Goal: Task Accomplishment & Management: Use online tool/utility

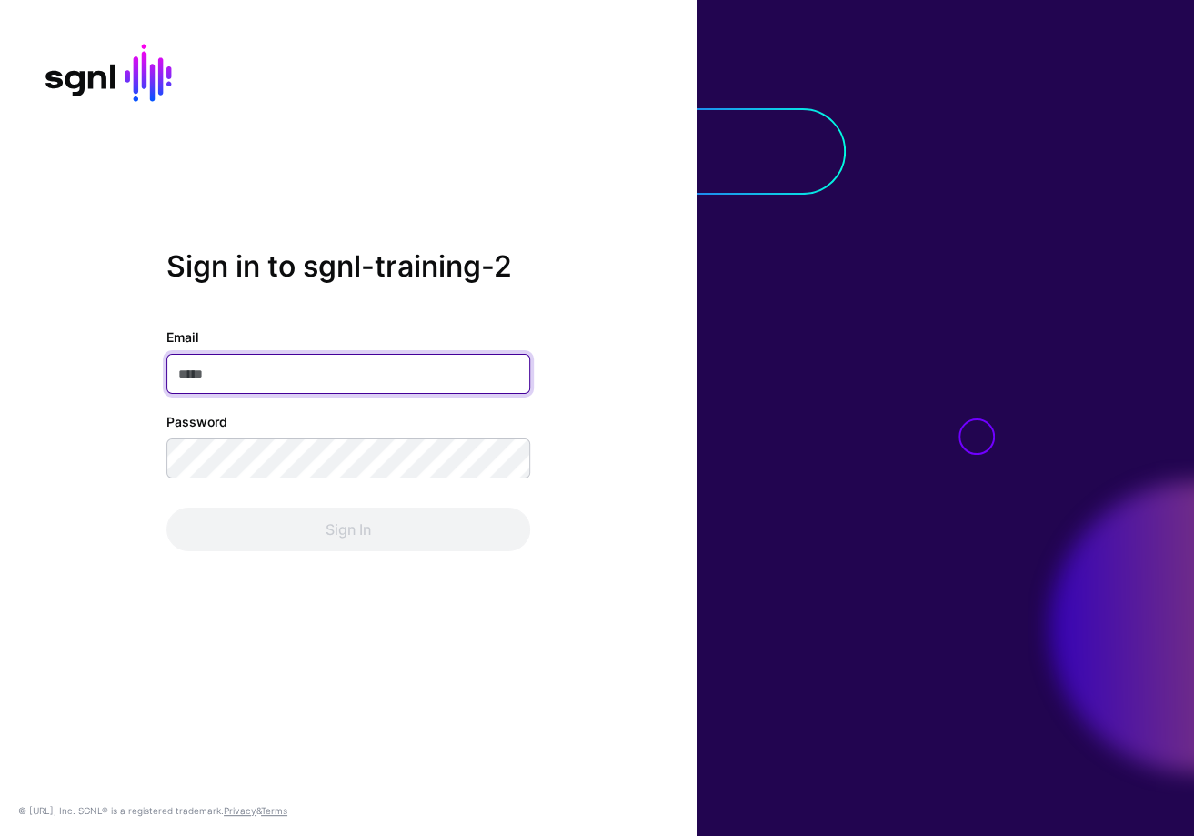
click at [367, 358] on input "Email" at bounding box center [348, 374] width 364 height 40
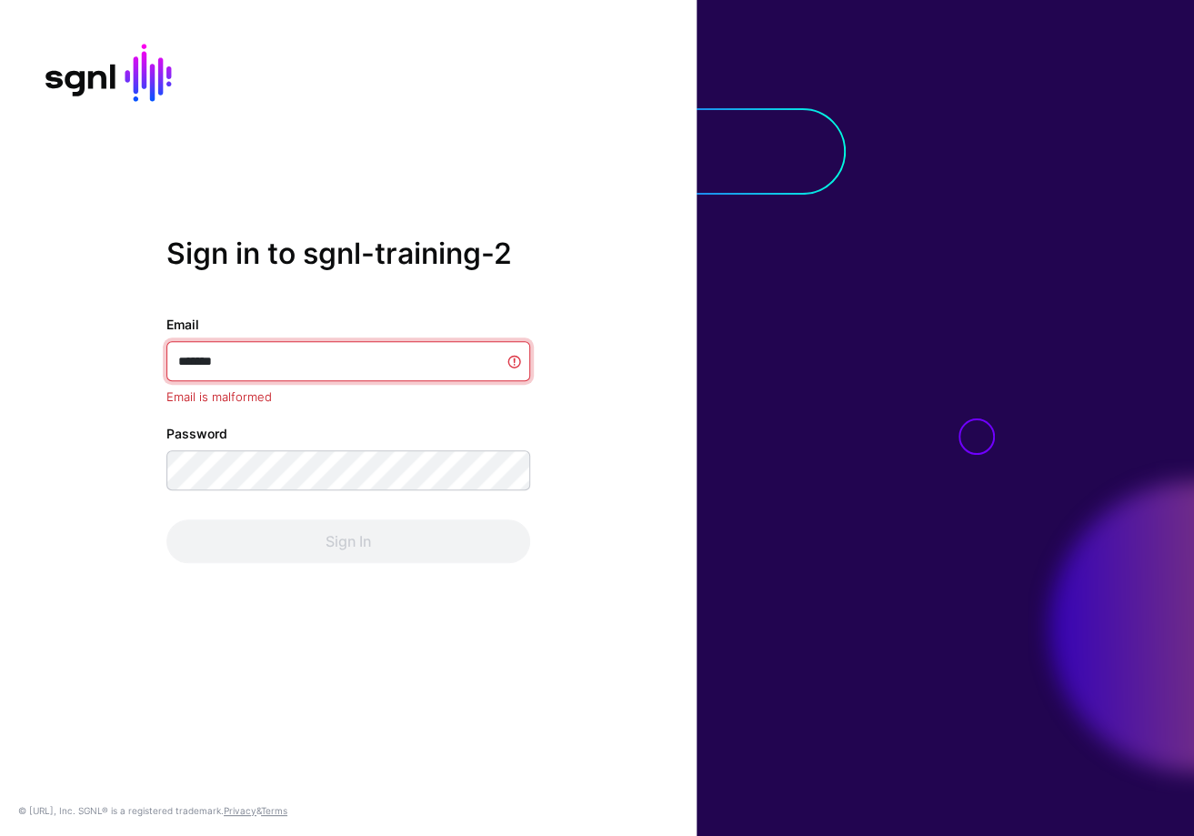
type input "********"
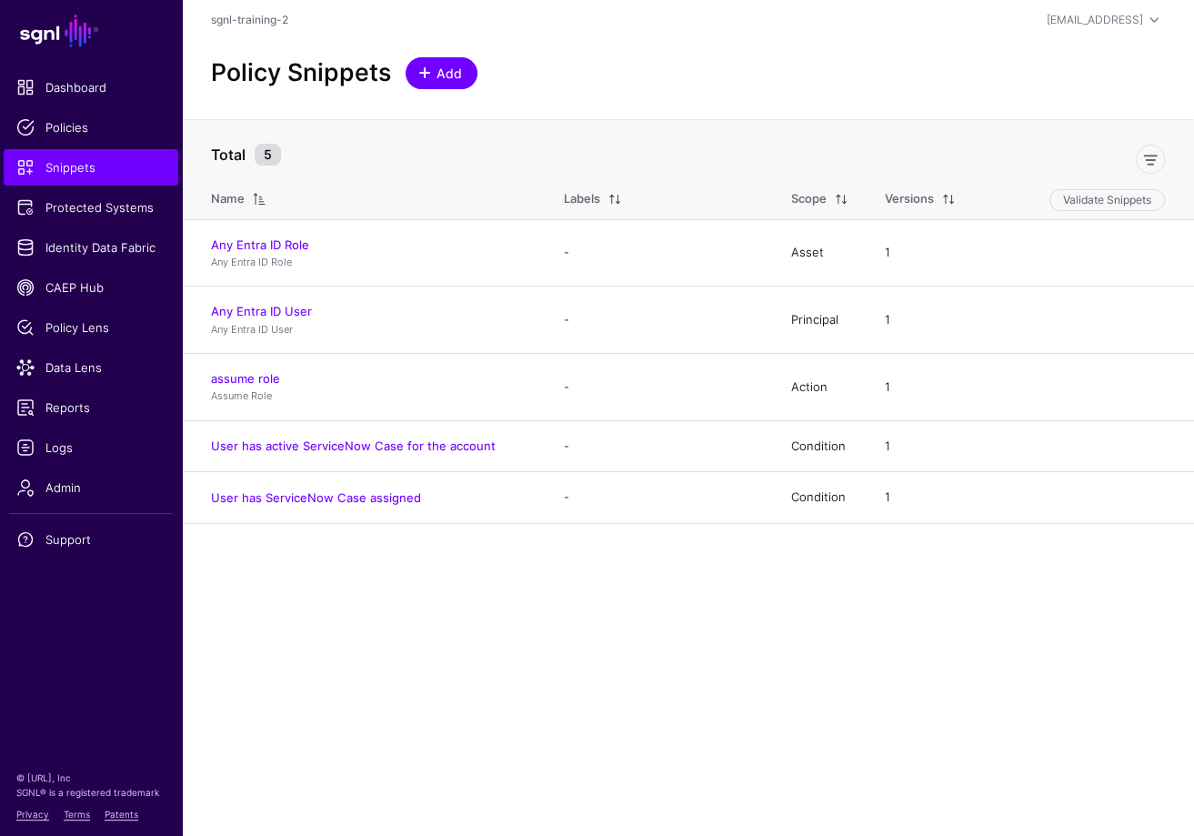
click at [446, 76] on span "Add" at bounding box center [450, 73] width 30 height 19
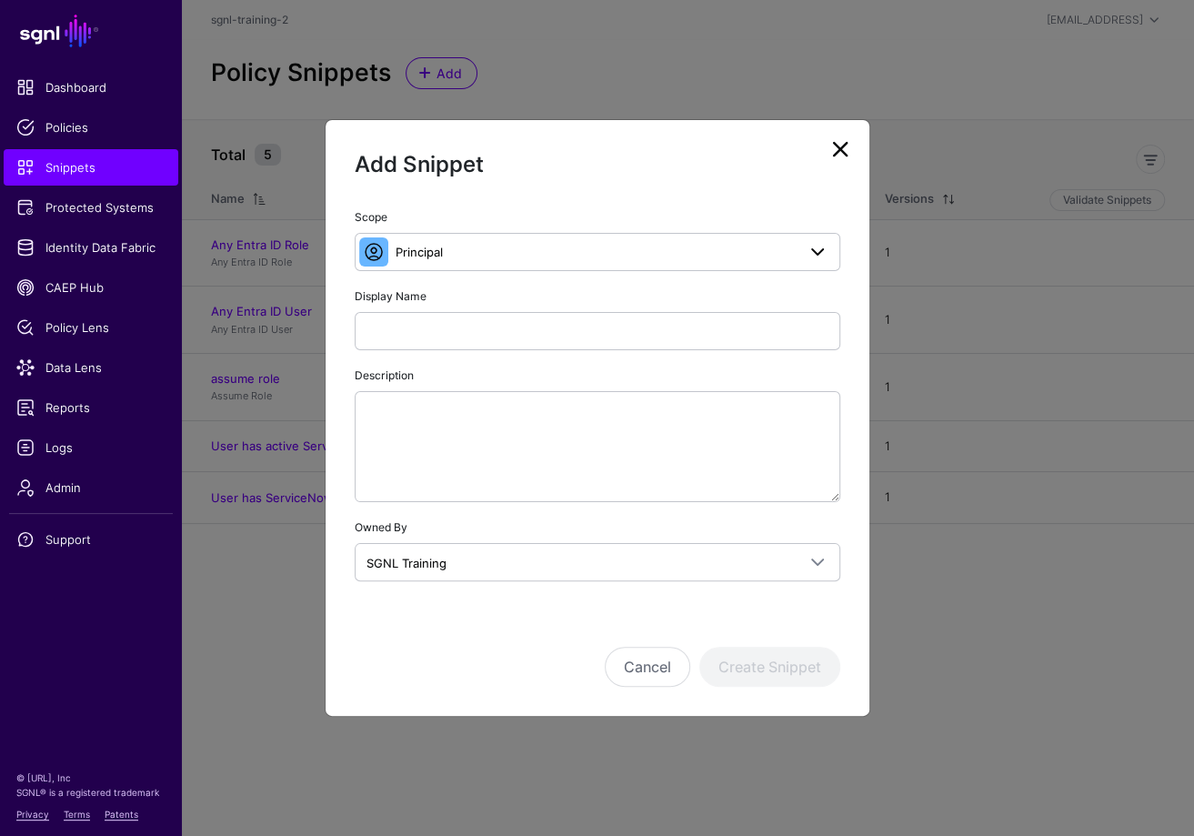
click at [558, 226] on div "Scope Principal Principal A set of users that are in scope of a policy Action T…" at bounding box center [598, 238] width 486 height 65
click at [557, 237] on link "Principal" at bounding box center [598, 252] width 486 height 38
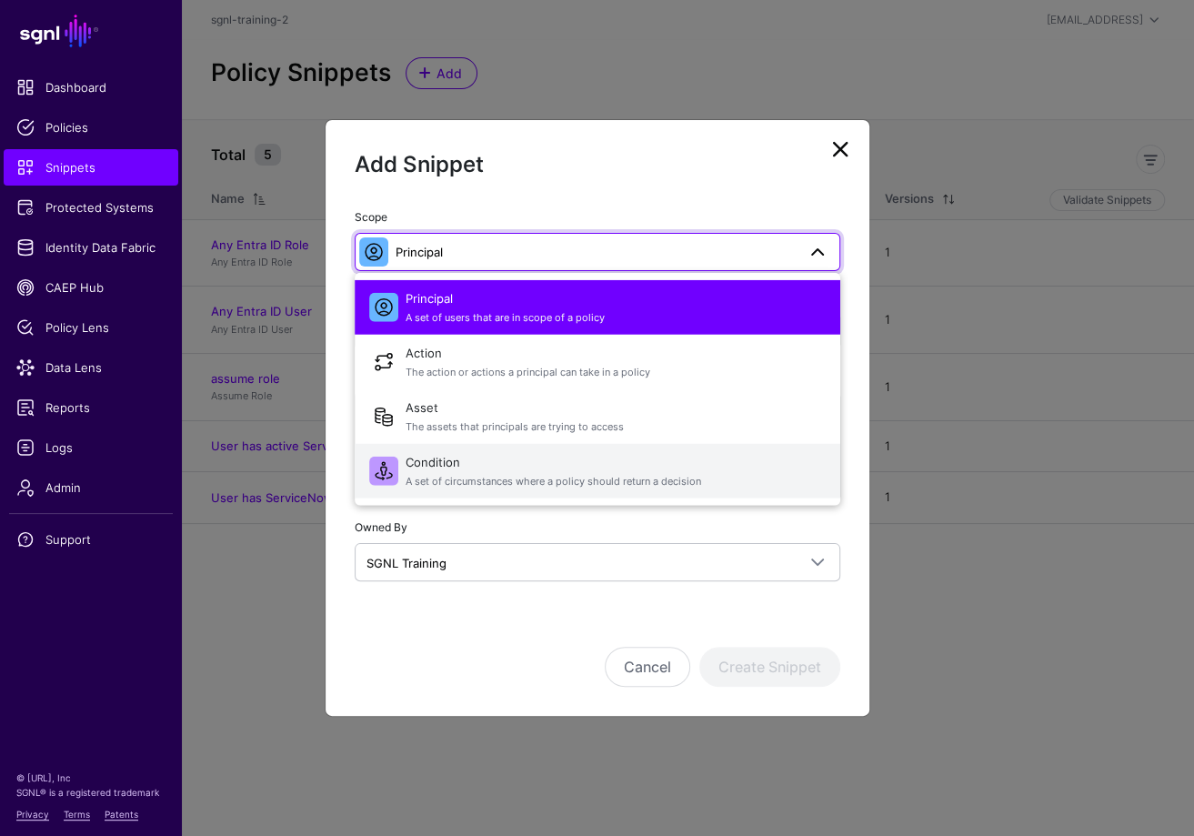
click at [481, 445] on button "Condition A set of circumstances where a policy should return a decision" at bounding box center [598, 471] width 486 height 55
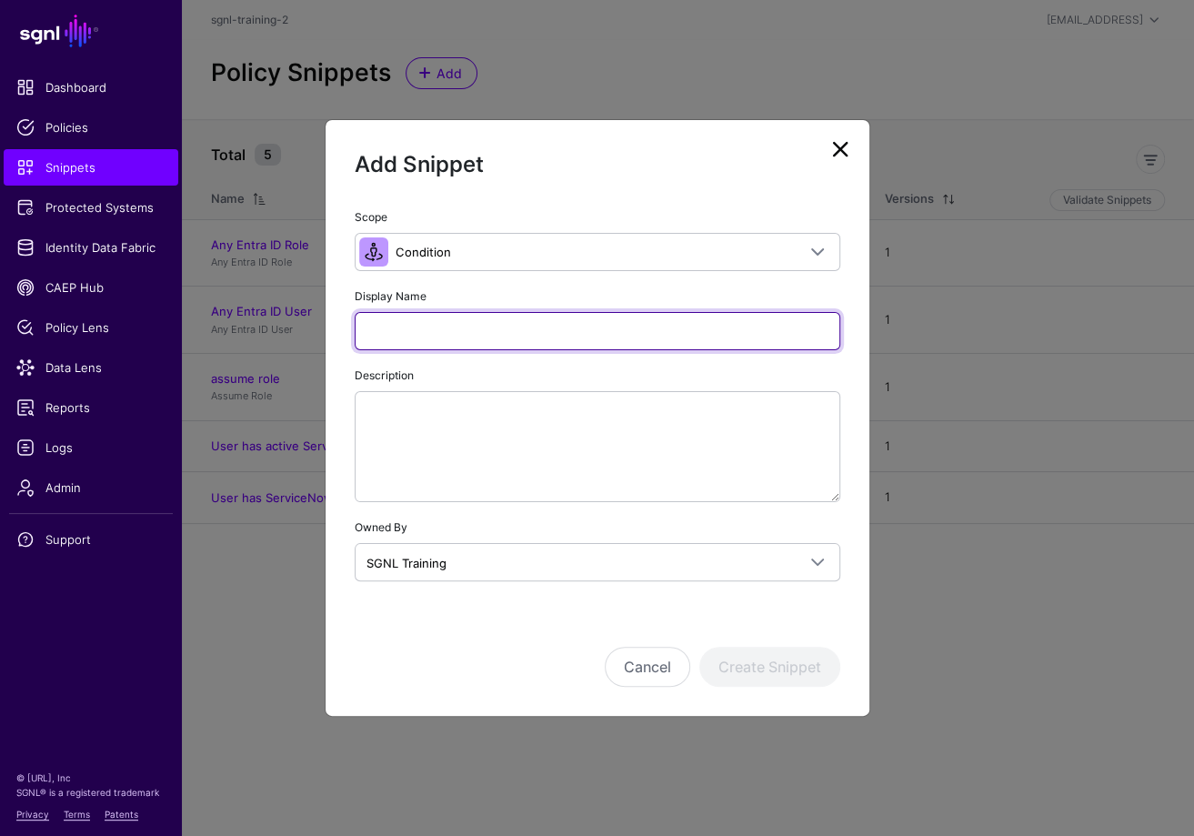
click at [477, 323] on input "Display Name" at bounding box center [598, 331] width 486 height 38
paste input "**********"
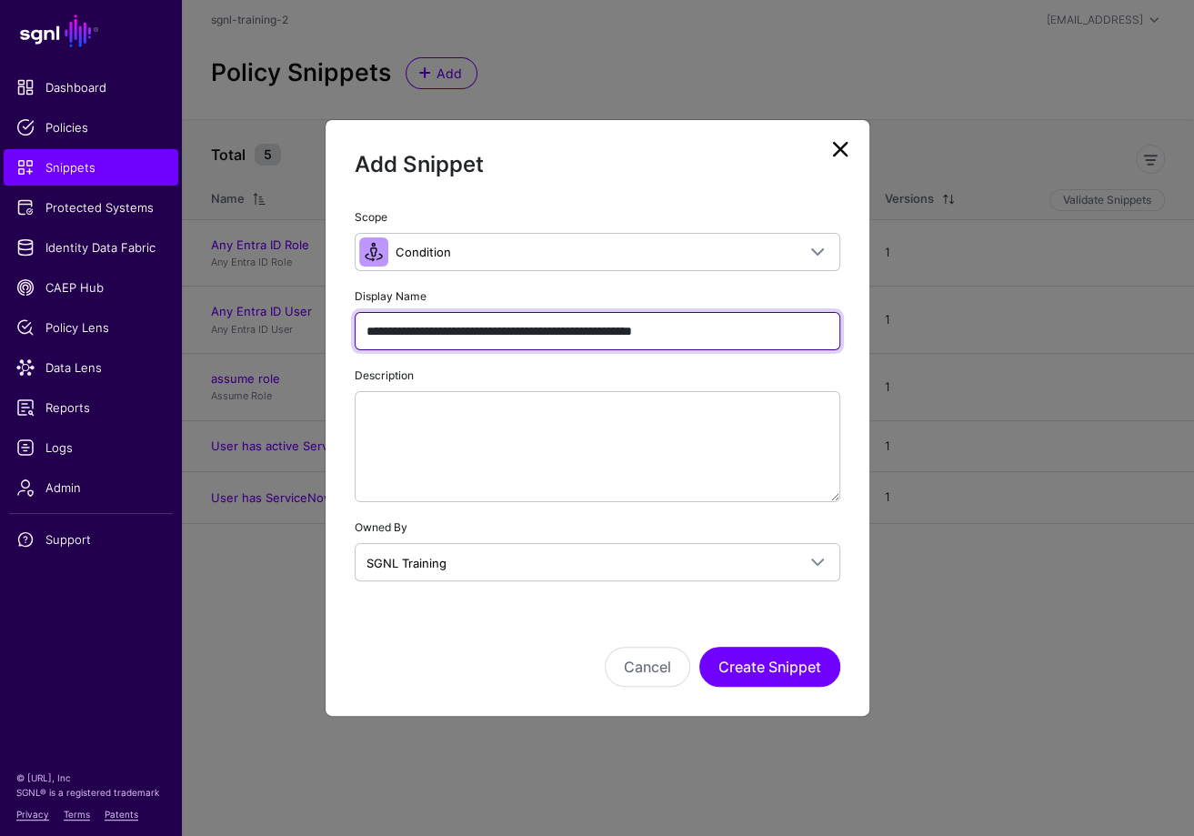
click at [367, 328] on input "**********" at bounding box center [598, 331] width 486 height 38
type input "**********"
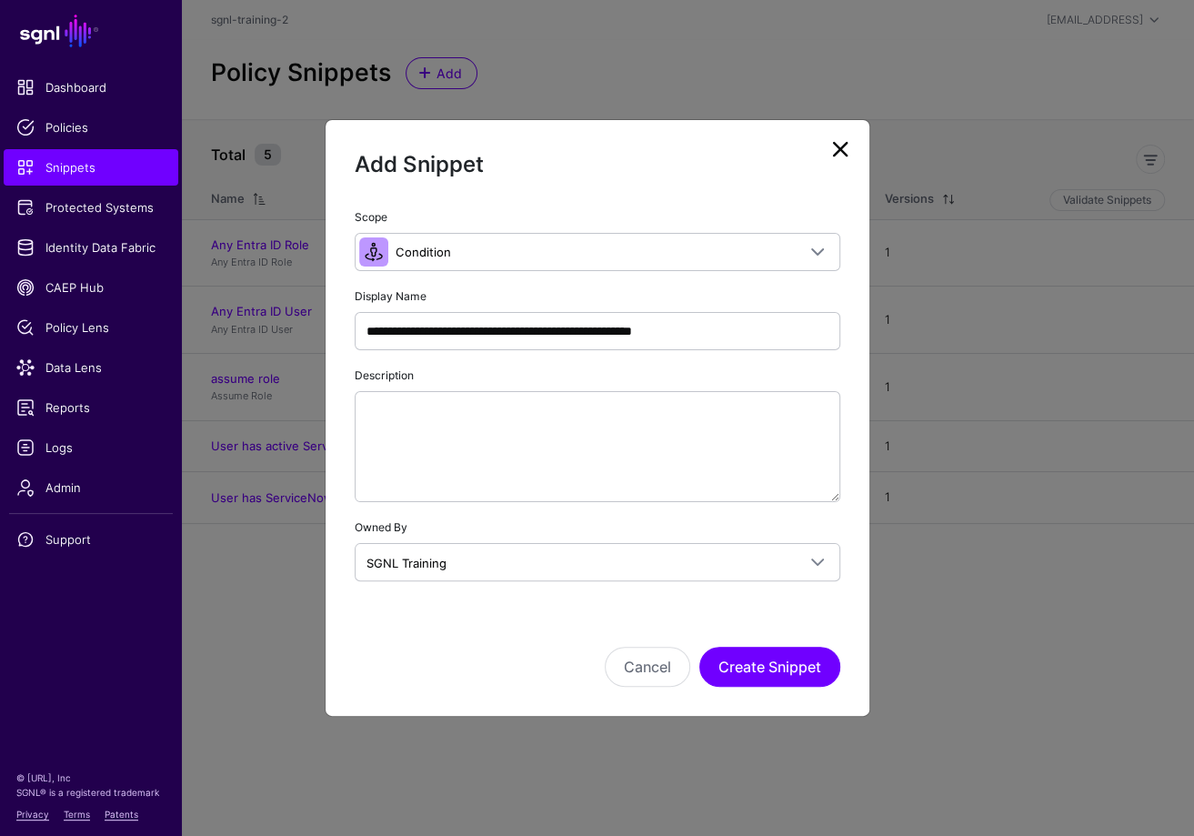
click at [515, 678] on div "Cancel Create Snippet" at bounding box center [598, 667] width 486 height 40
click at [795, 674] on button "Create Snippet" at bounding box center [769, 667] width 141 height 40
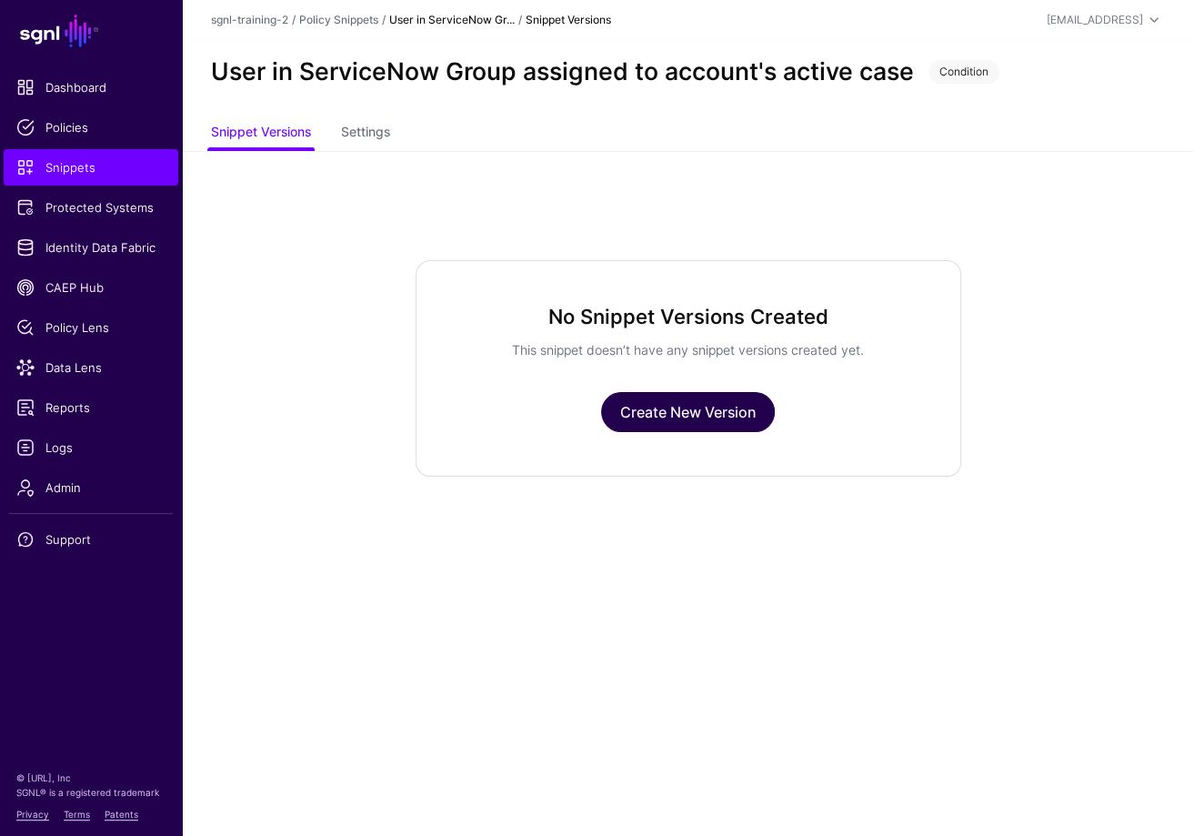
click at [730, 407] on link "Create New Version" at bounding box center [688, 412] width 174 height 40
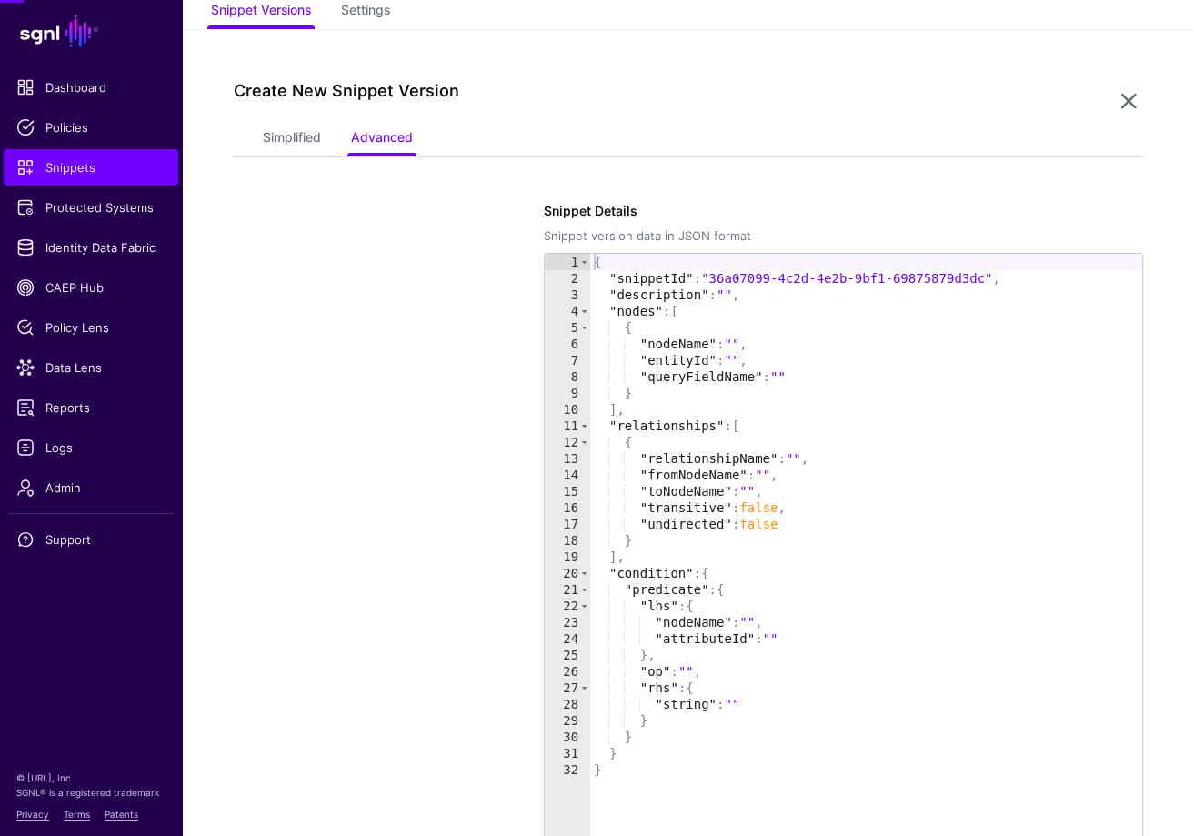
scroll to position [151, 0]
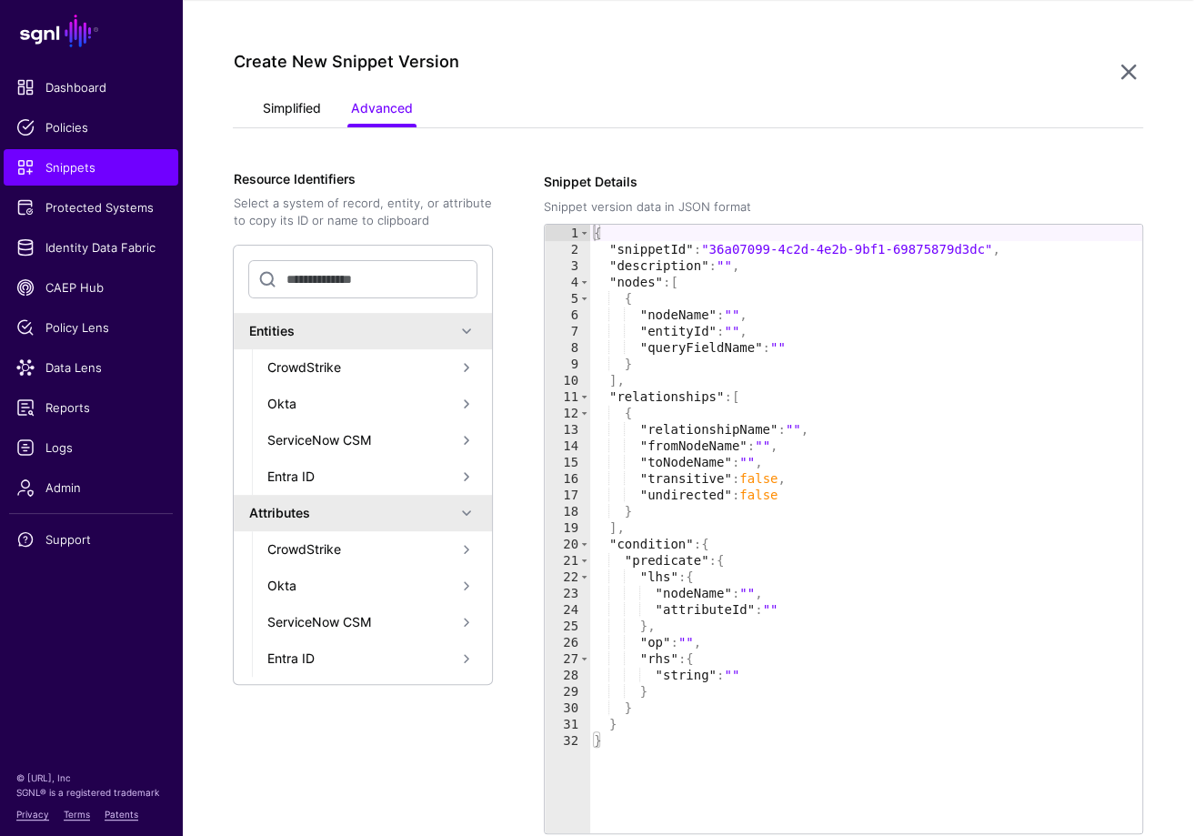
click at [270, 109] on link "Simplified" at bounding box center [291, 110] width 58 height 35
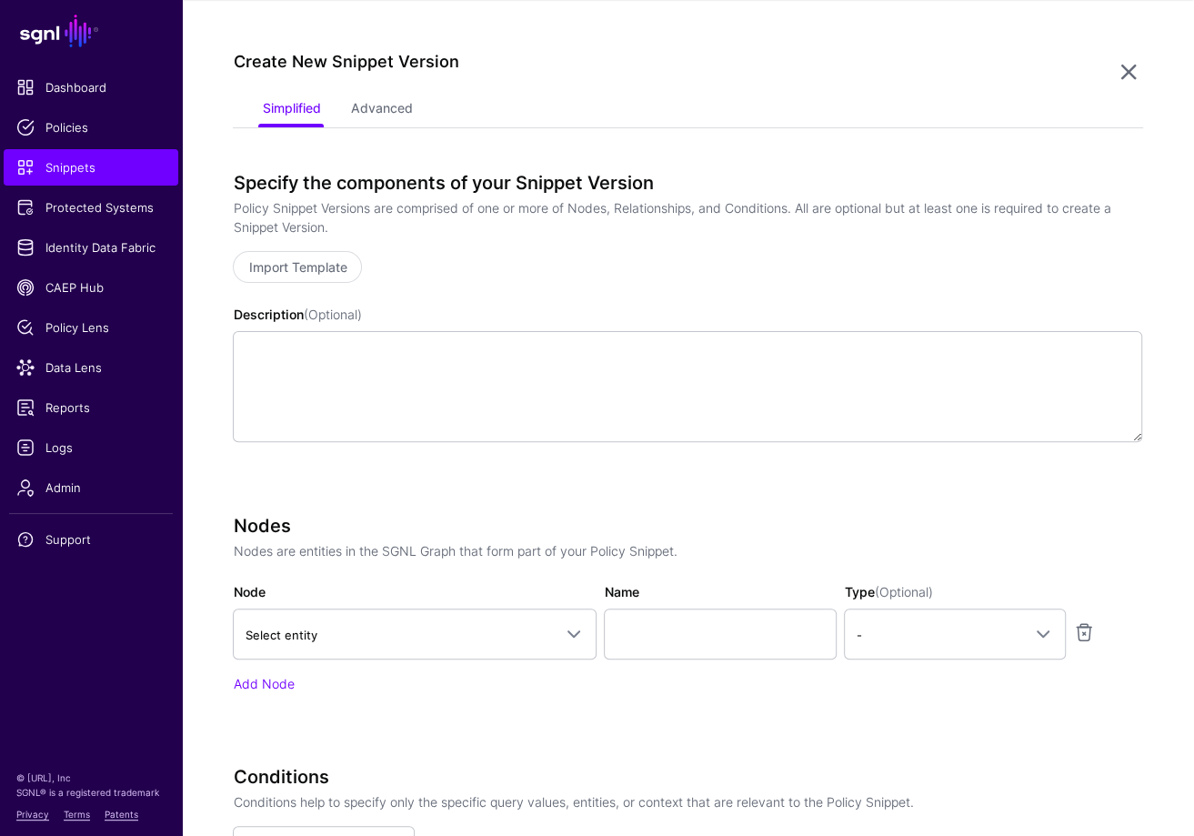
scroll to position [368, 0]
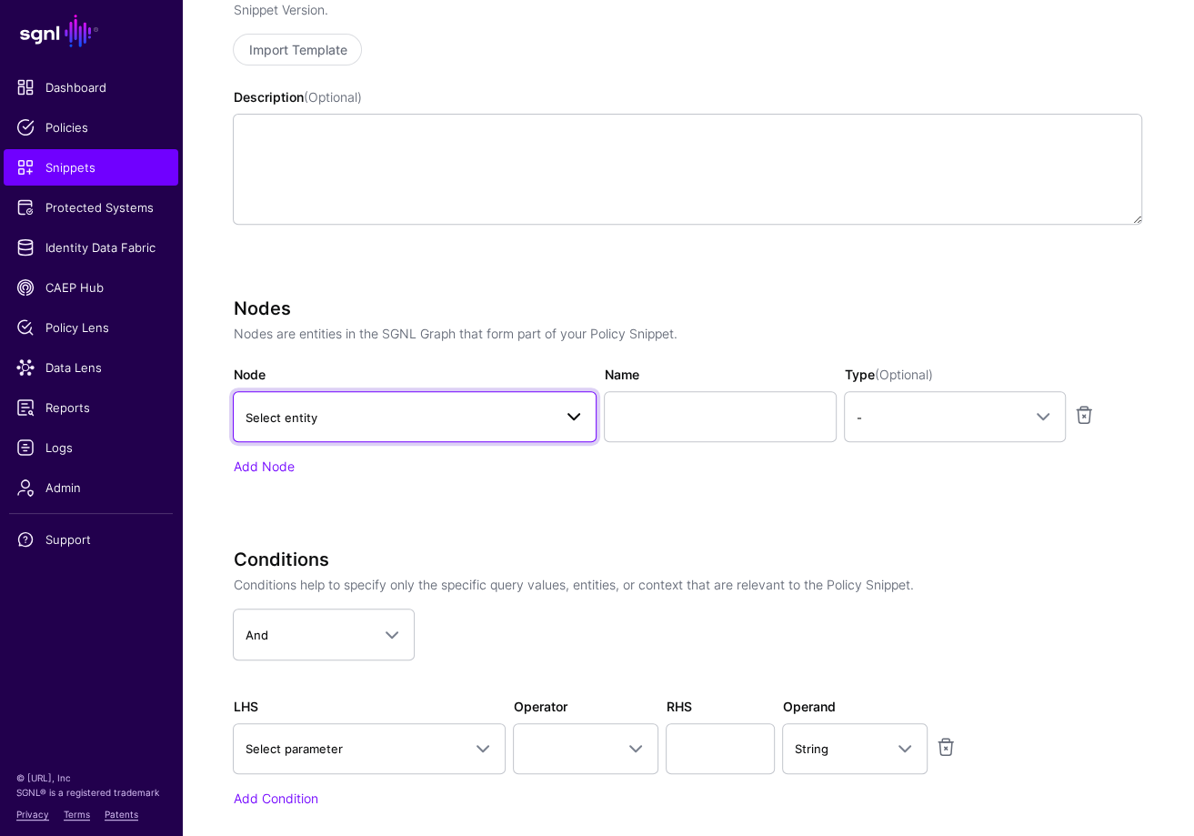
click at [406, 407] on span "Select entity" at bounding box center [398, 417] width 307 height 20
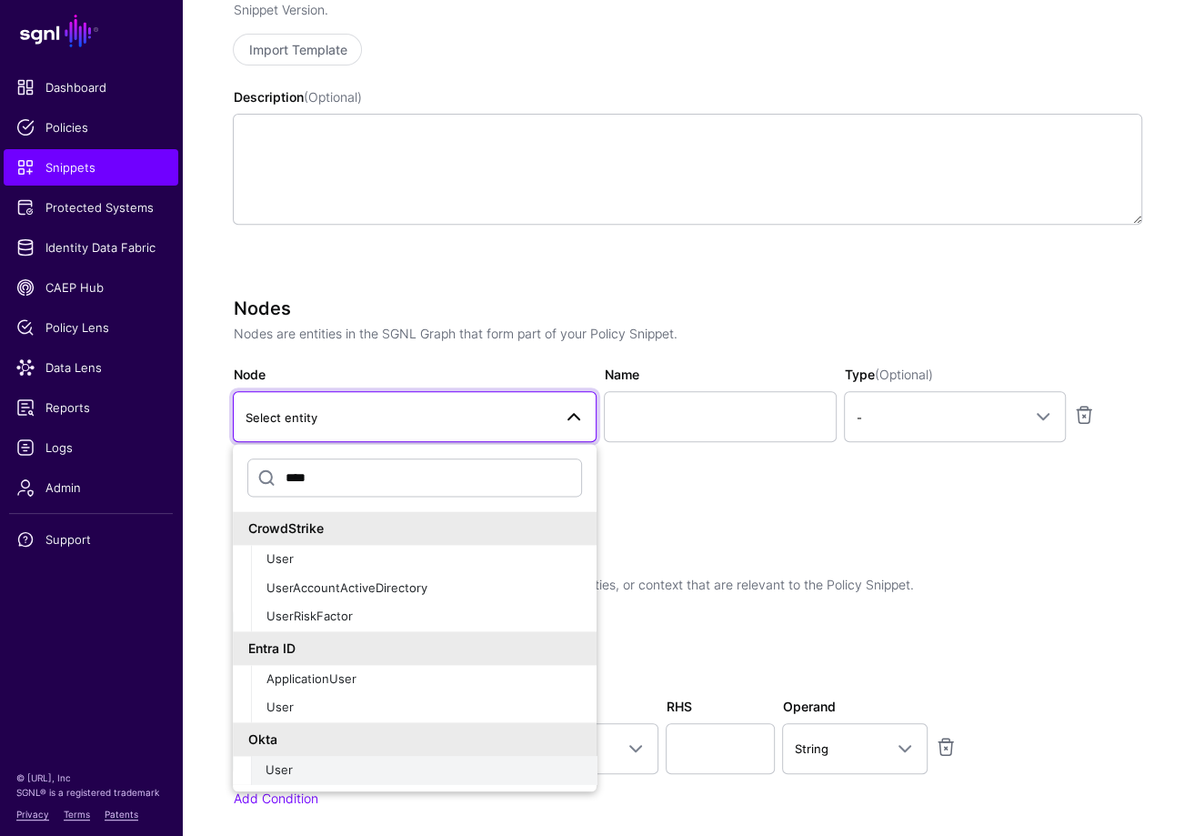
type input "****"
click at [321, 762] on div "User" at bounding box center [424, 770] width 317 height 18
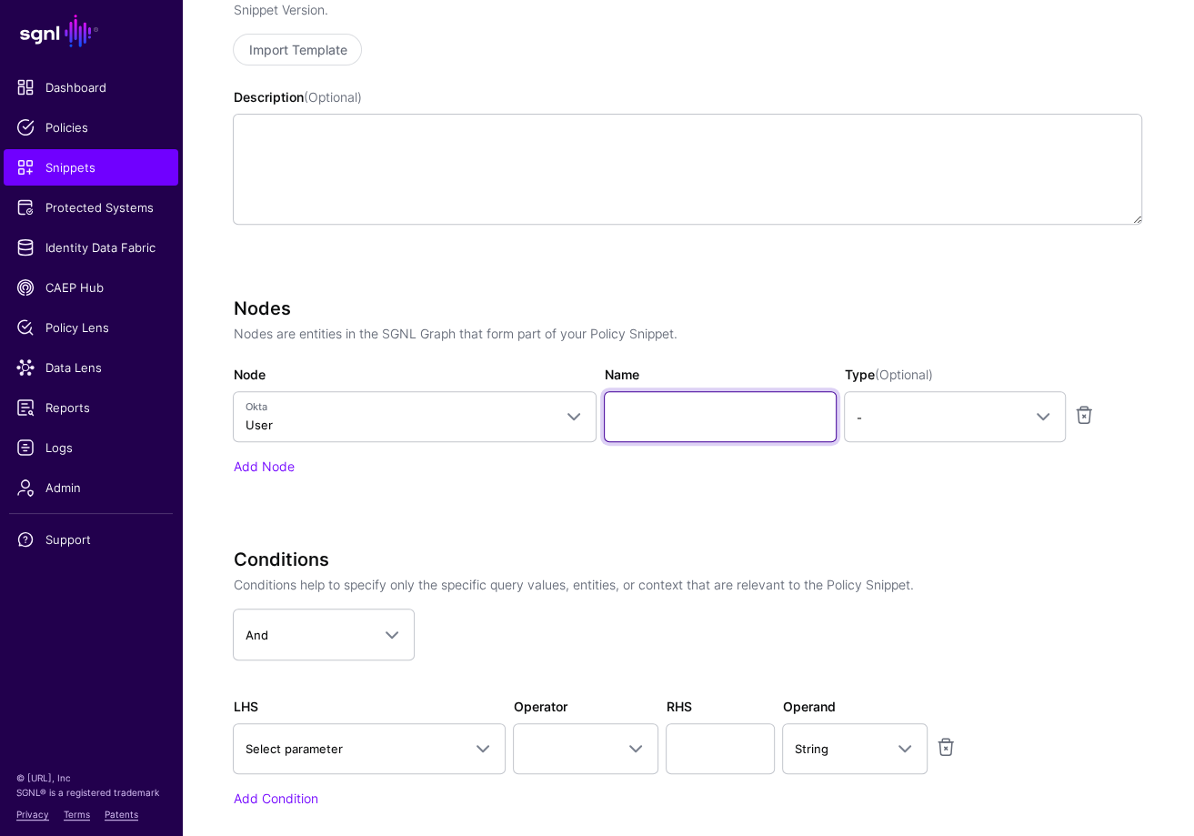
click at [669, 418] on input "Name" at bounding box center [720, 416] width 233 height 51
type input "****"
click at [1022, 424] on span at bounding box center [1037, 417] width 33 height 22
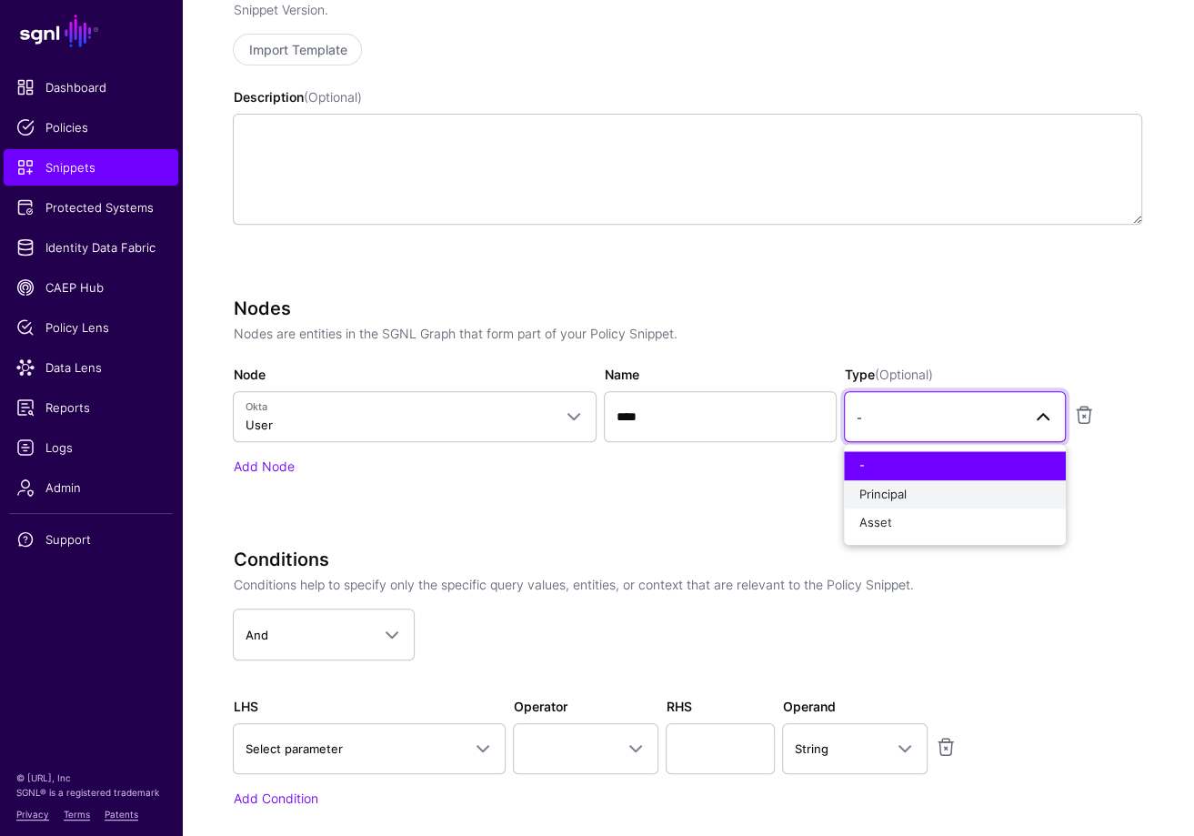
click at [912, 497] on div "Principal" at bounding box center [955, 495] width 193 height 18
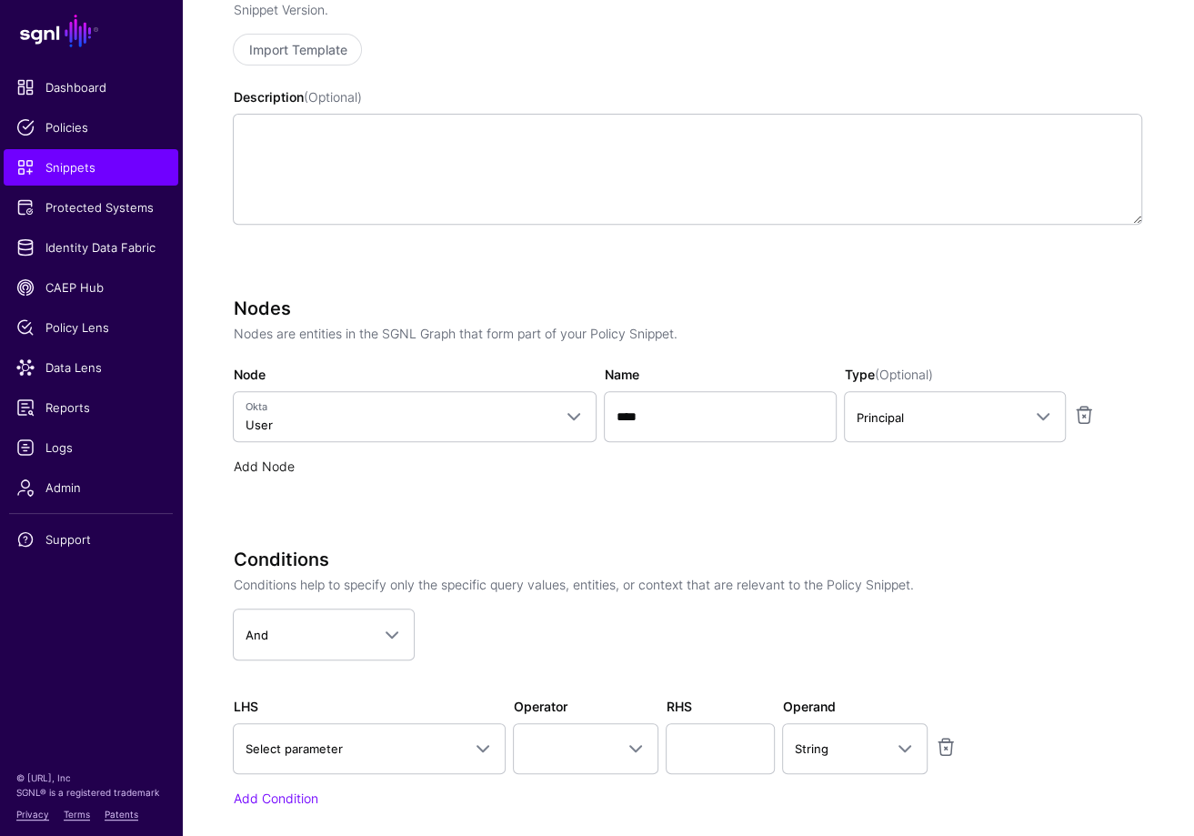
click at [278, 467] on link "Add Node" at bounding box center [263, 465] width 61 height 15
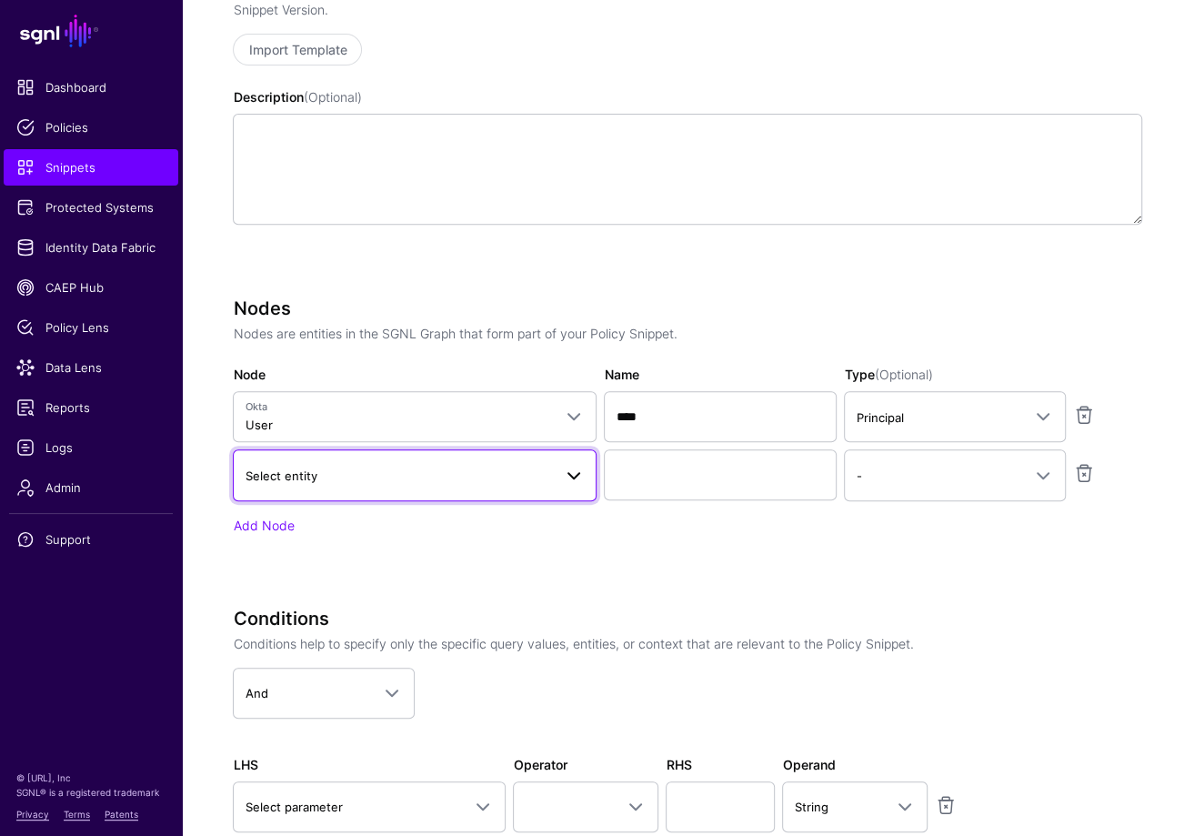
click at [385, 477] on span "Select entity" at bounding box center [398, 476] width 307 height 20
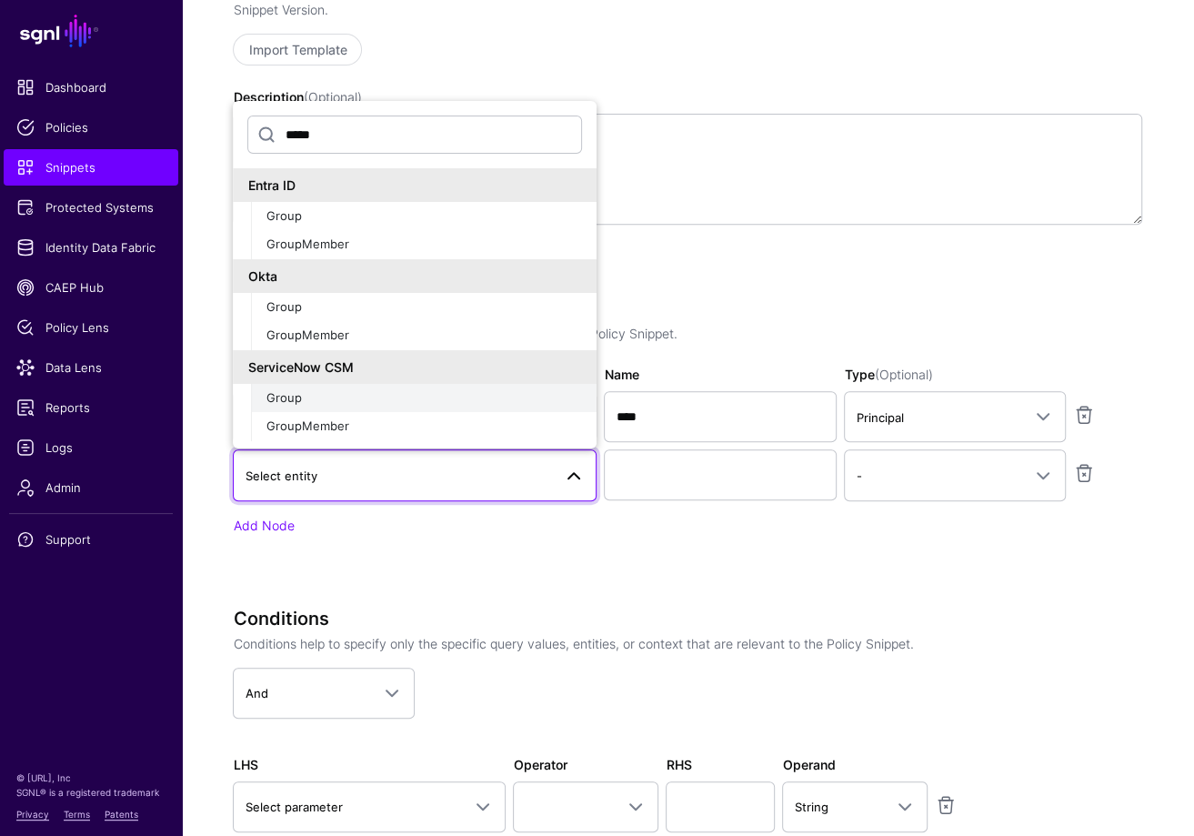
type input "*****"
click at [350, 388] on div "Group" at bounding box center [424, 397] width 317 height 18
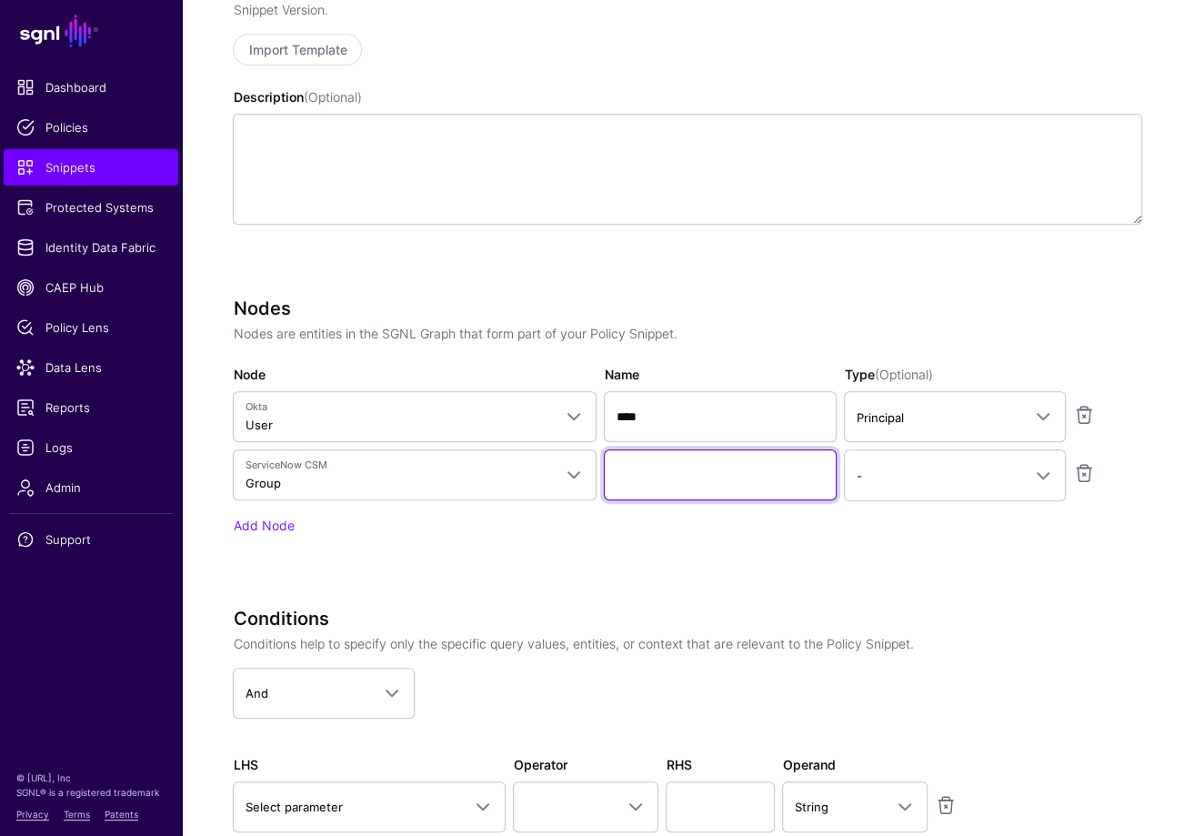
click at [632, 478] on input "Name" at bounding box center [720, 474] width 233 height 51
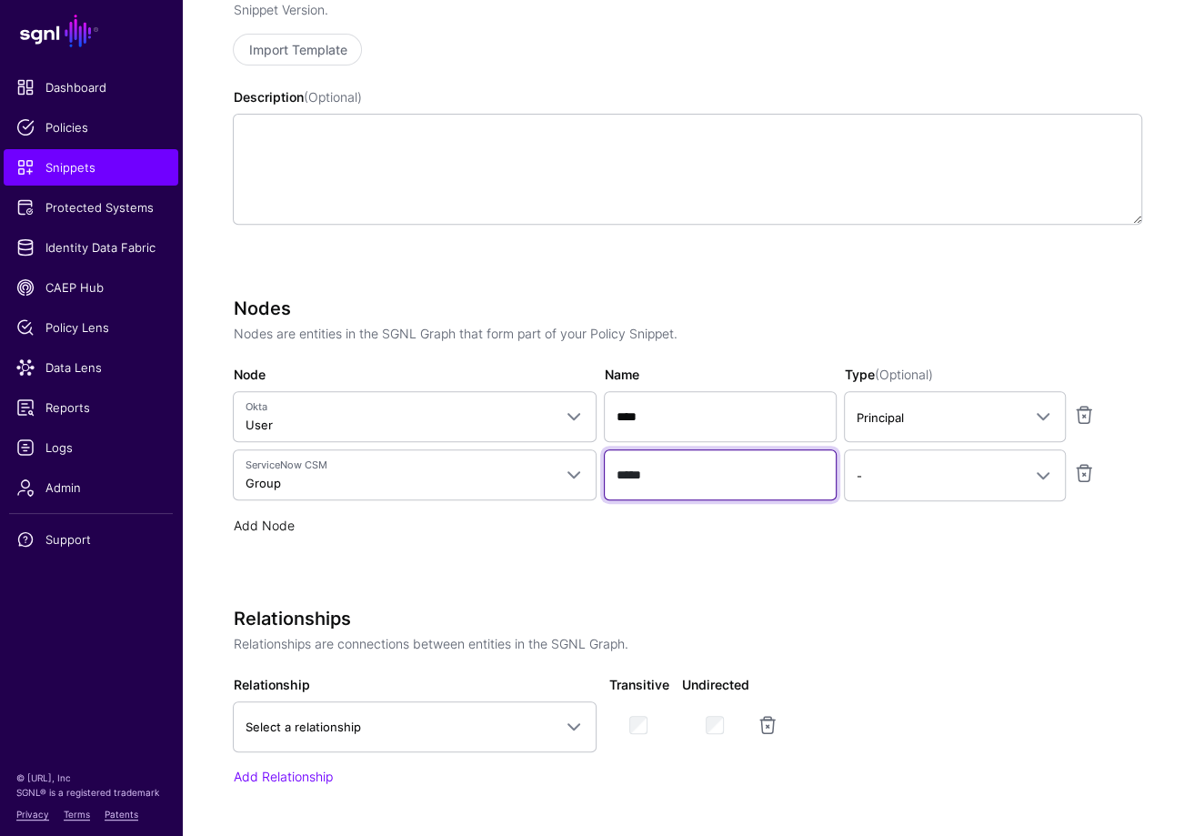
type input "*****"
click at [251, 521] on link "Add Node" at bounding box center [263, 525] width 61 height 15
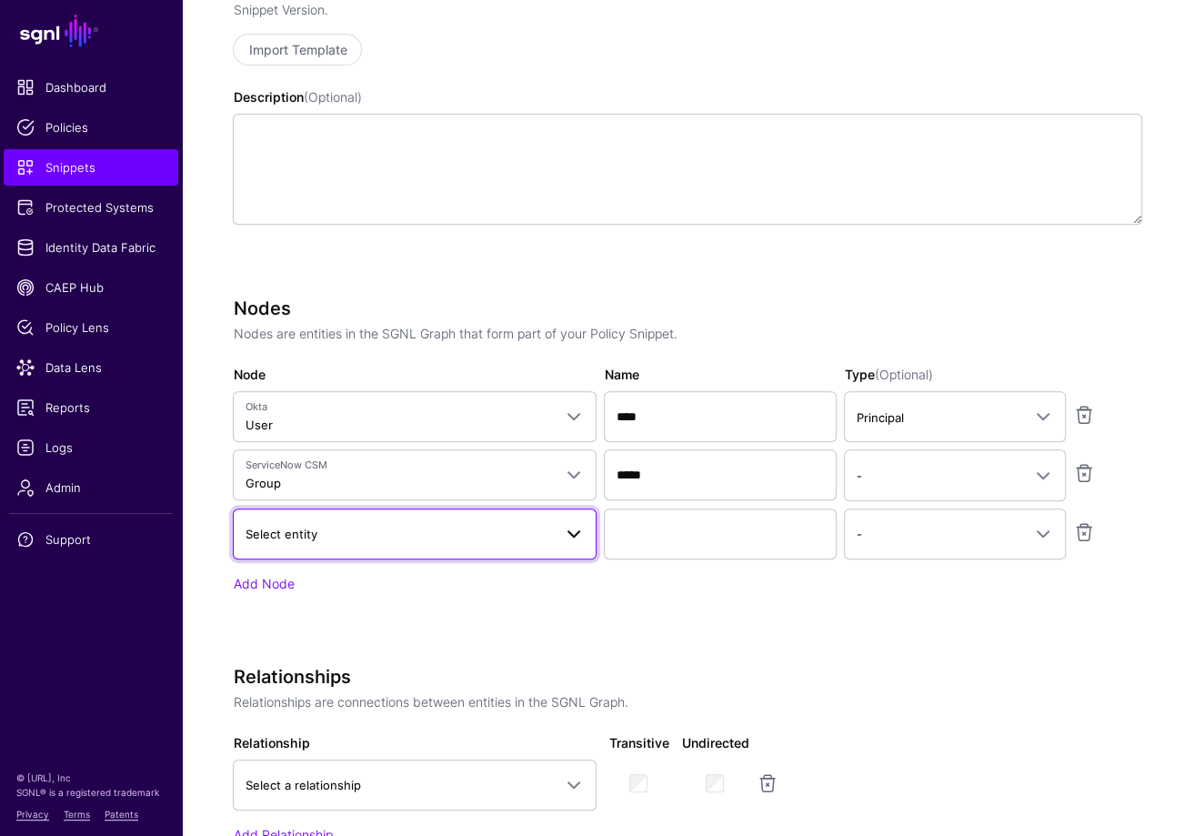
click at [303, 538] on span "Select entity" at bounding box center [398, 534] width 307 height 20
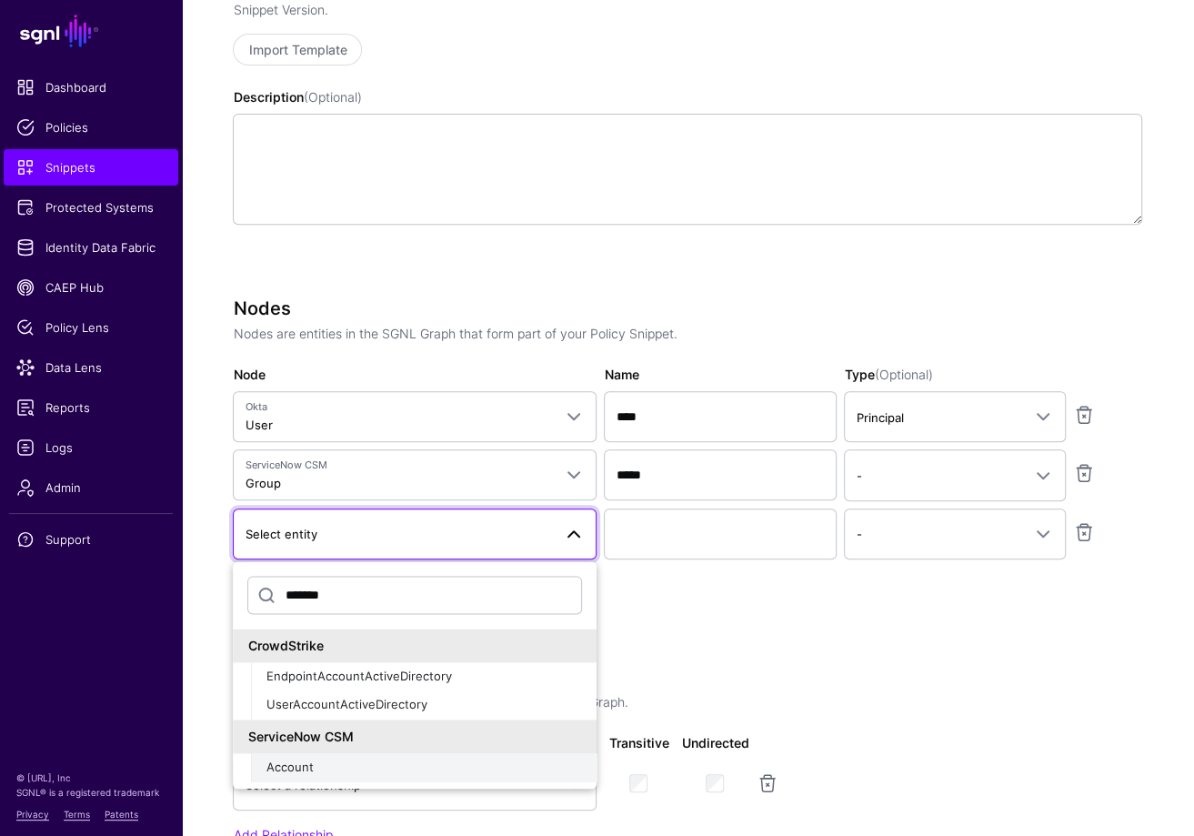
type input "*******"
click at [359, 764] on div "Account" at bounding box center [424, 768] width 317 height 18
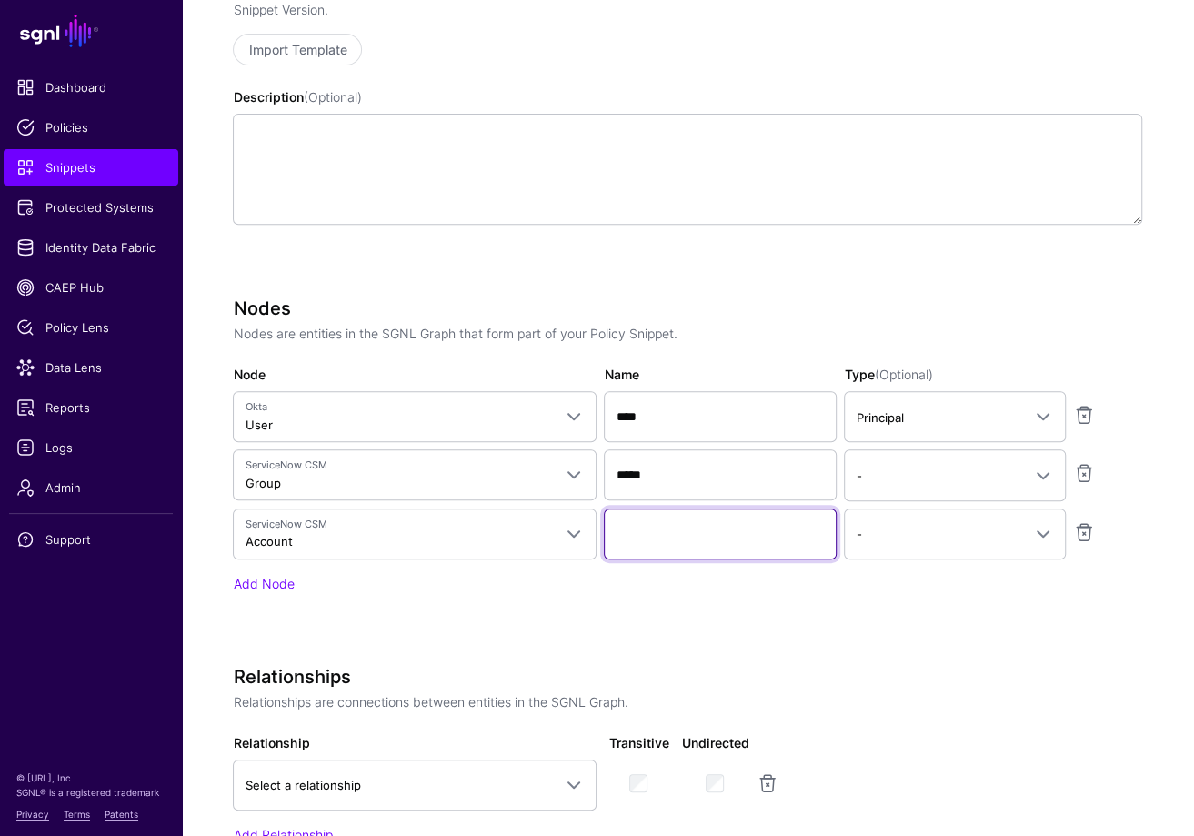
click at [674, 545] on input "Name" at bounding box center [720, 533] width 233 height 51
type input "*******"
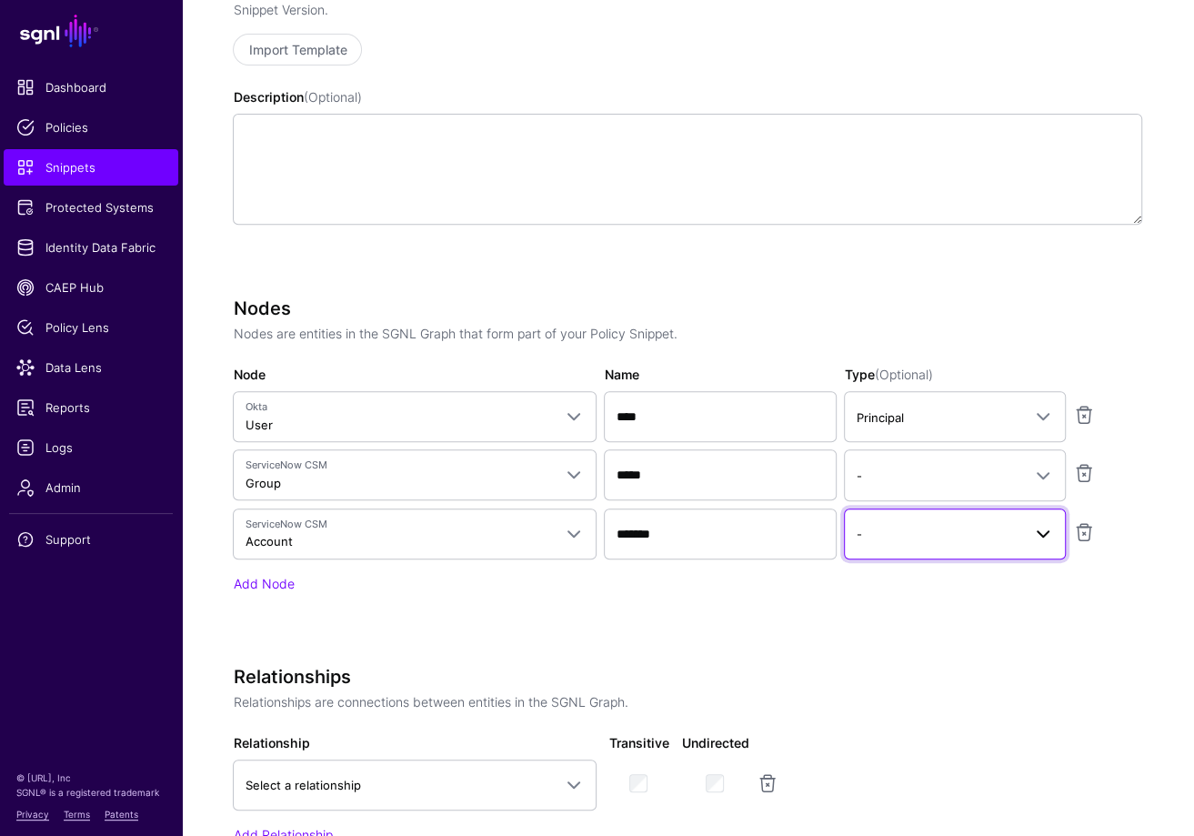
click at [902, 534] on span "-" at bounding box center [939, 534] width 166 height 20
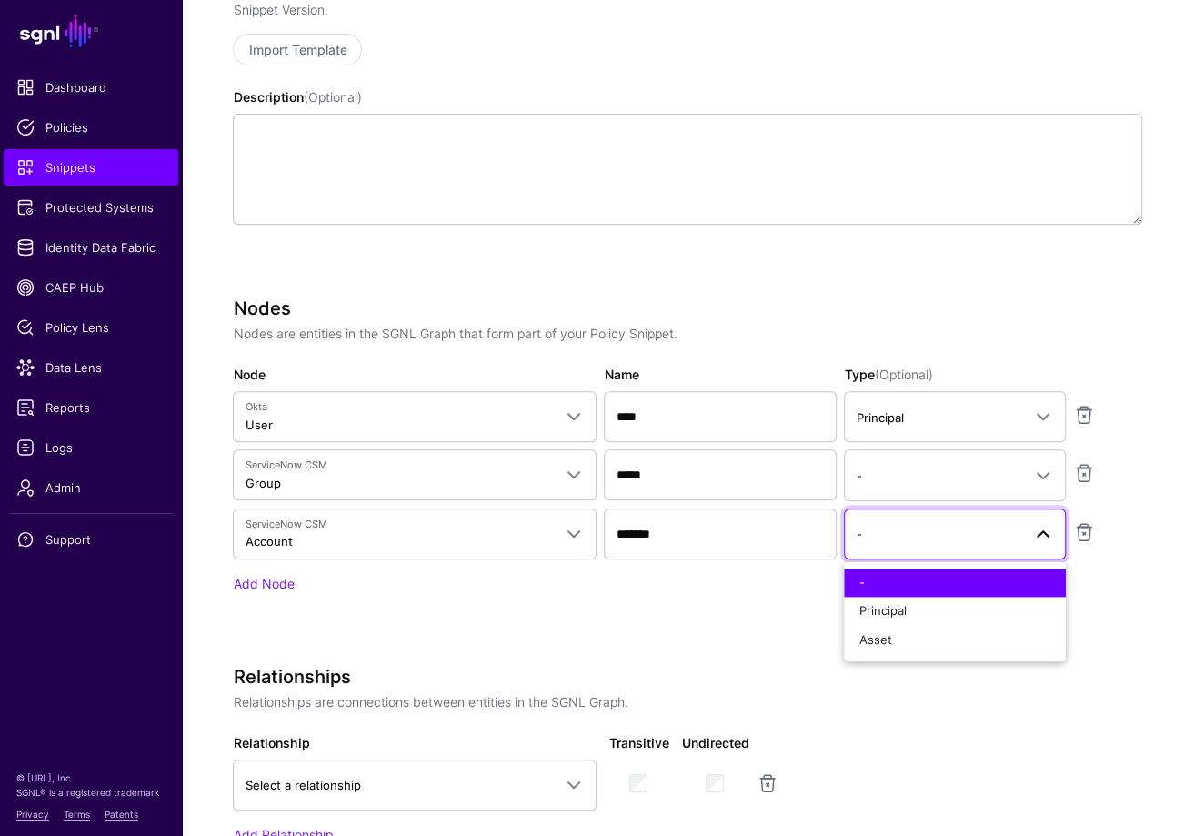
click at [869, 666] on h3 "Relationships" at bounding box center [688, 677] width 910 height 22
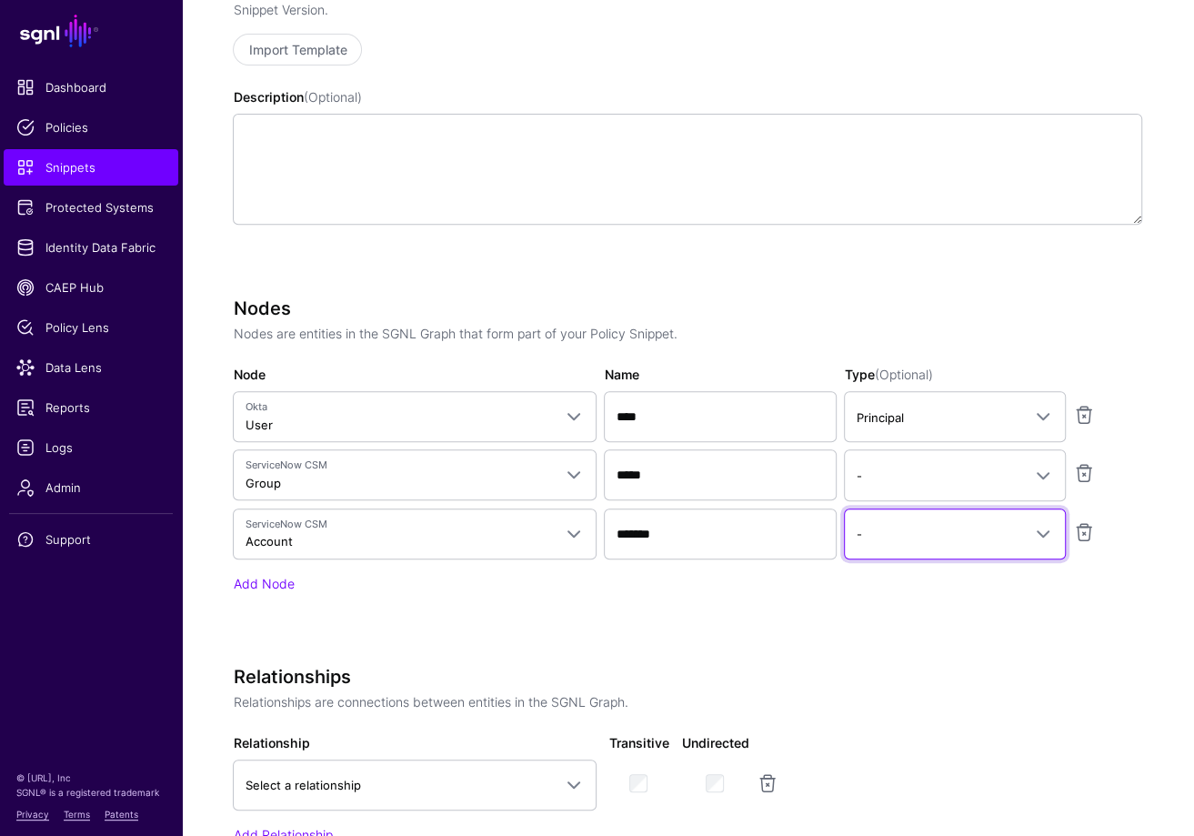
drag, startPoint x: 922, startPoint y: 549, endPoint x: 910, endPoint y: 629, distance: 81.0
click at [922, 549] on link "-" at bounding box center [955, 533] width 222 height 51
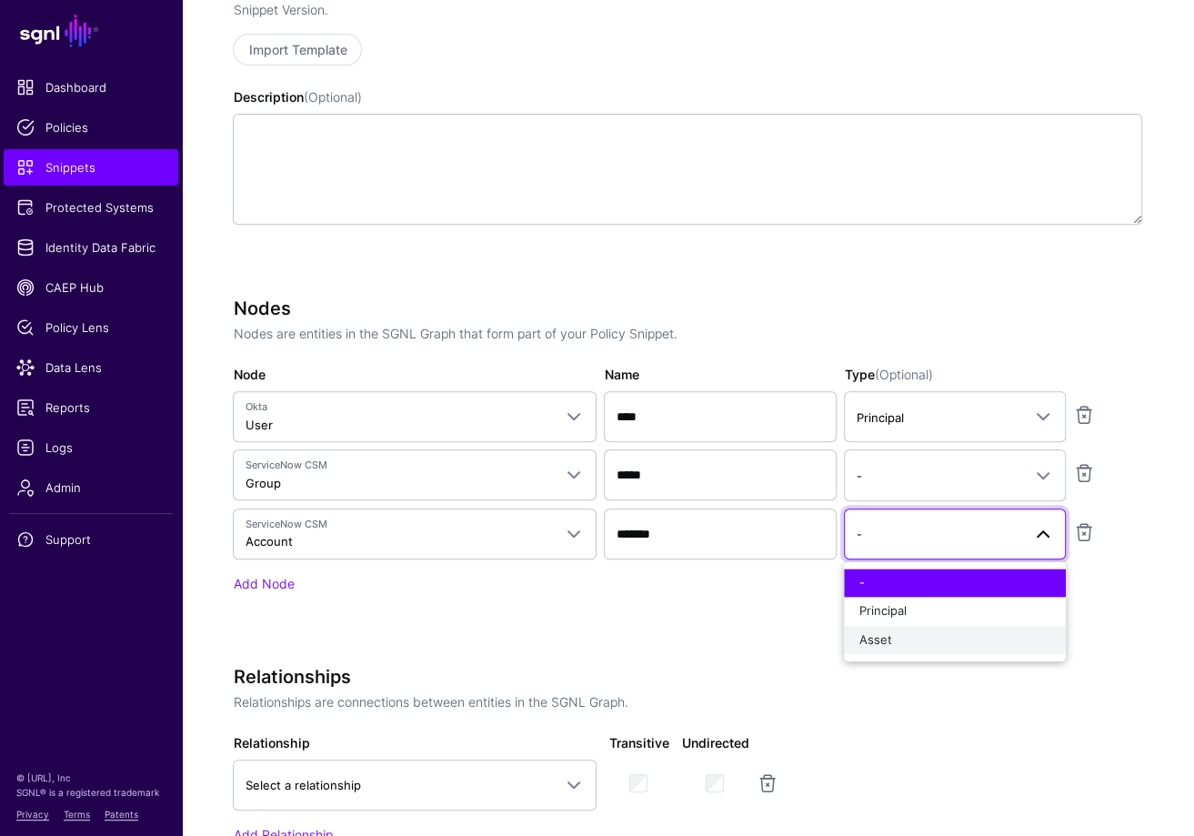
click at [905, 637] on div "Asset" at bounding box center [955, 640] width 193 height 18
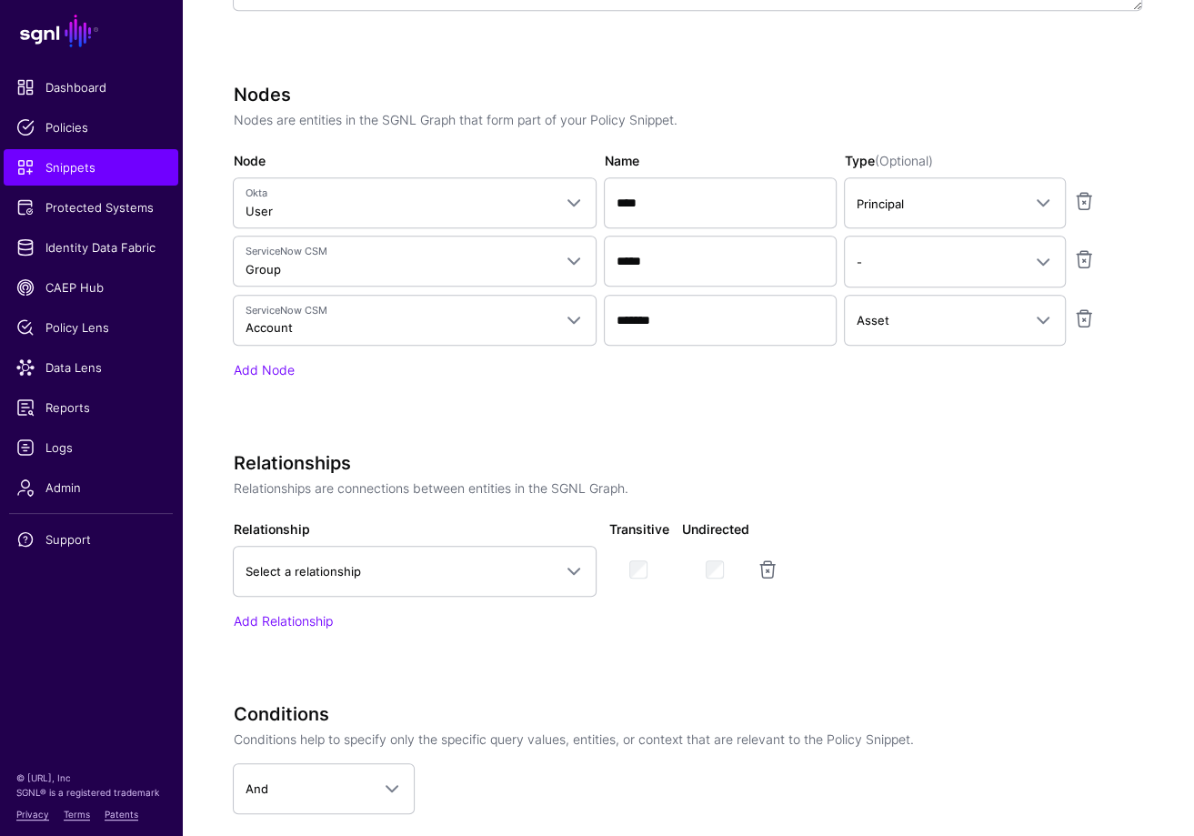
scroll to position [592, 0]
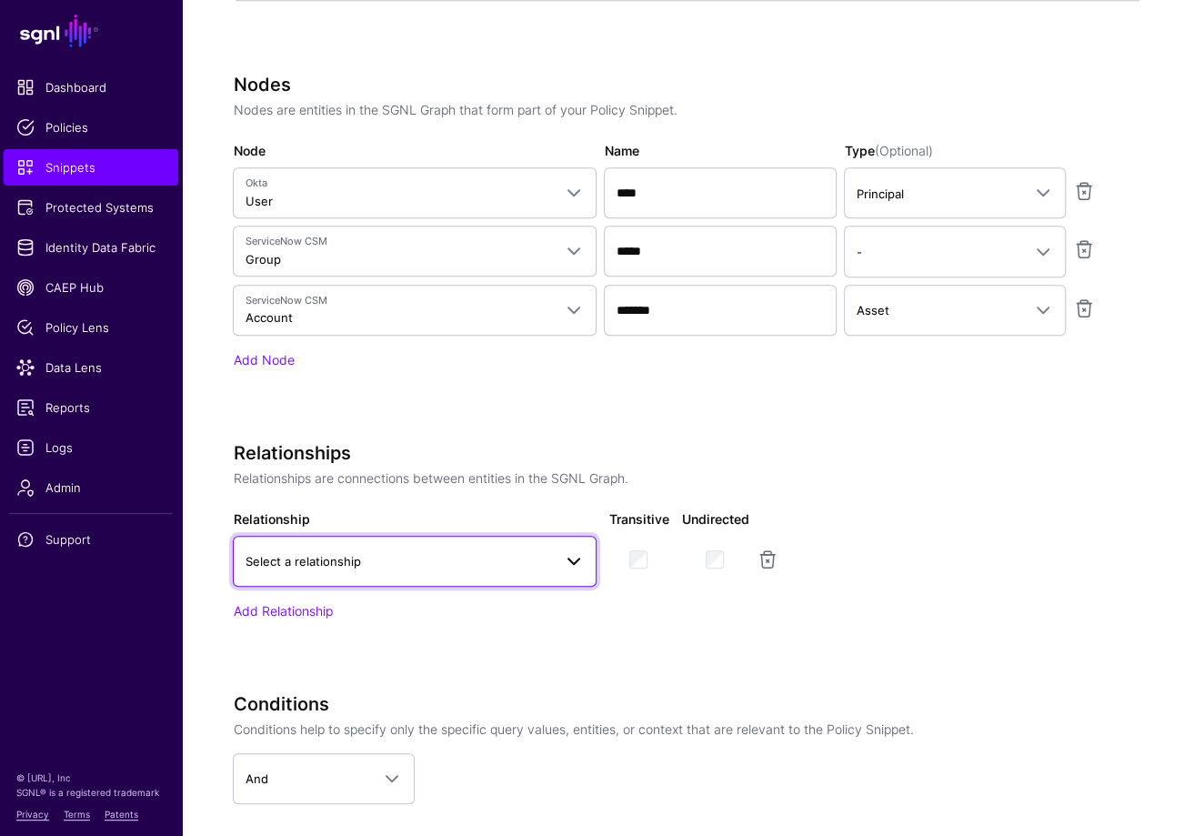
click at [523, 558] on span "Select a relationship" at bounding box center [398, 561] width 307 height 20
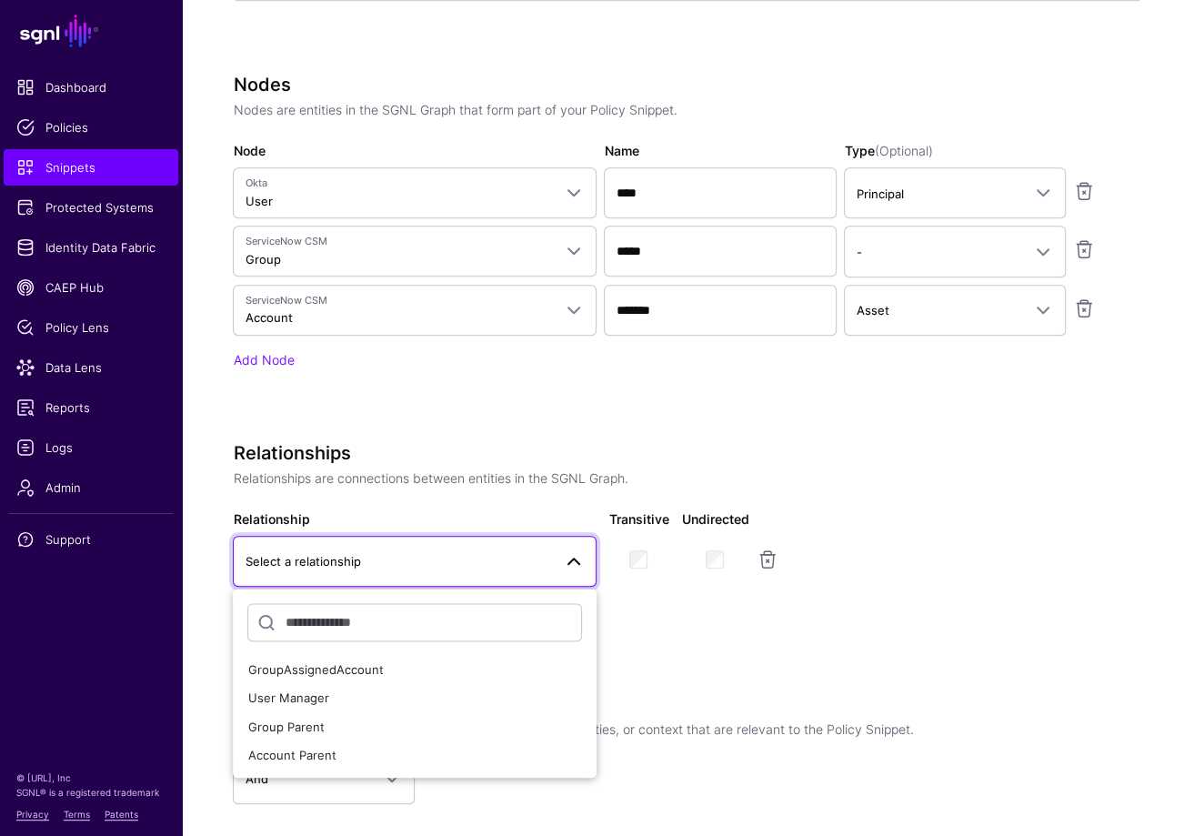
click at [817, 618] on div "Relationships Relationships are connections between entities in the SGNL Graph.…" at bounding box center [688, 556] width 910 height 229
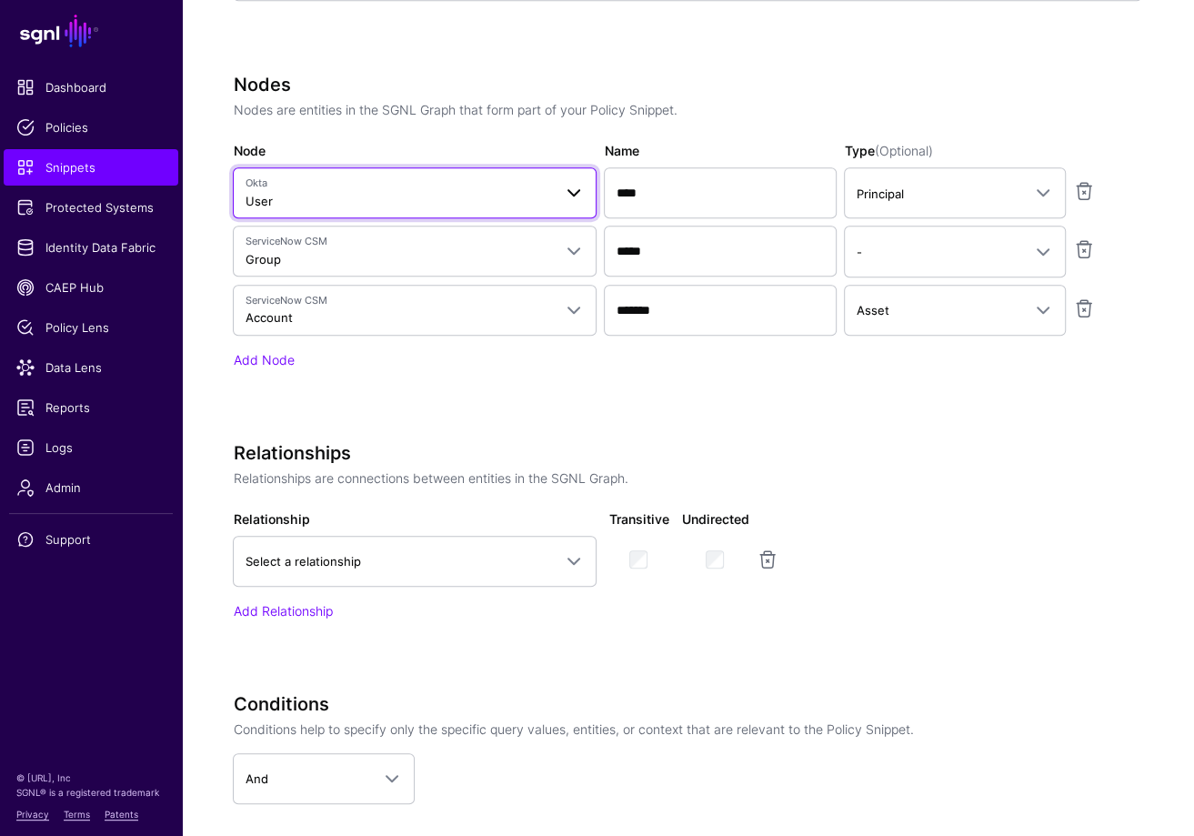
click at [359, 167] on link "Okta User" at bounding box center [415, 192] width 364 height 51
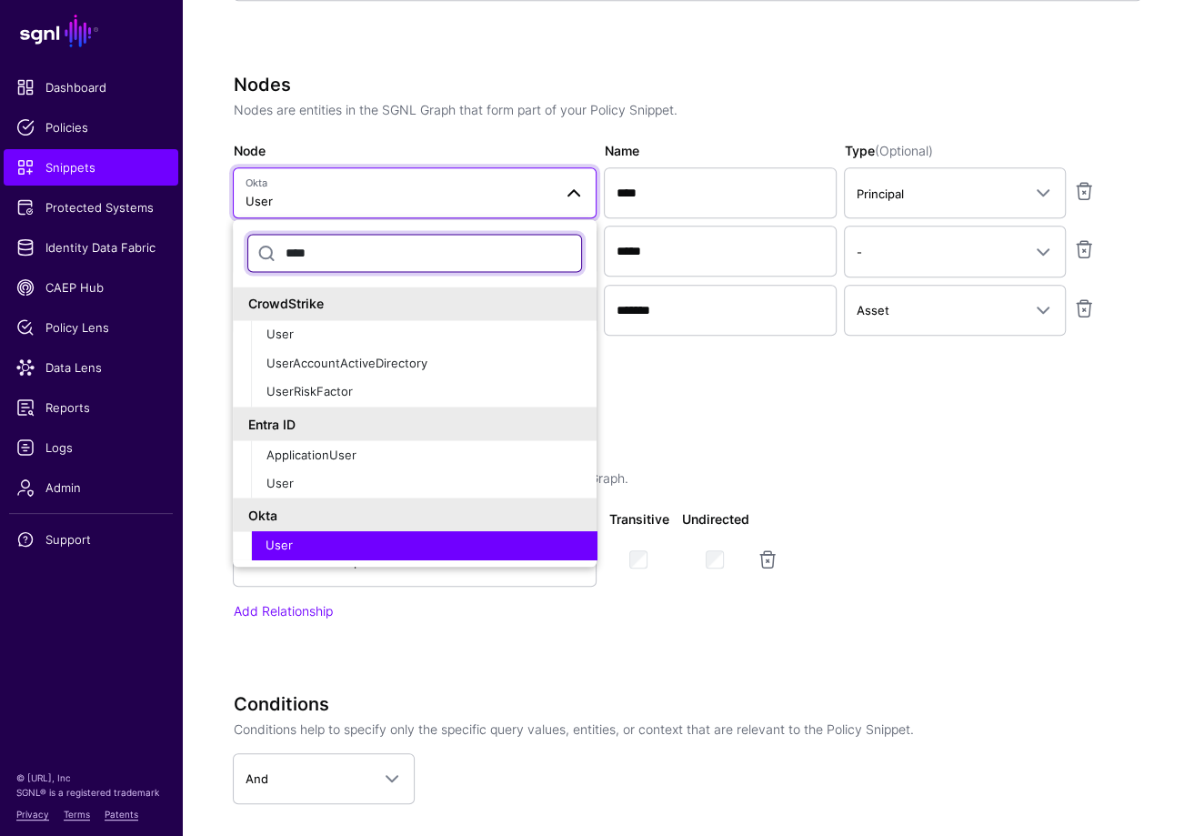
scroll to position [62, 0]
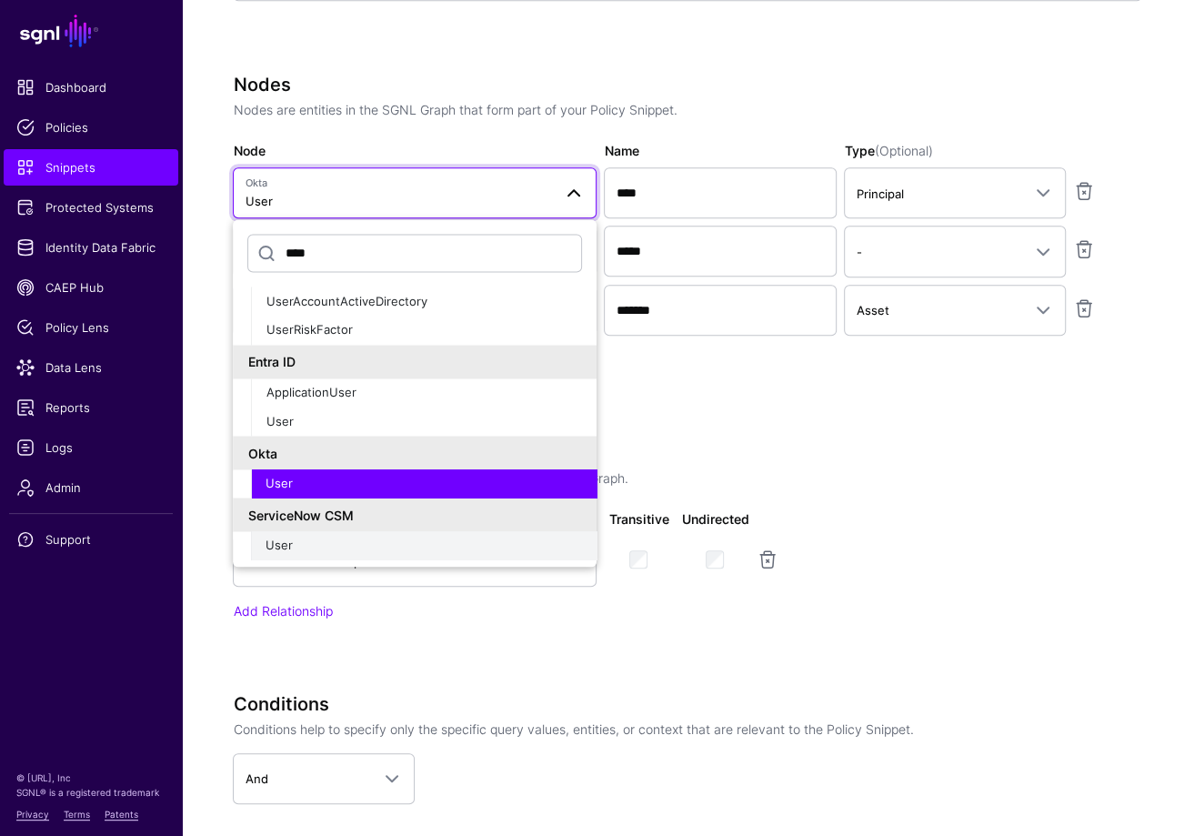
click at [337, 545] on div "User" at bounding box center [424, 546] width 317 height 18
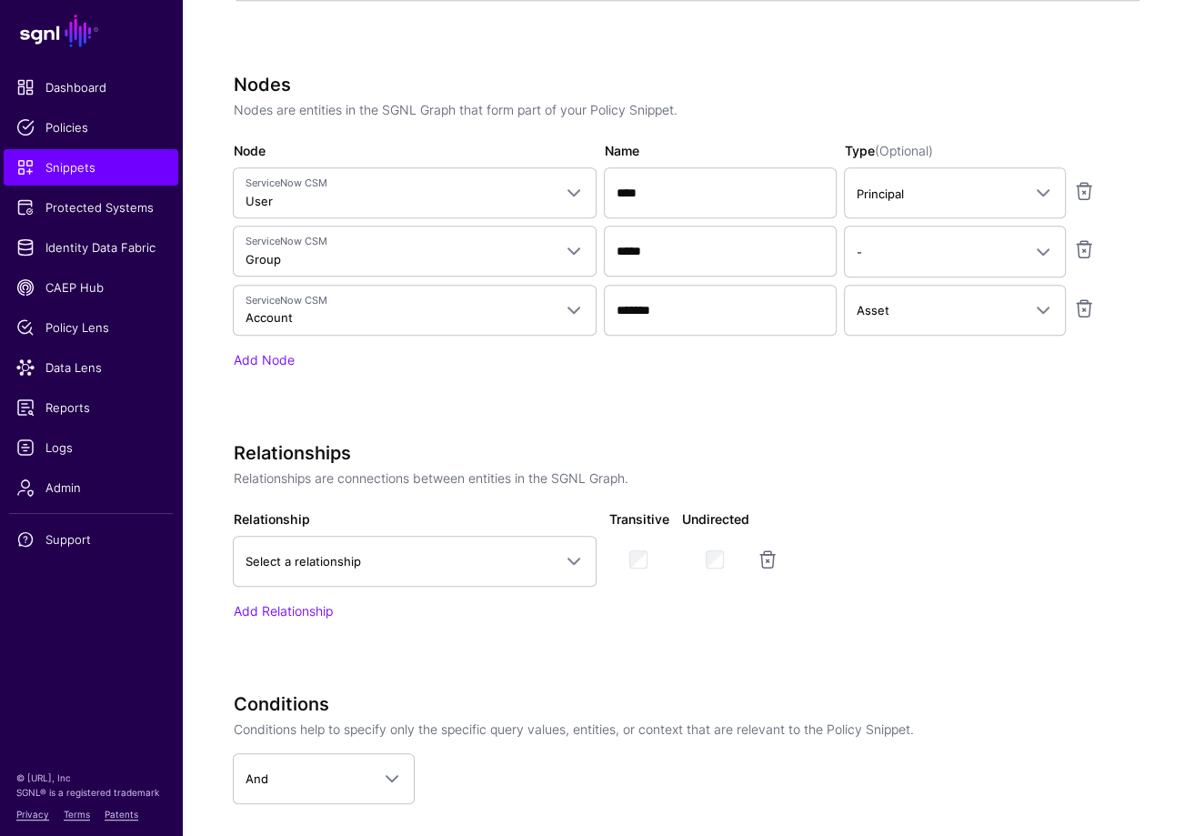
click at [845, 427] on div "Specify the components of your Snippet Version Policy Snippet Versions are comp…" at bounding box center [688, 367] width 910 height 1272
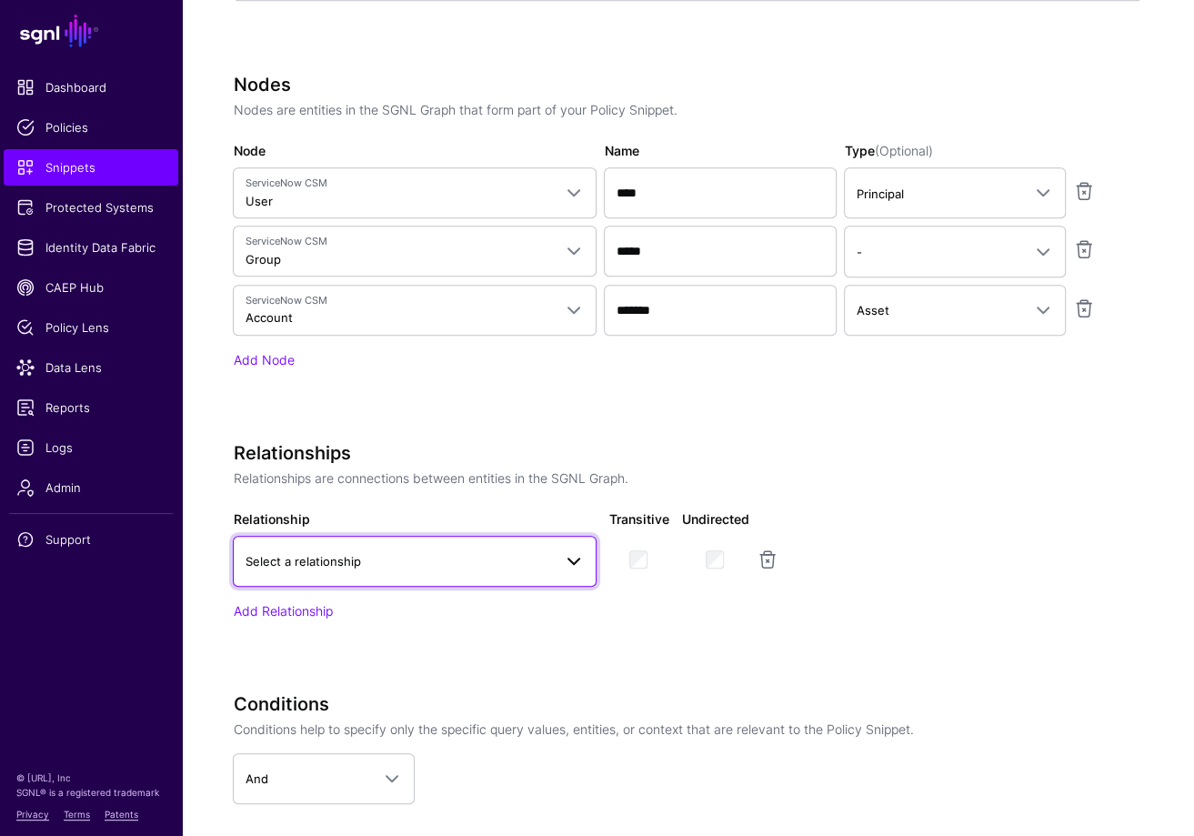
click at [445, 550] on span "Select a relationship" at bounding box center [415, 561] width 340 height 22
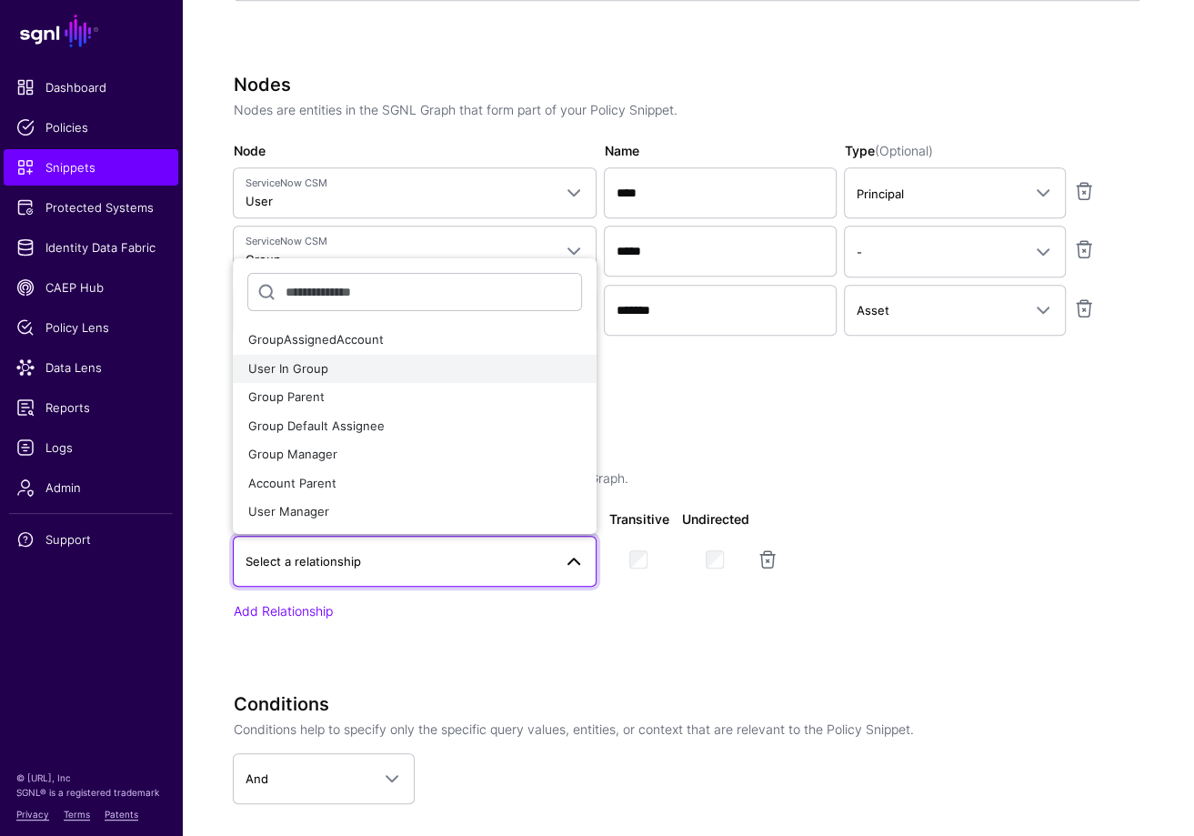
click at [324, 367] on span "User In Group" at bounding box center [287, 368] width 80 height 15
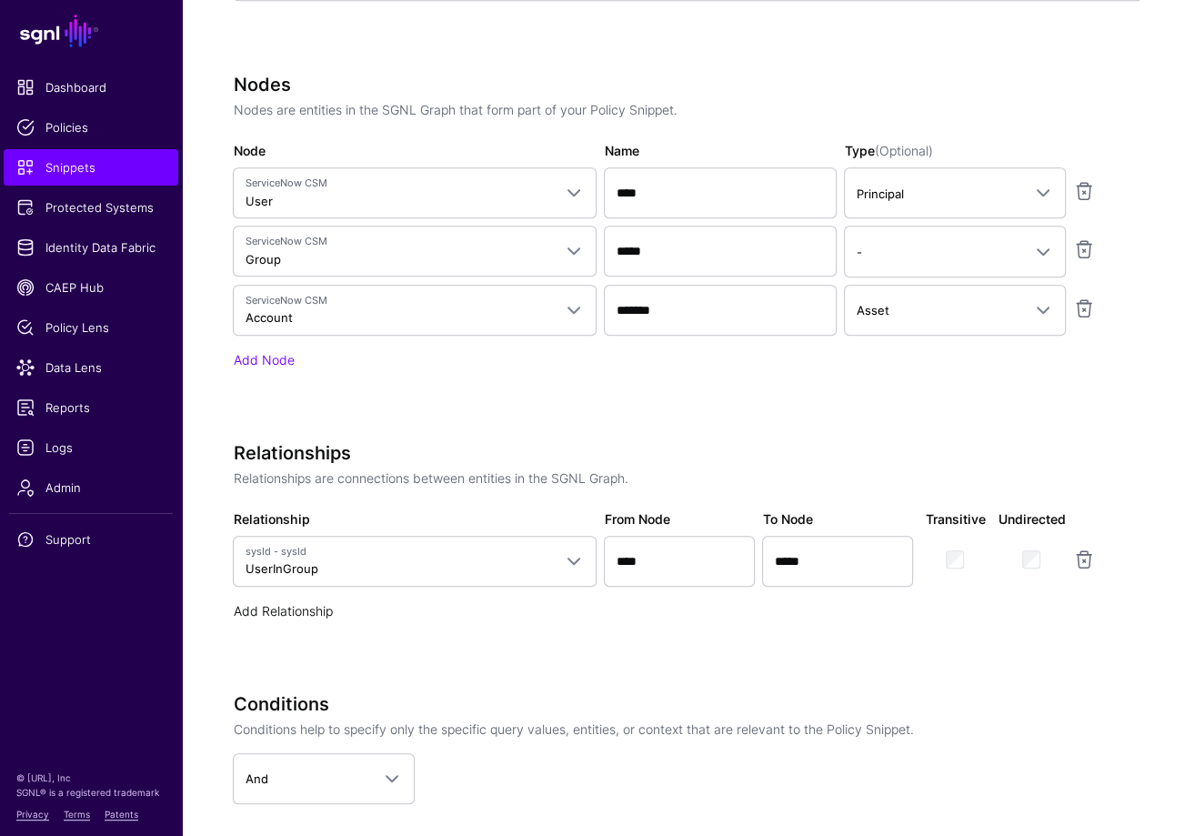
click at [272, 611] on link "Add Relationship" at bounding box center [282, 610] width 99 height 15
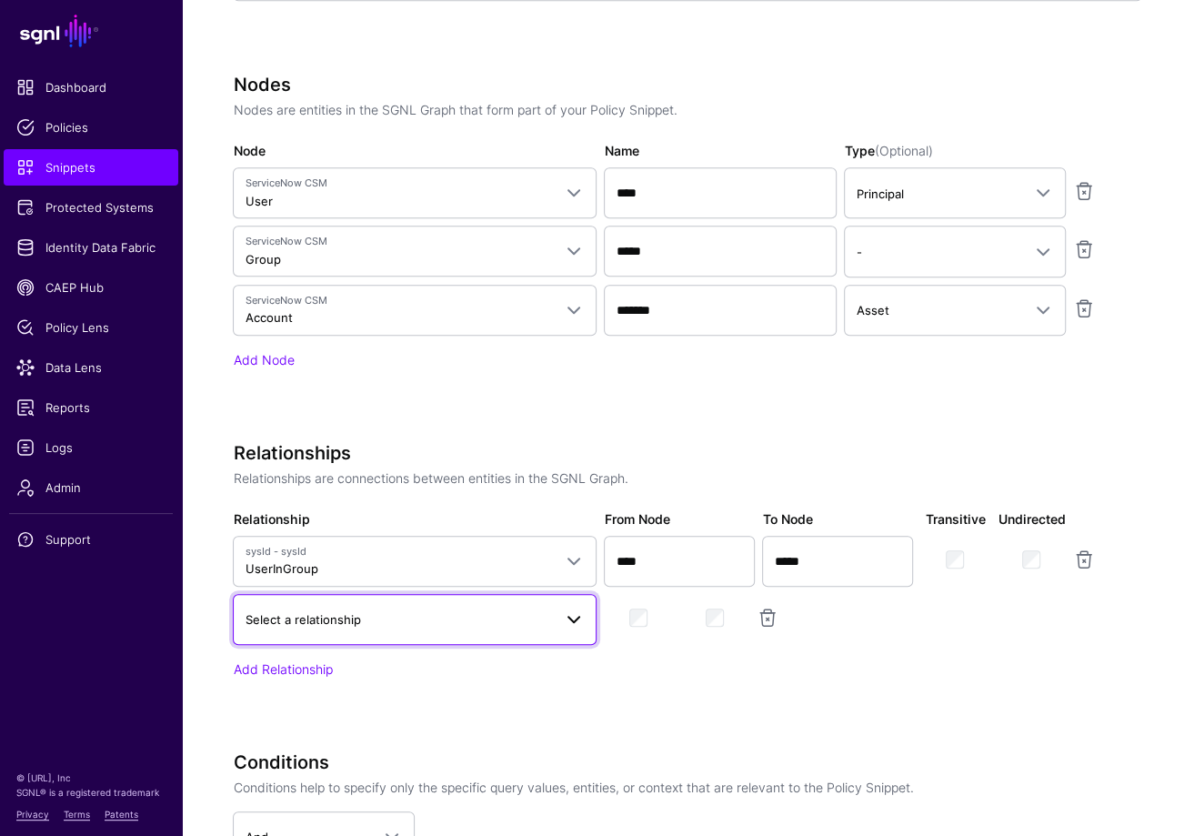
click at [425, 619] on span "Select a relationship" at bounding box center [398, 619] width 307 height 20
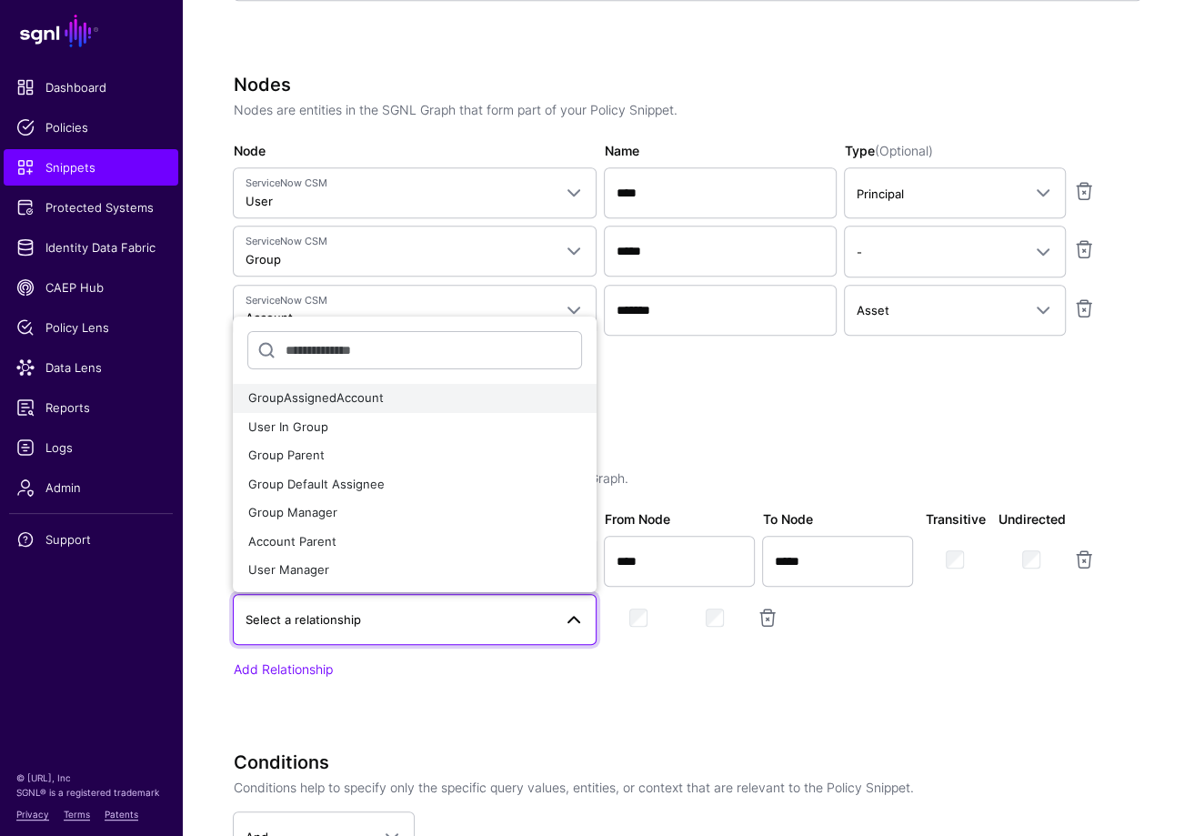
click at [377, 396] on span "GroupAssignedAccount" at bounding box center [315, 397] width 136 height 15
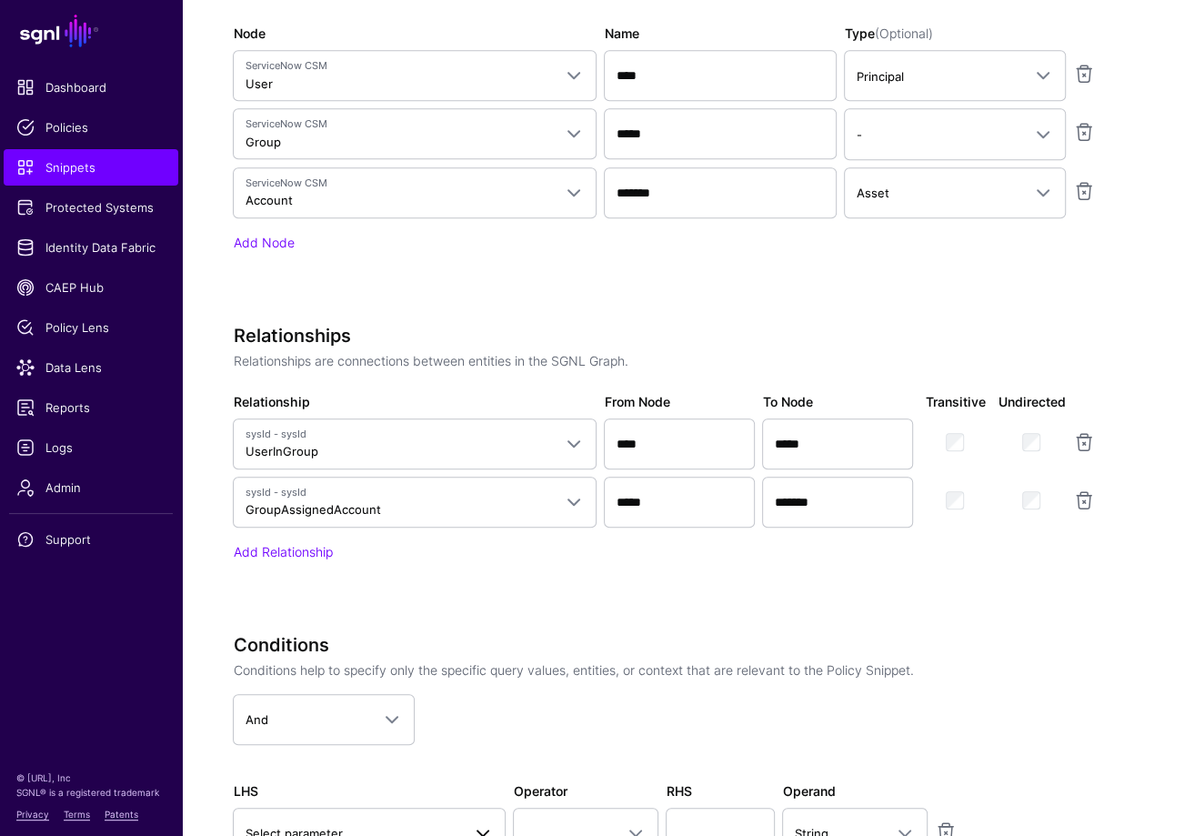
scroll to position [857, 0]
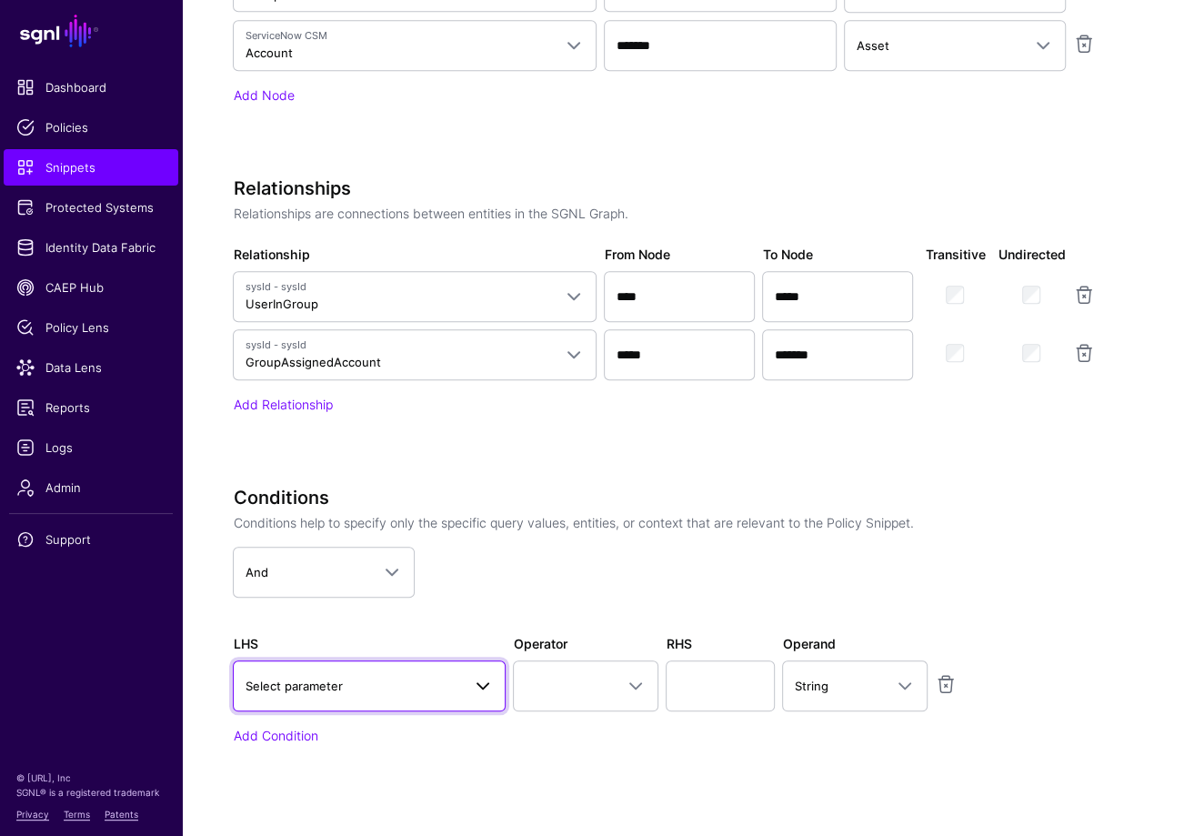
click at [453, 675] on span "Select parameter" at bounding box center [369, 686] width 249 height 22
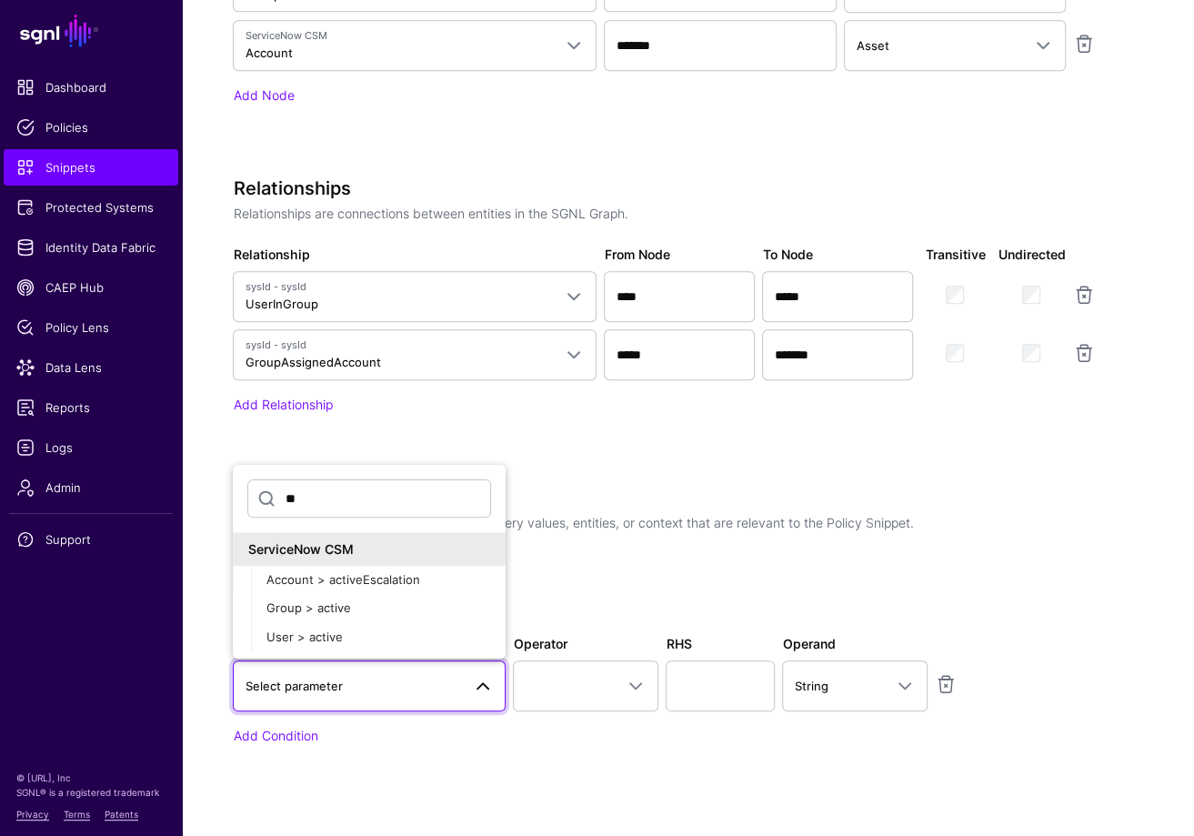
type input "*"
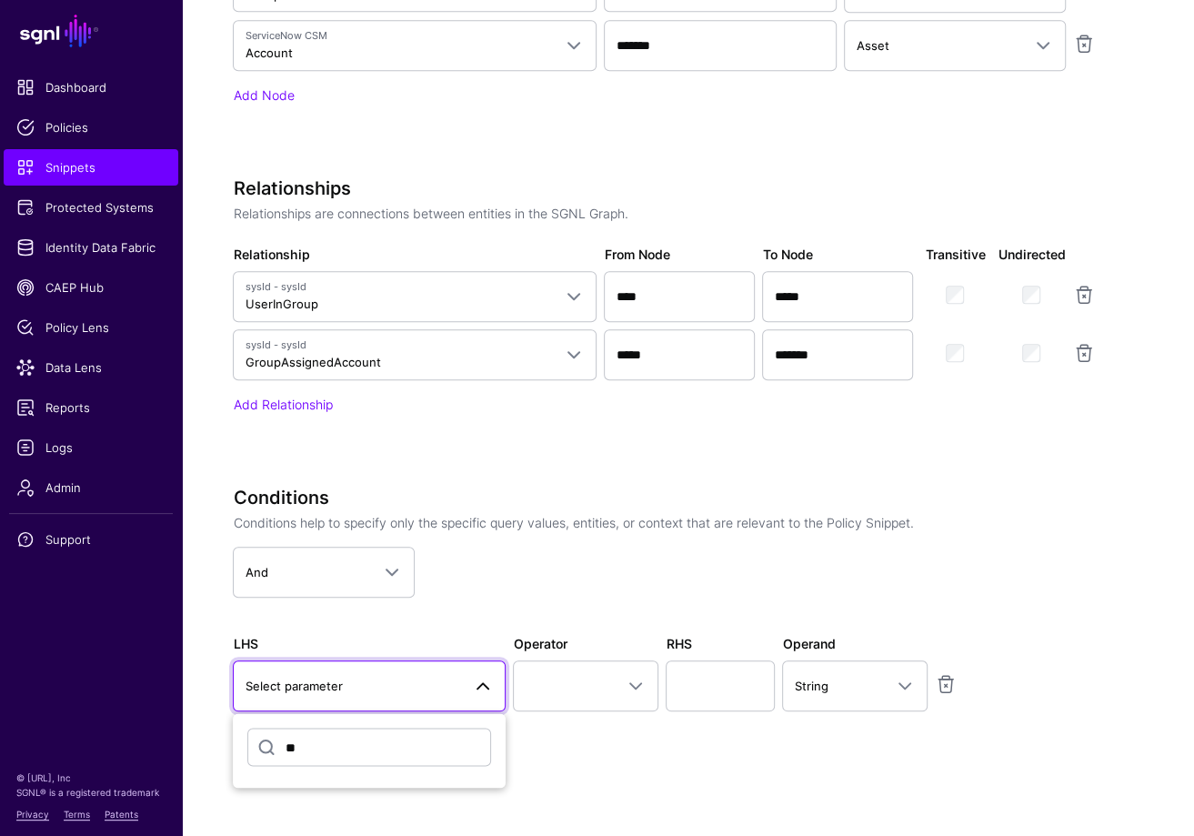
type input "*"
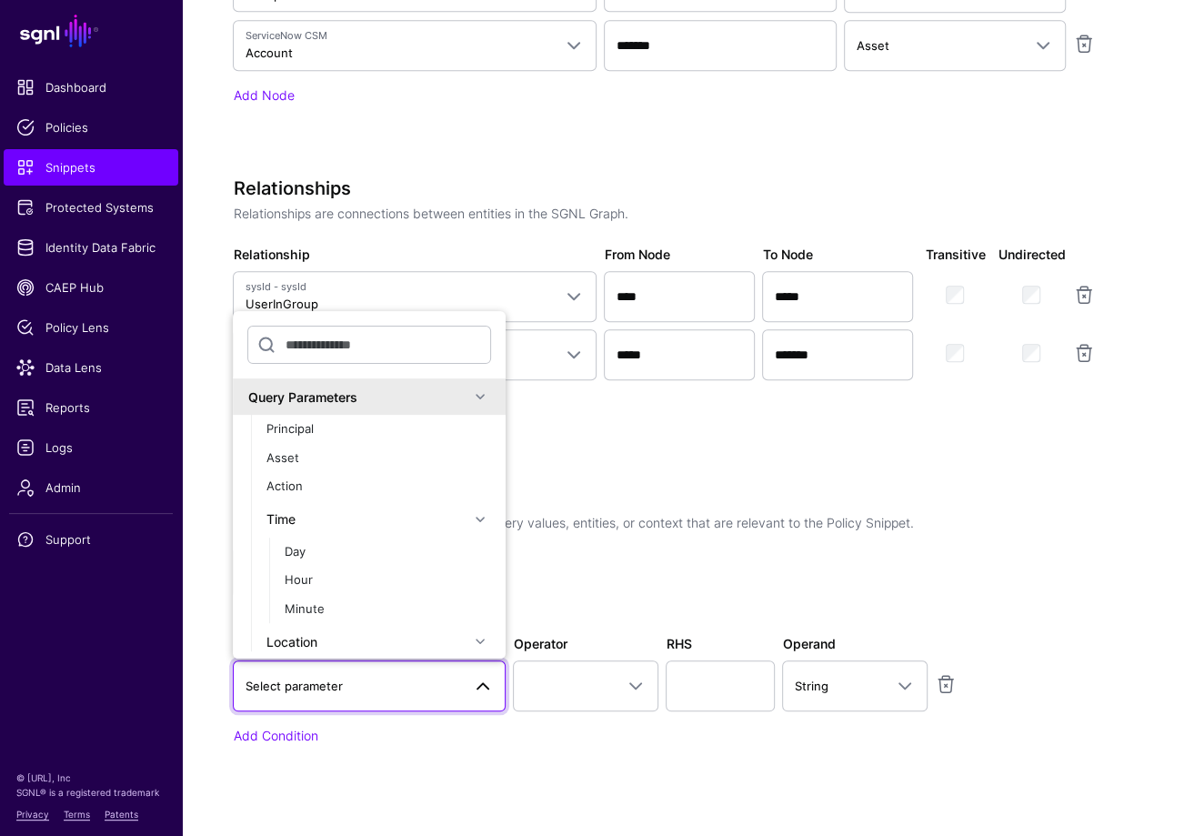
click at [654, 526] on p "Conditions help to specify only the specific query values, entities, or context…" at bounding box center [688, 522] width 910 height 19
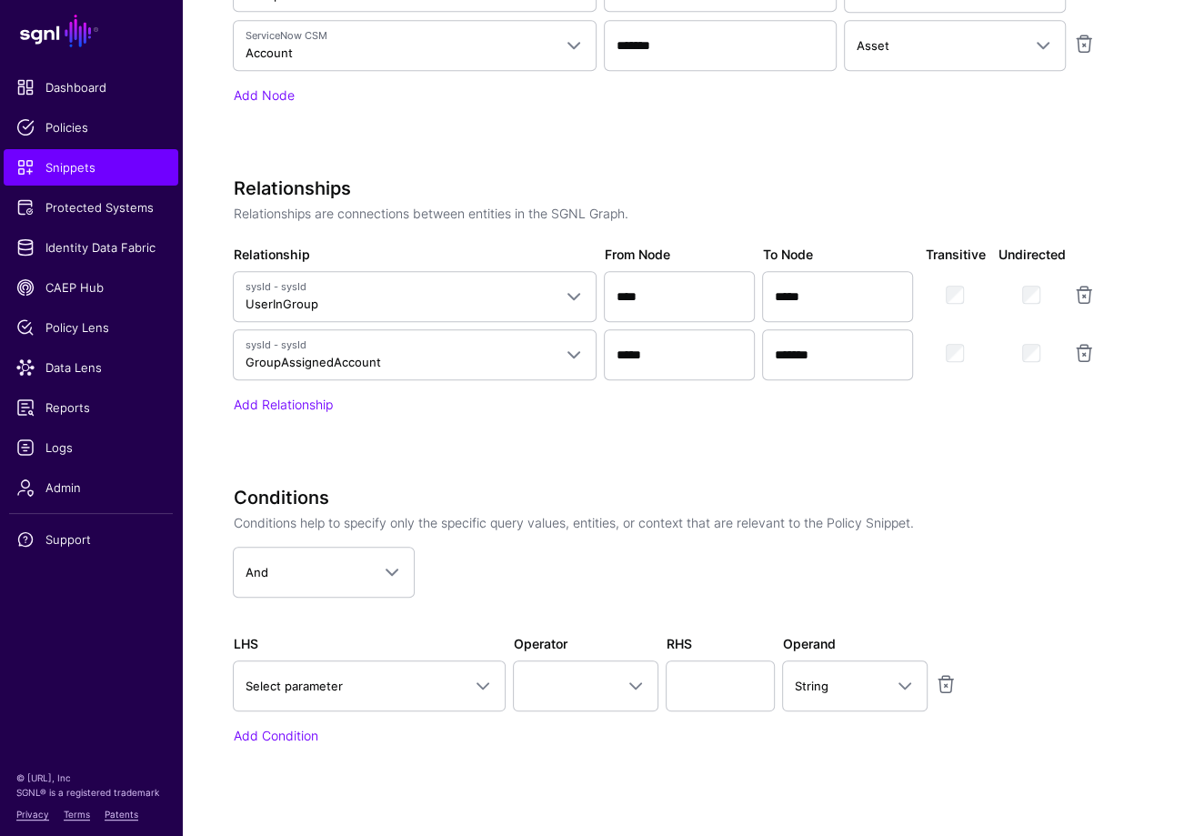
scroll to position [683, 0]
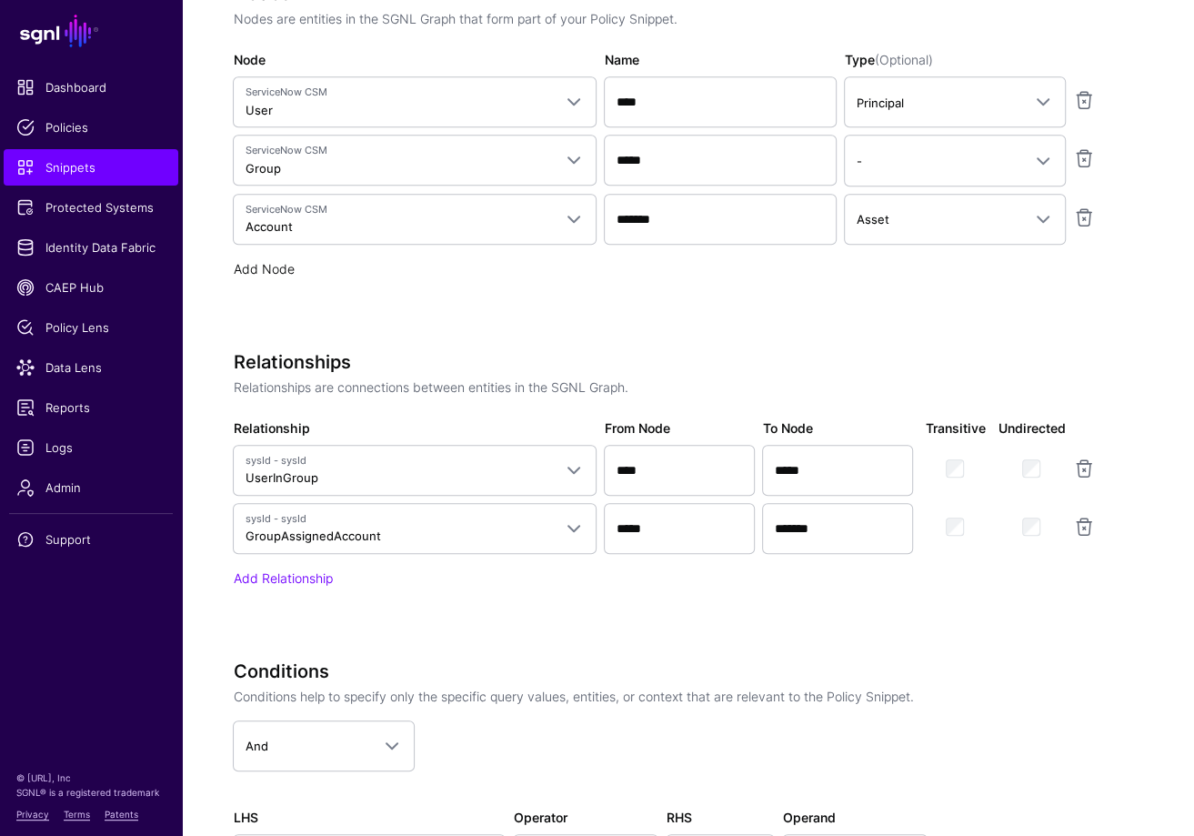
click at [270, 261] on link "Add Node" at bounding box center [263, 268] width 61 height 15
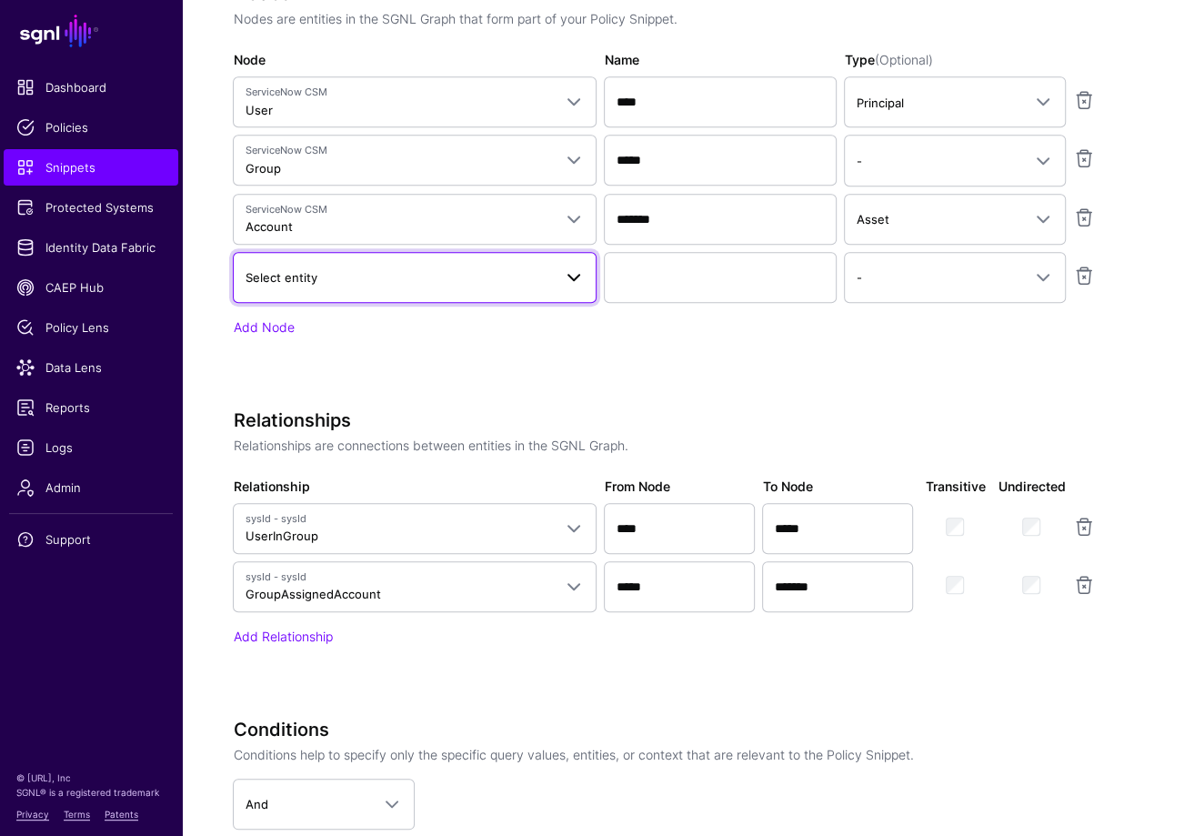
click at [348, 287] on link "Select entity" at bounding box center [415, 277] width 364 height 51
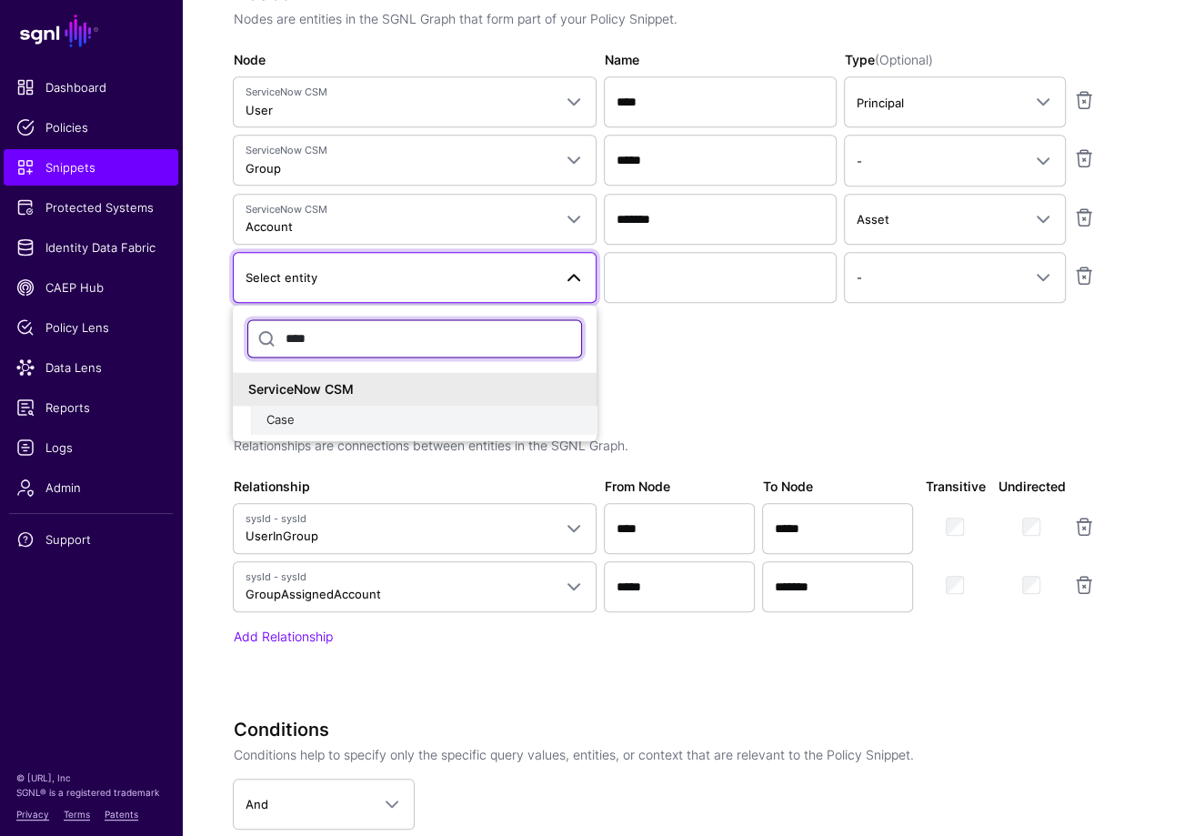
type input "****"
click at [344, 411] on div "Case" at bounding box center [424, 420] width 317 height 18
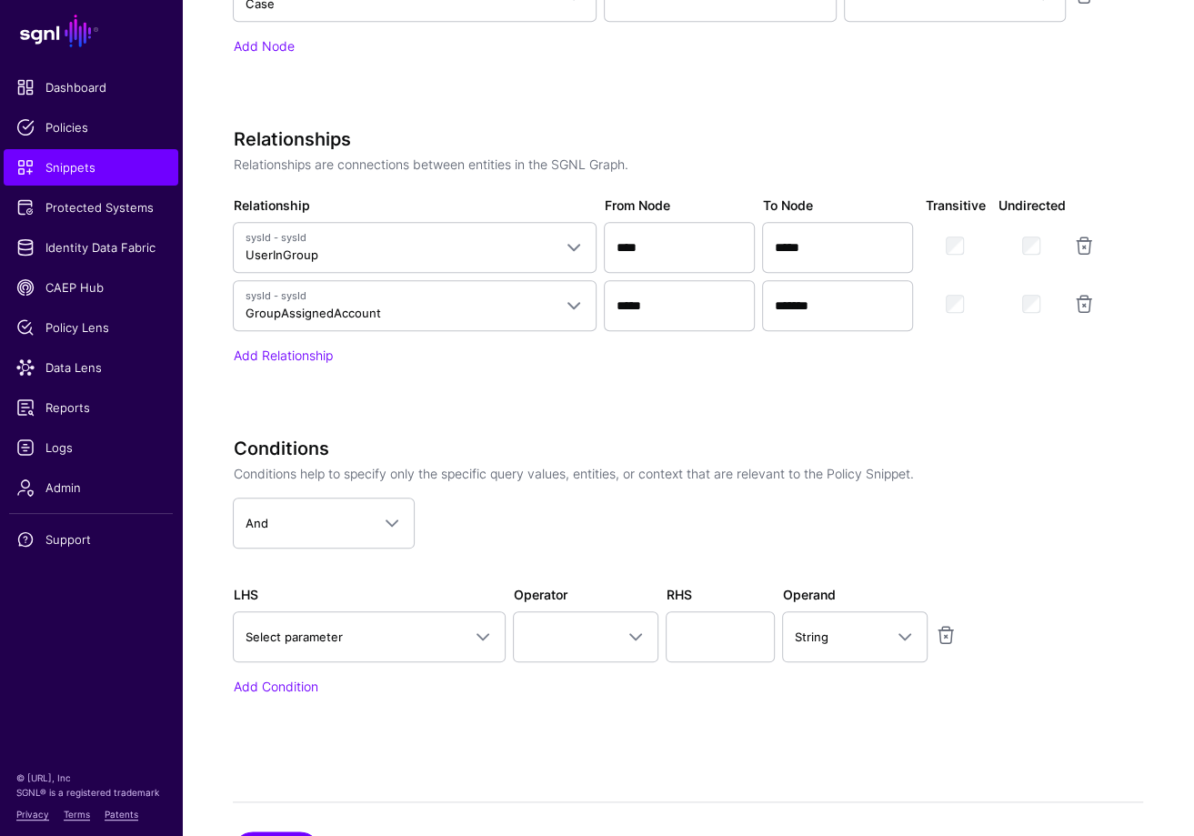
scroll to position [1047, 0]
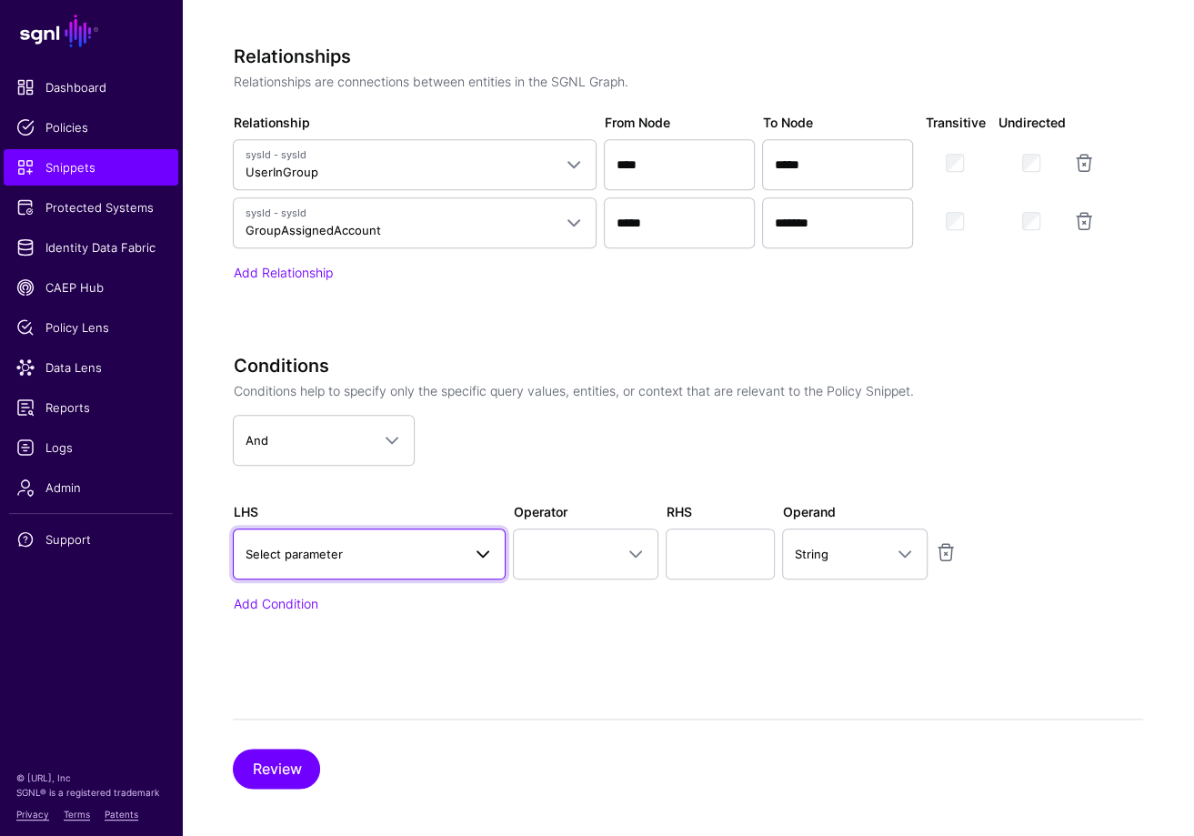
click at [390, 544] on span "Select parameter" at bounding box center [353, 554] width 216 height 20
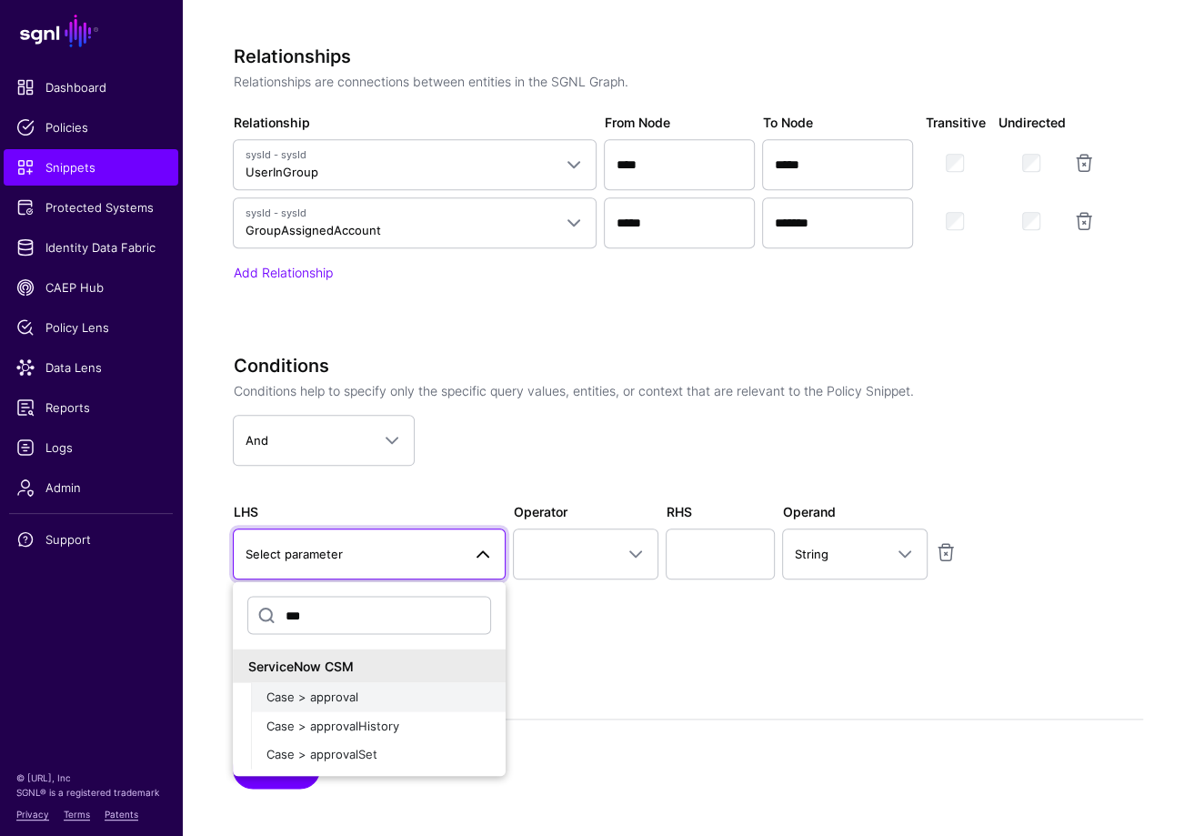
type input "***"
click at [379, 689] on div "Case > approval" at bounding box center [379, 697] width 226 height 18
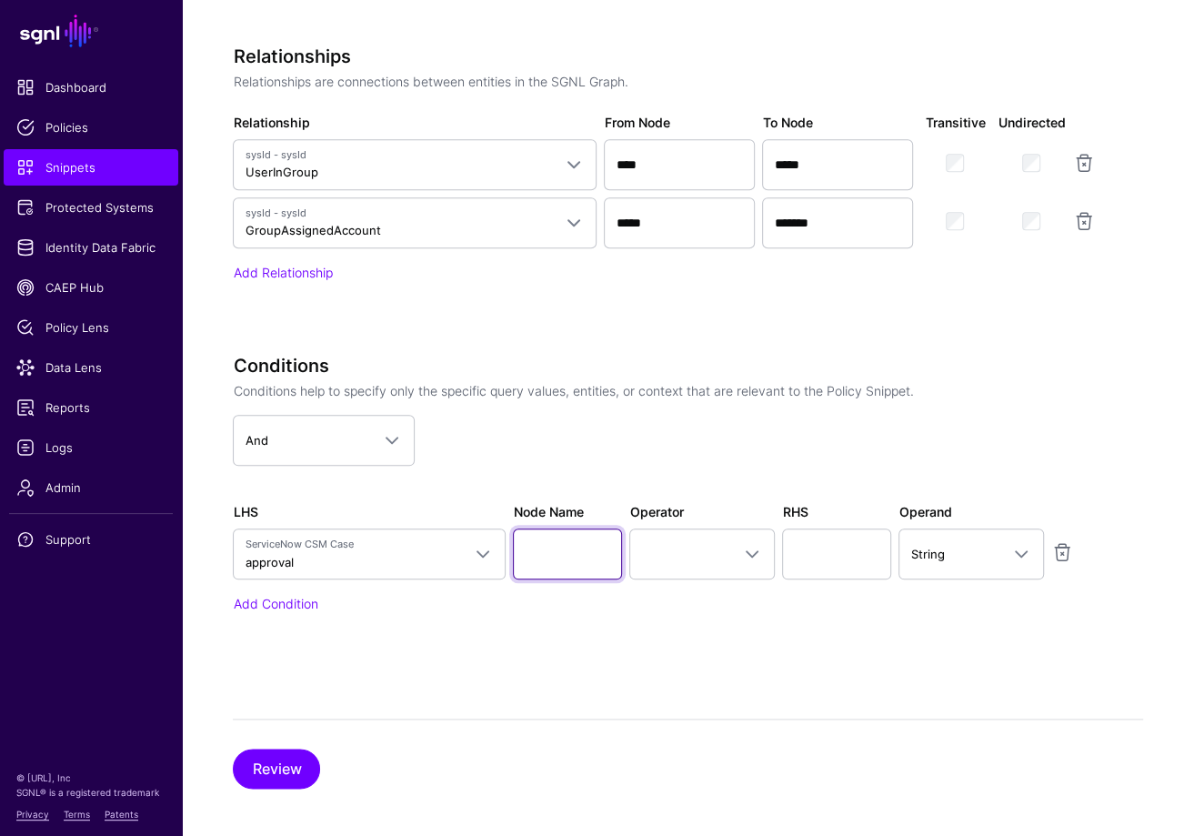
click at [549, 546] on input "Node Name" at bounding box center [567, 553] width 109 height 51
type input "****"
click at [689, 571] on link at bounding box center [702, 553] width 146 height 51
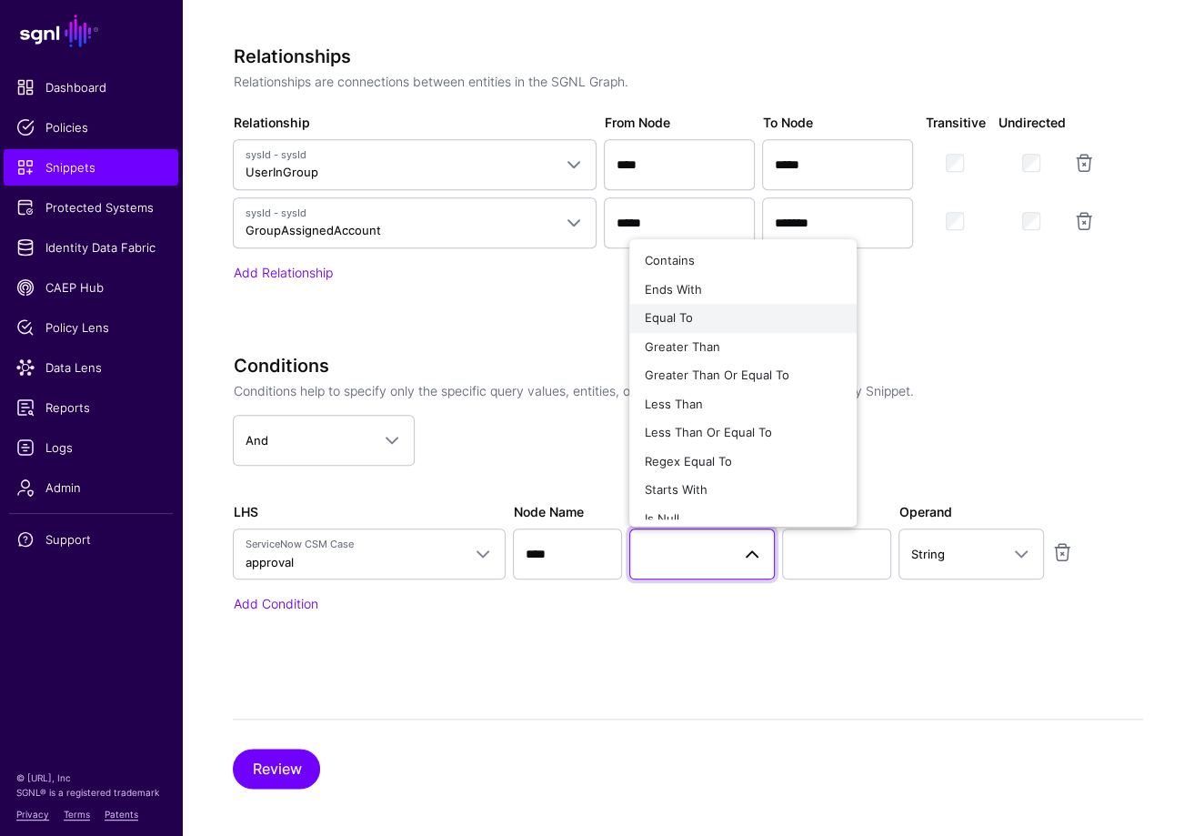
click at [701, 316] on div "Equal To" at bounding box center [743, 318] width 198 height 18
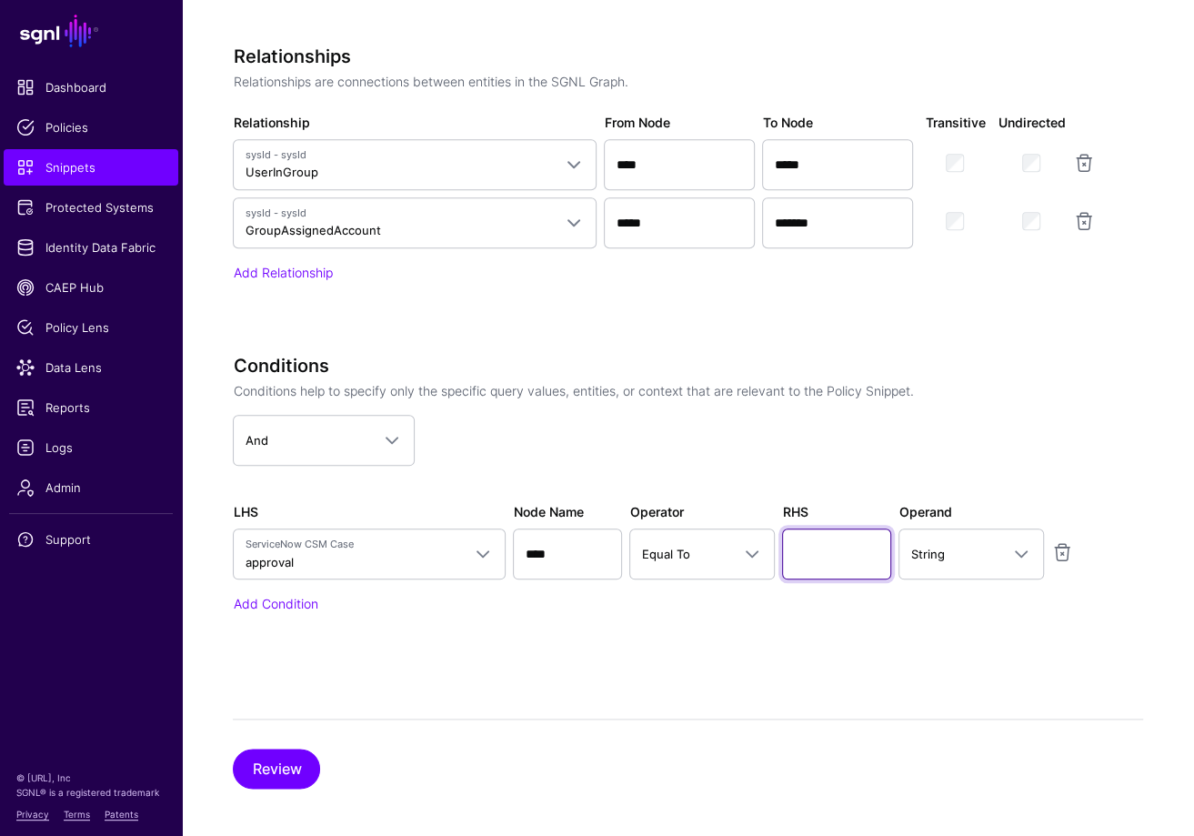
click at [857, 548] on input "text" at bounding box center [836, 553] width 109 height 51
type input "********"
click at [925, 647] on div "Conditions Conditions help to specify only the specific query values, entities,…" at bounding box center [688, 509] width 910 height 309
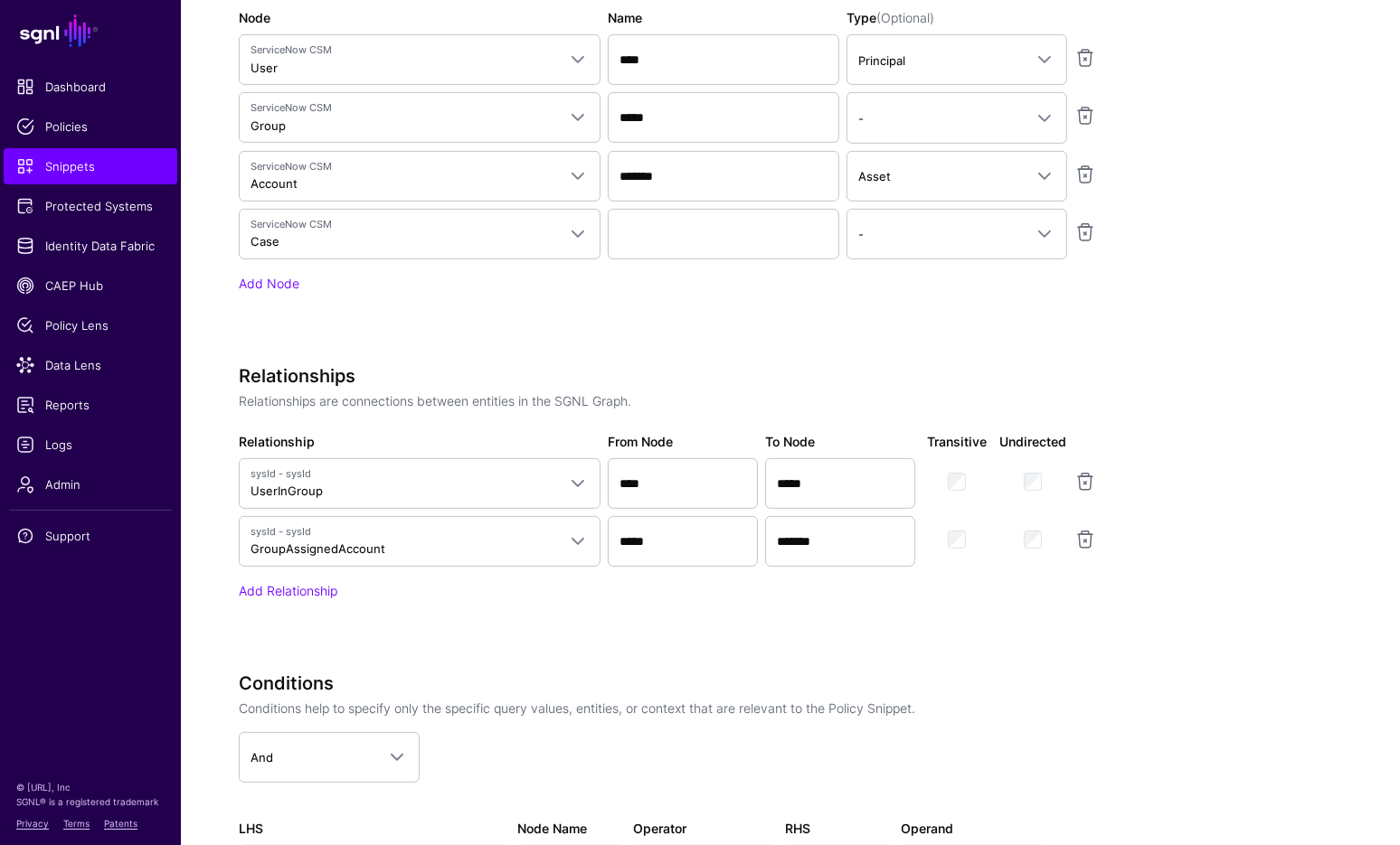
scroll to position [755, 0]
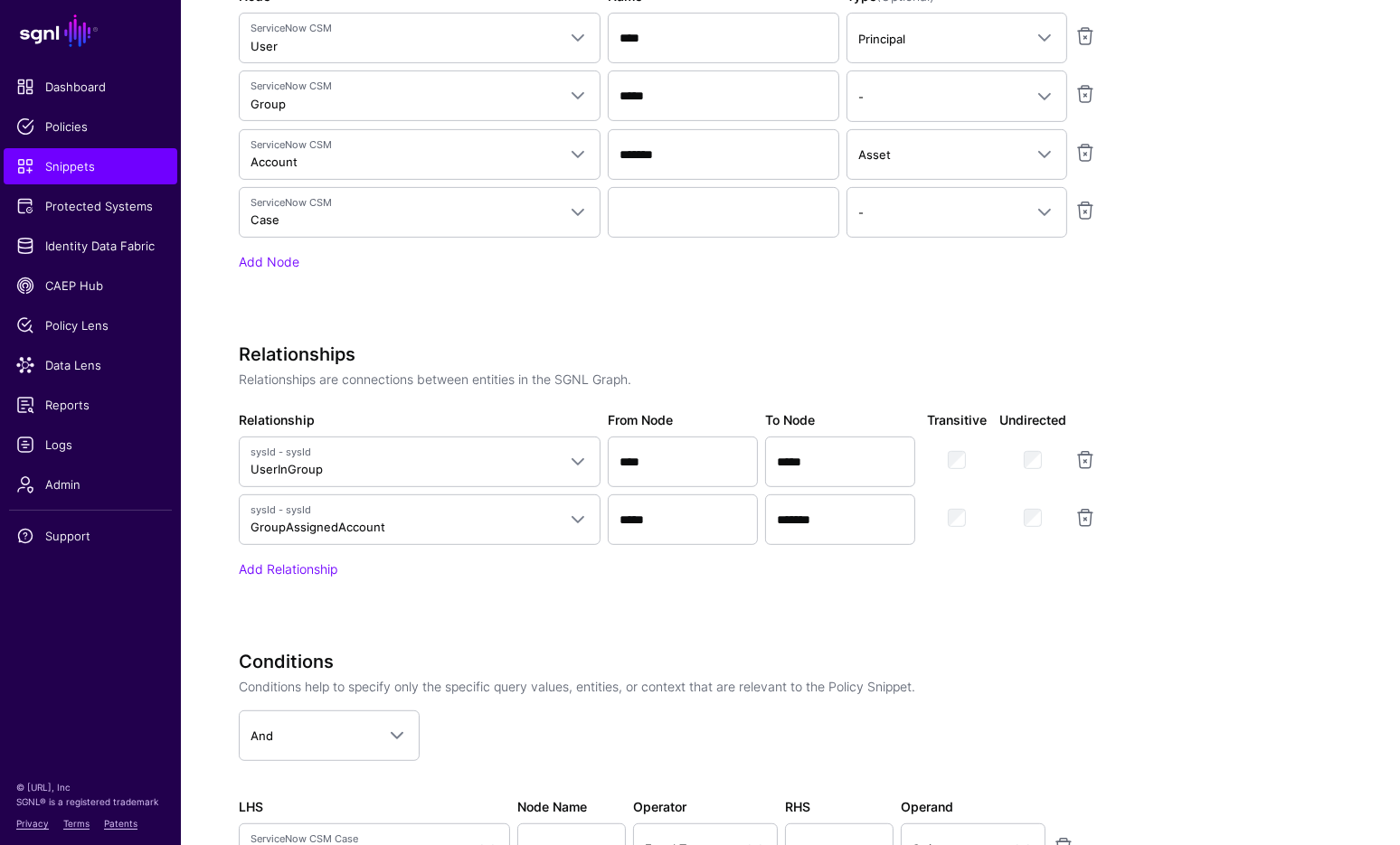
click at [295, 560] on div "Add Relationship" at bounding box center [691, 569] width 905 height 19
click at [982, 583] on div "Relationships Relationships are connections between entities in the SGNL Graph.…" at bounding box center [691, 486] width 905 height 285
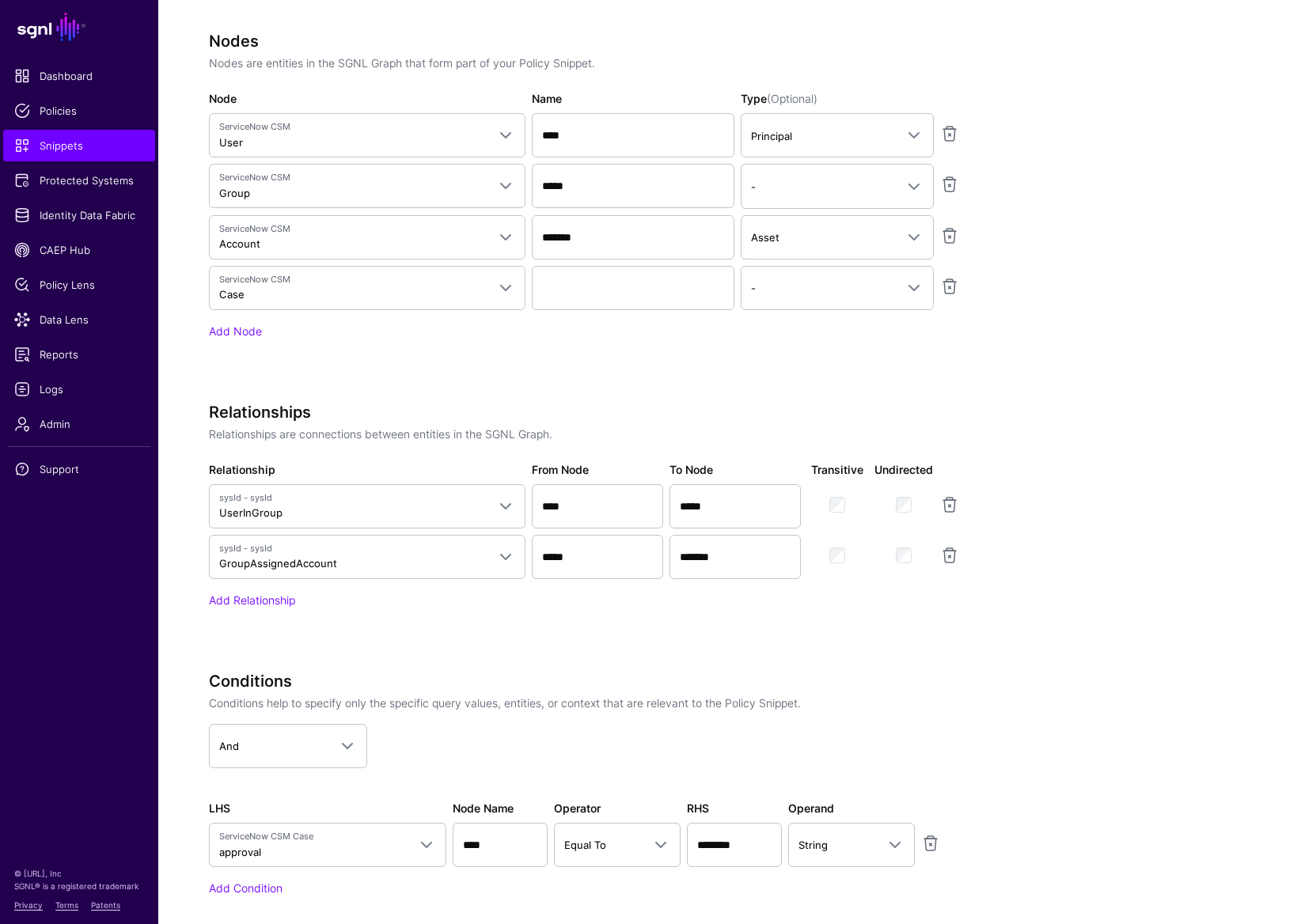
scroll to position [548, 0]
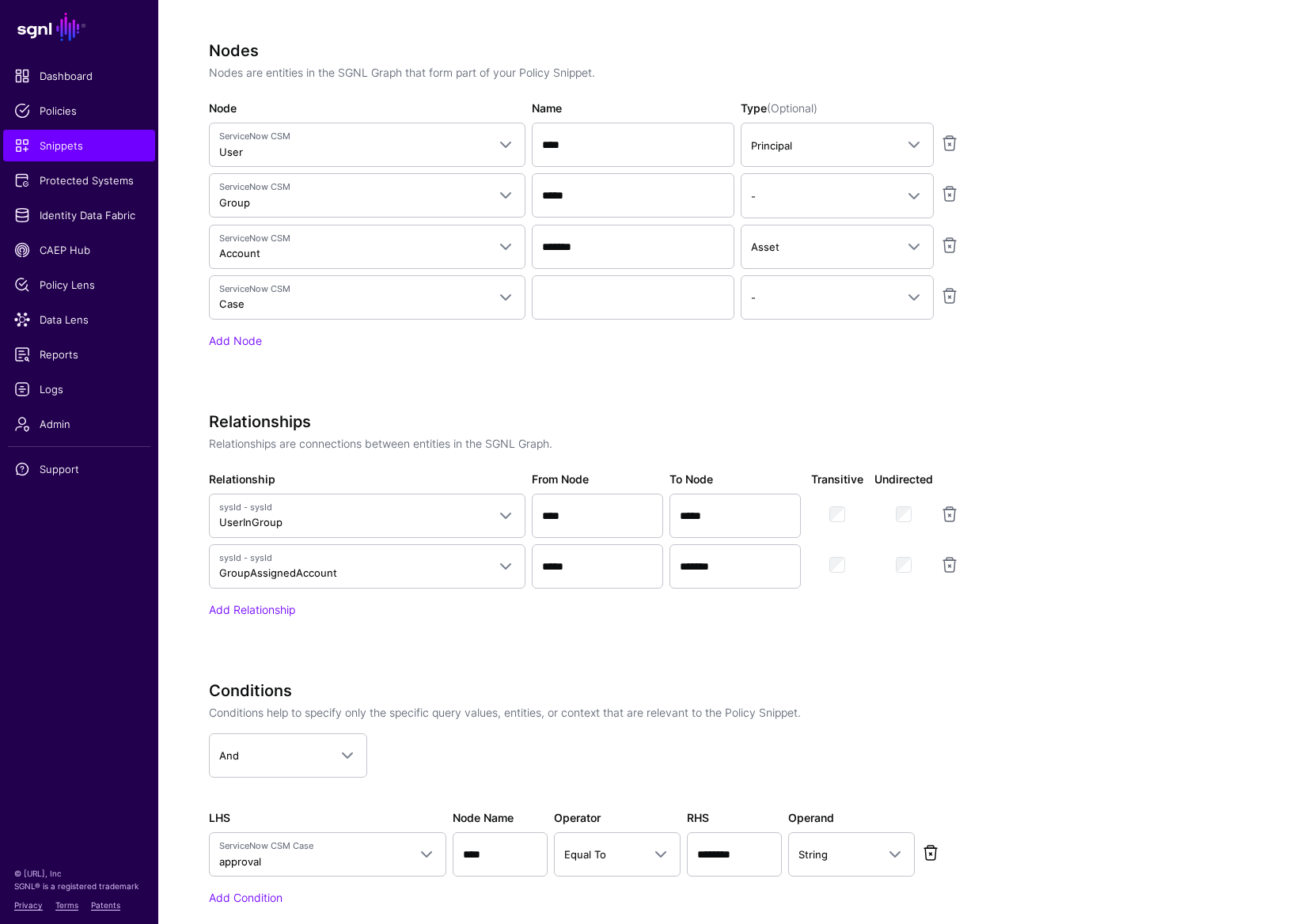
click at [931, 726] on link at bounding box center [931, 854] width 19 height 19
click at [272, 726] on link "Add Condition" at bounding box center [245, 817] width 74 height 13
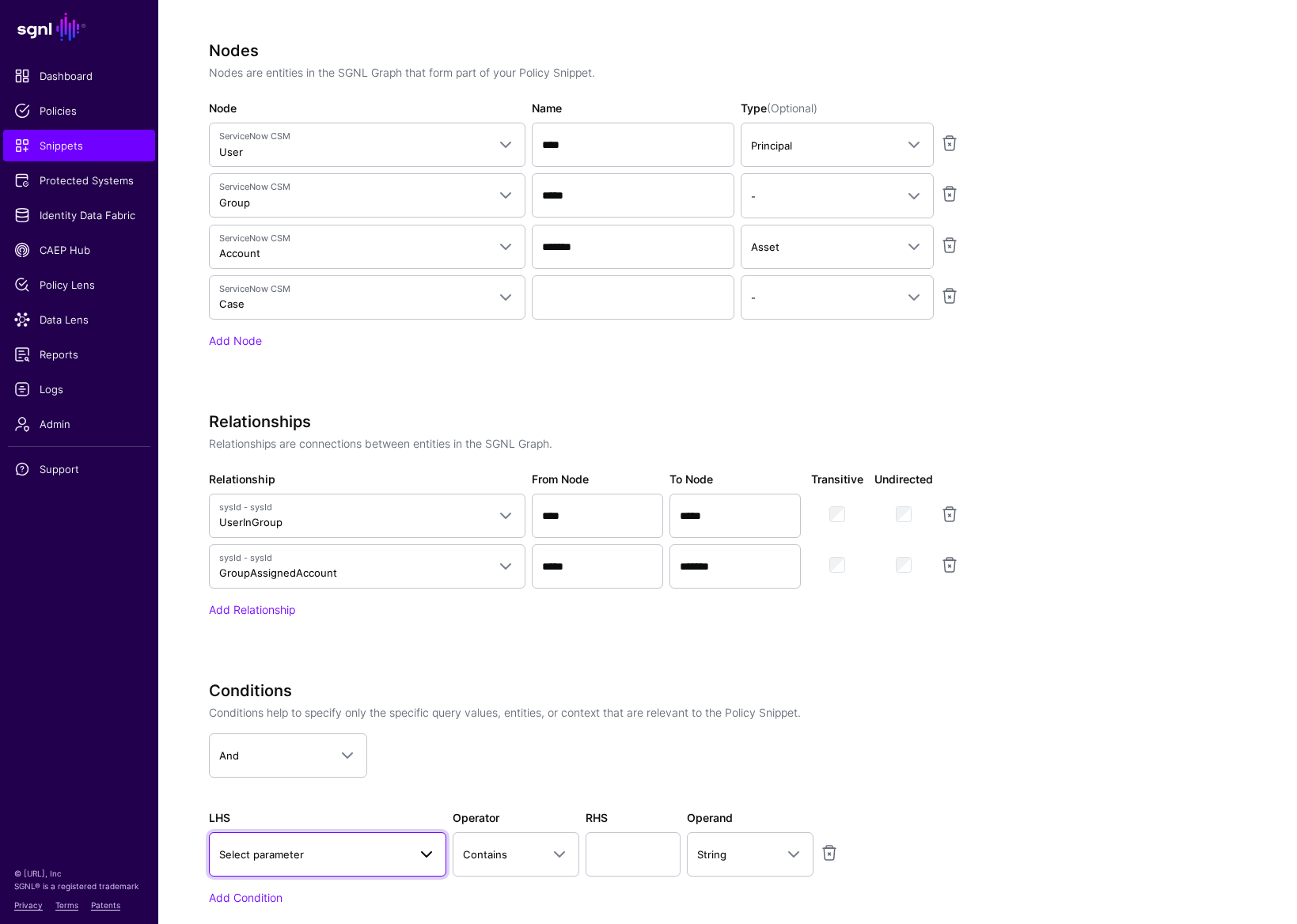
click at [347, 726] on span "Select parameter" at bounding box center [313, 854] width 188 height 17
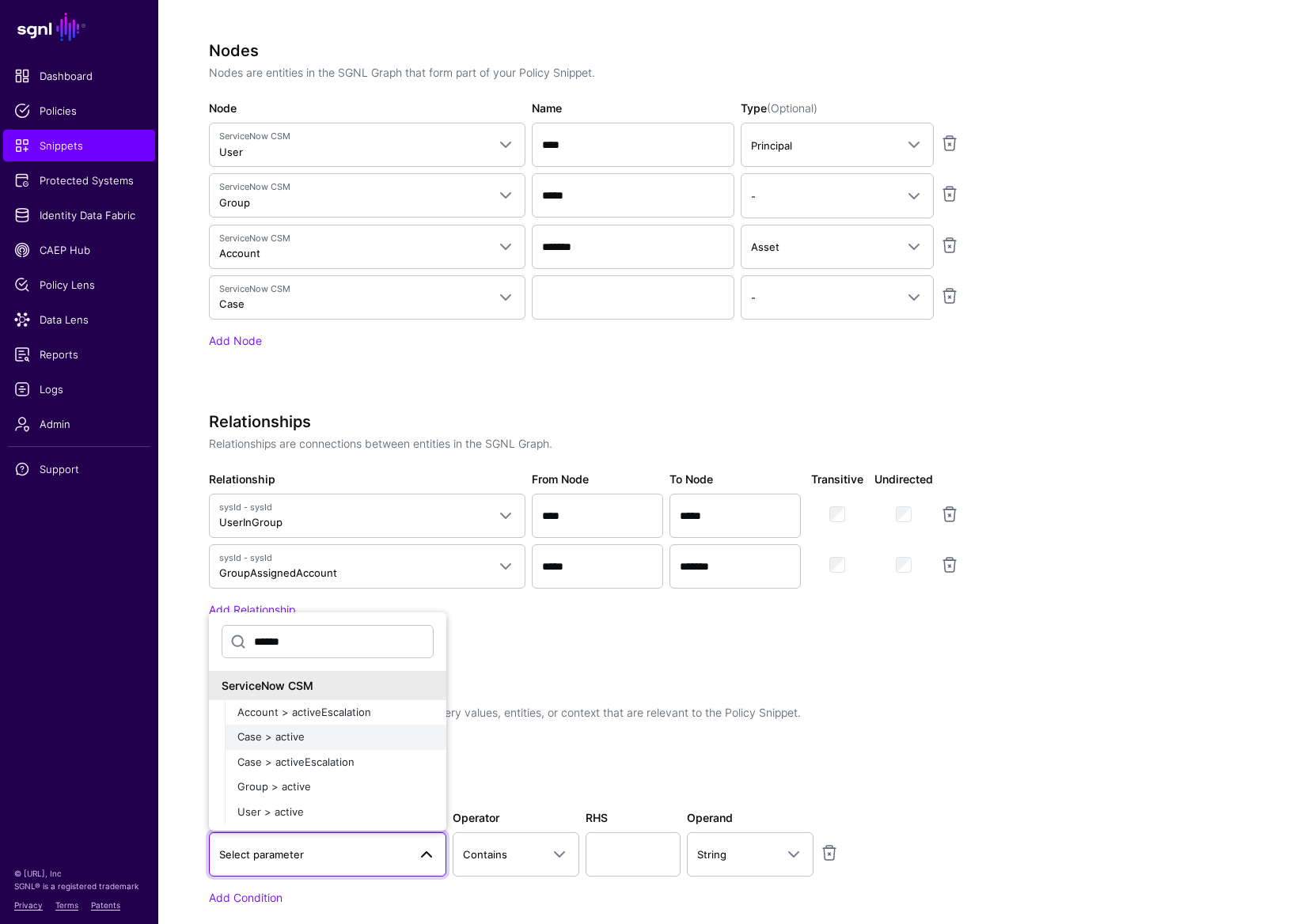
type input "******"
click at [311, 726] on div "Case > active" at bounding box center [336, 738] width 197 height 16
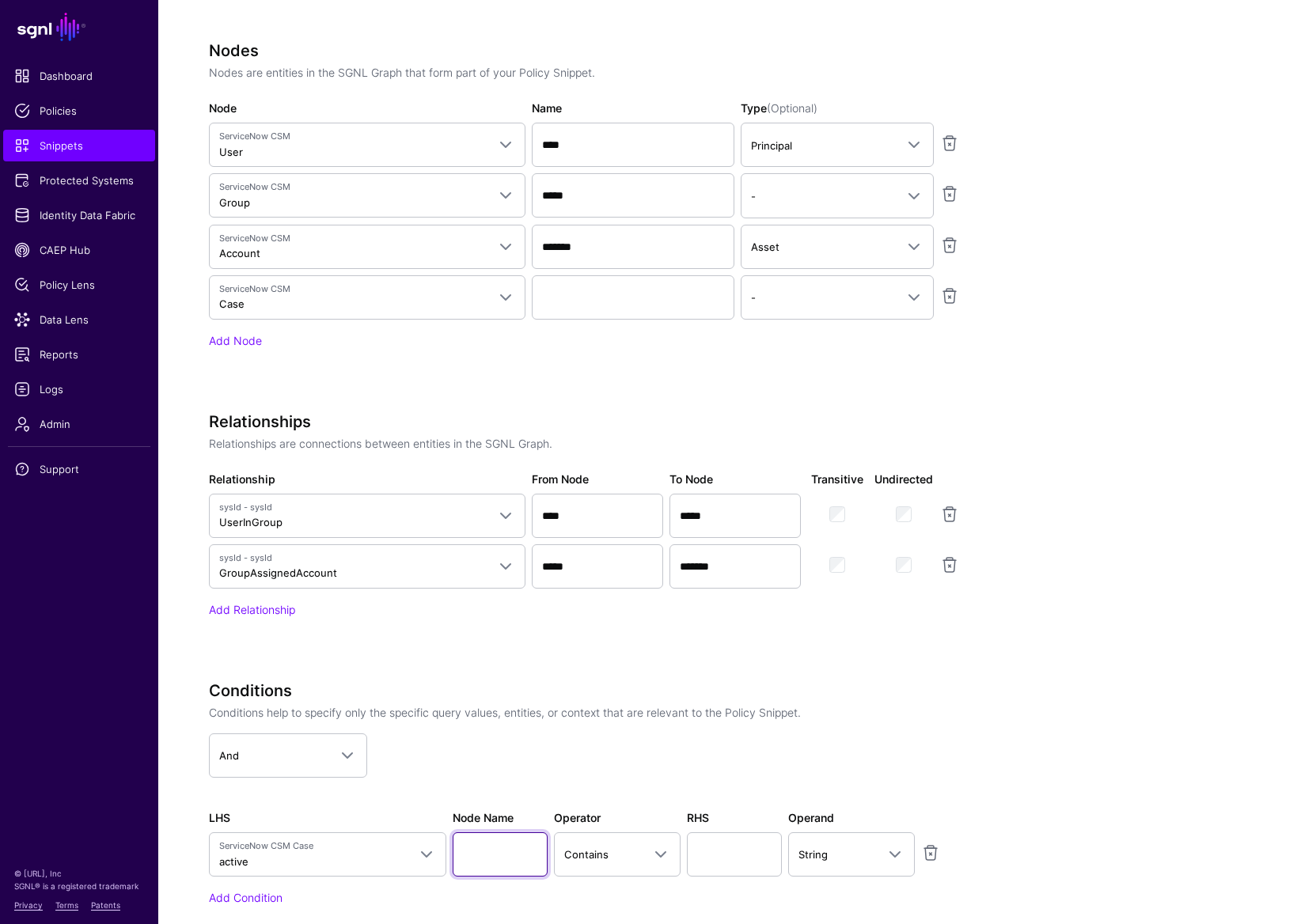
click at [477, 726] on input "Node Name" at bounding box center [499, 854] width 95 height 44
type input "****"
click at [708, 726] on input "text" at bounding box center [733, 854] width 95 height 44
click at [634, 726] on span "Contains" at bounding box center [603, 854] width 77 height 17
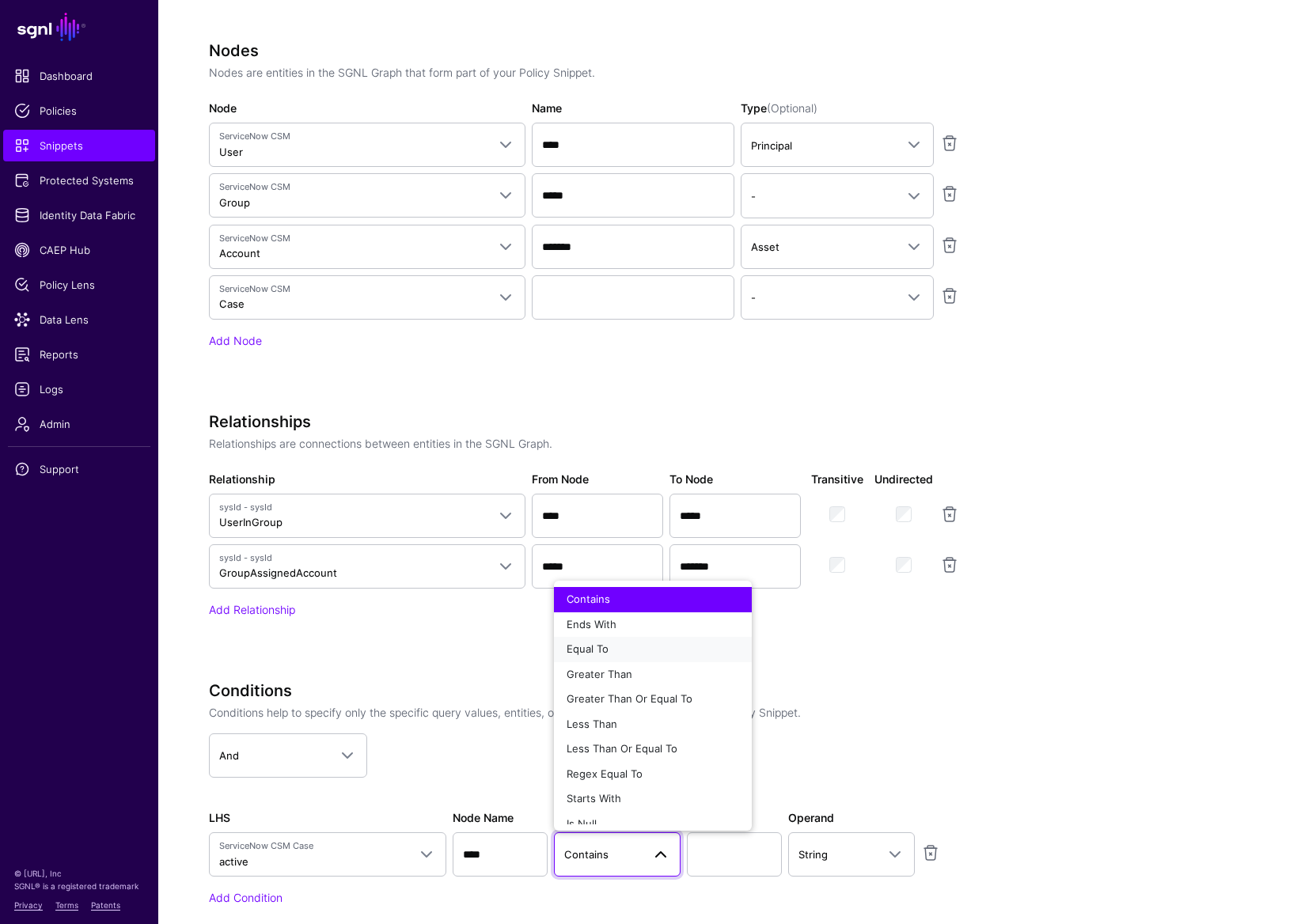
drag, startPoint x: 629, startPoint y: 654, endPoint x: 677, endPoint y: 679, distance: 54.1
click at [629, 654] on div "Equal To" at bounding box center [652, 650] width 172 height 16
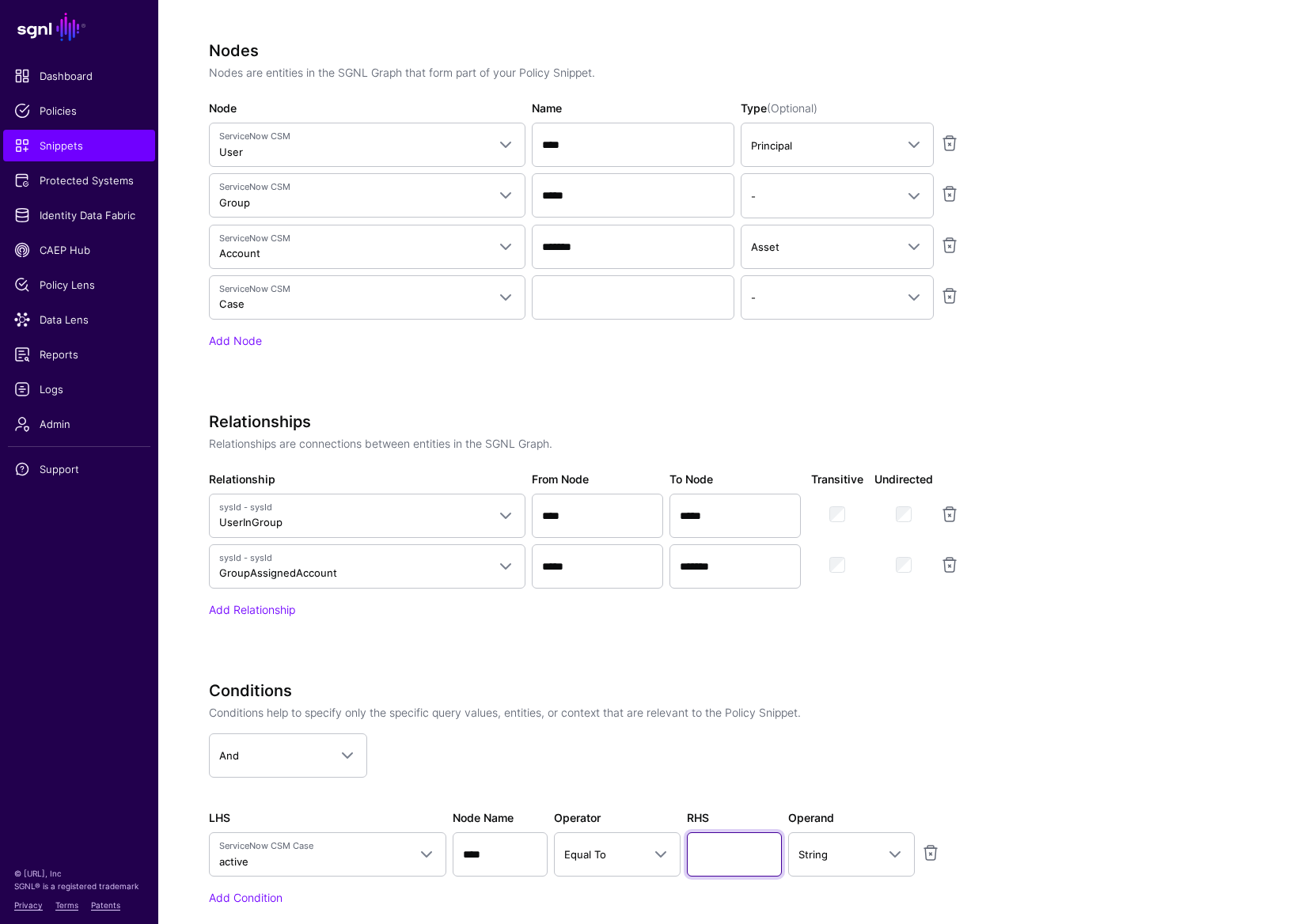
click at [722, 726] on input "text" at bounding box center [733, 854] width 95 height 44
type input "*"
type input "****"
click at [921, 726] on div "Conditions Conditions help to specify only the specific query values, entities,…" at bounding box center [605, 736] width 804 height 110
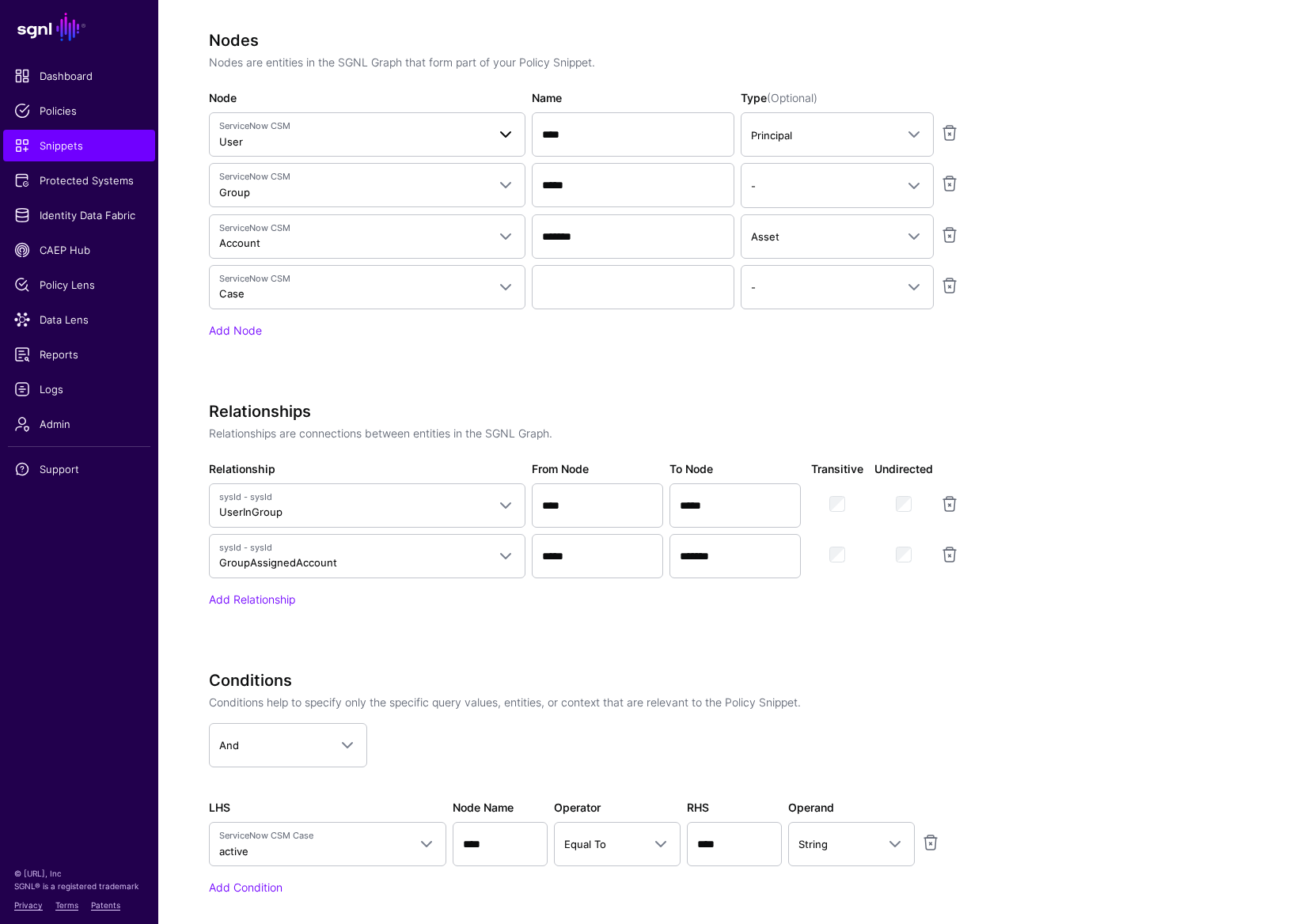
scroll to position [569, 0]
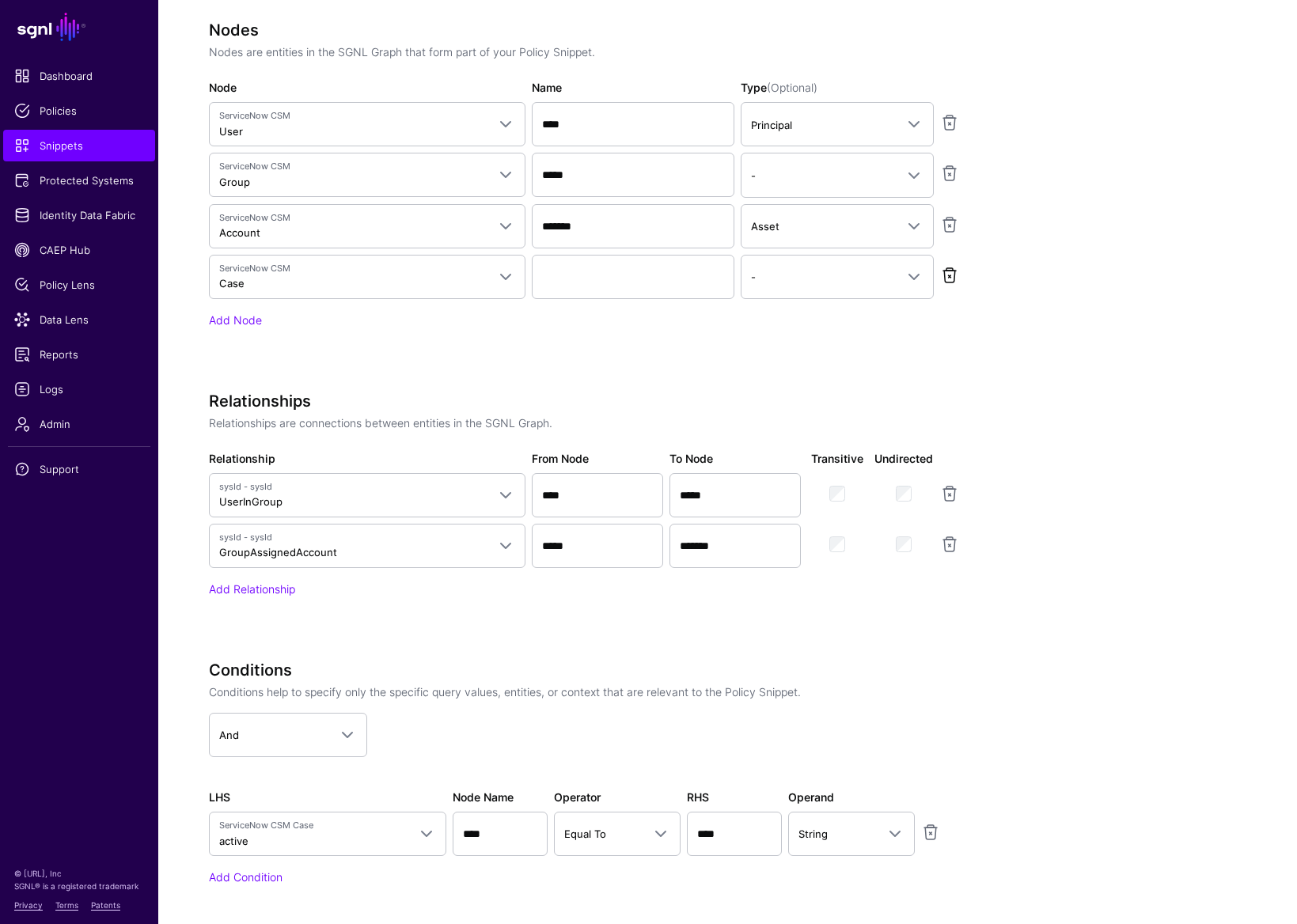
click at [948, 274] on link at bounding box center [950, 276] width 19 height 19
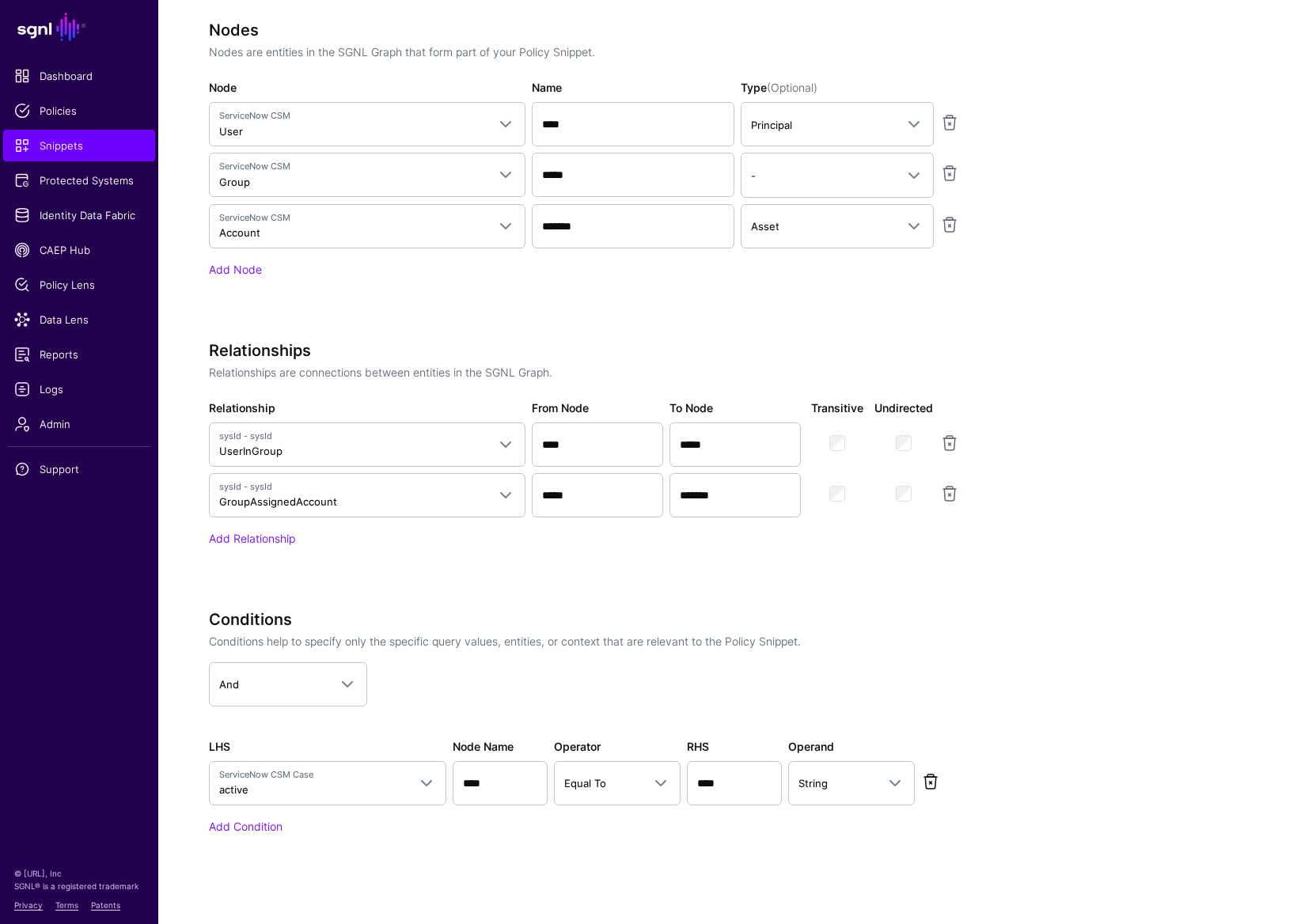
click at [933, 726] on link at bounding box center [931, 782] width 19 height 19
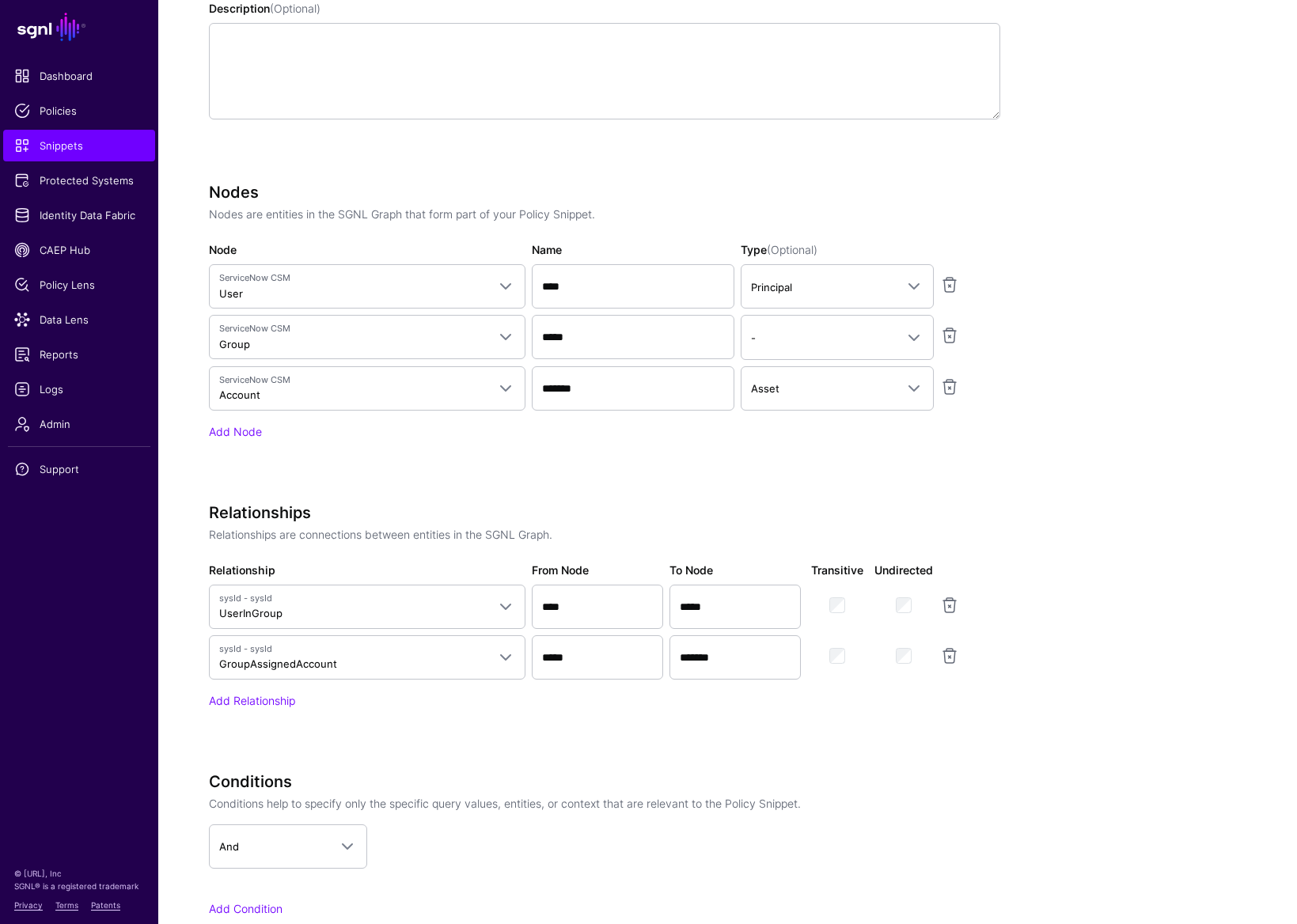
scroll to position [297, 0]
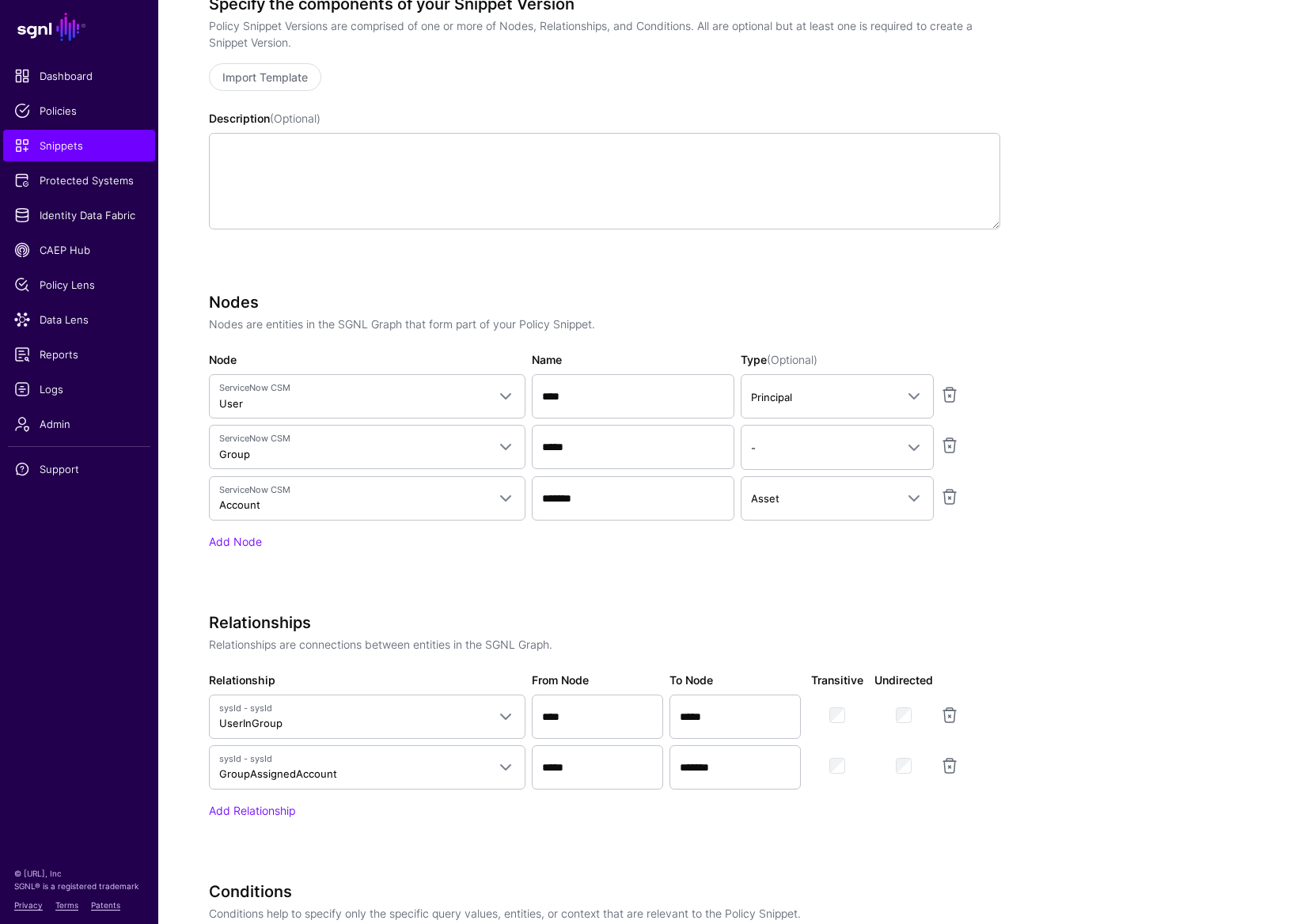
click at [1038, 726] on app-snippets-creator "Specify the components of your Snippet Version Policy Snippet Versions are comp…" at bounding box center [727, 533] width 1037 height 1077
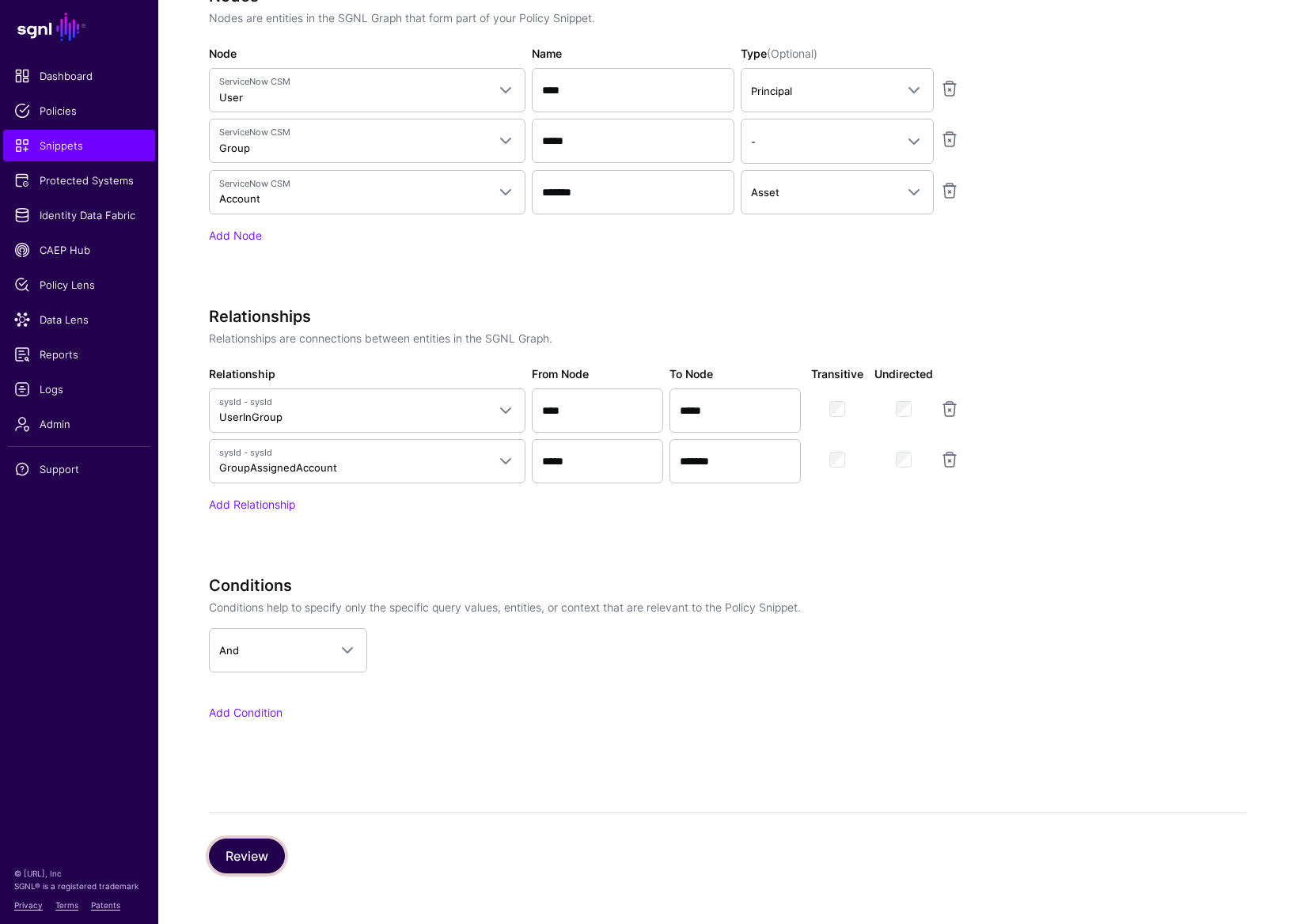
click at [258, 726] on button "Review" at bounding box center [246, 856] width 76 height 35
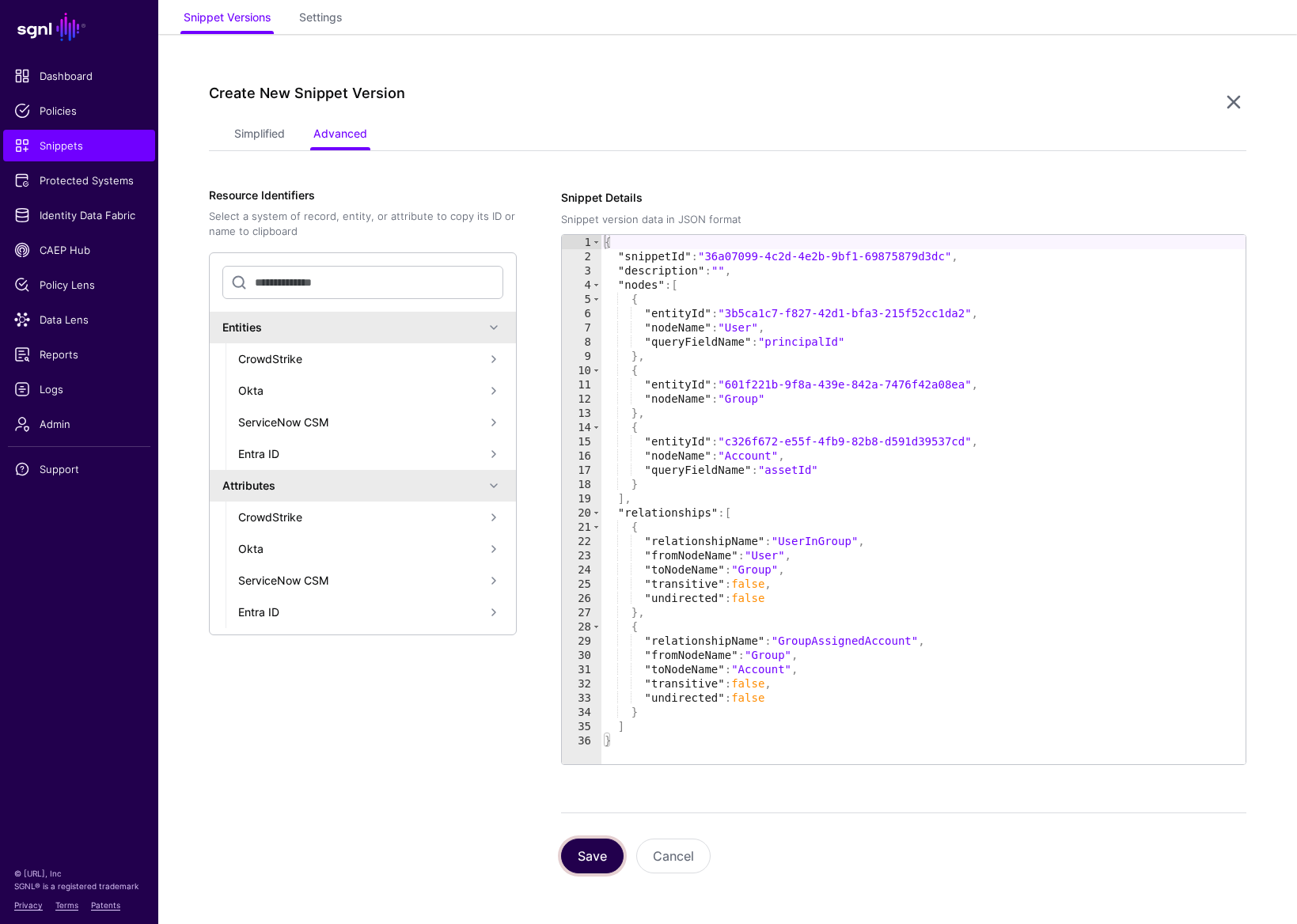
click at [605, 726] on button "Save" at bounding box center [592, 856] width 63 height 35
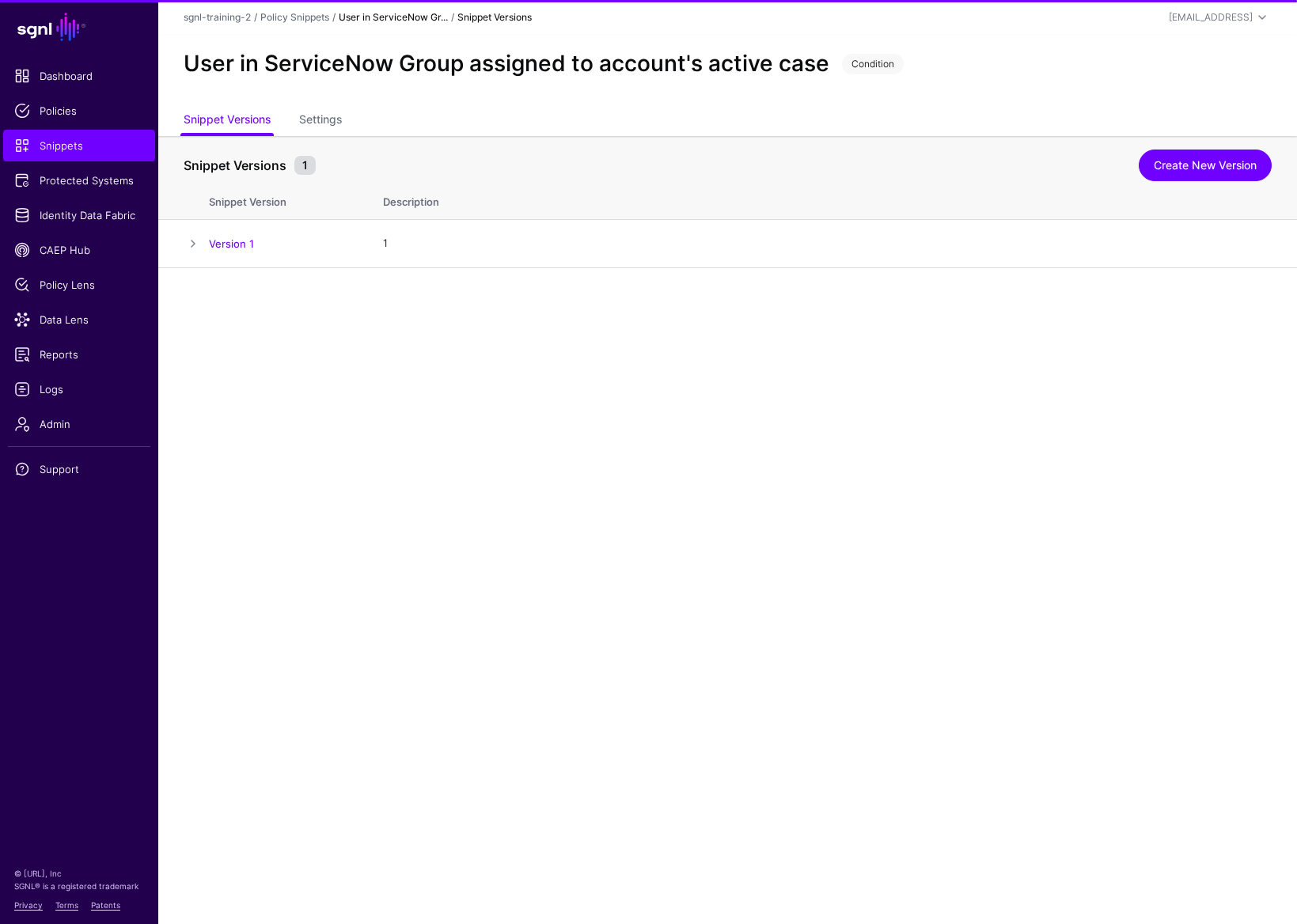
scroll to position [0, 0]
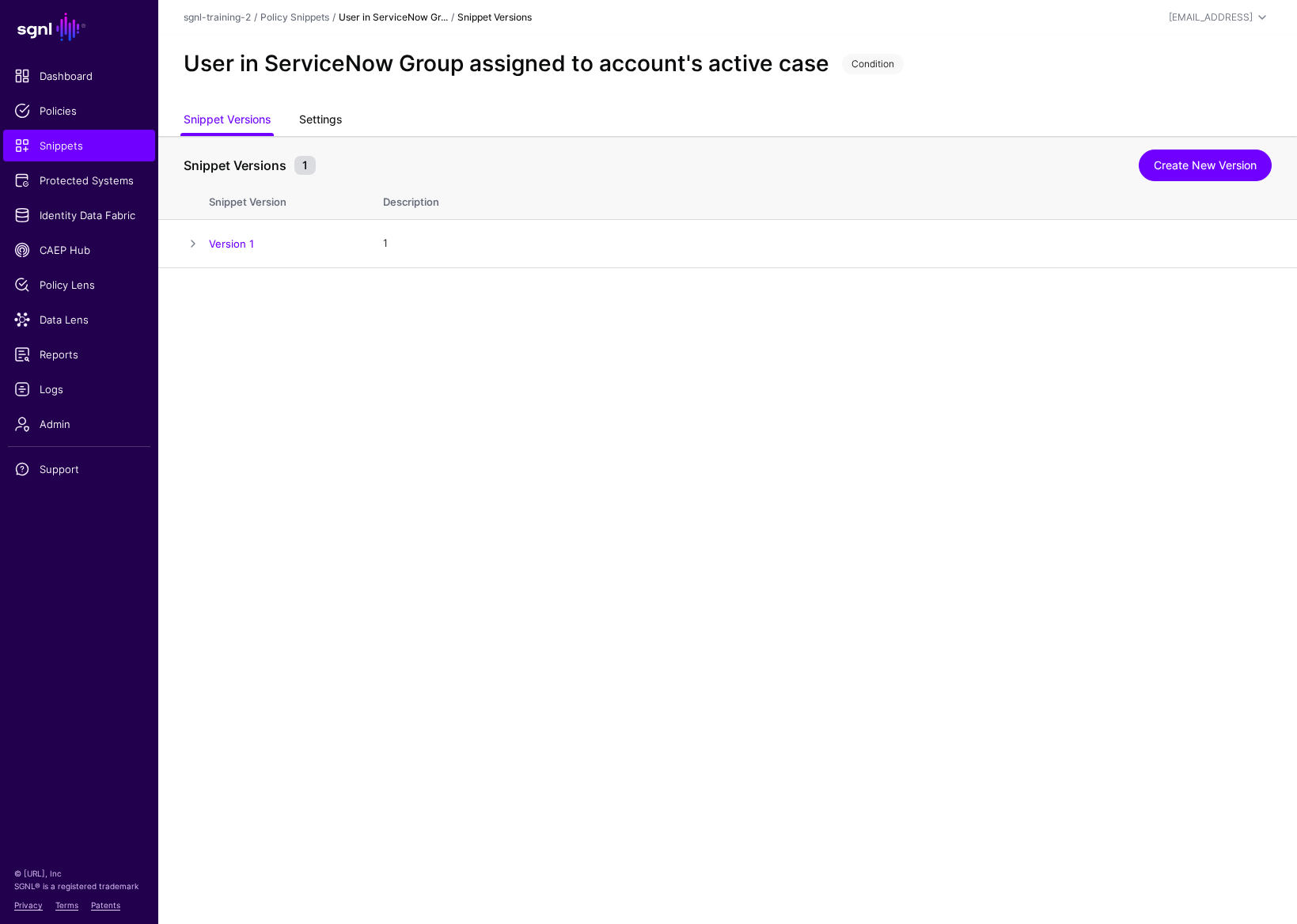
click at [319, 130] on link "Settings" at bounding box center [320, 121] width 43 height 30
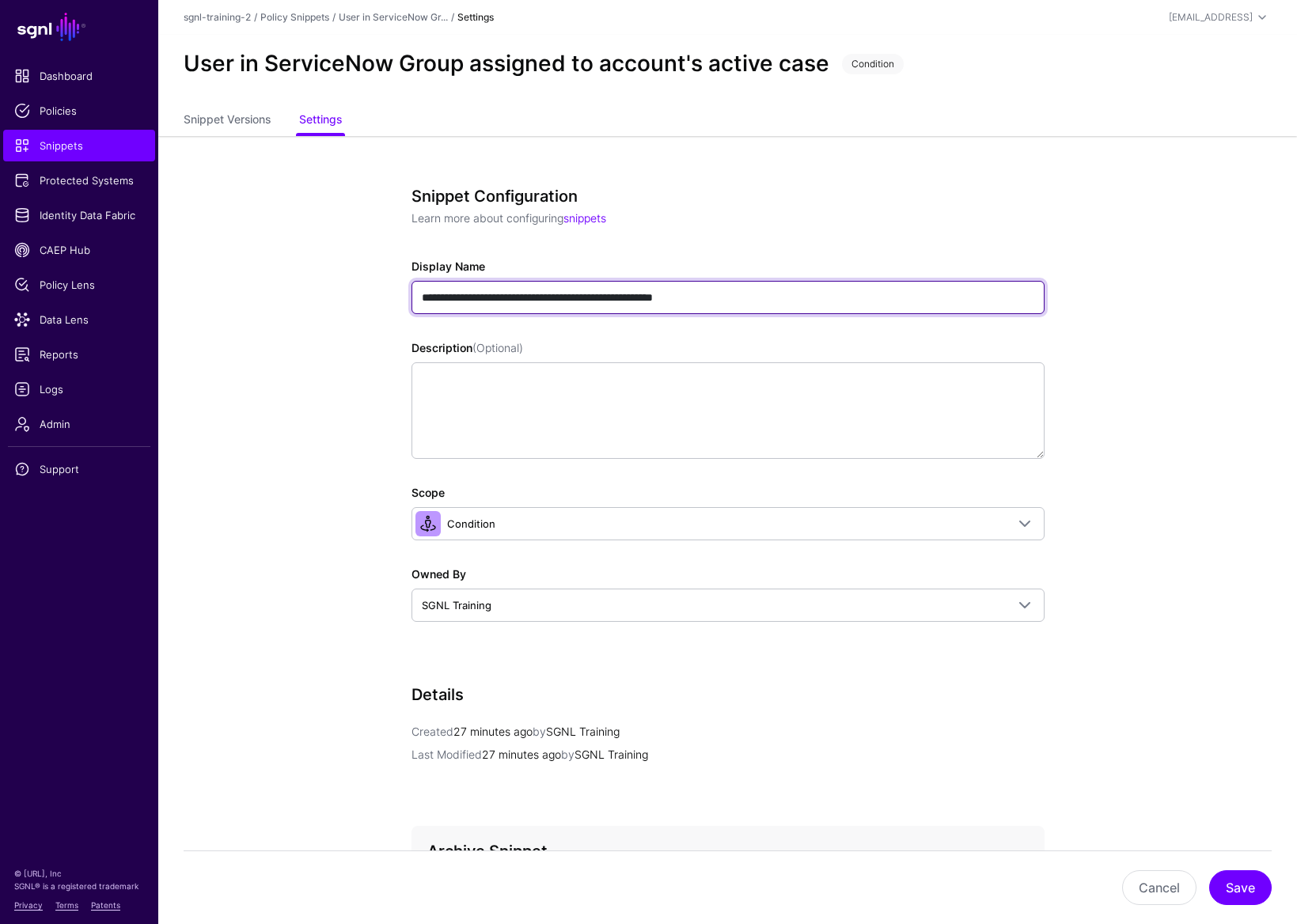
click at [695, 297] on input "**********" at bounding box center [728, 298] width 633 height 33
type input "**********"
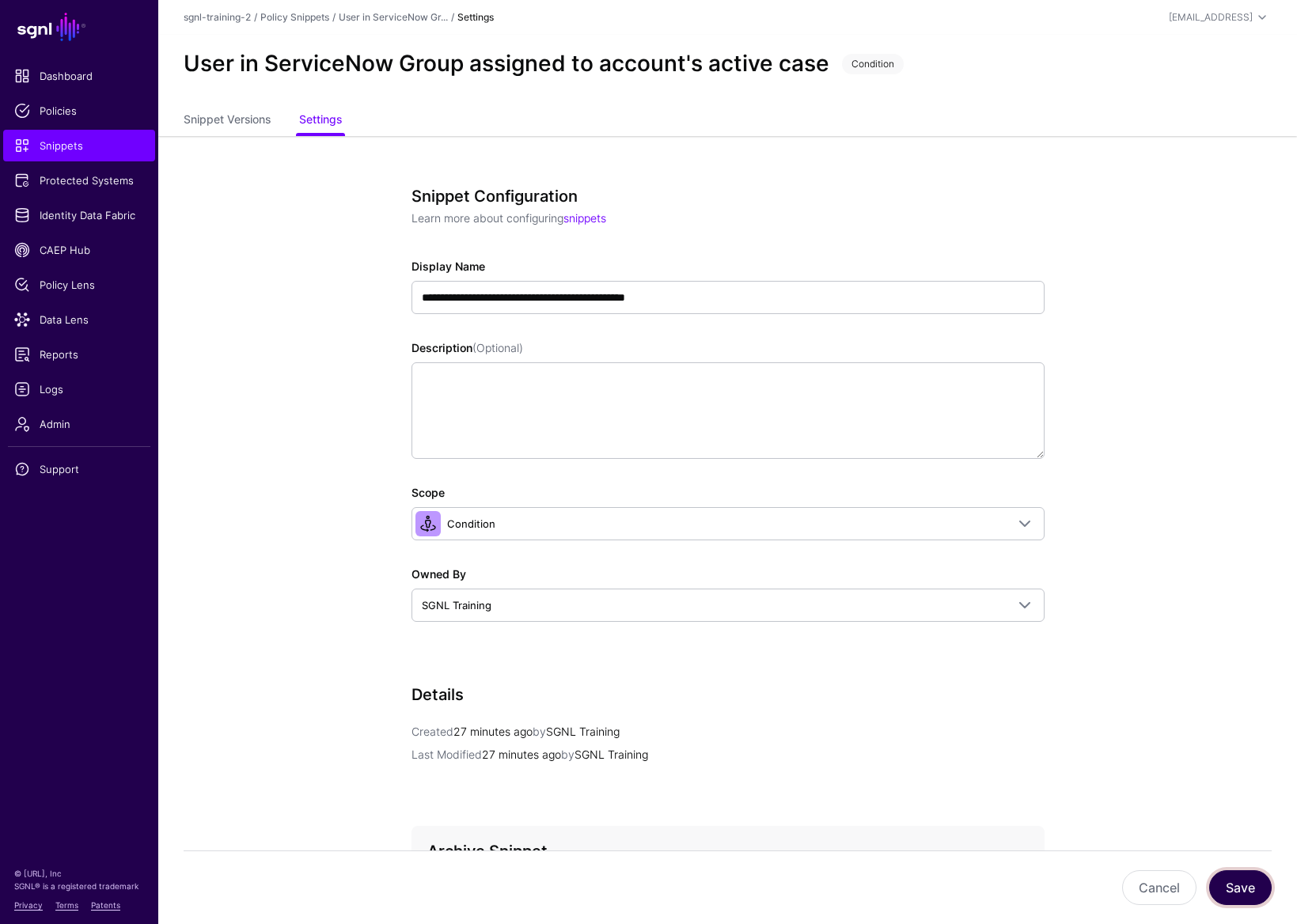
click at [1038, 726] on button "Save" at bounding box center [1240, 887] width 63 height 35
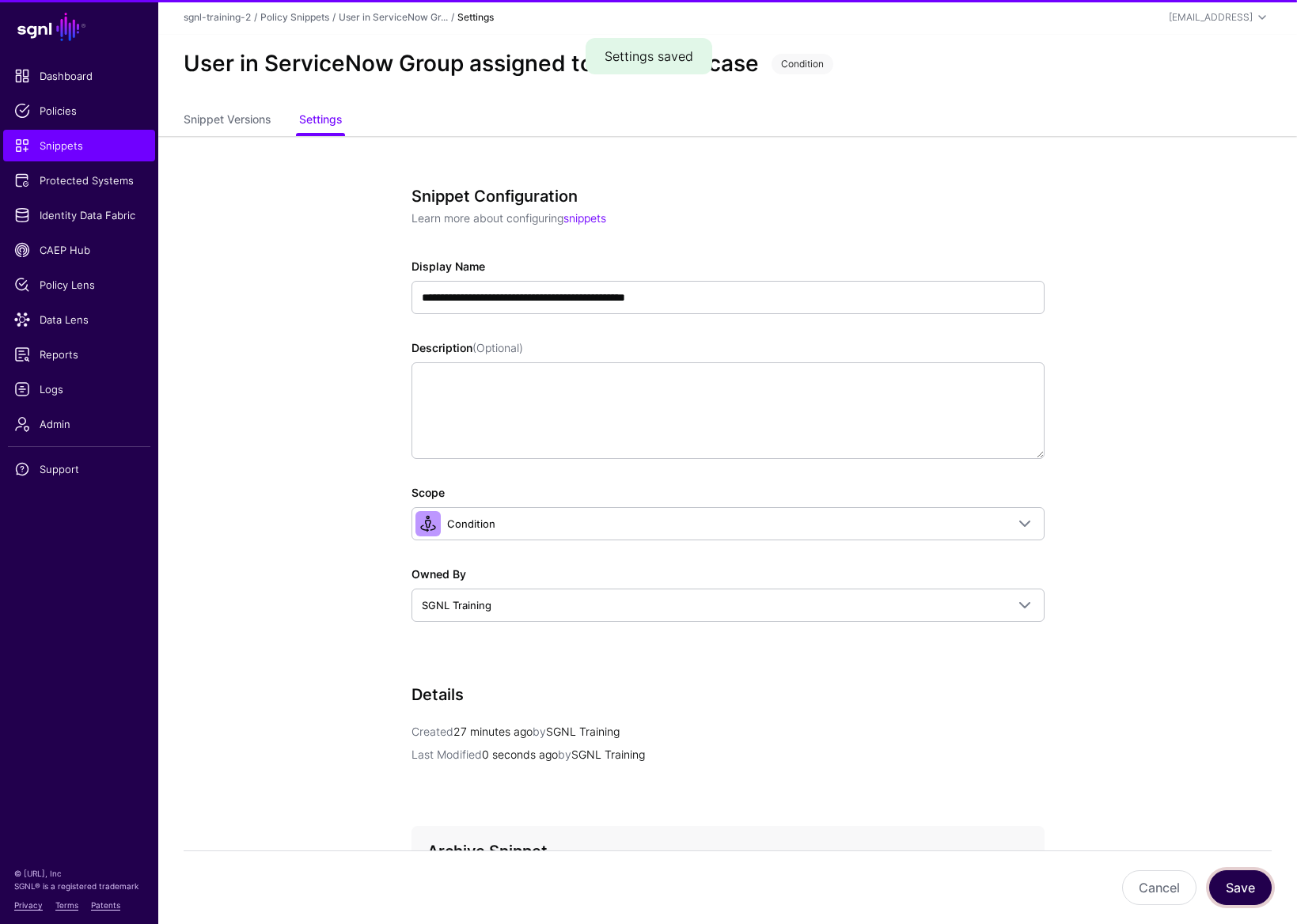
click at [1038, 726] on button "Save" at bounding box center [1240, 887] width 63 height 35
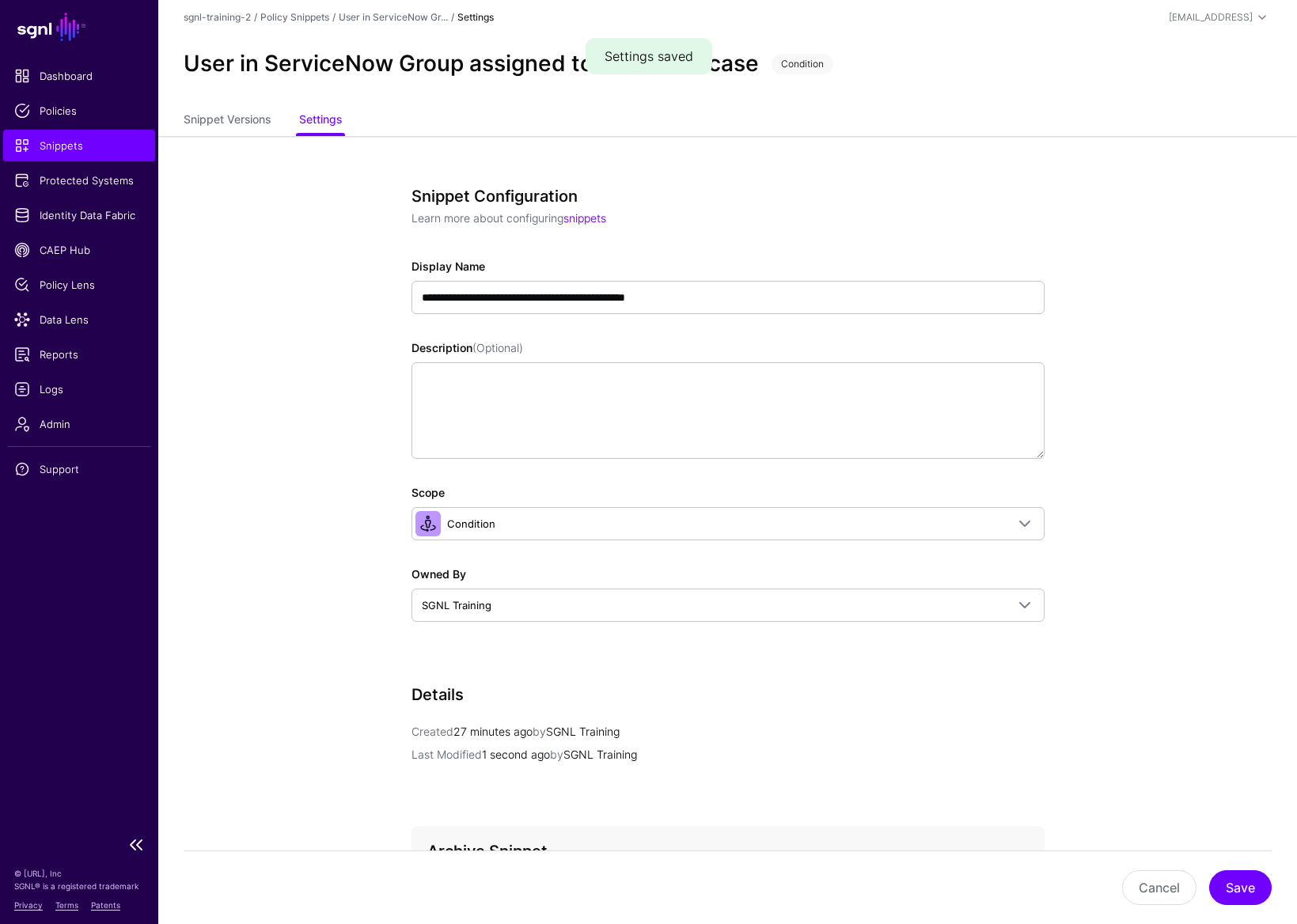
click at [94, 137] on span "Snippets" at bounding box center [78, 145] width 130 height 16
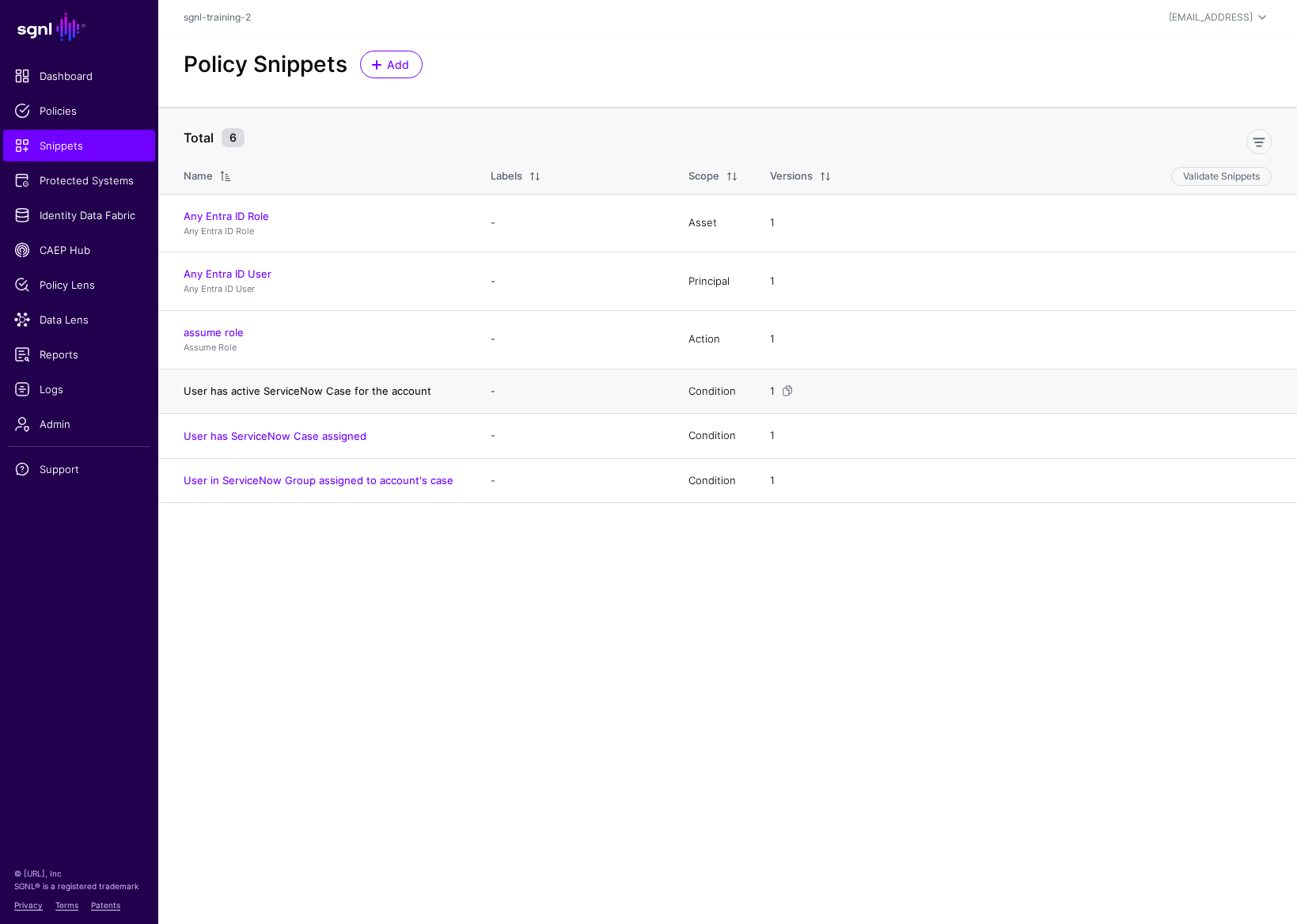
click at [332, 392] on link "User has active ServiceNow Case for the account" at bounding box center [307, 391] width 248 height 13
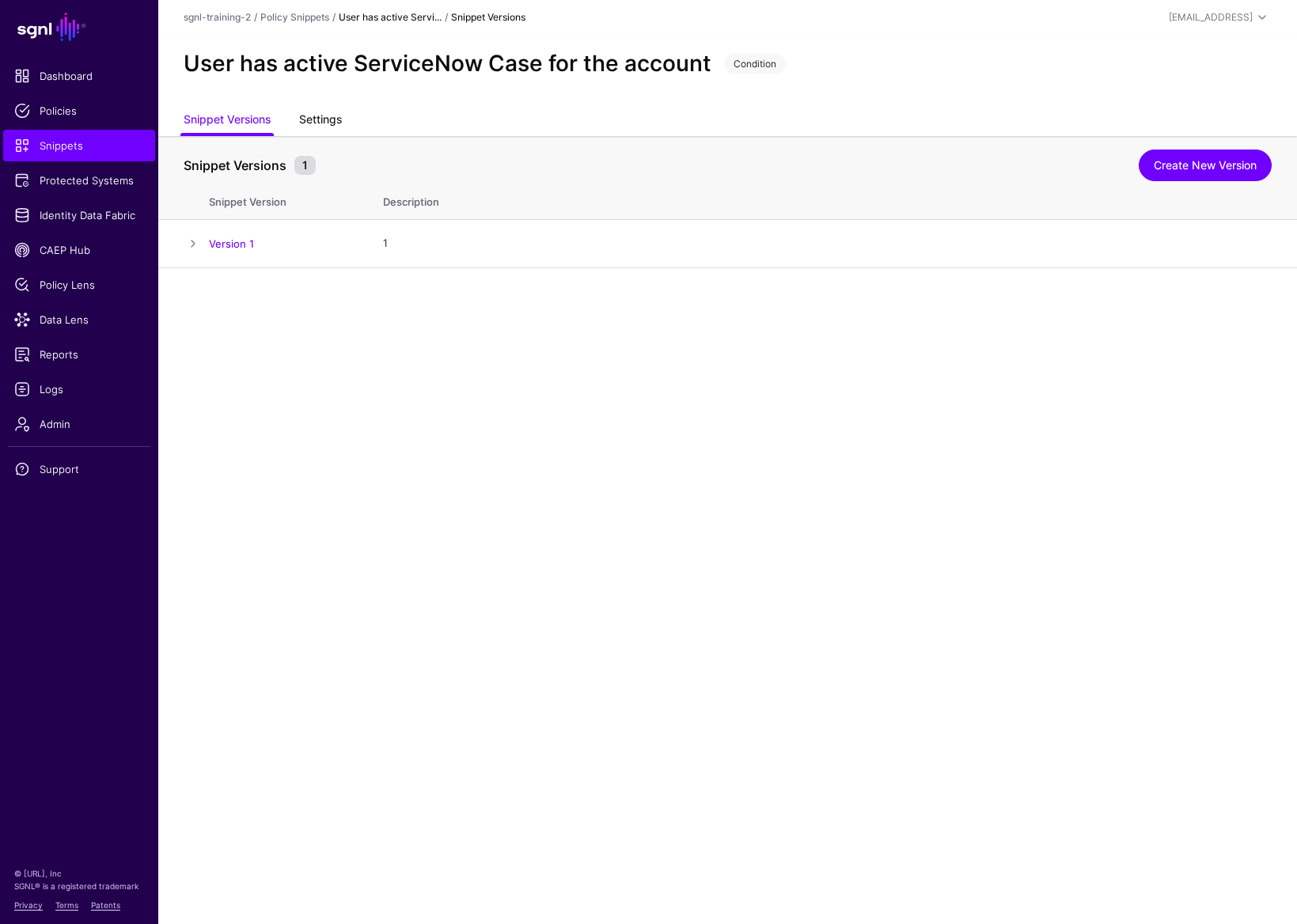
click at [320, 121] on link "Settings" at bounding box center [320, 121] width 43 height 30
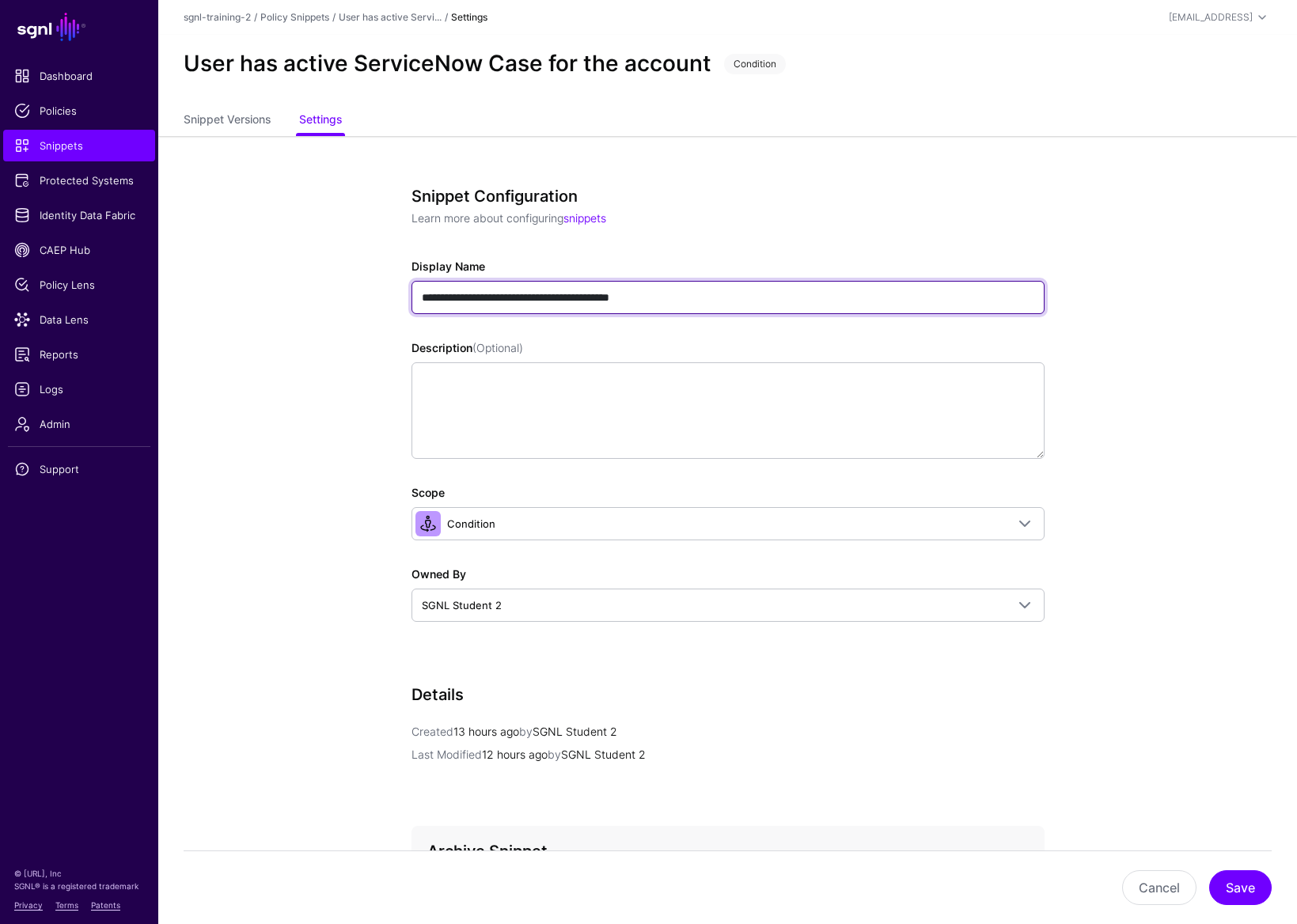
click at [458, 298] on input "**********" at bounding box center [728, 298] width 633 height 33
type input "**********"
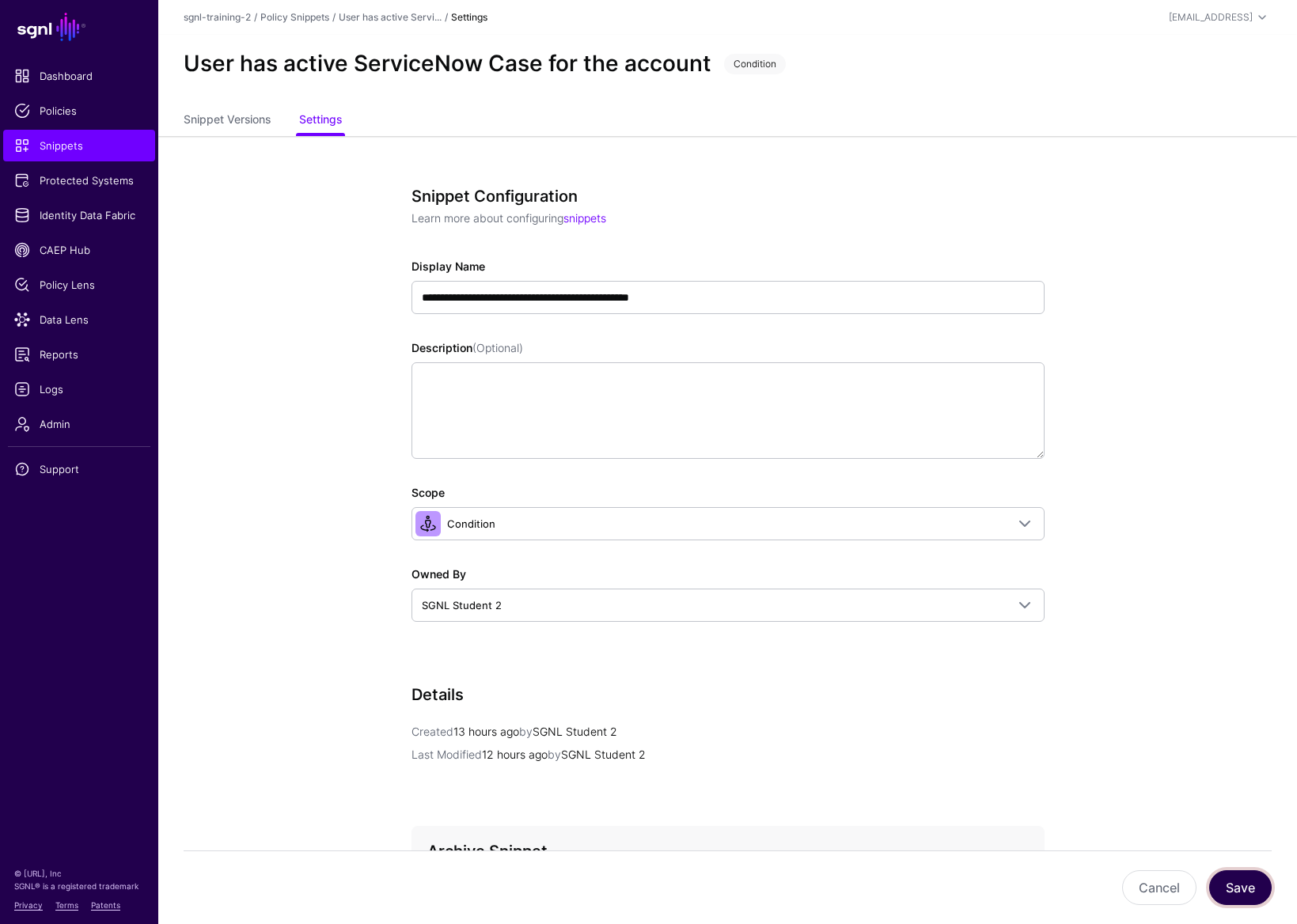
click at [1038, 726] on button "Save" at bounding box center [1240, 887] width 63 height 35
click at [181, 108] on div "Snippet Versions Settings" at bounding box center [727, 121] width 1139 height 30
click at [189, 114] on link "Snippet Versions" at bounding box center [227, 121] width 87 height 30
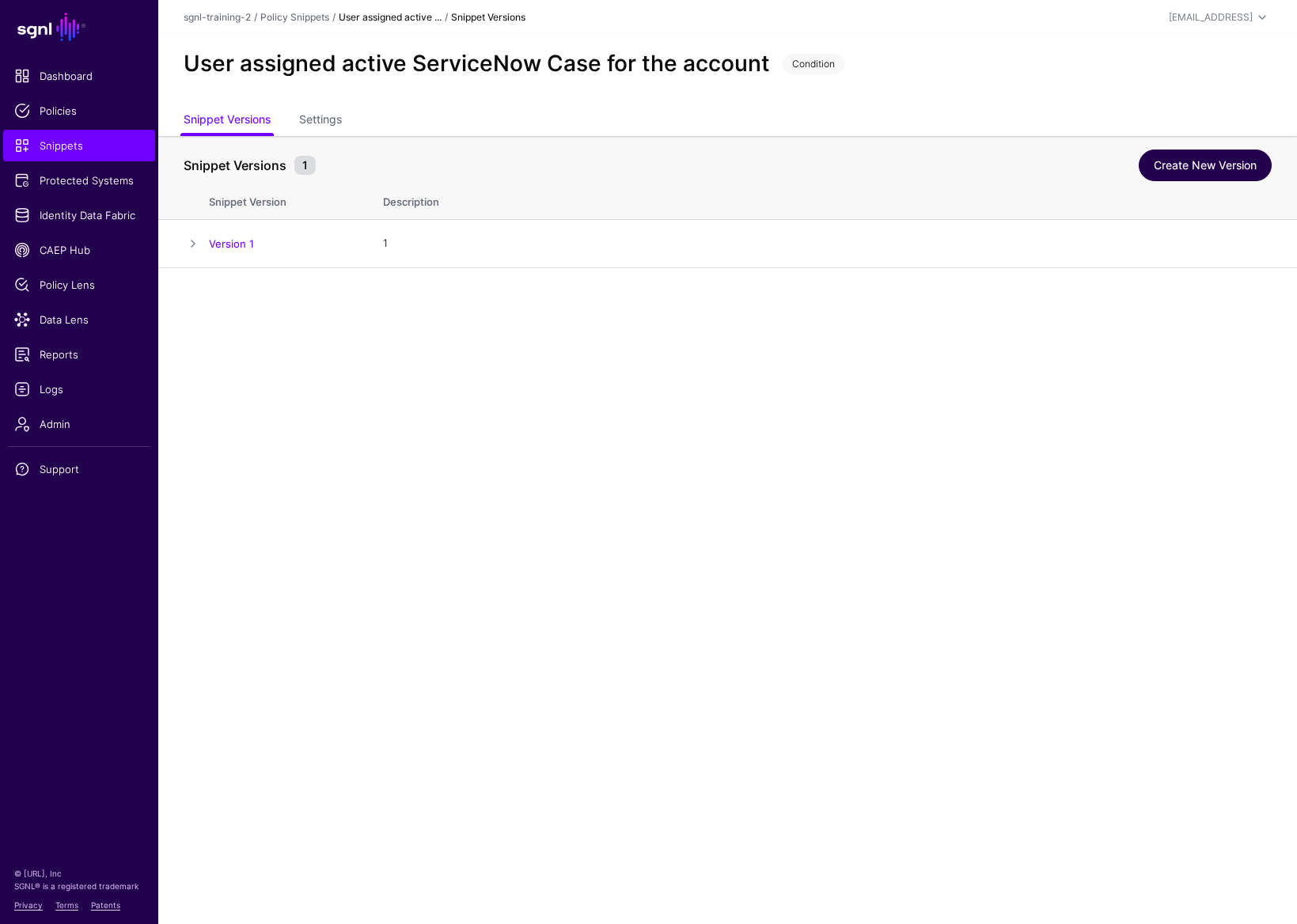
click at [1038, 174] on link "Create New Version" at bounding box center [1205, 165] width 133 height 31
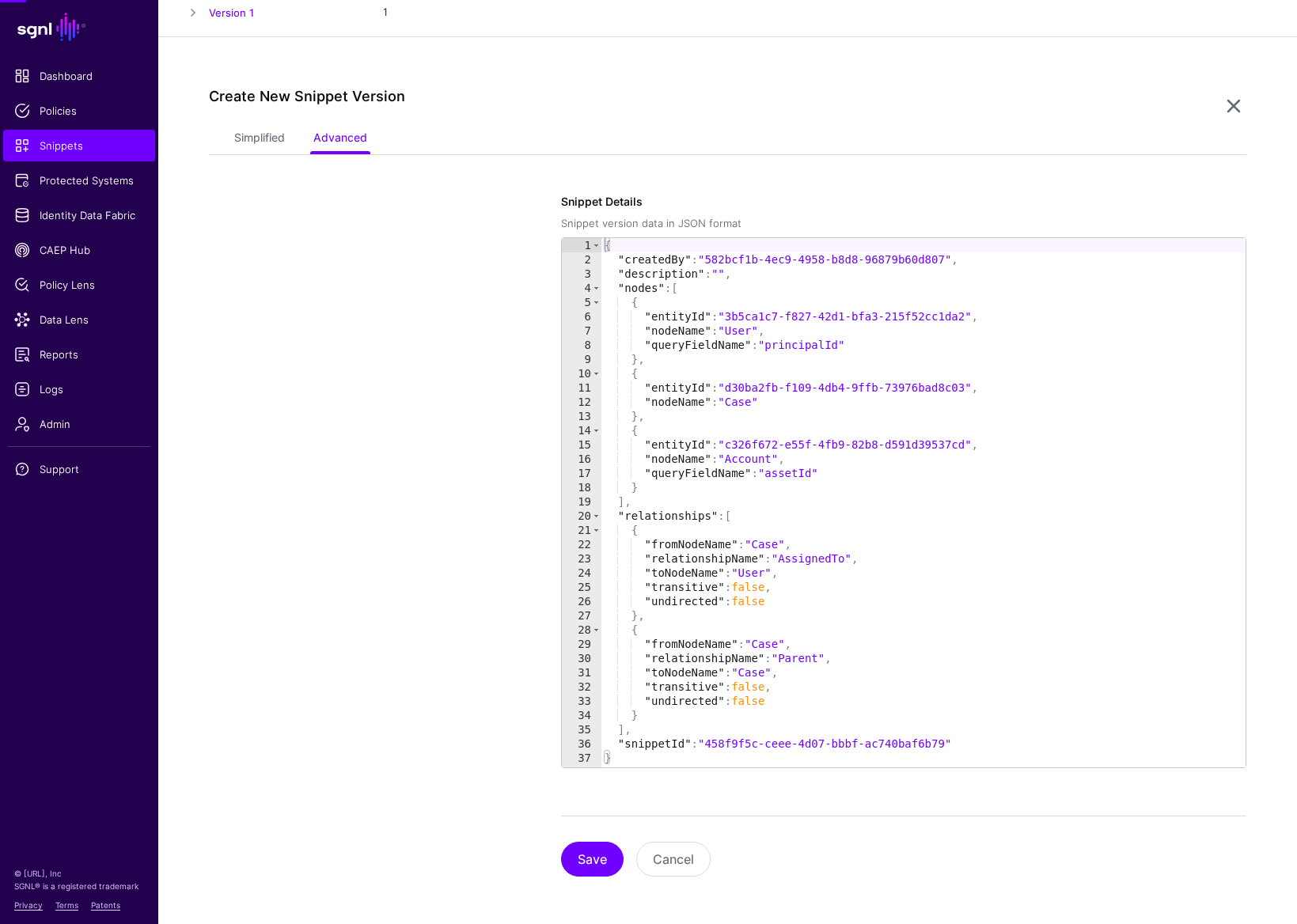
scroll to position [234, 0]
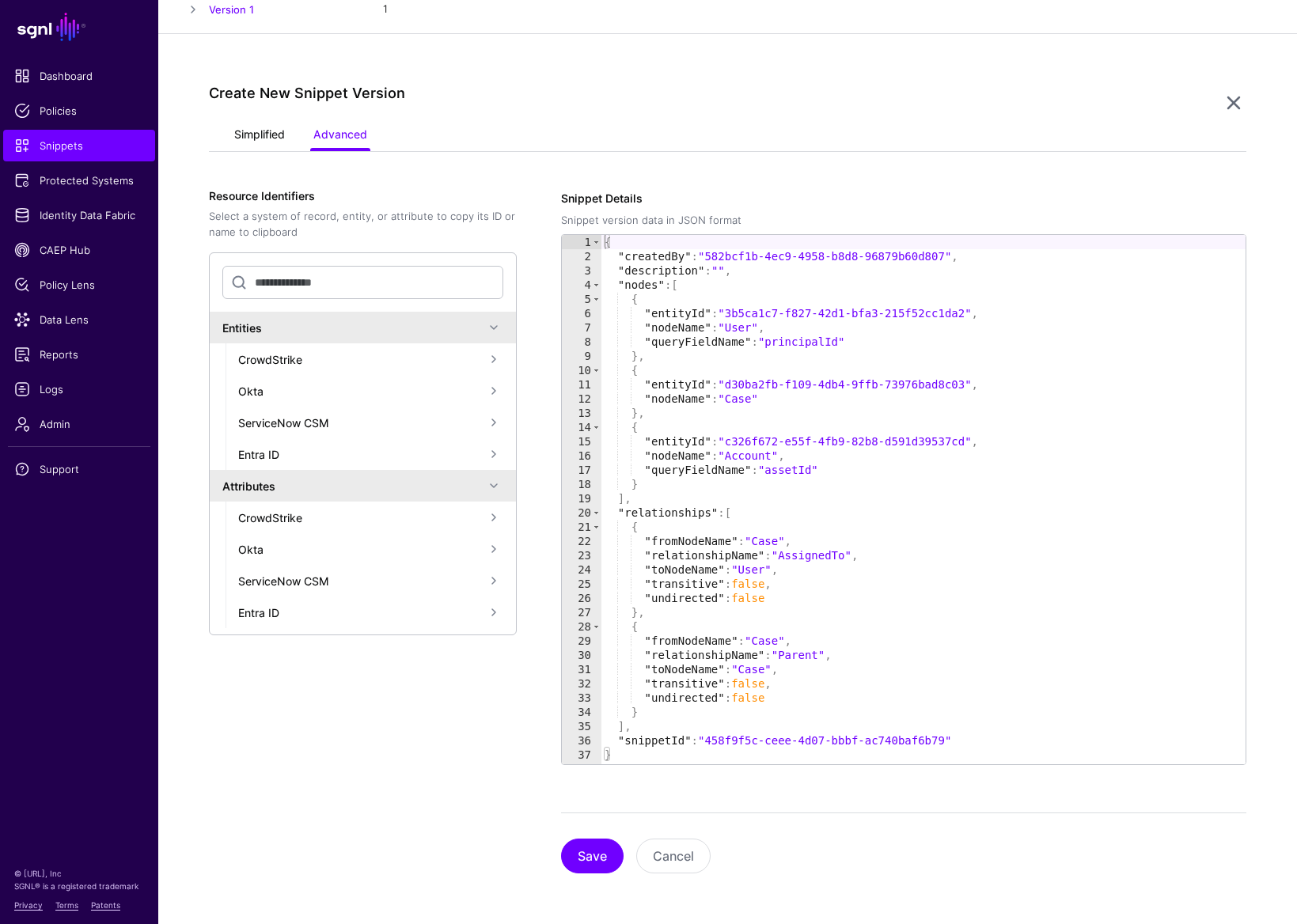
click at [248, 138] on link "Simplified" at bounding box center [259, 136] width 50 height 30
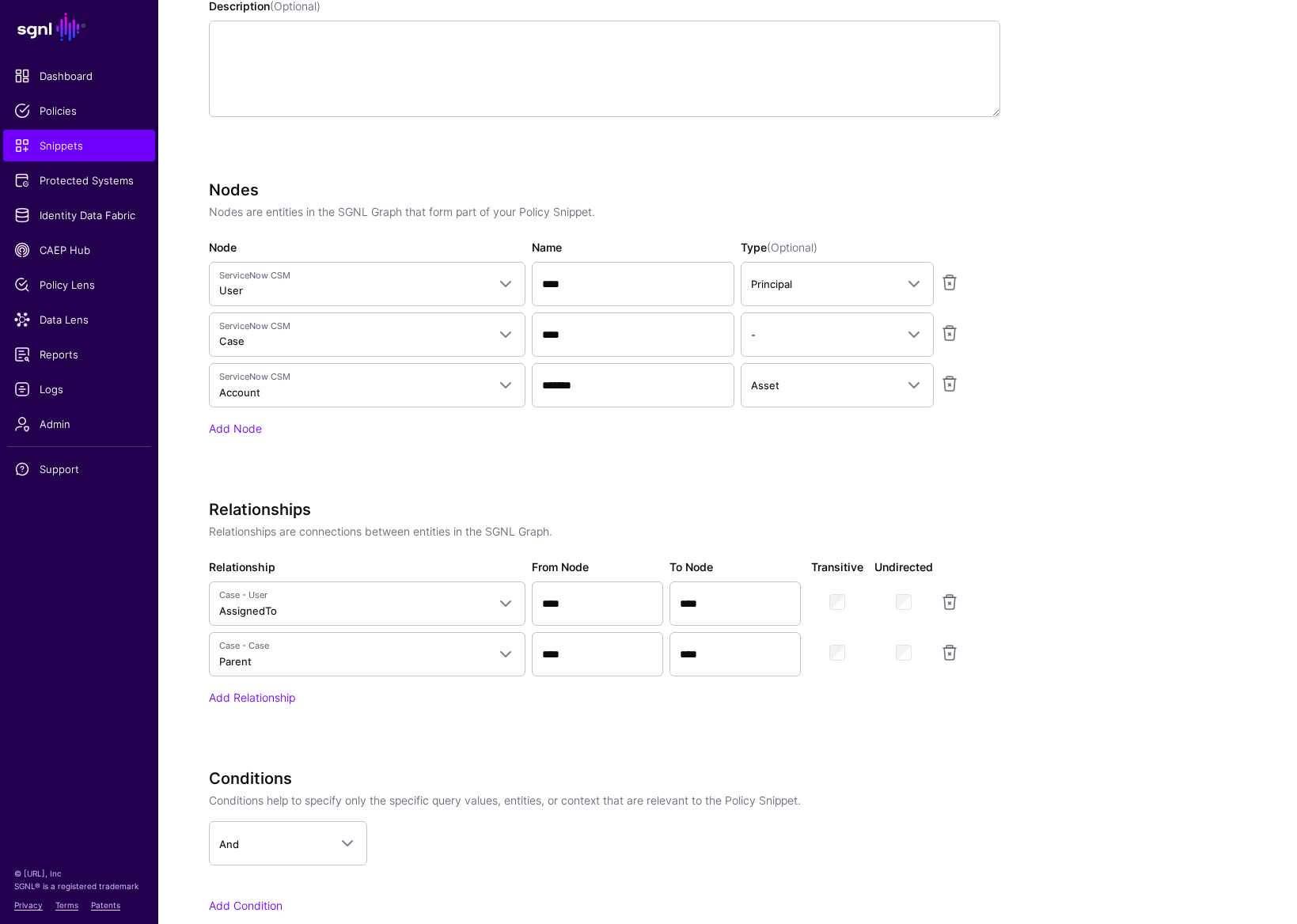
scroll to position [735, 0]
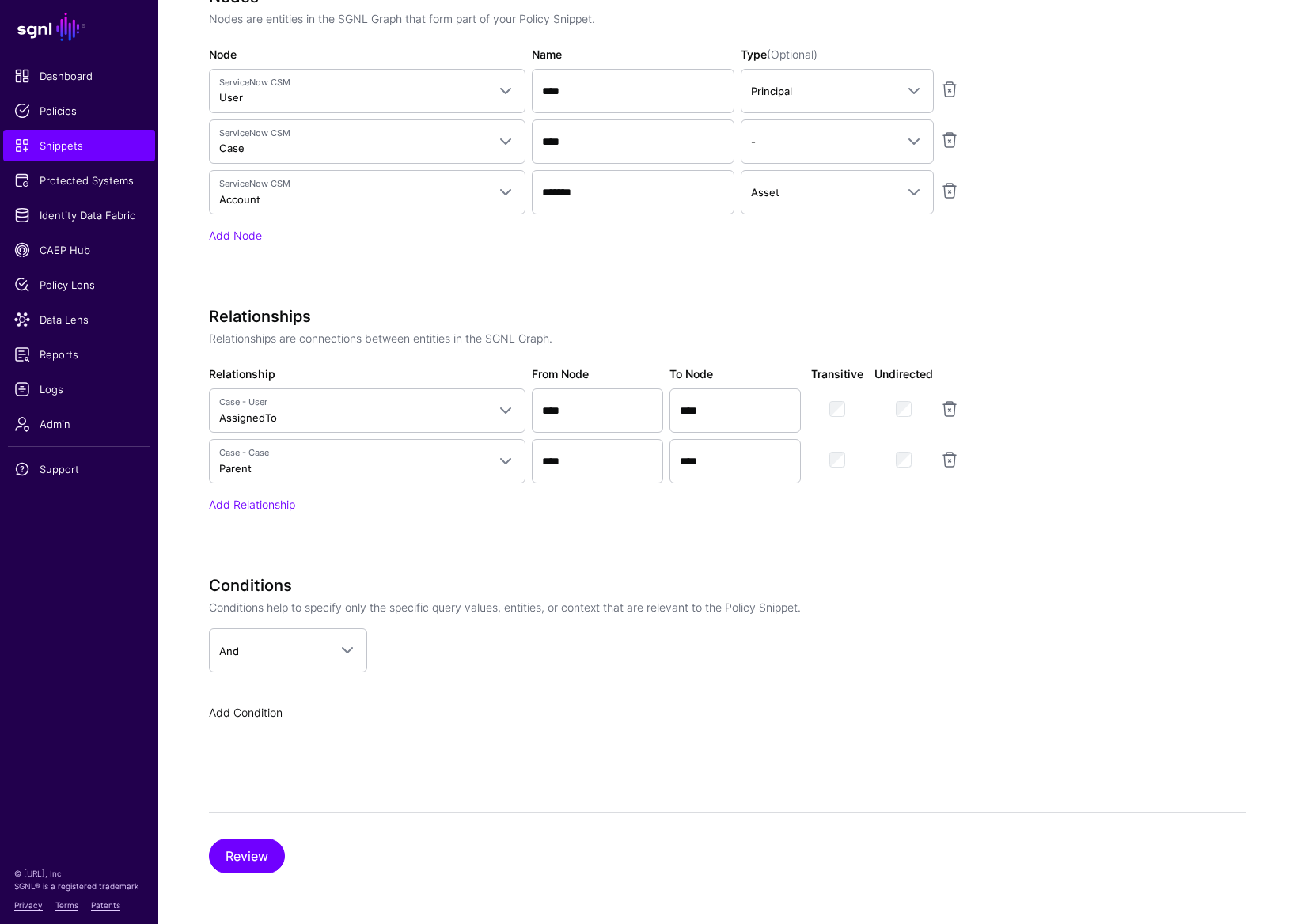
click at [276, 710] on link "Add Condition" at bounding box center [245, 712] width 74 height 13
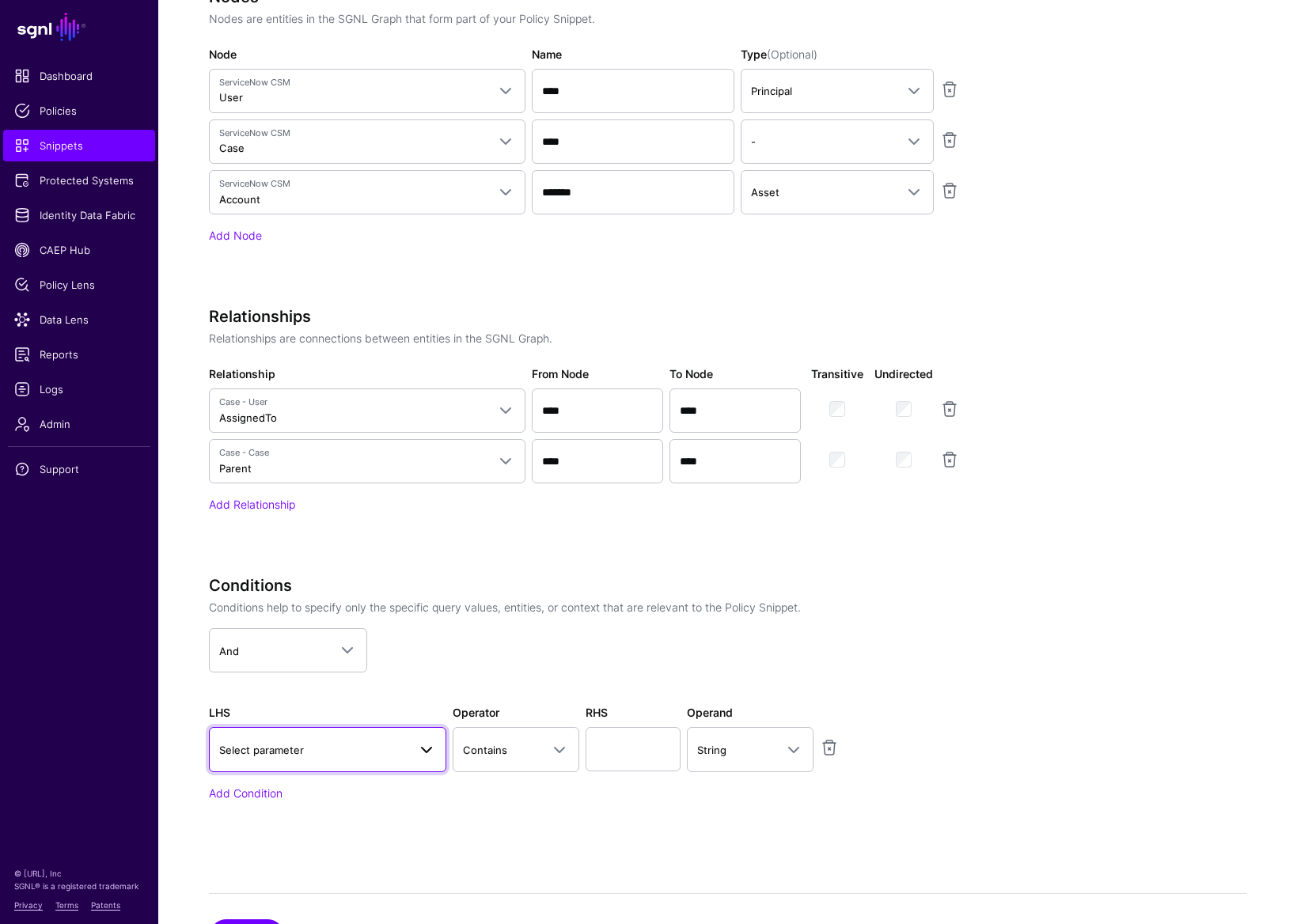
click at [337, 726] on link "Select parameter" at bounding box center [327, 749] width 237 height 44
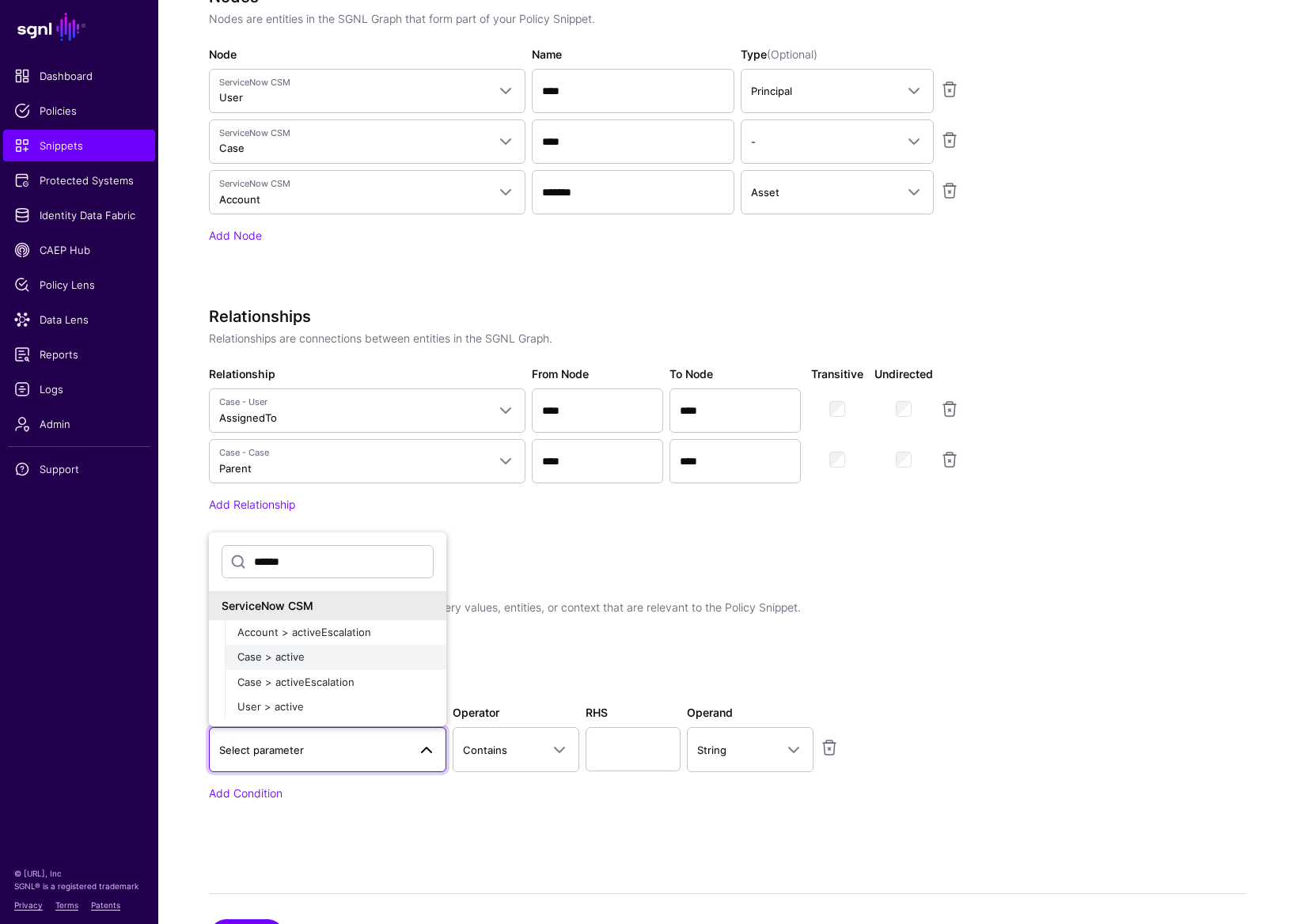
type input "******"
click at [325, 647] on button "Case > active" at bounding box center [335, 657] width 222 height 25
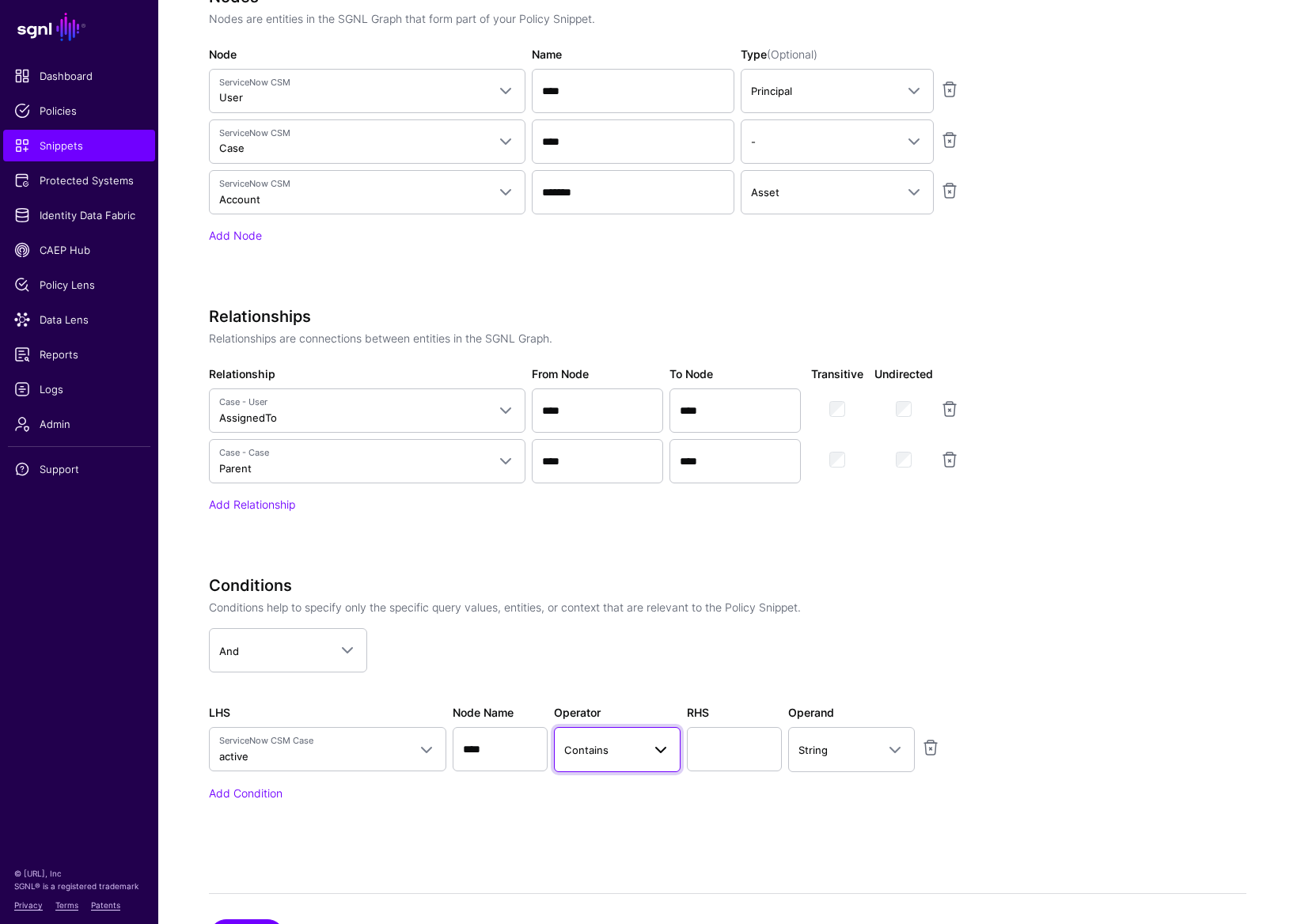
click at [630, 726] on span "Contains" at bounding box center [603, 750] width 77 height 17
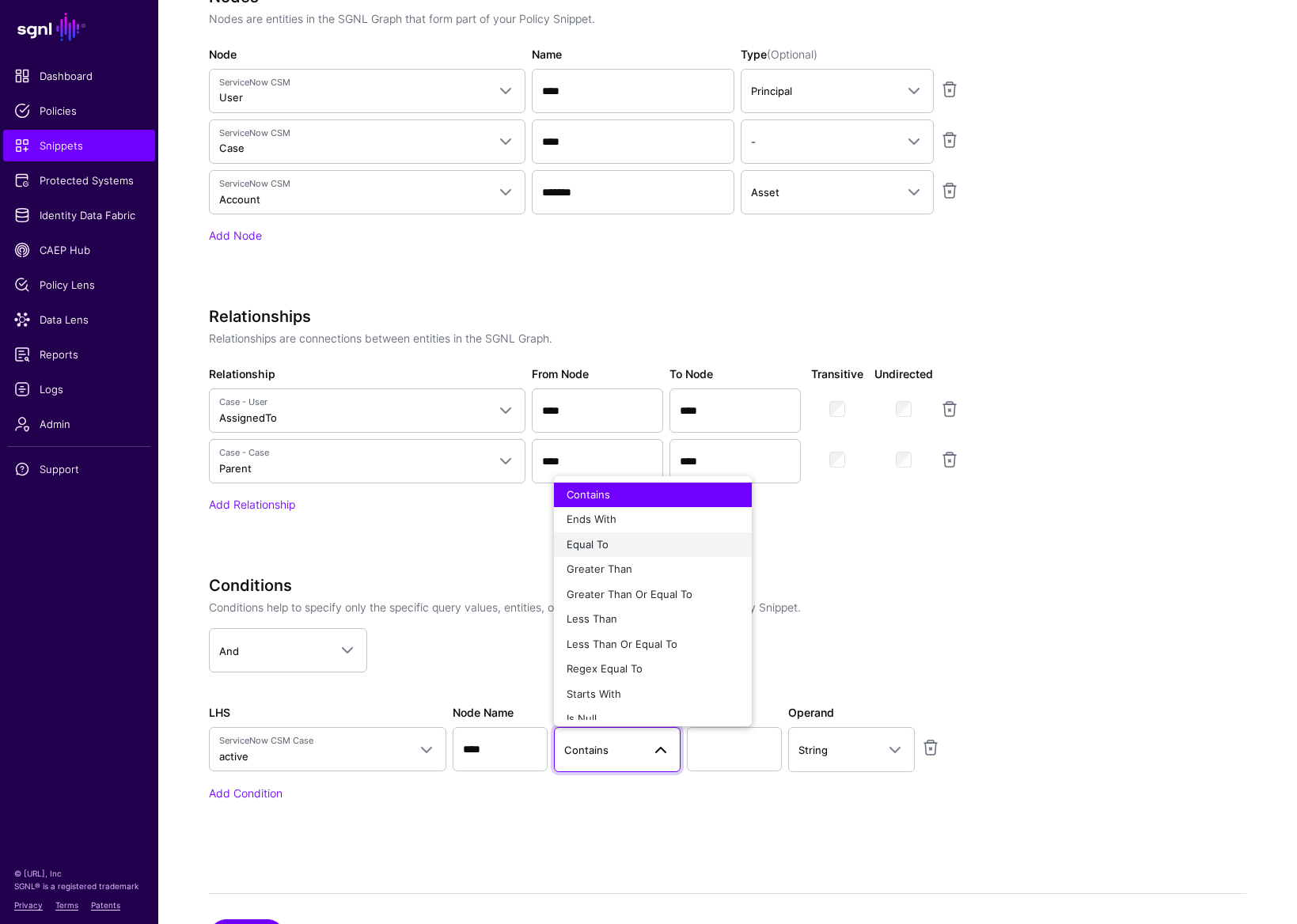
click at [605, 546] on span "Equal To" at bounding box center [587, 544] width 42 height 13
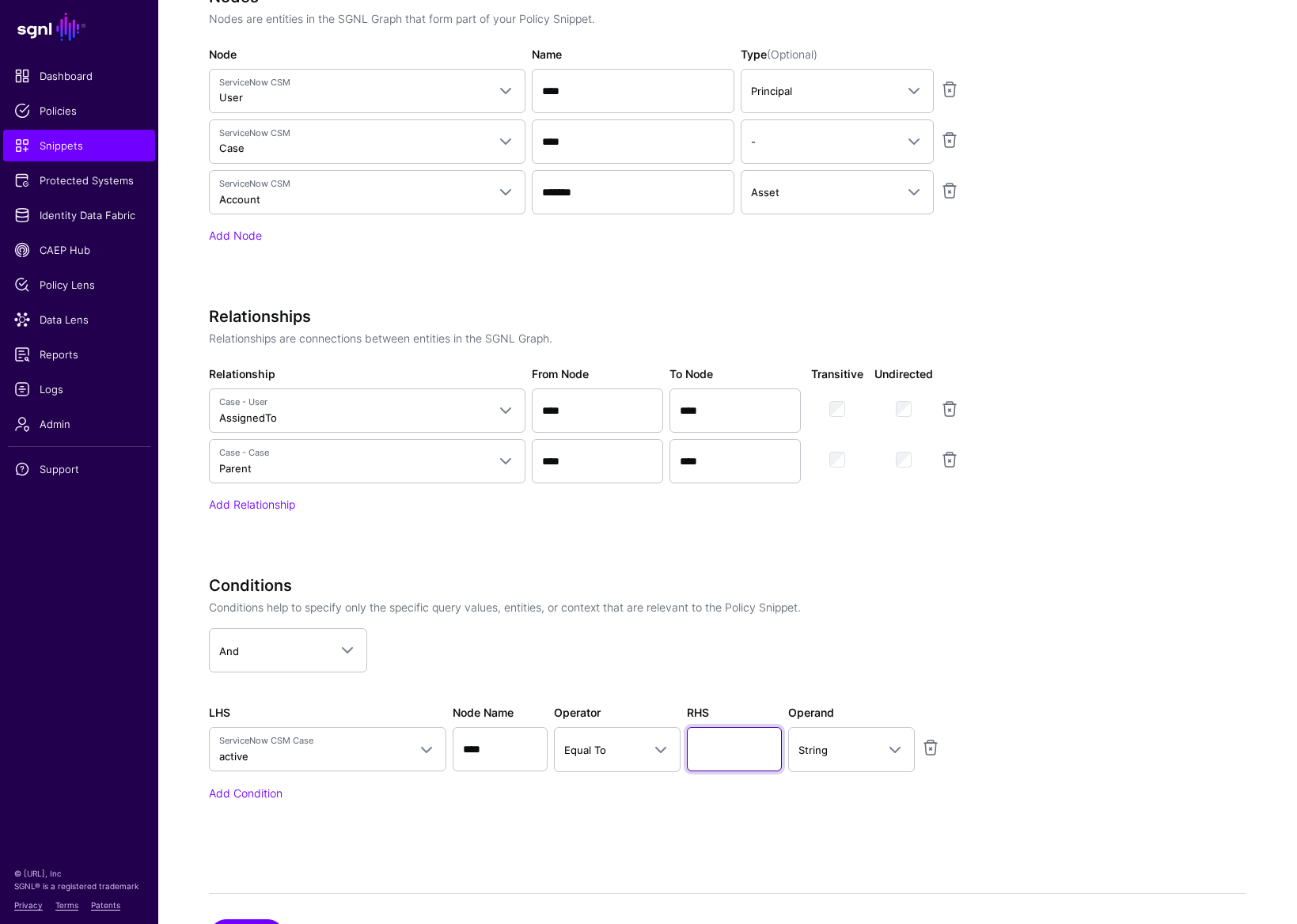
click at [722, 726] on input "text" at bounding box center [733, 749] width 95 height 44
type input "****"
click at [954, 664] on app-dropdown "And And Or Not" at bounding box center [605, 650] width 792 height 44
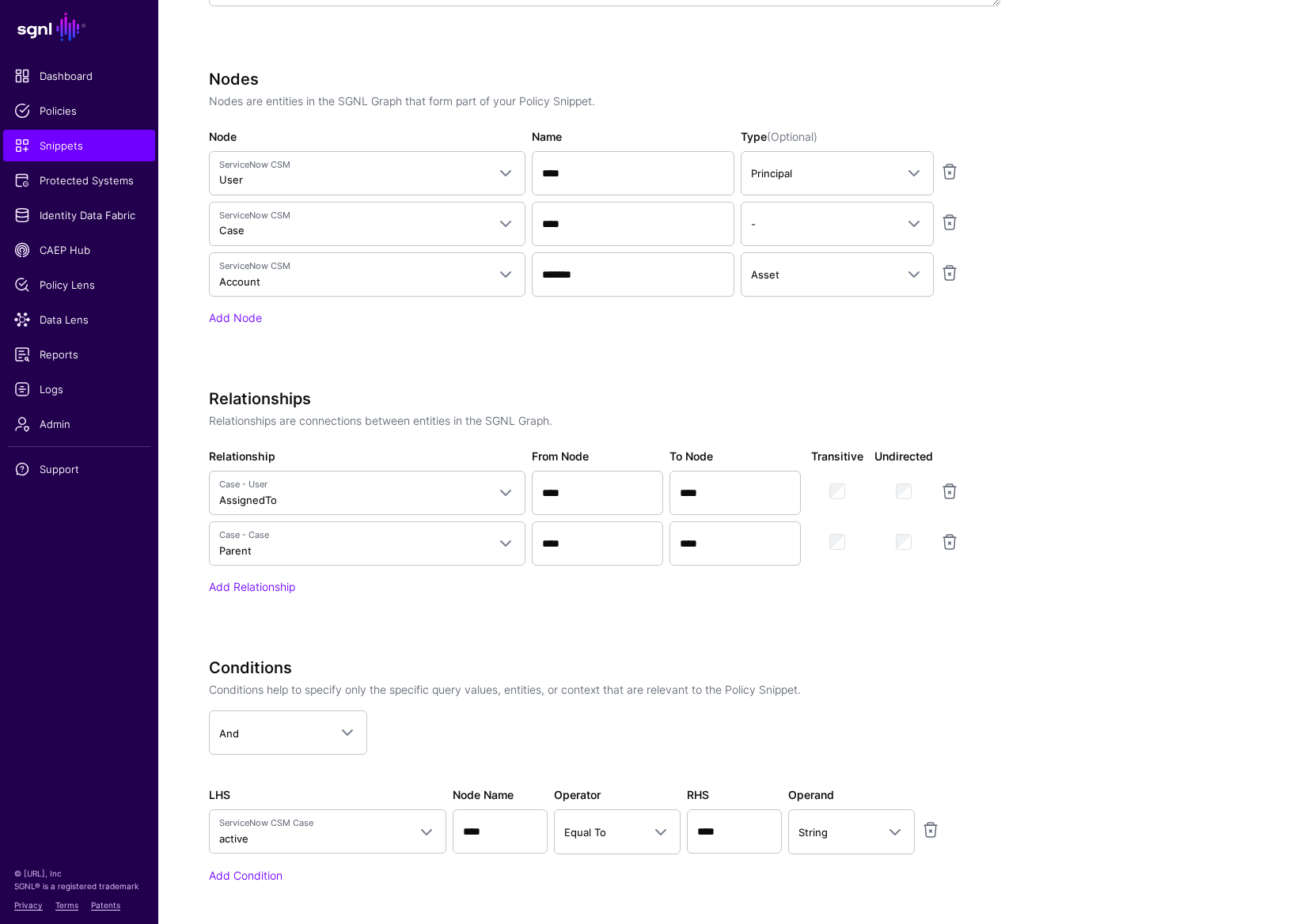
scroll to position [816, 0]
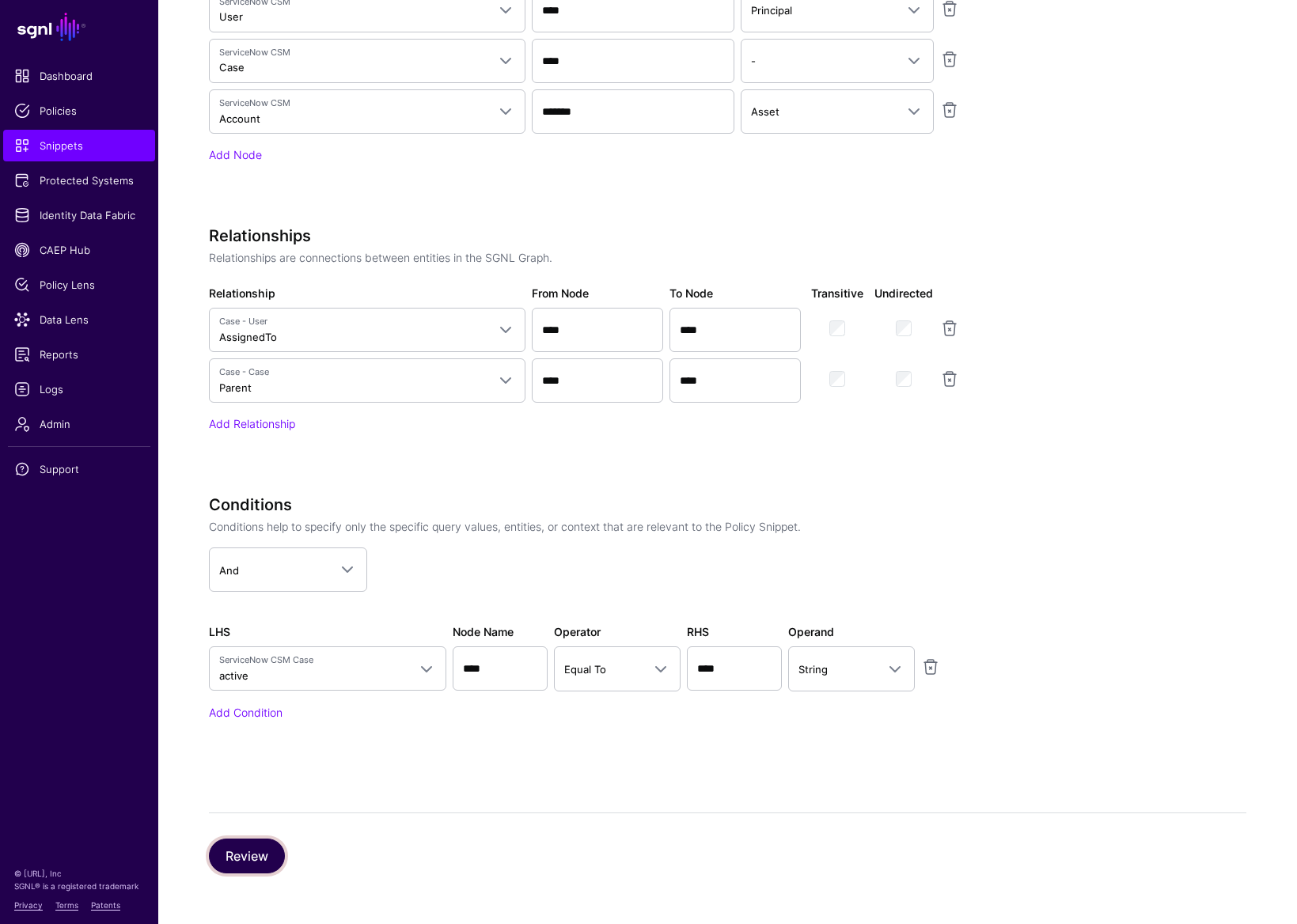
click at [245, 726] on button "Review" at bounding box center [246, 856] width 76 height 35
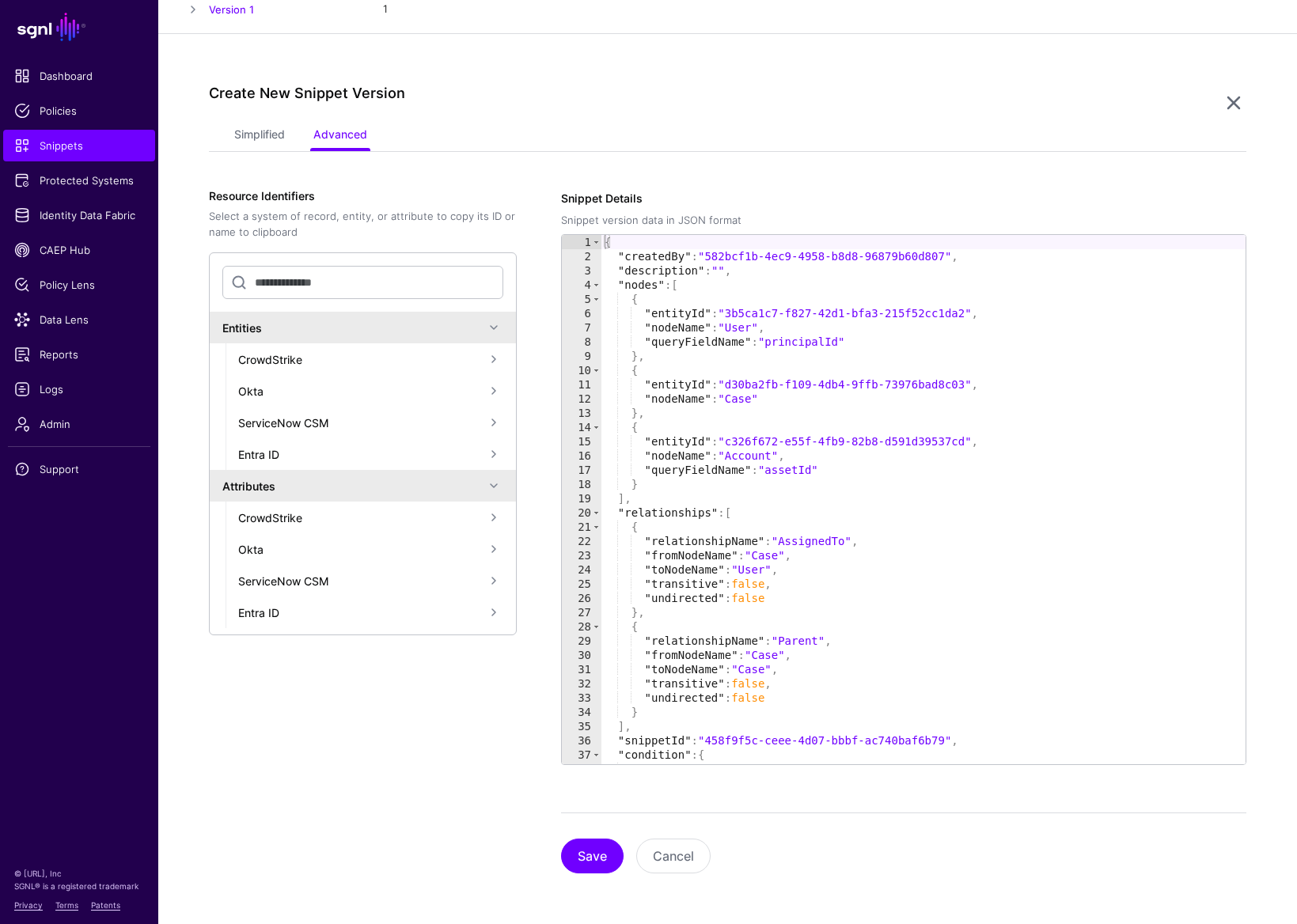
scroll to position [234, 0]
click at [591, 726] on button "Save" at bounding box center [592, 856] width 63 height 35
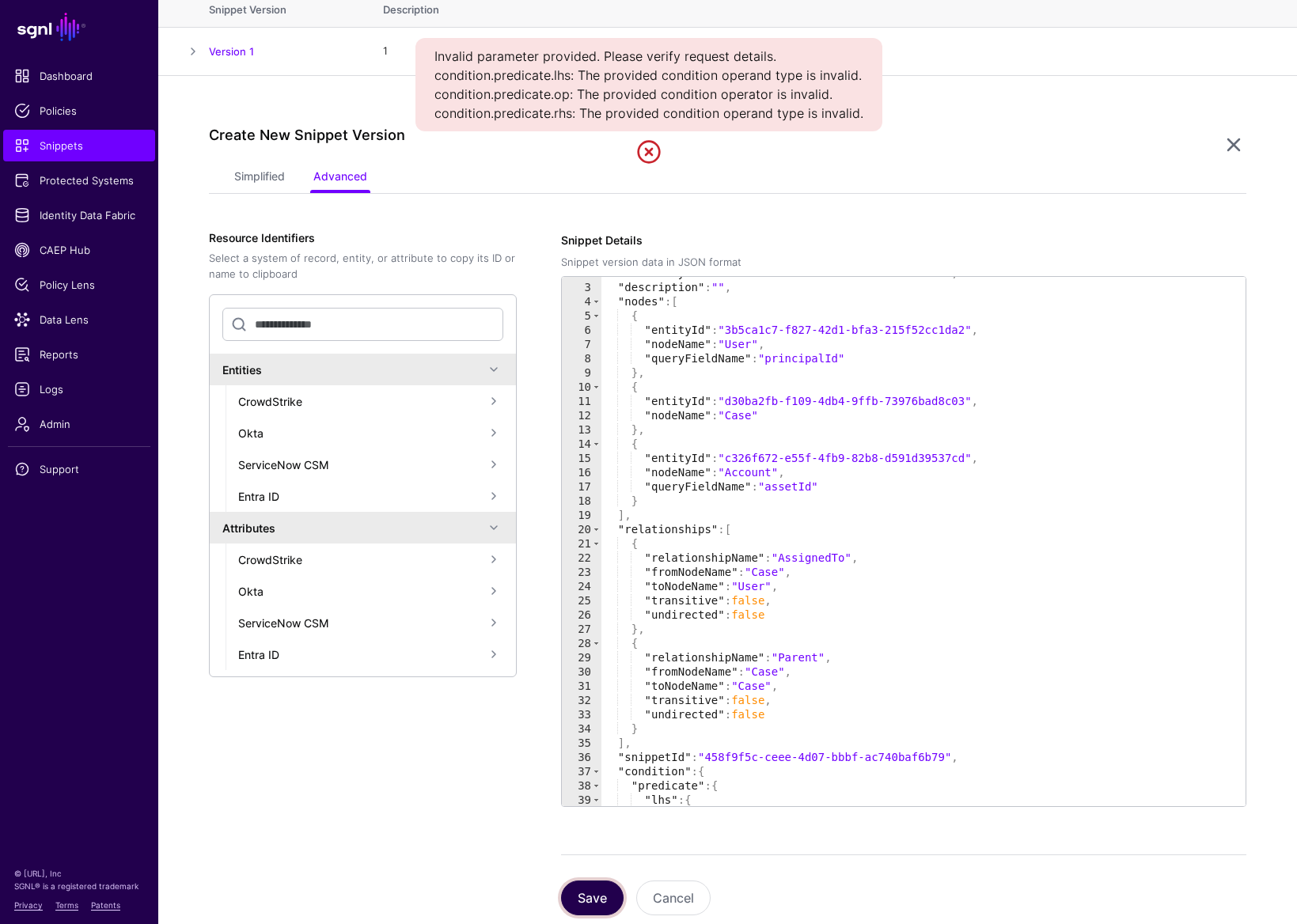
scroll to position [0, 0]
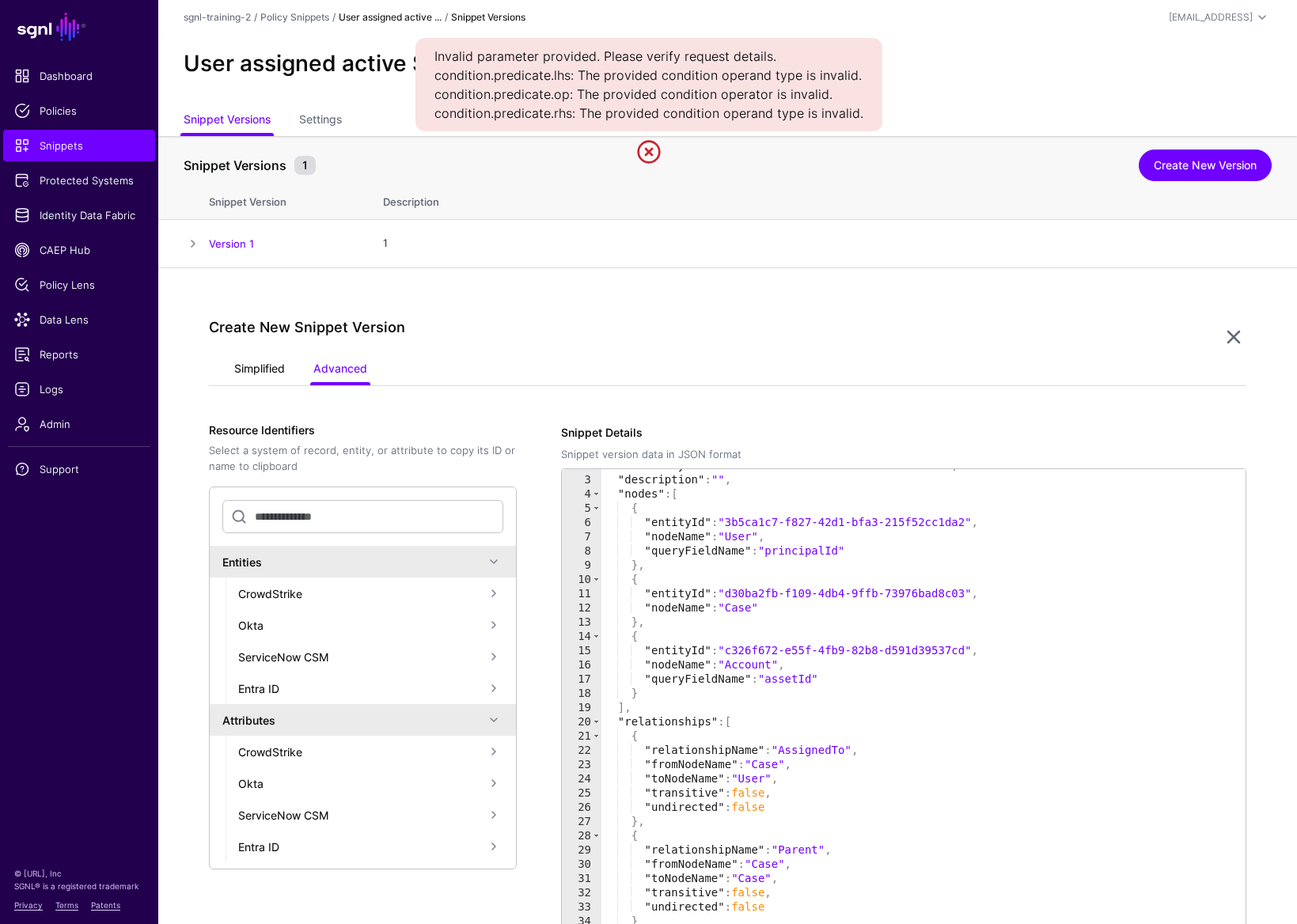
click at [247, 362] on link "Simplified" at bounding box center [259, 370] width 50 height 30
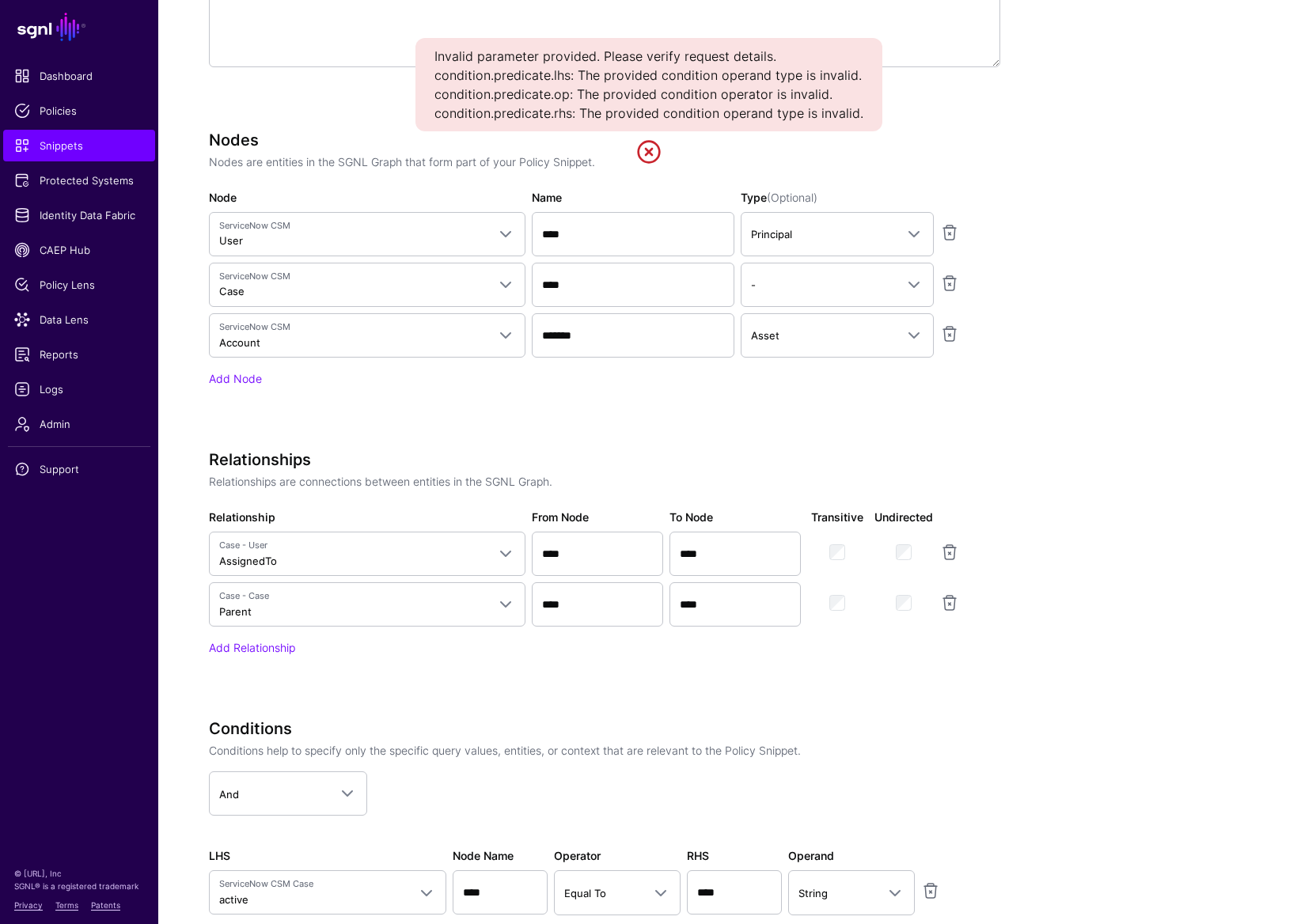
scroll to position [816, 0]
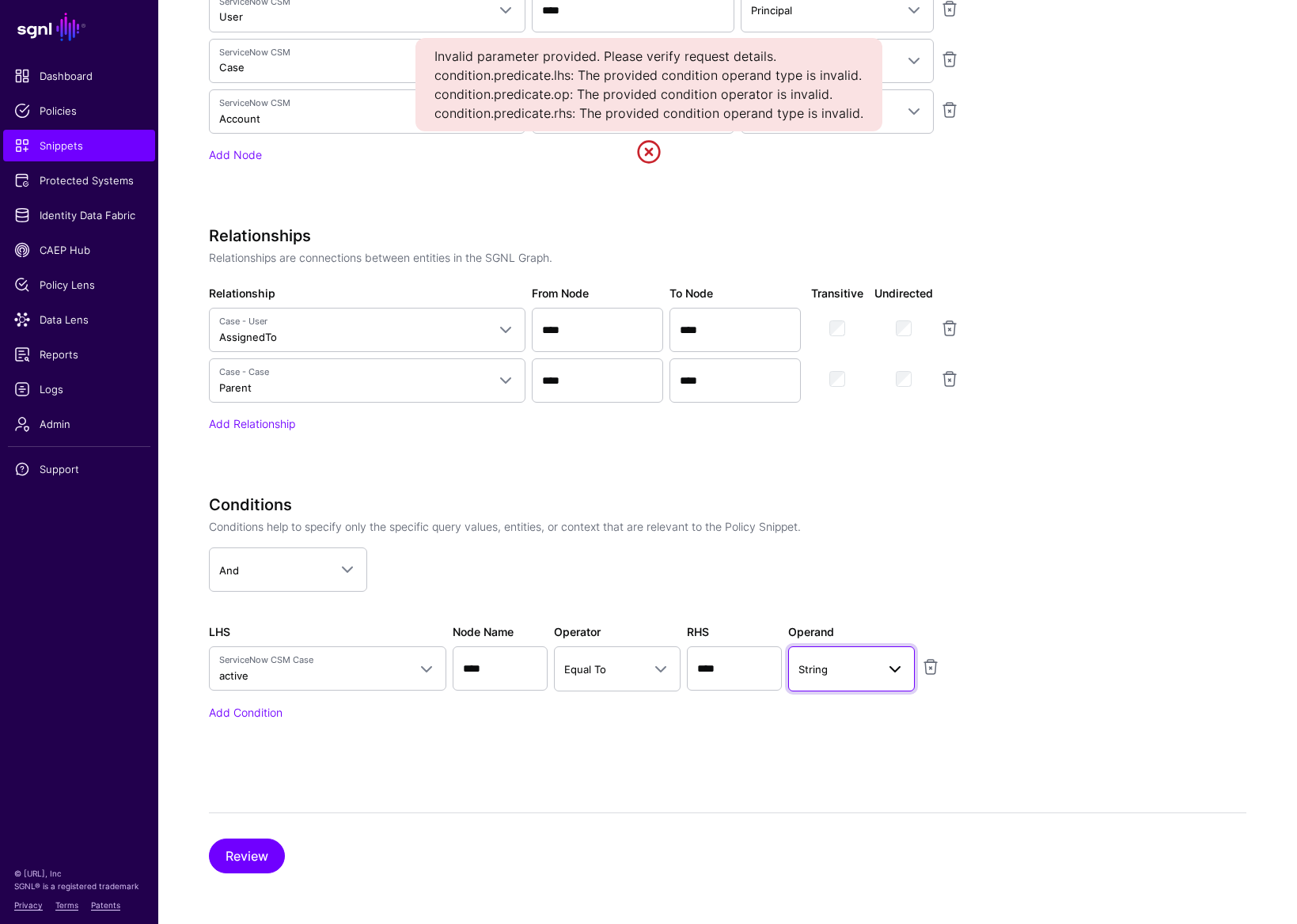
click at [859, 677] on span "String" at bounding box center [837, 669] width 77 height 17
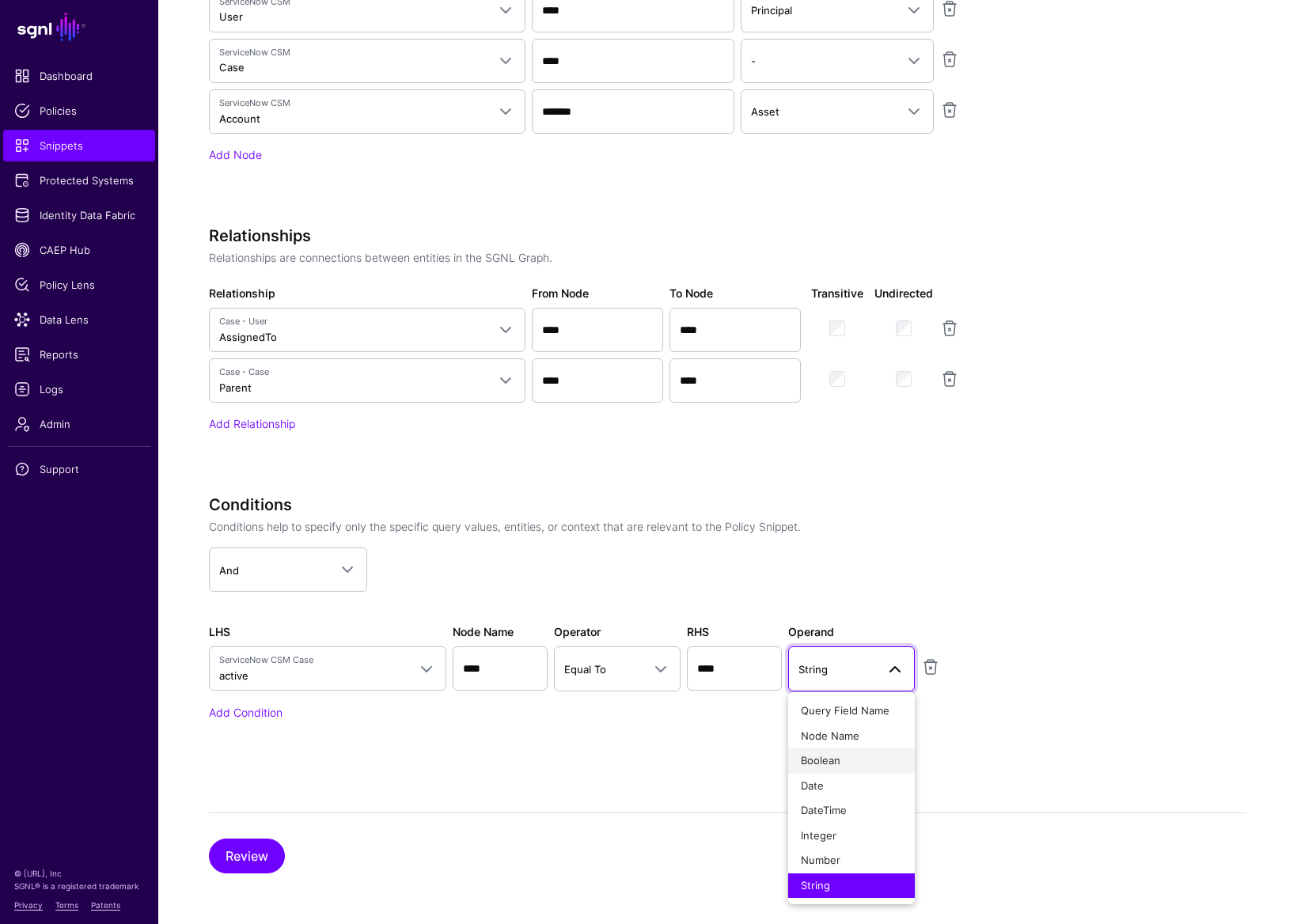
click at [846, 726] on div "Boolean" at bounding box center [851, 761] width 101 height 16
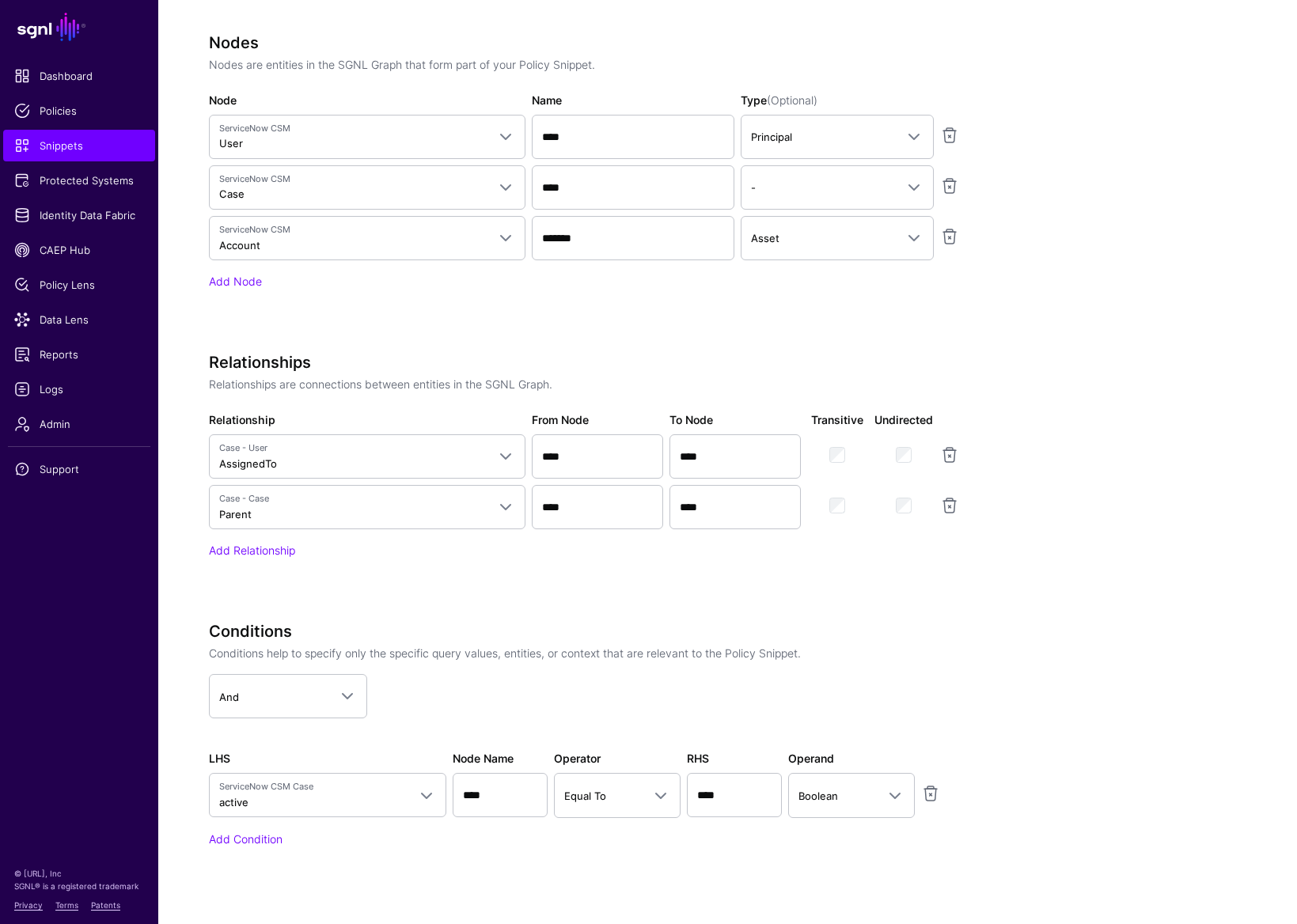
scroll to position [679, 0]
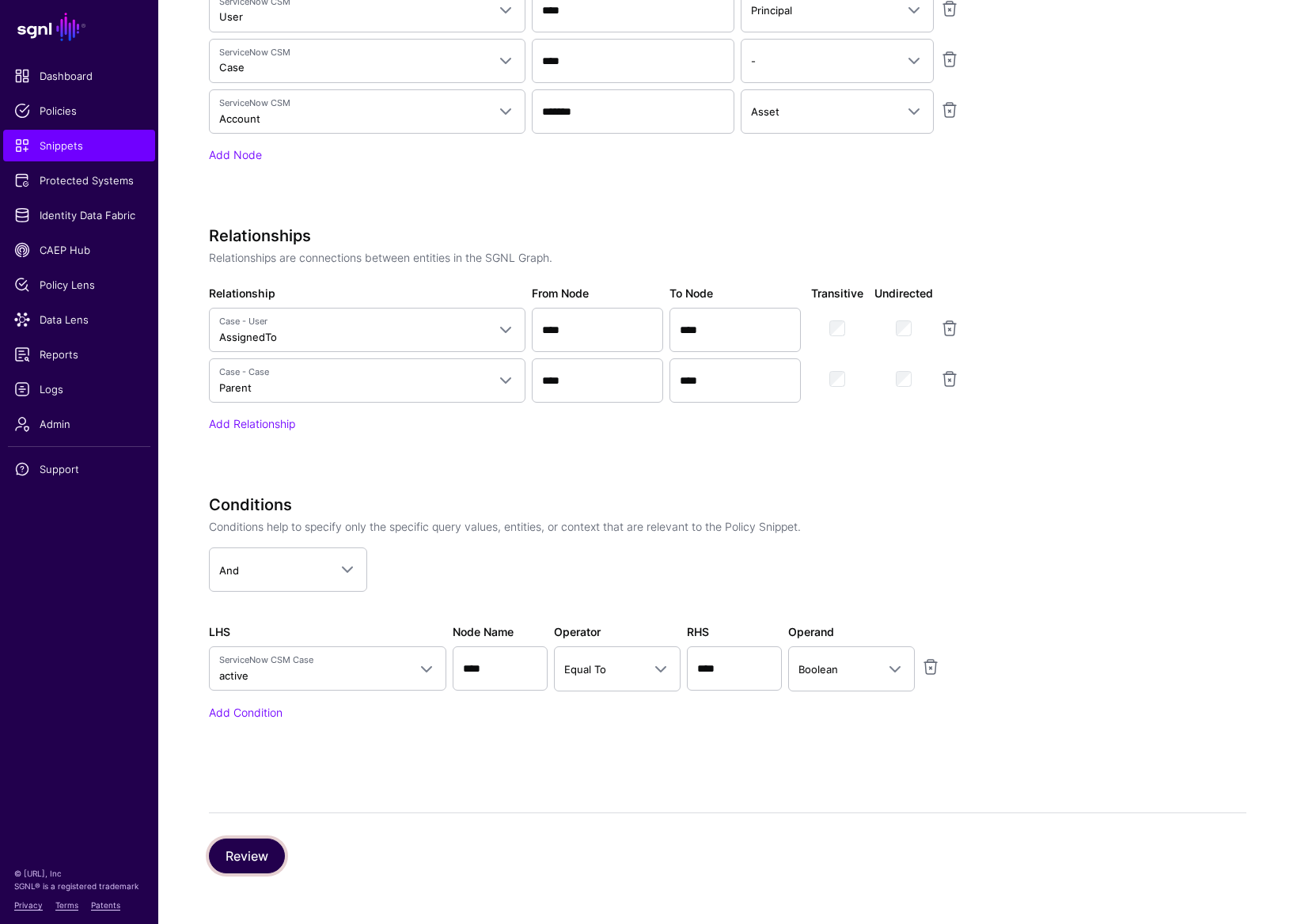
click at [254, 726] on button "Review" at bounding box center [246, 856] width 76 height 35
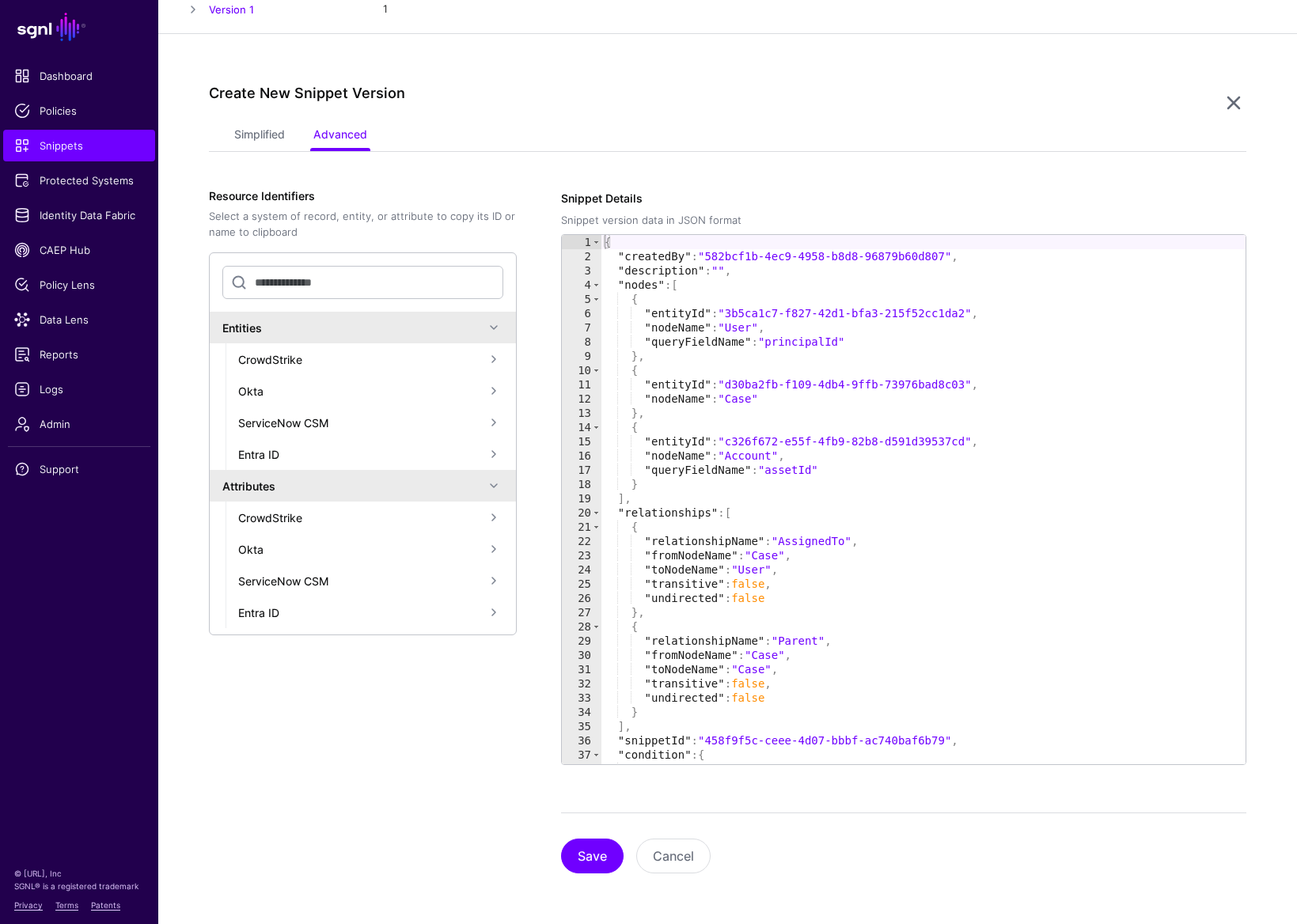
scroll to position [234, 0]
click at [585, 726] on button "Save" at bounding box center [592, 856] width 63 height 35
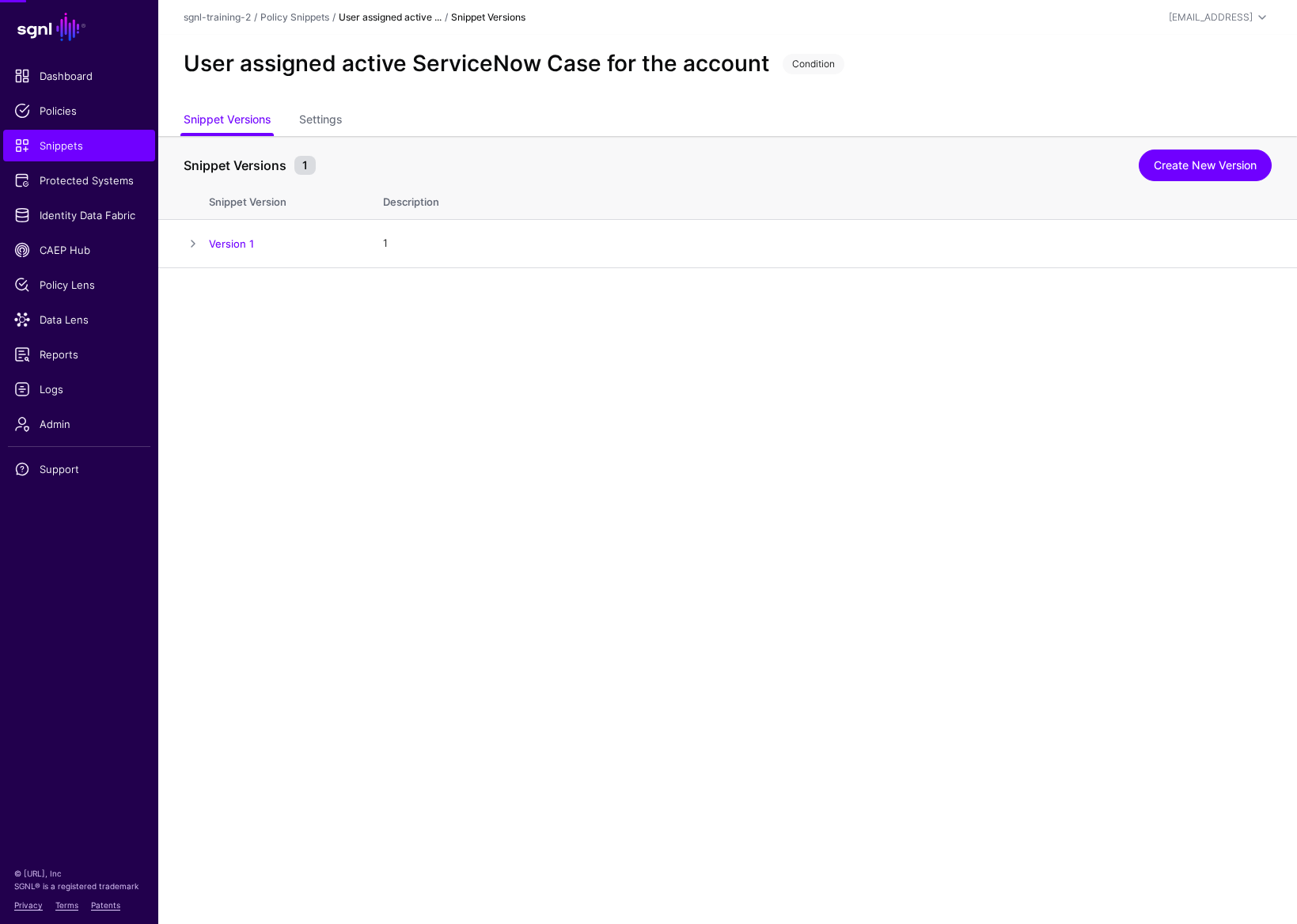
scroll to position [0, 0]
click at [193, 244] on span at bounding box center [193, 244] width 19 height 19
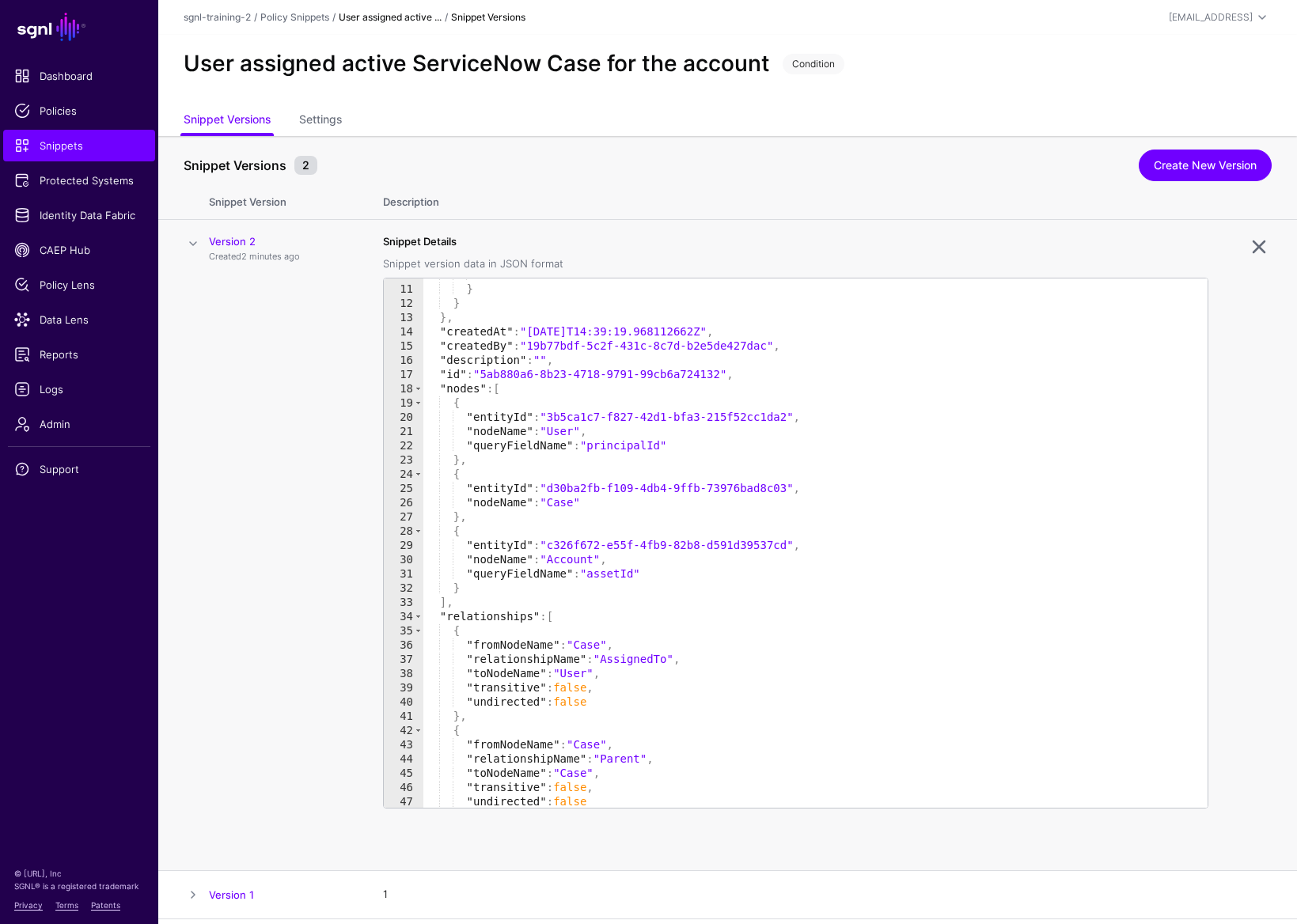
scroll to position [211, 0]
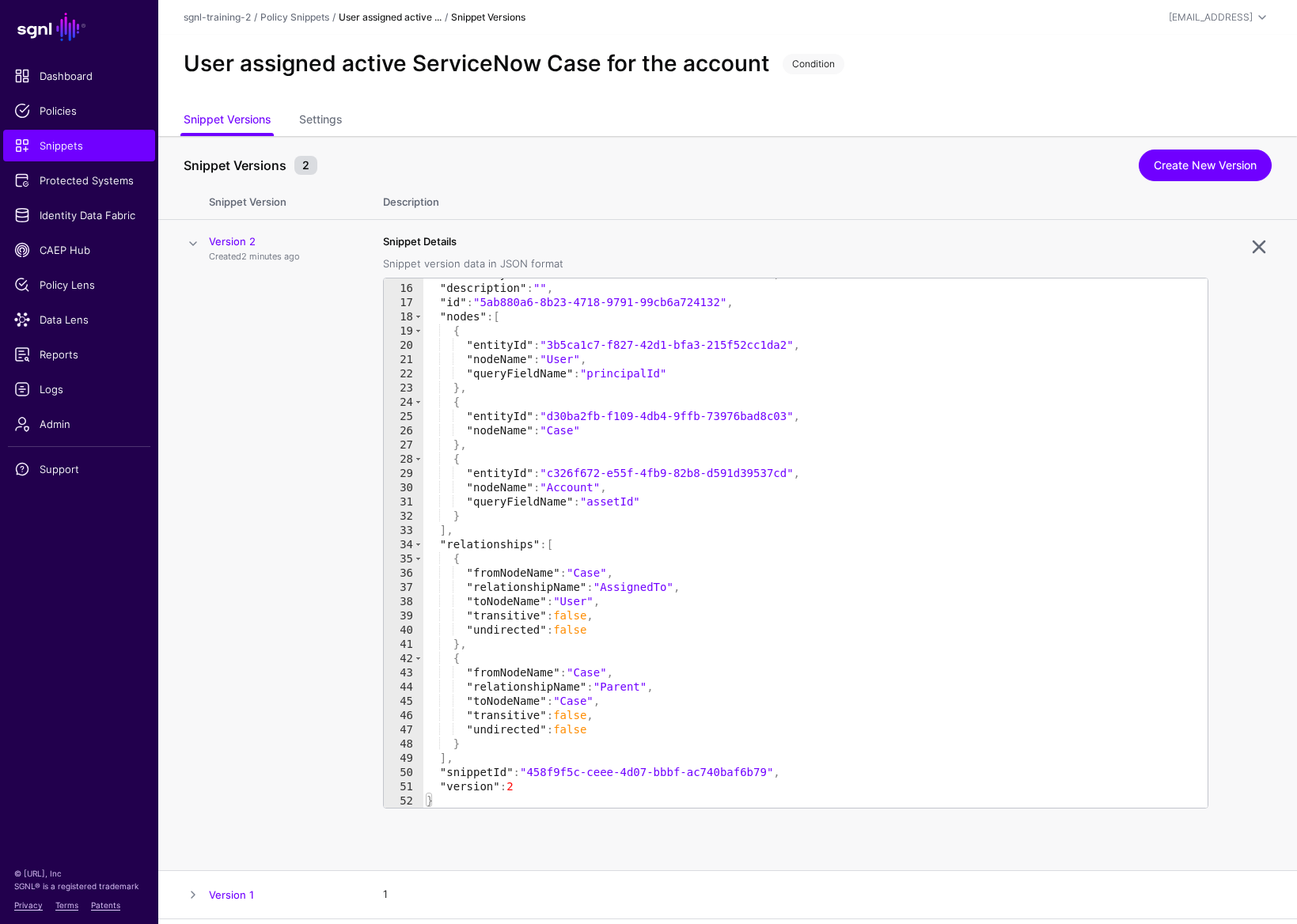
click at [198, 238] on span at bounding box center [193, 244] width 19 height 19
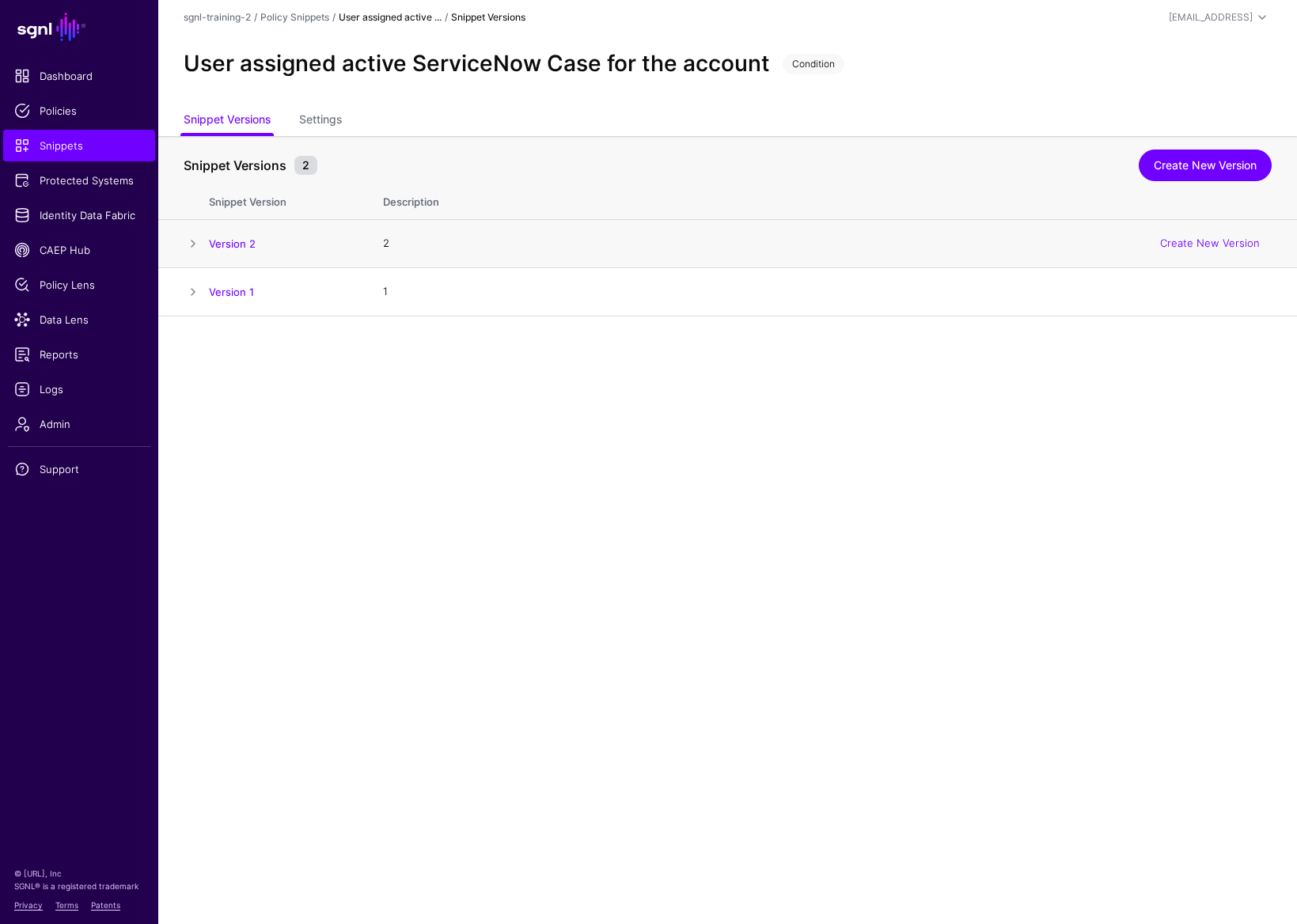
click at [197, 243] on span at bounding box center [193, 244] width 19 height 19
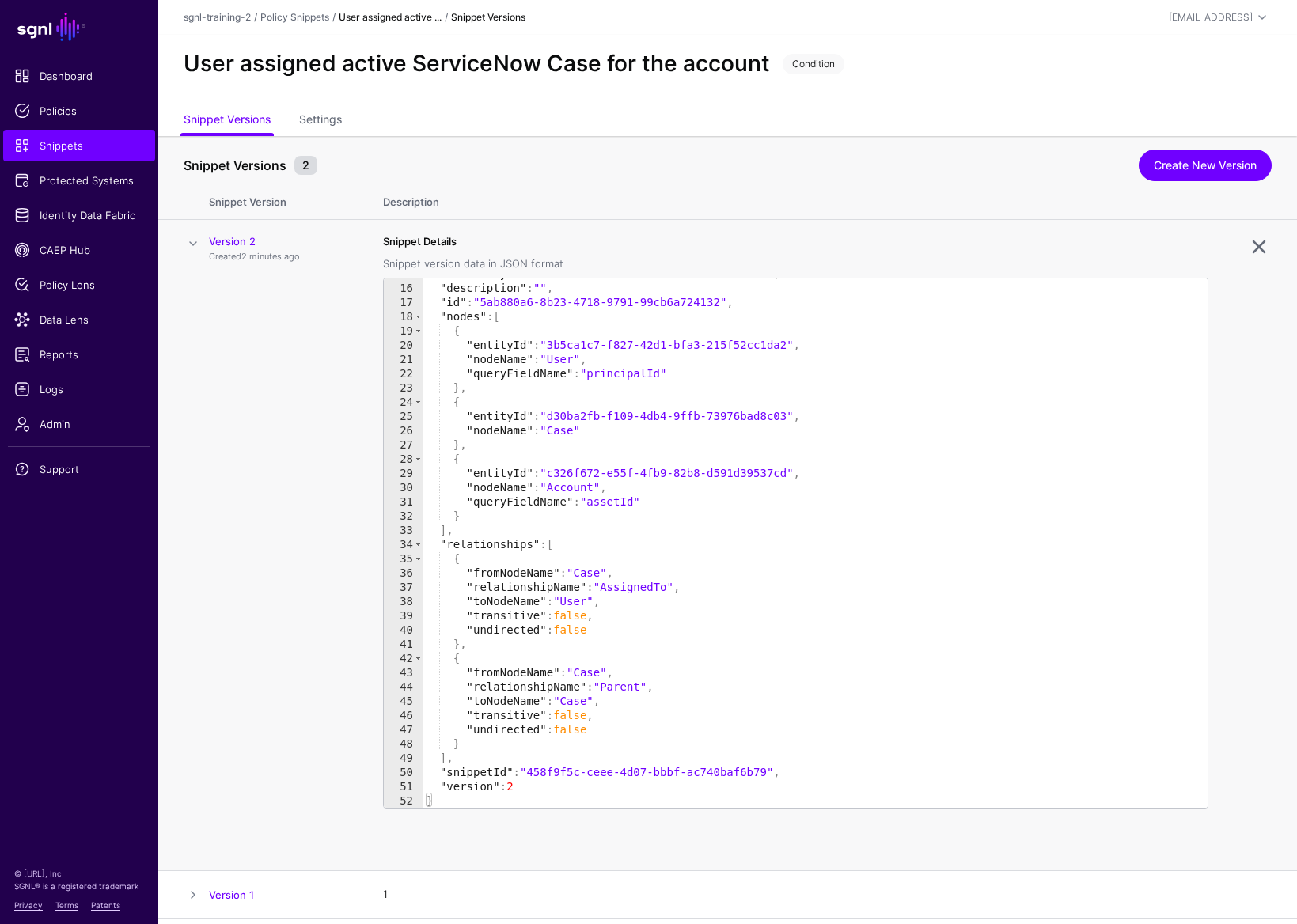
scroll to position [0, 0]
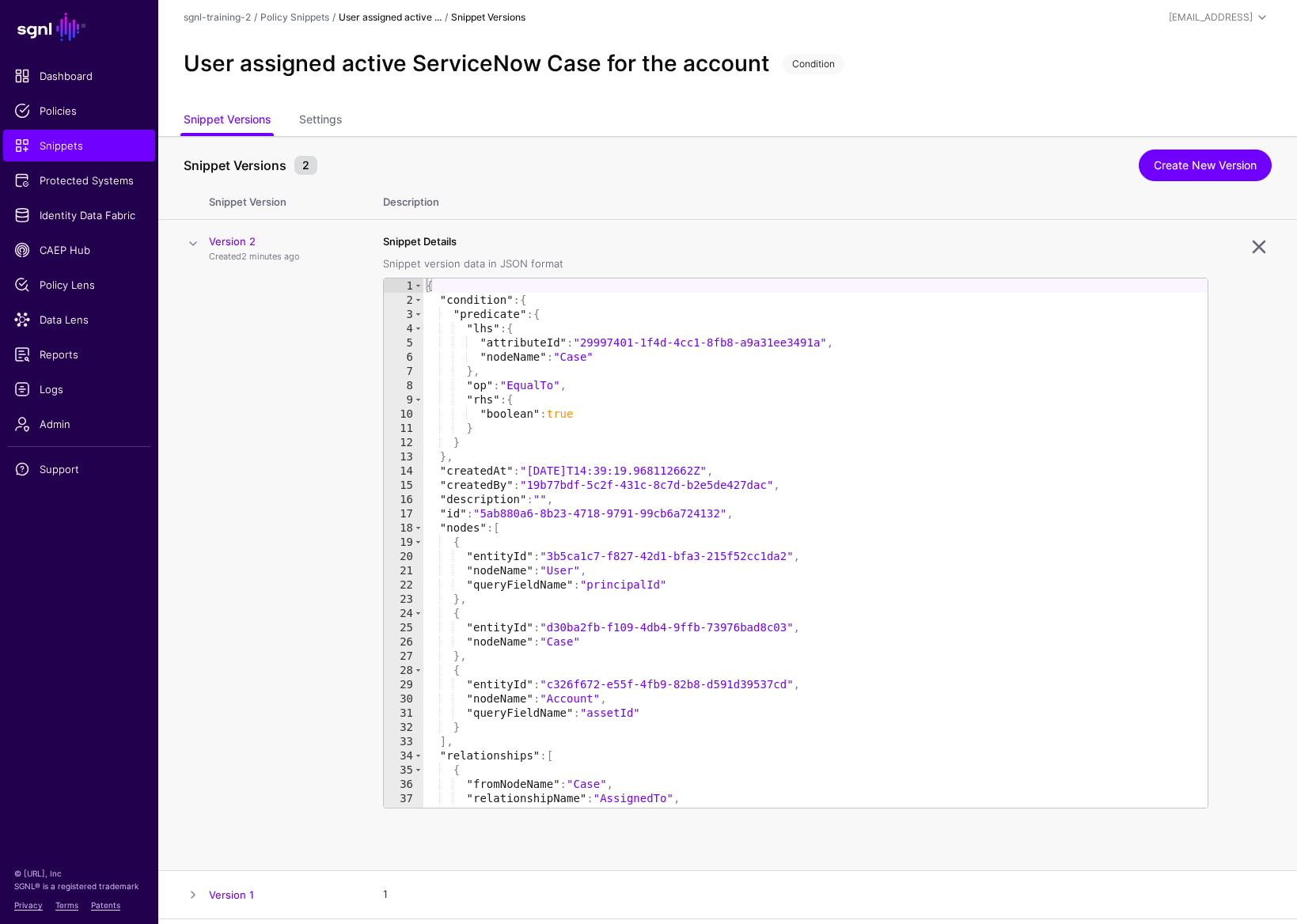
click at [189, 249] on span at bounding box center [193, 244] width 19 height 19
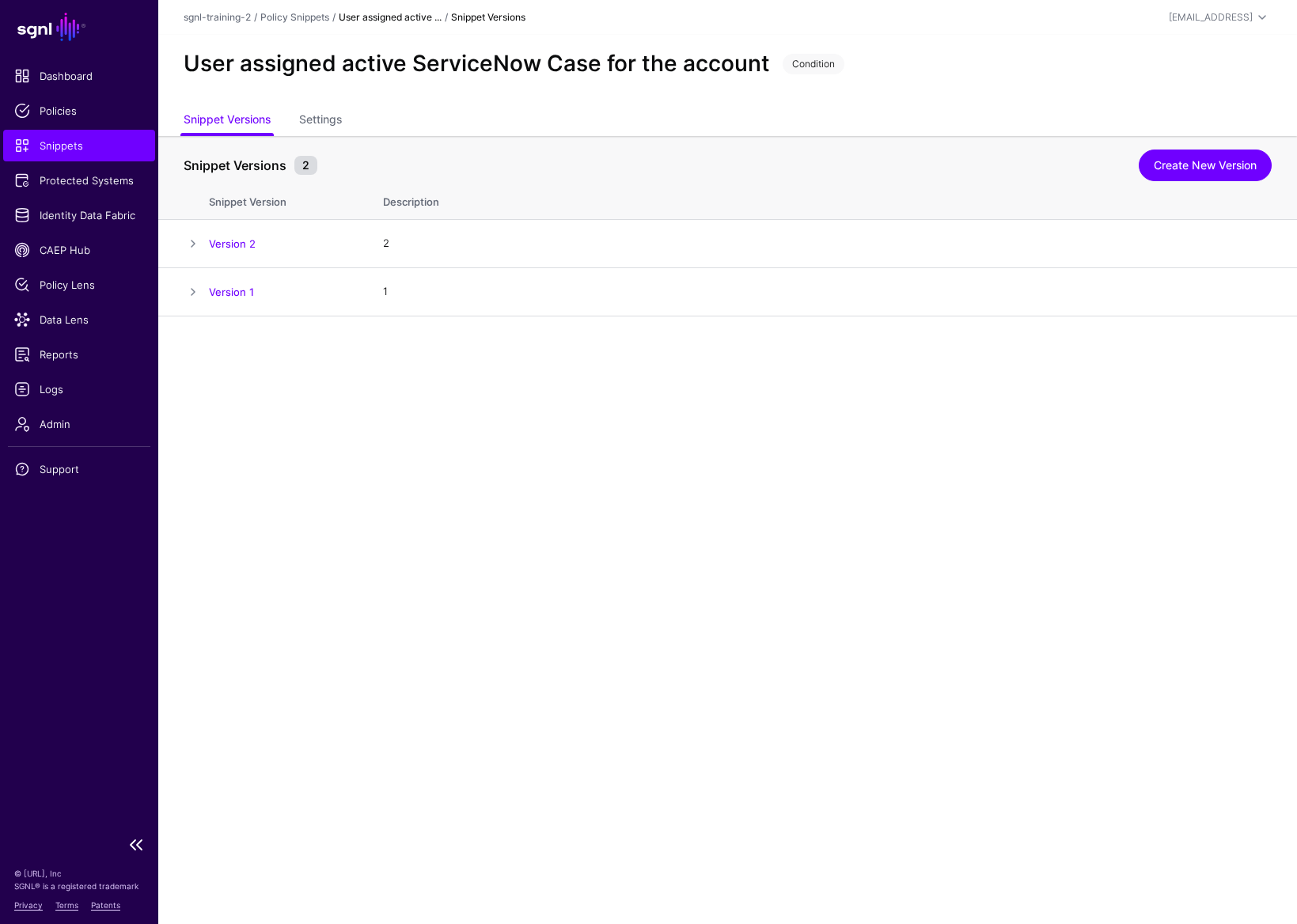
click at [70, 135] on link "Snippets" at bounding box center [79, 145] width 152 height 31
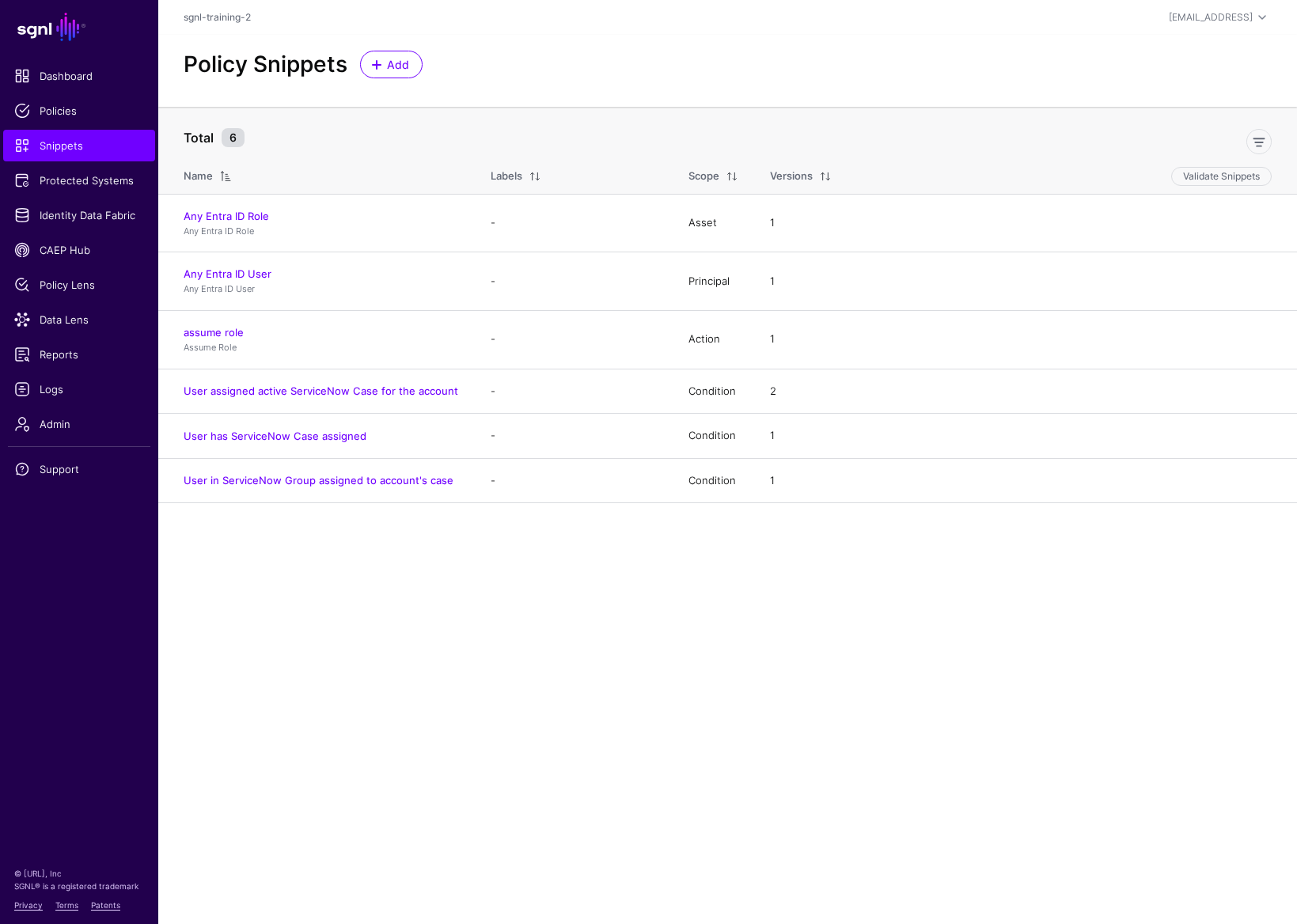
click at [441, 660] on main "SGNL Dashboard Policies Snippets Protected Systems Identity Data Fabric CAEP Hu…" at bounding box center [648, 462] width 1297 height 924
click at [376, 65] on span at bounding box center [377, 64] width 13 height 13
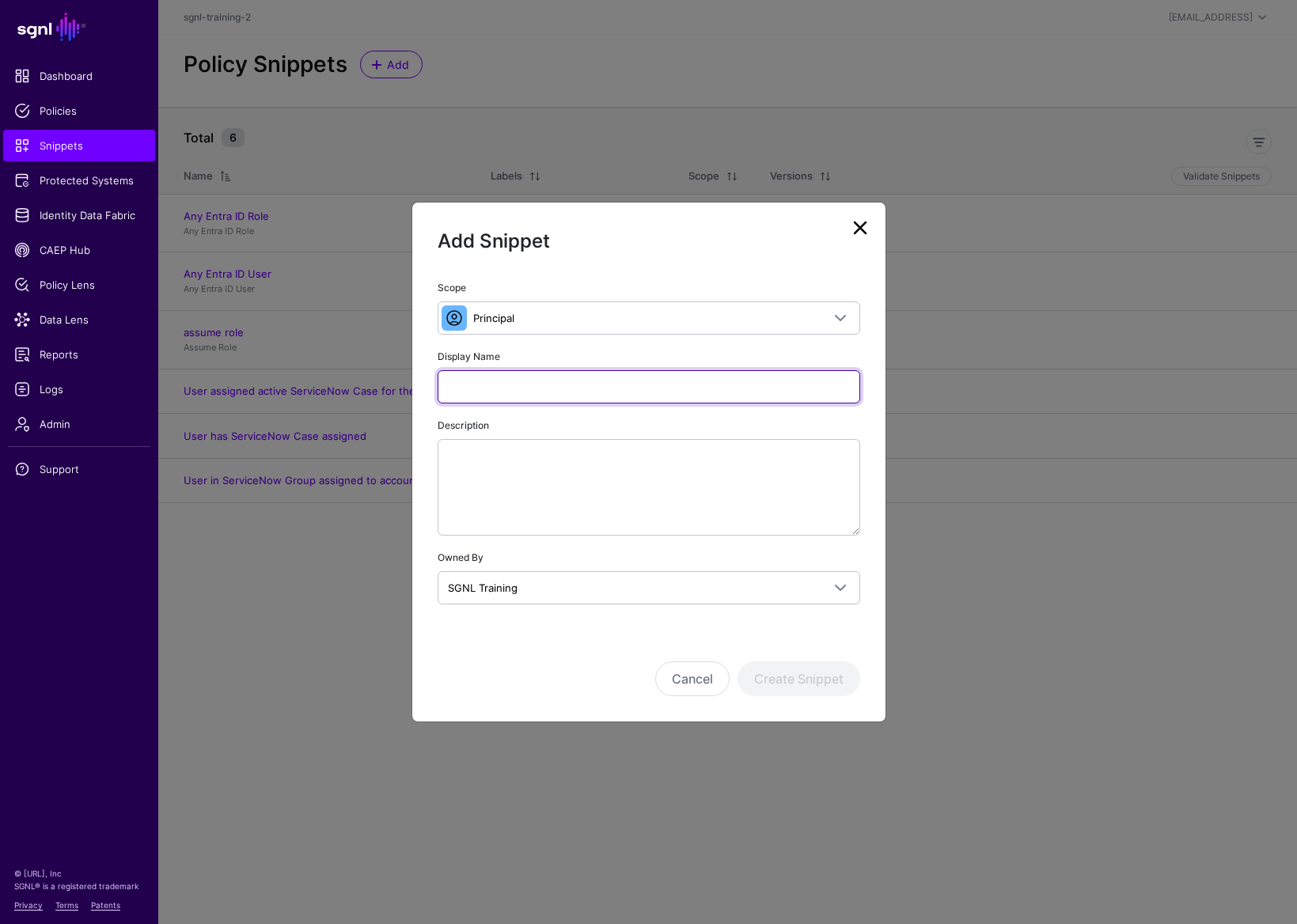
click at [560, 372] on input "Display Name" at bounding box center [649, 387] width 423 height 33
type input "*********"
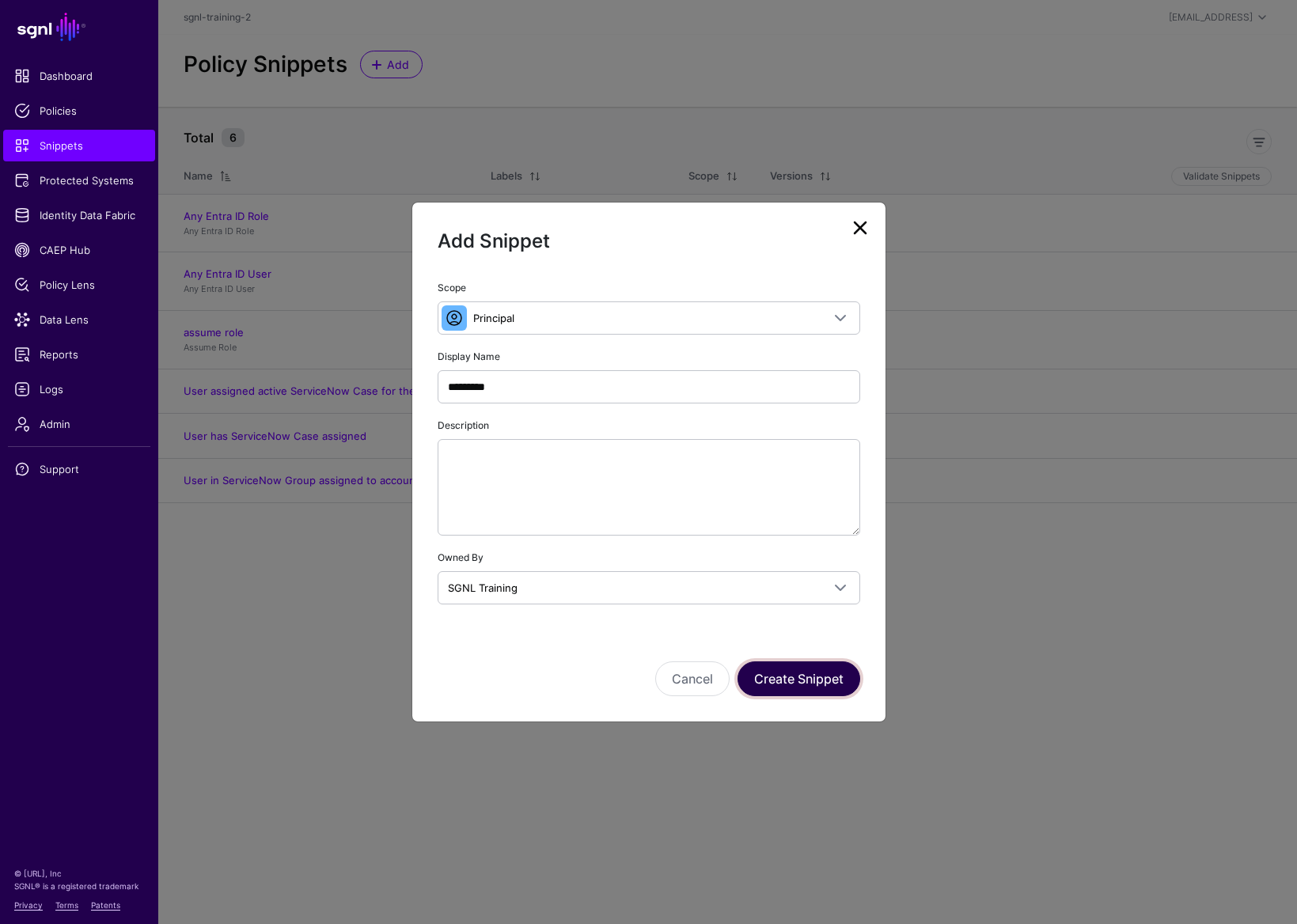
click at [793, 669] on button "Create Snippet" at bounding box center [799, 679] width 123 height 35
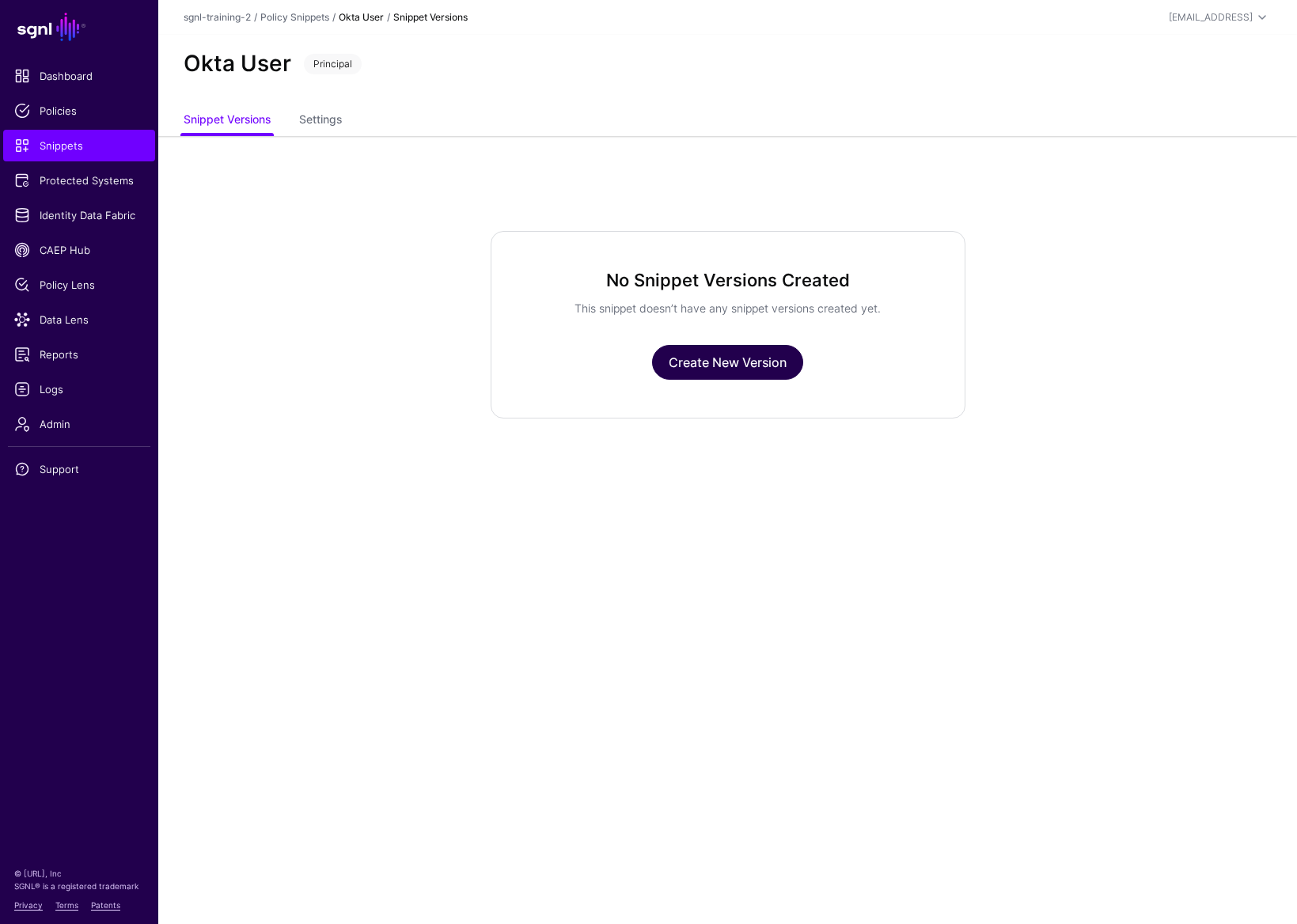
click at [745, 365] on link "Create New Version" at bounding box center [727, 363] width 151 height 35
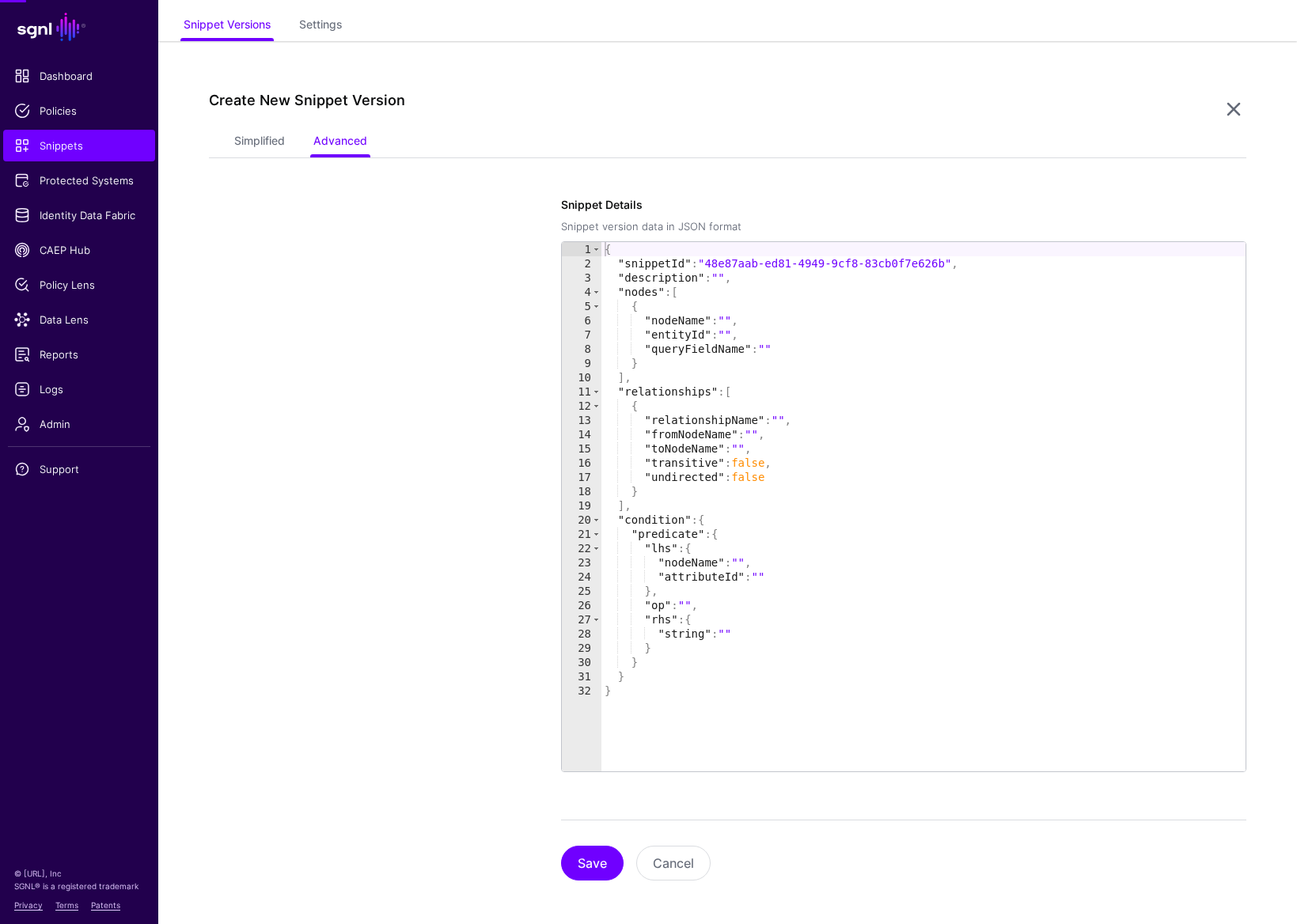
scroll to position [102, 0]
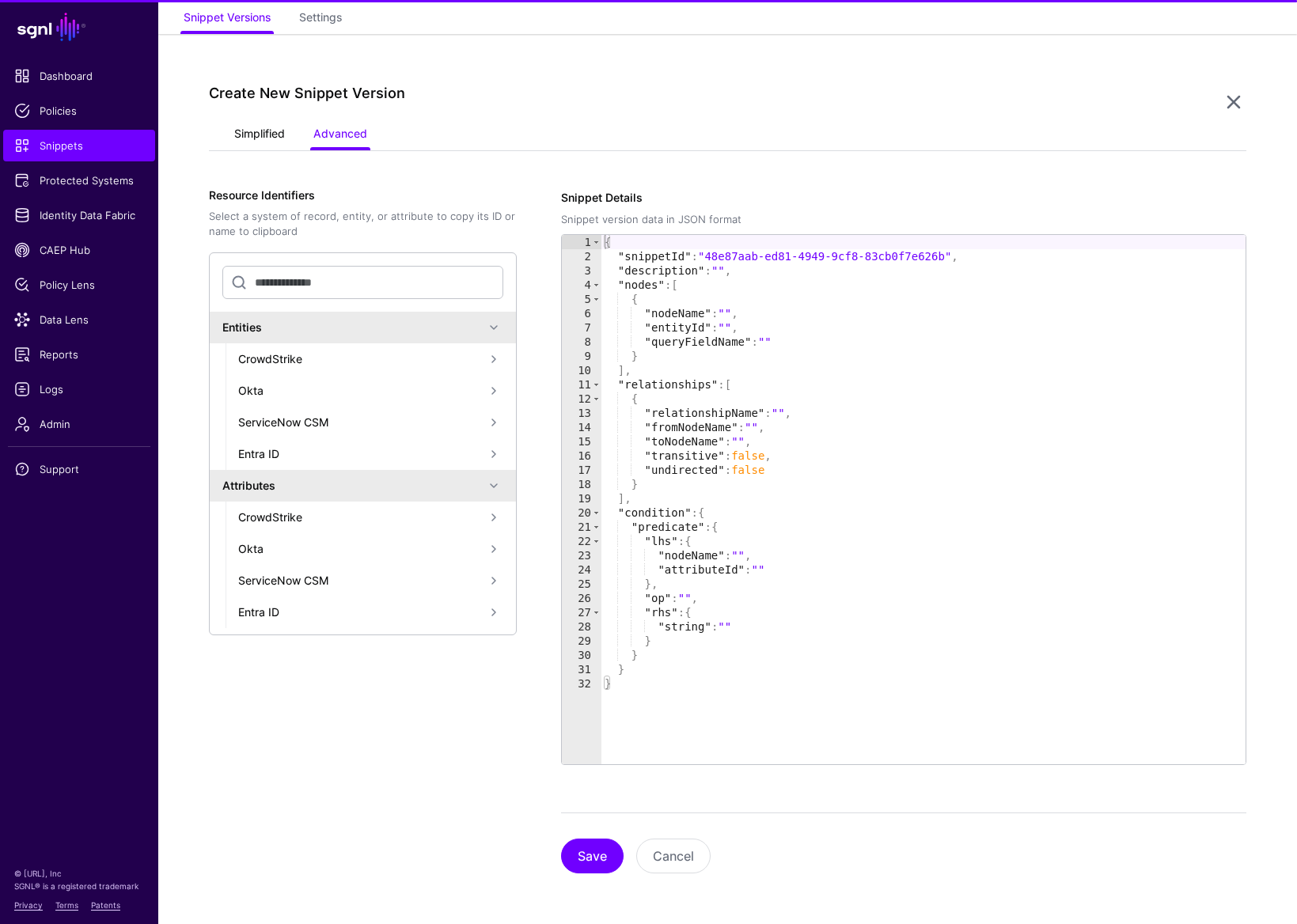
click at [263, 127] on link "Simplified" at bounding box center [259, 135] width 50 height 30
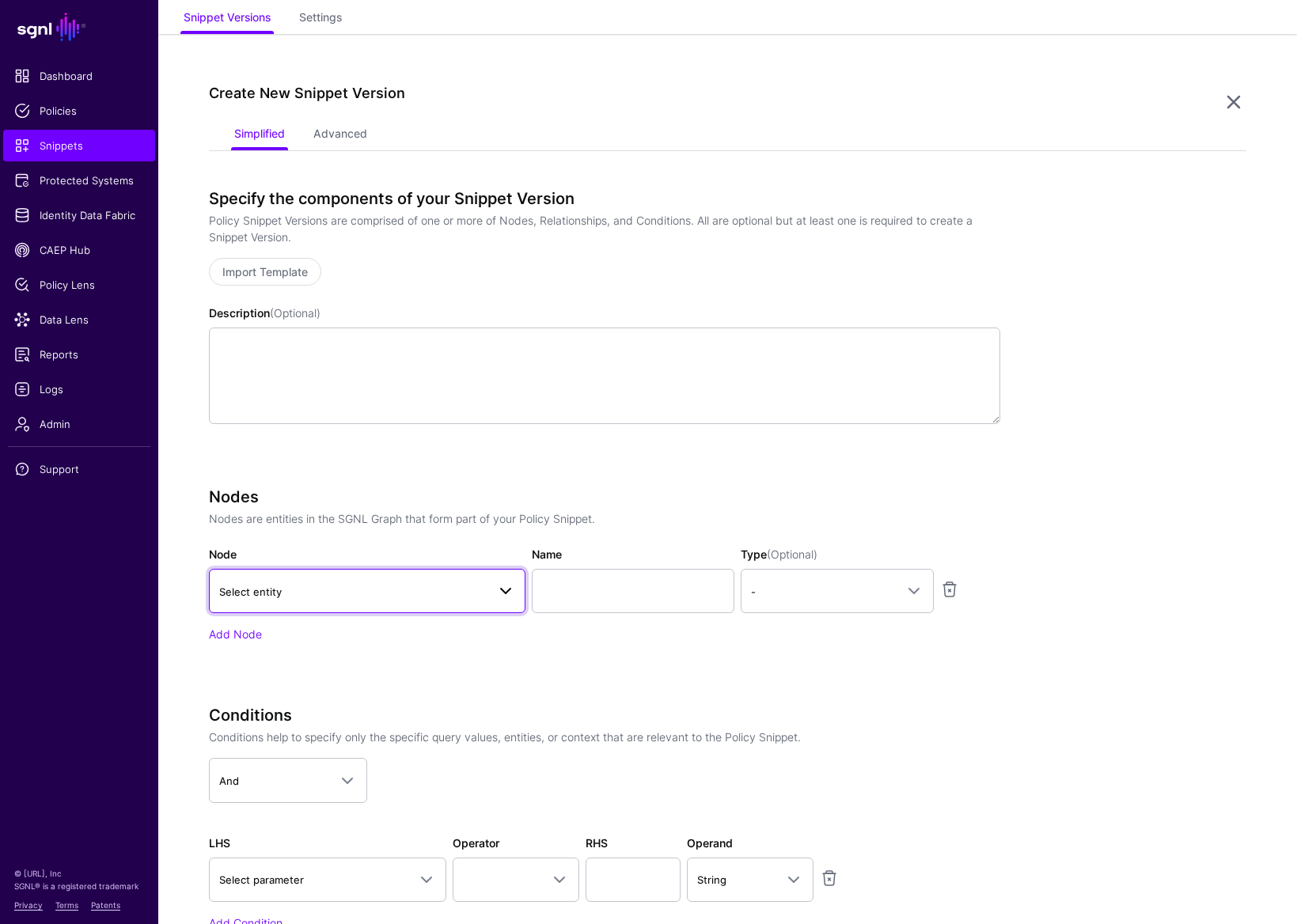
click at [462, 585] on span "Select entity" at bounding box center [352, 592] width 267 height 17
type input "*"
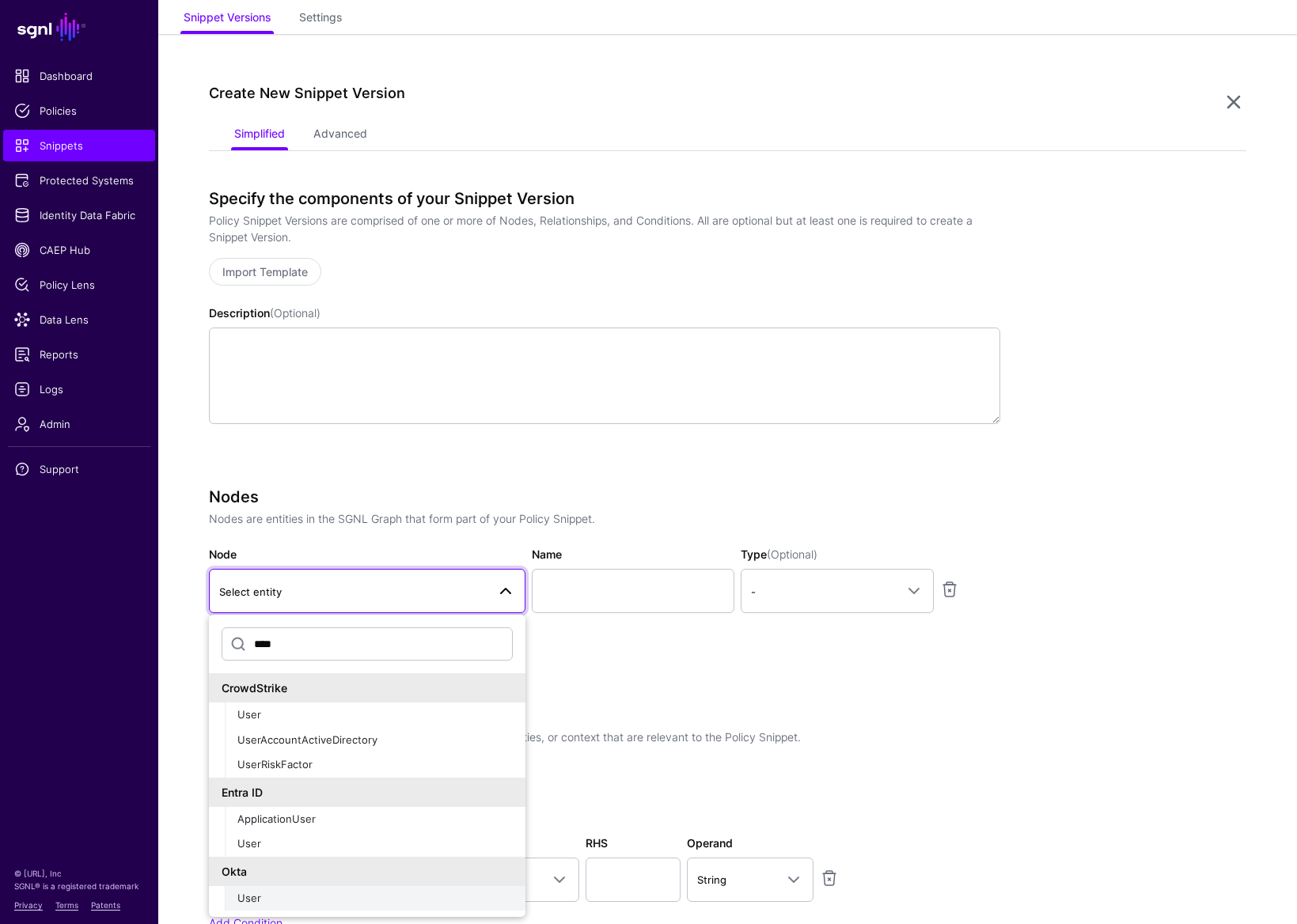
type input "****"
click at [287, 726] on div "User" at bounding box center [375, 899] width 276 height 16
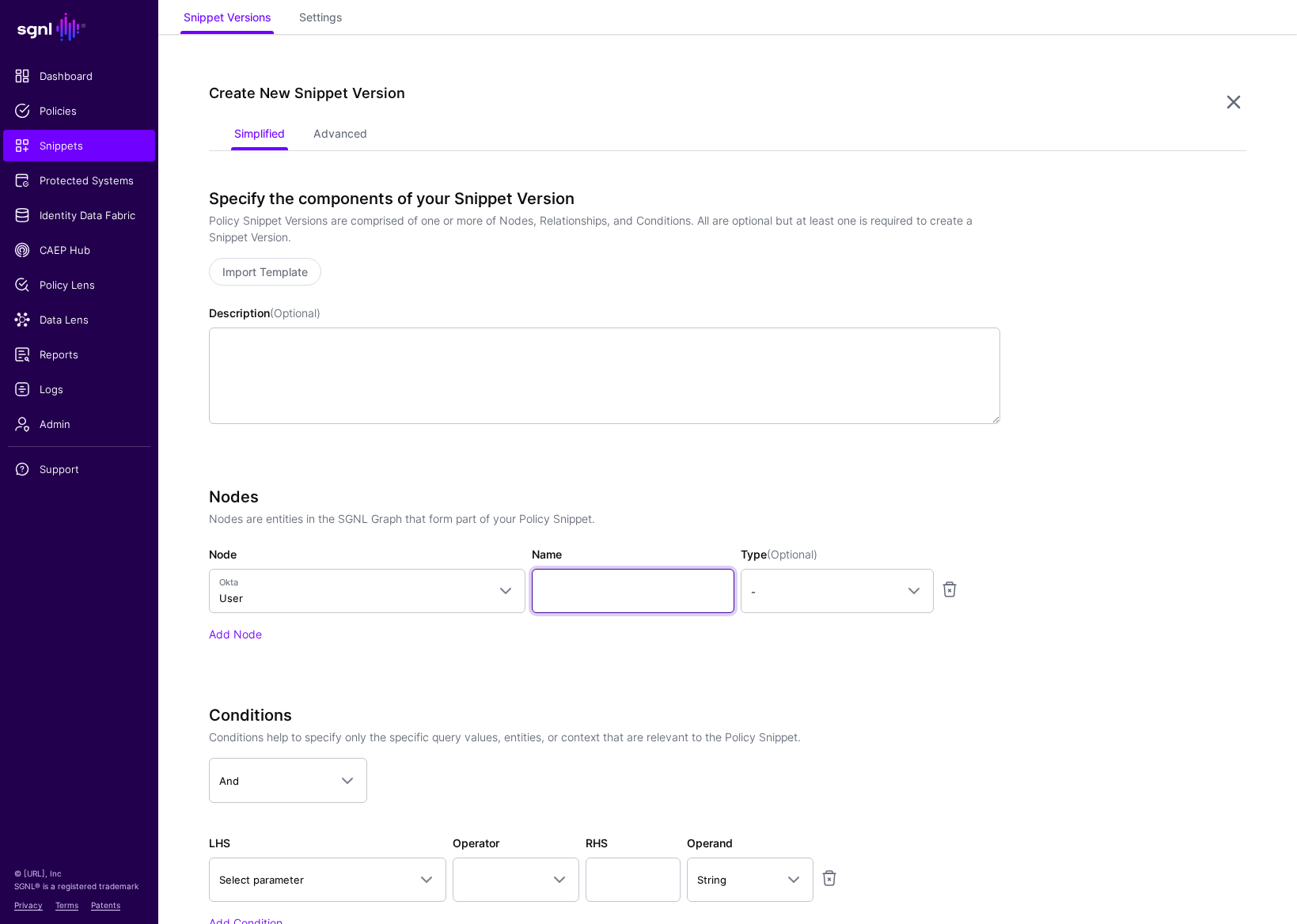
click at [625, 589] on input "Name" at bounding box center [632, 591] width 203 height 44
type input "****"
click at [883, 587] on span "-" at bounding box center [823, 592] width 144 height 17
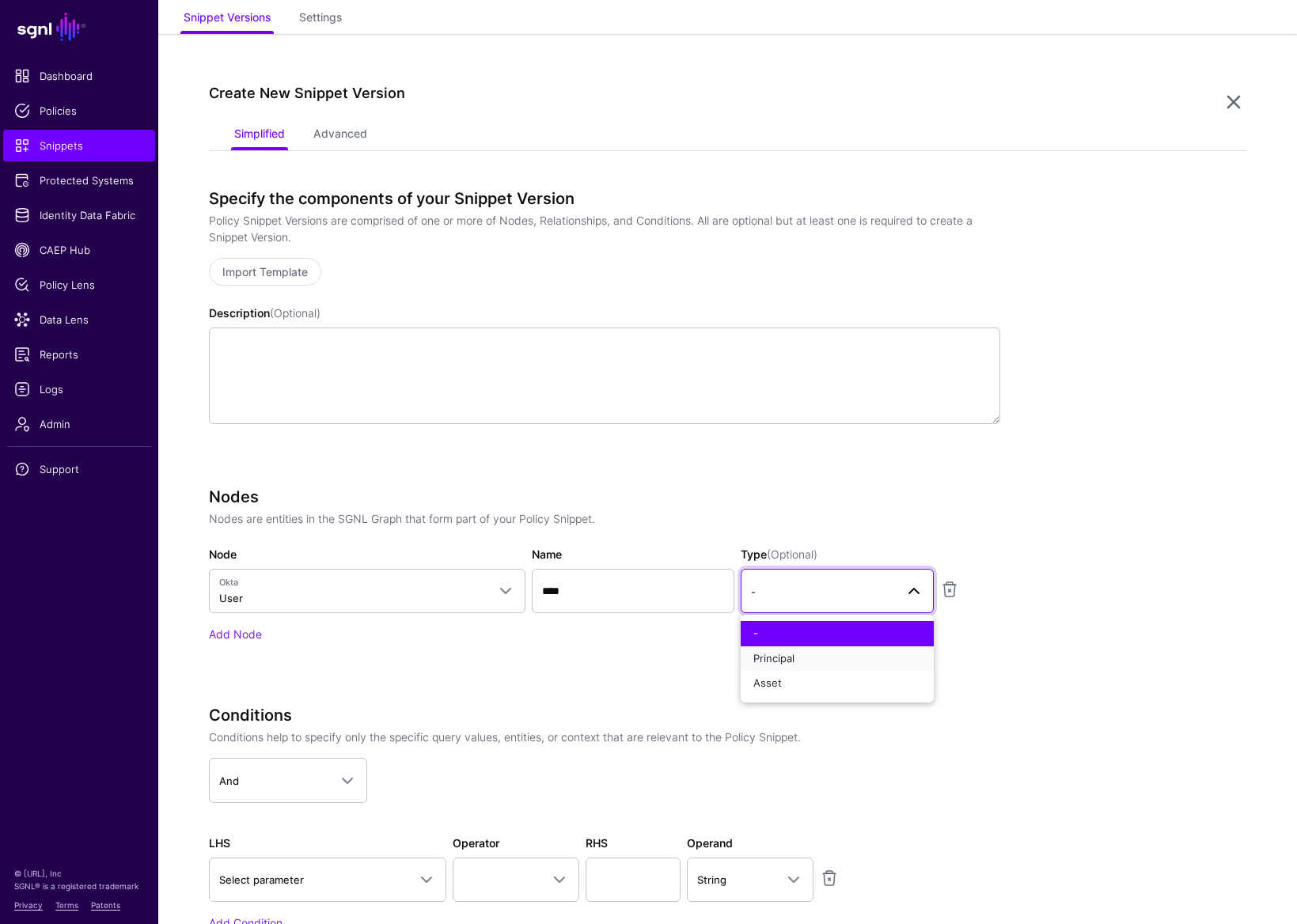
click at [828, 649] on button "Principal" at bounding box center [837, 659] width 193 height 25
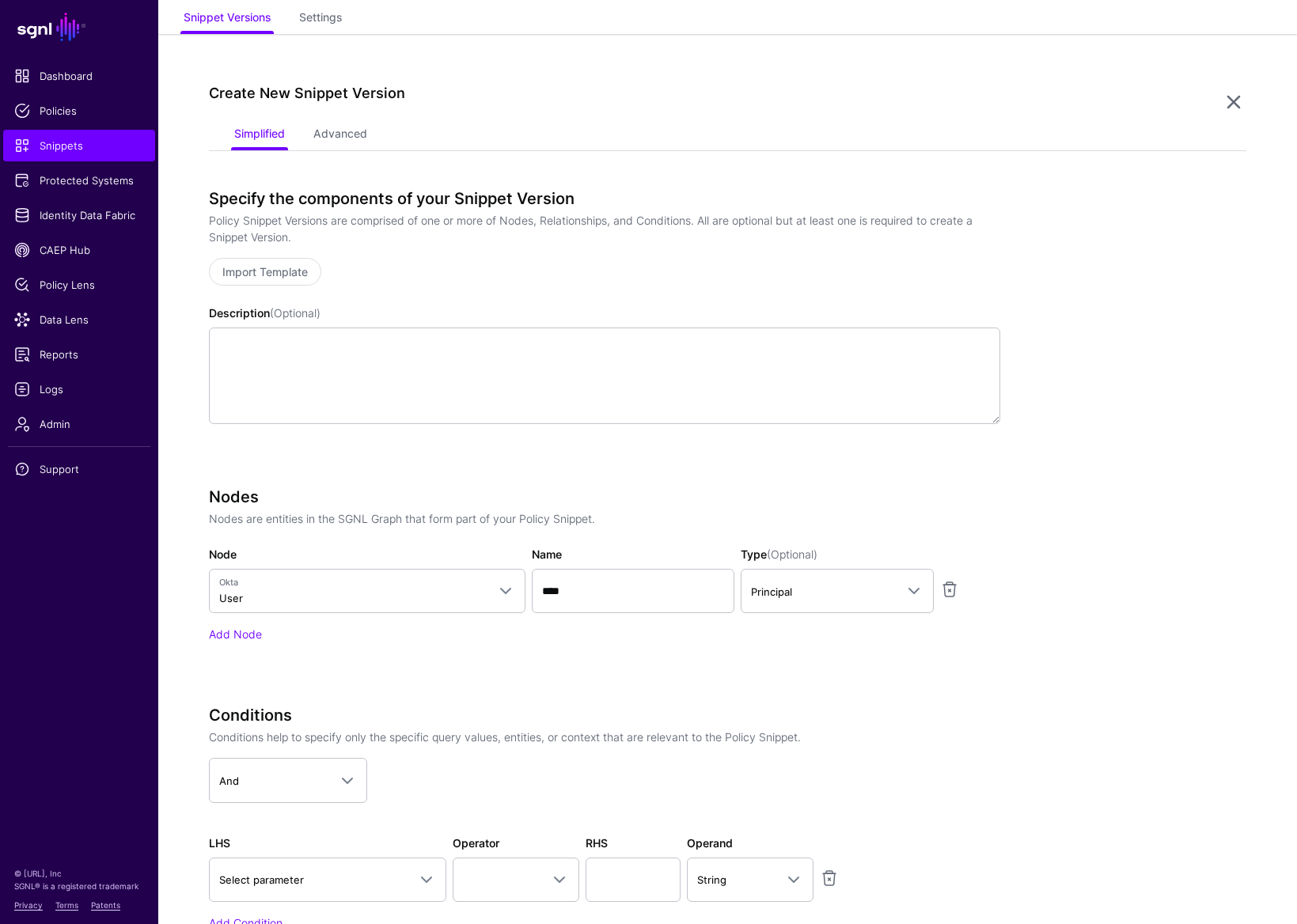
scroll to position [312, 0]
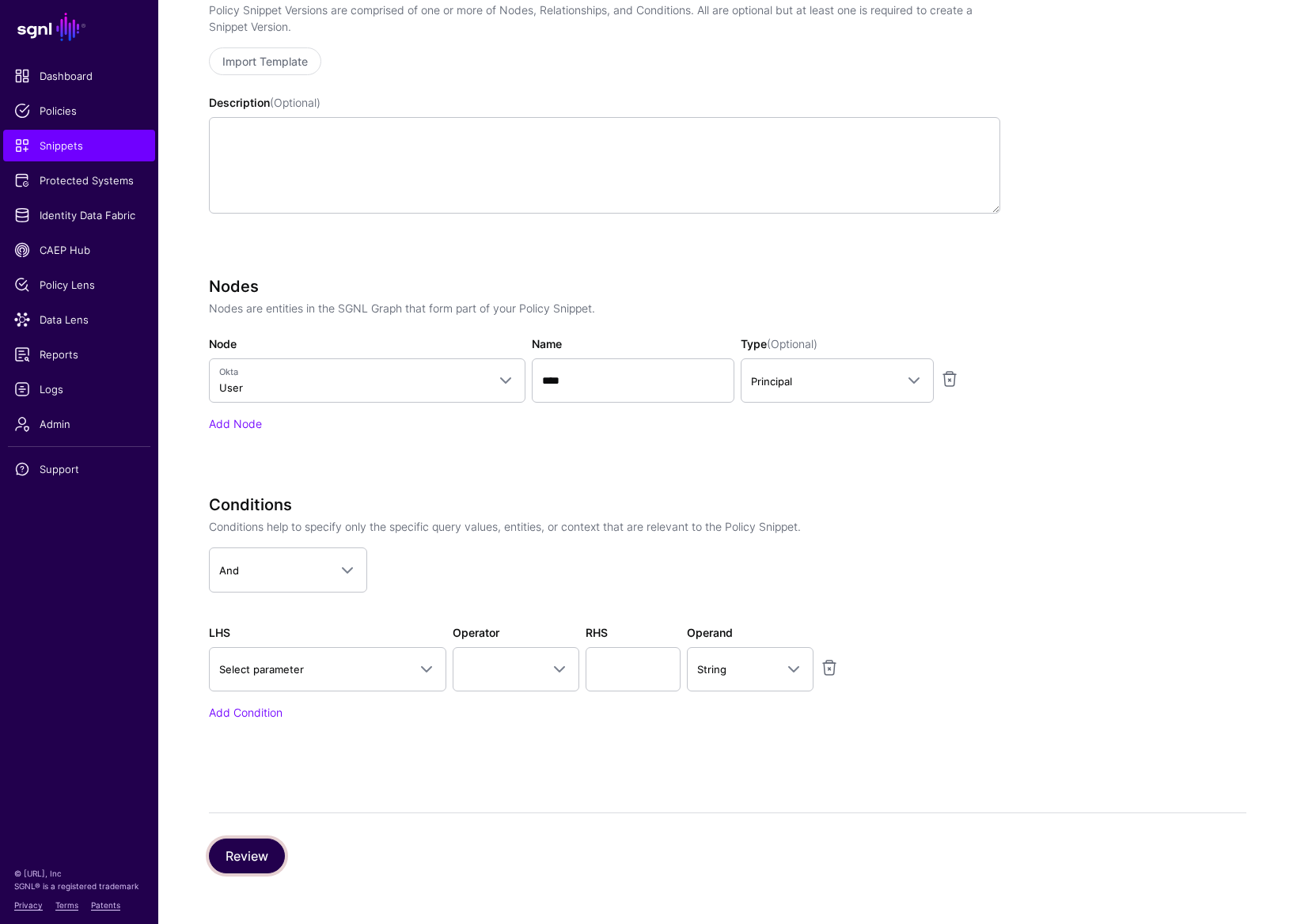
click at [230, 726] on button "Review" at bounding box center [246, 856] width 76 height 35
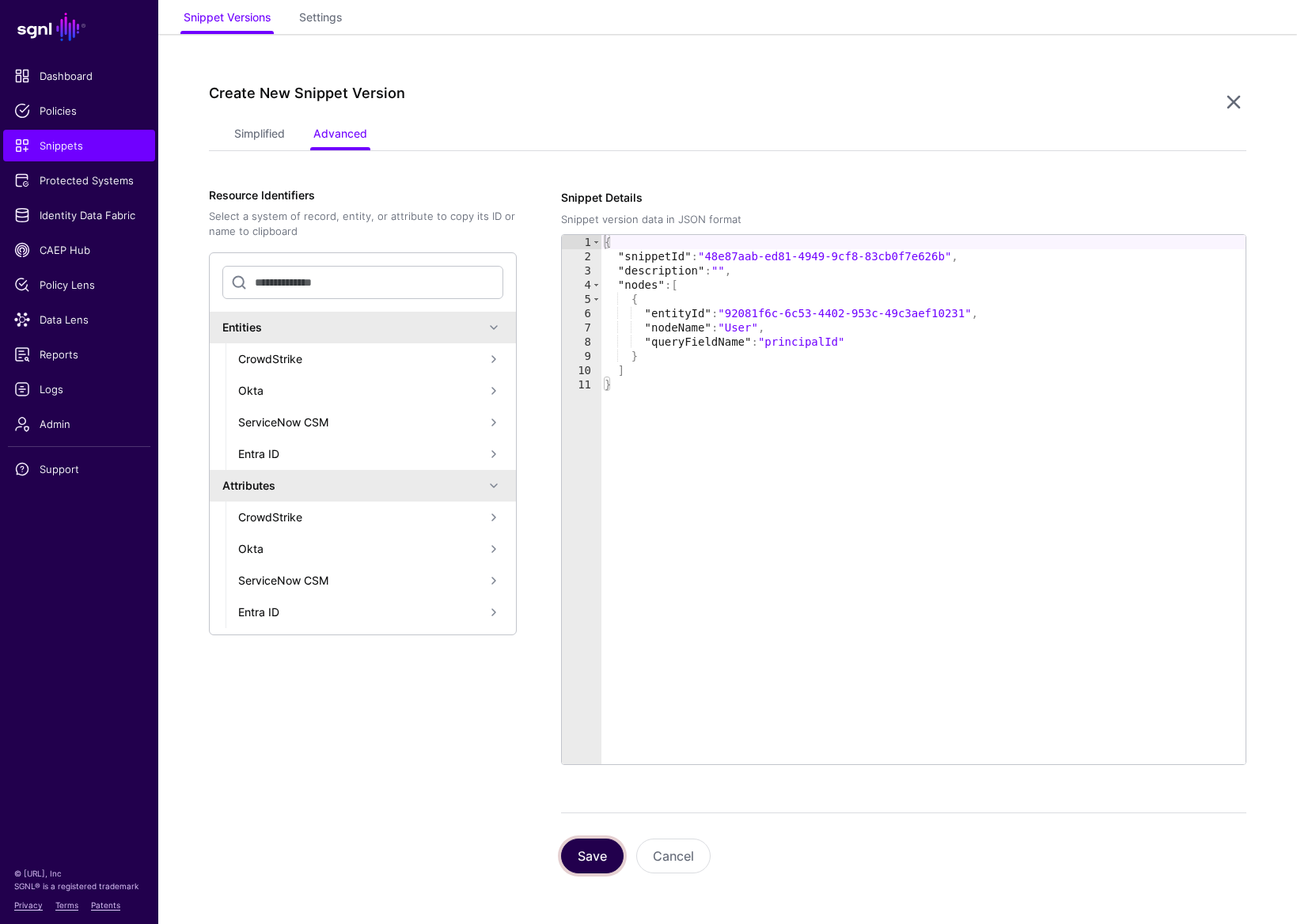
click at [572, 726] on button "Save" at bounding box center [592, 856] width 63 height 35
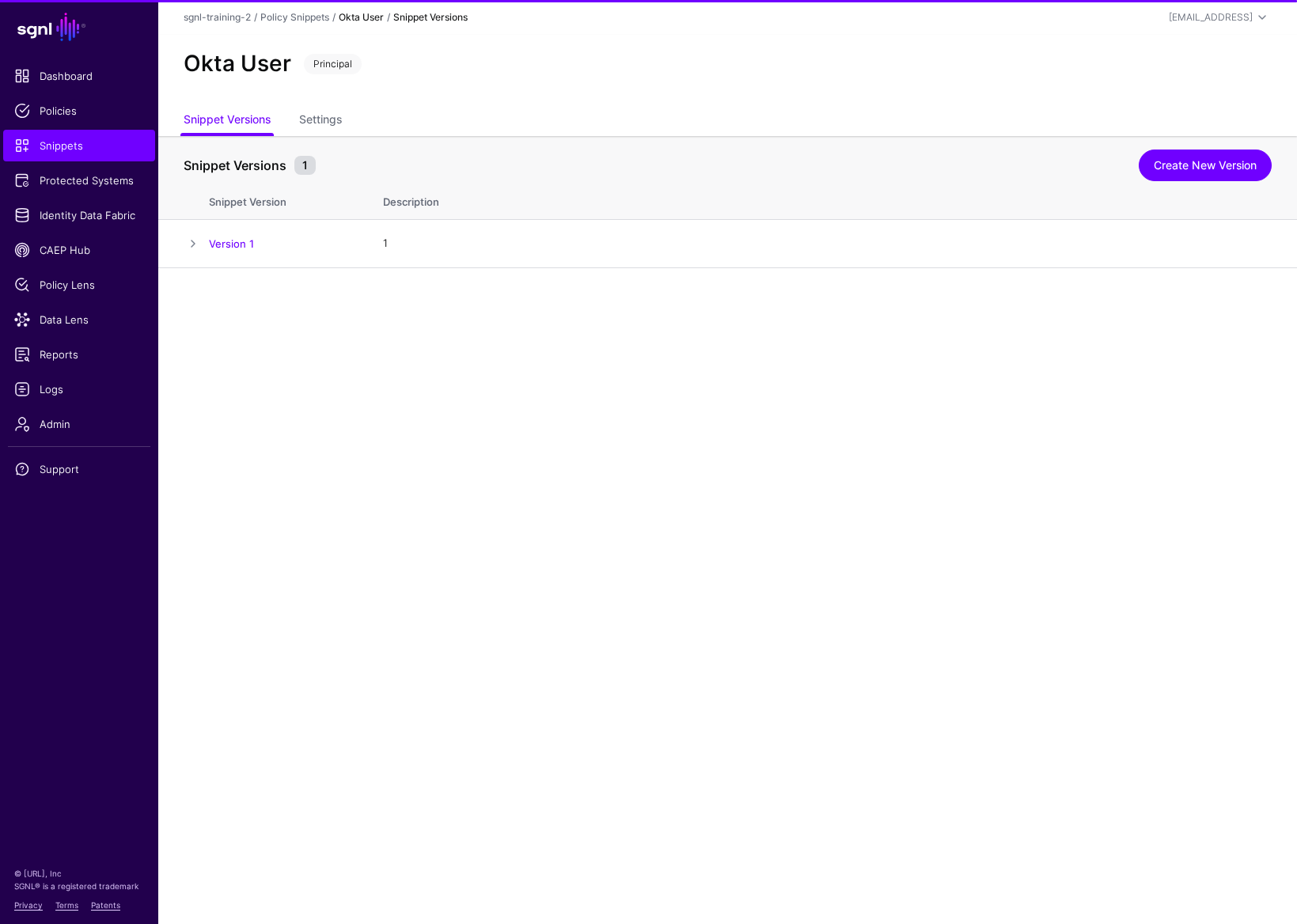
scroll to position [0, 0]
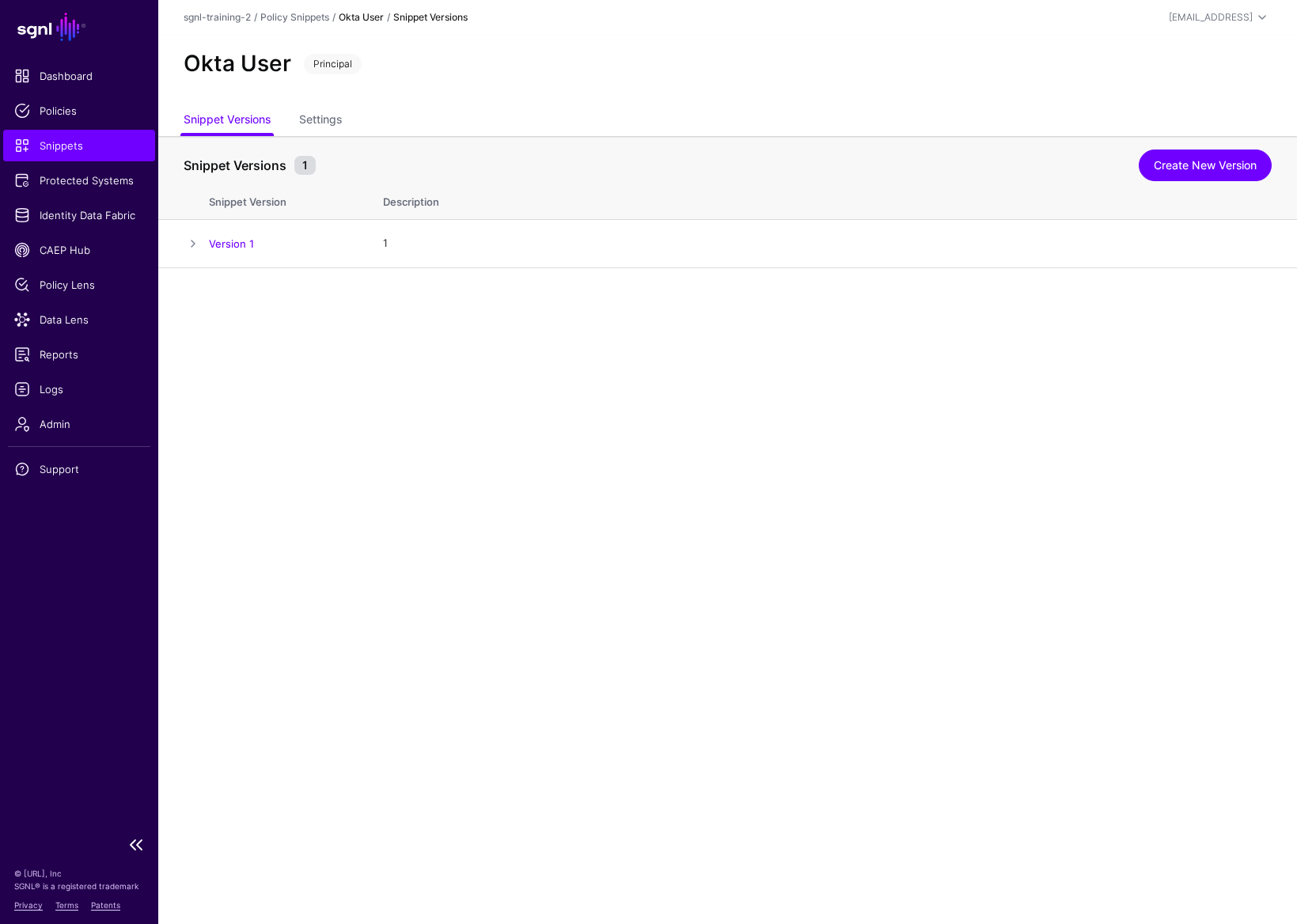
click at [44, 143] on span "Snippets" at bounding box center [78, 145] width 130 height 16
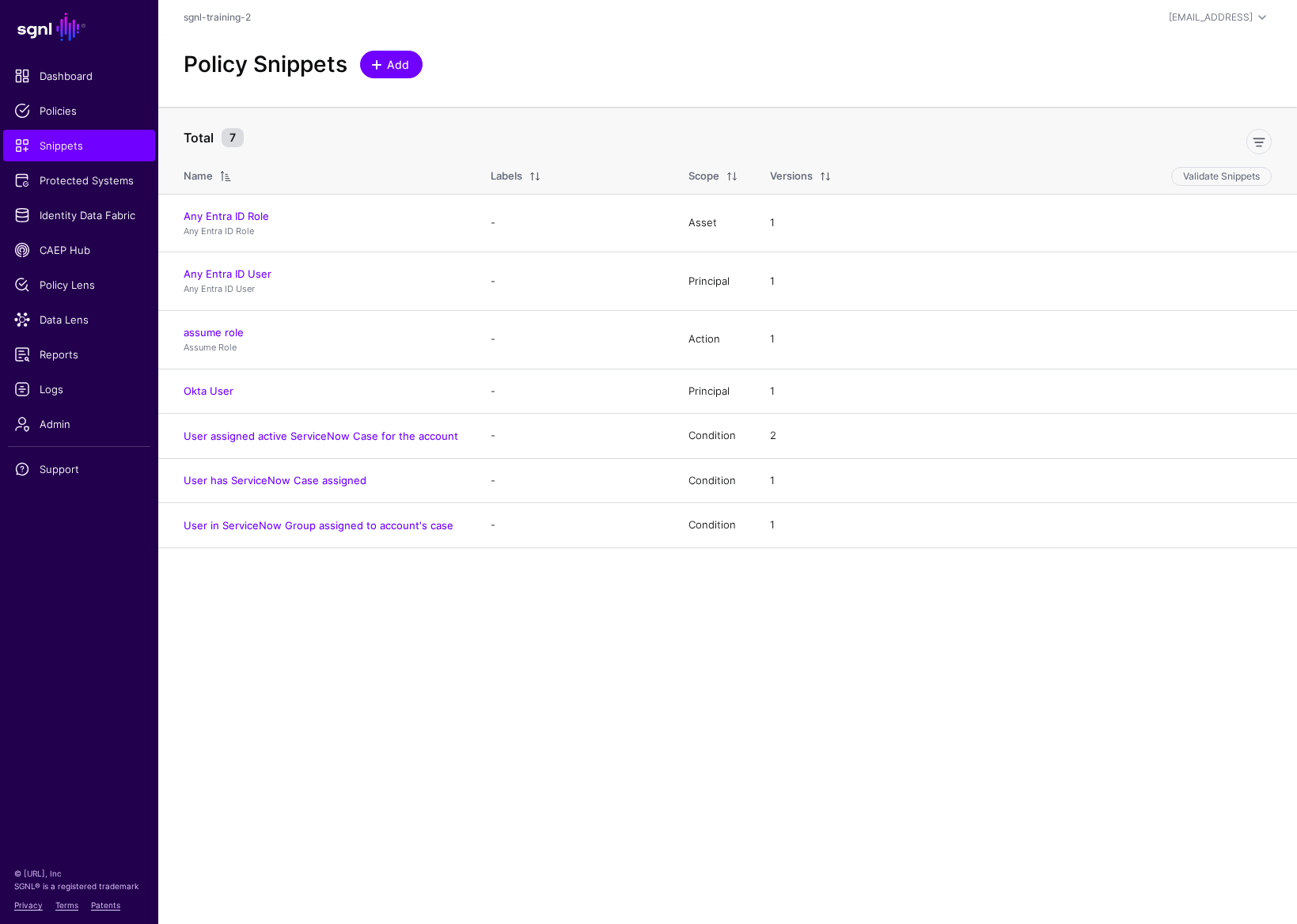
click at [396, 69] on span "Add" at bounding box center [398, 64] width 26 height 17
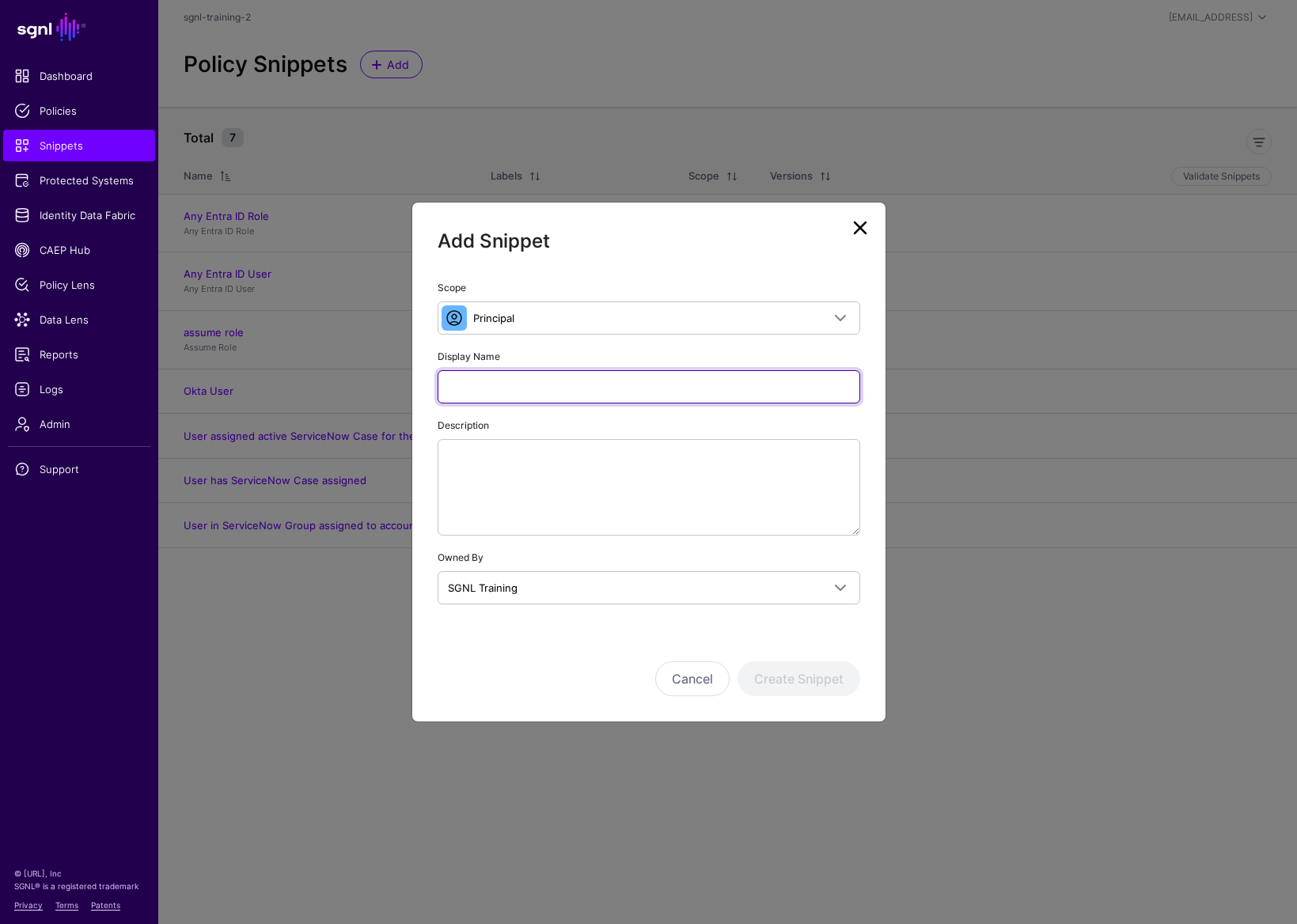
click at [552, 392] on input "Display Name" at bounding box center [649, 387] width 423 height 33
type input "**********"
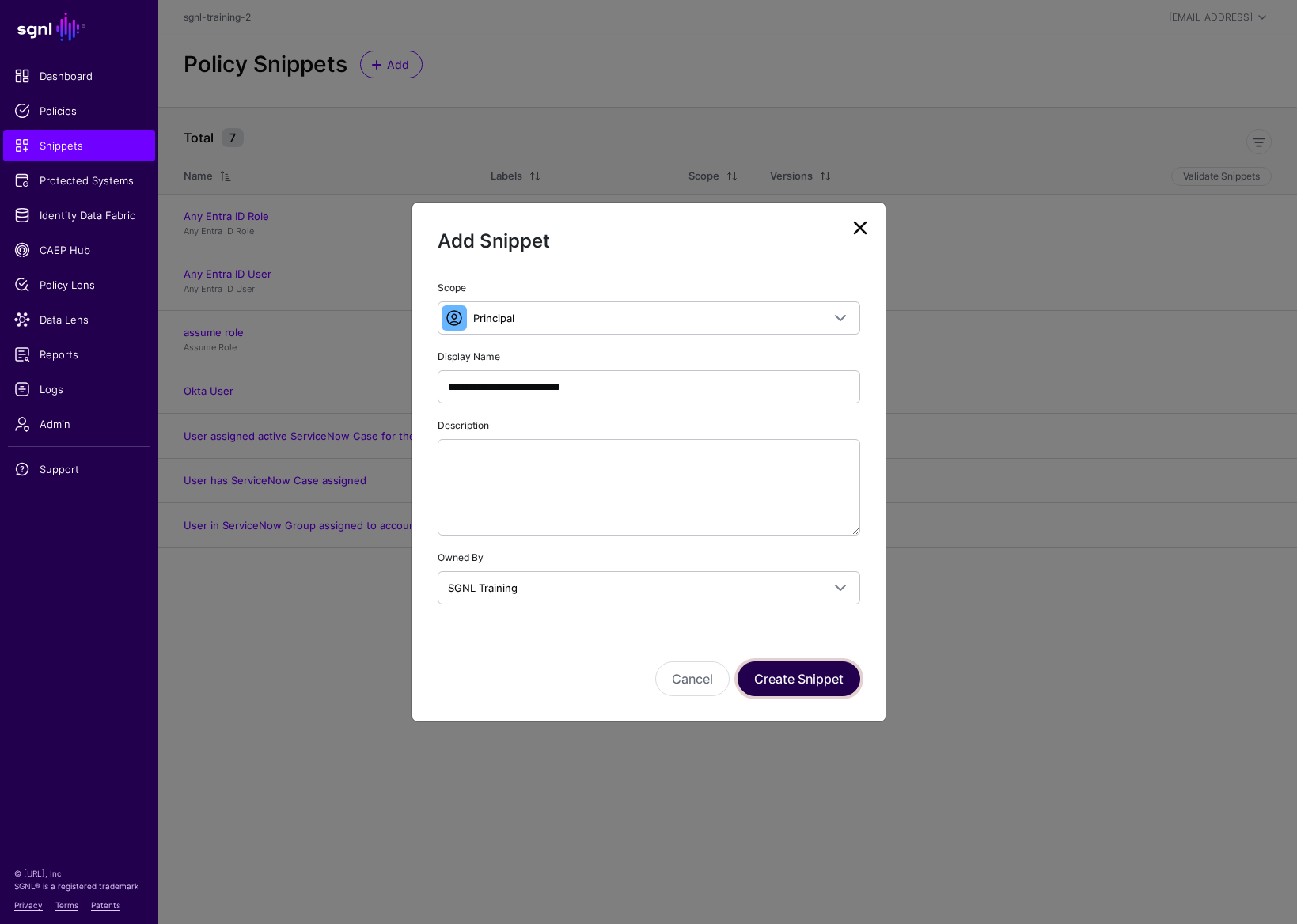
click at [790, 679] on button "Create Snippet" at bounding box center [799, 679] width 123 height 35
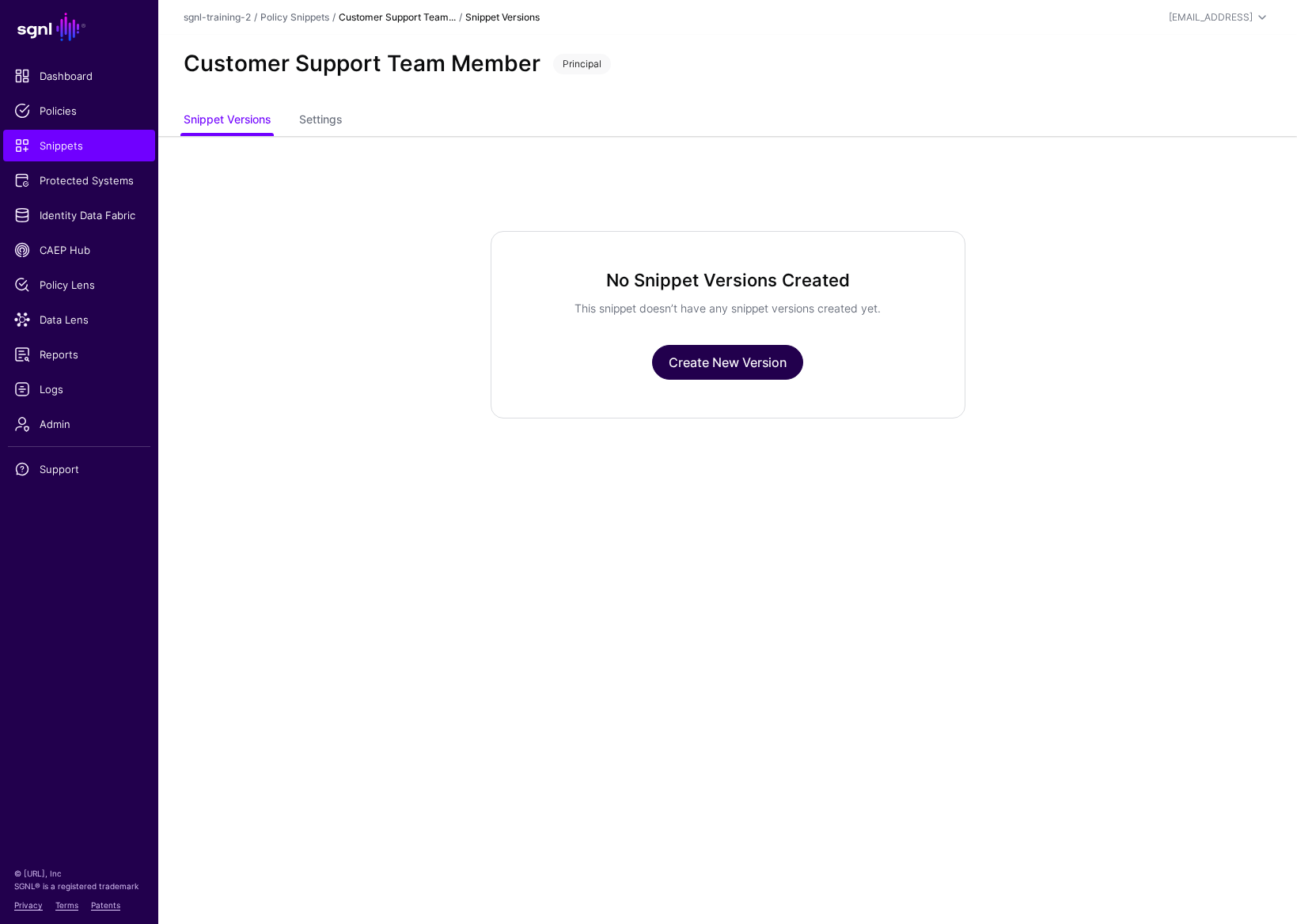
click at [748, 372] on link "Create New Version" at bounding box center [727, 363] width 151 height 35
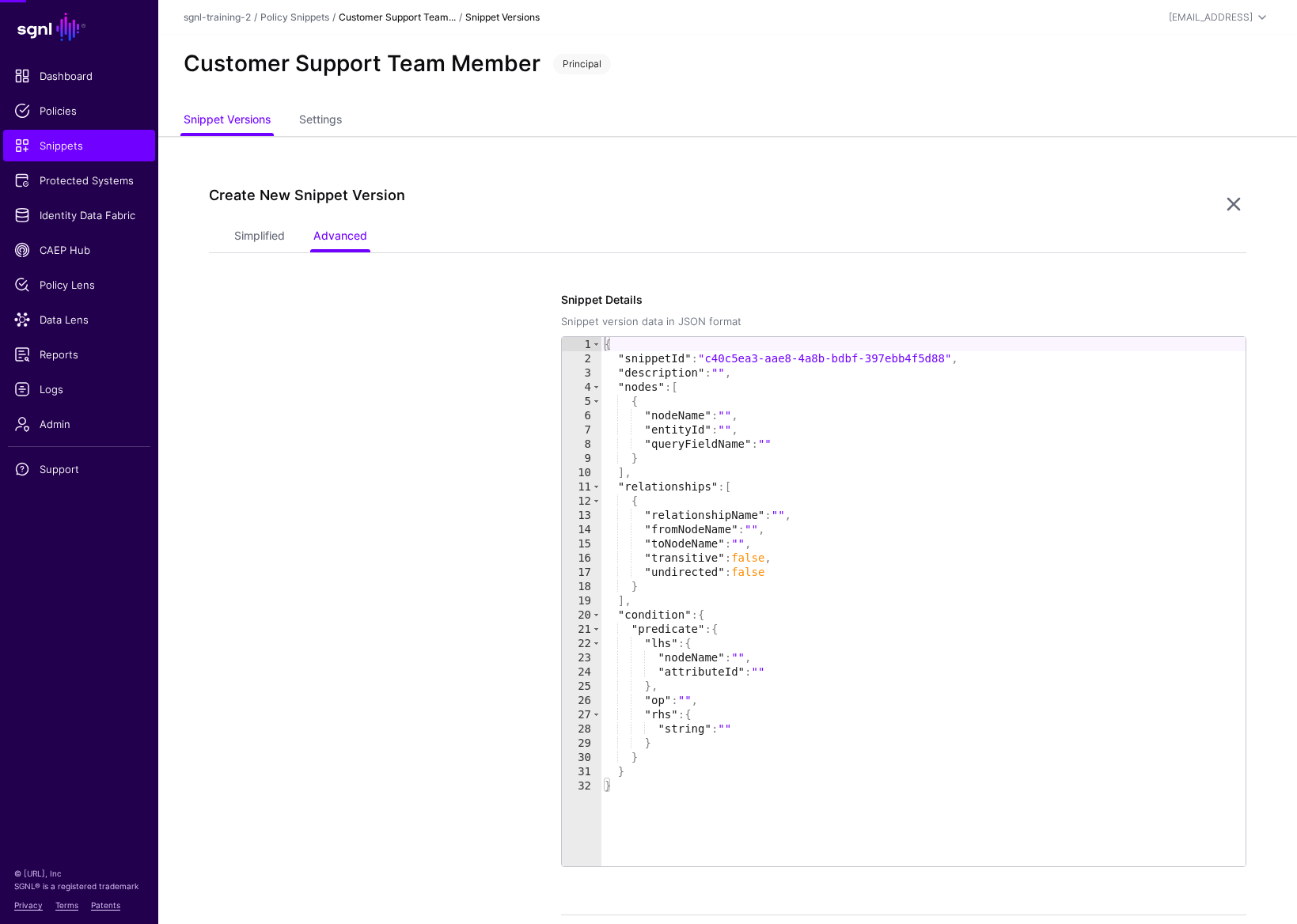
scroll to position [102, 0]
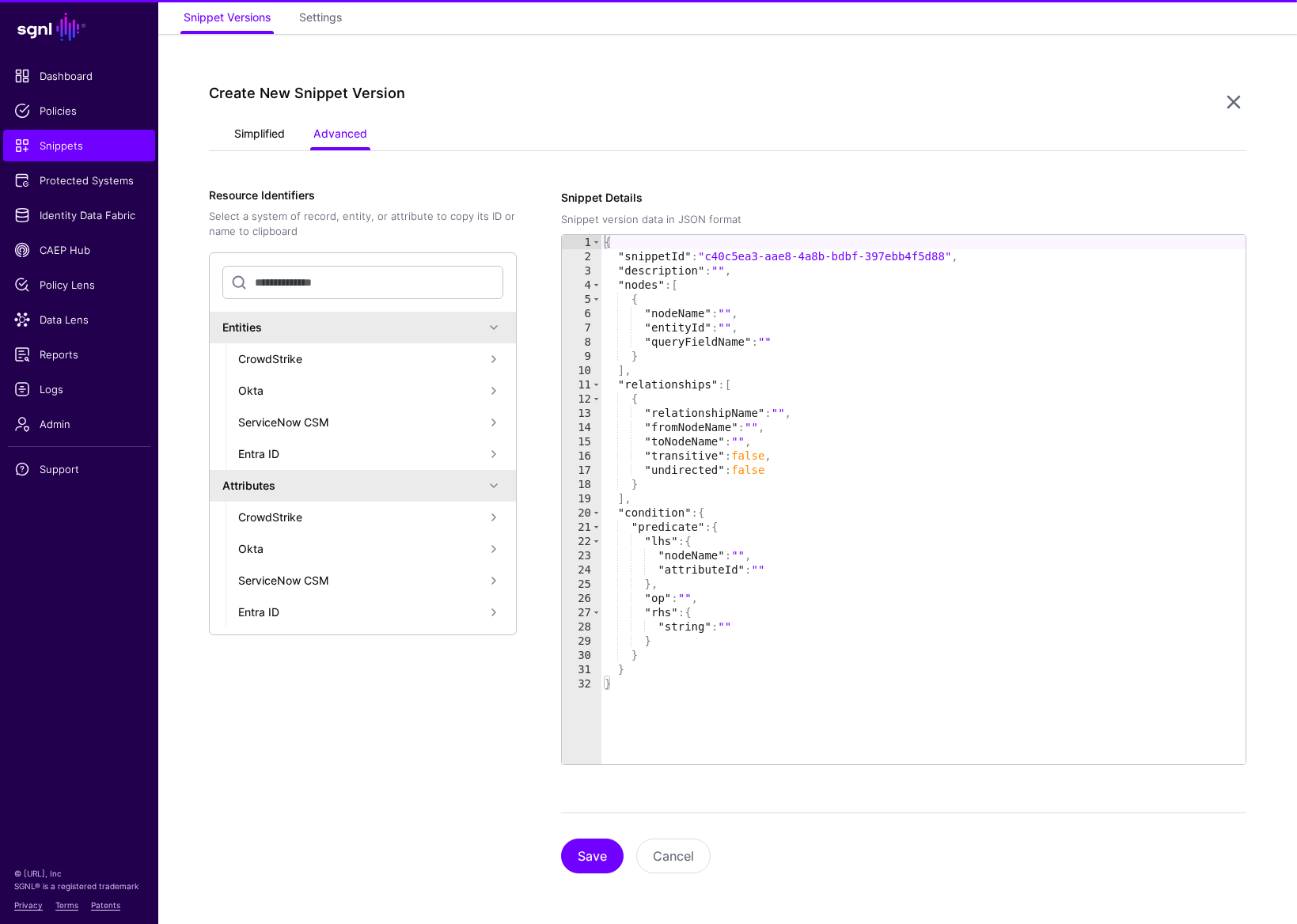
click at [277, 124] on link "Simplified" at bounding box center [259, 135] width 50 height 30
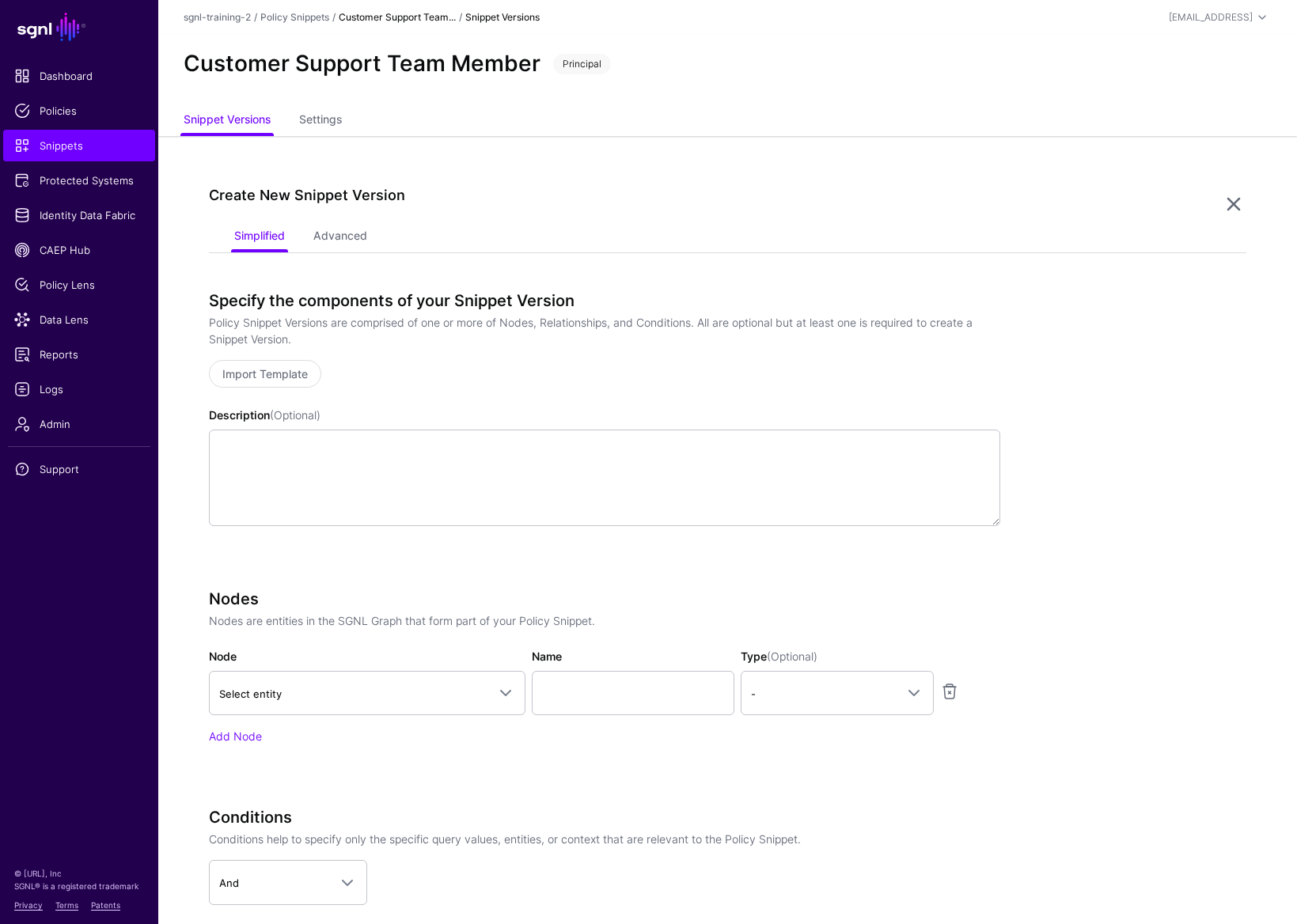
scroll to position [312, 0]
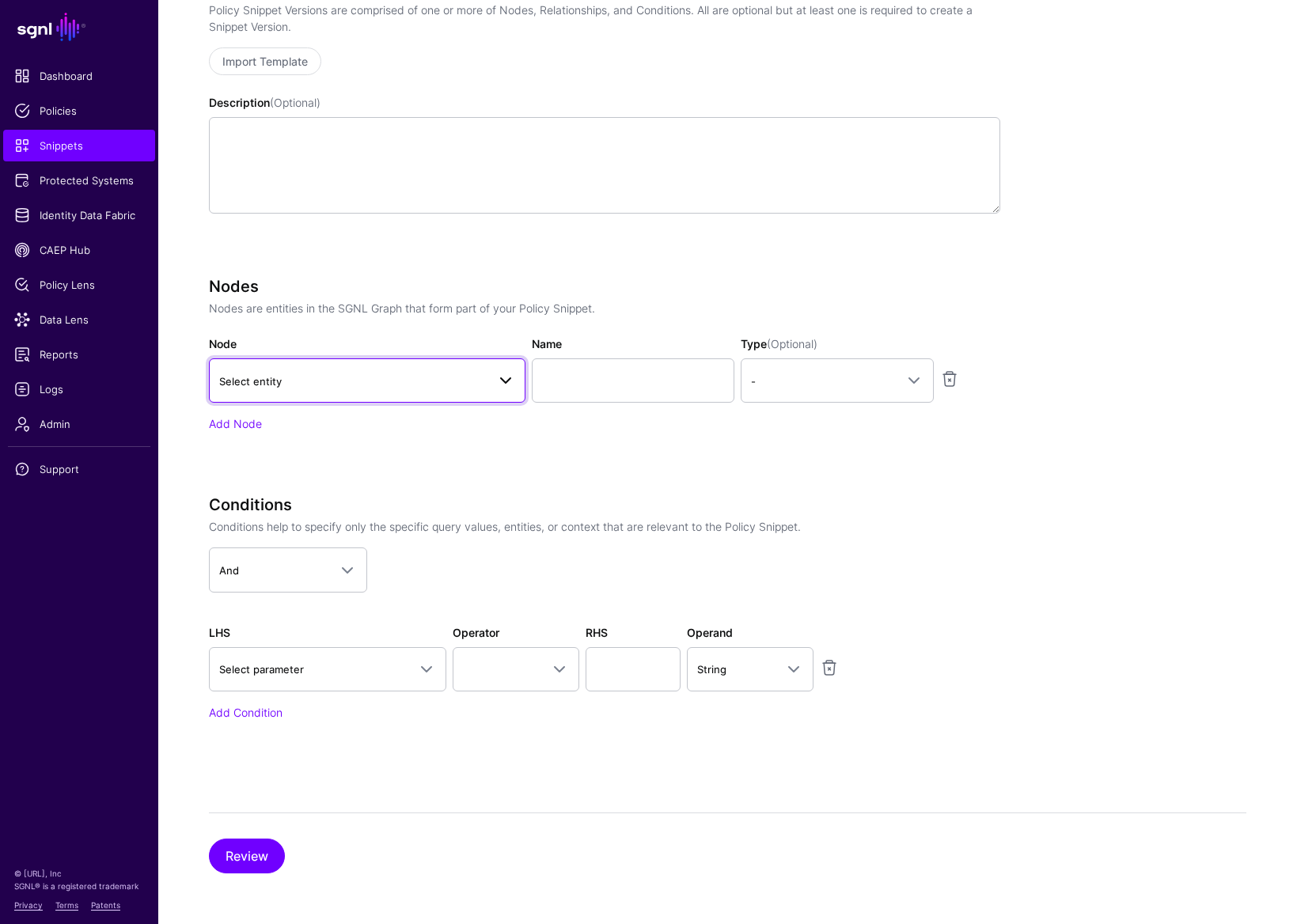
click at [409, 368] on link "Select entity" at bounding box center [367, 380] width 317 height 44
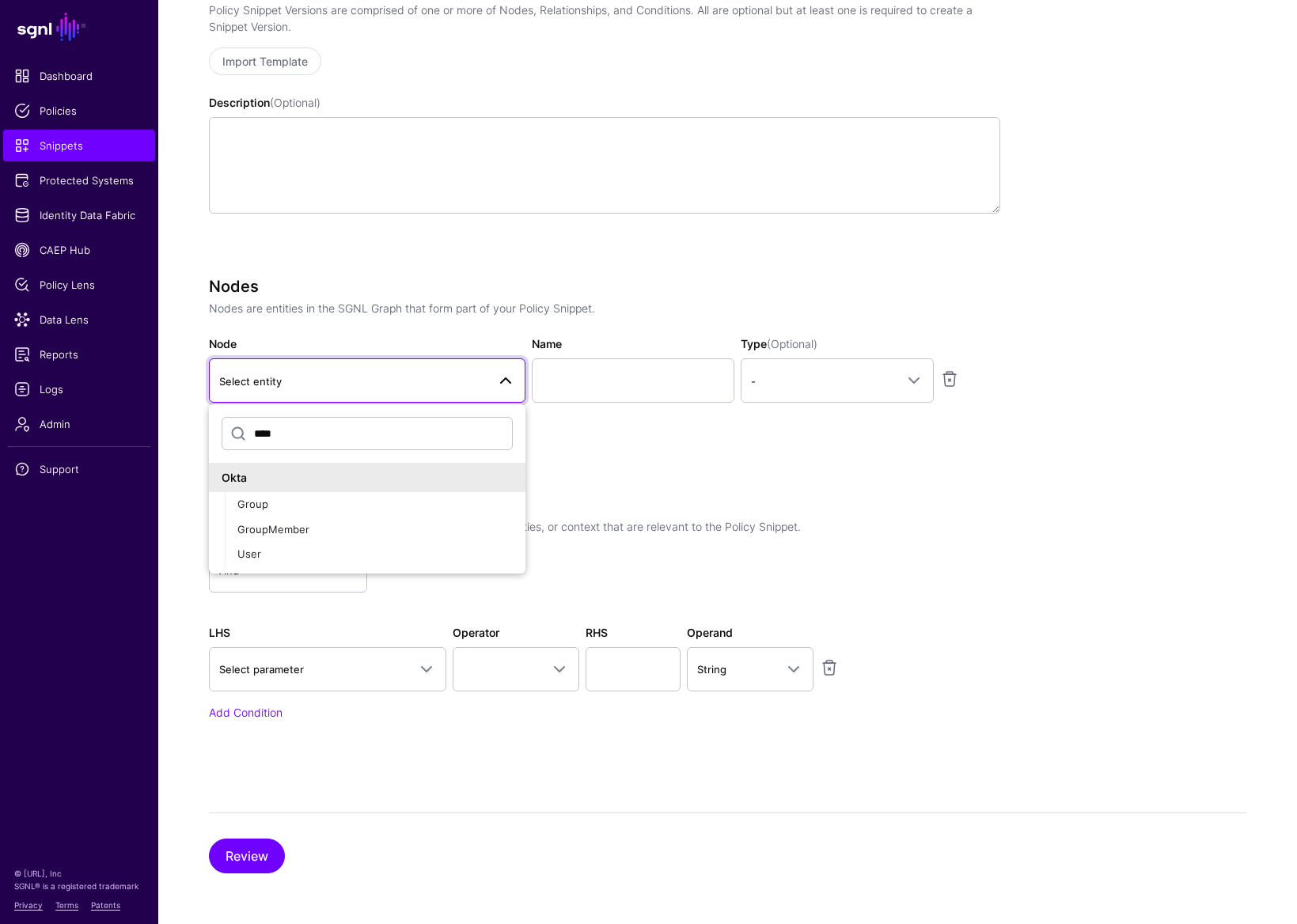
type input "****"
click at [276, 568] on div "**** Okta Group GroupMember User" at bounding box center [367, 489] width 317 height 170
click at [277, 559] on div "User" at bounding box center [375, 554] width 276 height 16
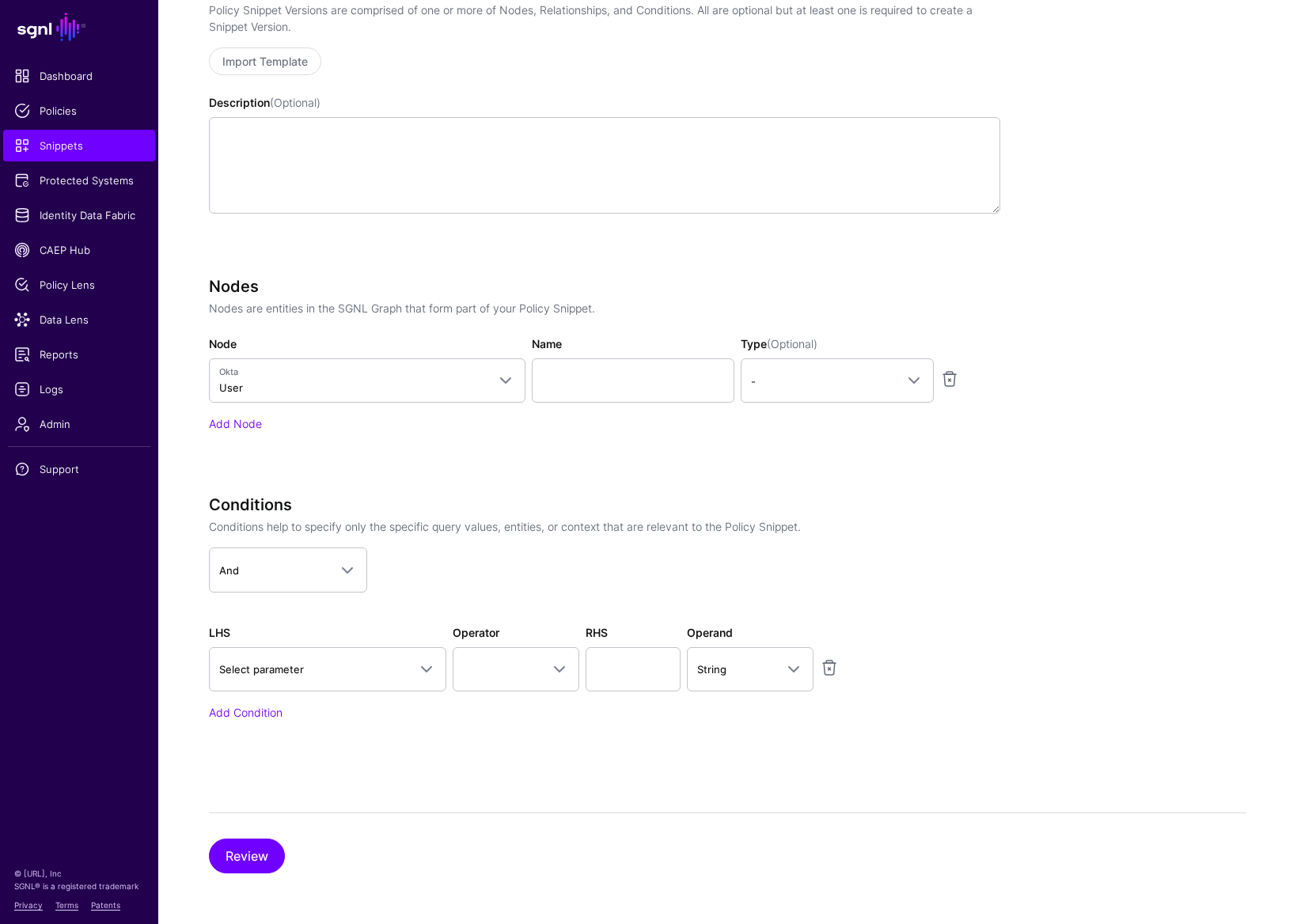
click at [664, 359] on div "Name" at bounding box center [633, 369] width 209 height 67
click at [666, 372] on input "Name" at bounding box center [632, 380] width 203 height 44
type input "****"
click at [848, 411] on div "Nodes Nodes are entities in the SGNL Graph that form part of your Policy Snippe…" at bounding box center [605, 354] width 792 height 155
click at [846, 385] on span "-" at bounding box center [823, 381] width 144 height 17
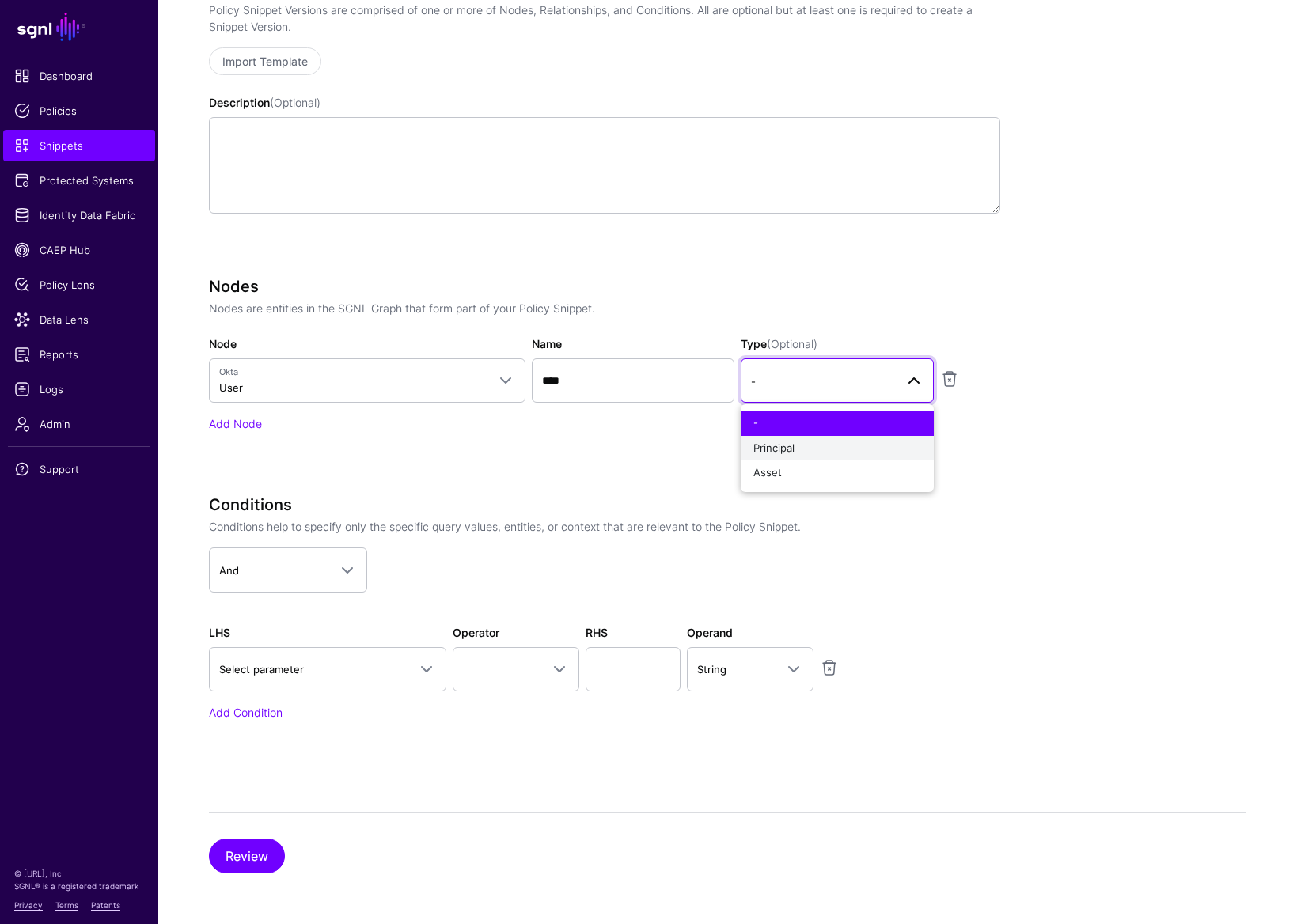
click at [800, 443] on div "Principal" at bounding box center [837, 449] width 168 height 16
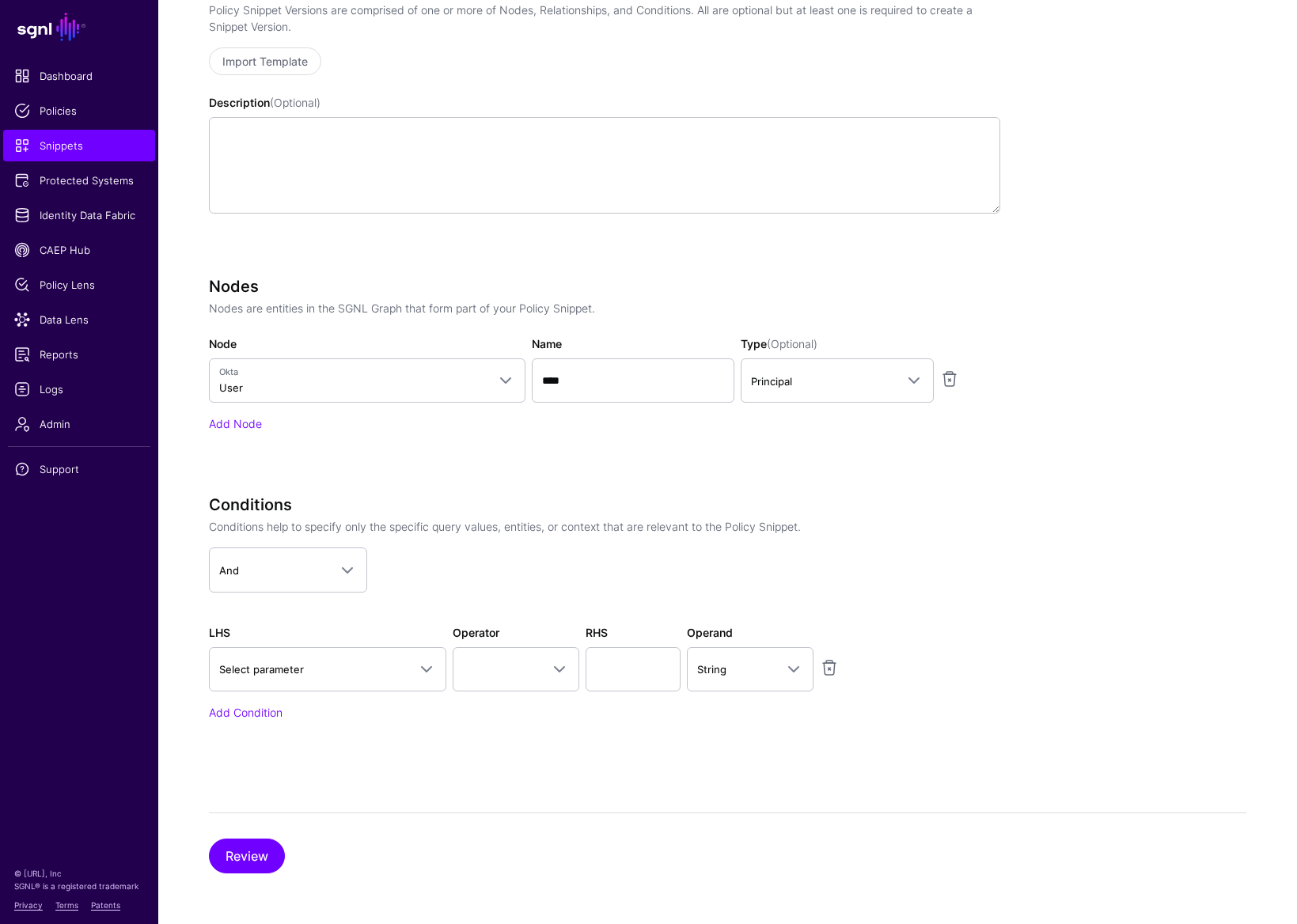
click at [465, 468] on div "Nodes Nodes are entities in the SGNL Graph that form part of your Policy Snippe…" at bounding box center [605, 376] width 792 height 199
click at [759, 467] on div "Nodes Nodes are entities in the SGNL Graph that form part of your Policy Snippe…" at bounding box center [605, 376] width 792 height 199
click at [319, 694] on div "Conditions Conditions help to specify only the specific query values, entities,…" at bounding box center [605, 607] width 792 height 224
click at [320, 686] on link "Select parameter" at bounding box center [327, 669] width 237 height 44
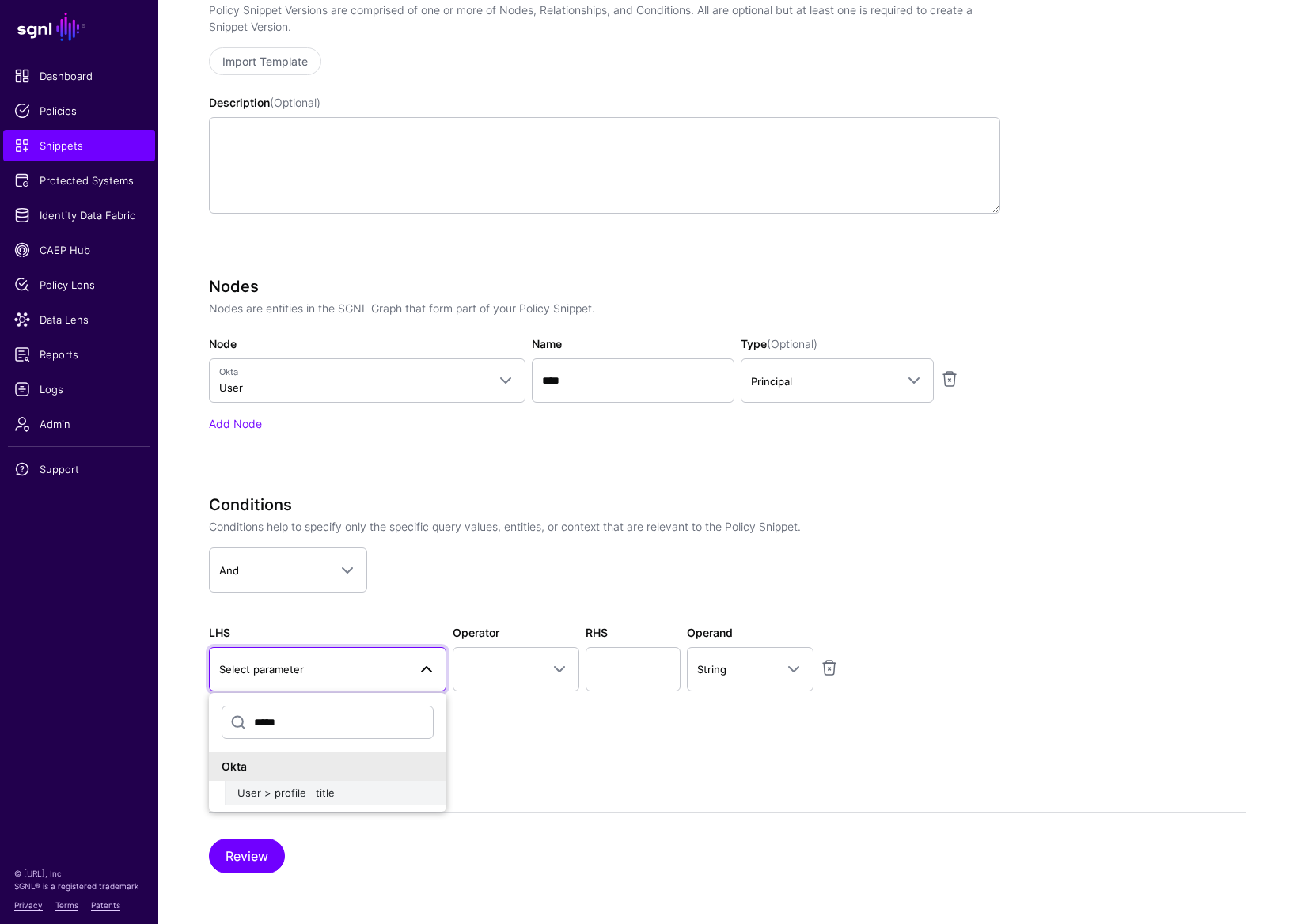
type input "*****"
click at [329, 726] on button "User > profile__title" at bounding box center [335, 793] width 222 height 25
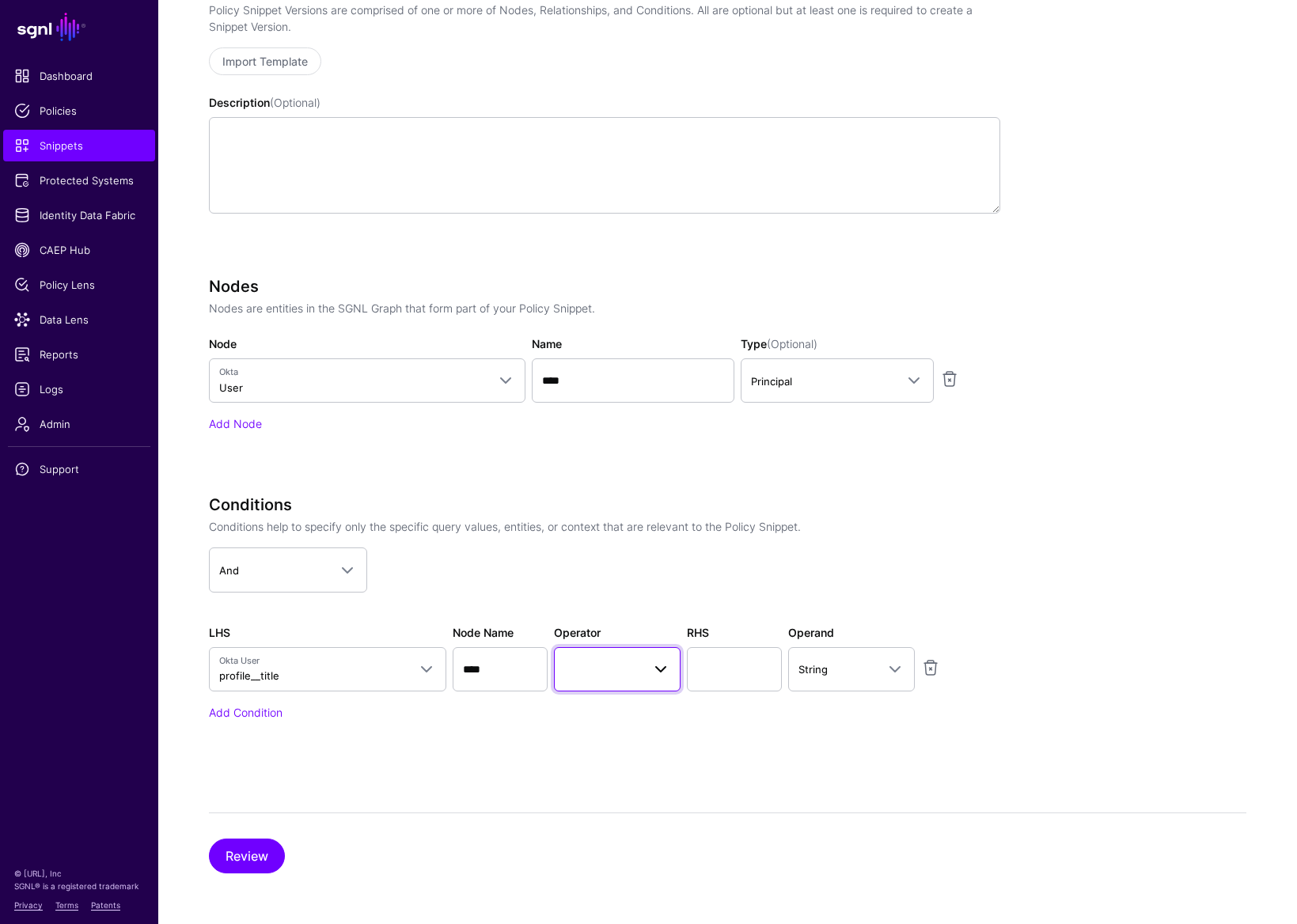
click at [604, 669] on span at bounding box center [618, 670] width 106 height 19
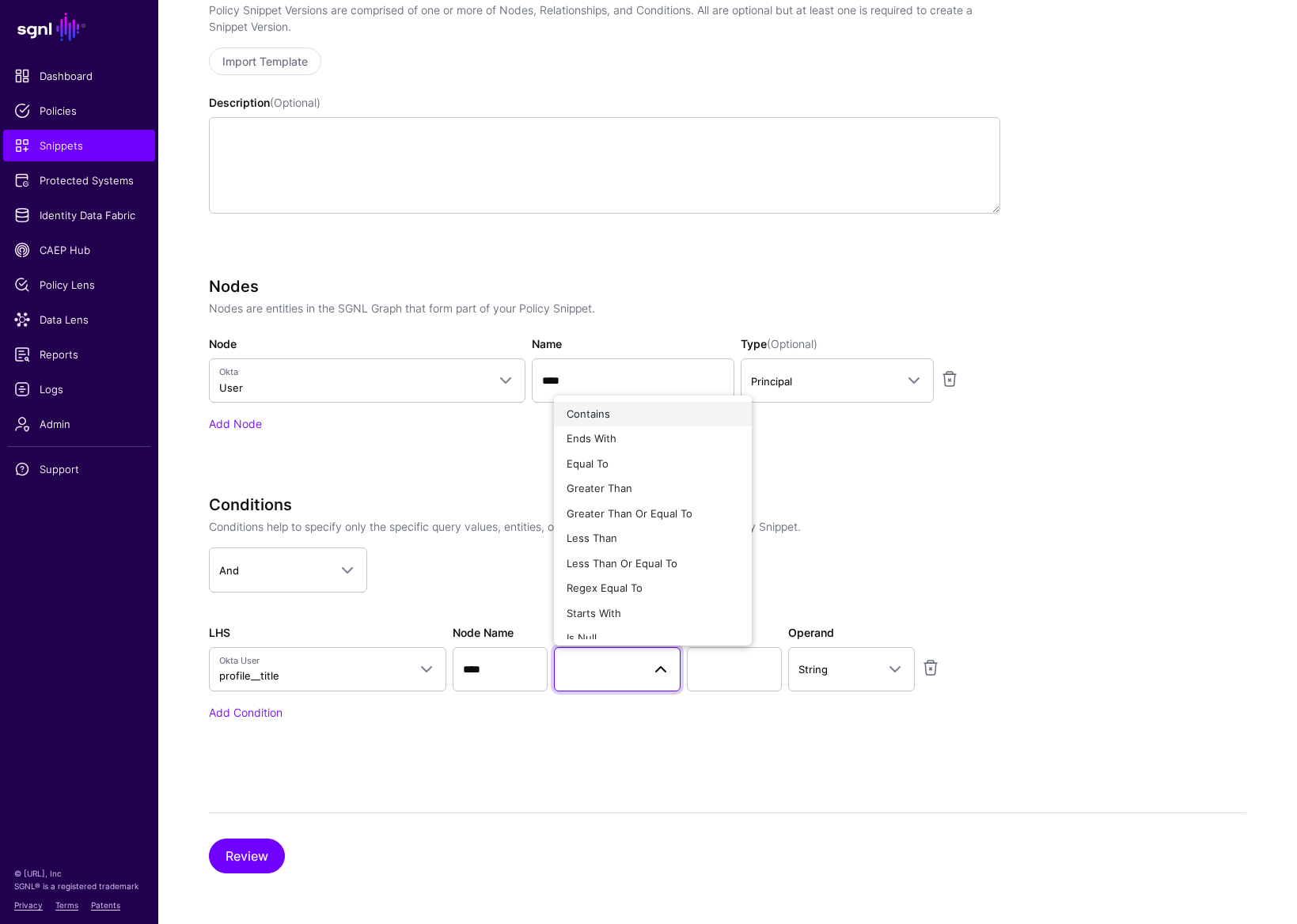
click at [603, 412] on span "Contains" at bounding box center [588, 413] width 43 height 13
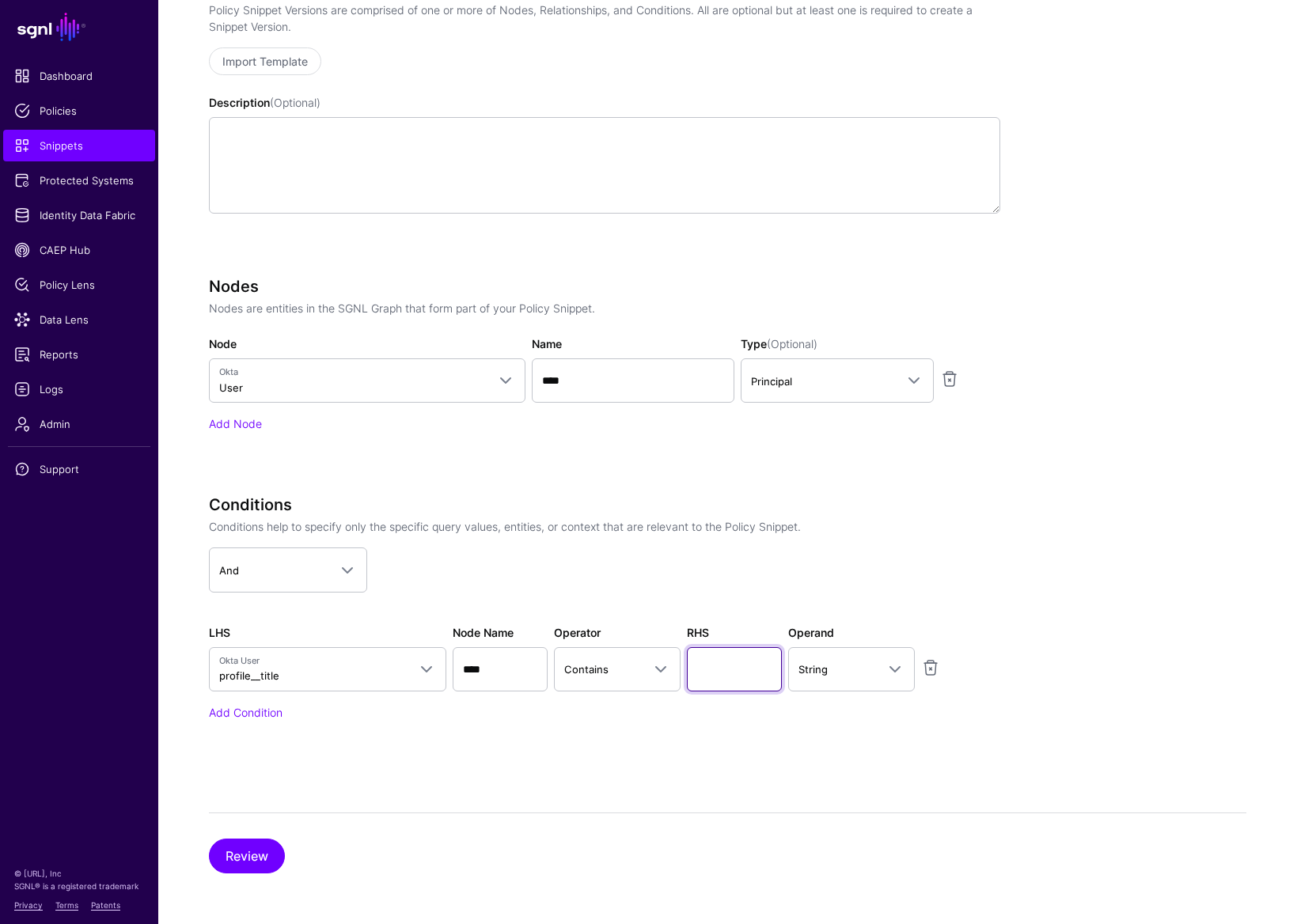
click at [715, 668] on input "text" at bounding box center [733, 669] width 95 height 44
type input "*******"
click at [681, 726] on div "Conditions Conditions help to specify only the specific query values, entities,…" at bounding box center [605, 629] width 792 height 269
click at [249, 726] on button "Review" at bounding box center [246, 856] width 76 height 35
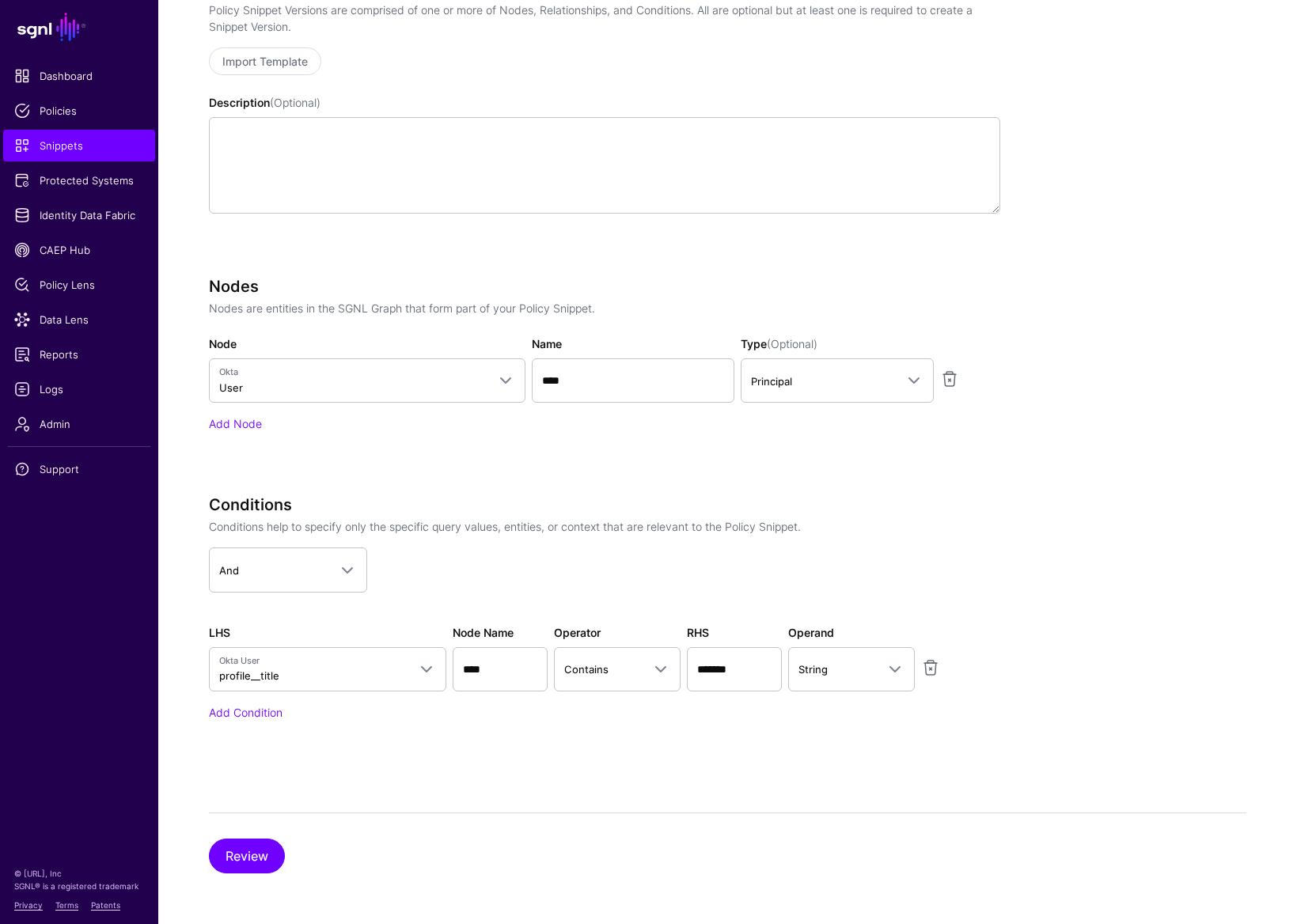
scroll to position [102, 0]
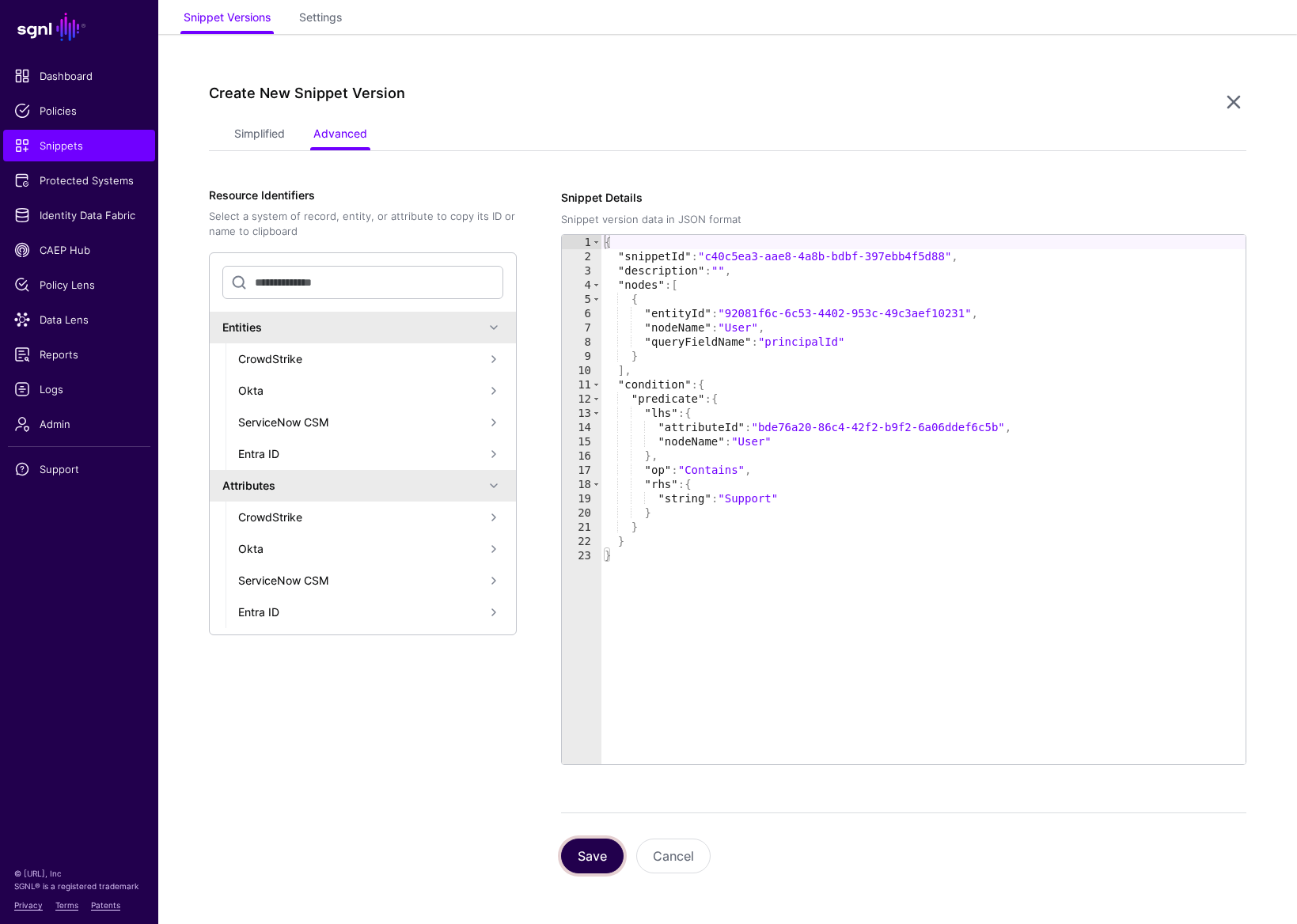
click at [590, 726] on button "Save" at bounding box center [592, 856] width 63 height 35
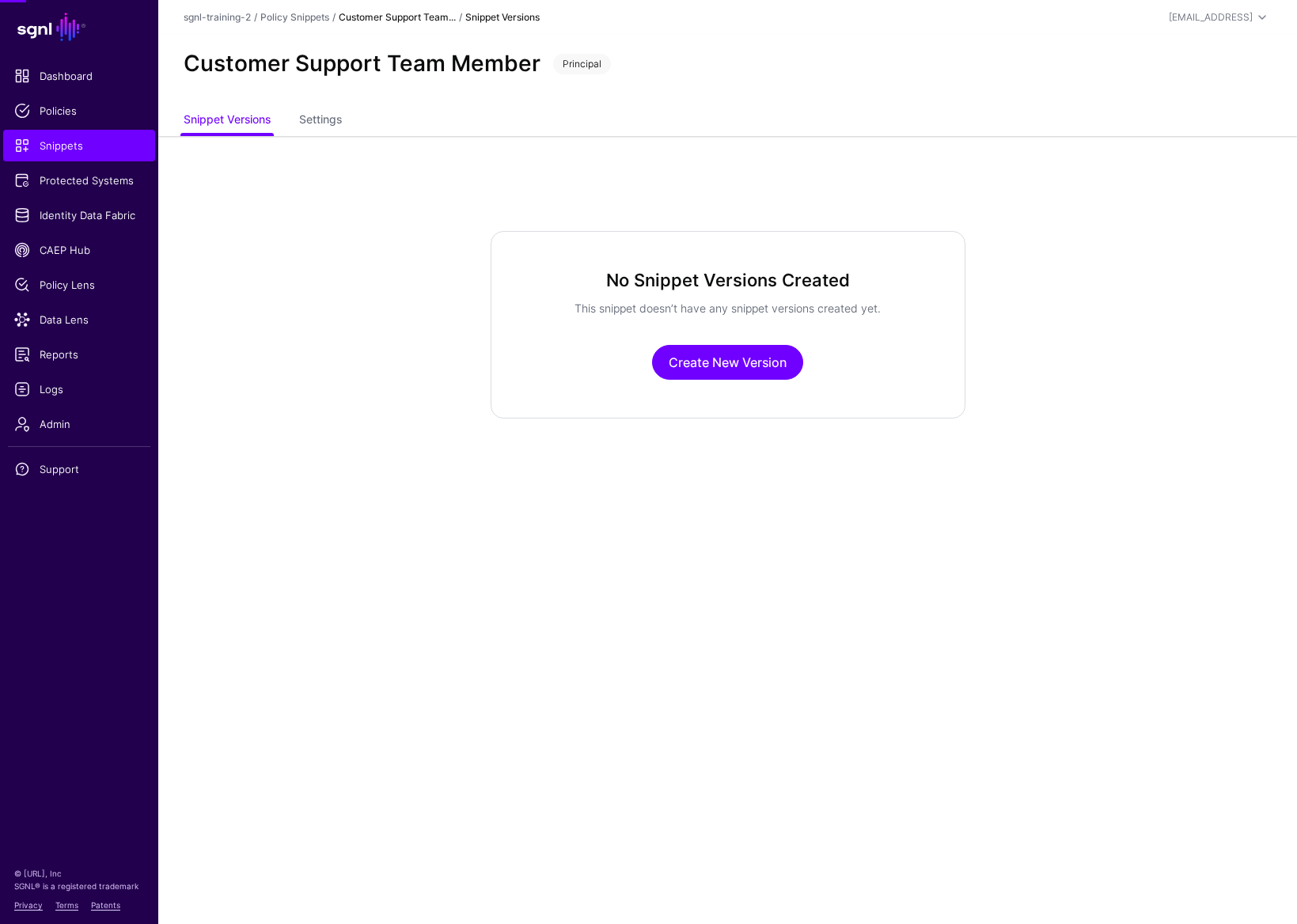
scroll to position [0, 0]
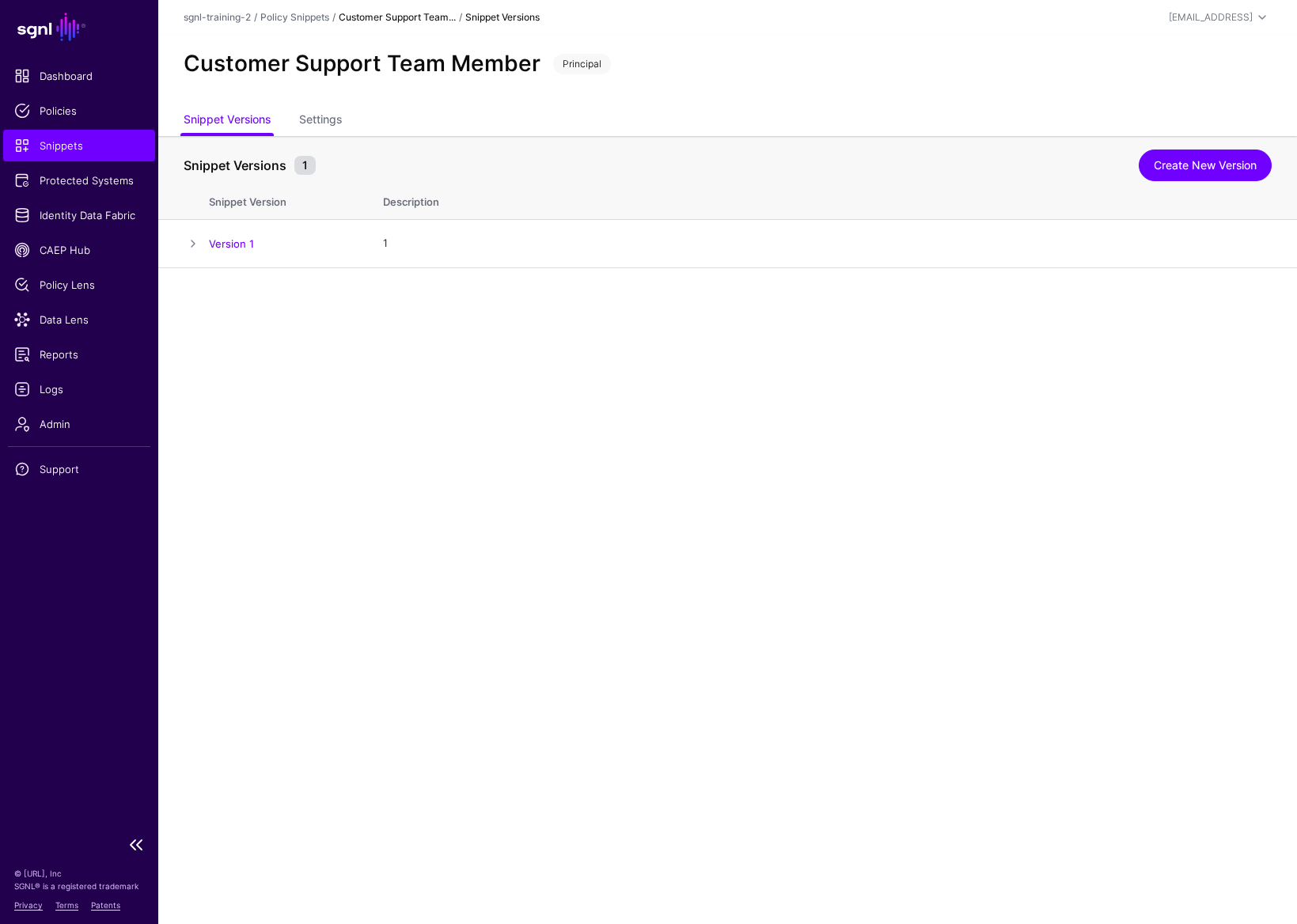
click at [87, 155] on link "Snippets" at bounding box center [79, 145] width 152 height 31
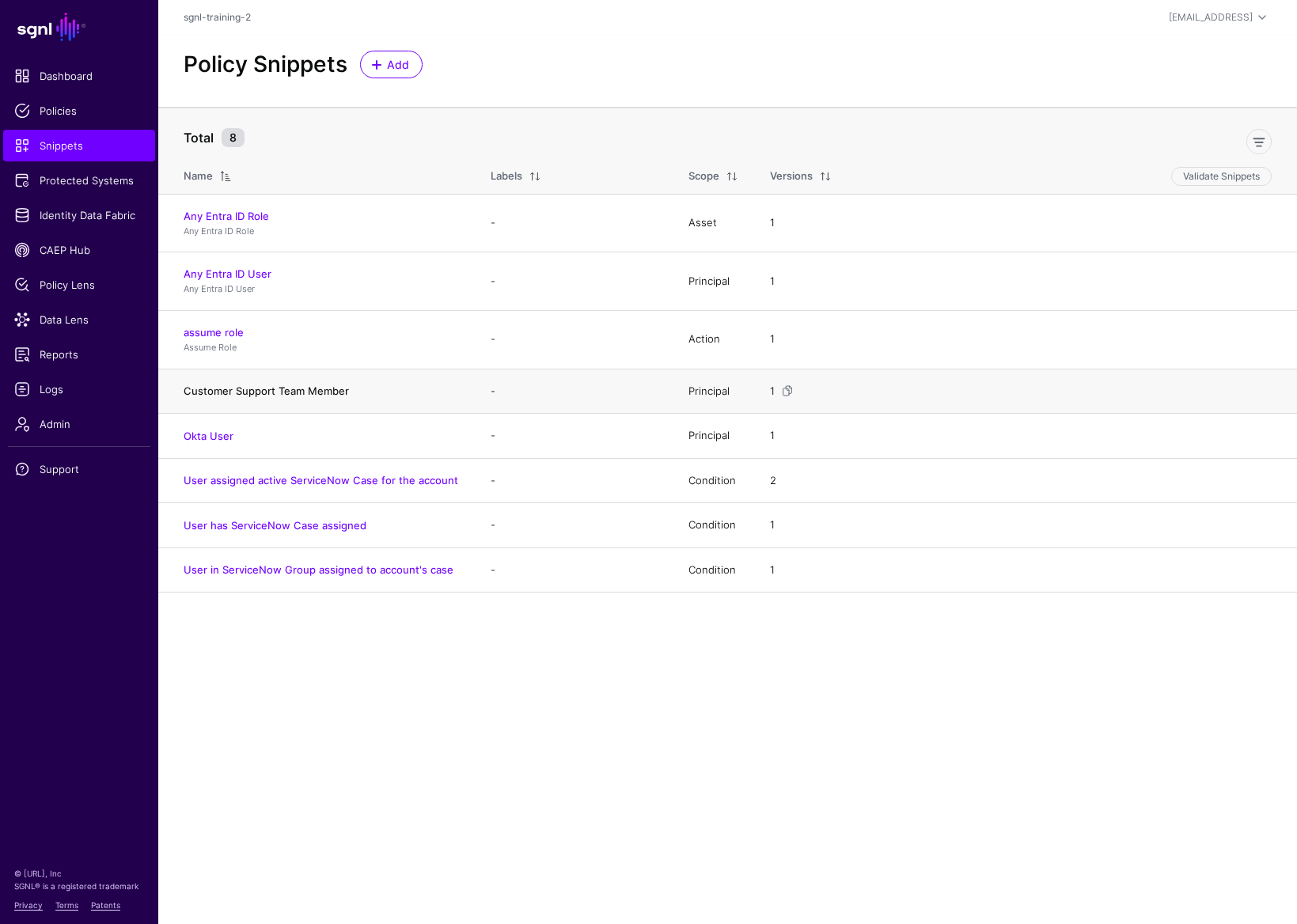
click at [275, 392] on link "Customer Support Team Member" at bounding box center [266, 391] width 165 height 13
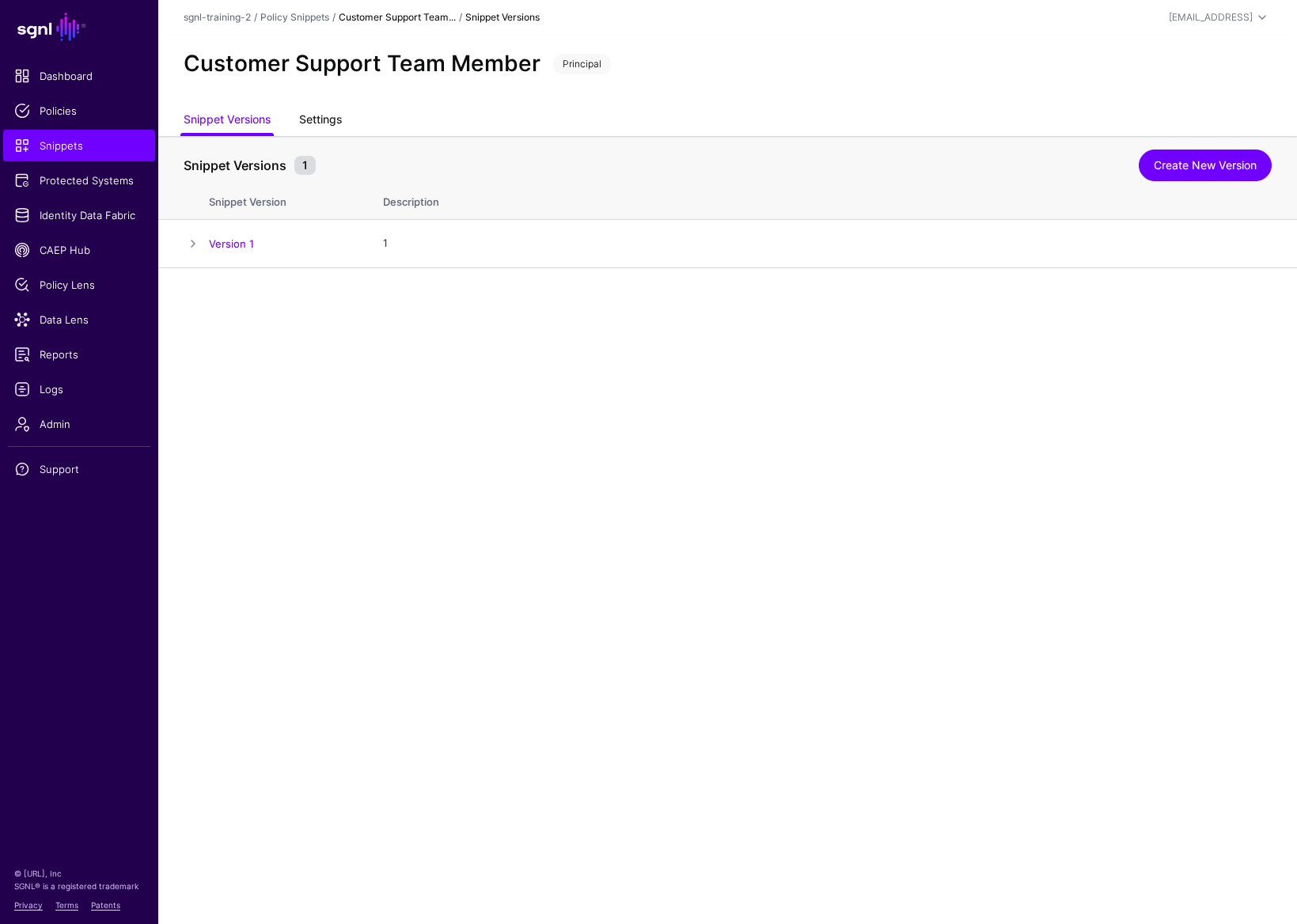
click at [331, 113] on link "Settings" at bounding box center [320, 121] width 43 height 30
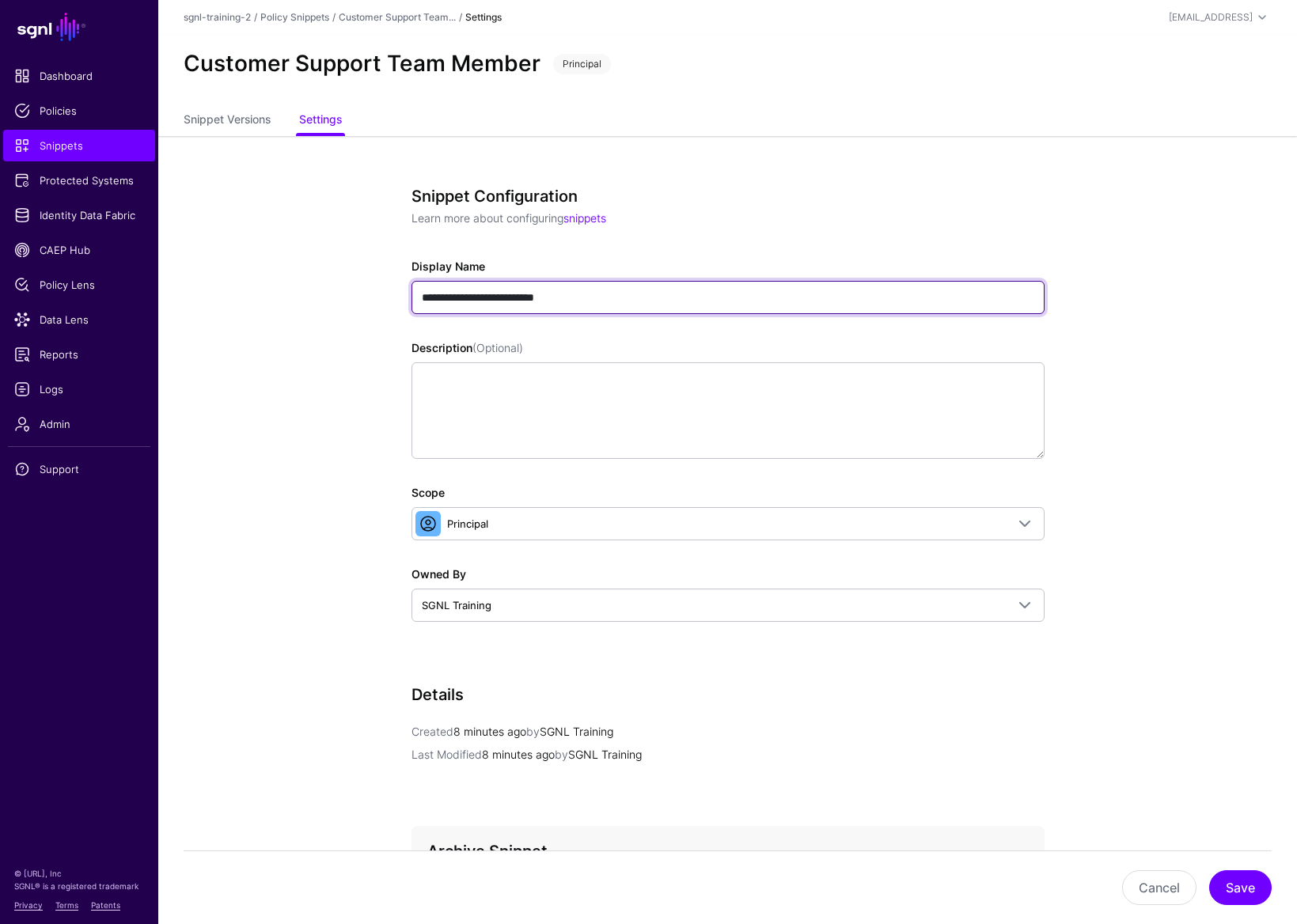
click at [437, 303] on input "**********" at bounding box center [728, 298] width 633 height 33
type input "**********"
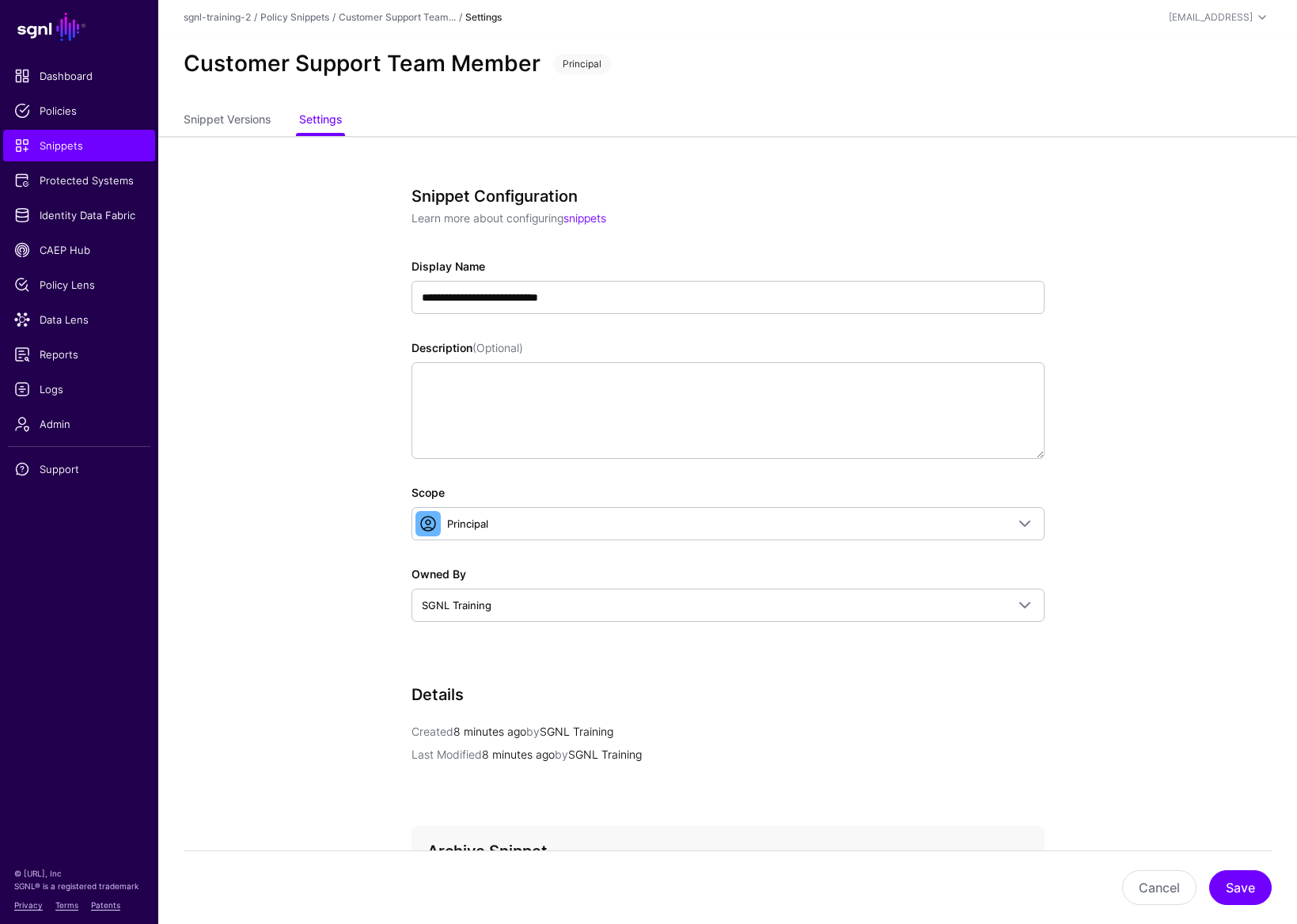
click at [337, 317] on app-snippets-details-form "**********" at bounding box center [727, 647] width 1139 height 1023
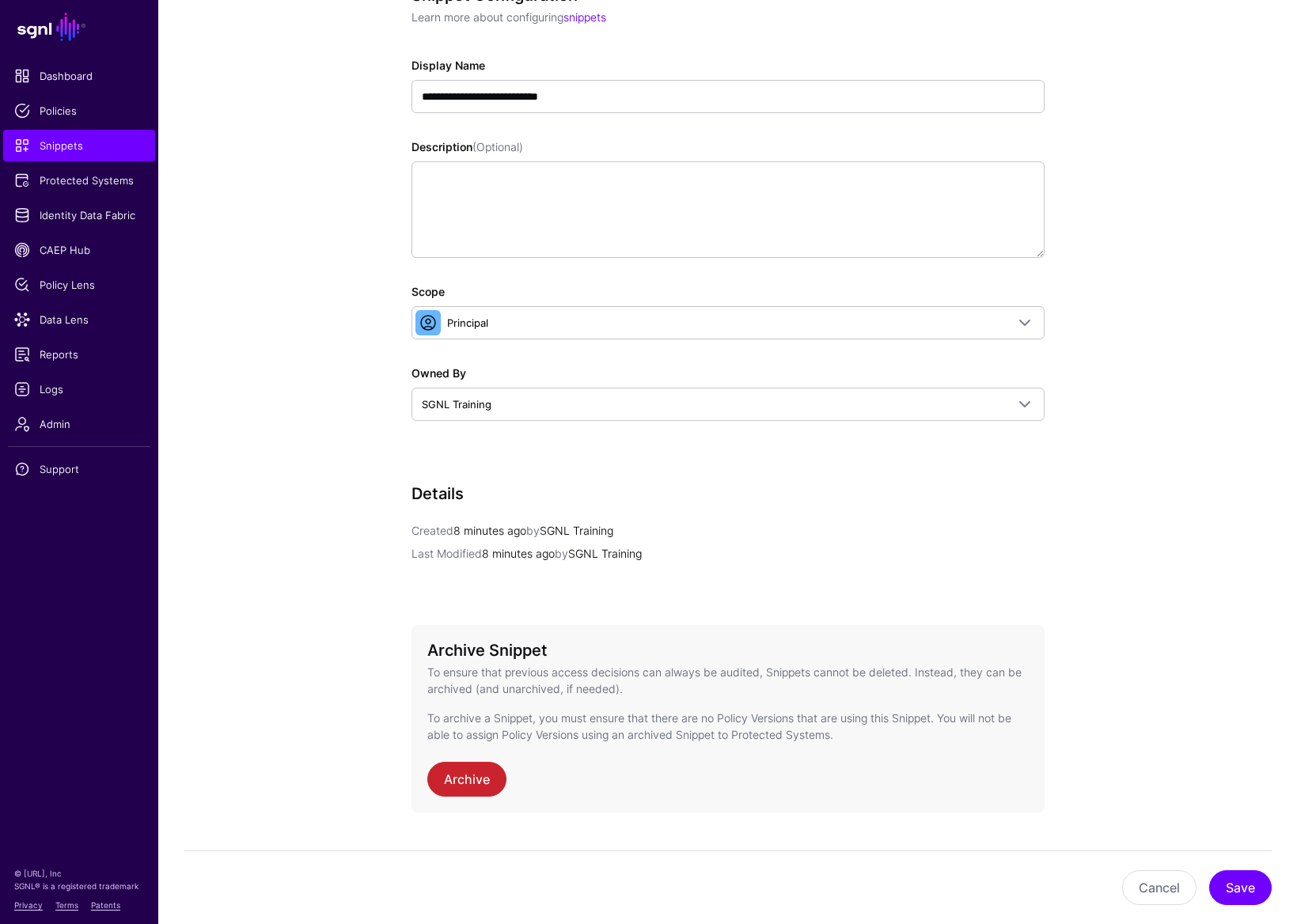
scroll to position [235, 0]
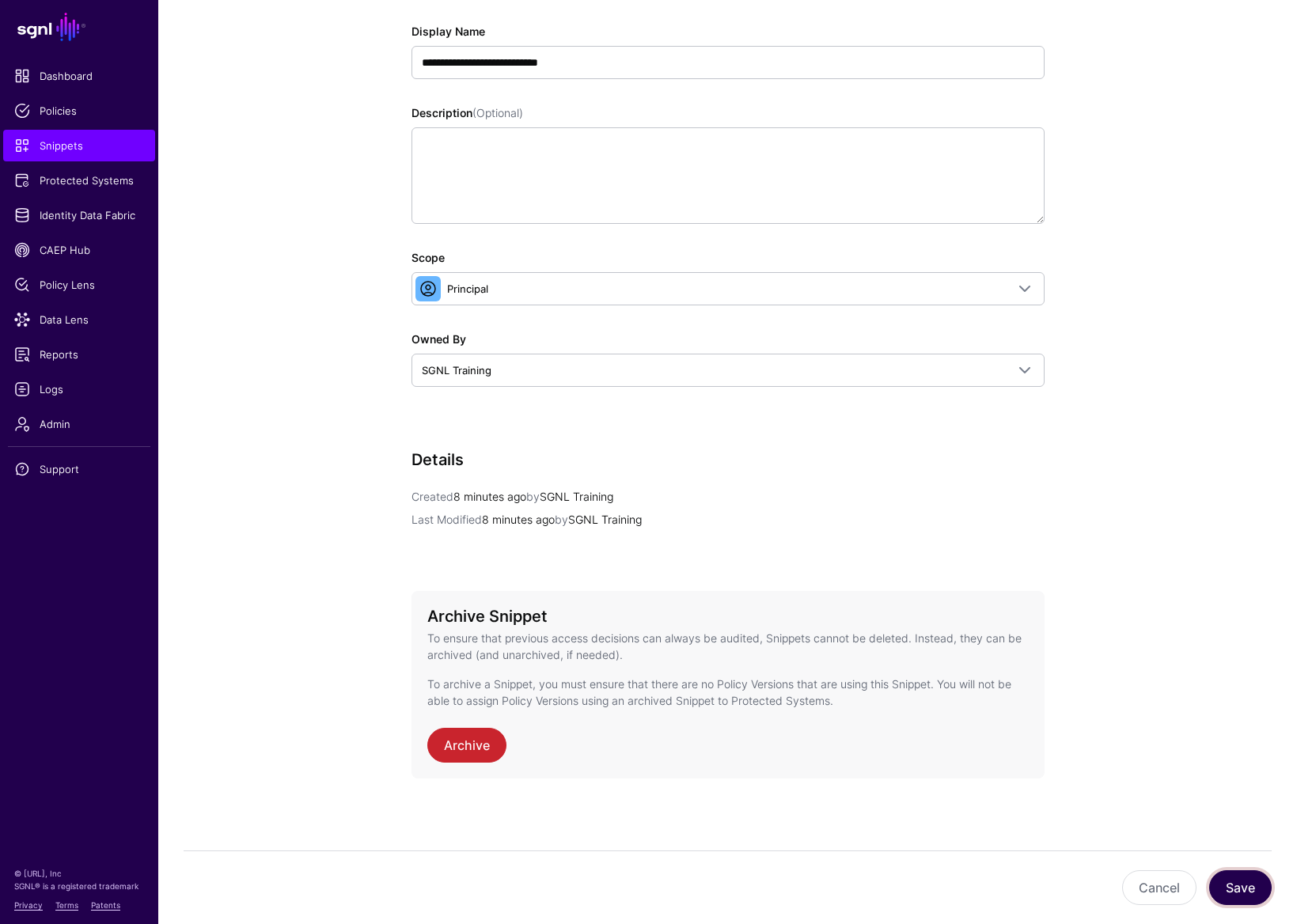
click at [1038, 726] on button "Save" at bounding box center [1240, 887] width 63 height 35
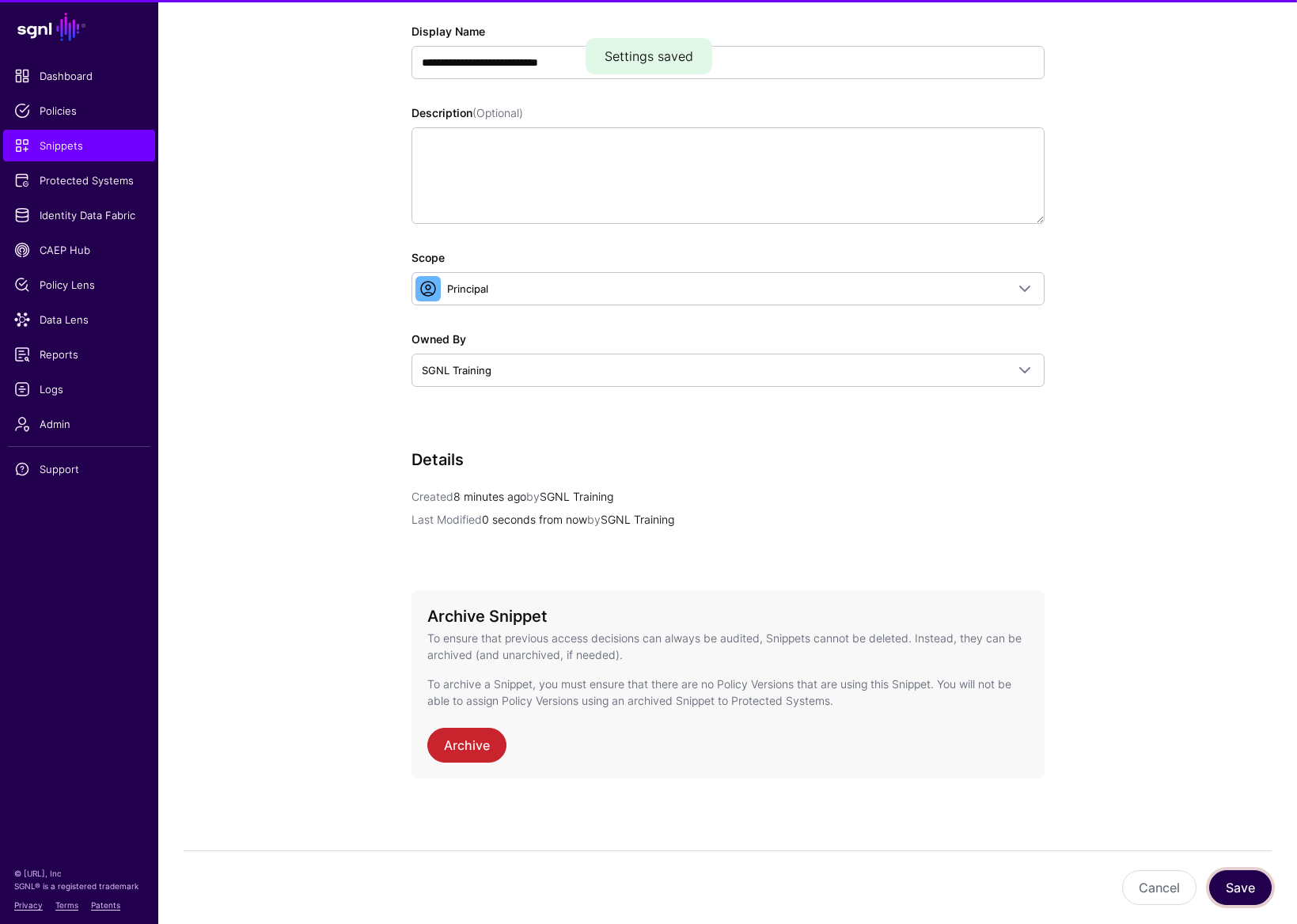
scroll to position [0, 0]
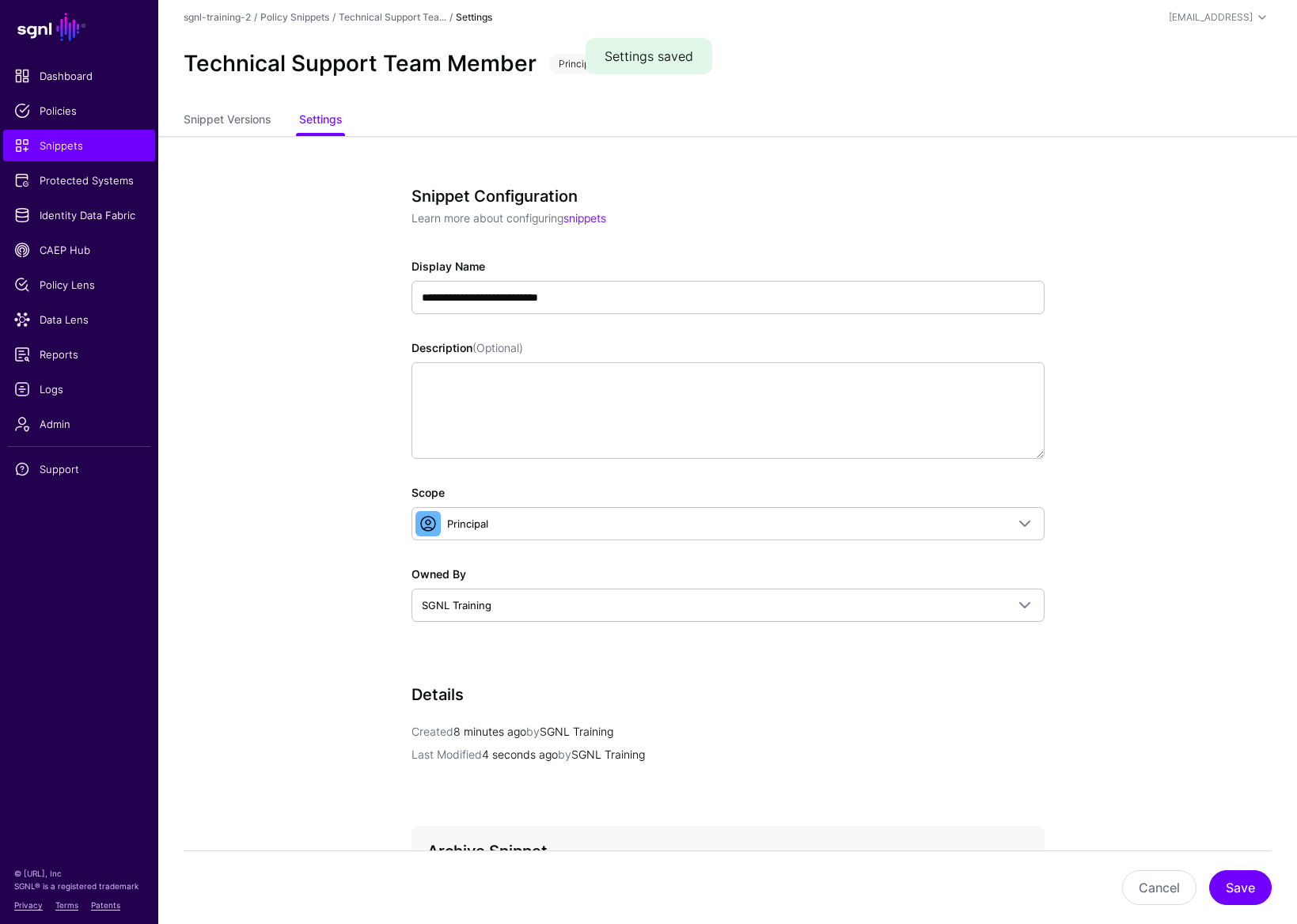
click at [236, 101] on div "Technical Support Team Member Principal" at bounding box center [727, 70] width 1139 height 71
click at [238, 127] on link "Snippet Versions" at bounding box center [227, 121] width 87 height 30
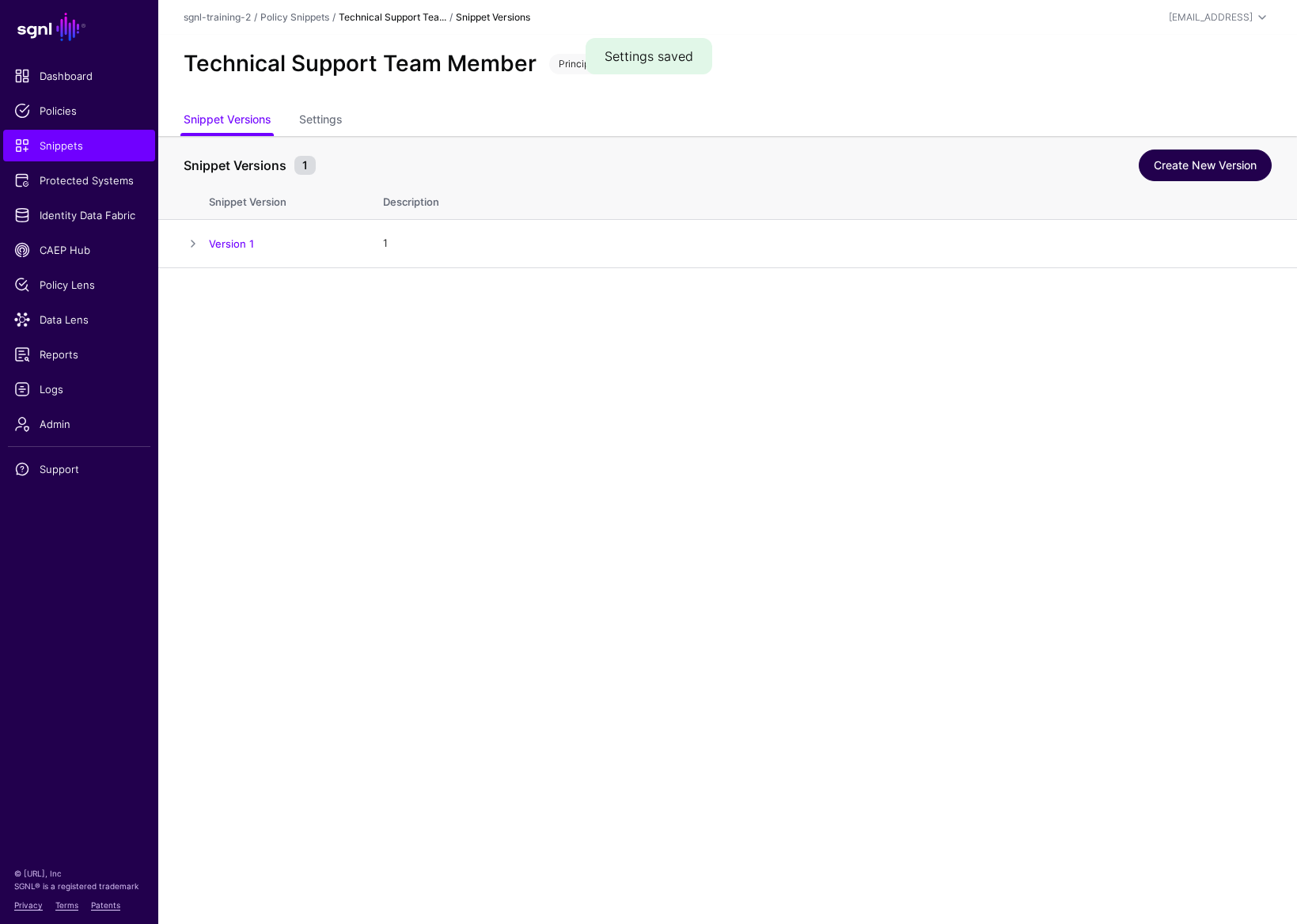
click at [1038, 179] on link "Create New Version" at bounding box center [1205, 165] width 133 height 31
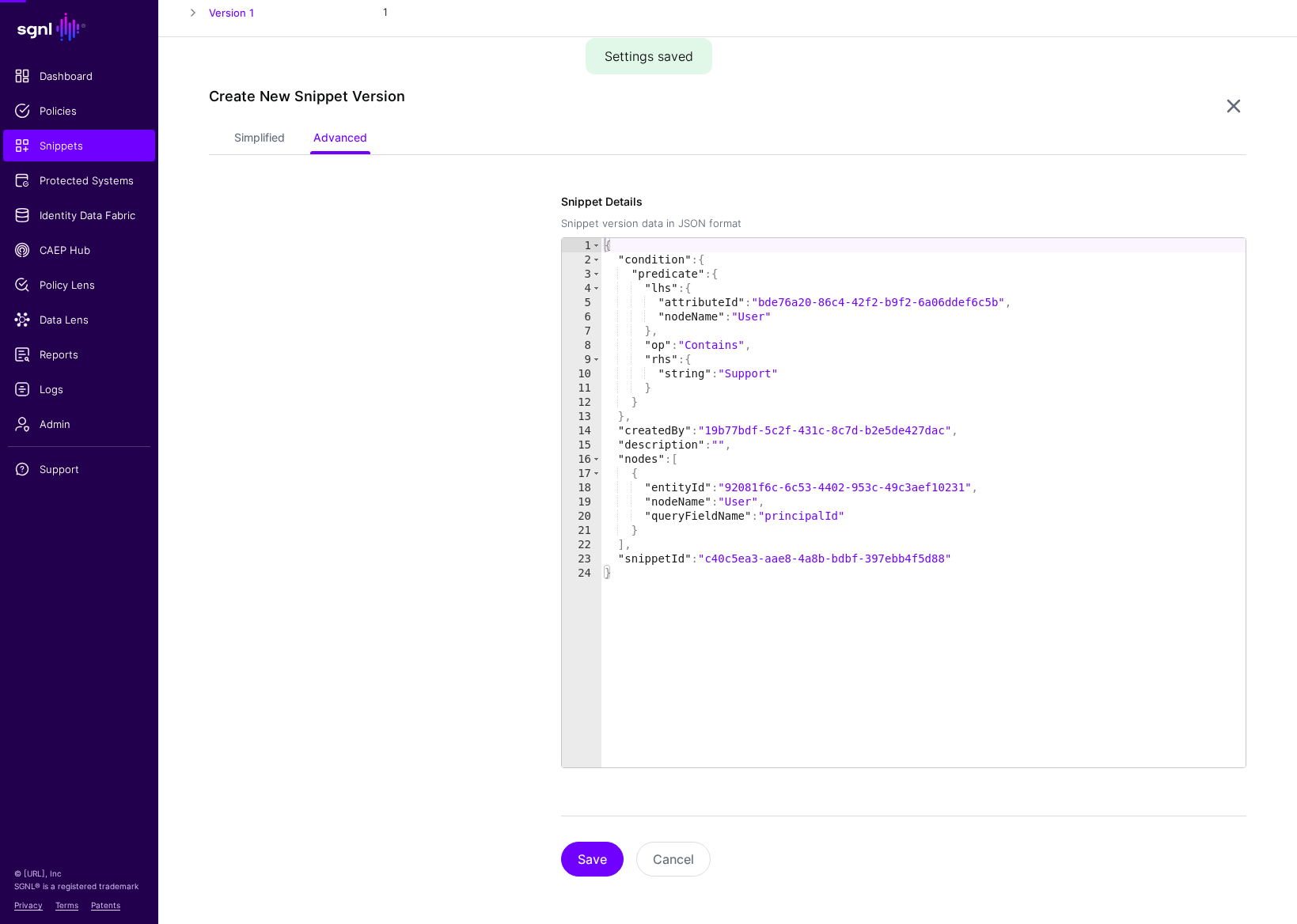
scroll to position [234, 0]
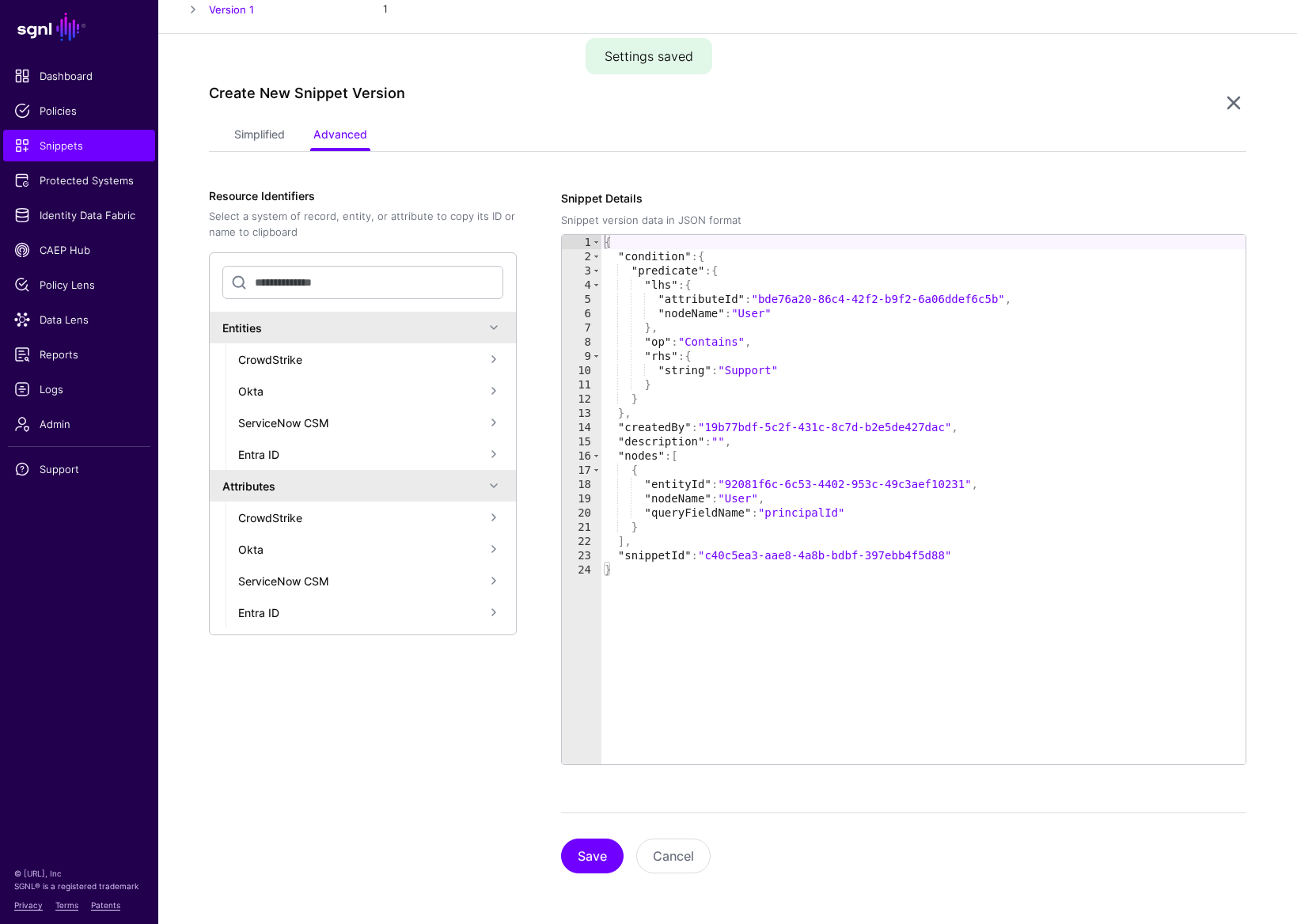
click at [228, 136] on div "Simplified Advanced" at bounding box center [727, 136] width 1037 height 30
click at [239, 137] on link "Simplified" at bounding box center [259, 136] width 50 height 30
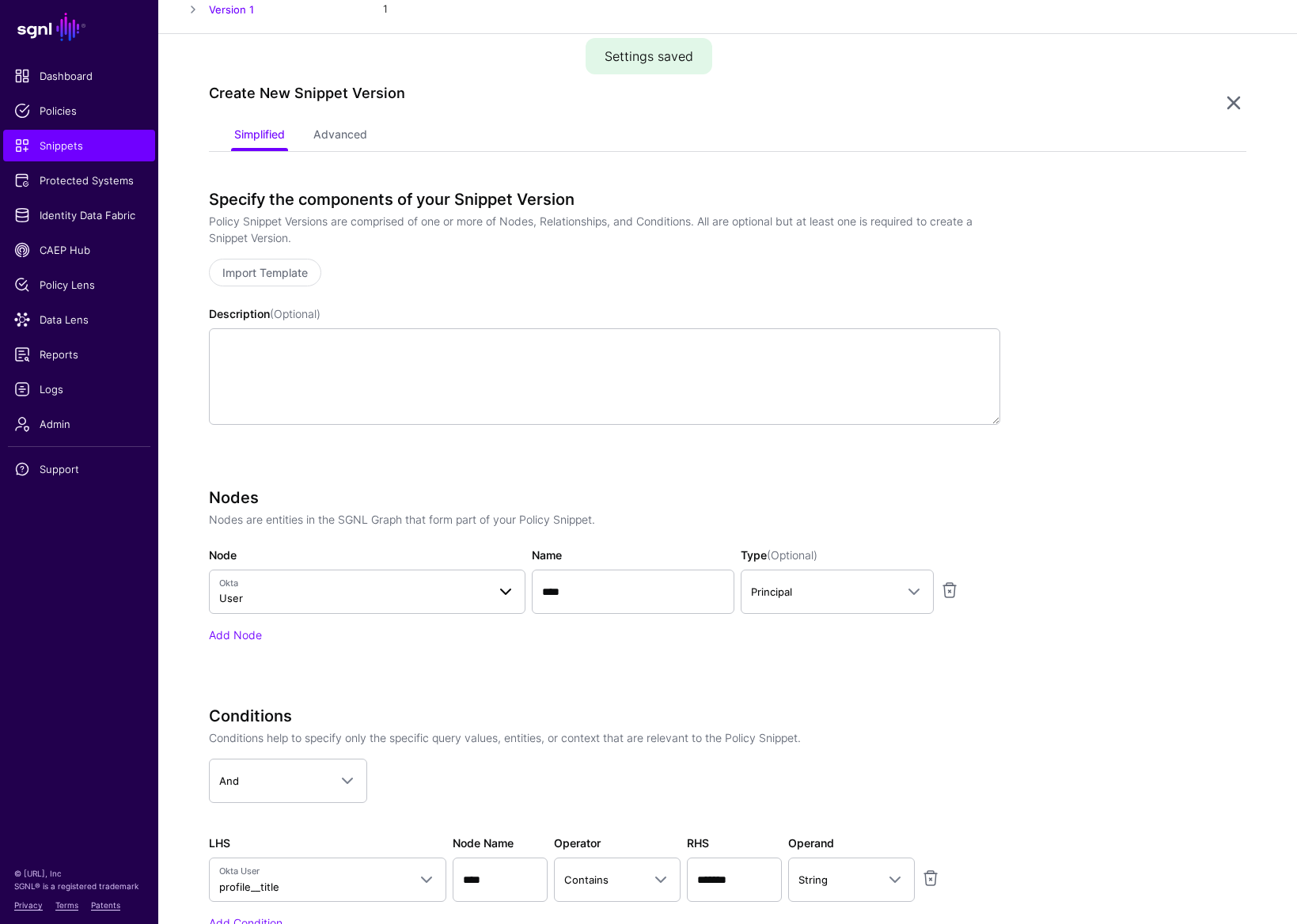
scroll to position [383, 0]
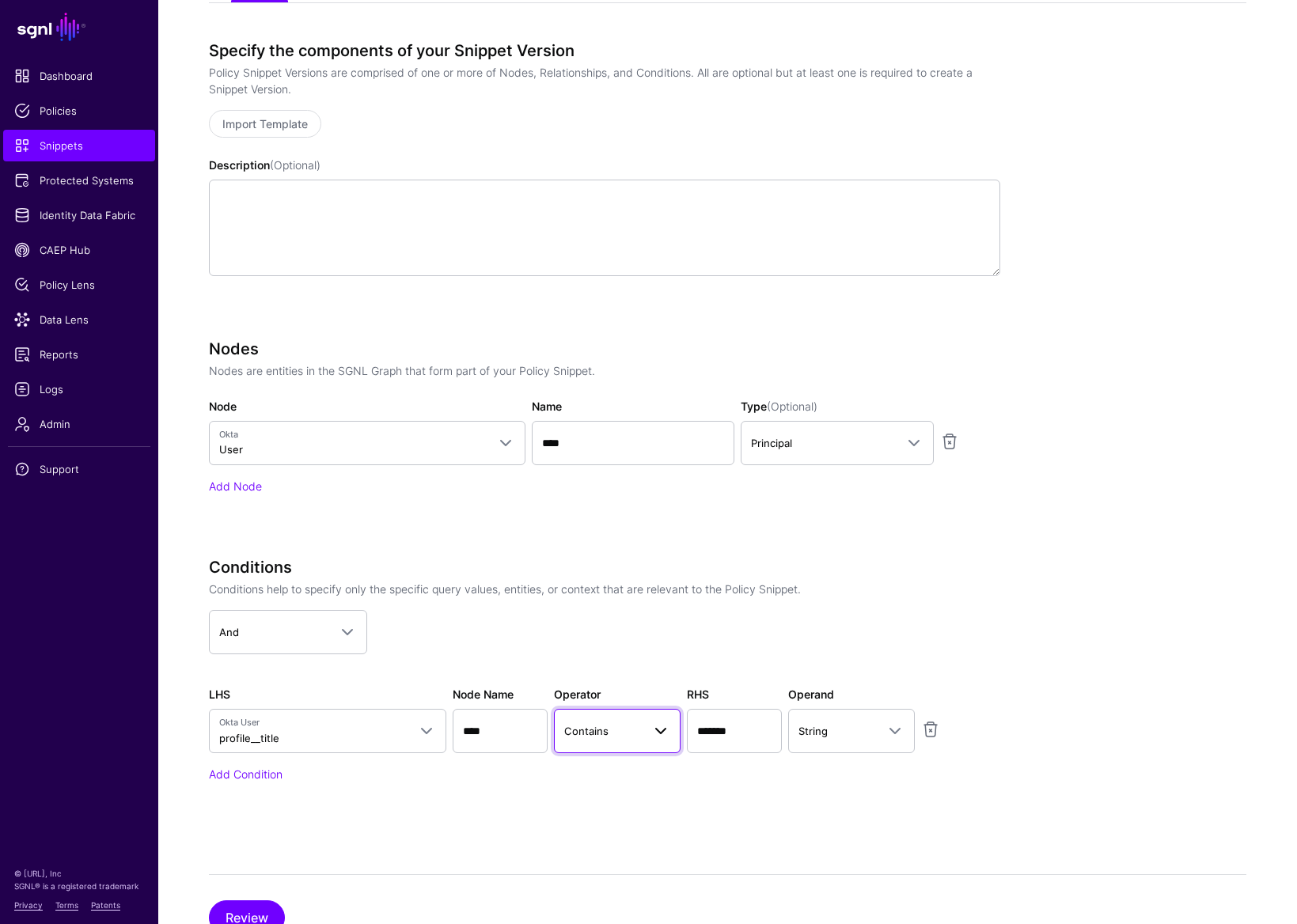
click at [668, 726] on span at bounding box center [661, 732] width 19 height 19
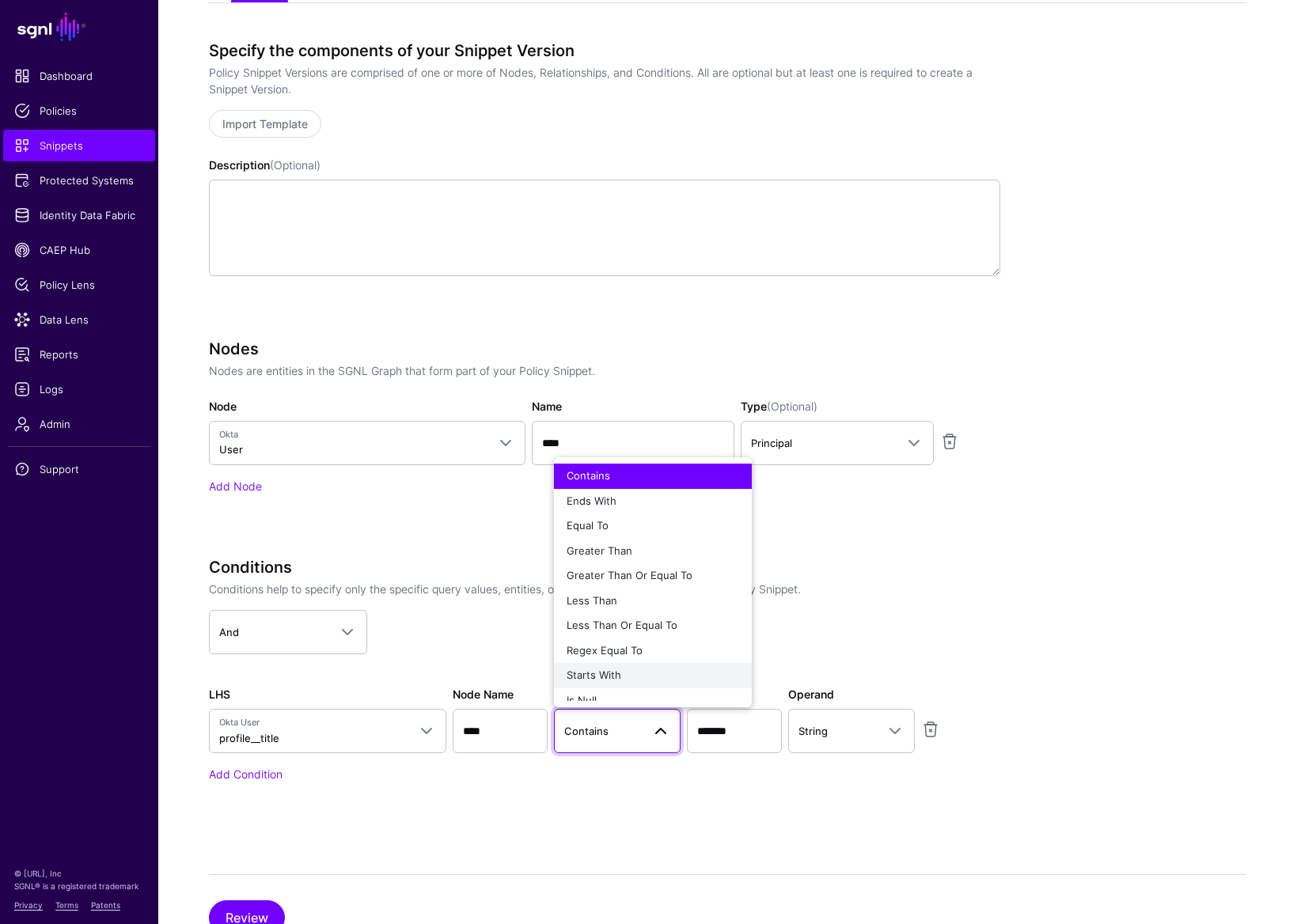
click at [624, 681] on div "Starts With" at bounding box center [652, 676] width 172 height 16
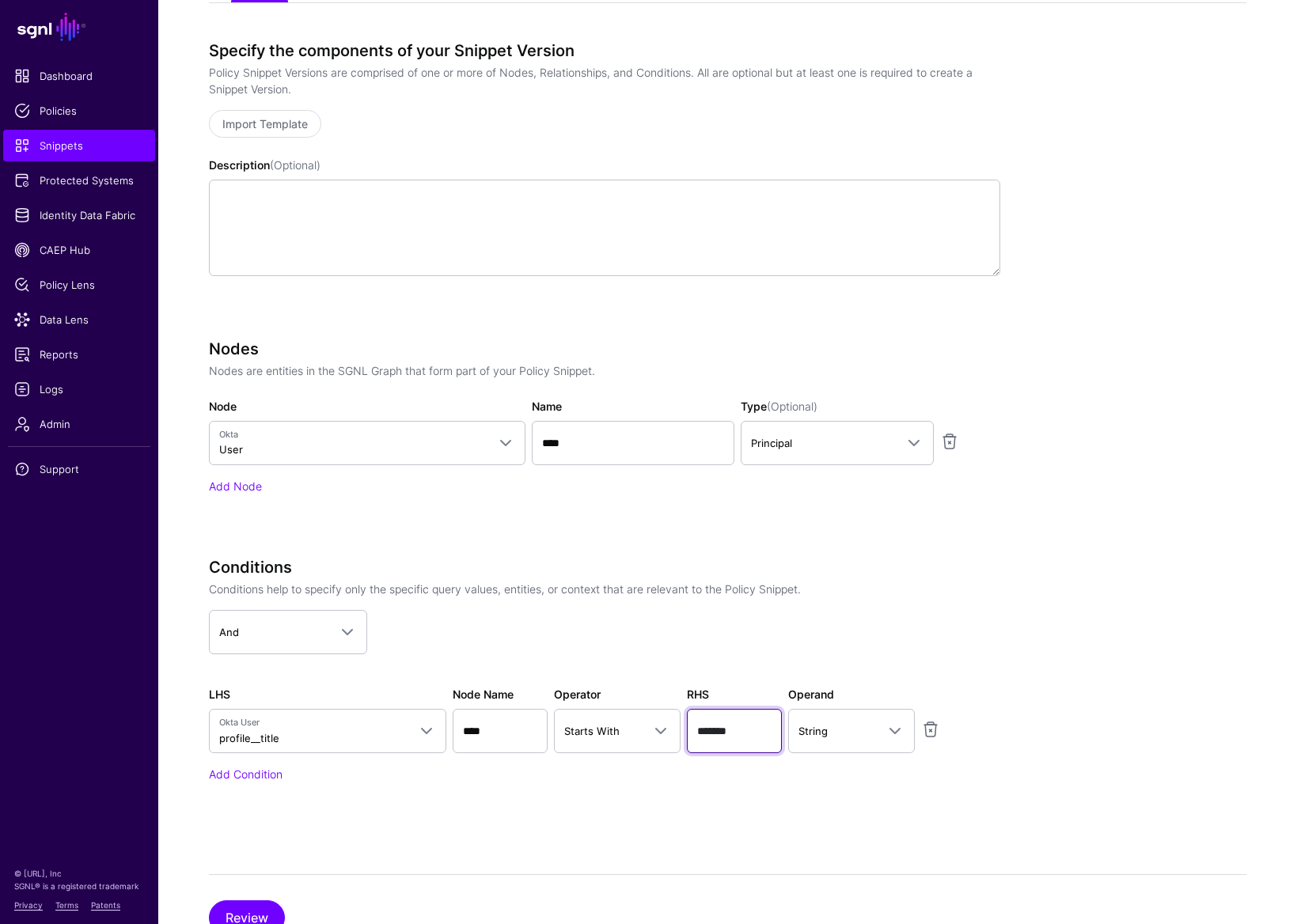
click at [714, 724] on input "*******" at bounding box center [733, 731] width 95 height 44
type input "*********"
click at [826, 726] on div "Conditions Conditions help to specify only the specific query values, entities,…" at bounding box center [605, 692] width 792 height 269
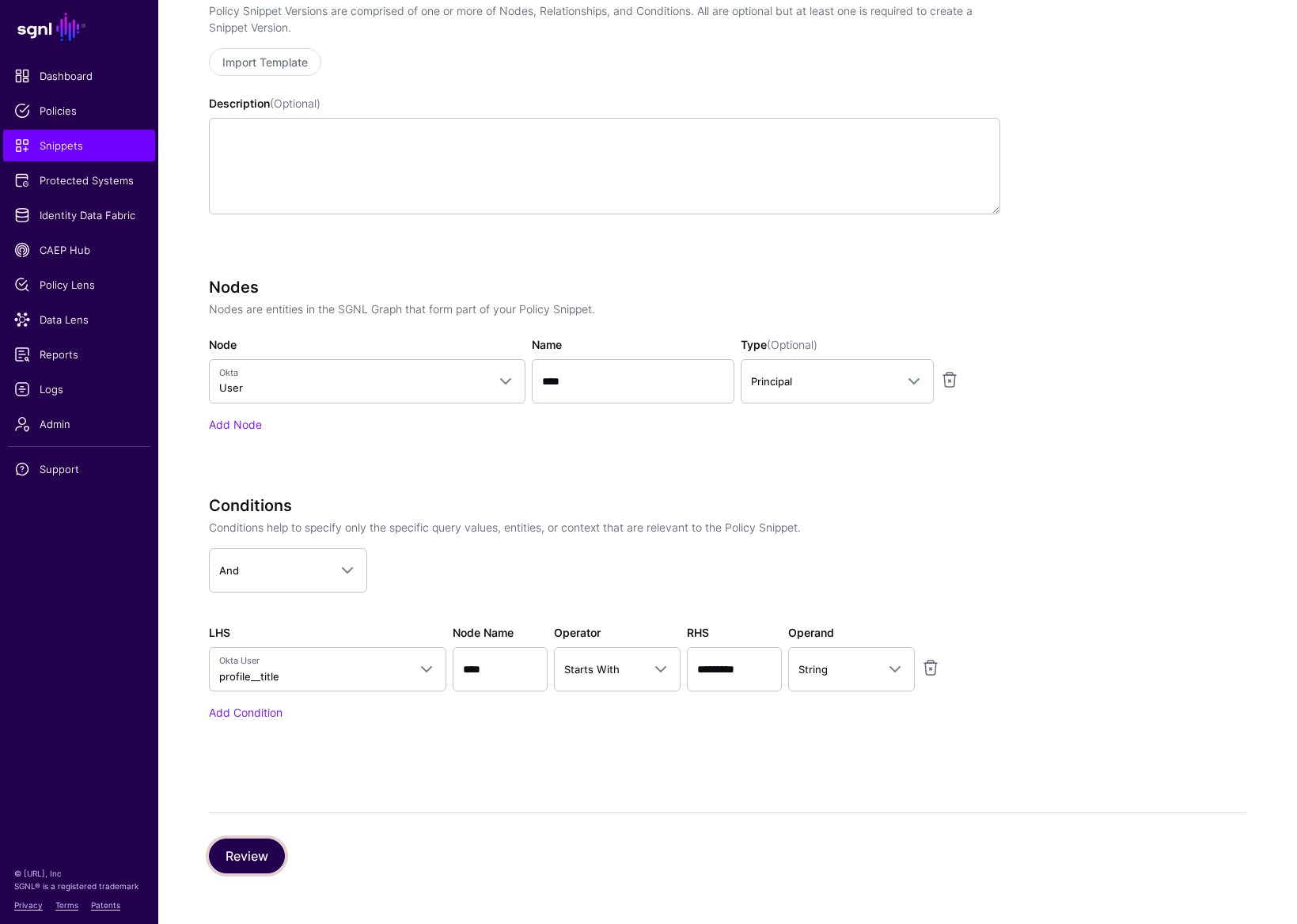
click at [228, 726] on button "Review" at bounding box center [246, 856] width 76 height 35
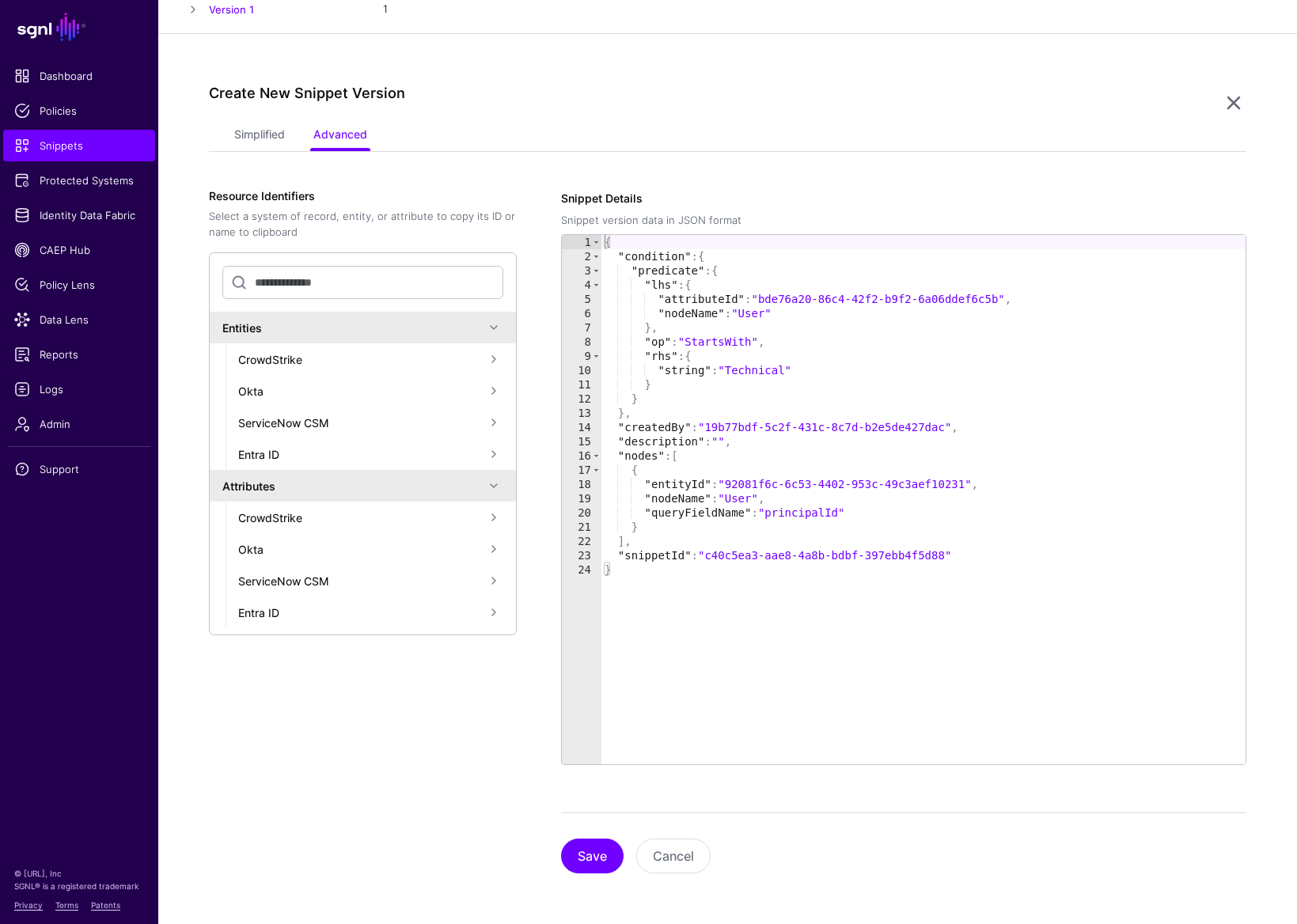
scroll to position [234, 0]
click at [582, 726] on button "Save" at bounding box center [592, 856] width 63 height 35
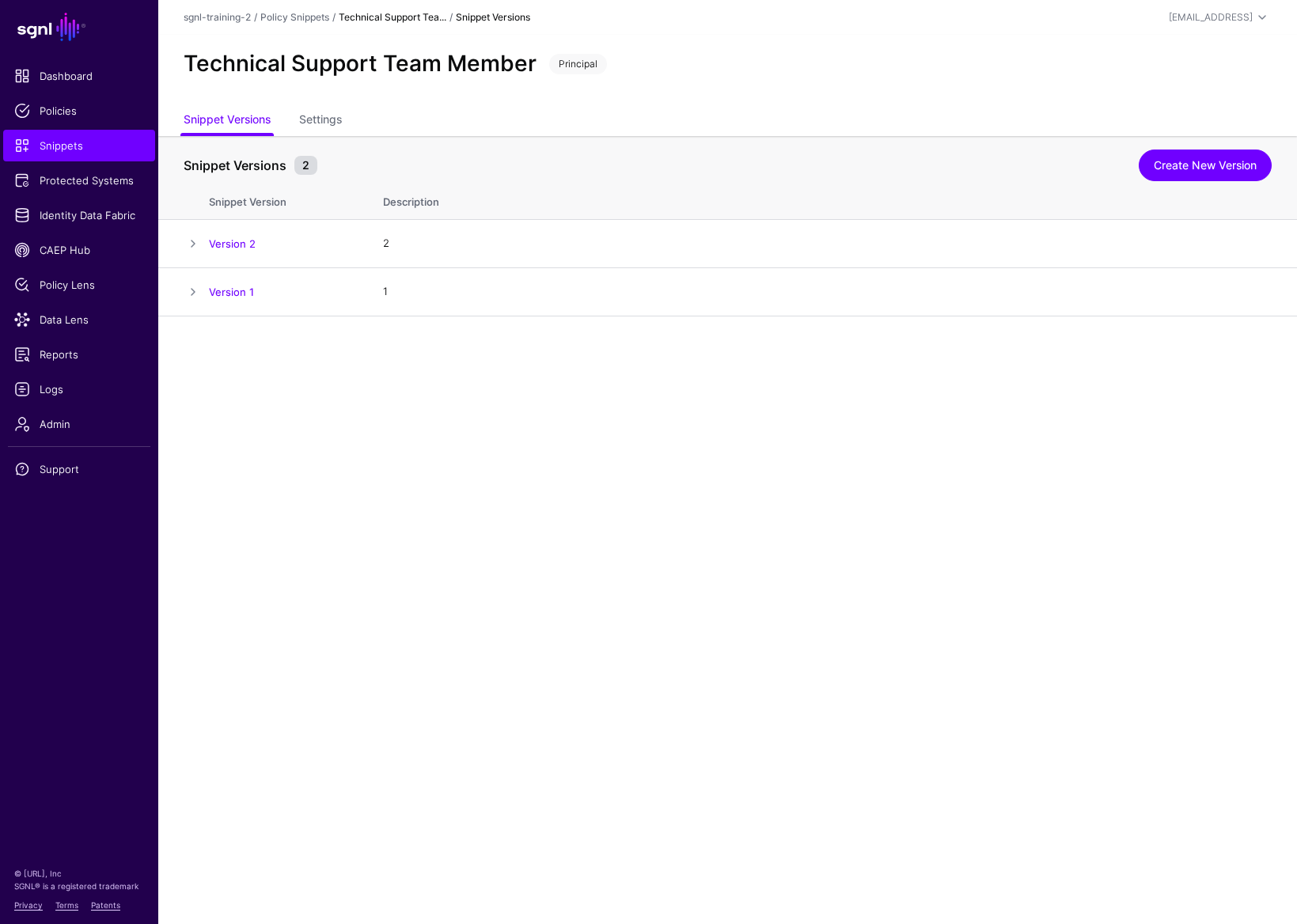
click at [564, 539] on main "SGNL Dashboard Policies Snippets Protected Systems Identity Data Fabric CAEP Hu…" at bounding box center [648, 462] width 1297 height 924
click at [604, 578] on main "SGNL Dashboard Policies Snippets Protected Systems Identity Data Fabric CAEP Hu…" at bounding box center [648, 462] width 1297 height 924
click at [258, 232] on td "Version 2" at bounding box center [288, 244] width 158 height 48
click at [248, 238] on link "Version 2" at bounding box center [232, 244] width 47 height 13
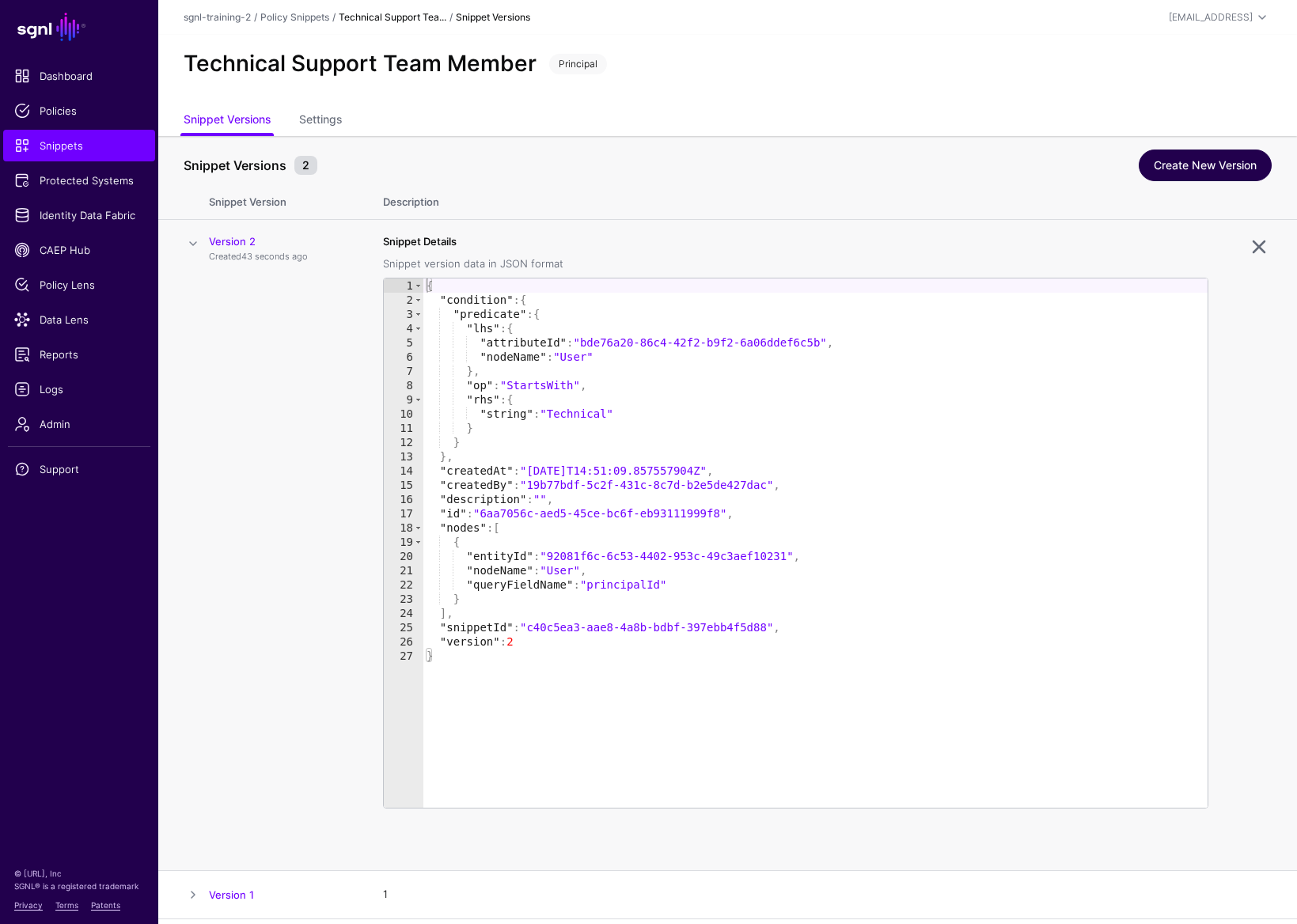
click at [1038, 155] on link "Create New Version" at bounding box center [1205, 165] width 133 height 31
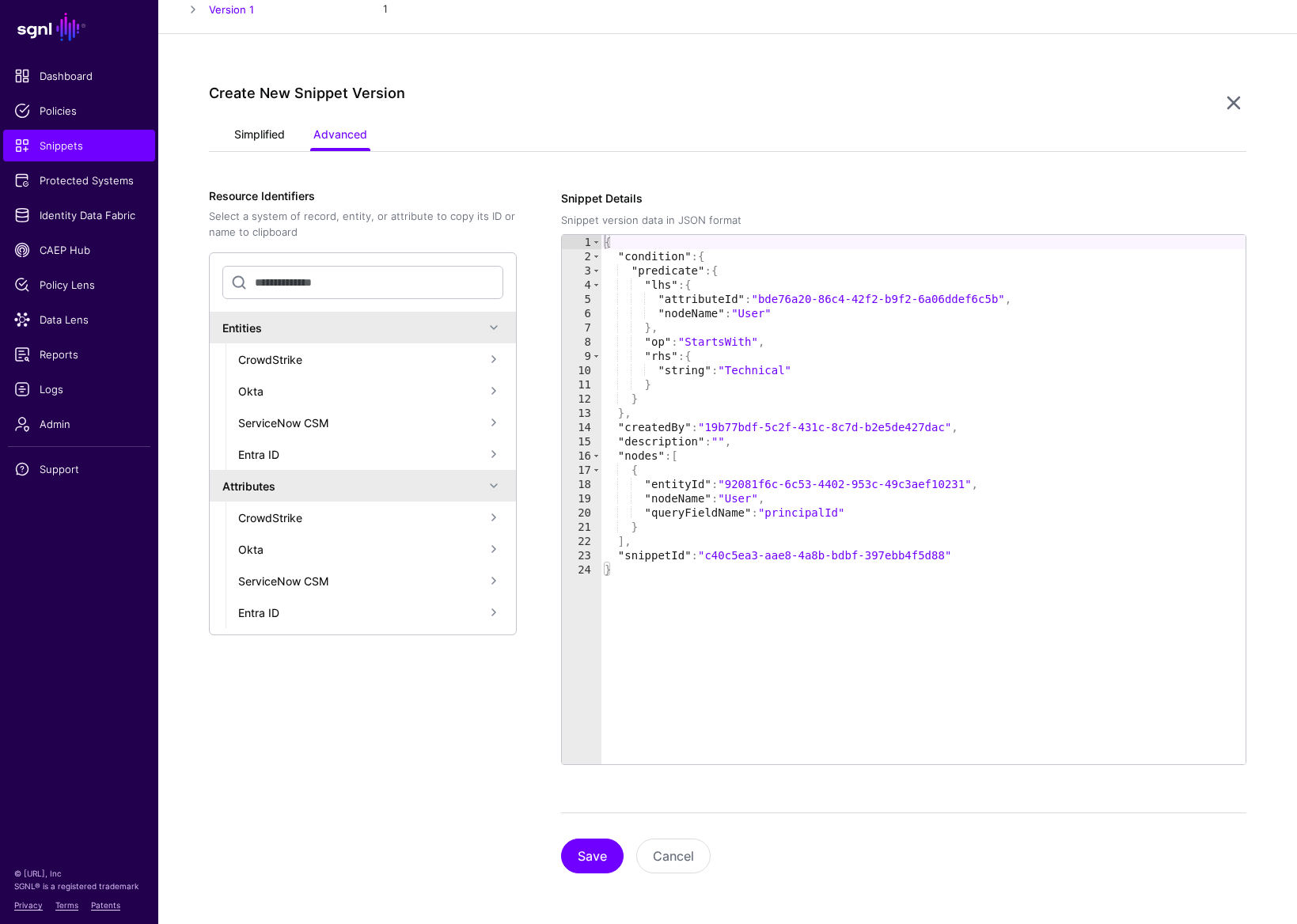
click at [258, 130] on link "Simplified" at bounding box center [259, 136] width 50 height 30
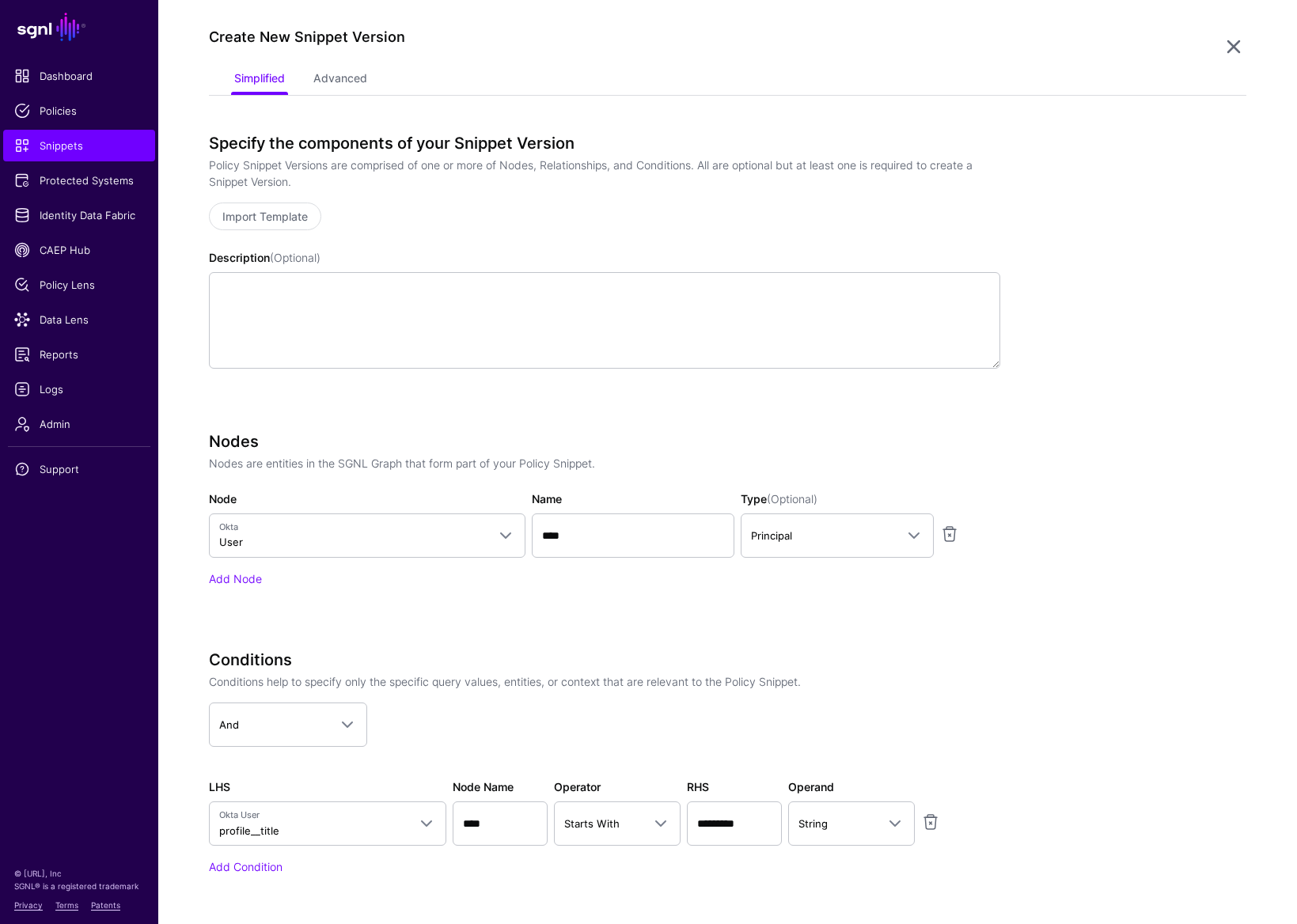
scroll to position [493, 0]
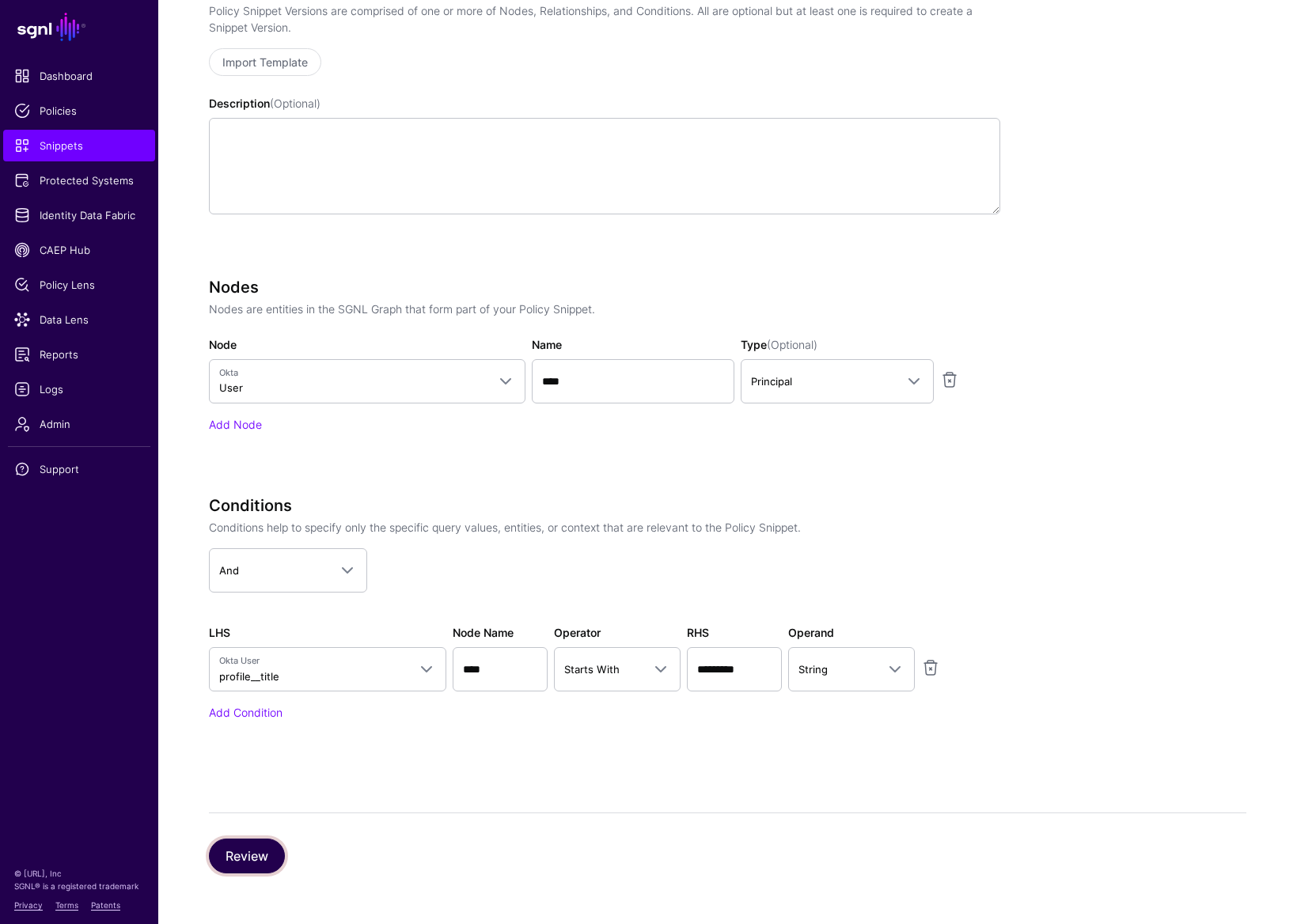
click at [239, 726] on button "Review" at bounding box center [246, 856] width 76 height 35
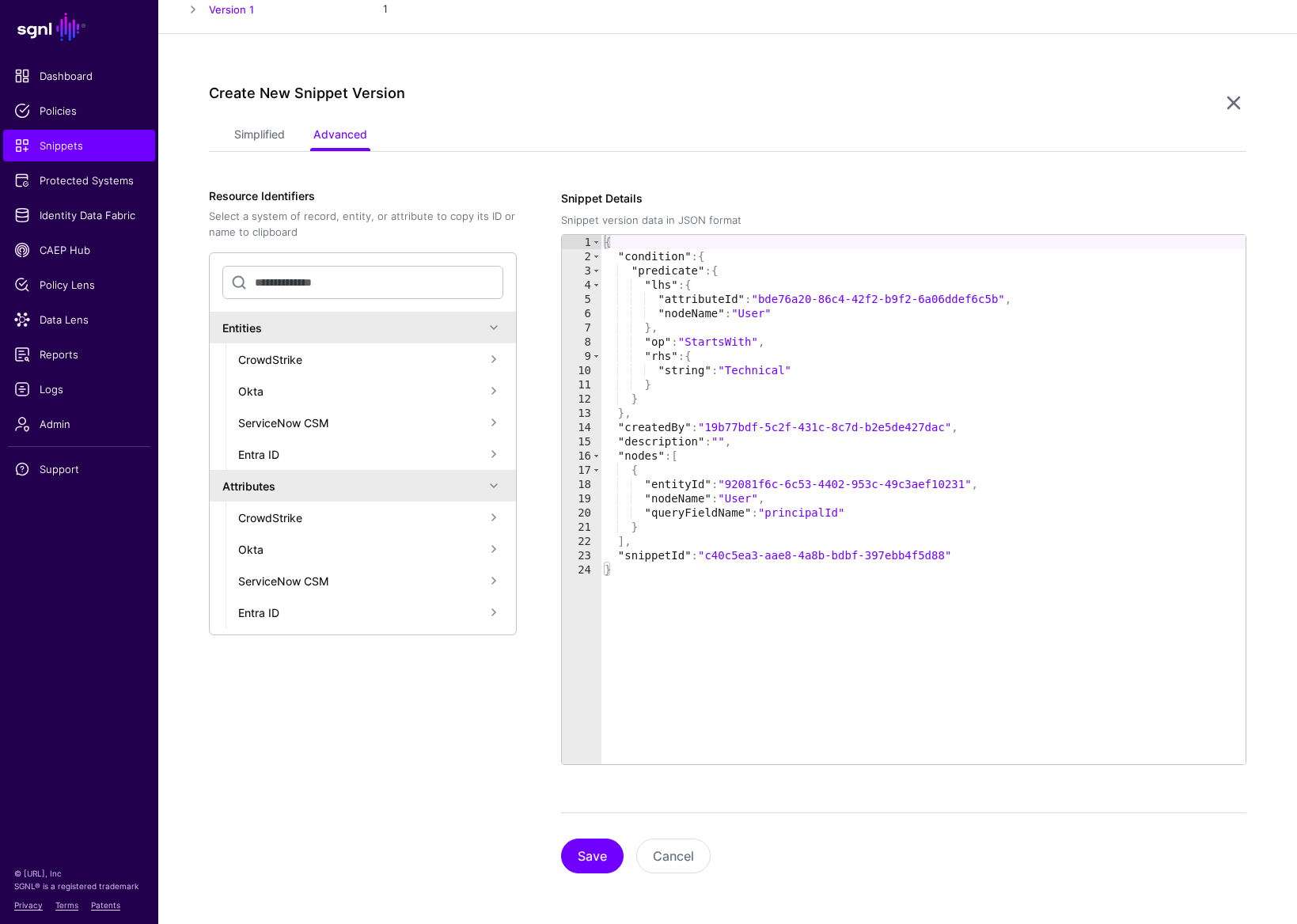
scroll to position [283, 0]
click at [599, 726] on button "Save" at bounding box center [592, 856] width 63 height 35
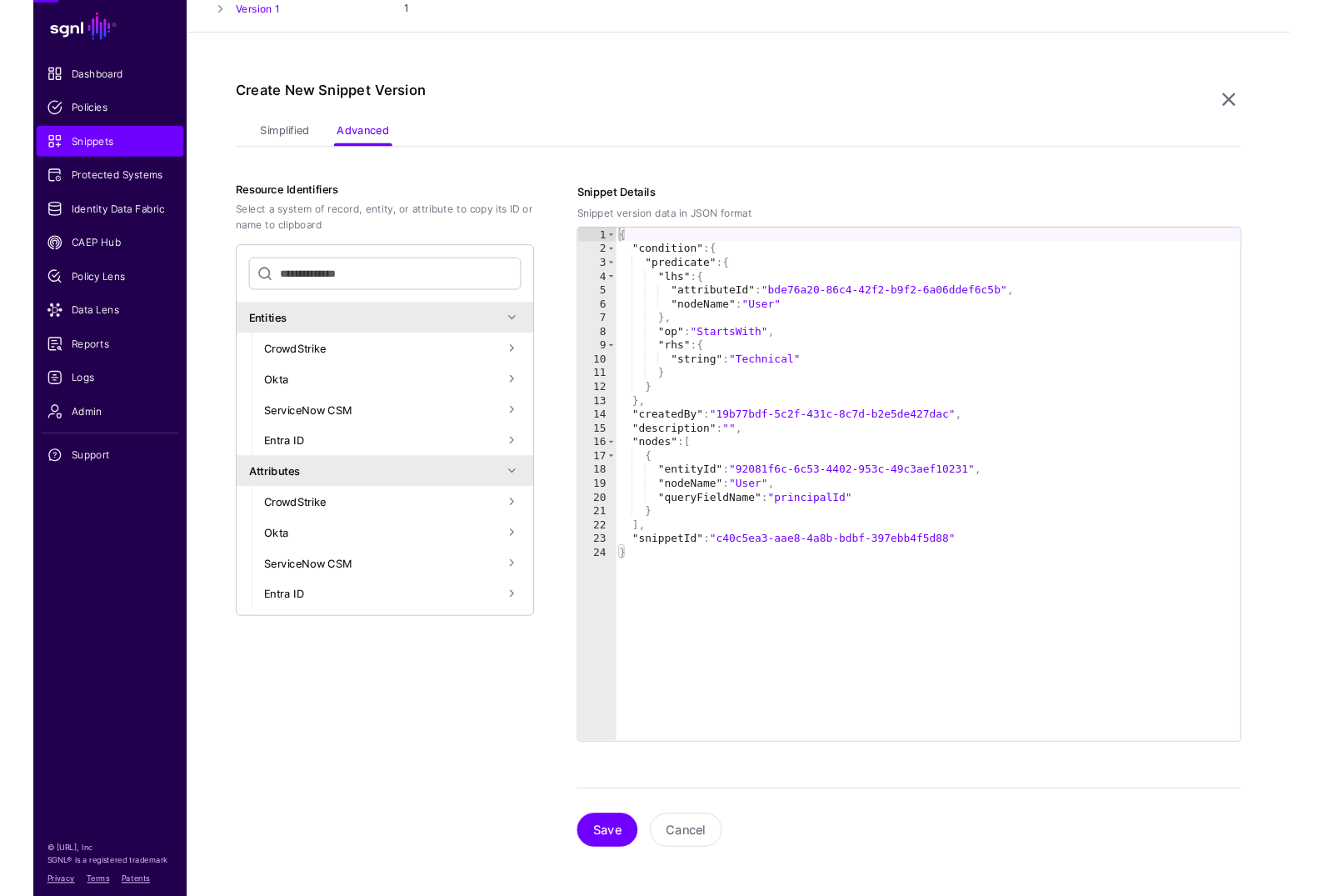
scroll to position [0, 0]
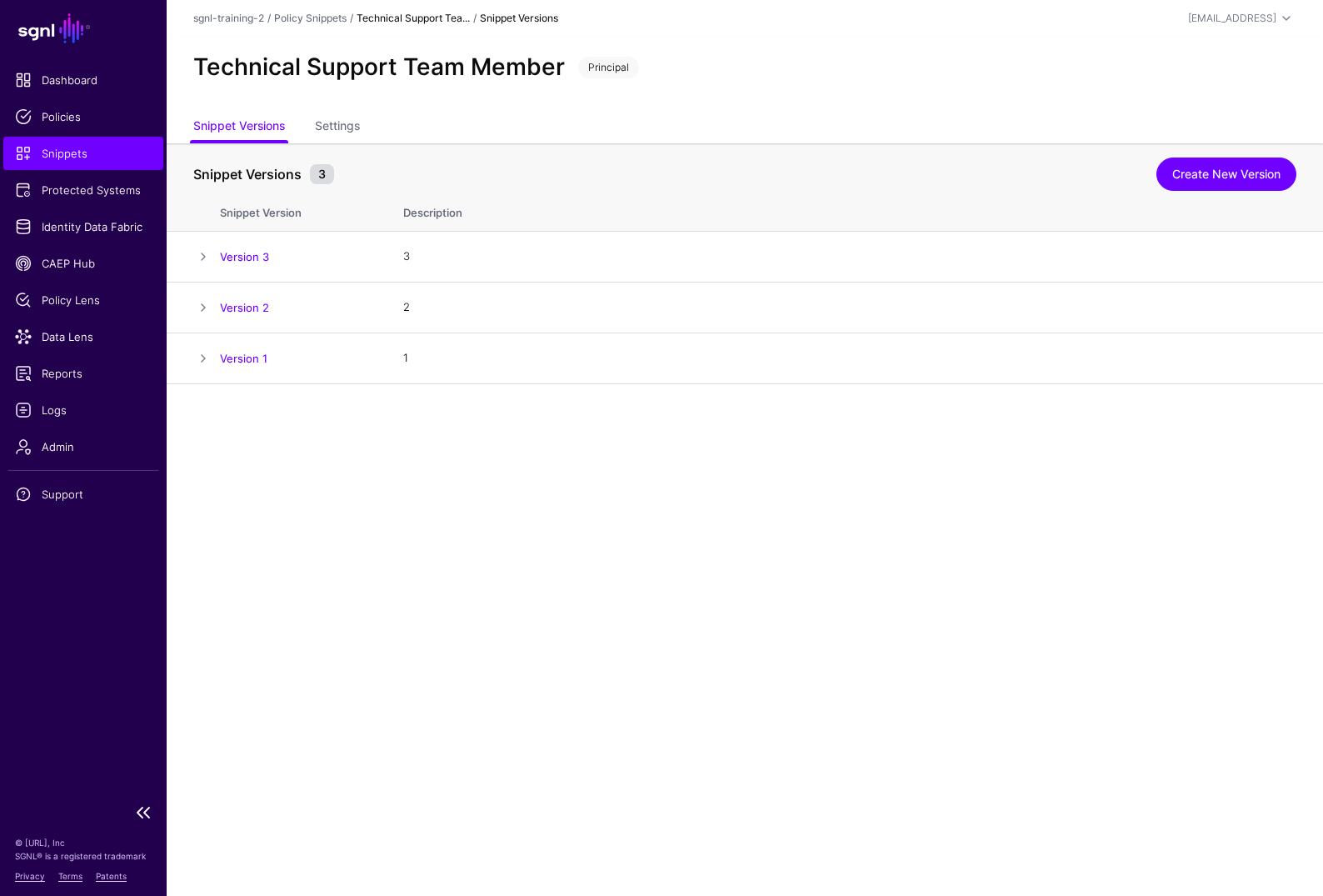
click at [71, 158] on span "Snippets" at bounding box center [82, 153] width 137 height 16
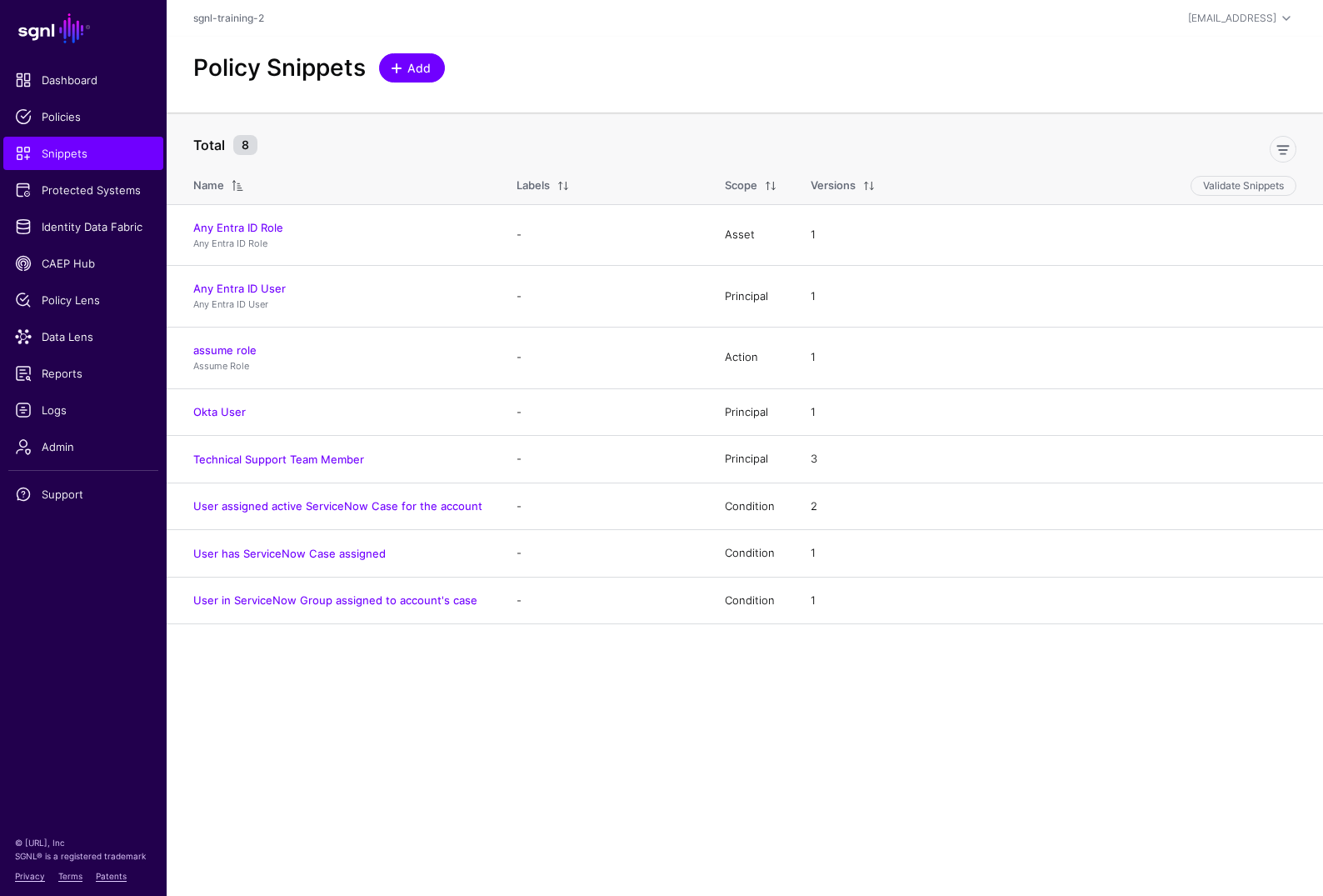
click at [422, 75] on span "Add" at bounding box center [420, 68] width 27 height 17
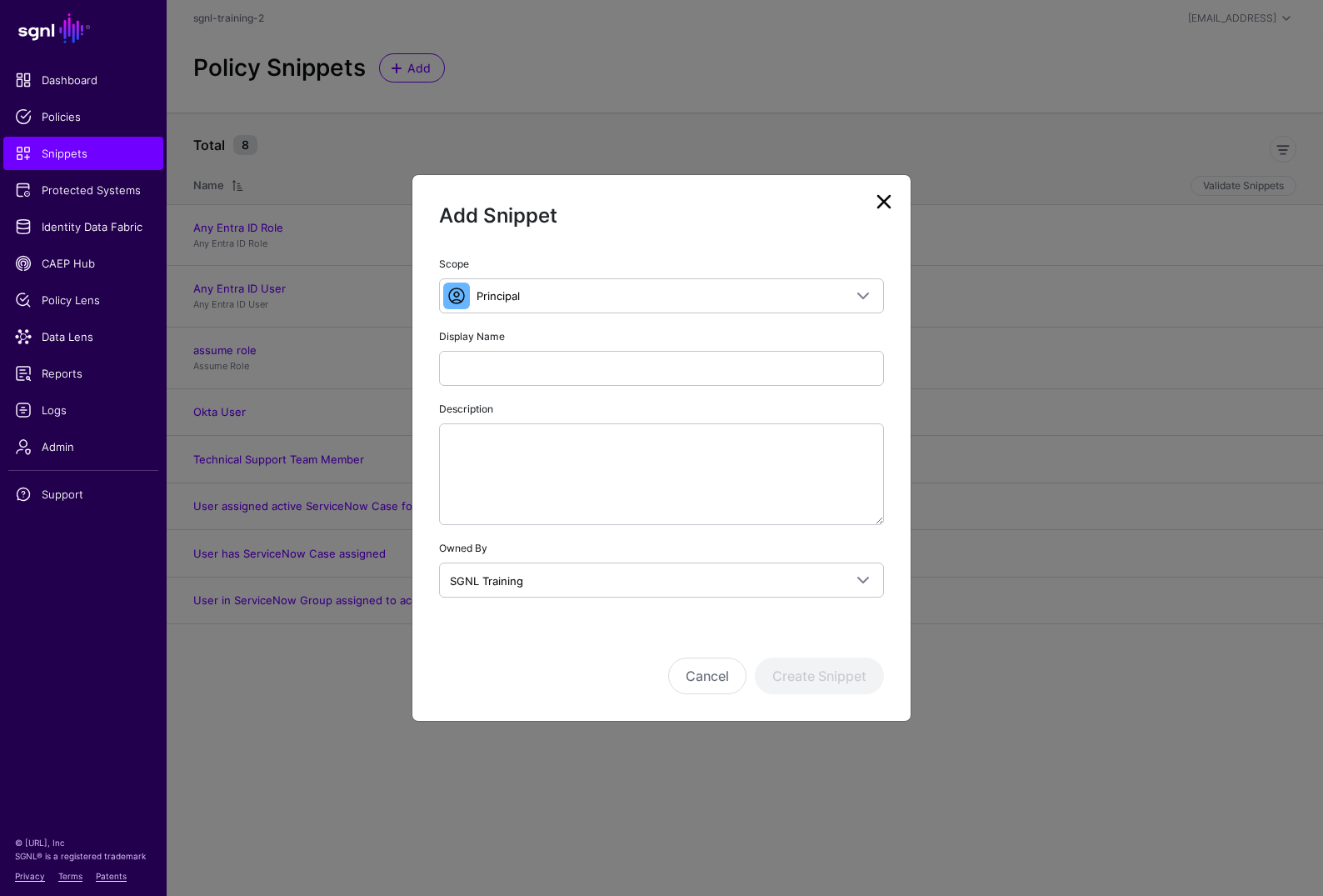
click at [558, 350] on div "Display Name" at bounding box center [662, 356] width 445 height 60
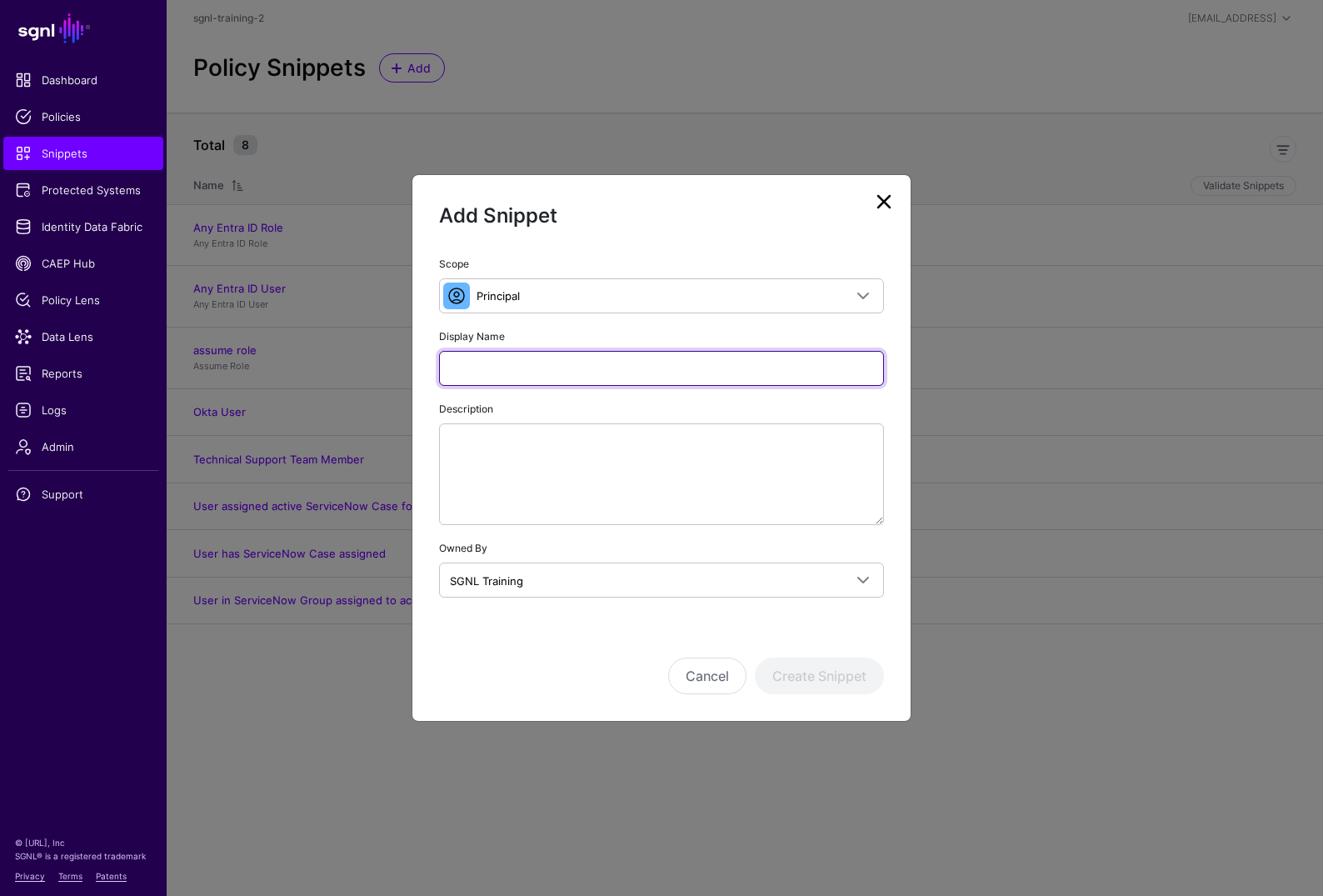
click at [563, 361] on input "Display Name" at bounding box center [662, 368] width 445 height 35
type input "**********"
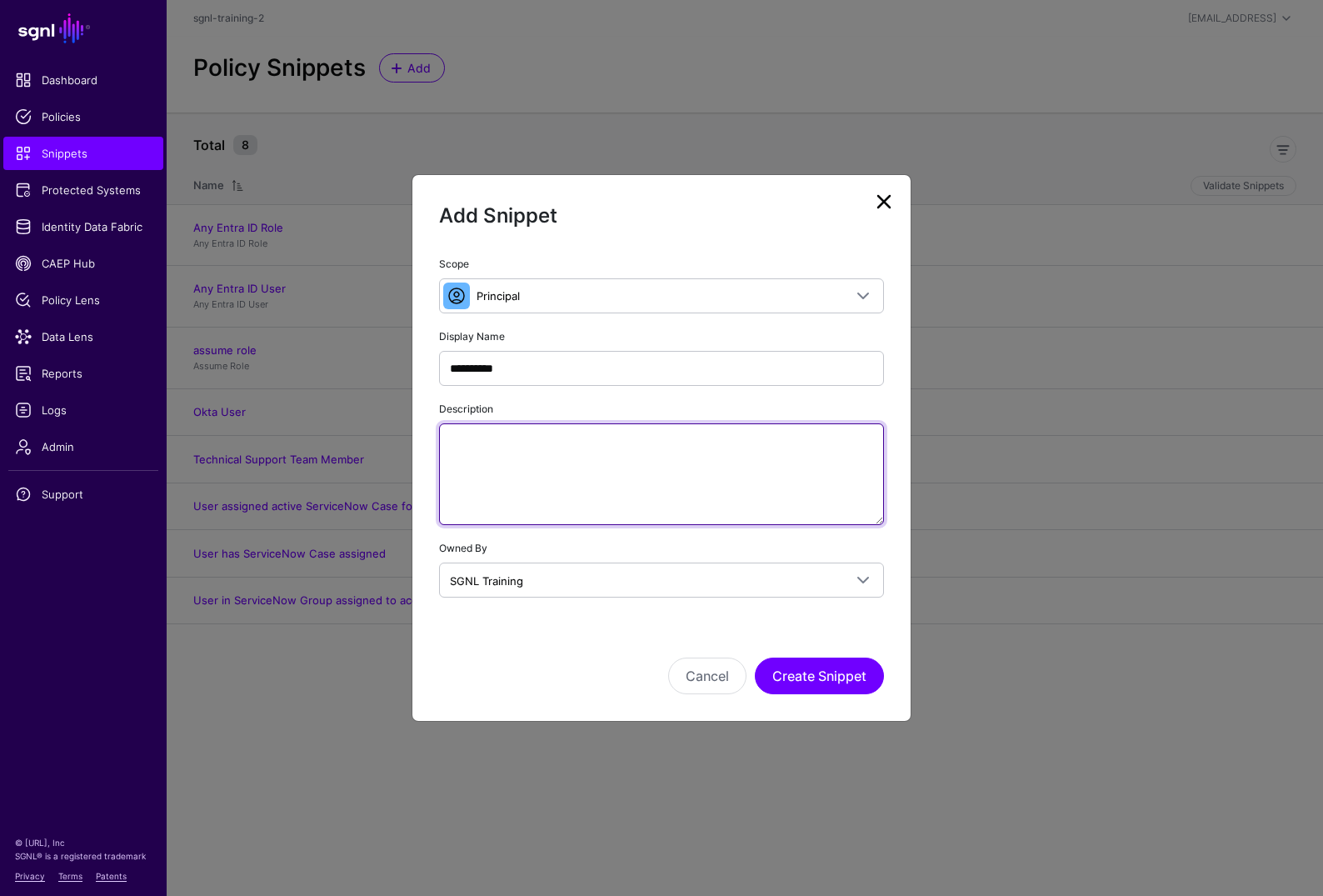
click at [629, 445] on textarea "Description" at bounding box center [662, 474] width 445 height 102
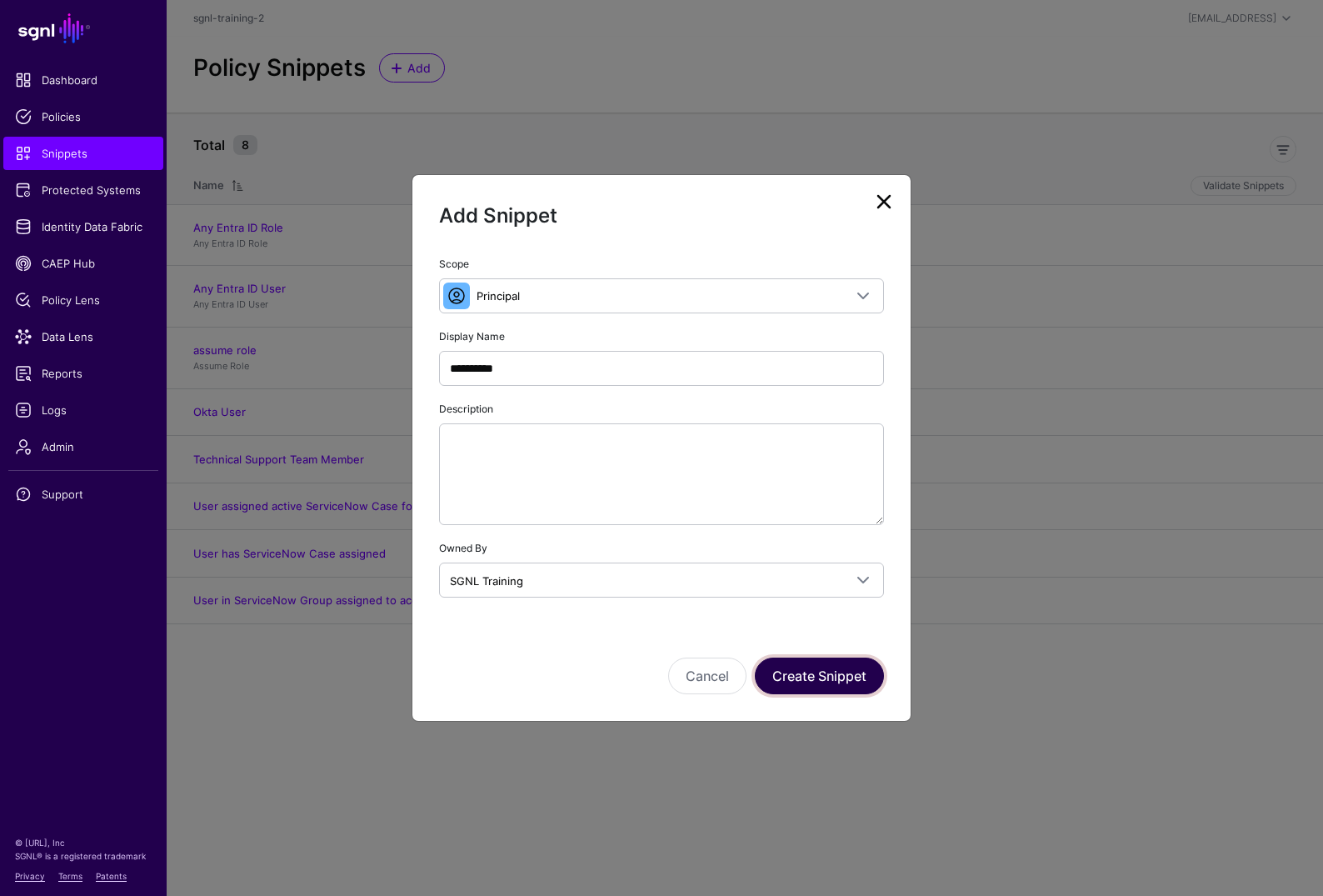
click at [802, 676] on button "Create Snippet" at bounding box center [819, 676] width 129 height 37
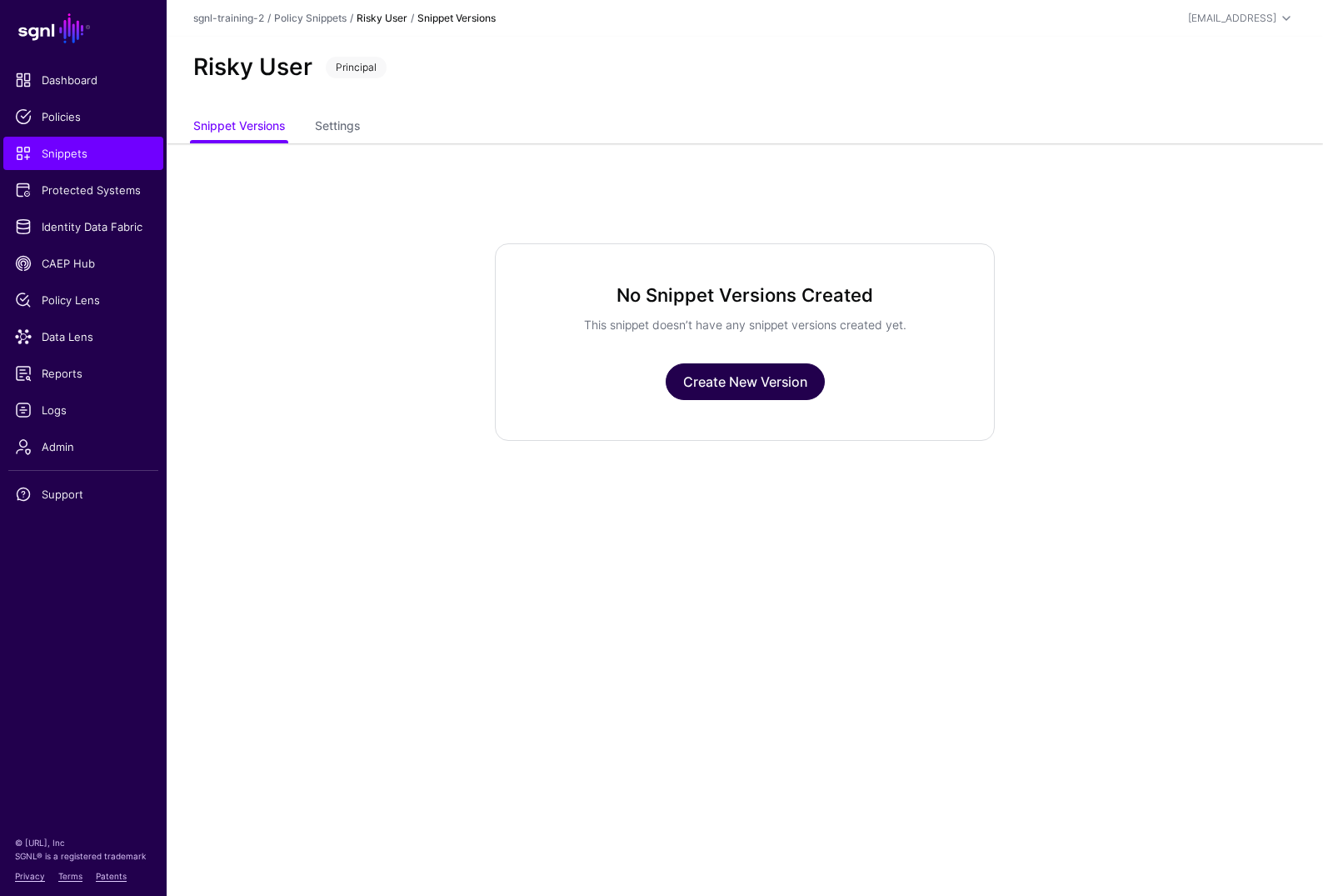
click at [742, 375] on link "Create New Version" at bounding box center [746, 382] width 159 height 37
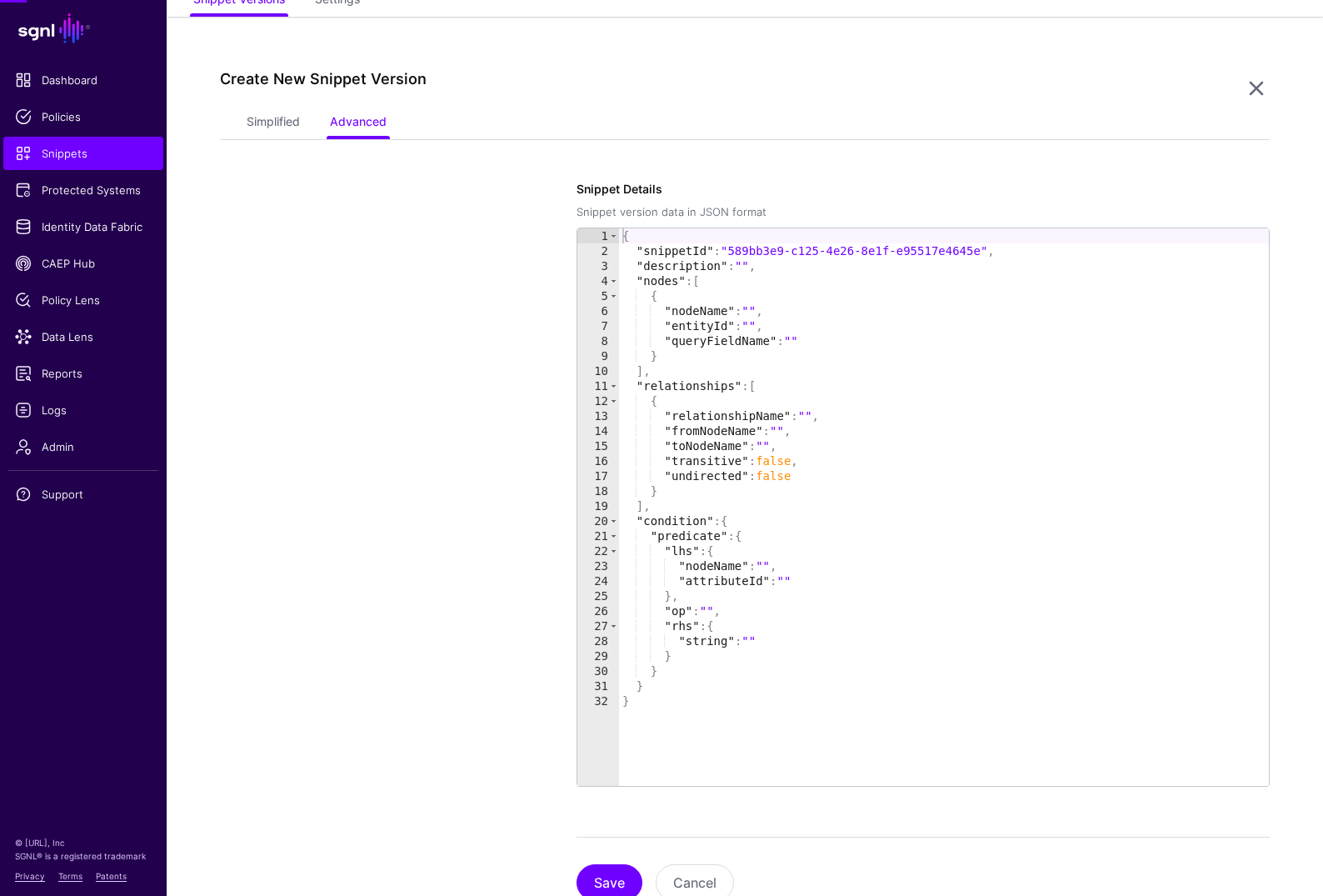
scroll to position [143, 0]
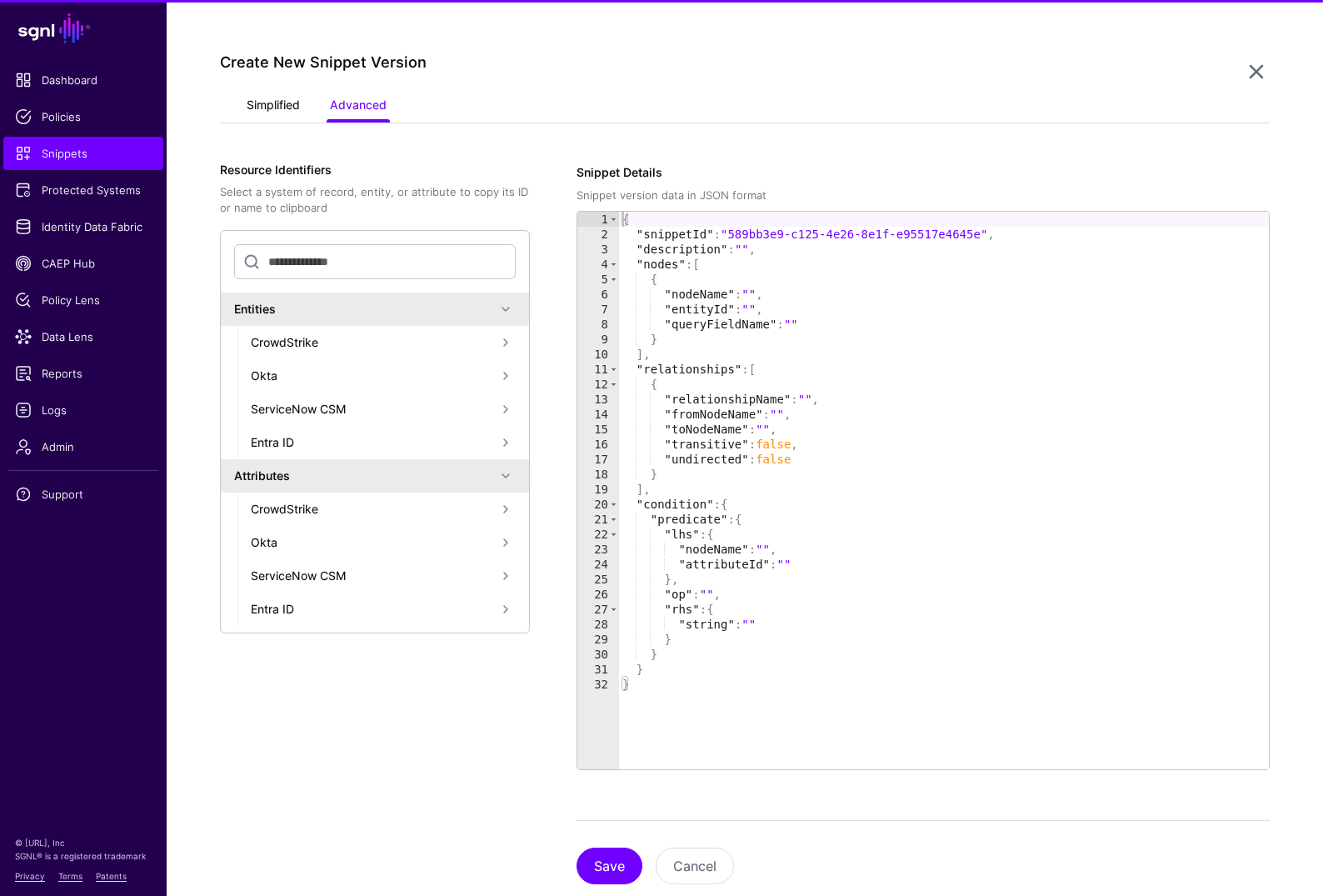
click at [287, 115] on link "Simplified" at bounding box center [273, 106] width 53 height 32
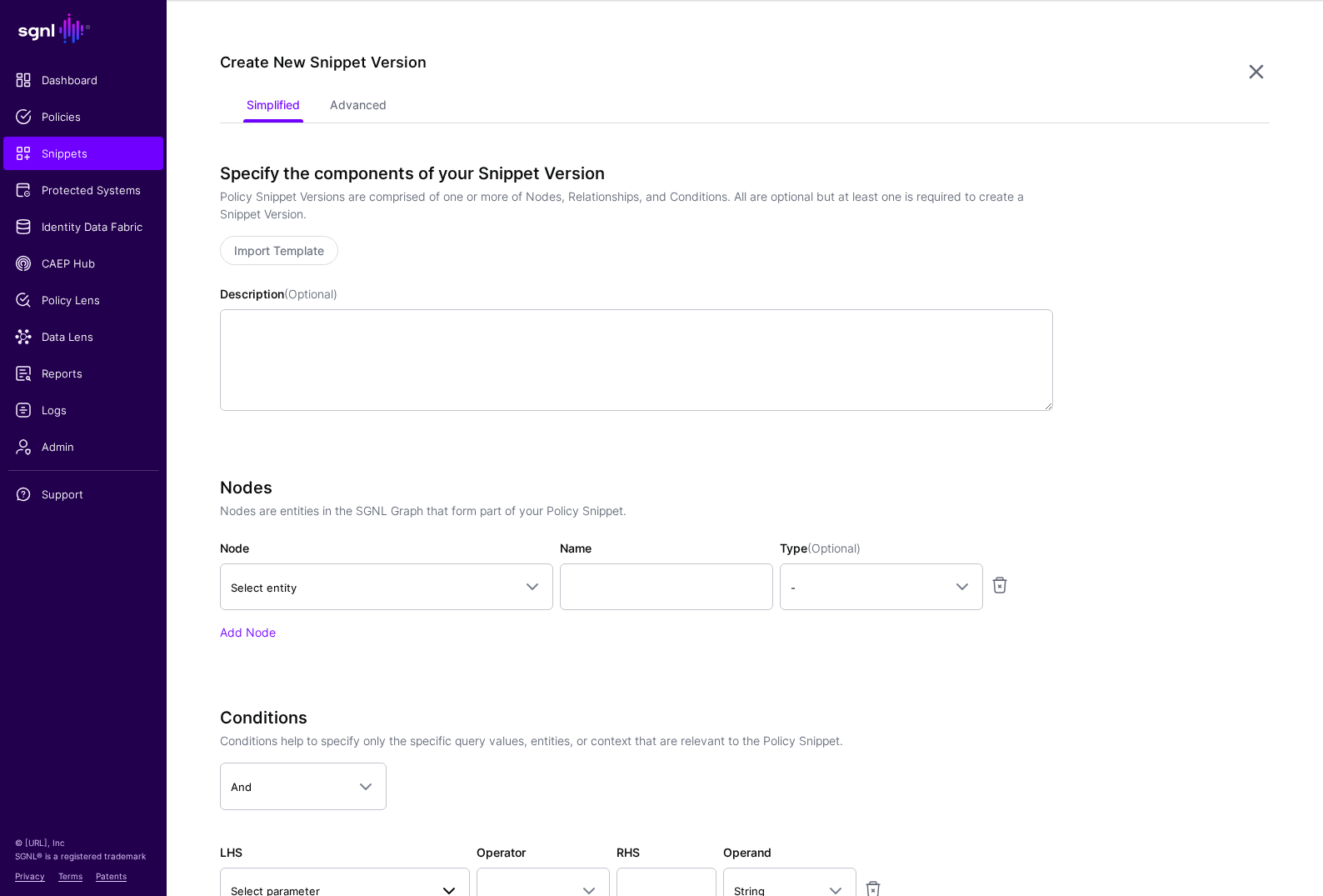
scroll to position [404, 0]
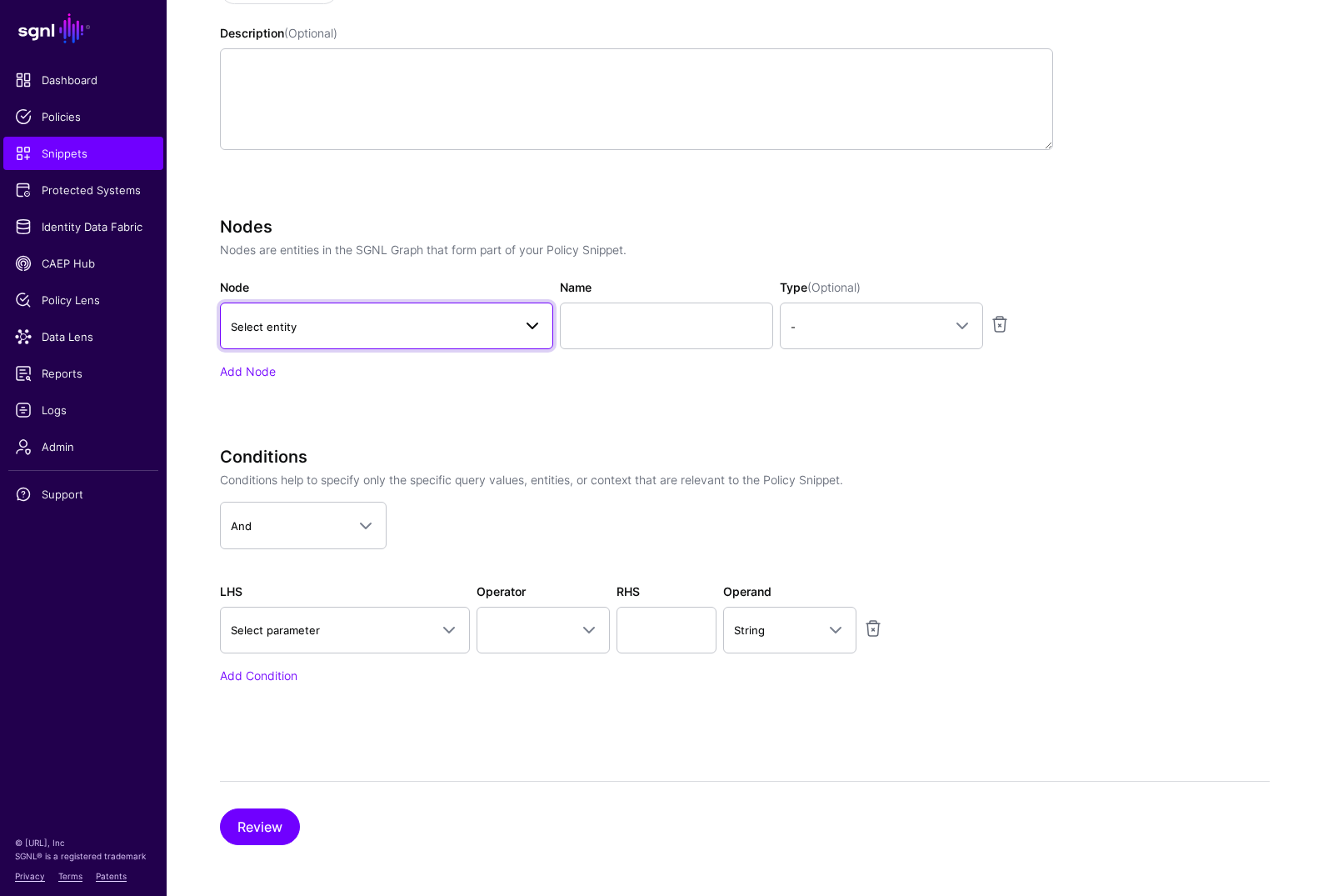
click at [417, 319] on span "Select entity" at bounding box center [371, 327] width 281 height 18
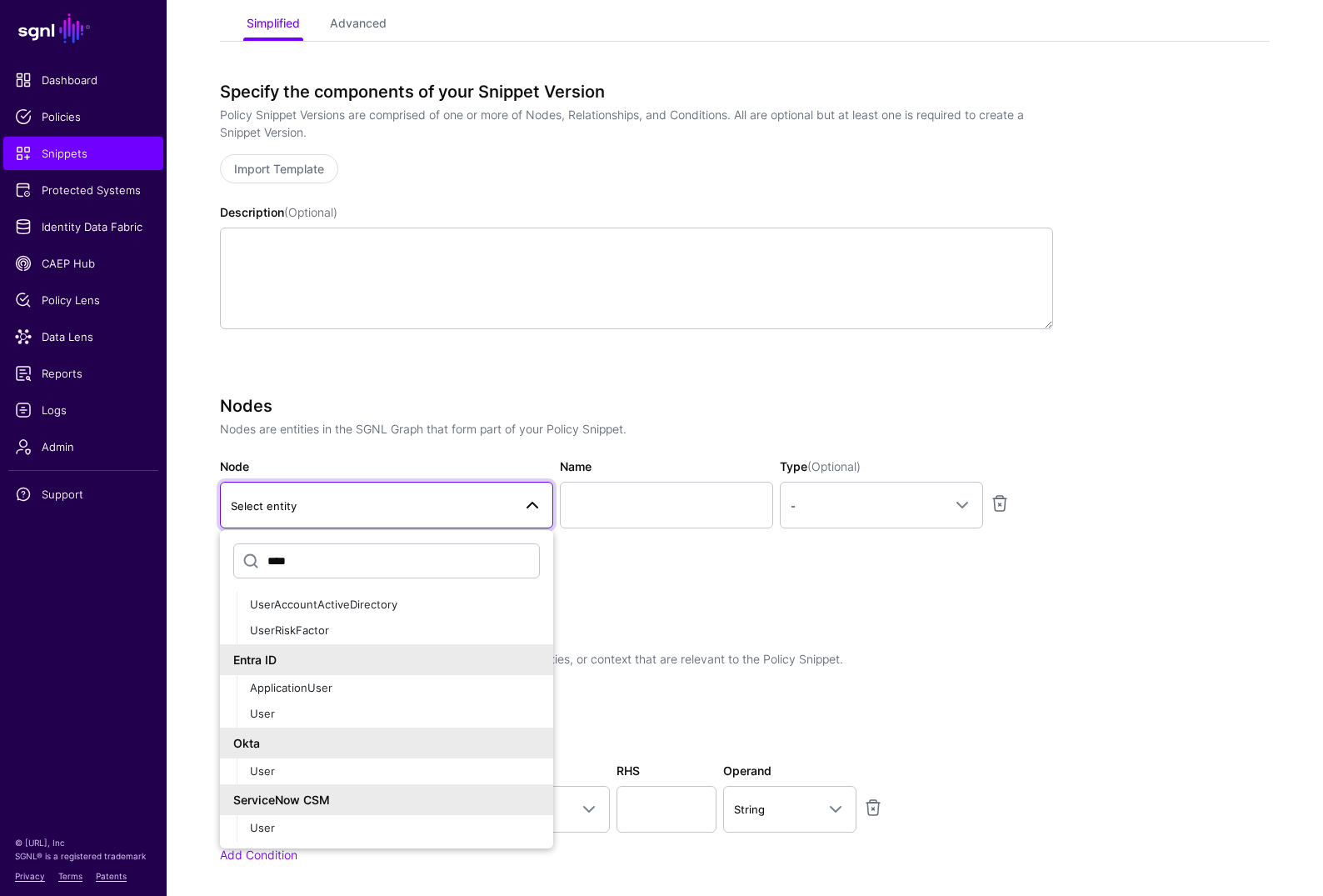
scroll to position [0, 0]
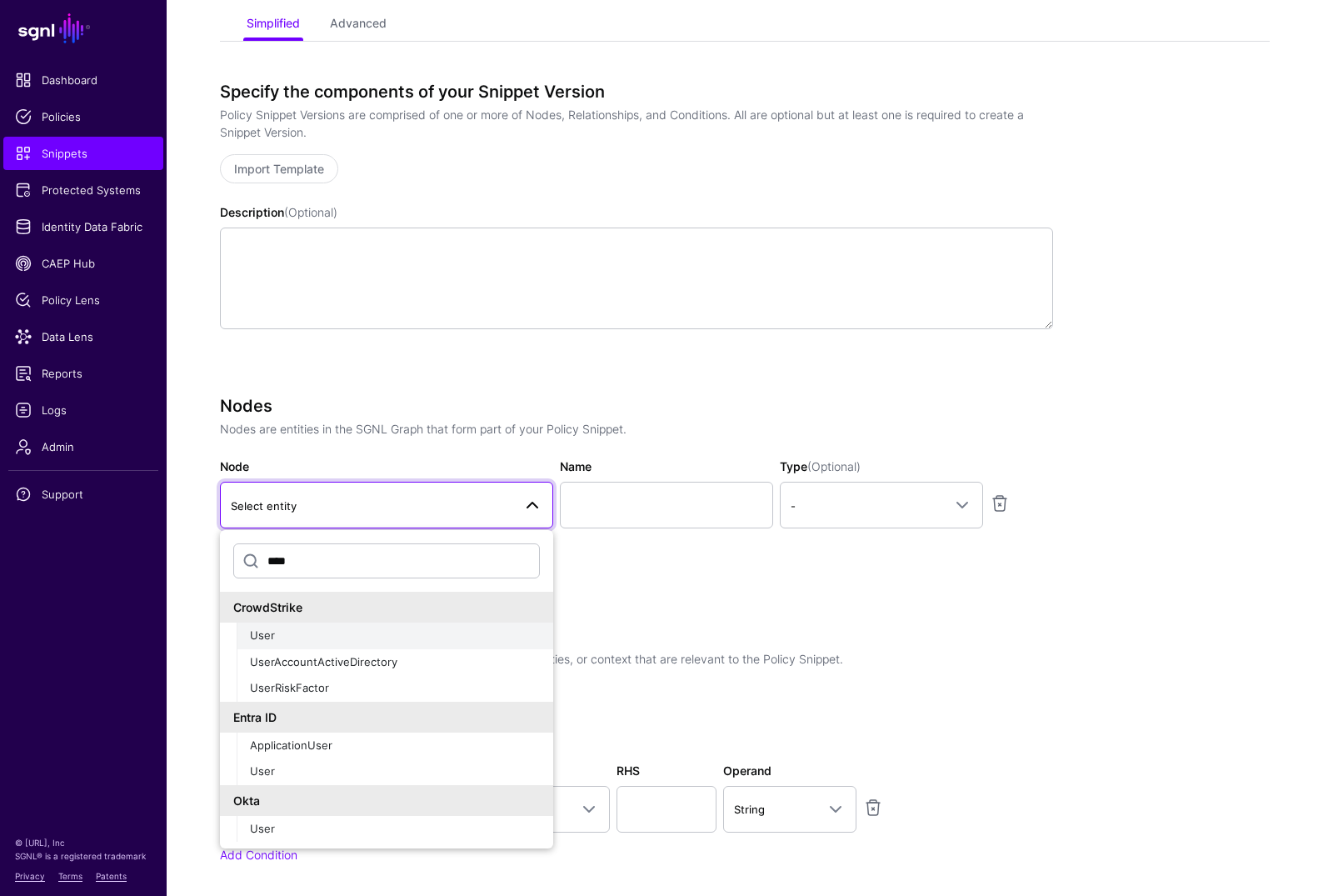
type input "****"
click at [255, 631] on span "User" at bounding box center [262, 635] width 25 height 14
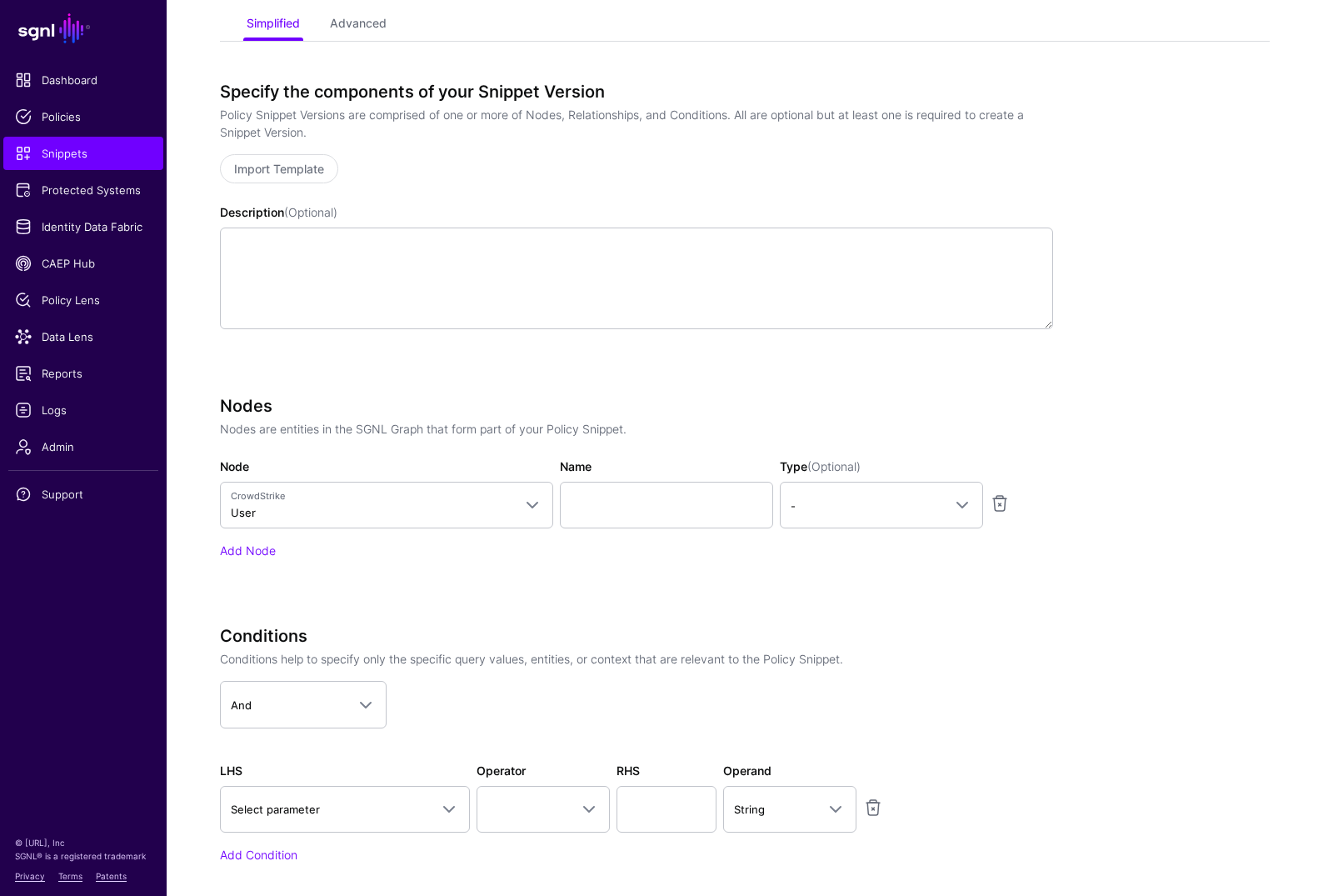
click at [558, 537] on div "Nodes Nodes are entities in the SGNL Graph that form part of your Policy Snippe…" at bounding box center [637, 477] width 834 height 163
click at [622, 505] on input "Name" at bounding box center [666, 505] width 213 height 47
type input "****"
drag, startPoint x: 945, startPoint y: 614, endPoint x: 905, endPoint y: 548, distance: 77.2
click at [928, 596] on div "Specify the components of your Snippet Version Policy Snippet Versions are comp…" at bounding box center [637, 496] width 834 height 828
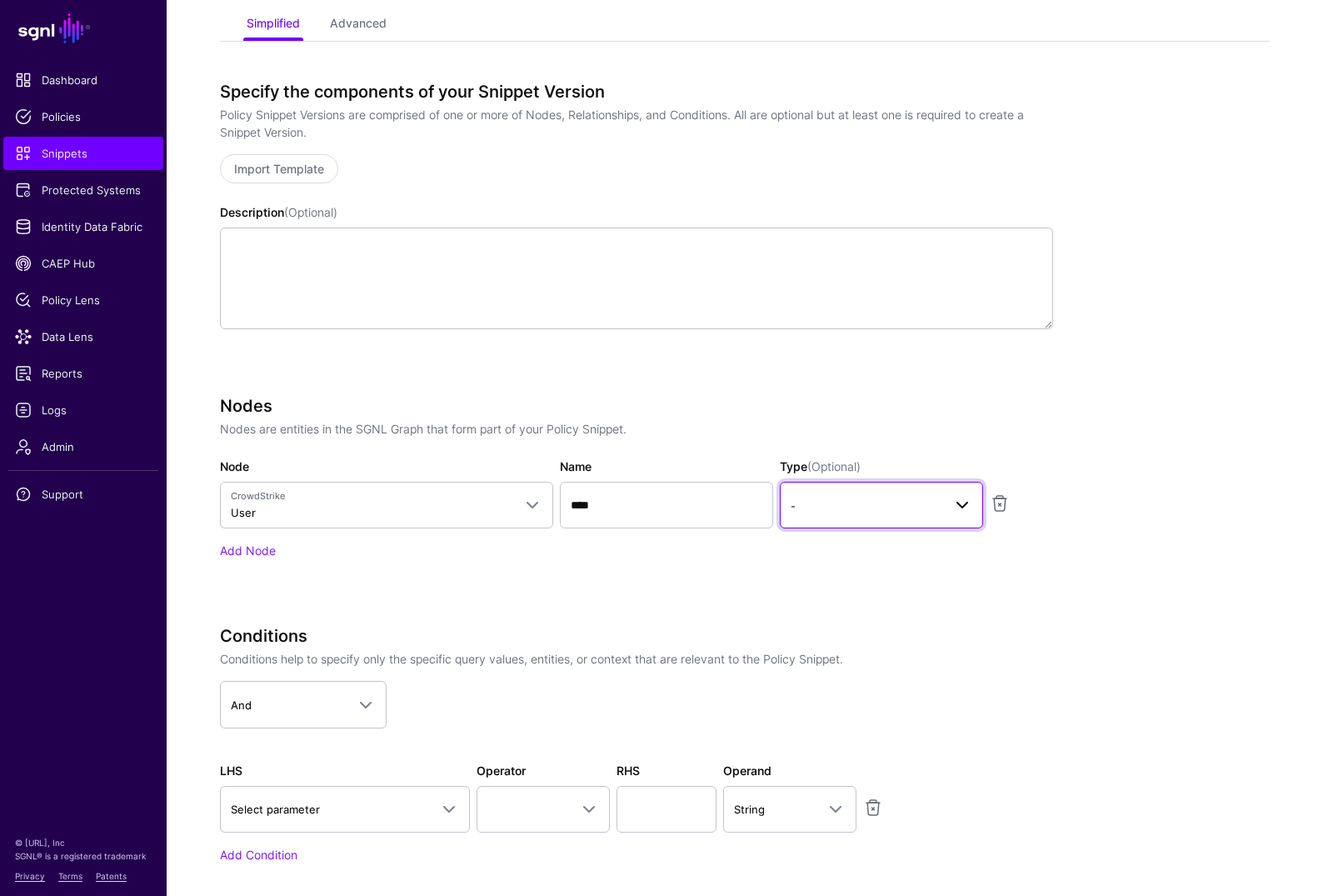
click at [892, 522] on link "-" at bounding box center [881, 505] width 203 height 47
click at [842, 565] on button "Principal" at bounding box center [881, 576] width 203 height 27
click at [575, 590] on div "Nodes Nodes are entities in the SGNL Graph that form part of your Policy Snippe…" at bounding box center [637, 500] width 834 height 210
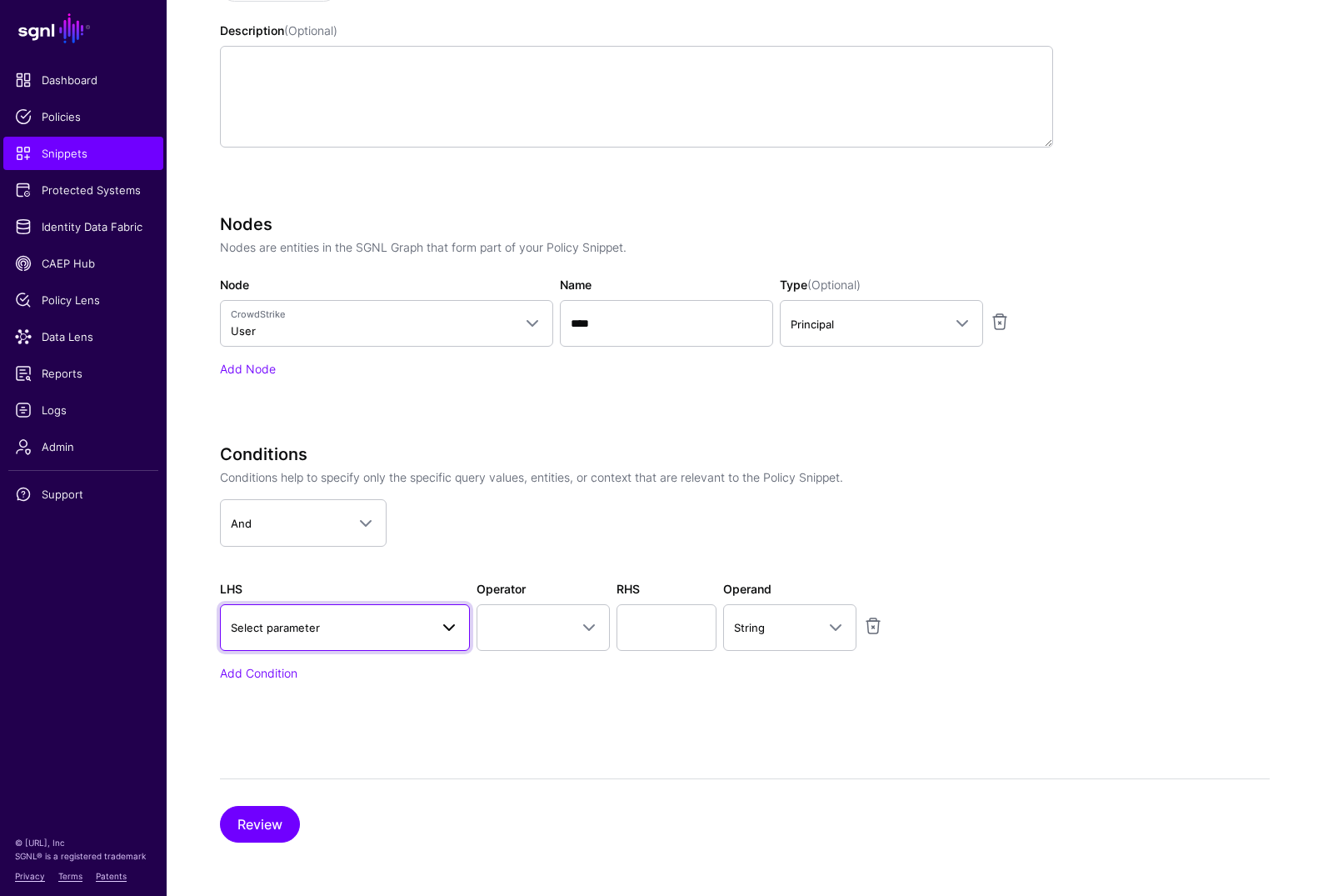
click at [344, 622] on span "Select parameter" at bounding box center [330, 628] width 198 height 18
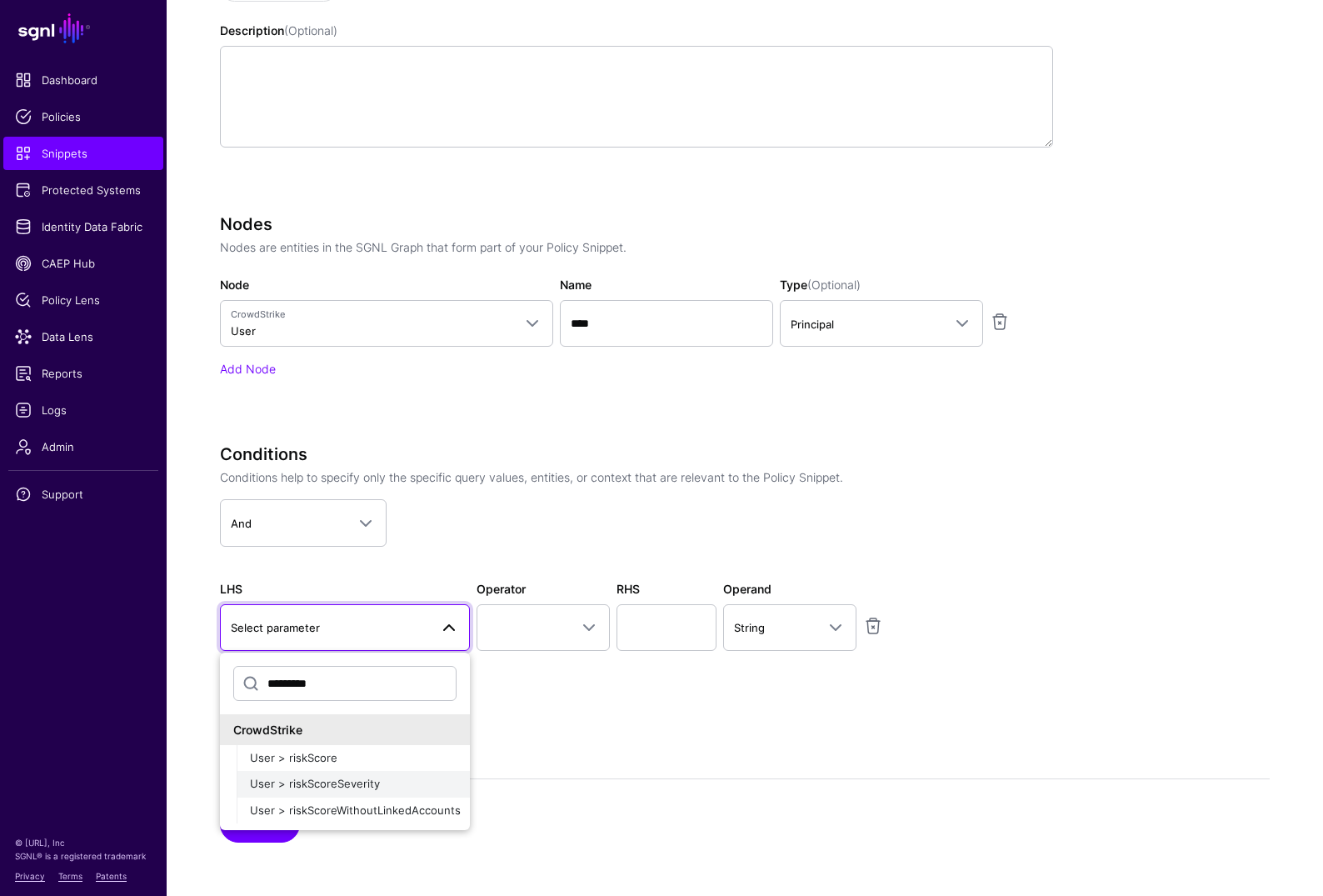
type input "*********"
click at [343, 765] on span "User > riskScoreSeverity" at bounding box center [315, 783] width 130 height 14
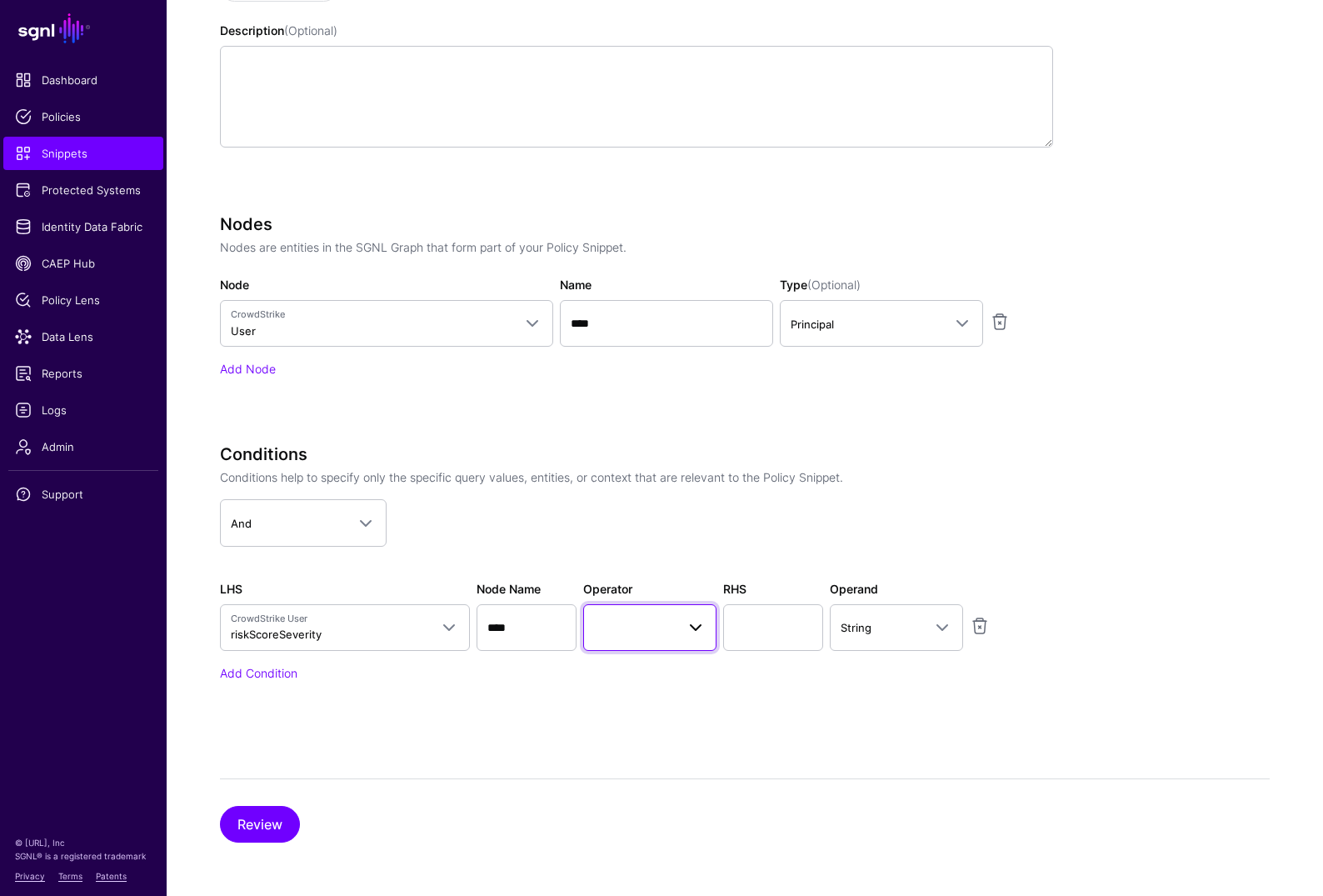
click at [605, 624] on span at bounding box center [651, 628] width 112 height 20
click at [664, 405] on div "Equal To" at bounding box center [687, 411] width 181 height 16
click at [741, 639] on input "text" at bounding box center [772, 627] width 100 height 47
type input "****"
drag, startPoint x: 1161, startPoint y: 580, endPoint x: 981, endPoint y: 561, distance: 181.0
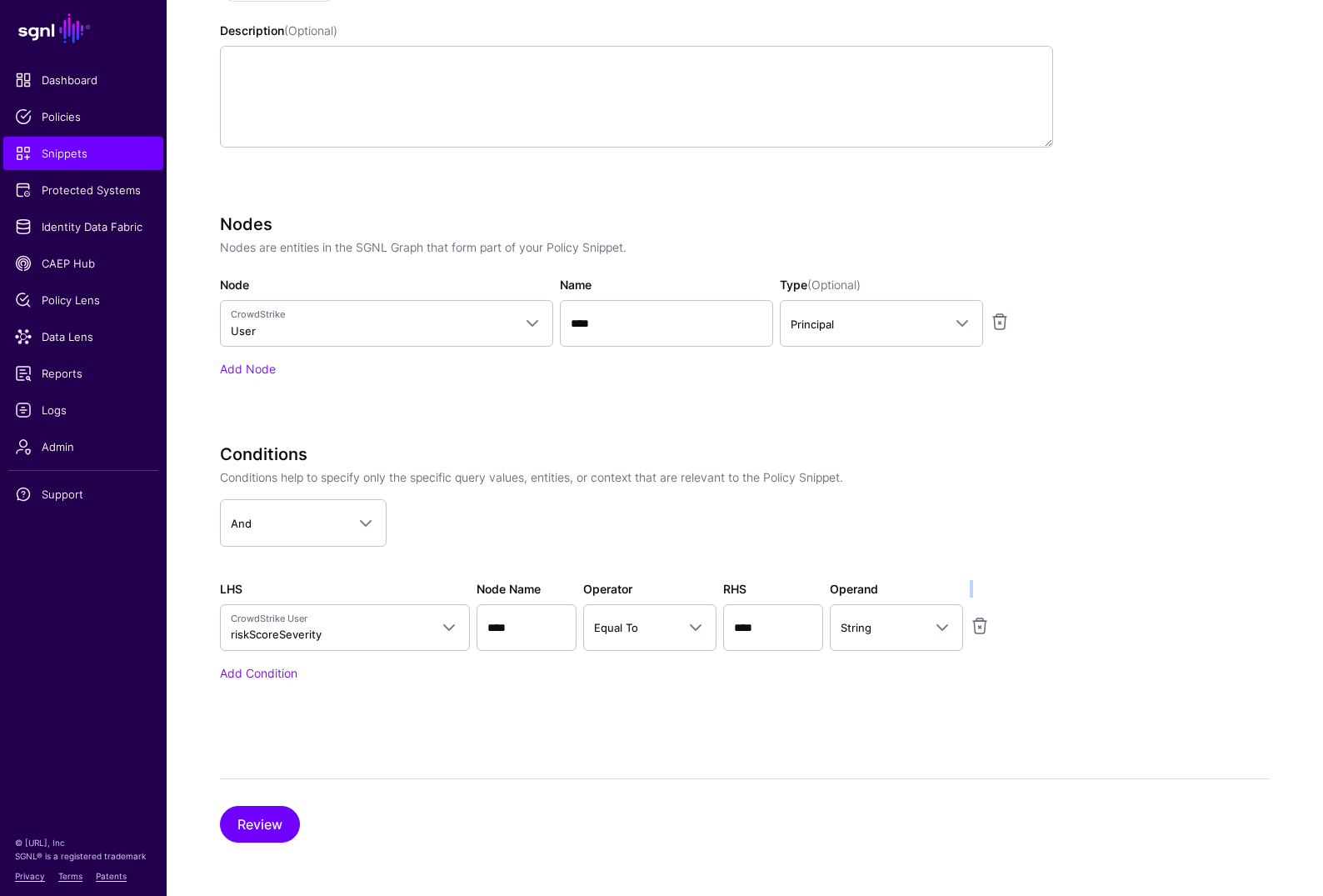
click at [1093, 579] on app-snippets-creator "Specify the components of your Snippet Version Policy Snippet Versions are comp…" at bounding box center [745, 314] width 1050 height 828
click at [247, 765] on button "Review" at bounding box center [259, 825] width 80 height 37
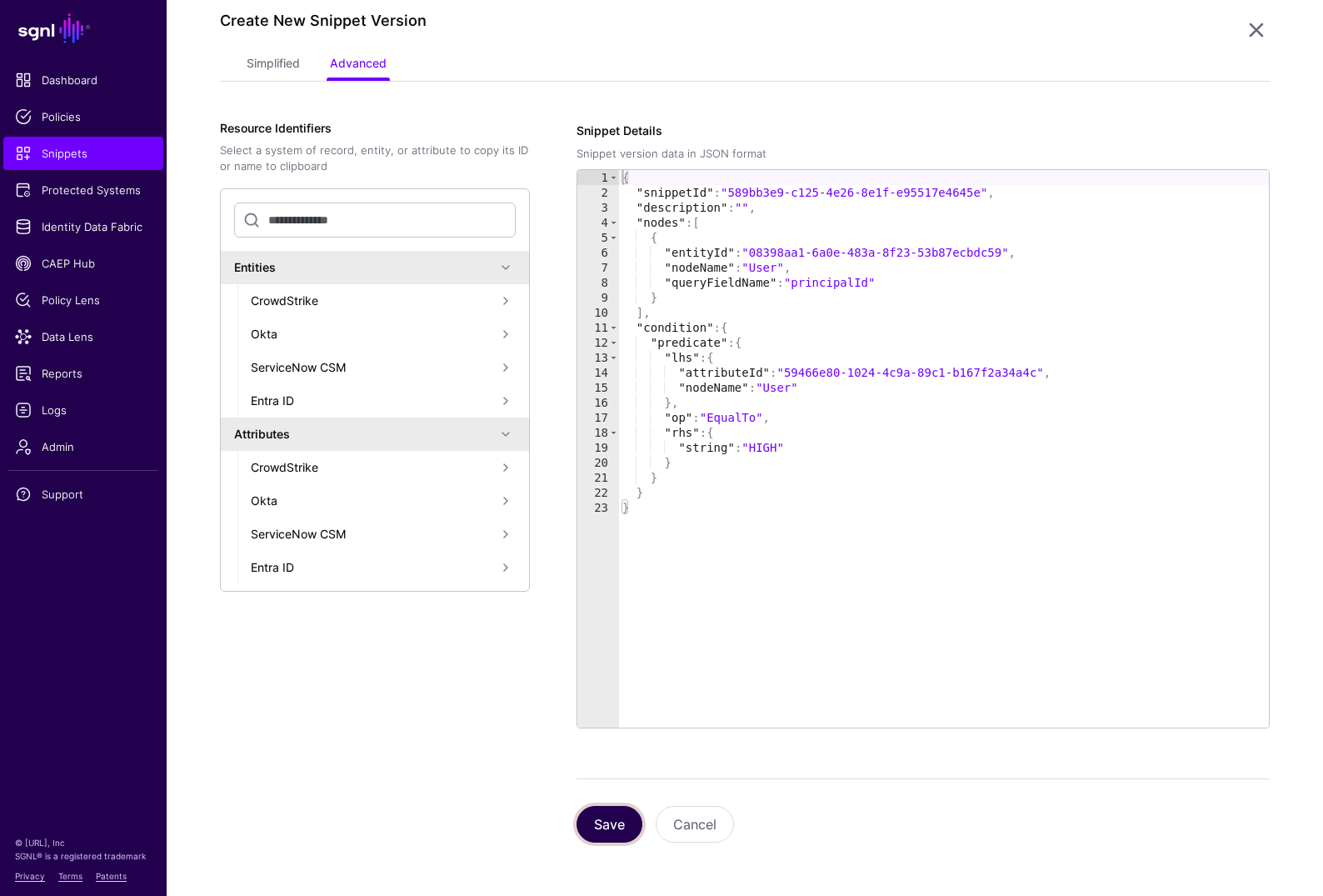
drag, startPoint x: 618, startPoint y: 820, endPoint x: 620, endPoint y: 810, distance: 10.2
click at [618, 765] on button "Save" at bounding box center [609, 825] width 66 height 37
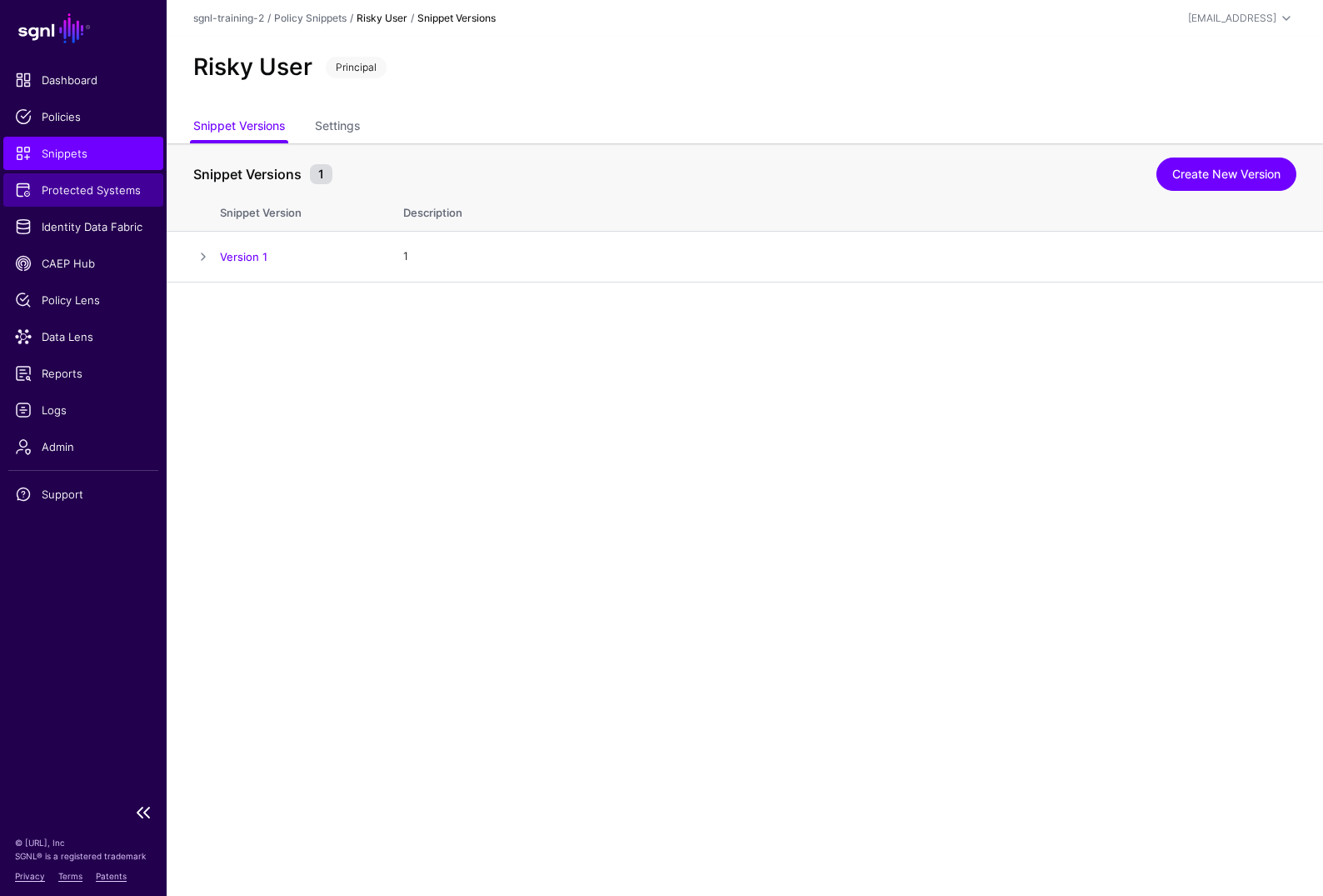
click at [86, 179] on link "Protected Systems" at bounding box center [83, 190] width 160 height 33
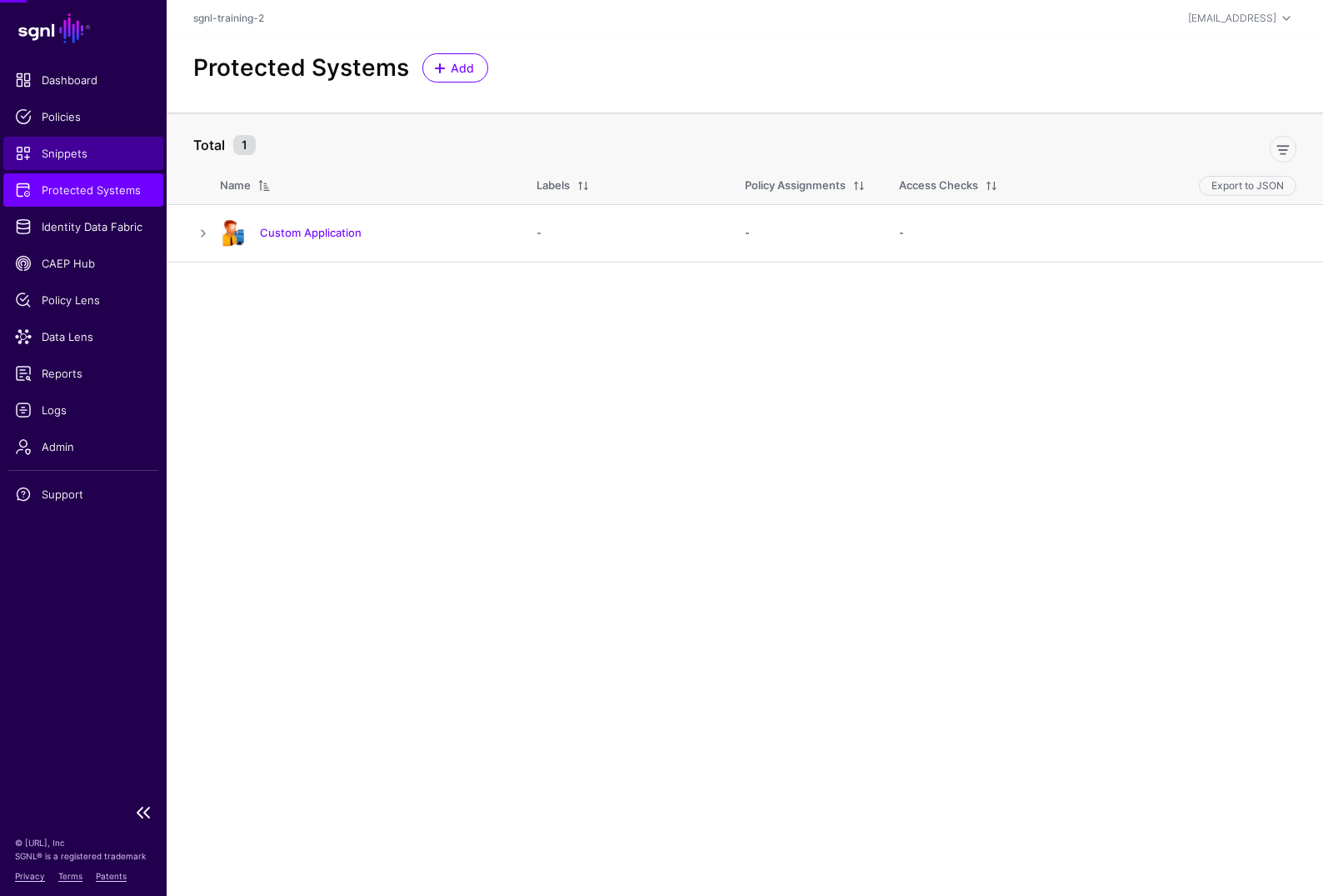
click at [83, 159] on span "Snippets" at bounding box center [82, 153] width 137 height 16
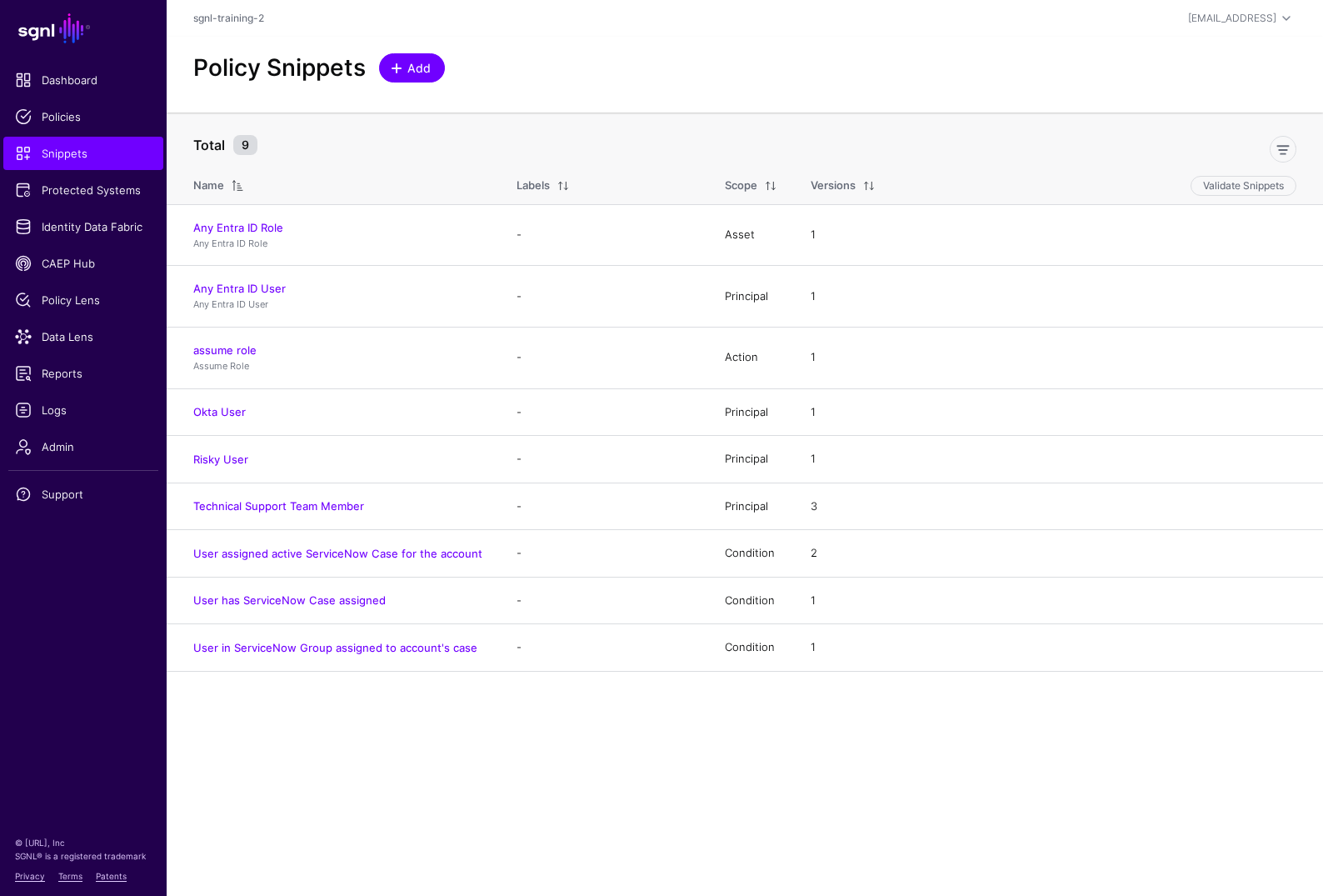
click at [423, 79] on link "Add" at bounding box center [412, 68] width 66 height 29
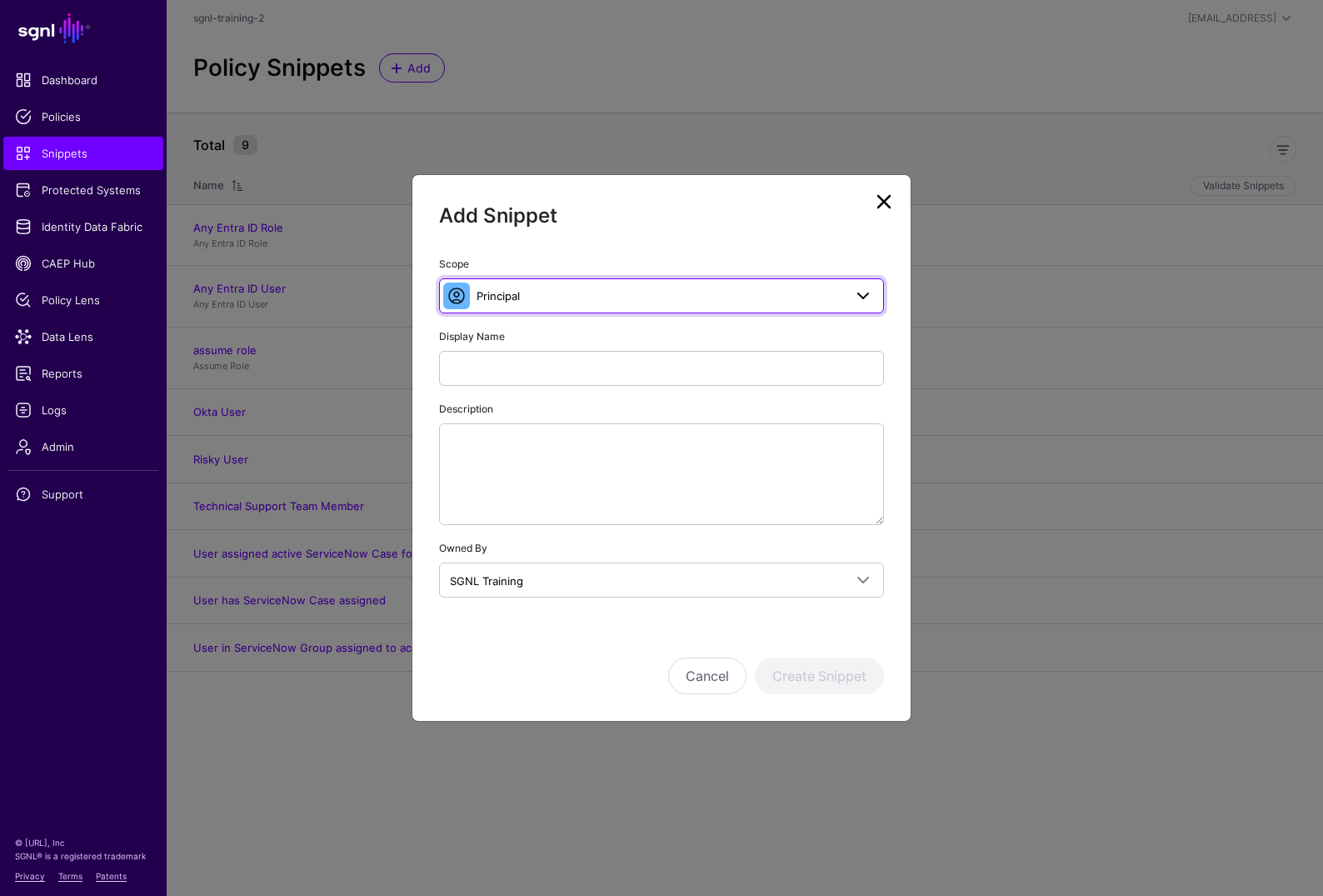
click at [595, 300] on span "Principal" at bounding box center [660, 296] width 366 height 18
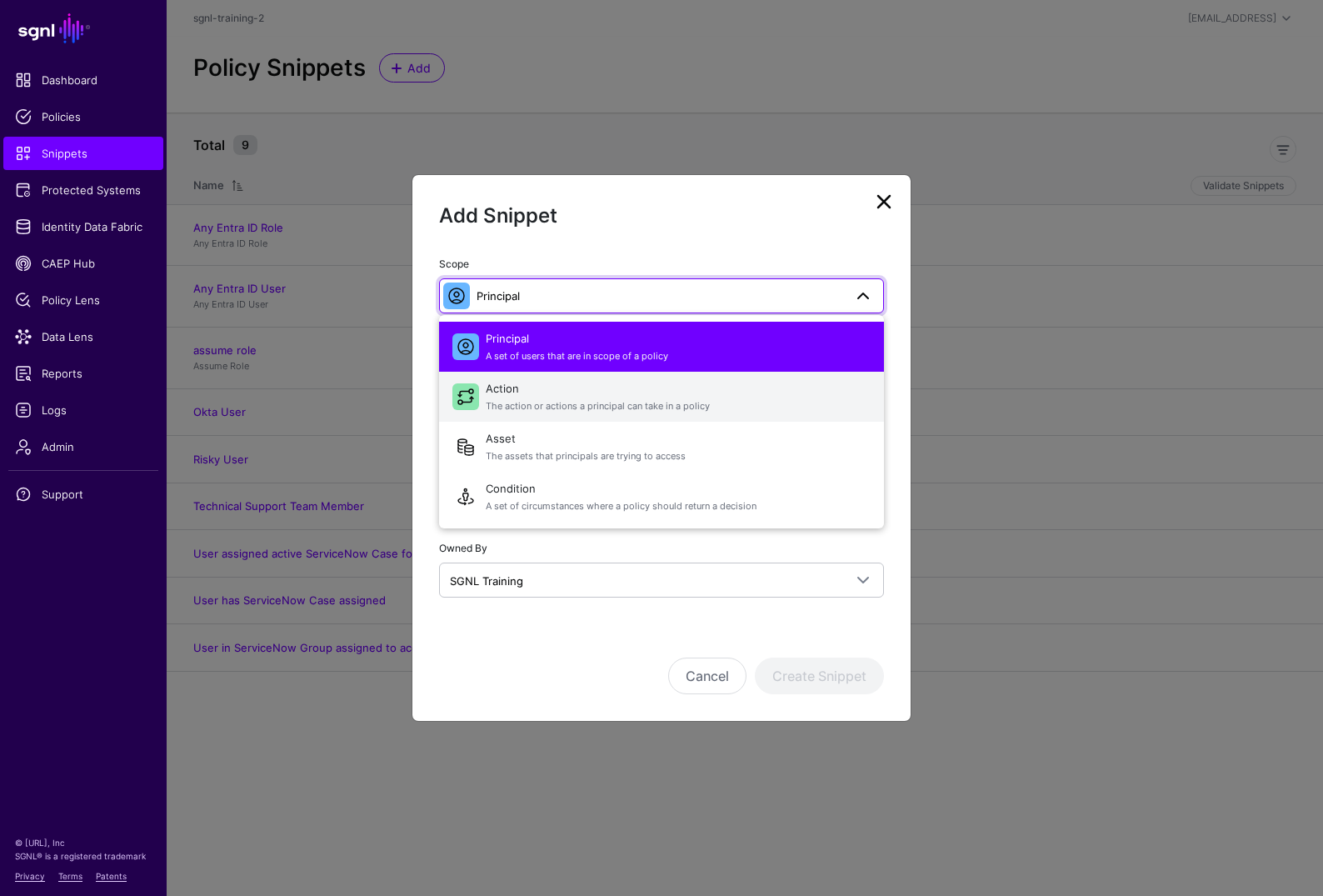
click at [498, 400] on span "The action or actions a principal can take in a policy" at bounding box center [678, 406] width 385 height 14
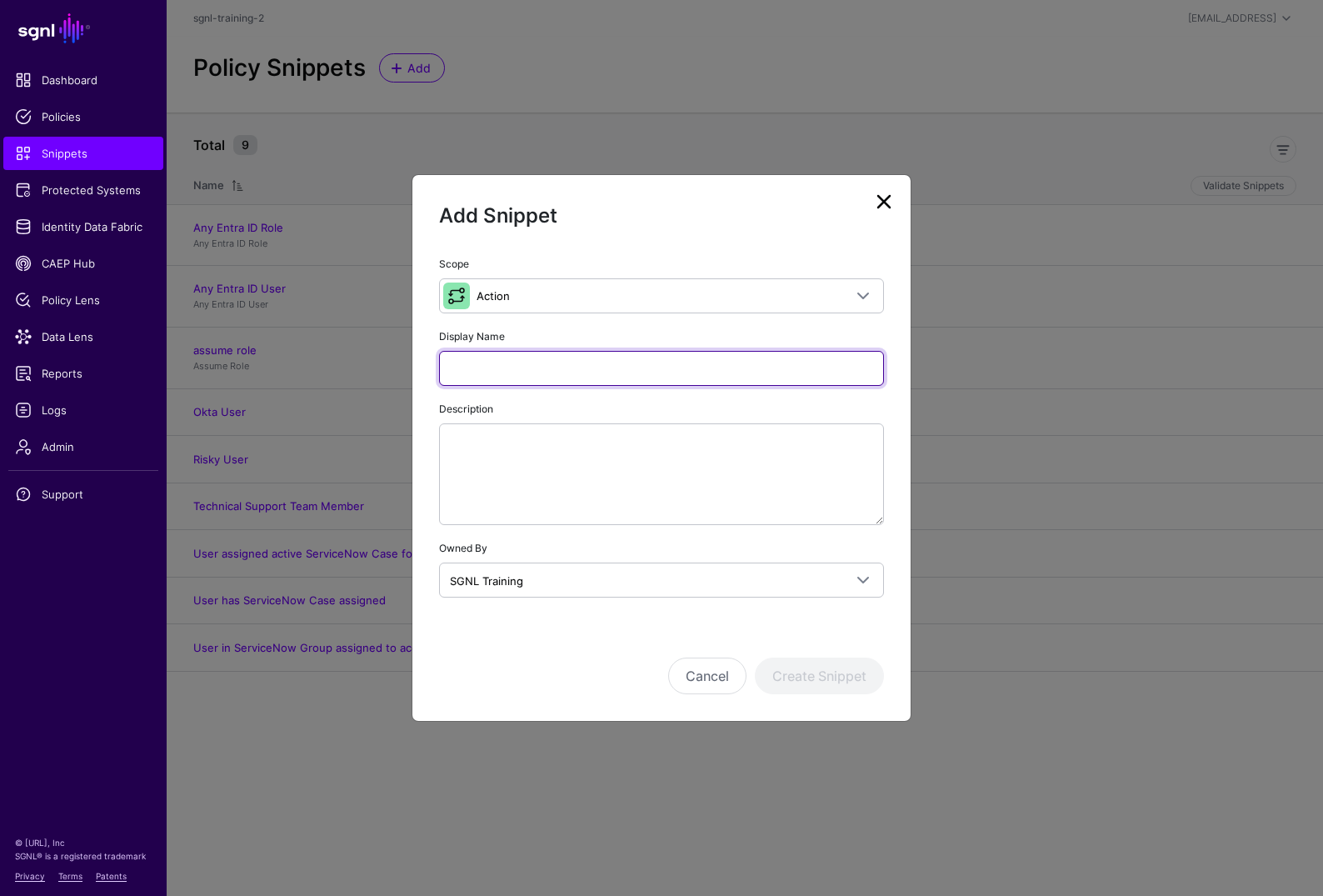
click at [555, 362] on input "Display Name" at bounding box center [662, 368] width 445 height 35
type input "**********"
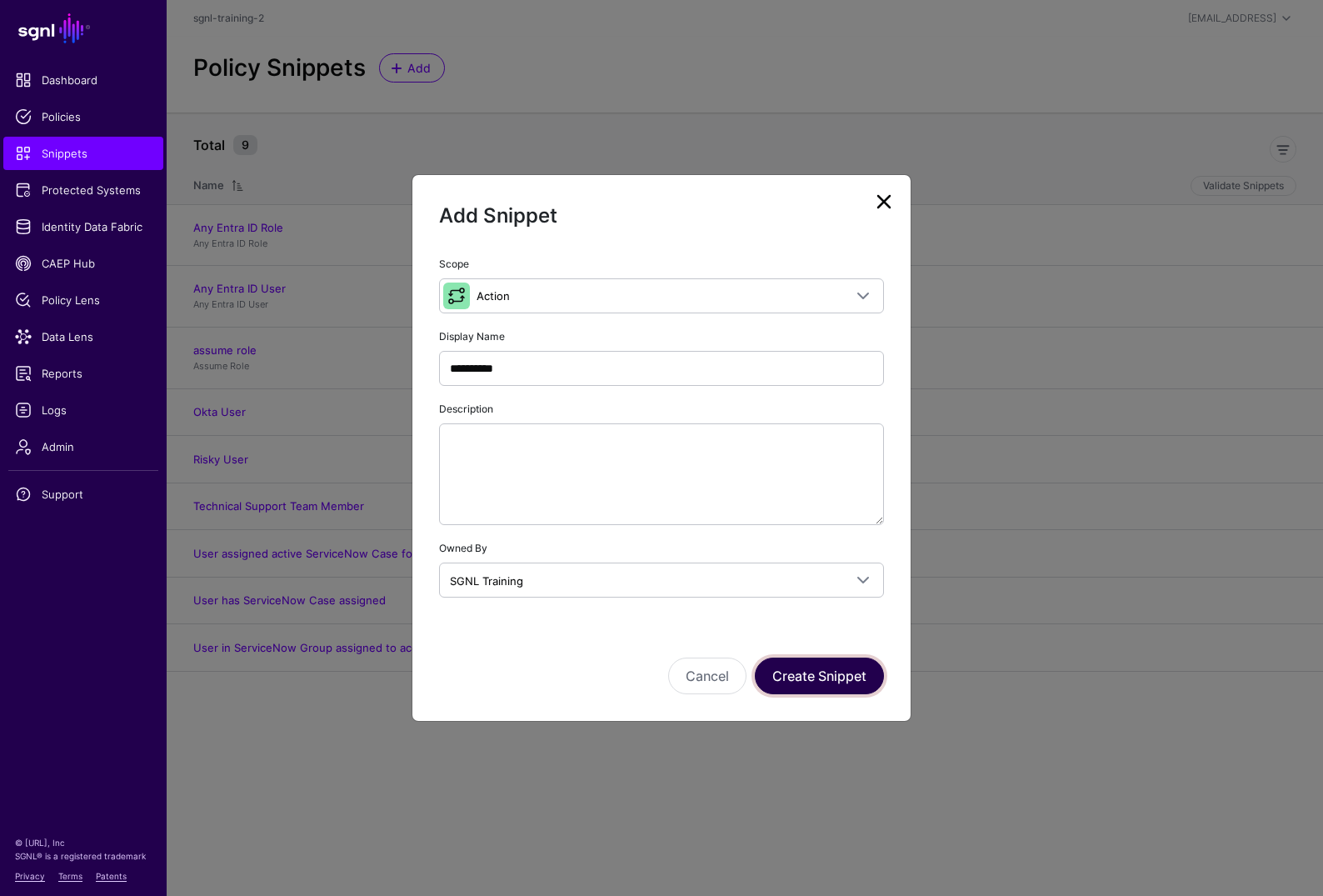
click at [815, 687] on button "Create Snippet" at bounding box center [819, 676] width 129 height 37
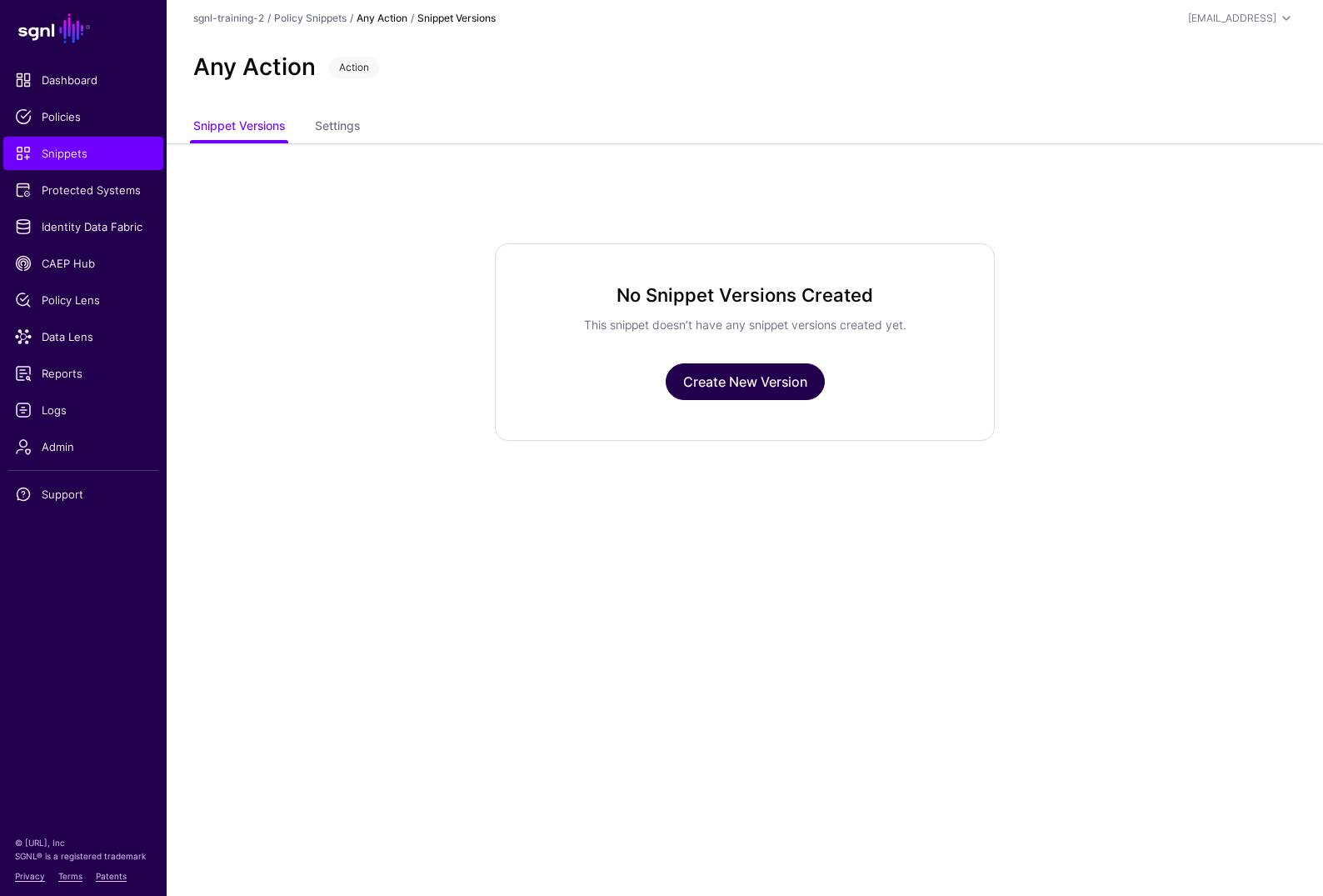
click at [758, 373] on link "Create New Version" at bounding box center [746, 382] width 159 height 37
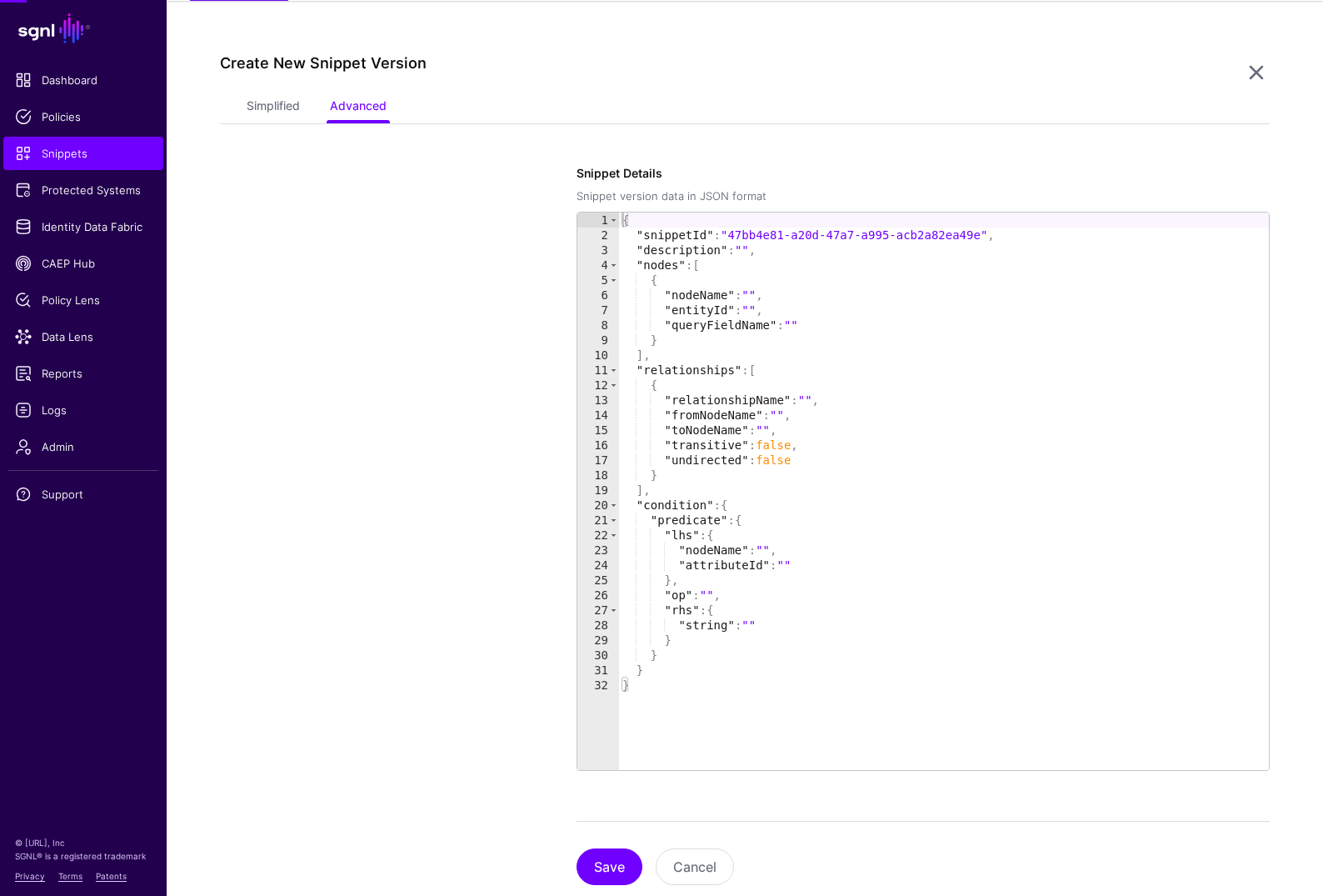
scroll to position [143, 0]
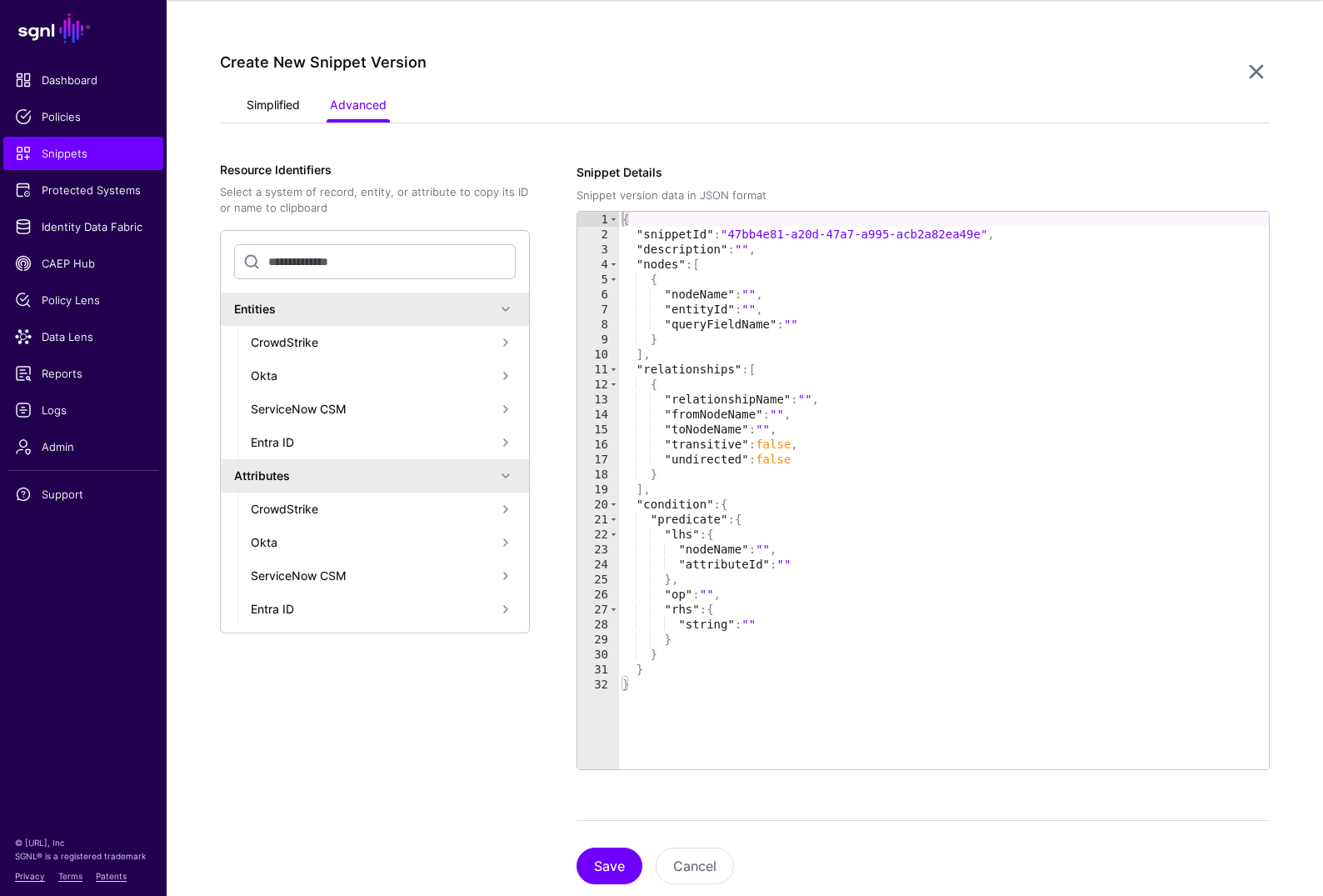
click at [272, 105] on link "Simplified" at bounding box center [273, 106] width 53 height 32
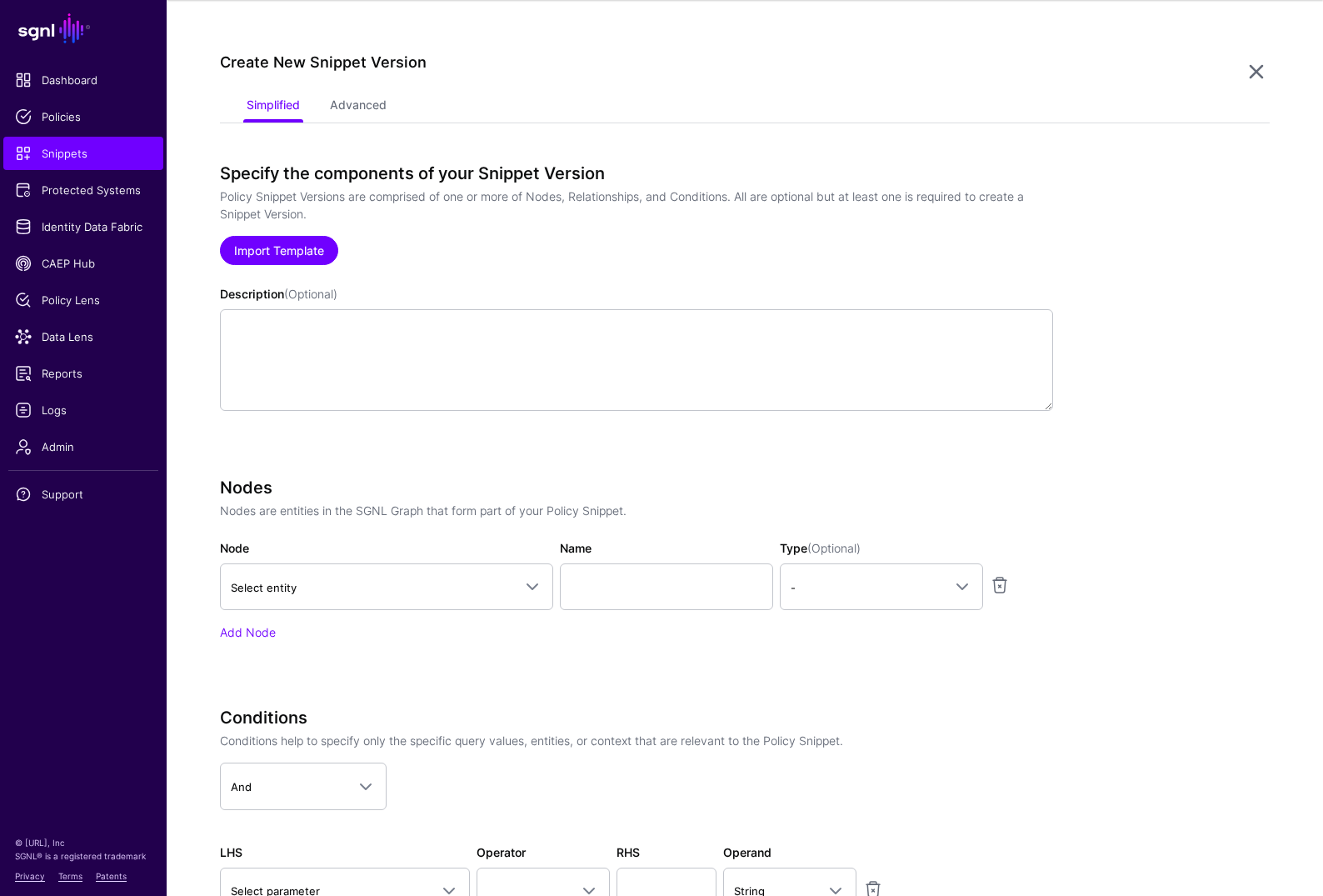
click at [290, 237] on link "Import Template" at bounding box center [279, 250] width 118 height 29
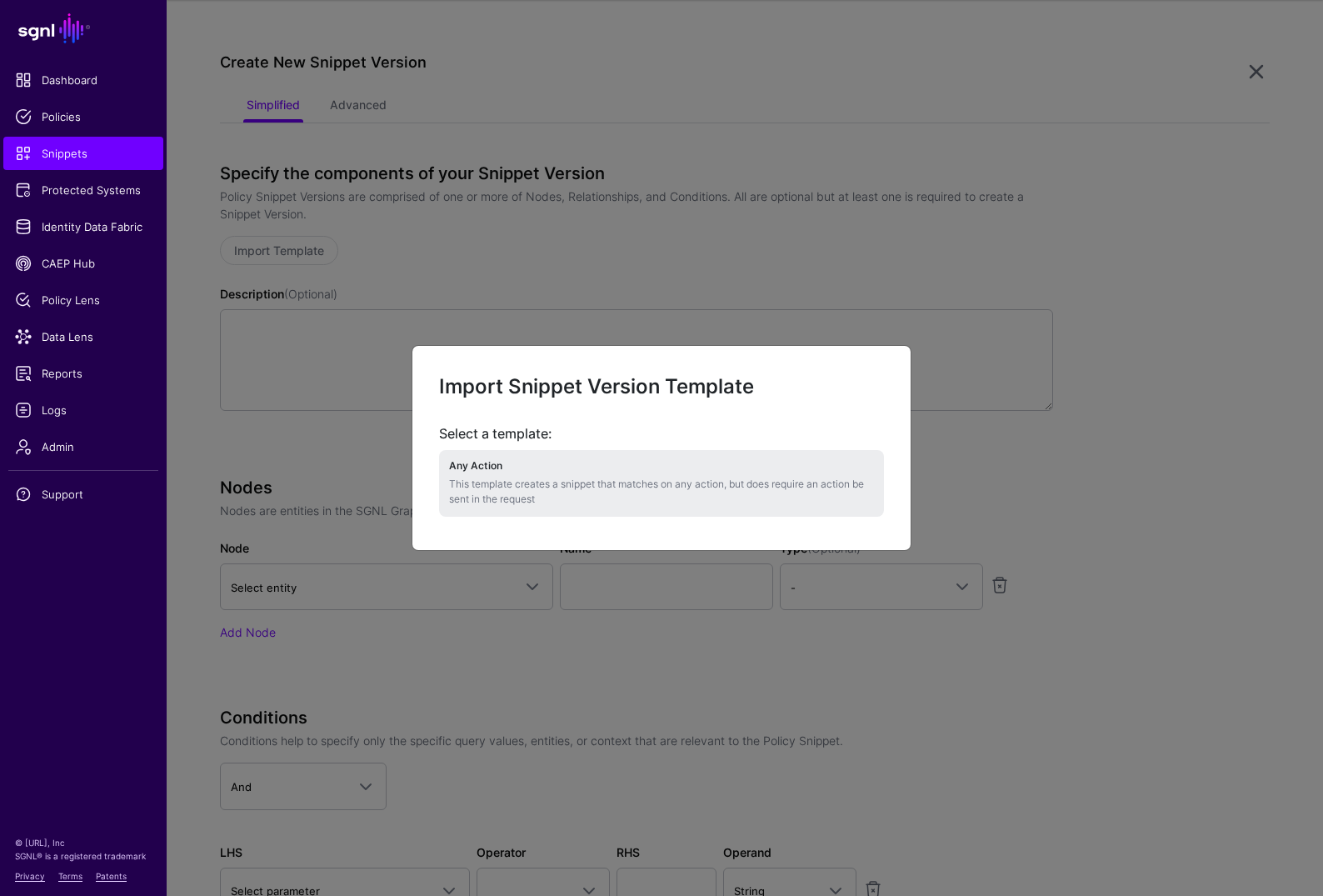
click at [586, 451] on li "Any Action This template creates a snippet that matches on any action, but does…" at bounding box center [662, 483] width 445 height 66
type textarea "**********"
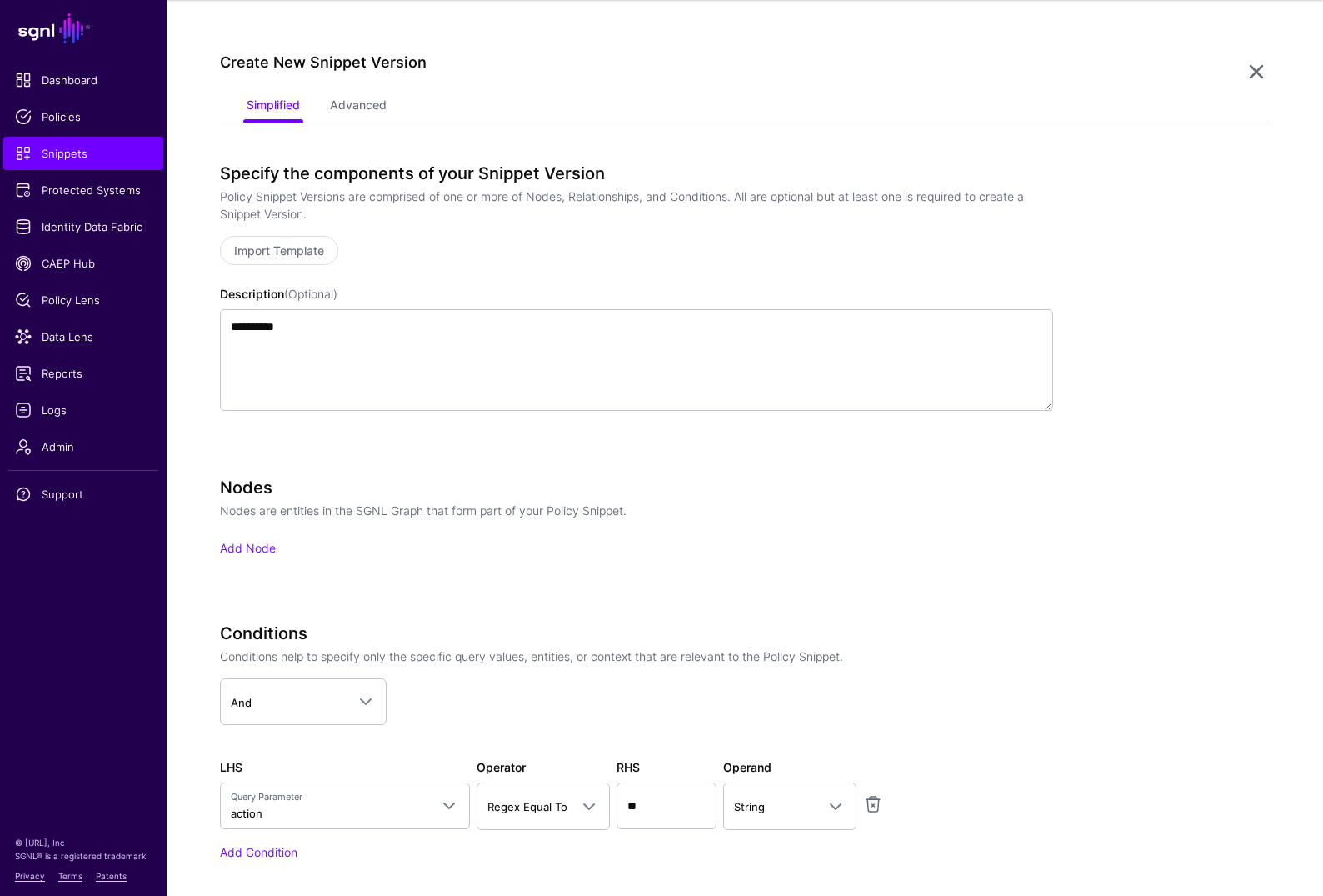
scroll to position [322, 0]
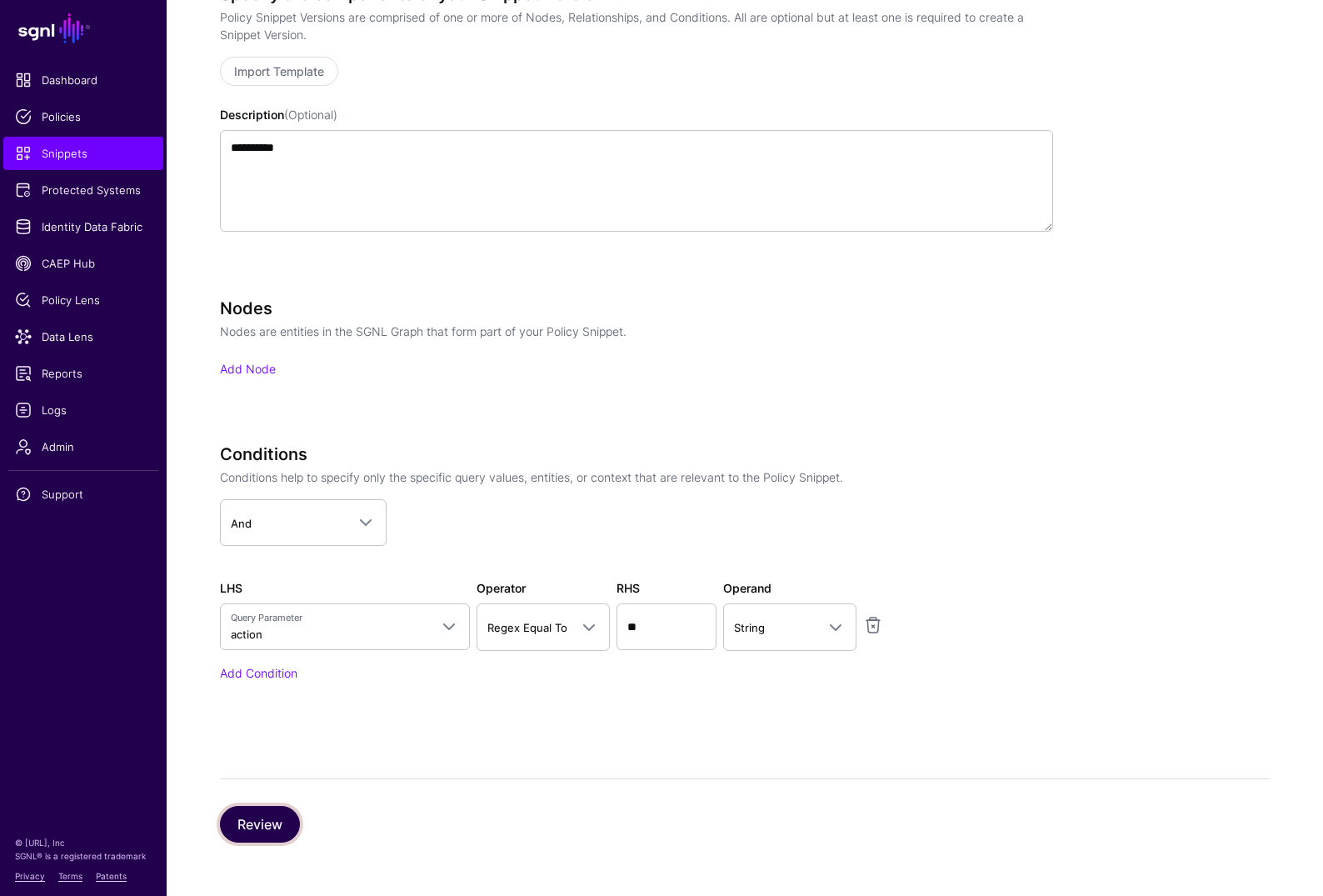
click at [275, 765] on button "Review" at bounding box center [259, 825] width 80 height 37
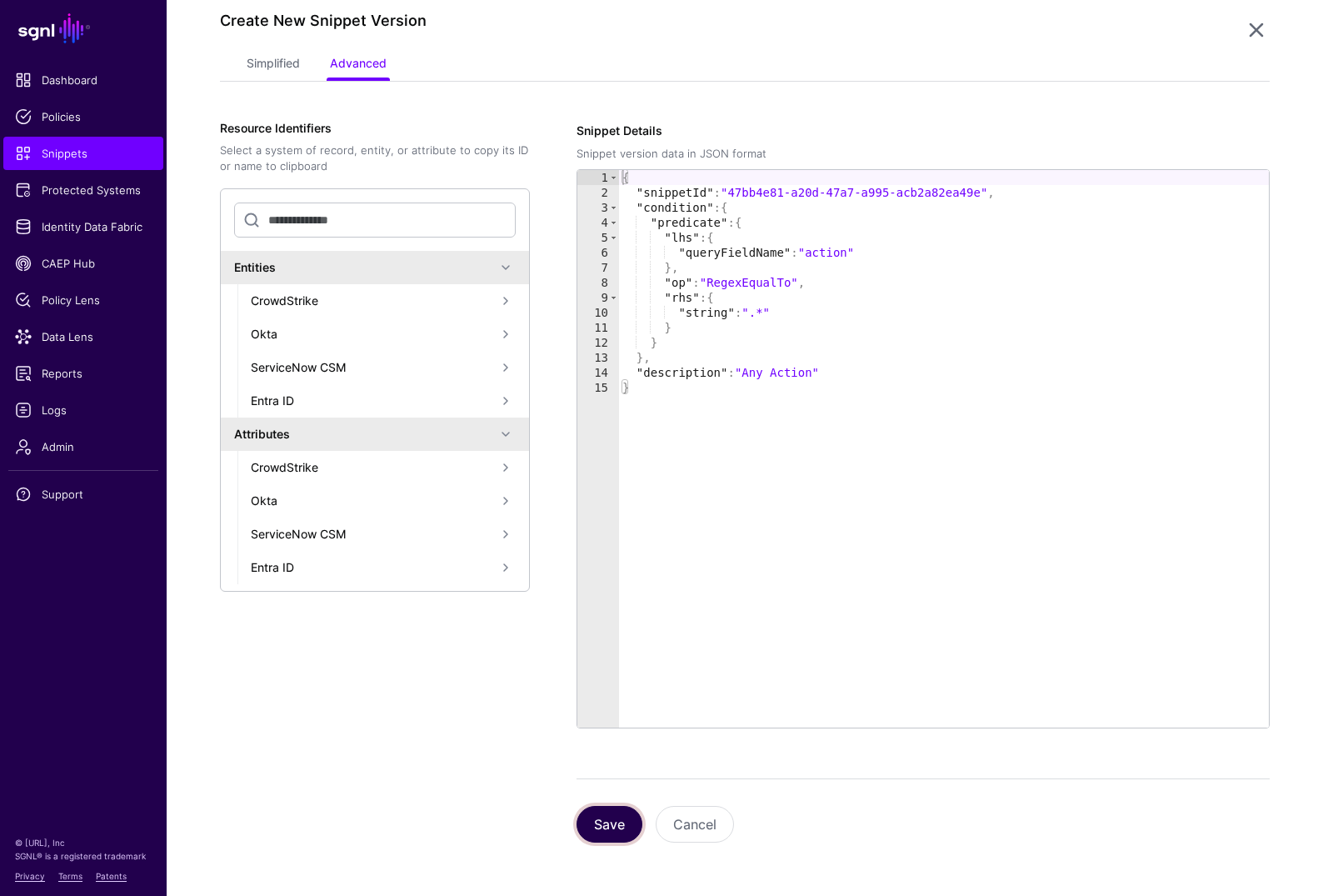
click at [601, 765] on button "Save" at bounding box center [609, 825] width 66 height 37
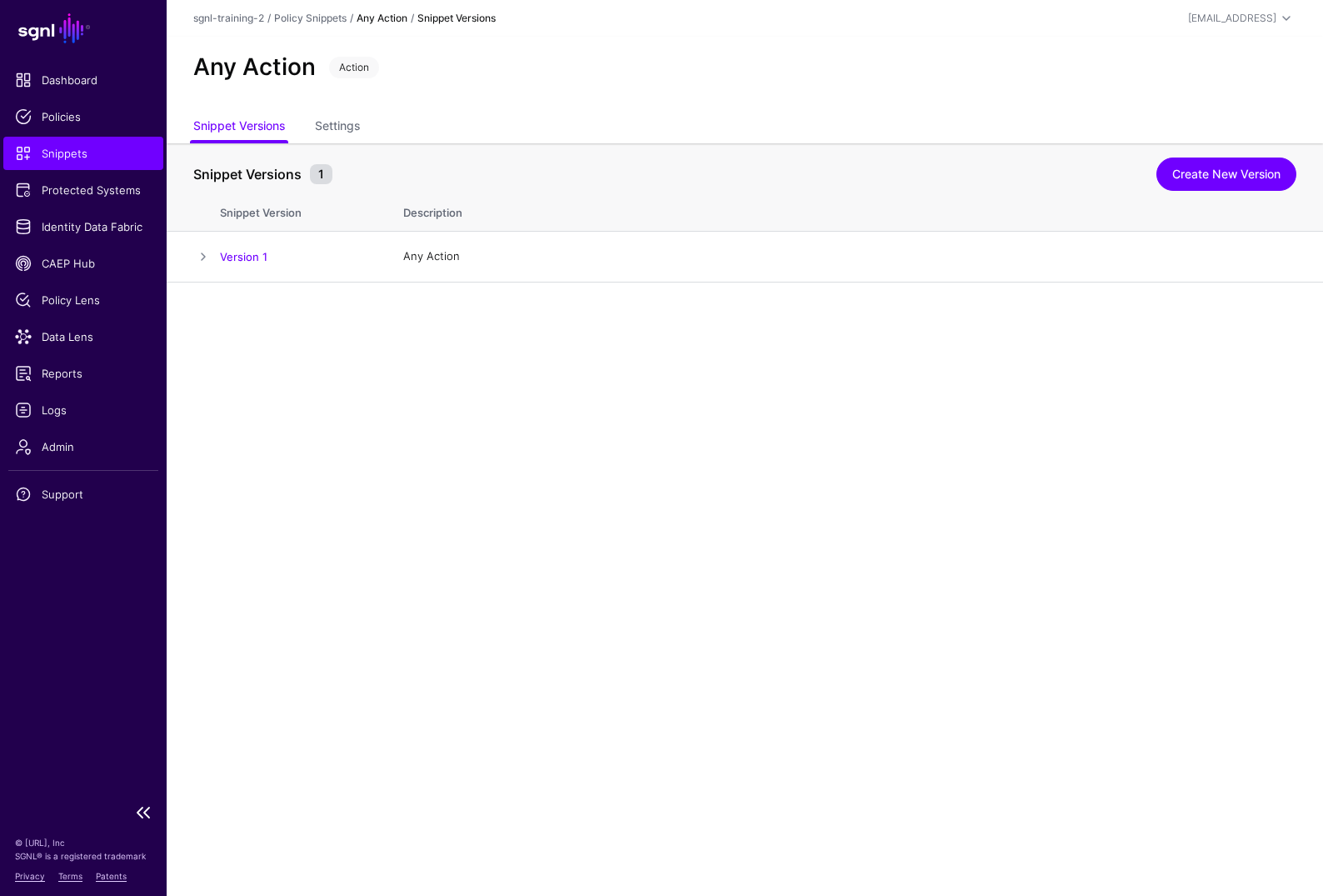
click at [81, 161] on span "Snippets" at bounding box center [82, 153] width 137 height 16
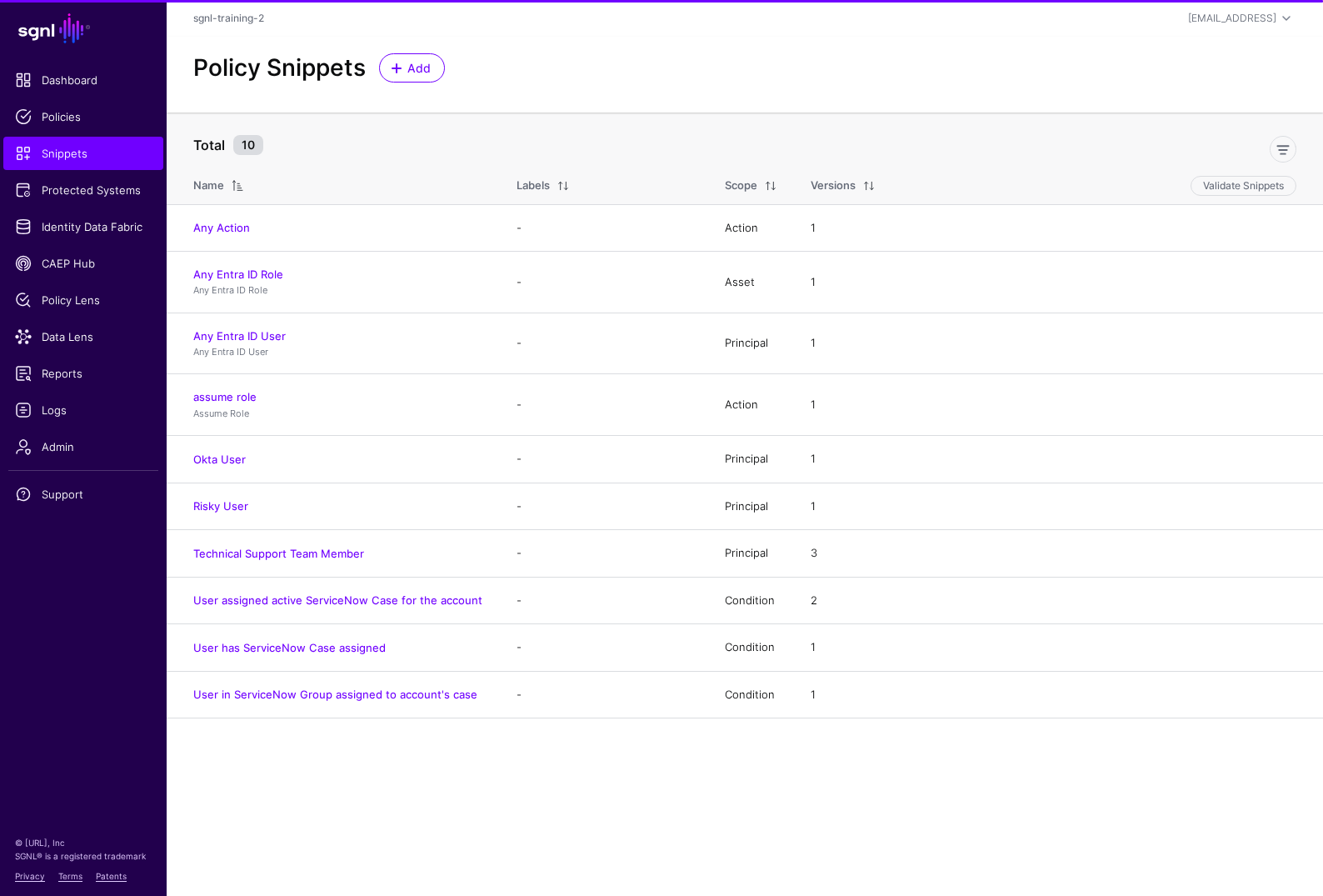
click at [393, 82] on div "Policy Snippets Add" at bounding box center [745, 74] width 1156 height 76
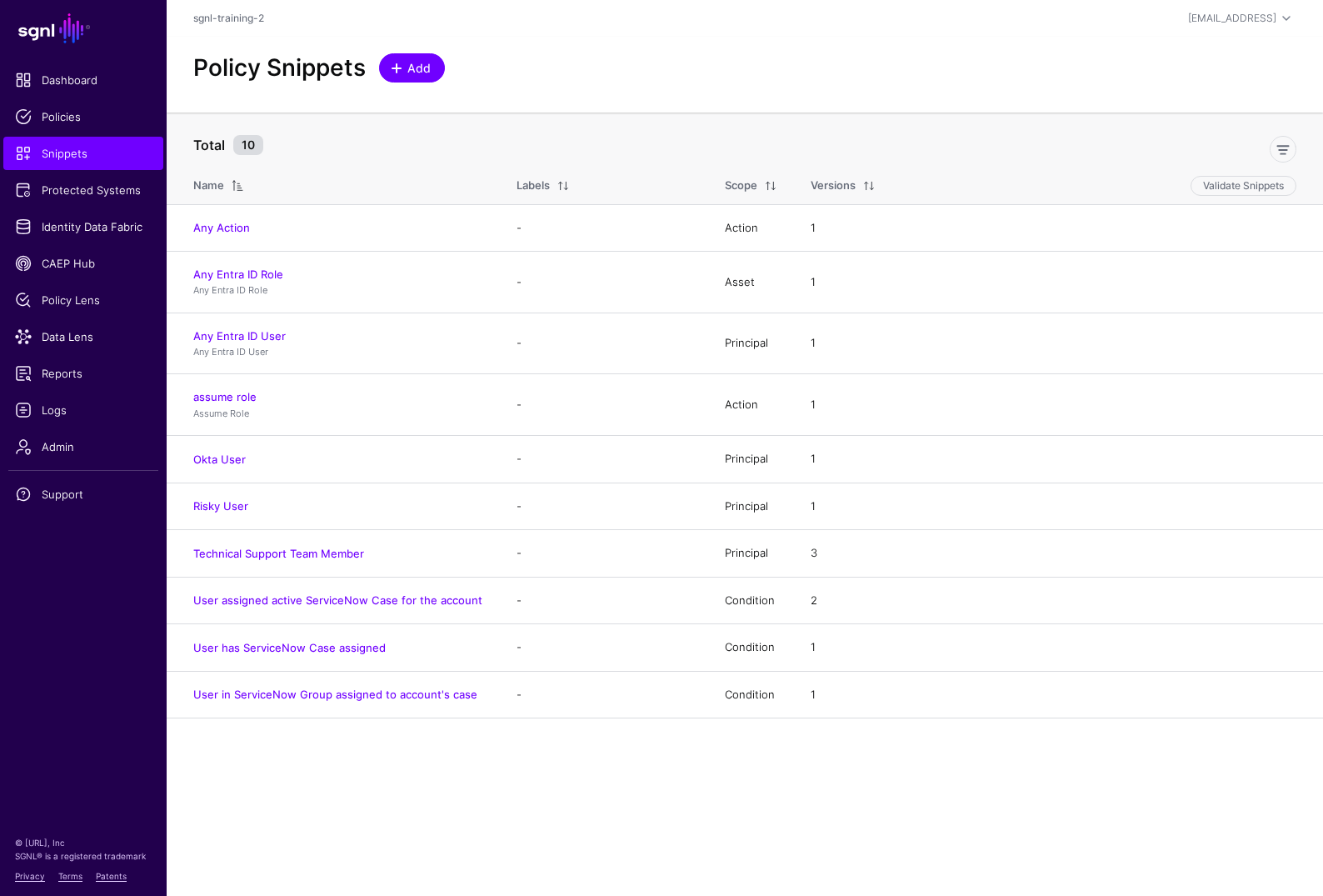
click at [409, 66] on span "Add" at bounding box center [420, 68] width 27 height 17
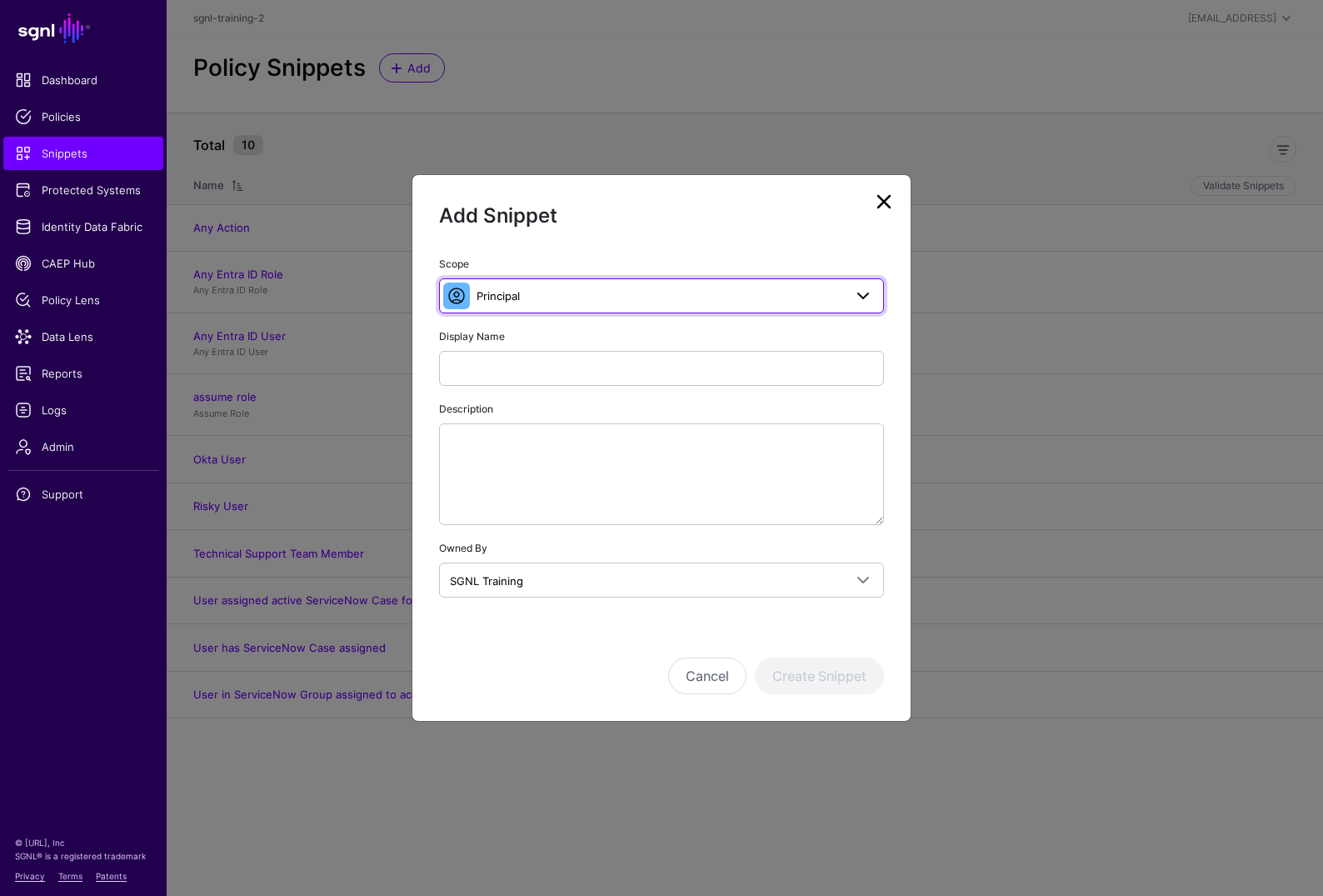
click at [577, 290] on span "Principal" at bounding box center [660, 296] width 366 height 18
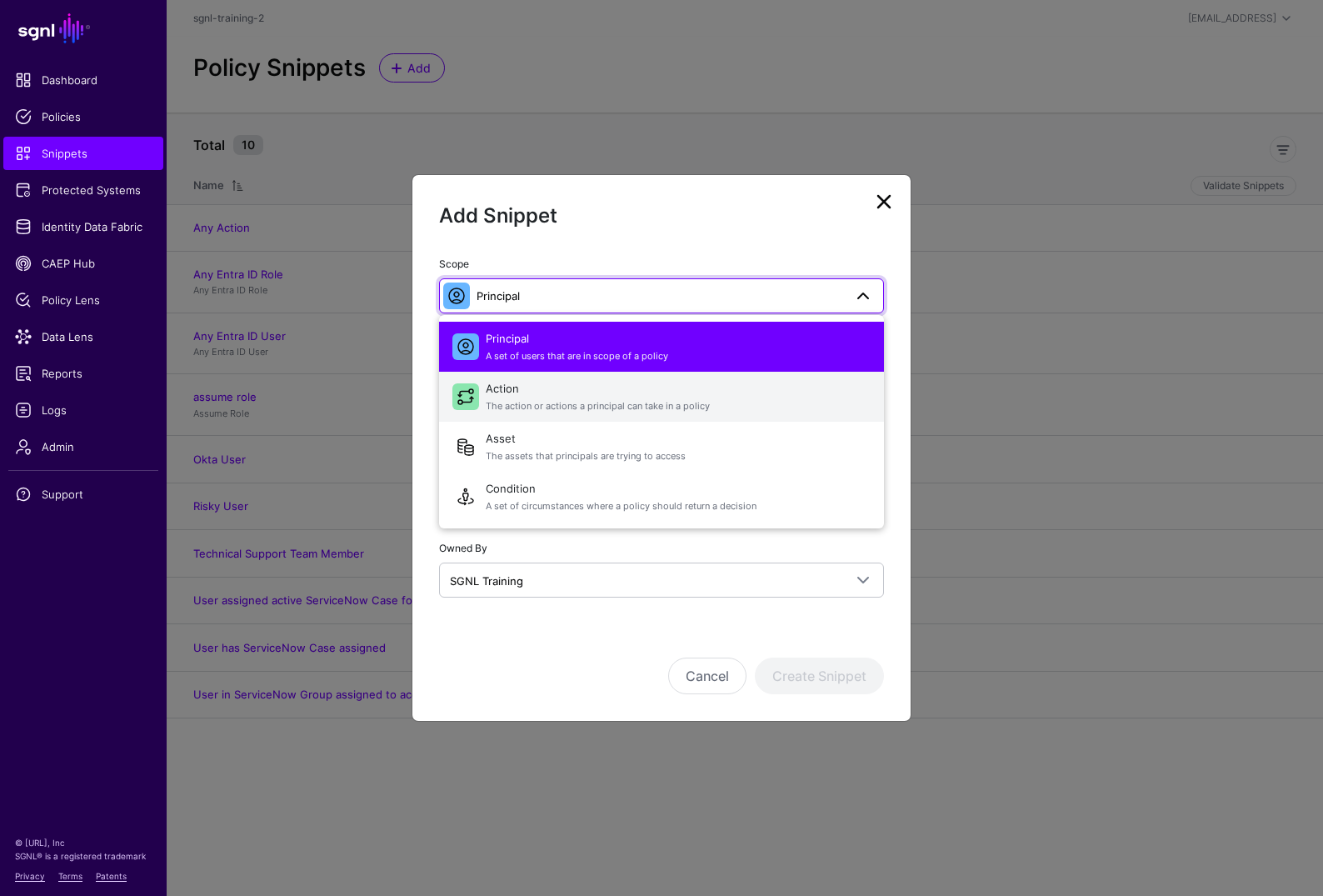
click at [514, 401] on span "The action or actions a principal can take in a policy" at bounding box center [678, 406] width 385 height 14
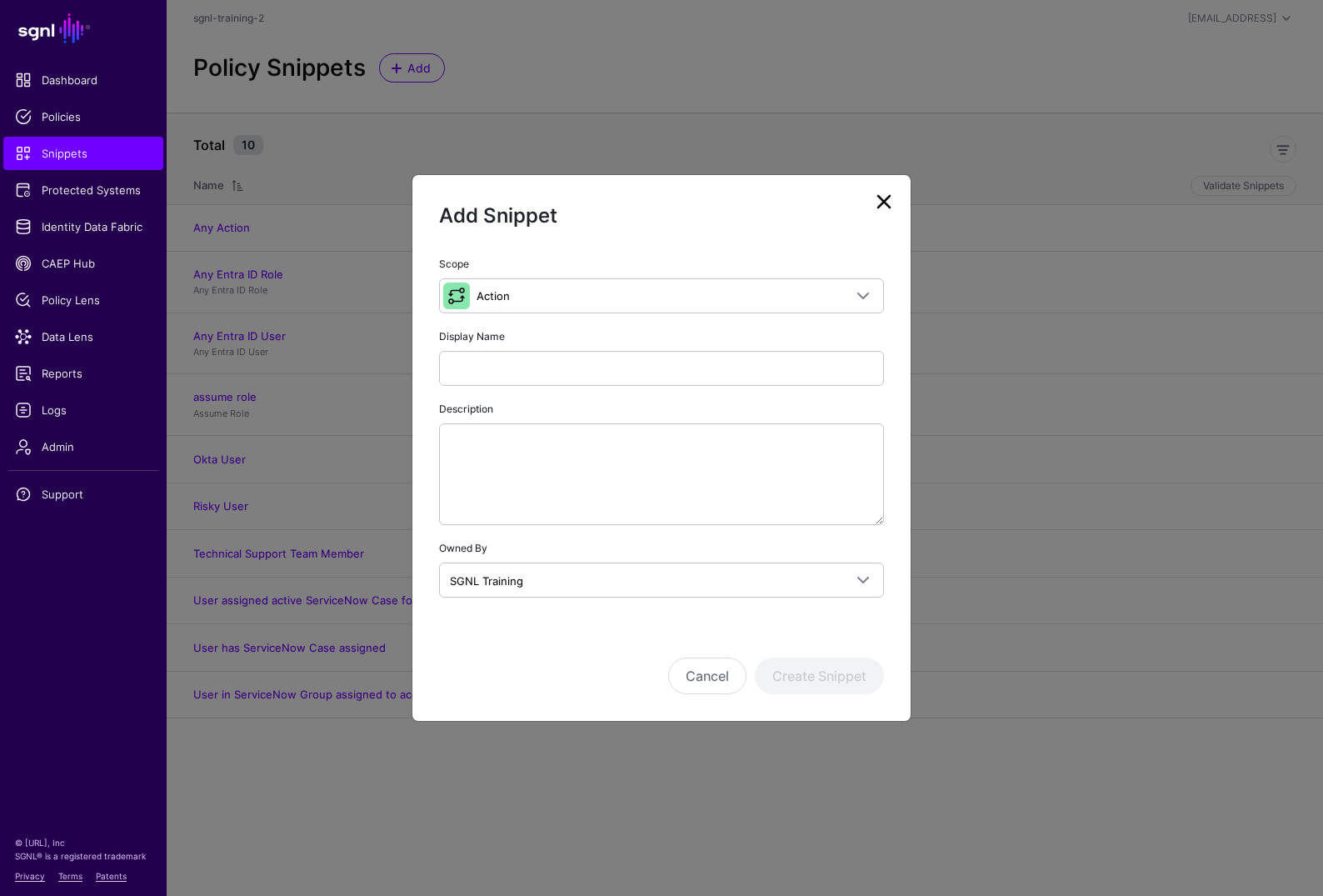
click at [510, 388] on div "Scope Action Principal A set of users that are in scope of a policy Action The …" at bounding box center [662, 425] width 445 height 344
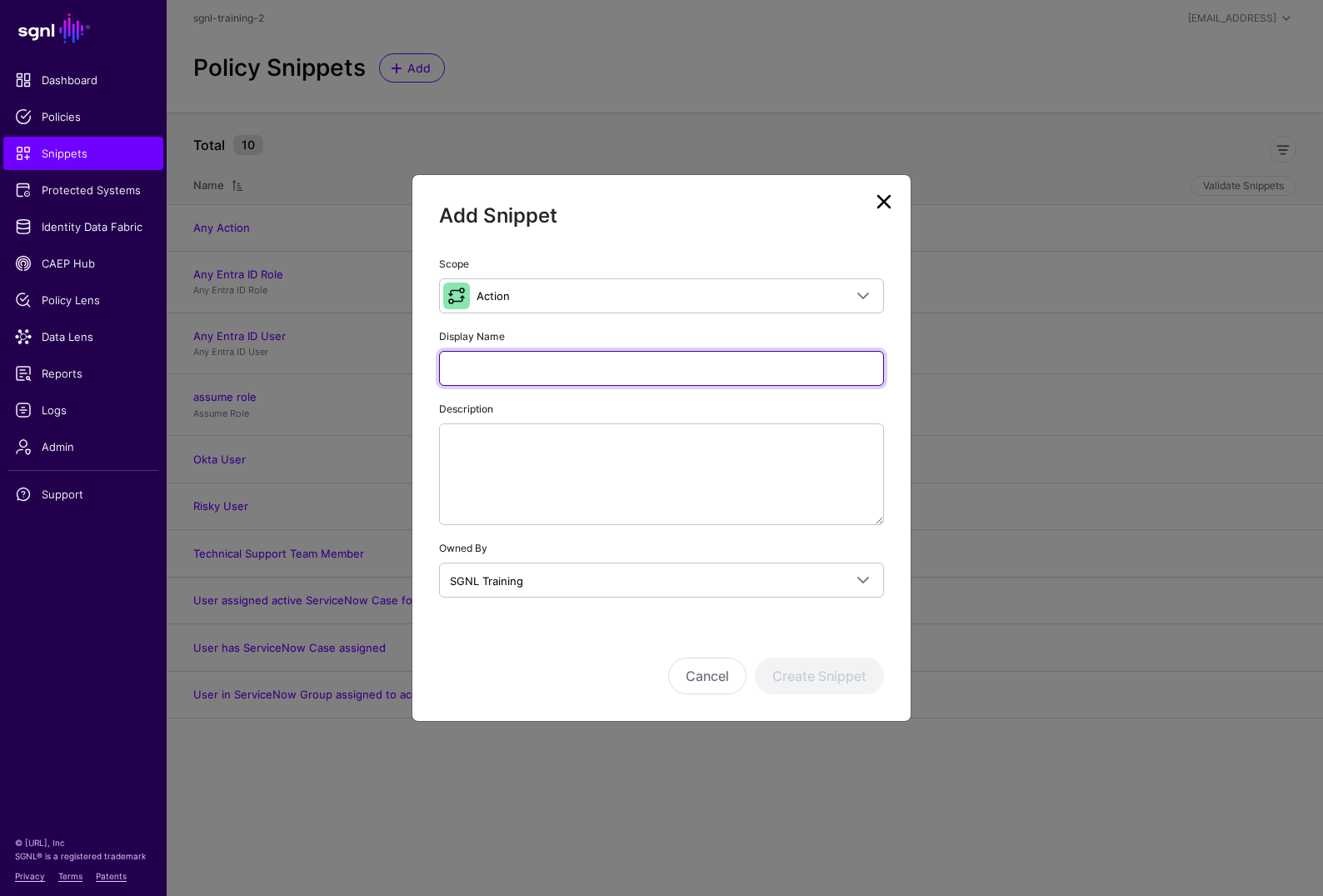
click at [513, 369] on input "Display Name" at bounding box center [662, 368] width 445 height 35
type input "******"
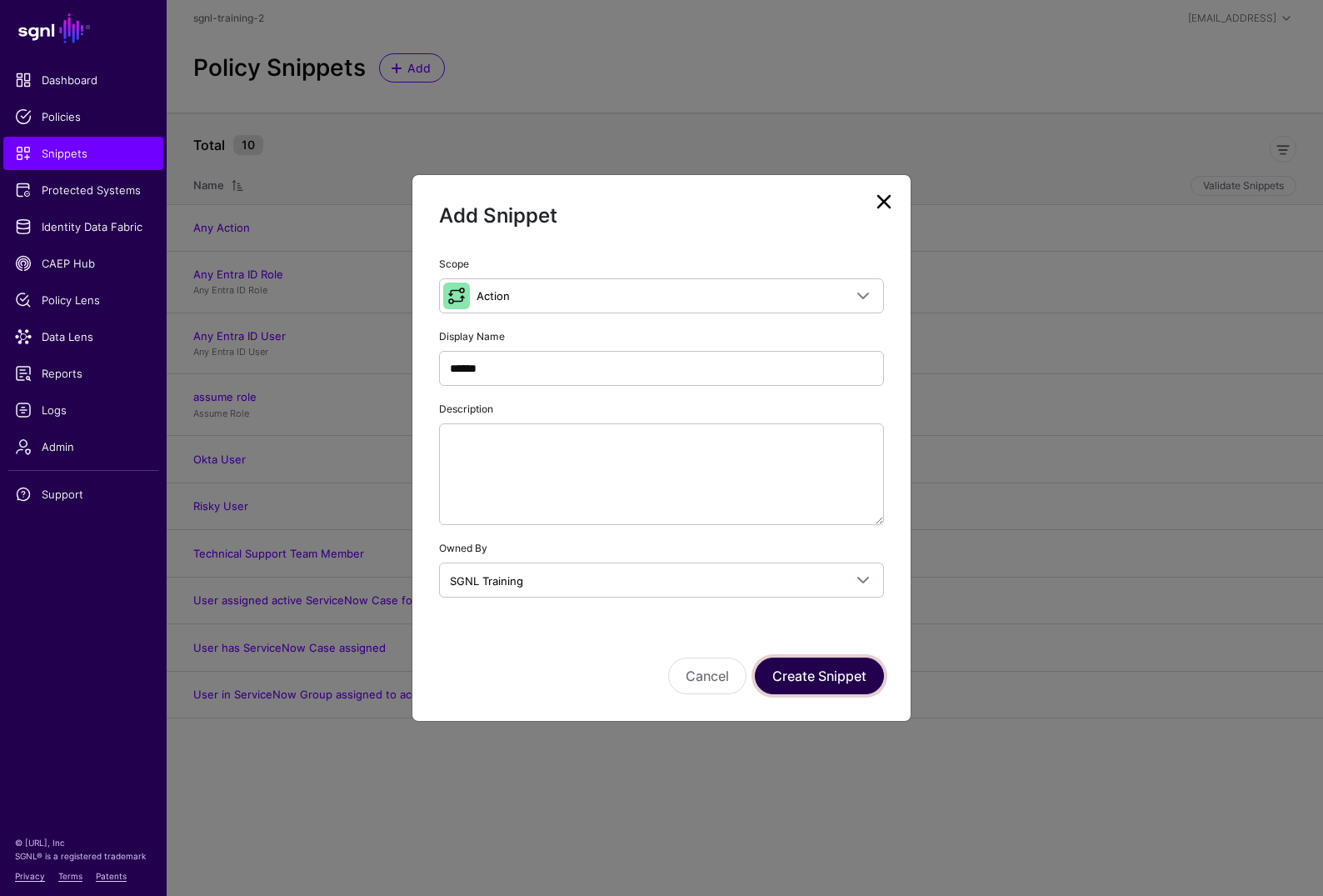
drag, startPoint x: 803, startPoint y: 678, endPoint x: 797, endPoint y: 627, distance: 51.4
click at [803, 677] on button "Create Snippet" at bounding box center [819, 676] width 129 height 37
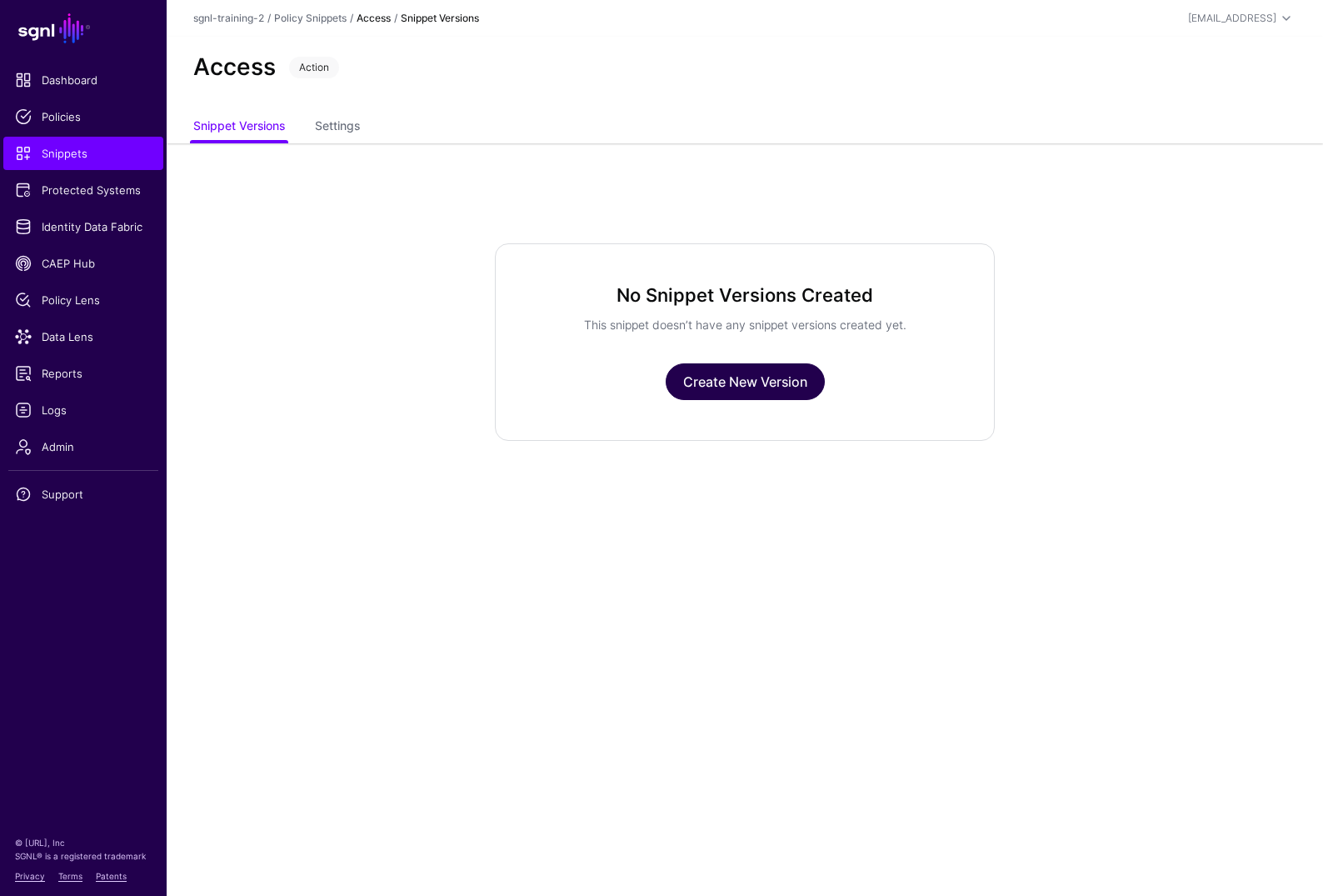
click at [781, 383] on link "Create New Version" at bounding box center [746, 382] width 159 height 37
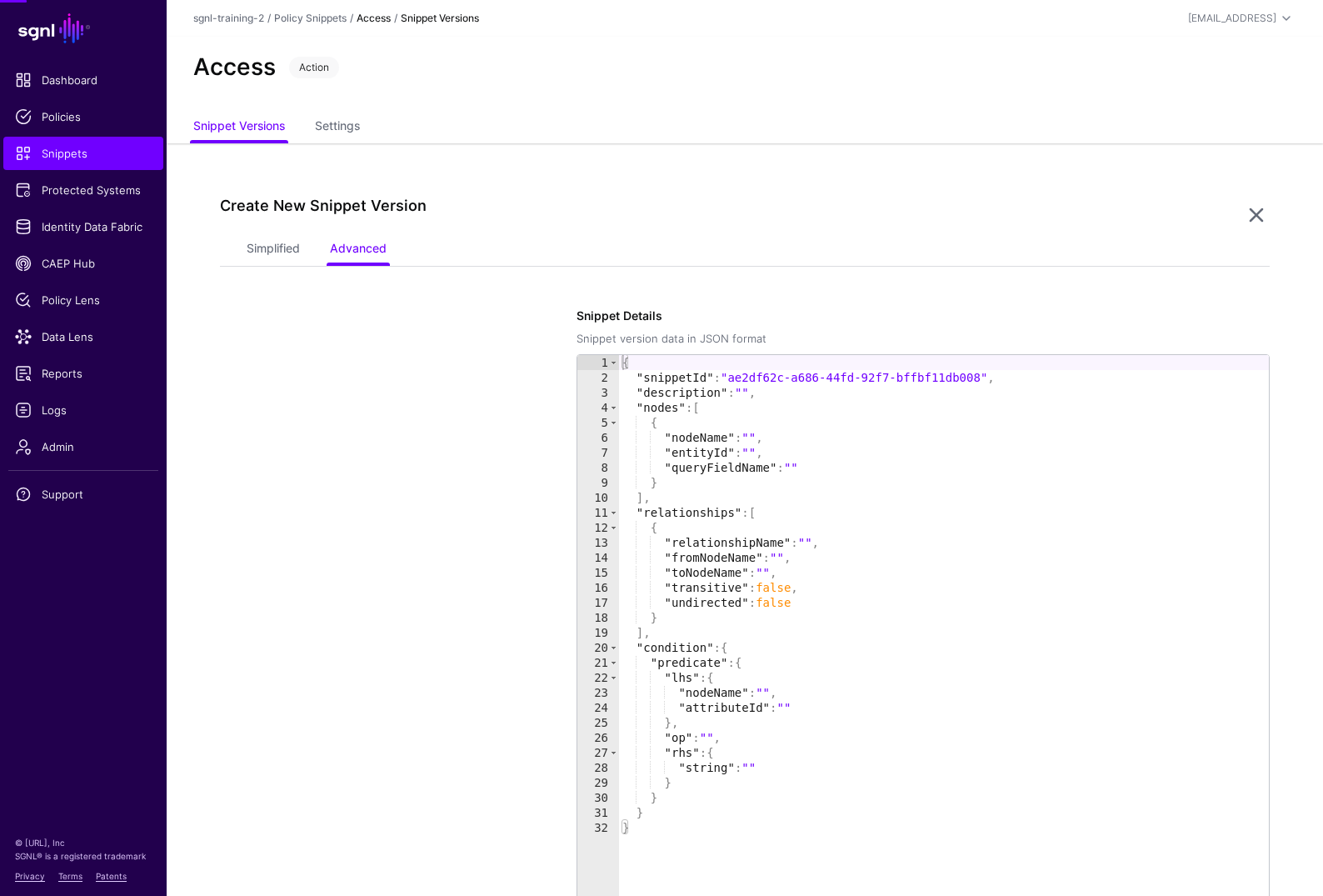
scroll to position [143, 0]
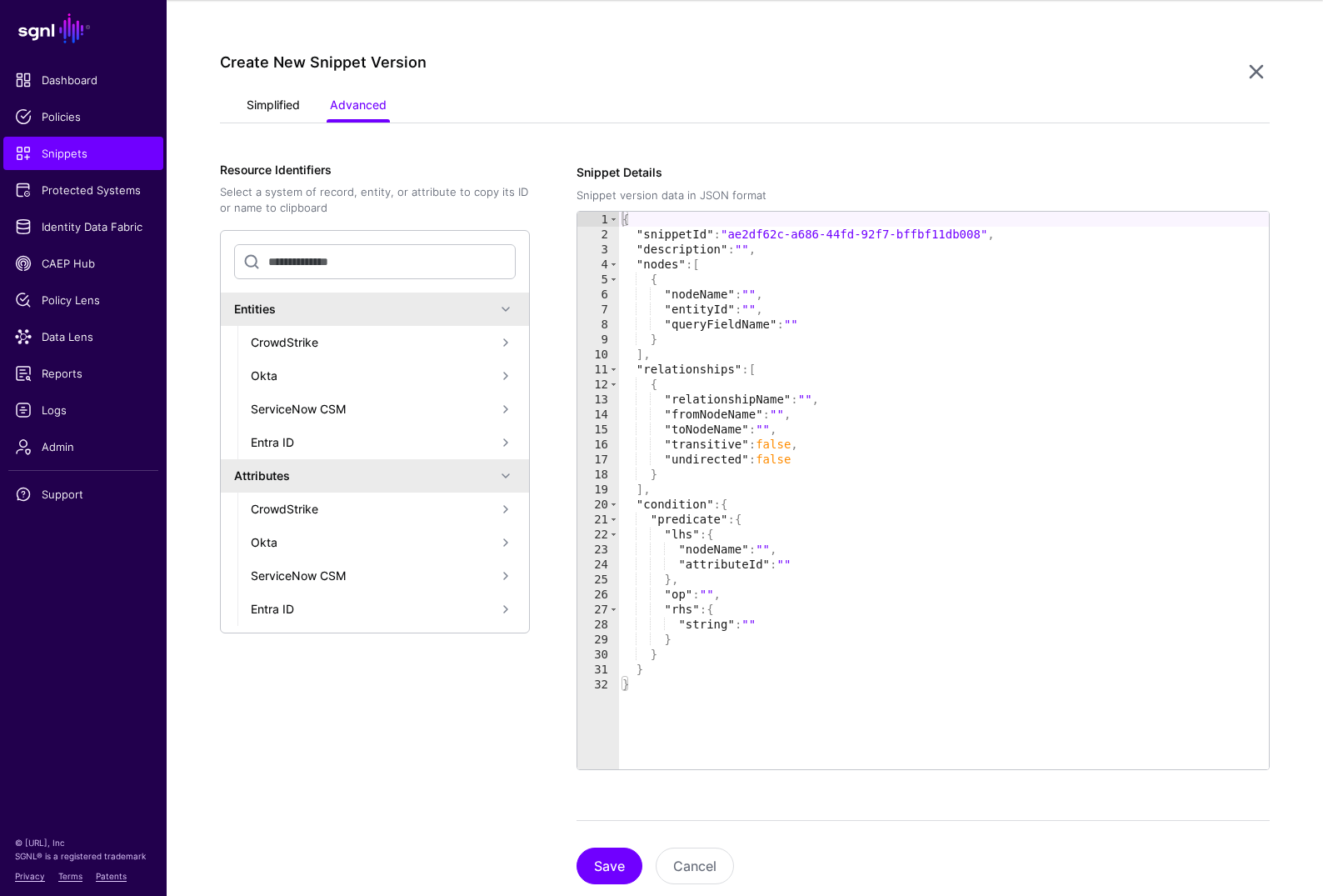
click at [277, 114] on link "Simplified" at bounding box center [273, 106] width 53 height 32
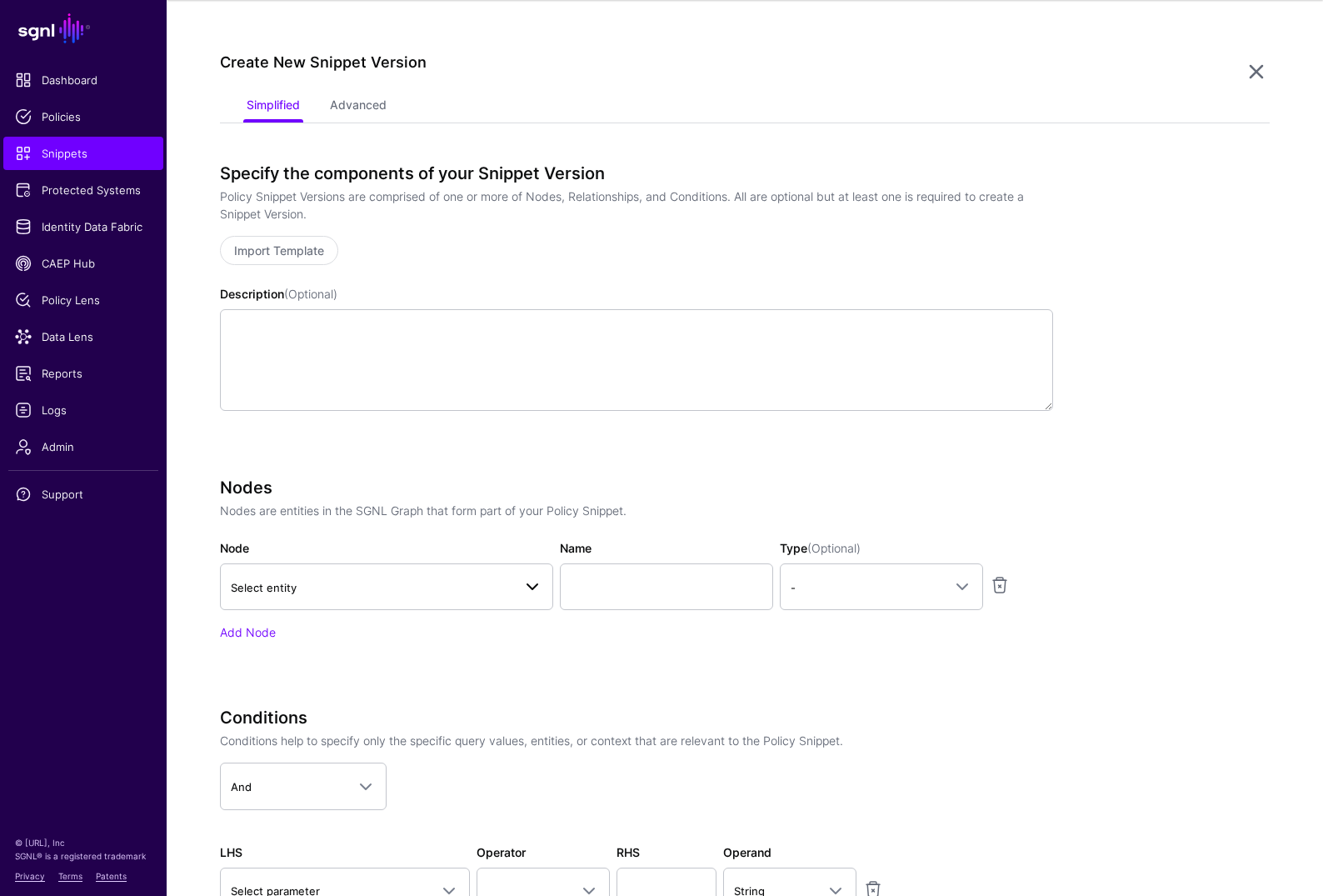
scroll to position [180, 0]
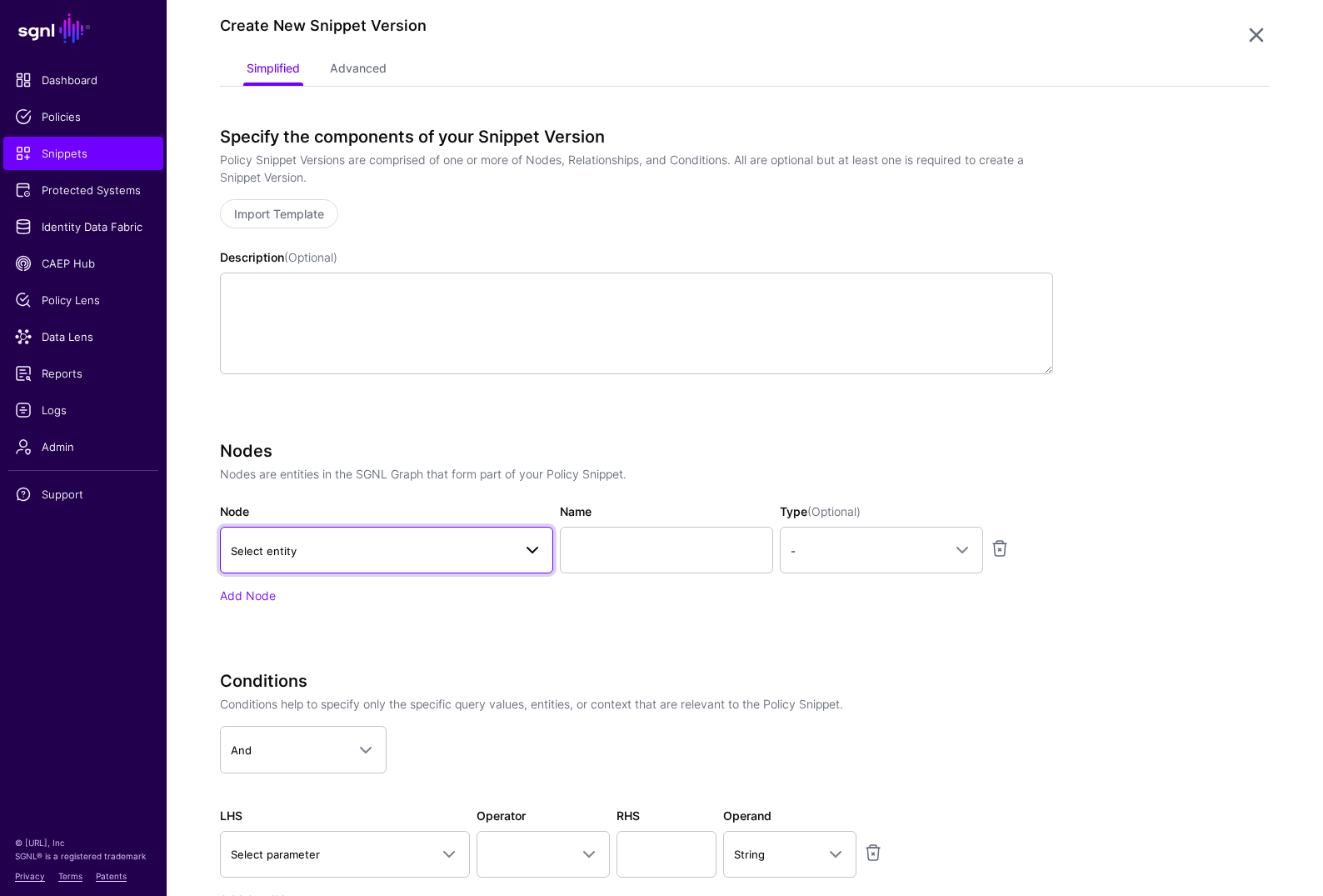
click at [415, 559] on span "Select entity" at bounding box center [387, 550] width 312 height 20
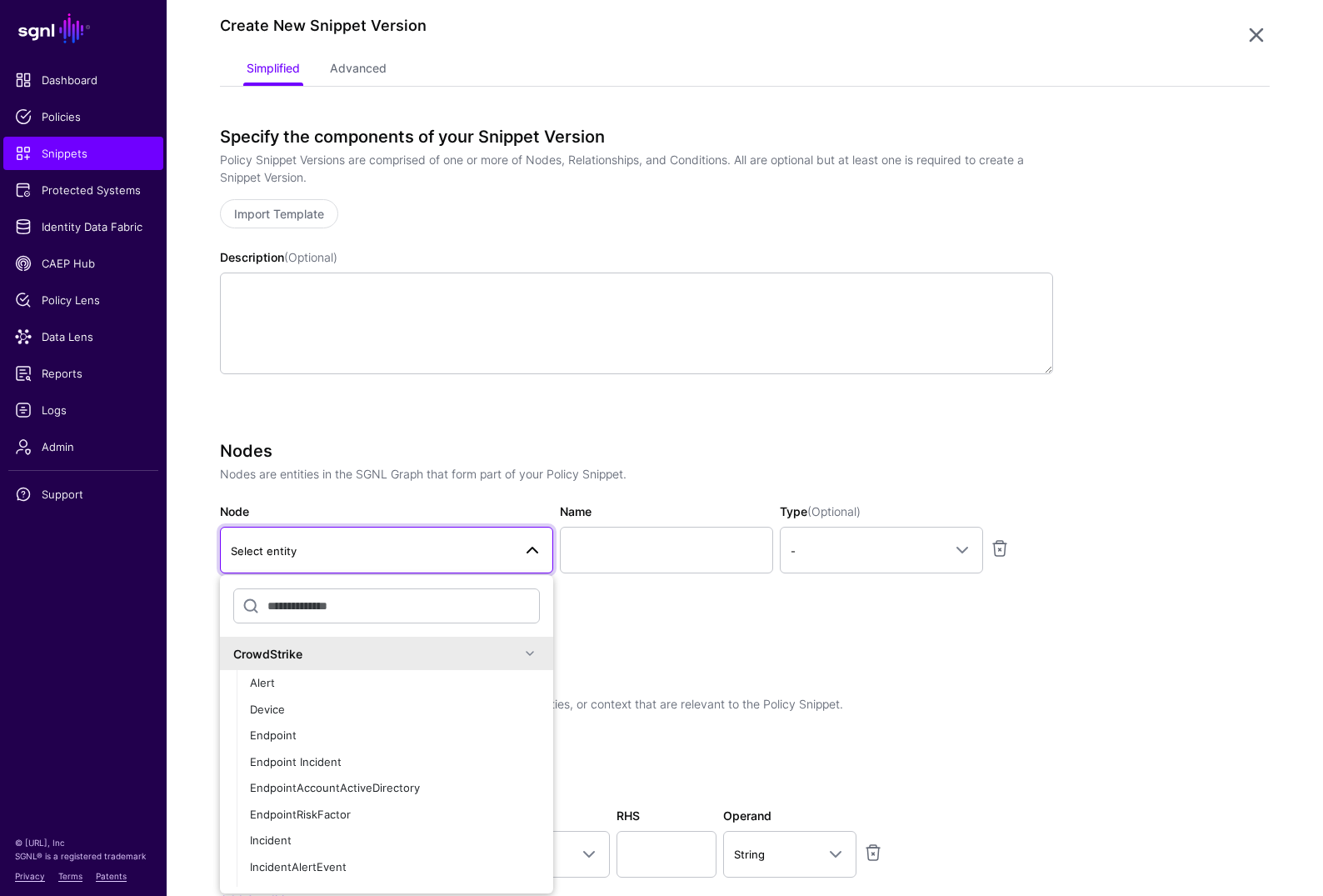
click at [793, 406] on div "Specify the components of your Snippet Version Policy Snippet Versions are comp…" at bounding box center [637, 273] width 834 height 294
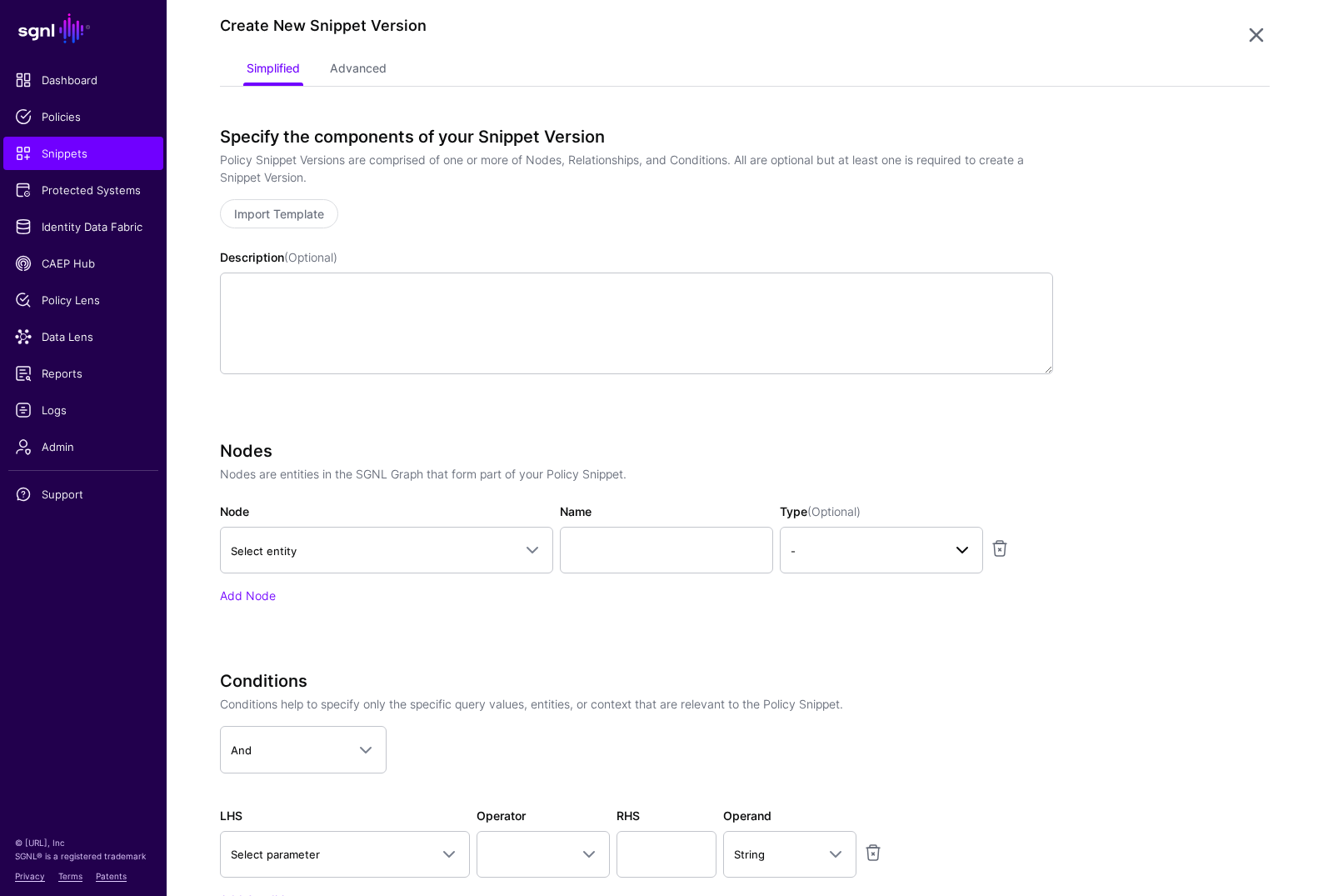
scroll to position [313, 0]
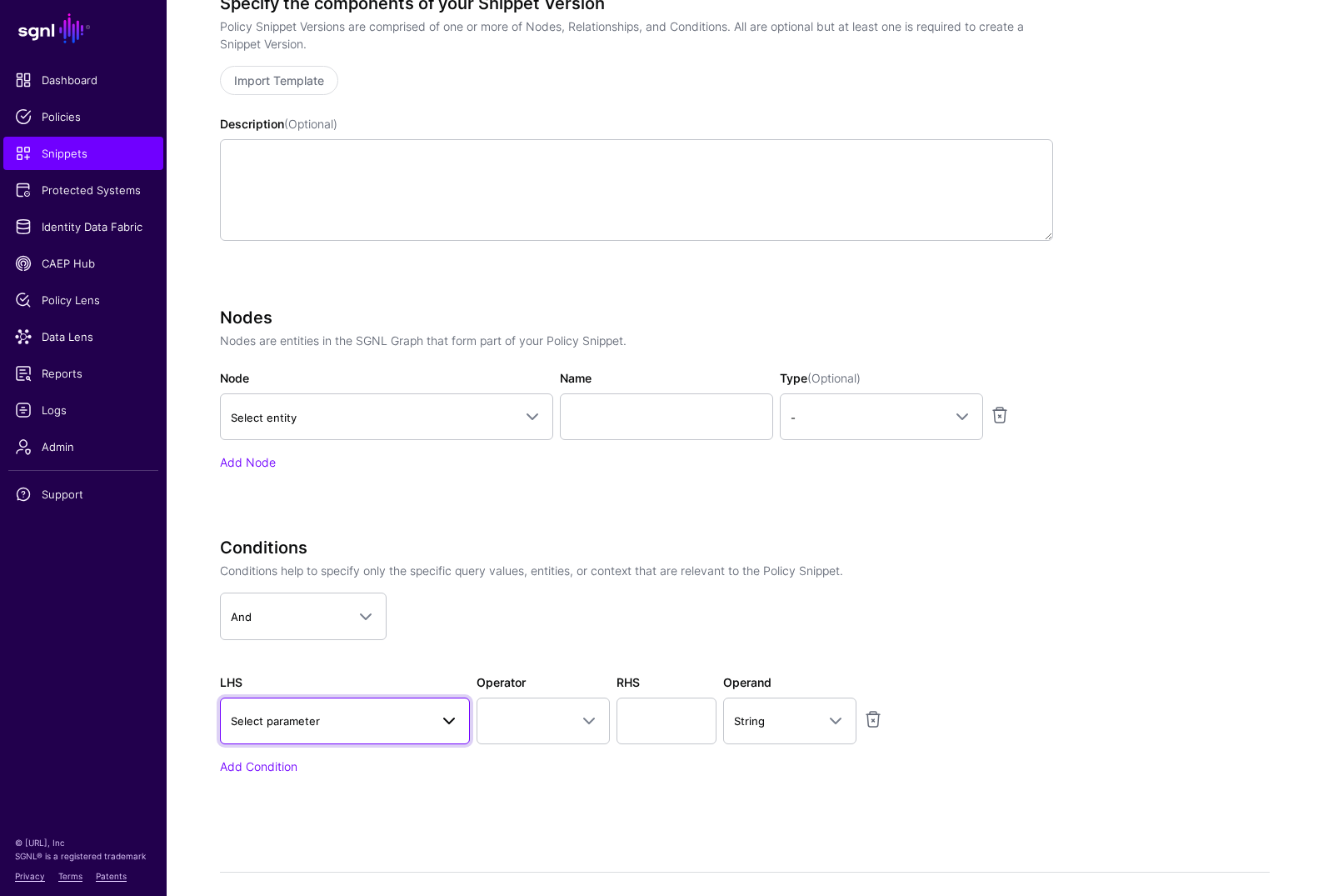
click at [402, 729] on span "Select parameter" at bounding box center [344, 721] width 228 height 20
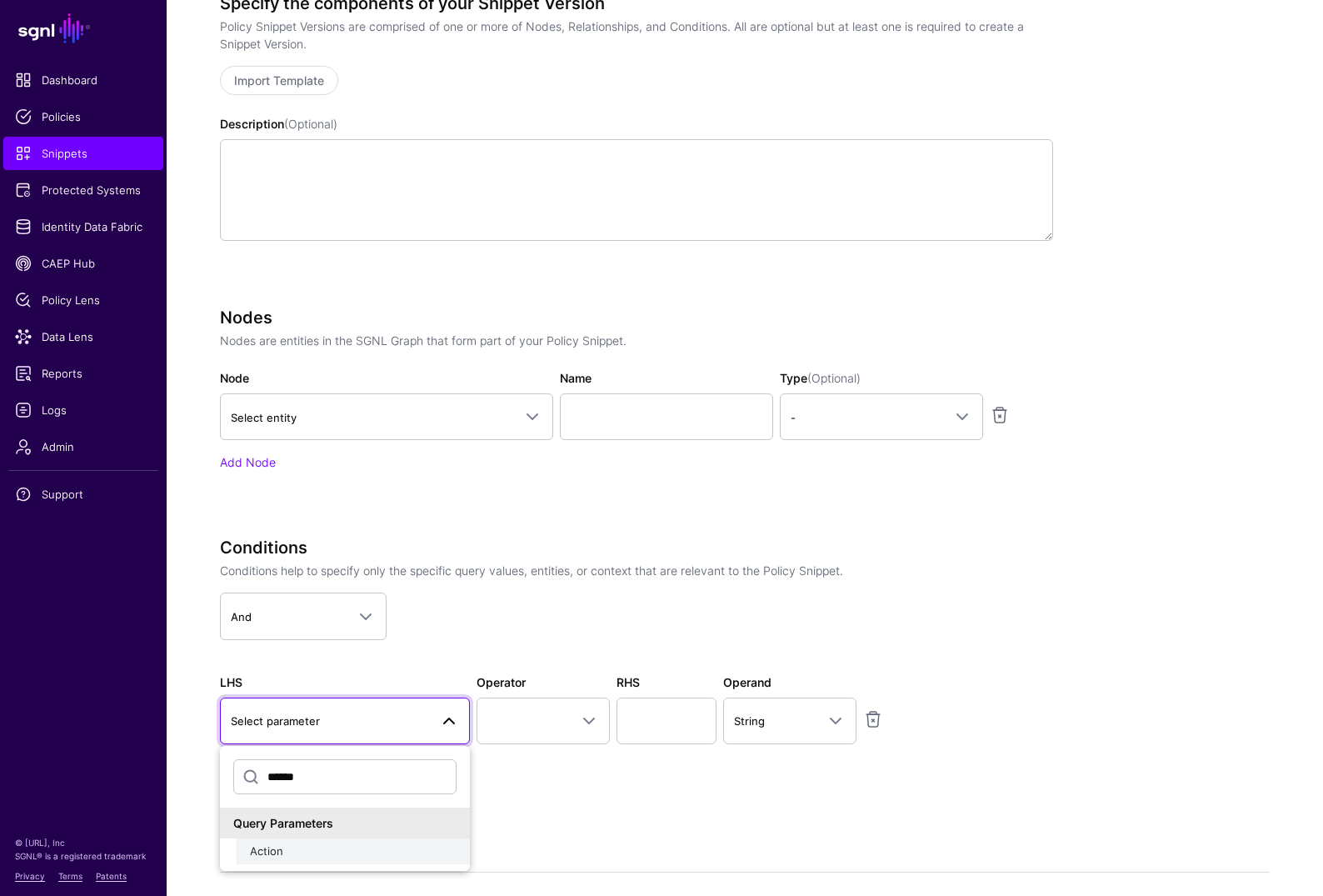
type input "******"
click at [362, 765] on div "Action" at bounding box center [354, 851] width 207 height 16
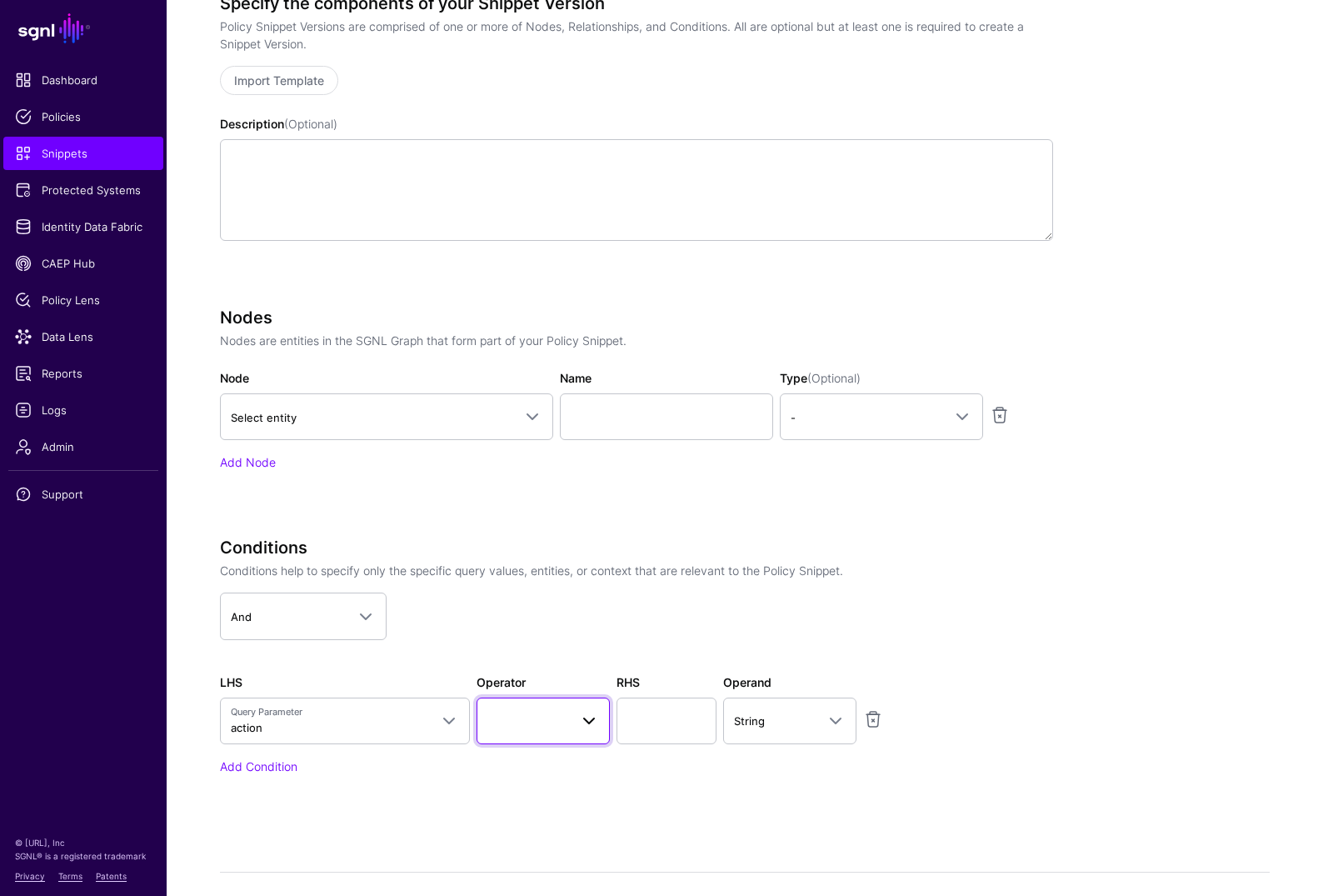
click at [552, 727] on span at bounding box center [543, 721] width 112 height 20
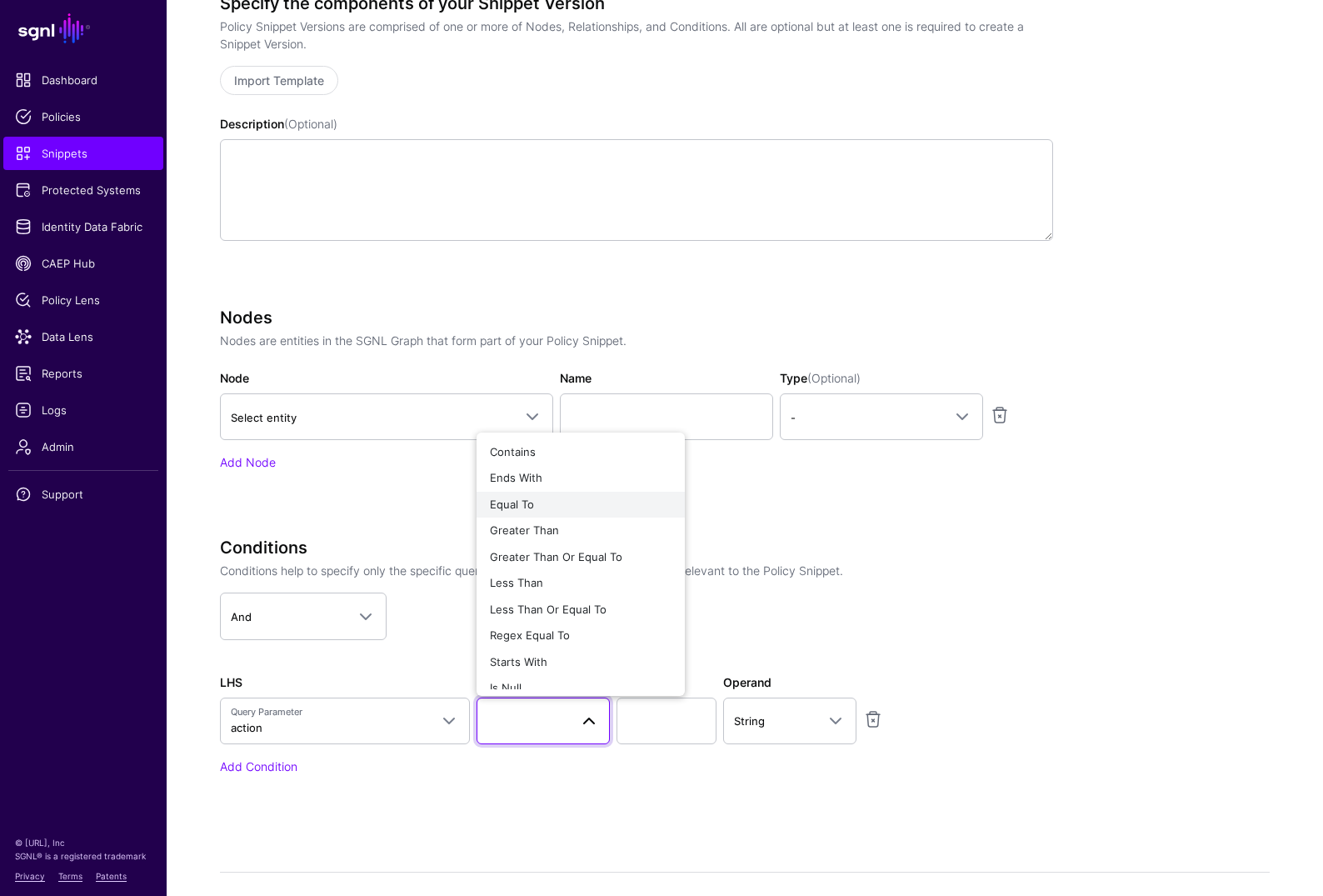
click at [541, 497] on div "Equal To" at bounding box center [581, 505] width 181 height 16
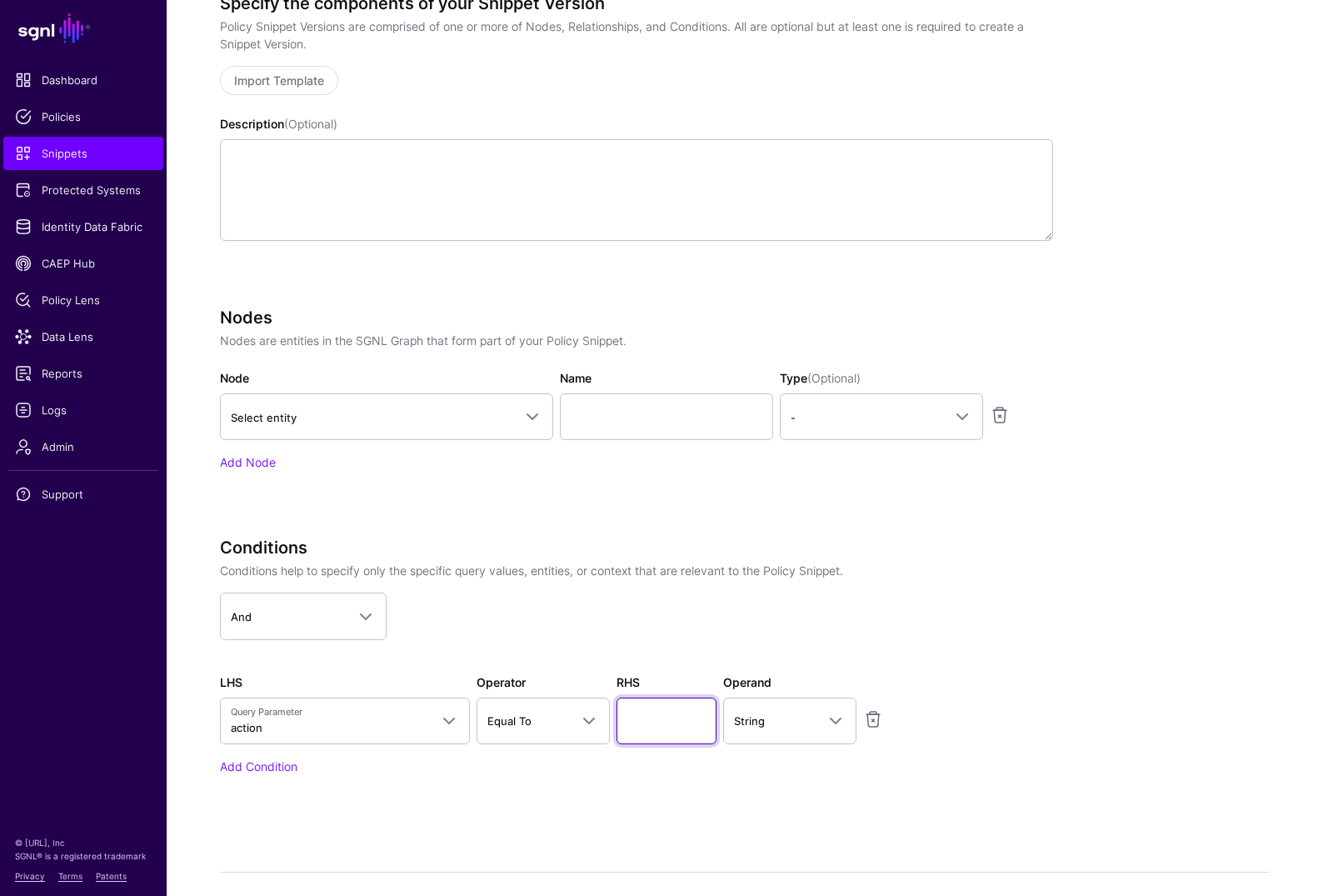
click at [676, 728] on input "text" at bounding box center [666, 720] width 100 height 47
type input "******"
click at [935, 650] on div "Conditions Conditions help to specify only the specific query values, entities,…" at bounding box center [637, 596] width 847 height 115
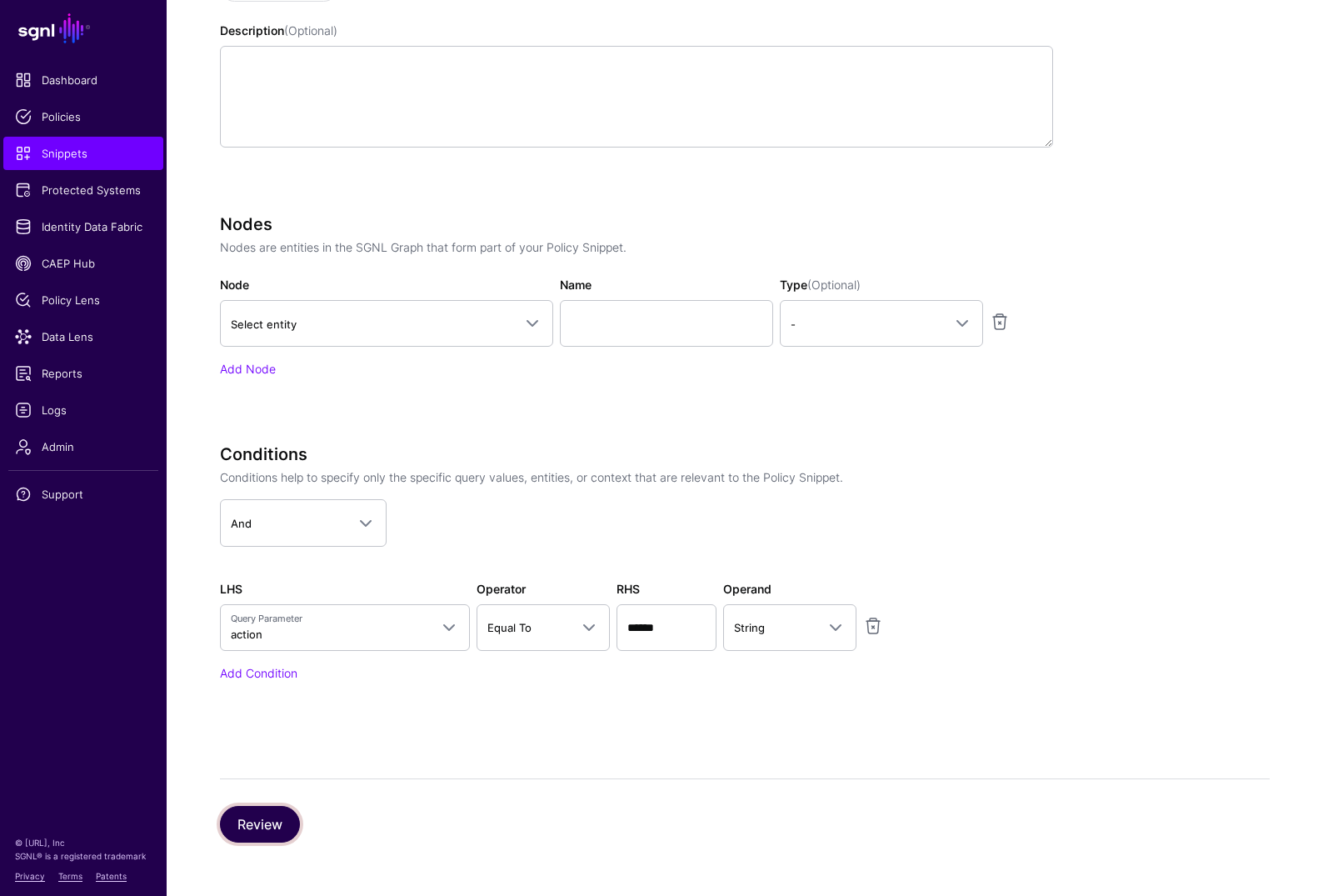
drag, startPoint x: 262, startPoint y: 815, endPoint x: 281, endPoint y: 803, distance: 22.5
click at [262, 765] on button "Review" at bounding box center [259, 825] width 80 height 37
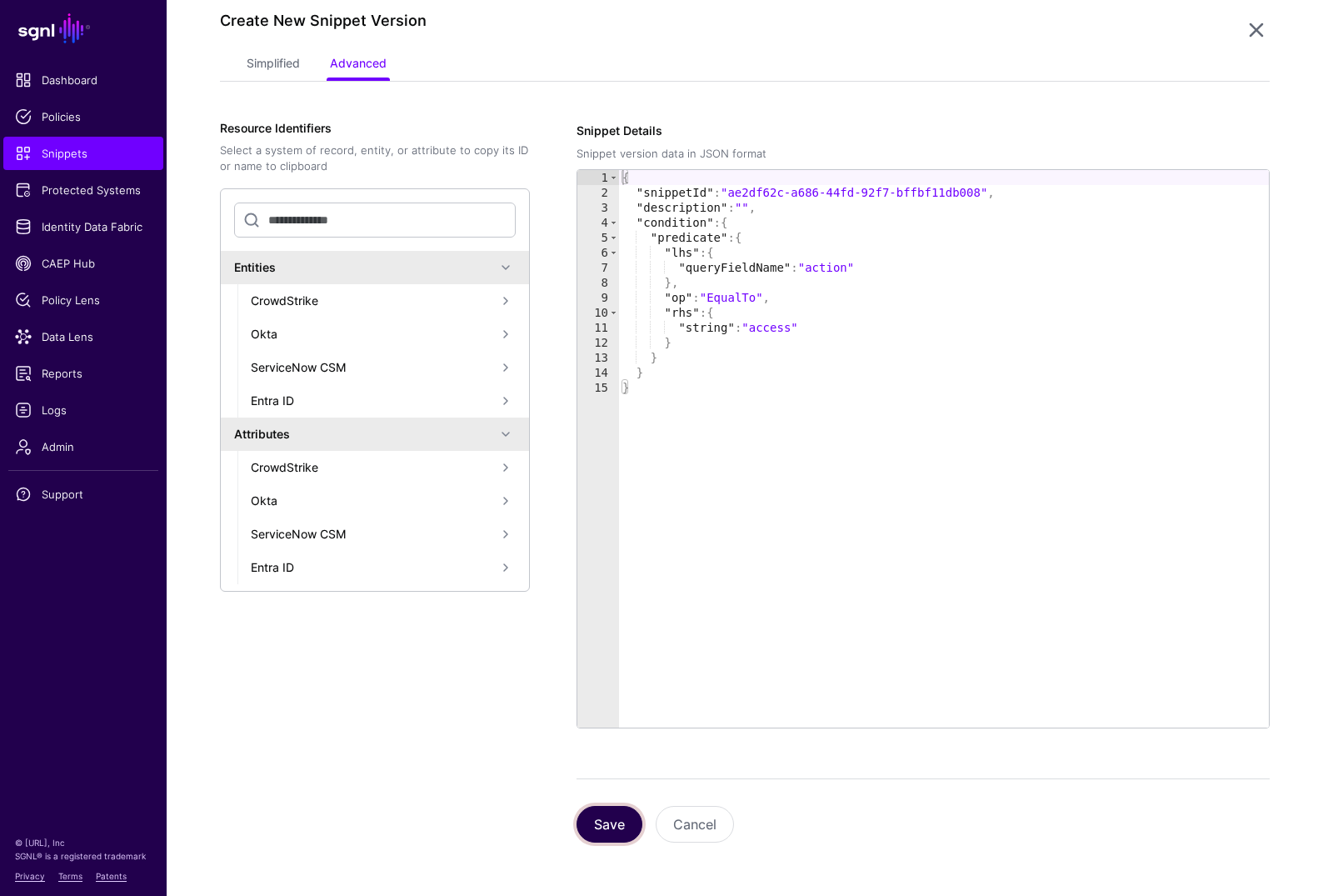
click at [596, 765] on button "Save" at bounding box center [609, 825] width 66 height 37
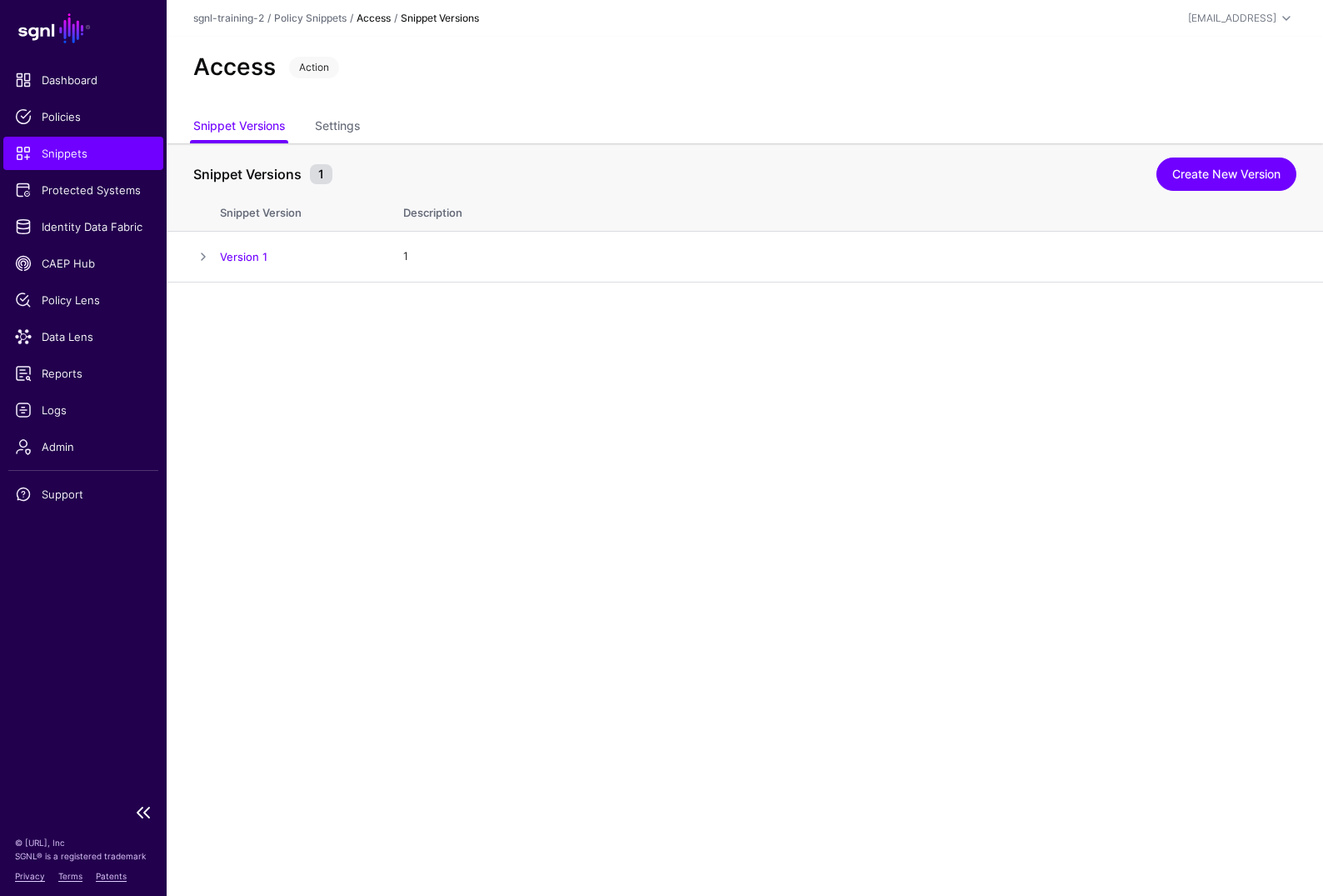
click at [42, 155] on span "Snippets" at bounding box center [82, 153] width 137 height 16
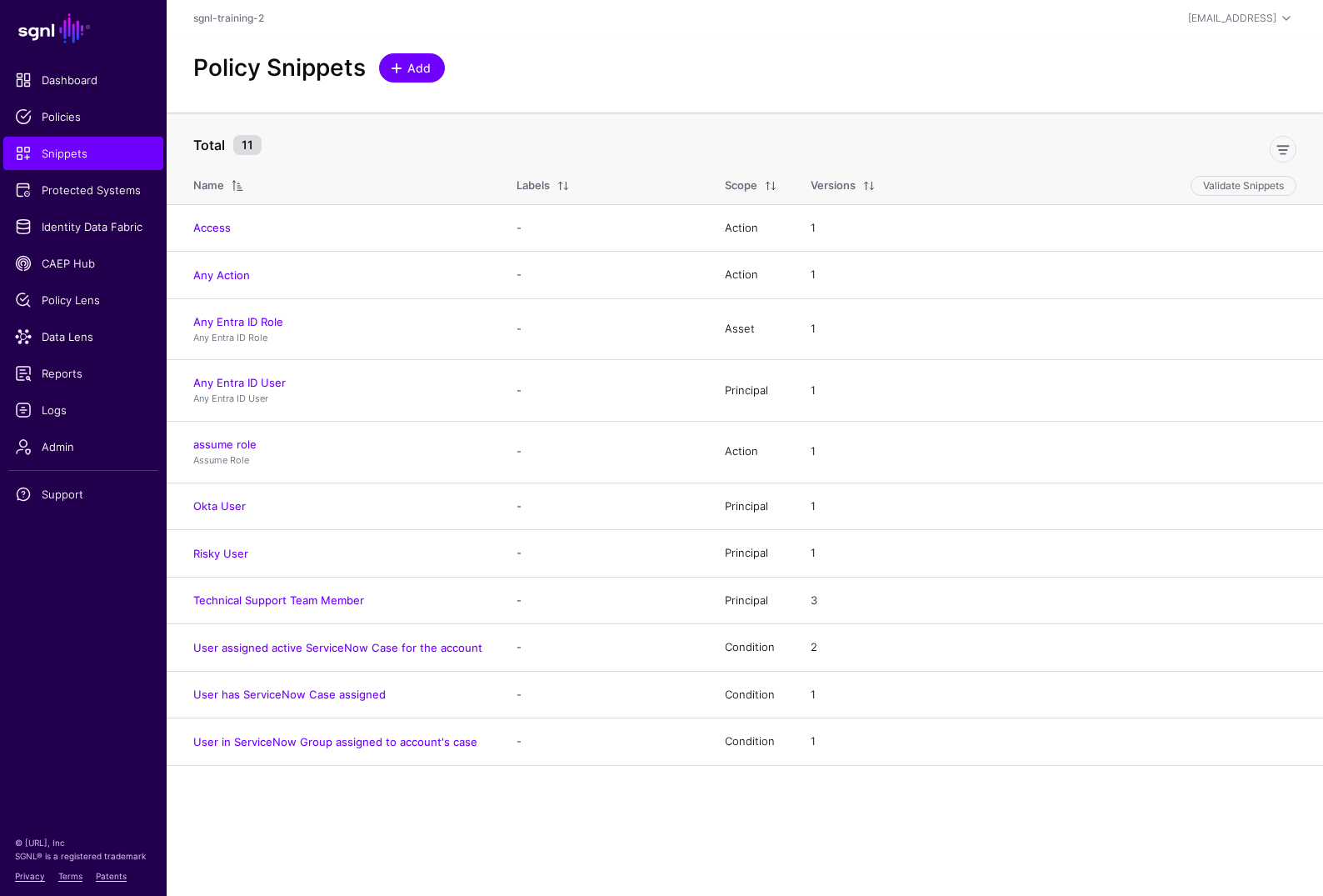
click at [419, 61] on span "Add" at bounding box center [420, 68] width 27 height 17
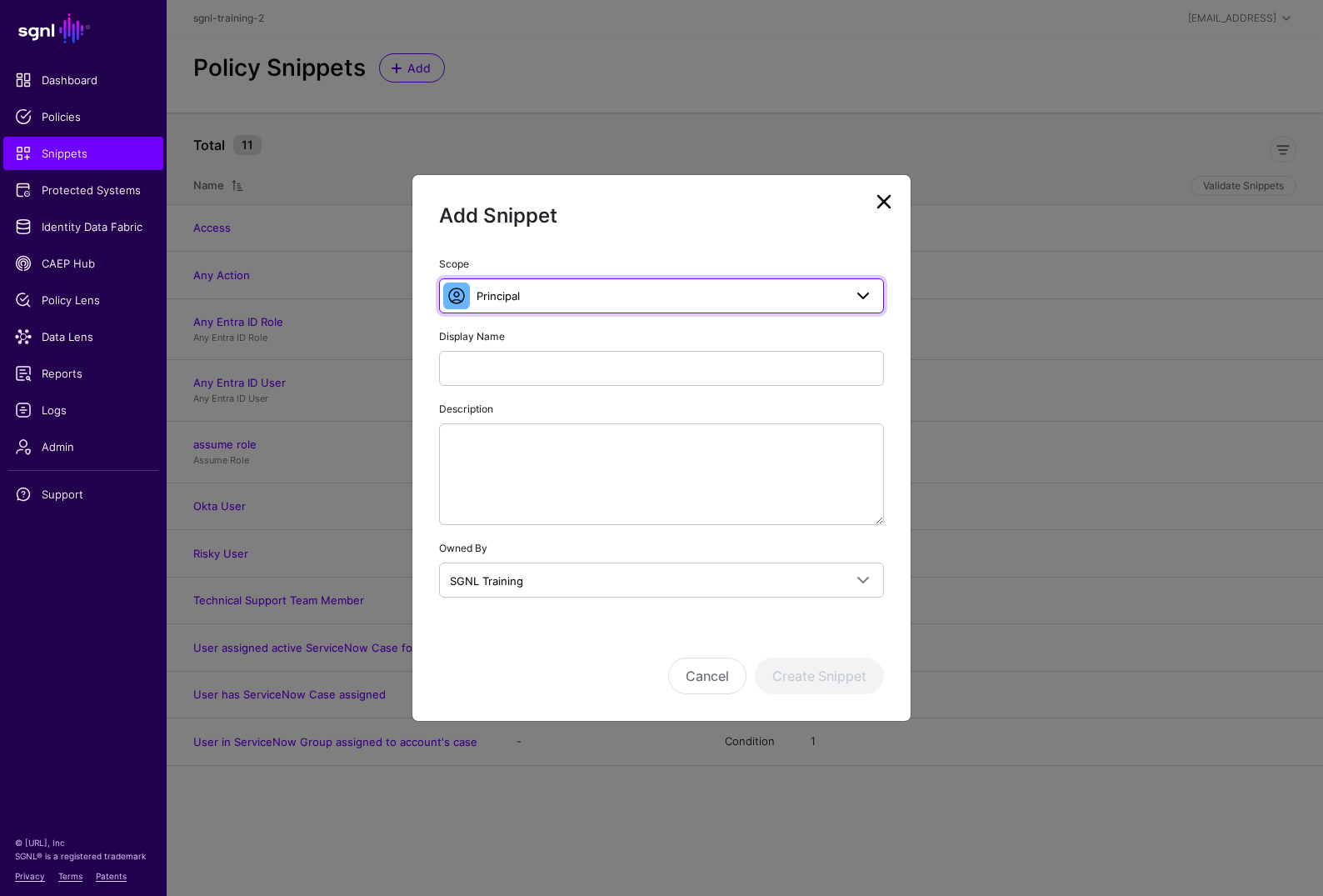
click at [587, 294] on span "Principal" at bounding box center [660, 296] width 366 height 18
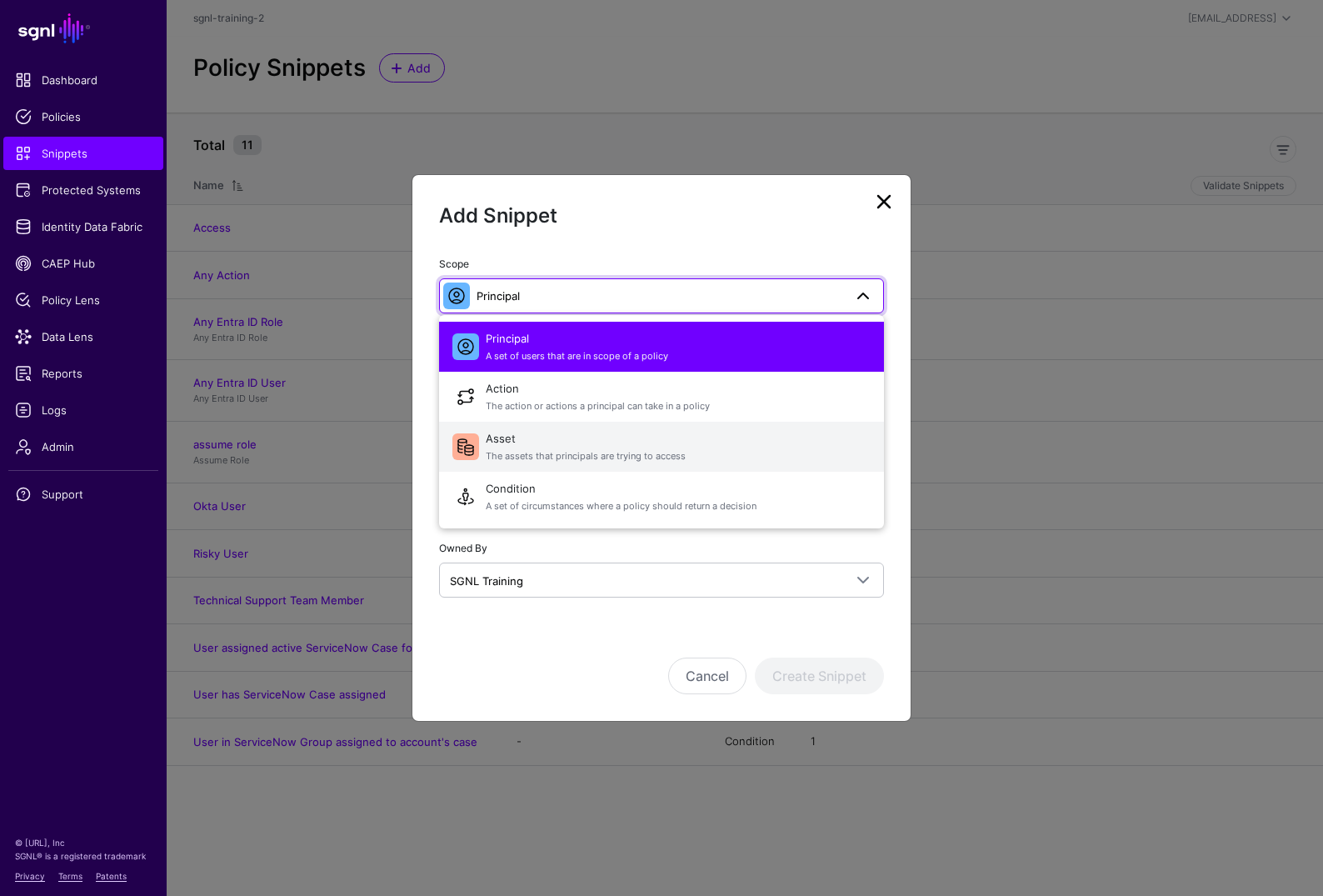
click at [517, 421] on button "Asset The assets that principals are trying to access" at bounding box center [662, 446] width 445 height 50
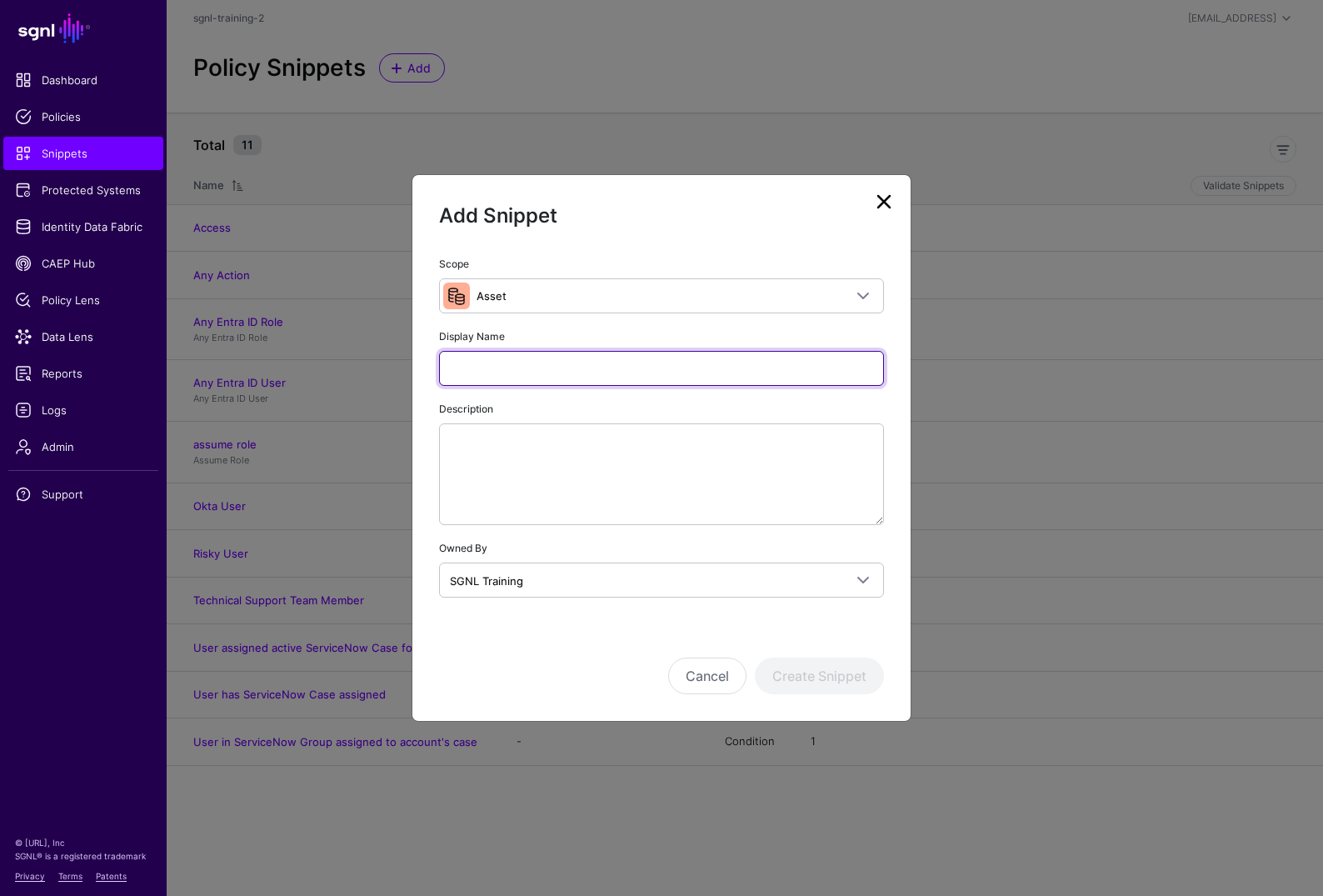
click at [510, 363] on input "Display Name" at bounding box center [662, 368] width 445 height 35
type input "*********"
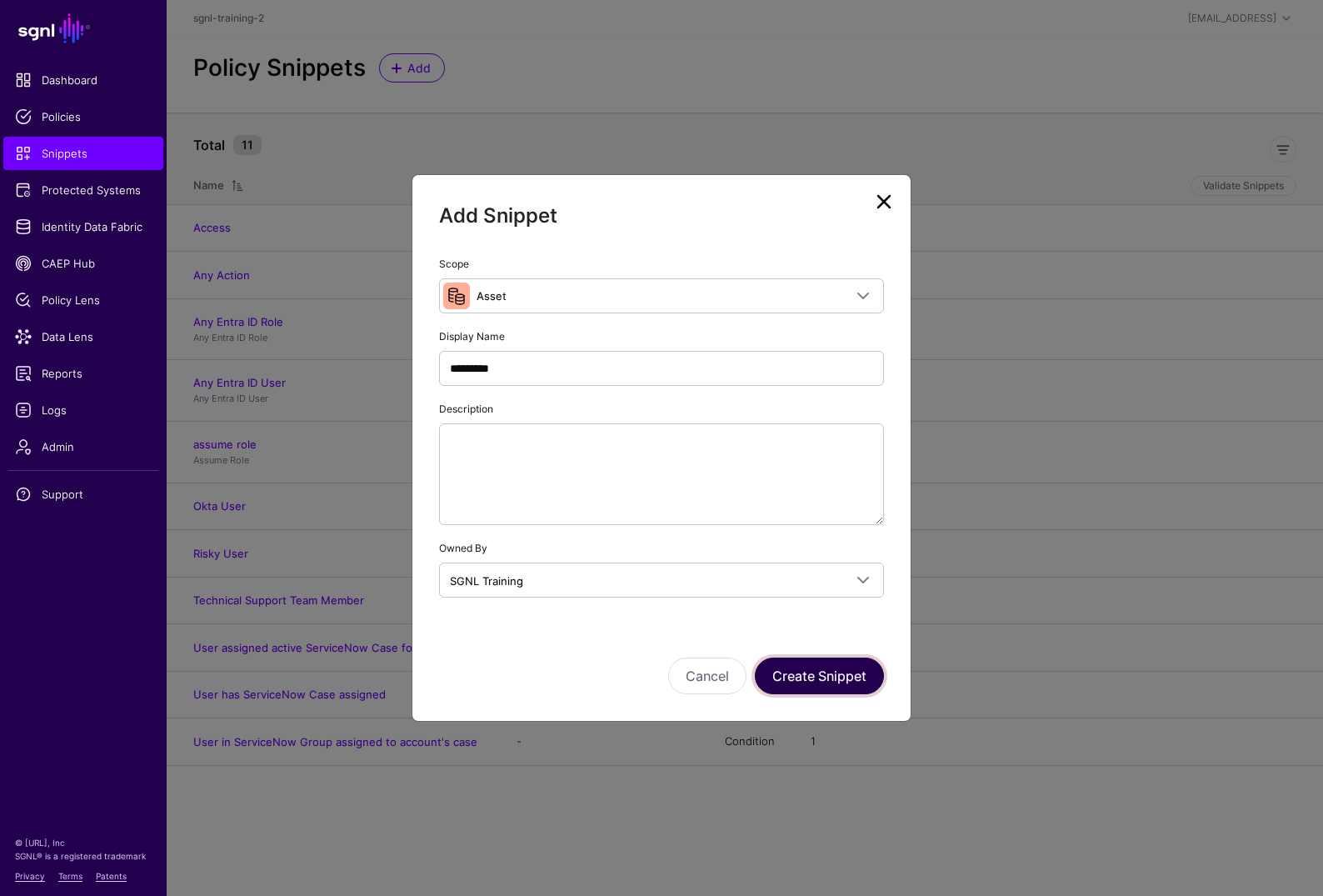
click at [799, 660] on button "Create Snippet" at bounding box center [819, 676] width 129 height 37
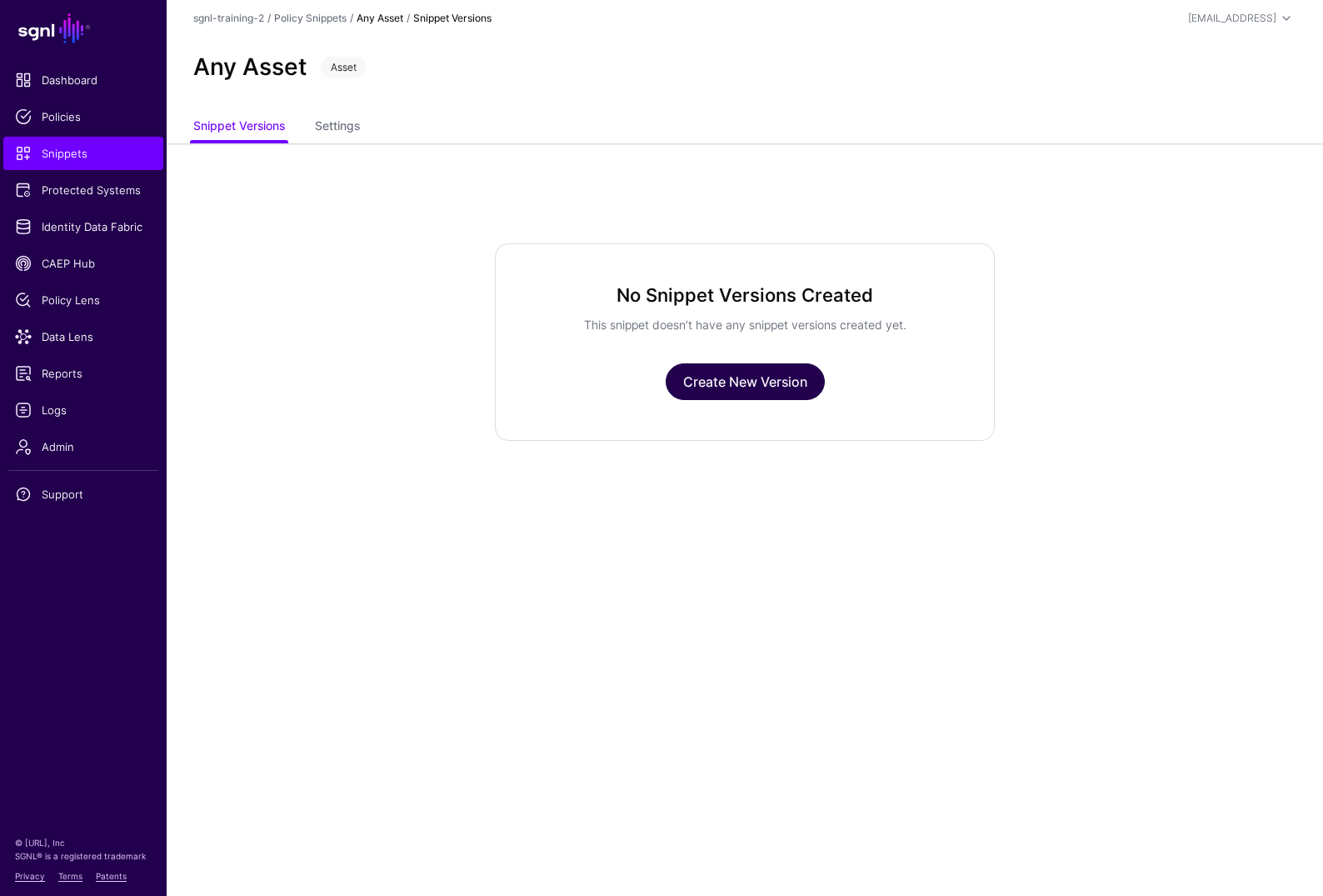
click at [733, 390] on link "Create New Version" at bounding box center [746, 382] width 159 height 37
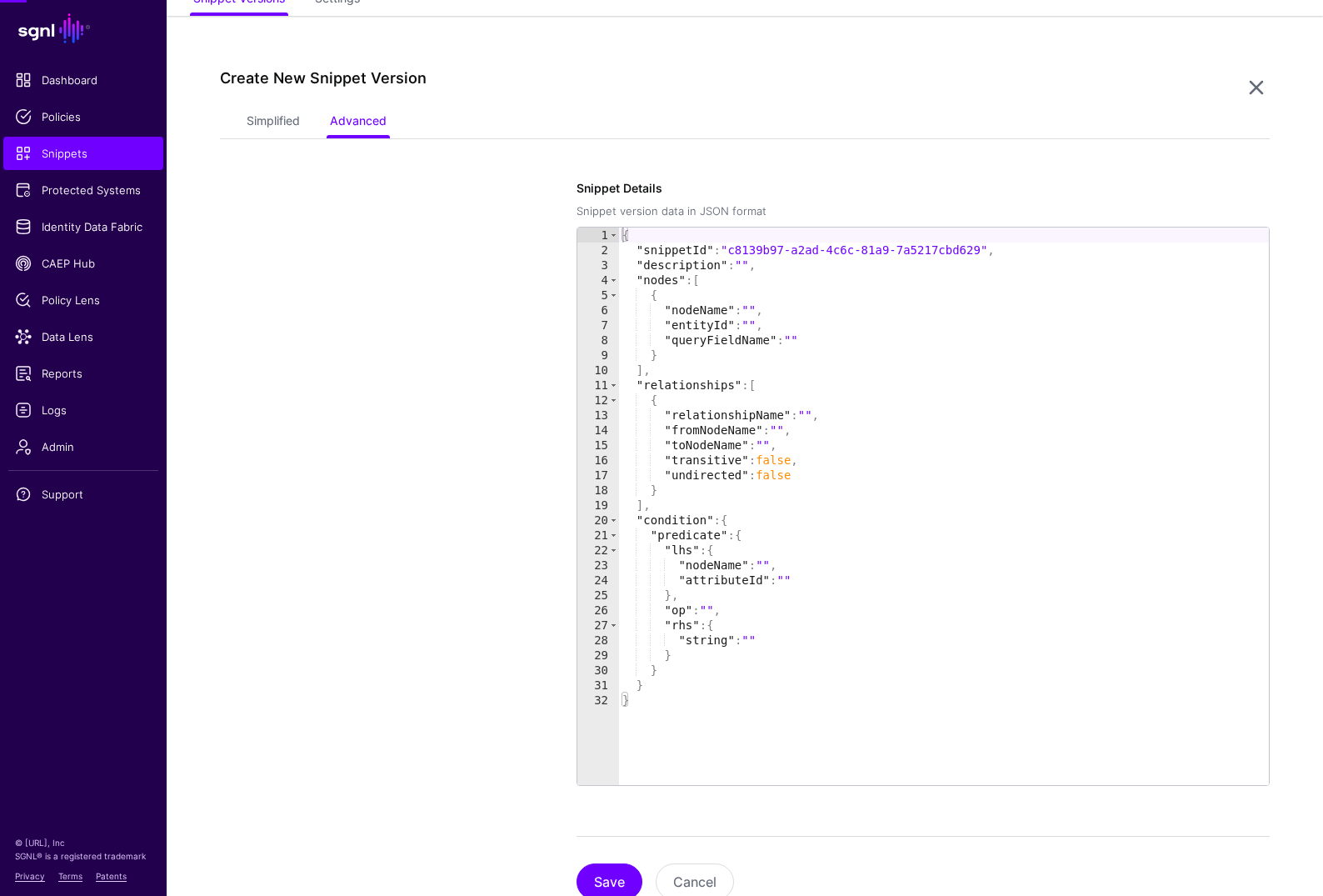
scroll to position [143, 0]
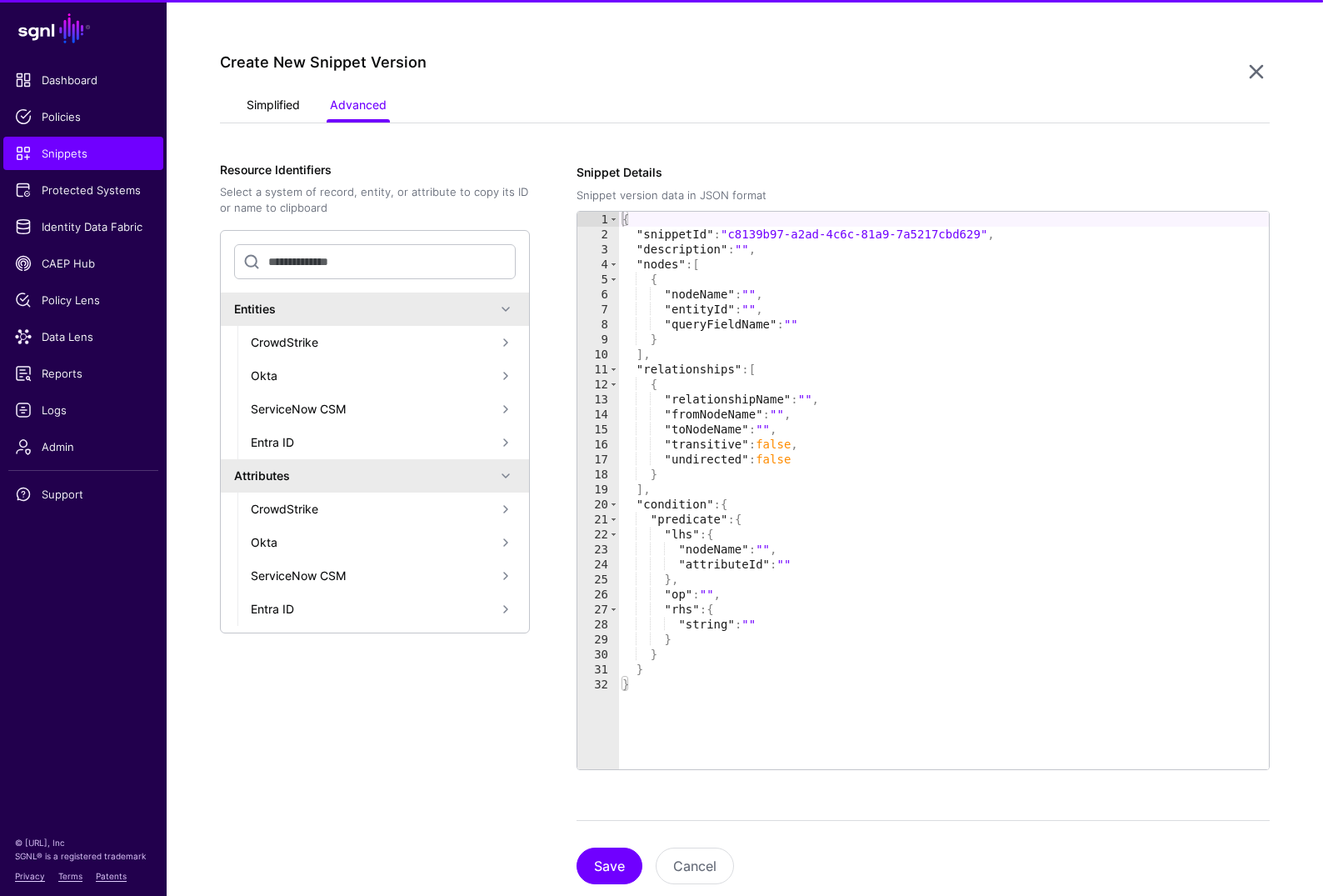
click at [279, 122] on div "Simplified Advanced" at bounding box center [745, 106] width 1050 height 32
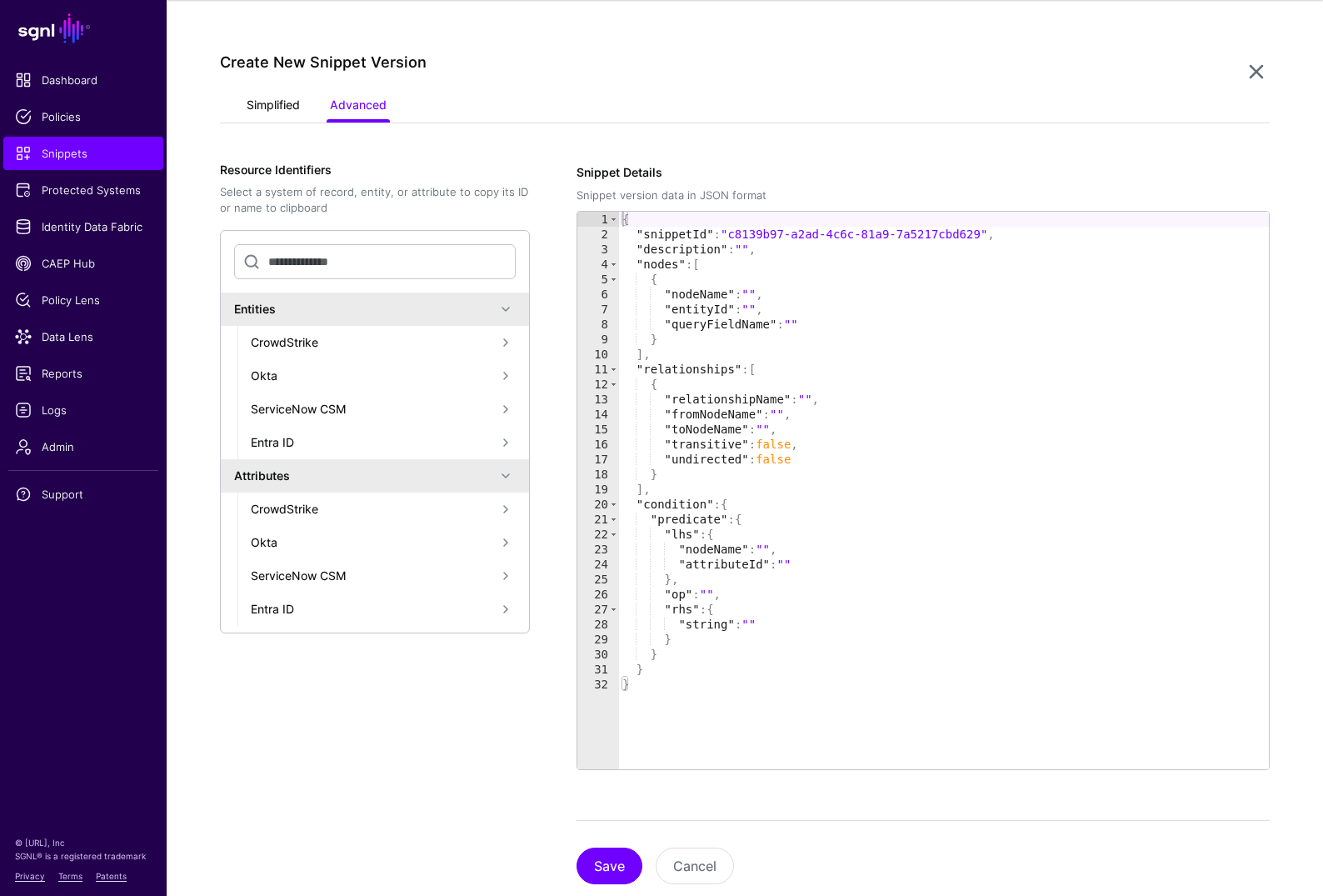
click at [289, 97] on link "Simplified" at bounding box center [273, 106] width 53 height 32
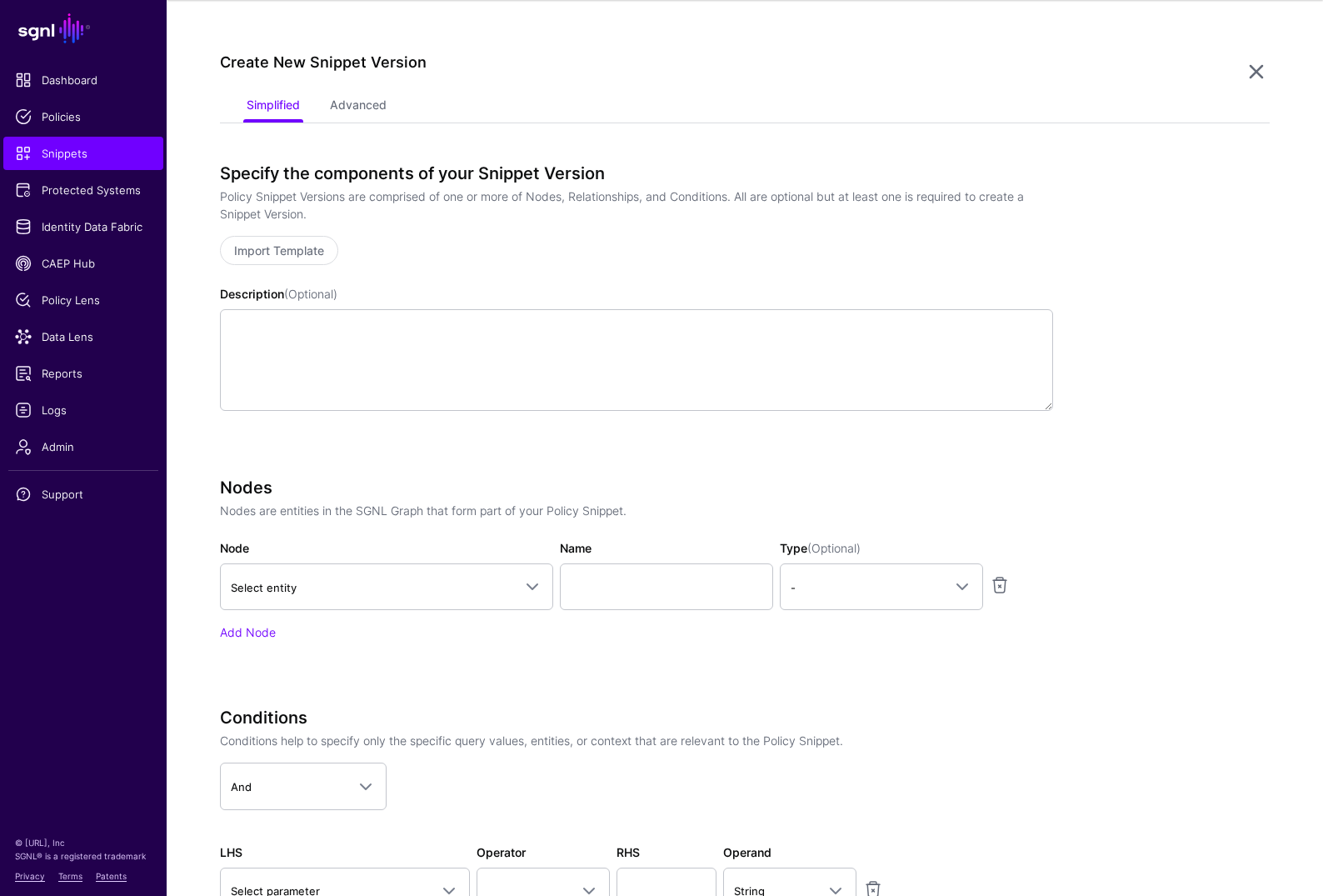
scroll to position [366, 0]
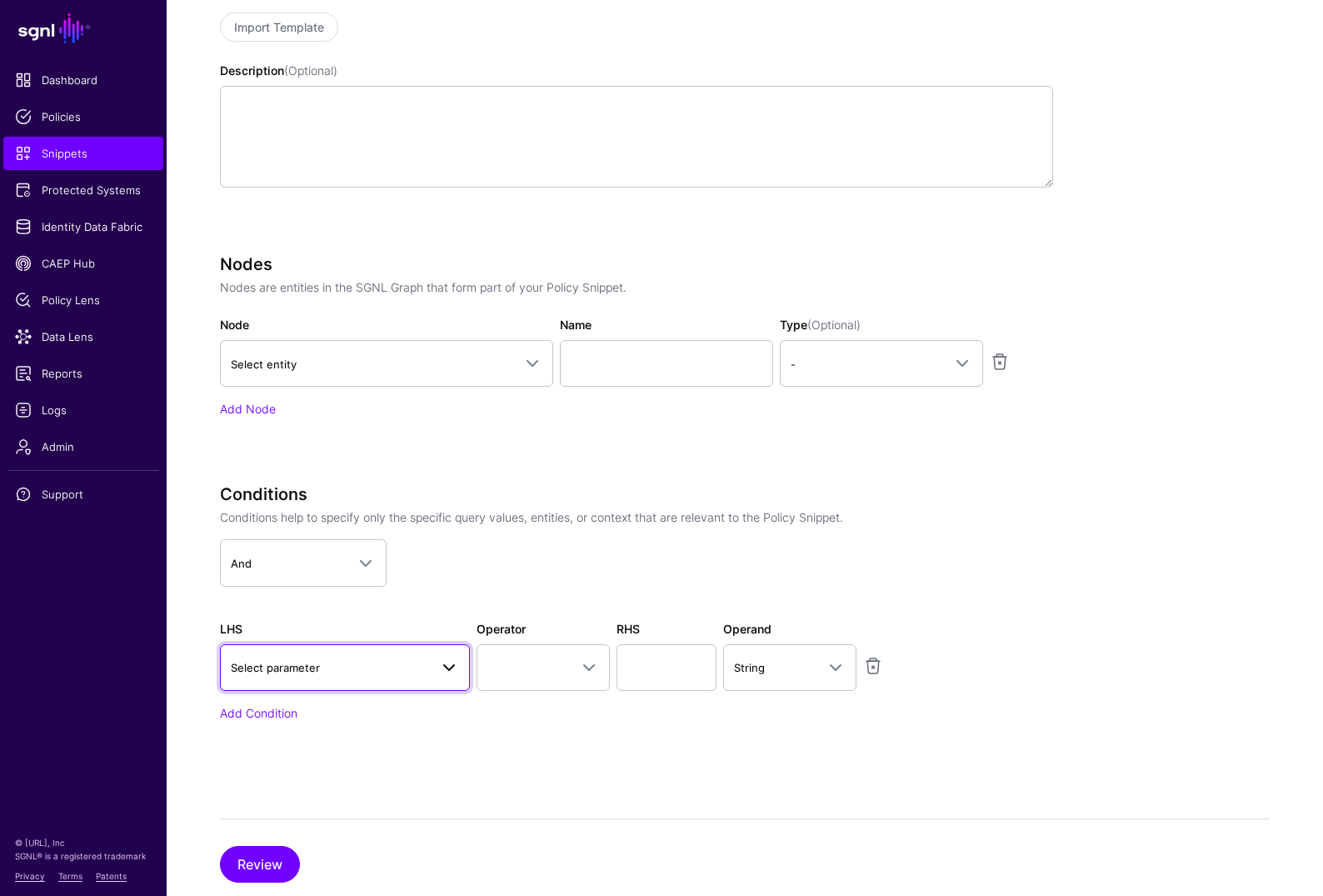
click at [390, 668] on span "Select parameter" at bounding box center [330, 668] width 198 height 18
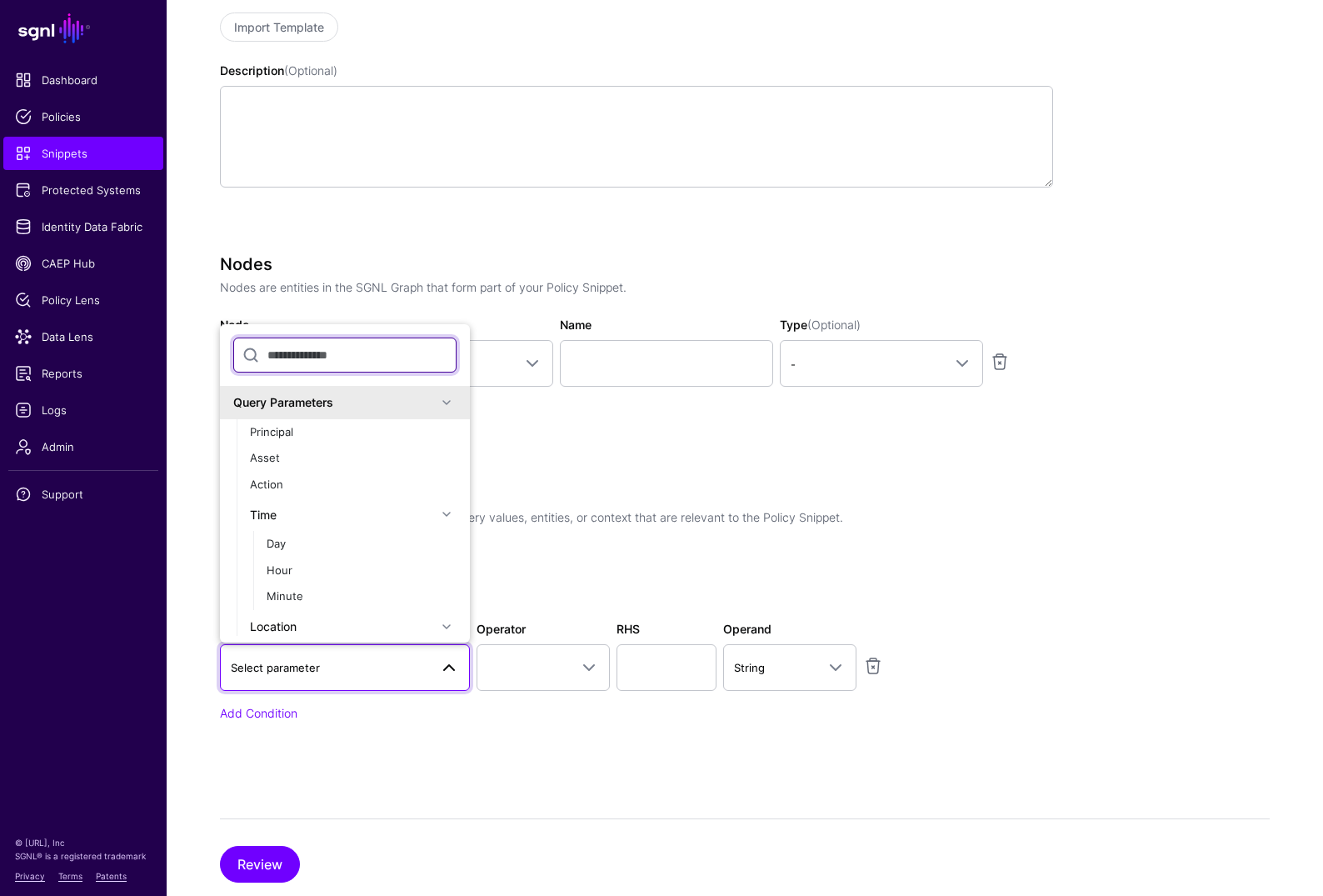
type input "*"
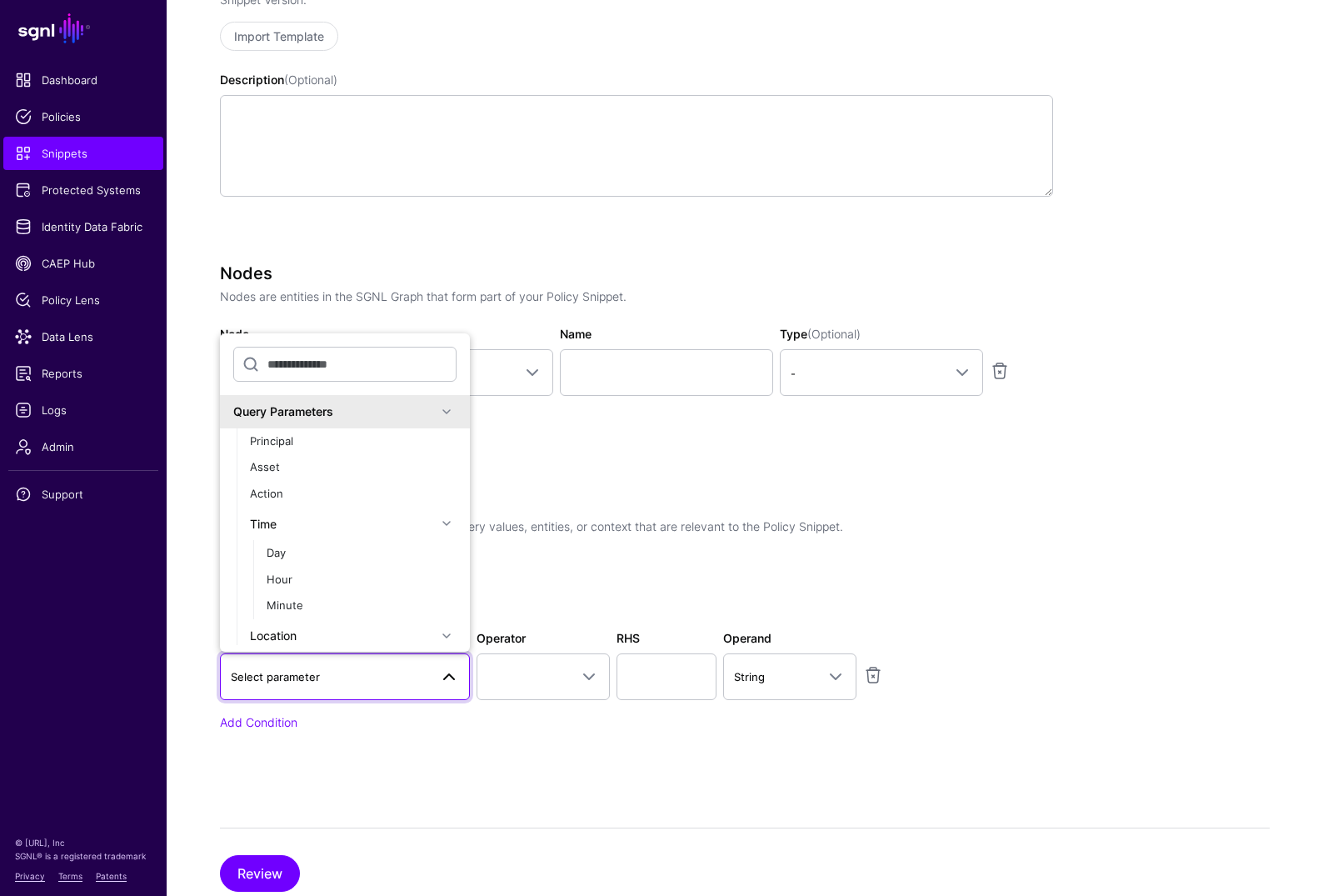
click at [1093, 187] on app-snippets-creator "Specify the components of your Snippet Version Policy Snippet Versions are comp…" at bounding box center [745, 364] width 1050 height 828
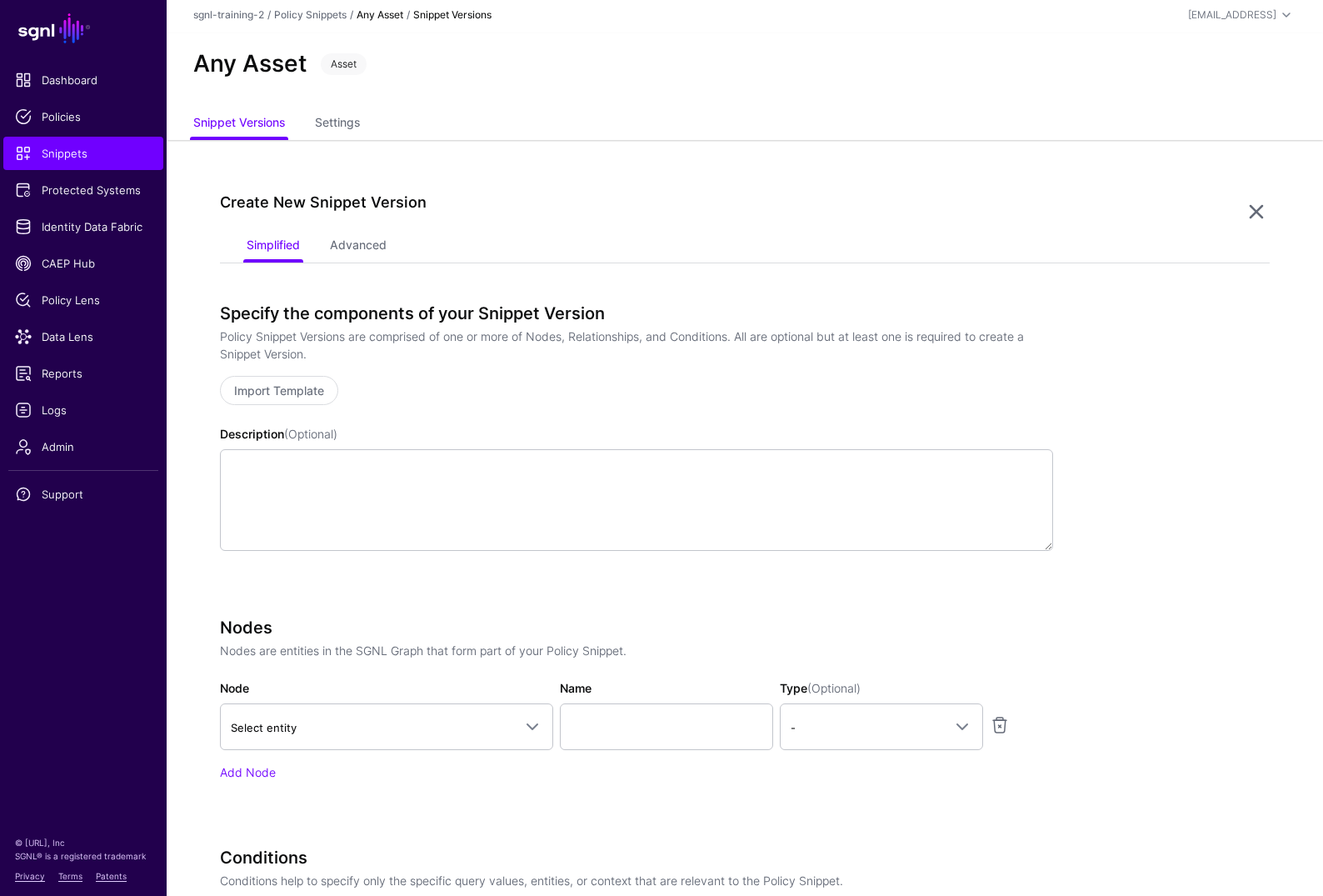
scroll to position [14, 0]
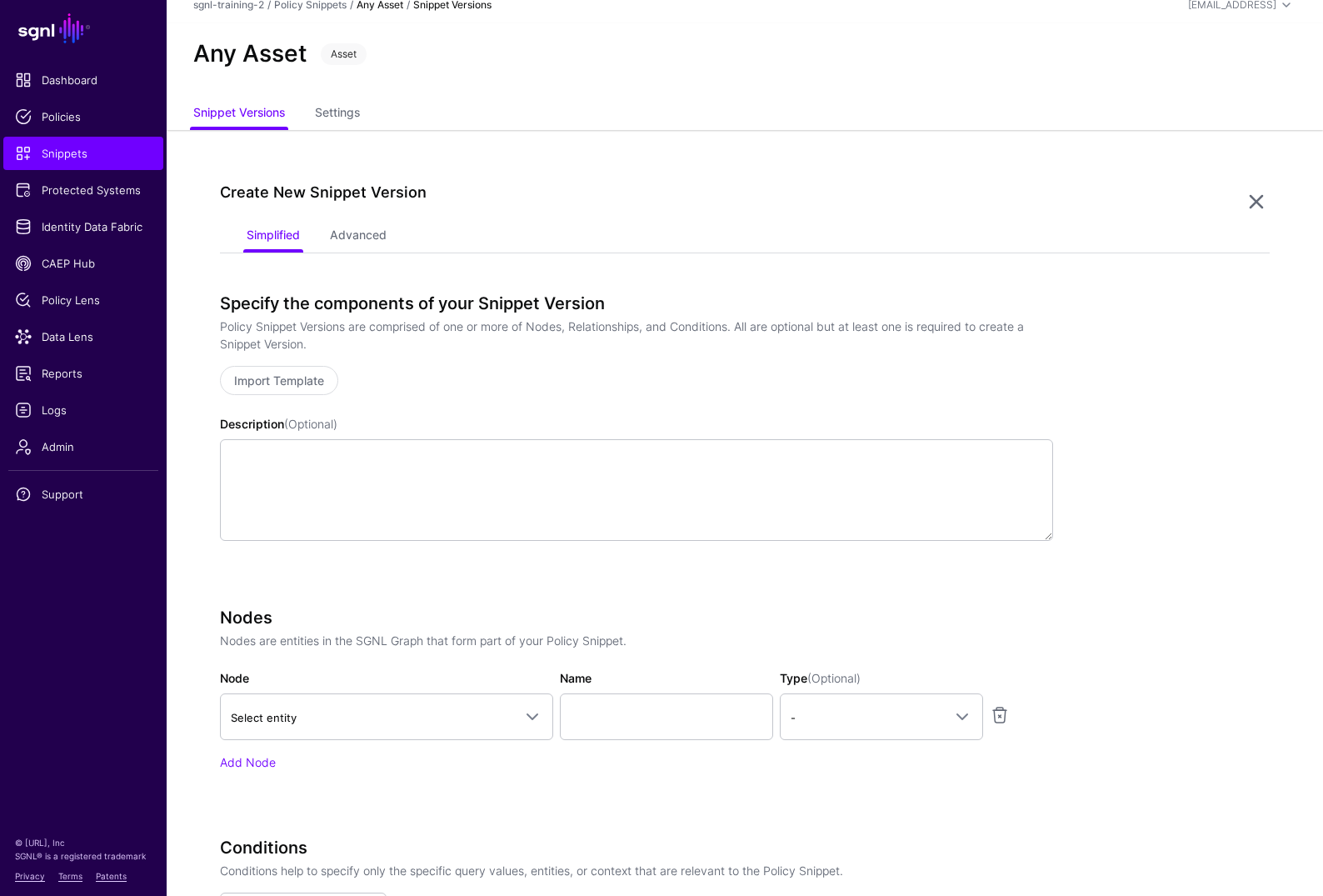
click at [317, 401] on div "Specify the components of your Snippet Version Policy Snippet Versions are comp…" at bounding box center [637, 440] width 834 height 294
click at [312, 388] on link "Import Template" at bounding box center [279, 380] width 118 height 29
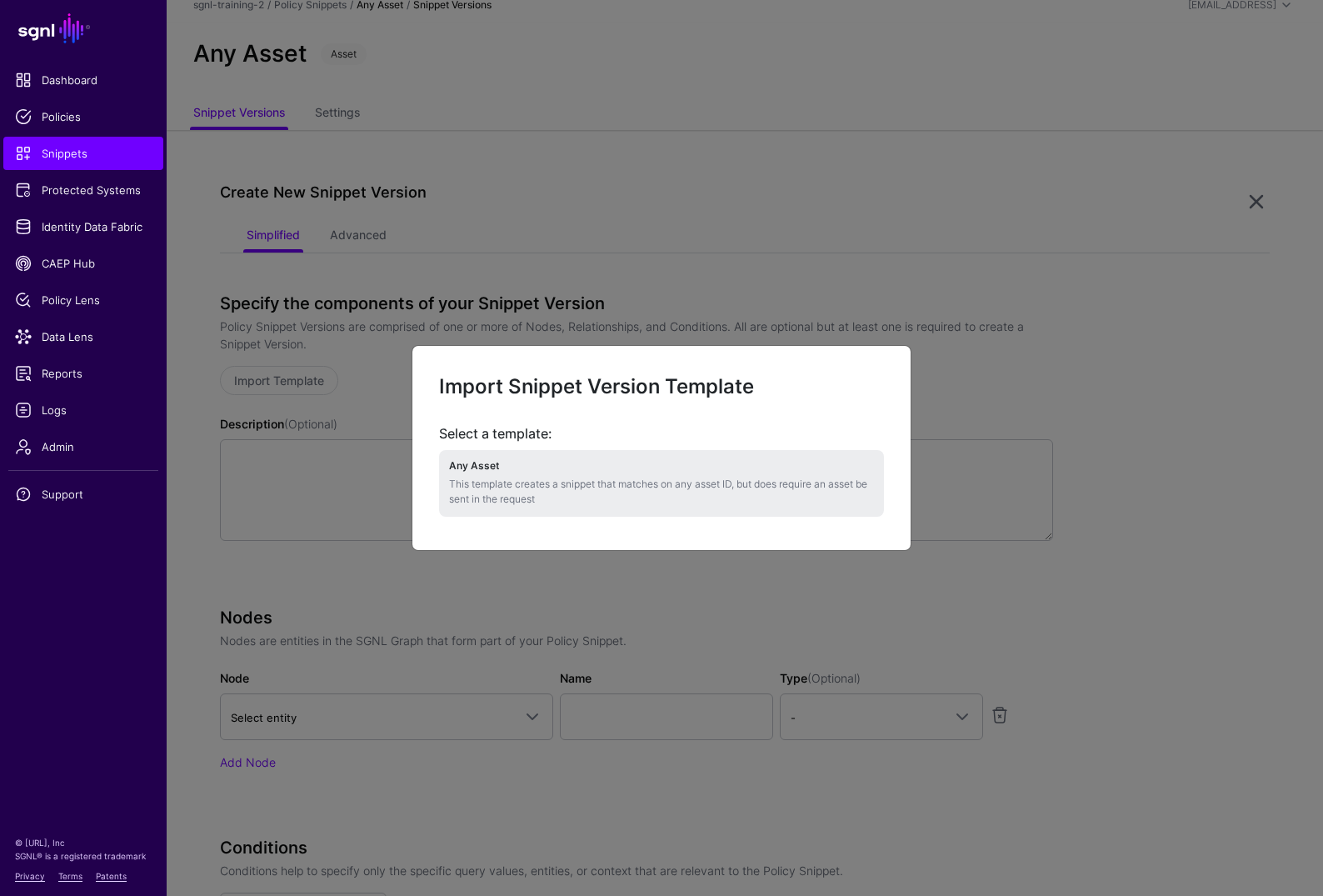
click at [541, 508] on li "Any Asset This template creates a snippet that matches on any asset ID, but doe…" at bounding box center [662, 483] width 445 height 66
type textarea "**********"
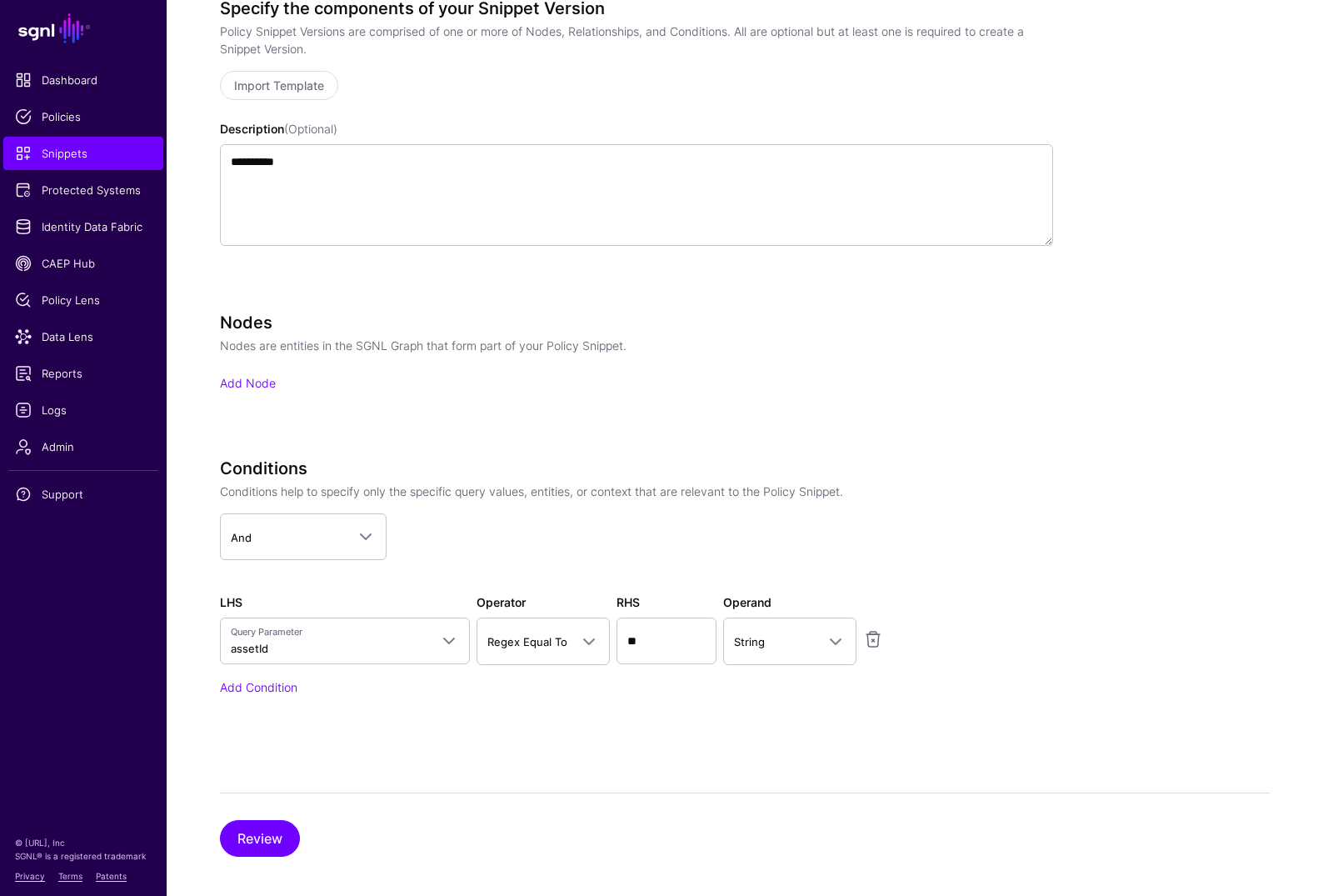
scroll to position [322, 0]
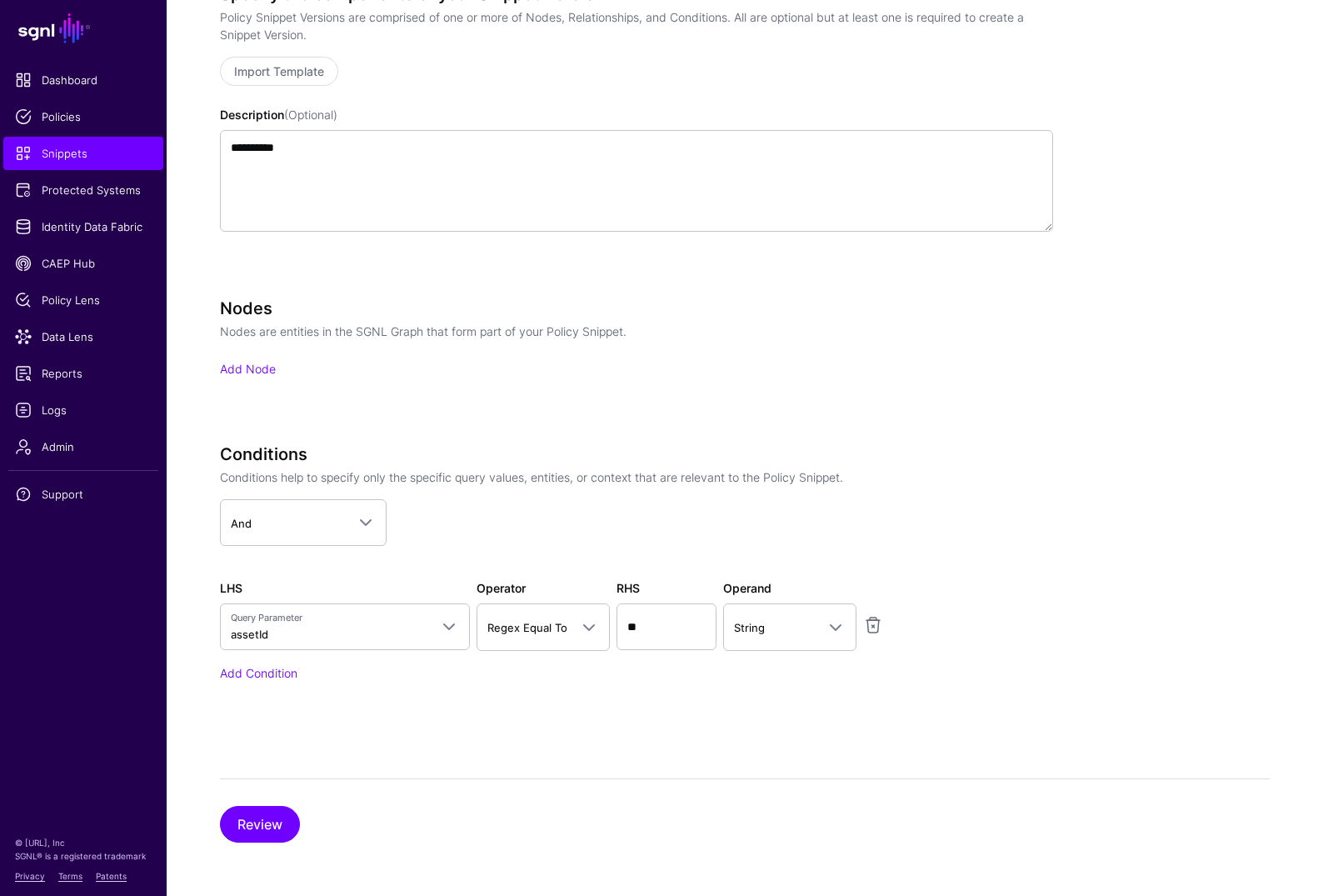
click at [301, 765] on div "Review" at bounding box center [745, 811] width 1050 height 64
click at [285, 765] on button "Review" at bounding box center [259, 825] width 80 height 37
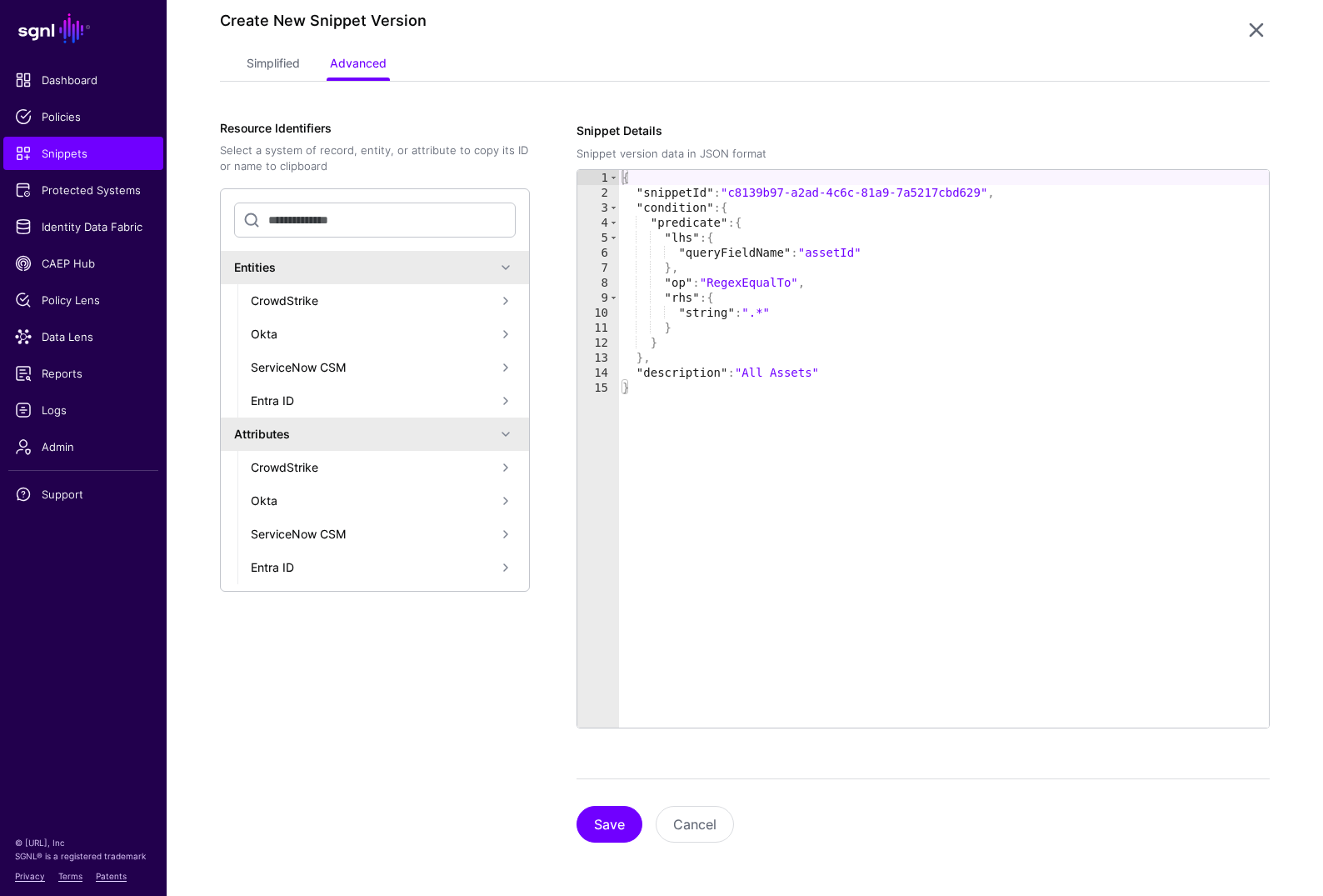
scroll to position [185, 0]
click at [611, 765] on button "Save" at bounding box center [609, 825] width 66 height 37
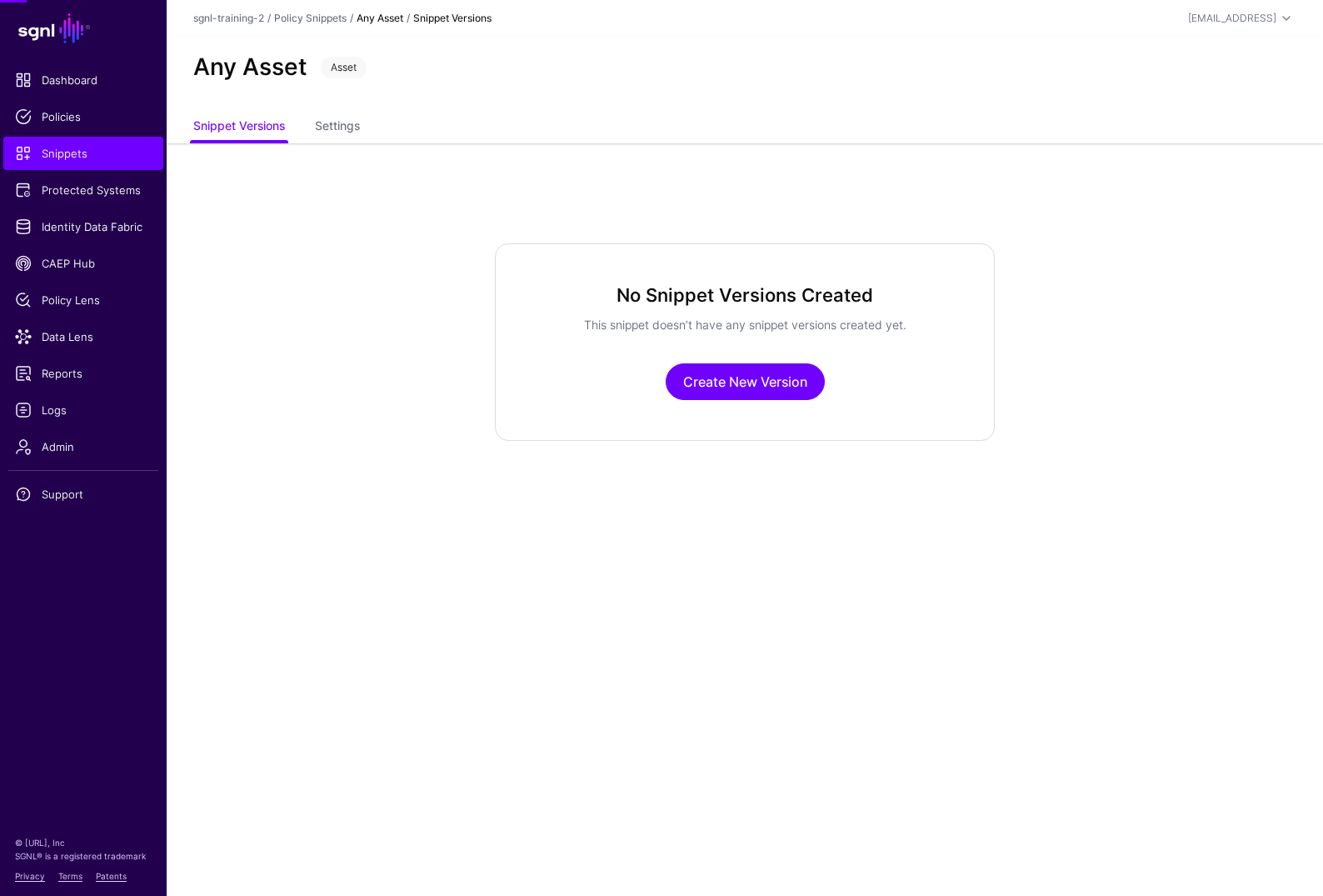
scroll to position [0, 0]
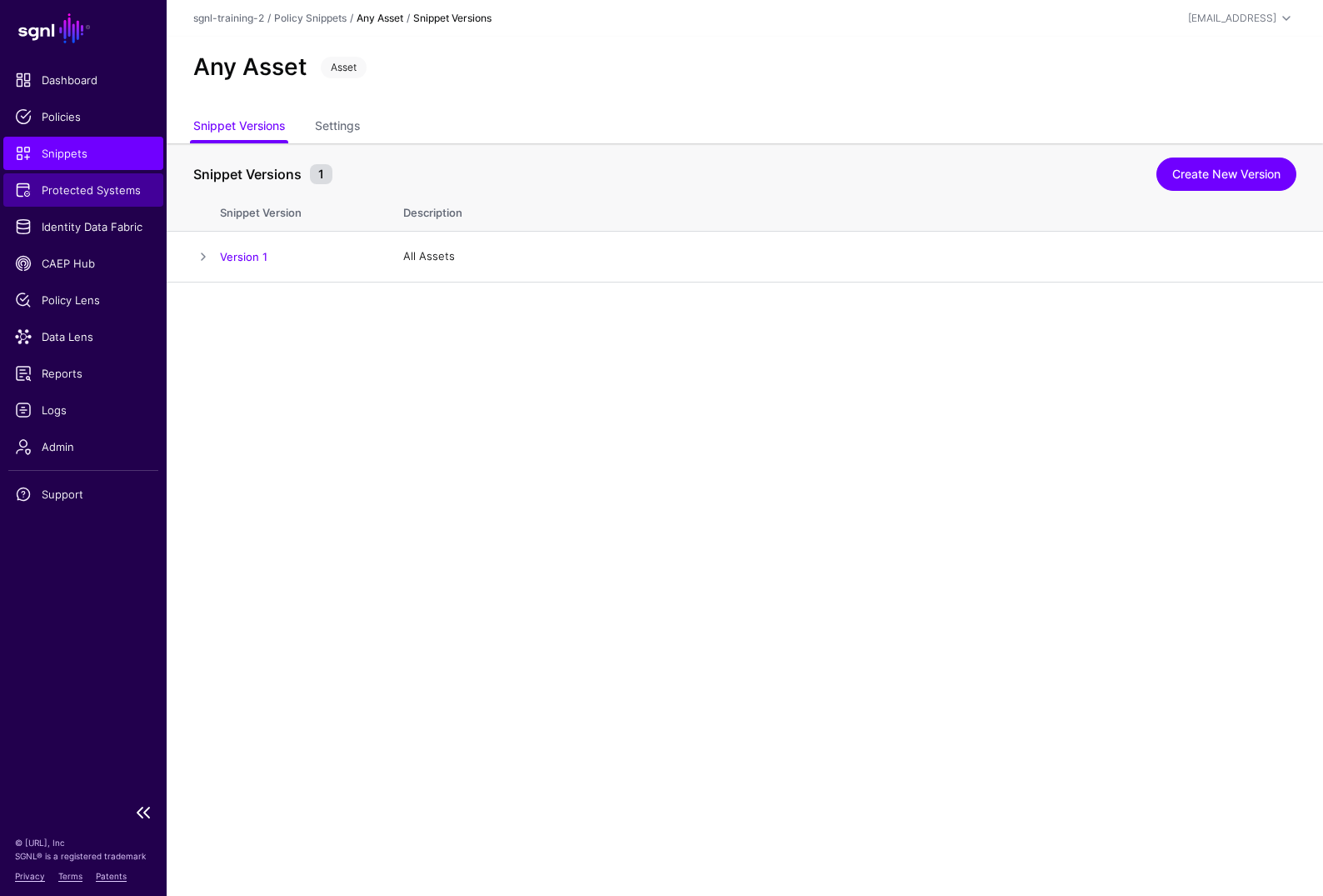
click at [27, 173] on link "Protected Systems" at bounding box center [83, 190] width 160 height 33
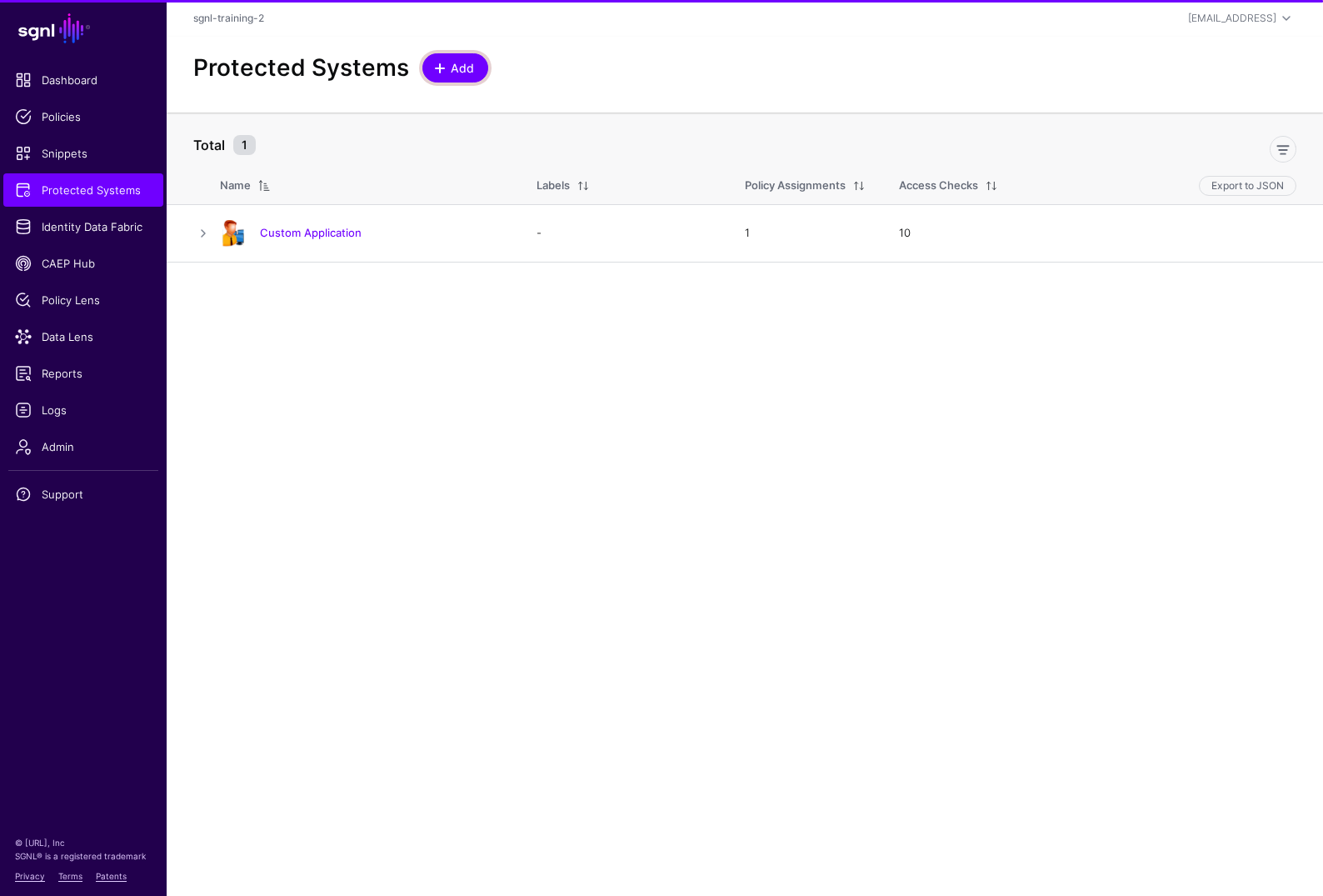
click at [449, 67] on span "Add" at bounding box center [463, 68] width 27 height 17
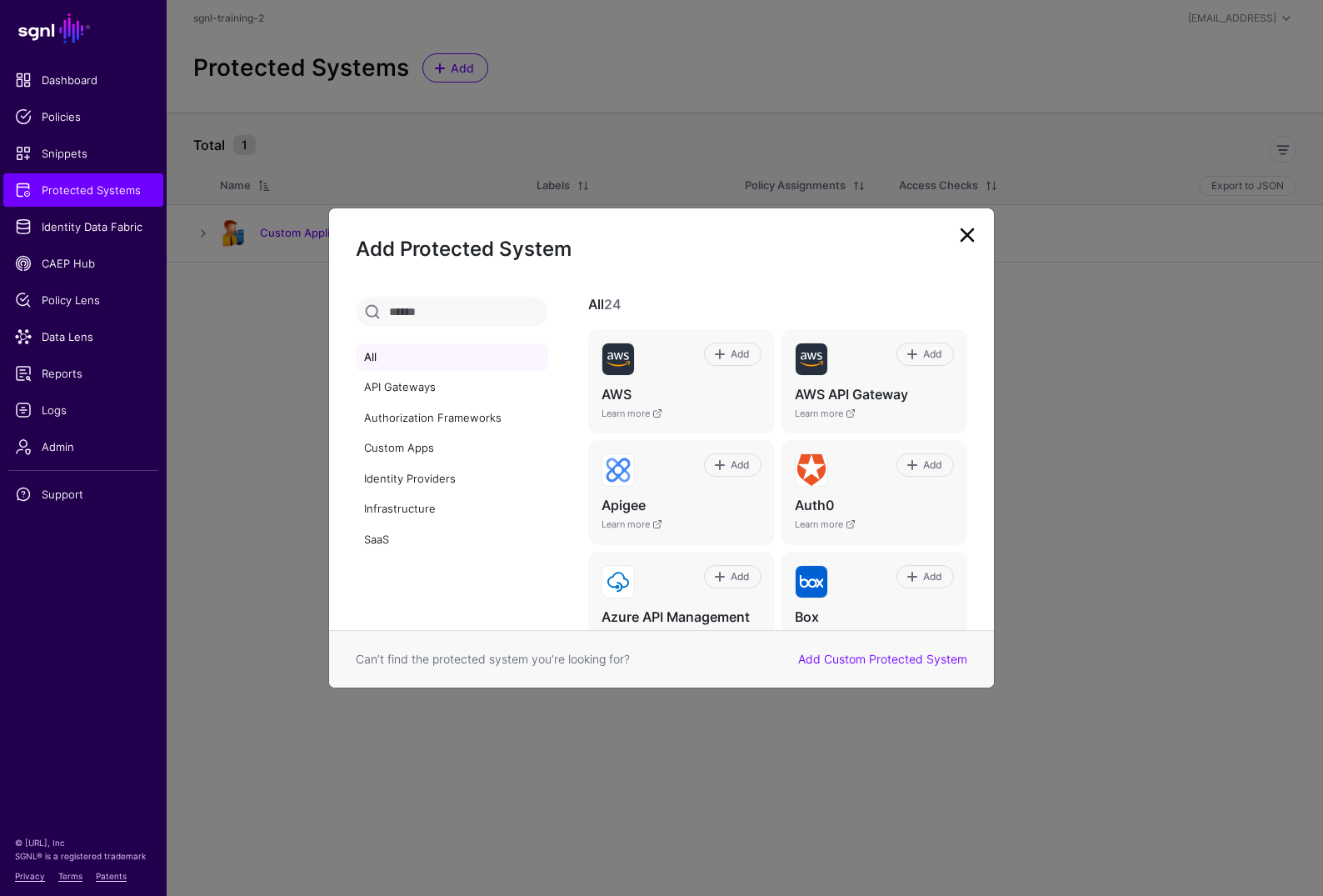
click at [990, 235] on div "Add Protected System All API Gateways Authorization Frameworks Custom Apps Iden…" at bounding box center [662, 447] width 667 height 481
click at [960, 235] on link at bounding box center [967, 235] width 27 height 27
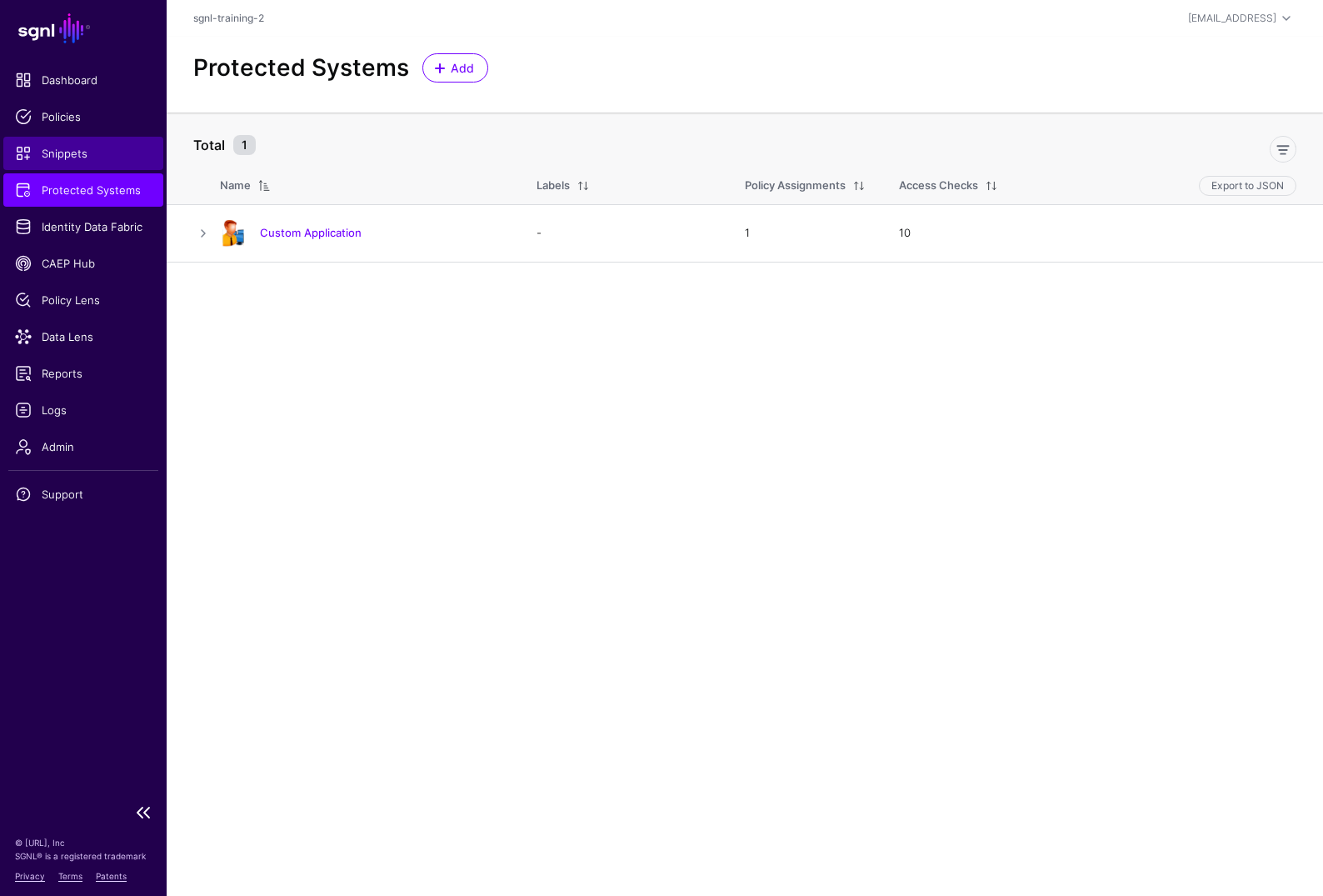
click at [61, 149] on span "Snippets" at bounding box center [82, 153] width 137 height 16
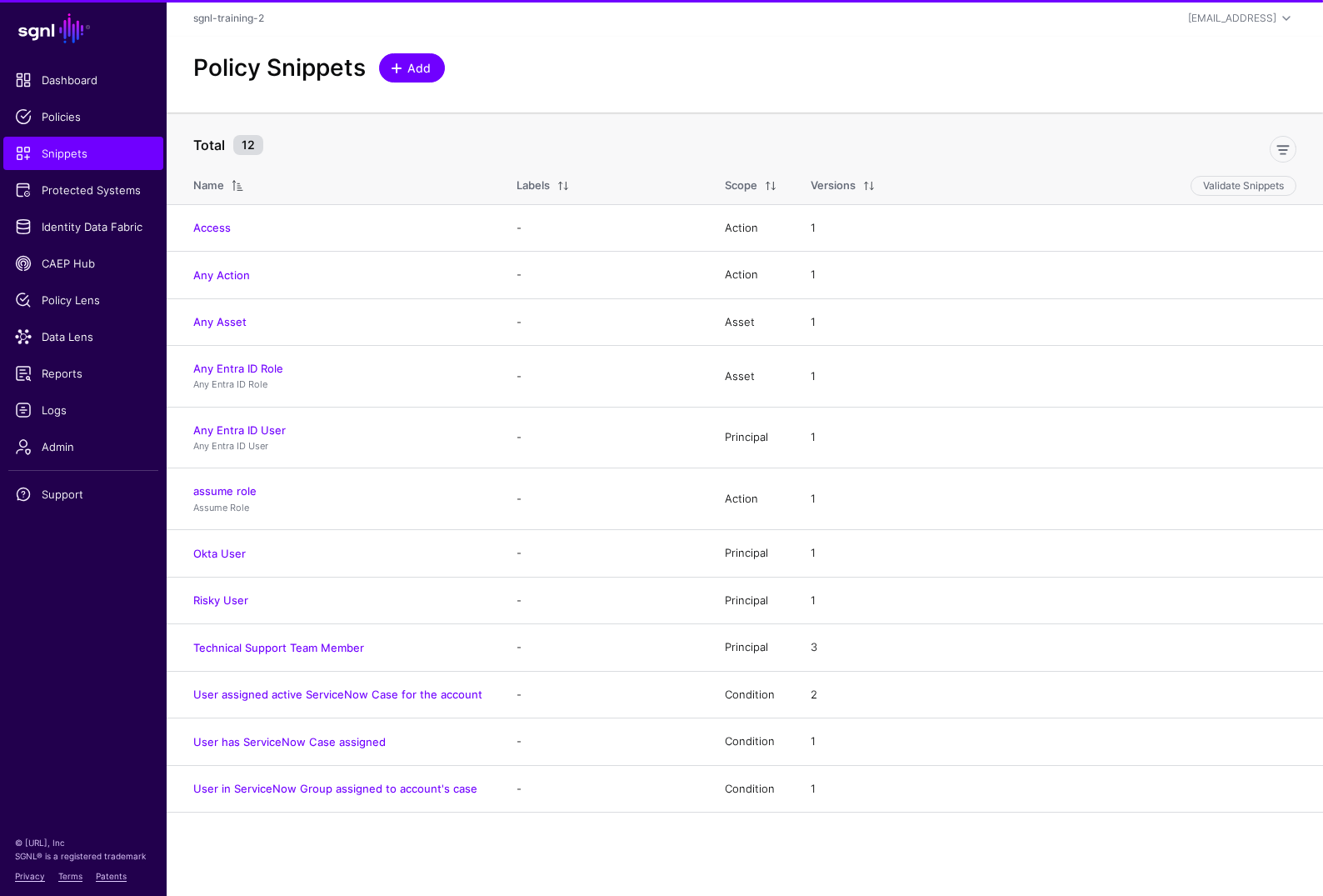
click at [391, 70] on span at bounding box center [397, 68] width 14 height 14
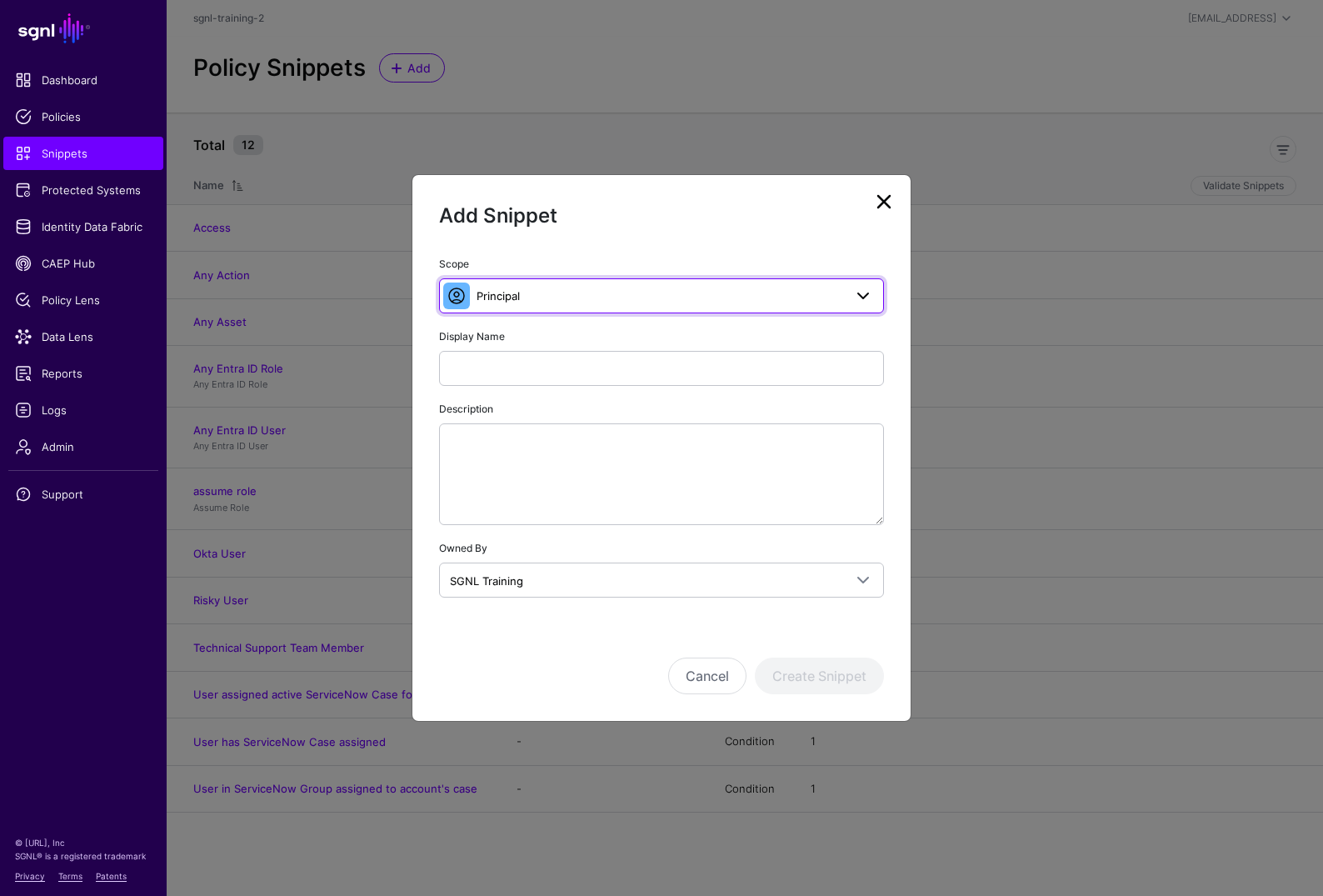
click at [595, 294] on span "Principal" at bounding box center [660, 296] width 366 height 18
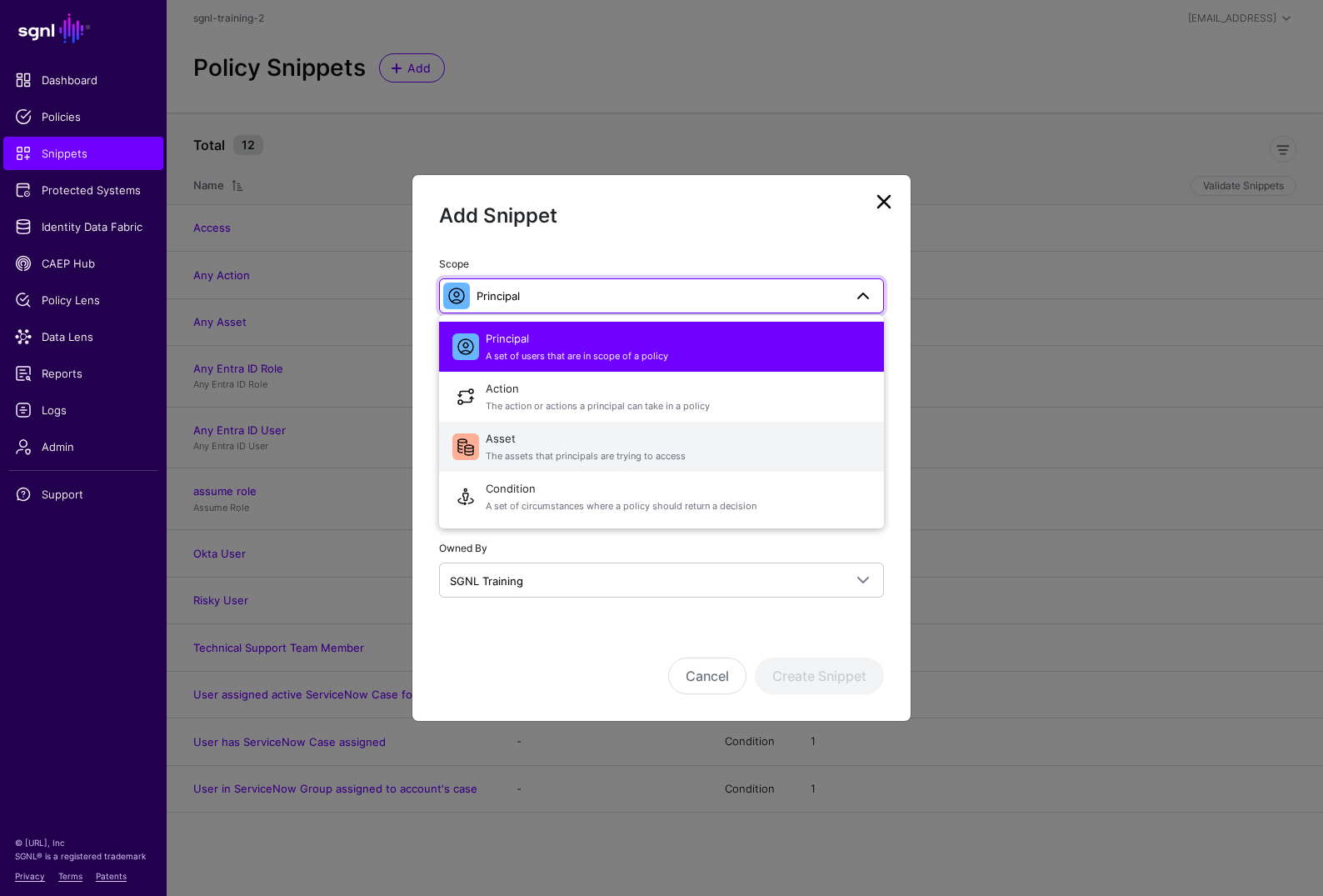
click at [537, 453] on span "The assets that principals are trying to access" at bounding box center [678, 455] width 385 height 14
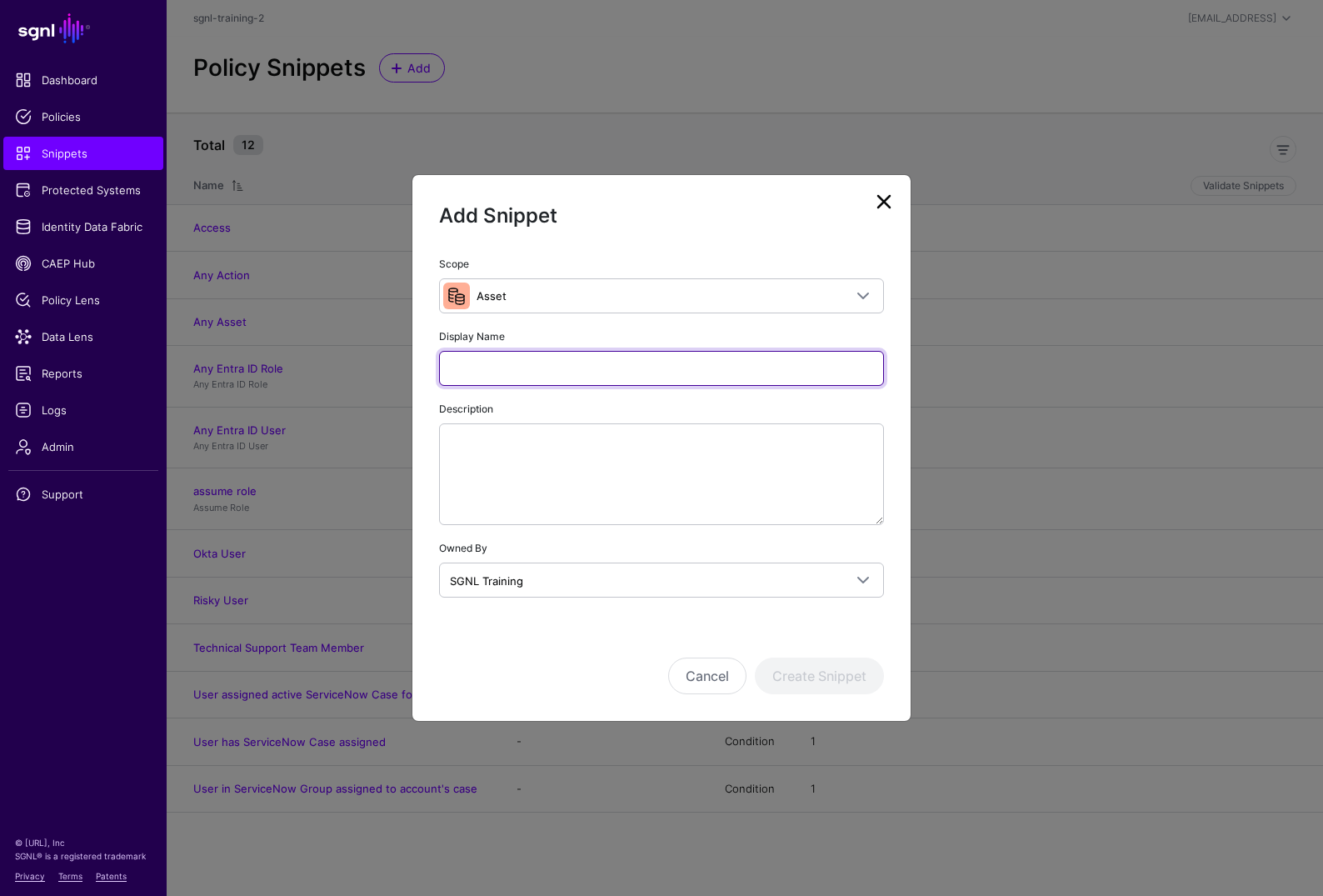
click at [526, 360] on input "Display Name" at bounding box center [662, 368] width 445 height 35
type input "**********"
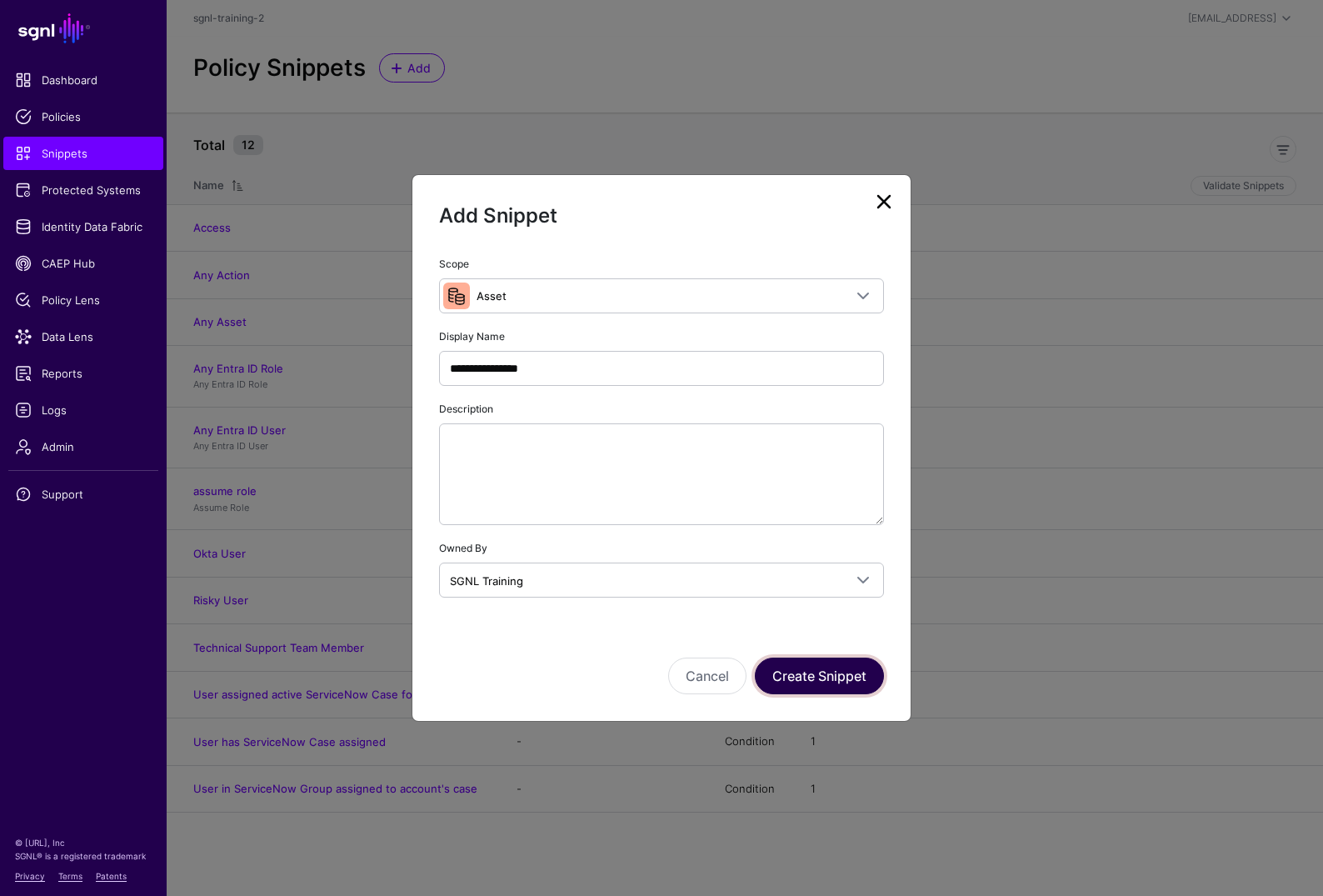
click at [837, 689] on button "Create Snippet" at bounding box center [819, 676] width 129 height 37
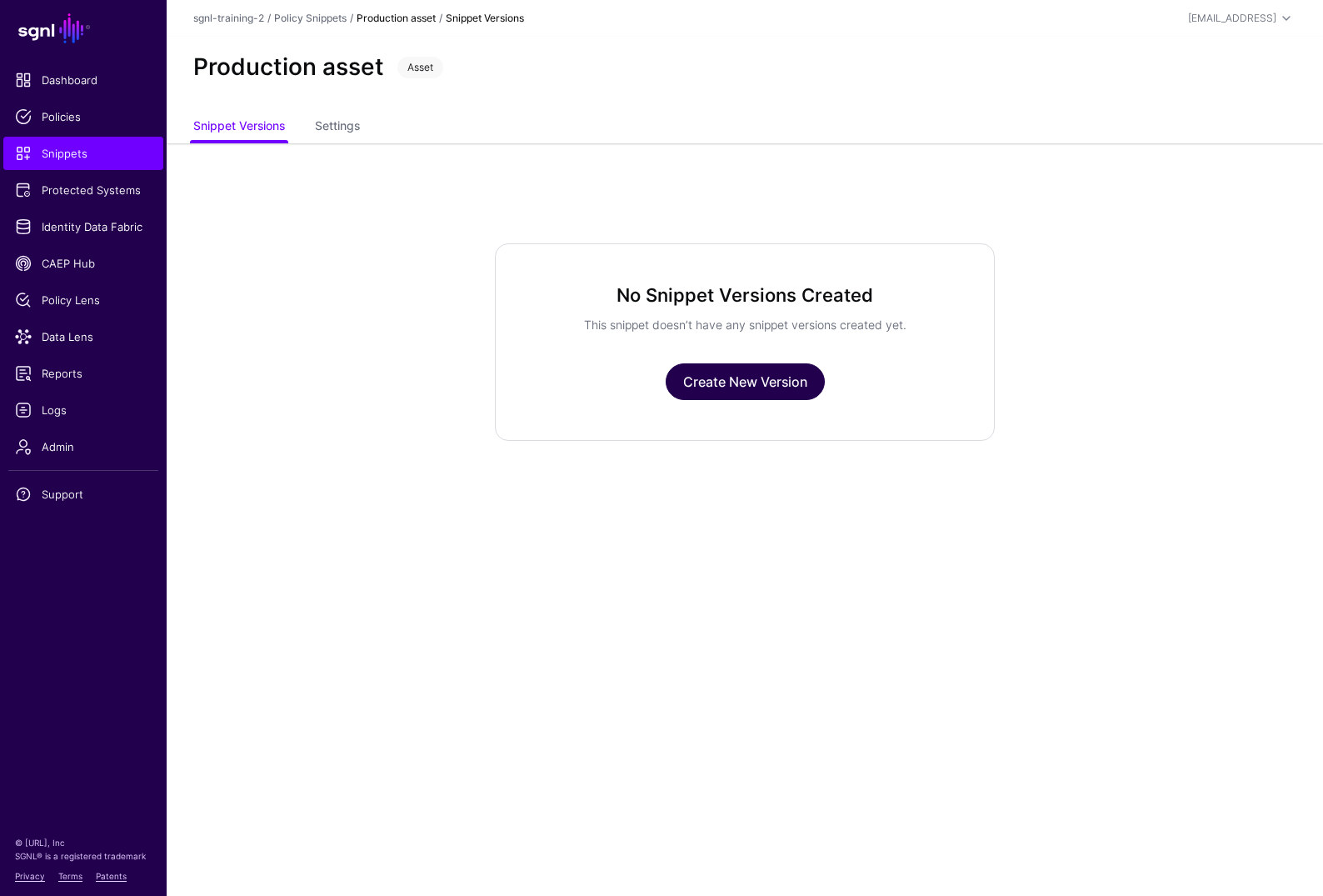
click at [727, 377] on link "Create New Version" at bounding box center [746, 382] width 159 height 37
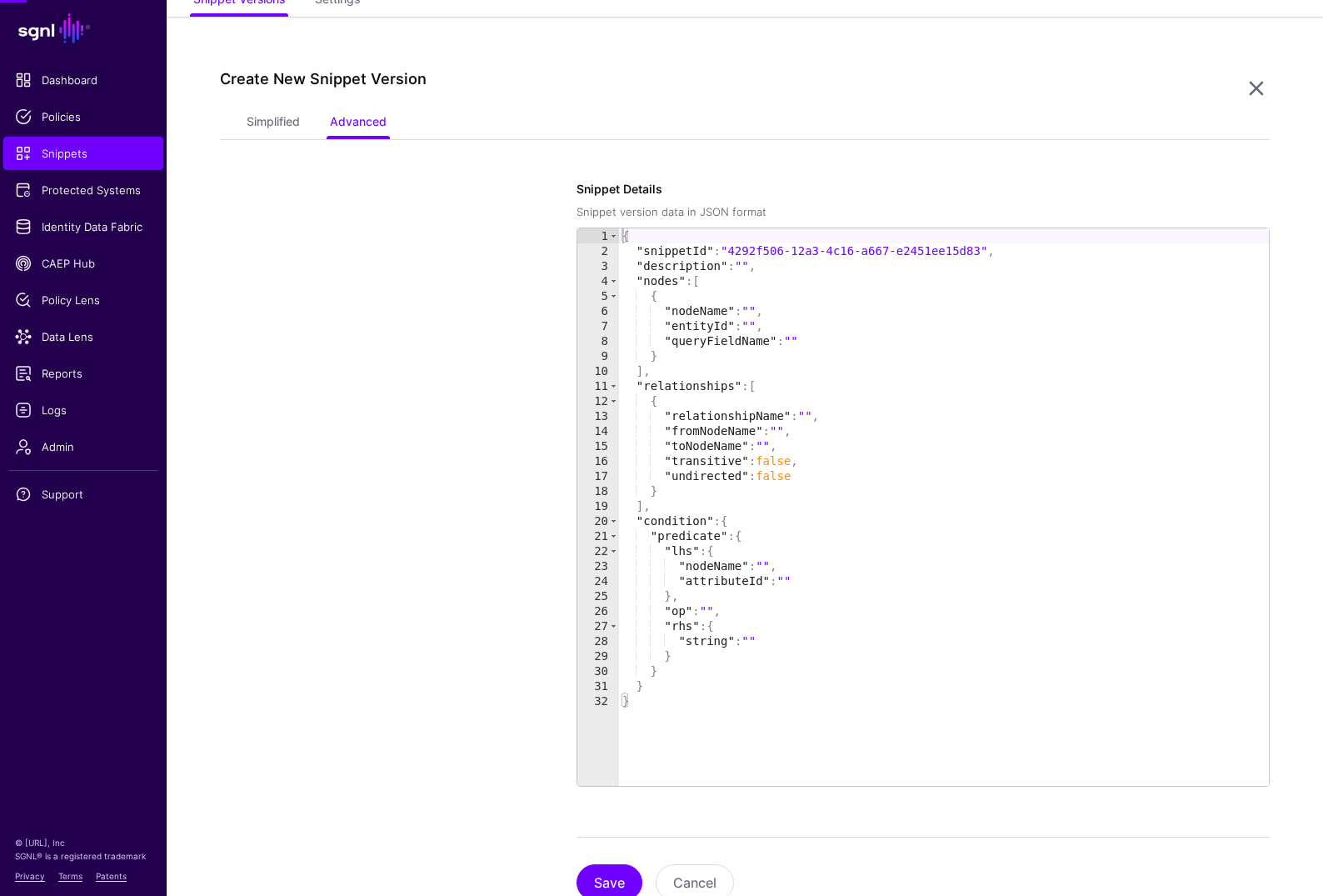
scroll to position [143, 0]
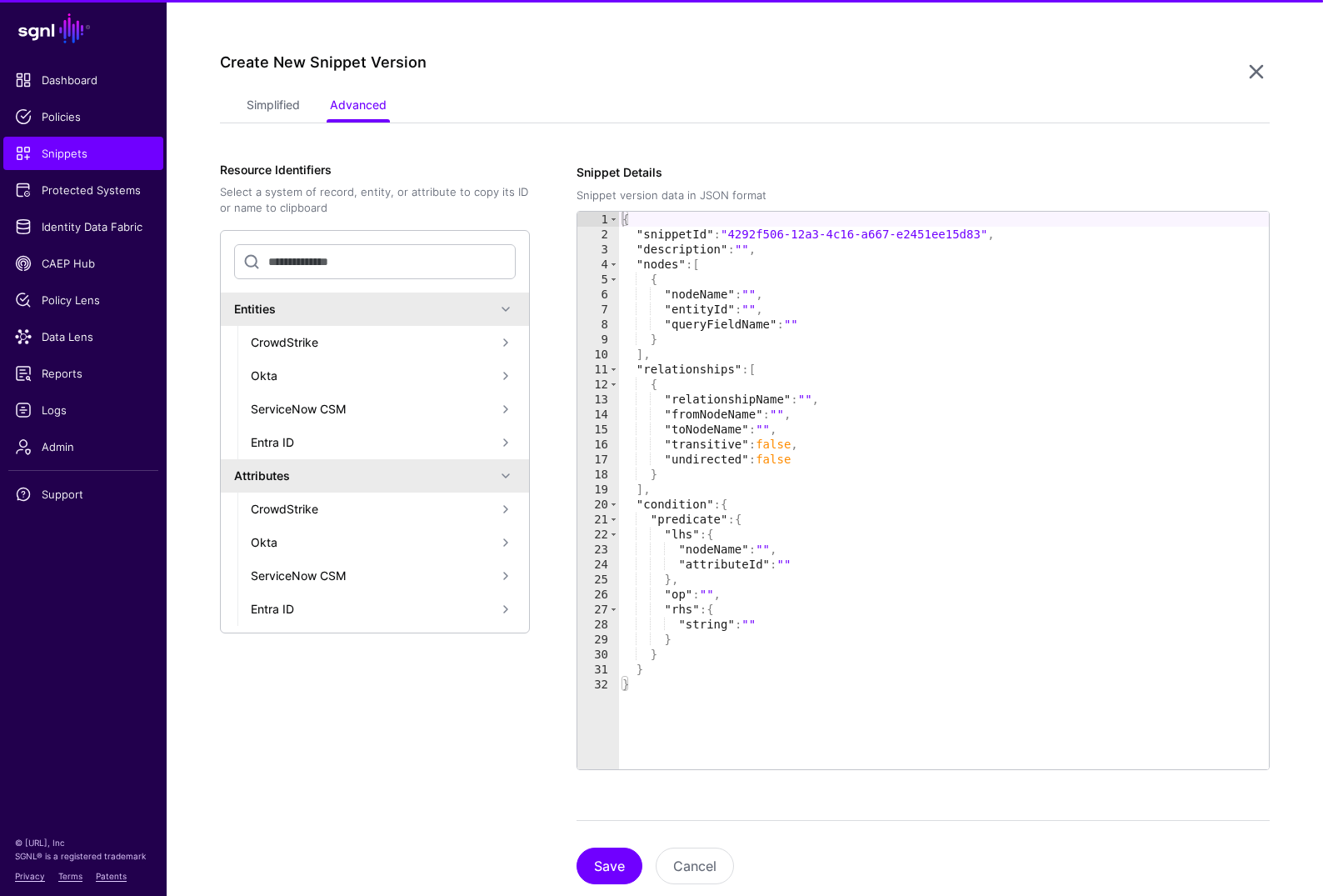
drag, startPoint x: 298, startPoint y: 78, endPoint x: 297, endPoint y: 90, distance: 12.0
click at [298, 79] on div "Create New Snippet Version" at bounding box center [731, 72] width 1023 height 38
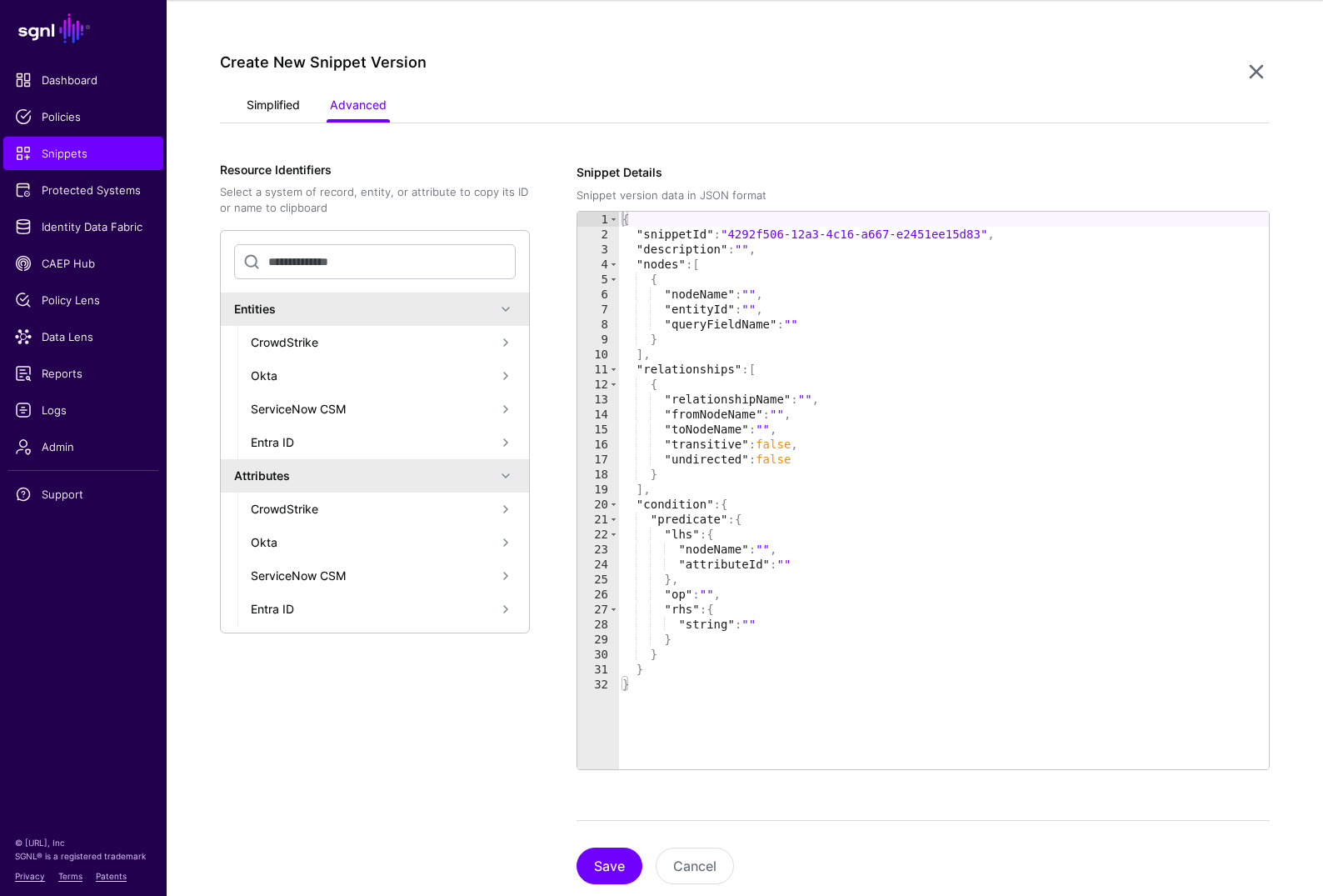
click at [276, 110] on link "Simplified" at bounding box center [273, 106] width 53 height 32
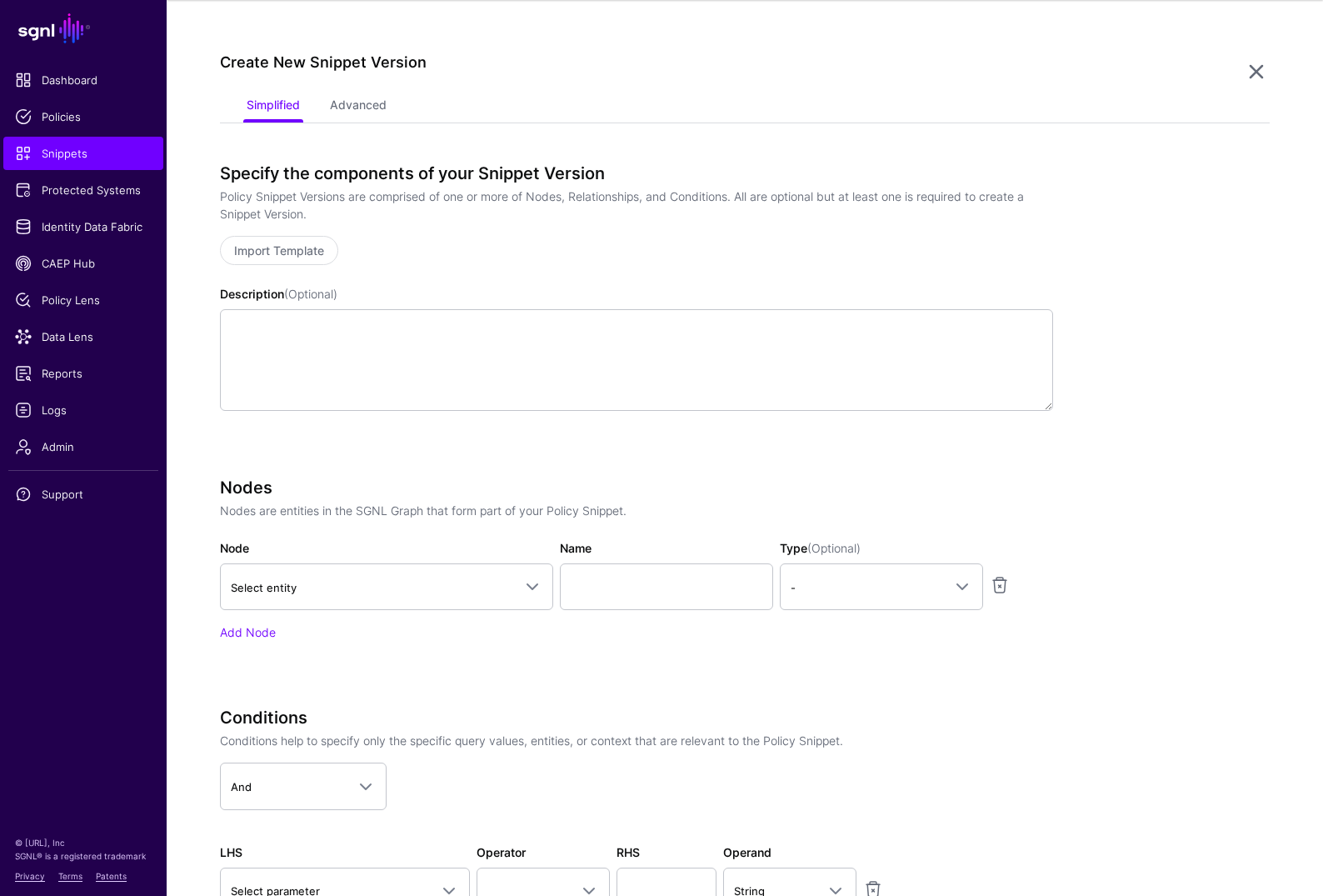
scroll to position [407, 0]
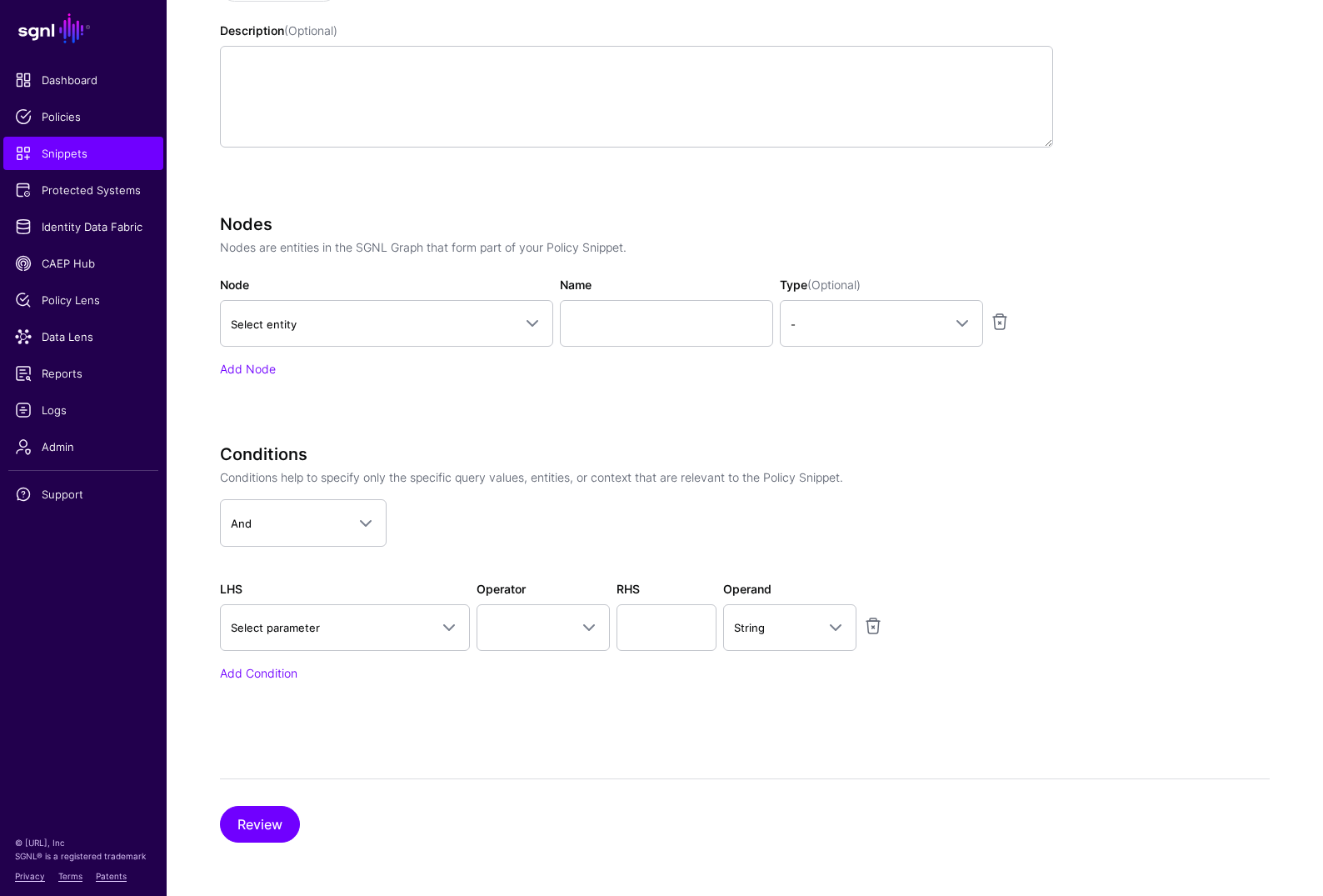
click at [366, 660] on div "Conditions Conditions help to specify only the specific query values, entities,…" at bounding box center [637, 563] width 834 height 236
click at [364, 628] on span "Select parameter" at bounding box center [330, 628] width 198 height 18
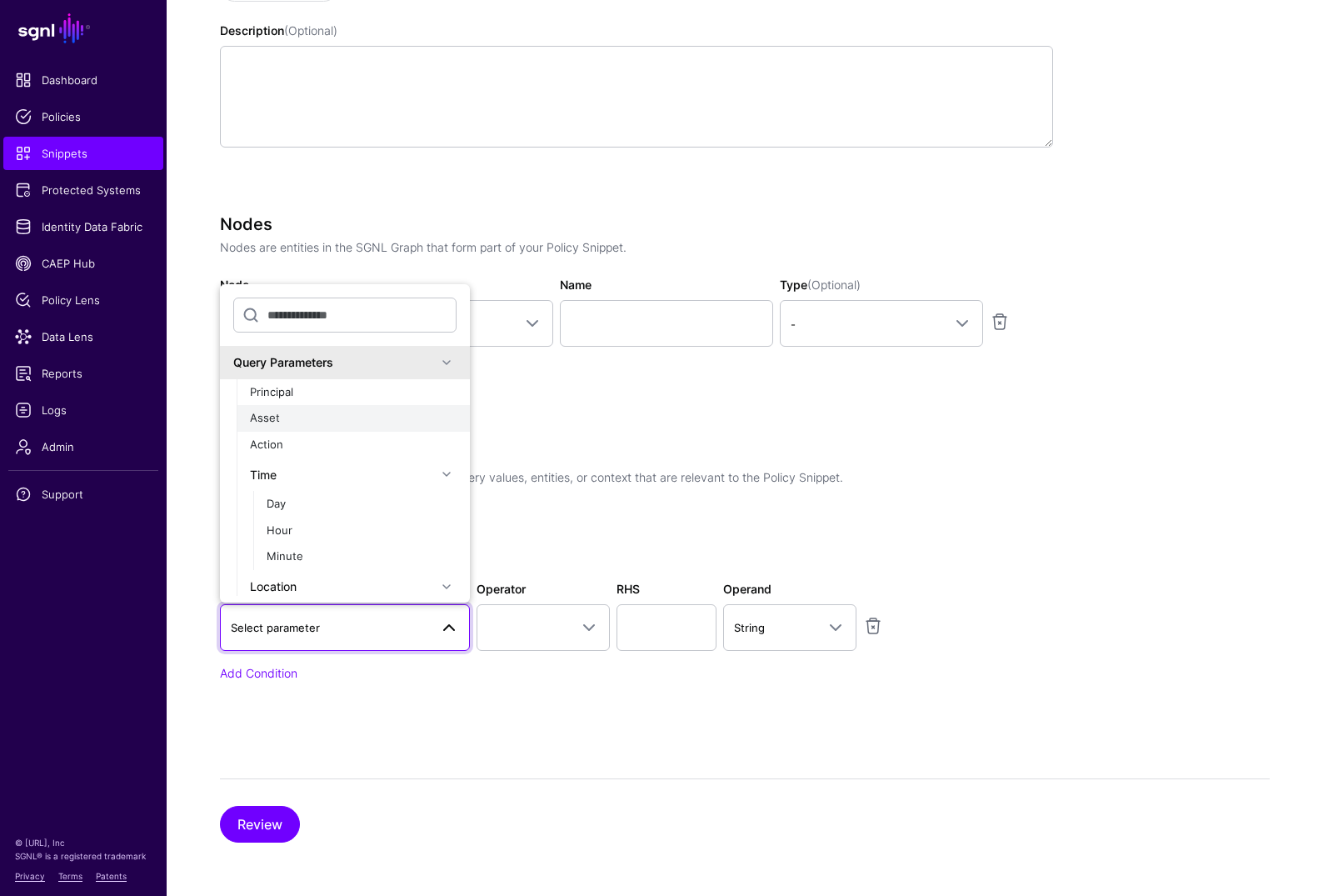
click at [302, 425] on div "Asset" at bounding box center [354, 418] width 207 height 16
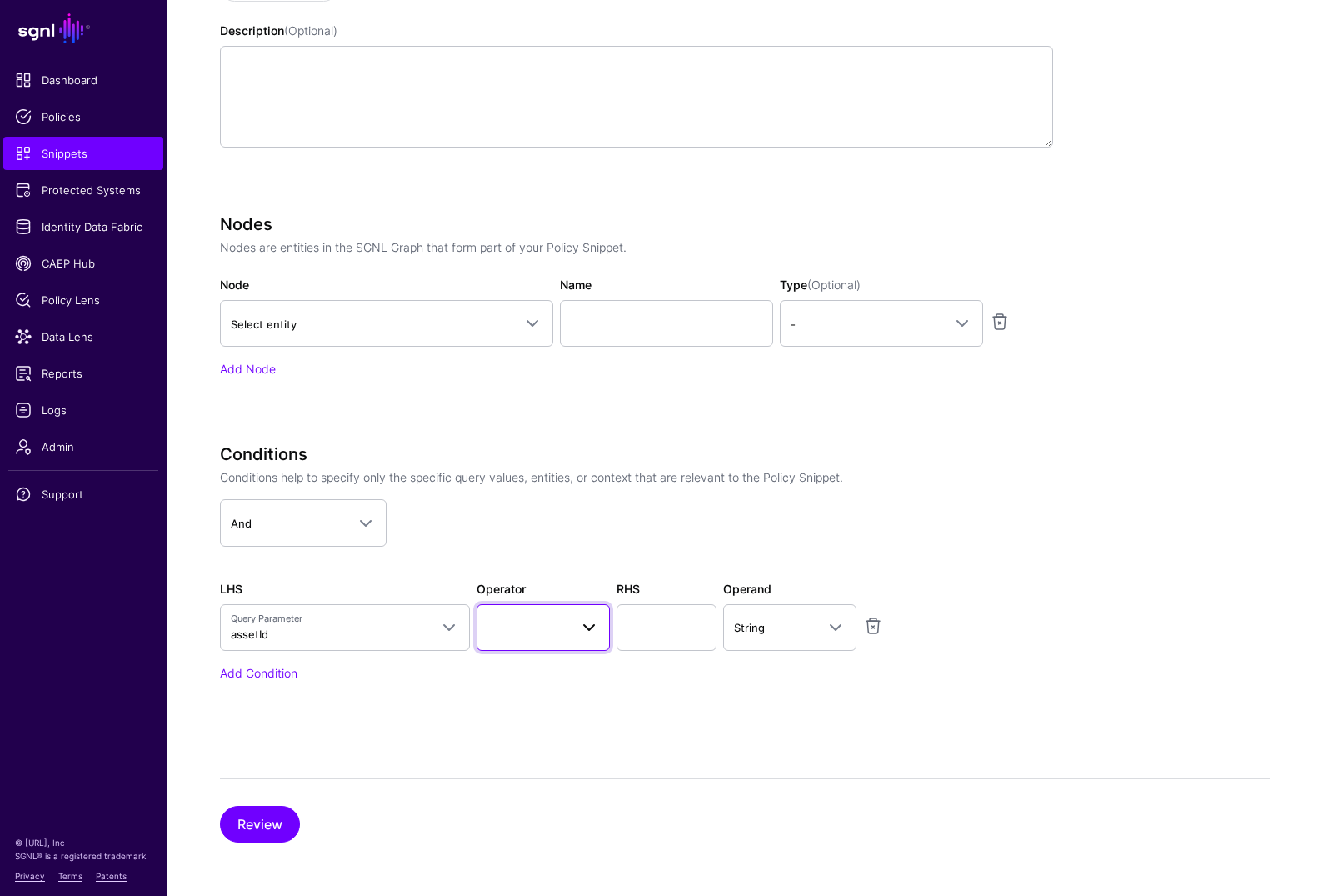
click at [520, 622] on span at bounding box center [543, 628] width 112 height 20
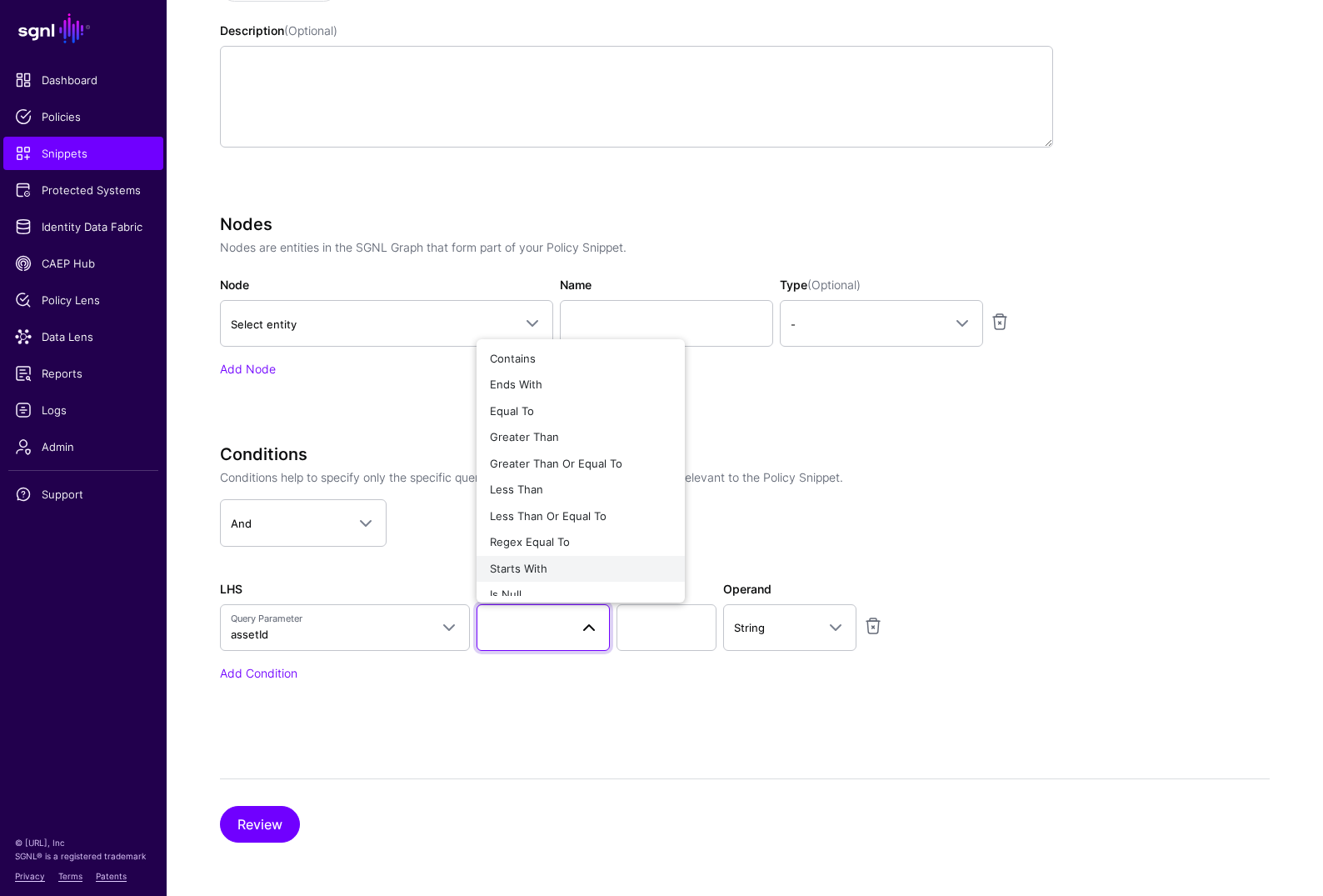
click at [555, 556] on button "Starts With" at bounding box center [580, 569] width 208 height 27
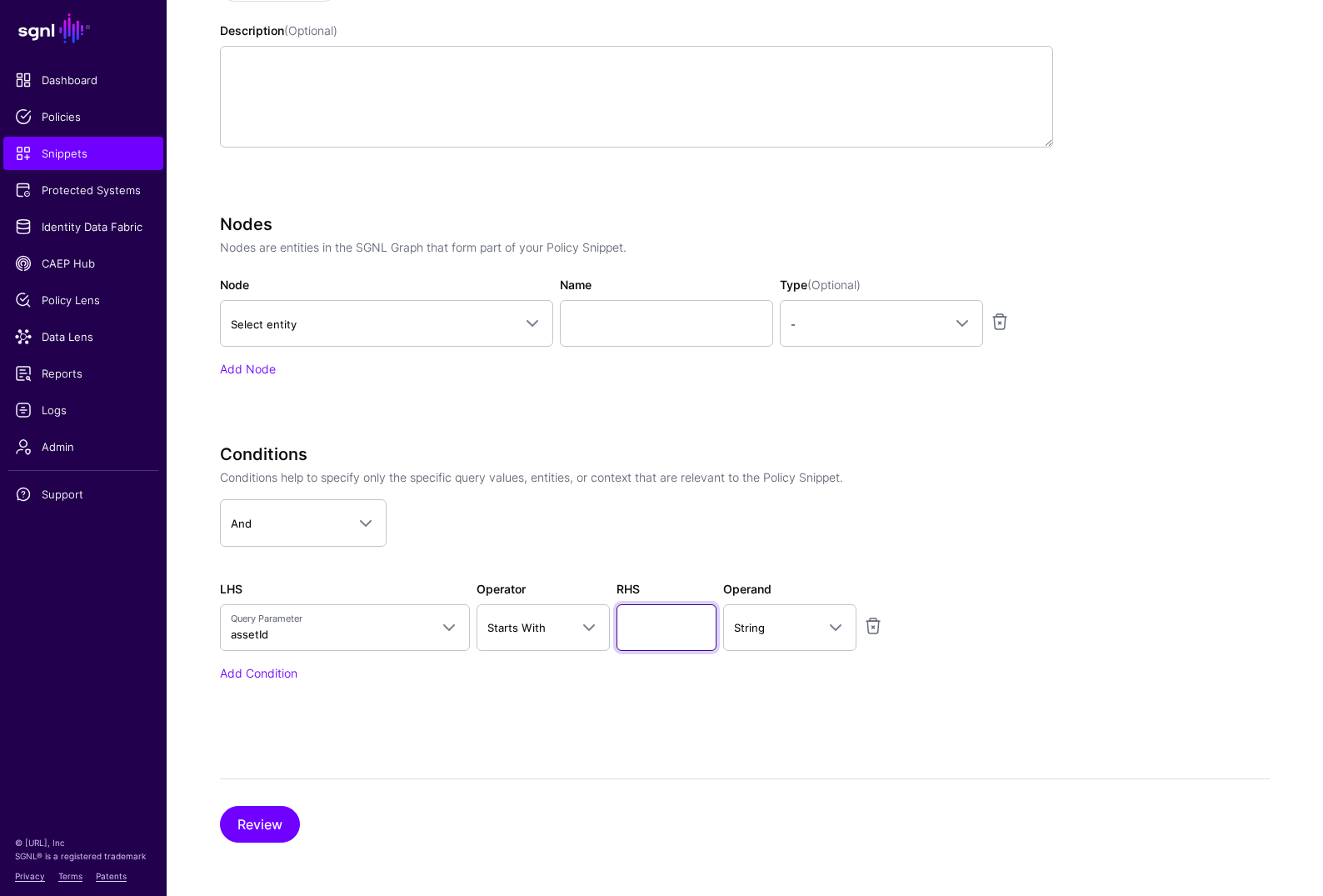
click at [662, 622] on input "text" at bounding box center [666, 627] width 100 height 47
type input "**********"
click at [479, 702] on div "**********" at bounding box center [637, 585] width 834 height 283
click at [287, 765] on button "Review" at bounding box center [259, 825] width 80 height 37
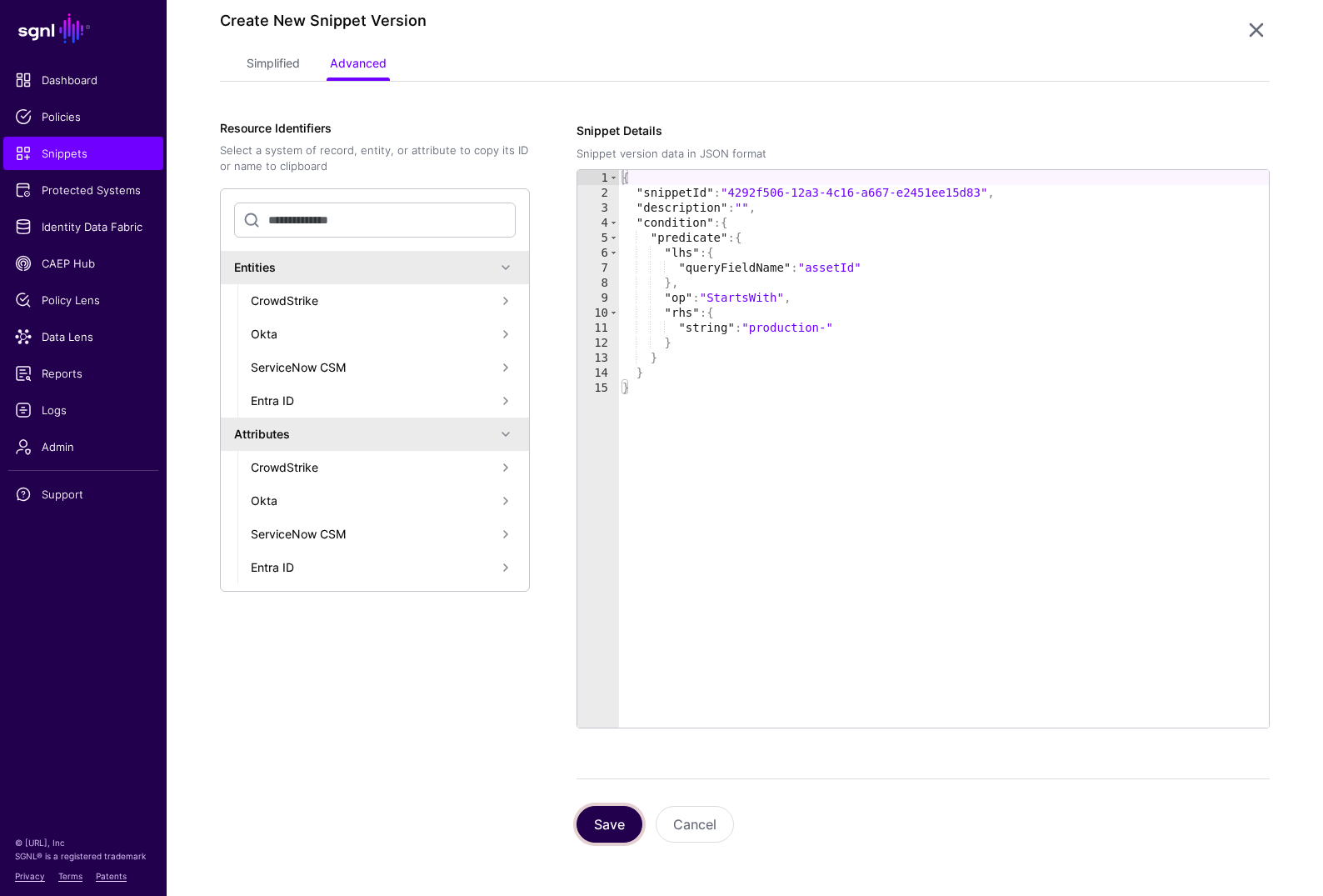
click at [629, 765] on button "Save" at bounding box center [609, 825] width 66 height 37
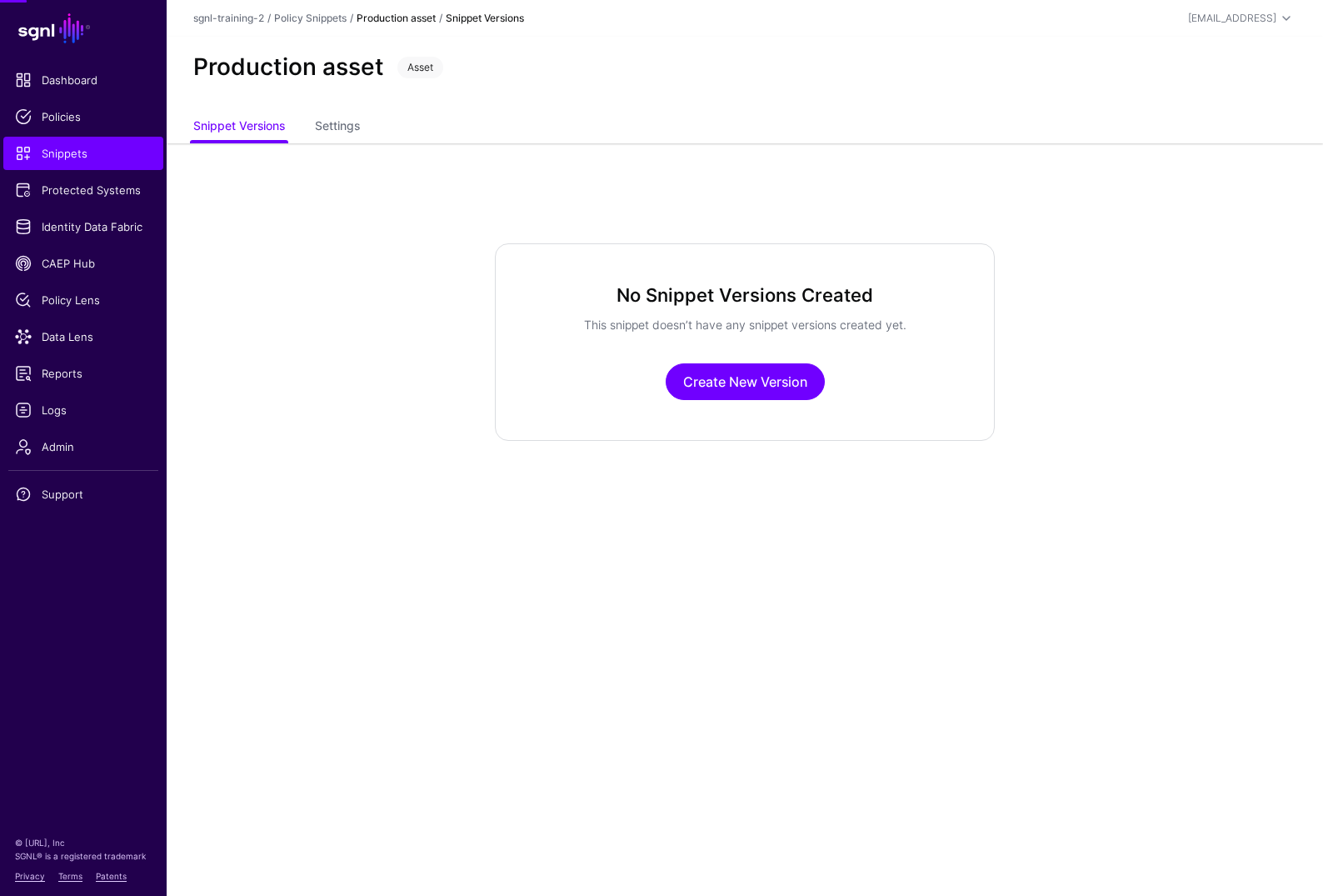
scroll to position [0, 0]
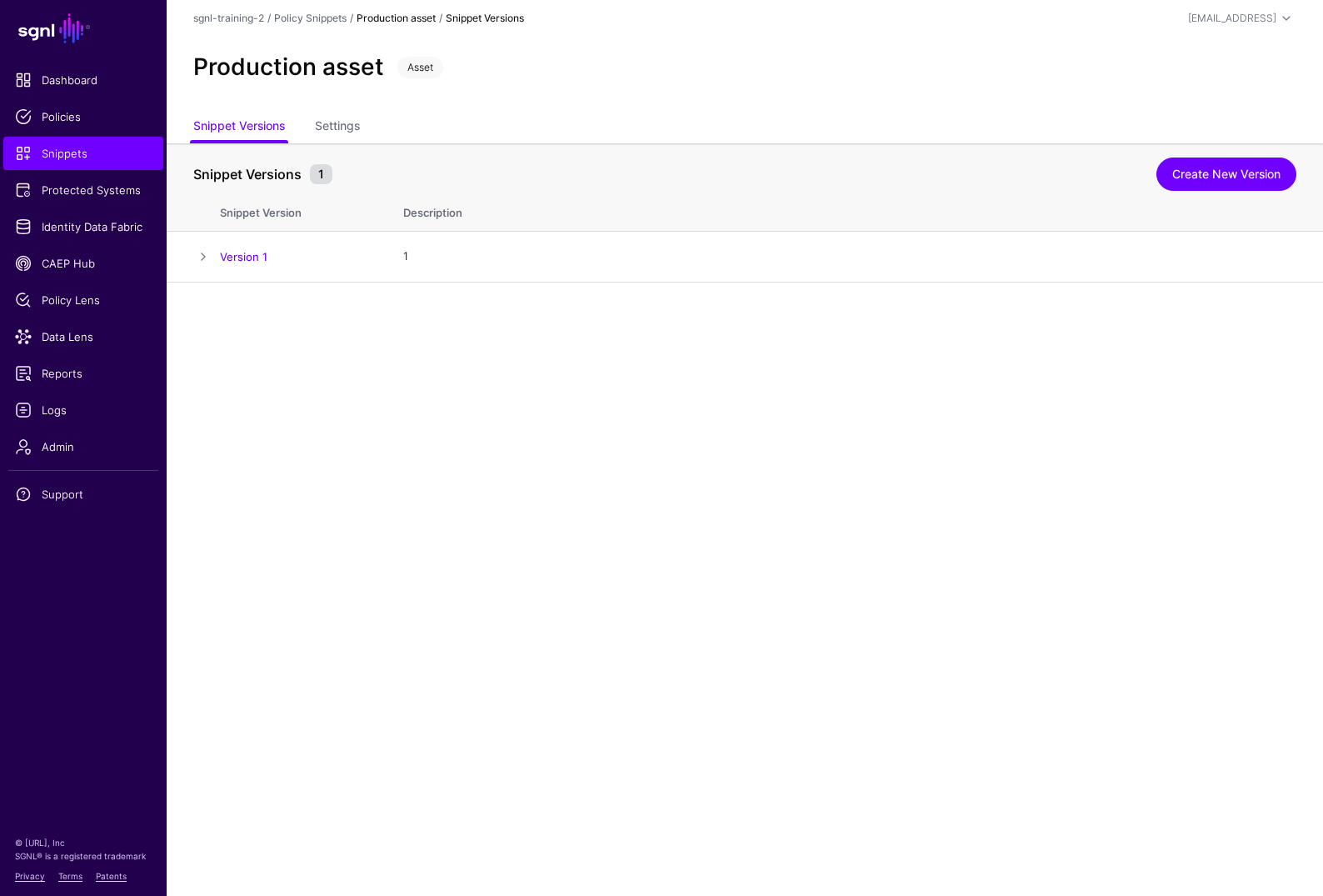
click at [575, 479] on main "SGNL Dashboard Policies Snippets Protected Systems Identity Data Fabric CAEP Hu…" at bounding box center [662, 448] width 1323 height 896
click at [90, 147] on span "Snippets" at bounding box center [82, 153] width 137 height 16
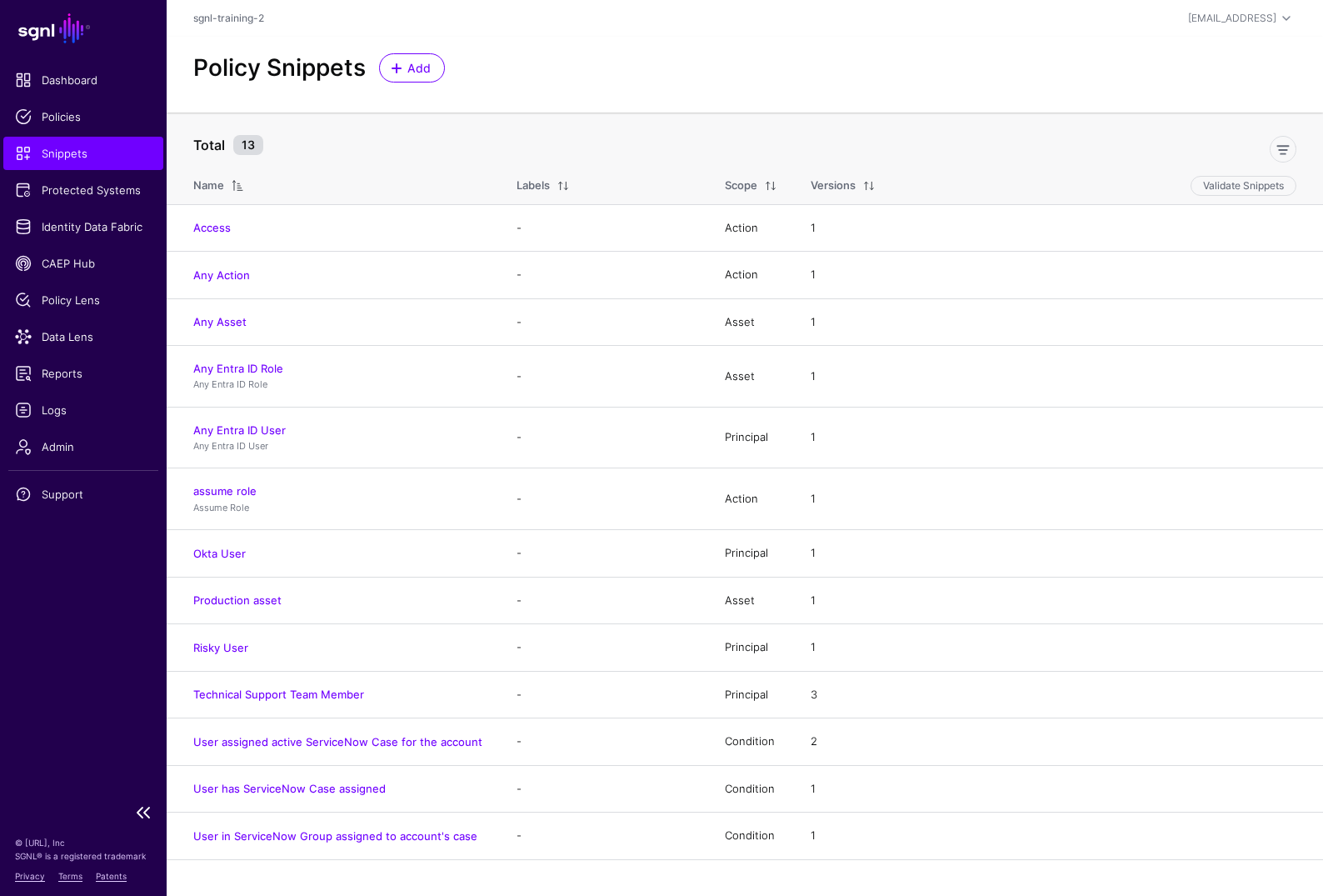
click at [74, 163] on link "Snippets" at bounding box center [83, 153] width 160 height 33
click at [422, 54] on link "Add" at bounding box center [412, 68] width 66 height 29
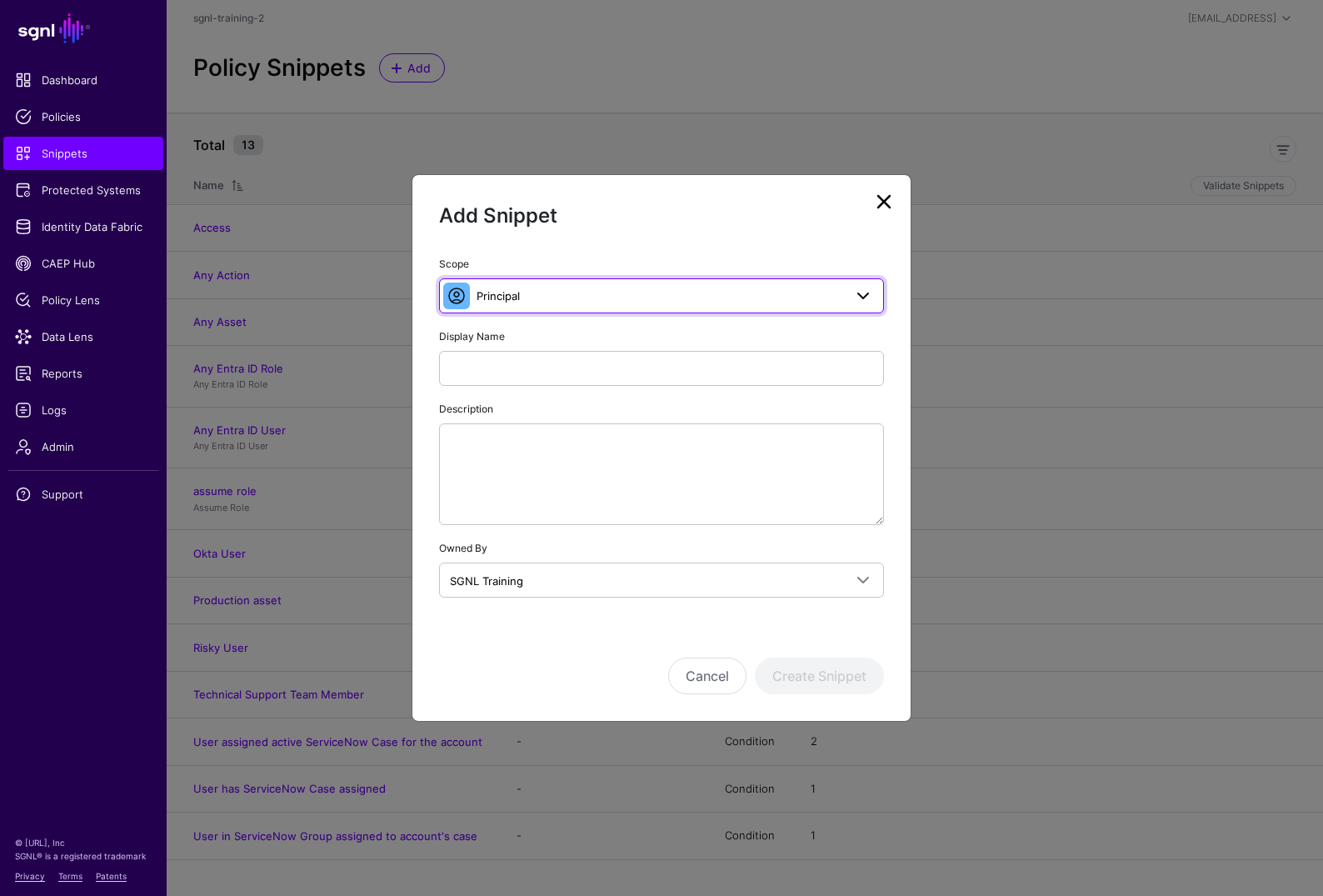
click at [595, 300] on span "Principal" at bounding box center [660, 296] width 366 height 18
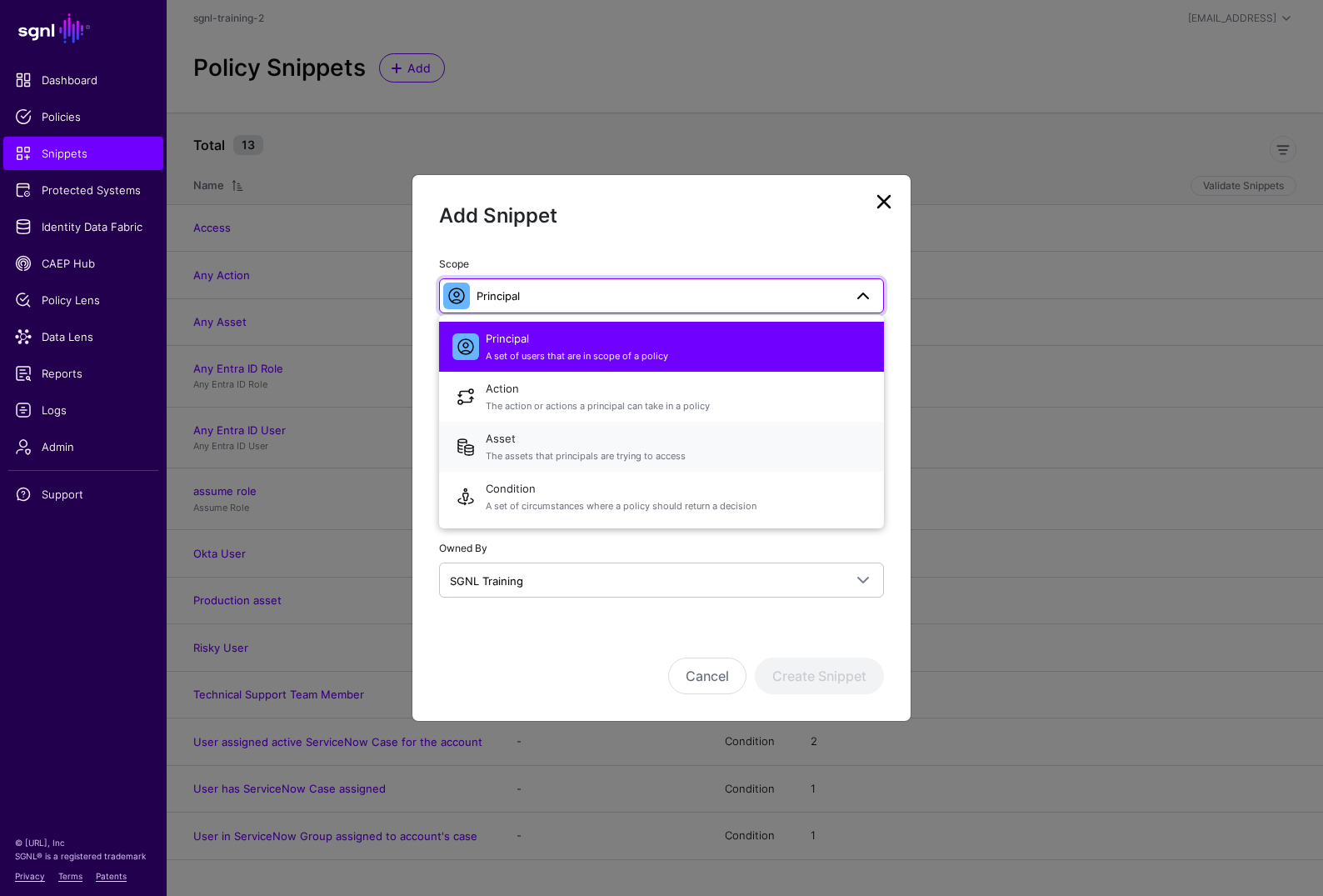
click at [550, 451] on span "The assets that principals are trying to access" at bounding box center [678, 455] width 385 height 14
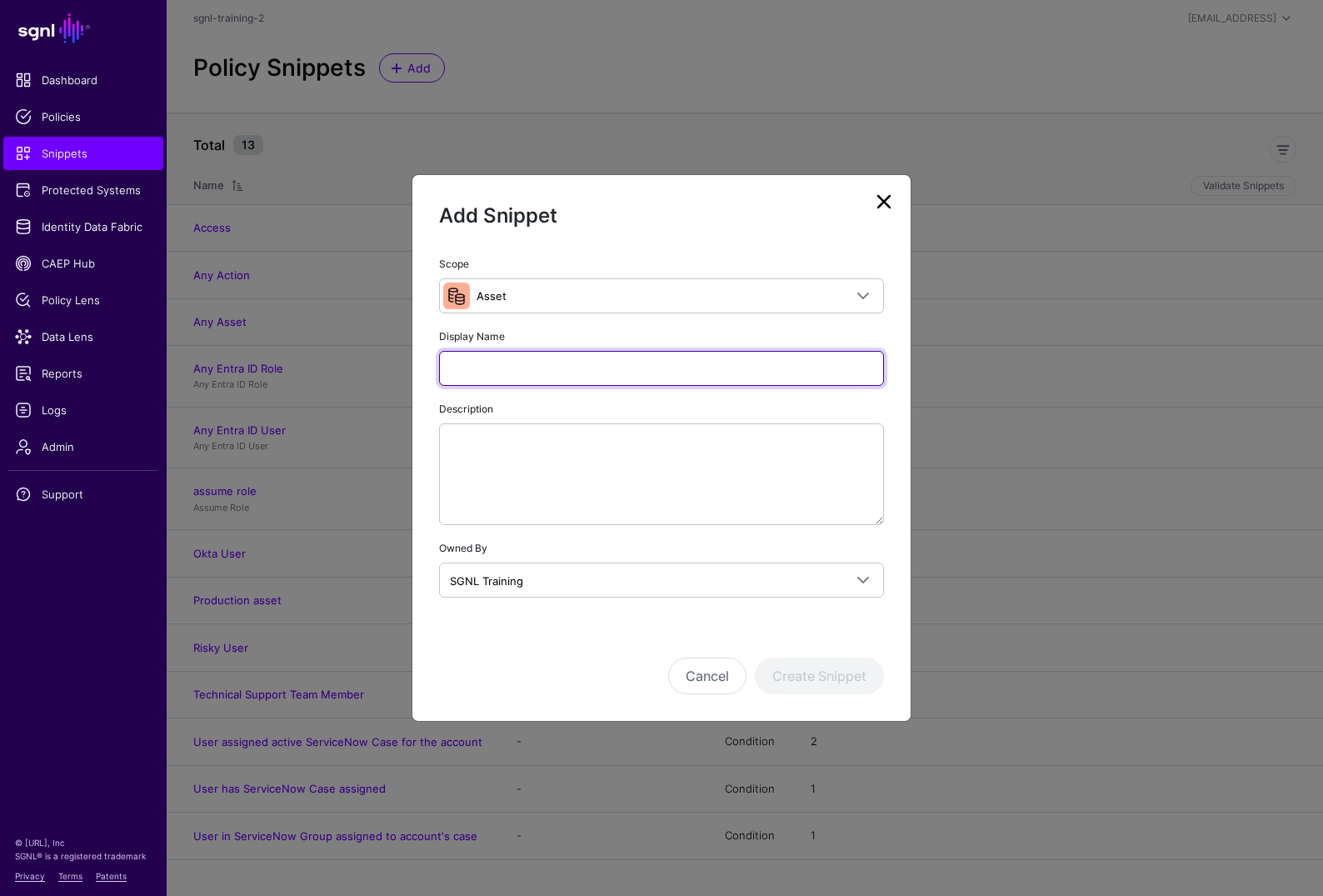
click at [538, 360] on input "Display Name" at bounding box center [662, 368] width 445 height 35
type input "*******"
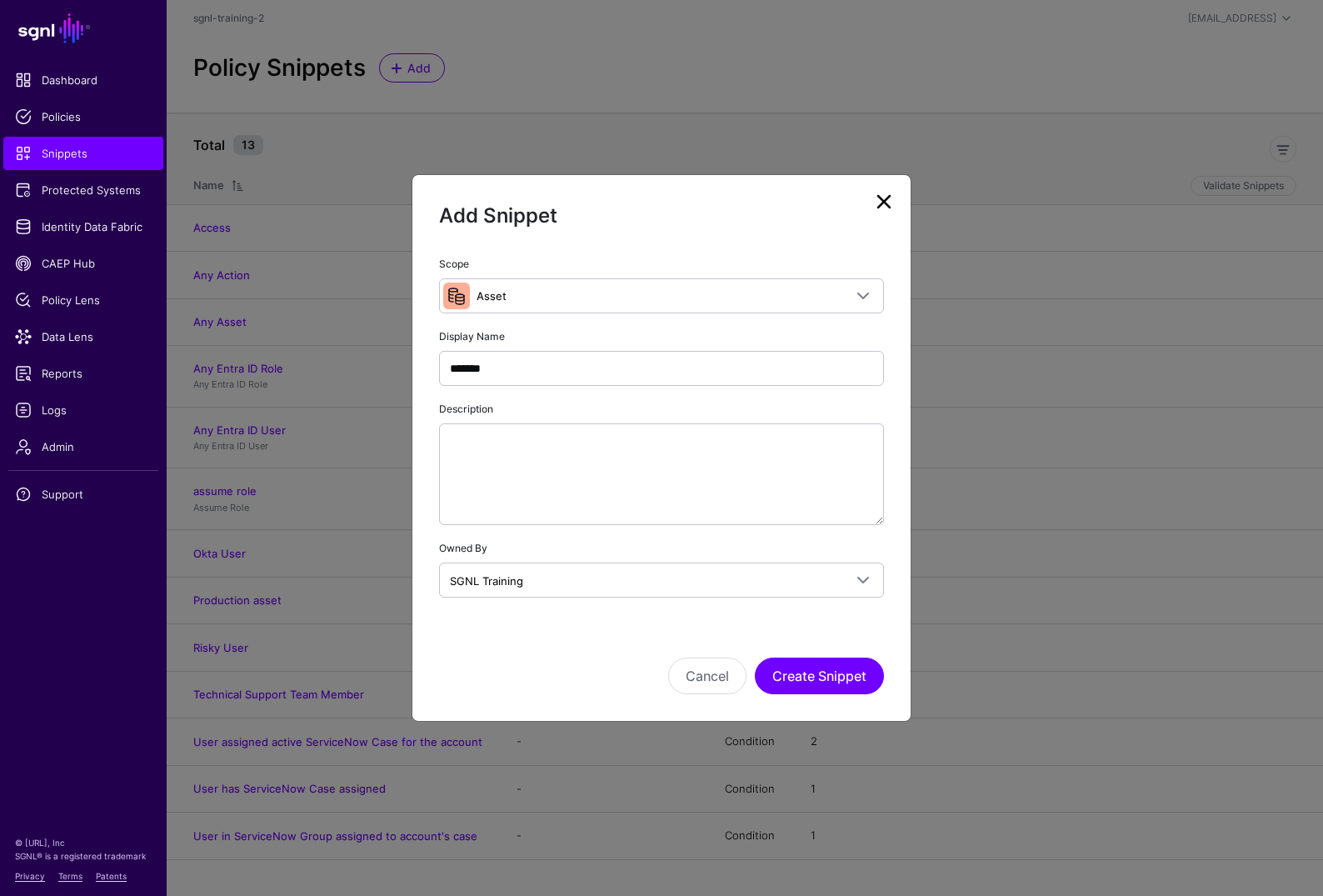
click at [815, 706] on div "Add Snippet Scope Asset Principal A set of users that are in scope of a policy …" at bounding box center [662, 448] width 500 height 548
click at [814, 688] on button "Create Snippet" at bounding box center [819, 676] width 129 height 37
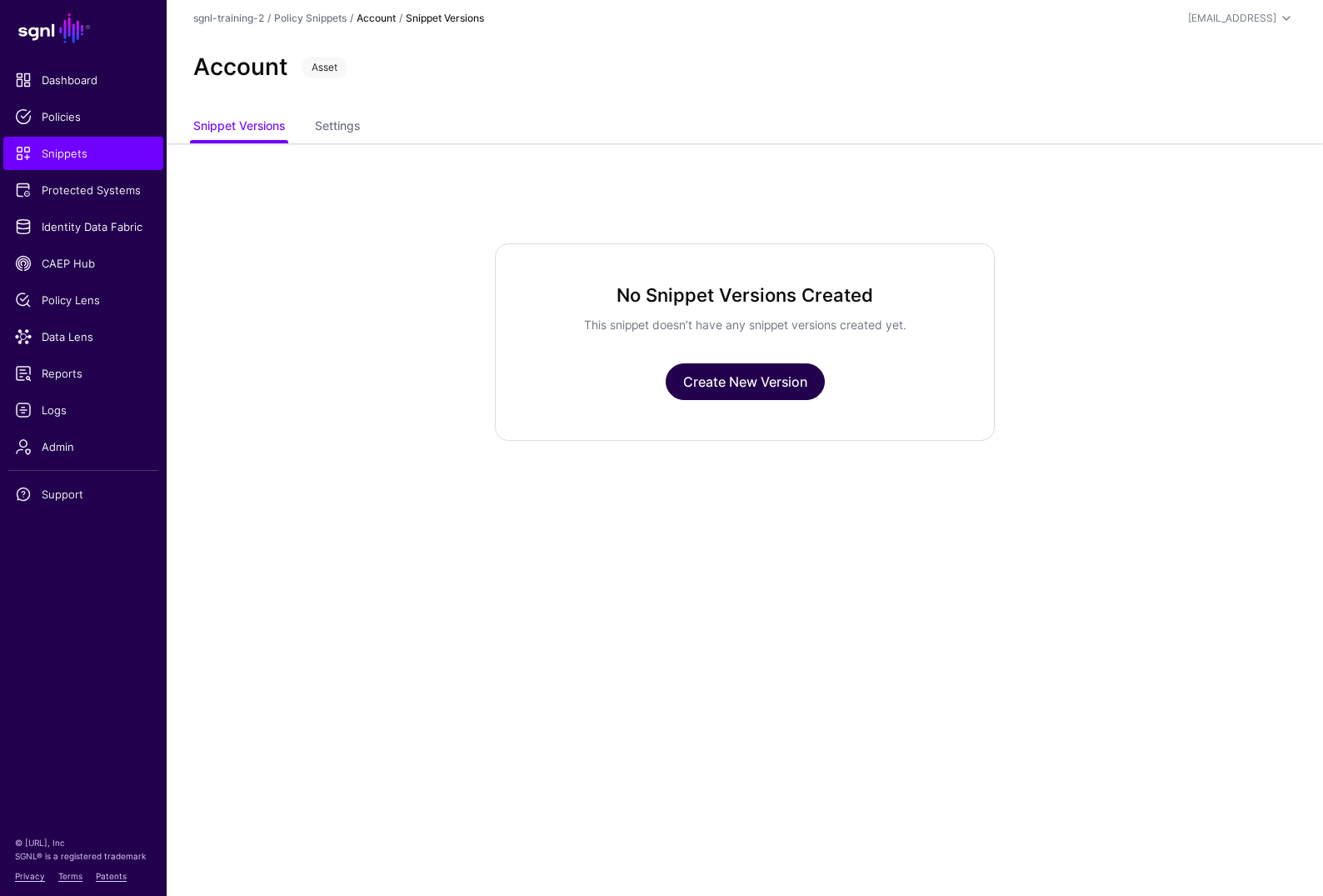
click at [796, 377] on link "Create New Version" at bounding box center [746, 382] width 159 height 37
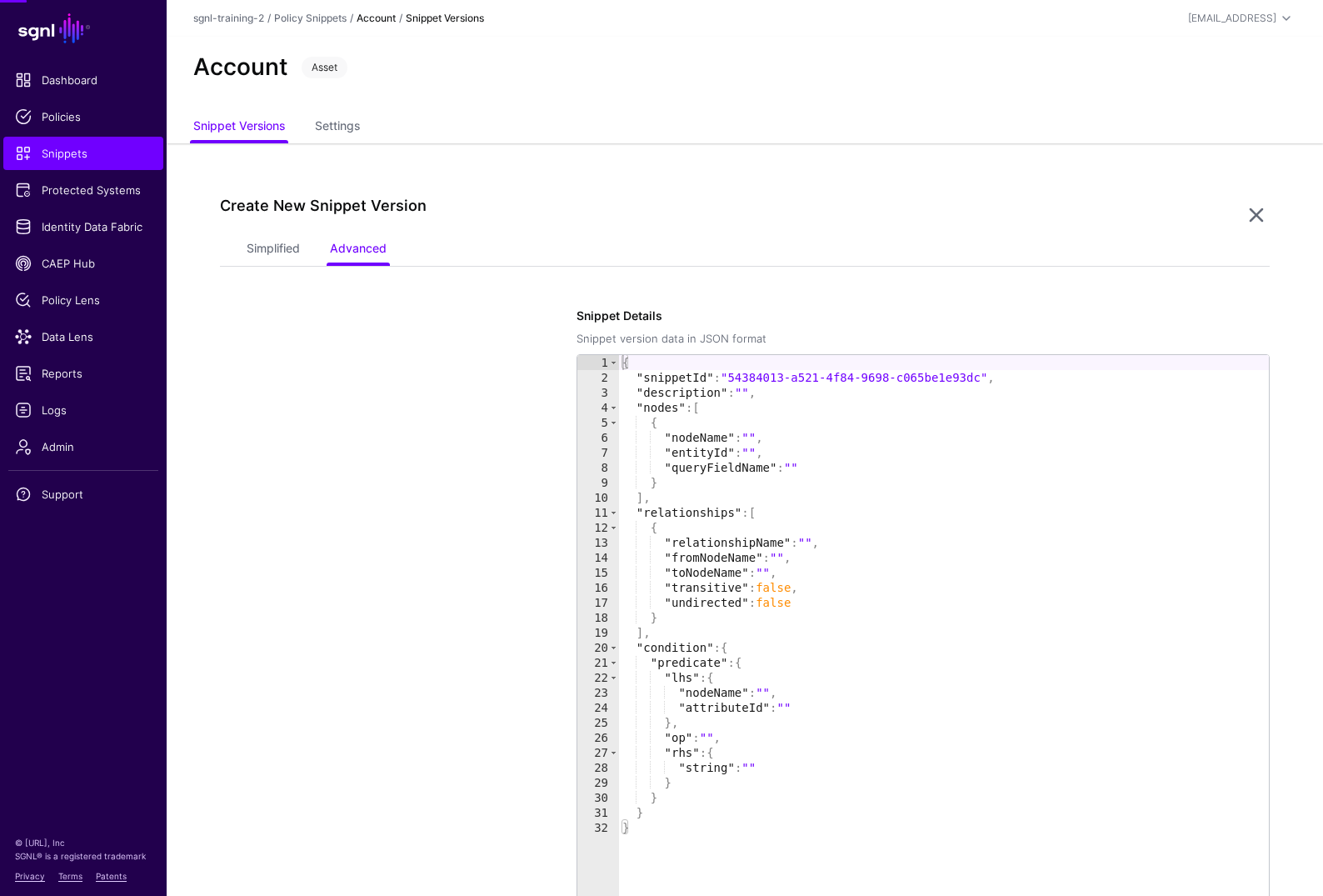
scroll to position [143, 0]
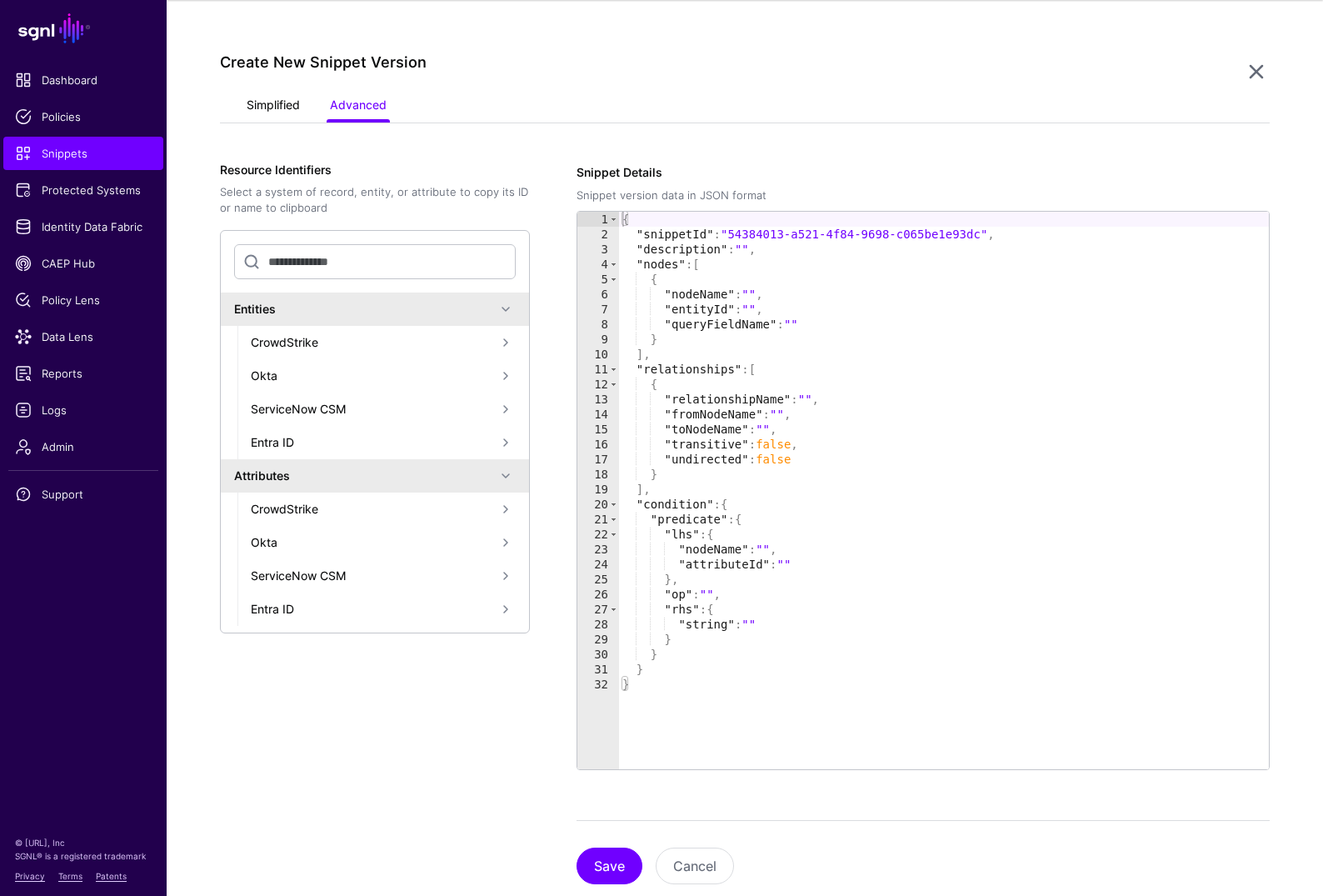
click at [273, 104] on link "Simplified" at bounding box center [273, 106] width 53 height 32
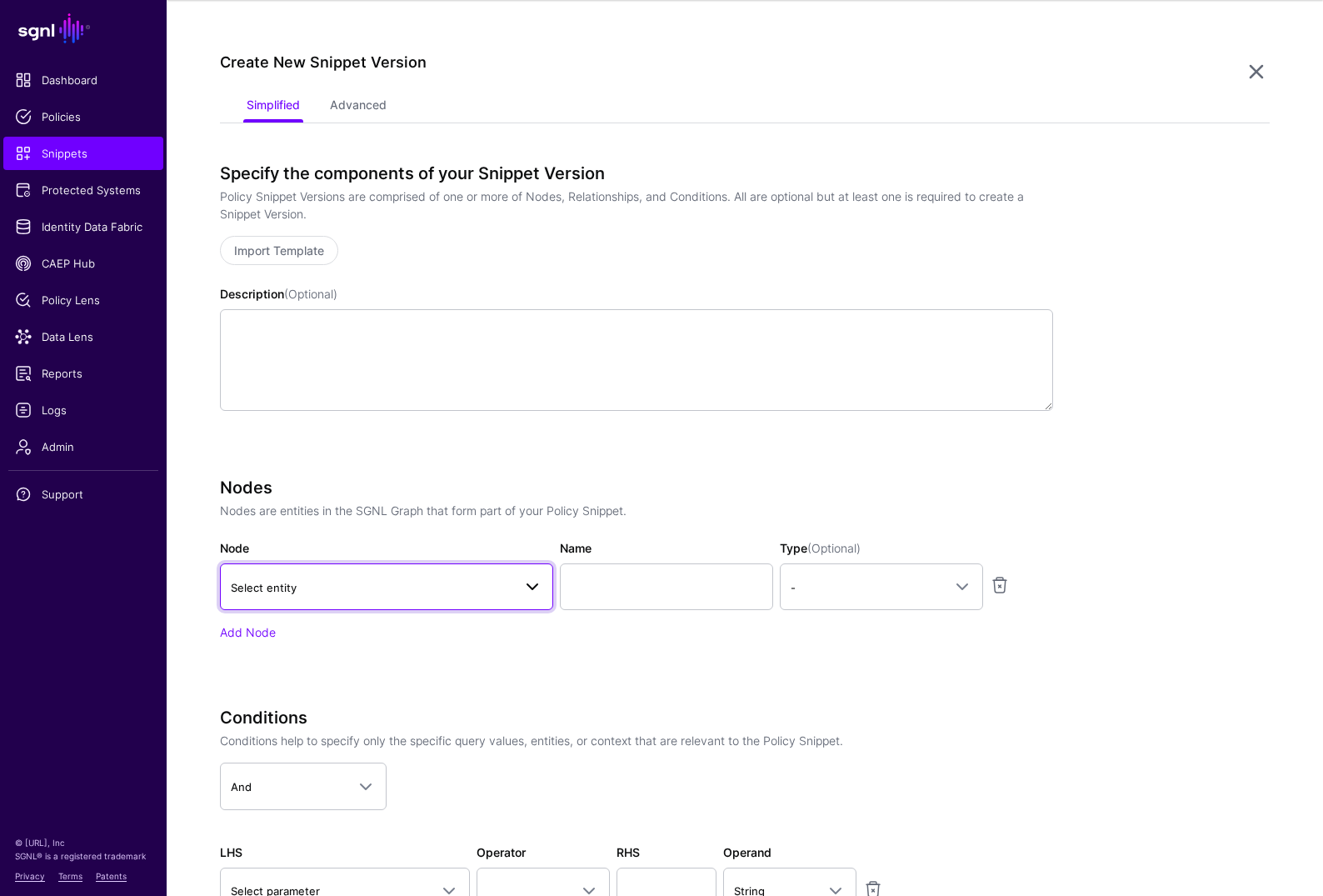
click at [365, 597] on link "Select entity" at bounding box center [387, 586] width 333 height 47
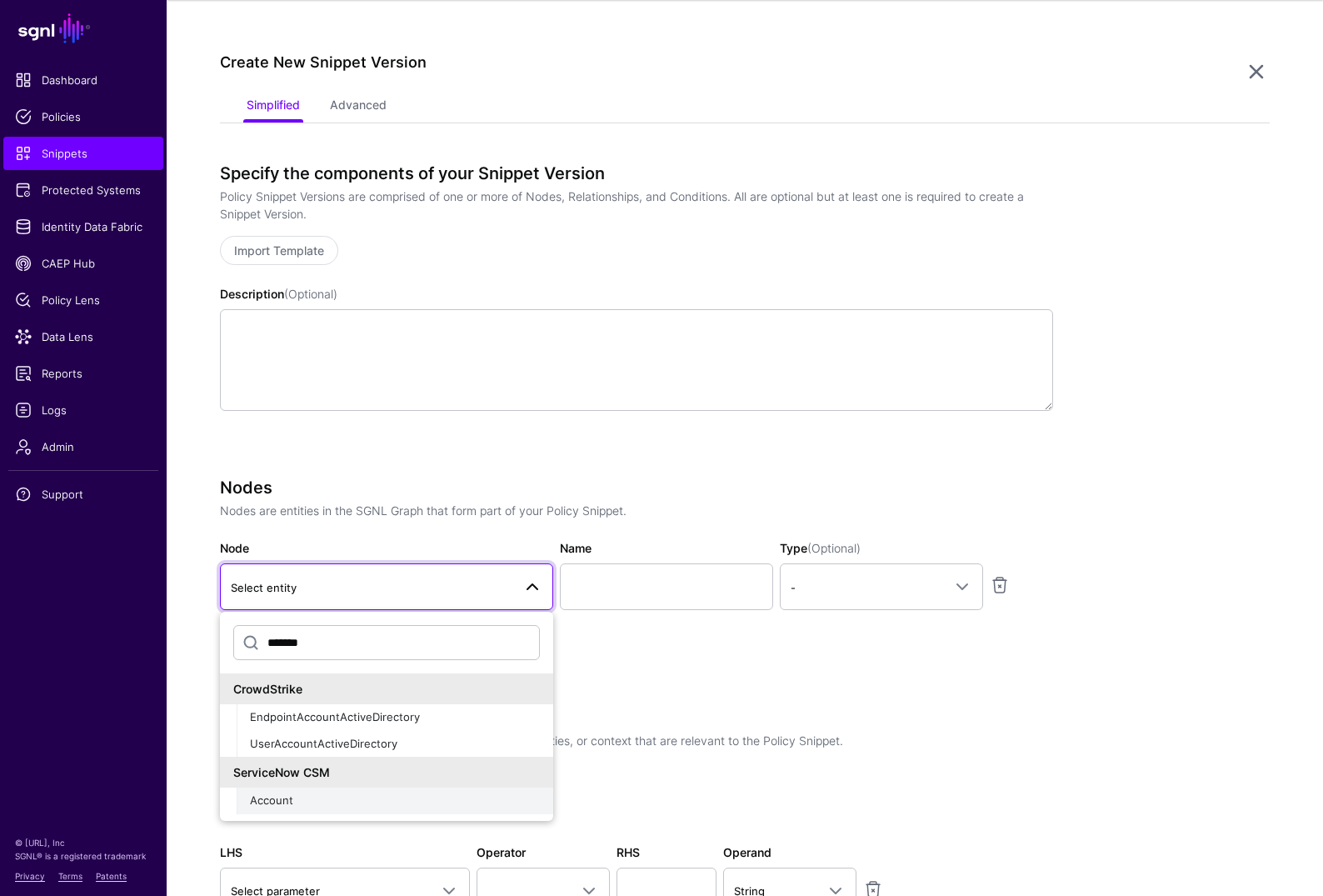
type input "*******"
click at [312, 765] on div "Account" at bounding box center [395, 801] width 290 height 16
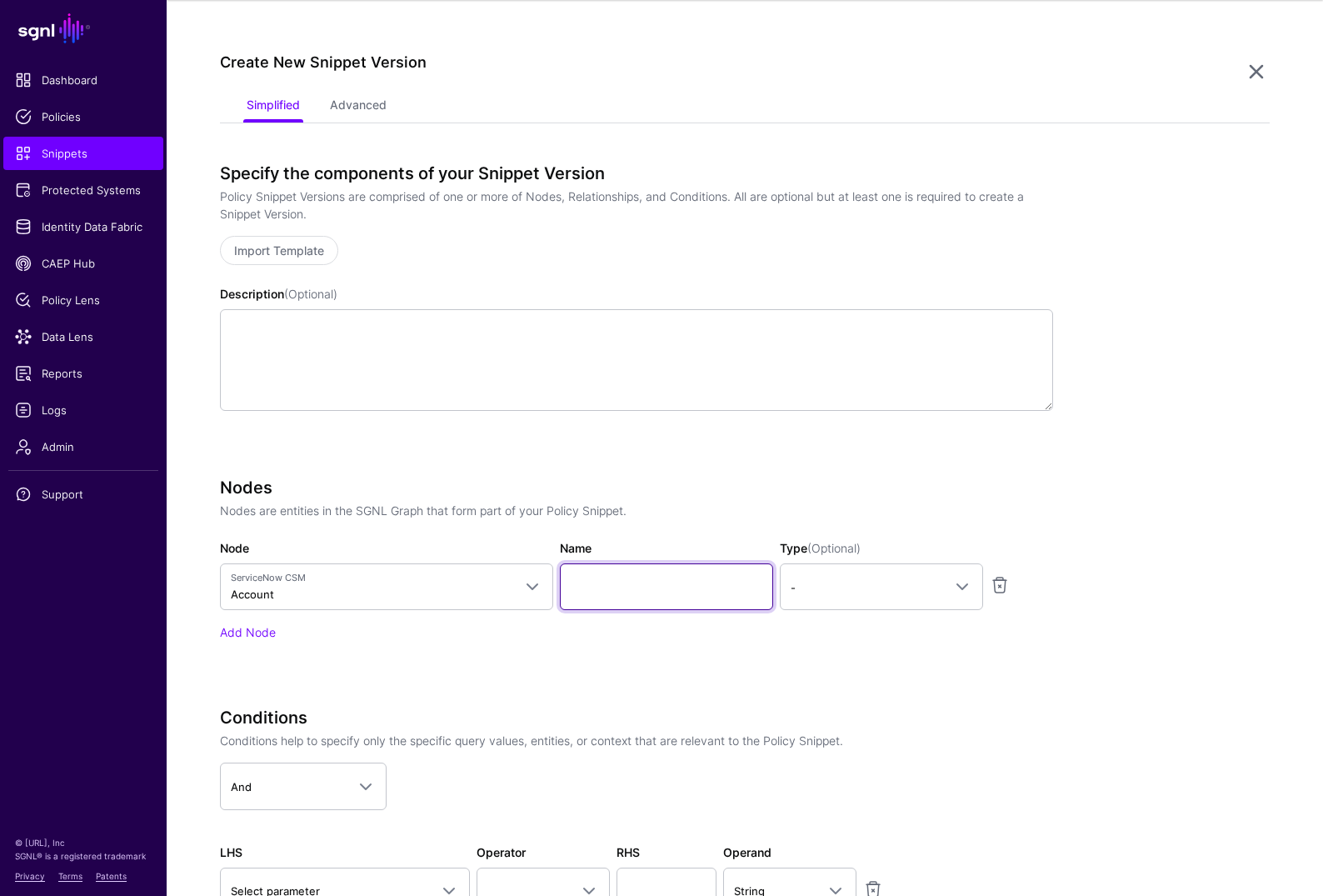
click at [629, 570] on input "Name" at bounding box center [666, 586] width 213 height 47
type input "*******"
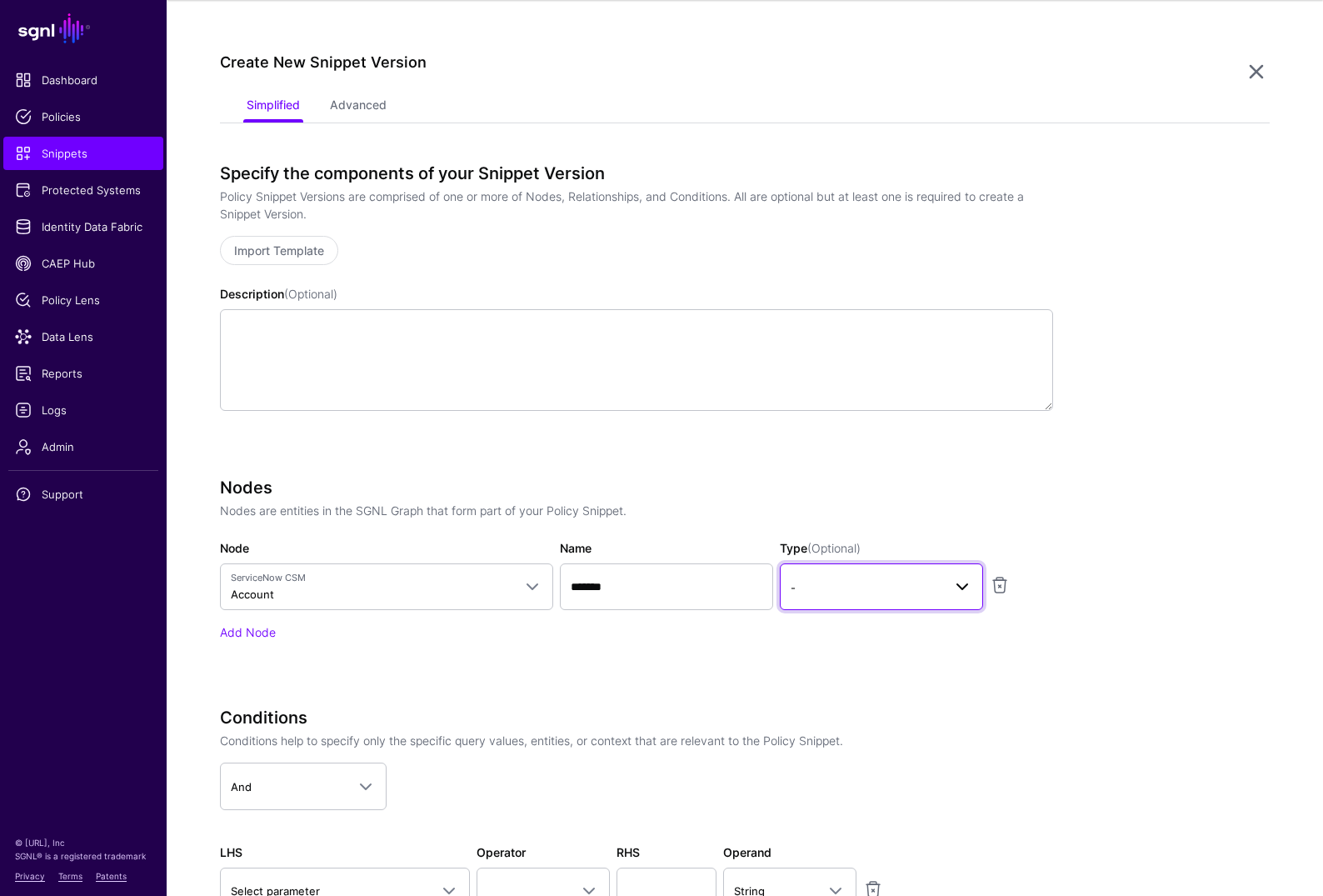
click at [852, 595] on span "-" at bounding box center [881, 586] width 181 height 20
click at [825, 691] on div "Asset" at bounding box center [881, 684] width 177 height 16
click at [824, 517] on p "Nodes are entities in the SGNL Graph that form part of your Policy Snippet." at bounding box center [637, 510] width 834 height 17
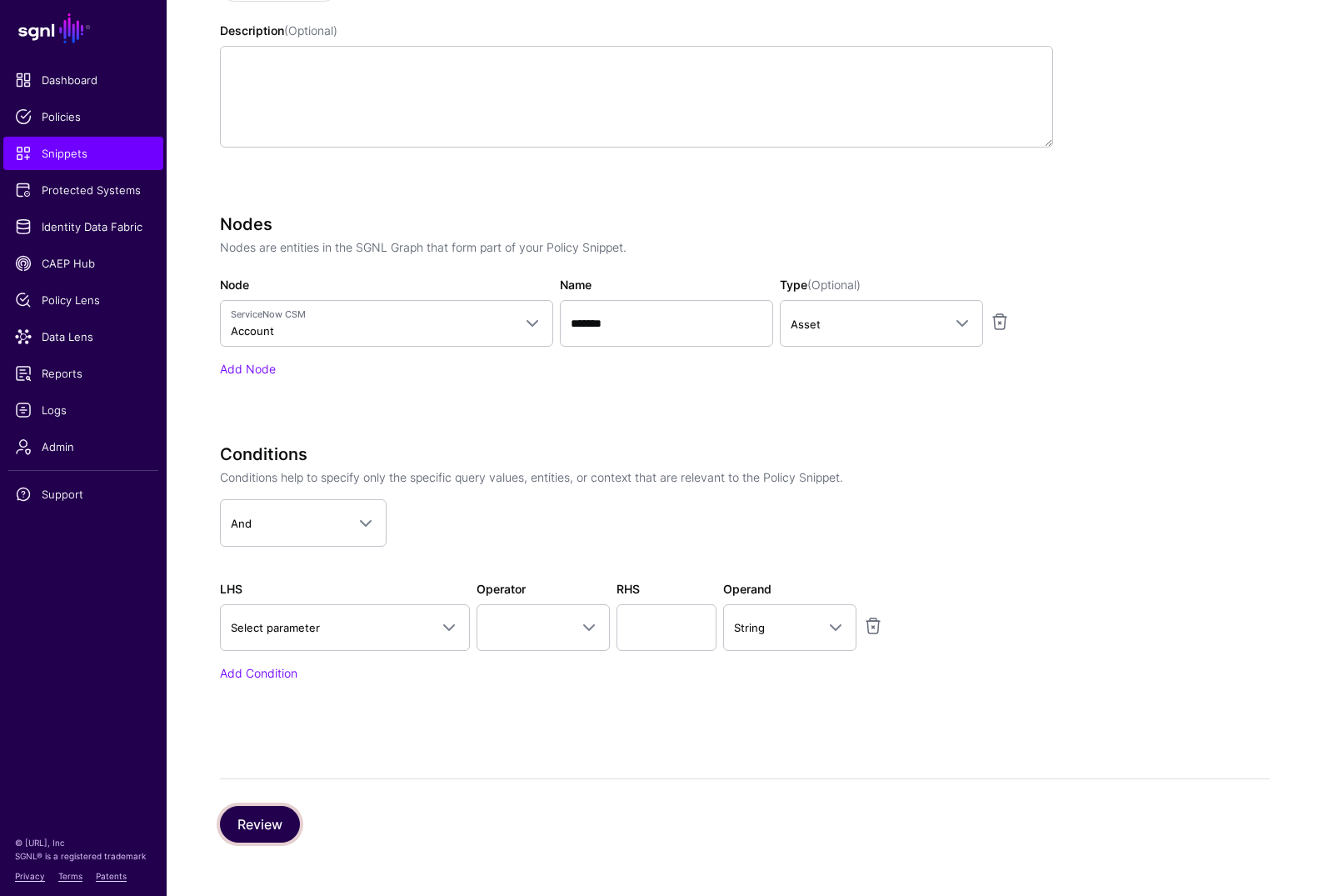
click at [276, 765] on button "Review" at bounding box center [259, 825] width 80 height 37
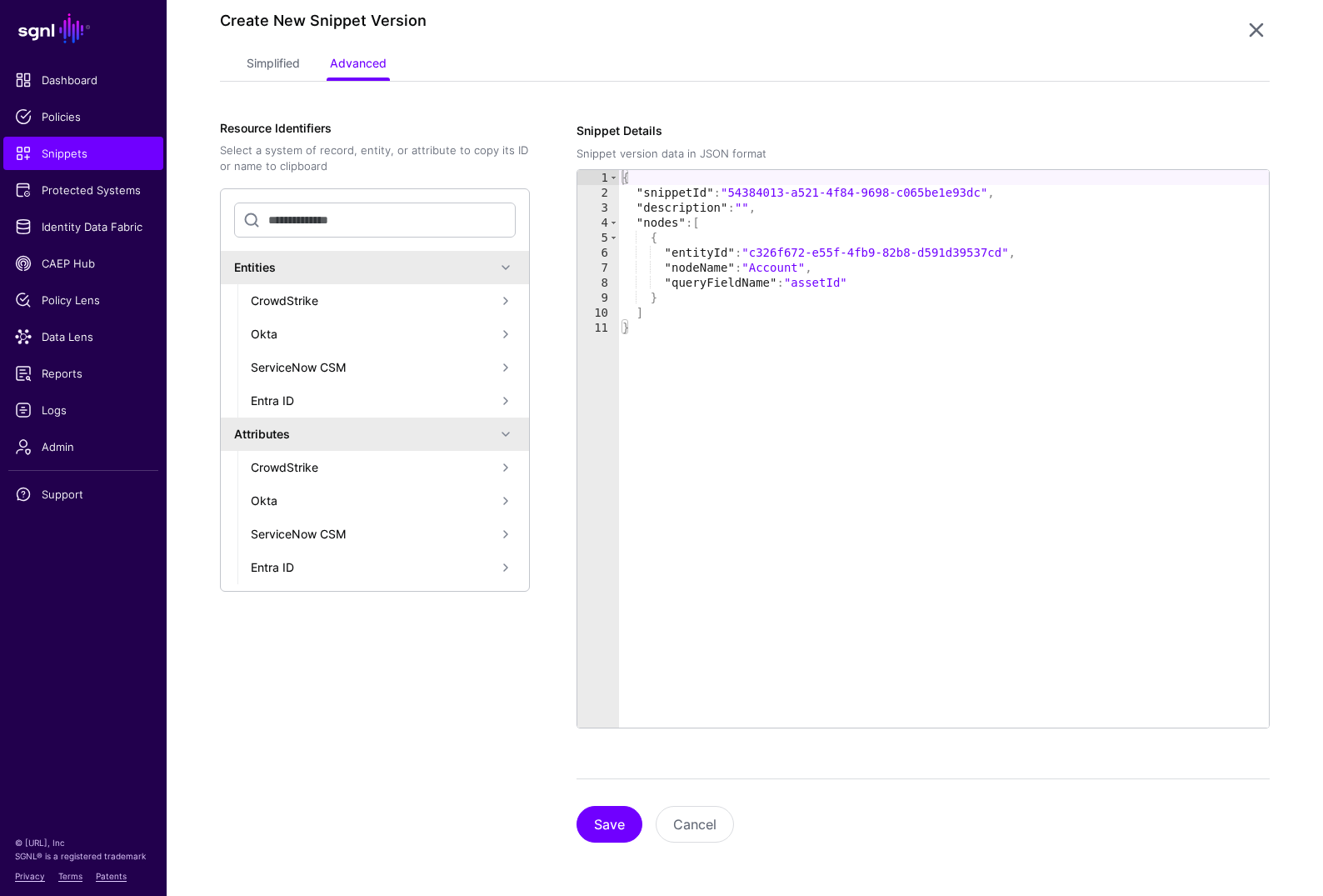
scroll to position [185, 0]
click at [622, 765] on button "Save" at bounding box center [609, 825] width 66 height 37
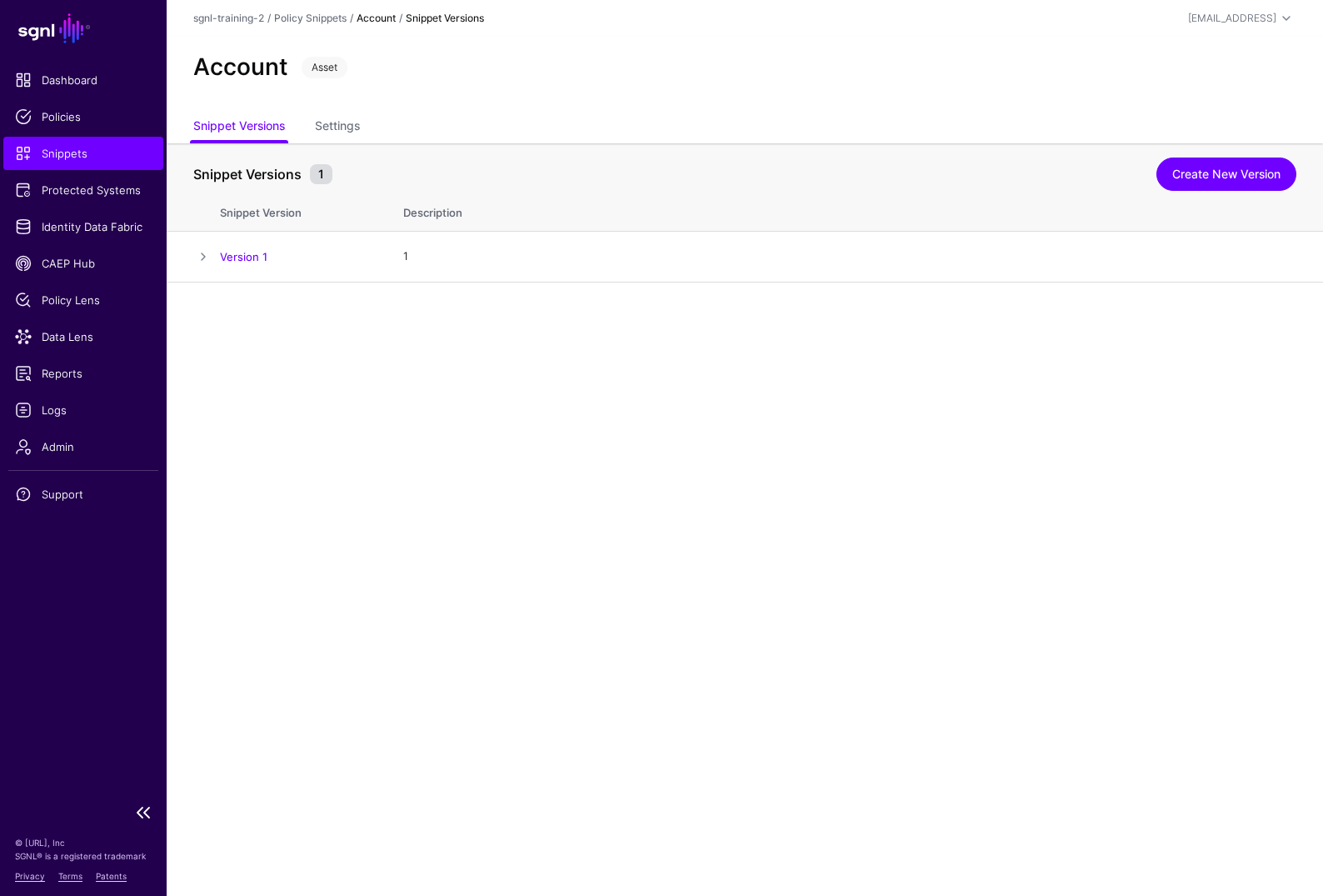
click at [41, 150] on span "Snippets" at bounding box center [82, 153] width 137 height 16
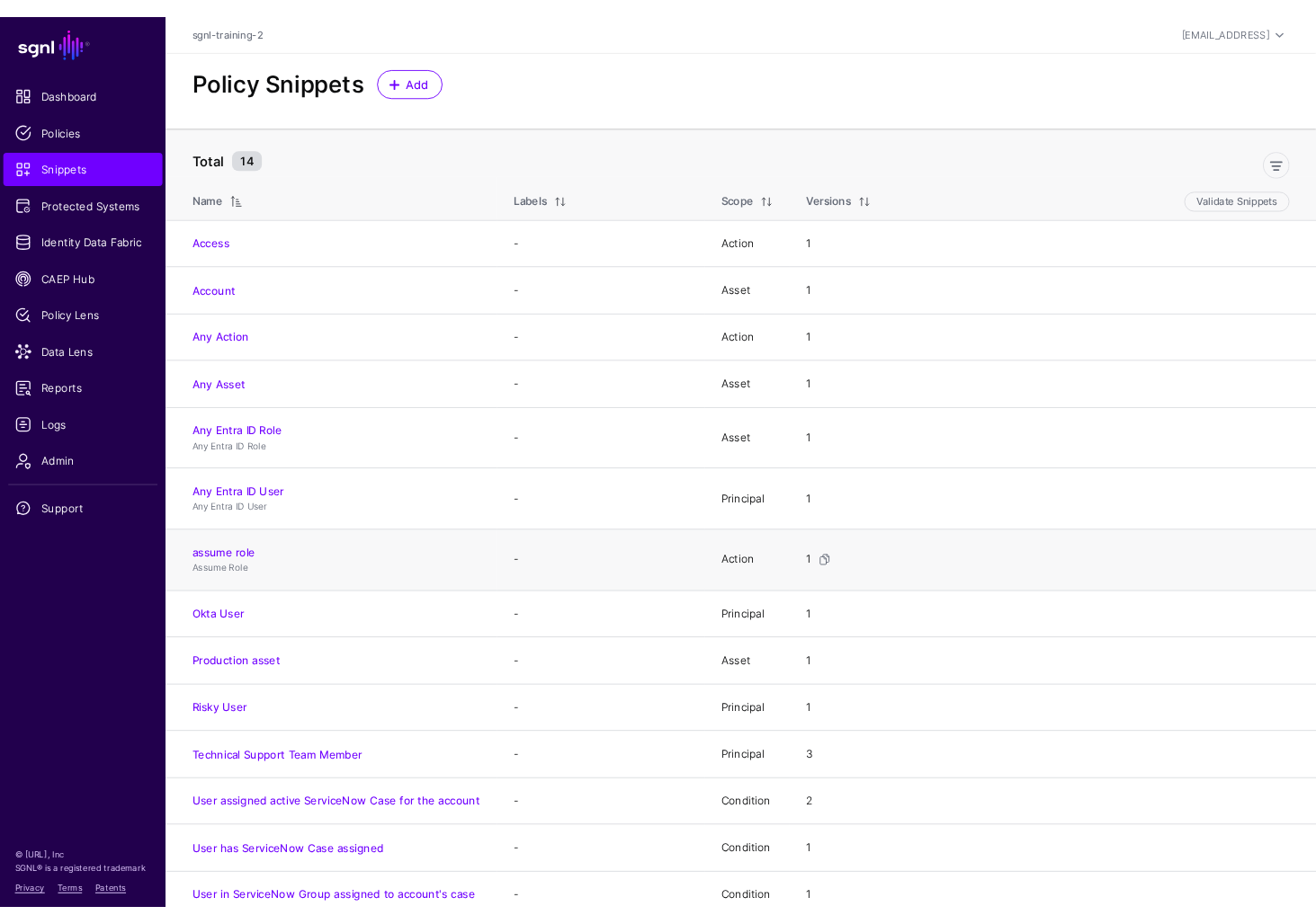
scroll to position [12, 0]
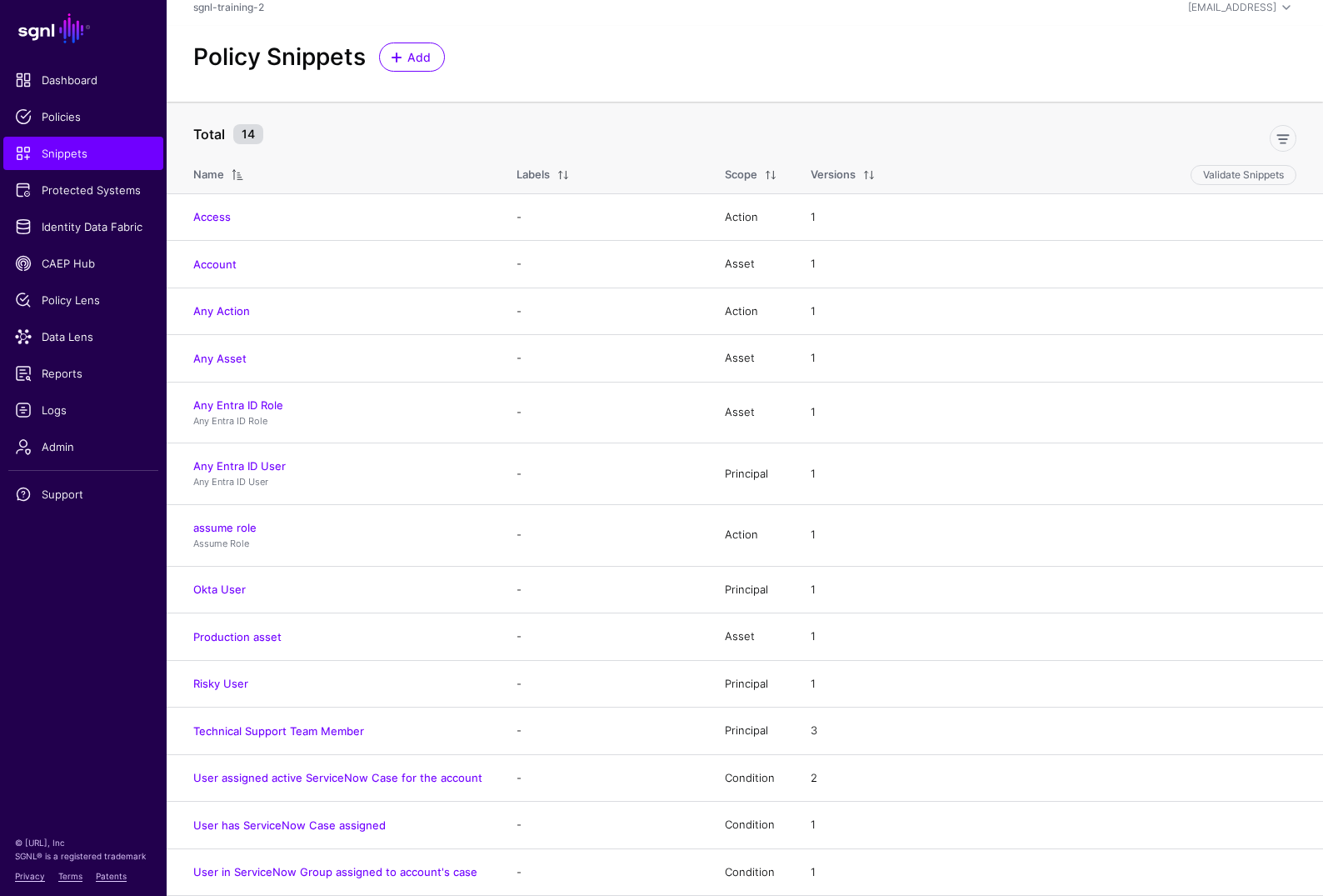
click at [741, 161] on th "Scope" at bounding box center [751, 171] width 86 height 43
click at [747, 174] on div "Scope" at bounding box center [740, 175] width 32 height 16
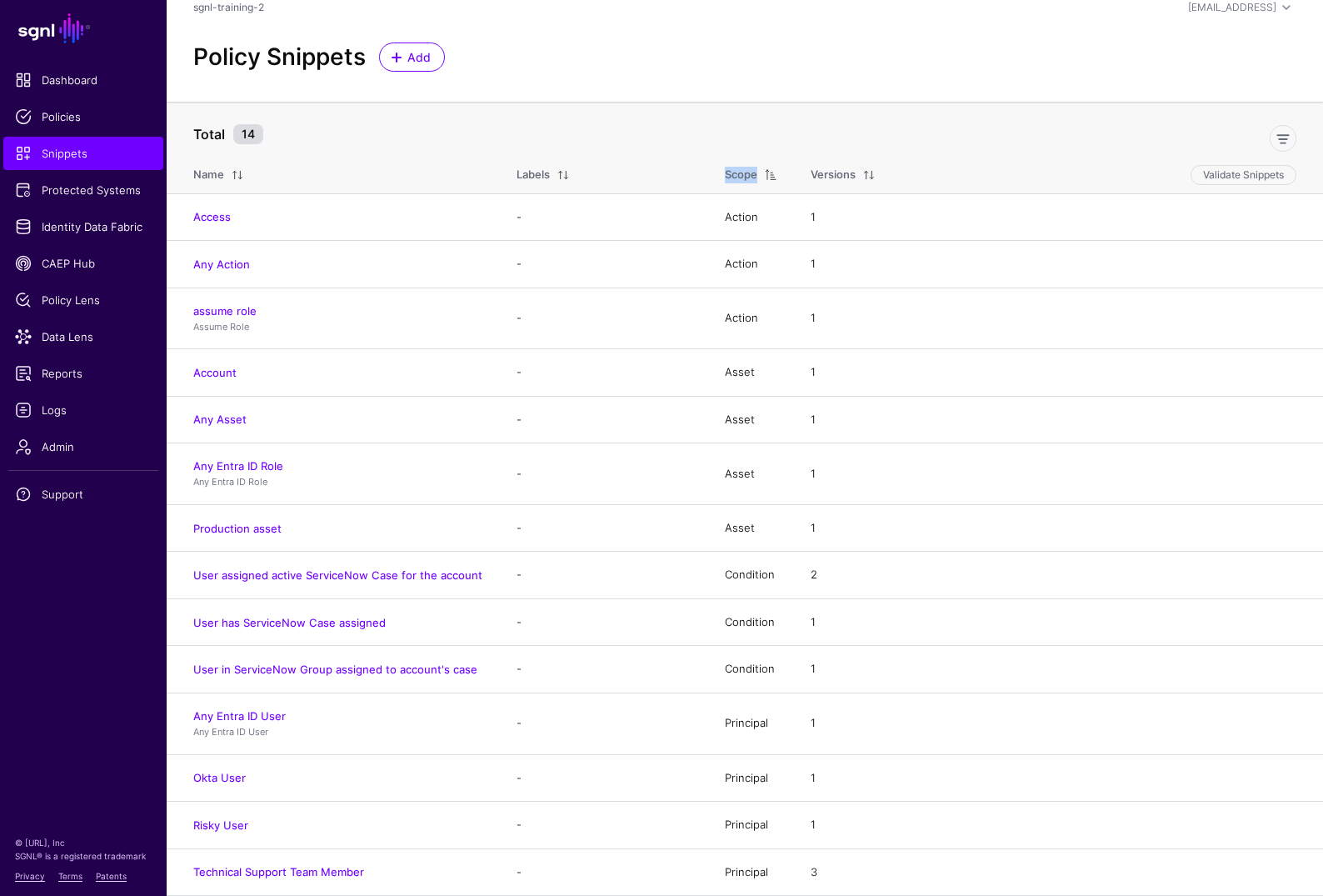
click at [747, 174] on div "Scope" at bounding box center [740, 175] width 32 height 16
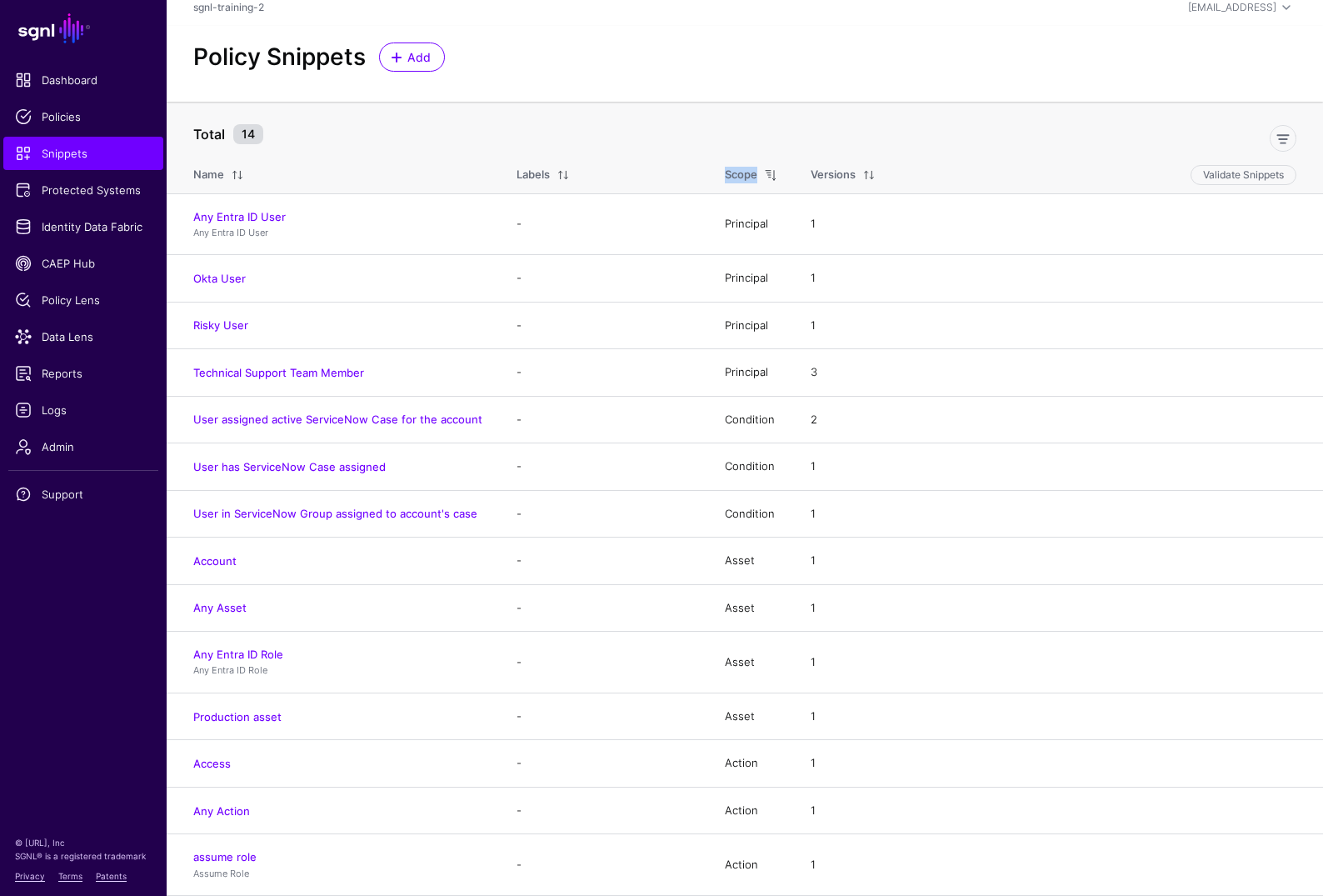
click at [747, 174] on div "Scope" at bounding box center [740, 175] width 32 height 16
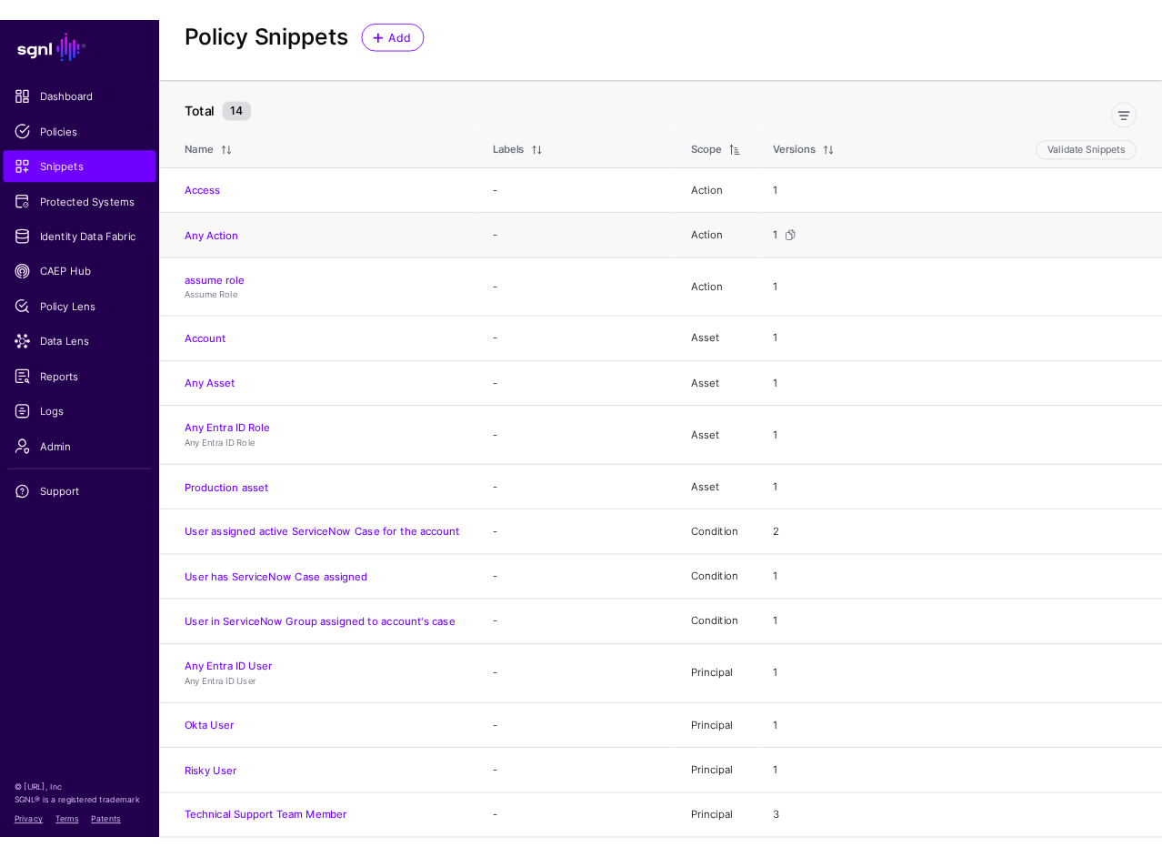
scroll to position [0, 0]
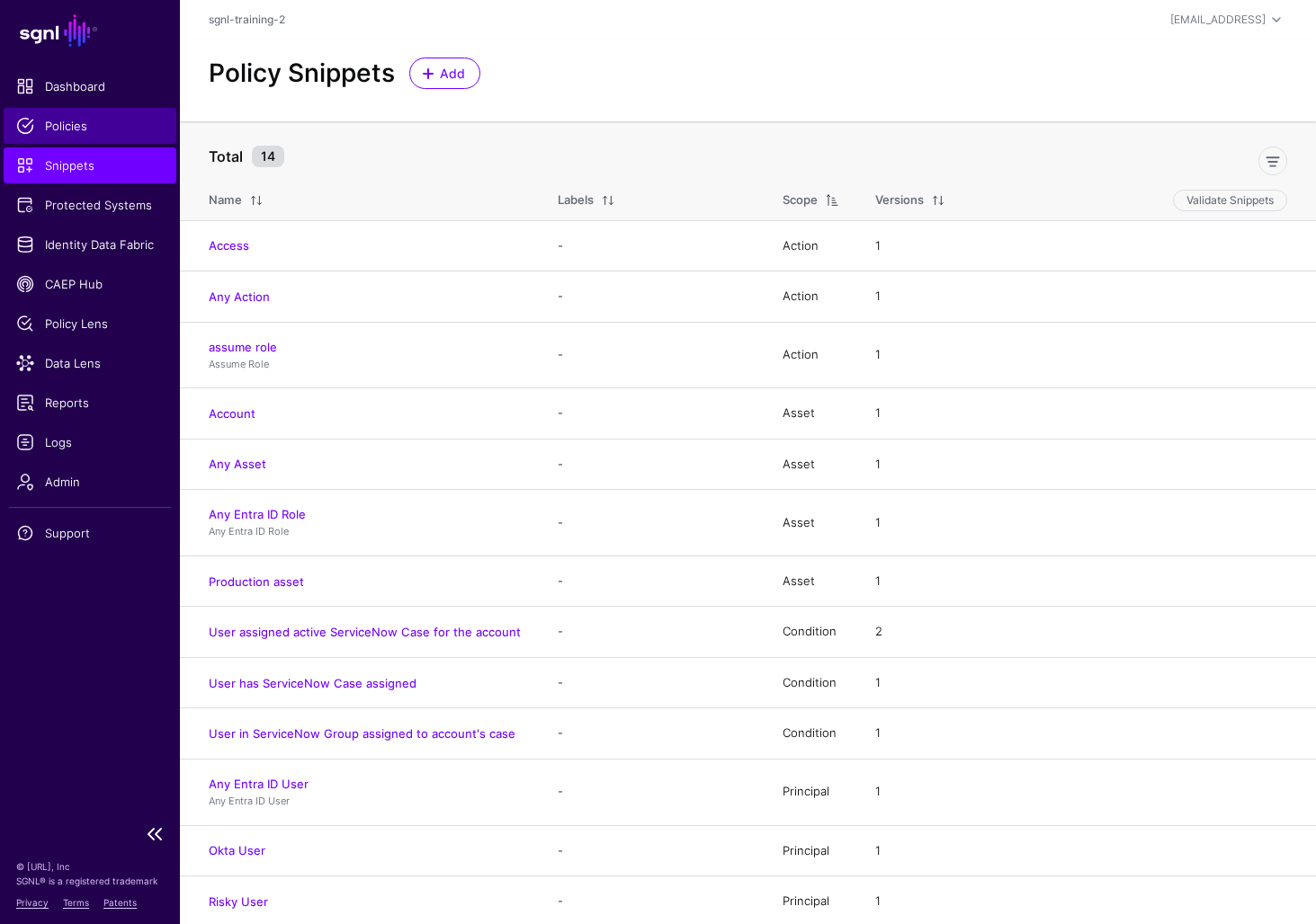
click at [71, 125] on span "Policies" at bounding box center [89, 126] width 147 height 18
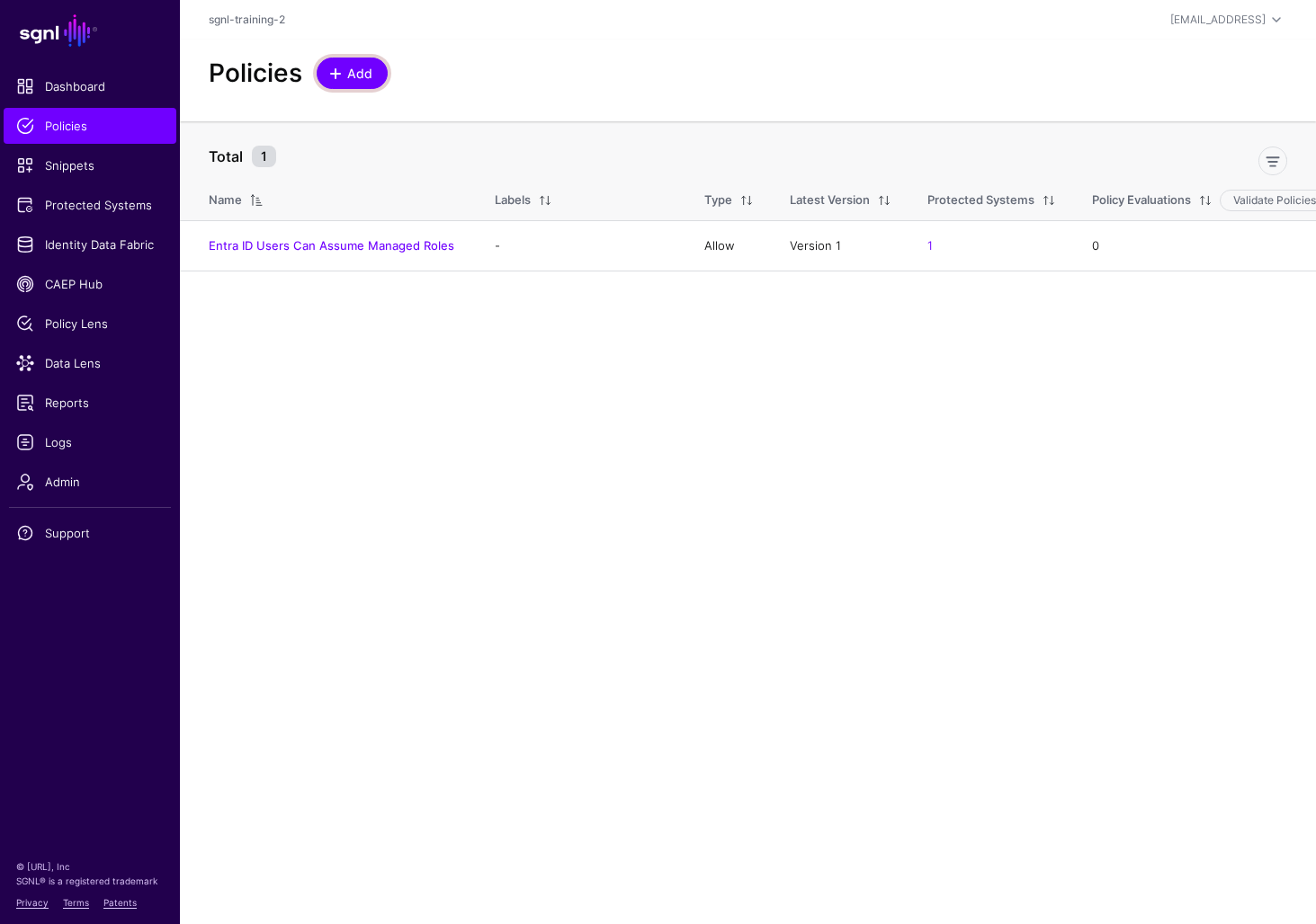
click at [382, 62] on link "Add" at bounding box center [352, 73] width 71 height 32
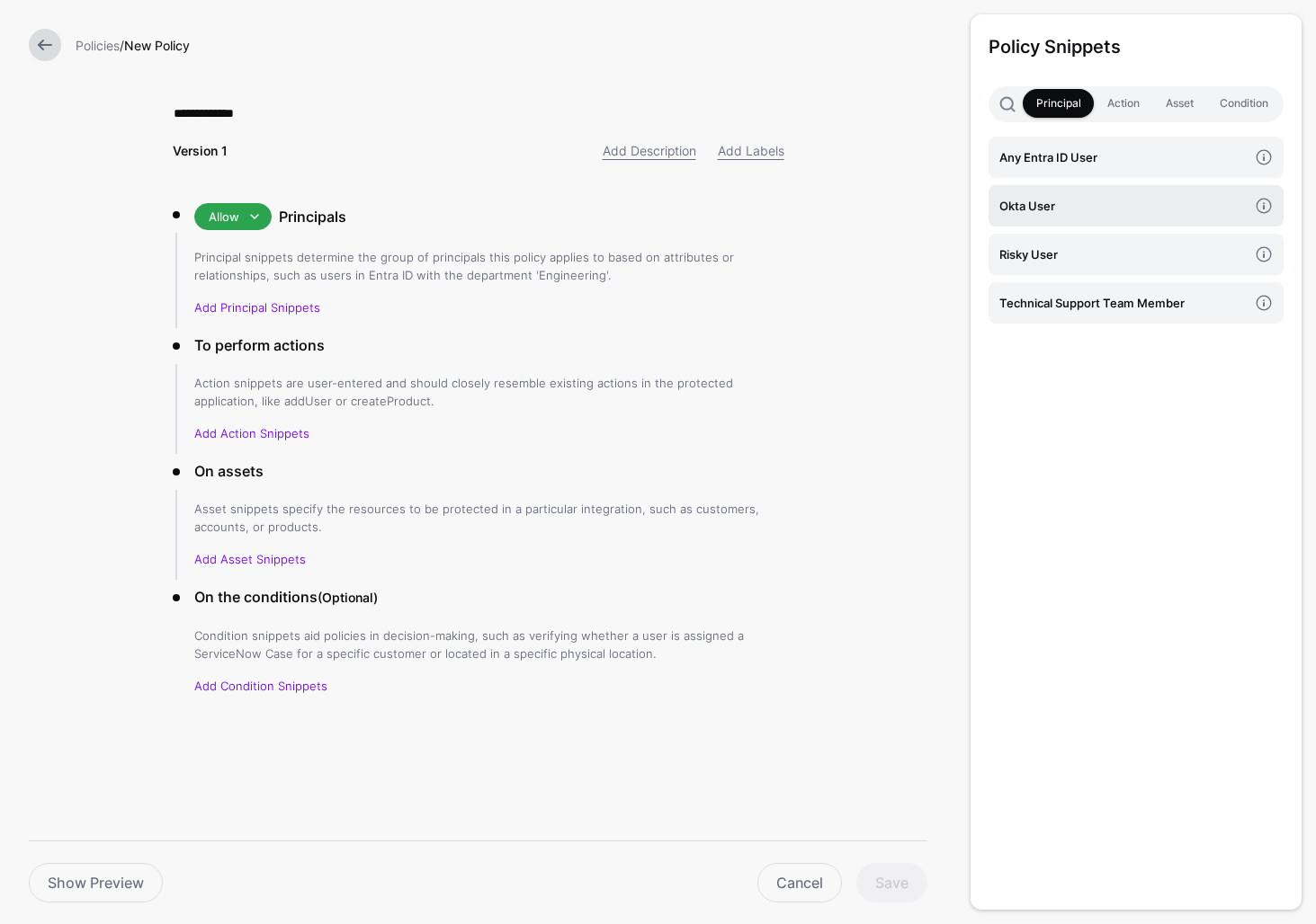
type input "**********"
click at [1075, 210] on h4 "Okta User" at bounding box center [1122, 206] width 248 height 20
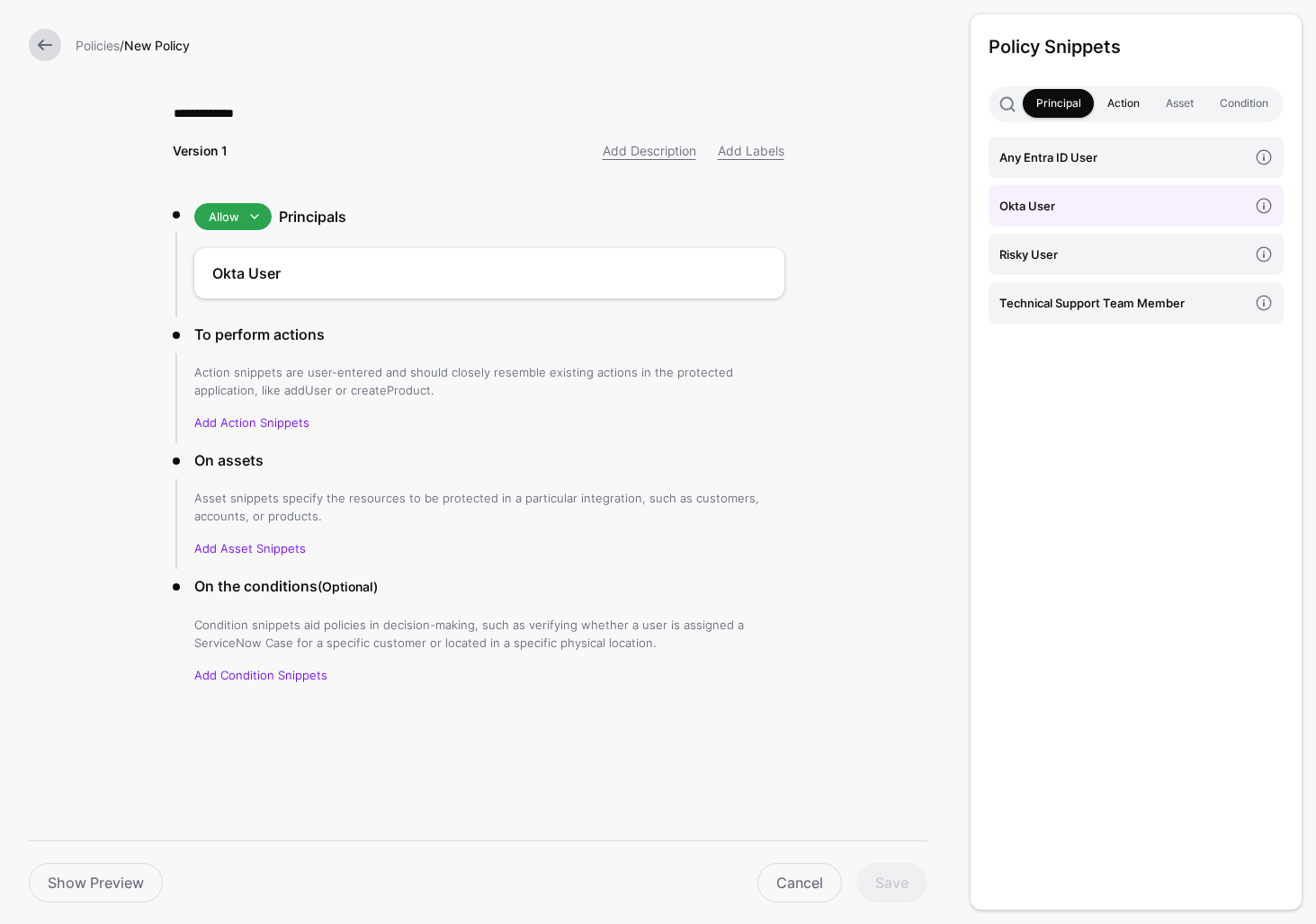
click at [1108, 97] on link "Action" at bounding box center [1122, 103] width 58 height 29
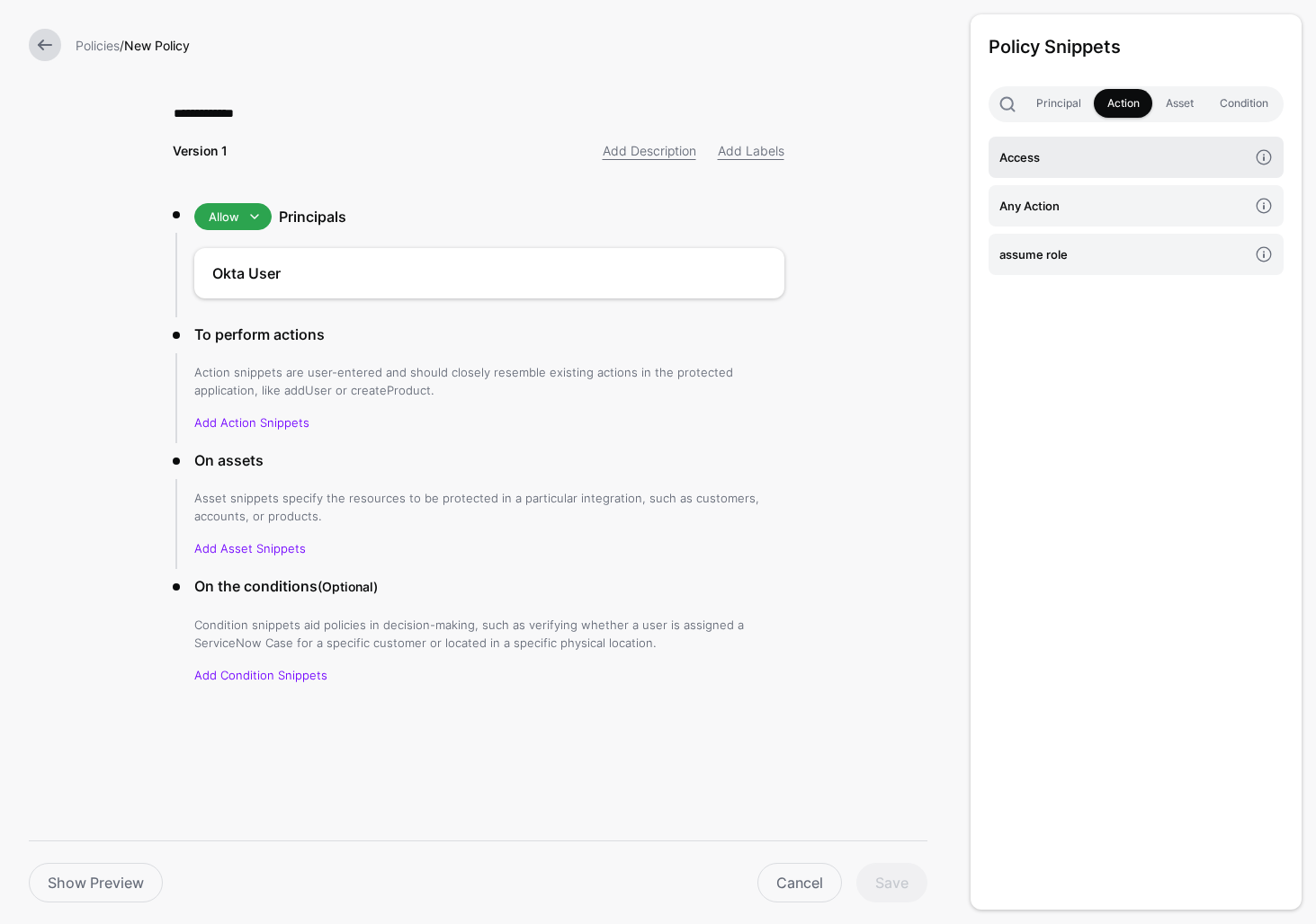
click at [1074, 166] on h4 "Access" at bounding box center [1122, 157] width 248 height 20
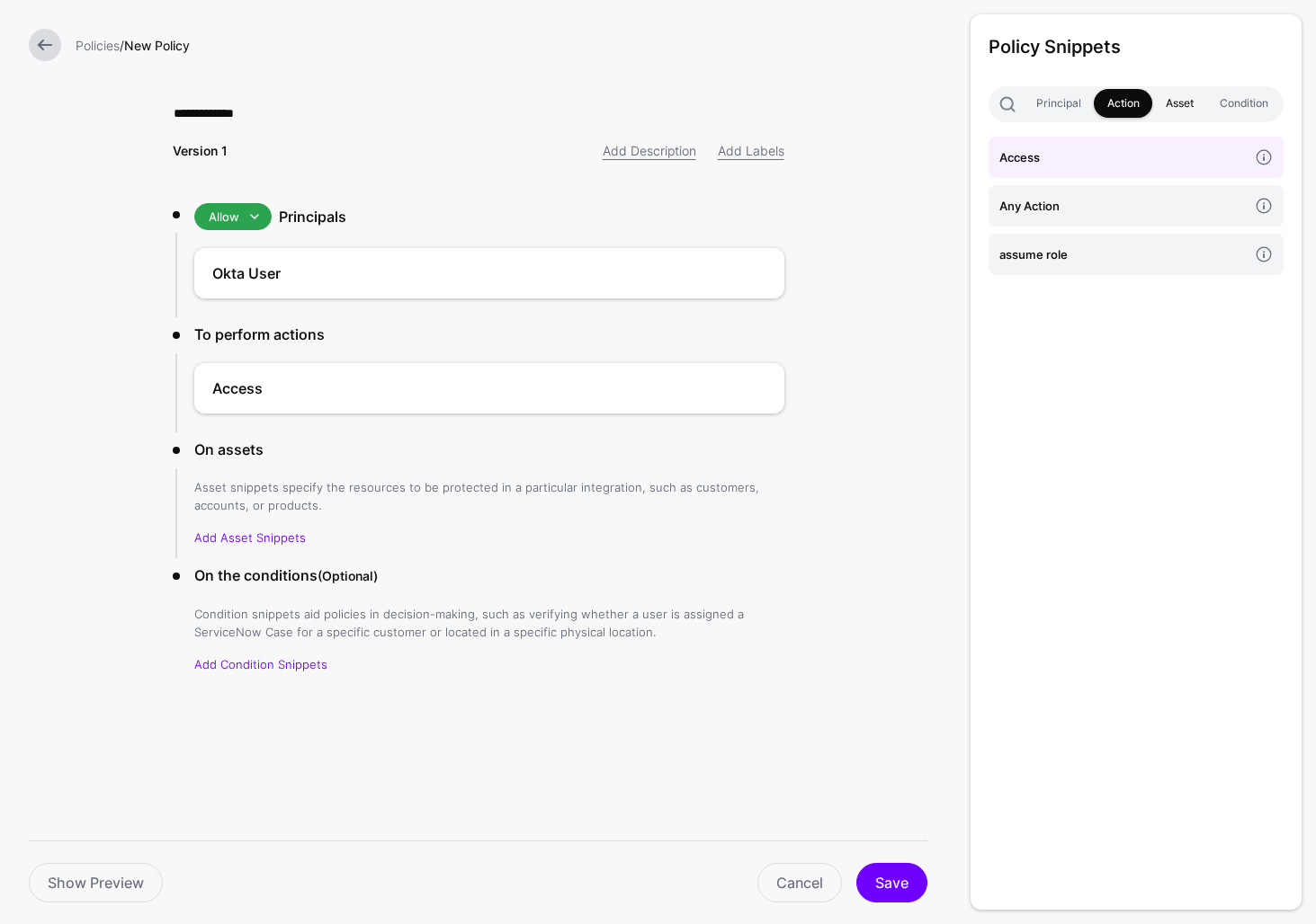
click at [1180, 110] on link "Asset" at bounding box center [1179, 103] width 54 height 29
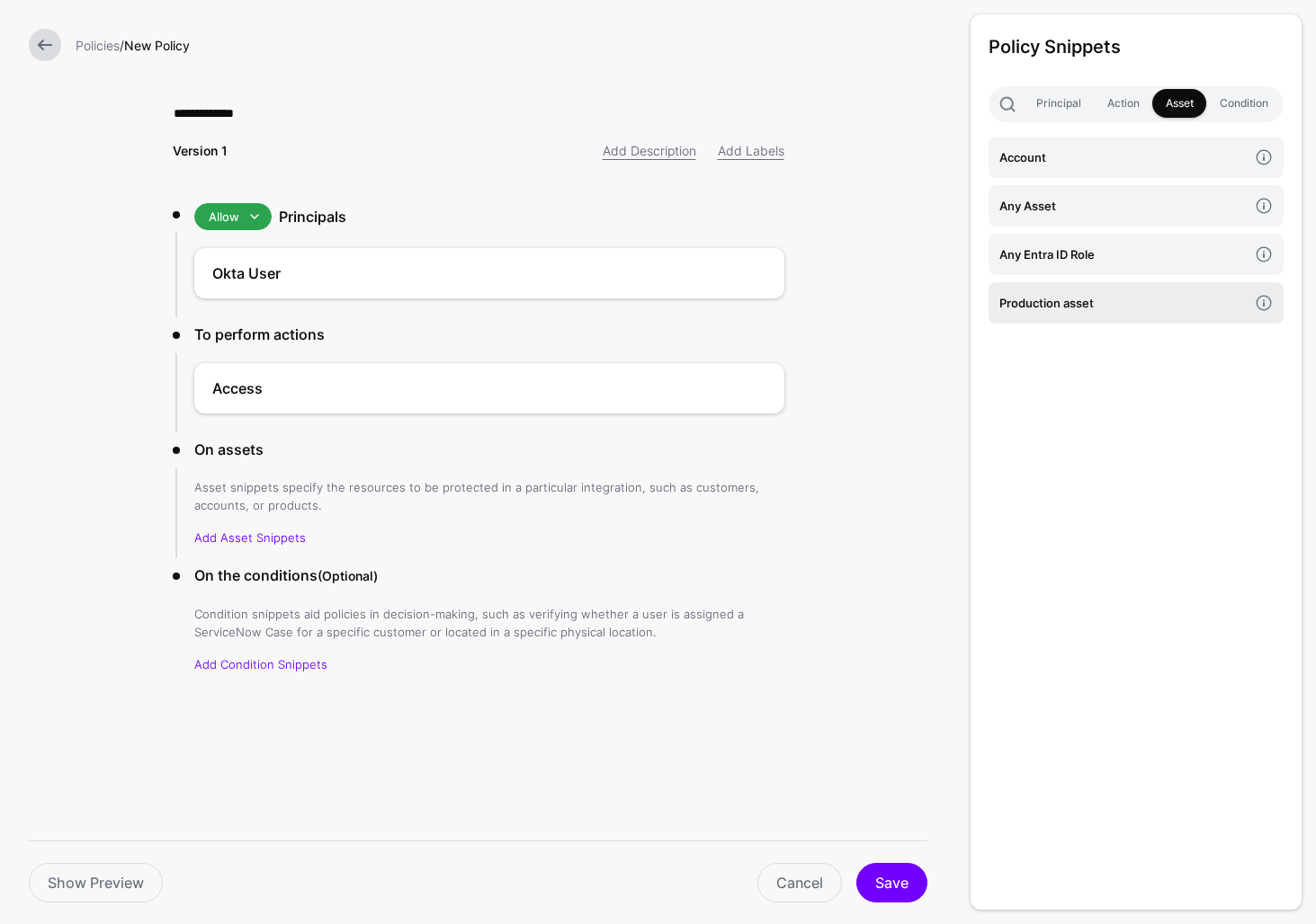
click at [1099, 294] on h4 "Production asset" at bounding box center [1122, 303] width 248 height 20
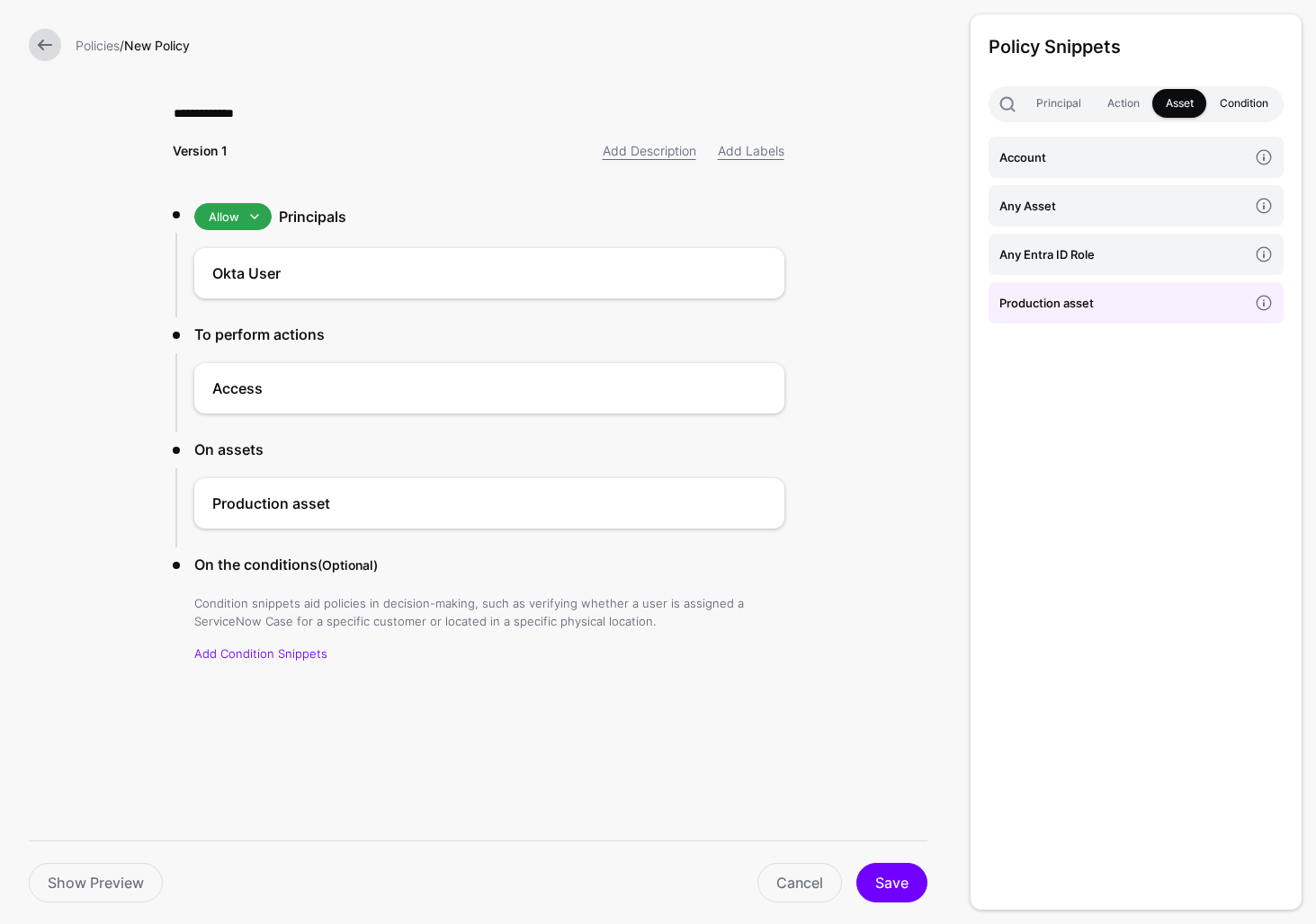
click at [1180, 96] on link "Condition" at bounding box center [1243, 103] width 74 height 29
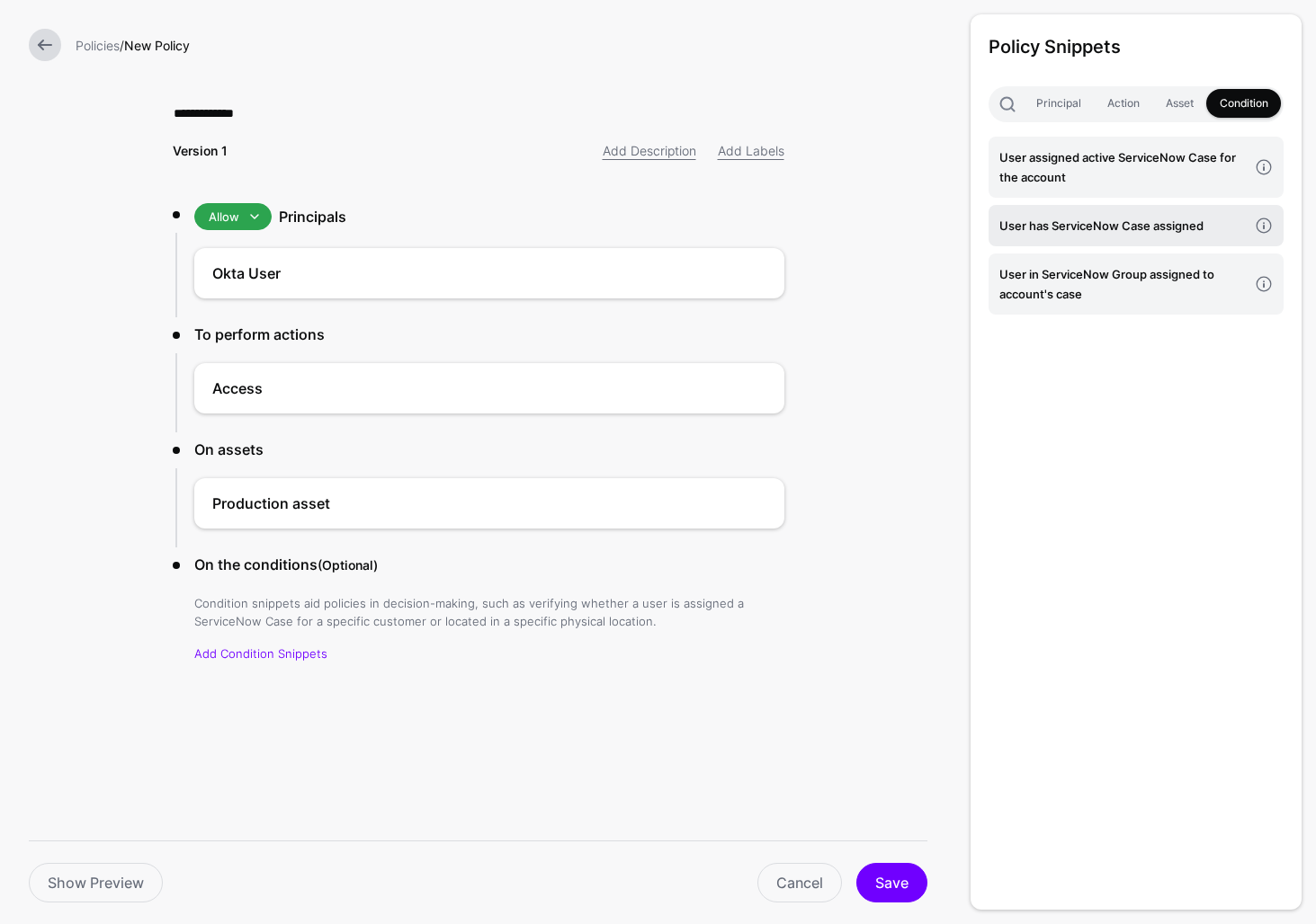
click at [1134, 230] on h4 "User has ServiceNow Case assigned" at bounding box center [1122, 225] width 248 height 20
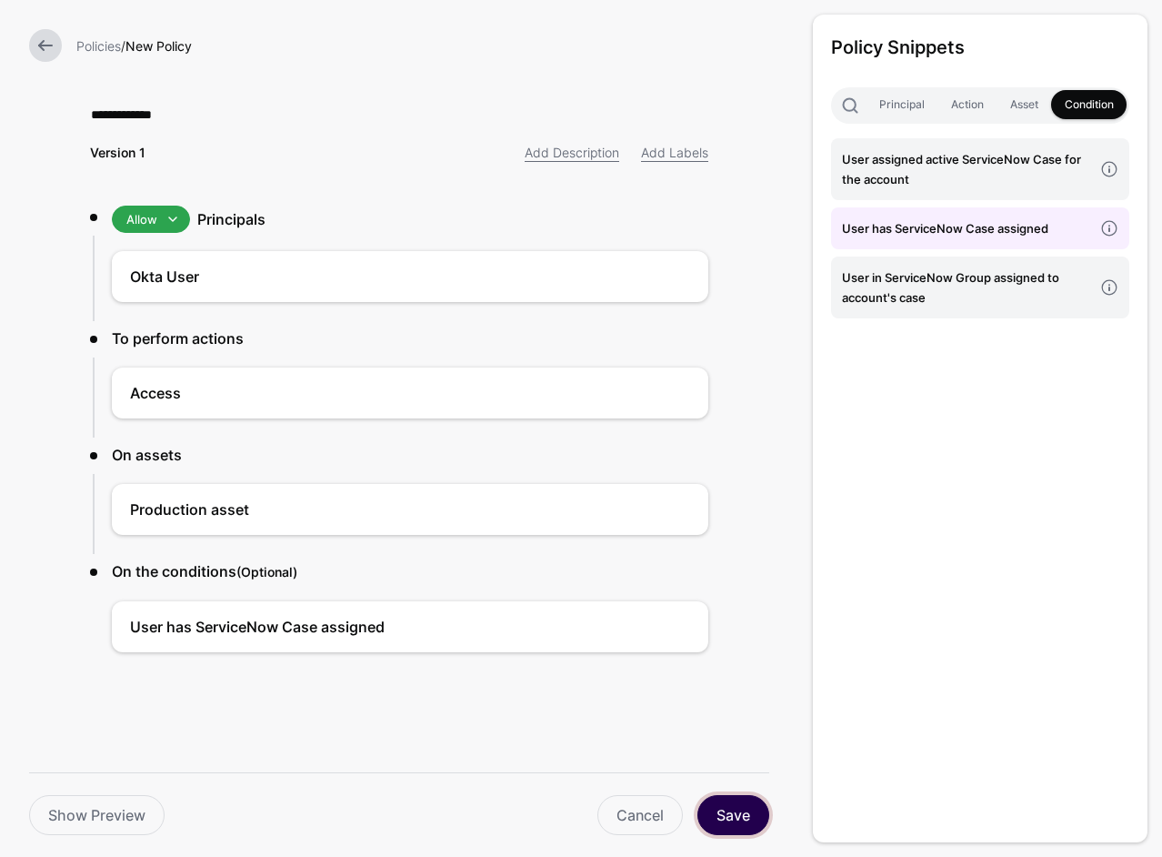
click at [739, 822] on button "Save" at bounding box center [734, 815] width 72 height 40
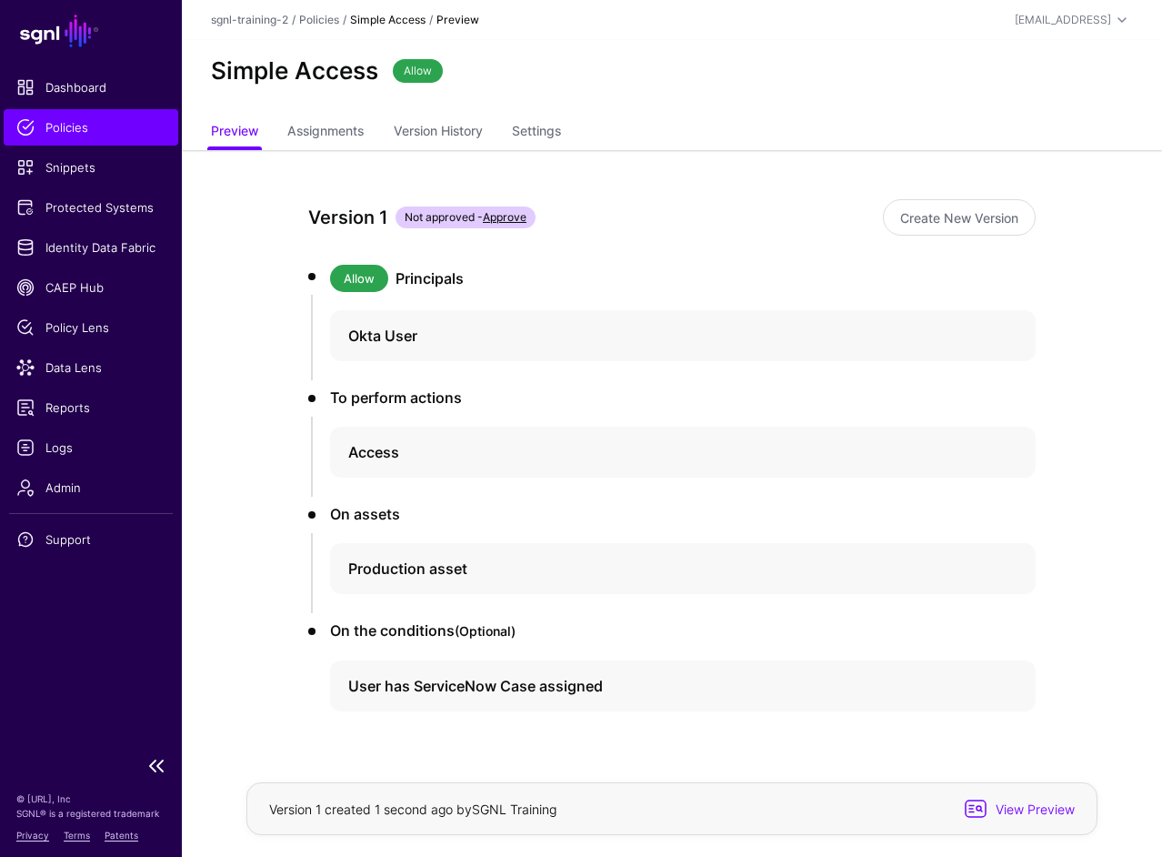
click at [102, 125] on span "Policies" at bounding box center [90, 127] width 149 height 18
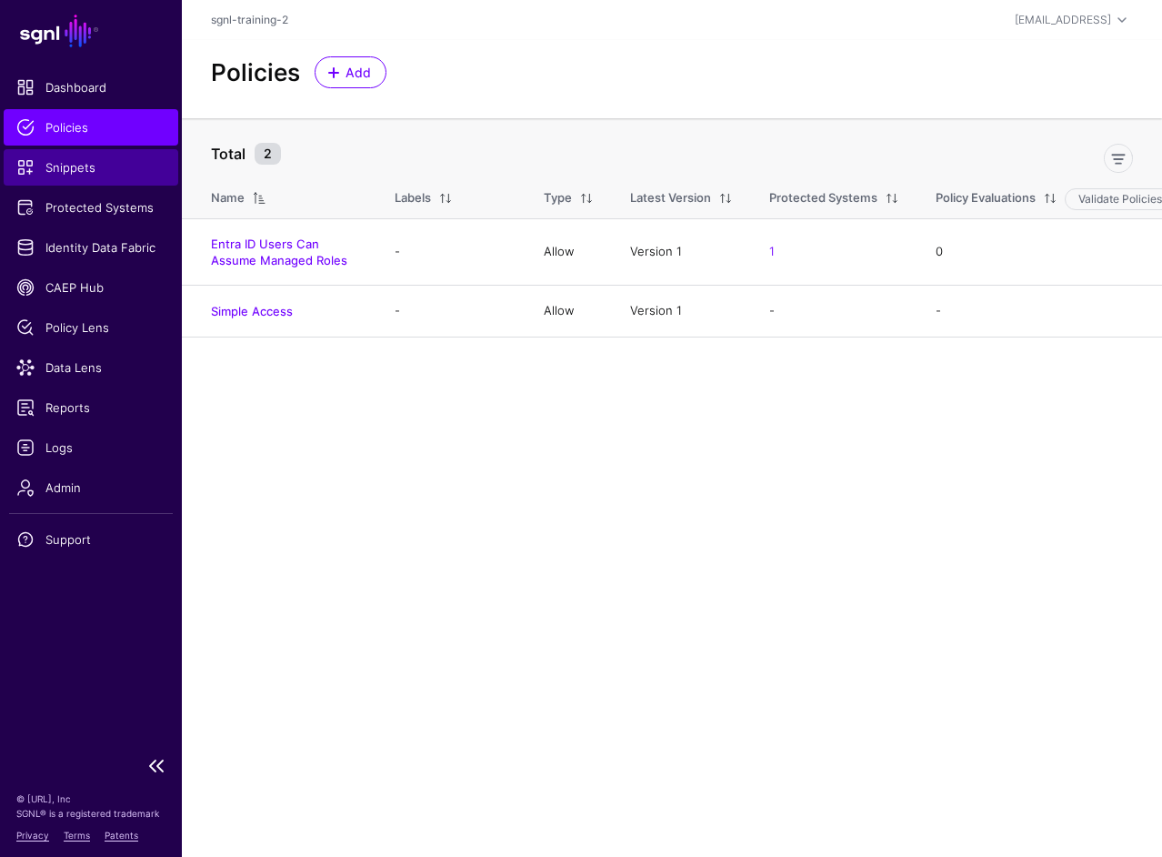
click at [87, 159] on span "Snippets" at bounding box center [90, 167] width 149 height 18
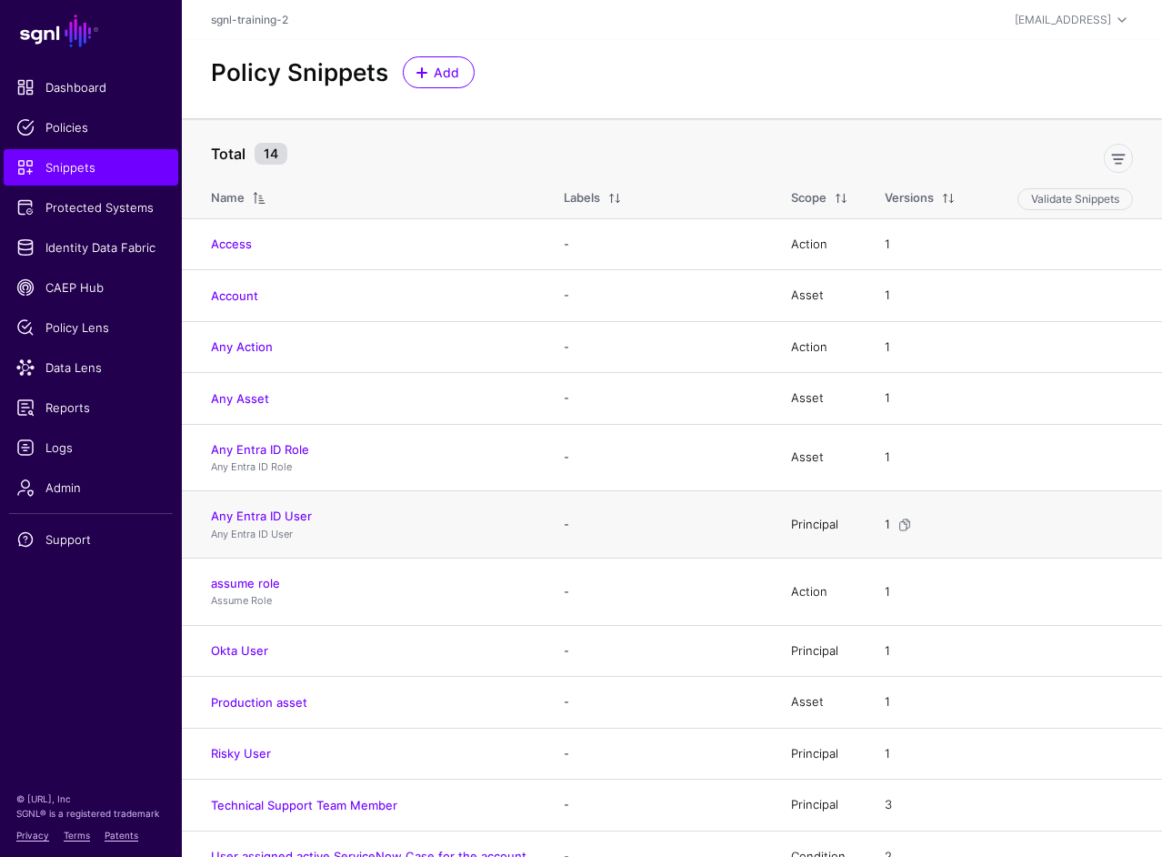
scroll to position [128, 0]
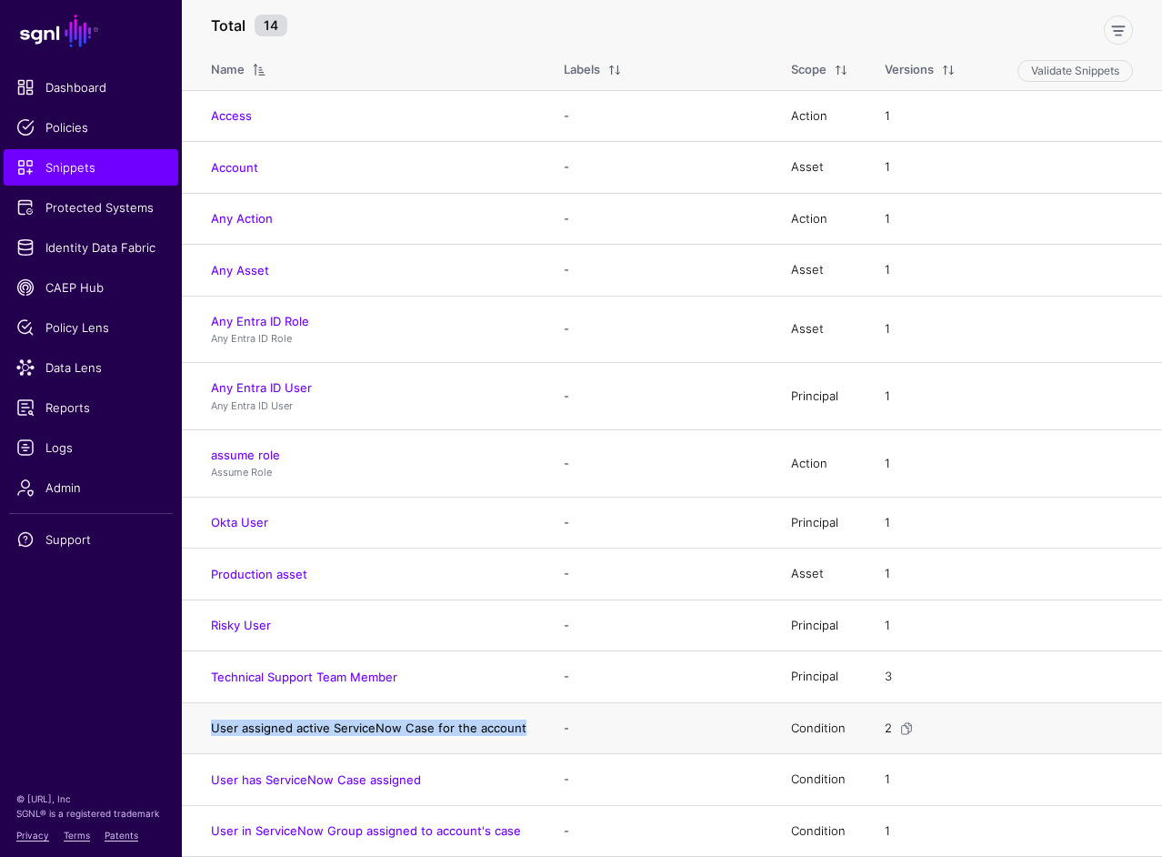
drag, startPoint x: 515, startPoint y: 724, endPoint x: 210, endPoint y: 723, distance: 304.7
click at [210, 723] on td "User assigned active ServiceNow Case for the account" at bounding box center [364, 728] width 364 height 52
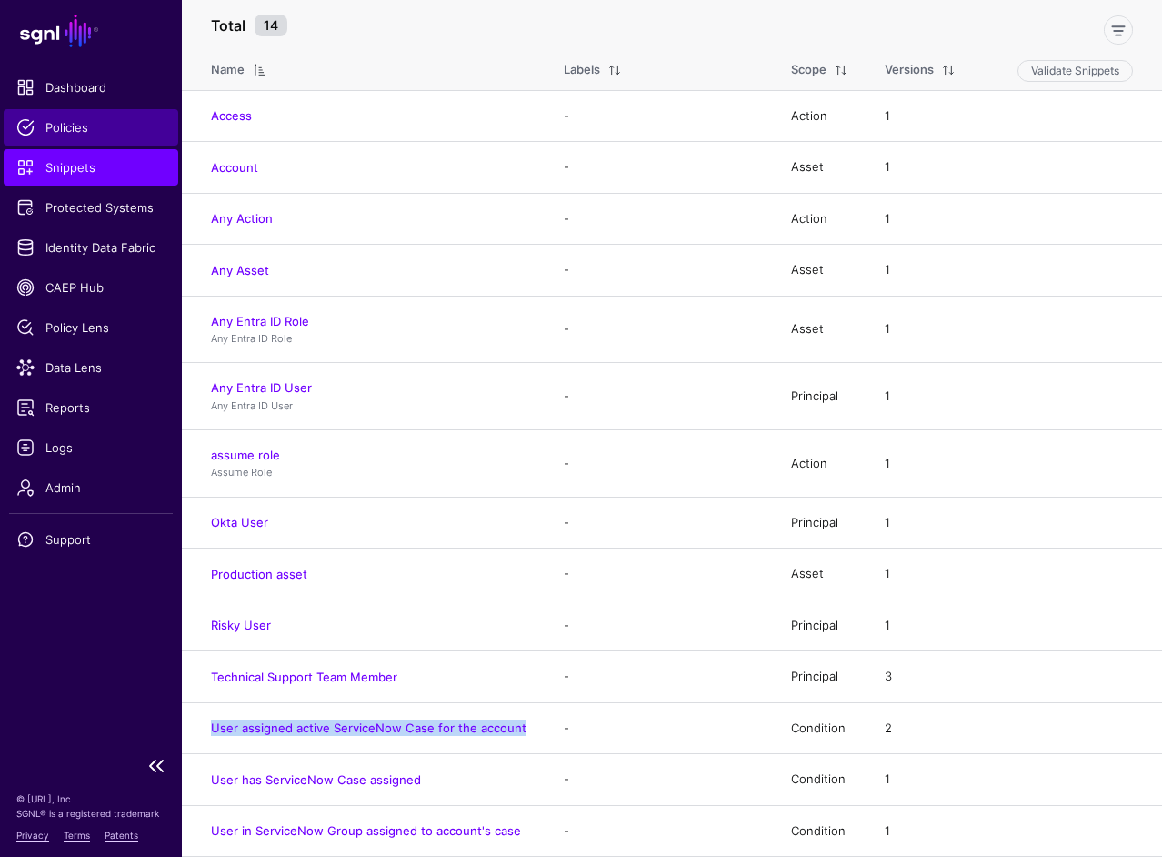
click at [46, 136] on span "Policies" at bounding box center [90, 127] width 149 height 18
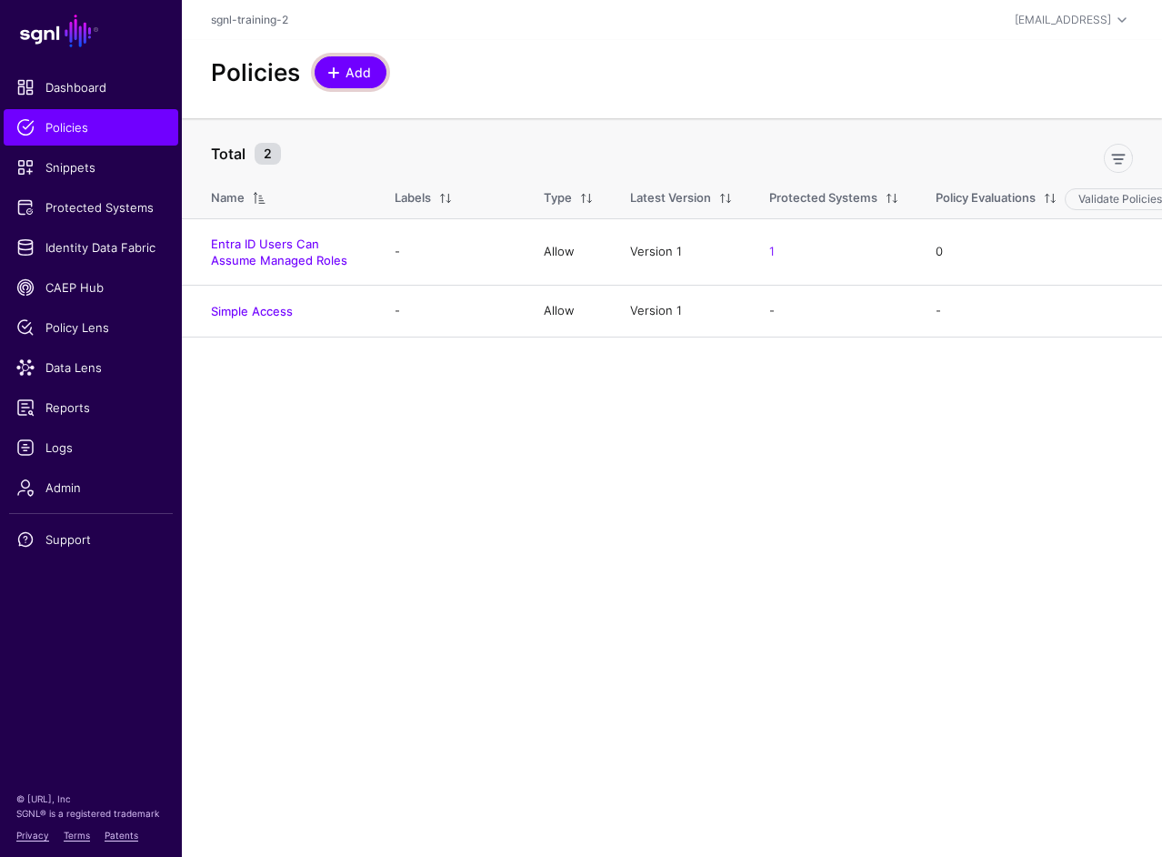
click at [366, 70] on span "Add" at bounding box center [359, 72] width 30 height 19
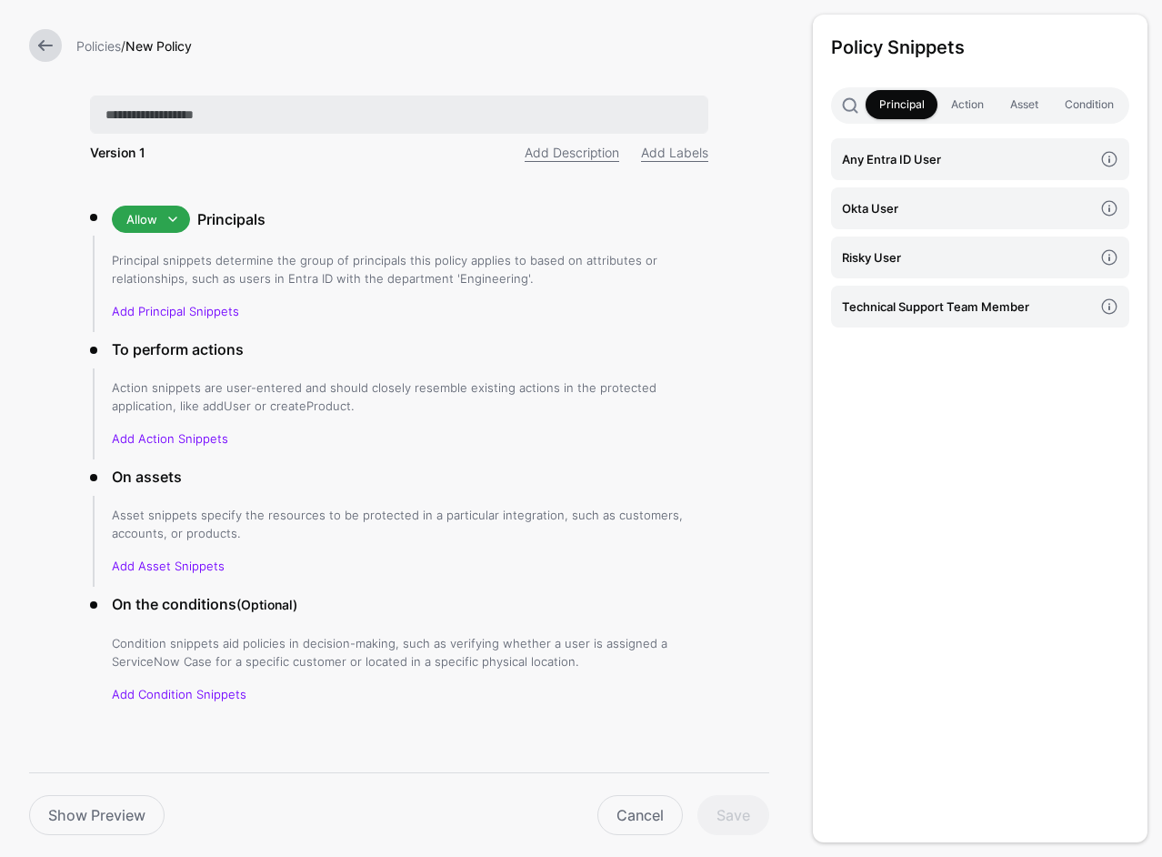
click at [511, 116] on input "text" at bounding box center [399, 115] width 618 height 38
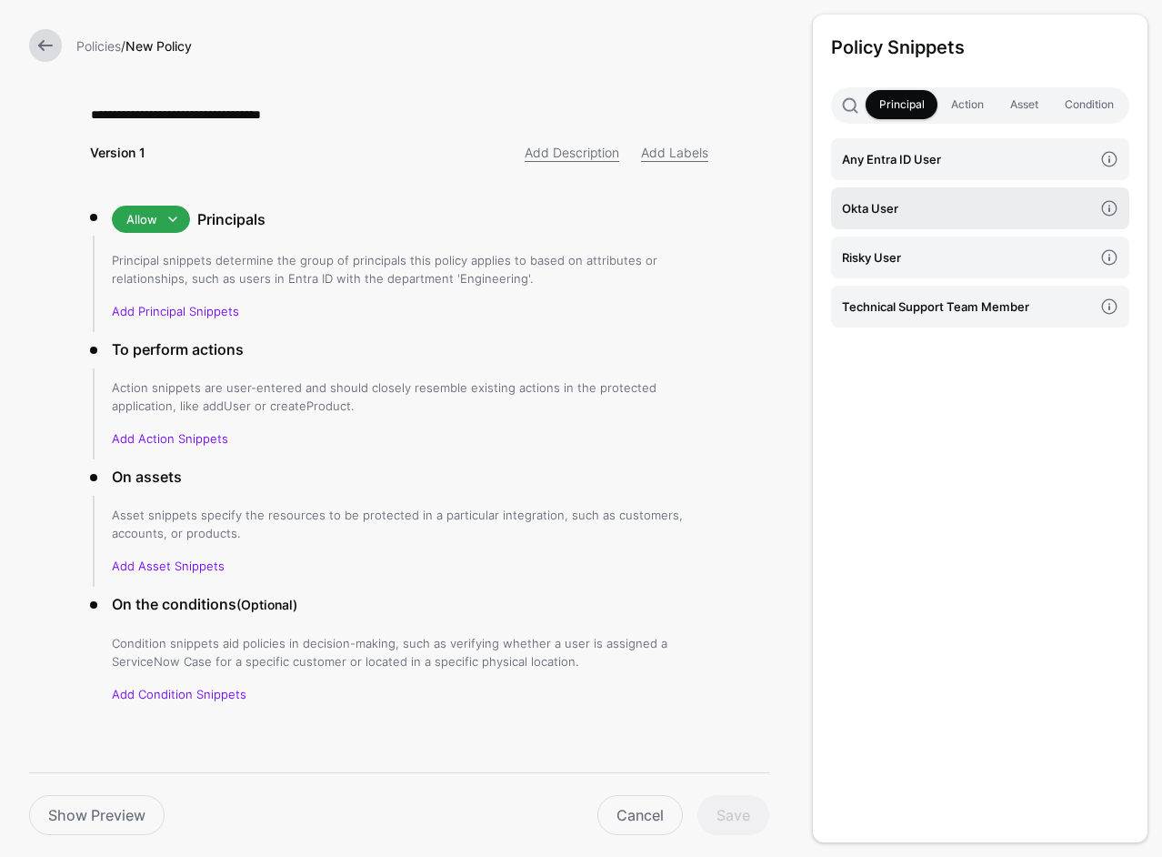
click at [895, 204] on h4 "Okta User" at bounding box center [967, 208] width 251 height 20
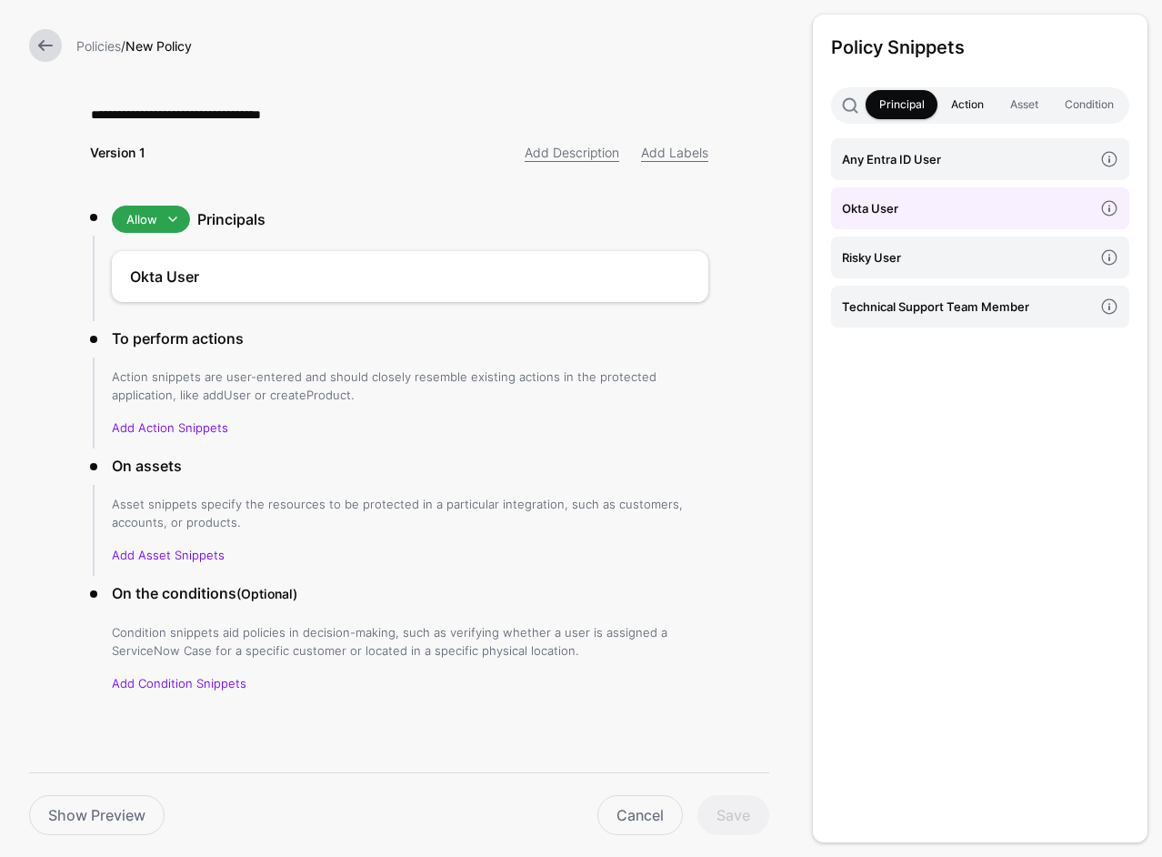
click at [987, 111] on link "Action" at bounding box center [967, 104] width 59 height 29
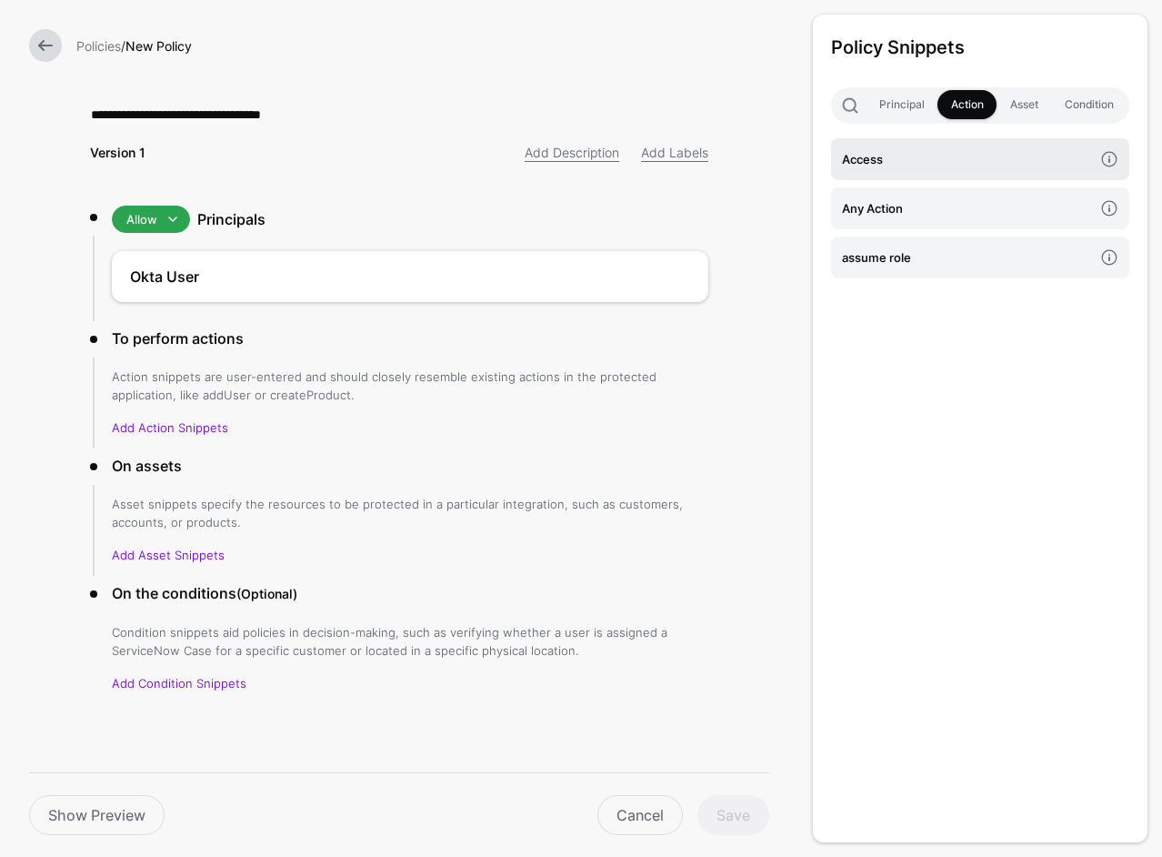
click at [880, 164] on h4 "Access" at bounding box center [967, 159] width 251 height 20
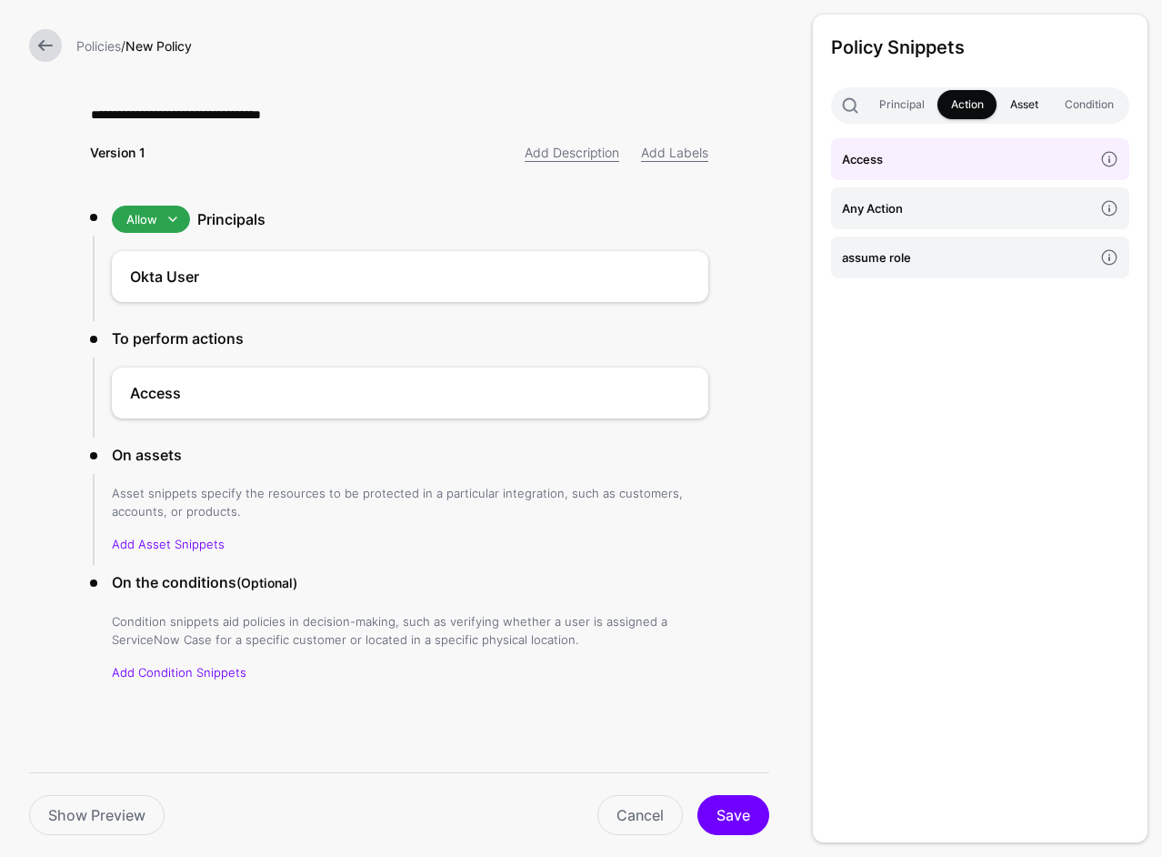
click at [1031, 105] on link "Asset" at bounding box center [1024, 104] width 55 height 29
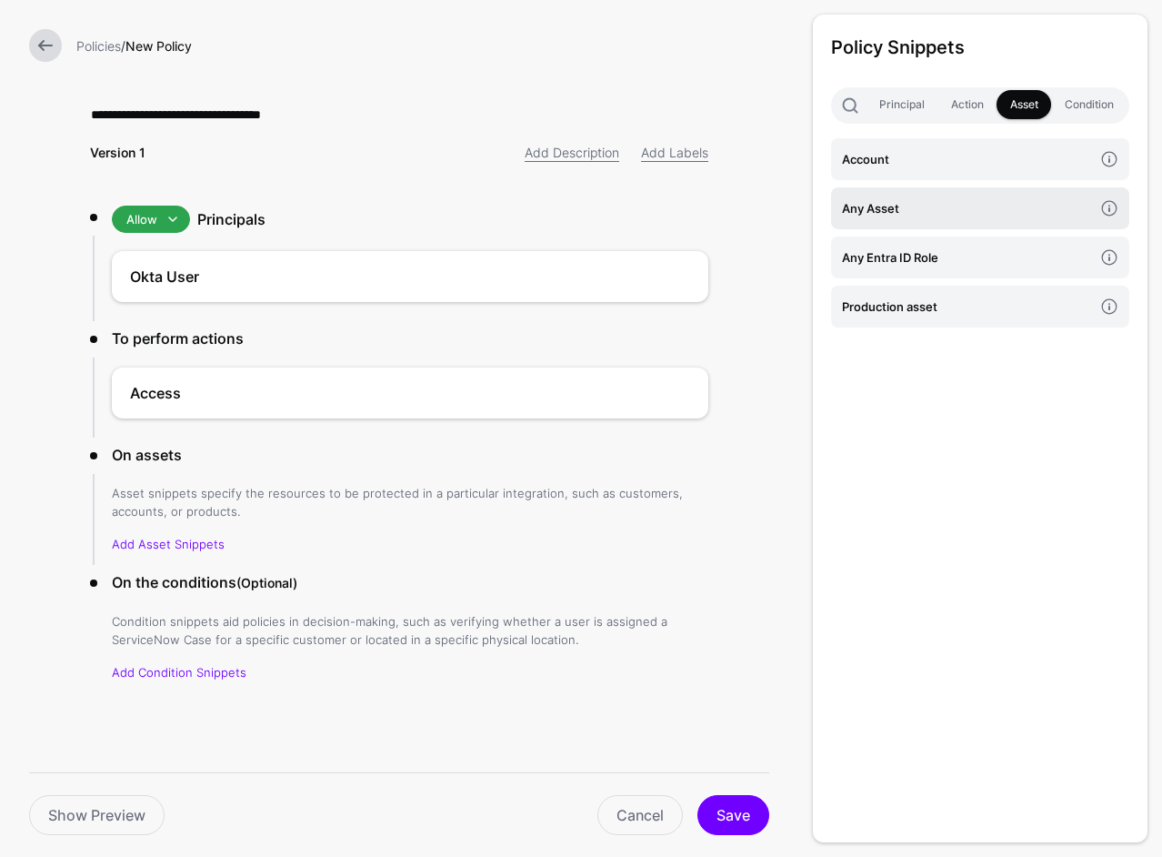
click at [911, 198] on h4 "Any Asset" at bounding box center [967, 208] width 251 height 20
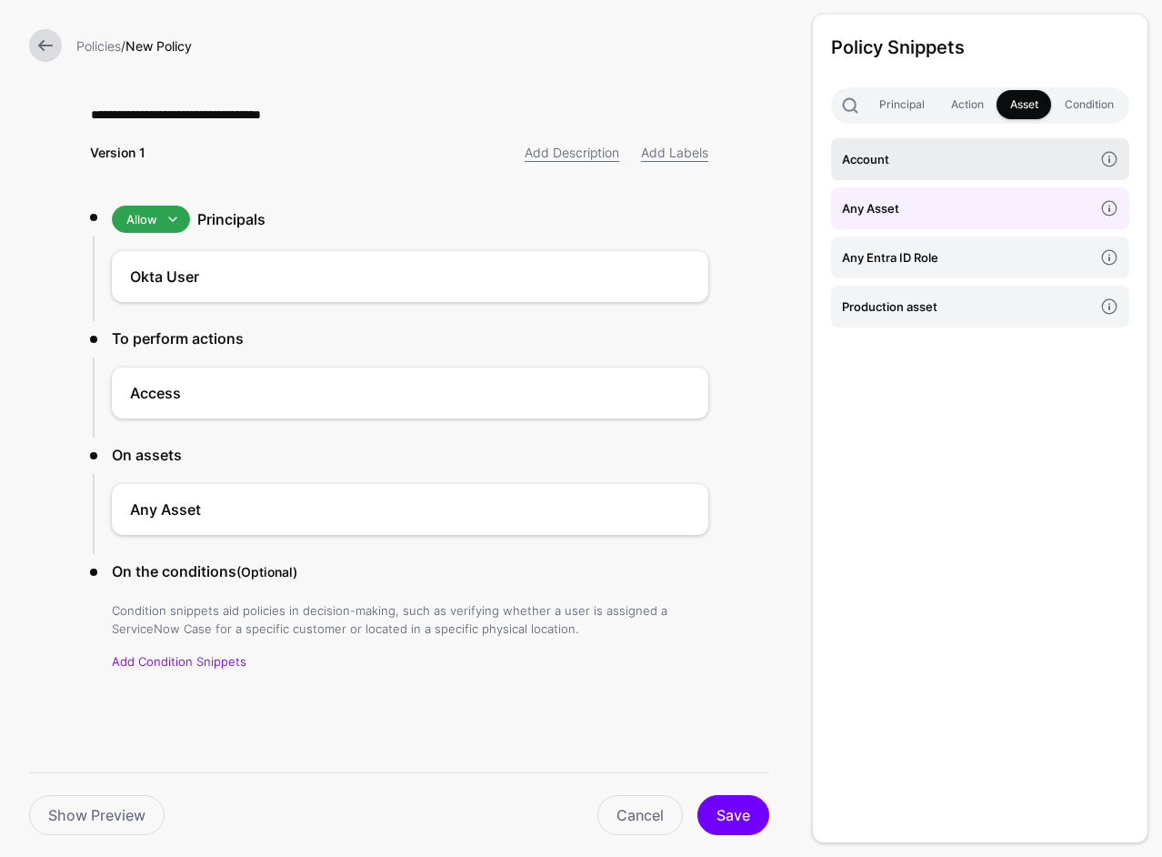
click at [892, 161] on h4 "Account" at bounding box center [967, 159] width 251 height 20
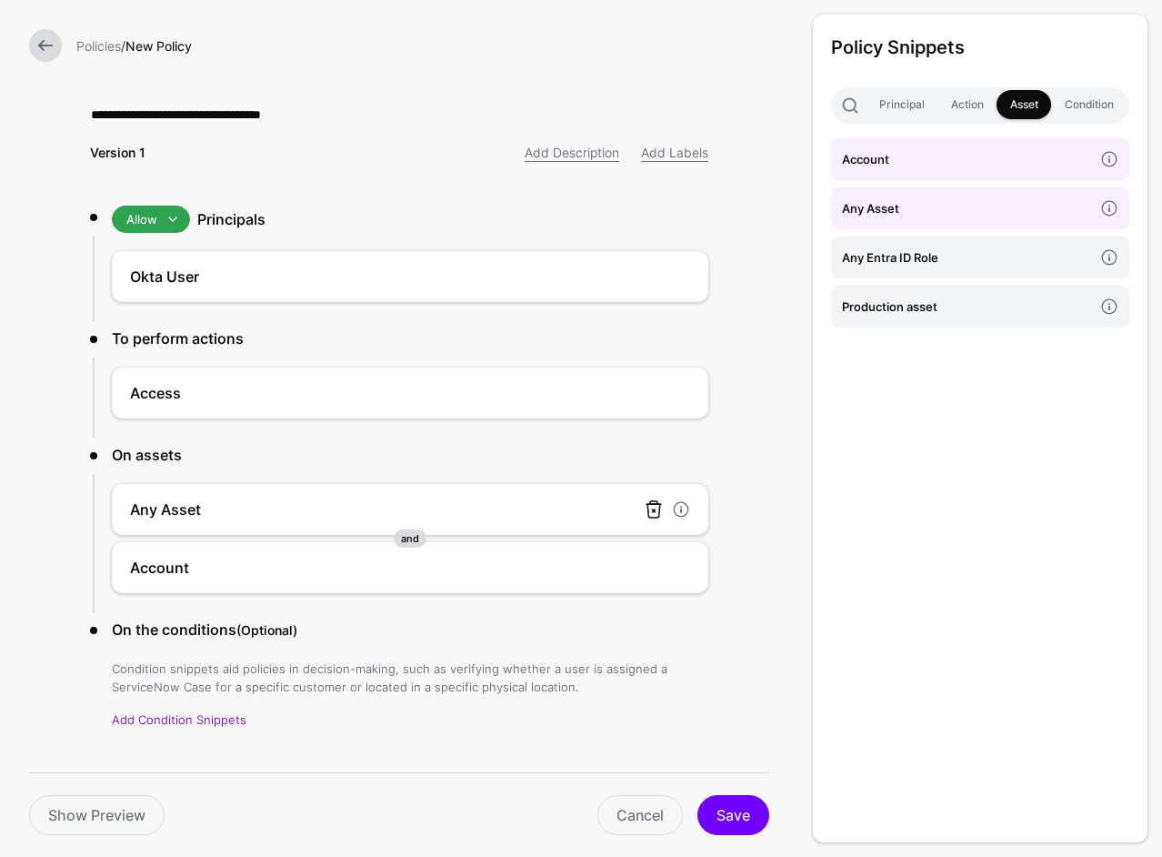
click at [646, 507] on link at bounding box center [654, 509] width 22 height 22
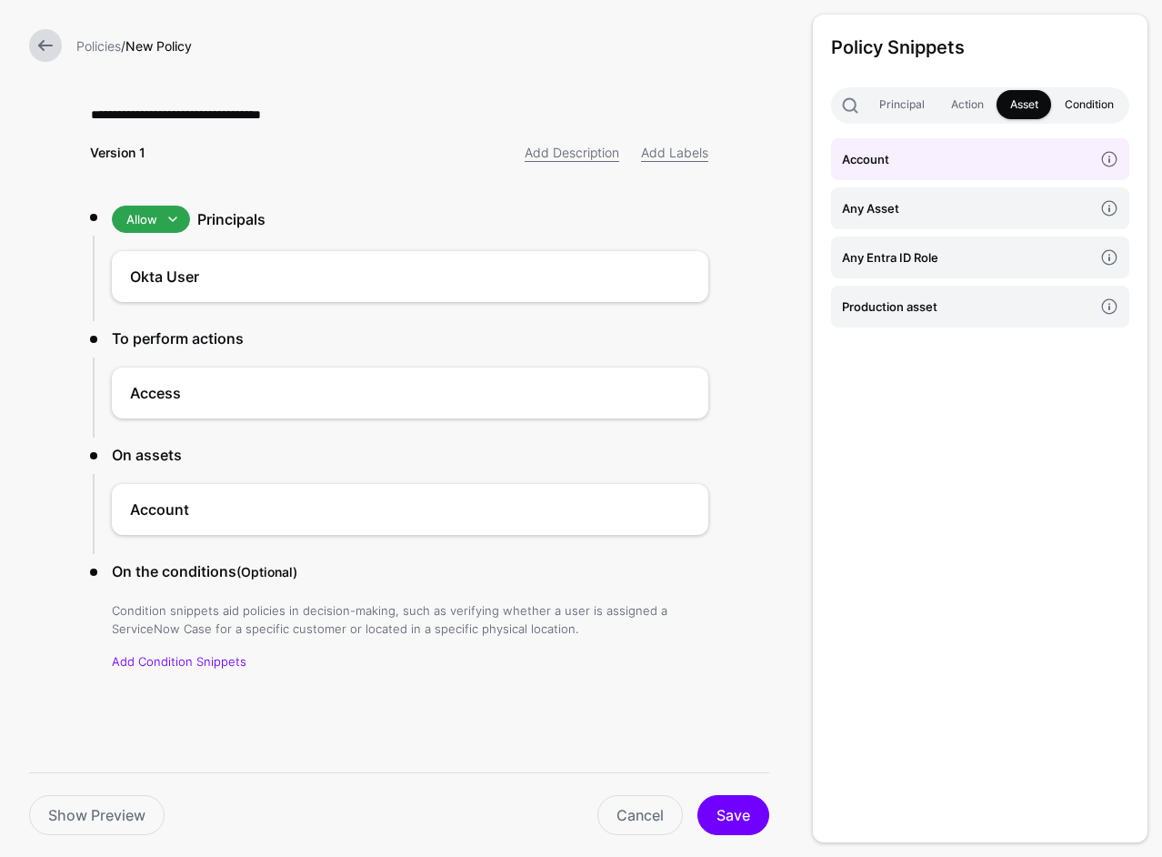
click at [1086, 103] on link "Condition" at bounding box center [1088, 104] width 75 height 29
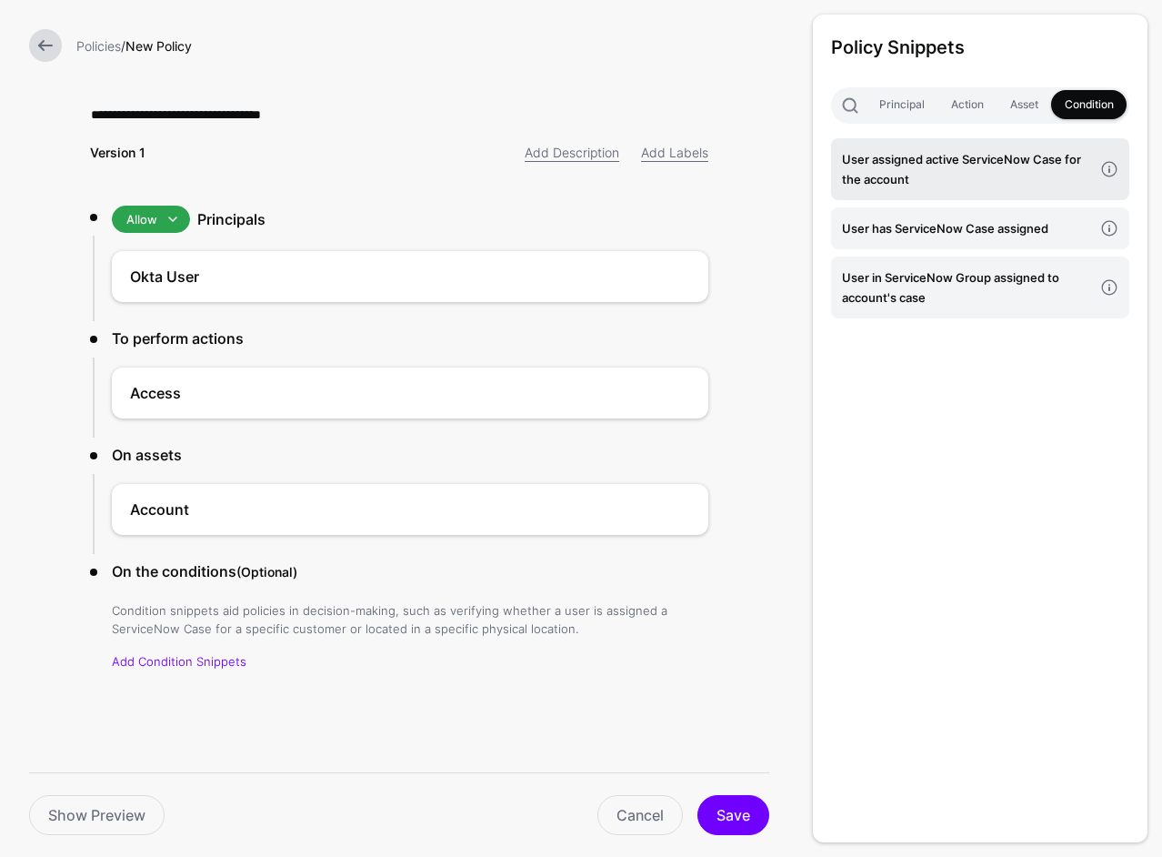
click at [993, 183] on h4 "User assigned active ServiceNow Case for the account" at bounding box center [967, 169] width 251 height 40
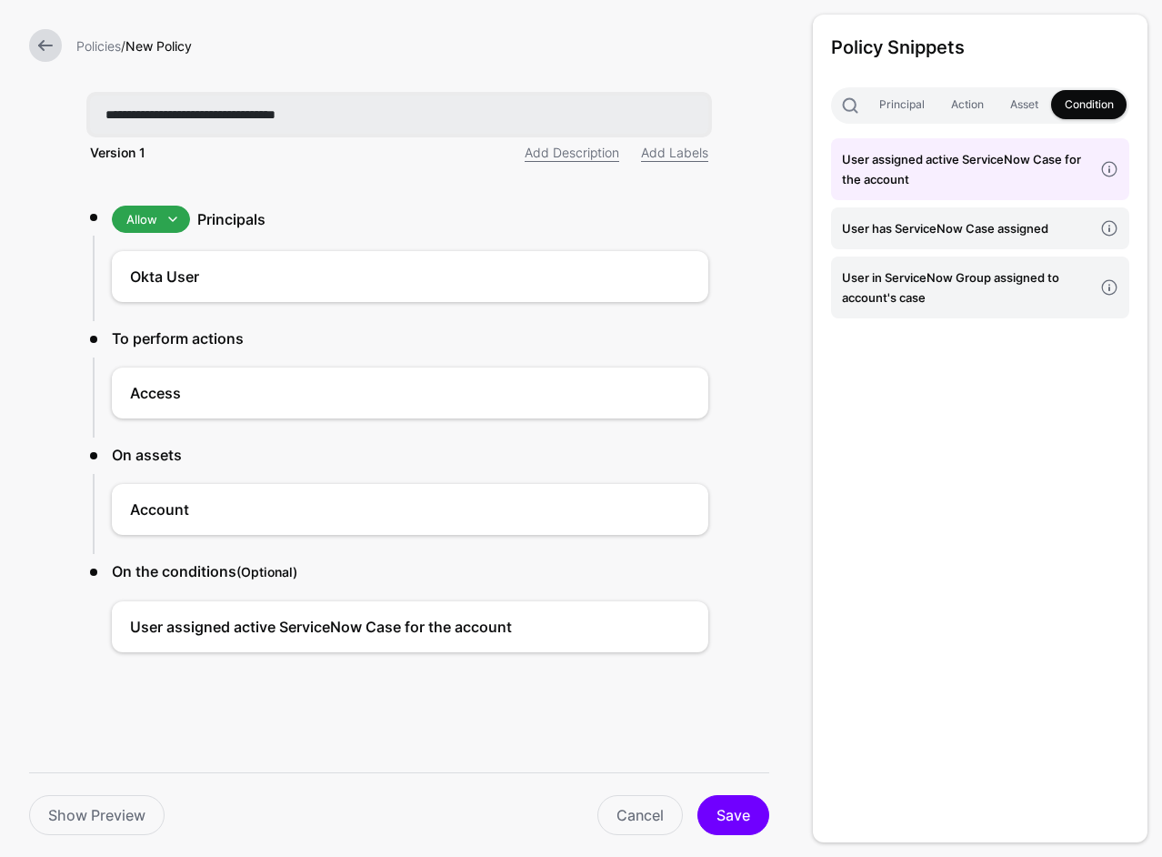
click at [231, 106] on input "**********" at bounding box center [399, 115] width 618 height 38
click at [232, 106] on input "**********" at bounding box center [399, 115] width 618 height 38
paste input "*******"
type input "**********"
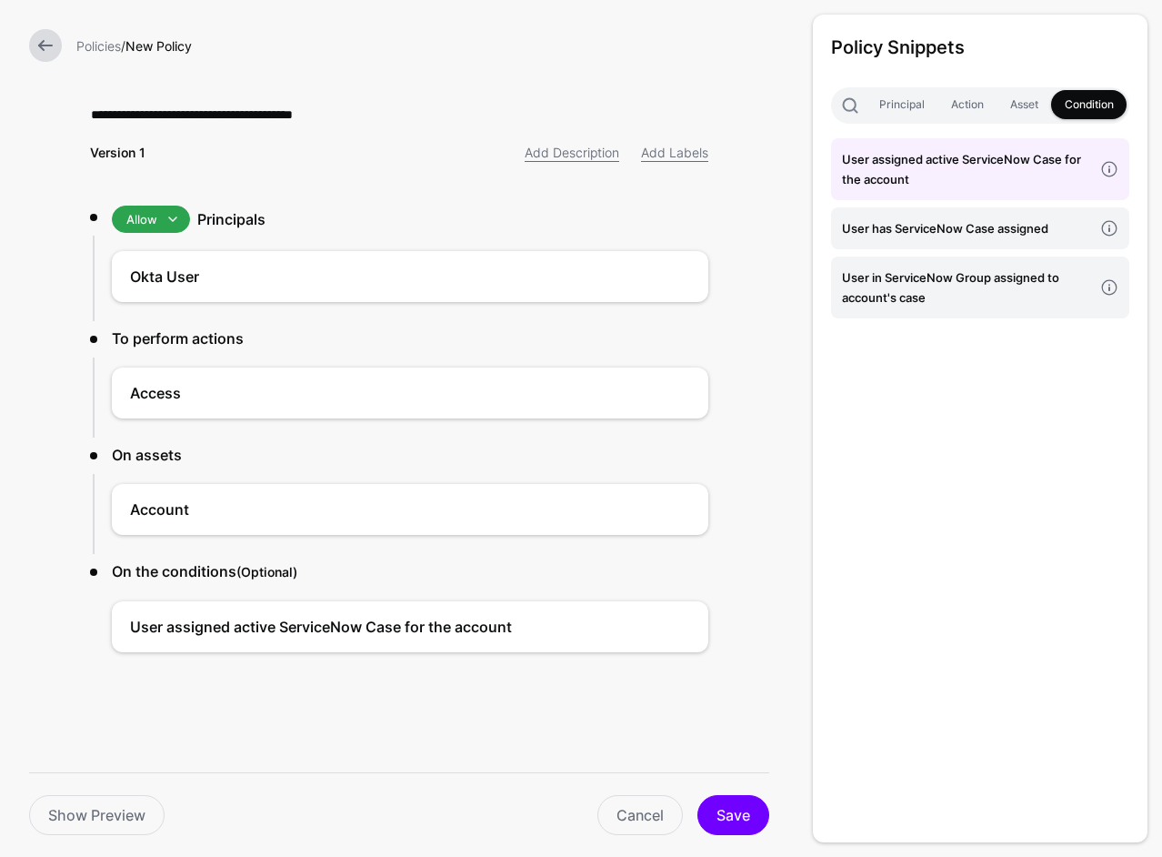
click at [876, 587] on div "Policy Snippets Principal Action Asset Condition User assigned active ServiceNo…" at bounding box center [980, 429] width 335 height 828
click at [727, 815] on button "Save" at bounding box center [734, 815] width 72 height 40
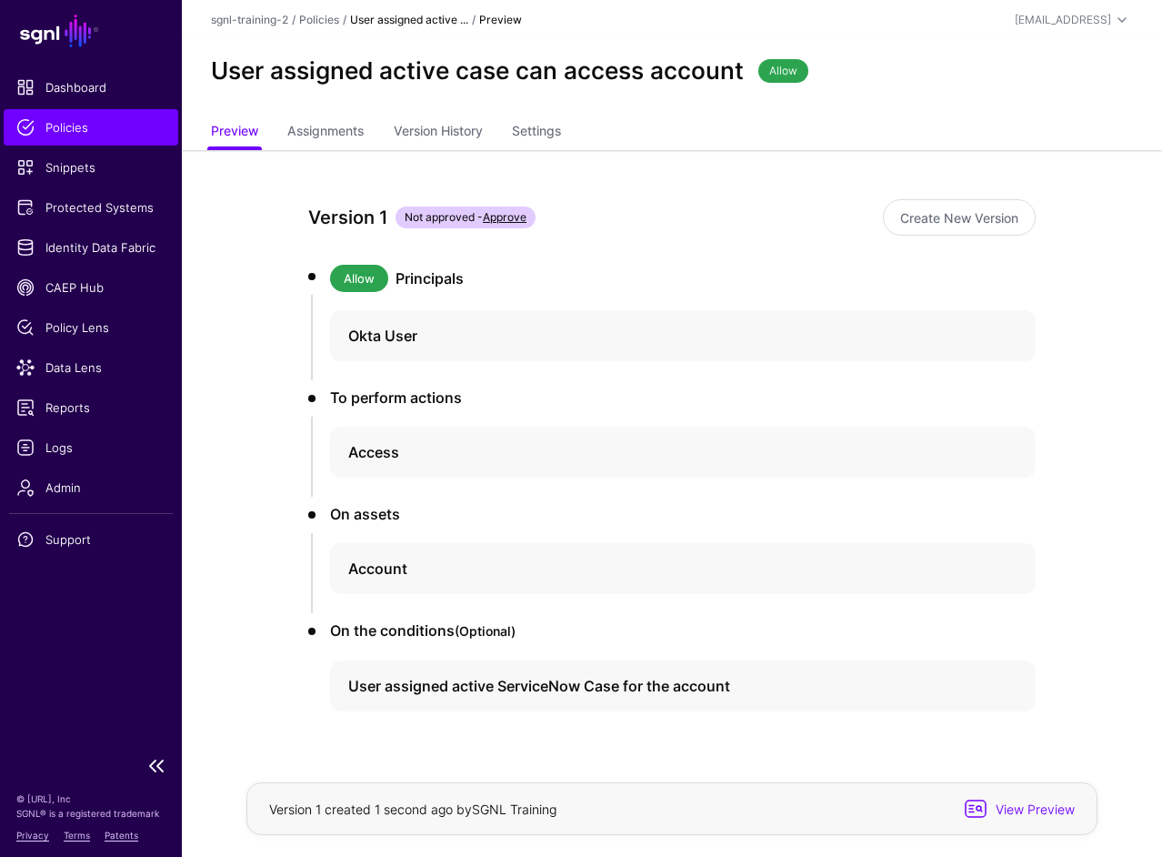
click at [133, 116] on link "Policies" at bounding box center [91, 127] width 175 height 36
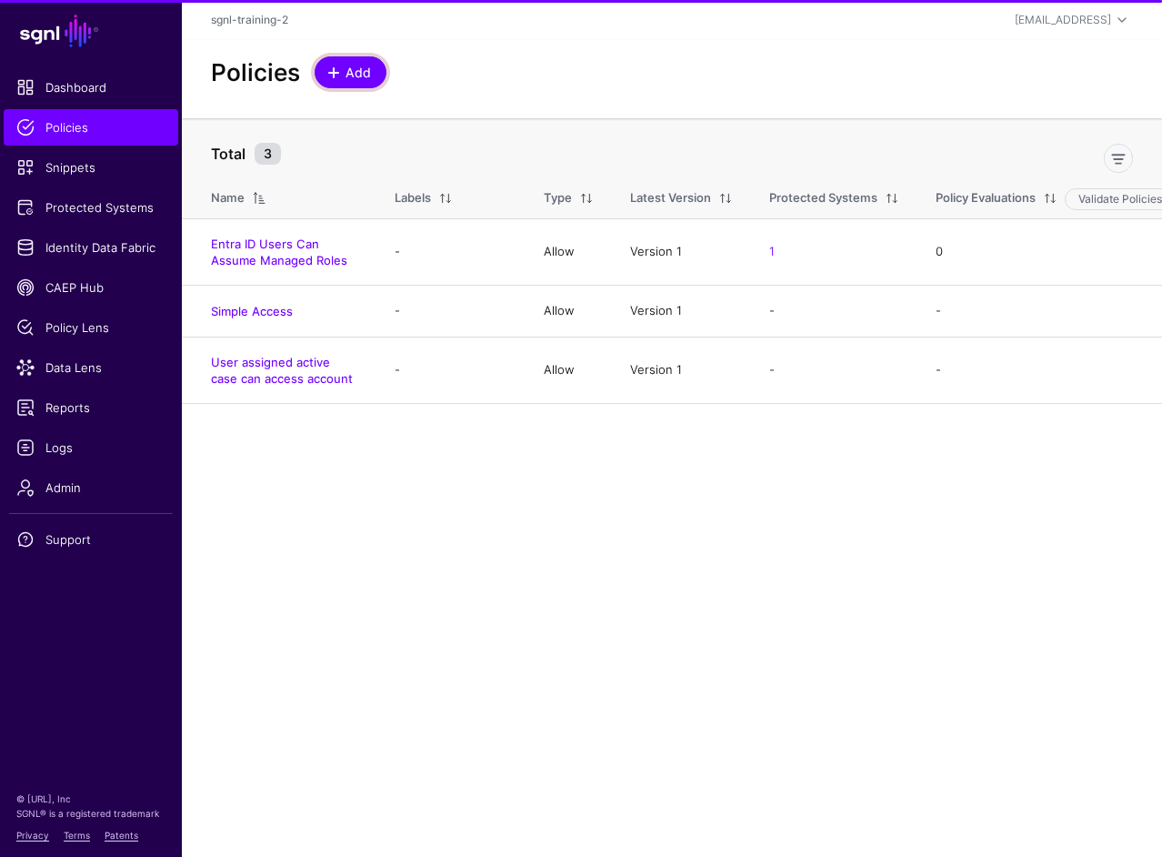
click at [344, 63] on span "Add" at bounding box center [359, 72] width 30 height 19
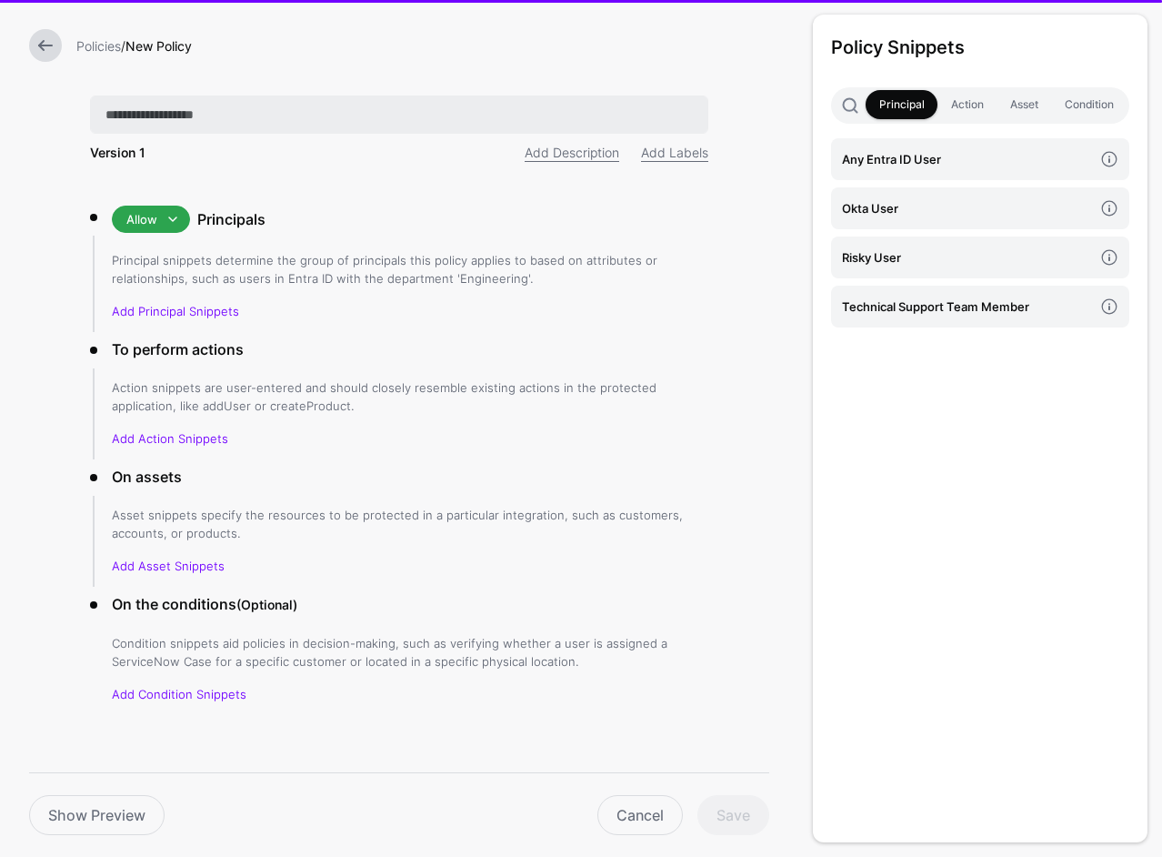
click at [425, 105] on input "text" at bounding box center [399, 115] width 618 height 38
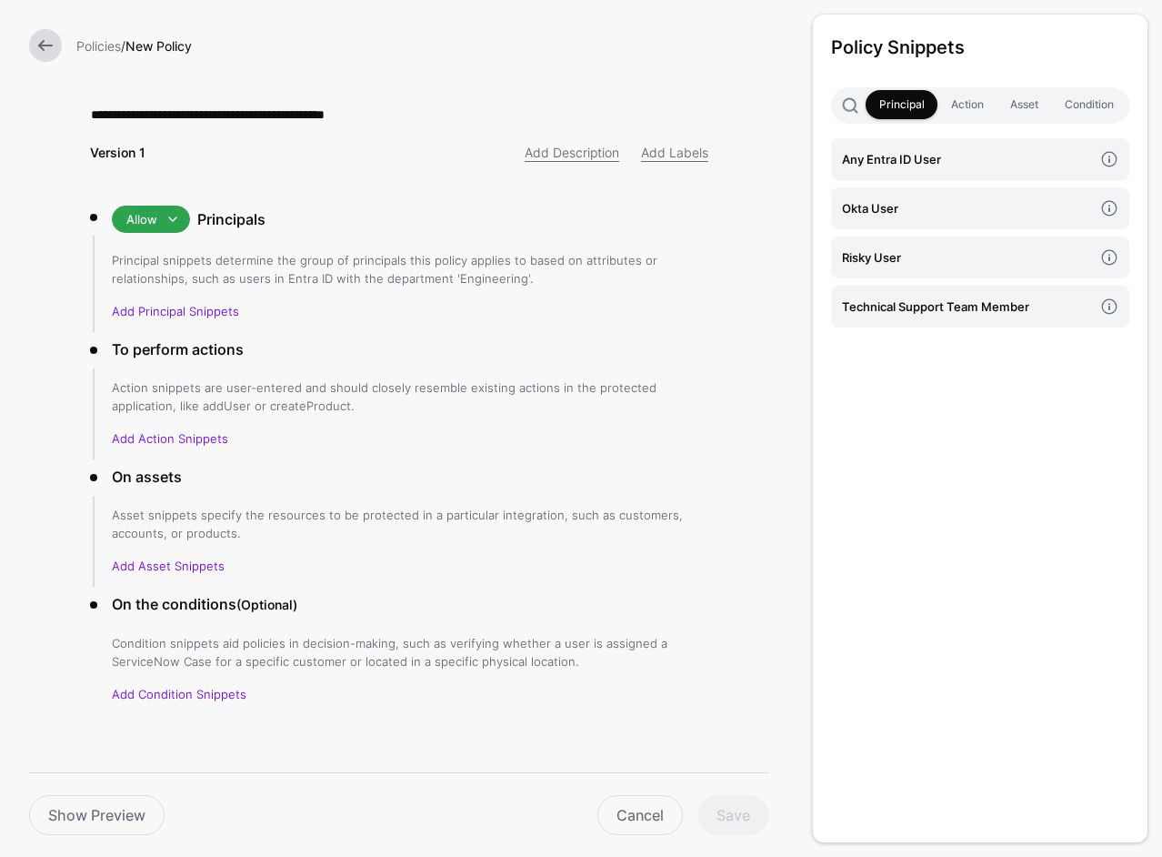
type input "**********"
click at [954, 303] on h4 "Technical Support Team Member" at bounding box center [967, 307] width 251 height 20
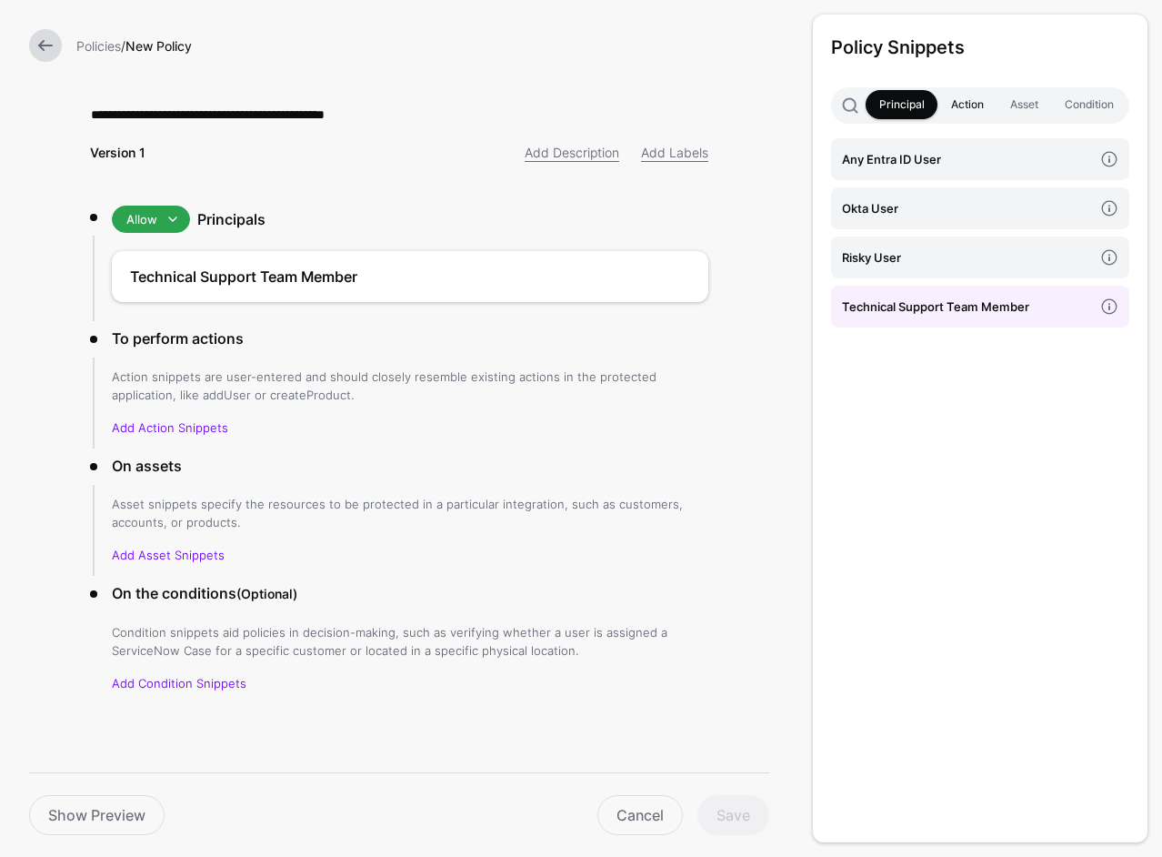
click at [973, 102] on link "Action" at bounding box center [967, 104] width 59 height 29
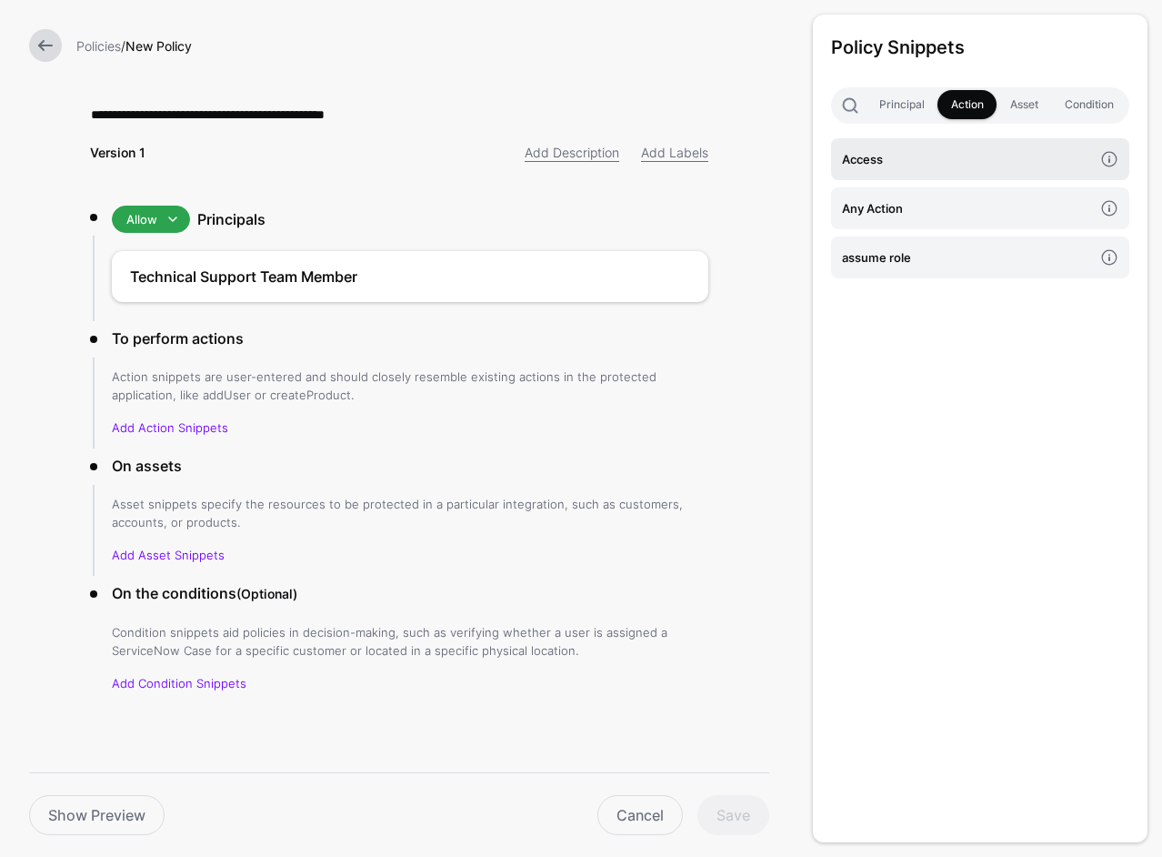
click at [938, 162] on h4 "Access" at bounding box center [967, 159] width 251 height 20
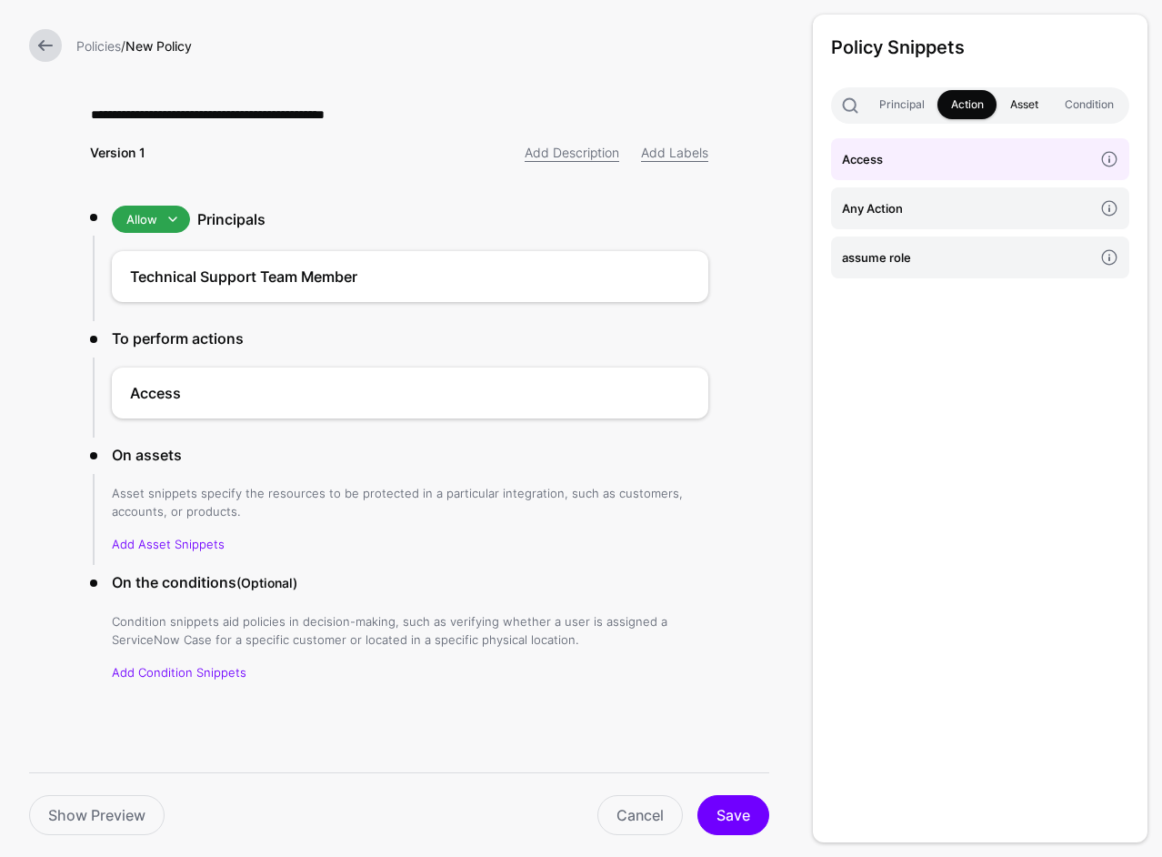
click at [1041, 103] on link "Asset" at bounding box center [1024, 104] width 55 height 29
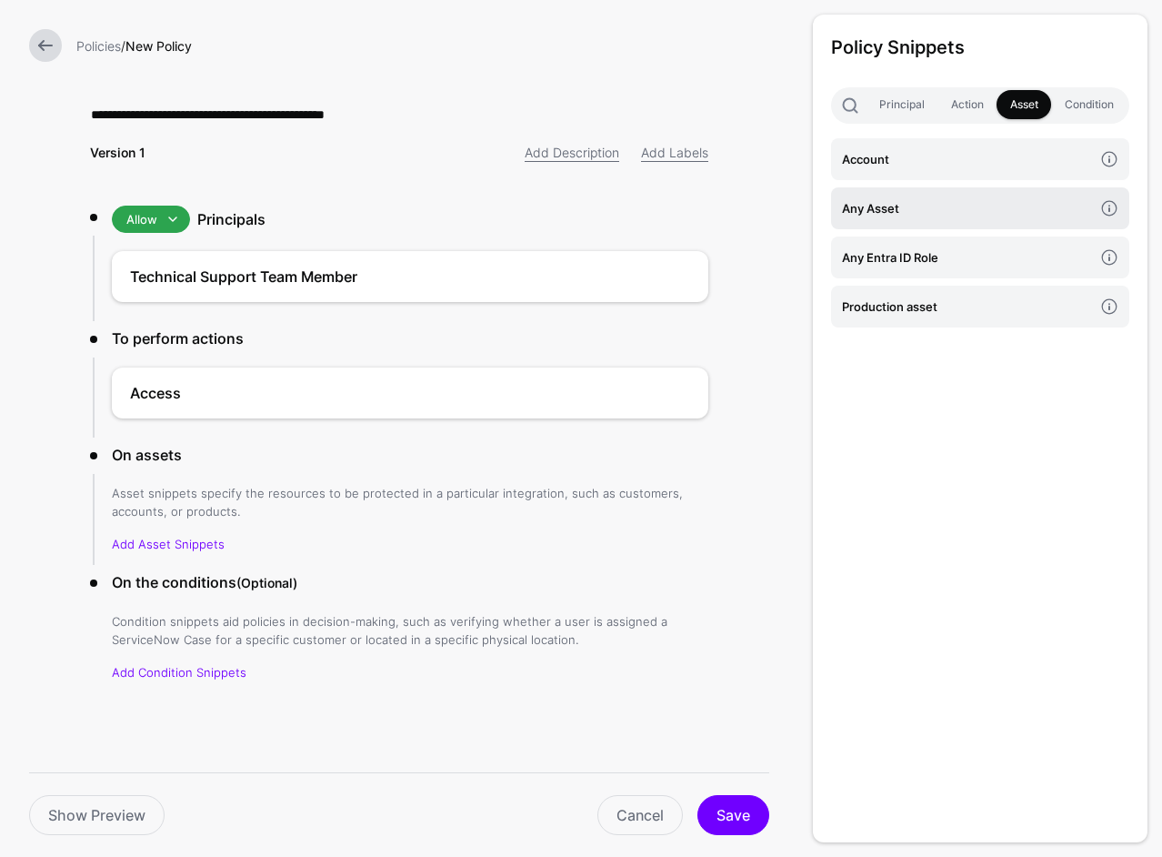
click at [944, 201] on h4 "Any Asset" at bounding box center [967, 208] width 251 height 20
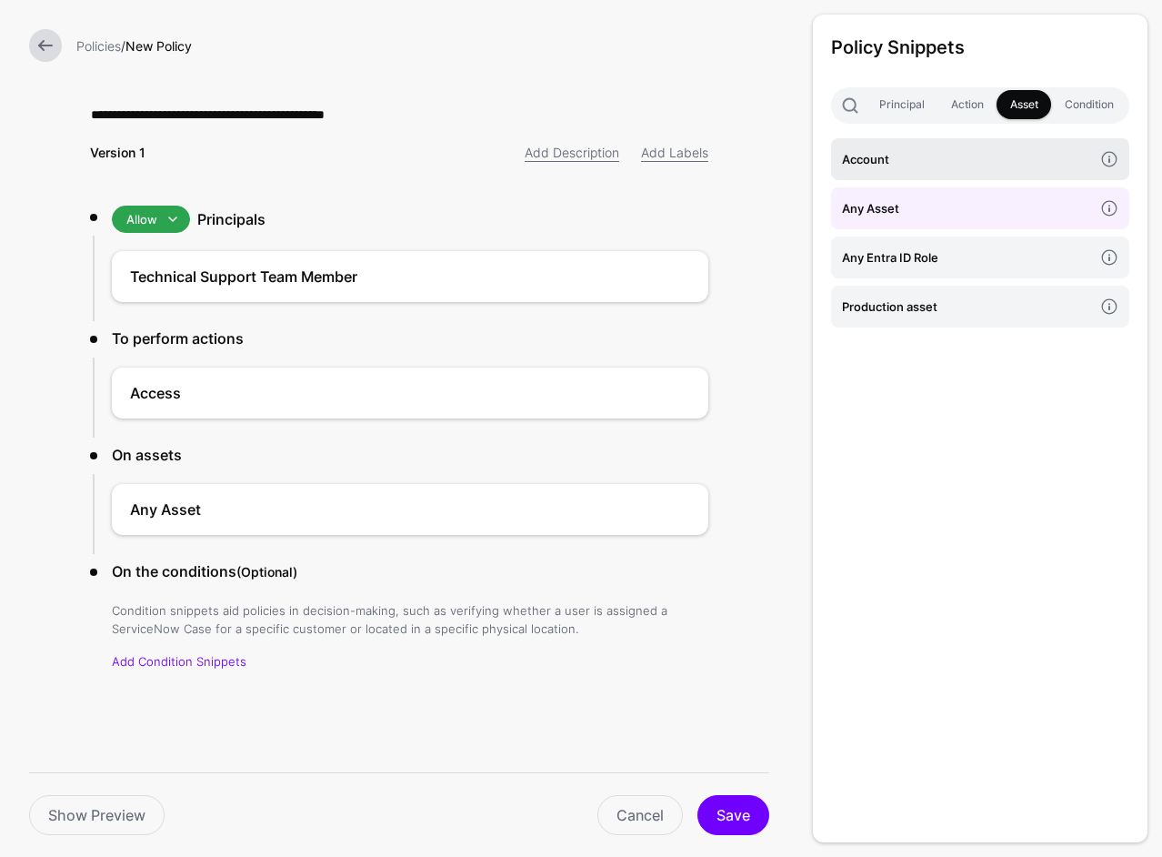
click at [935, 166] on h4 "Account" at bounding box center [967, 159] width 251 height 20
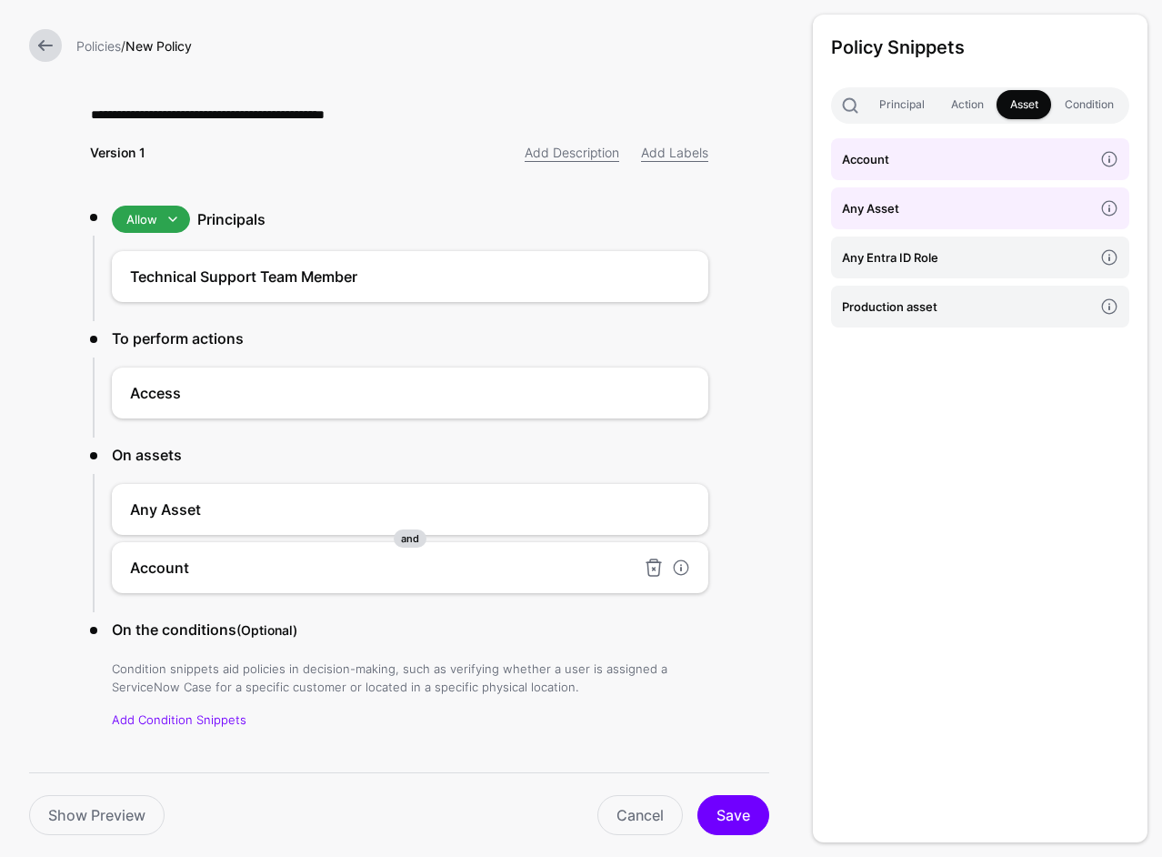
click at [651, 509] on link at bounding box center [654, 509] width 22 height 22
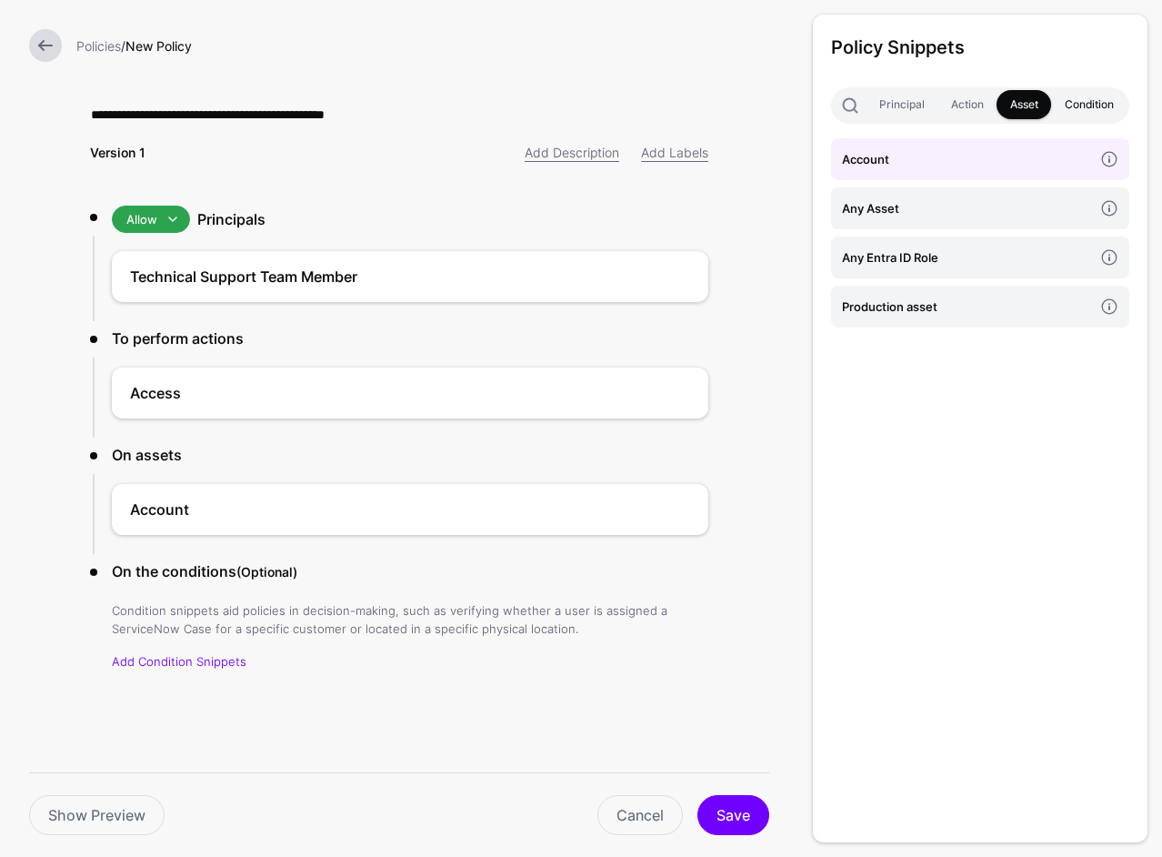
click at [1094, 105] on link "Condition" at bounding box center [1088, 104] width 75 height 29
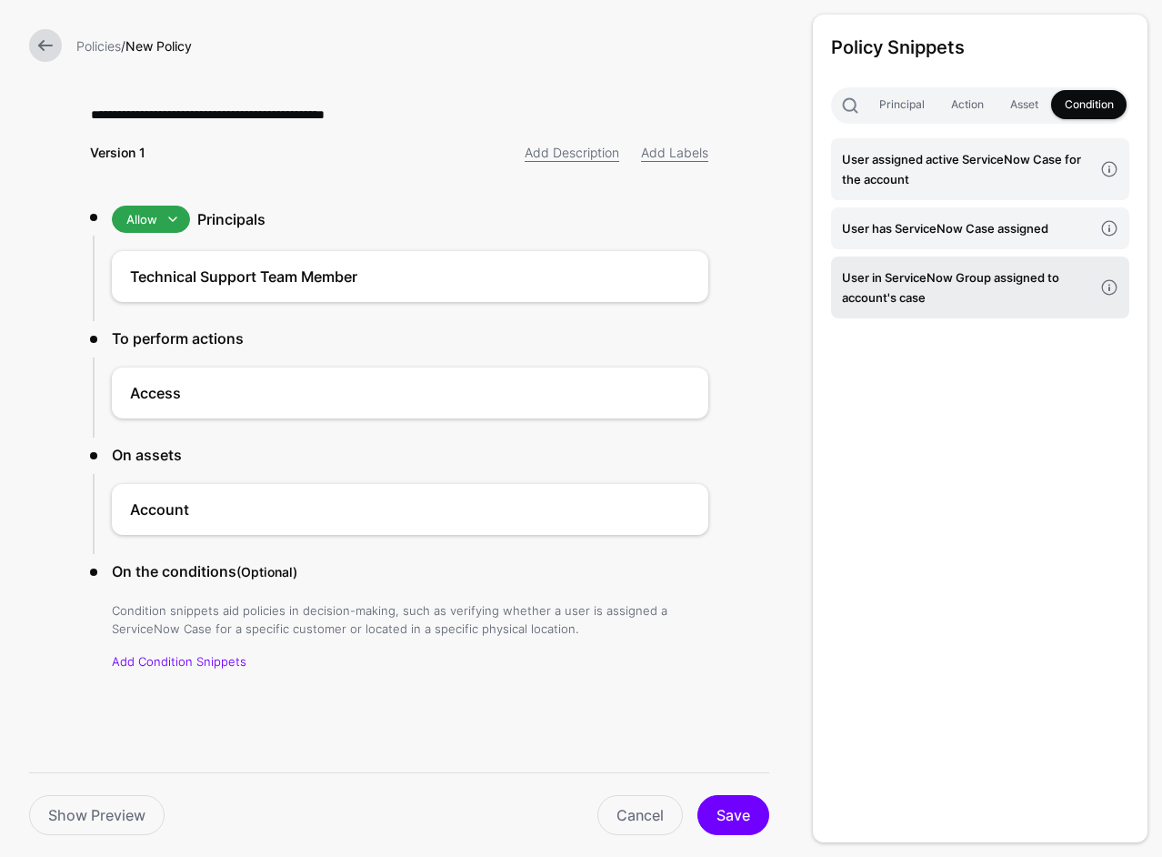
click at [975, 274] on h4 "User in ServiceNow Group assigned to account's case" at bounding box center [967, 287] width 251 height 40
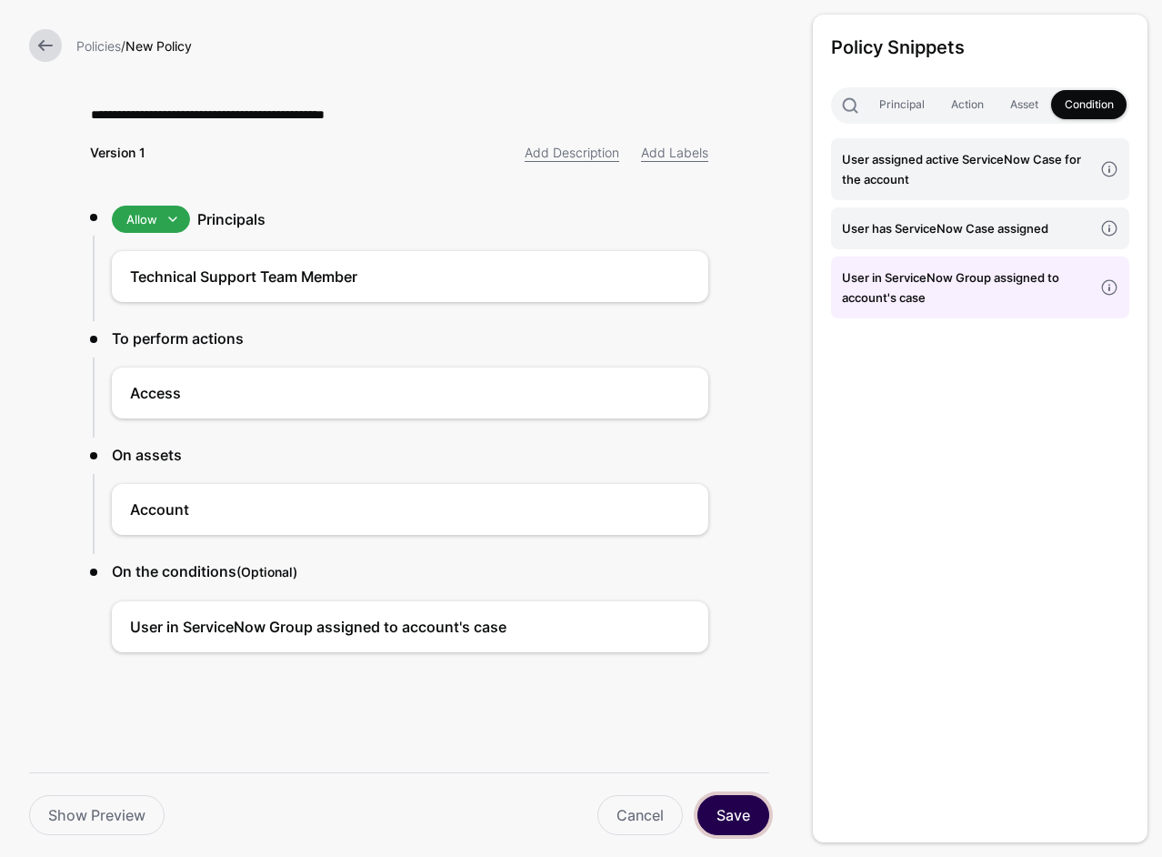
click at [719, 806] on button "Save" at bounding box center [734, 815] width 72 height 40
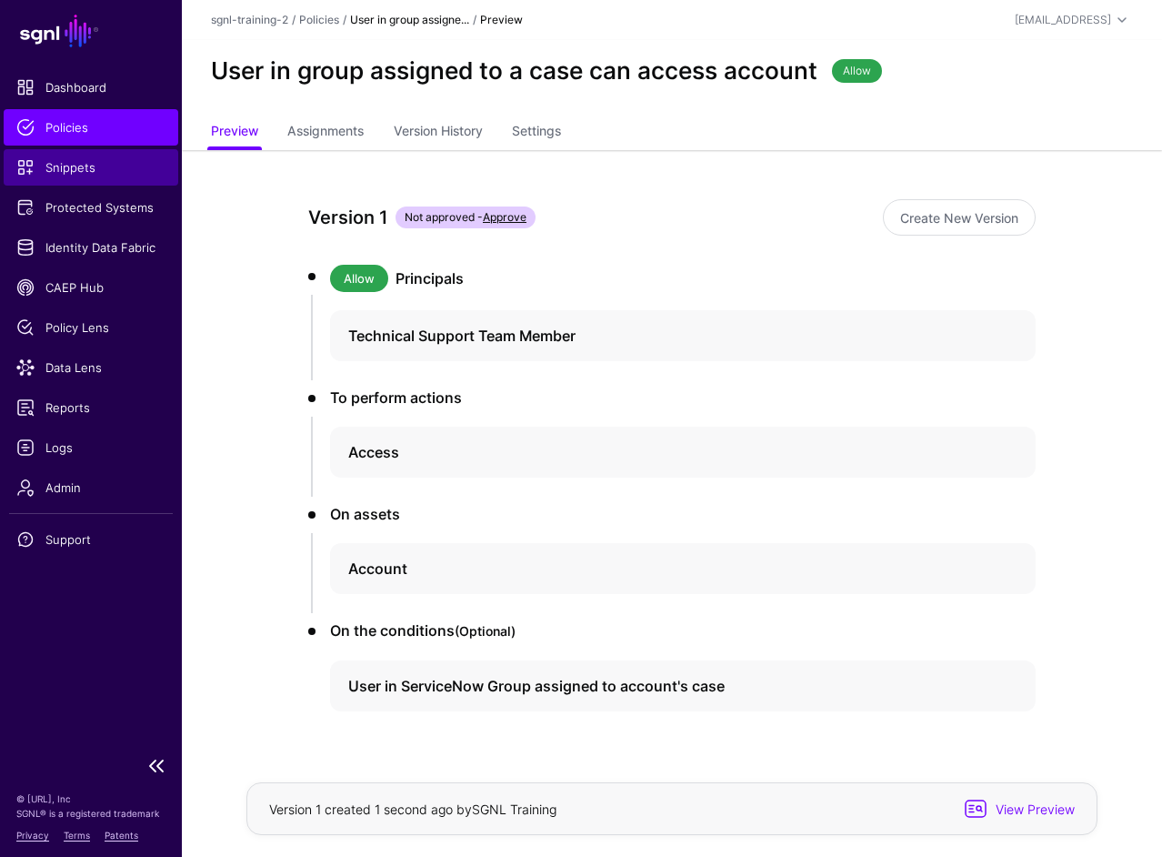
click at [46, 168] on span "Snippets" at bounding box center [90, 167] width 149 height 18
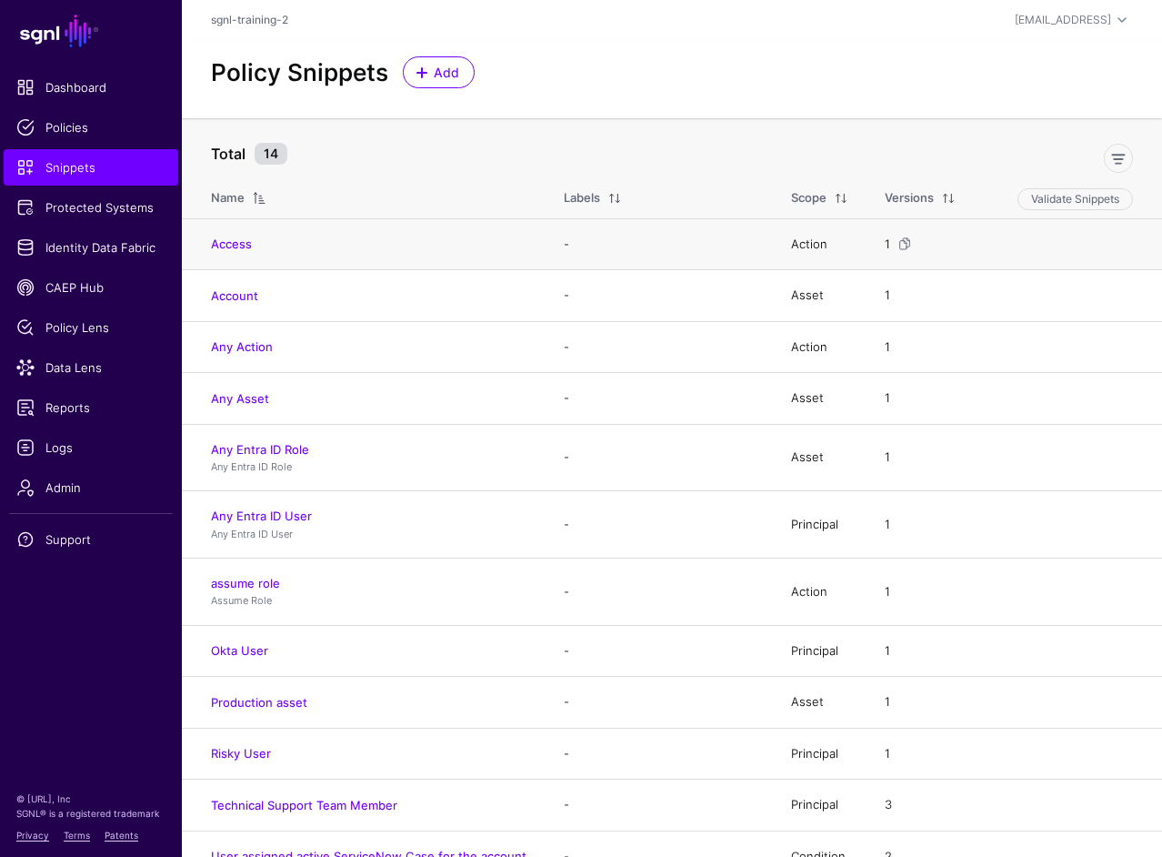
click at [222, 234] on td "Access" at bounding box center [364, 244] width 364 height 52
click at [226, 239] on link "Access" at bounding box center [231, 243] width 41 height 15
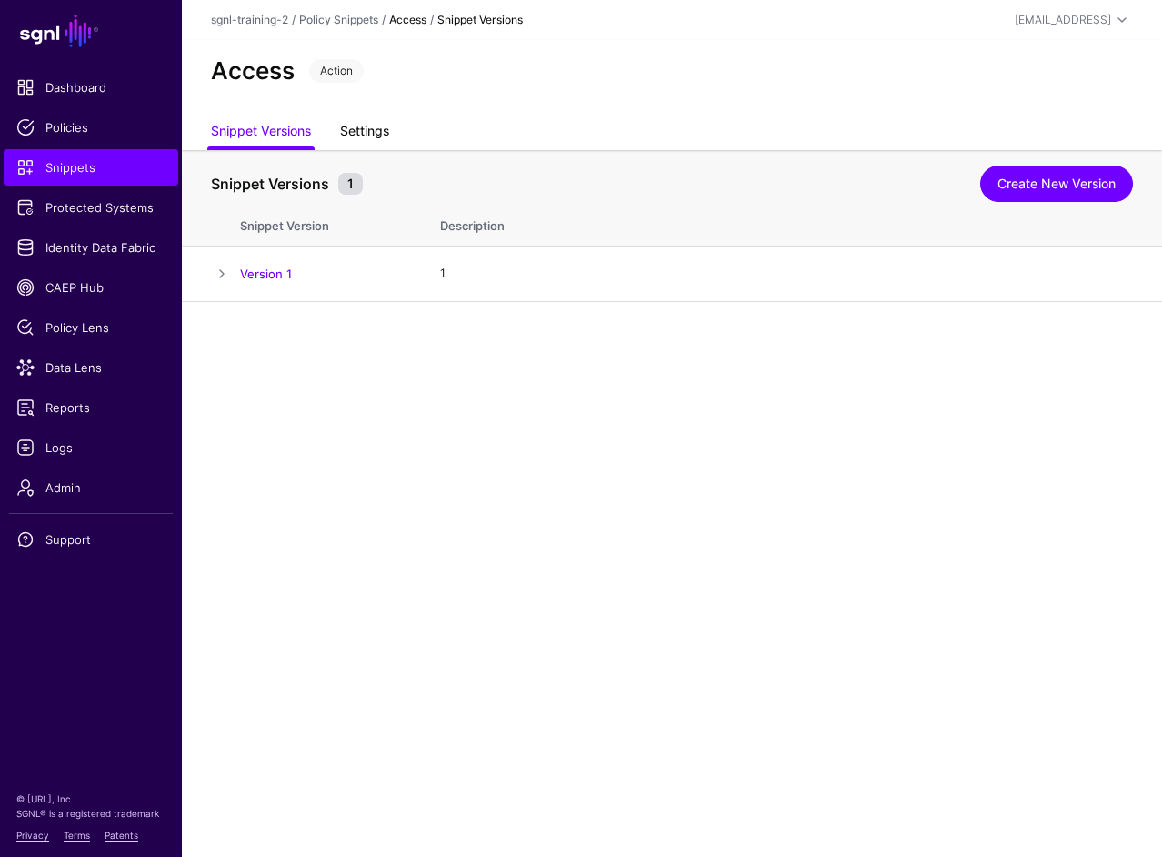
click at [369, 126] on link "Settings" at bounding box center [364, 133] width 49 height 35
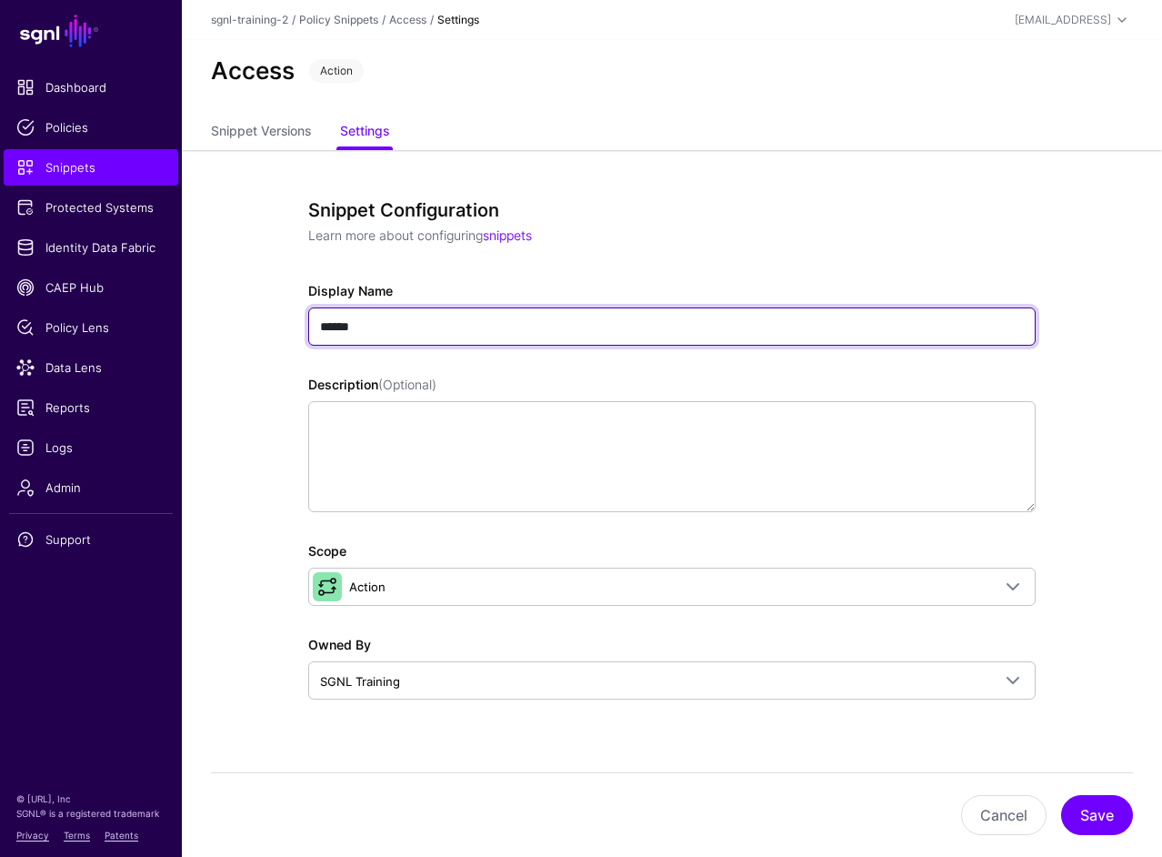
drag, startPoint x: 328, startPoint y: 322, endPoint x: 316, endPoint y: 324, distance: 12.9
click at [316, 324] on input "******" at bounding box center [672, 326] width 728 height 38
type input "******"
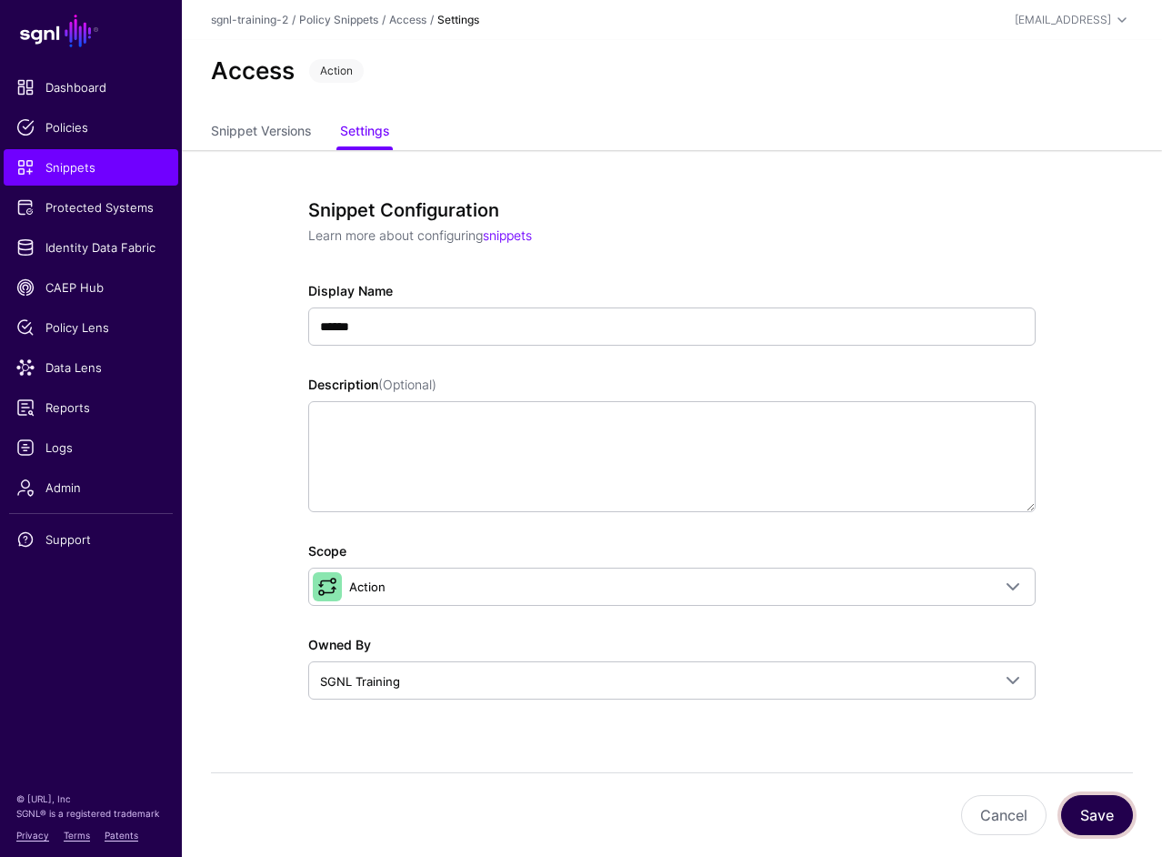
click at [1103, 807] on button "Save" at bounding box center [1097, 815] width 72 height 40
click at [1098, 822] on button "Save" at bounding box center [1097, 815] width 72 height 40
click at [99, 156] on link "Snippets" at bounding box center [91, 167] width 175 height 36
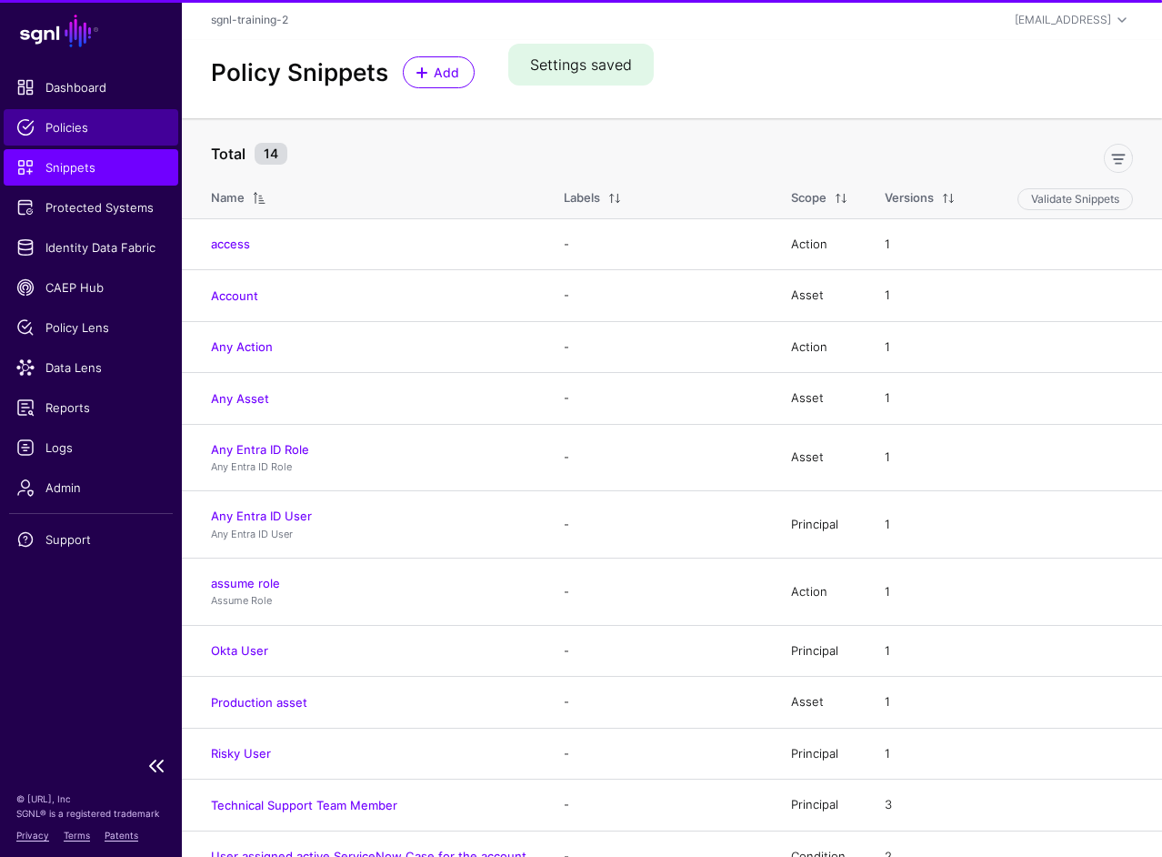
click at [50, 133] on span "Policies" at bounding box center [90, 127] width 149 height 18
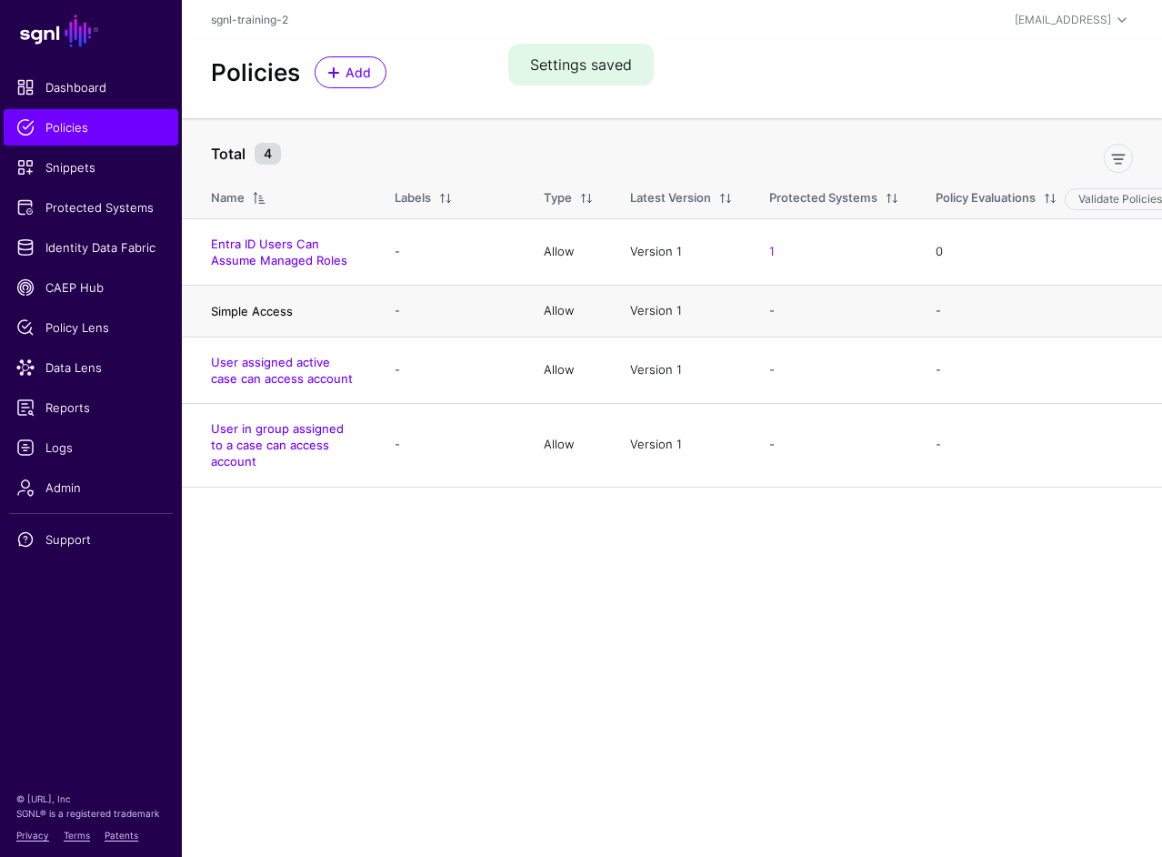
click at [271, 304] on link "Simple Access" at bounding box center [252, 311] width 82 height 15
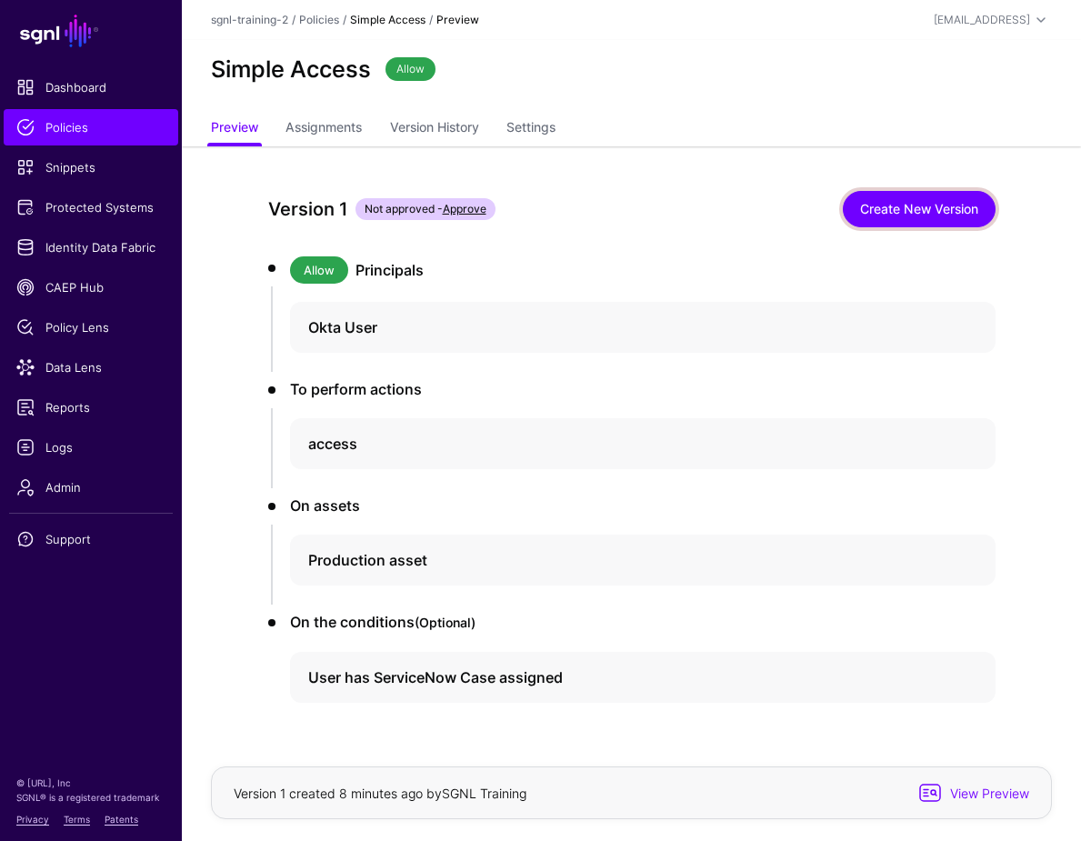
click at [948, 191] on link "Create New Version" at bounding box center [919, 209] width 153 height 36
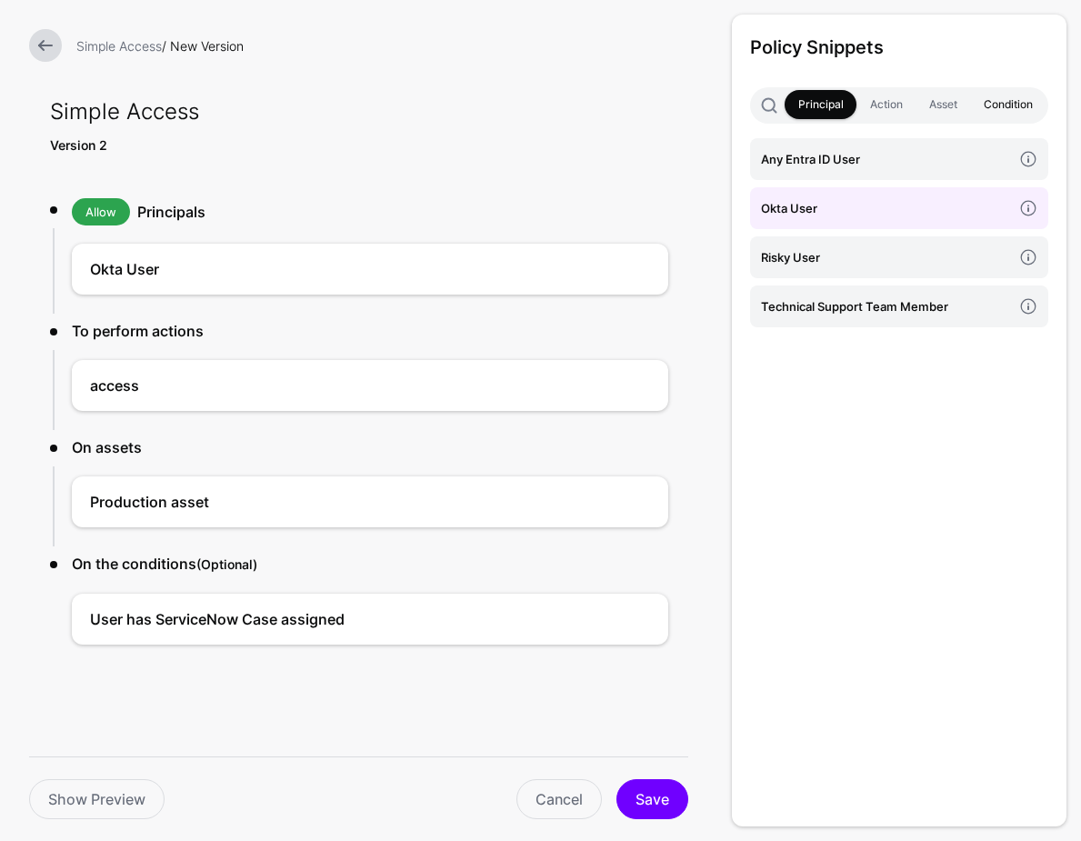
click at [995, 105] on link "Condition" at bounding box center [1007, 104] width 75 height 29
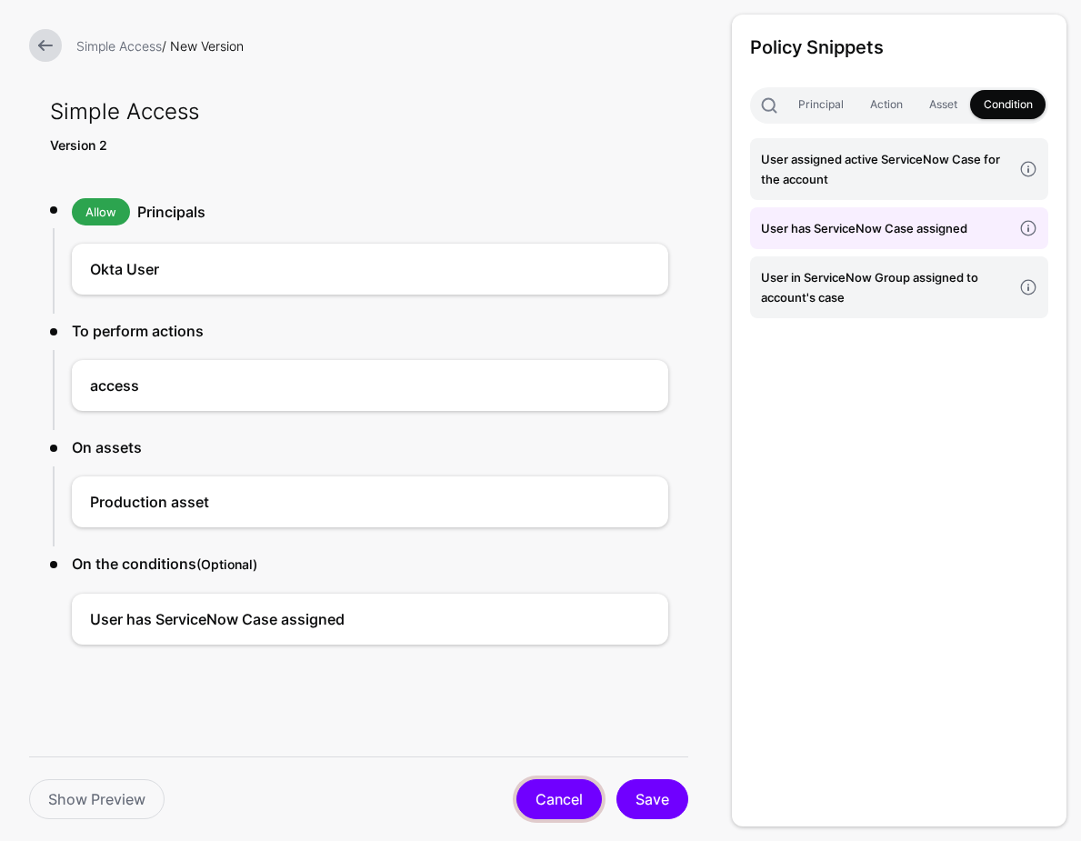
click at [560, 806] on link "Cancel" at bounding box center [559, 799] width 85 height 40
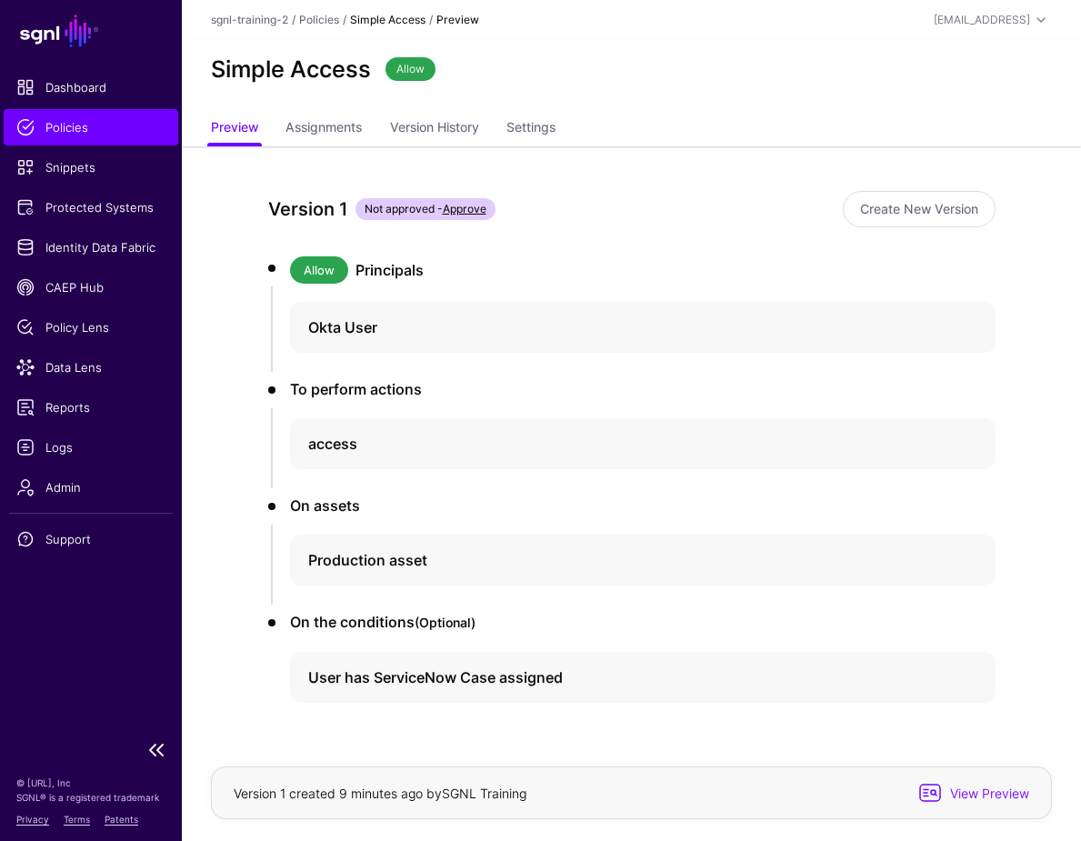
click at [61, 124] on span "Policies" at bounding box center [90, 127] width 149 height 18
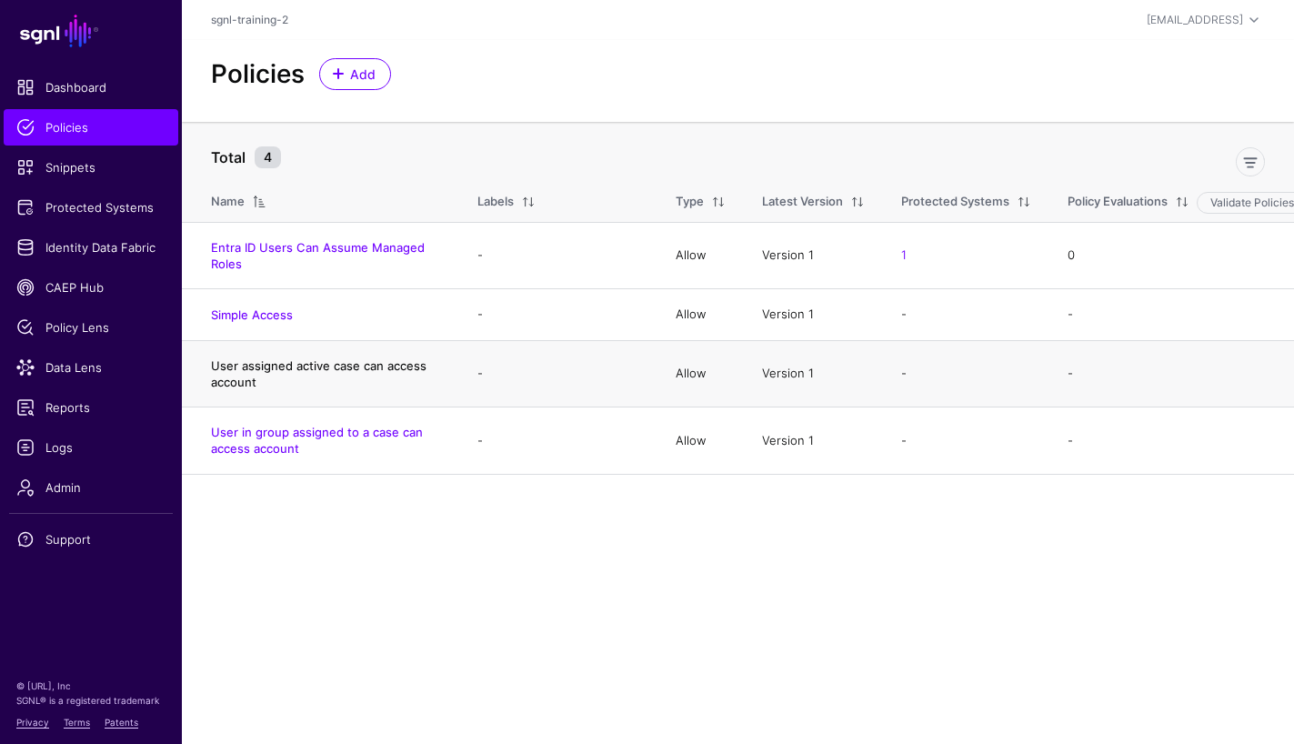
click at [277, 367] on link "User assigned active case can access account" at bounding box center [319, 373] width 216 height 31
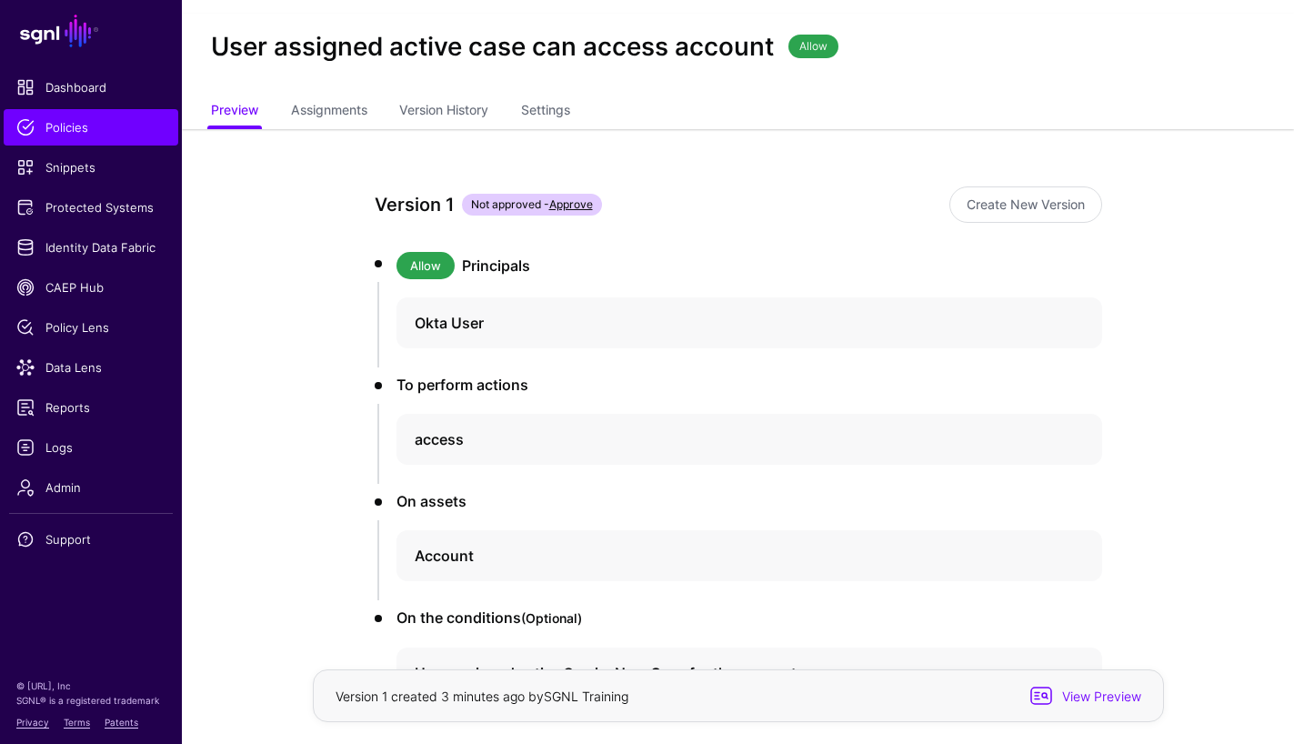
scroll to position [78, 0]
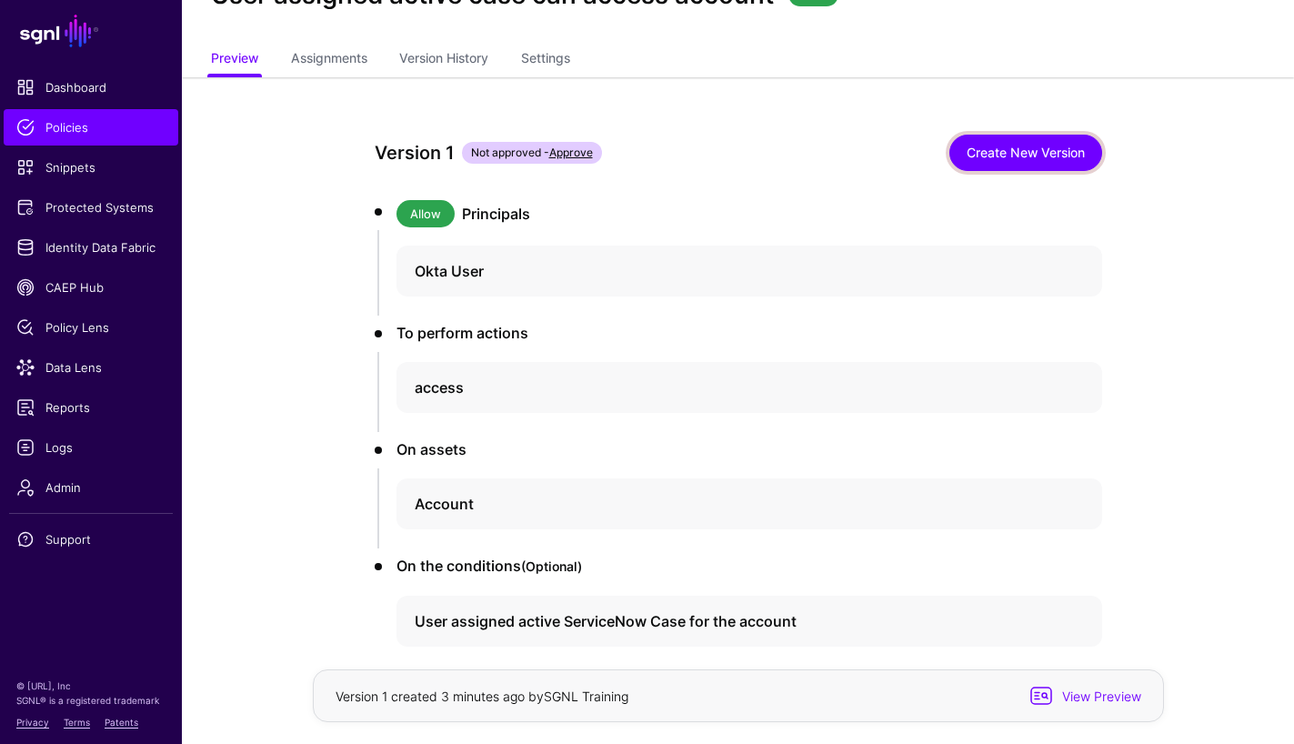
click at [1040, 144] on link "Create New Version" at bounding box center [1026, 153] width 153 height 36
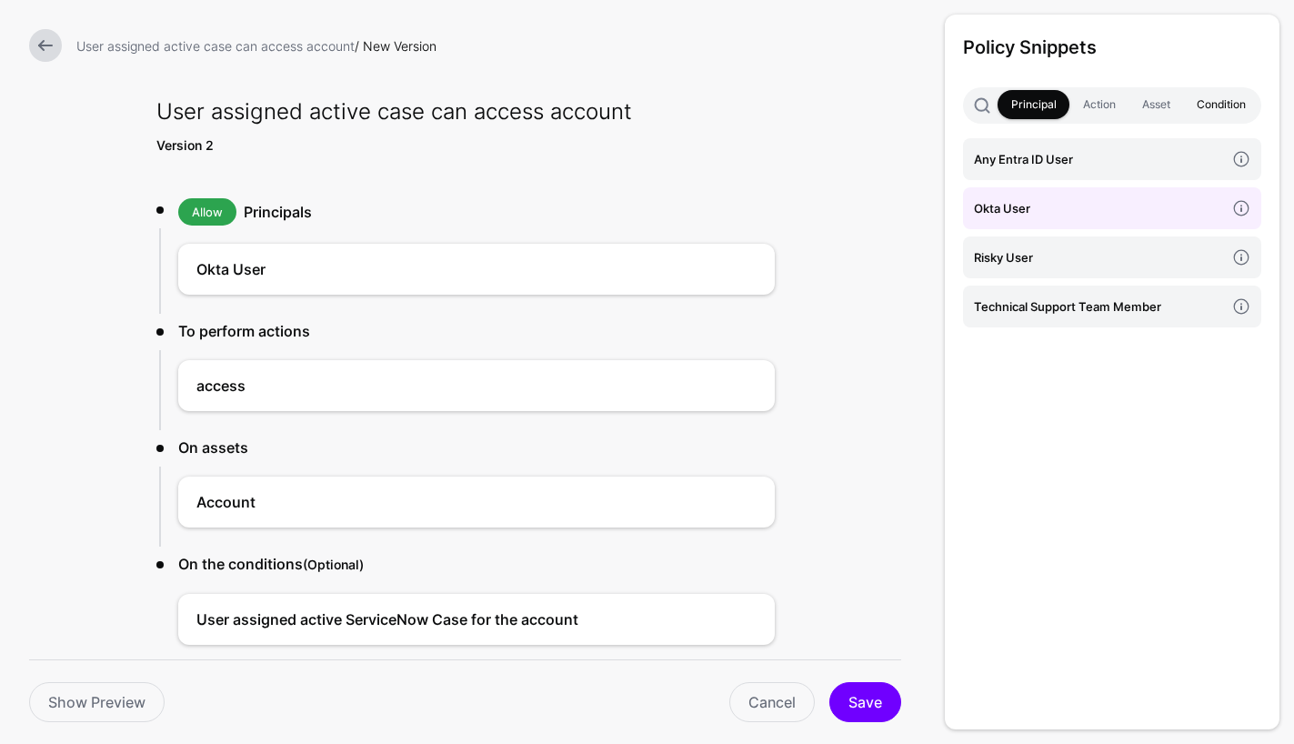
click at [1193, 96] on link "Condition" at bounding box center [1220, 104] width 75 height 29
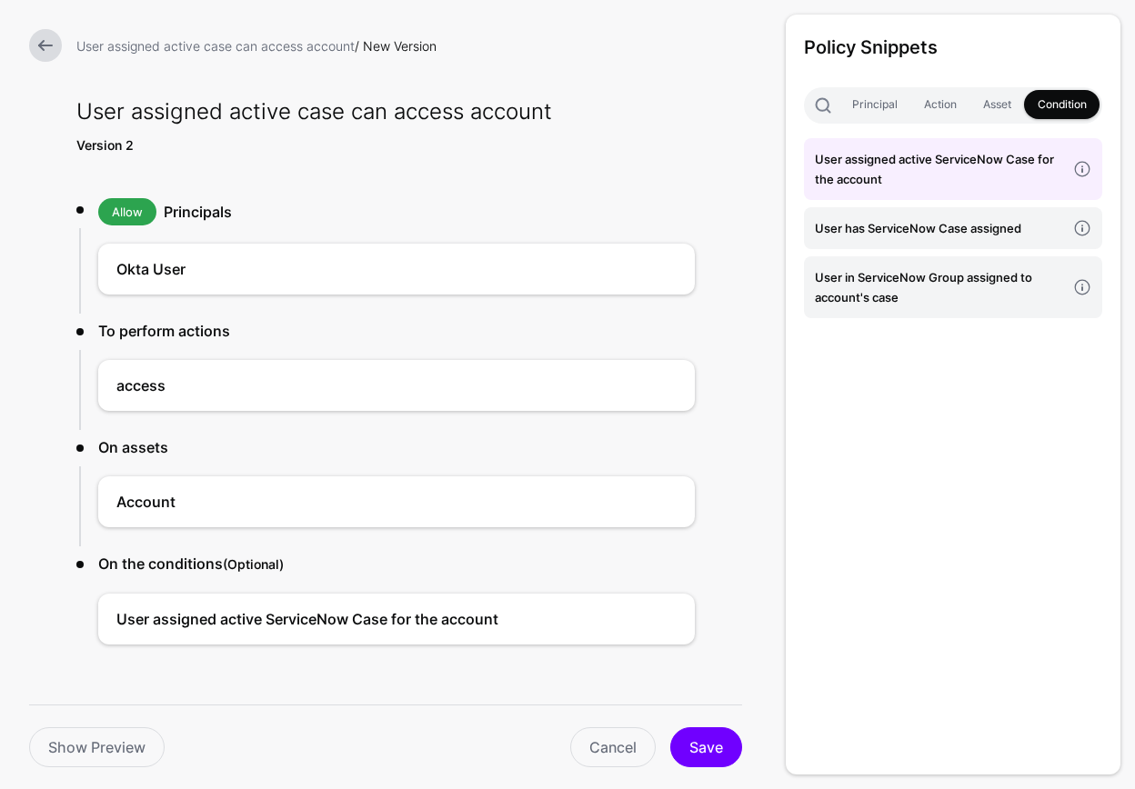
click at [55, 41] on link at bounding box center [45, 45] width 33 height 33
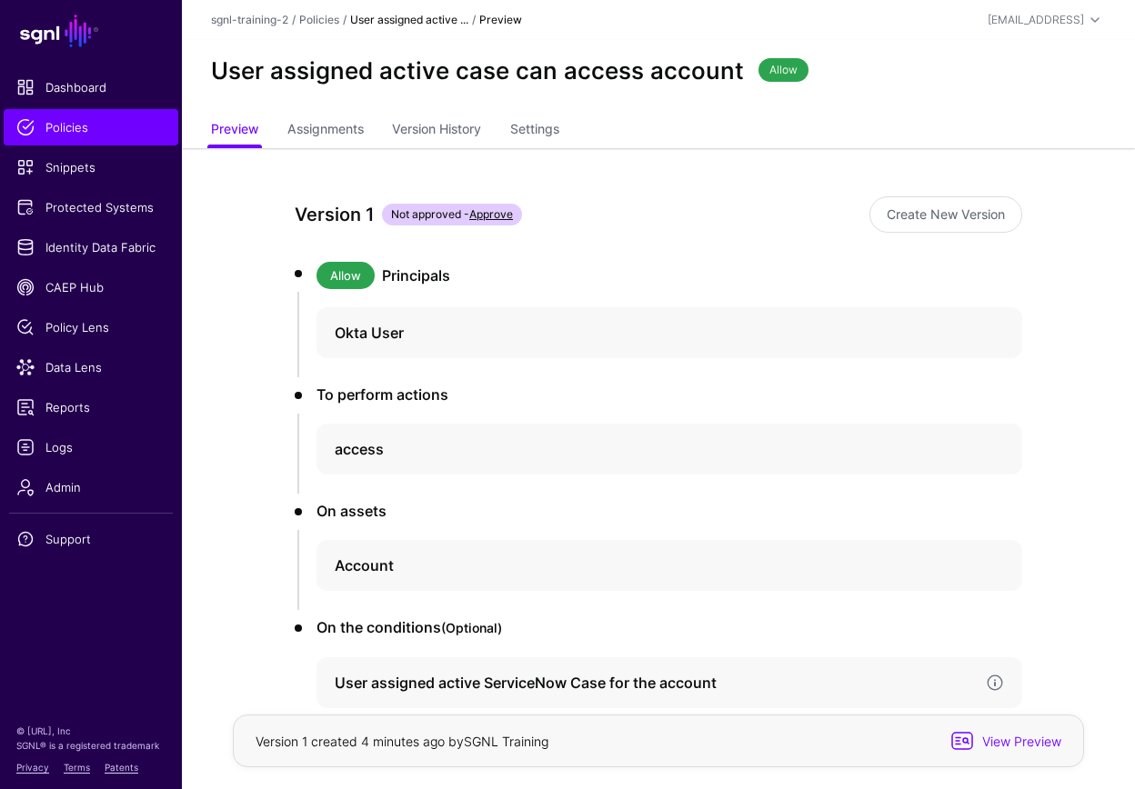
scroll to position [106, 0]
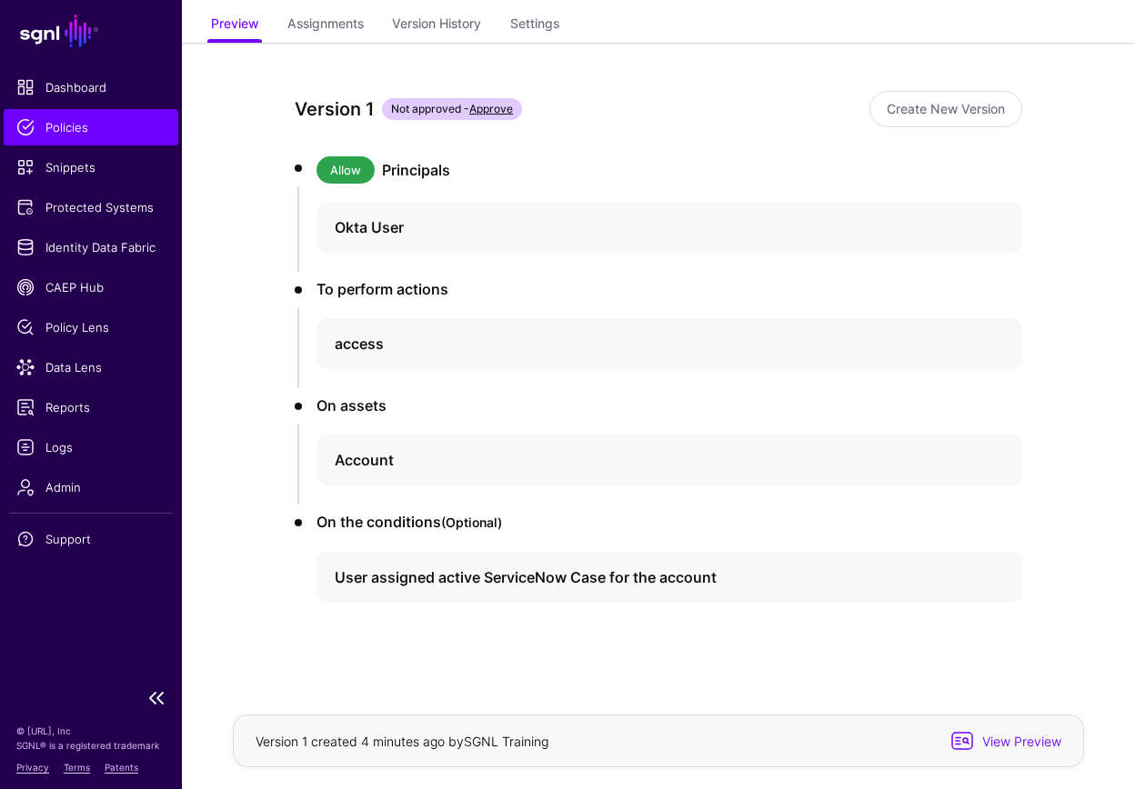
click at [106, 130] on span "Policies" at bounding box center [90, 127] width 149 height 18
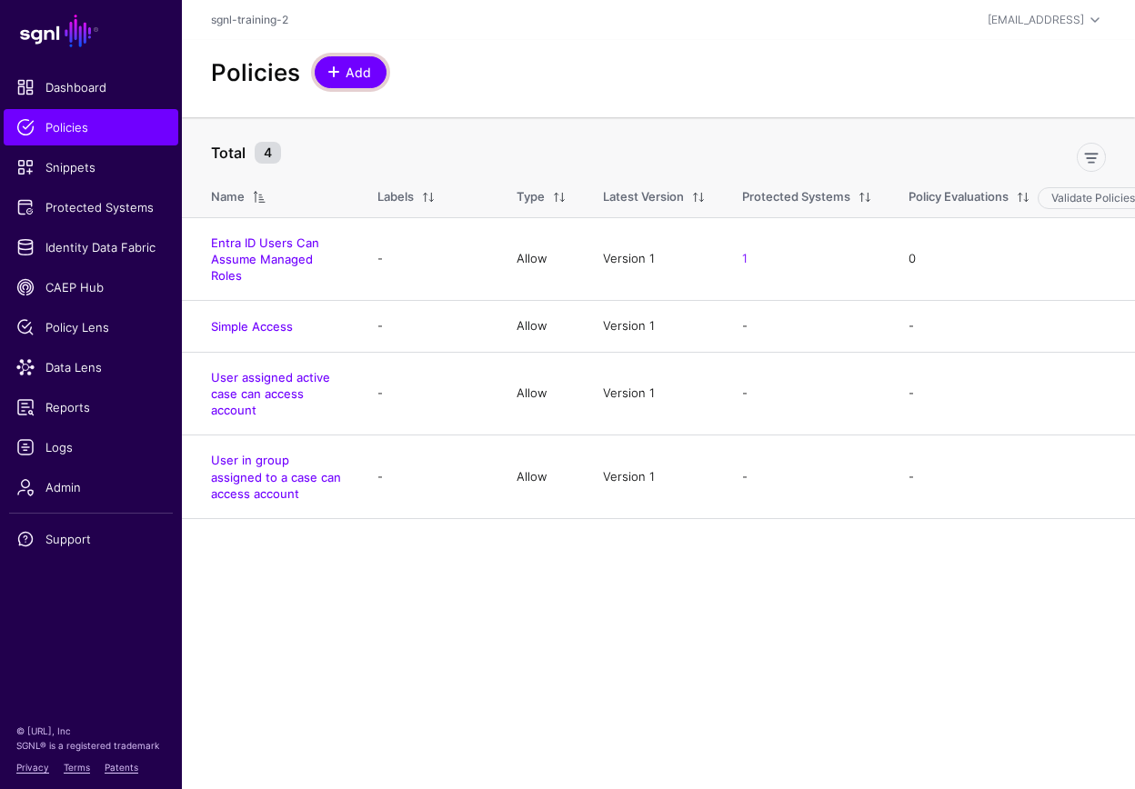
click at [356, 73] on span "Add" at bounding box center [359, 72] width 30 height 19
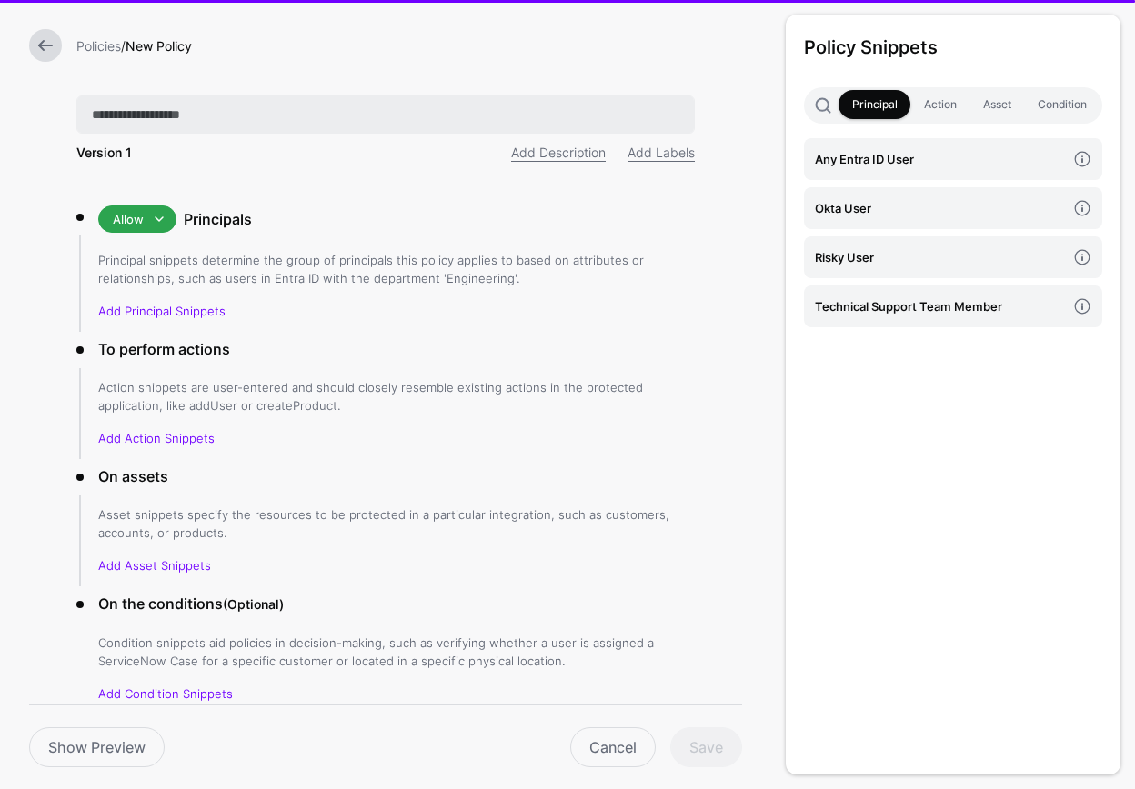
click at [403, 102] on input "text" at bounding box center [385, 115] width 618 height 38
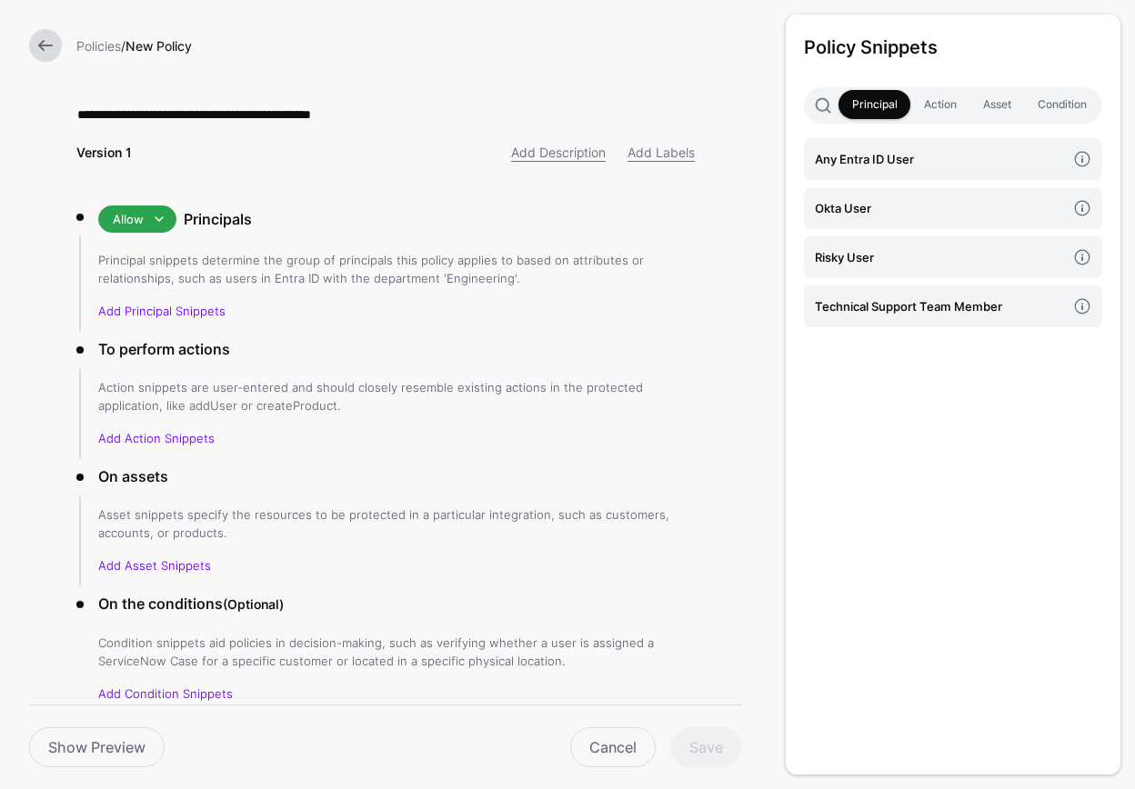
type input "**********"
click at [462, 190] on div "**********" at bounding box center [385, 435] width 677 height 871
click at [940, 298] on h4 "Technical Support Team Member" at bounding box center [940, 307] width 251 height 20
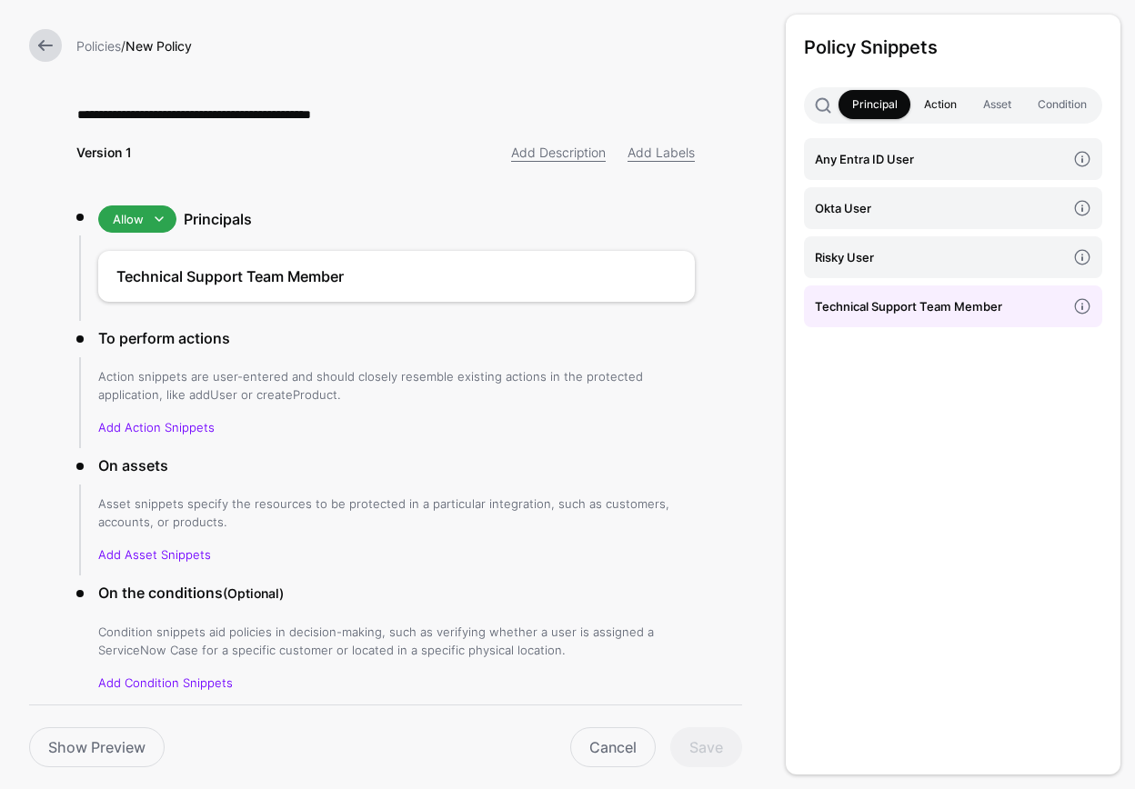
click at [932, 104] on link "Action" at bounding box center [939, 104] width 59 height 29
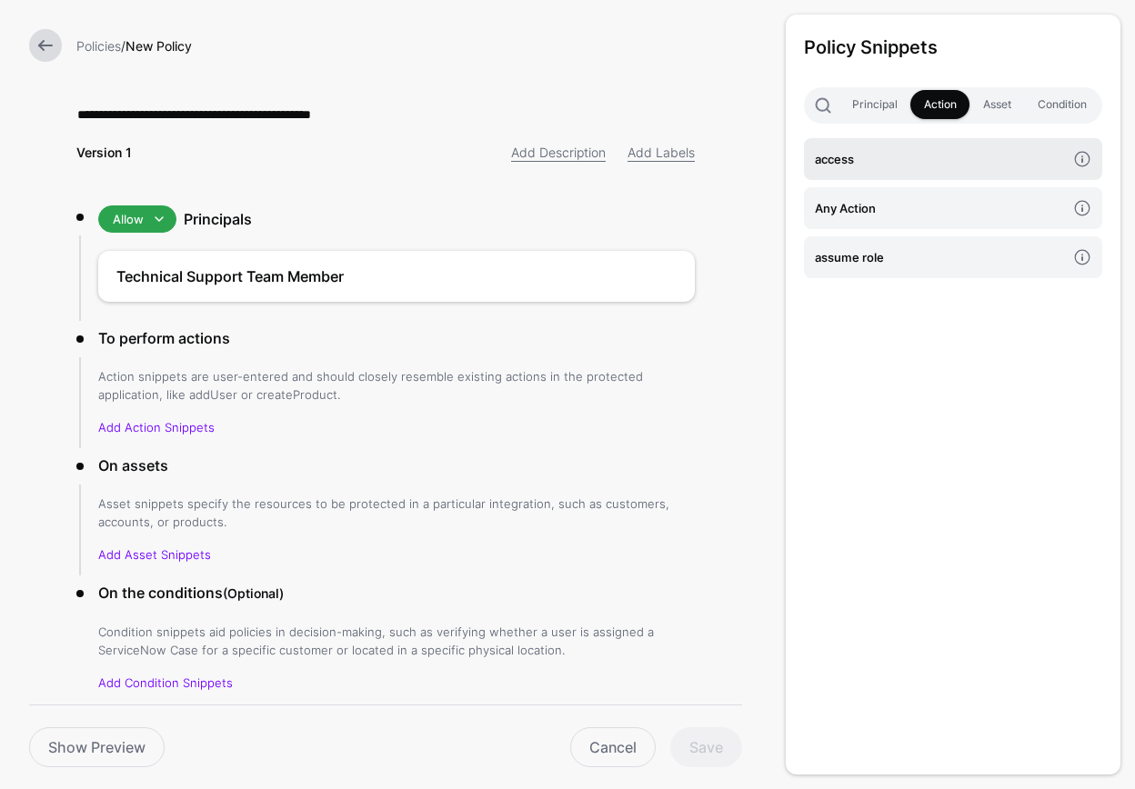
click at [860, 164] on h4 "access" at bounding box center [940, 159] width 251 height 20
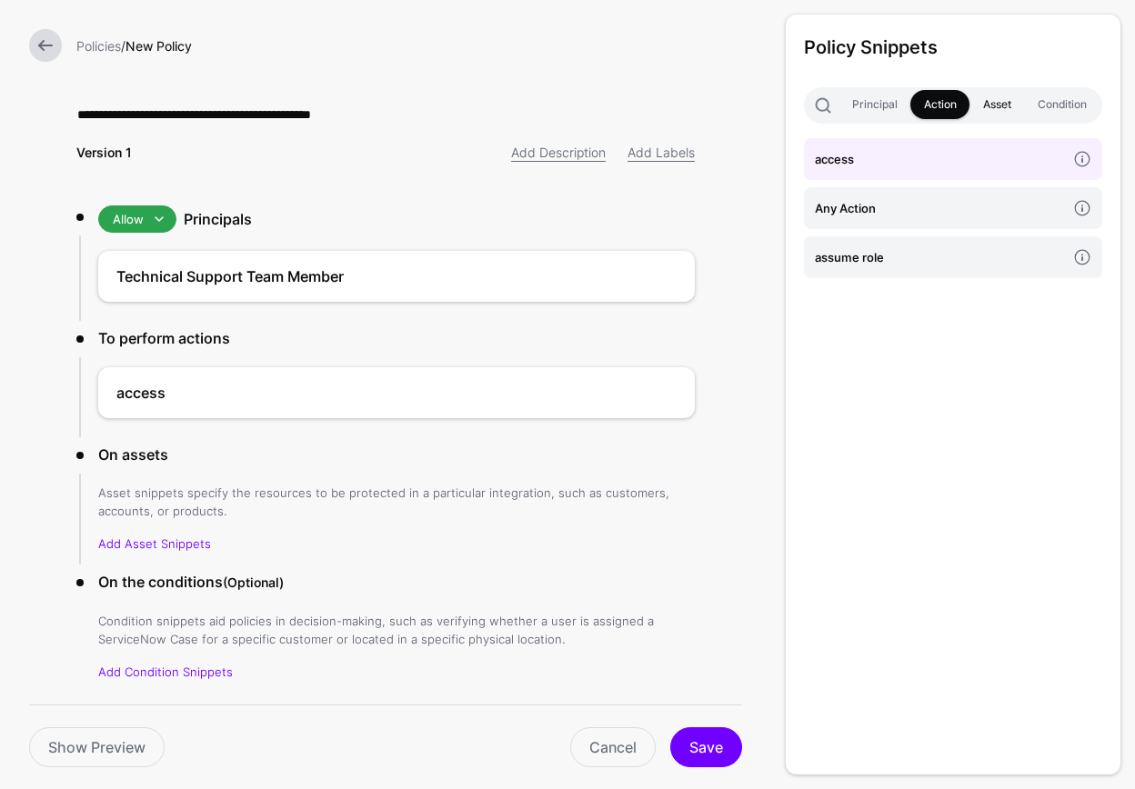
click at [1014, 92] on link "Asset" at bounding box center [997, 104] width 55 height 29
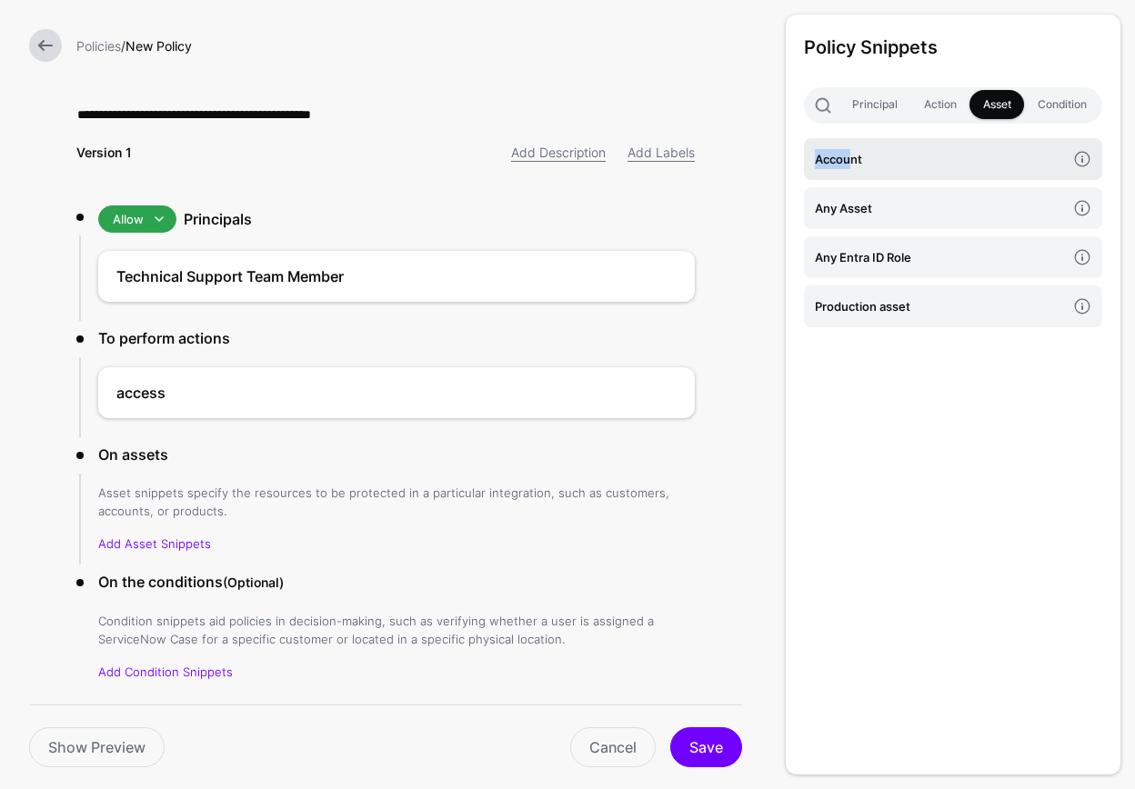
drag, startPoint x: 850, startPoint y: 148, endPoint x: 958, endPoint y: 159, distance: 108.8
click at [850, 151] on h4 "Account" at bounding box center [940, 159] width 251 height 20
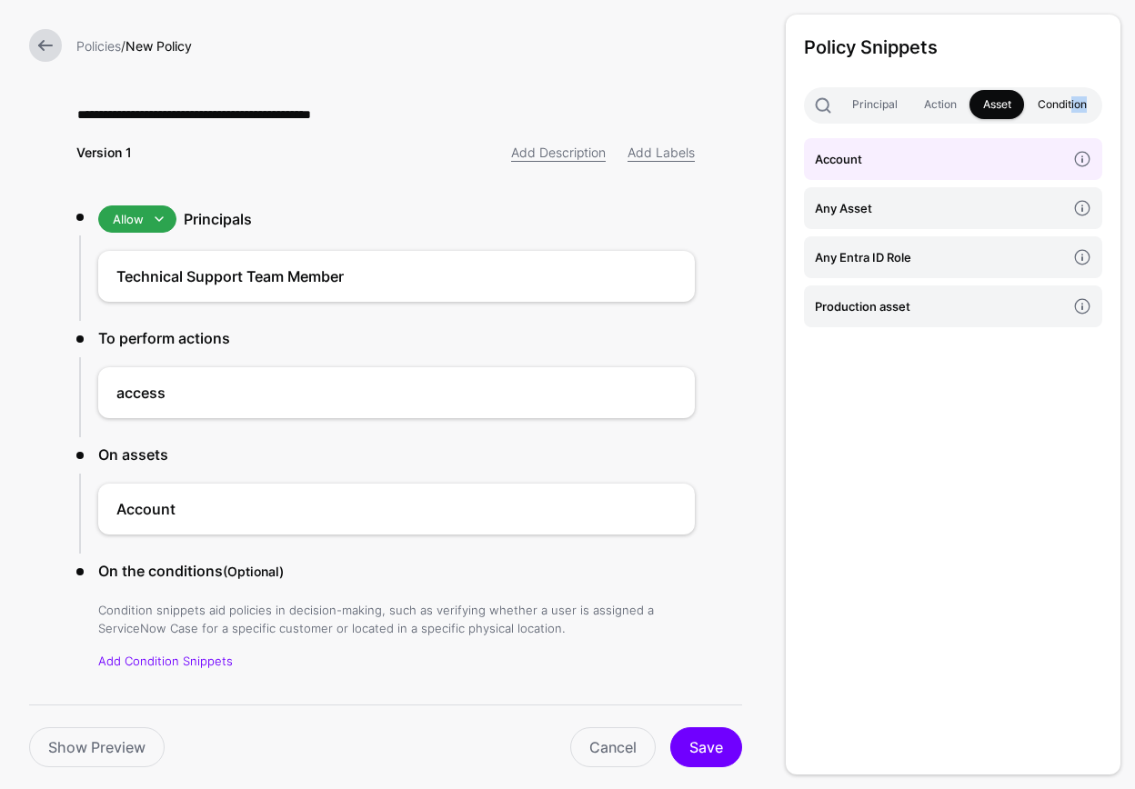
click at [1071, 112] on link "Condition" at bounding box center [1061, 104] width 75 height 29
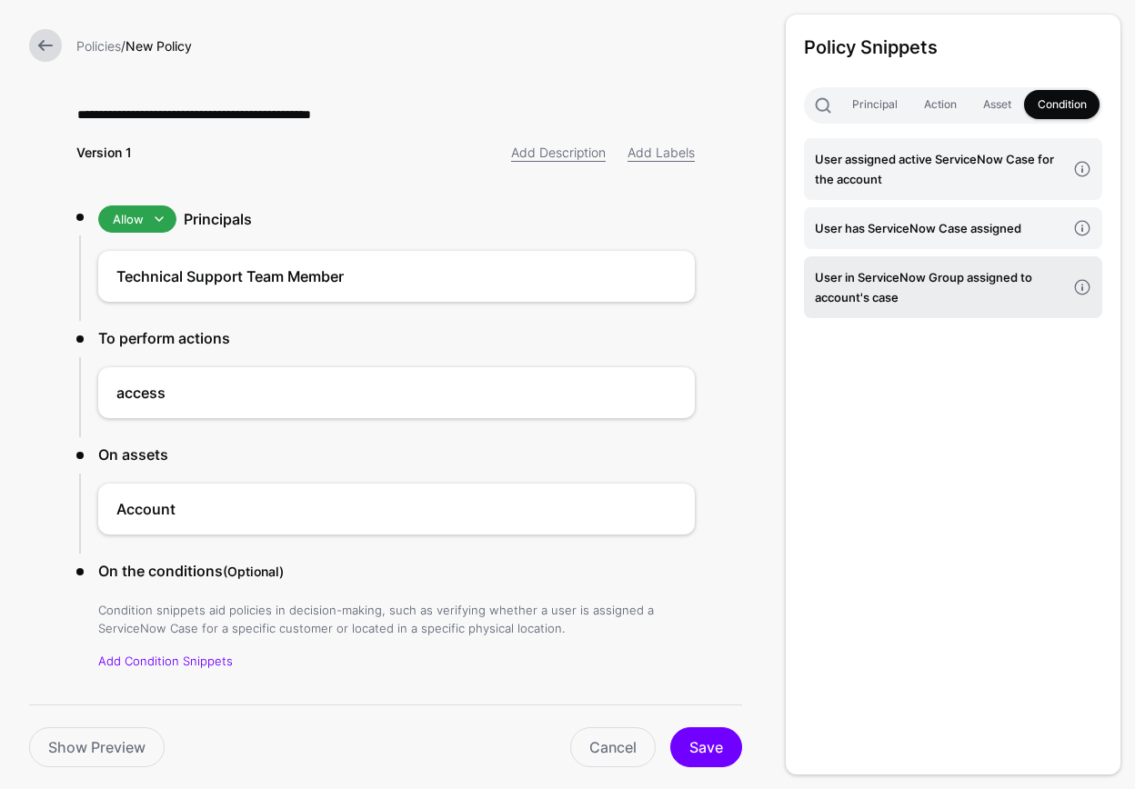
click at [900, 296] on h4 "User in ServiceNow Group assigned to account's case" at bounding box center [940, 287] width 251 height 40
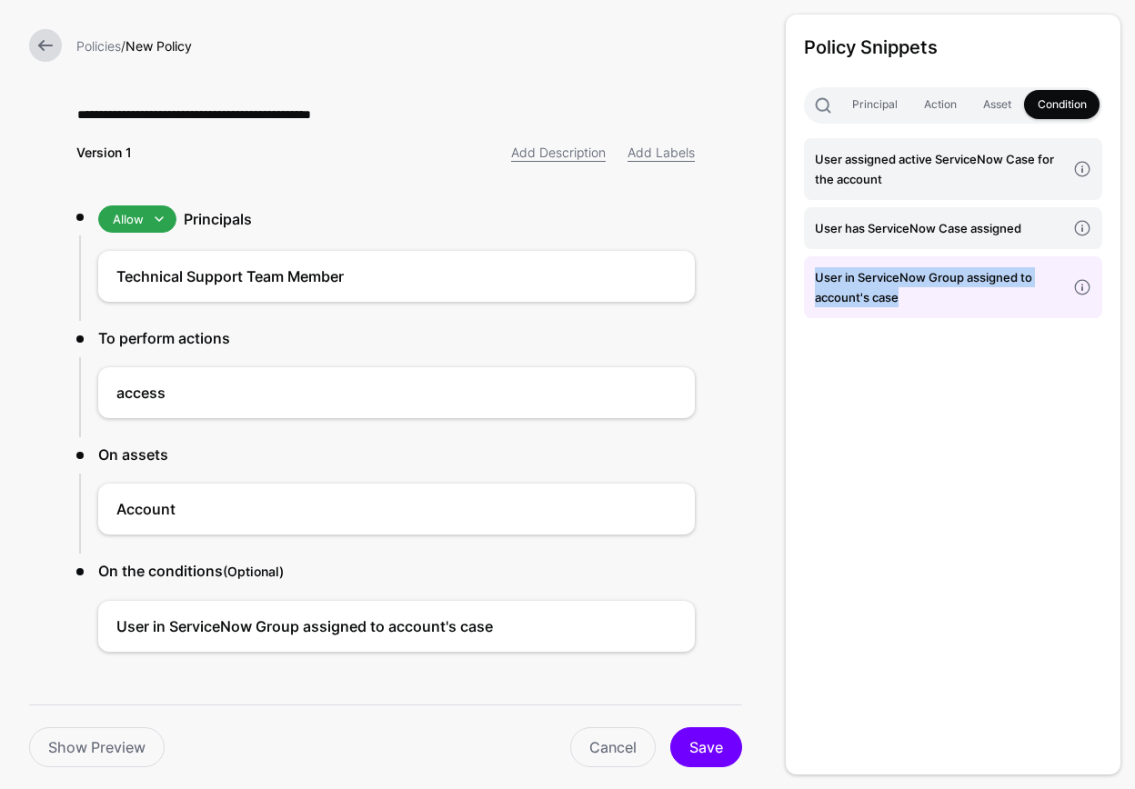
drag, startPoint x: 910, startPoint y: 306, endPoint x: 815, endPoint y: 280, distance: 98.0
click at [815, 280] on h4 "User in ServiceNow Group assigned to account's case" at bounding box center [940, 287] width 251 height 40
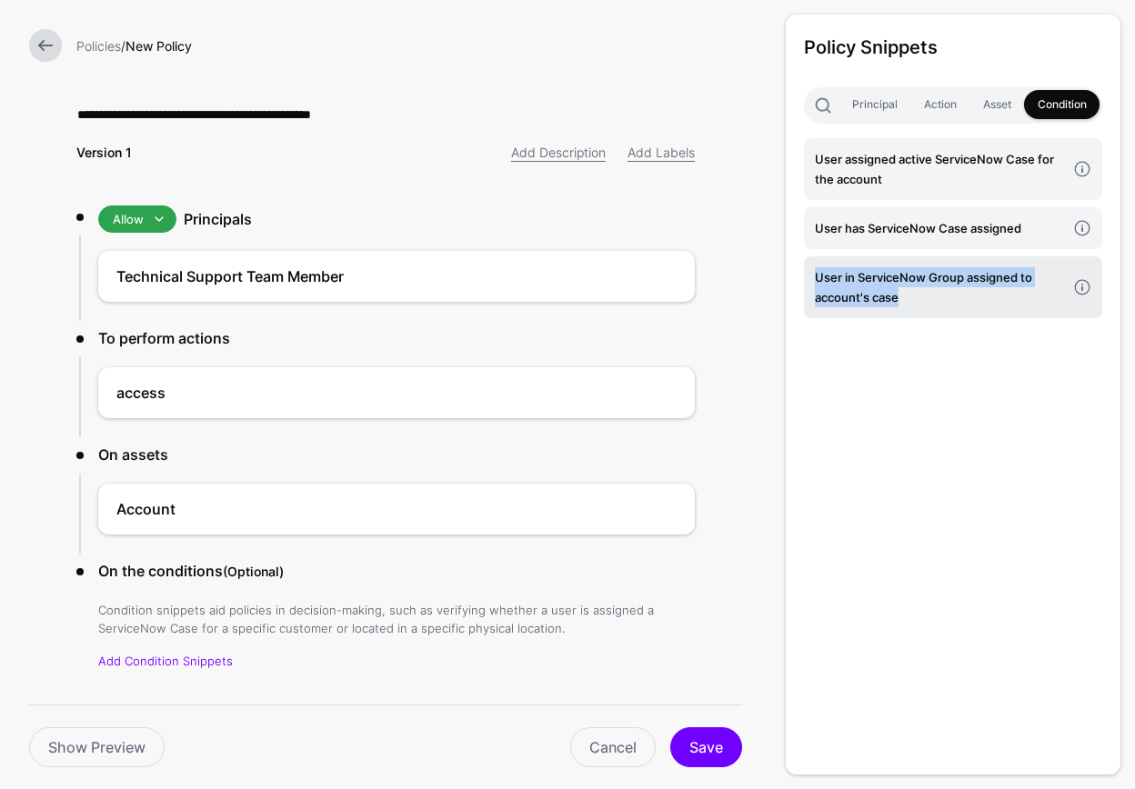
copy h4 "User in ServiceNow Group assigned to account's case"
click at [910, 288] on h4 "User in ServiceNow Group assigned to account's case" at bounding box center [940, 287] width 251 height 40
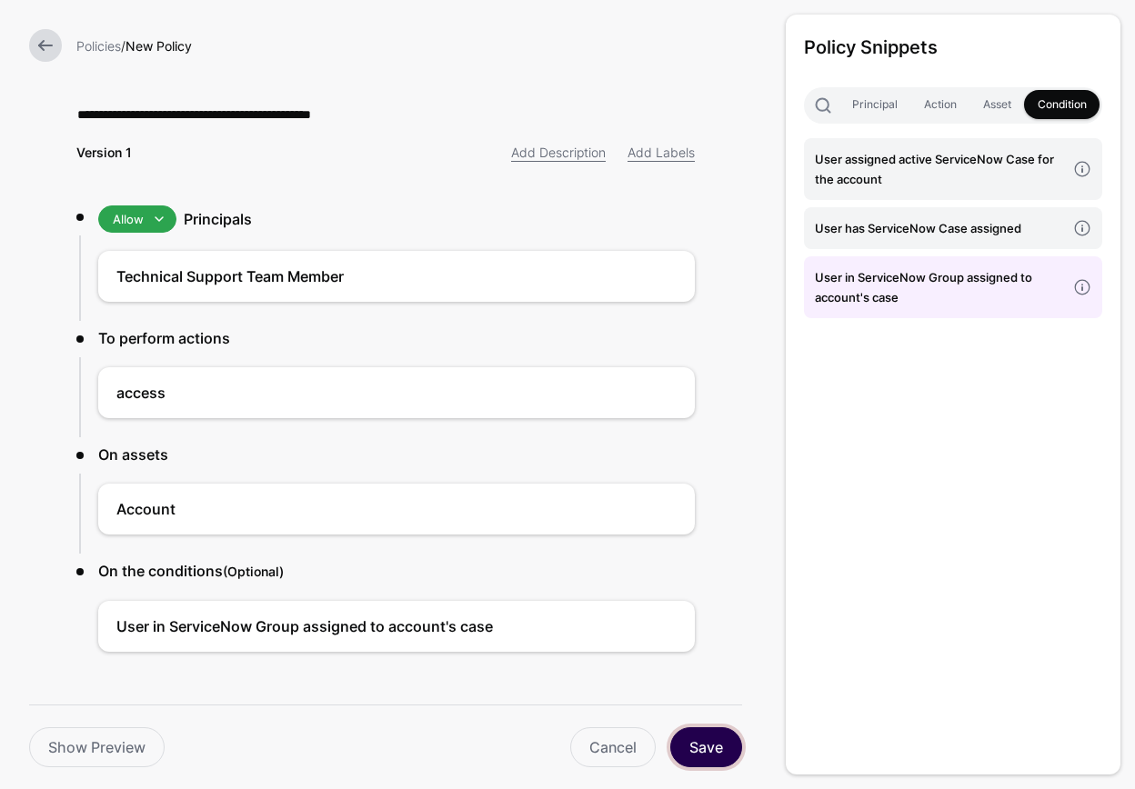
click at [704, 745] on button "Save" at bounding box center [706, 748] width 72 height 40
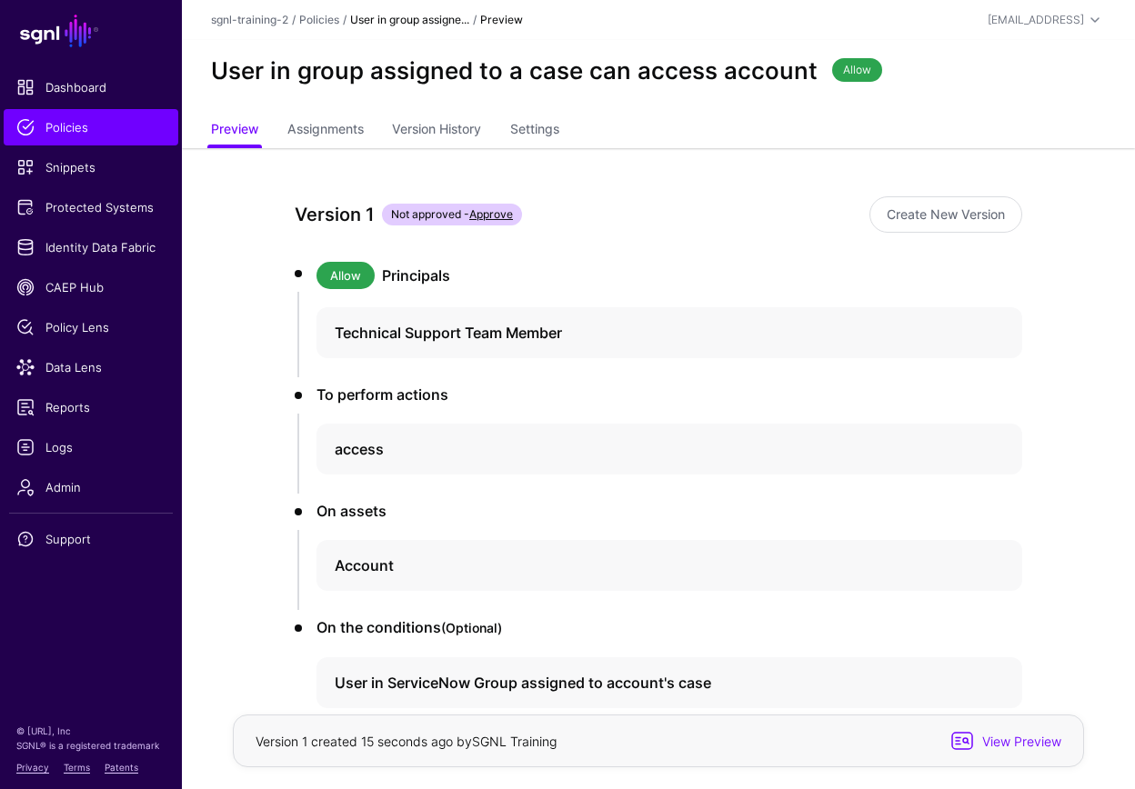
click at [804, 252] on div "Version 1 Not approved - Approve Create New Version Allow Principals Technical …" at bounding box center [657, 521] width 823 height 747
click at [74, 129] on span "Policies" at bounding box center [90, 127] width 149 height 18
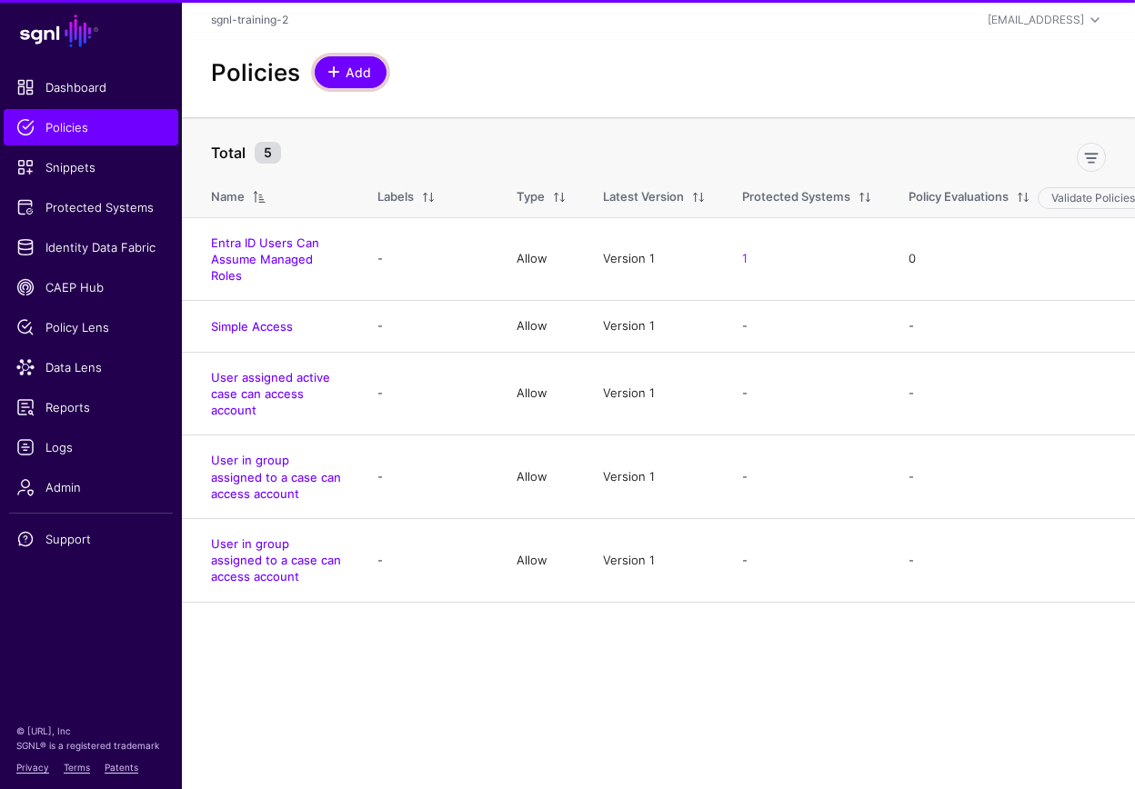
click at [361, 79] on span "Add" at bounding box center [359, 72] width 30 height 19
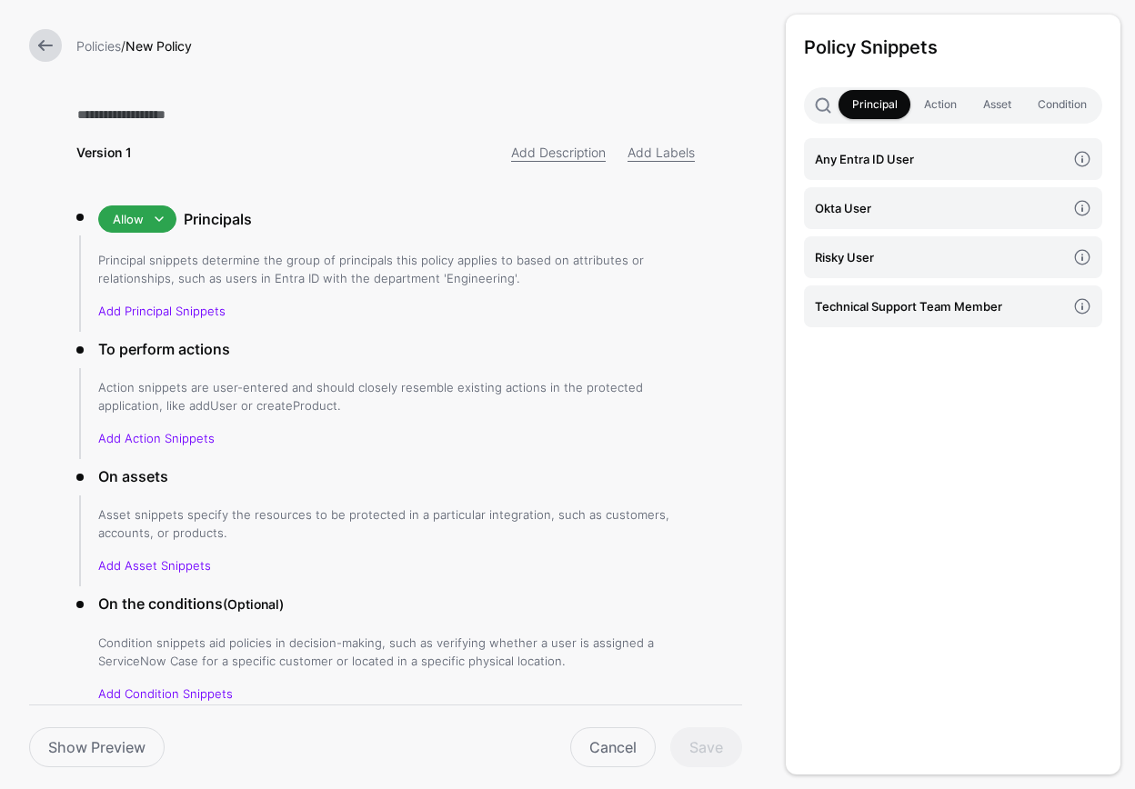
click at [53, 46] on link at bounding box center [45, 45] width 33 height 33
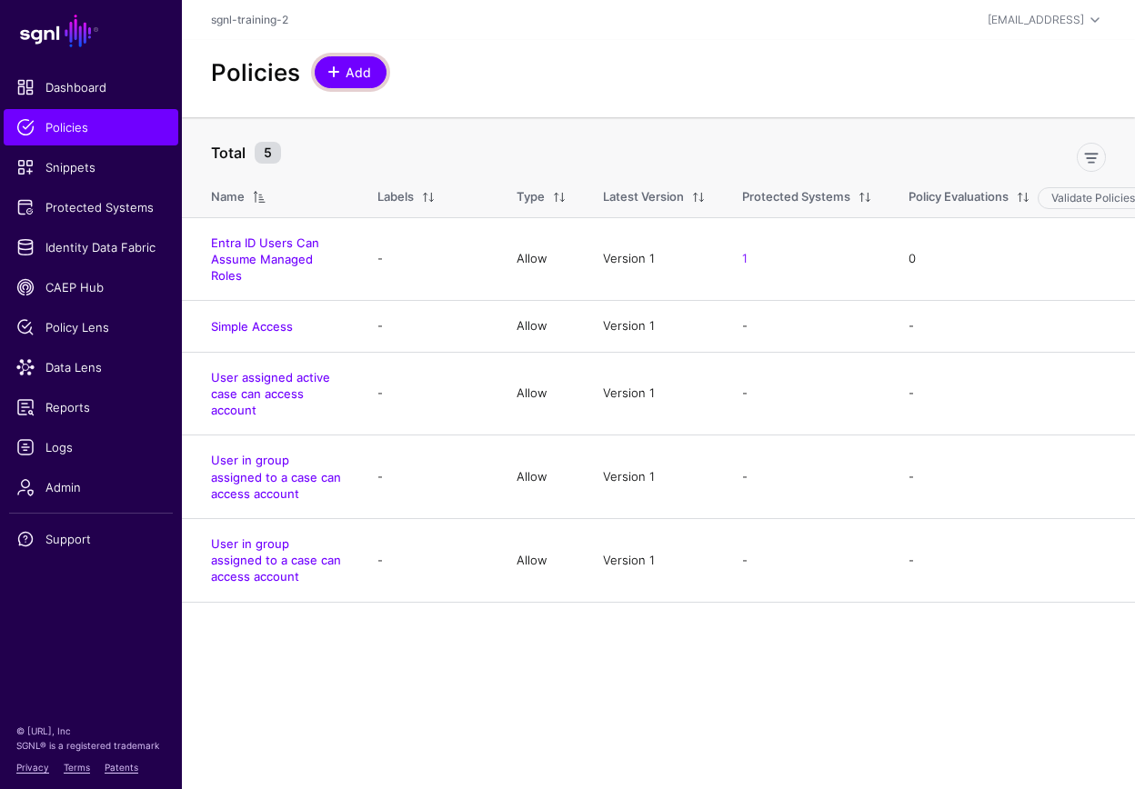
click at [376, 74] on link "Add" at bounding box center [351, 72] width 72 height 32
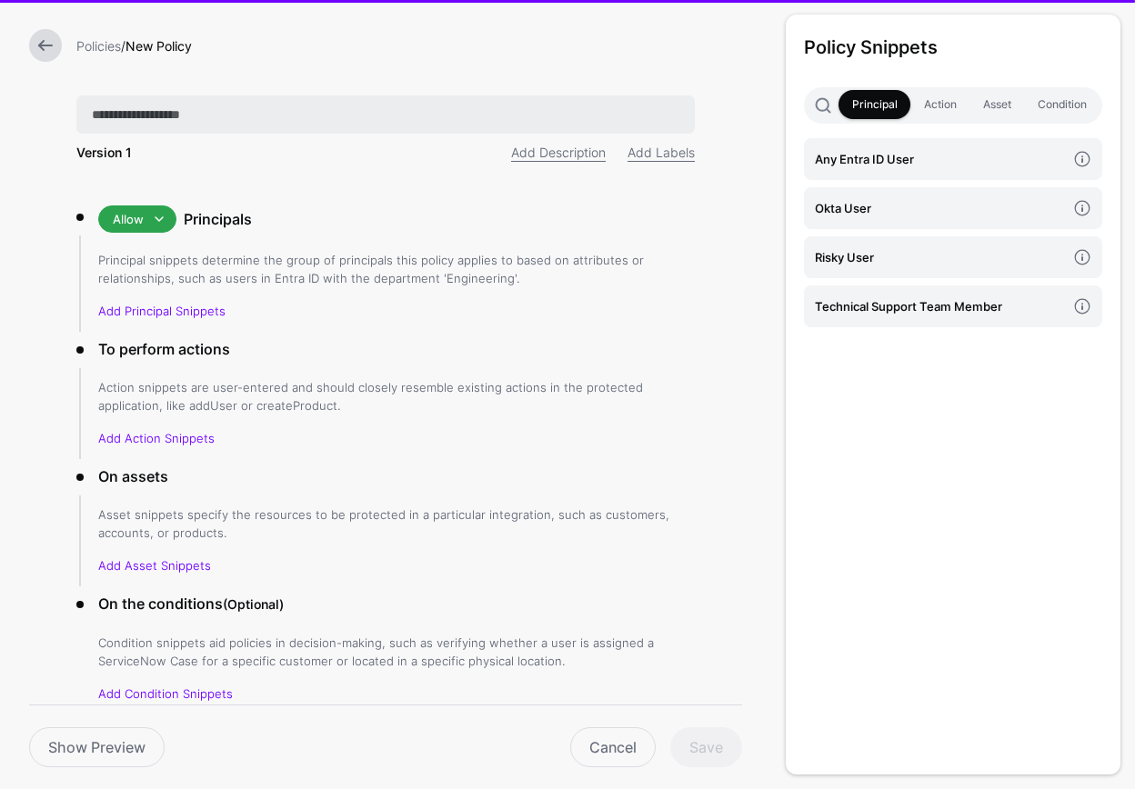
click at [383, 96] on input "text" at bounding box center [385, 115] width 618 height 38
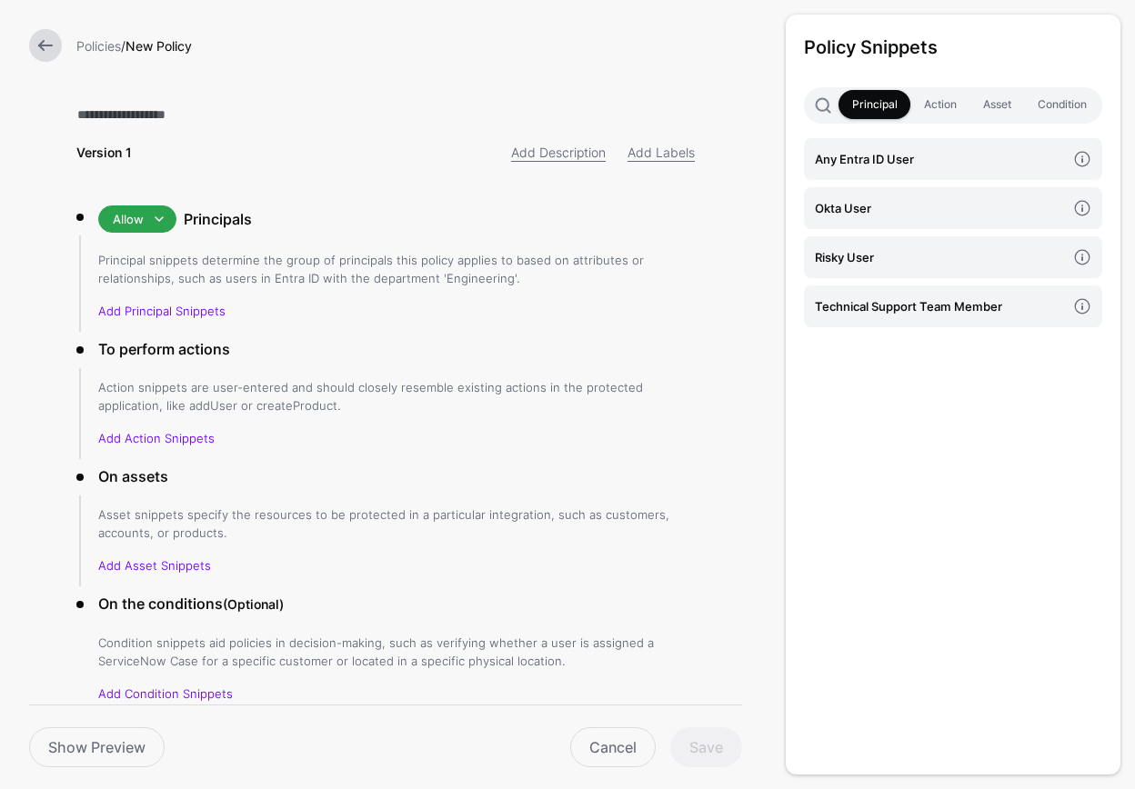
click at [403, 136] on div "Version 1 Add Description Add Labels" at bounding box center [385, 129] width 618 height 66
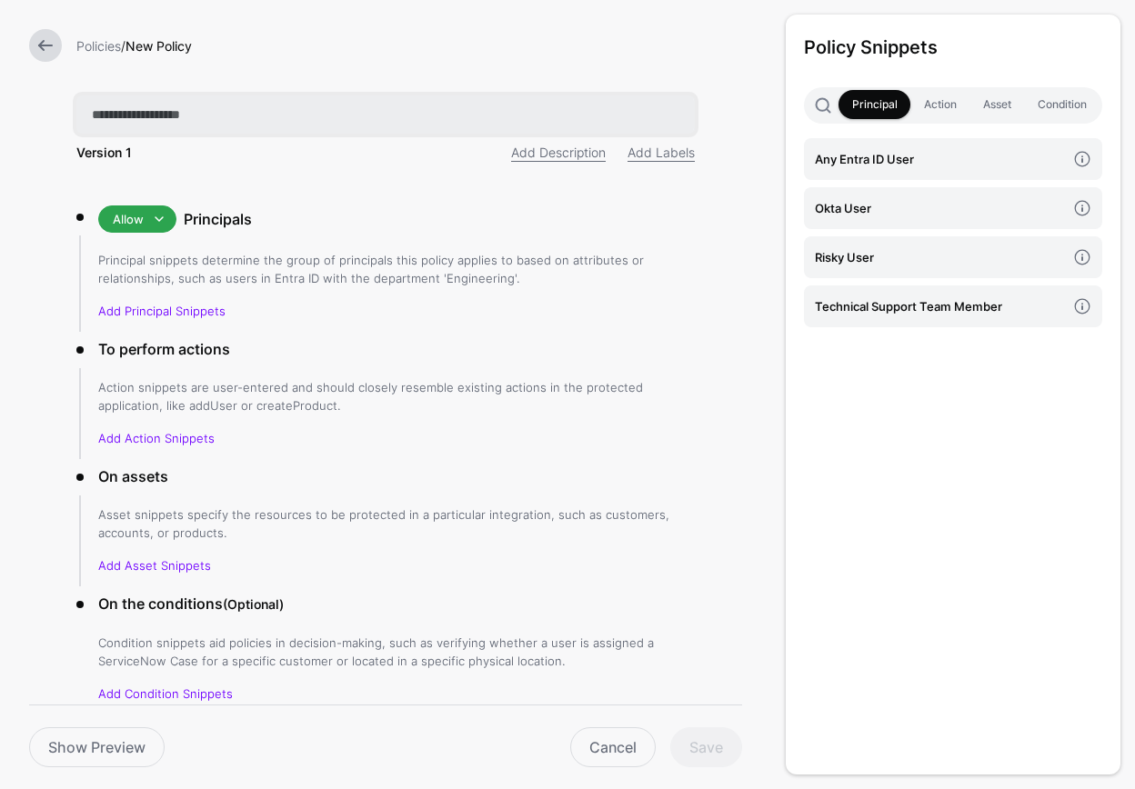
click at [390, 116] on input "text" at bounding box center [385, 115] width 618 height 38
type input "**********"
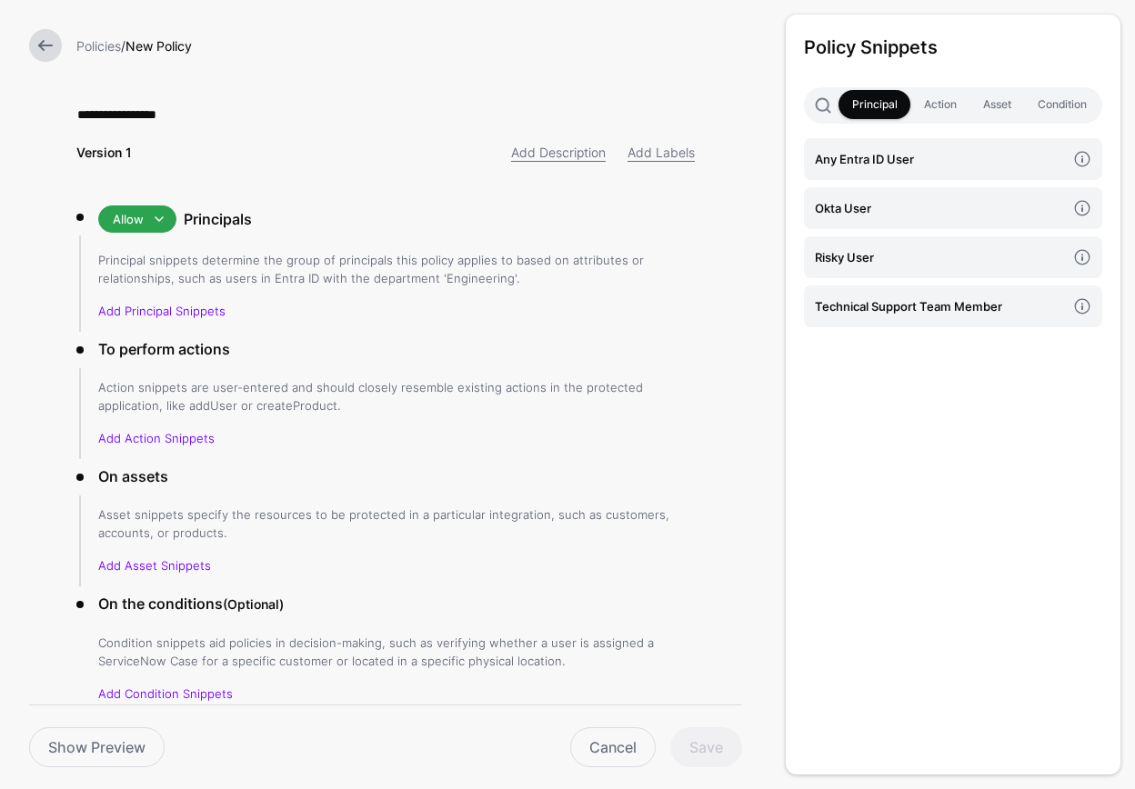
click at [412, 277] on p "Principal snippets determine the group of principals this policy applies to bas…" at bounding box center [396, 269] width 597 height 36
click at [935, 256] on h4 "Risky User" at bounding box center [940, 257] width 251 height 20
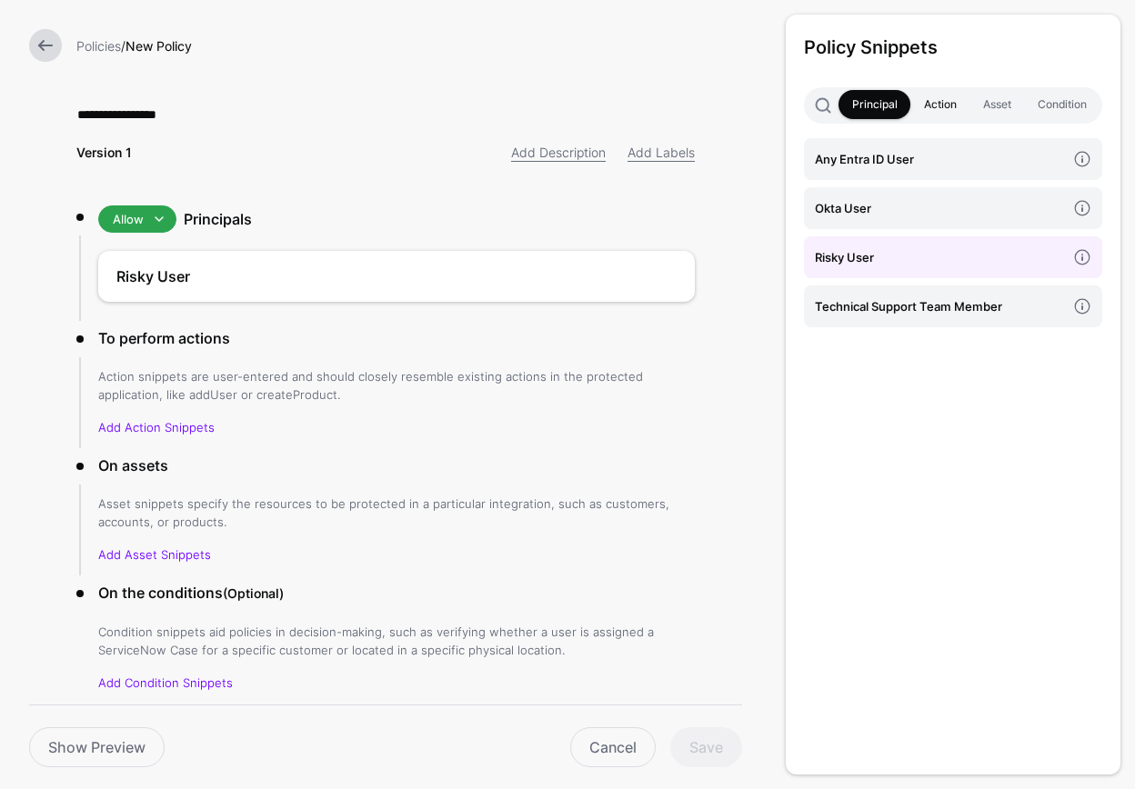
click at [930, 109] on link "Action" at bounding box center [939, 104] width 59 height 29
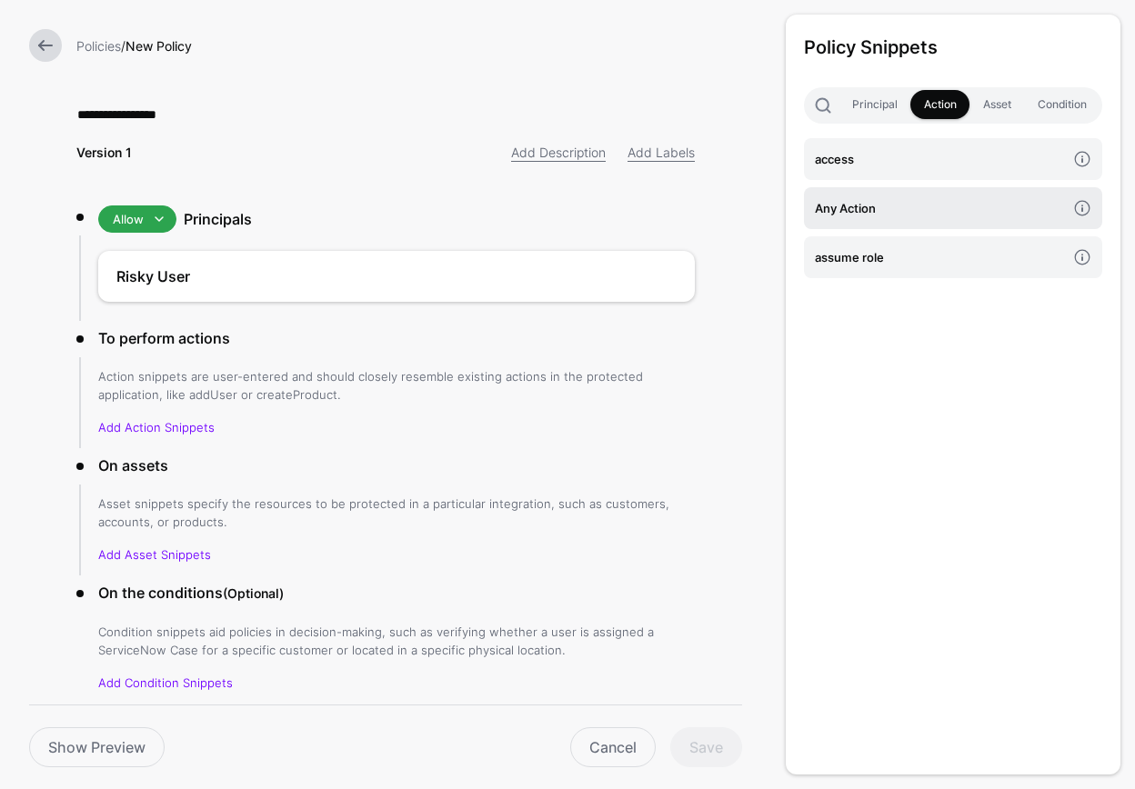
click at [870, 208] on h4 "Any Action" at bounding box center [940, 208] width 251 height 20
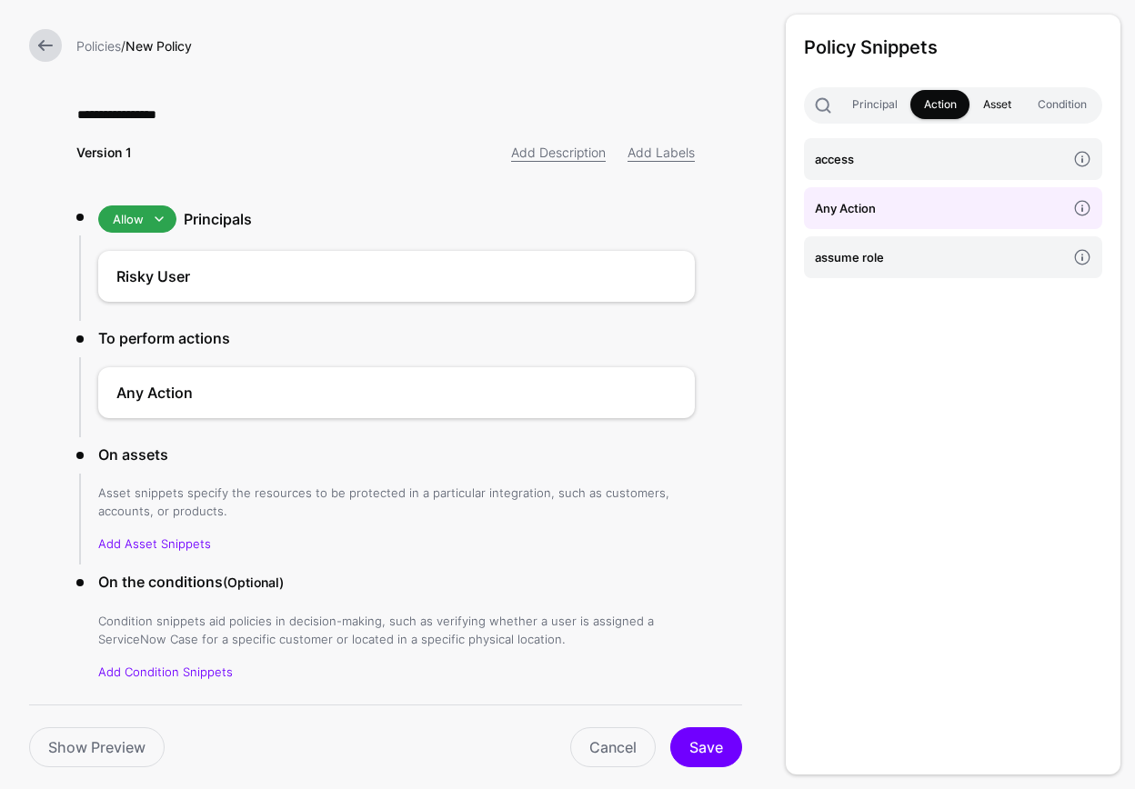
click at [986, 98] on link "Asset" at bounding box center [997, 104] width 55 height 29
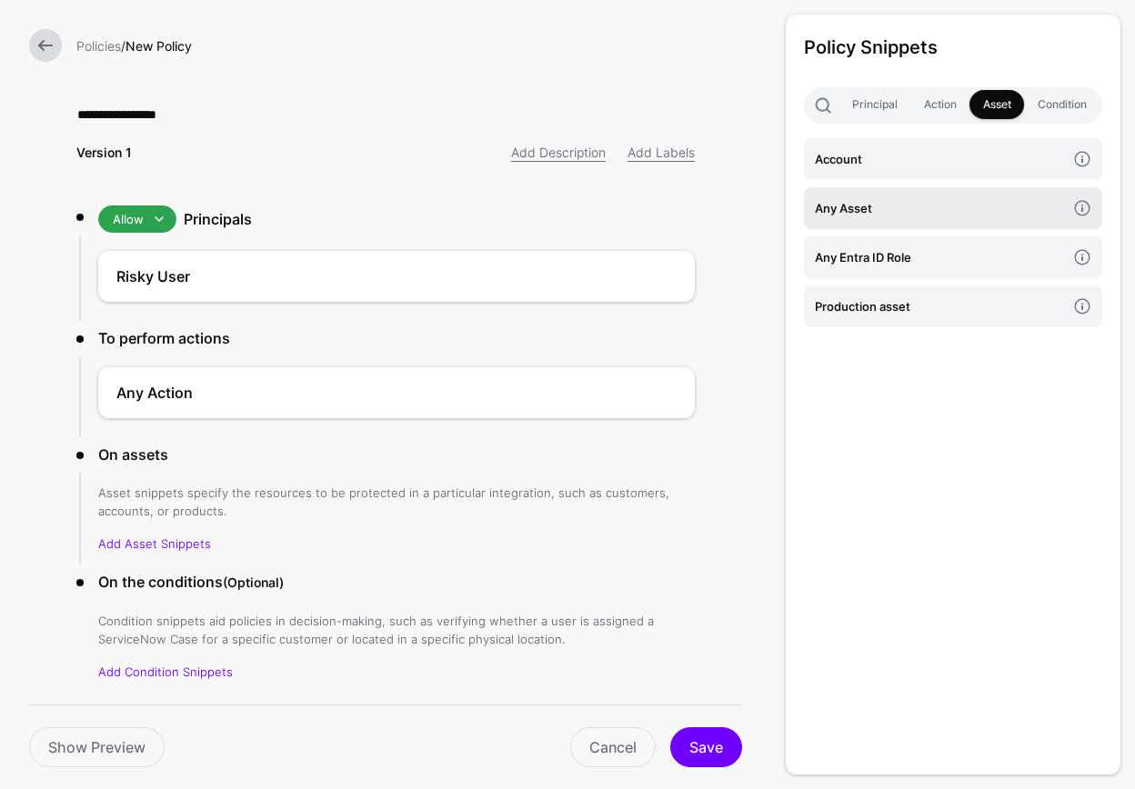
click at [907, 202] on h4 "Any Asset" at bounding box center [940, 208] width 251 height 20
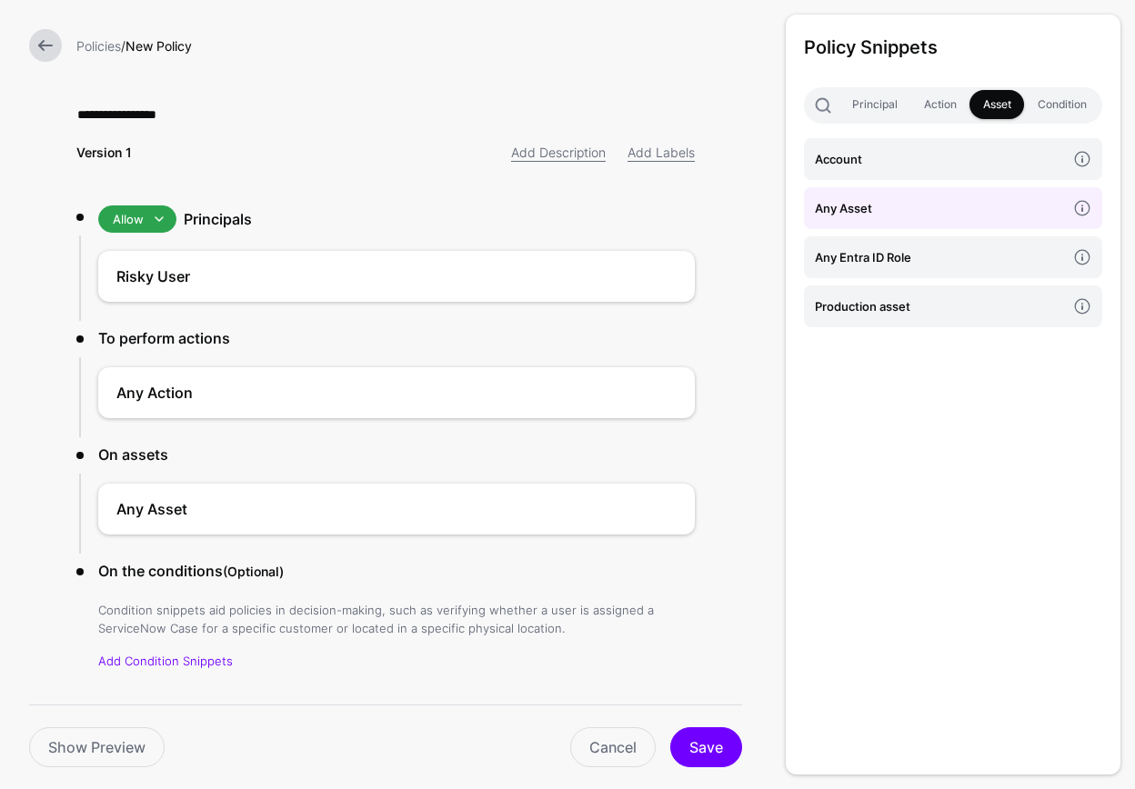
click at [159, 234] on li "Allow Allow Deny Principals Risky User" at bounding box center [385, 263] width 618 height 115
click at [157, 218] on span at bounding box center [159, 219] width 22 height 22
click at [154, 256] on div "Allow" at bounding box center [171, 256] width 116 height 18
click at [154, 256] on div "Risky User" at bounding box center [396, 276] width 597 height 51
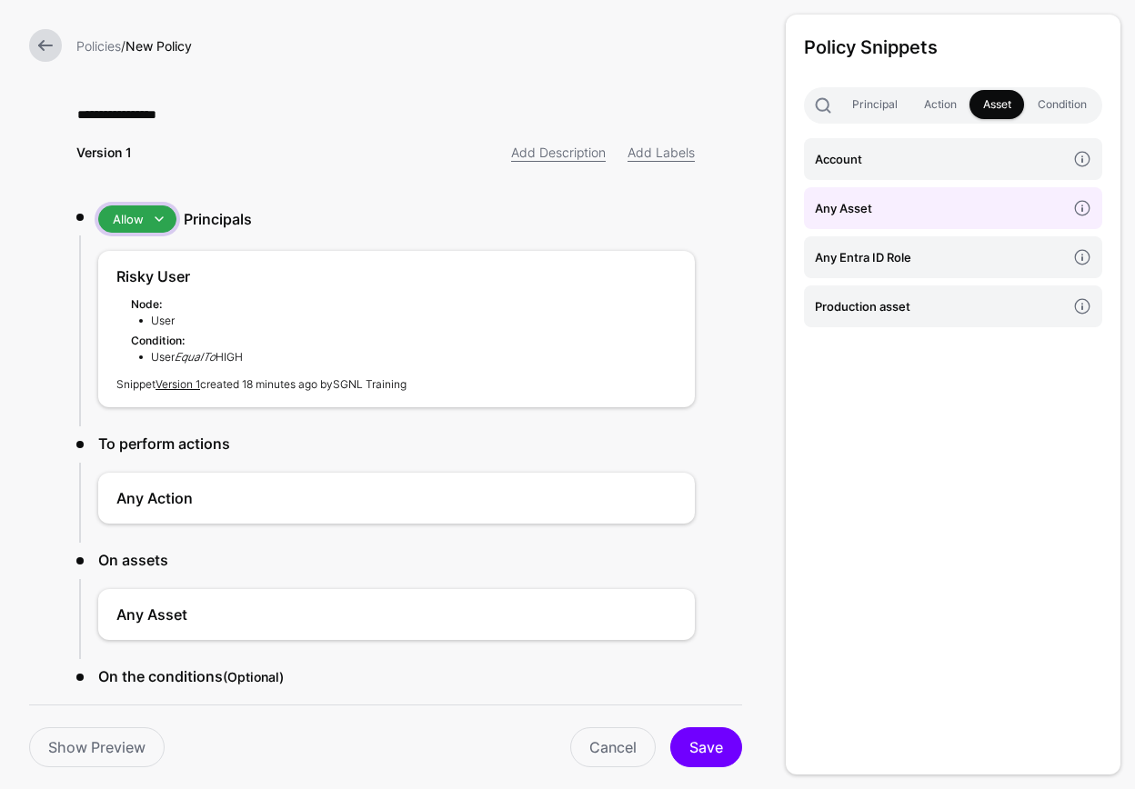
click at [146, 216] on span at bounding box center [154, 219] width 21 height 22
click at [144, 287] on div "Deny" at bounding box center [171, 286] width 116 height 18
click at [356, 181] on div "**********" at bounding box center [385, 472] width 677 height 944
click at [700, 746] on button "Save" at bounding box center [706, 748] width 72 height 40
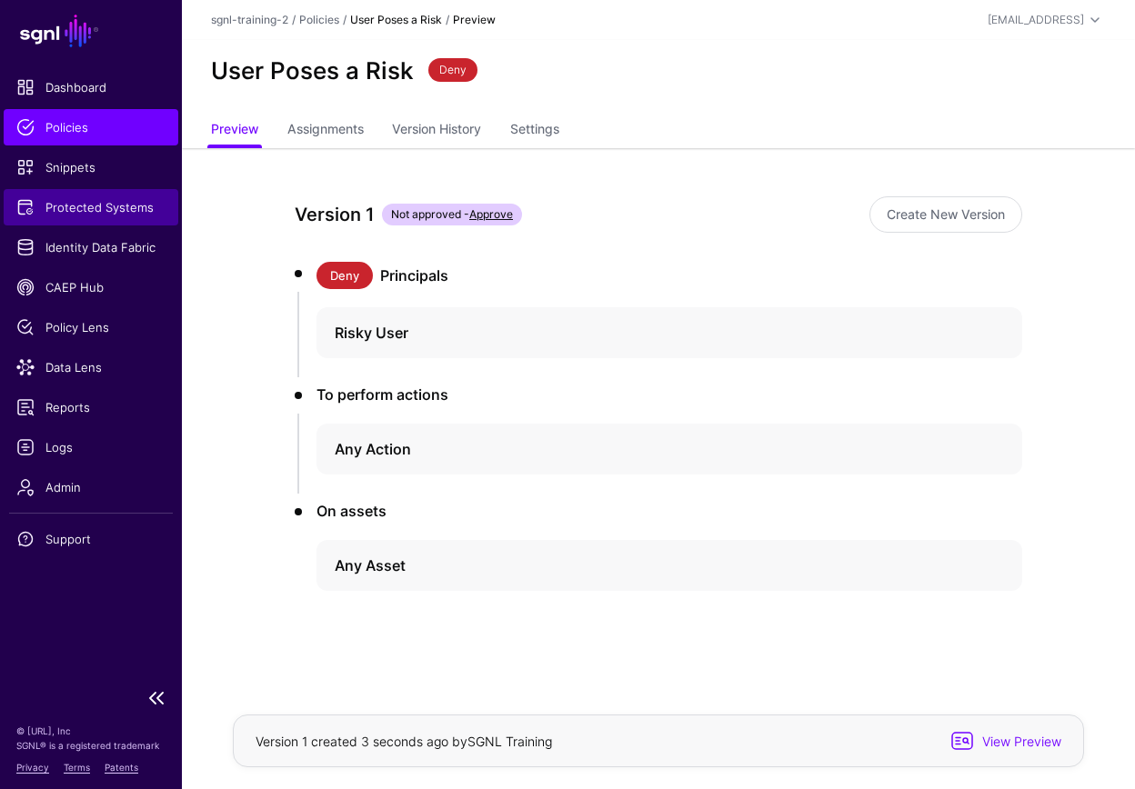
click at [110, 198] on span "Protected Systems" at bounding box center [90, 207] width 149 height 18
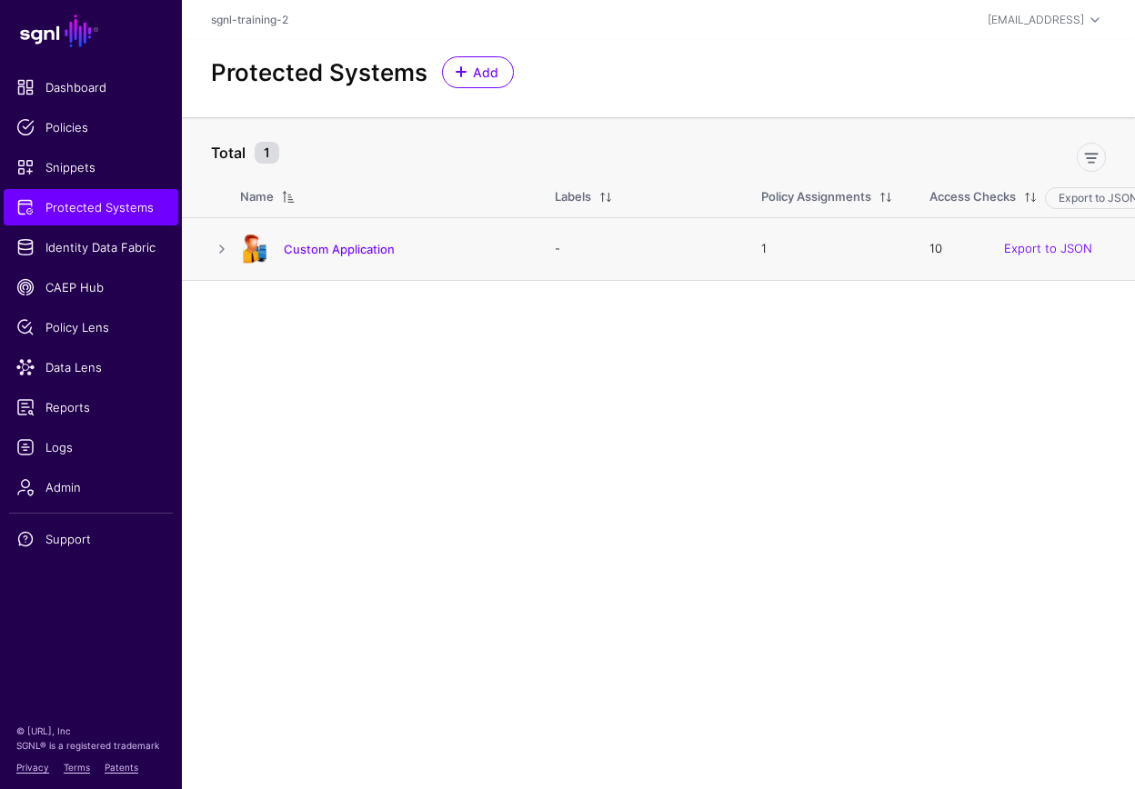
click at [343, 268] on td "Custom Application" at bounding box center [388, 248] width 297 height 63
click at [345, 257] on div "Custom Application" at bounding box center [379, 249] width 293 height 29
click at [345, 249] on link "Custom Application" at bounding box center [339, 249] width 111 height 15
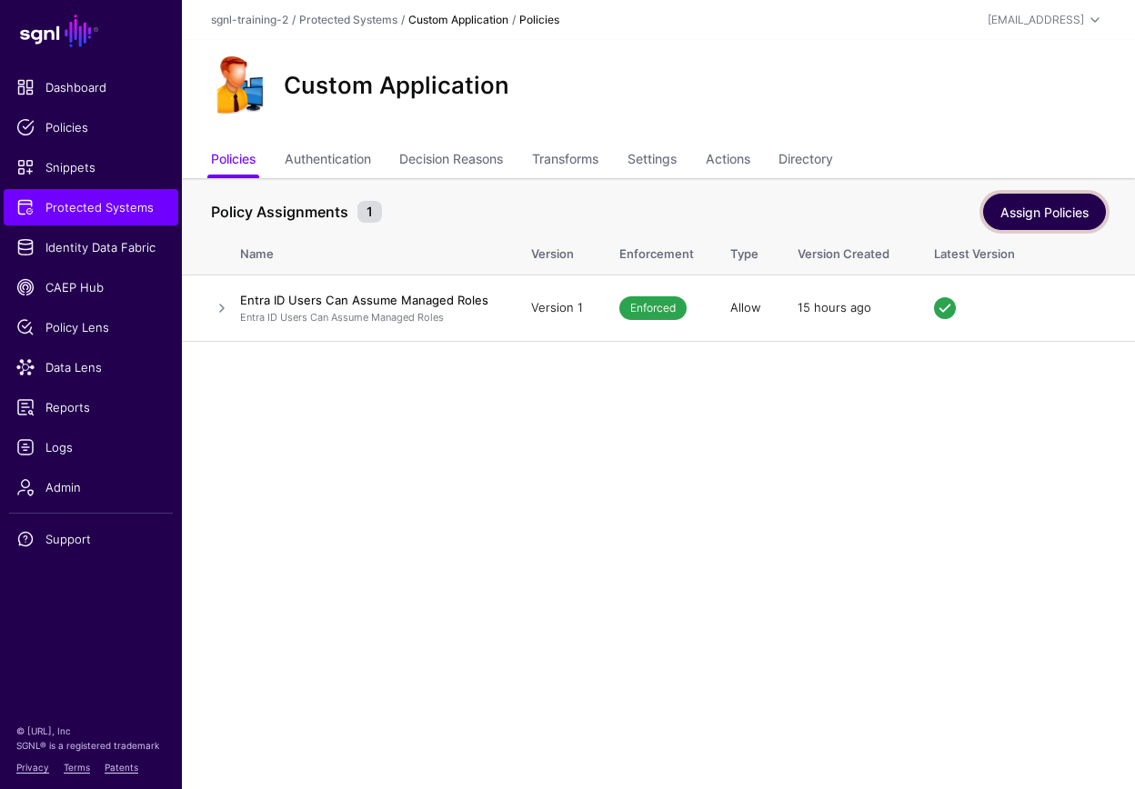
click at [1047, 216] on link "Assign Policies" at bounding box center [1044, 212] width 123 height 36
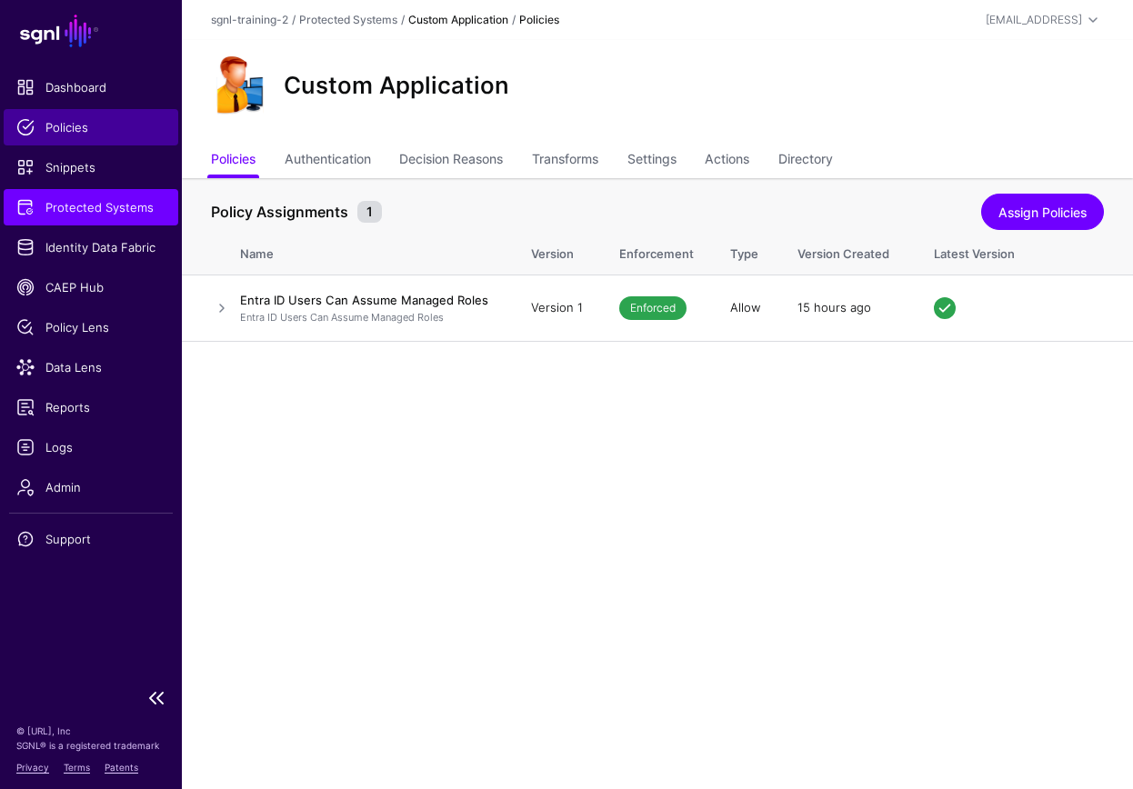
click at [61, 127] on span "Policies" at bounding box center [90, 127] width 149 height 18
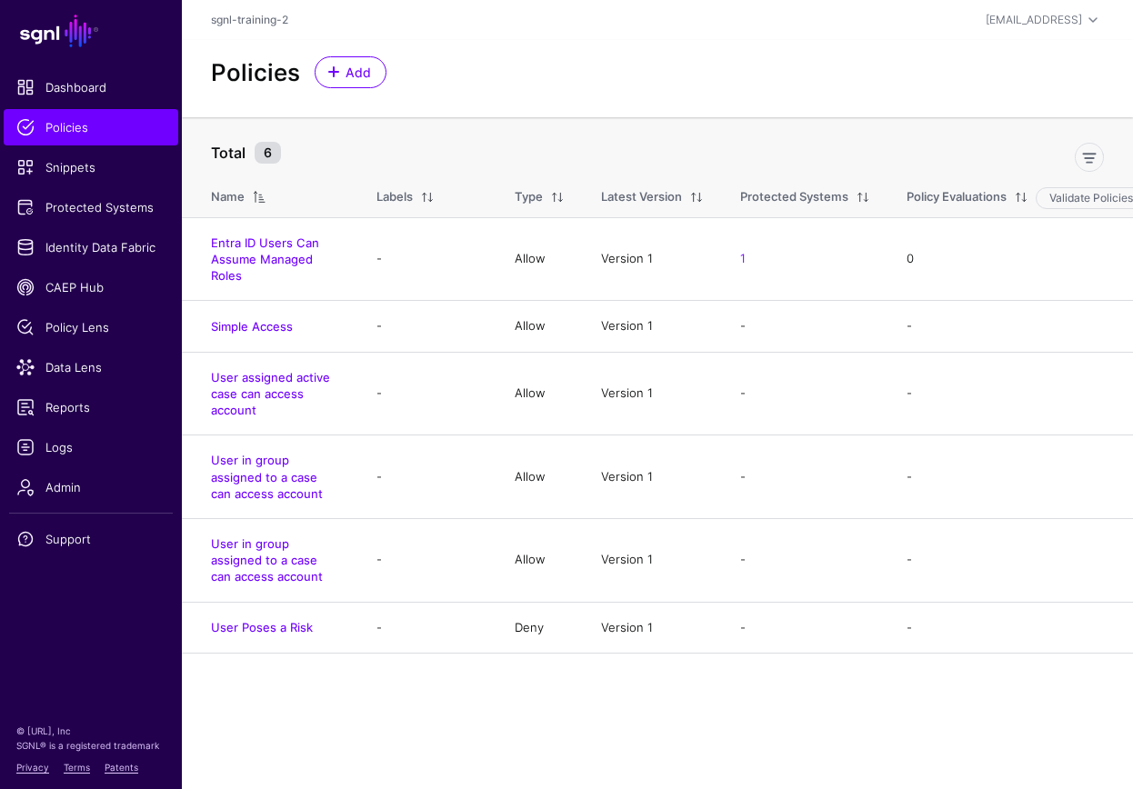
click at [367, 210] on th "Labels" at bounding box center [427, 193] width 138 height 47
click at [314, 571] on link "User in group assigned to a case can access account" at bounding box center [267, 560] width 112 height 47
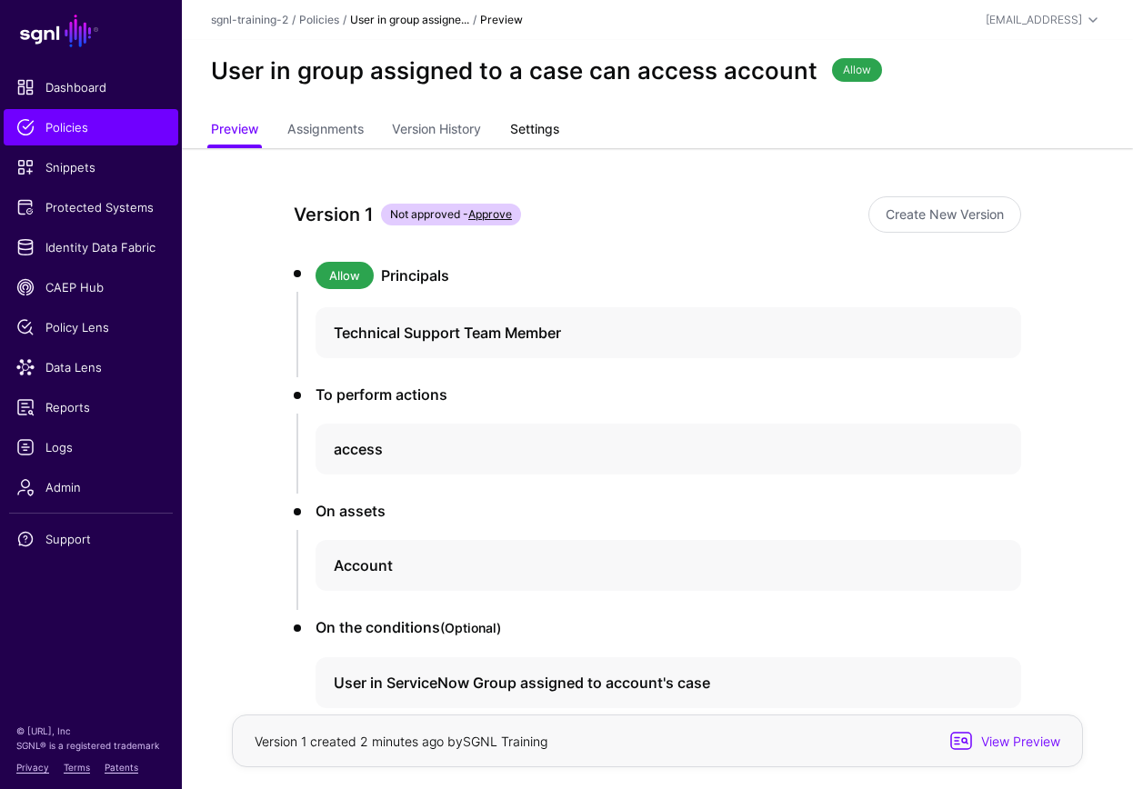
click at [543, 131] on link "Settings" at bounding box center [534, 131] width 49 height 35
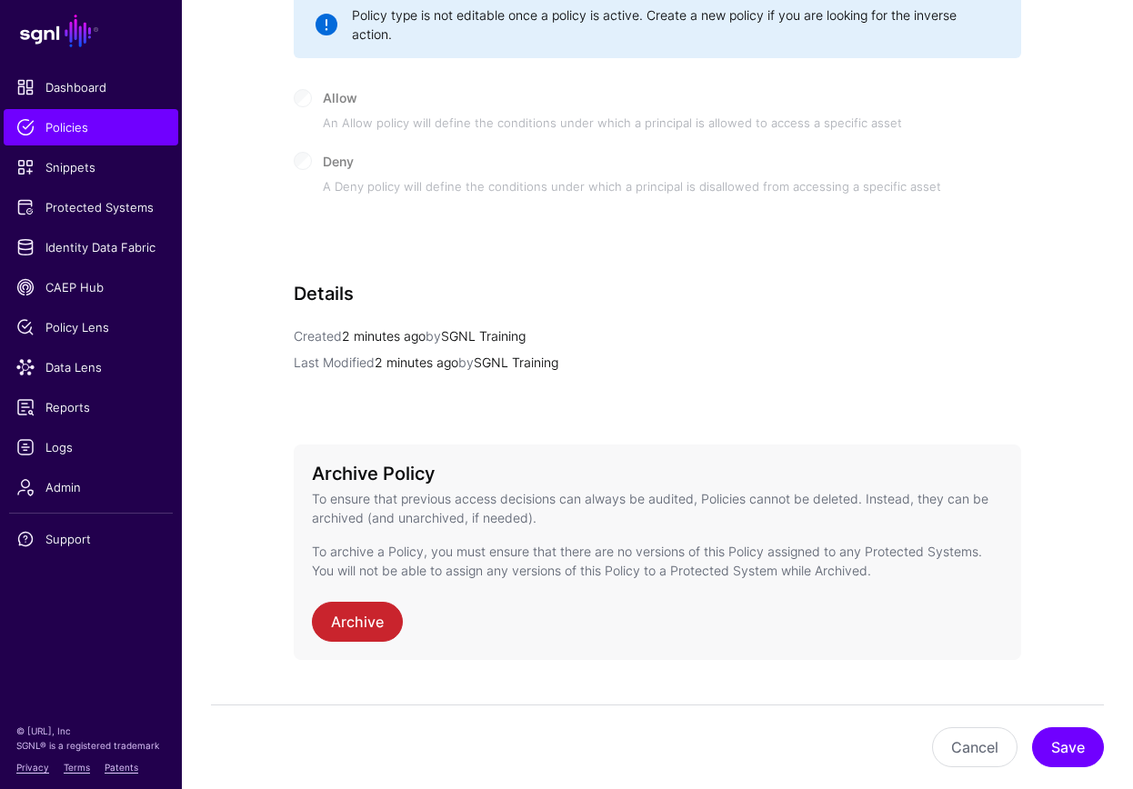
scroll to position [923, 0]
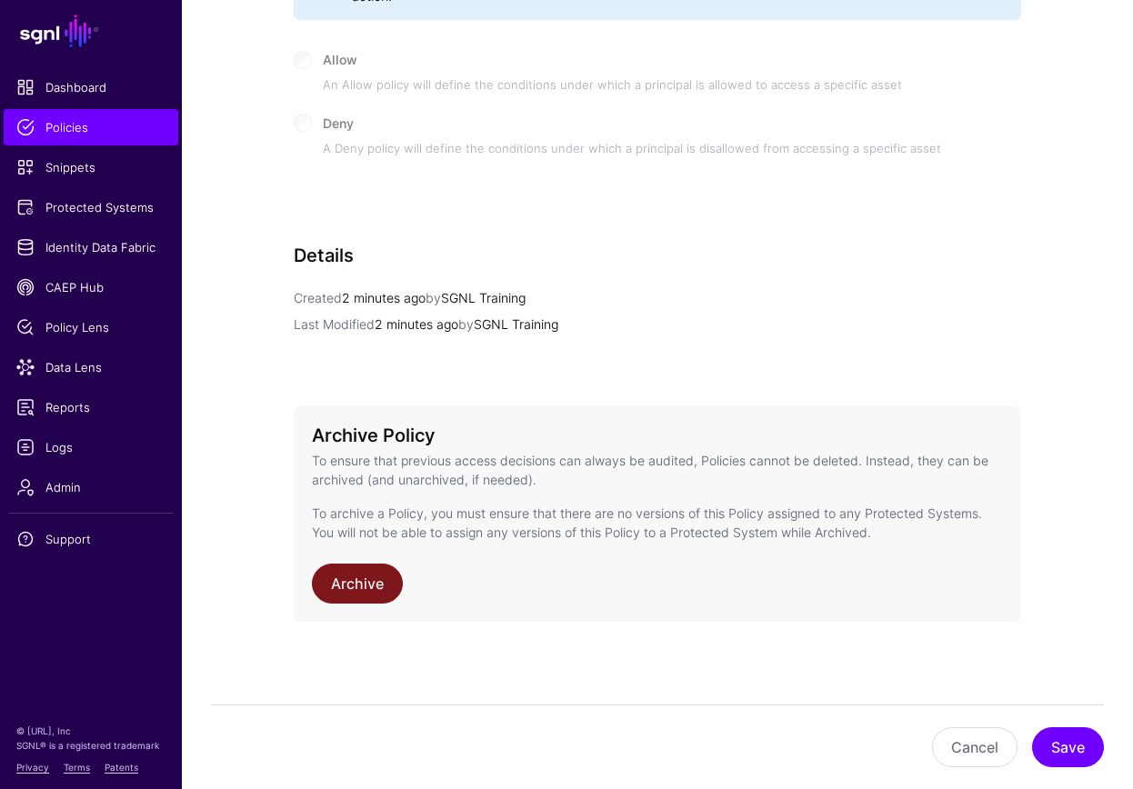
click at [368, 585] on link "Archive" at bounding box center [357, 584] width 91 height 40
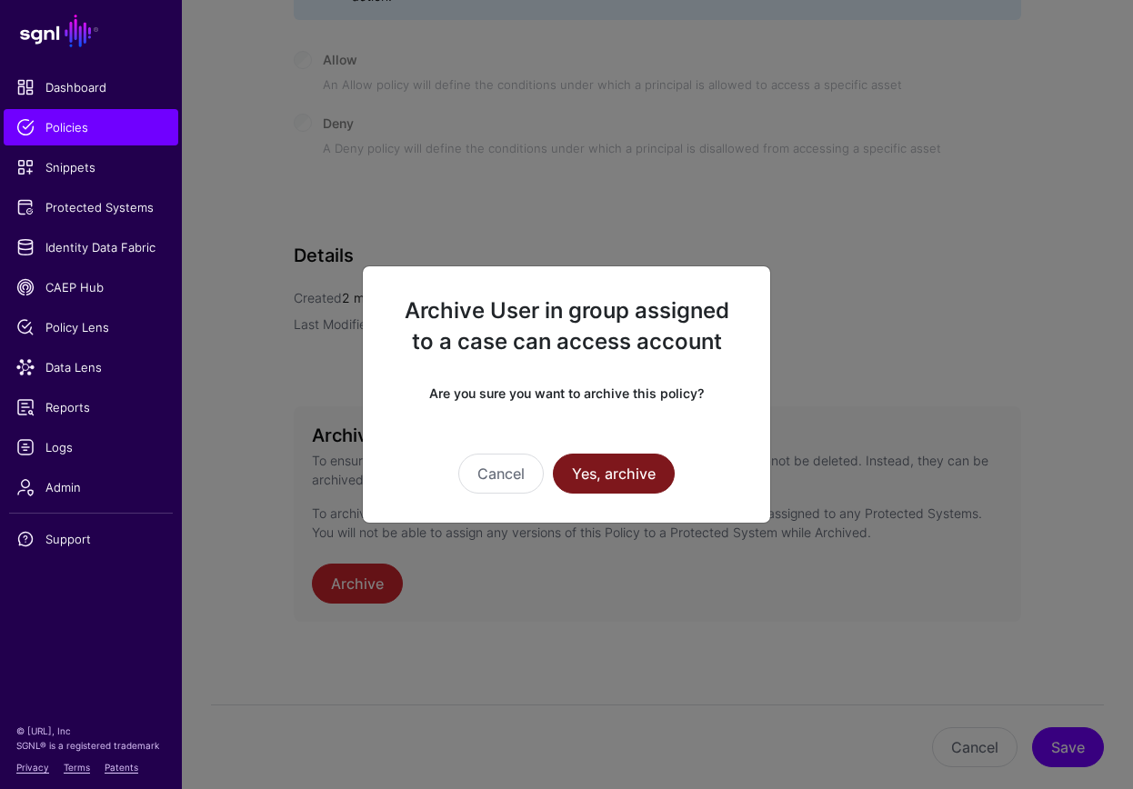
click at [603, 485] on button "Yes, archive" at bounding box center [614, 474] width 122 height 40
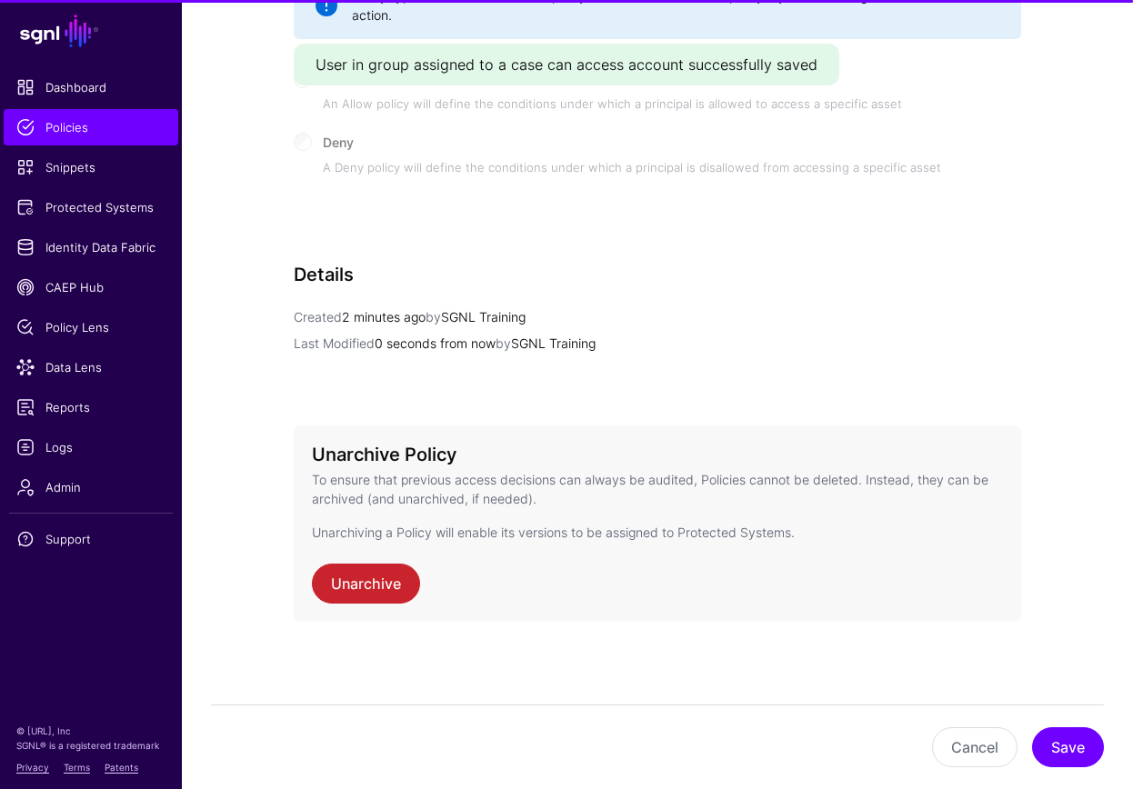
scroll to position [904, 0]
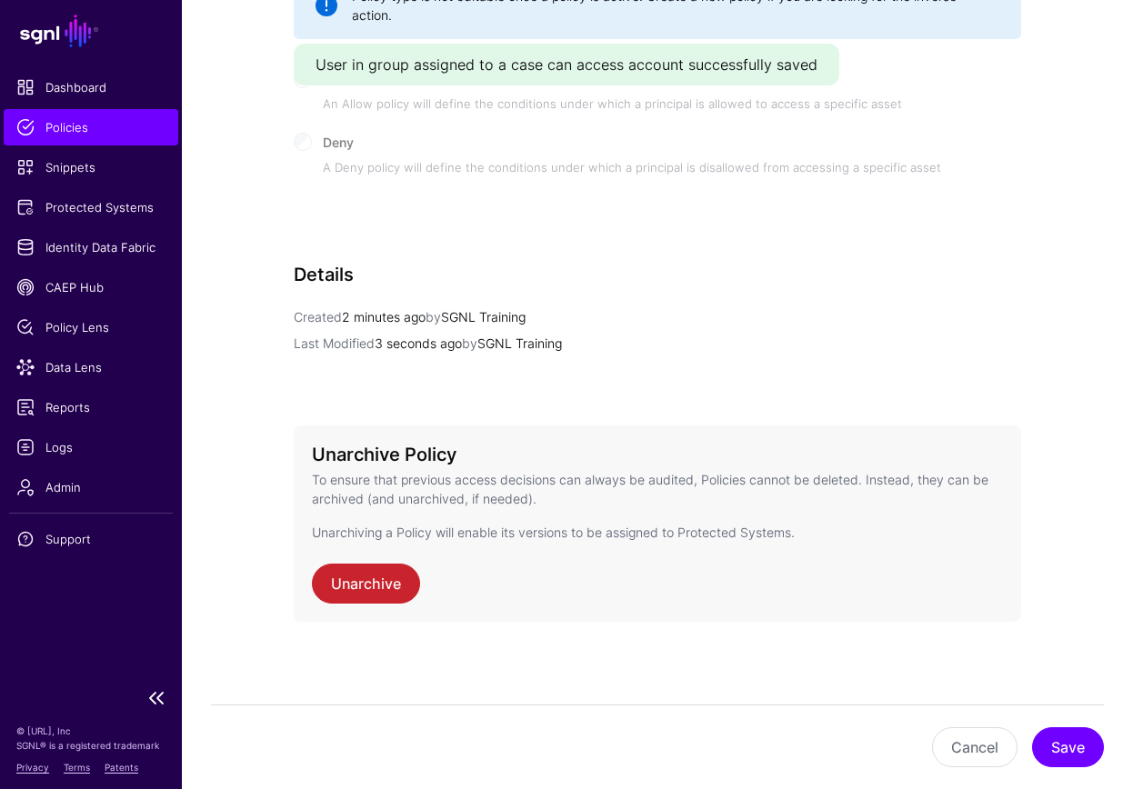
click at [73, 127] on span "Policies" at bounding box center [90, 127] width 149 height 18
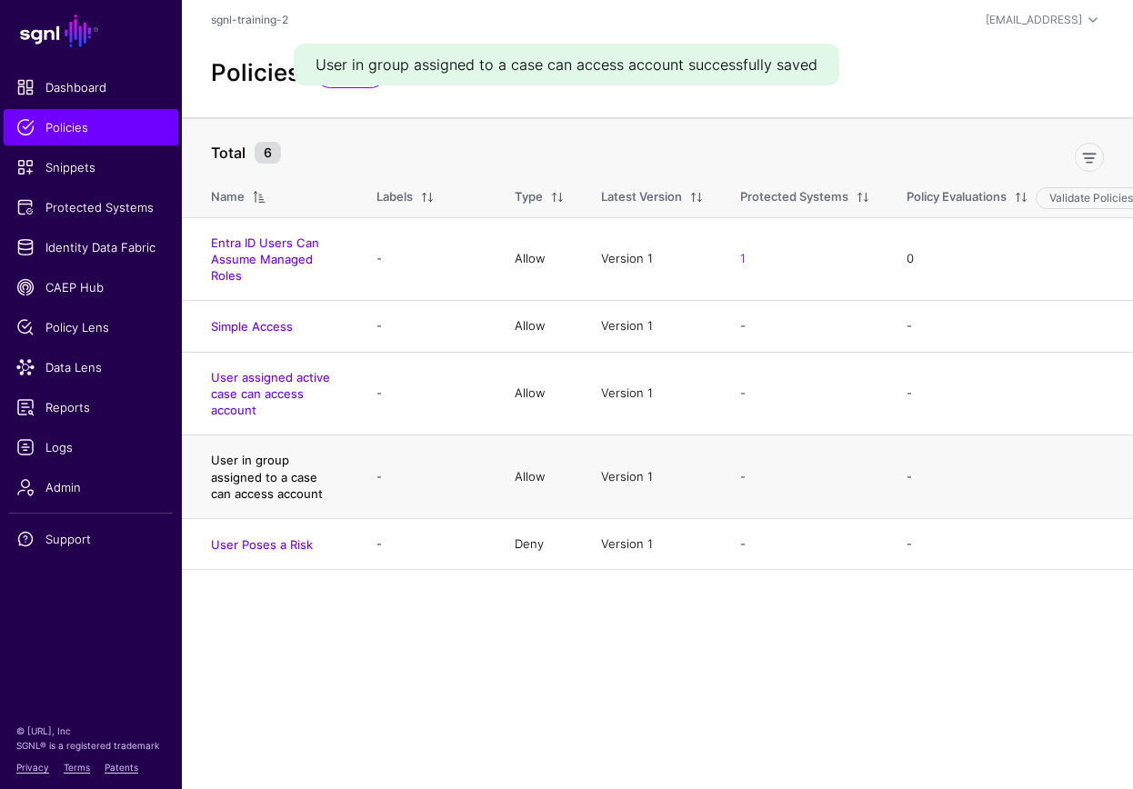
click at [304, 487] on link "User in group assigned to a case can access account" at bounding box center [267, 476] width 112 height 47
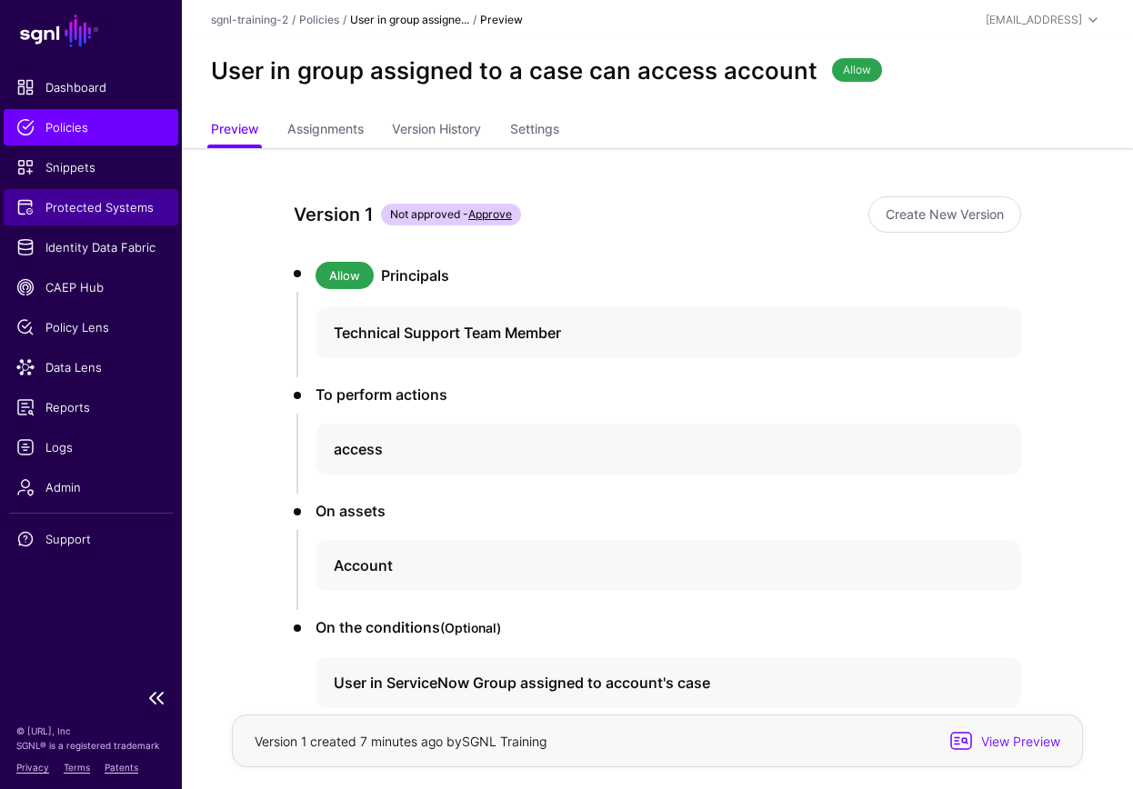
click at [80, 212] on span "Protected Systems" at bounding box center [90, 207] width 149 height 18
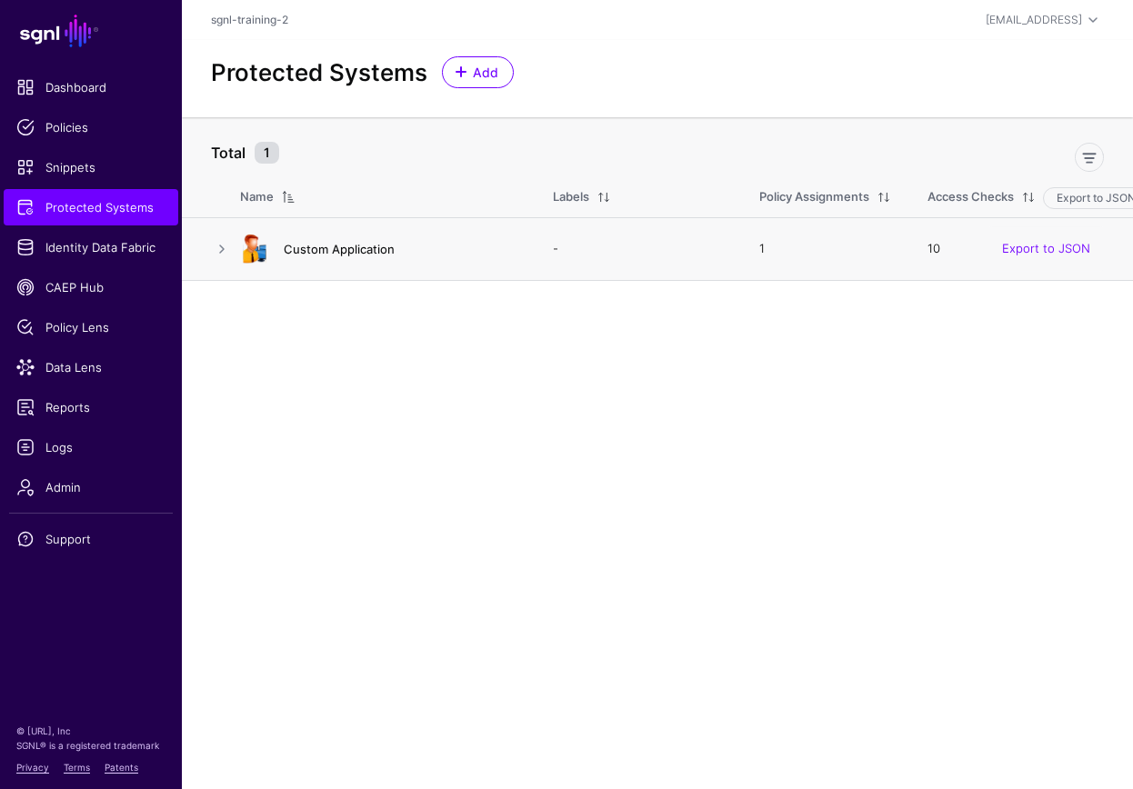
click at [350, 251] on link "Custom Application" at bounding box center [339, 249] width 111 height 15
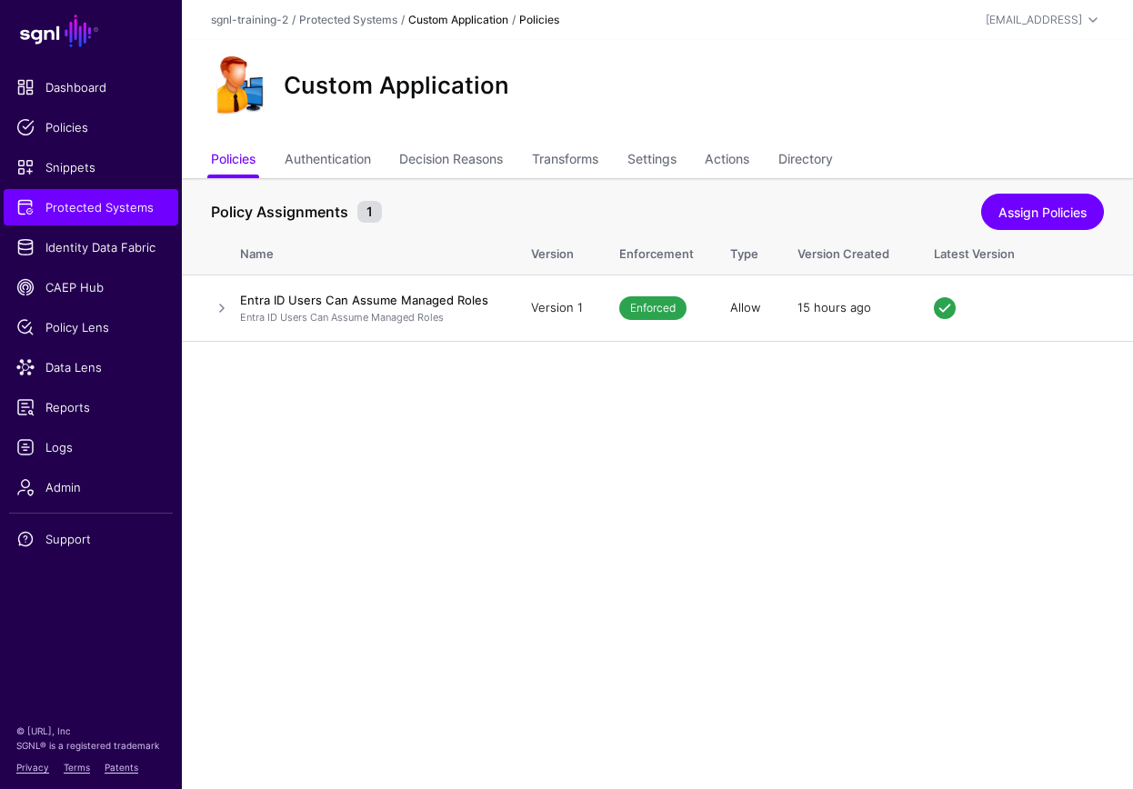
click at [963, 223] on div "Policy Assignments 1" at bounding box center [595, 212] width 779 height 22
click at [1029, 215] on link "Assign Policies" at bounding box center [1042, 212] width 123 height 36
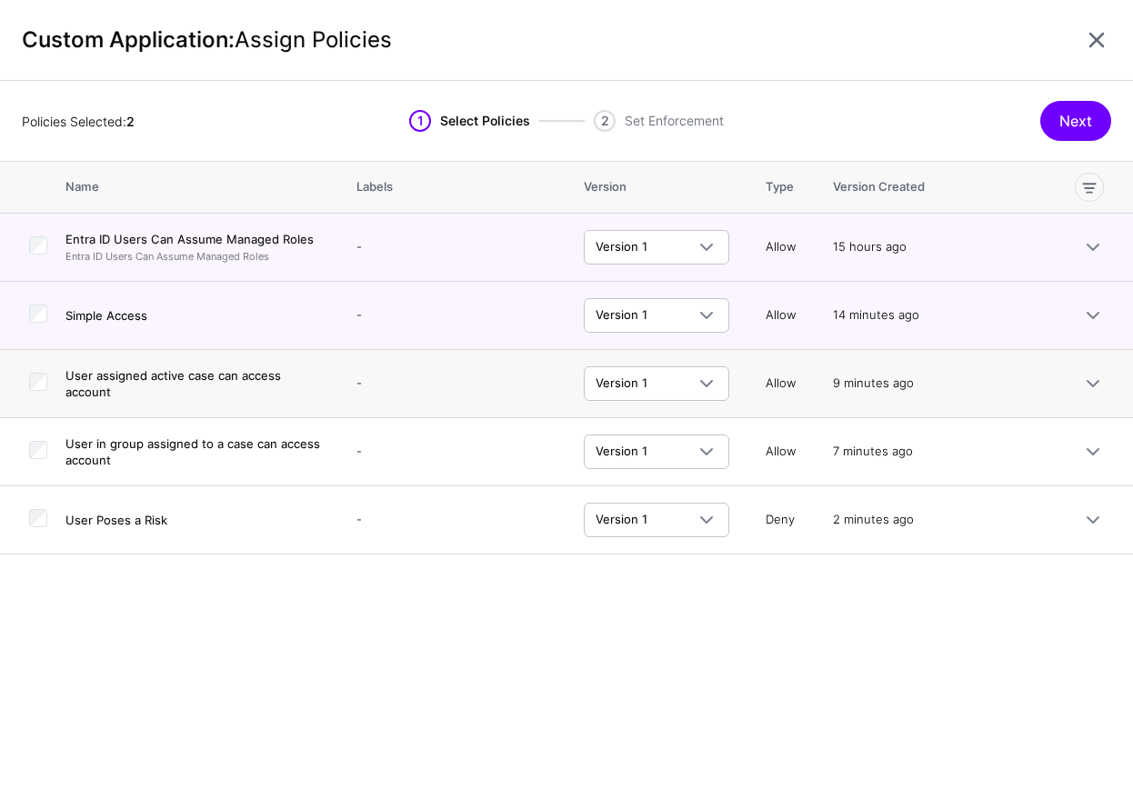
click at [48, 384] on td at bounding box center [32, 384] width 65 height 68
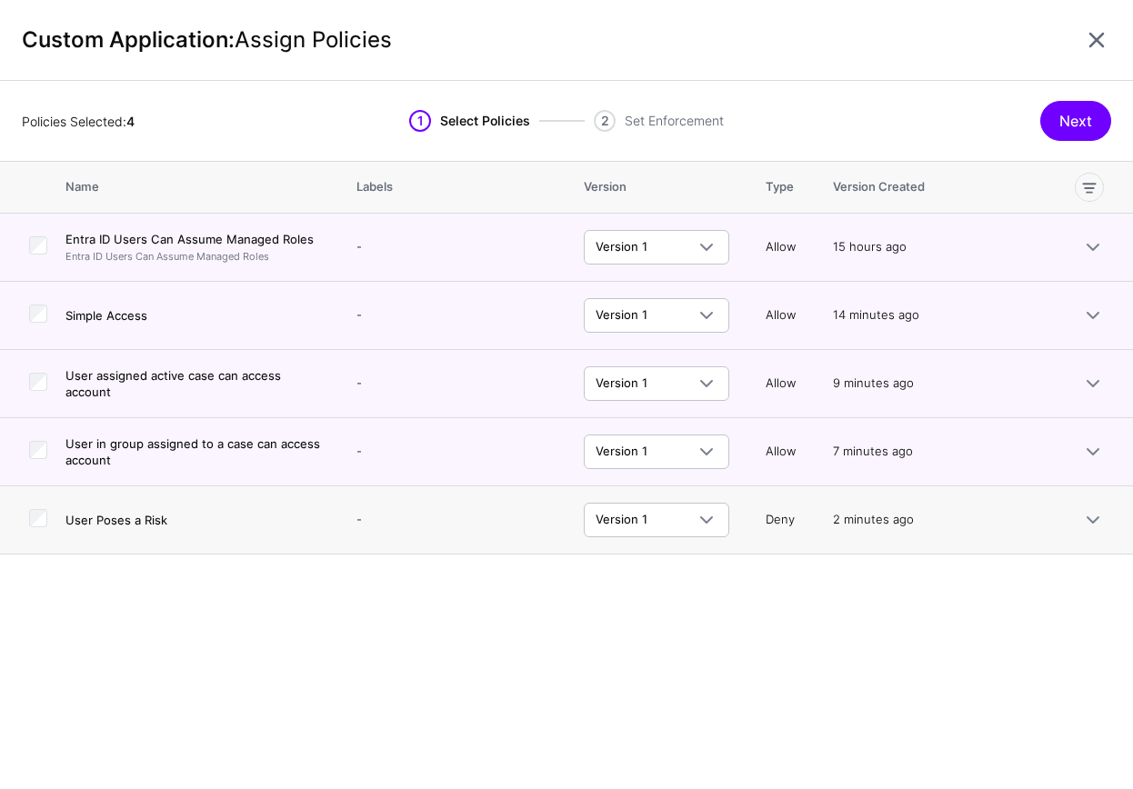
click at [41, 508] on td at bounding box center [32, 521] width 65 height 68
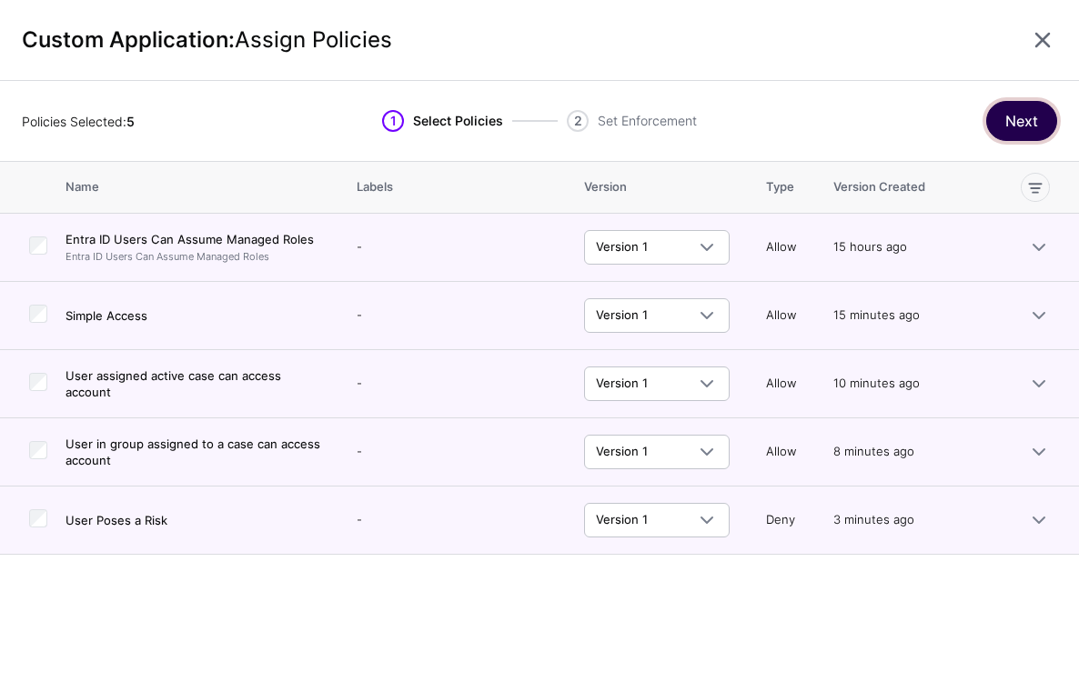
click at [997, 126] on button "Next" at bounding box center [1021, 121] width 71 height 40
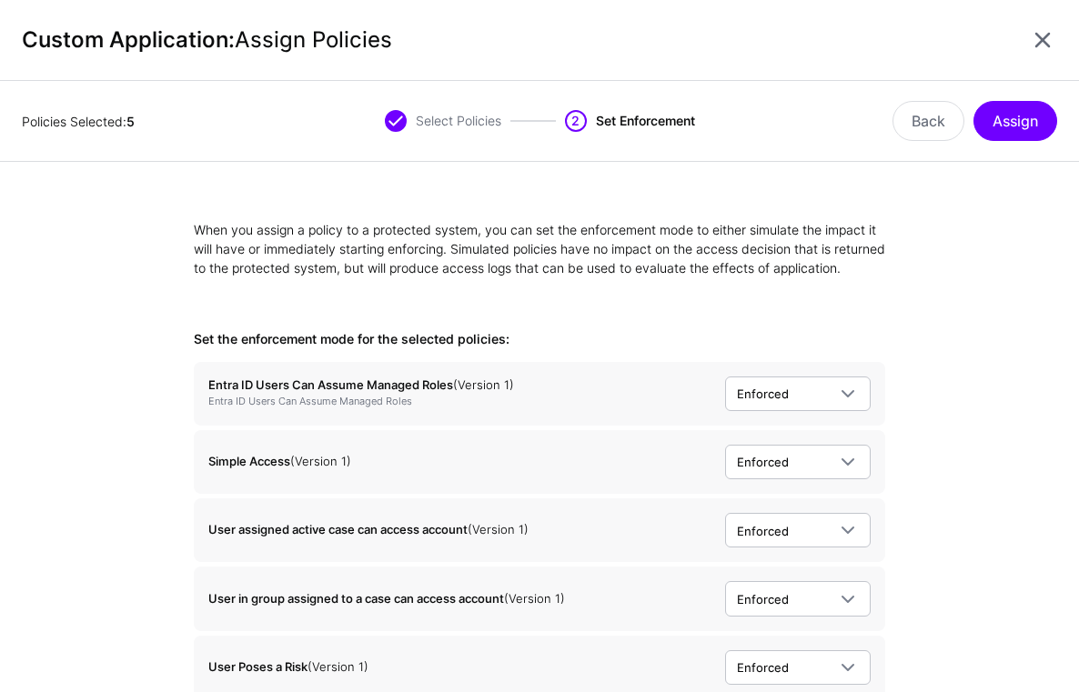
scroll to position [85, 0]
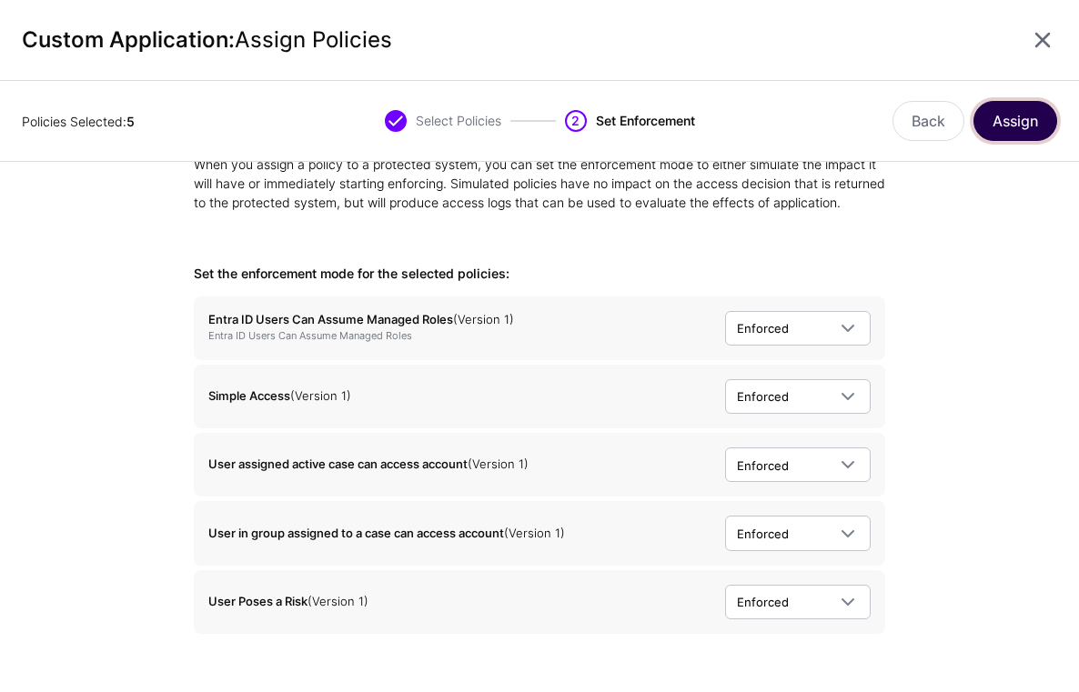
click at [1006, 124] on button "Assign" at bounding box center [1015, 121] width 84 height 40
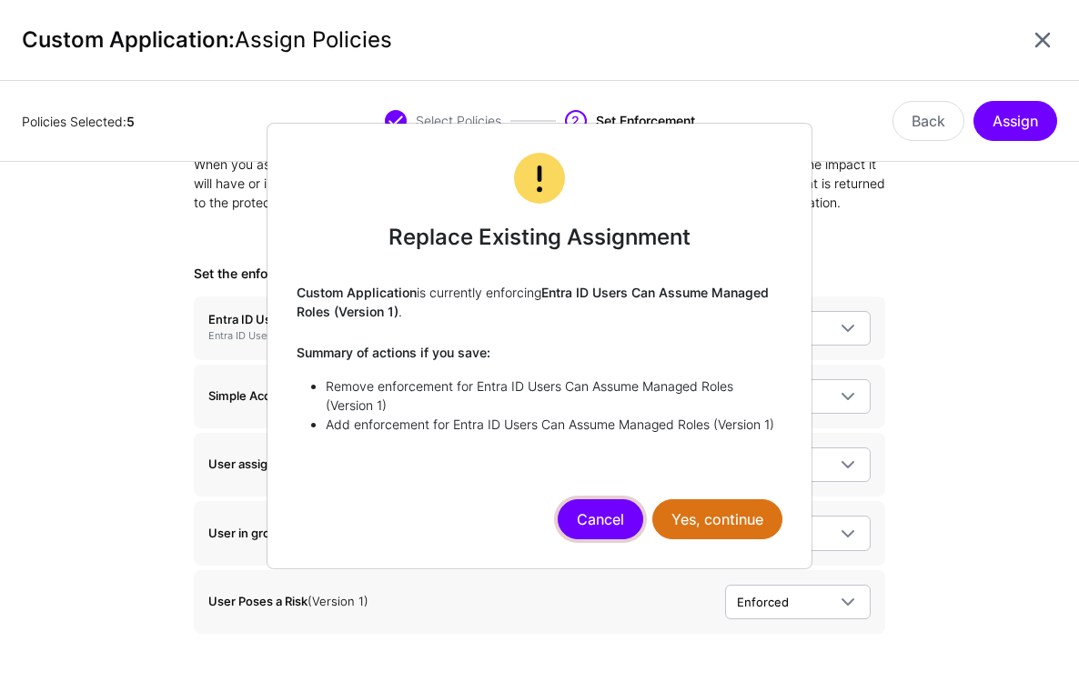
click at [574, 529] on button "Cancel" at bounding box center [600, 519] width 85 height 40
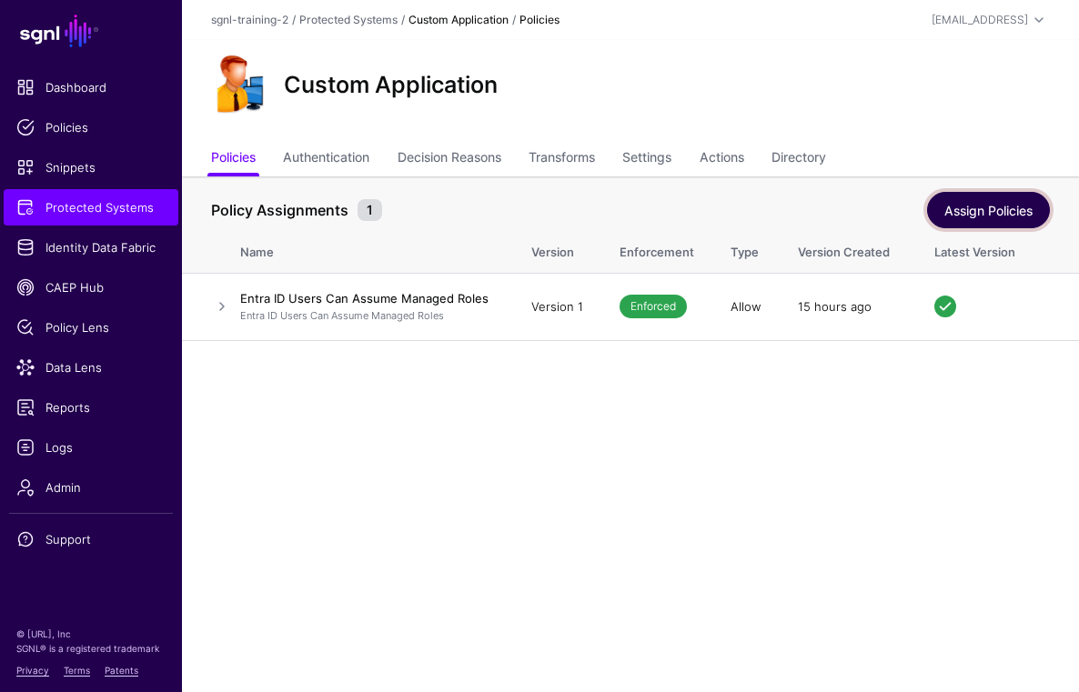
click at [995, 205] on link "Assign Policies" at bounding box center [988, 210] width 123 height 36
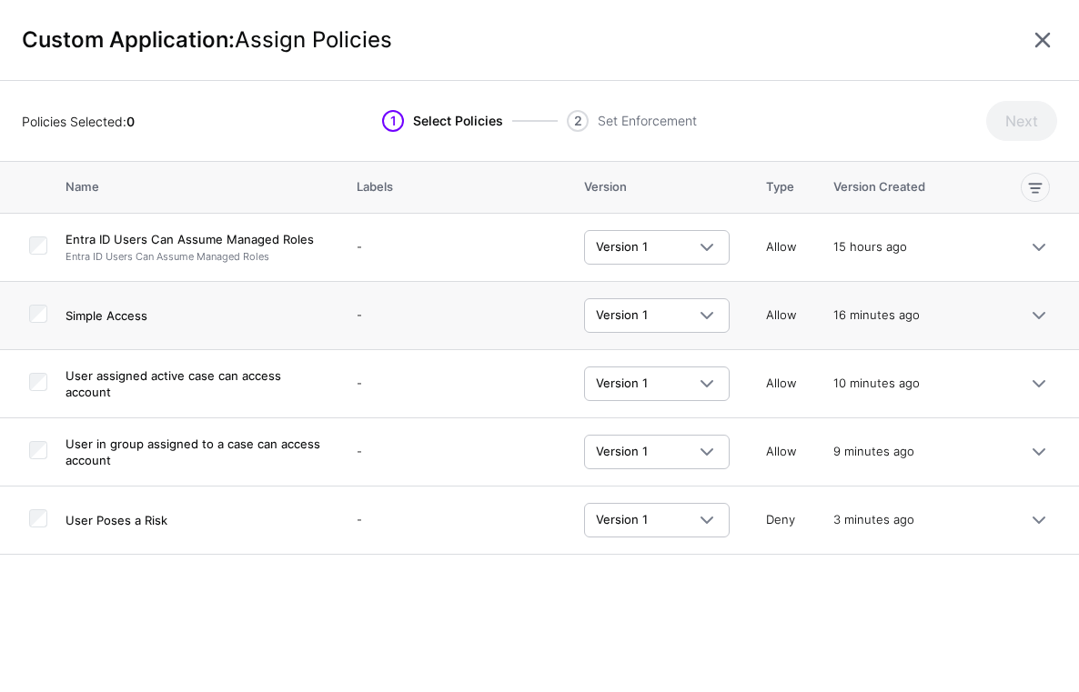
click at [34, 333] on td at bounding box center [32, 316] width 65 height 68
click at [37, 397] on td at bounding box center [32, 384] width 65 height 68
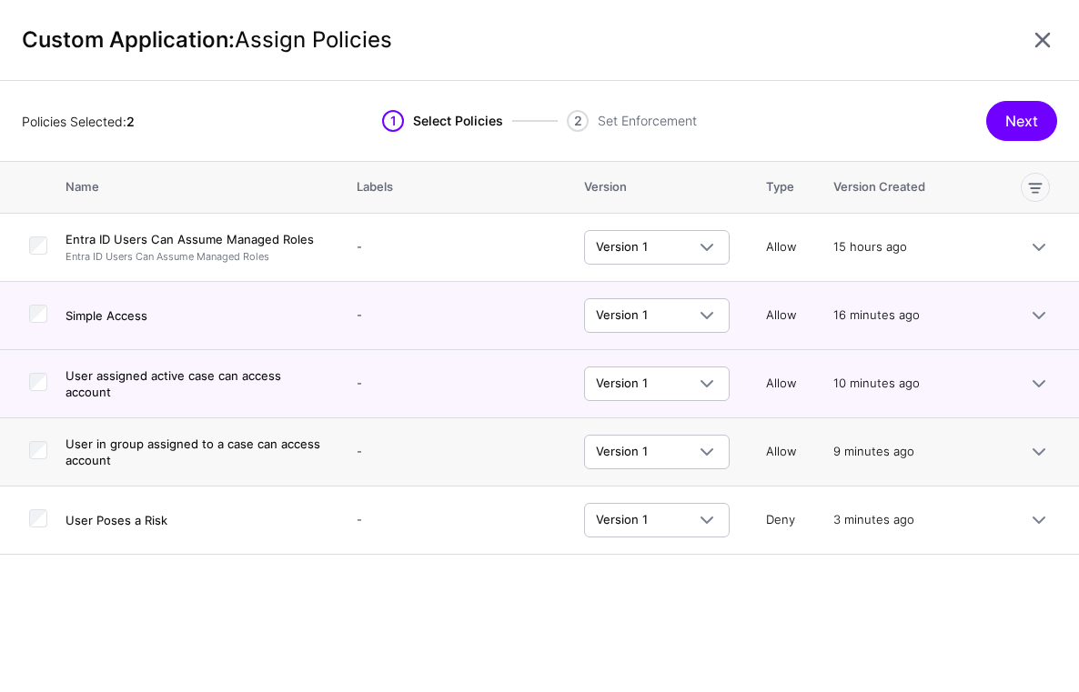
click at [41, 437] on td at bounding box center [32, 452] width 65 height 68
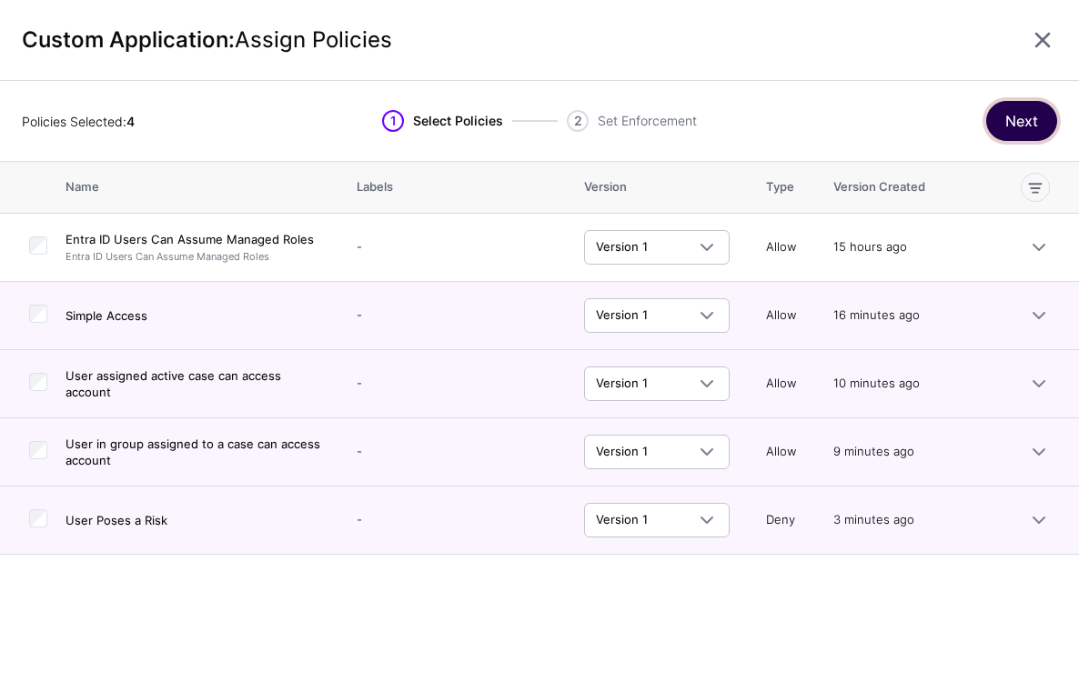
click at [1038, 106] on button "Next" at bounding box center [1021, 121] width 71 height 40
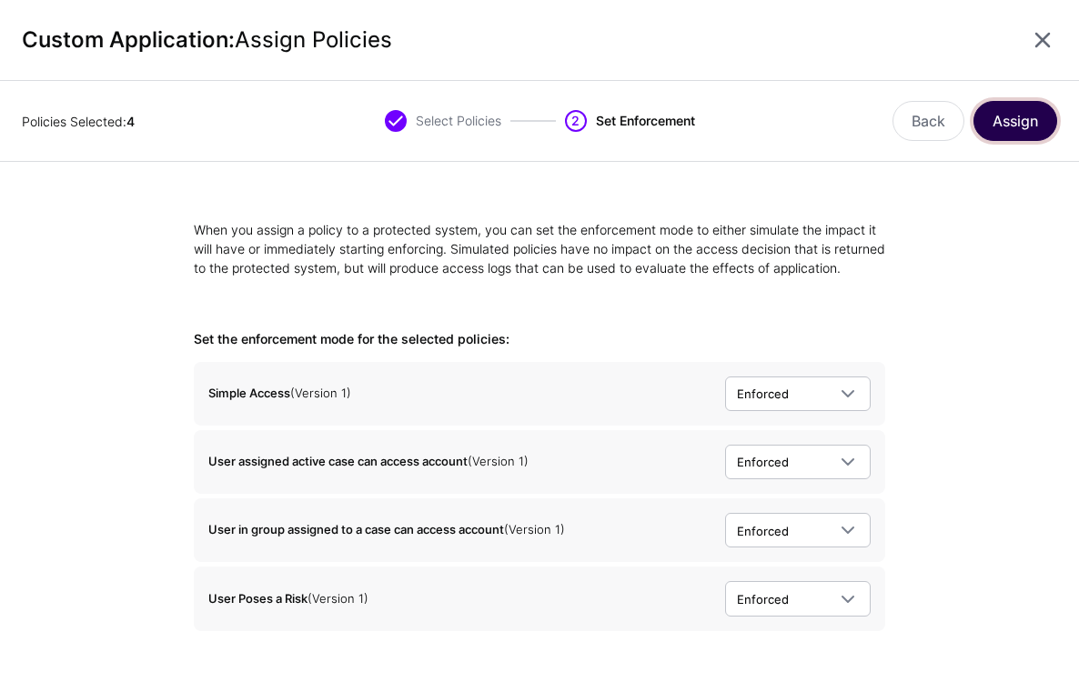
click at [1032, 106] on button "Assign" at bounding box center [1015, 121] width 84 height 40
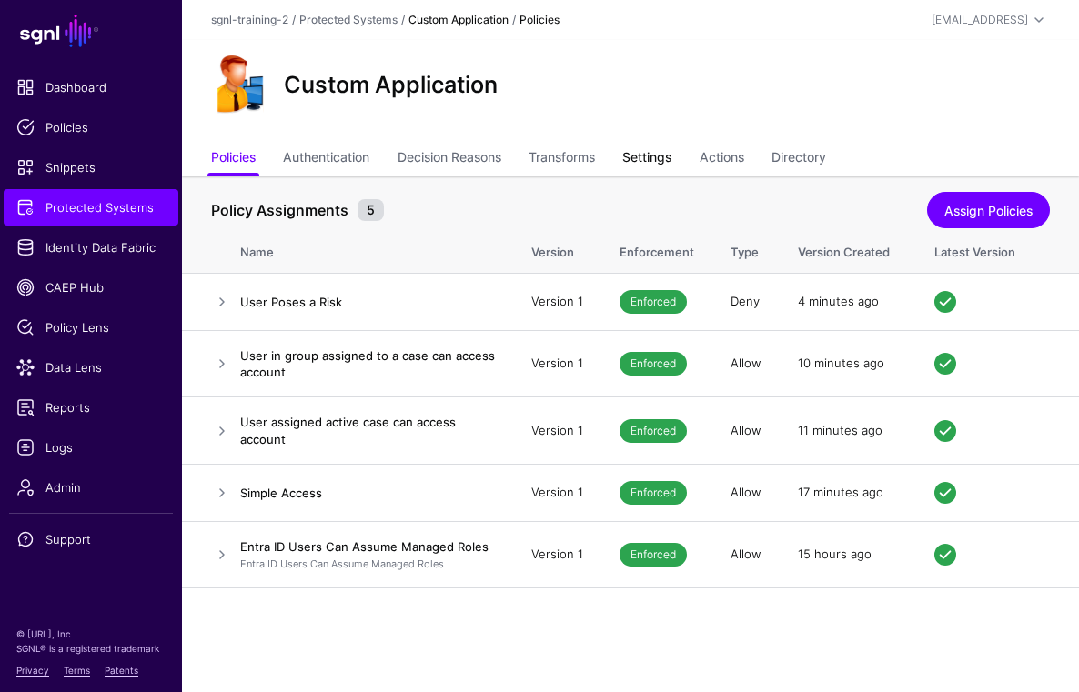
click at [666, 159] on link "Settings" at bounding box center [646, 159] width 49 height 35
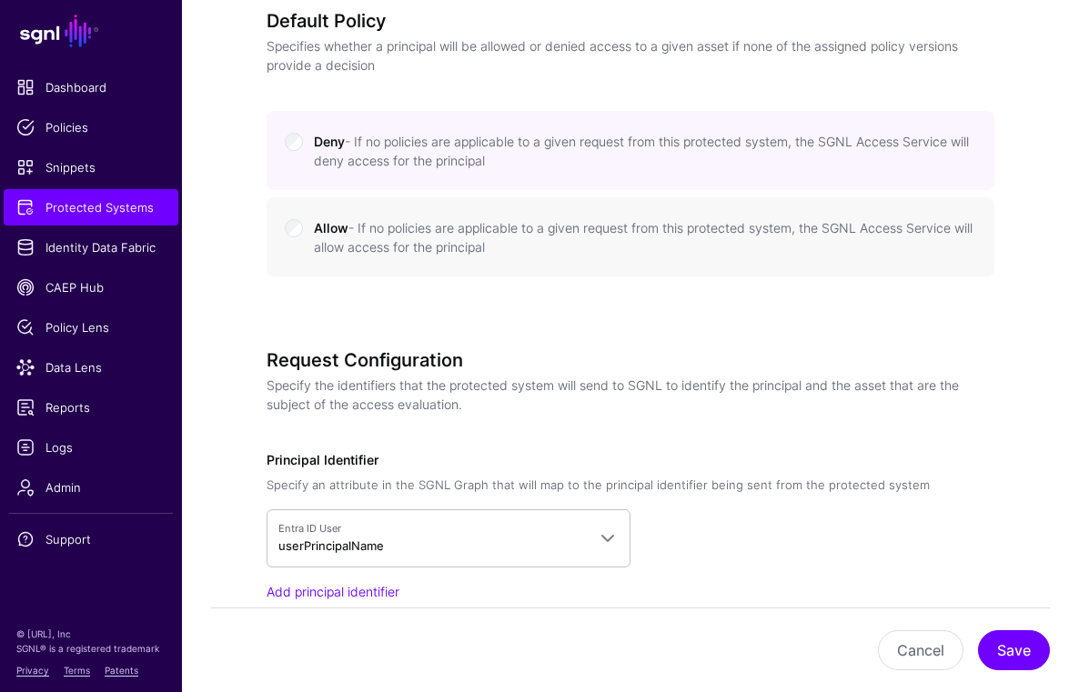
scroll to position [1122, 0]
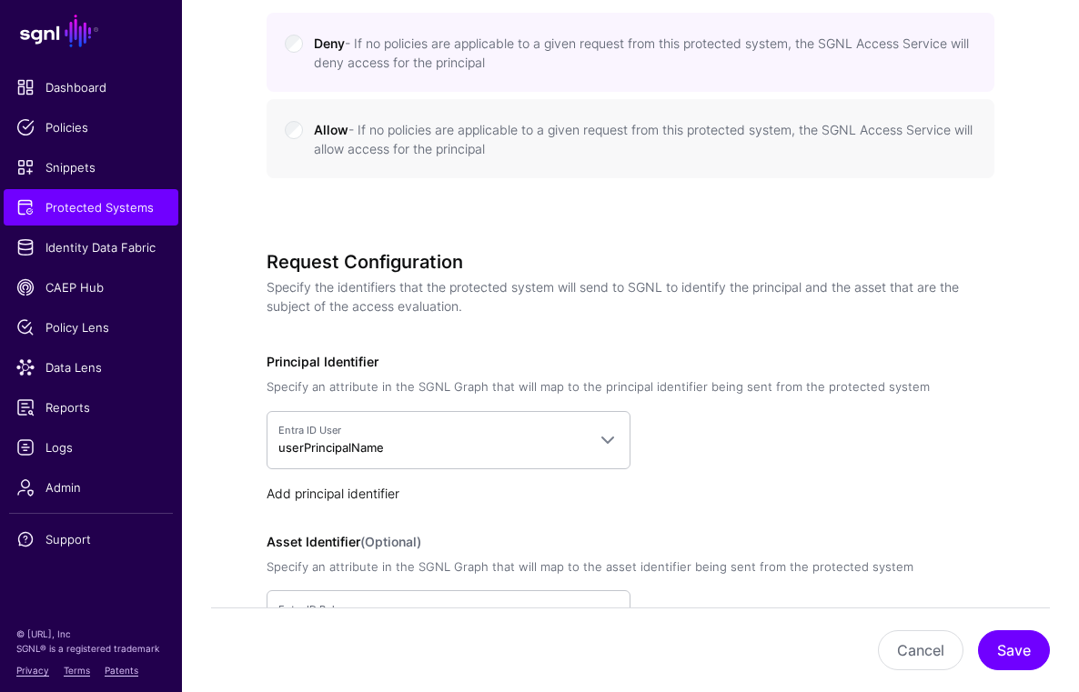
click at [326, 498] on link "Add principal identifier" at bounding box center [332, 493] width 133 height 15
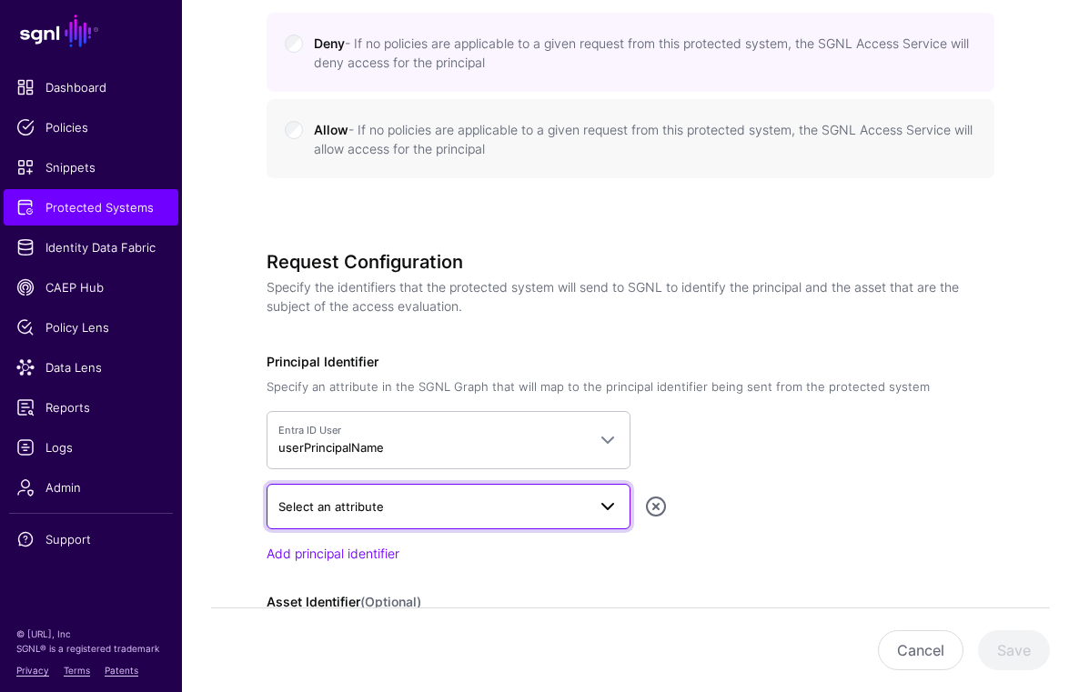
click at [420, 501] on span "Select an attribute" at bounding box center [431, 507] width 307 height 20
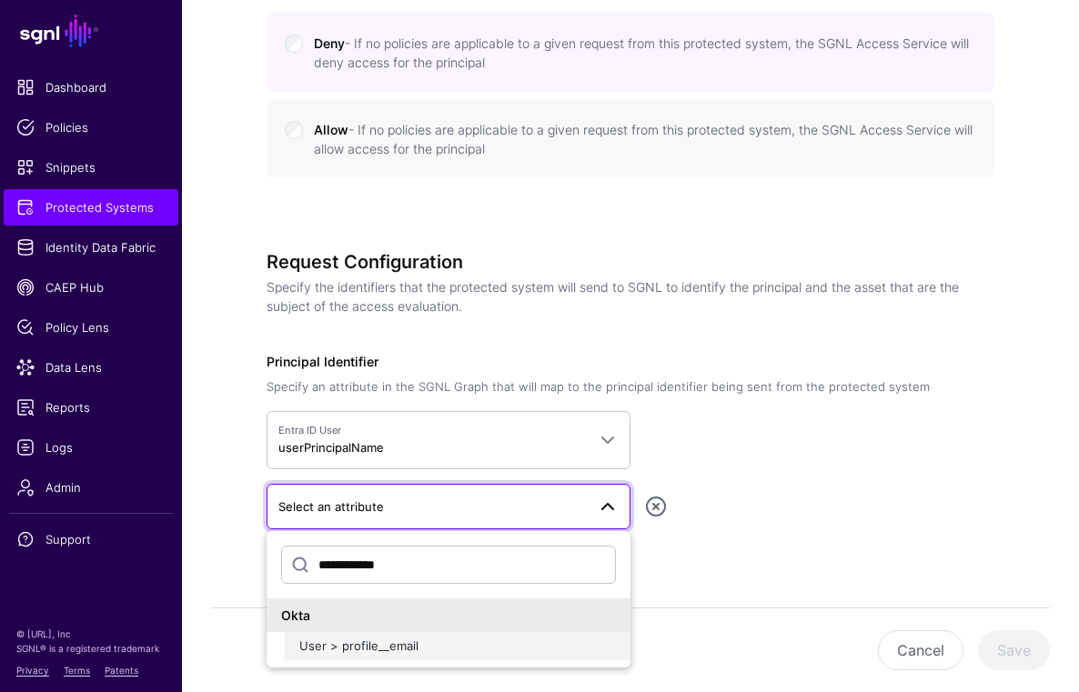
type input "**********"
click at [397, 638] on div "User > profile__email" at bounding box center [457, 647] width 317 height 18
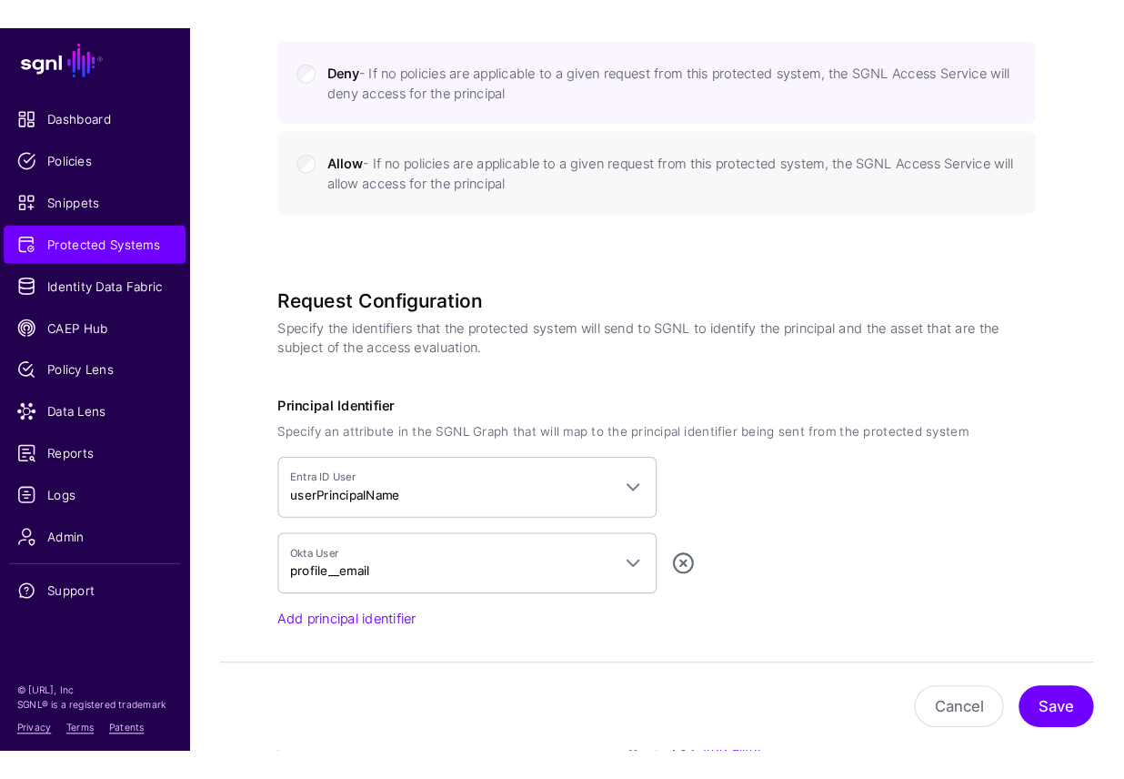
scroll to position [1408, 0]
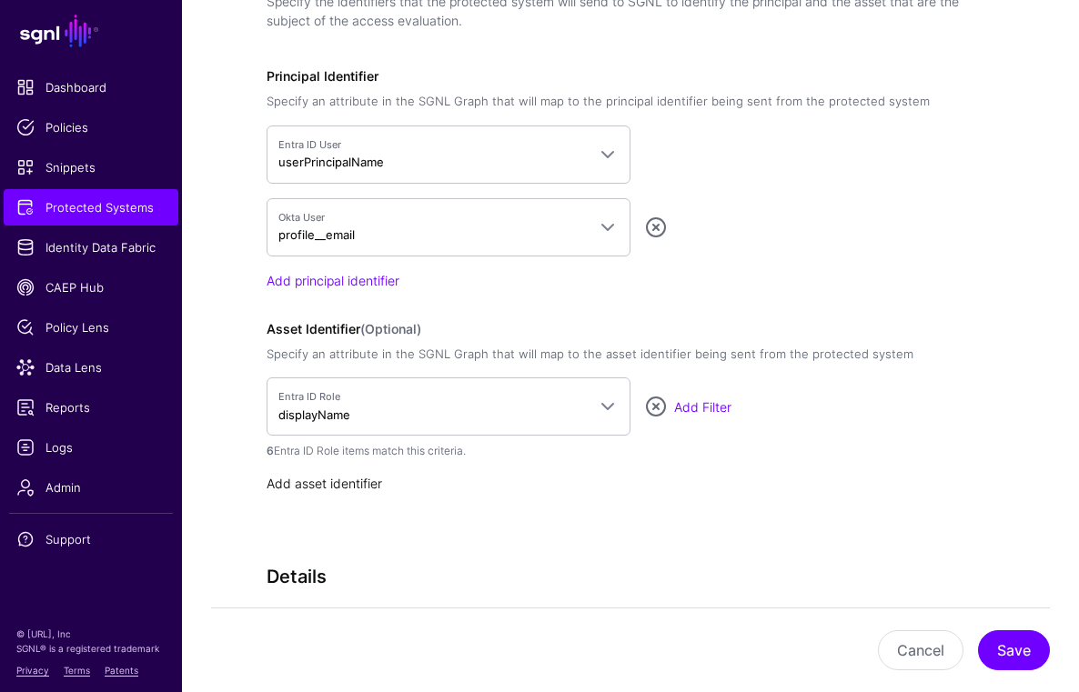
click at [348, 485] on link "Add asset identifier" at bounding box center [324, 483] width 116 height 15
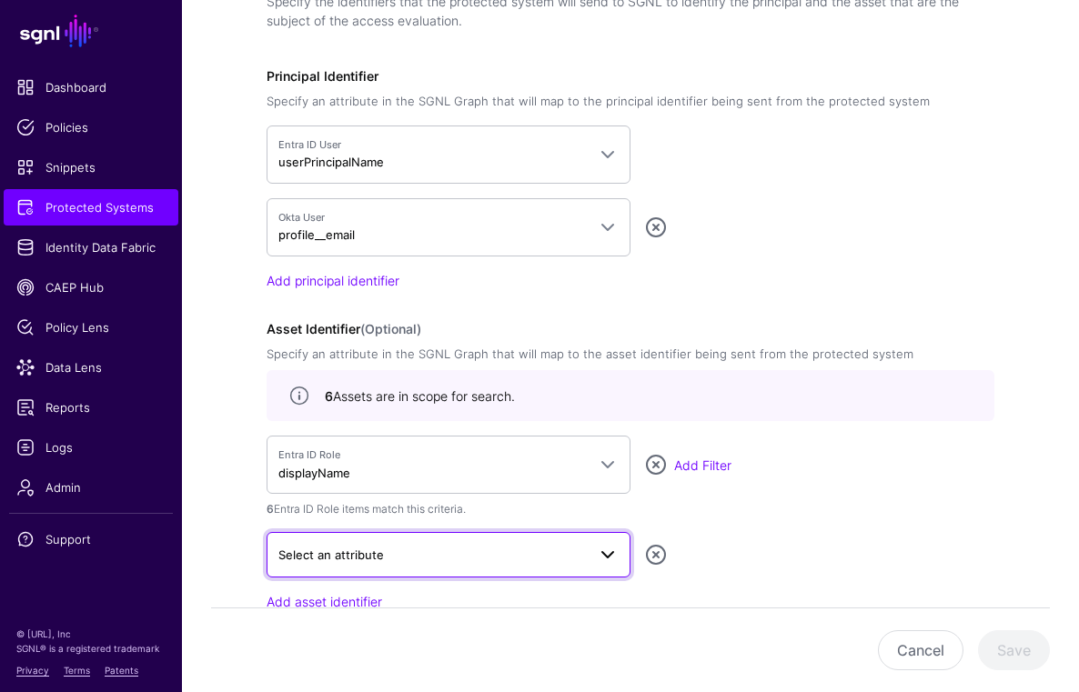
click at [482, 558] on span "Select an attribute" at bounding box center [431, 555] width 307 height 20
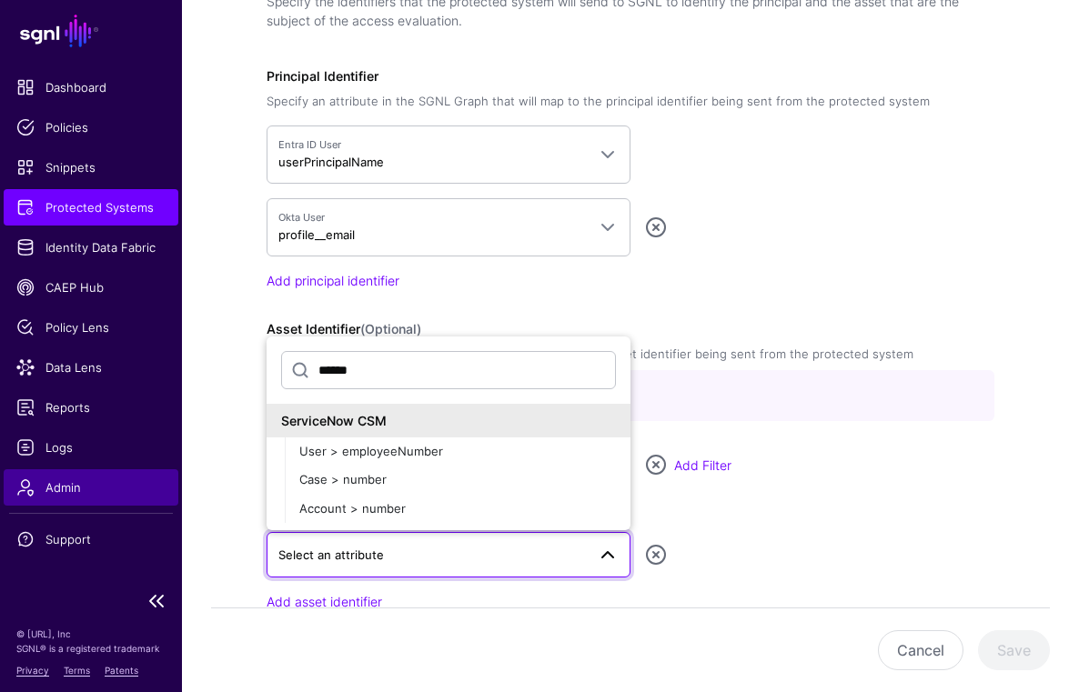
type input "******"
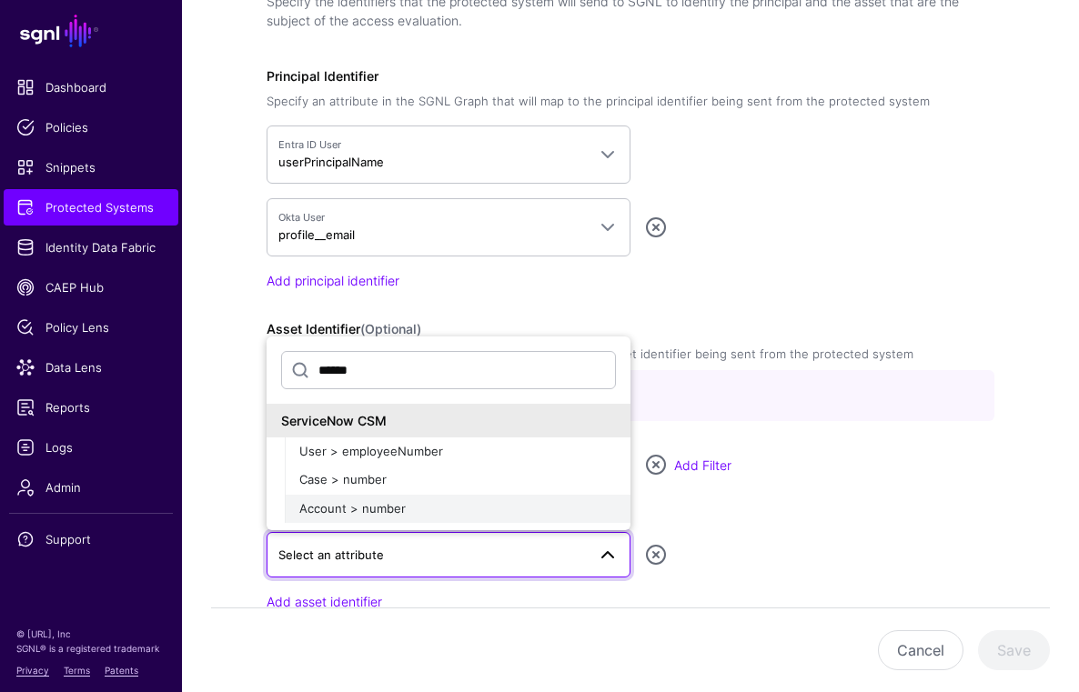
click at [347, 506] on span "Account > number" at bounding box center [352, 508] width 106 height 15
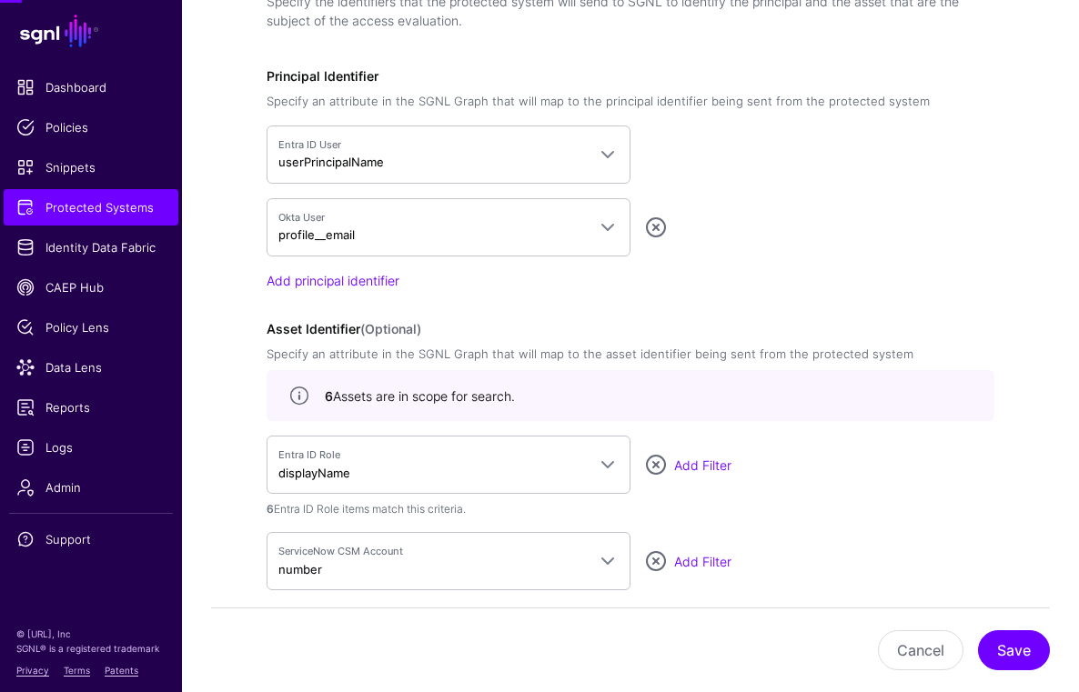
click at [853, 532] on div "ServiceNow CSM Account number ****** ServiceNow CSM User > employeeNumber Case …" at bounding box center [630, 561] width 728 height 58
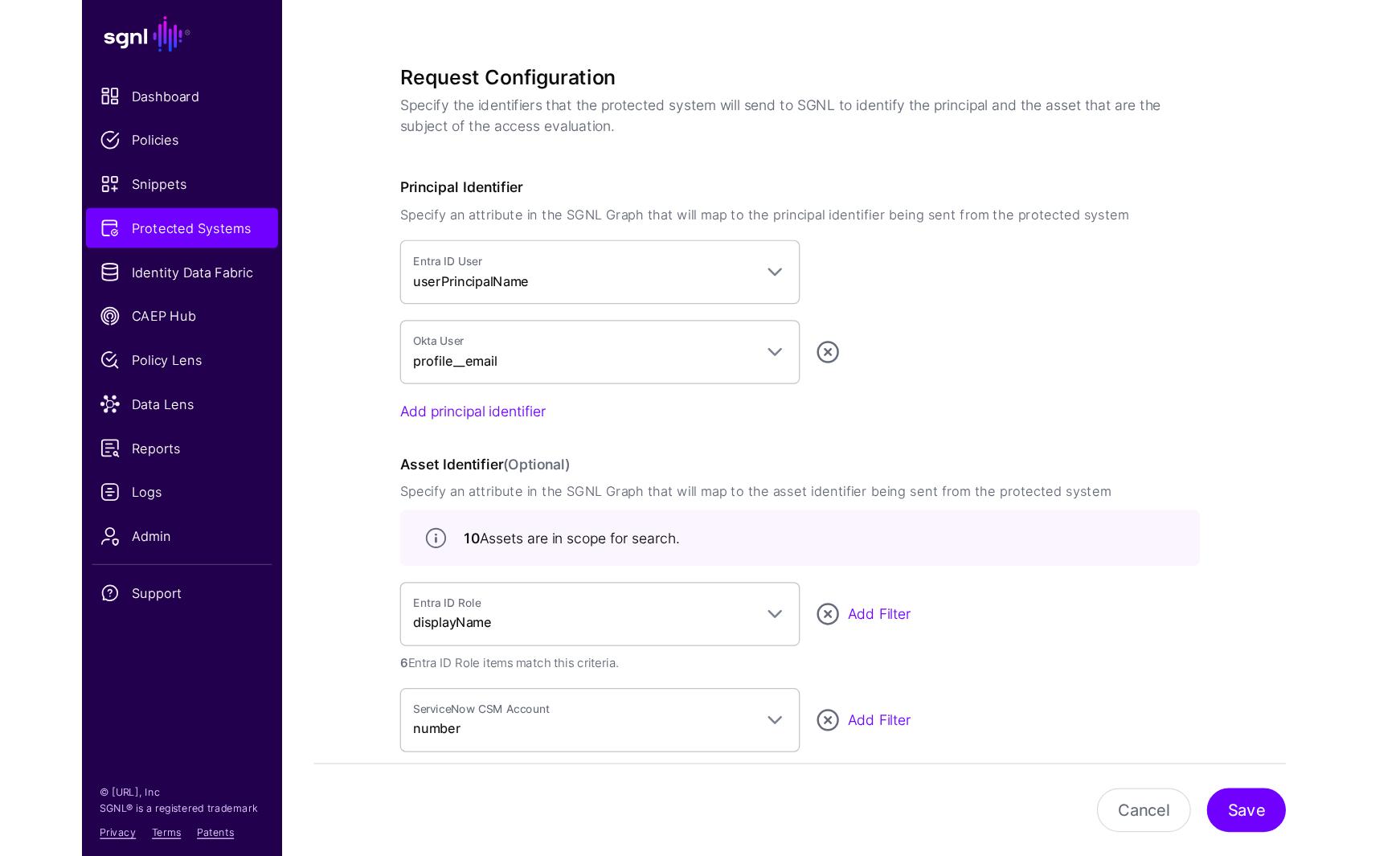
scroll to position [1155, 0]
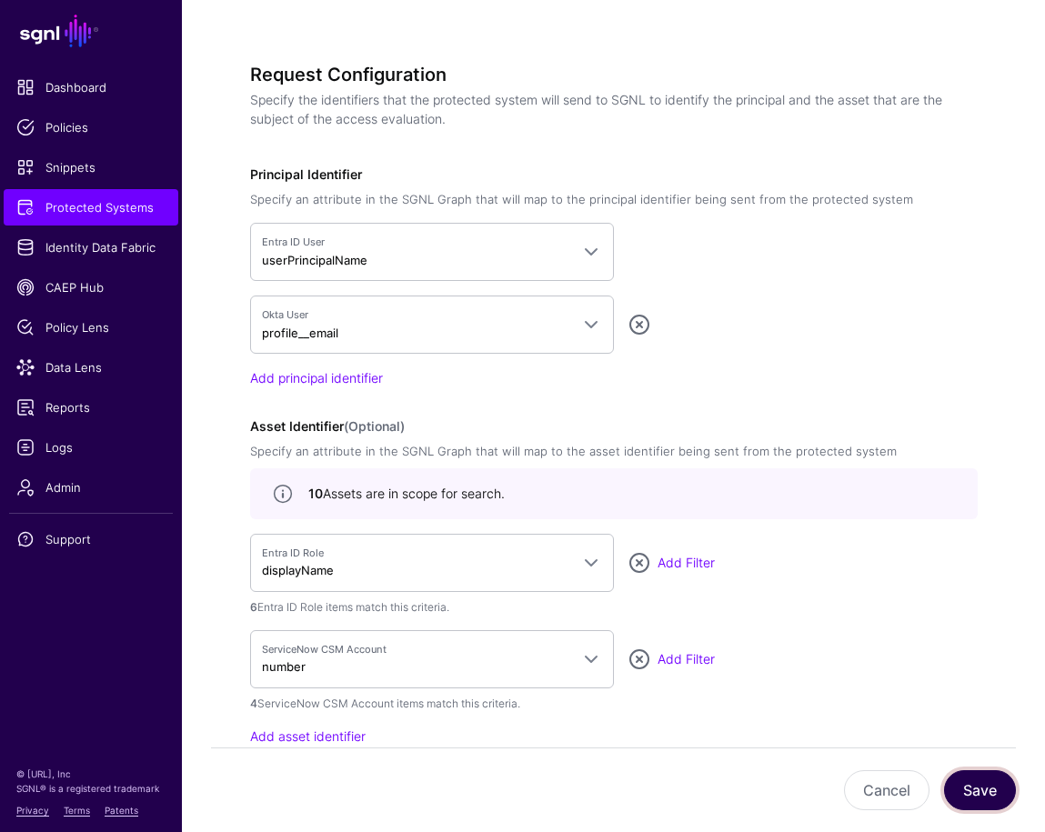
click at [984, 789] on button "Save" at bounding box center [980, 790] width 72 height 40
click at [925, 387] on div "Request Configuration Specify the identifiers that the protected system will se…" at bounding box center [614, 430] width 728 height 733
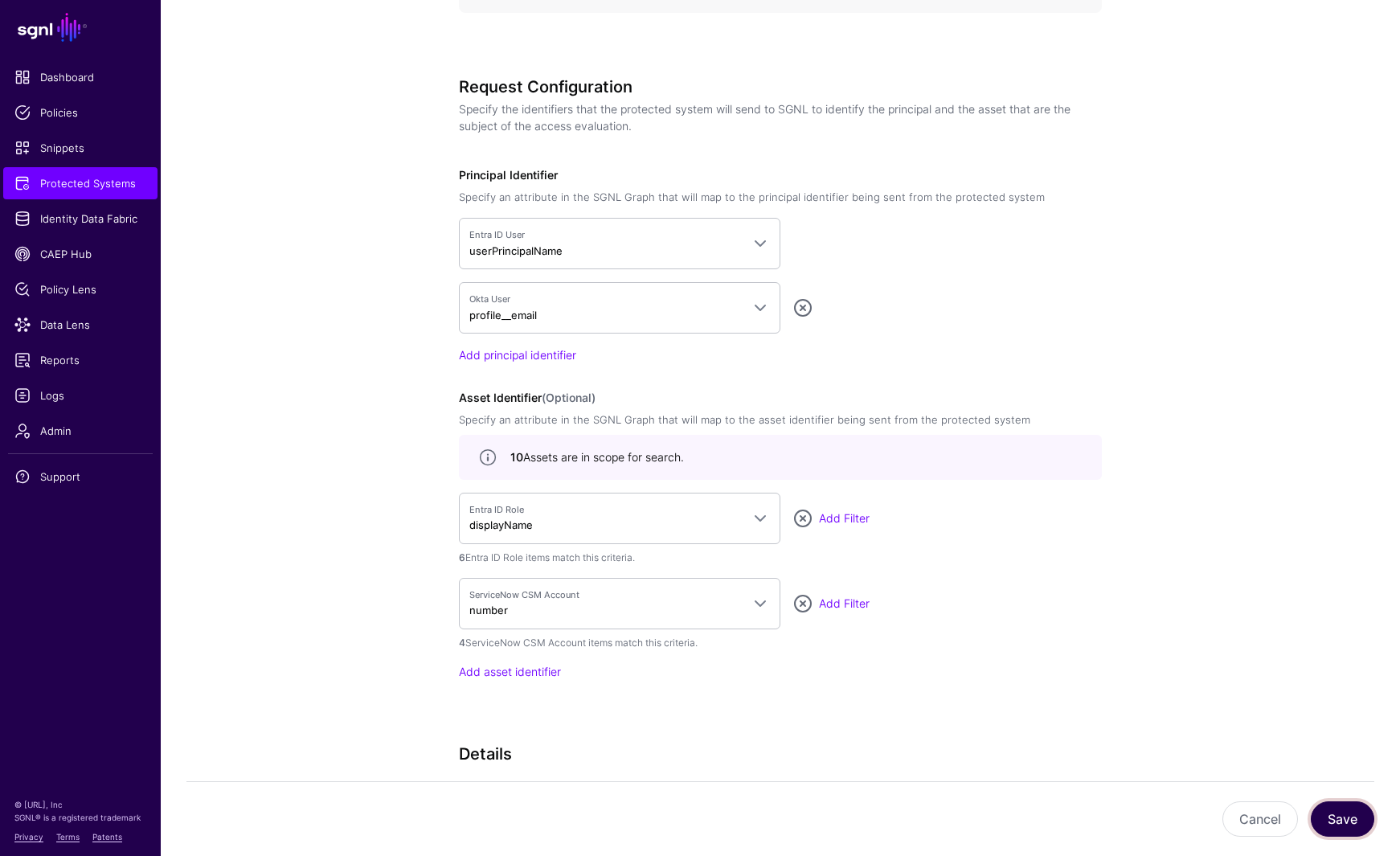
click at [1054, 738] on button "Save" at bounding box center [1343, 819] width 64 height 35
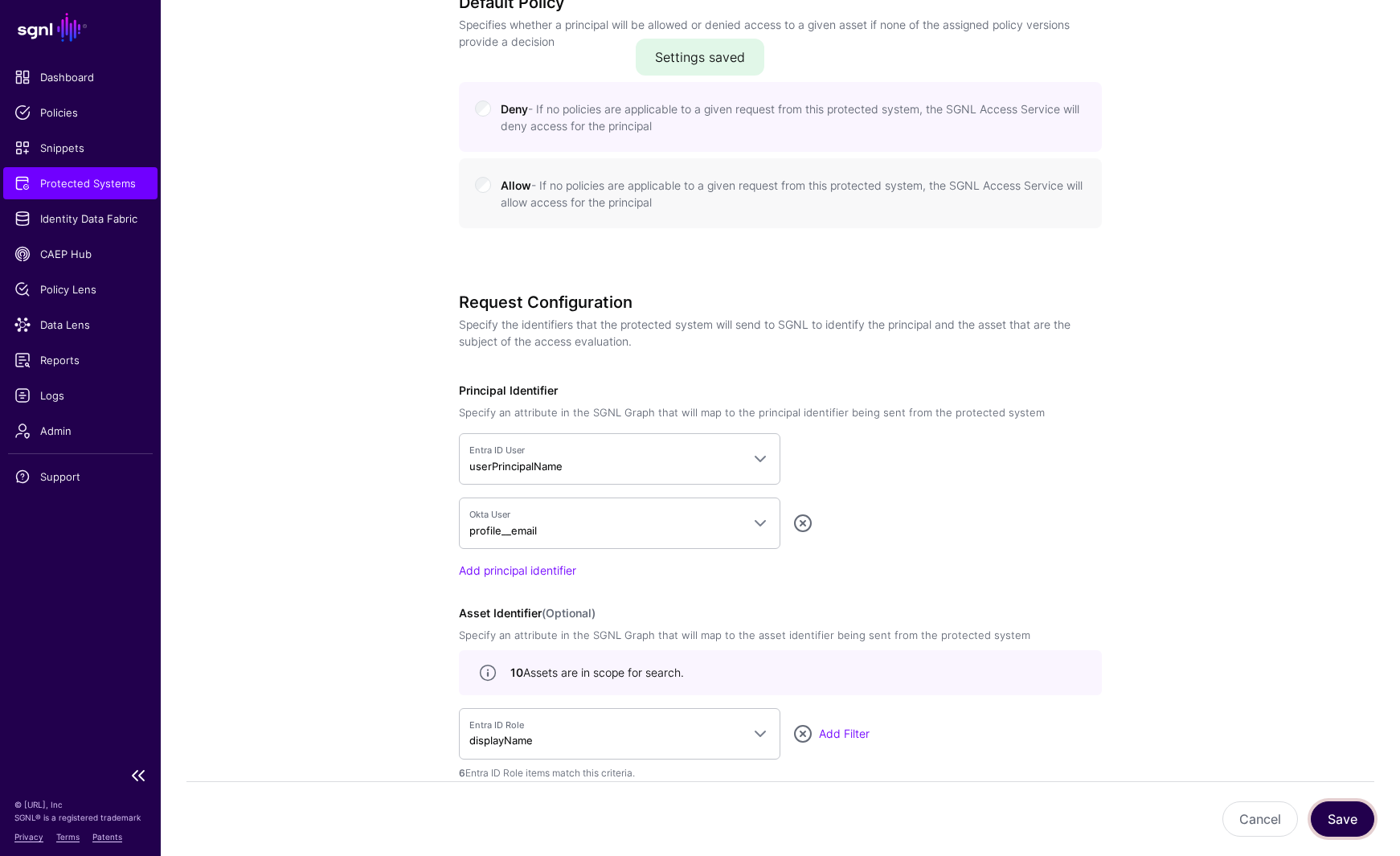
scroll to position [726, 0]
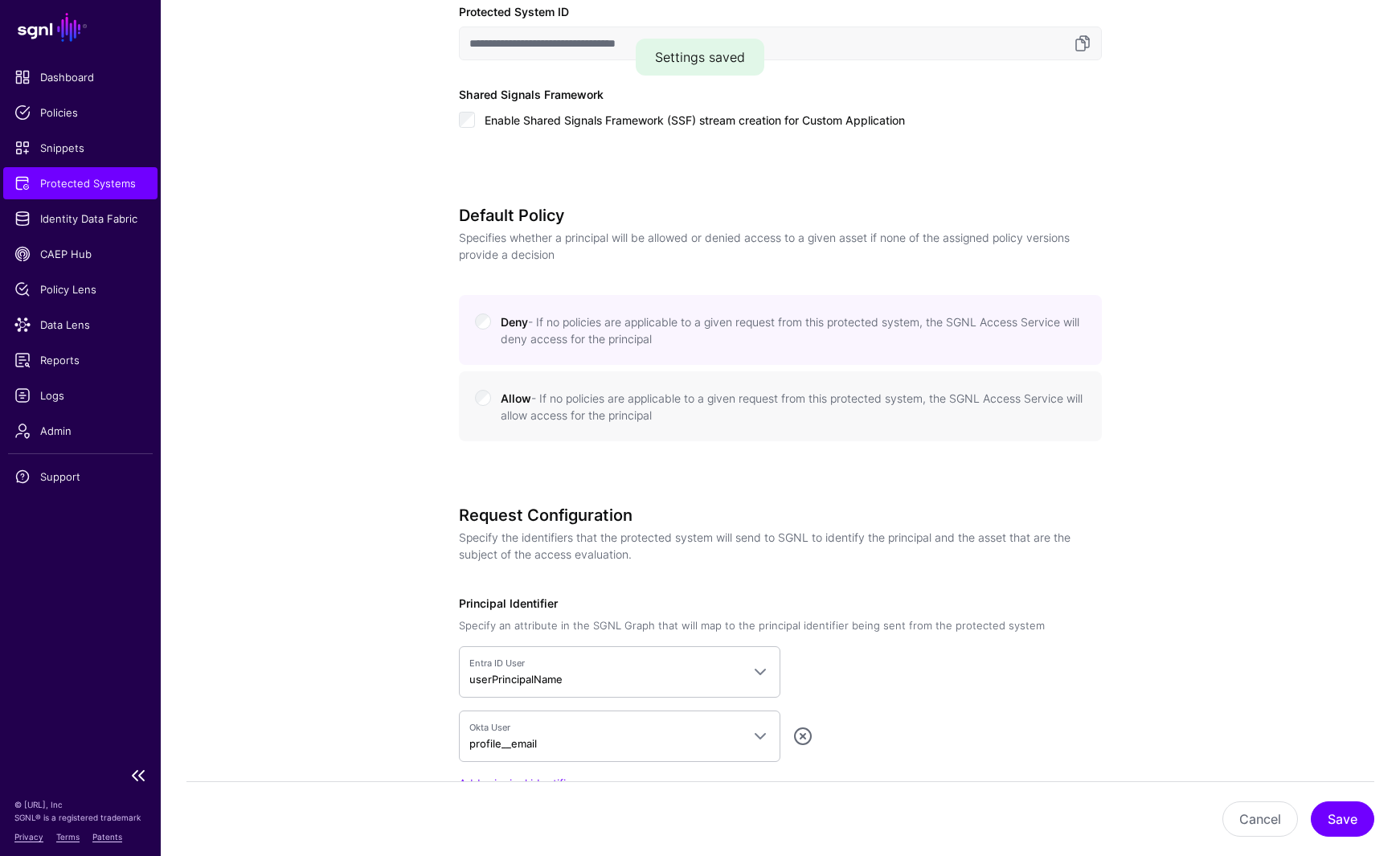
click at [77, 188] on span "Protected Systems" at bounding box center [80, 183] width 132 height 16
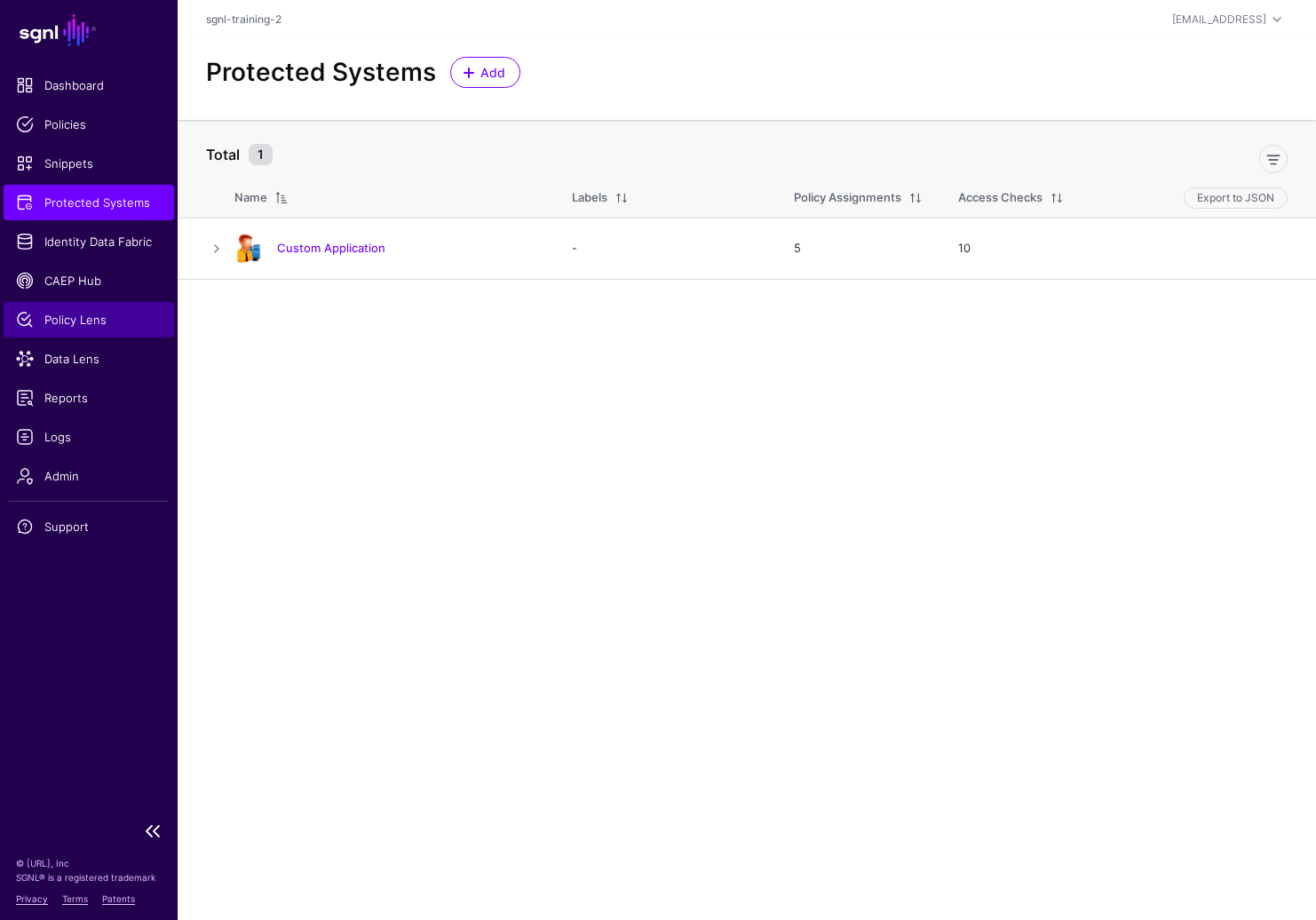
click at [90, 334] on link "Policy Lens" at bounding box center [89, 319] width 171 height 35
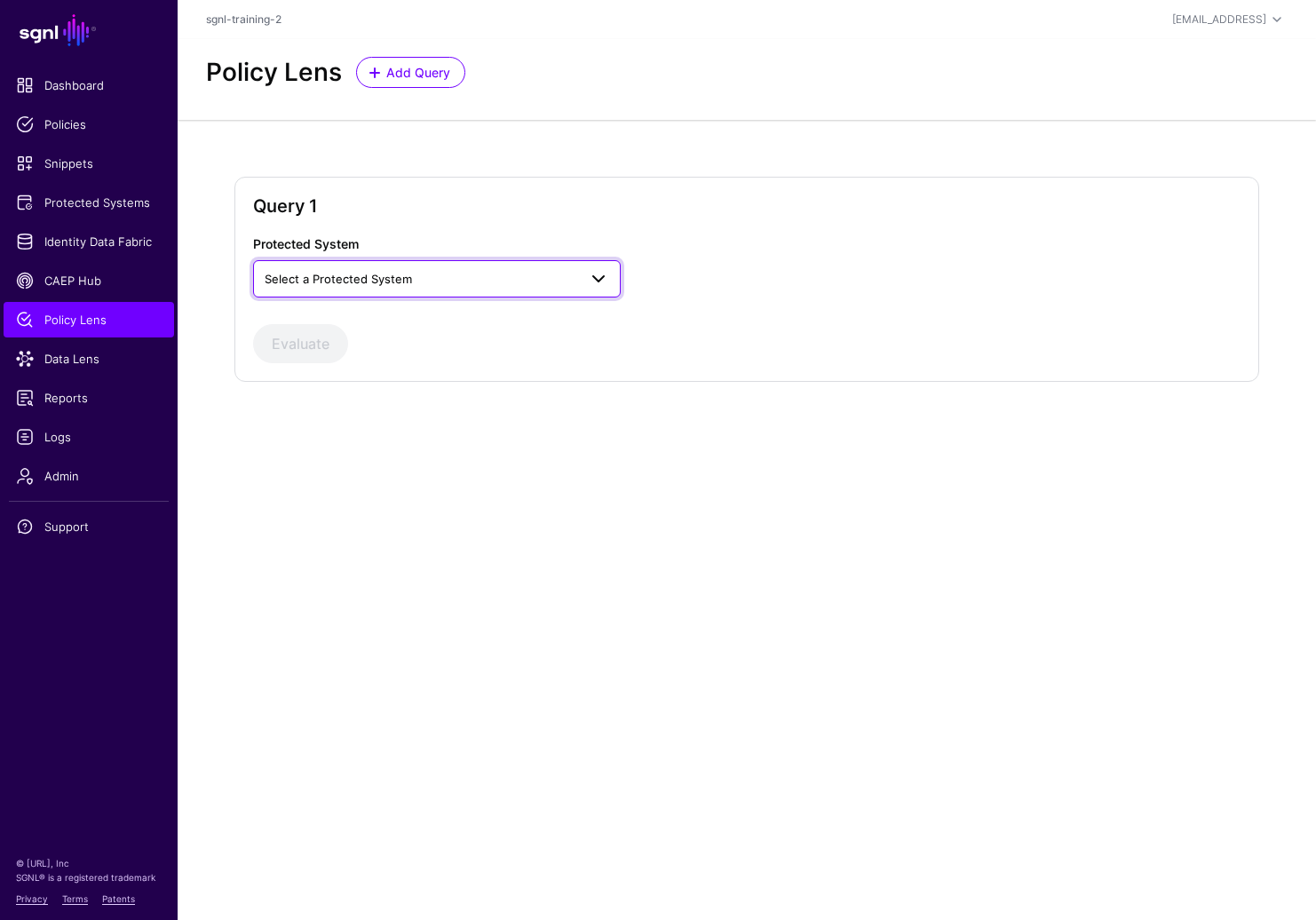
click at [455, 279] on span "Select a Protected System" at bounding box center [421, 279] width 312 height 20
click at [432, 327] on div "Custom Application" at bounding box center [436, 320] width 339 height 18
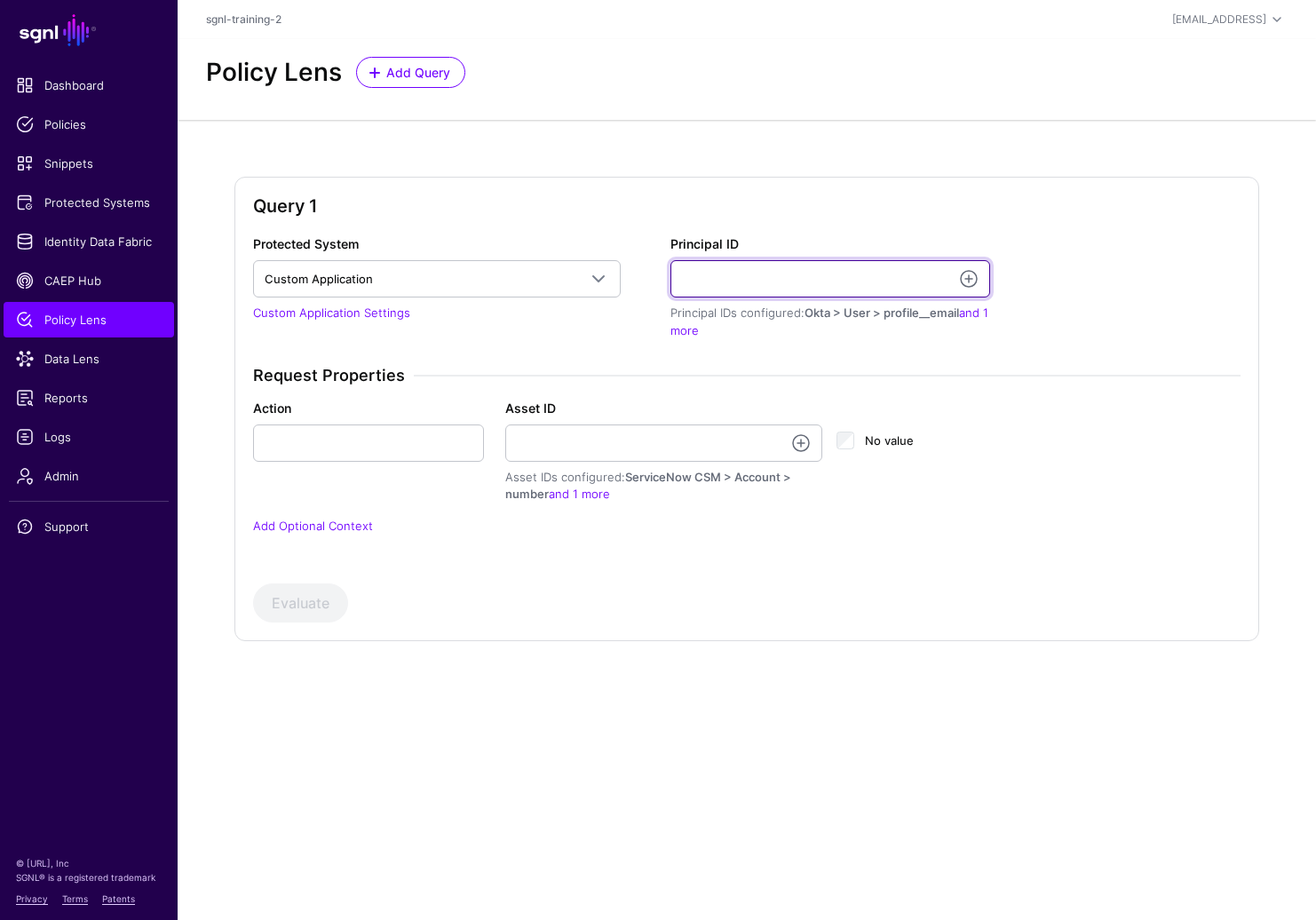
click at [867, 283] on input "Principal ID" at bounding box center [830, 278] width 319 height 37
click at [863, 283] on input "Principal ID" at bounding box center [830, 278] width 319 height 37
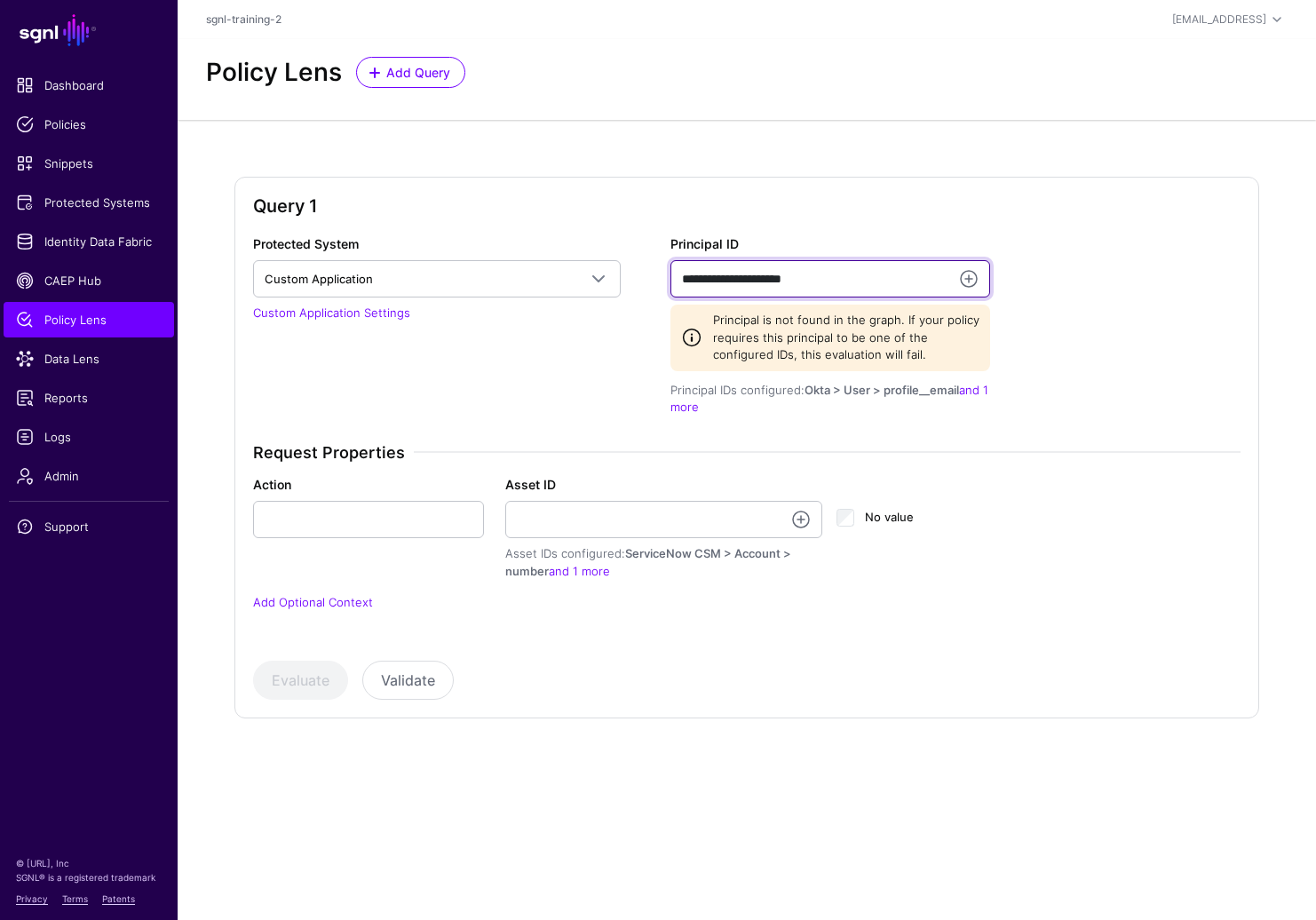
click at [837, 280] on input "**********" at bounding box center [830, 278] width 319 height 37
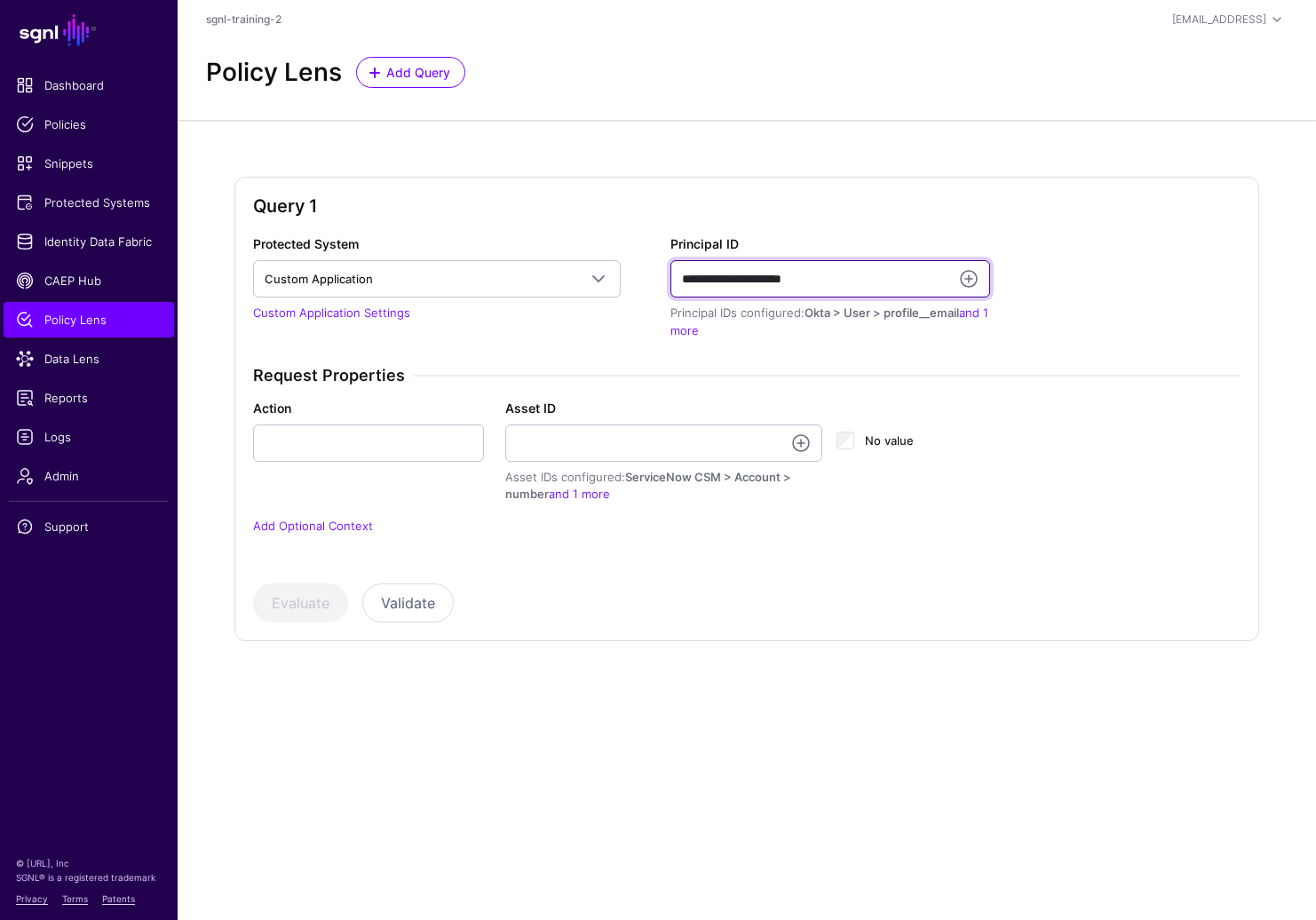
type input "**********"
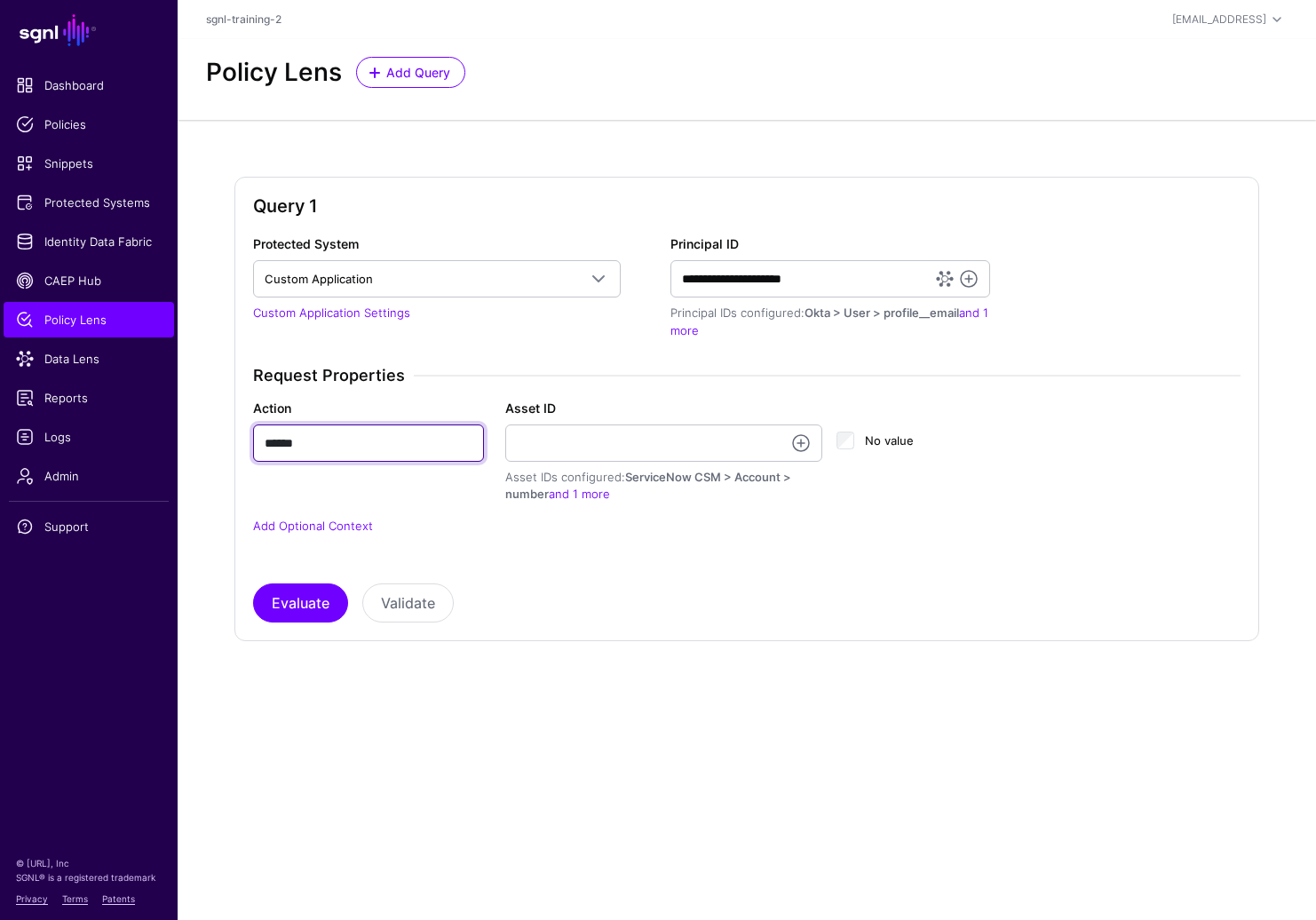
type input "******"
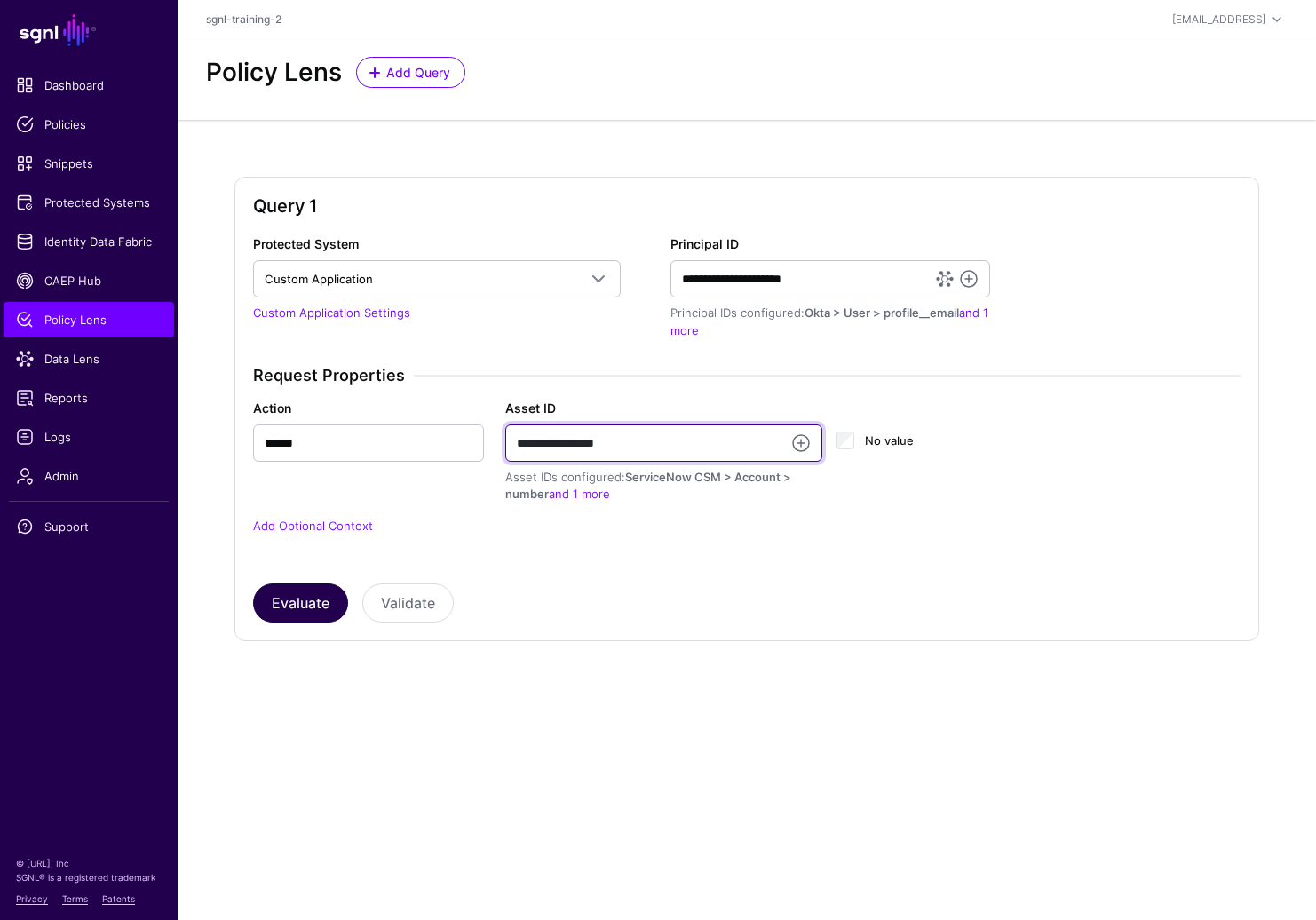
type input "**********"
click at [288, 589] on button "Evaluate" at bounding box center [300, 604] width 95 height 39
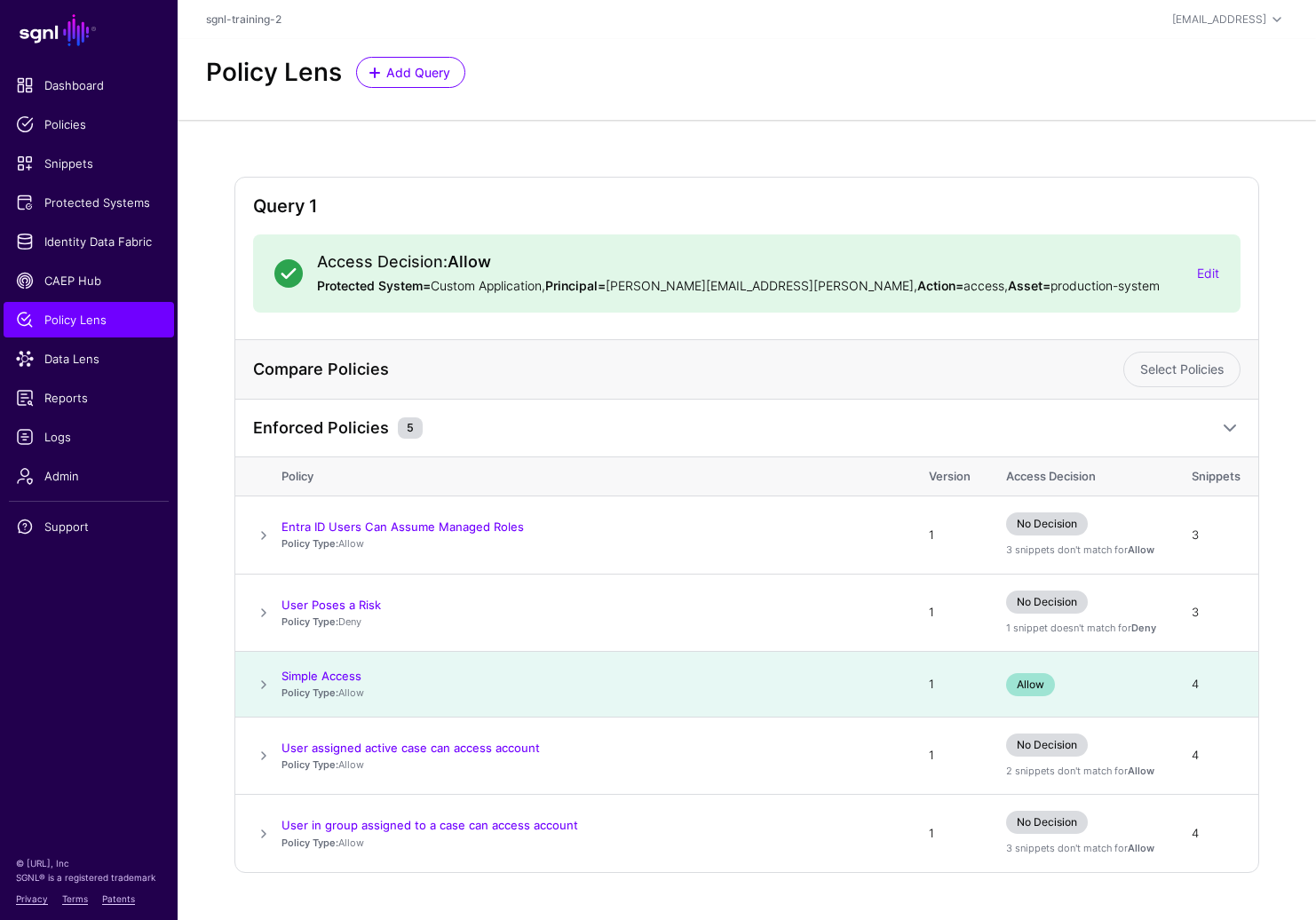
click at [1165, 261] on div "Query 1 Access Decision: Allow Protected System= Custom Application, Principal=…" at bounding box center [747, 524] width 1025 height 696
click at [1165, 274] on link "Edit" at bounding box center [1208, 272] width 22 height 15
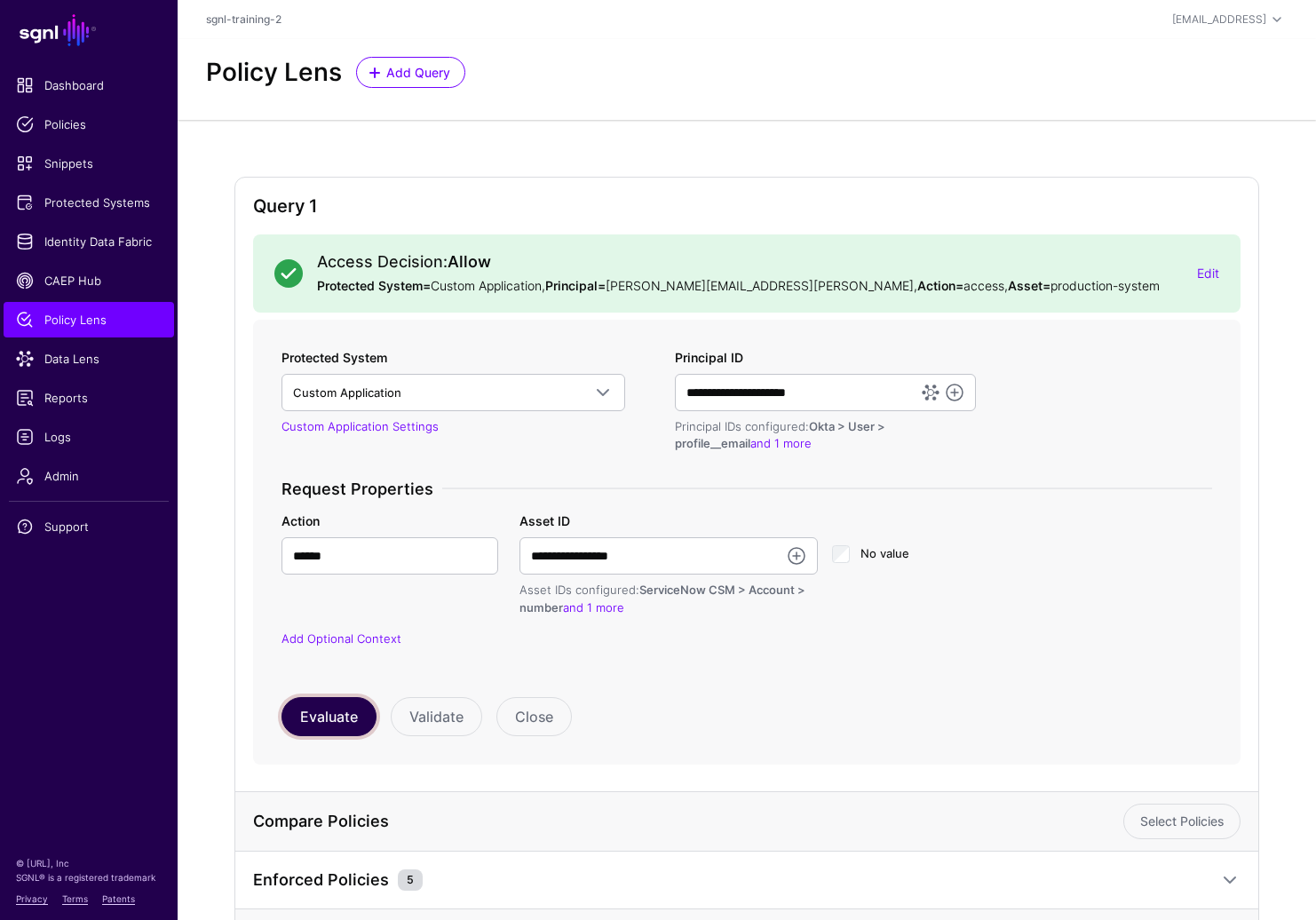
click at [306, 718] on button "Evaluate" at bounding box center [328, 717] width 95 height 39
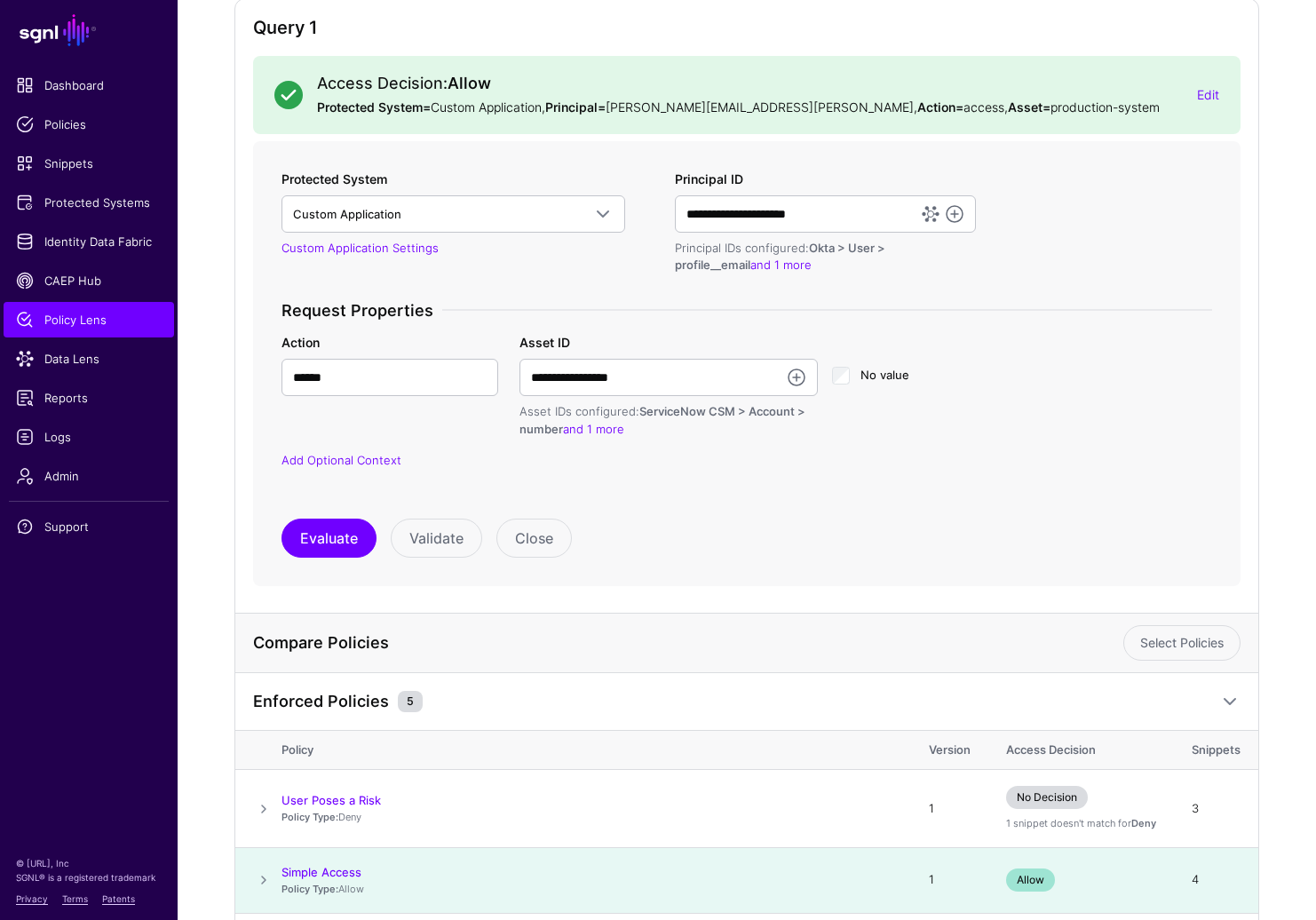
scroll to position [8, 0]
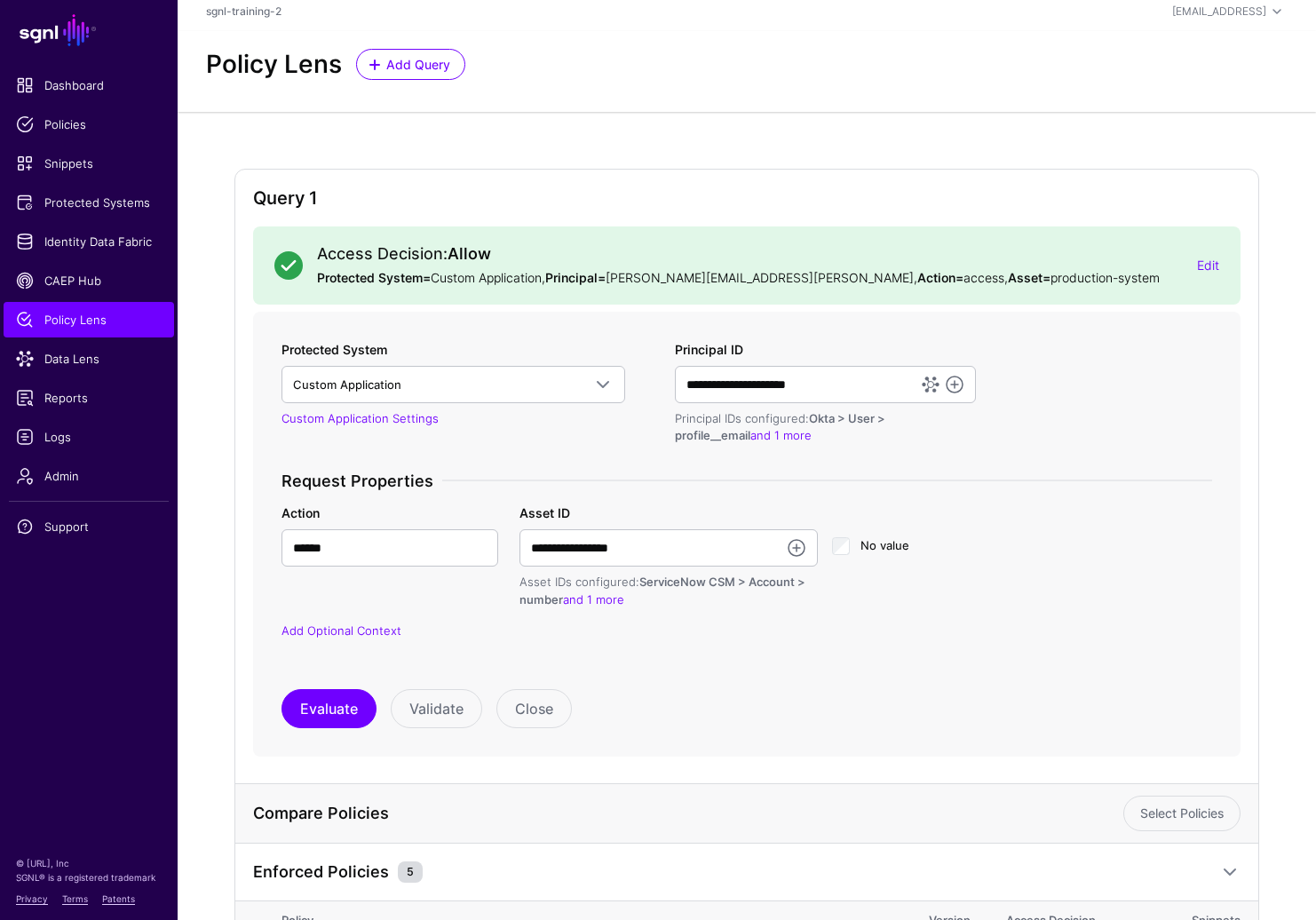
click at [1165, 285] on div "Access Decision: Allow Protected System= Custom Application, Principal= [PERSON…" at bounding box center [746, 266] width 987 height 78
click at [1165, 273] on div "Edit" at bounding box center [1208, 265] width 22 height 19
click at [1165, 264] on link "Edit" at bounding box center [1208, 265] width 22 height 15
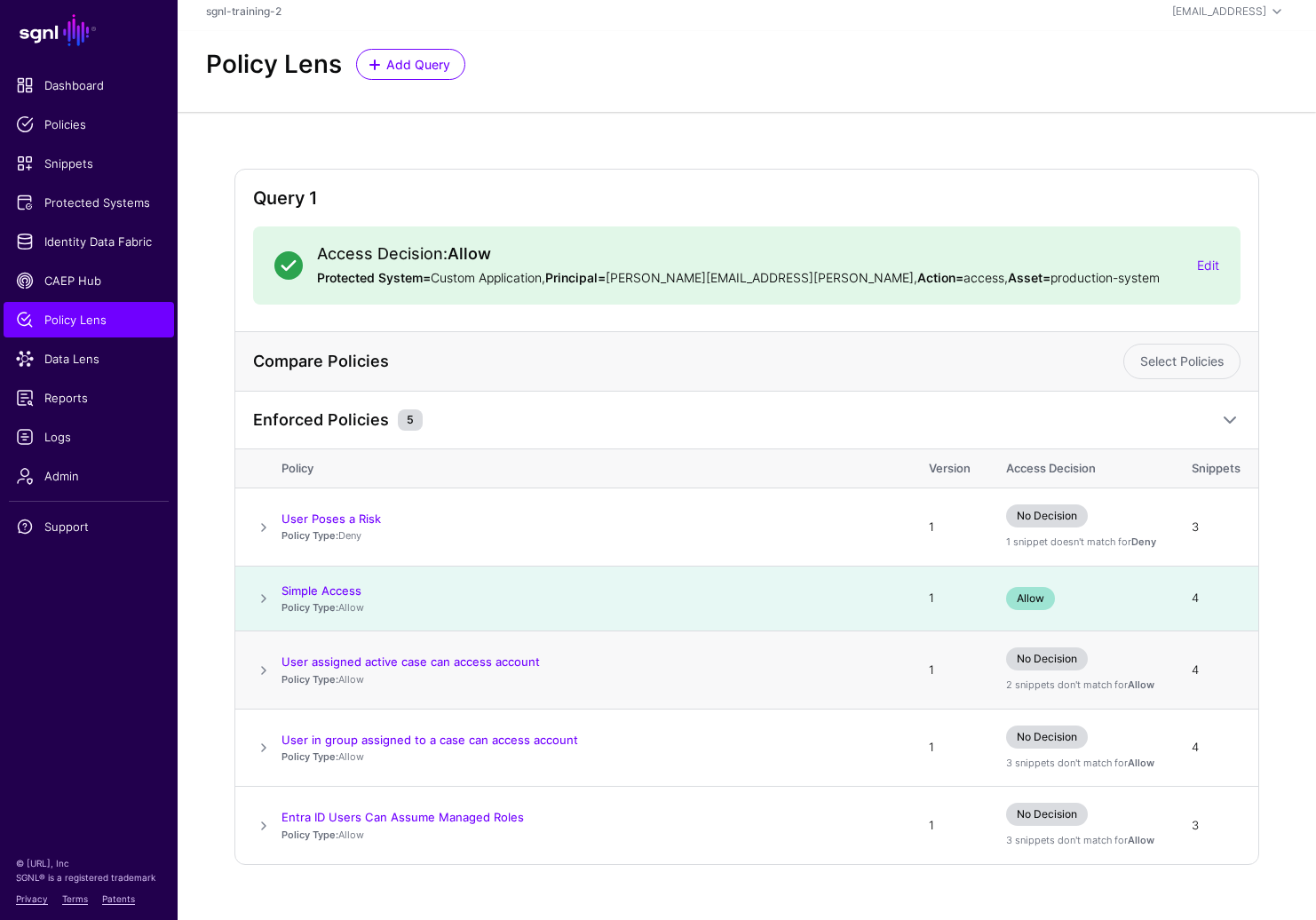
scroll to position [38, 0]
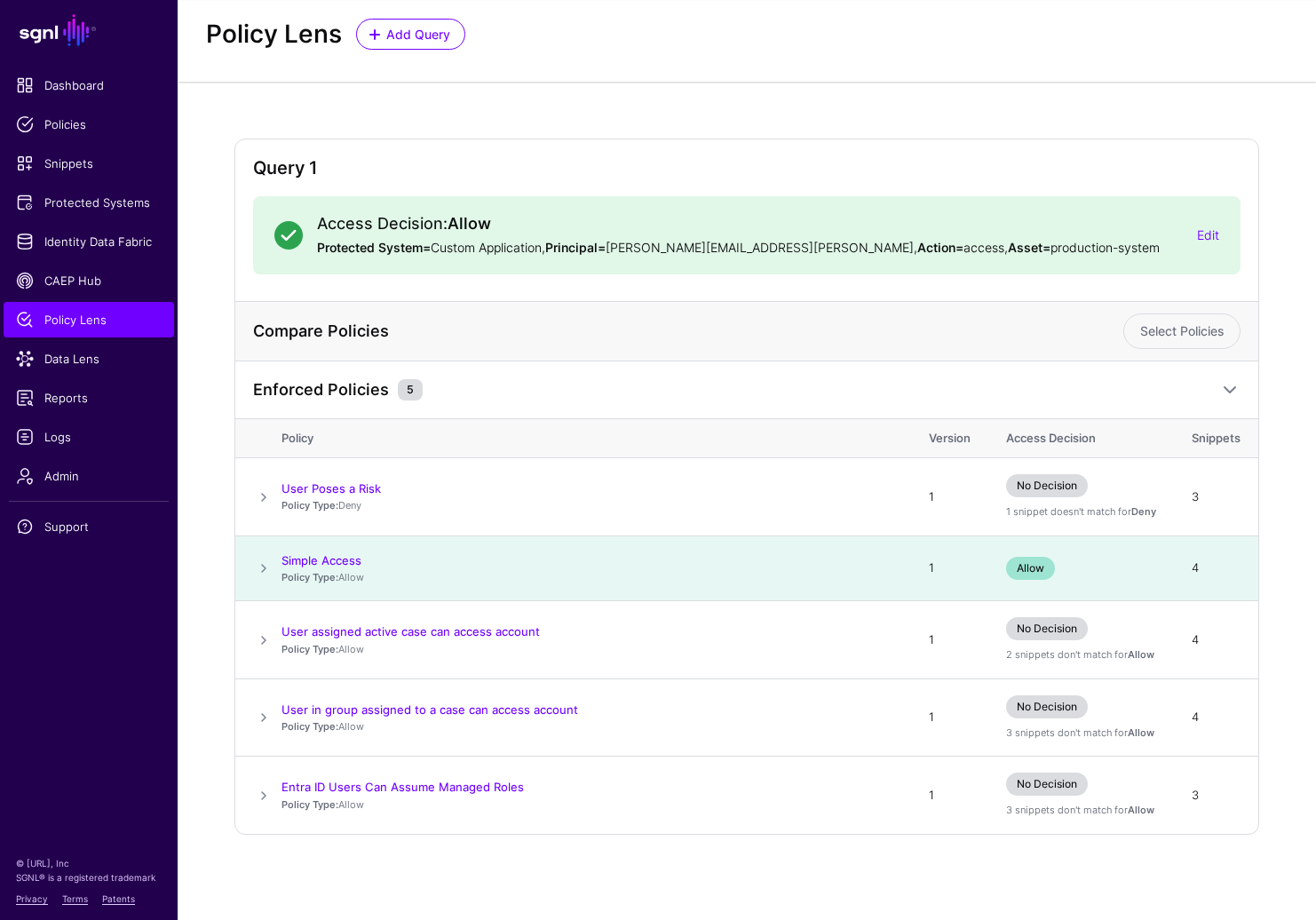
click at [1165, 235] on div "Access Decision: Allow Protected System= Custom Application, Principal= [PERSON…" at bounding box center [750, 235] width 894 height 43
click at [1165, 233] on link "Edit" at bounding box center [1208, 234] width 22 height 15
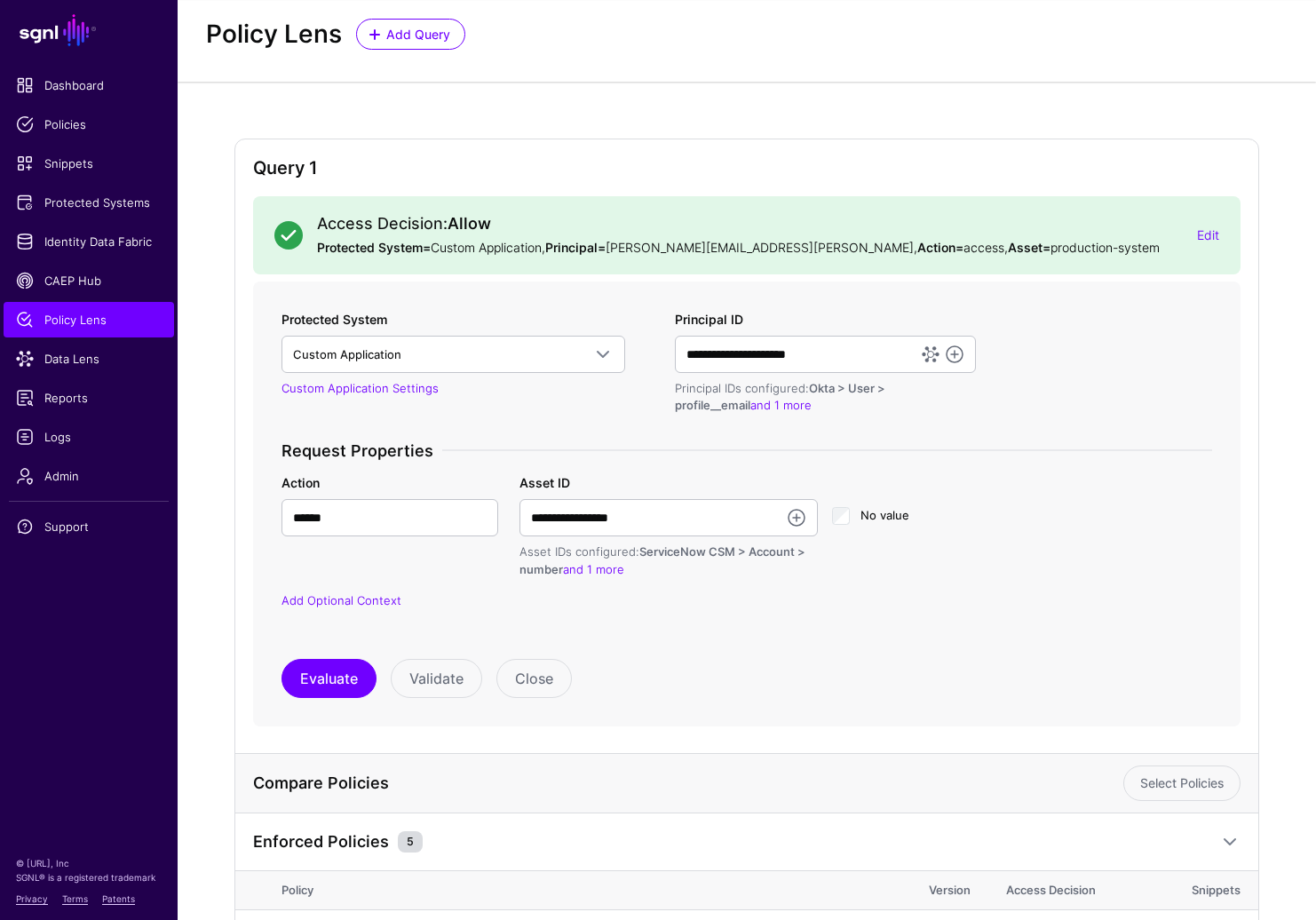
click at [594, 493] on div "**********" at bounding box center [669, 525] width 299 height 105
click at [594, 522] on input "**********" at bounding box center [669, 518] width 299 height 37
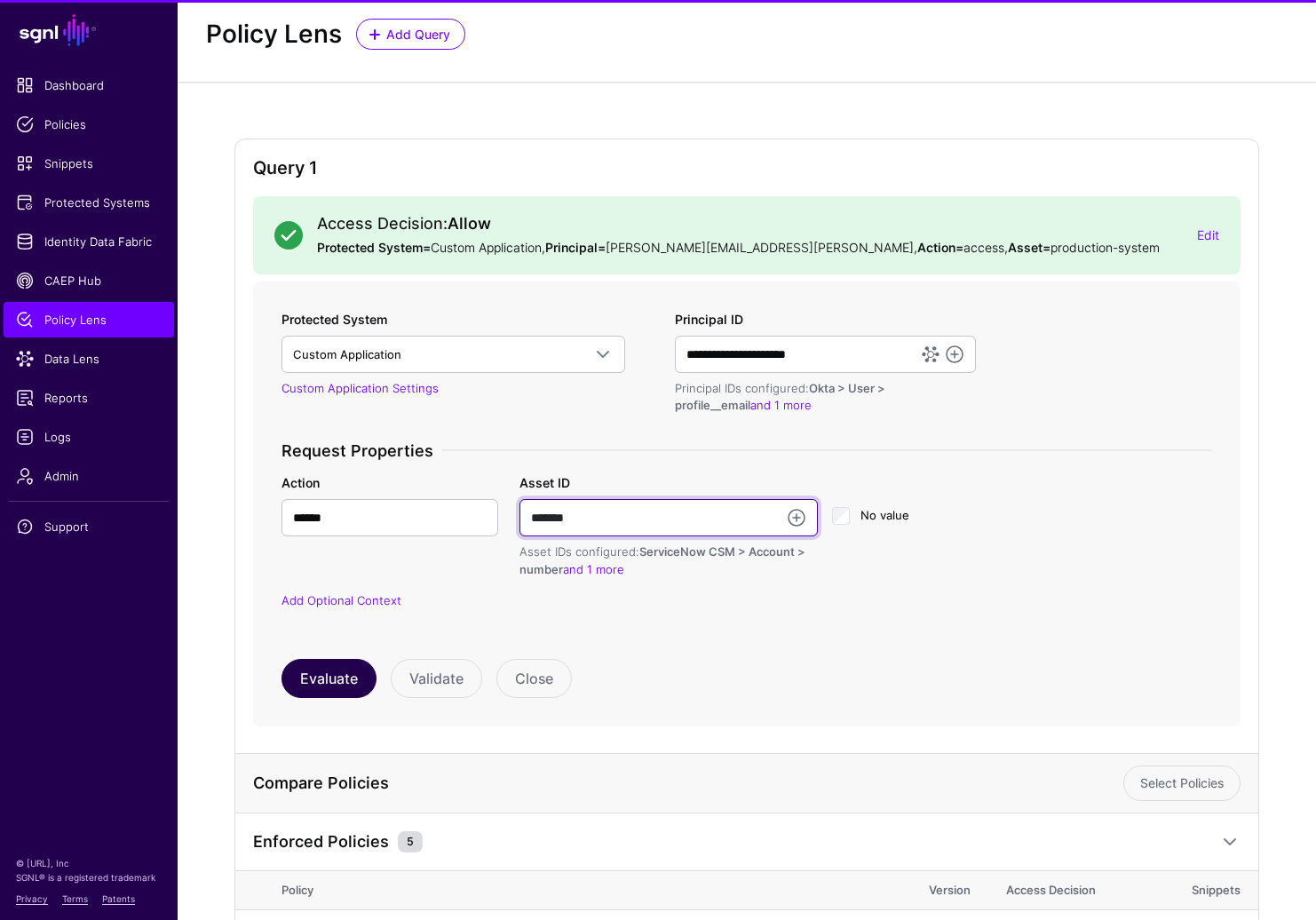
type input "*******"
click at [334, 679] on button "Evaluate" at bounding box center [328, 679] width 95 height 39
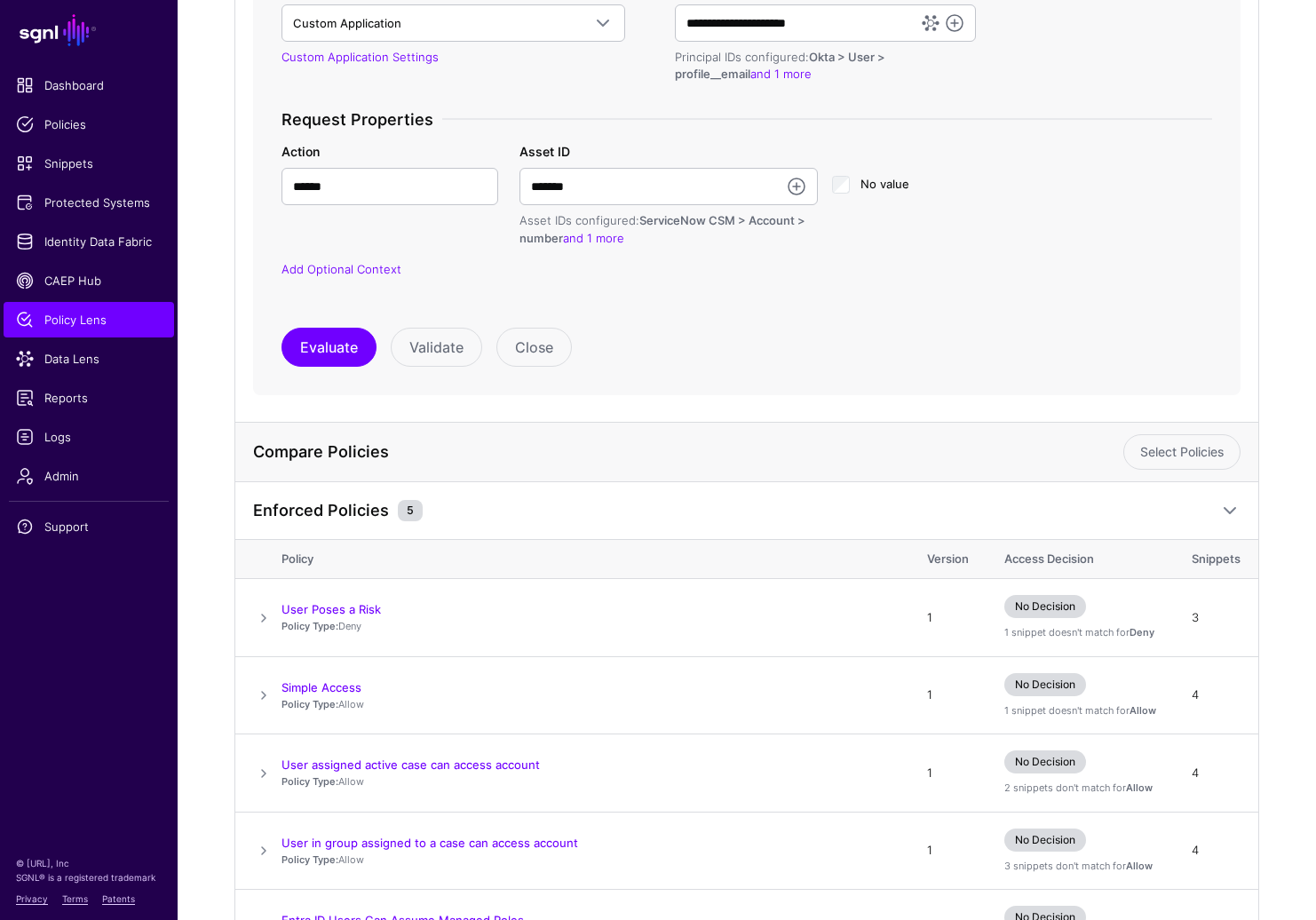
scroll to position [503, 0]
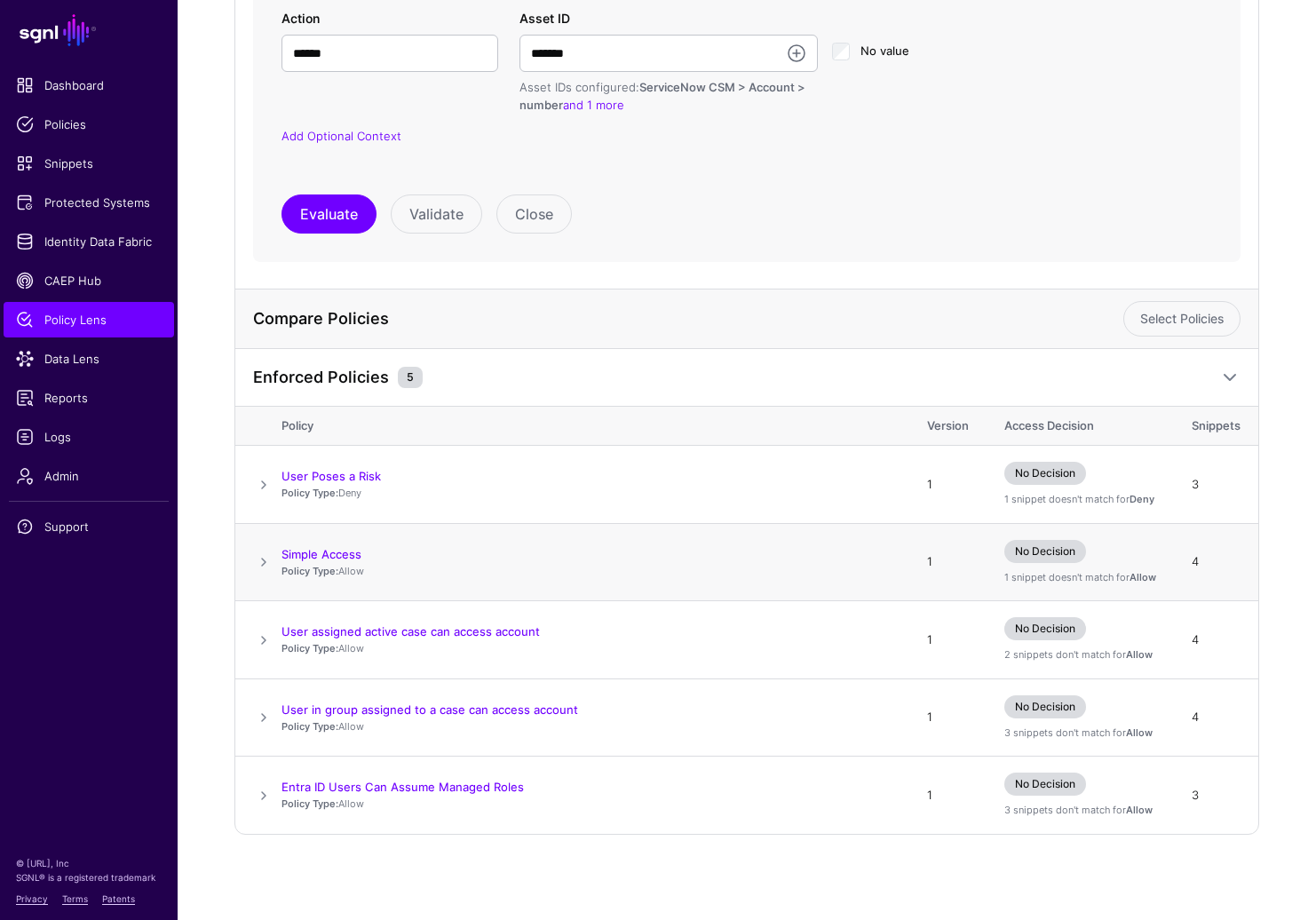
click at [267, 559] on span at bounding box center [264, 563] width 21 height 21
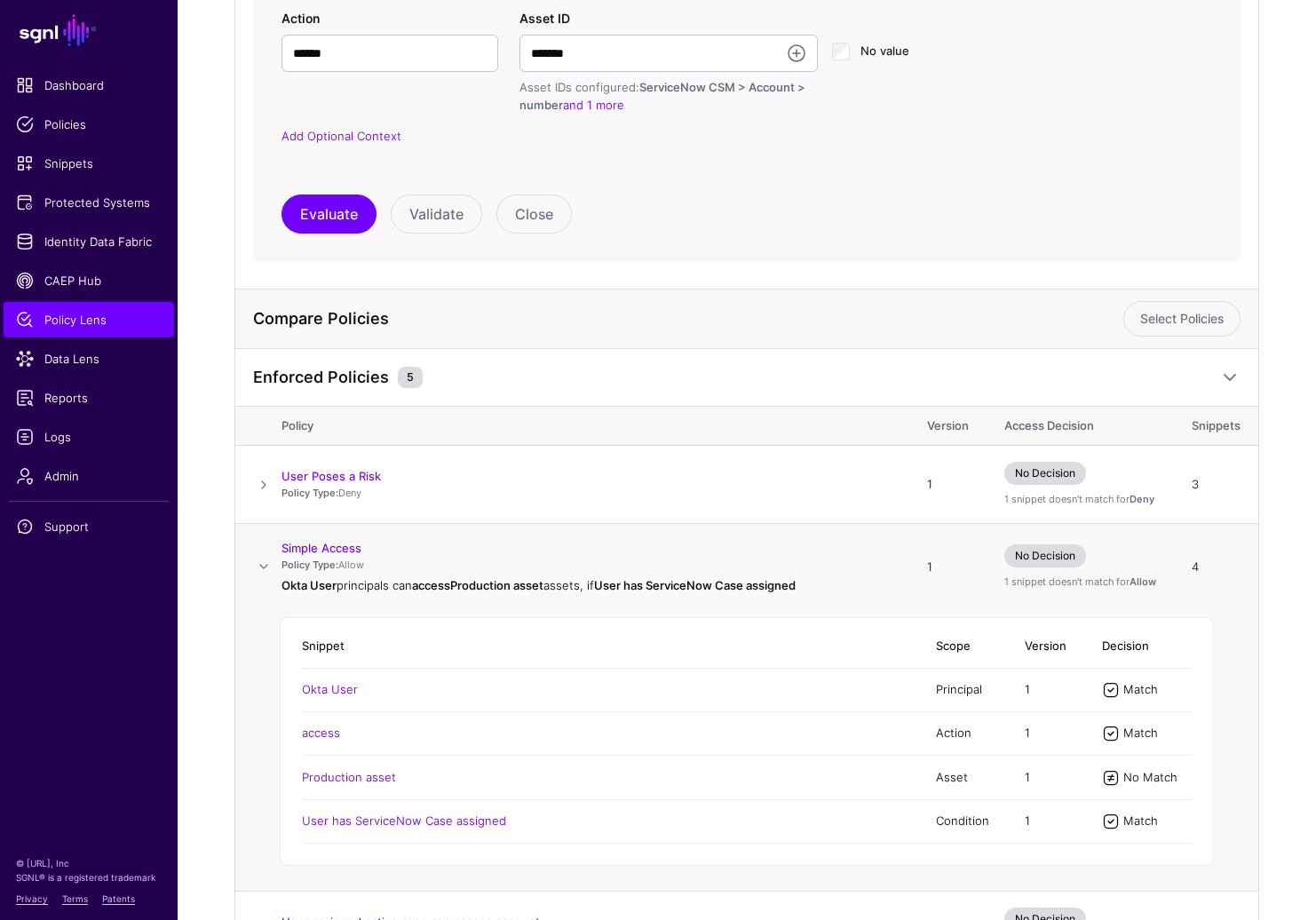
scroll to position [661, 0]
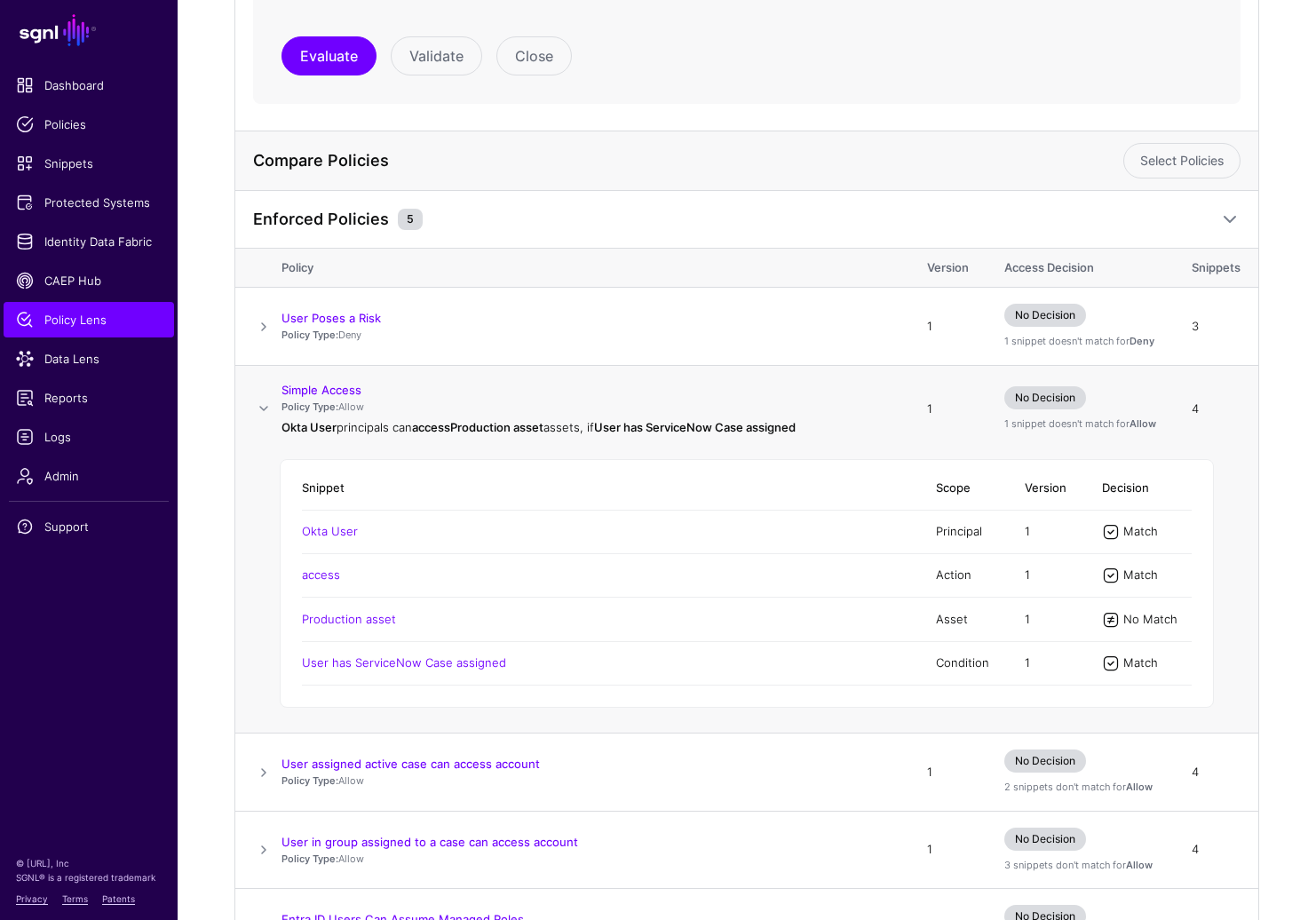
click at [266, 407] on span at bounding box center [264, 408] width 21 height 21
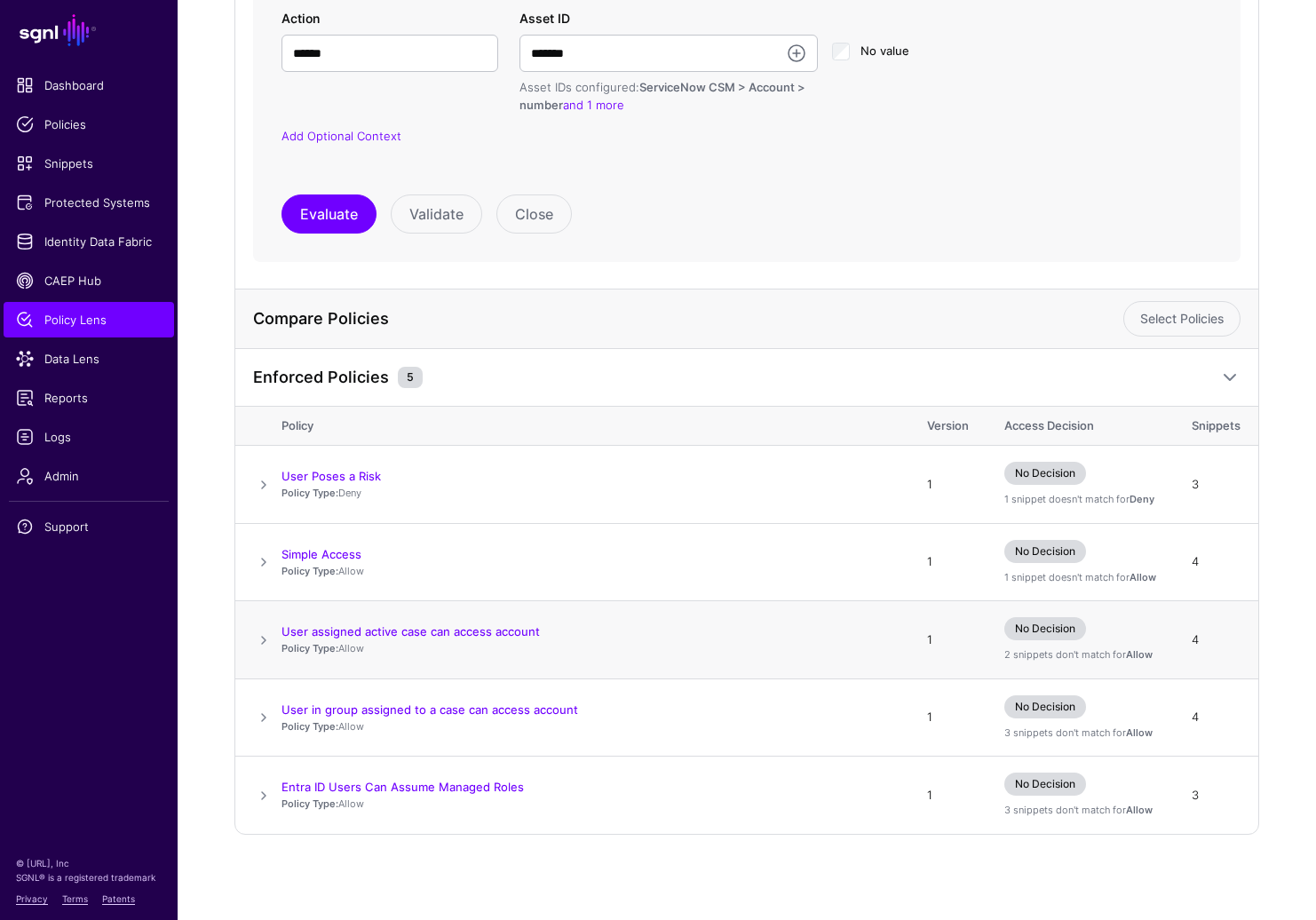
click at [555, 630] on div "User assigned active case can access account" at bounding box center [586, 631] width 610 height 16
drag, startPoint x: 555, startPoint y: 630, endPoint x: 281, endPoint y: 639, distance: 274.1
click at [281, 639] on div "User assigned active case can access account" at bounding box center [586, 631] width 610 height 16
copy link "User assigned active case can access account"
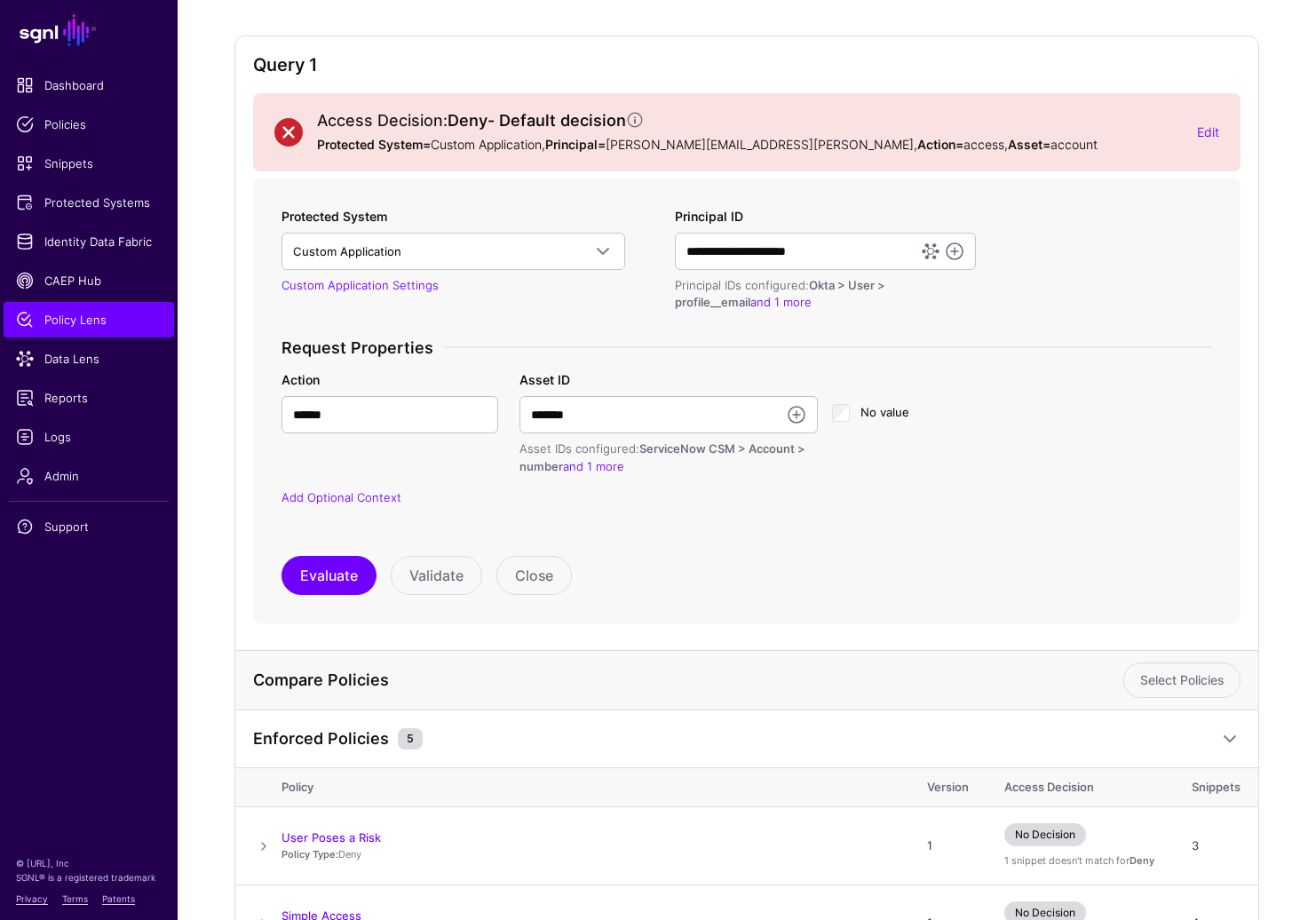
scroll to position [130, 0]
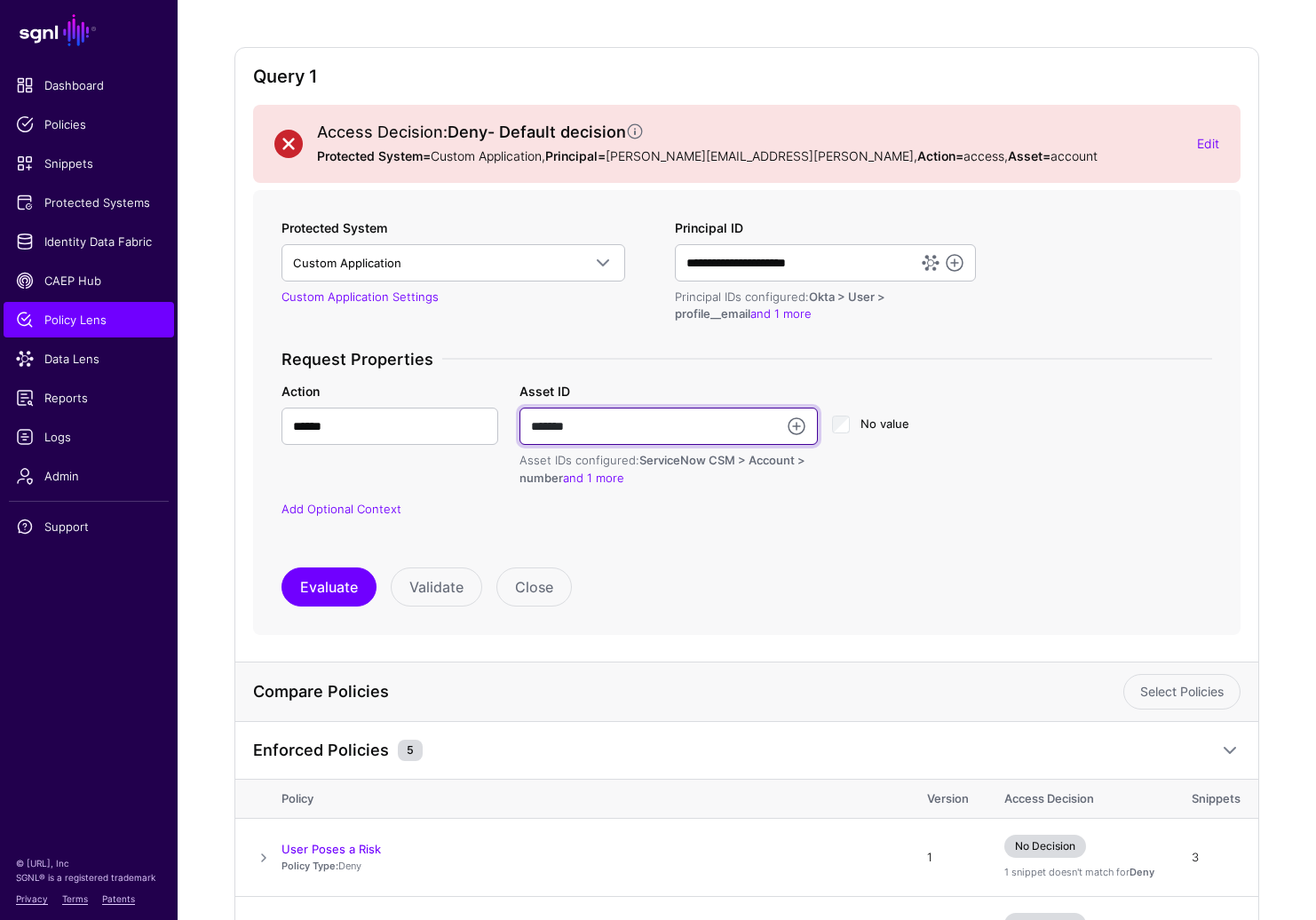
click at [621, 434] on input "*******" at bounding box center [669, 426] width 299 height 37
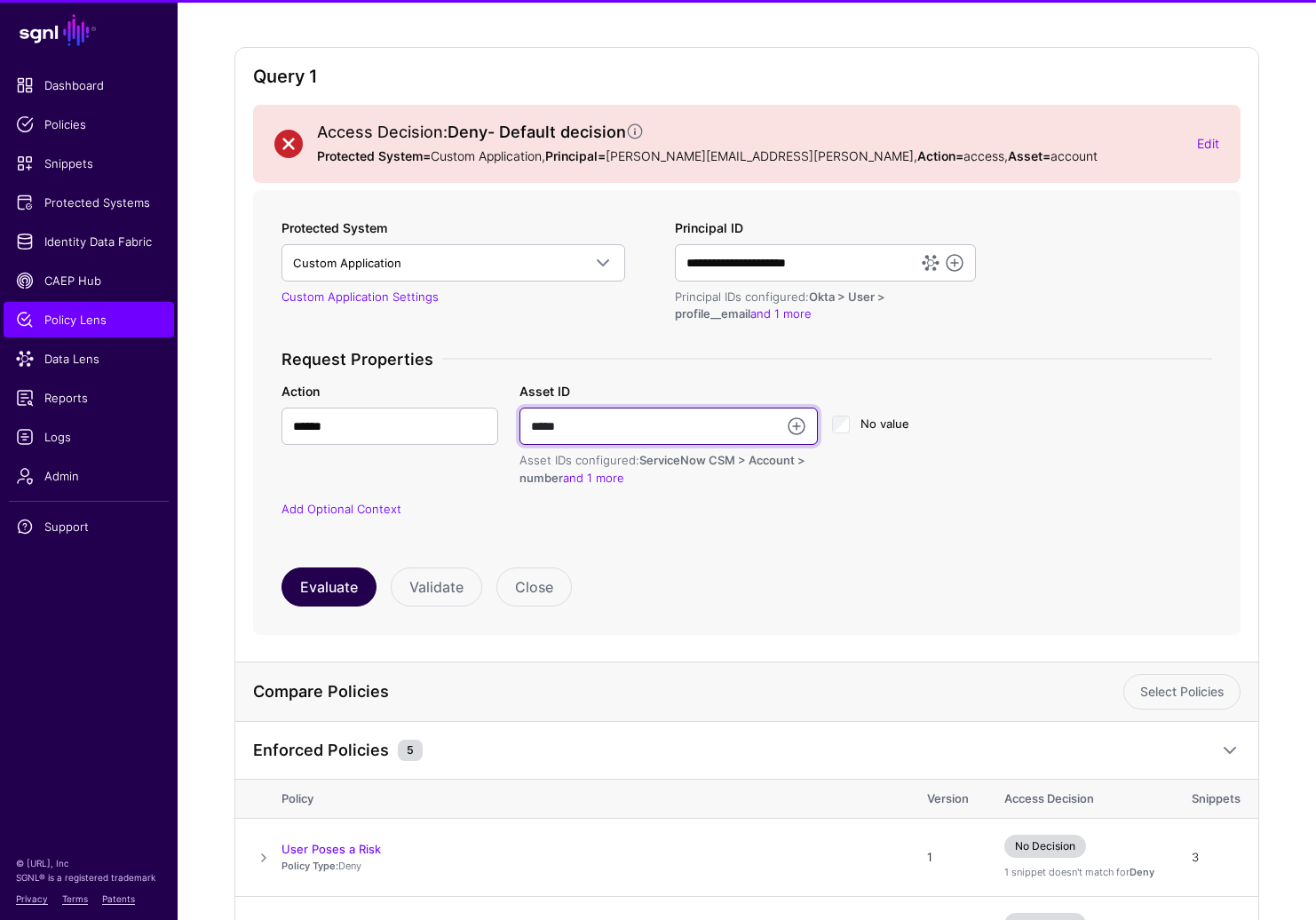
type input "*****"
click at [356, 573] on button "Evaluate" at bounding box center [328, 587] width 95 height 39
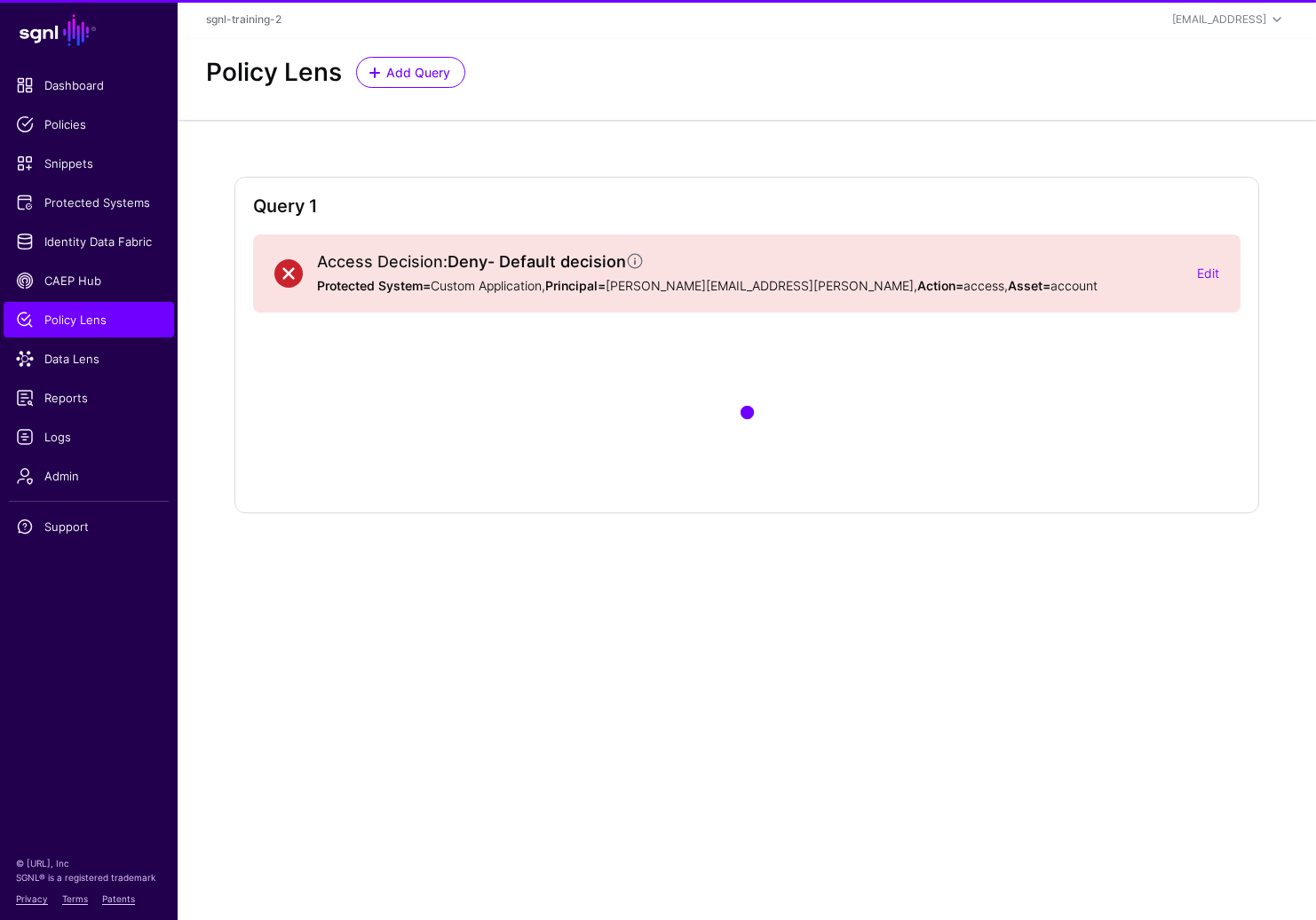
scroll to position [0, 0]
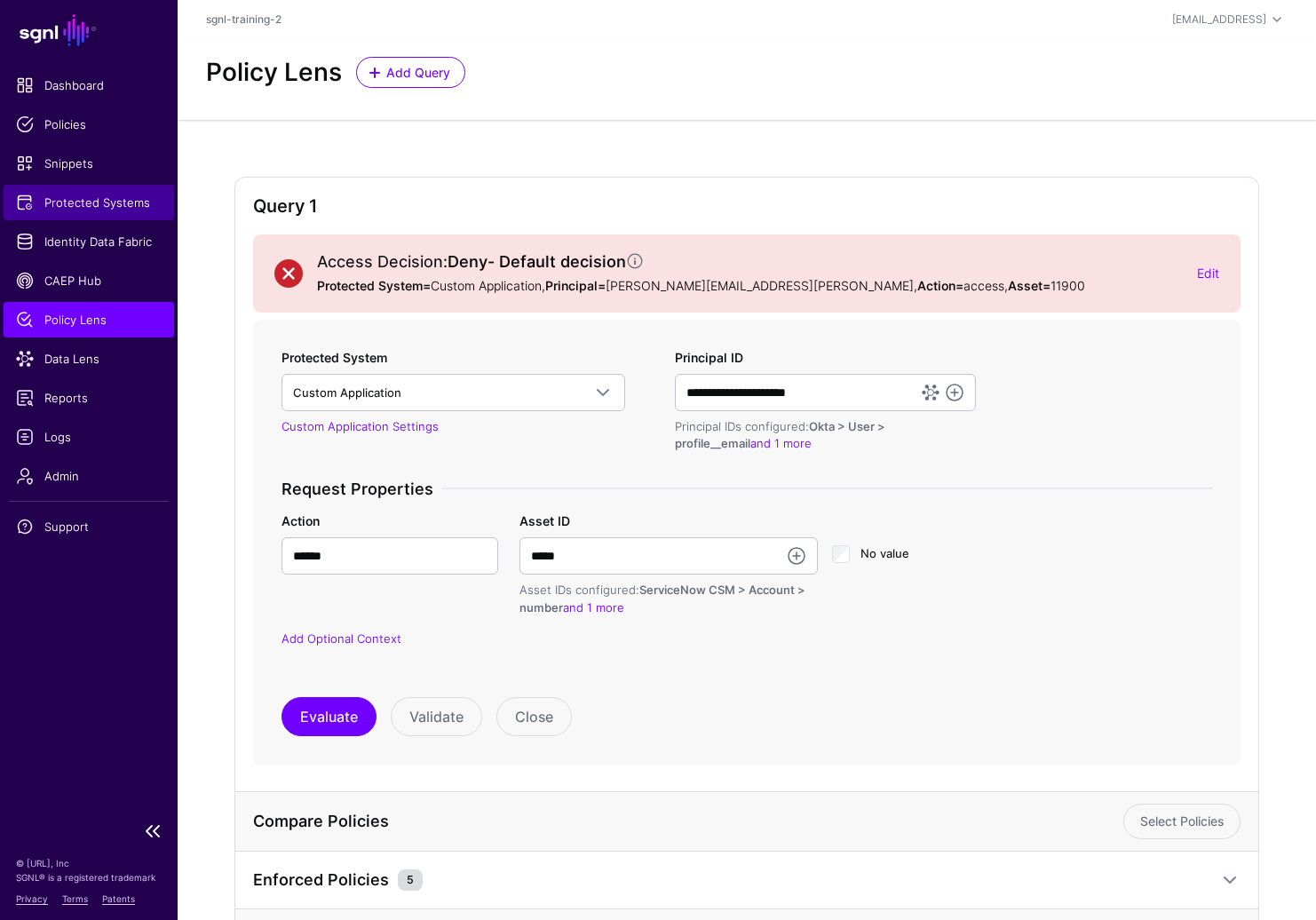
click at [104, 208] on span "Protected Systems" at bounding box center [88, 202] width 145 height 18
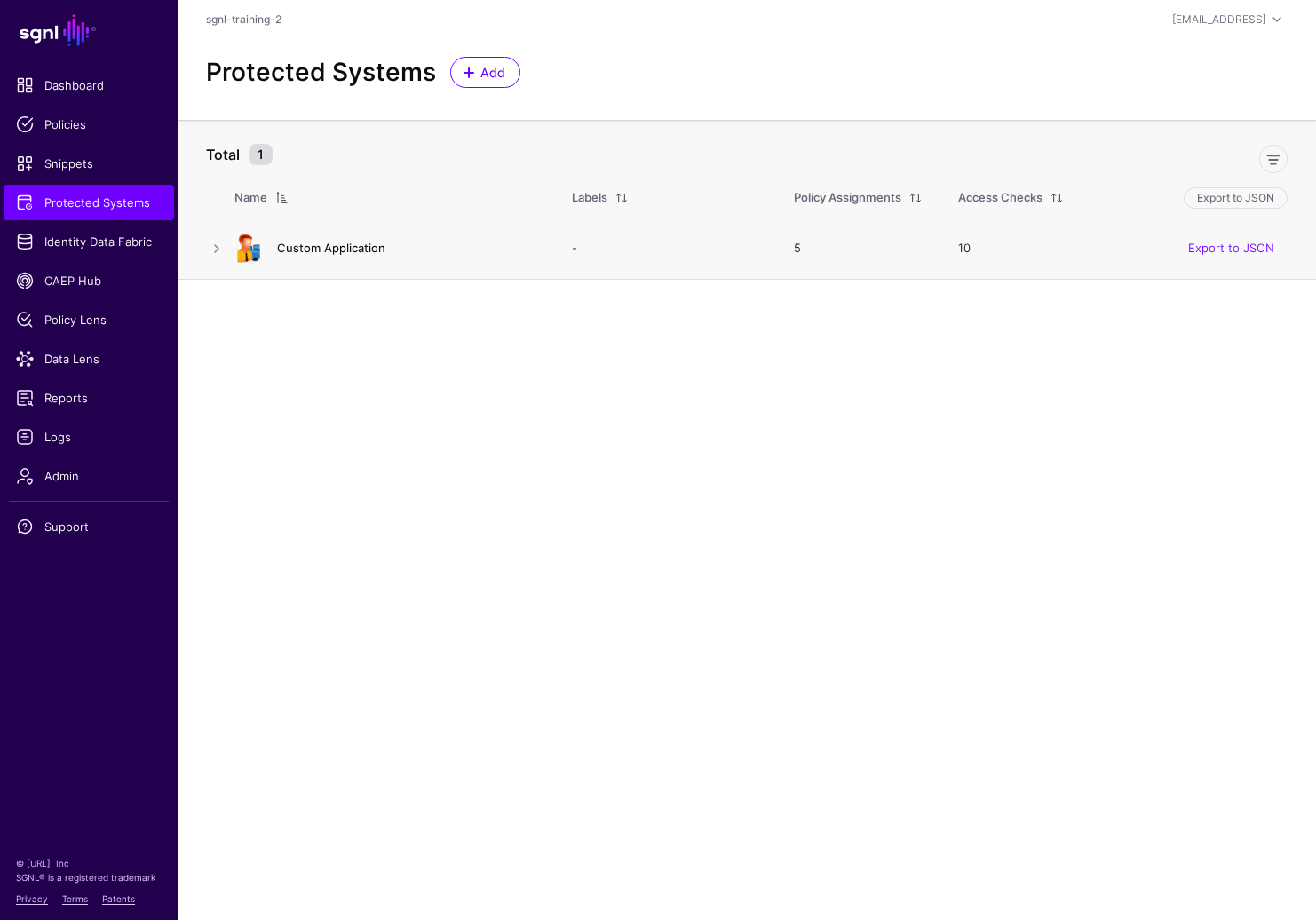
click at [349, 252] on link "Custom Application" at bounding box center [331, 247] width 108 height 15
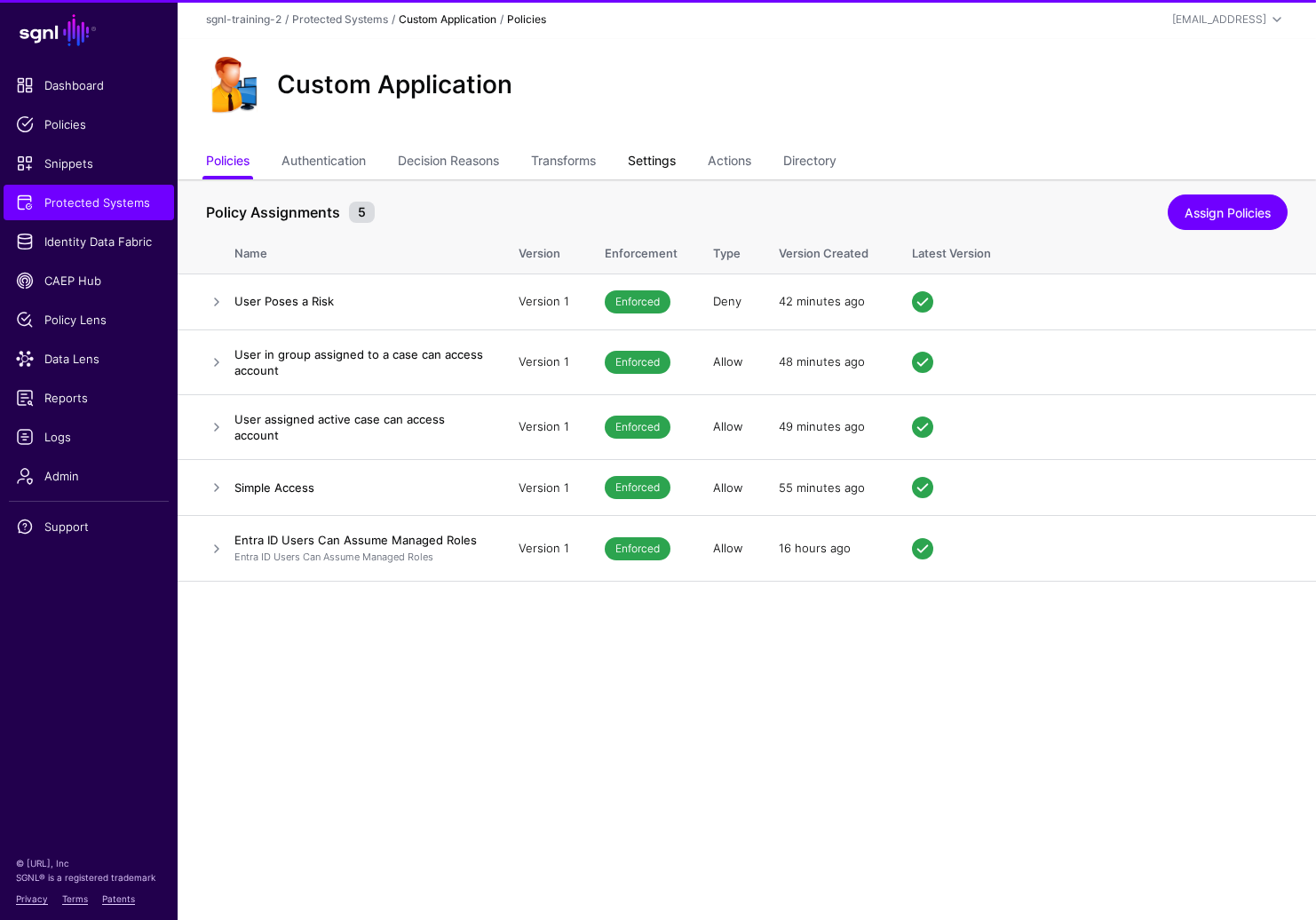
click at [660, 152] on link "Settings" at bounding box center [651, 162] width 48 height 34
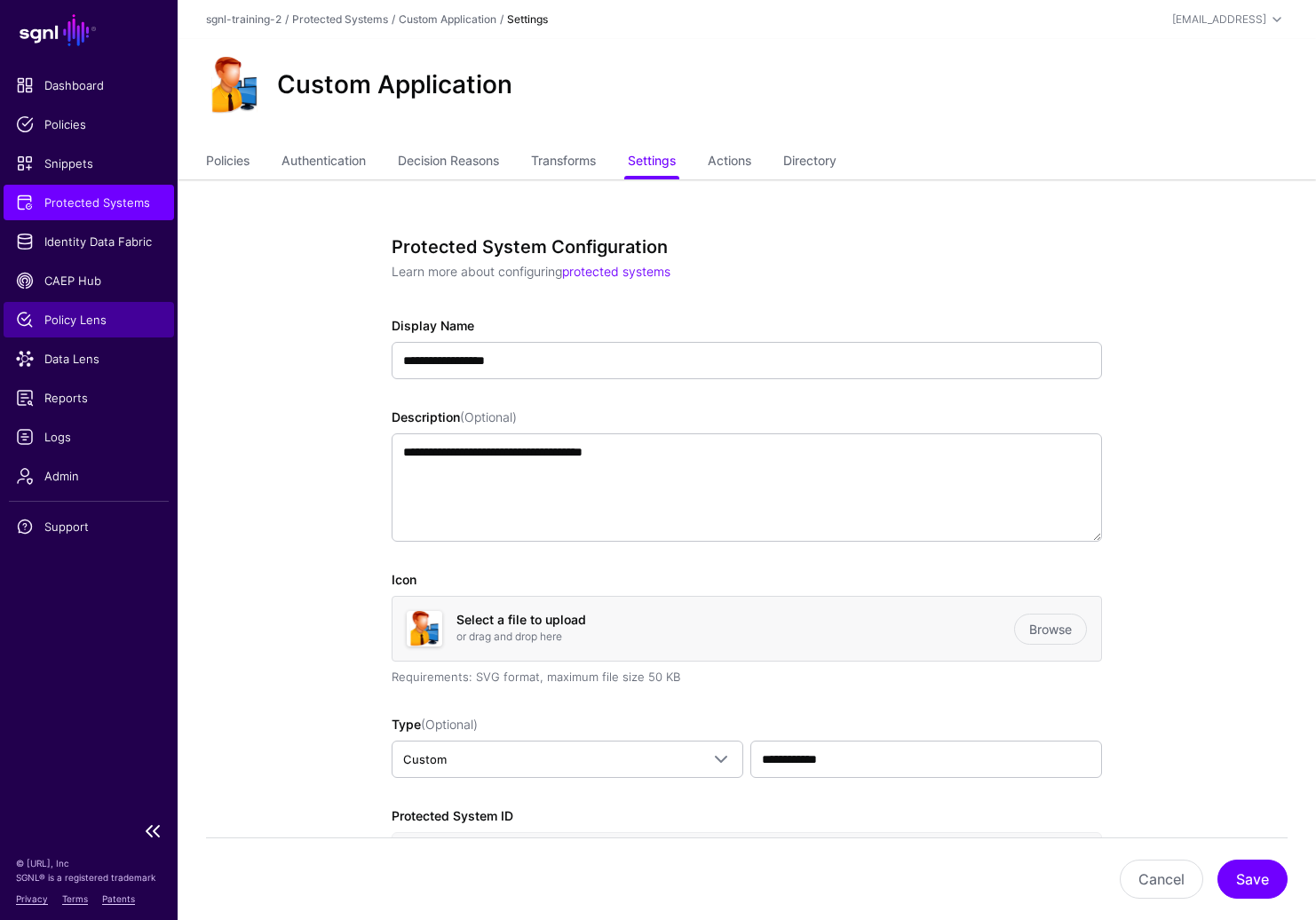
click at [89, 334] on link "Policy Lens" at bounding box center [89, 319] width 171 height 35
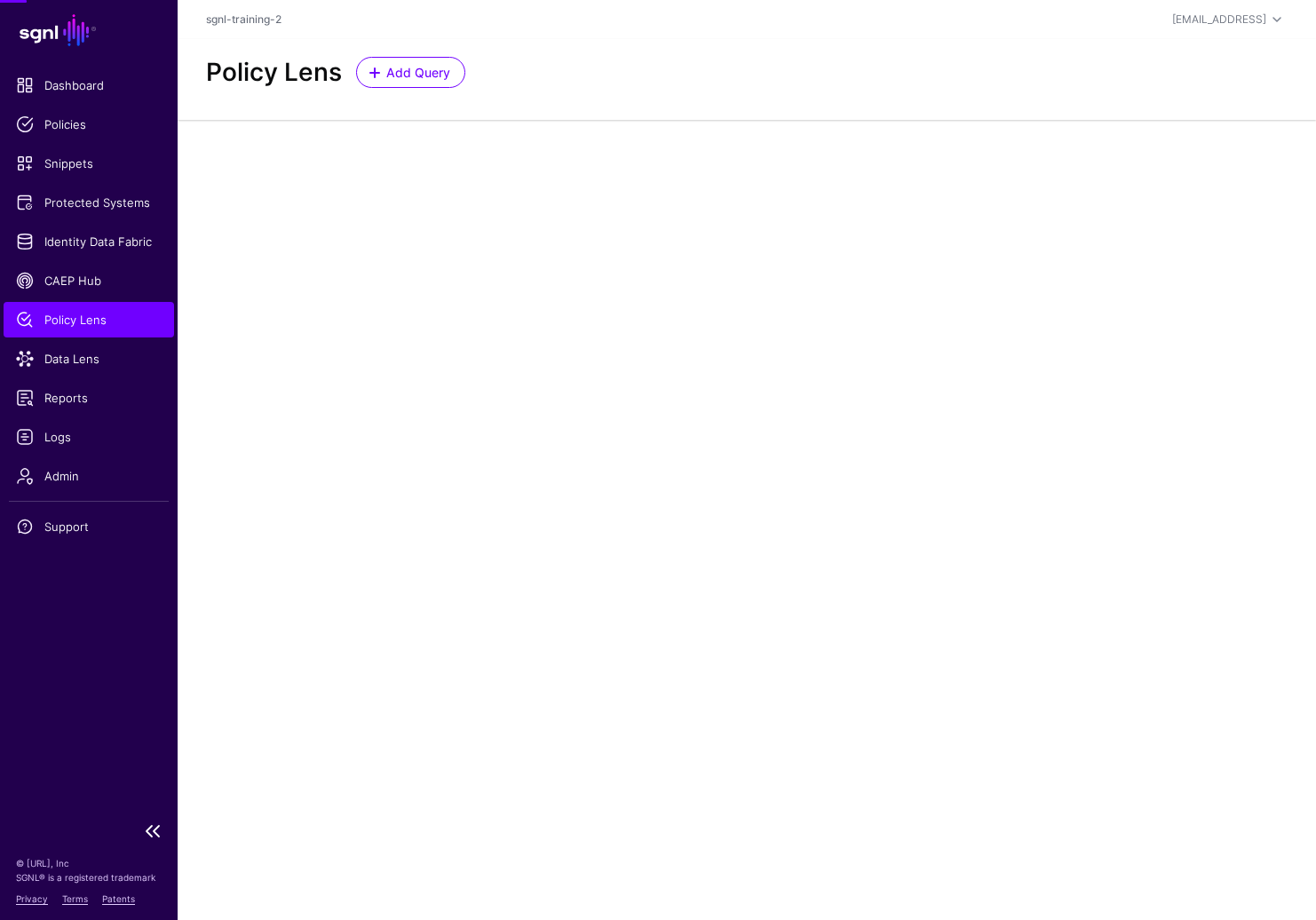
click at [93, 300] on ul "Dashboard Policies Snippets Protected Systems Identity Data Fabric CAEP Hub Pol…" at bounding box center [89, 439] width 178 height 744
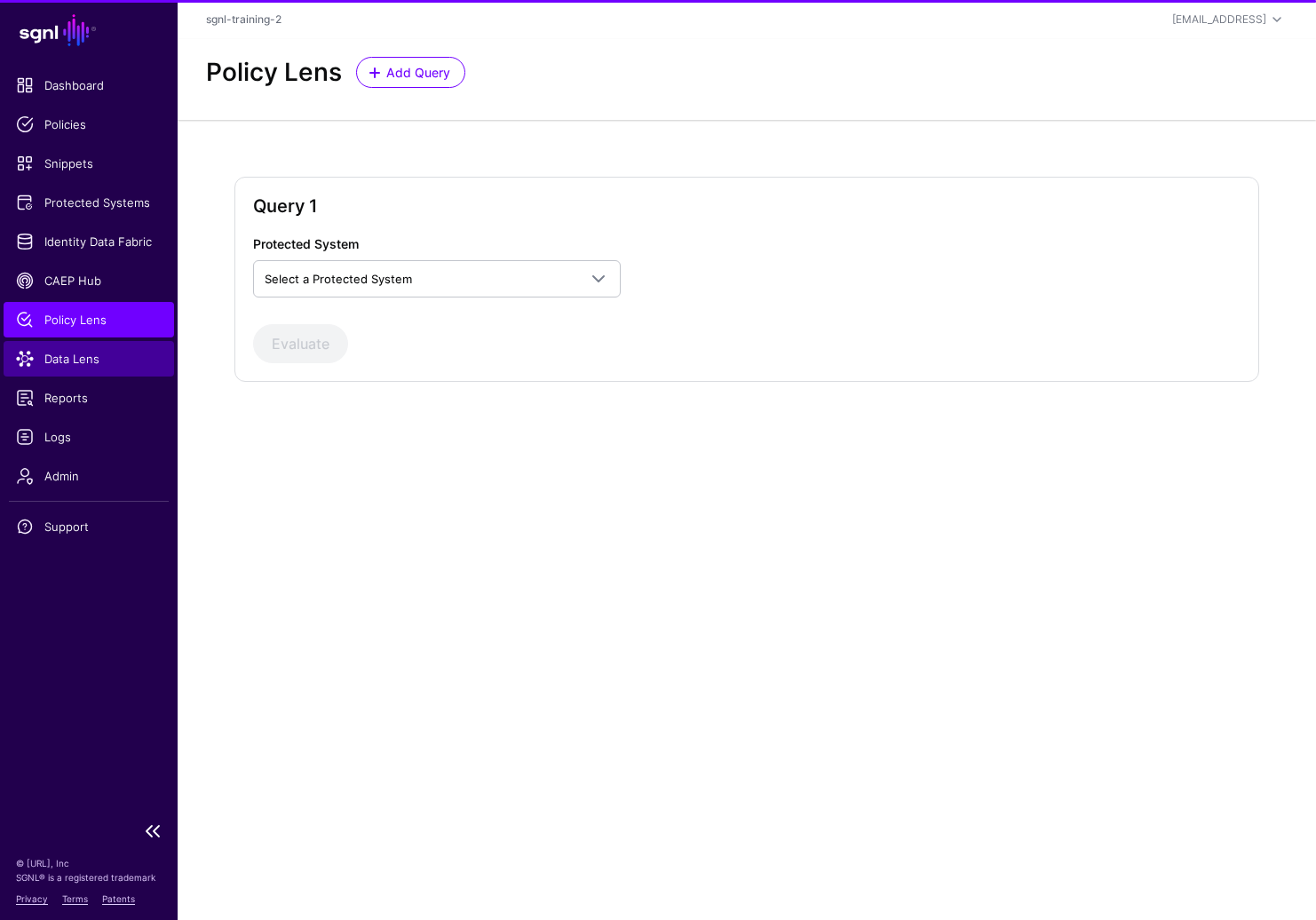
click at [74, 368] on link "Data Lens" at bounding box center [89, 358] width 171 height 35
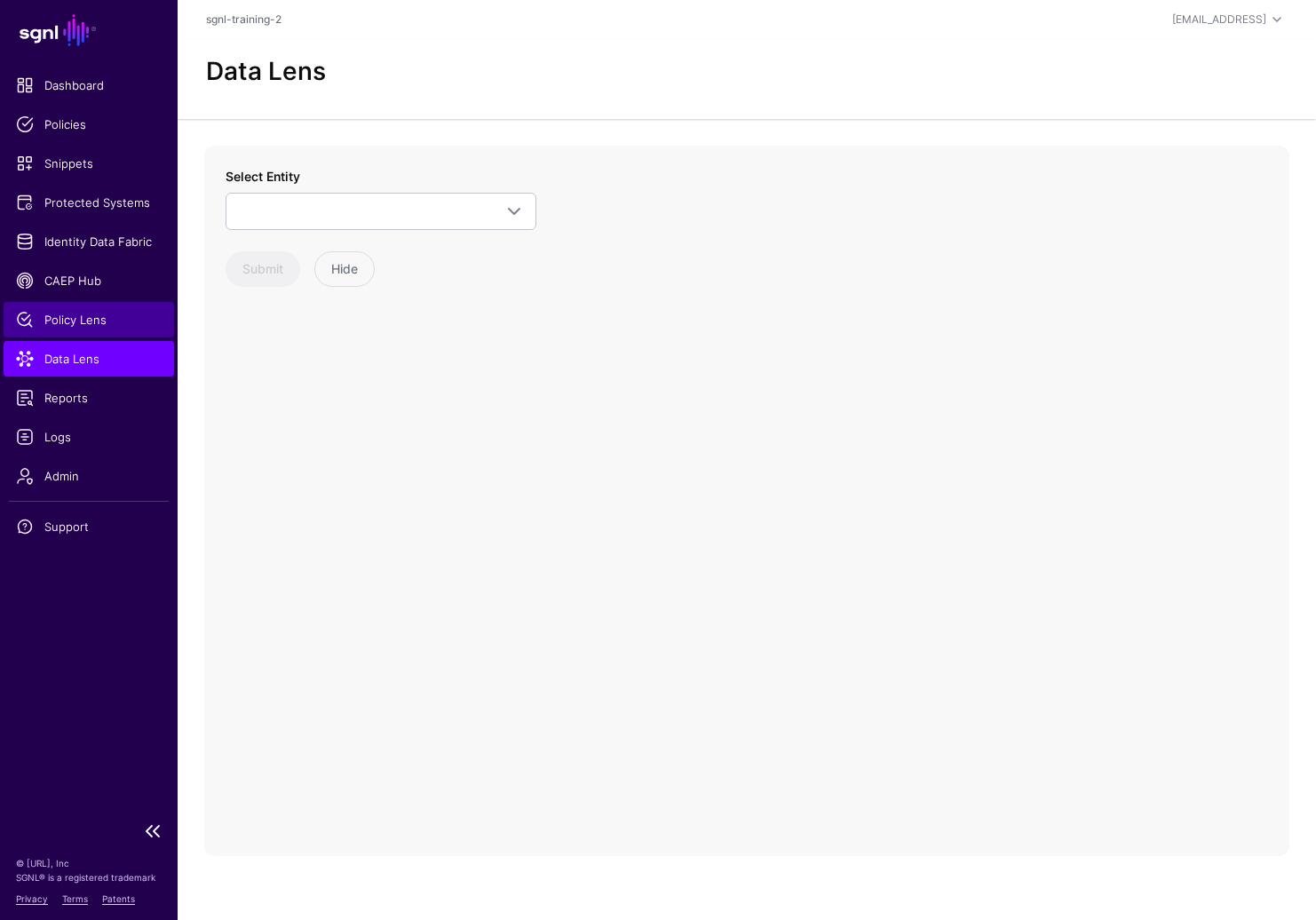
click at [88, 308] on link "Policy Lens" at bounding box center [89, 319] width 171 height 35
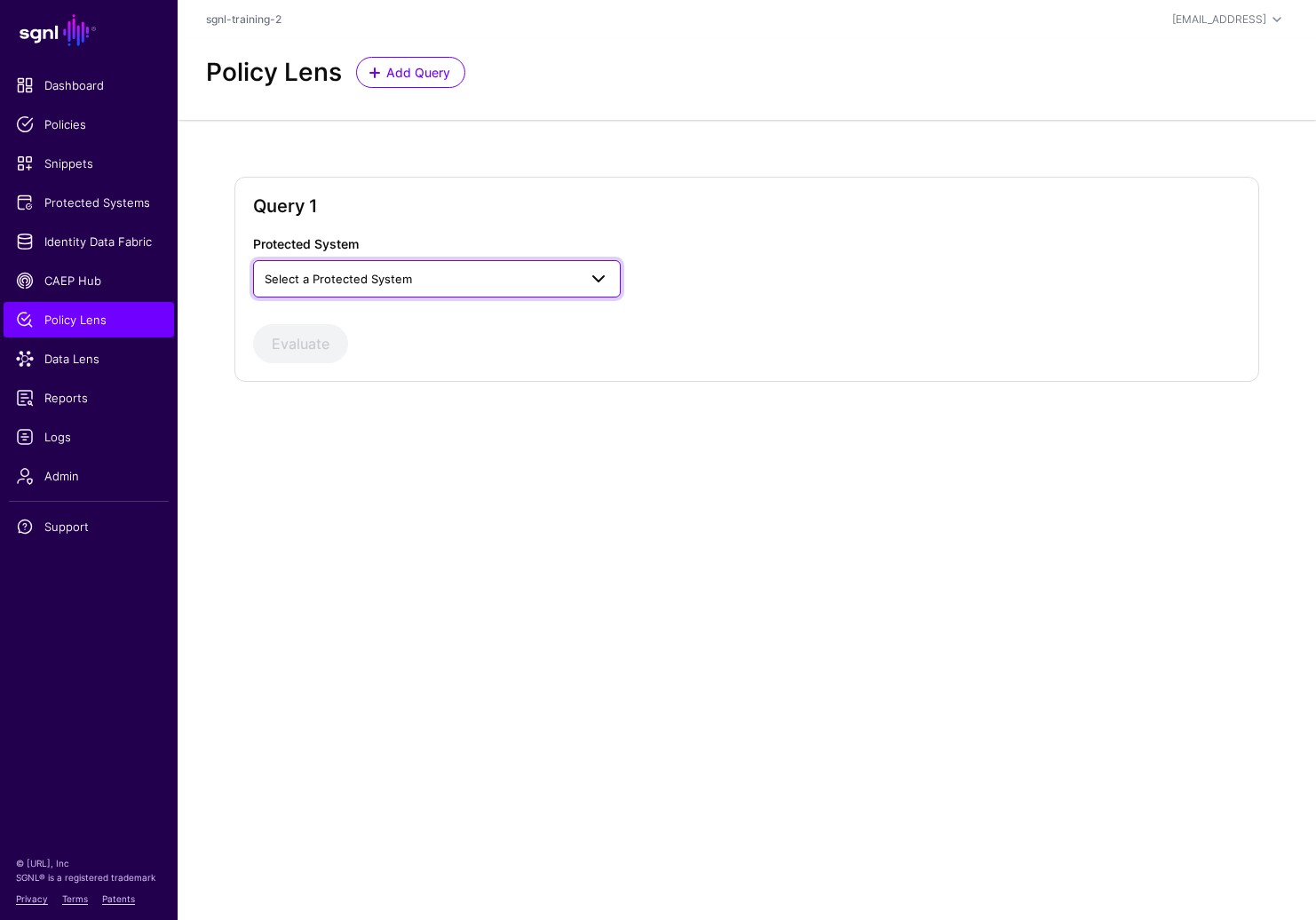
click at [529, 270] on span "Select a Protected System" at bounding box center [421, 279] width 312 height 20
click at [423, 335] on div "Custom Application" at bounding box center [436, 321] width 368 height 43
click at [426, 321] on div "Custom Application" at bounding box center [436, 320] width 339 height 18
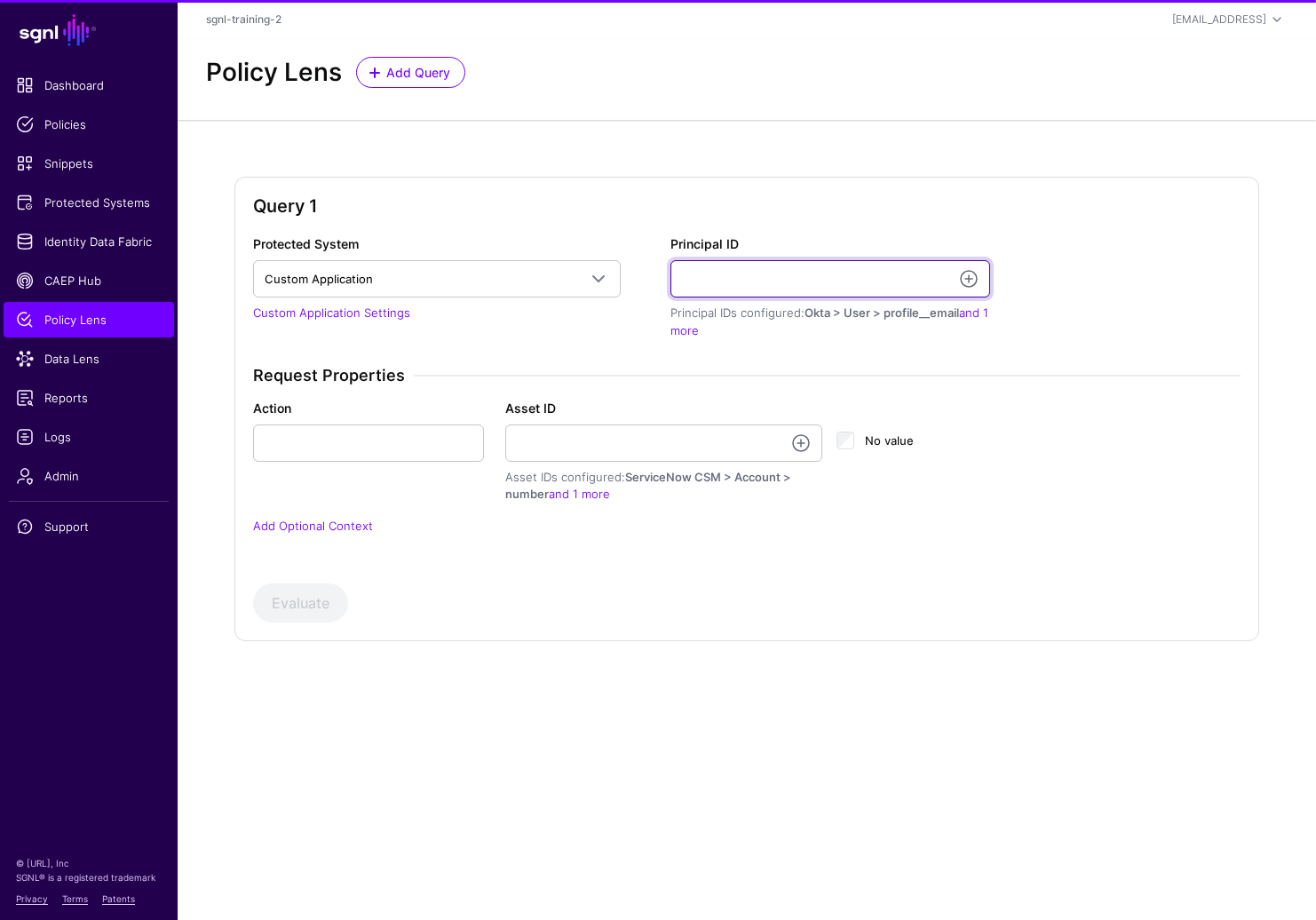
click at [748, 288] on input "Principal ID" at bounding box center [830, 278] width 319 height 37
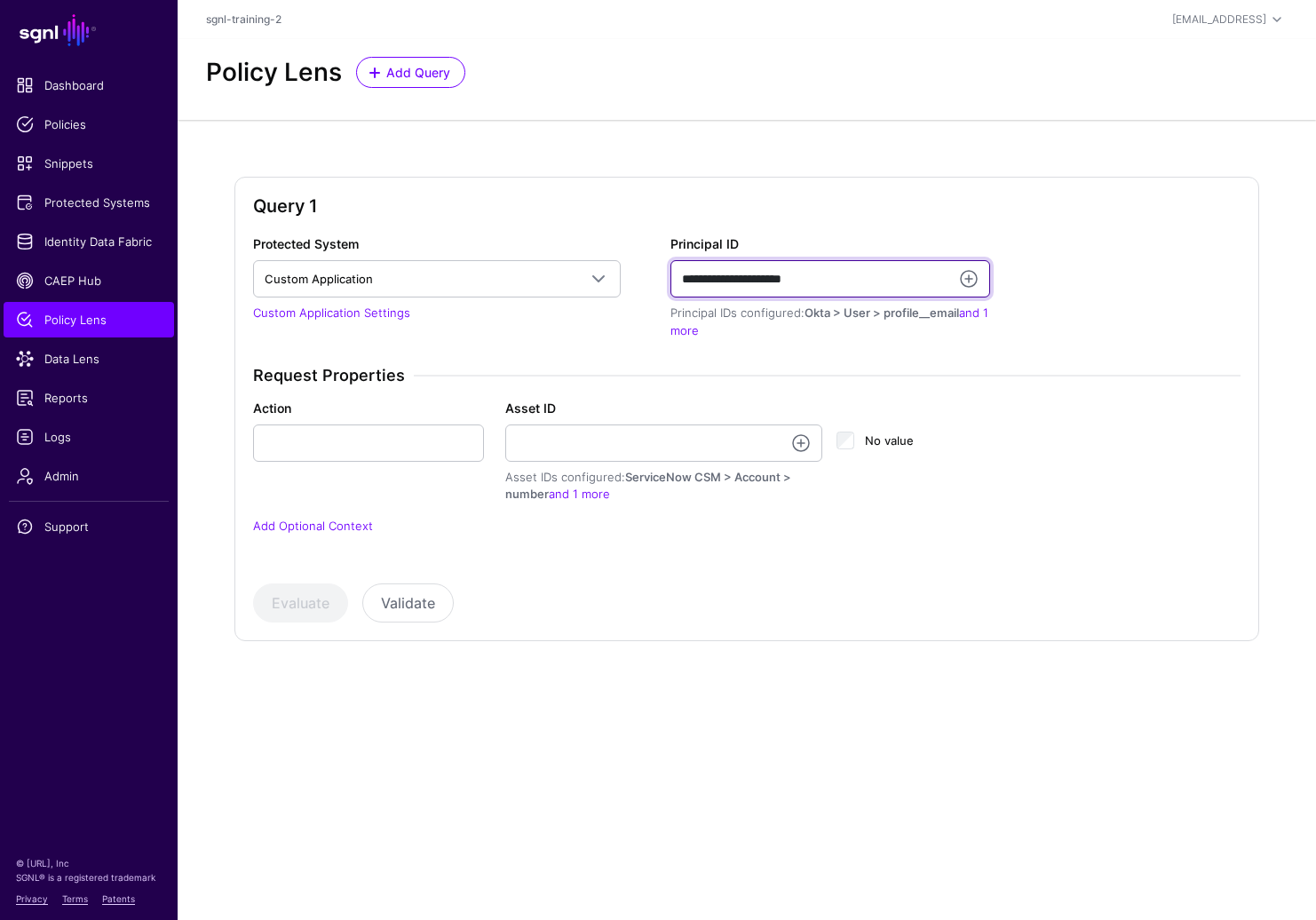
type input "**********"
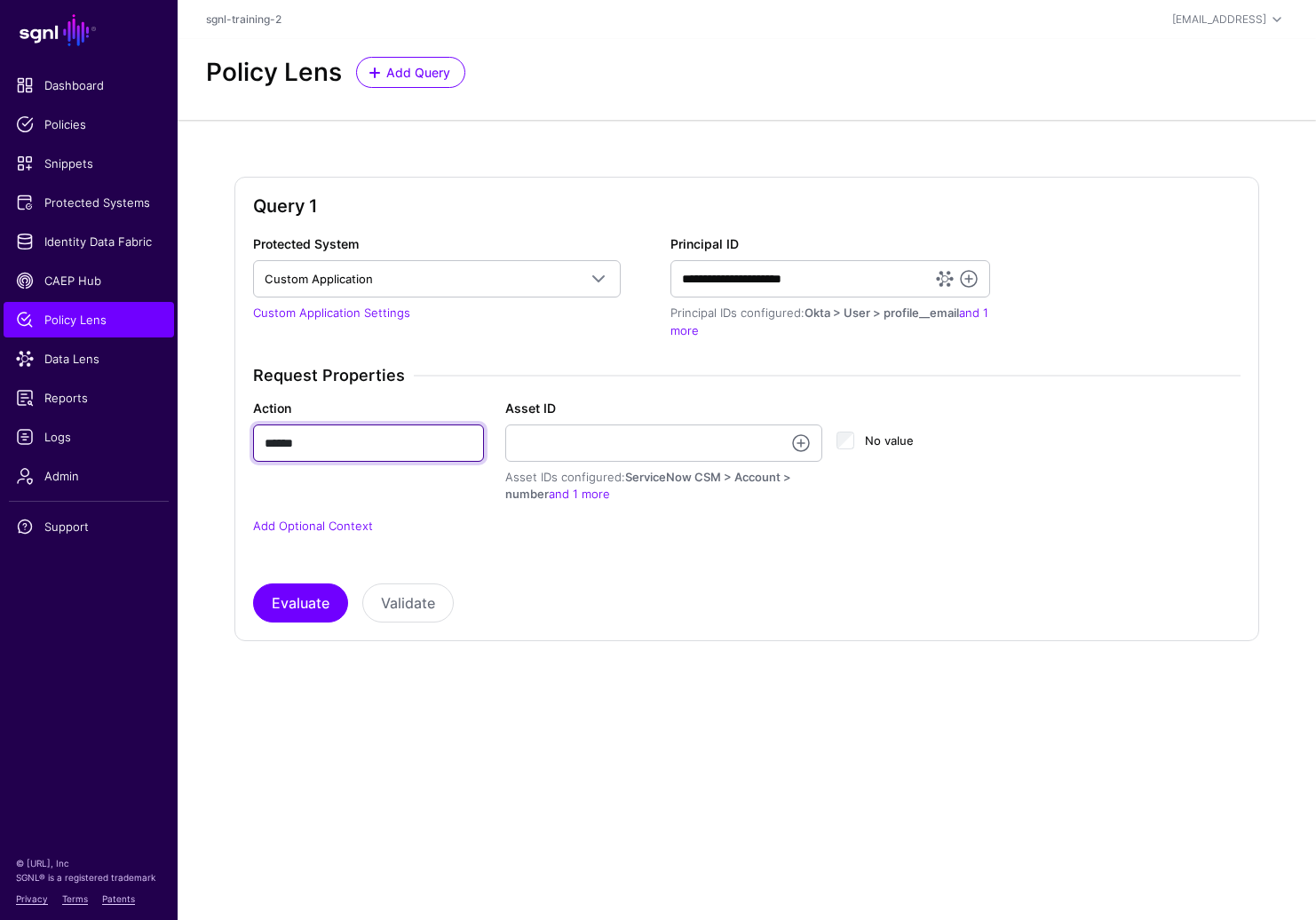
type input "******"
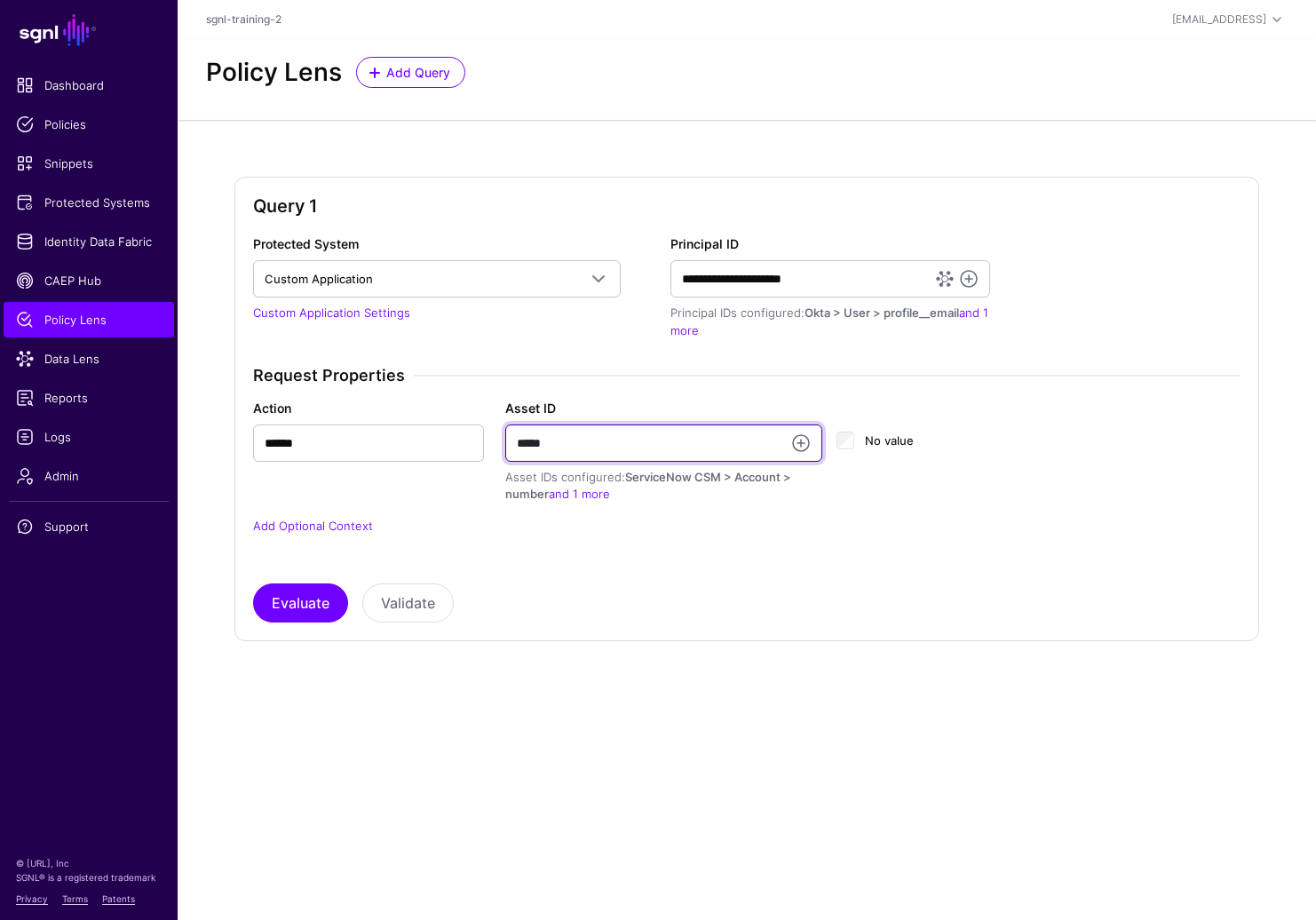
type input "*****"
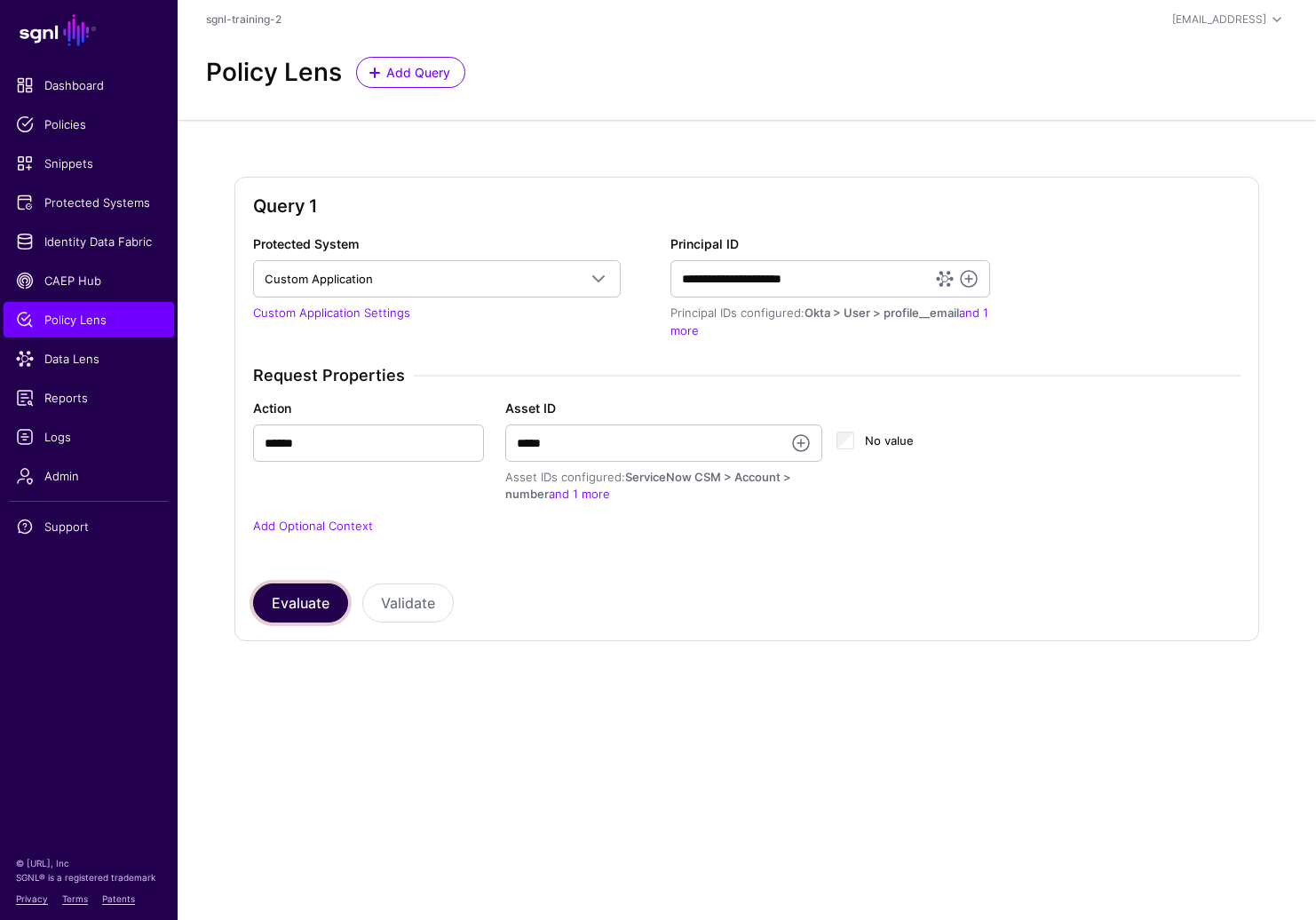
click at [280, 609] on button "Evaluate" at bounding box center [300, 604] width 95 height 39
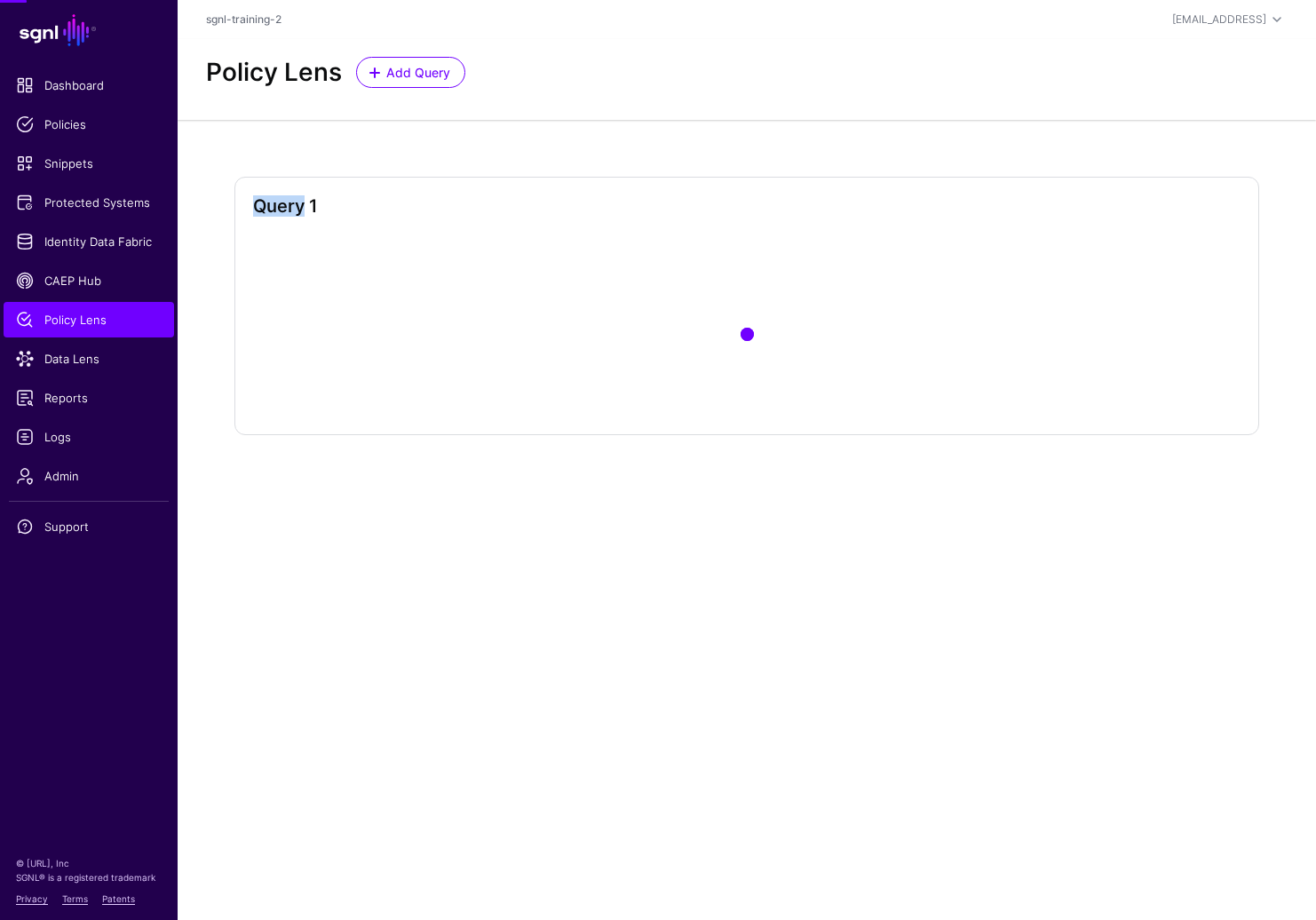
click at [280, 609] on main "SGNL Dashboard Policies Snippets Protected Systems Identity Data Fabric CAEP Hu…" at bounding box center [658, 460] width 1316 height 920
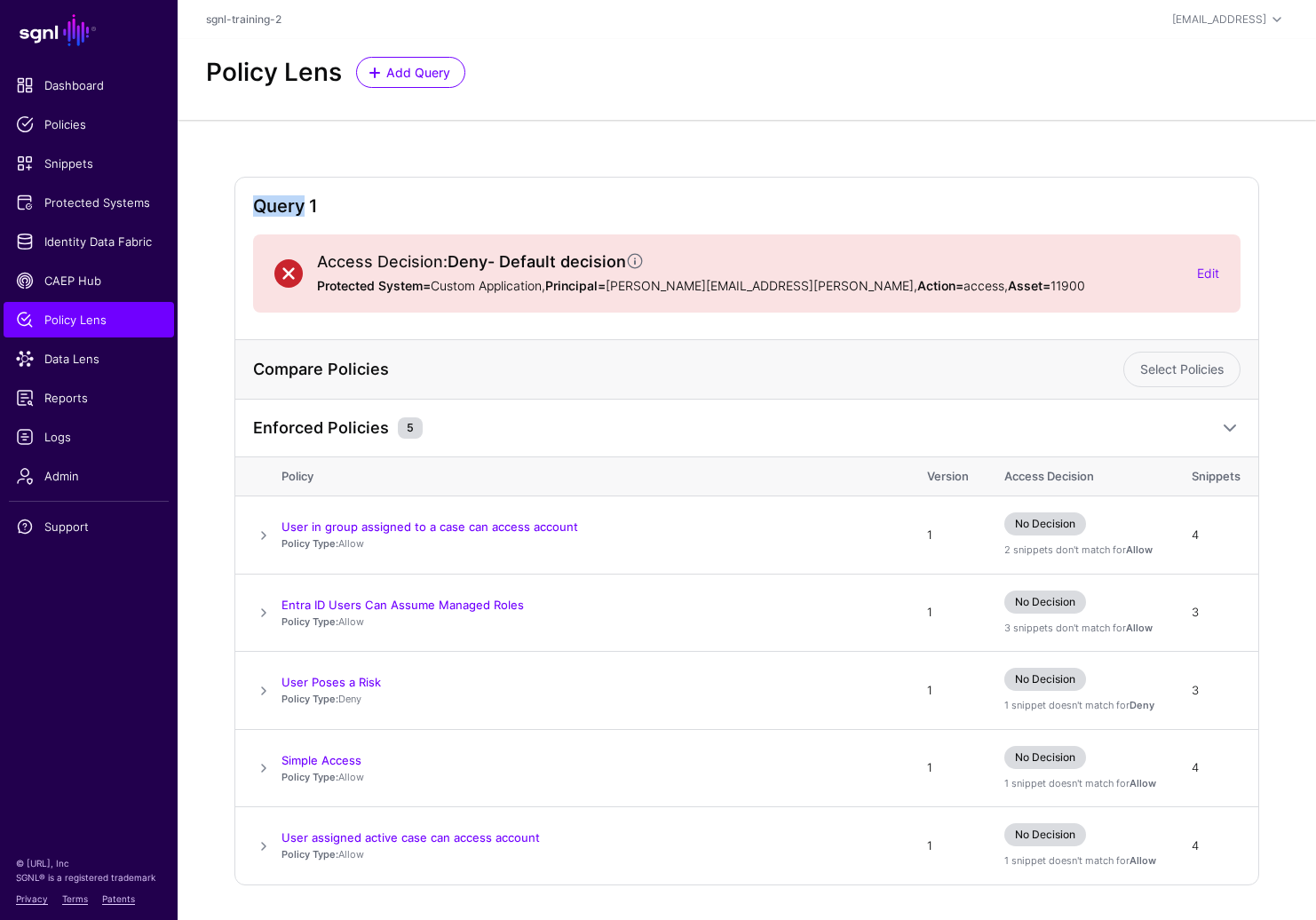
scroll to position [51, 0]
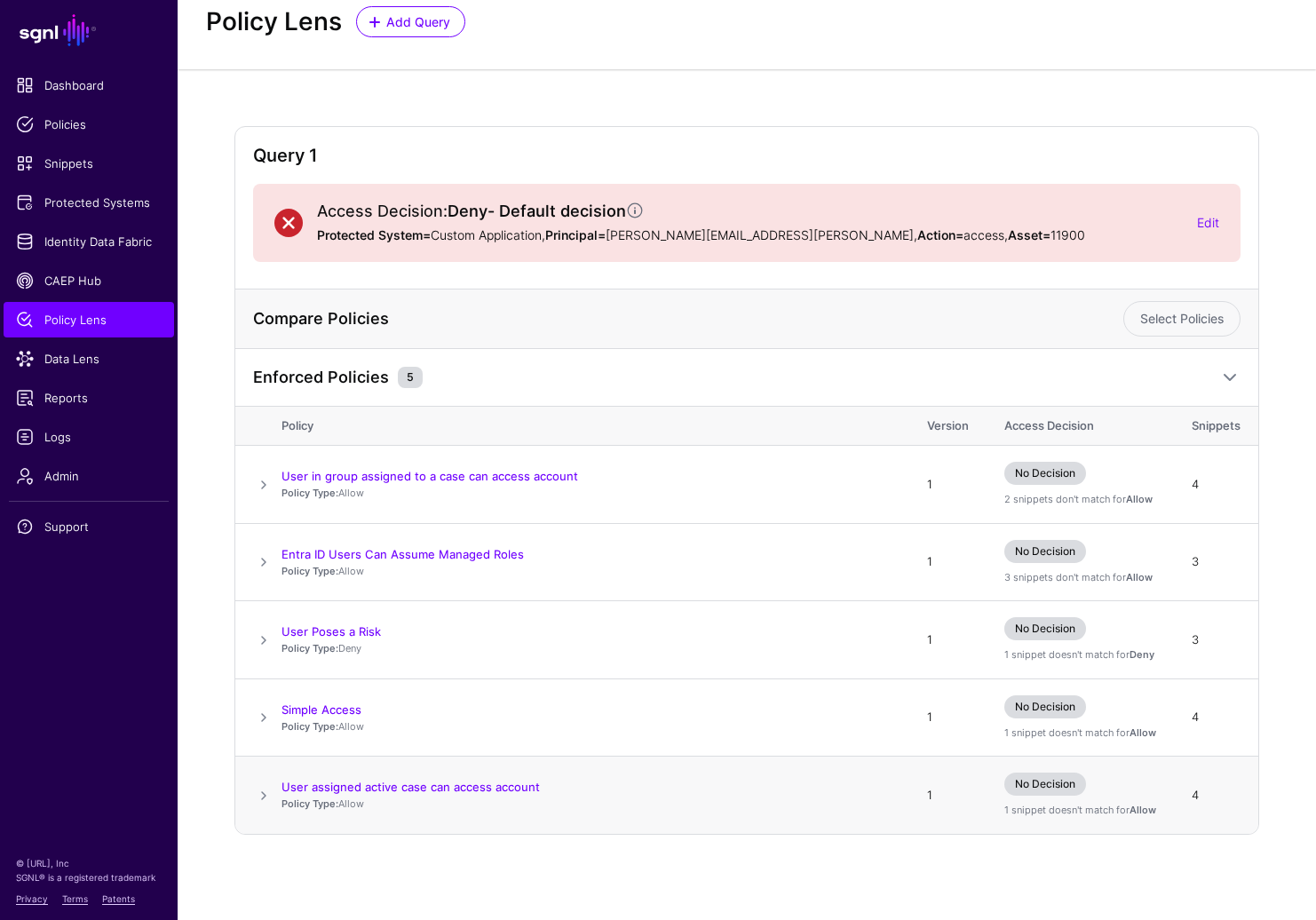
click at [257, 795] on span at bounding box center [264, 796] width 21 height 21
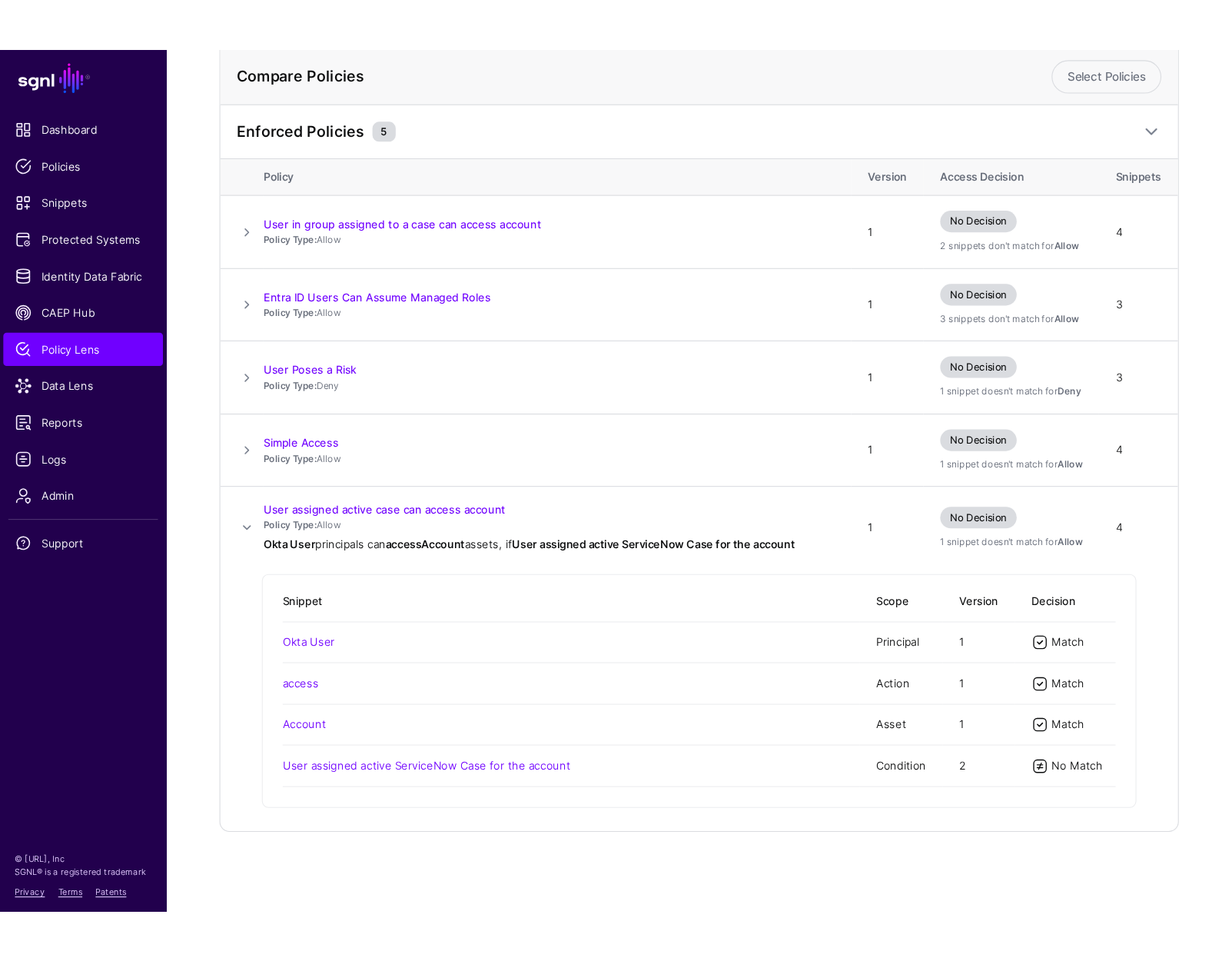
scroll to position [131, 0]
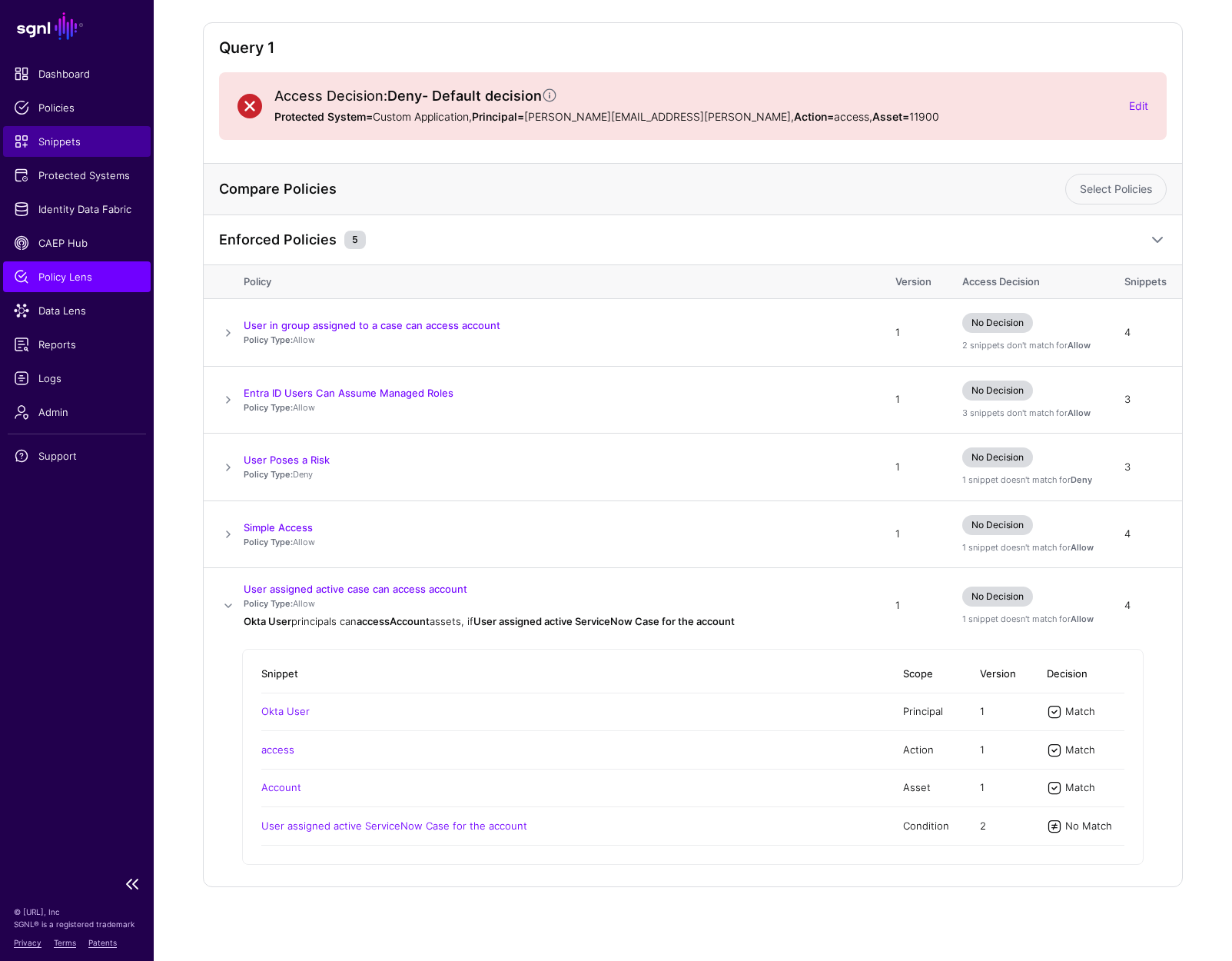
click at [85, 132] on link "Snippets" at bounding box center [77, 141] width 148 height 30
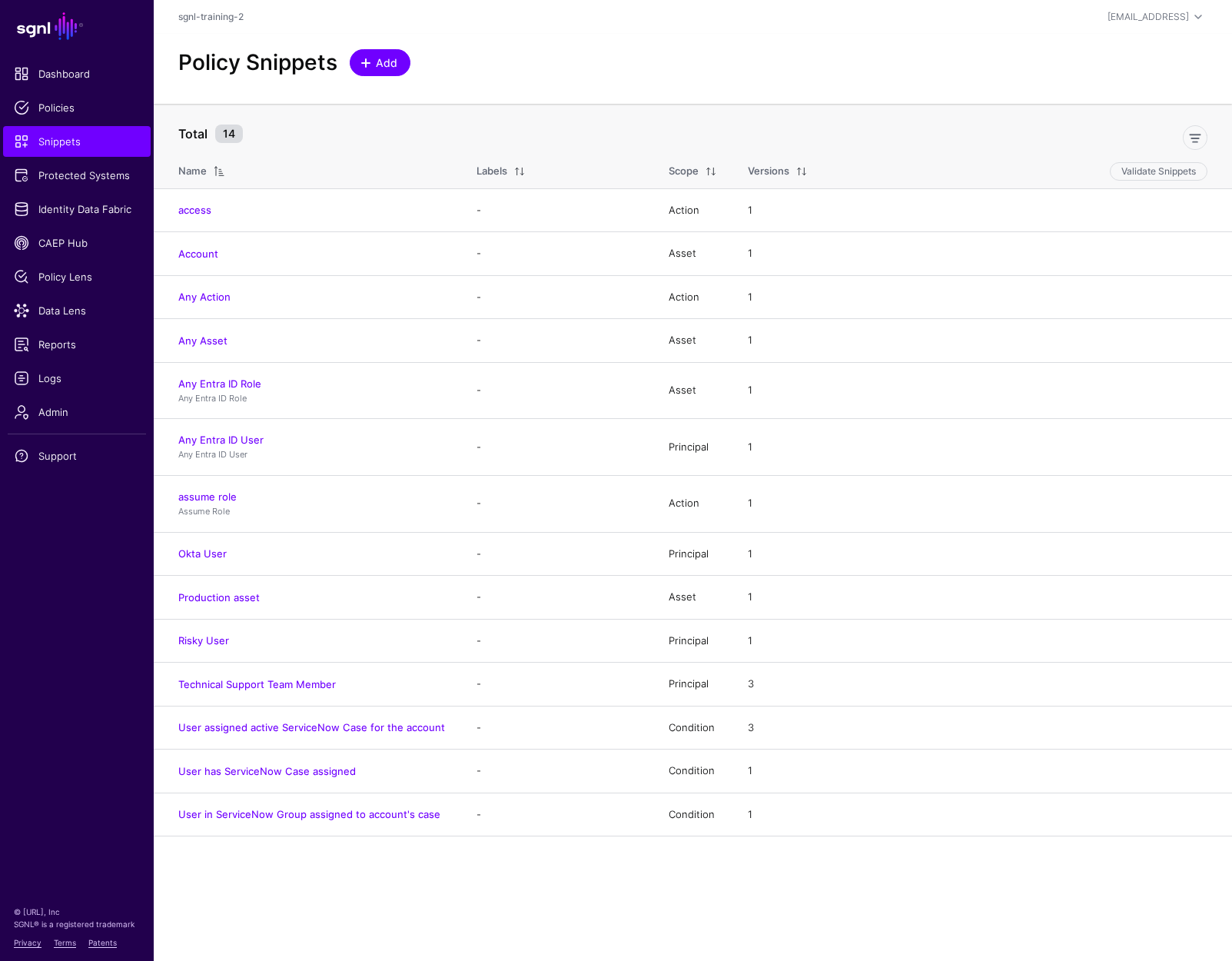
click at [382, 57] on span "Add" at bounding box center [387, 63] width 25 height 16
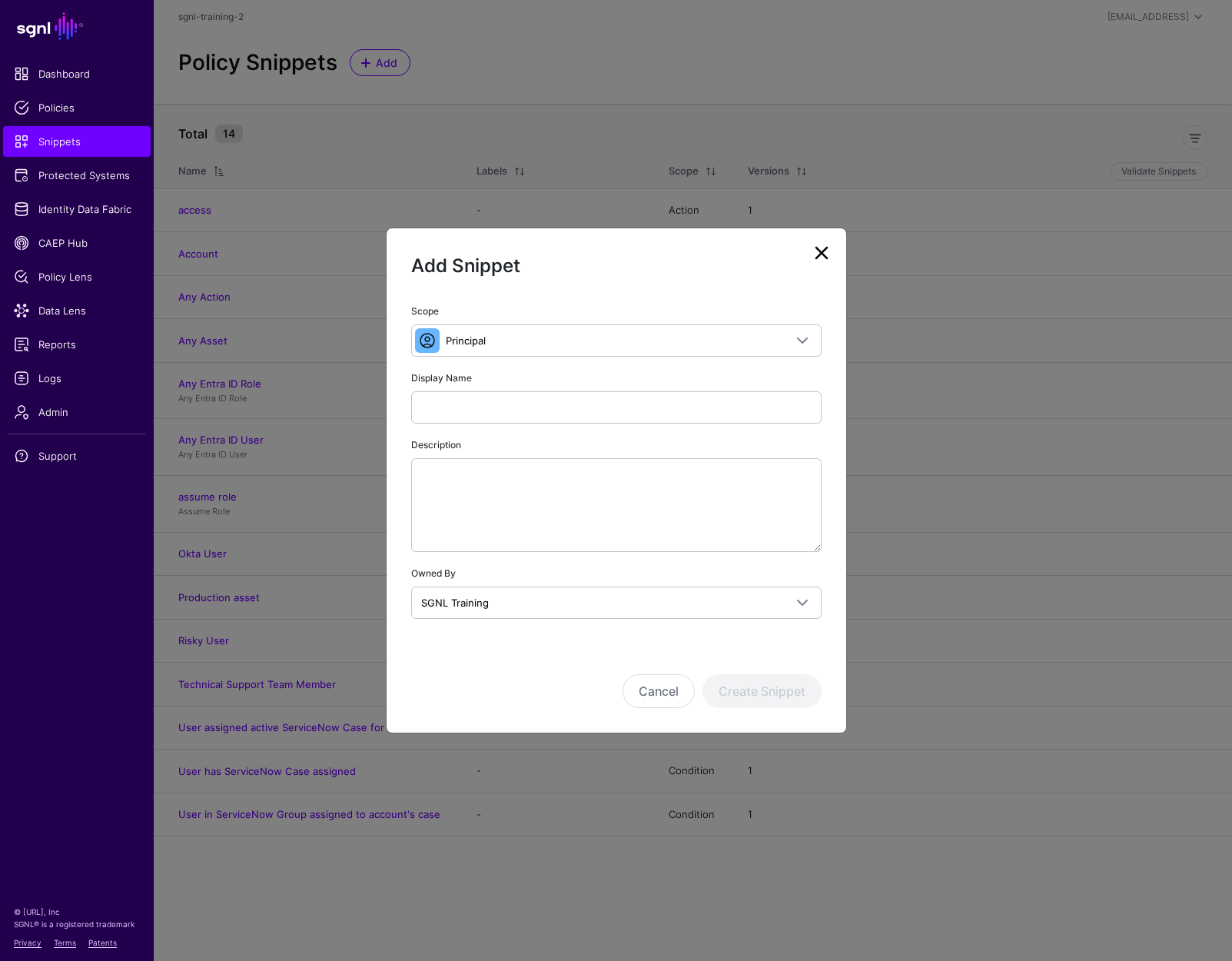
click at [825, 252] on link at bounding box center [821, 253] width 25 height 25
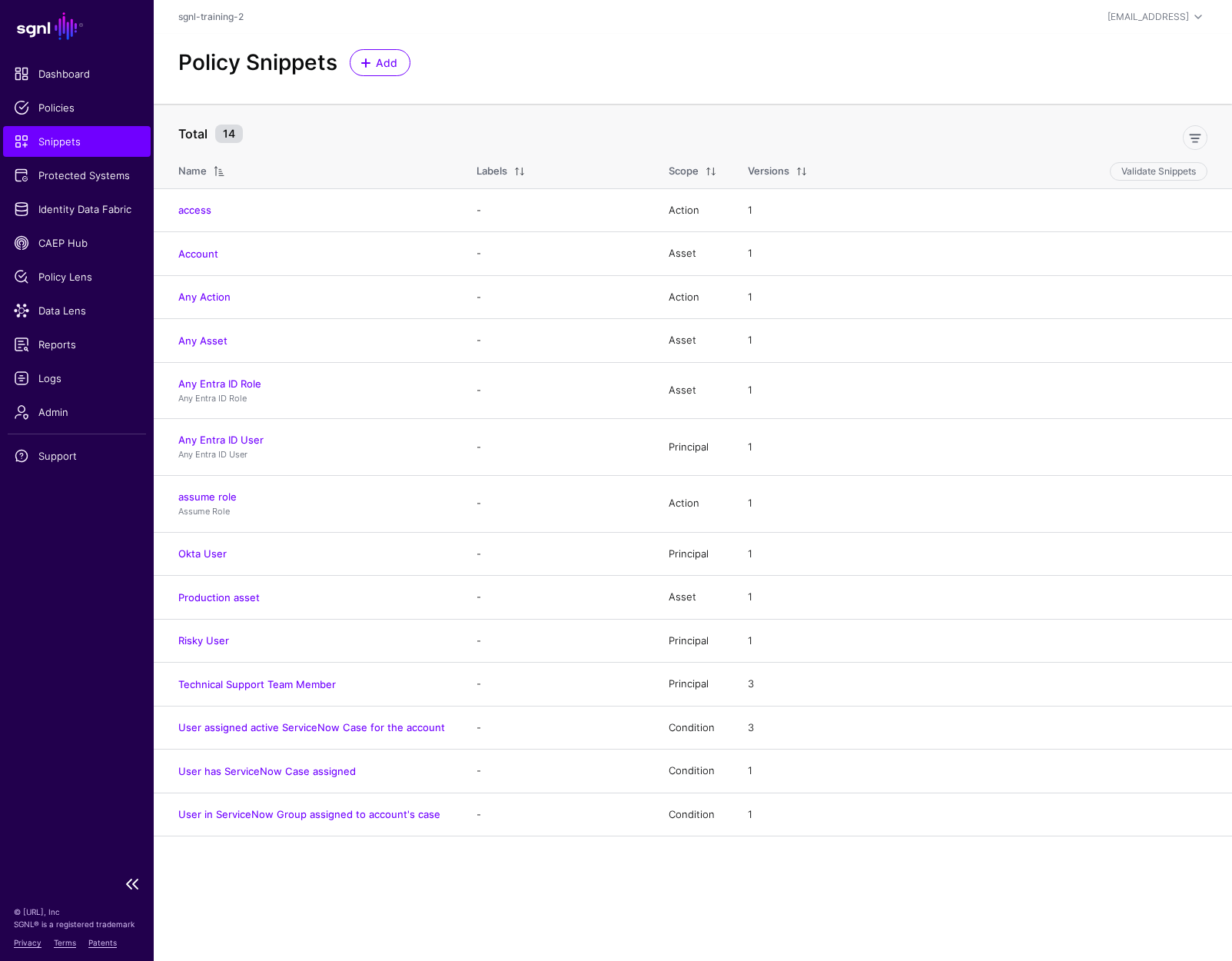
click at [84, 123] on ul "Dashboard Policies Snippets Protected Systems Identity Data Fabric CAEP Hub Pol…" at bounding box center [77, 462] width 154 height 809
click at [79, 106] on span "Policies" at bounding box center [76, 107] width 126 height 15
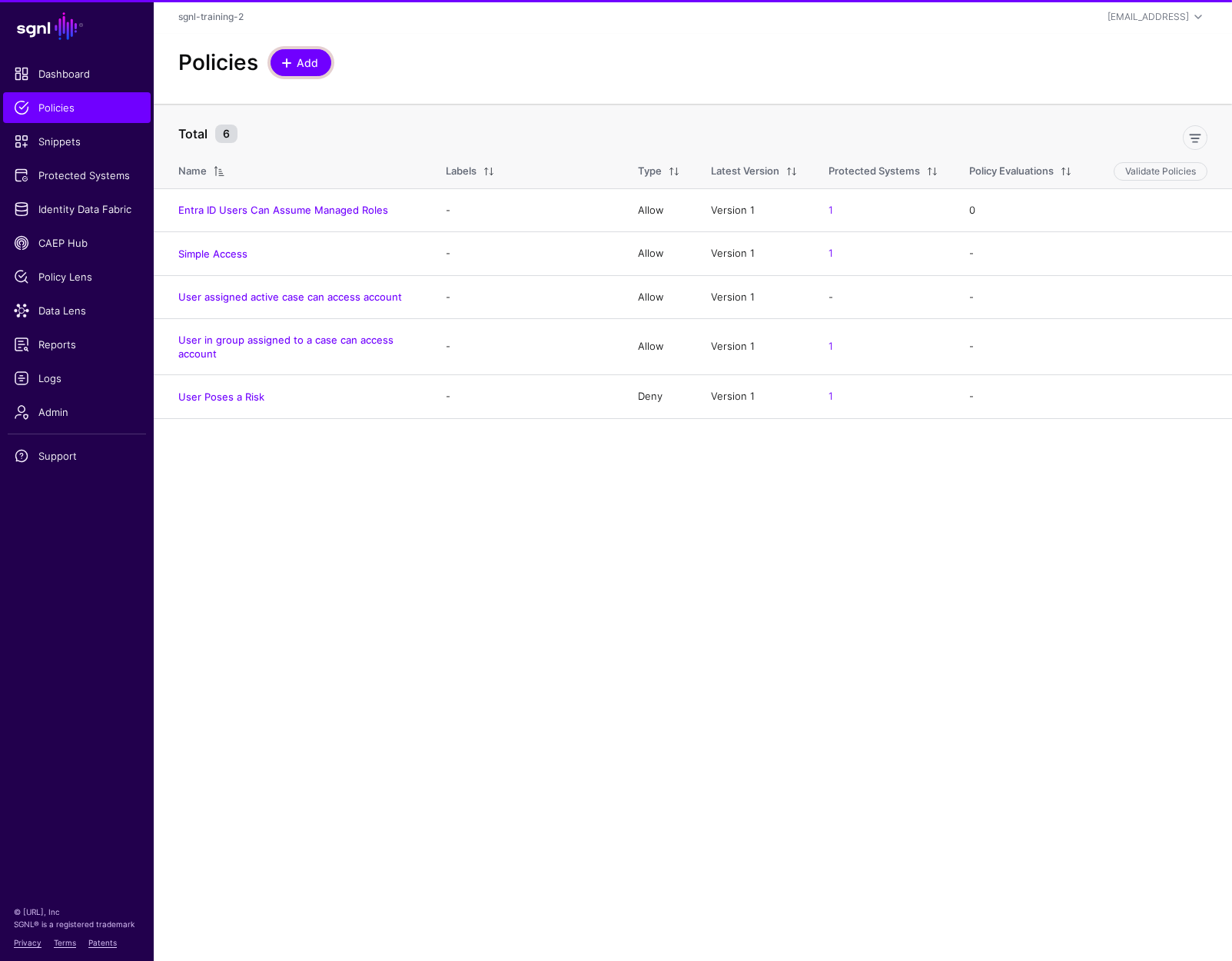
click at [281, 63] on span at bounding box center [286, 63] width 13 height 13
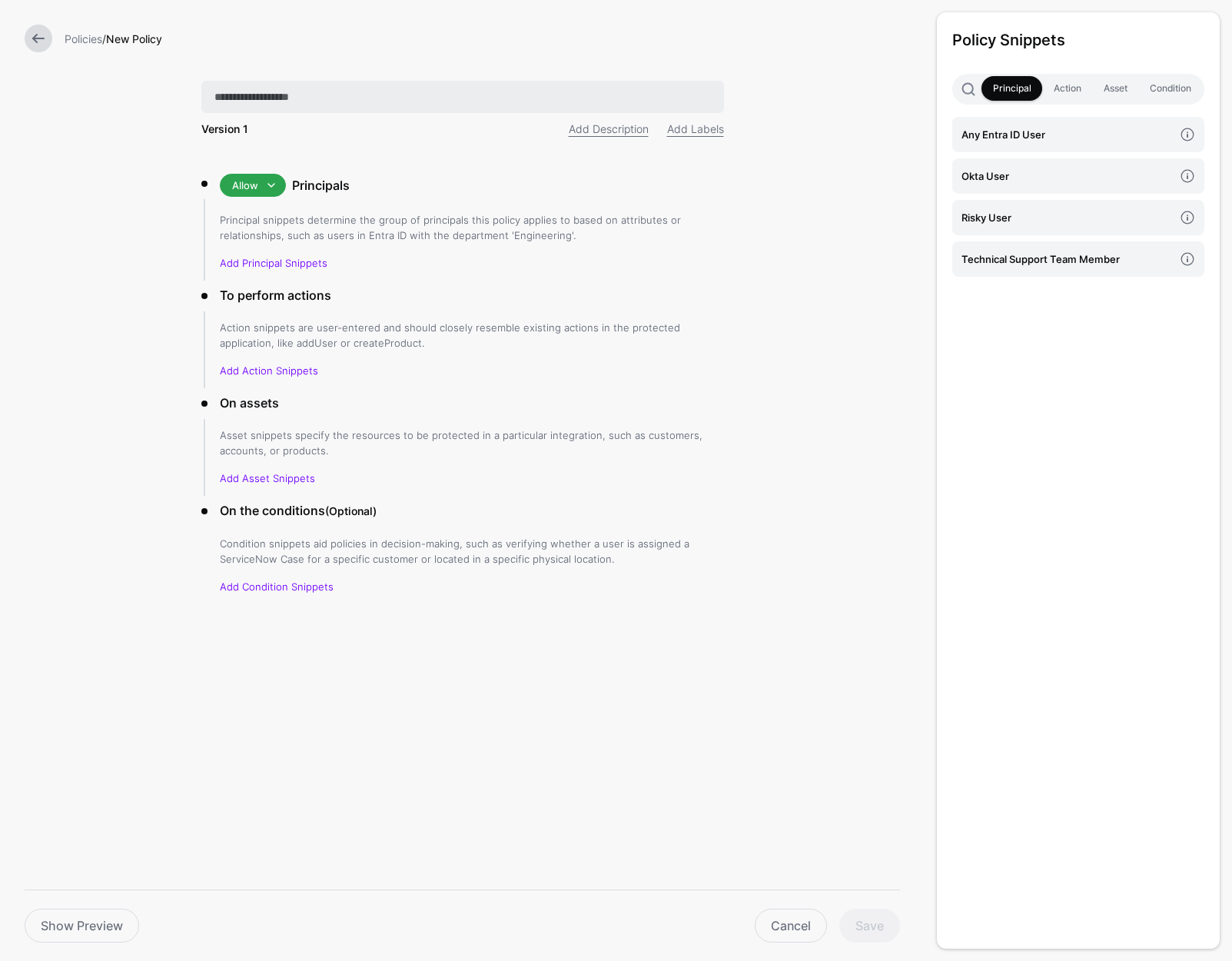
click at [347, 112] on input "text" at bounding box center [462, 97] width 522 height 32
click at [344, 94] on input "text" at bounding box center [462, 97] width 522 height 32
type input "**********"
click at [799, 279] on form "**********" at bounding box center [462, 368] width 924 height 736
click at [990, 176] on h4 "Okta User" at bounding box center [1067, 176] width 212 height 17
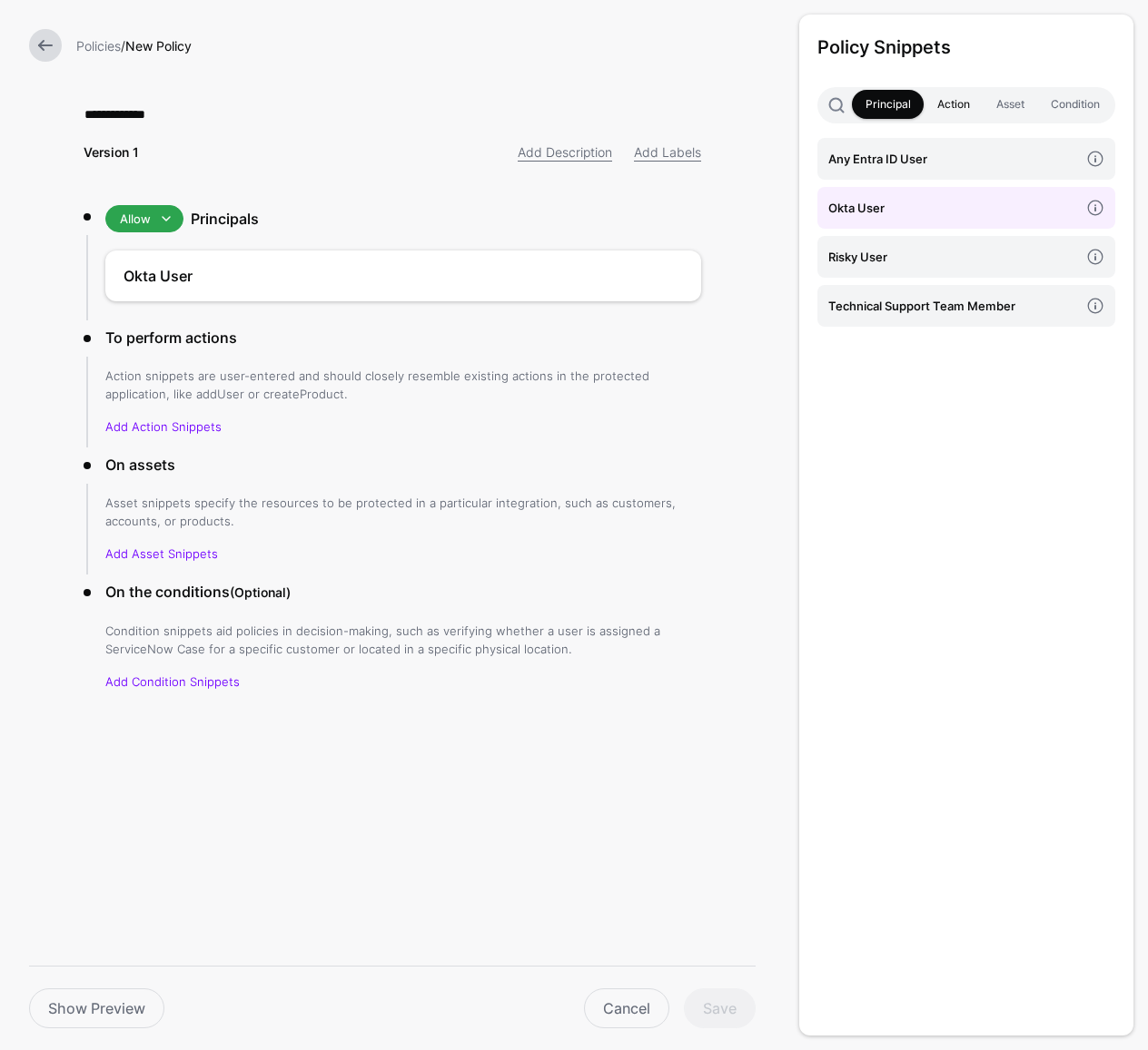
click at [930, 99] on link "Action" at bounding box center [952, 104] width 59 height 29
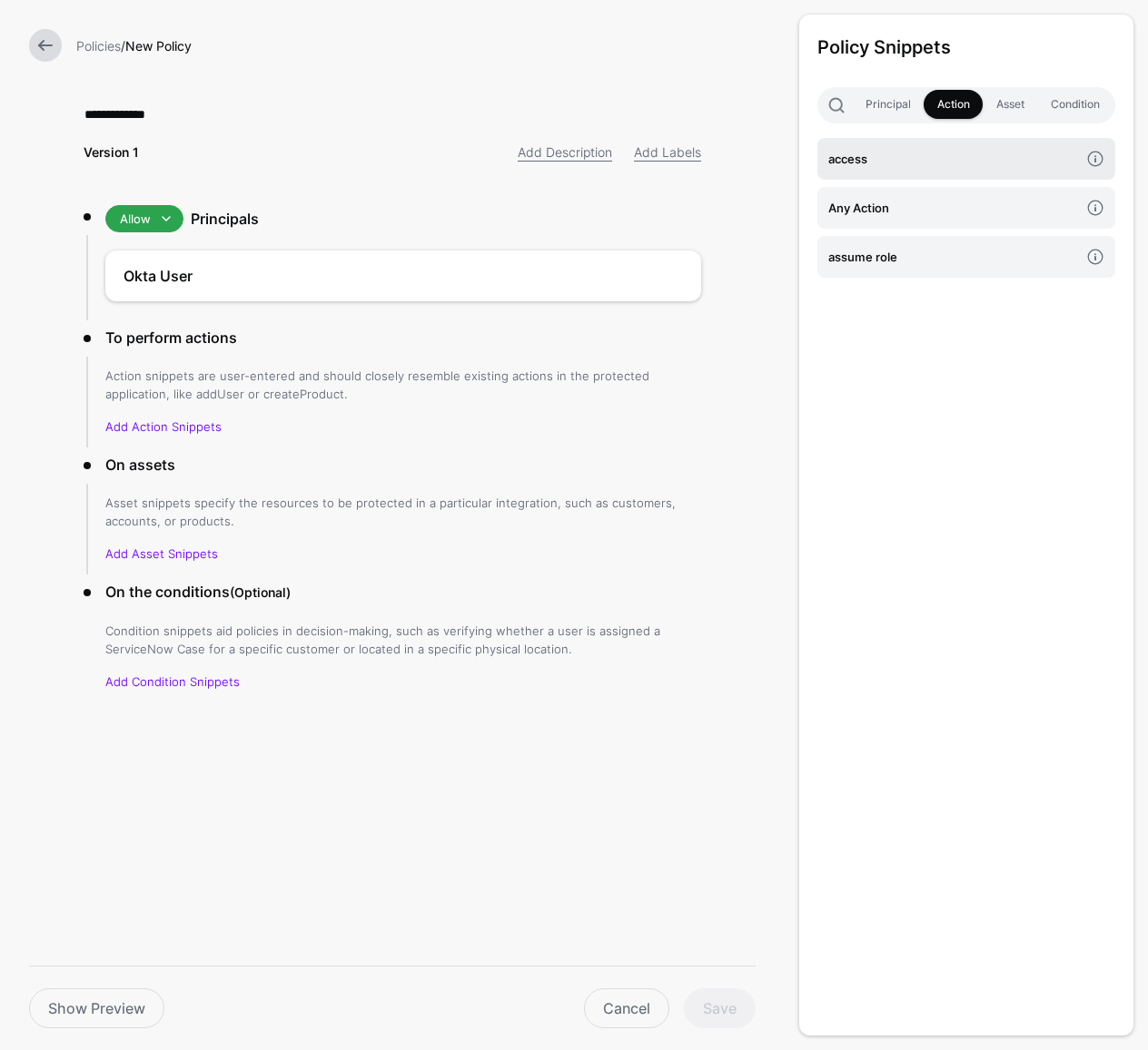
click at [873, 149] on h4 "access" at bounding box center [953, 159] width 251 height 20
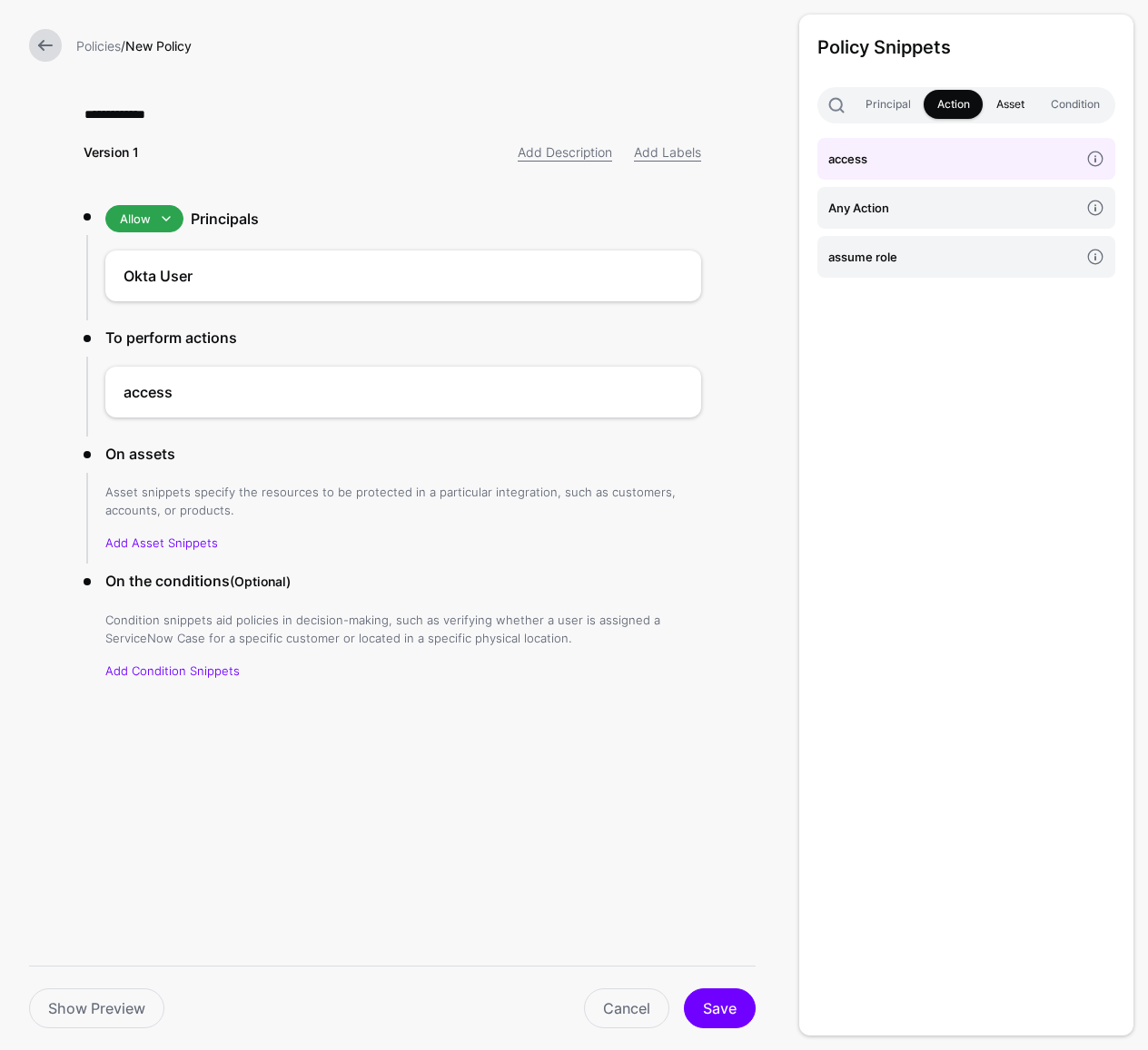
click at [989, 107] on link "Asset" at bounding box center [1009, 104] width 55 height 29
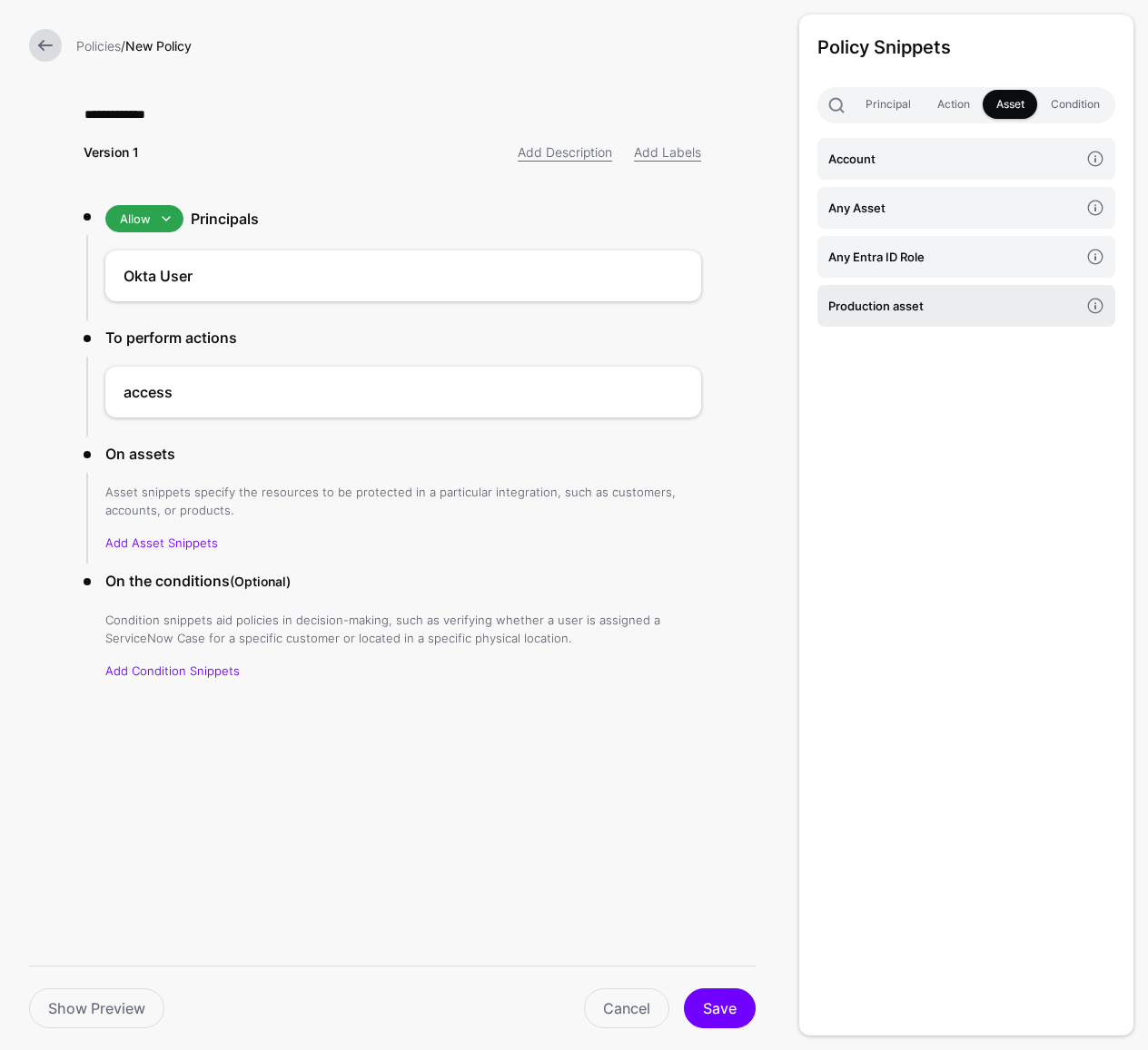
click at [924, 301] on h4 "Production asset" at bounding box center [953, 306] width 251 height 20
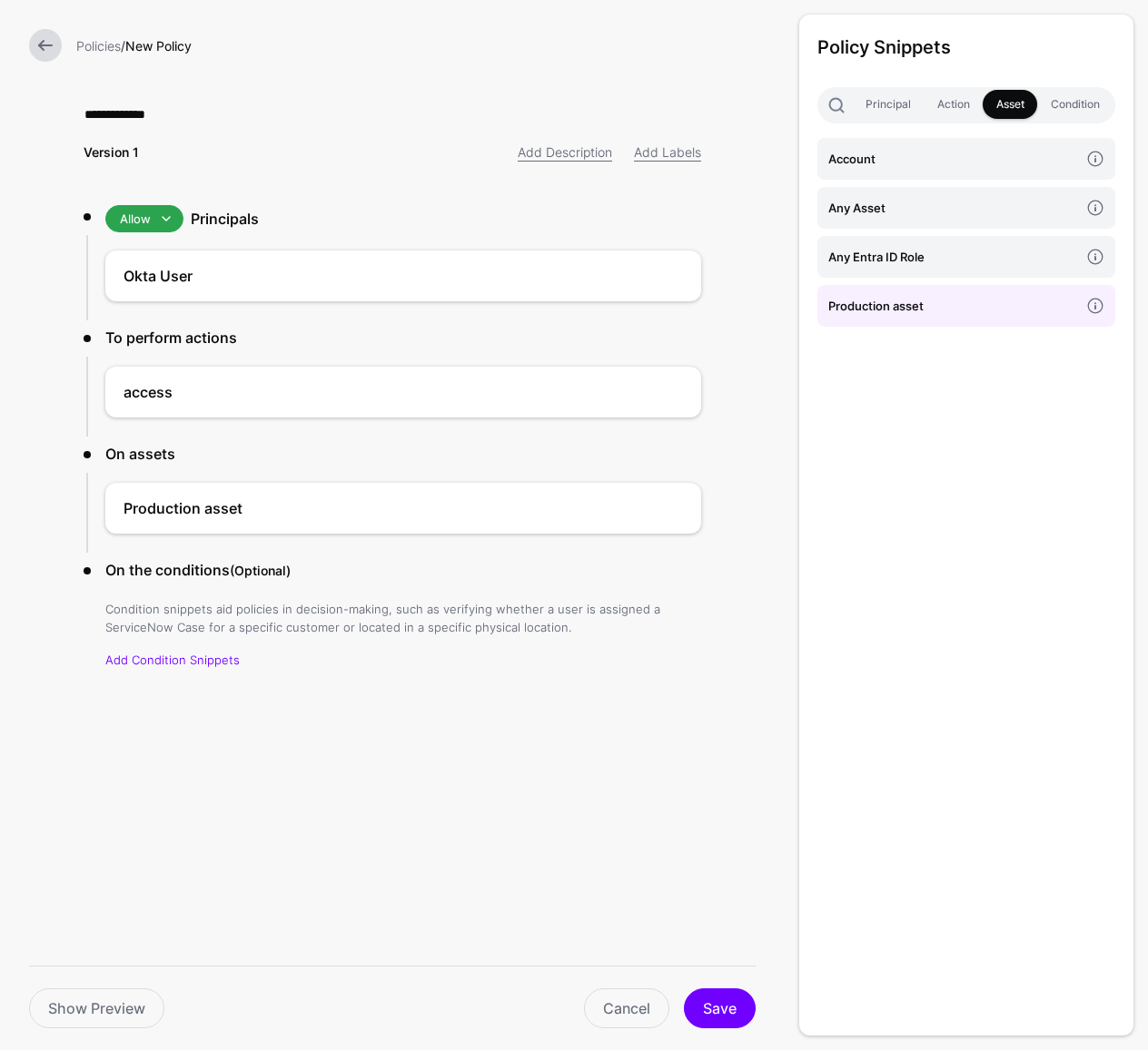
click at [1069, 126] on div "Policy Snippets Principal Action Asset Condition Account Any Asset Any Entra ID…" at bounding box center [965, 525] width 334 height 1021
click at [1067, 108] on link "Condition" at bounding box center [1074, 104] width 75 height 29
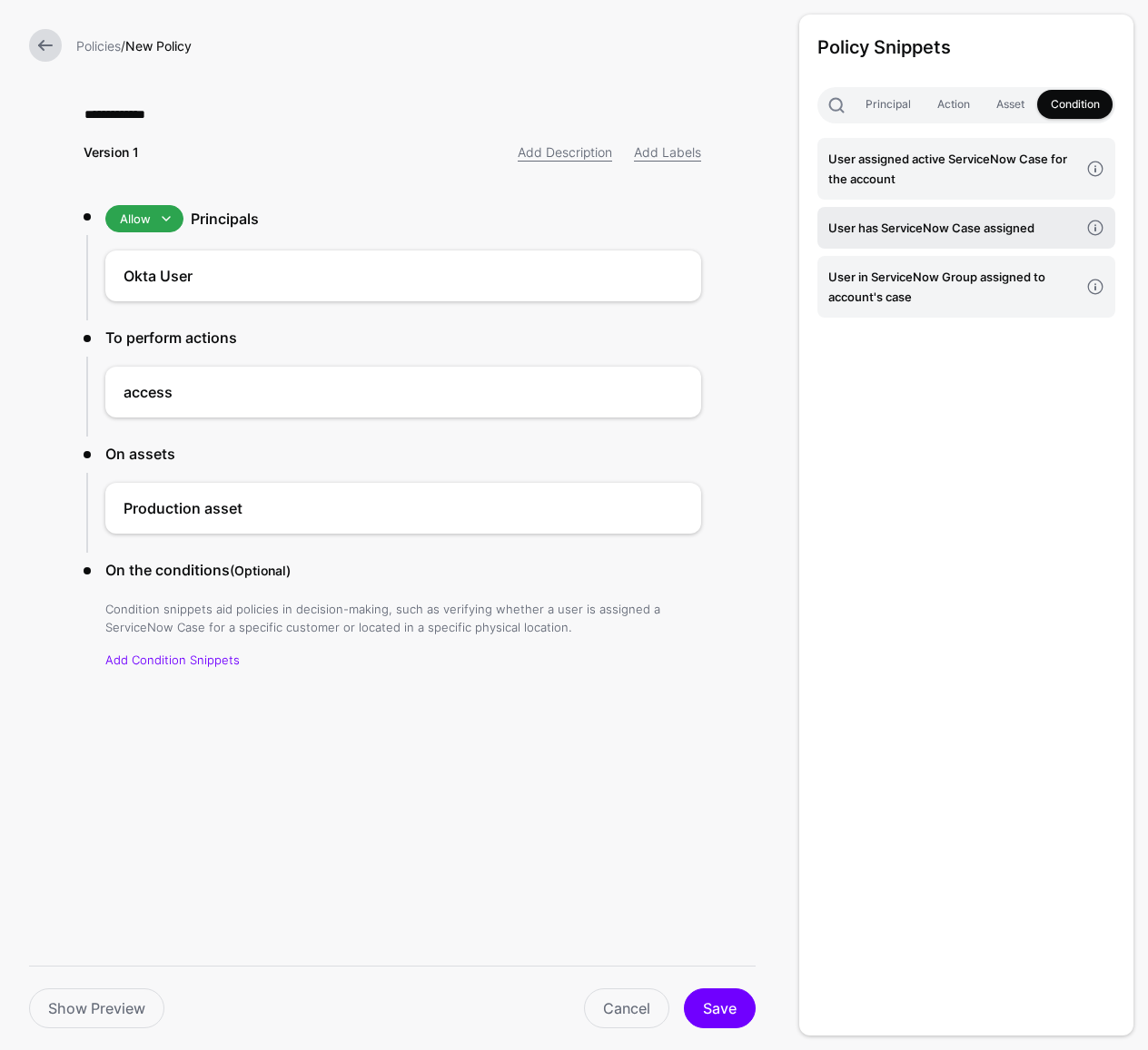
click at [958, 214] on link "User has ServiceNow Case assigned" at bounding box center [966, 228] width 297 height 42
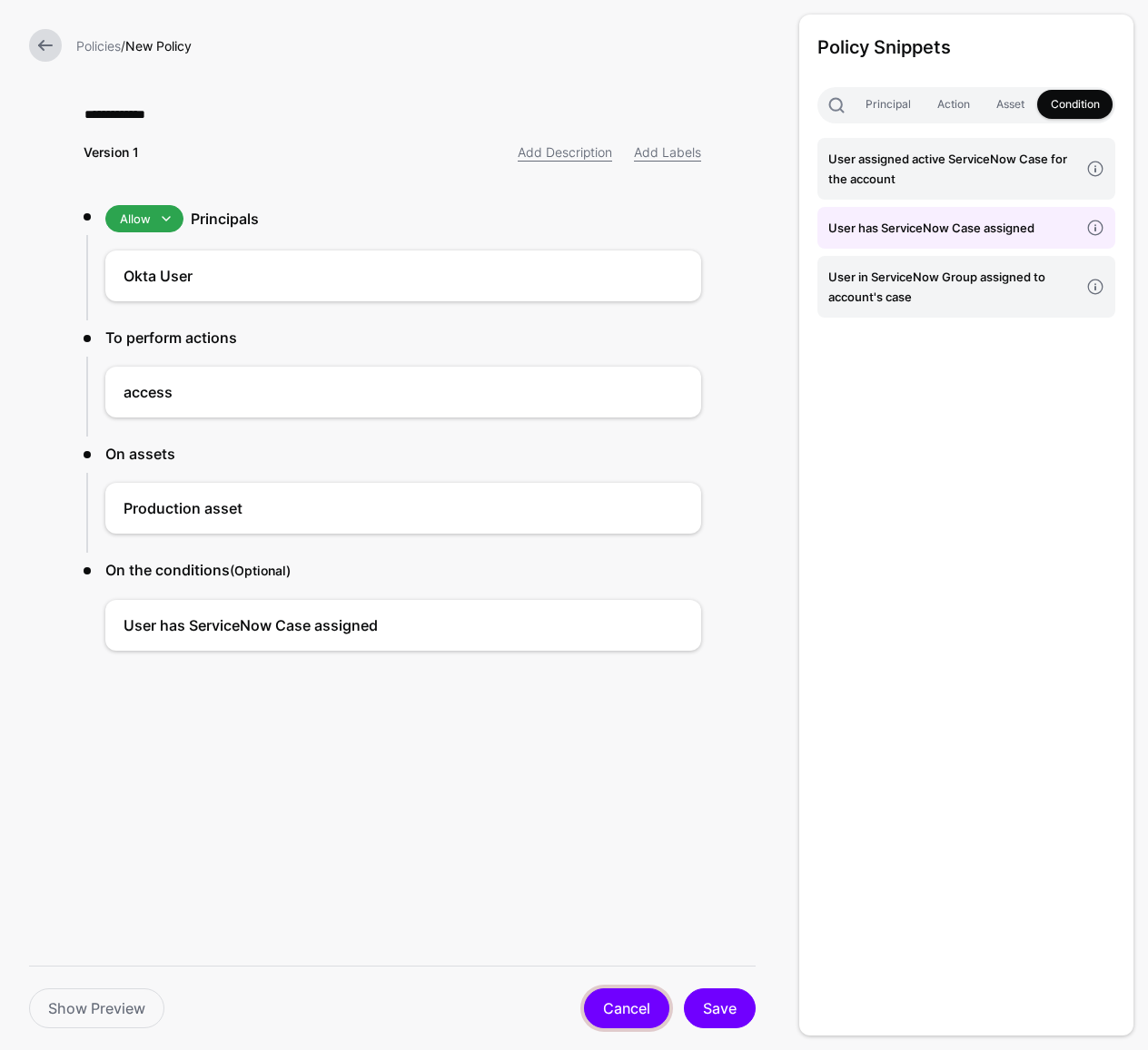
drag, startPoint x: 618, startPoint y: 1015, endPoint x: 626, endPoint y: 997, distance: 19.7
click at [619, 833] on link "Cancel" at bounding box center [626, 1008] width 85 height 40
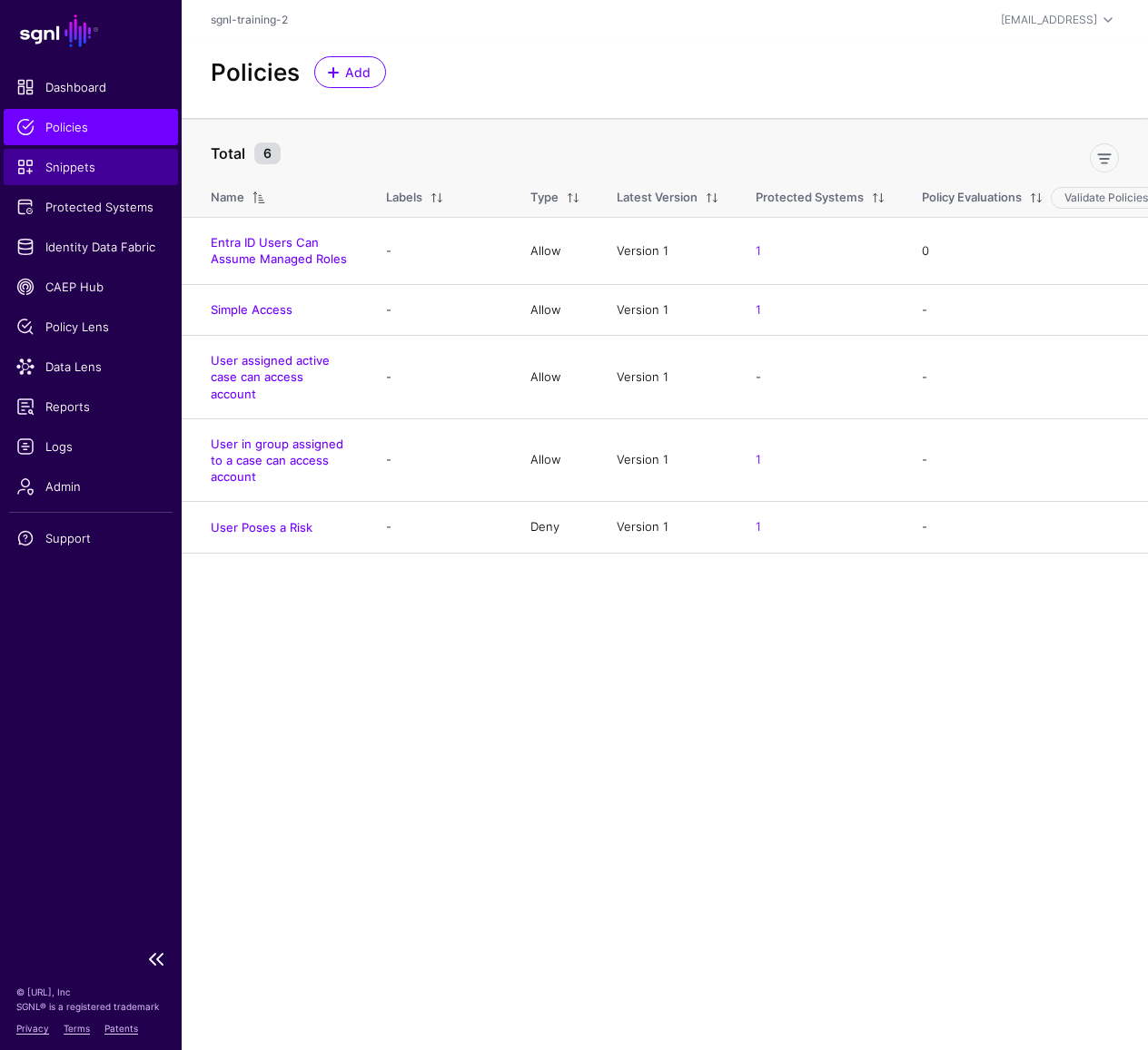
click at [67, 175] on span "Snippets" at bounding box center [90, 167] width 149 height 18
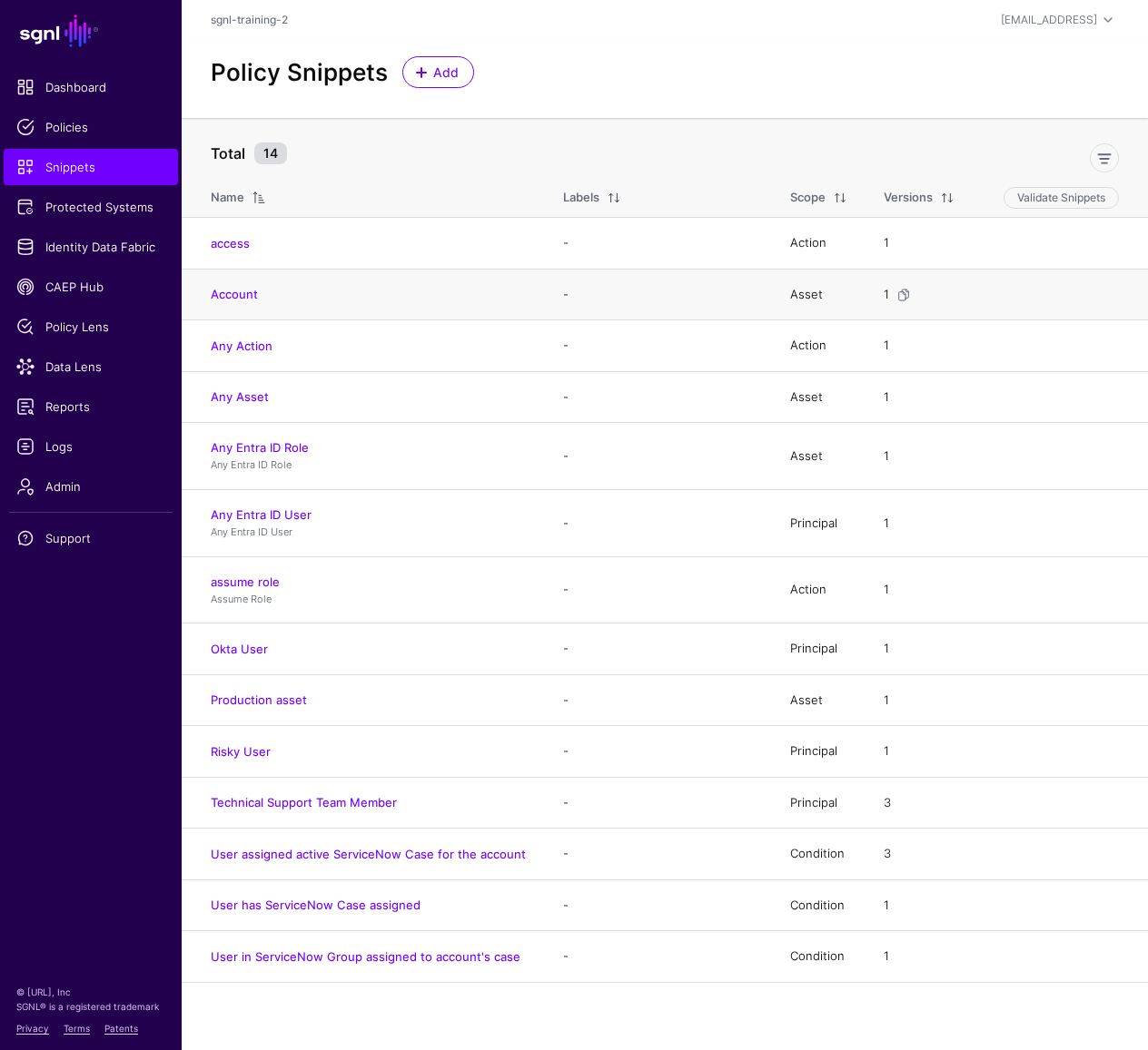
click at [239, 305] on td "Account" at bounding box center [363, 294] width 363 height 52
click at [241, 296] on link "Account" at bounding box center [234, 293] width 47 height 15
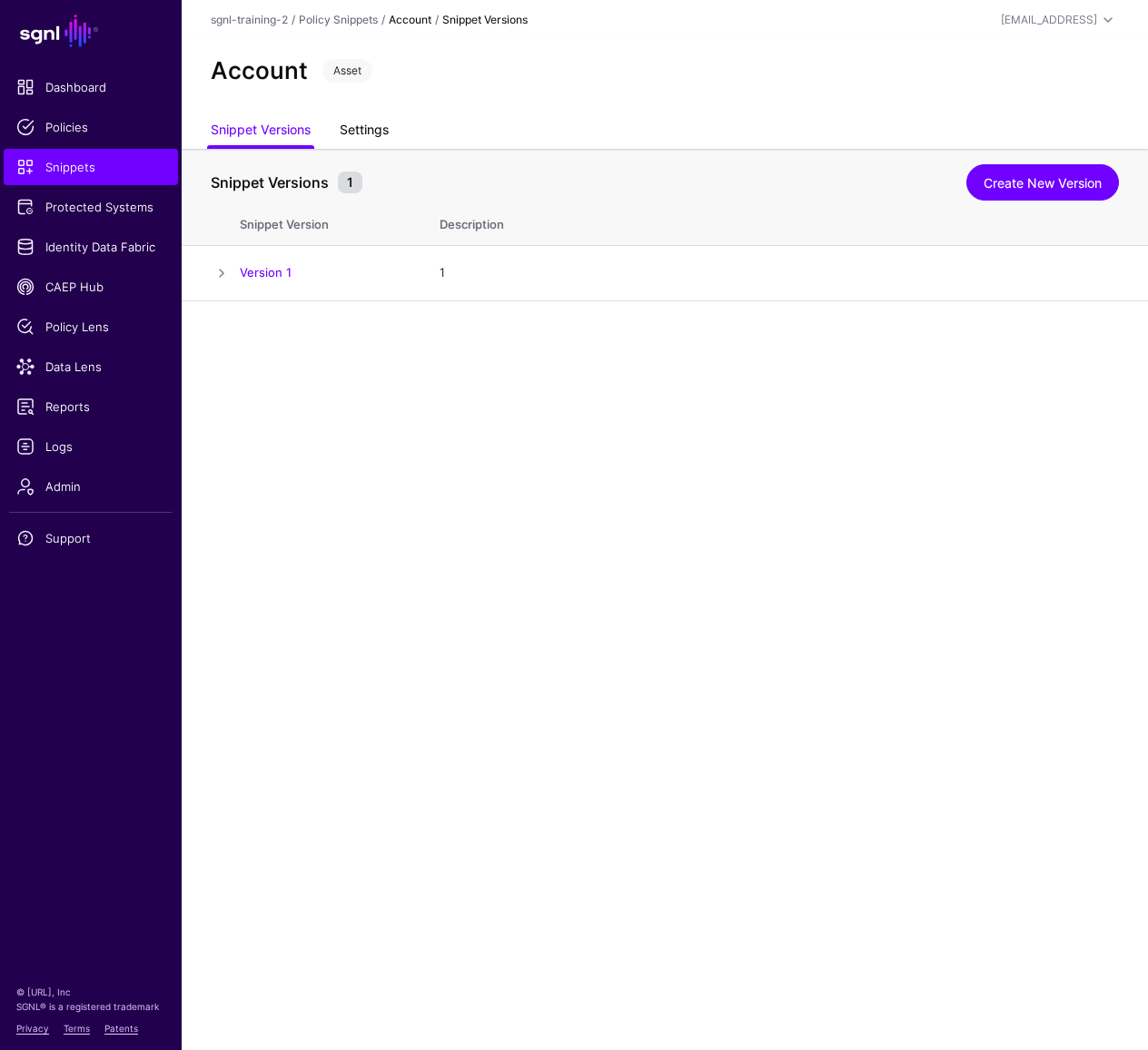
click at [381, 135] on link "Settings" at bounding box center [363, 132] width 49 height 35
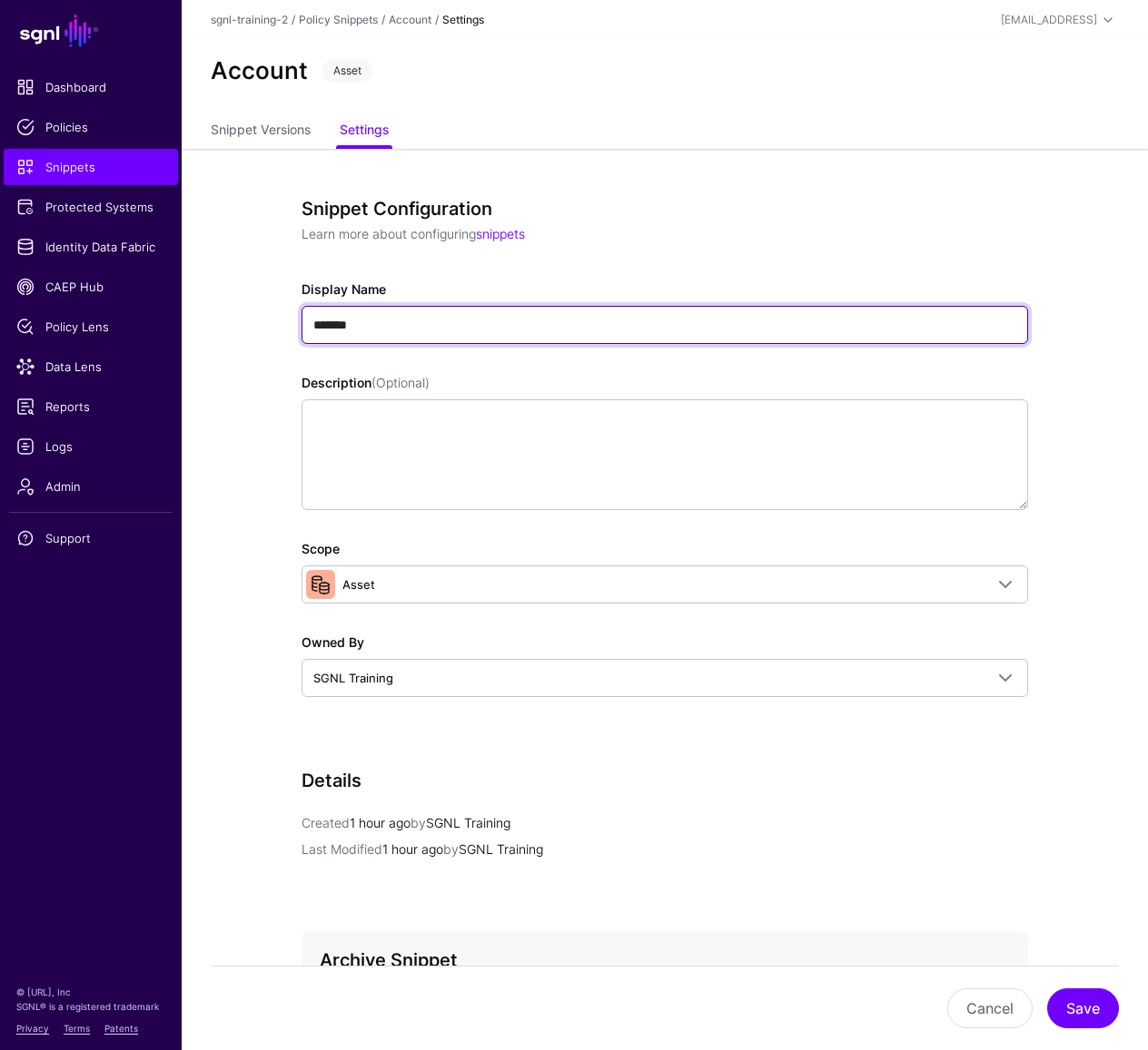
click at [319, 320] on input "*******" at bounding box center [665, 325] width 727 height 38
type input "*******"
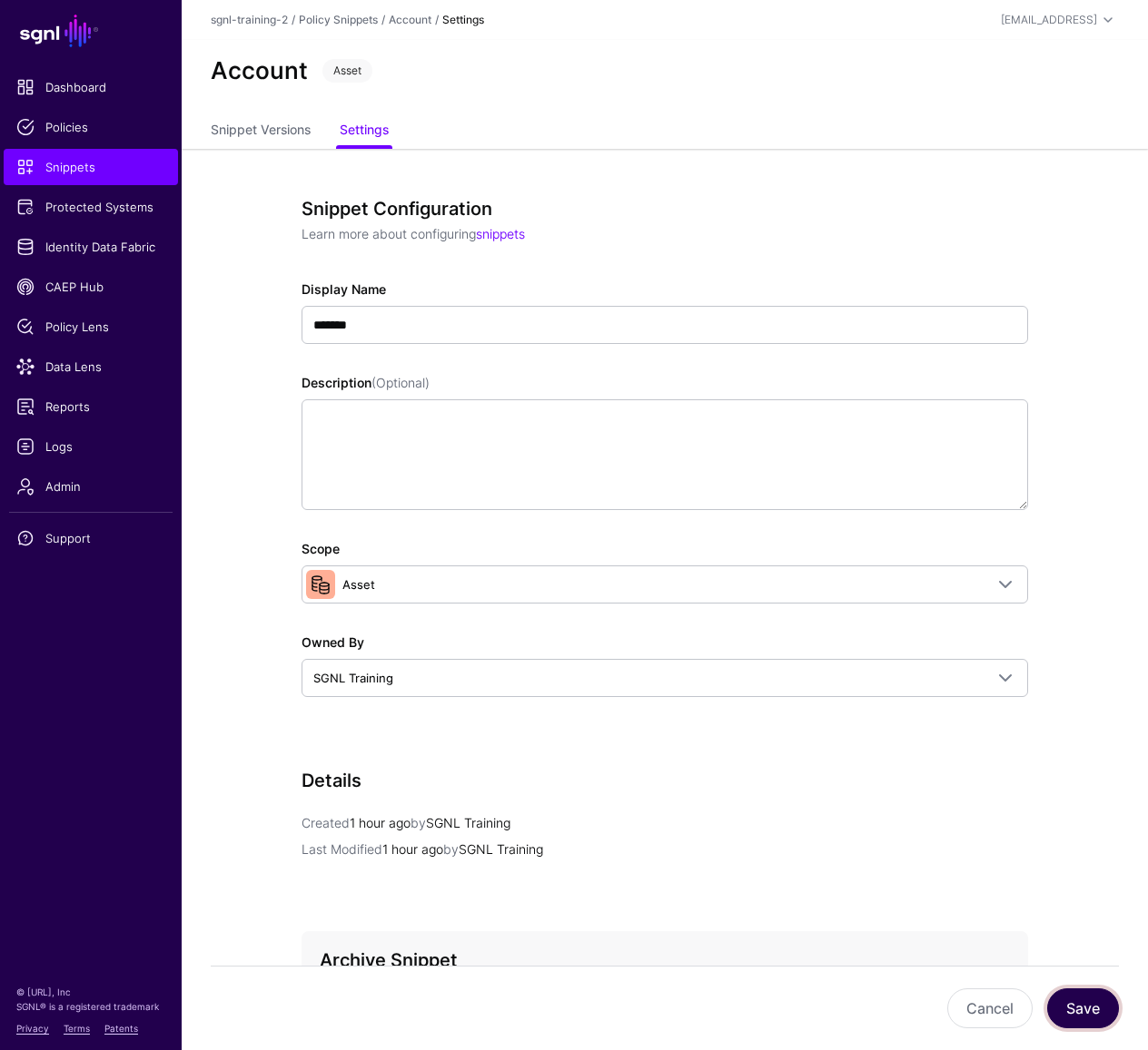
click at [1085, 833] on button "Save" at bounding box center [1083, 1008] width 72 height 40
click at [73, 126] on span "Policies" at bounding box center [90, 127] width 149 height 18
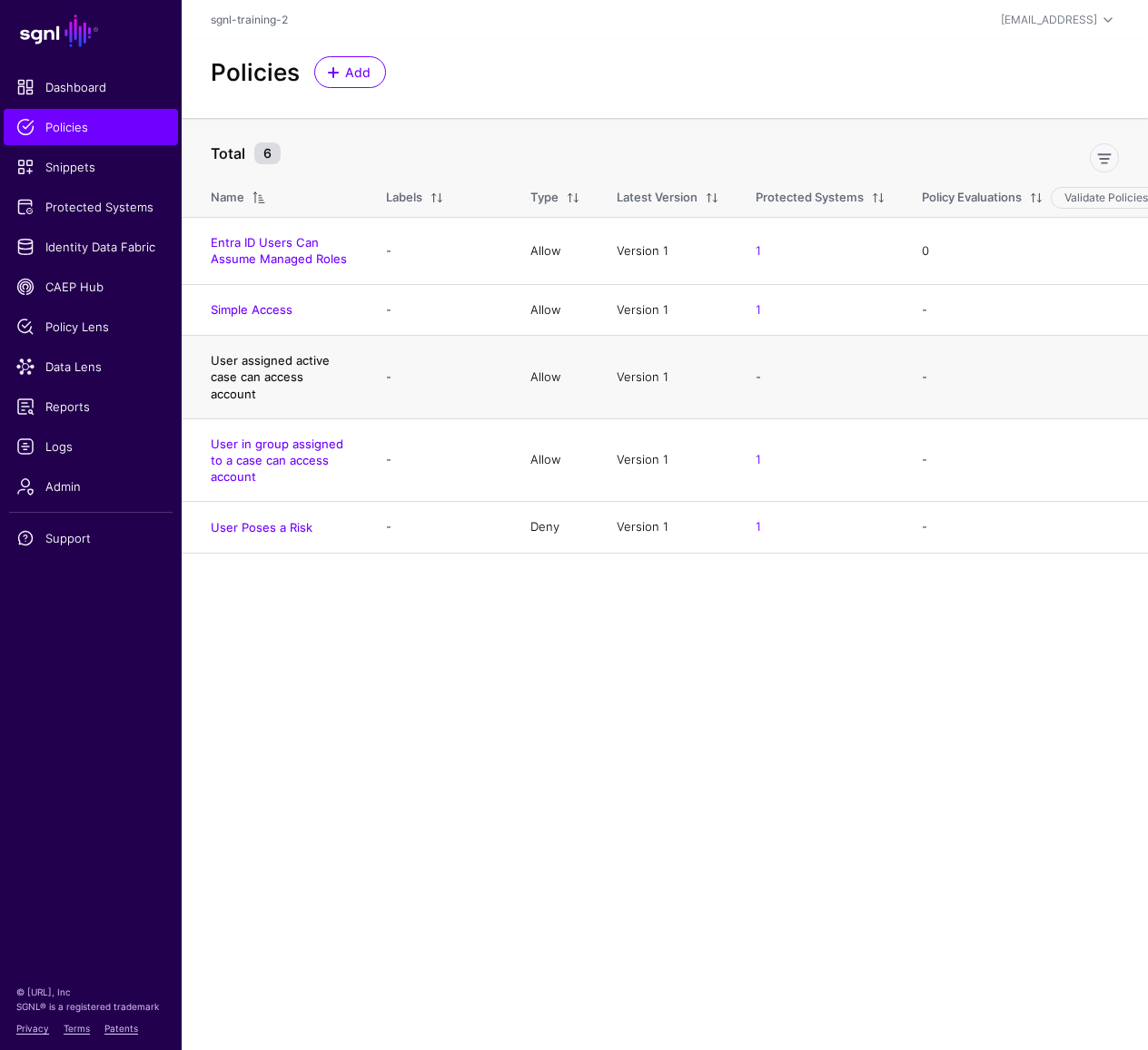
click at [291, 361] on link "User assigned active case can access account" at bounding box center [270, 376] width 119 height 47
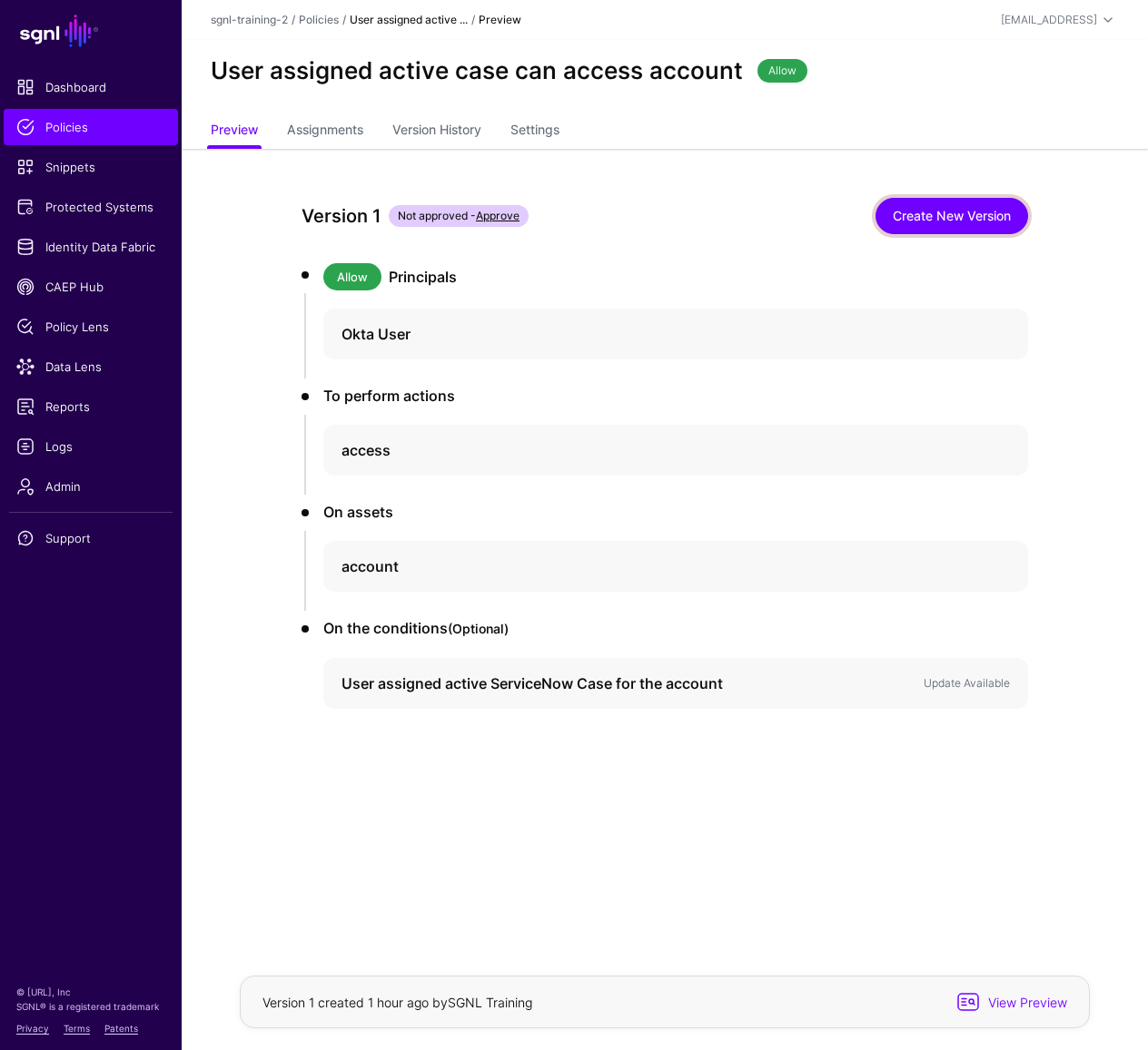
click at [936, 219] on link "Create New Version" at bounding box center [951, 216] width 153 height 36
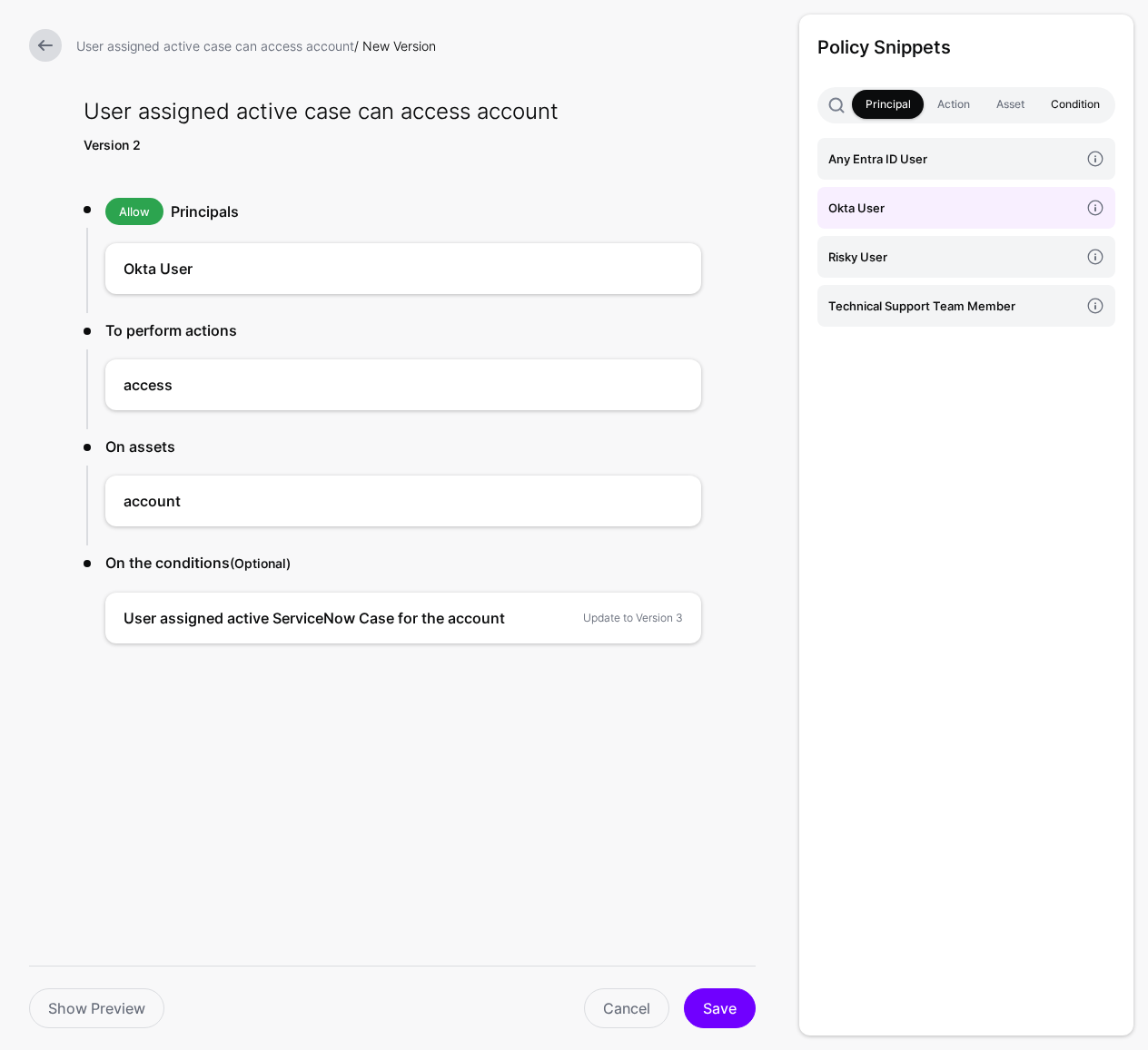
click at [1086, 98] on link "Condition" at bounding box center [1074, 104] width 75 height 29
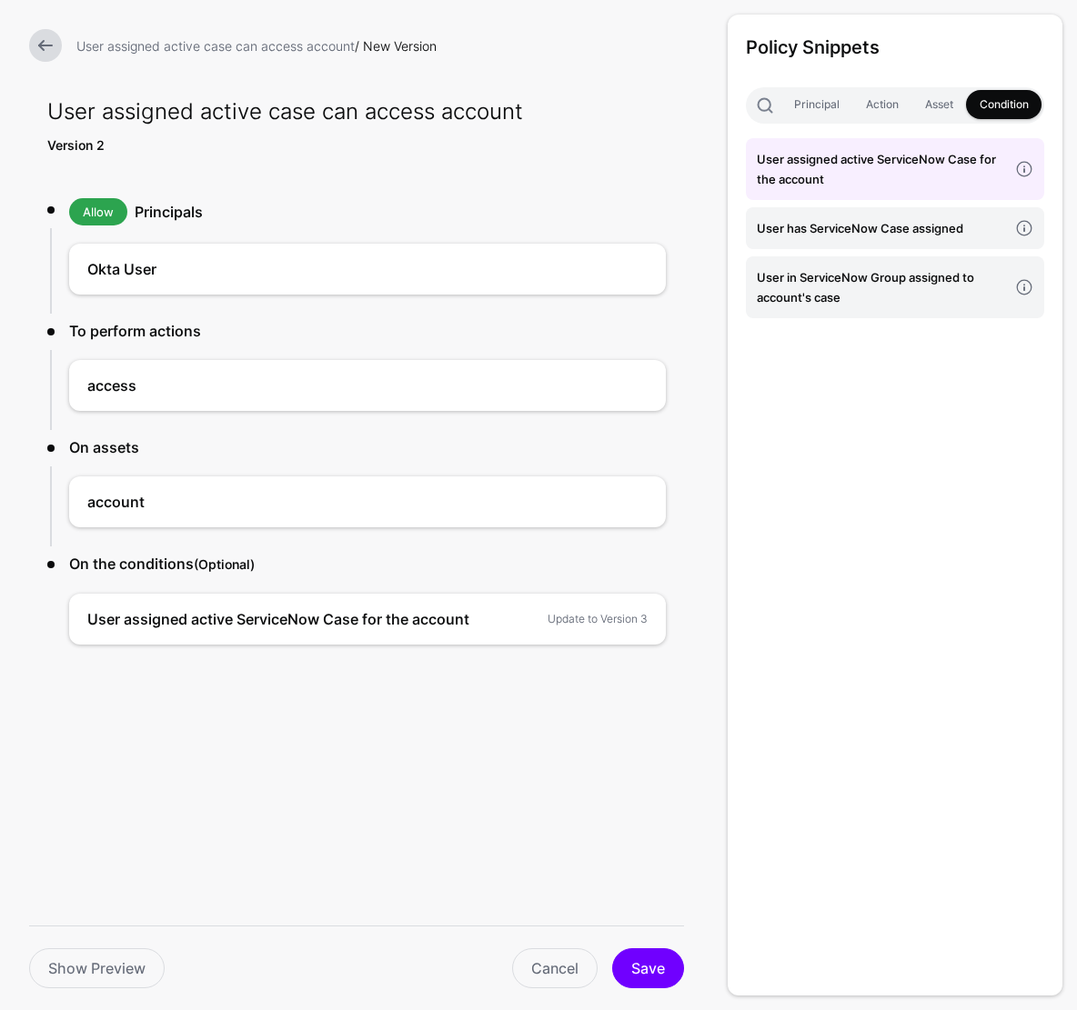
click at [259, 708] on div "User assigned active case can access account Version 2 Allow Principals Okta Us…" at bounding box center [356, 410] width 677 height 820
click at [550, 835] on link "Cancel" at bounding box center [554, 969] width 85 height 40
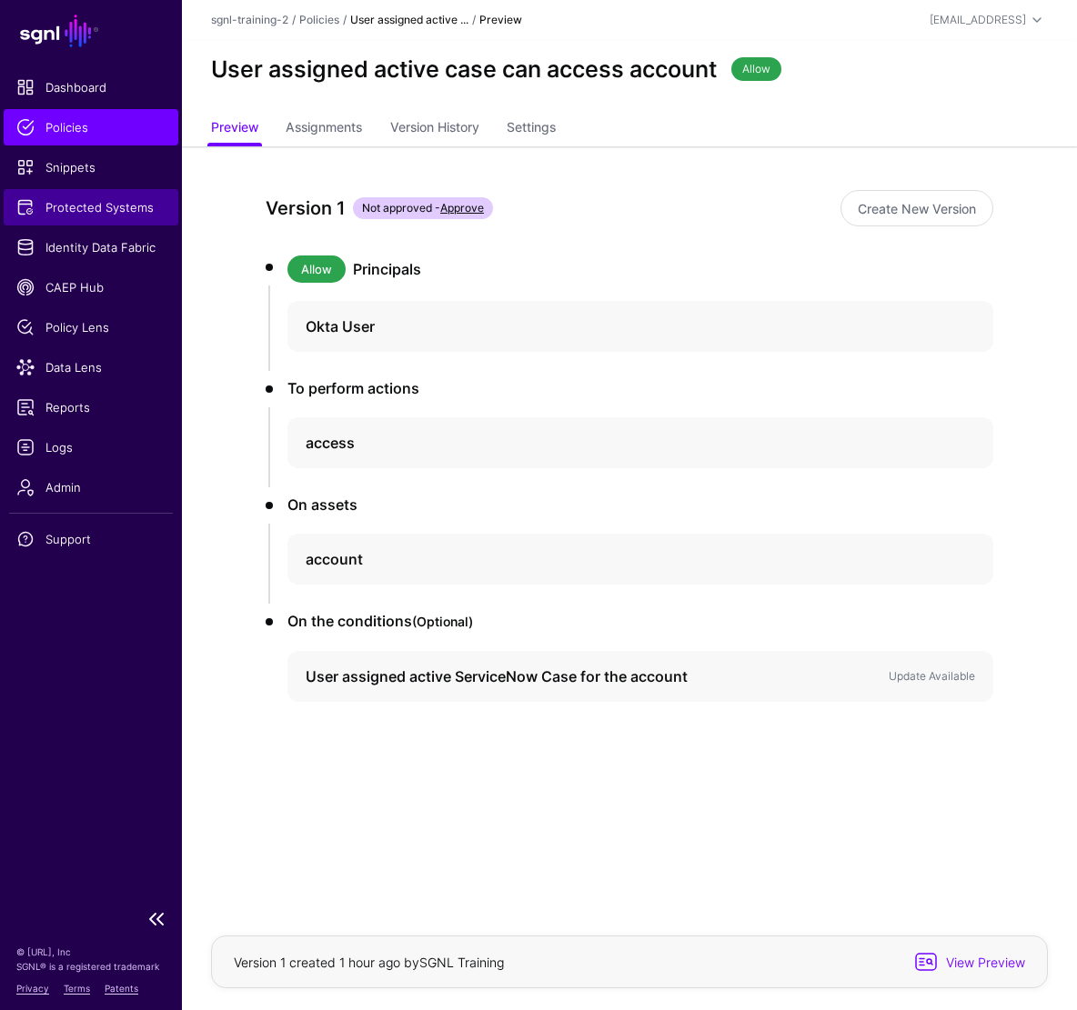
click at [100, 206] on span "Protected Systems" at bounding box center [90, 207] width 149 height 18
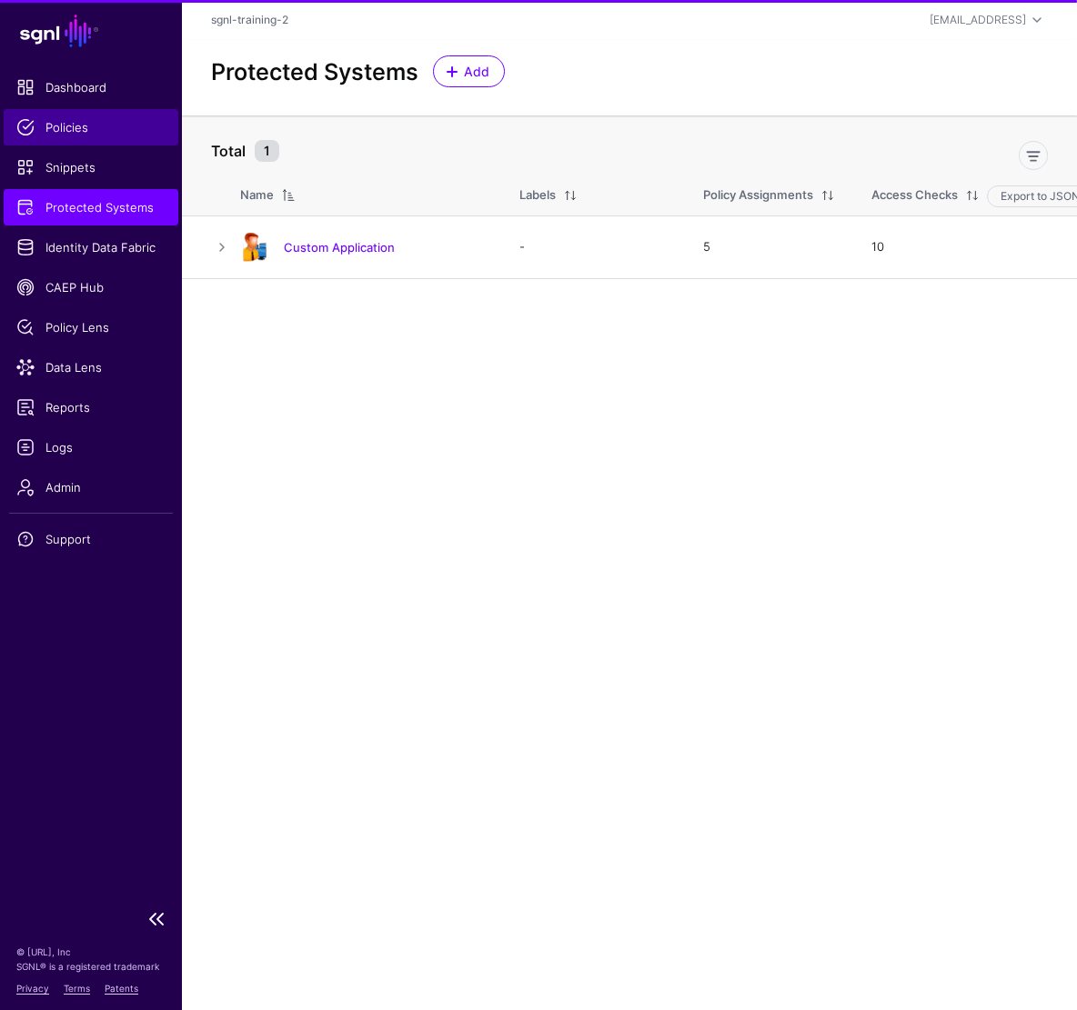
click at [69, 126] on span "Policies" at bounding box center [90, 127] width 149 height 18
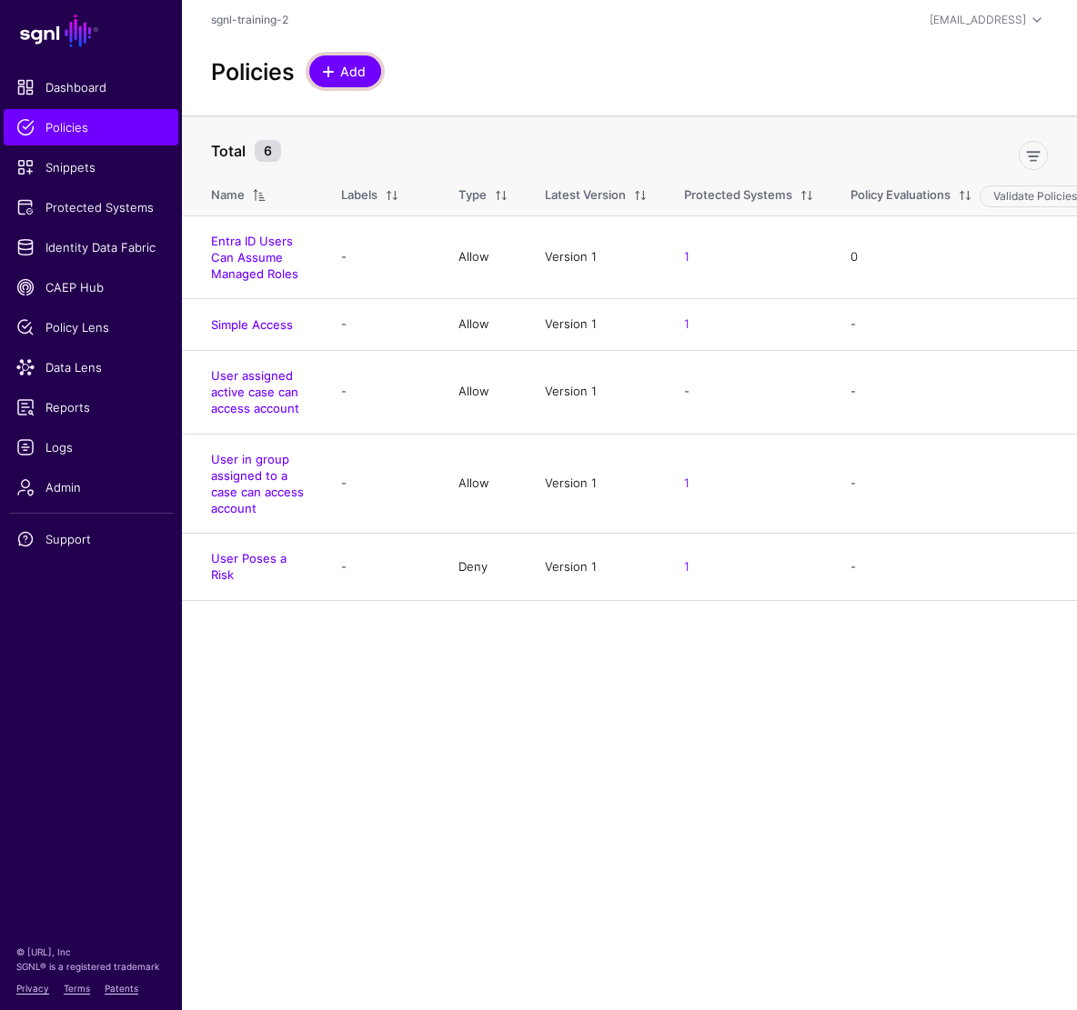
click at [349, 75] on span "Add" at bounding box center [353, 71] width 30 height 19
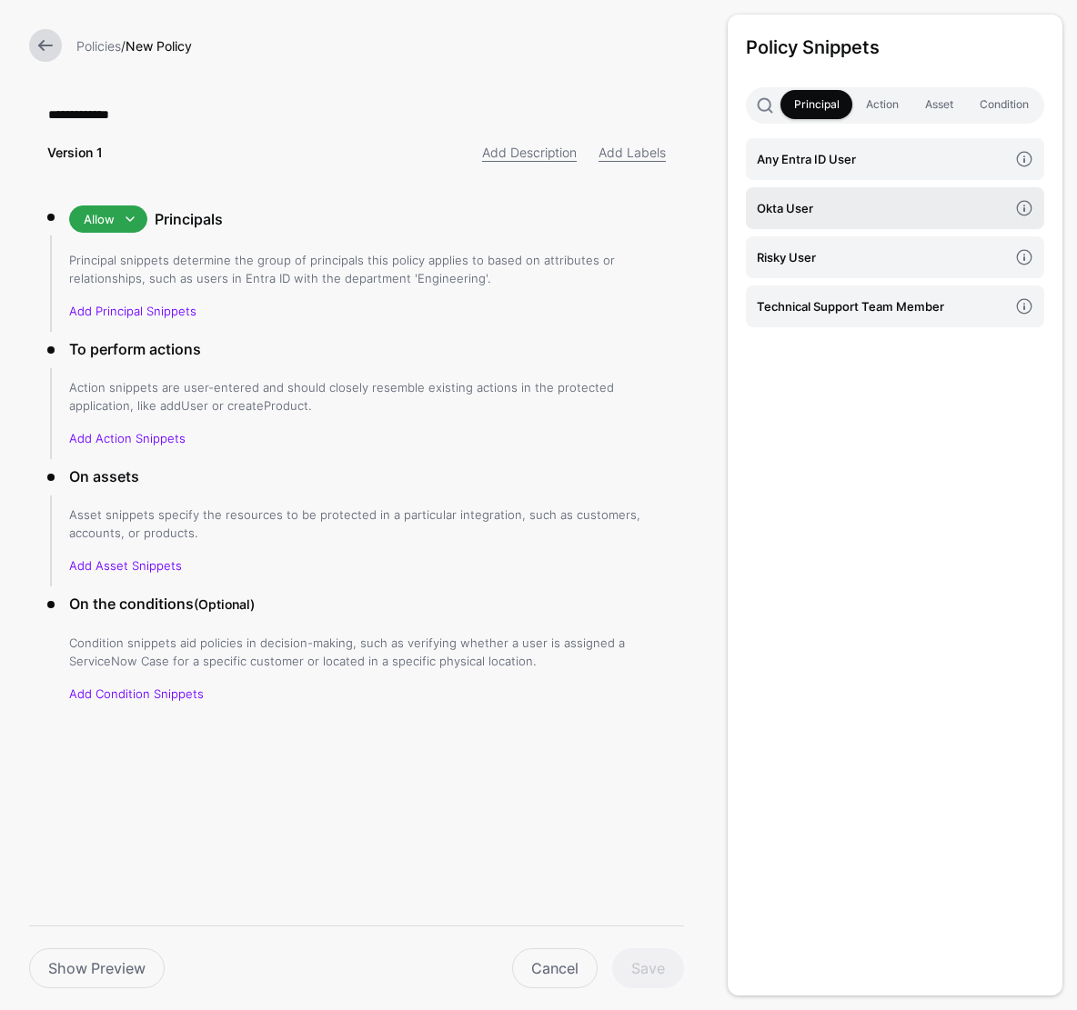
type input "**********"
click at [846, 196] on link "Okta User" at bounding box center [895, 208] width 298 height 42
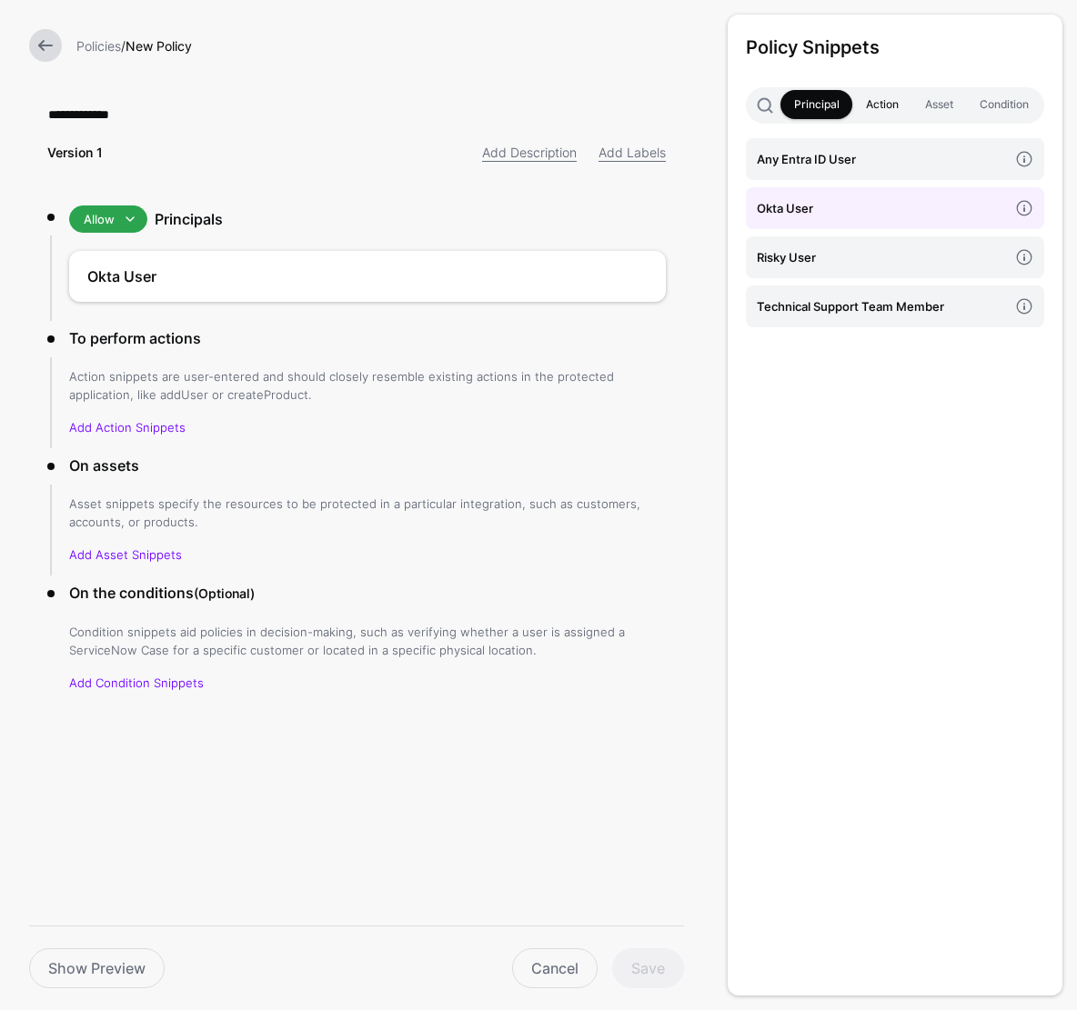
drag, startPoint x: 889, startPoint y: 98, endPoint x: 899, endPoint y: 113, distance: 17.7
click at [888, 97] on link "Action" at bounding box center [881, 104] width 59 height 29
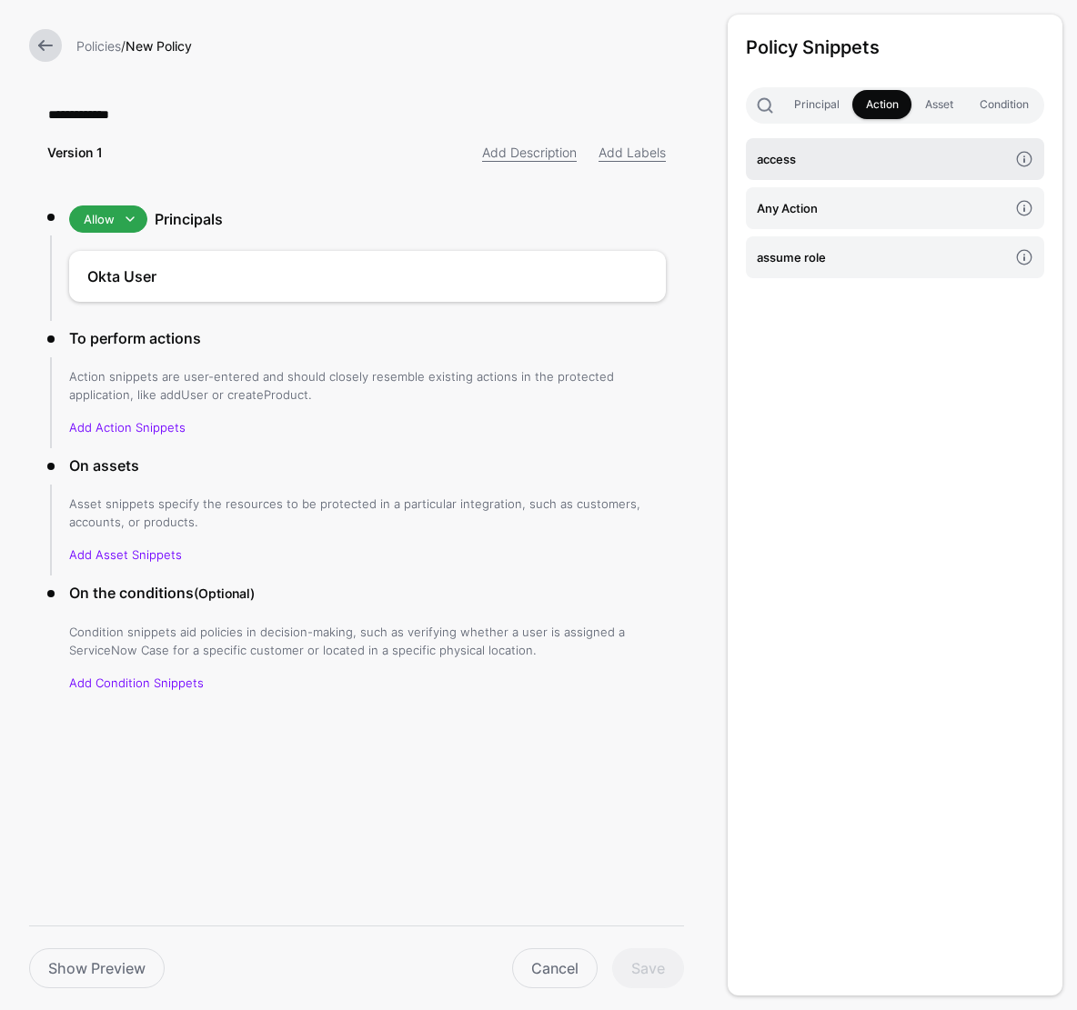
click at [827, 155] on h4 "access" at bounding box center [882, 159] width 251 height 20
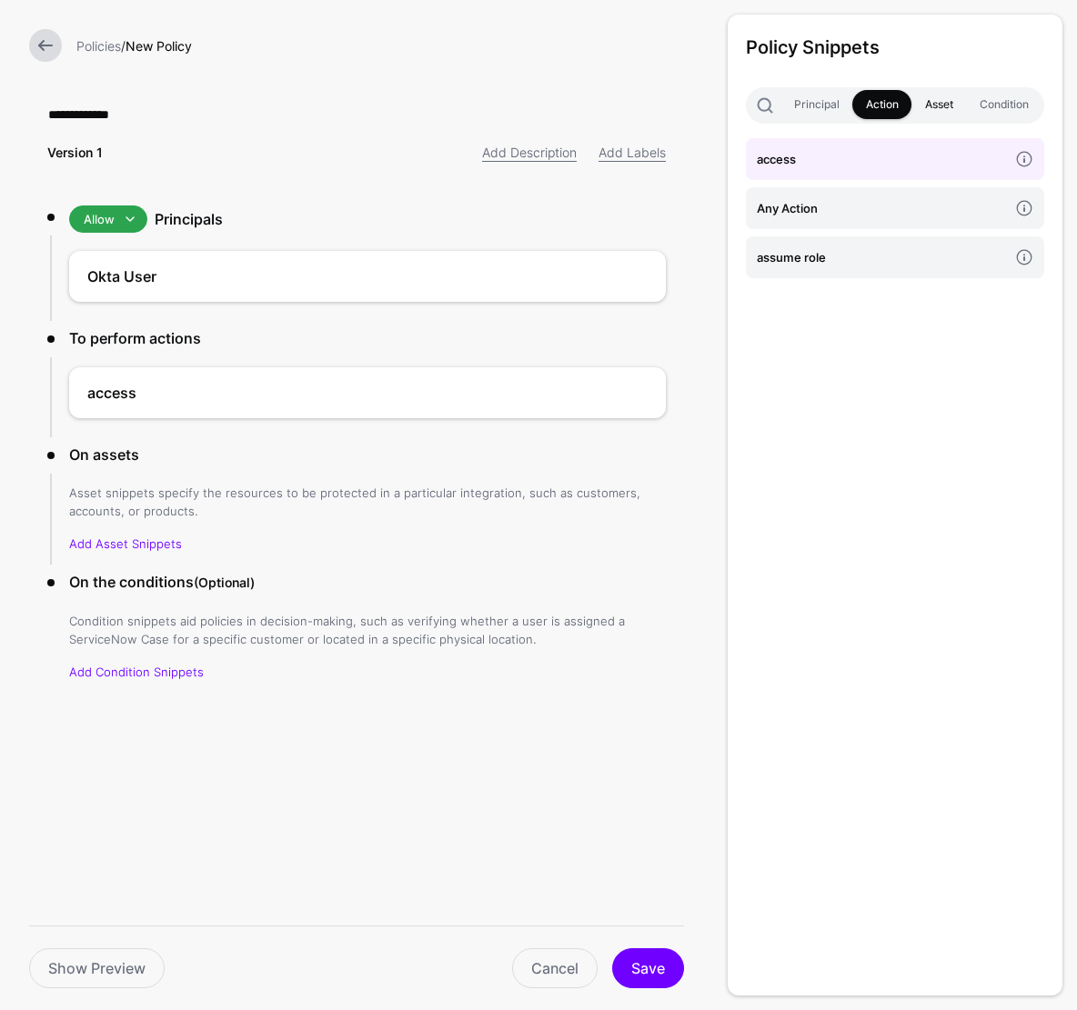
click at [940, 102] on link "Asset" at bounding box center [938, 104] width 55 height 29
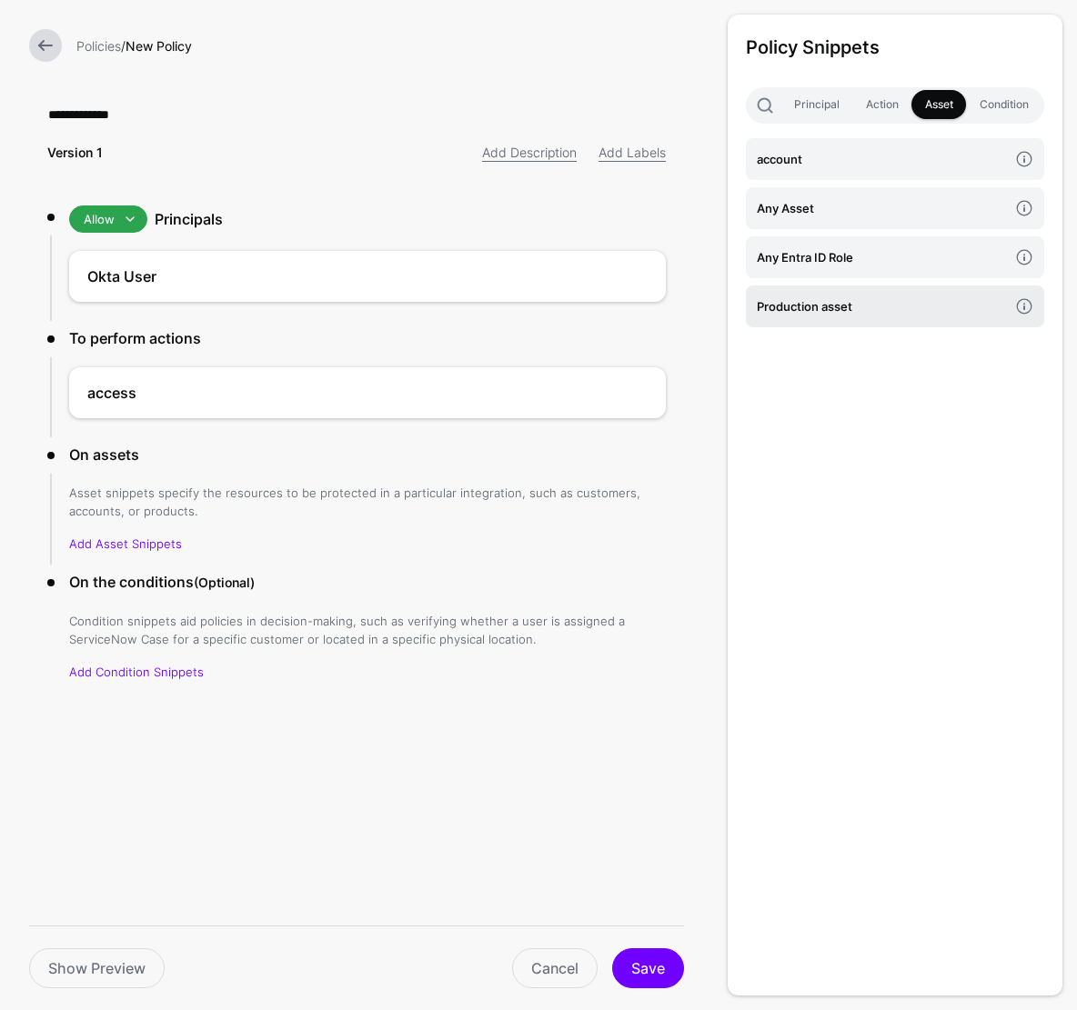
click at [853, 299] on h4 "Production asset" at bounding box center [882, 307] width 251 height 20
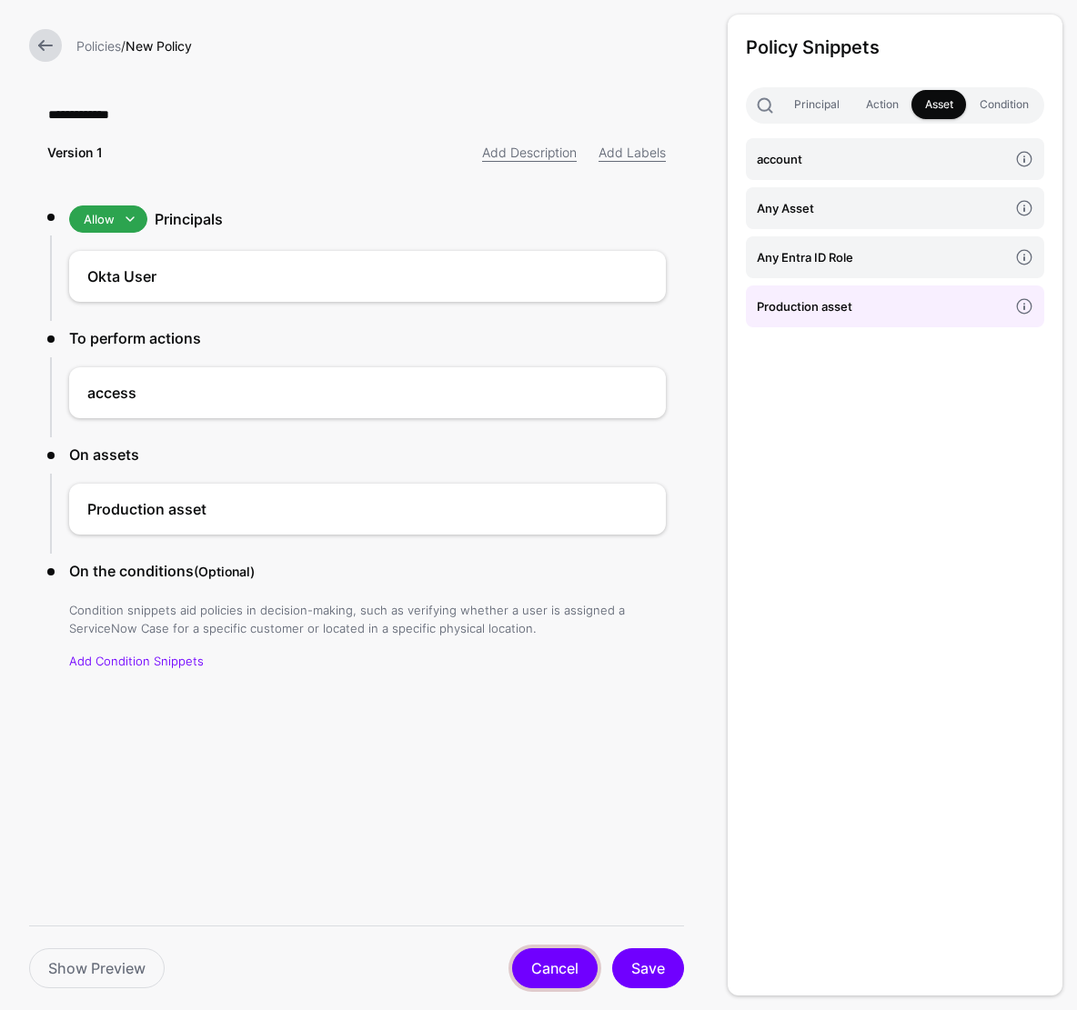
click at [574, 835] on link "Cancel" at bounding box center [554, 969] width 85 height 40
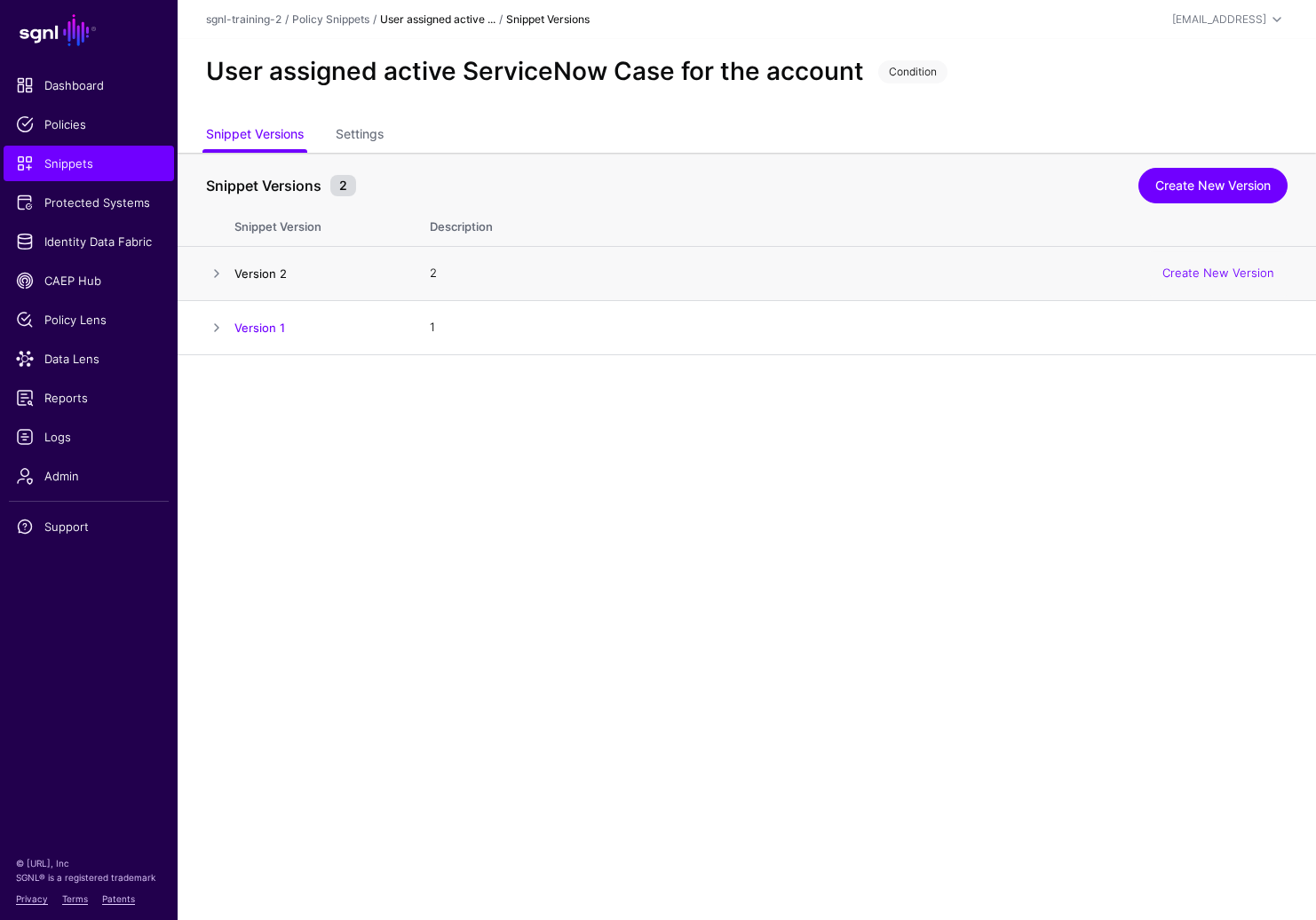
click at [260, 271] on link "Version 2" at bounding box center [261, 273] width 53 height 15
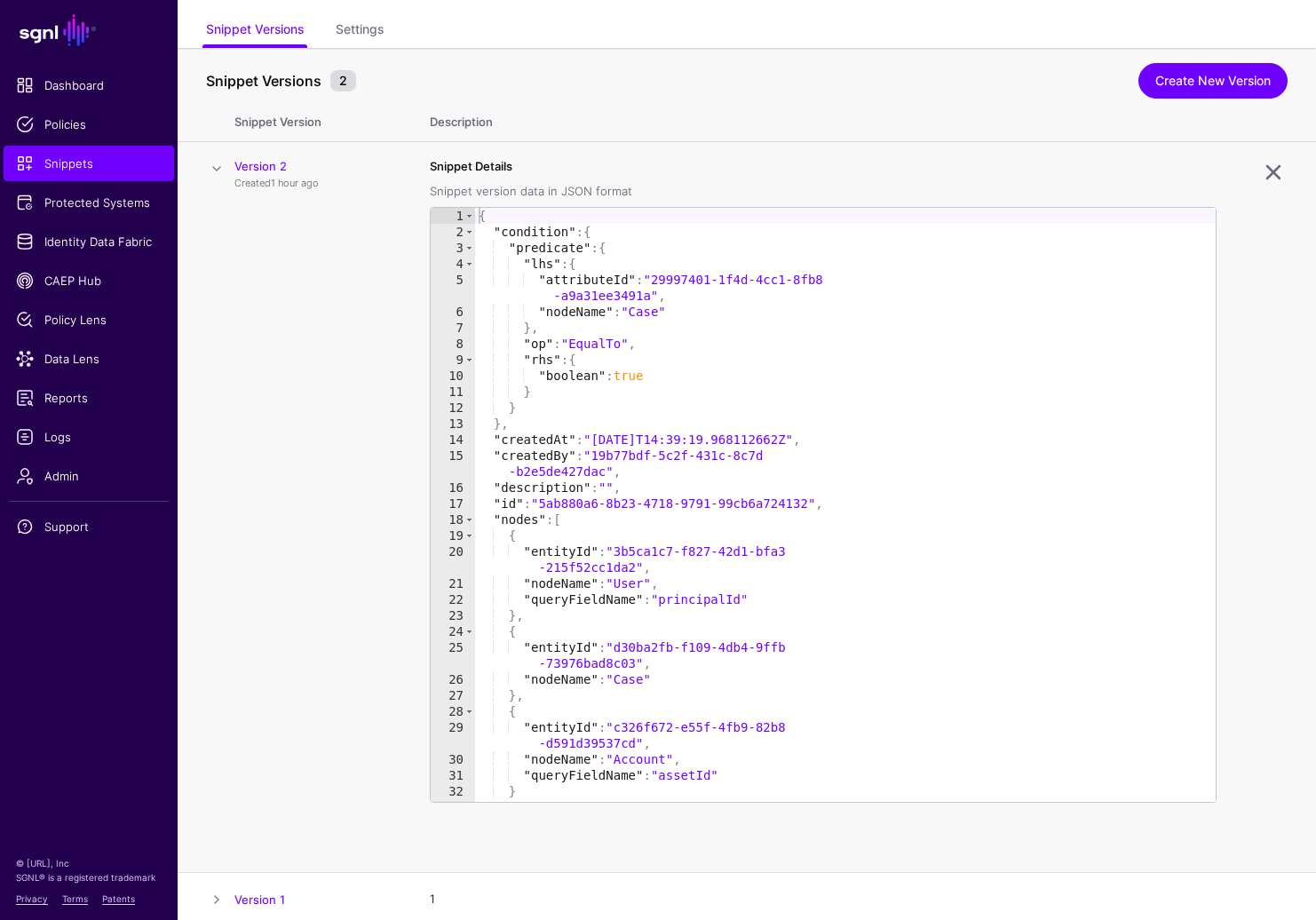
scroll to position [112, 0]
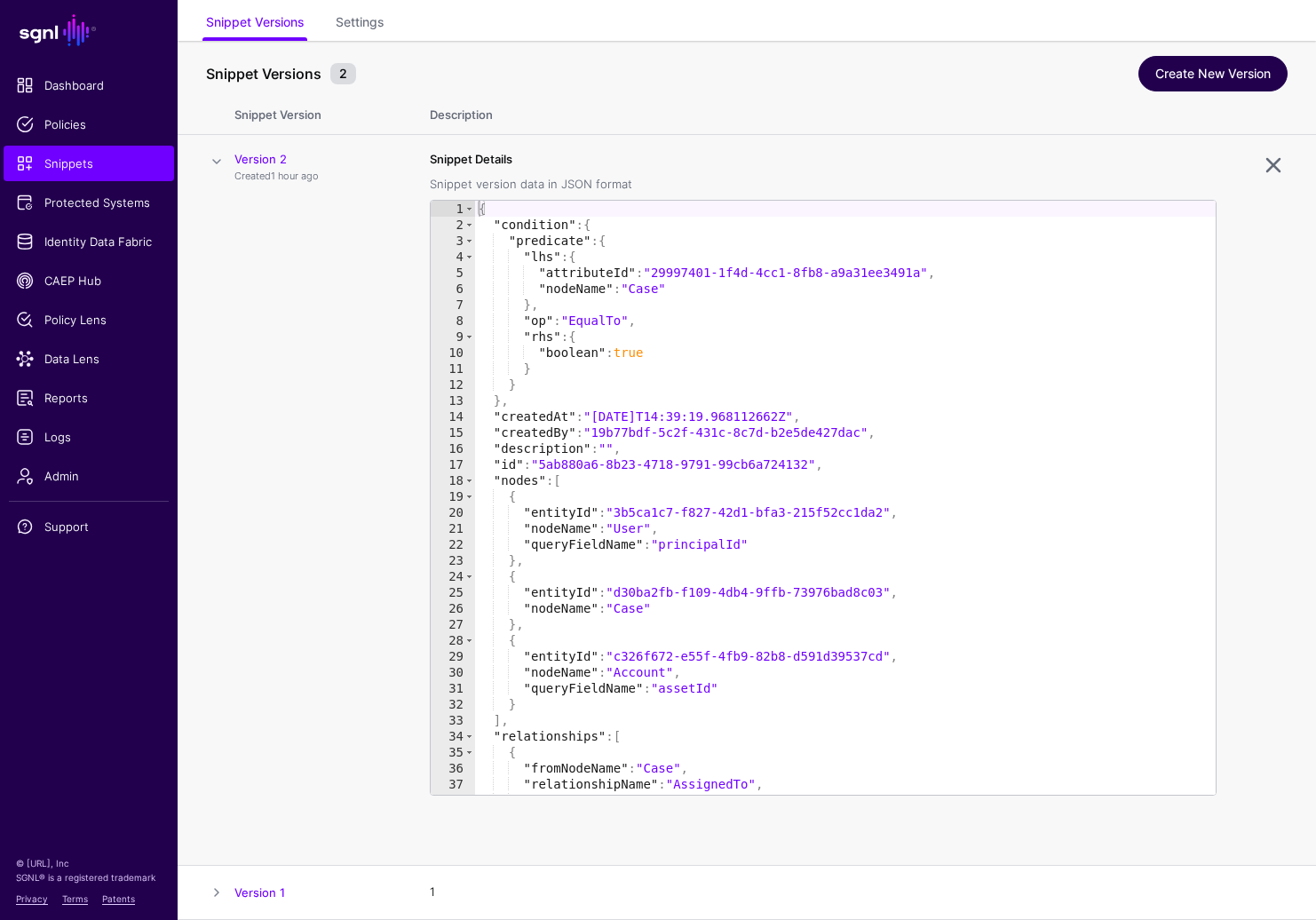
click at [1218, 61] on link "Create New Version" at bounding box center [1213, 73] width 149 height 35
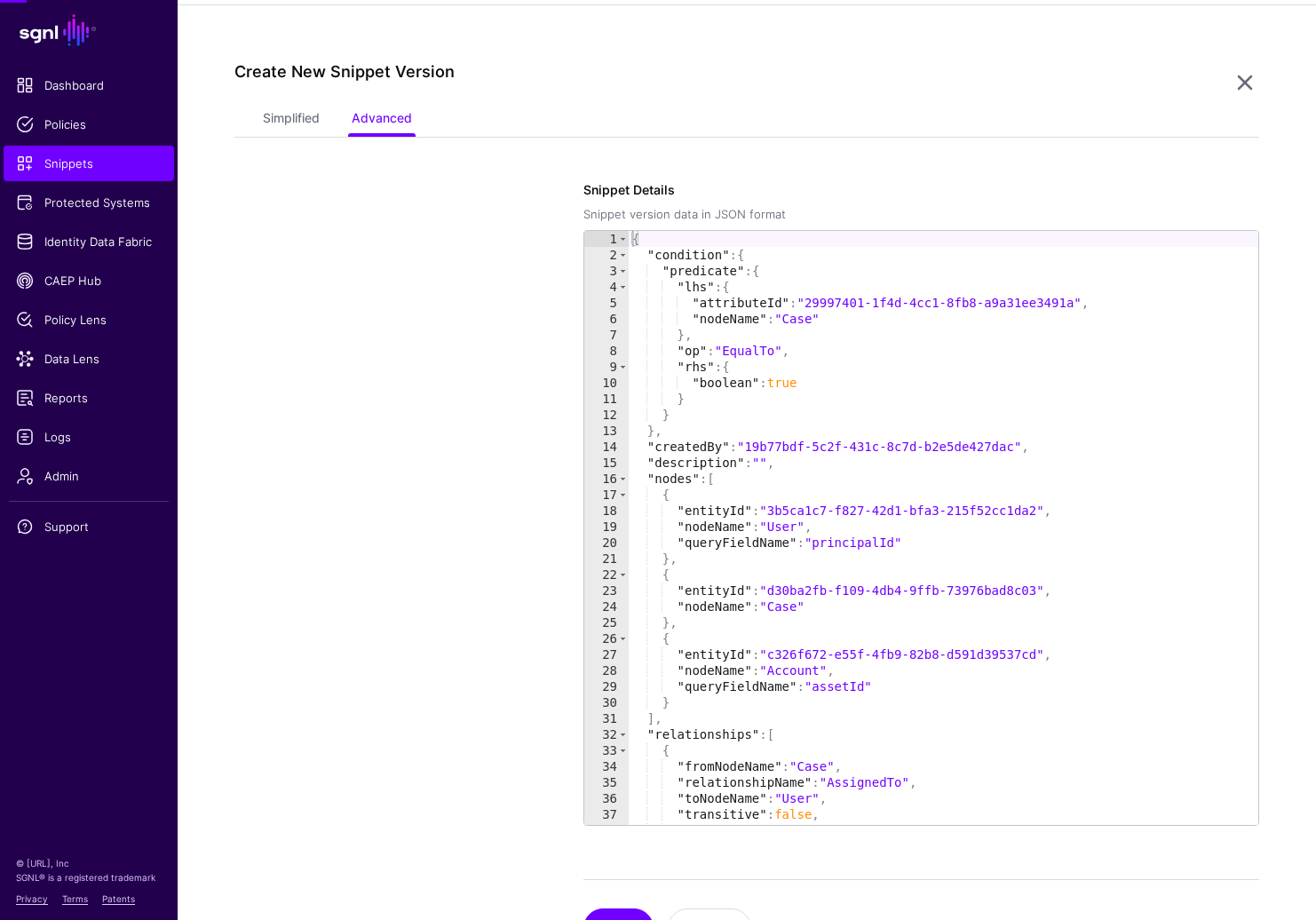
scroll to position [355, 0]
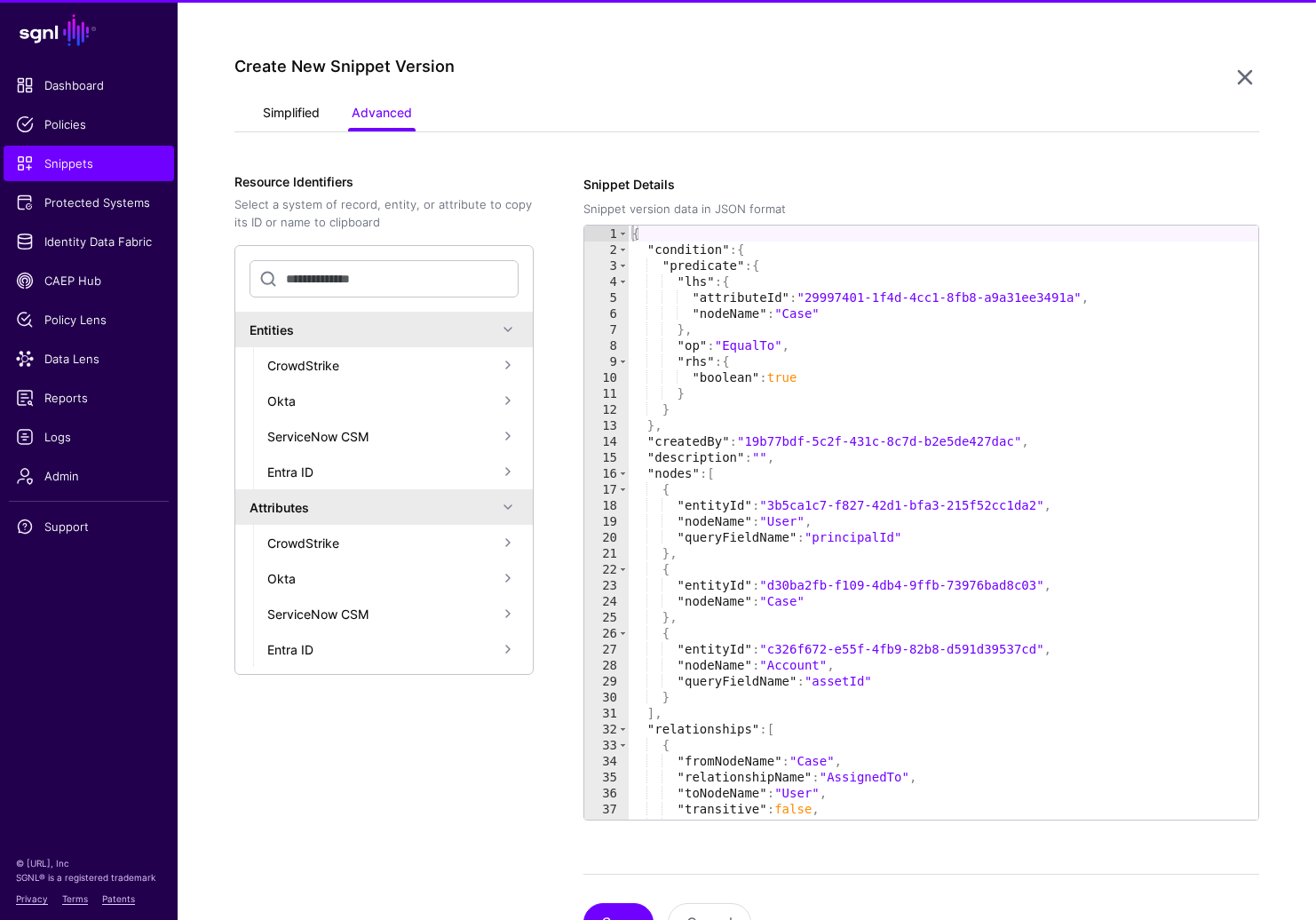
click at [292, 113] on link "Simplified" at bounding box center [291, 114] width 57 height 34
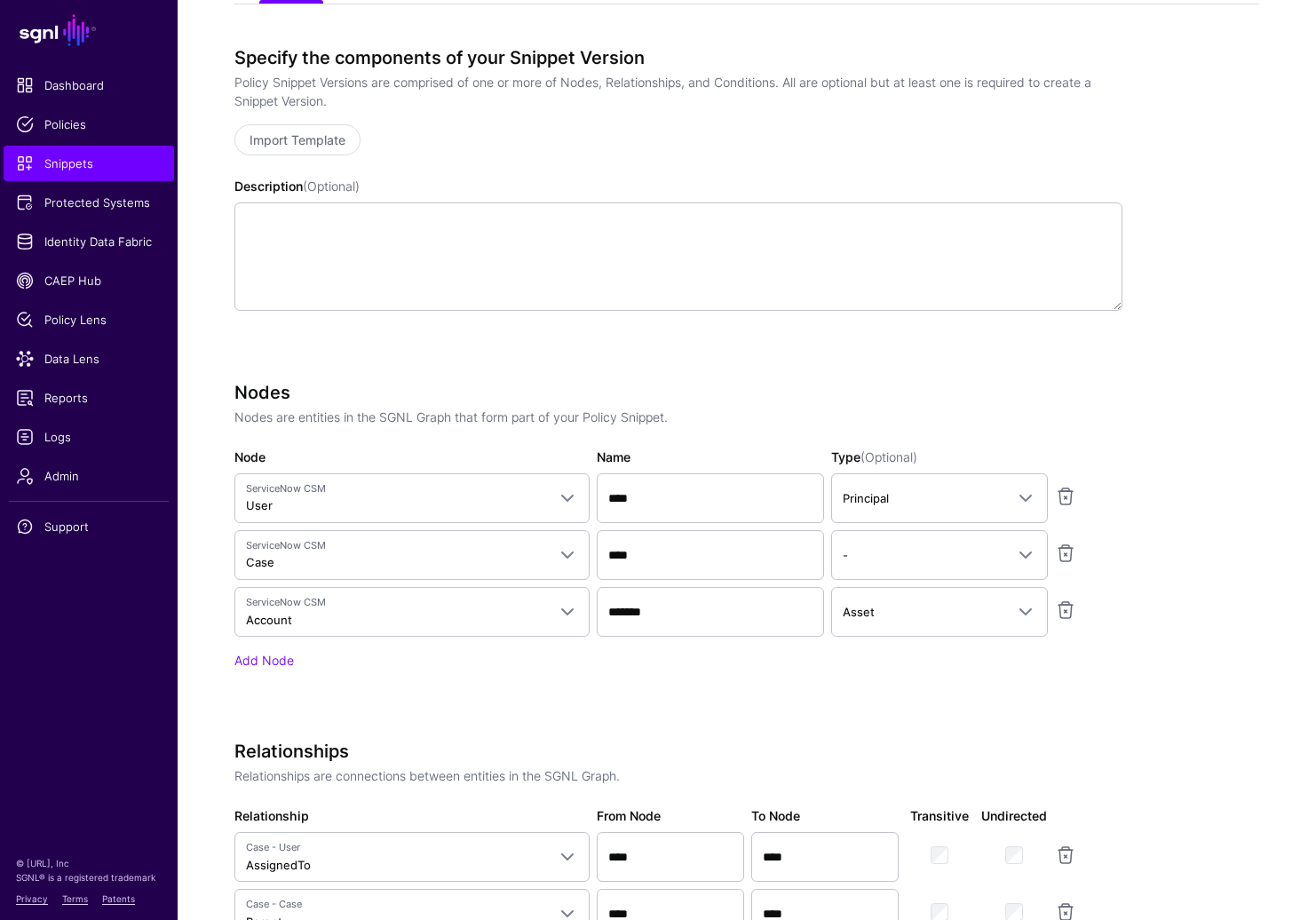
scroll to position [623, 0]
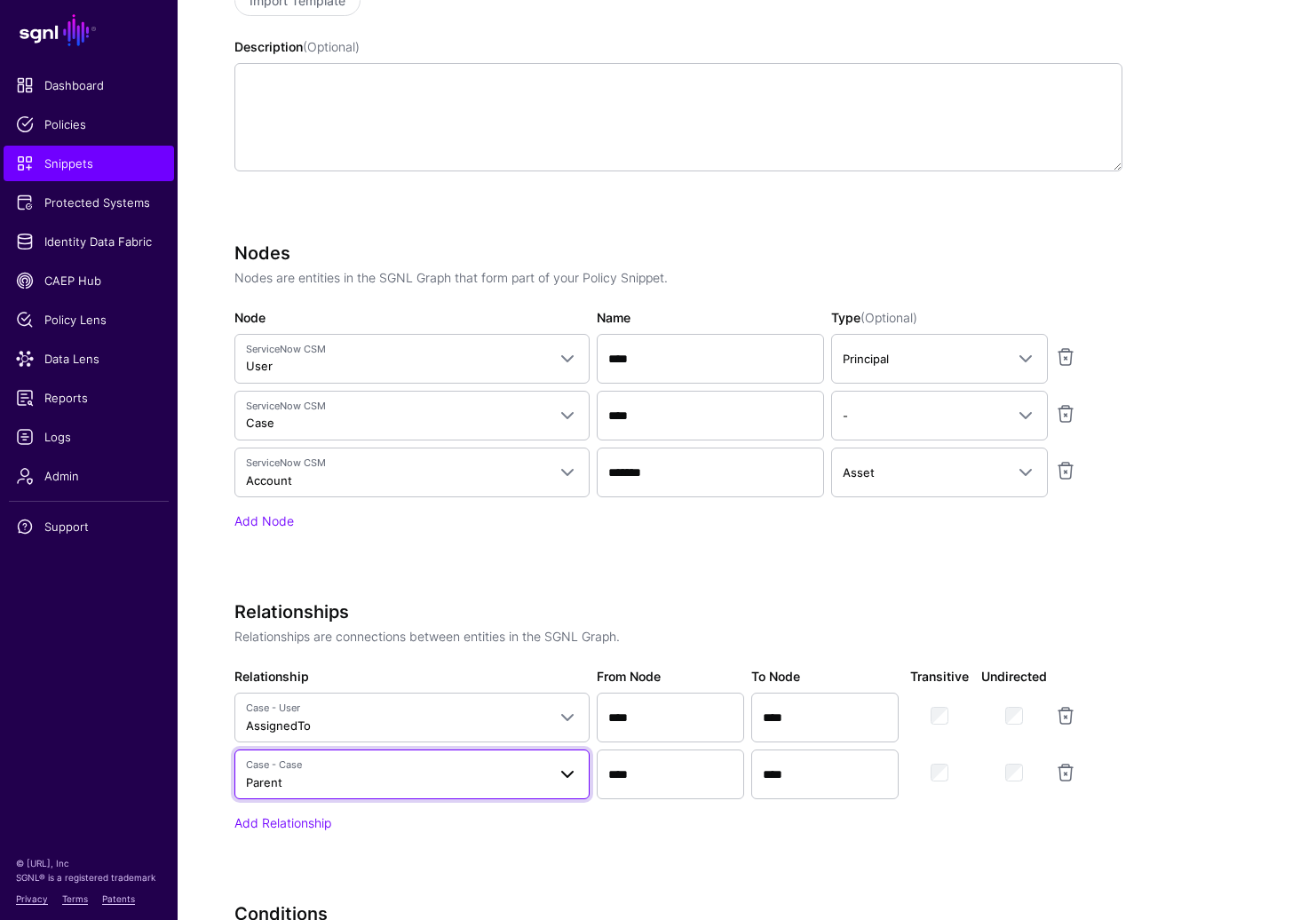
click at [425, 774] on span "Case - Case Parent" at bounding box center [395, 774] width 300 height 34
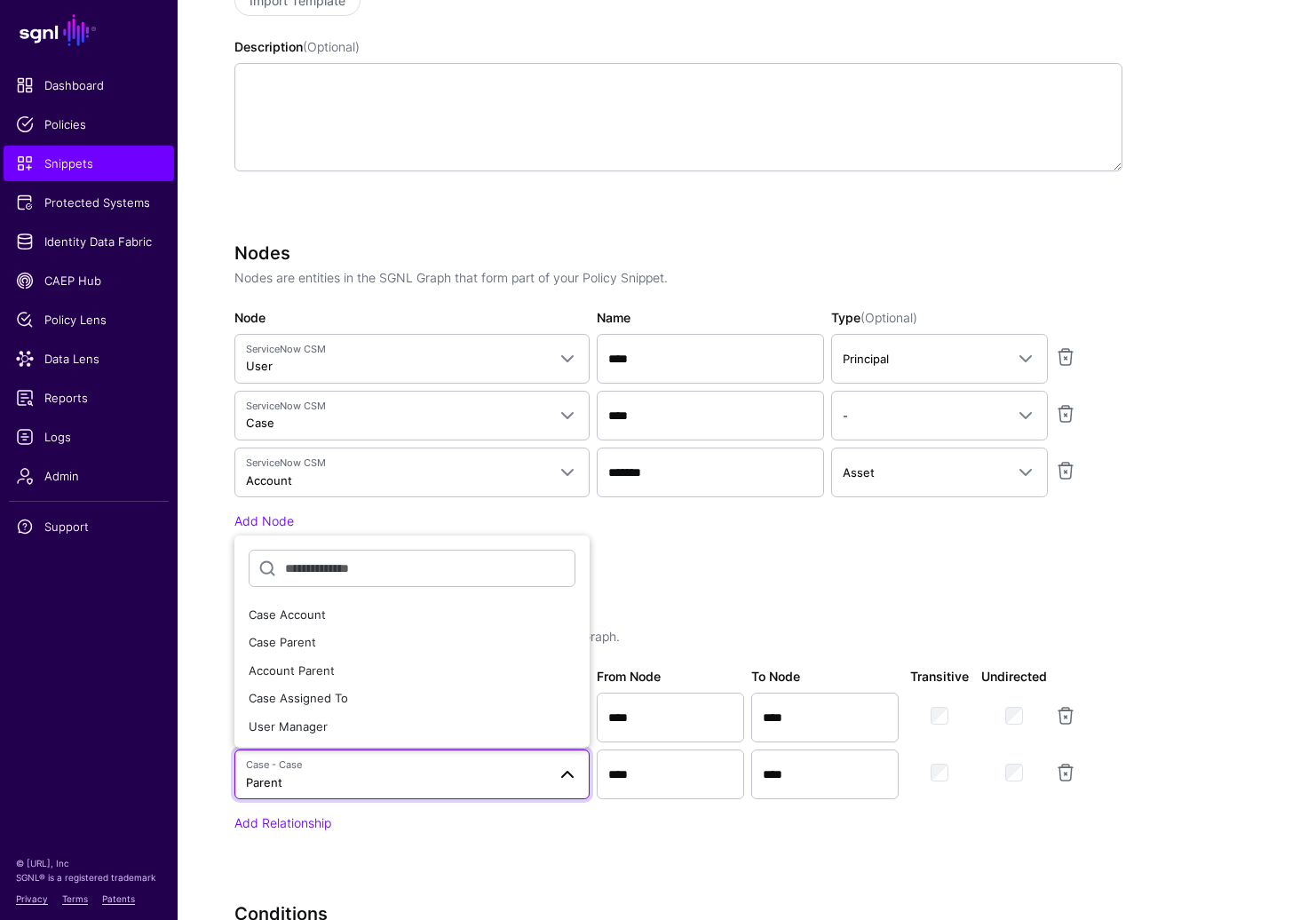
click at [464, 836] on div "Relationships Relationships are connections between entities in the SGNL Graph.…" at bounding box center [679, 741] width 888 height 280
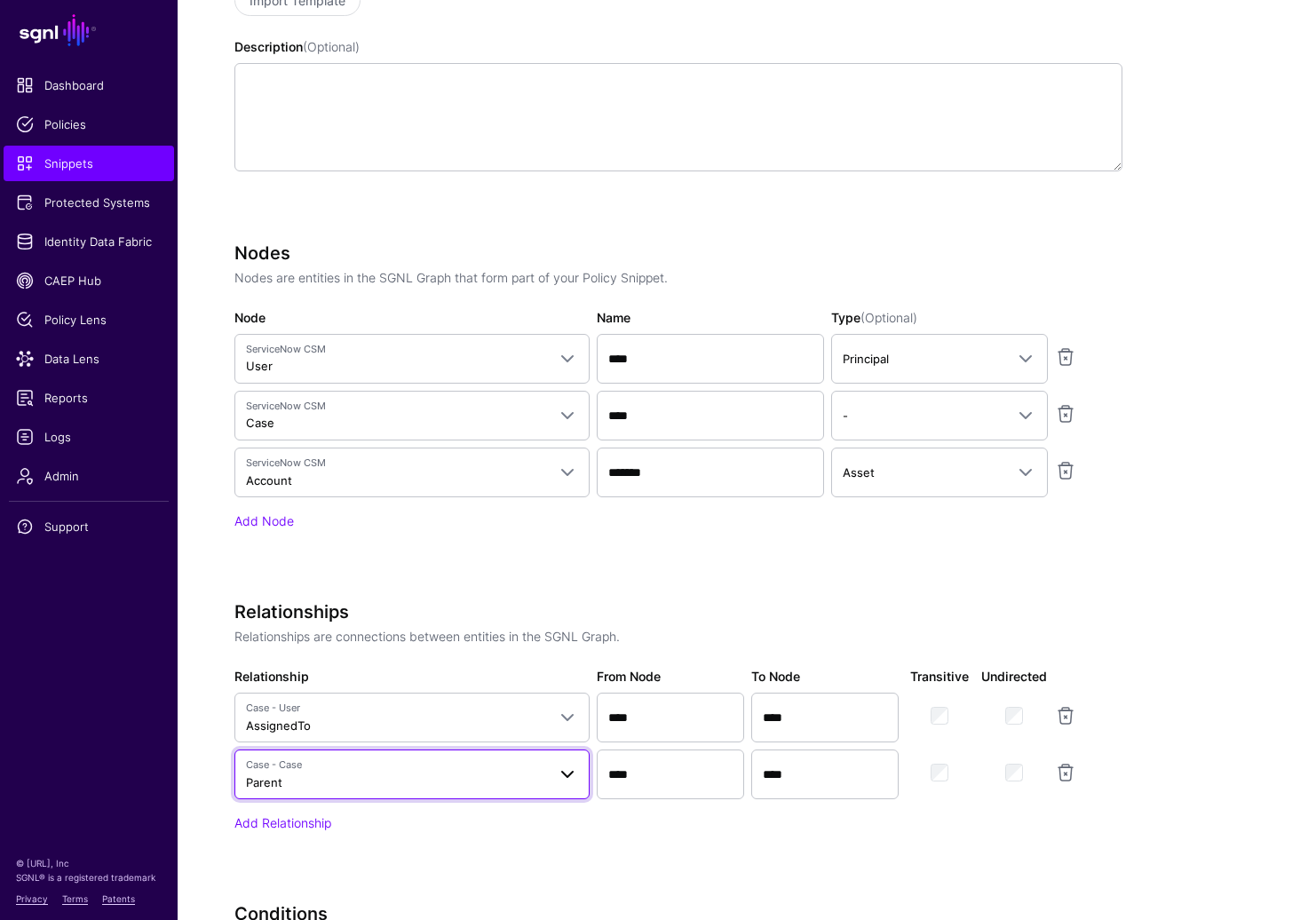
click at [455, 773] on span "Case - Case Parent" at bounding box center [395, 774] width 300 height 34
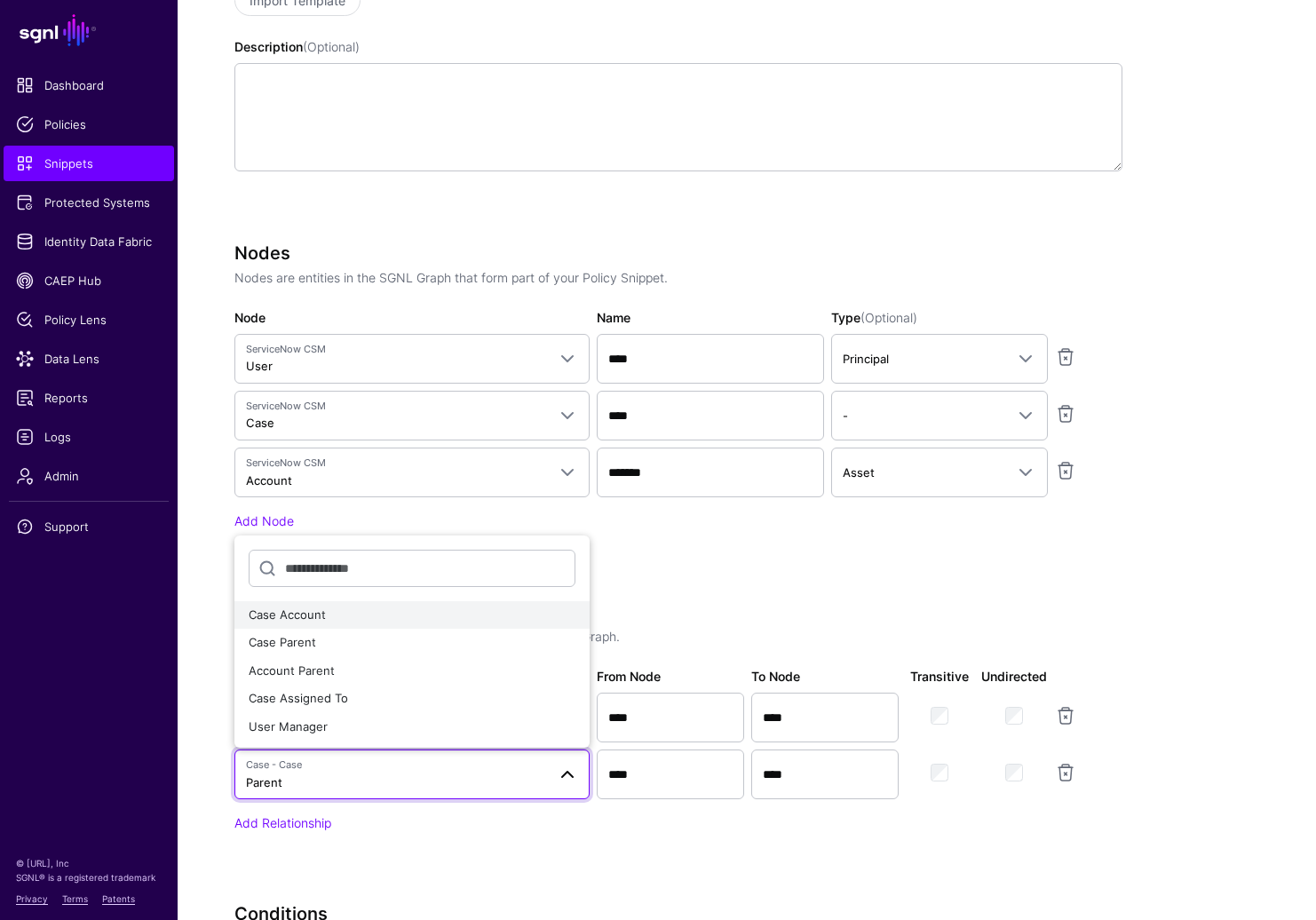
click at [350, 620] on div "Case Account" at bounding box center [412, 615] width 327 height 18
type input "*******"
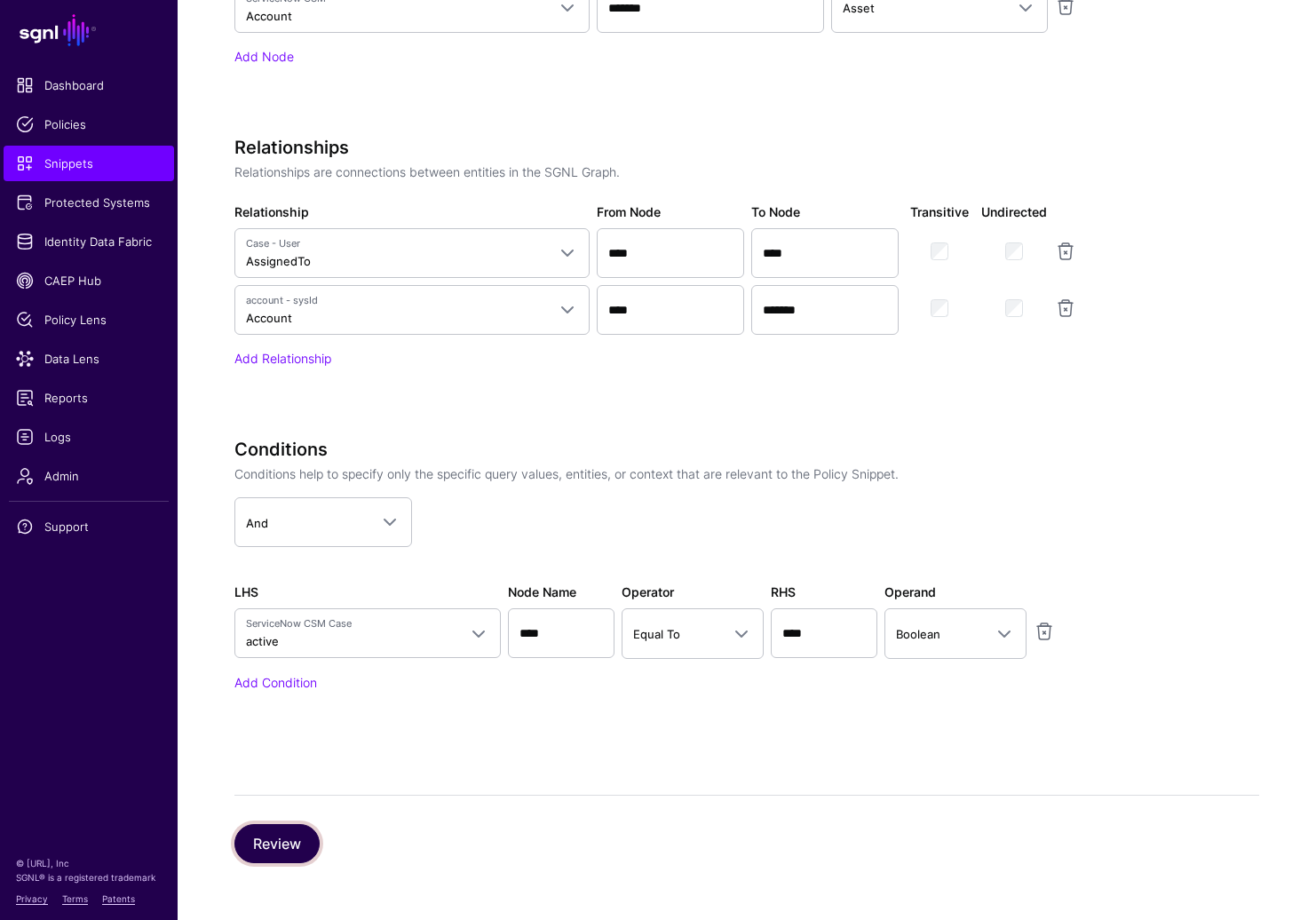
click at [263, 848] on button "Review" at bounding box center [276, 844] width 85 height 39
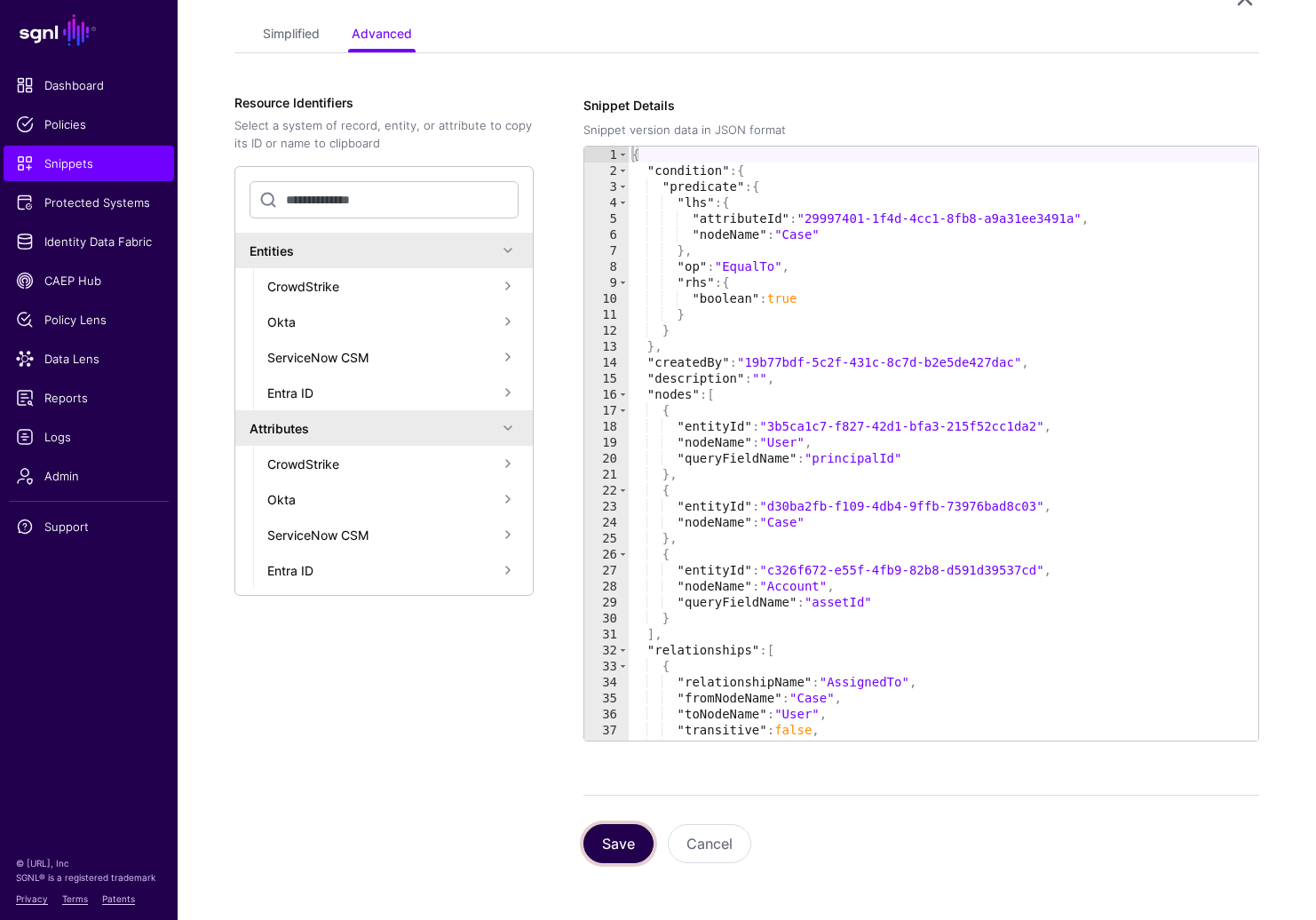
click at [625, 846] on button "Save" at bounding box center [619, 844] width 70 height 39
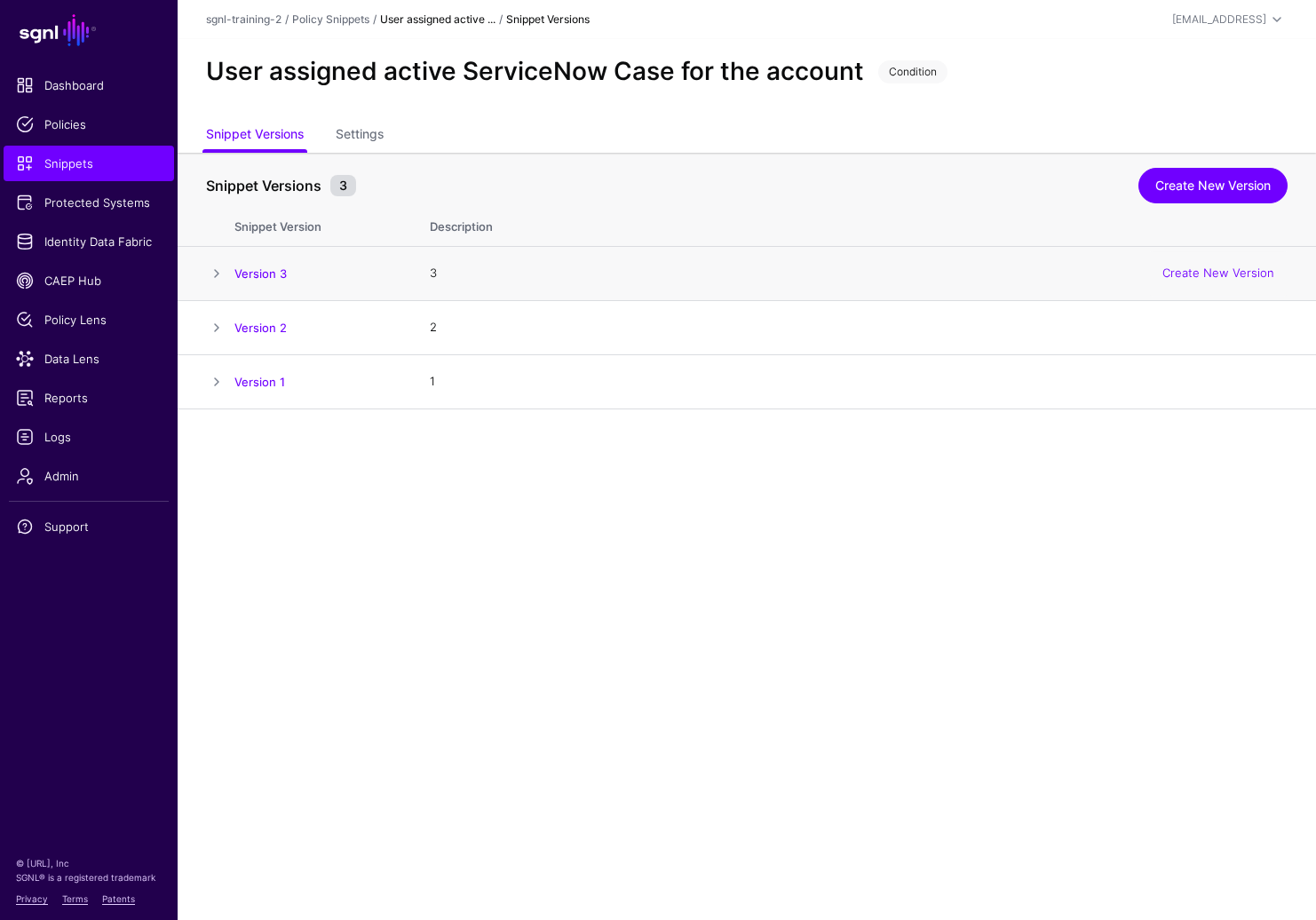
click at [201, 273] on td at bounding box center [206, 273] width 57 height 54
click at [207, 271] on span at bounding box center [217, 273] width 21 height 21
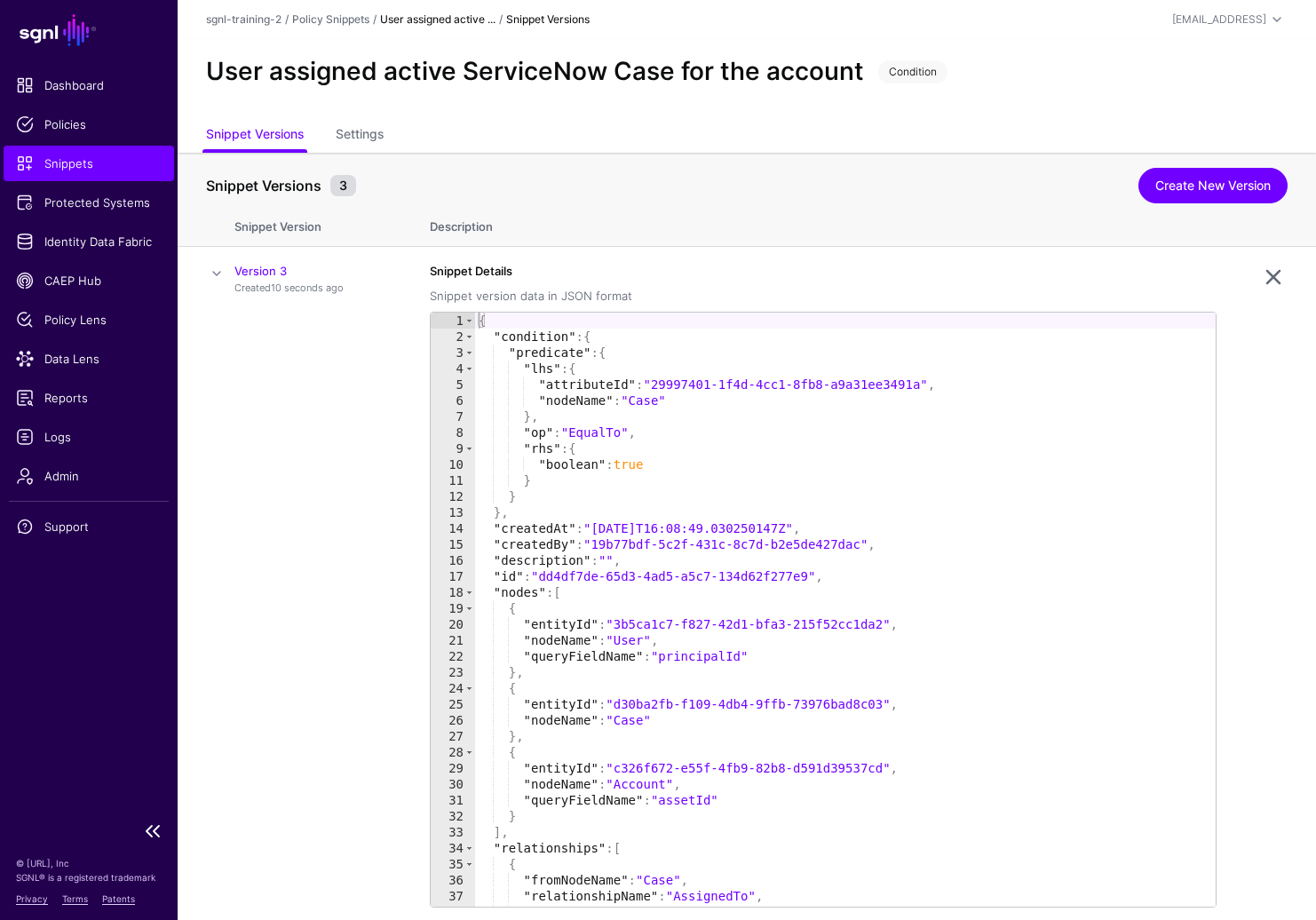
click at [126, 156] on span "Snippets" at bounding box center [88, 163] width 145 height 18
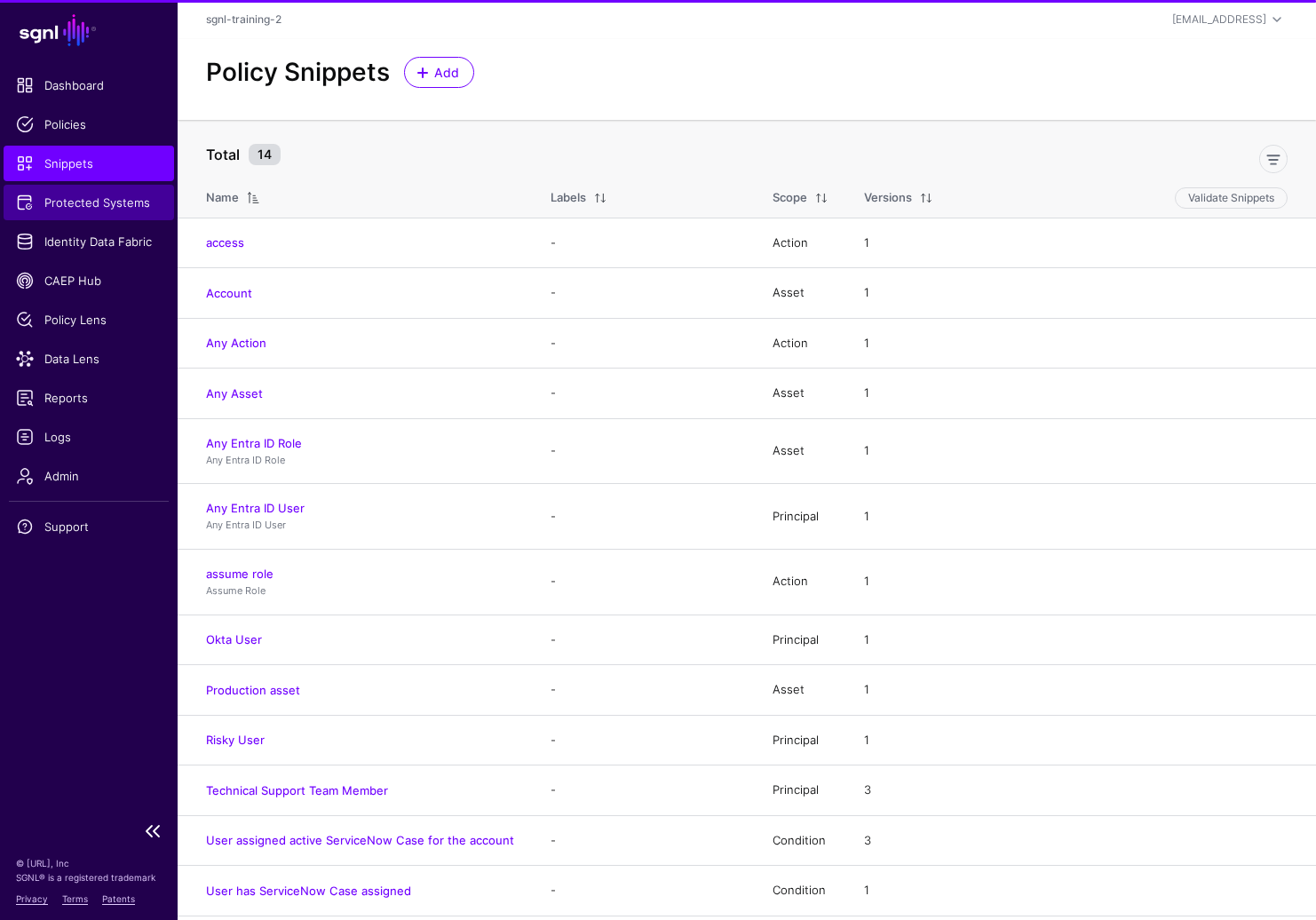
click at [113, 207] on span "Protected Systems" at bounding box center [88, 202] width 145 height 18
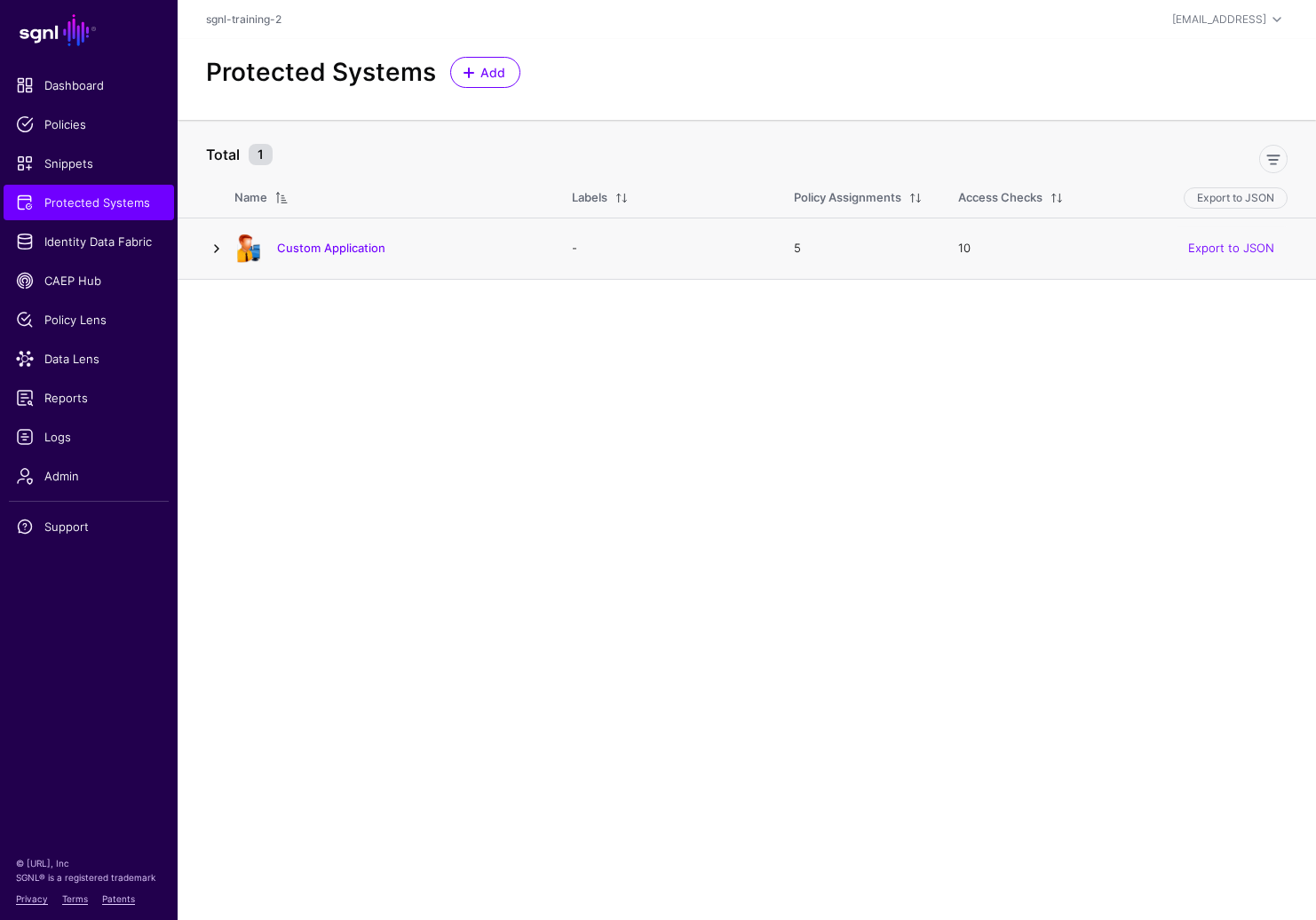
click at [217, 247] on link at bounding box center [217, 249] width 21 height 21
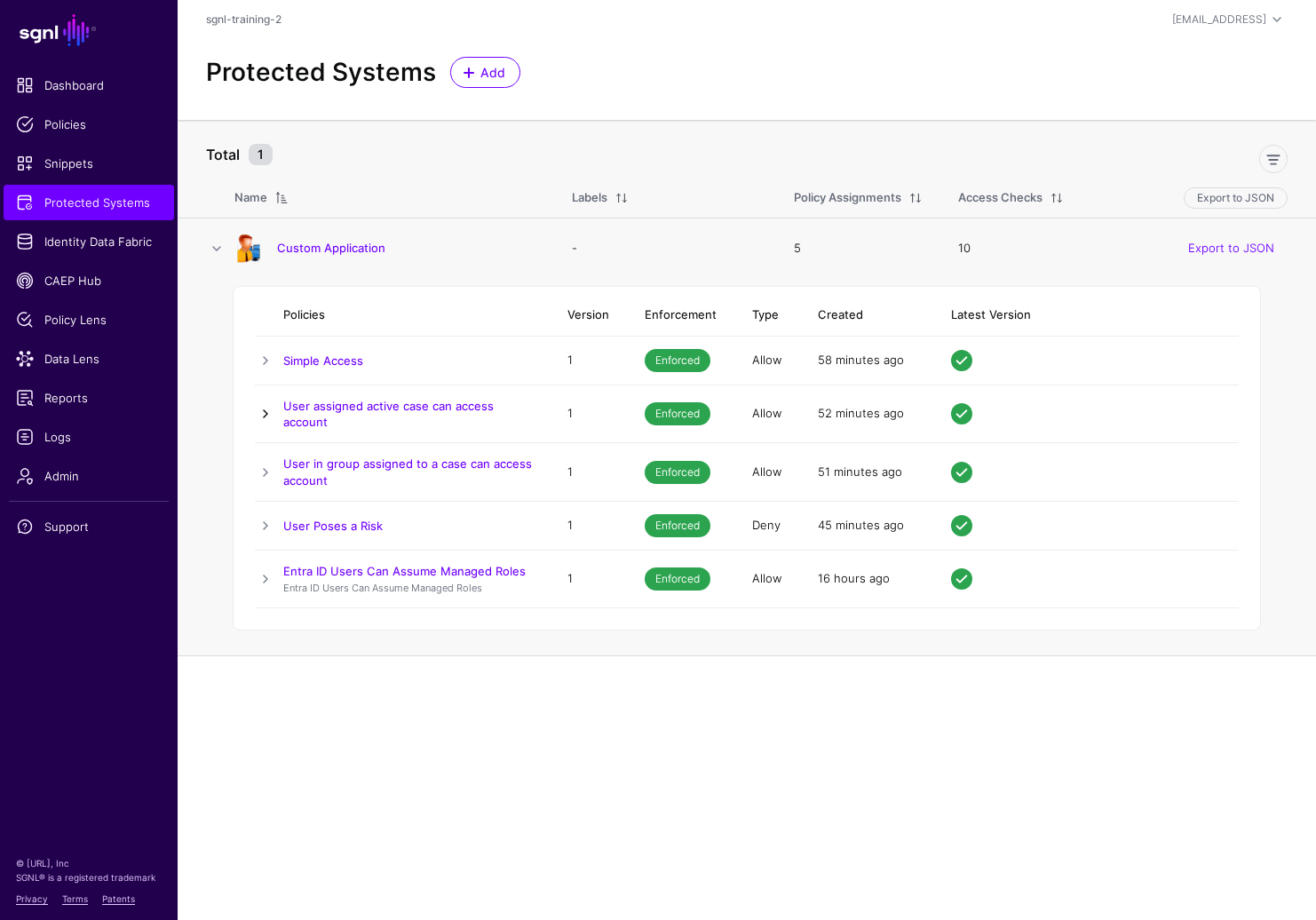
click at [262, 415] on link at bounding box center [266, 414] width 21 height 21
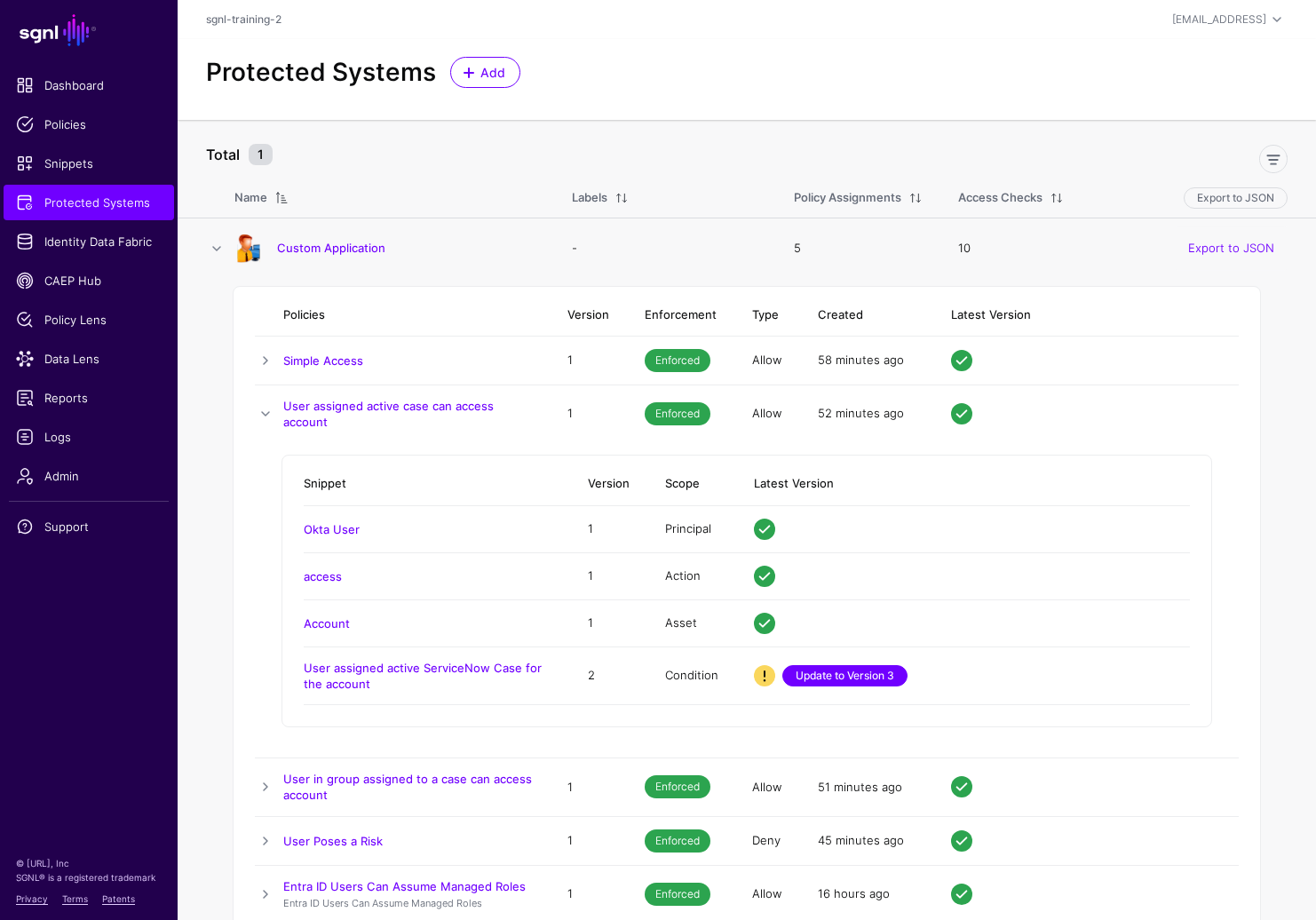
click at [884, 677] on link "Update to Version 3" at bounding box center [844, 676] width 125 height 21
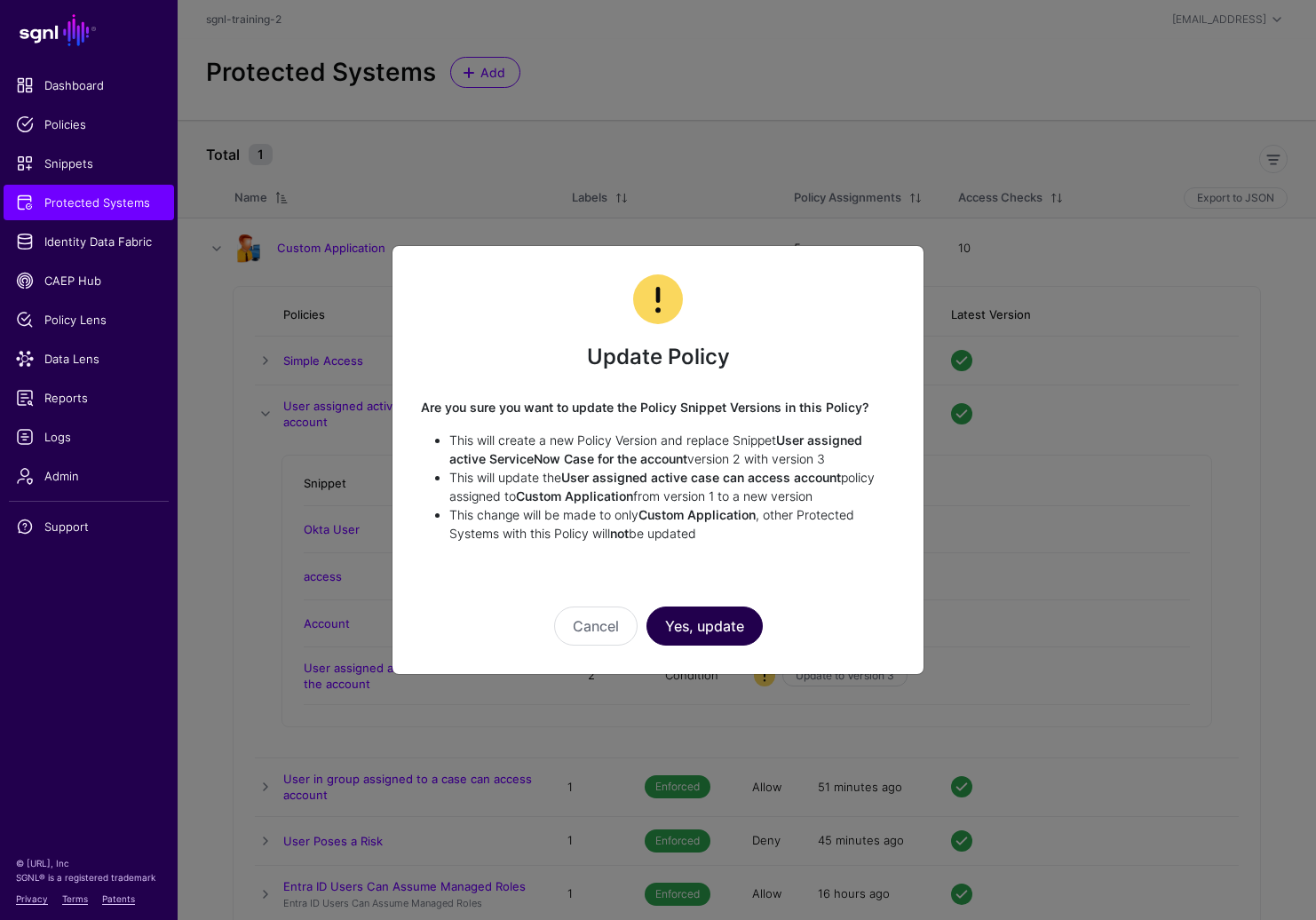
click at [718, 627] on button "Yes, update" at bounding box center [704, 626] width 116 height 39
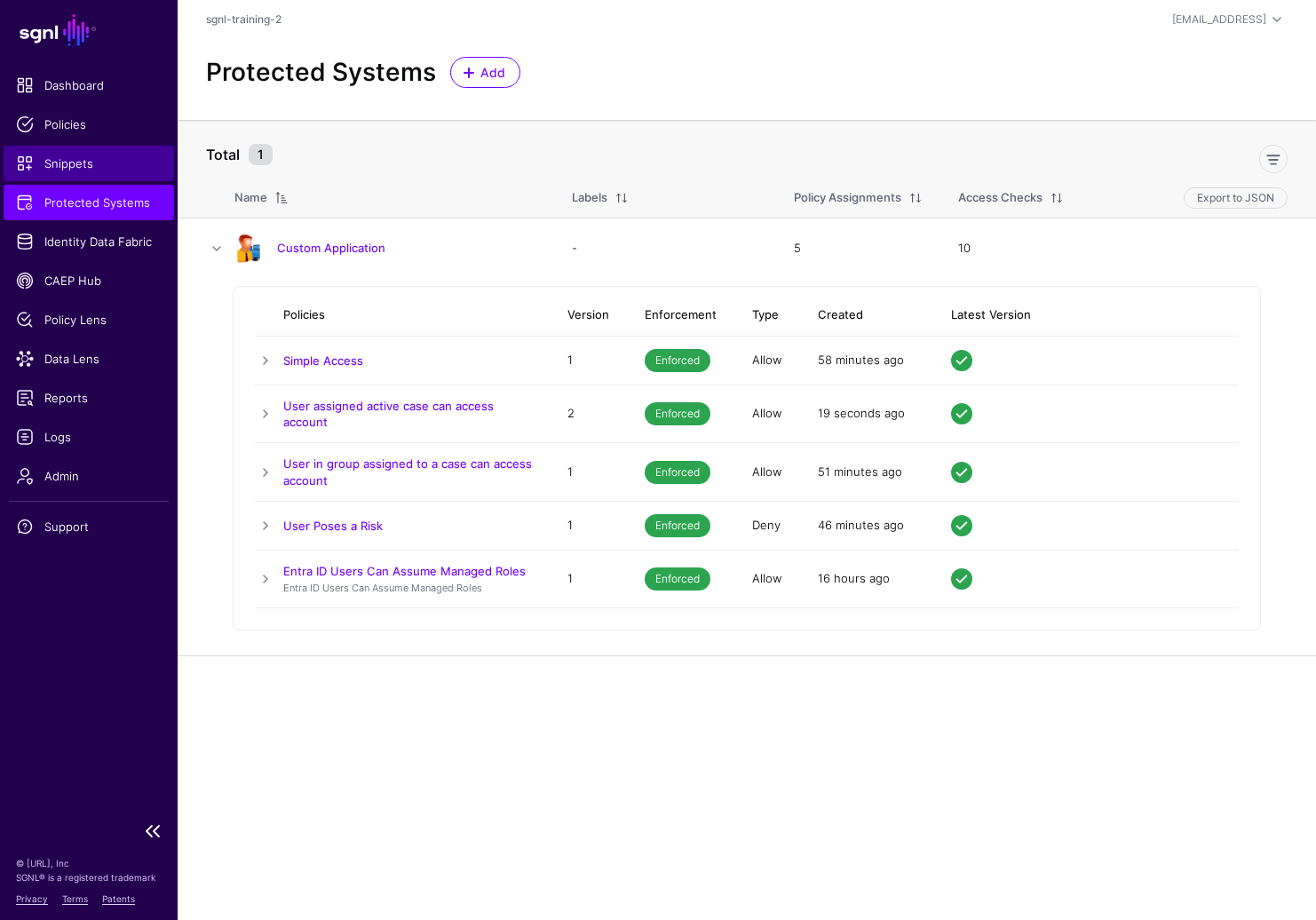
click at [82, 168] on span "Snippets" at bounding box center [88, 163] width 145 height 18
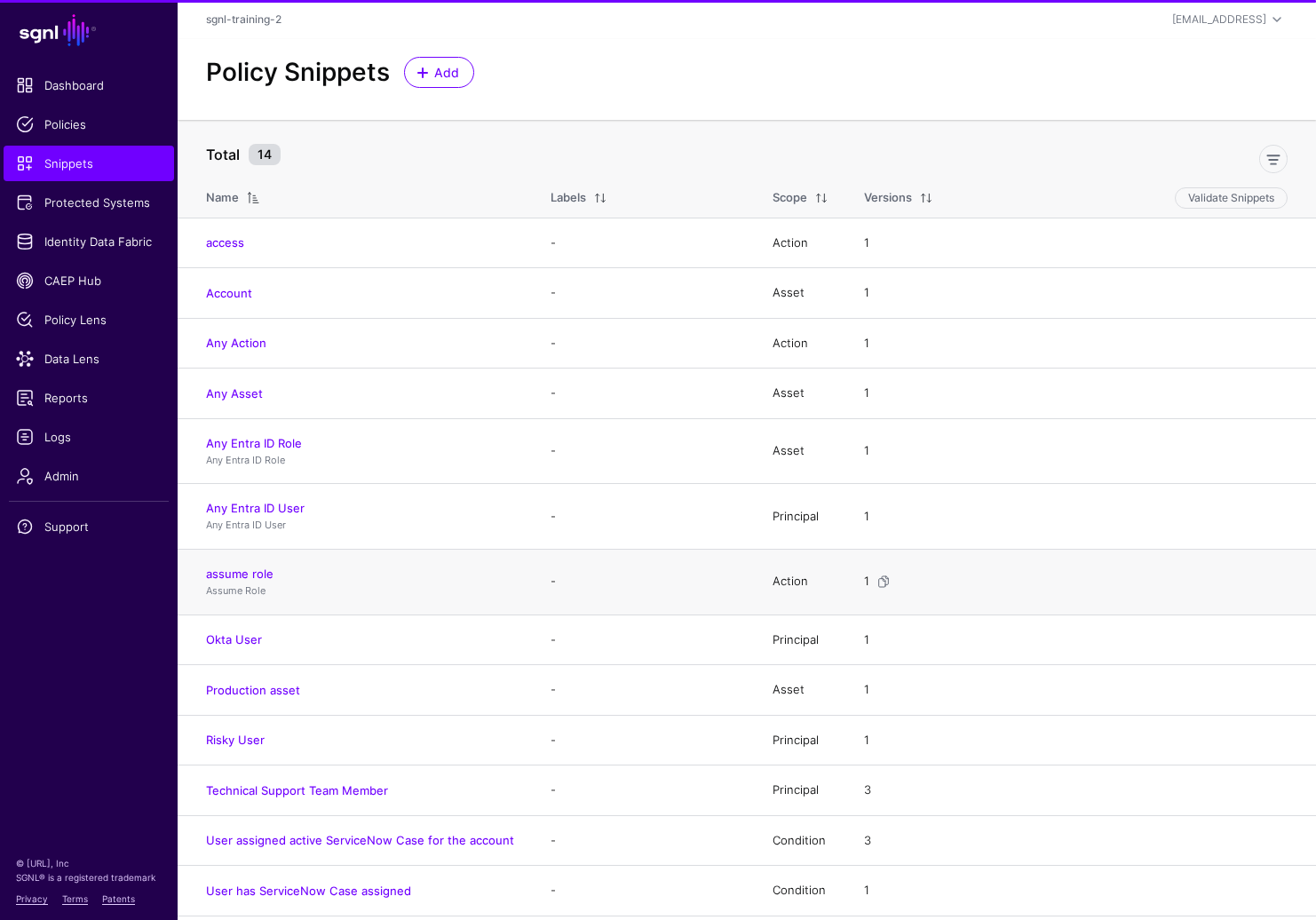
scroll to position [46, 0]
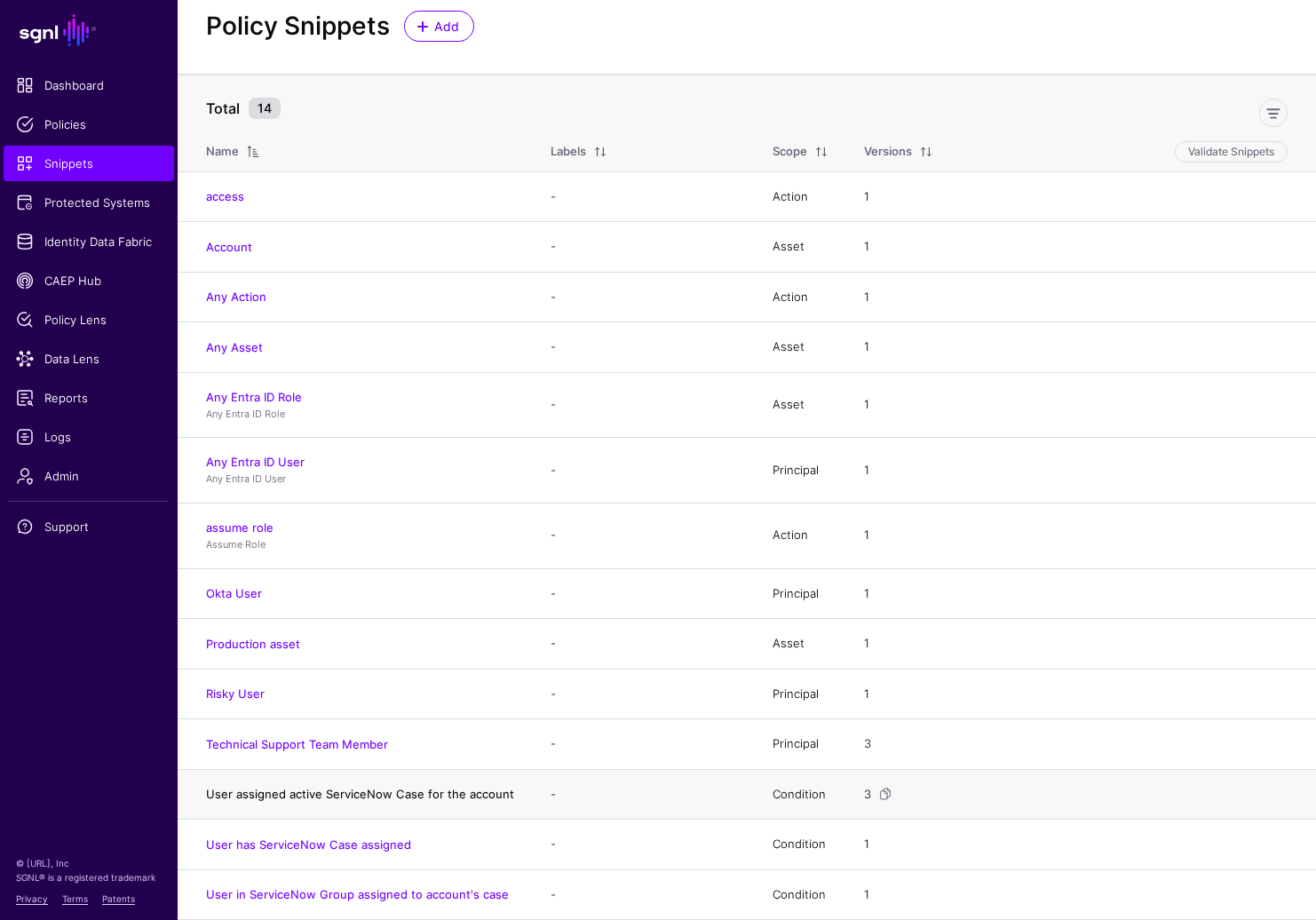
click at [391, 796] on link "User assigned active ServiceNow Case for the account" at bounding box center [360, 794] width 308 height 15
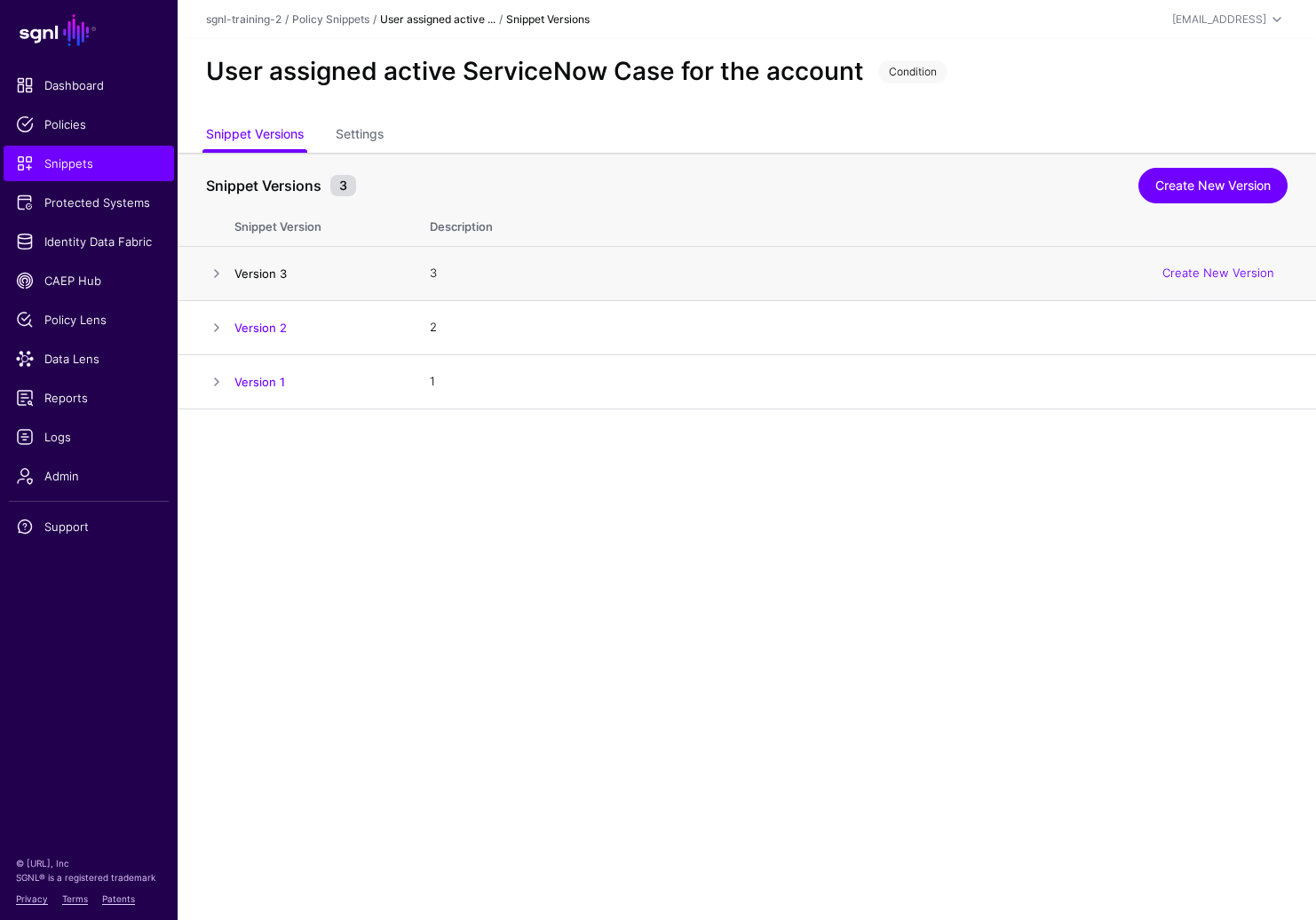
click at [259, 271] on link "Version 3" at bounding box center [261, 273] width 53 height 15
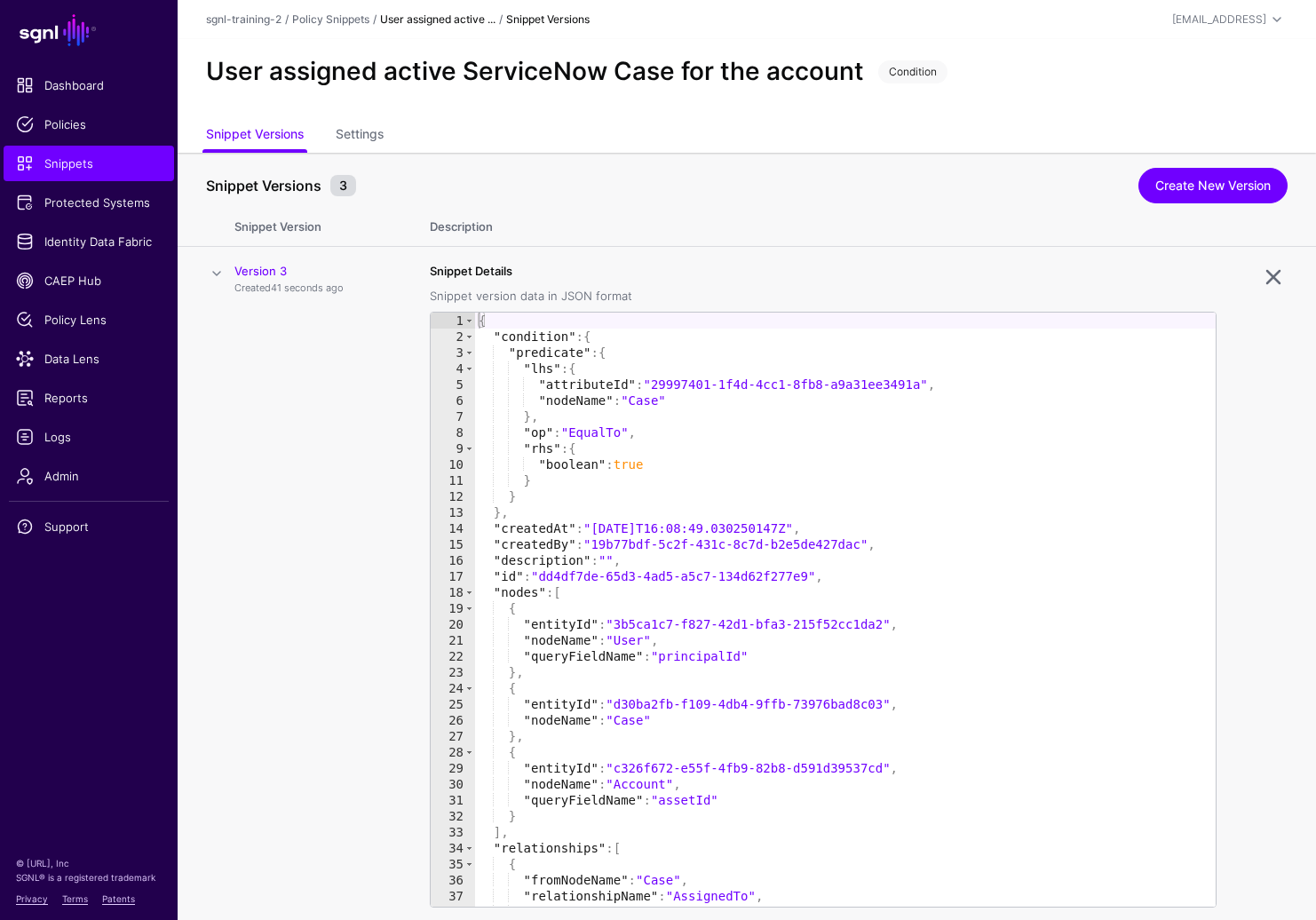
scroll to position [166, 0]
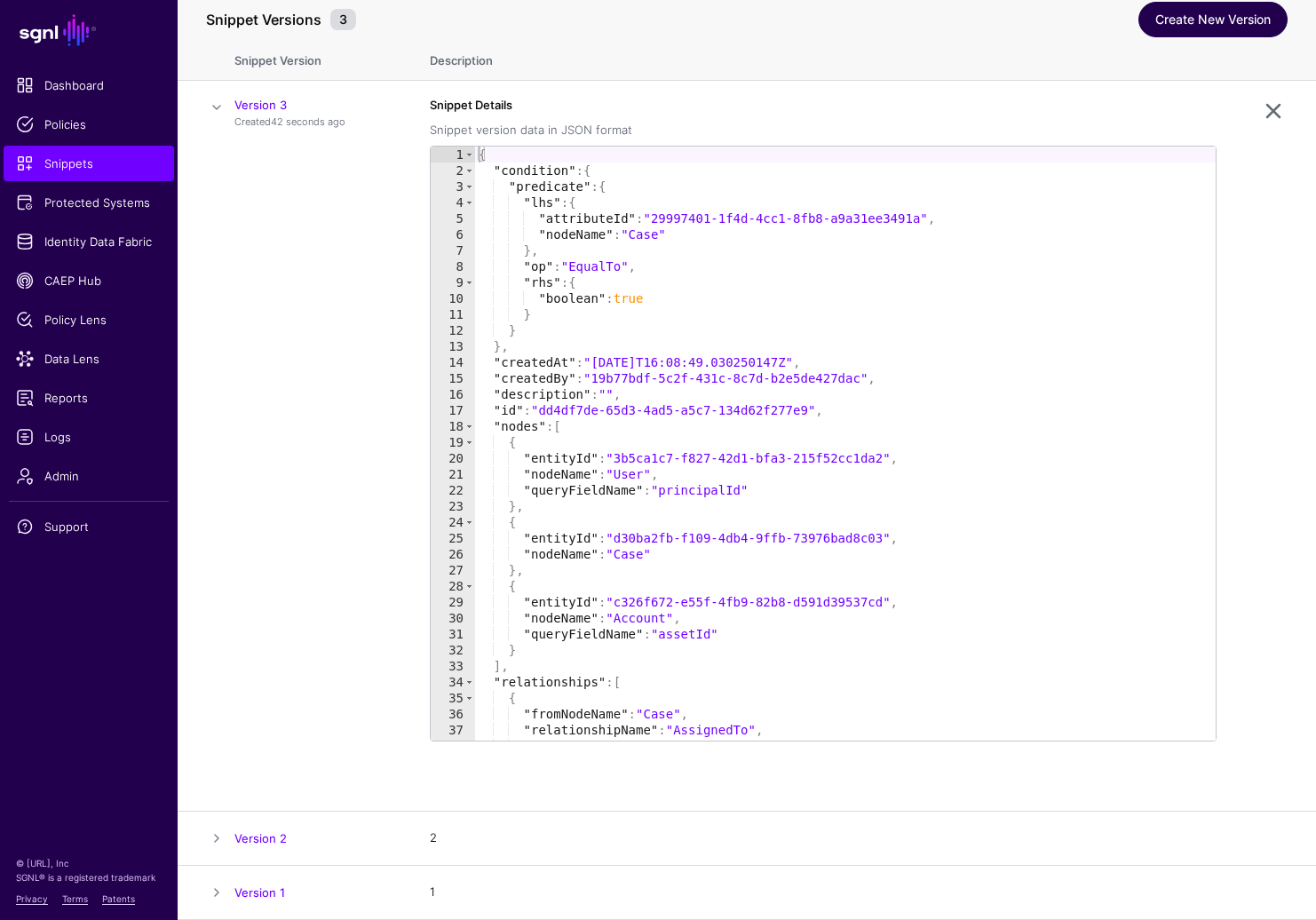
click at [1201, 24] on link "Create New Version" at bounding box center [1213, 20] width 149 height 35
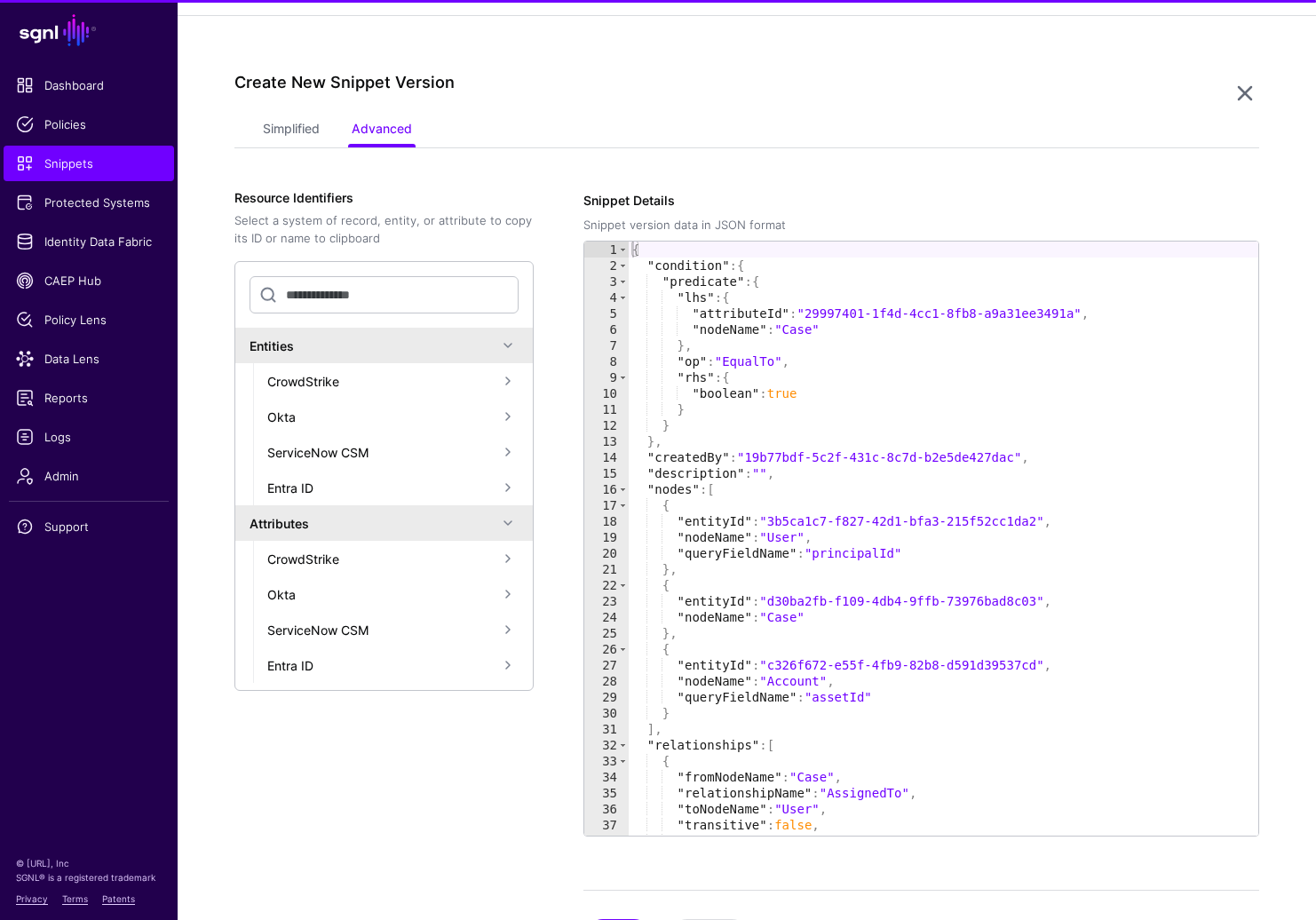
scroll to position [409, 0]
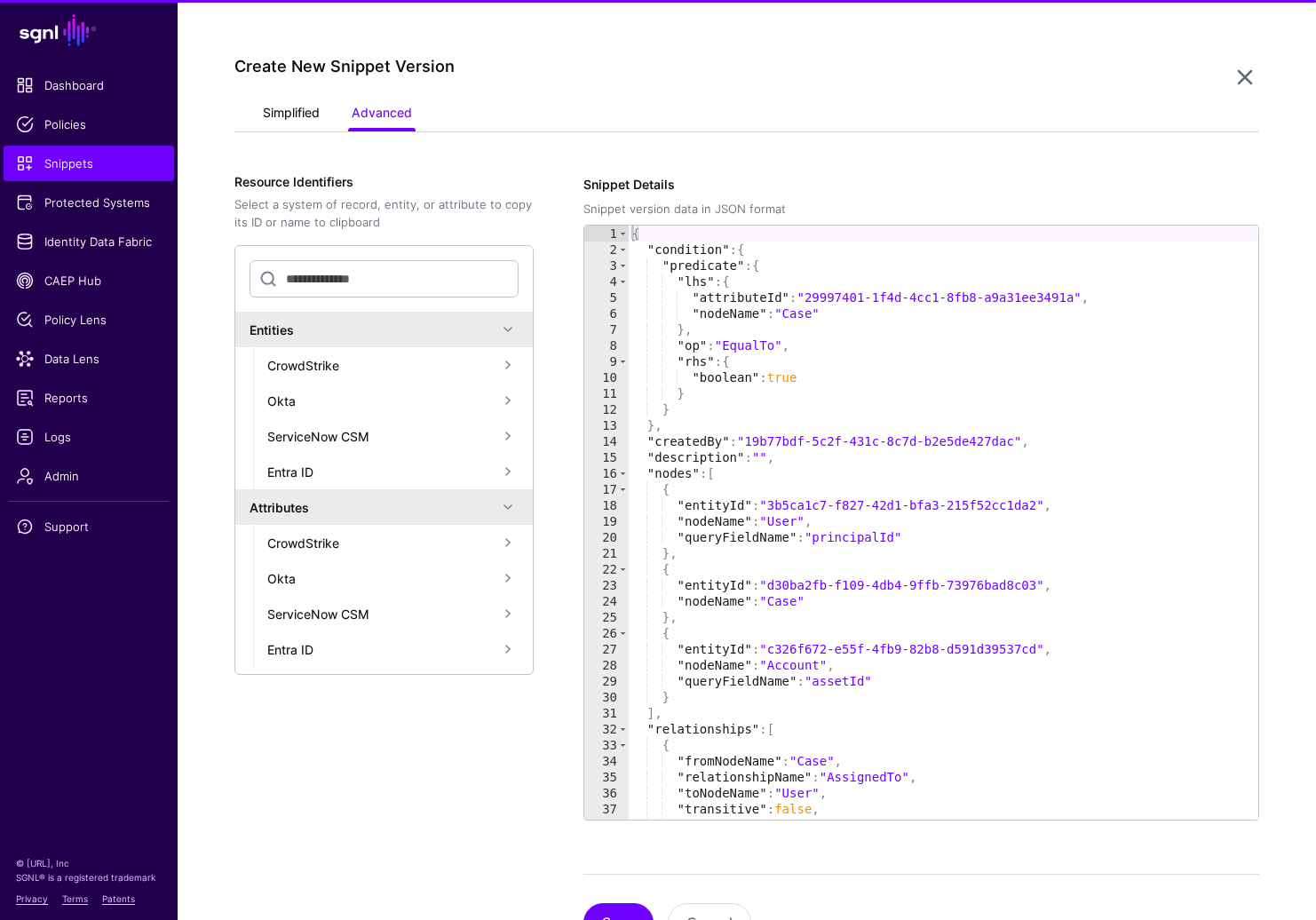
click at [285, 108] on link "Simplified" at bounding box center [291, 114] width 57 height 34
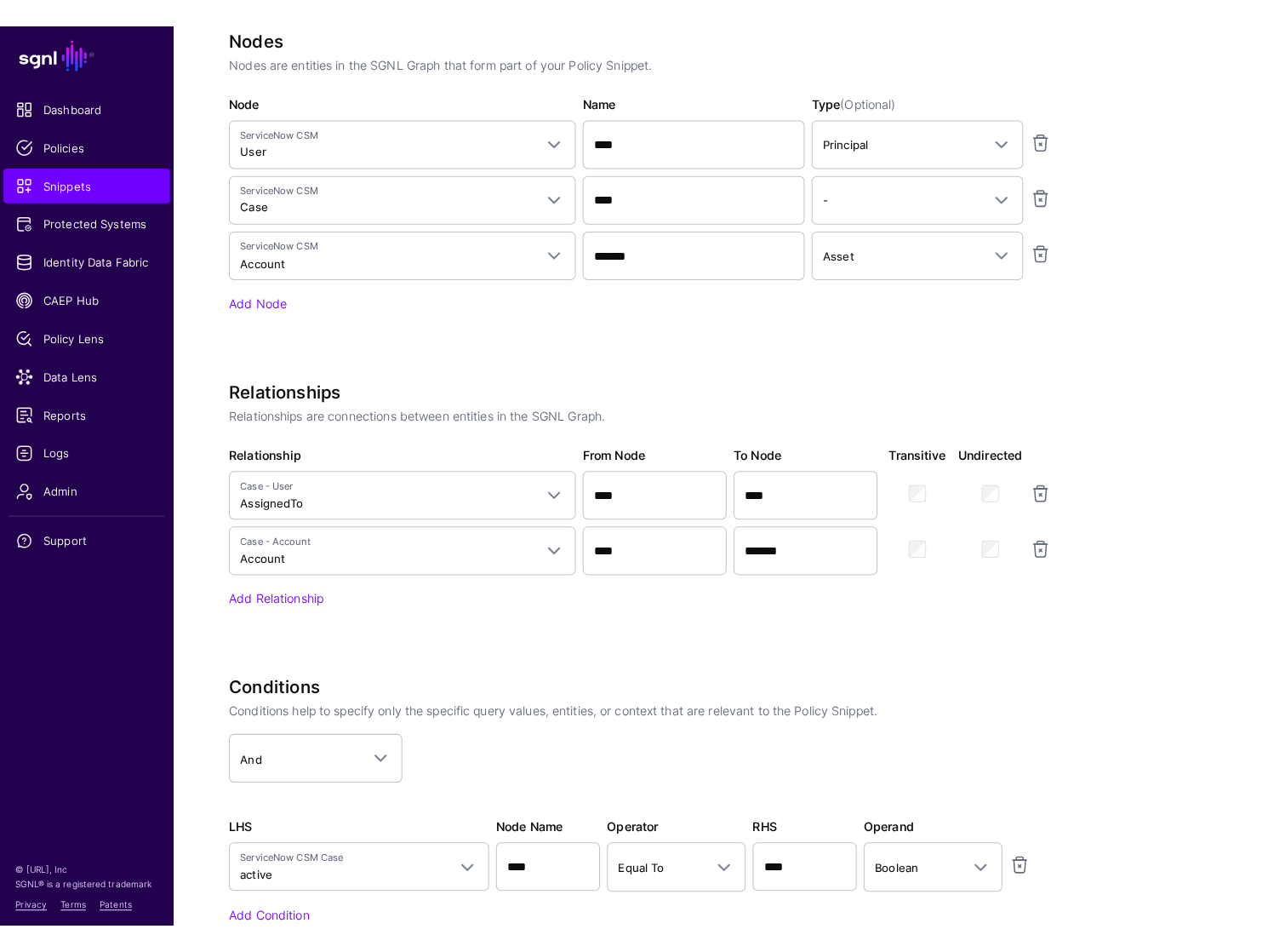
scroll to position [866, 0]
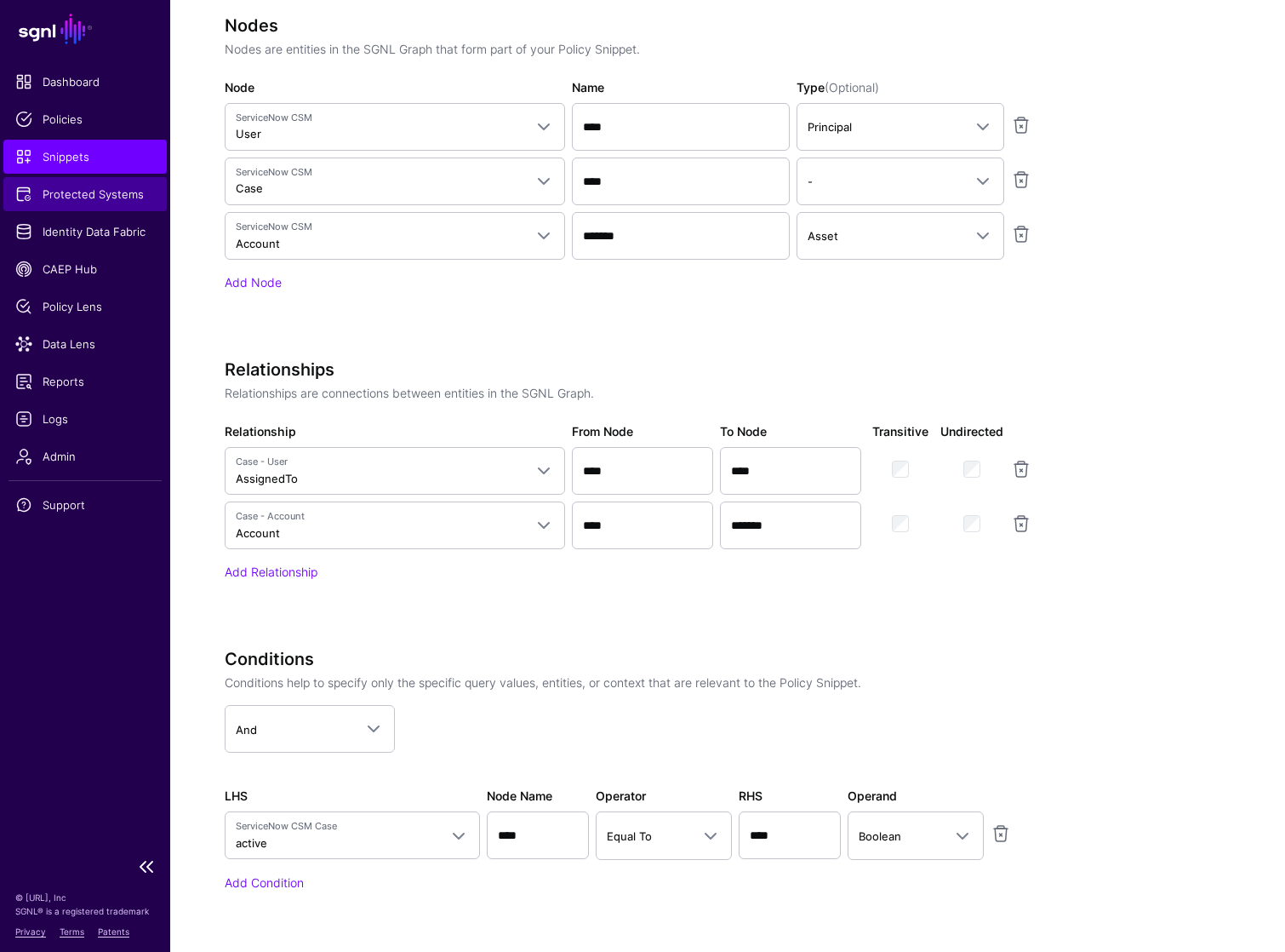
click at [110, 191] on span "Protected Systems" at bounding box center [84, 194] width 139 height 17
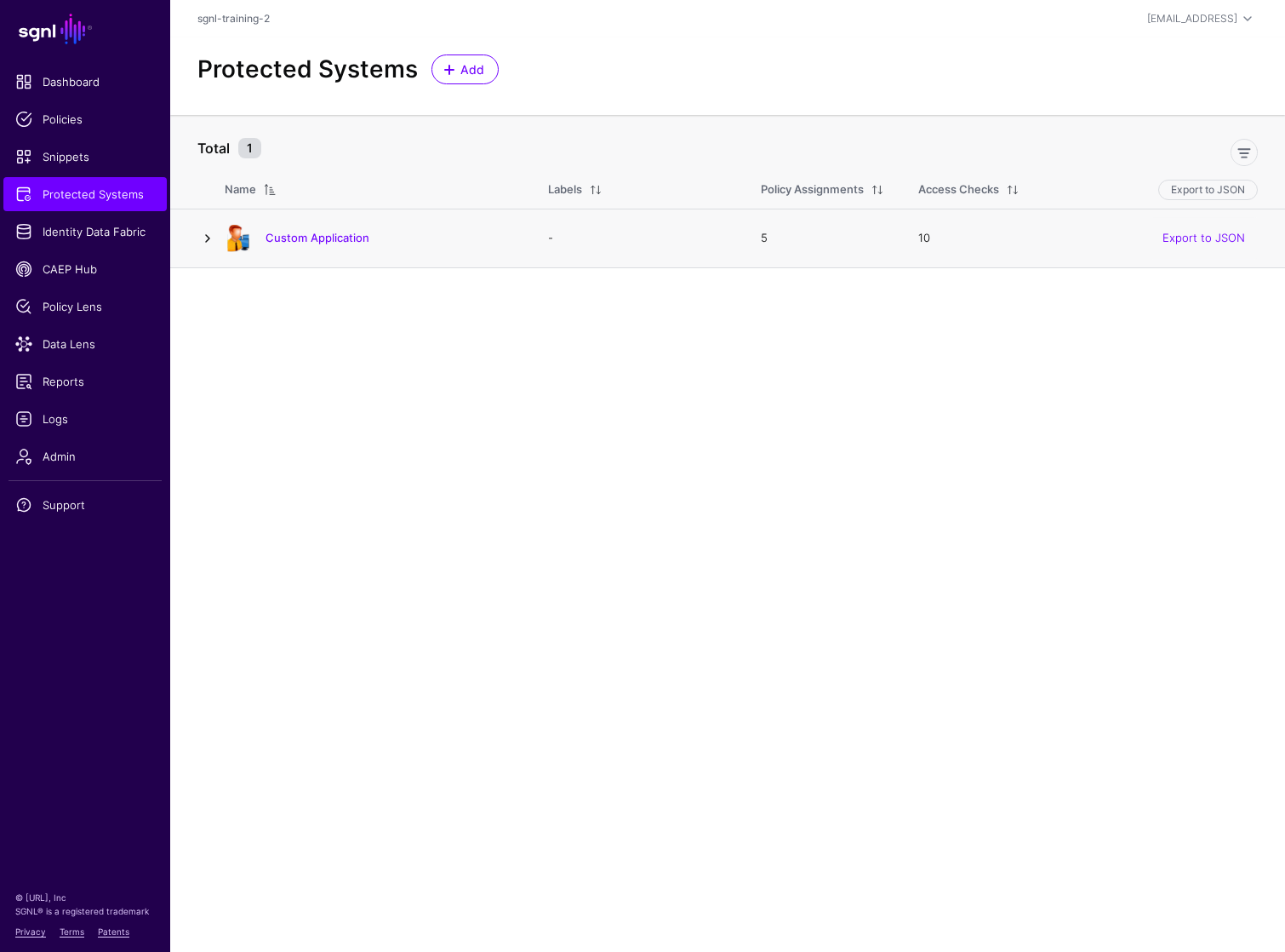
click at [204, 236] on link at bounding box center [208, 239] width 21 height 21
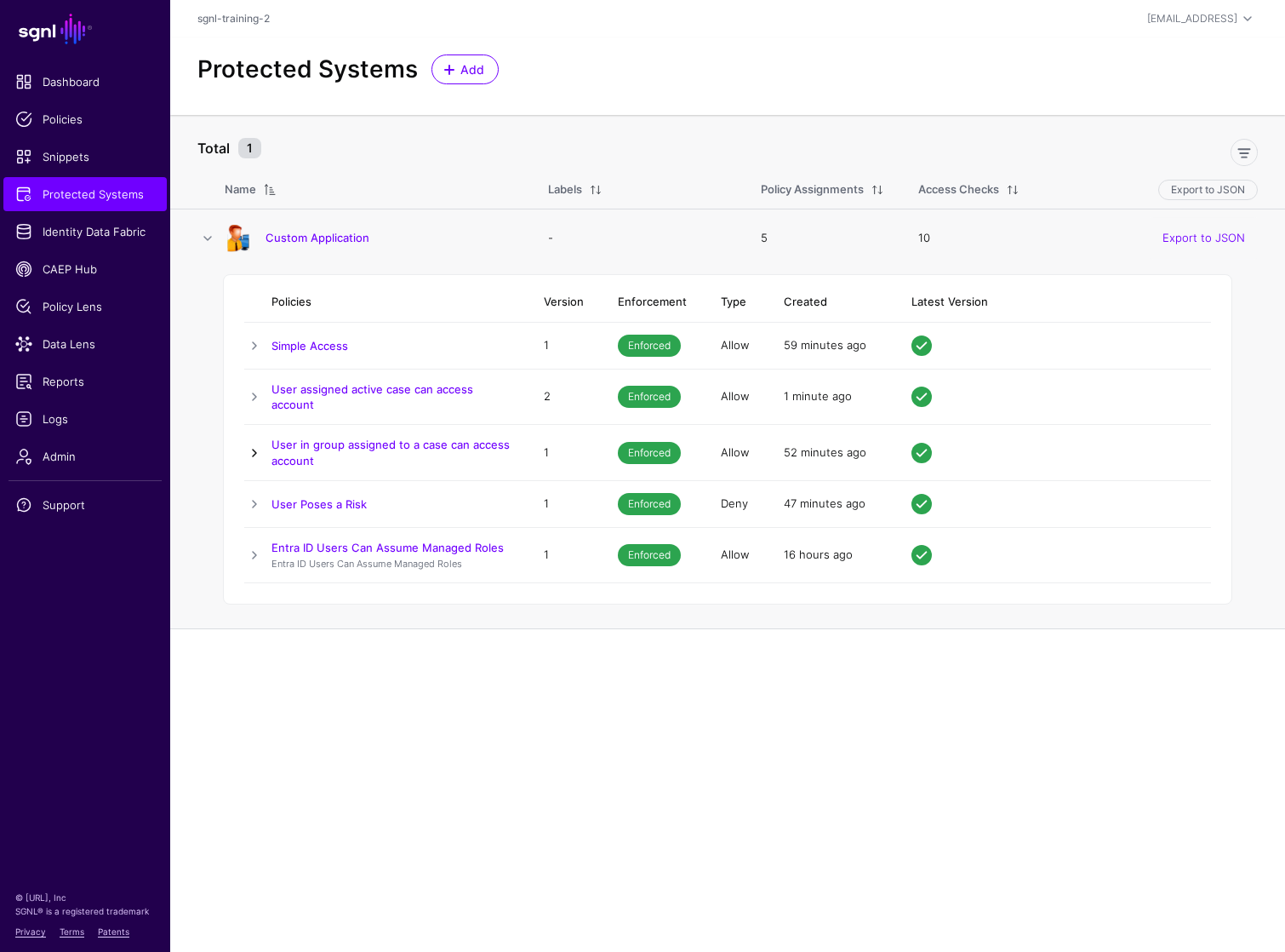
click at [245, 461] on link at bounding box center [255, 453] width 21 height 21
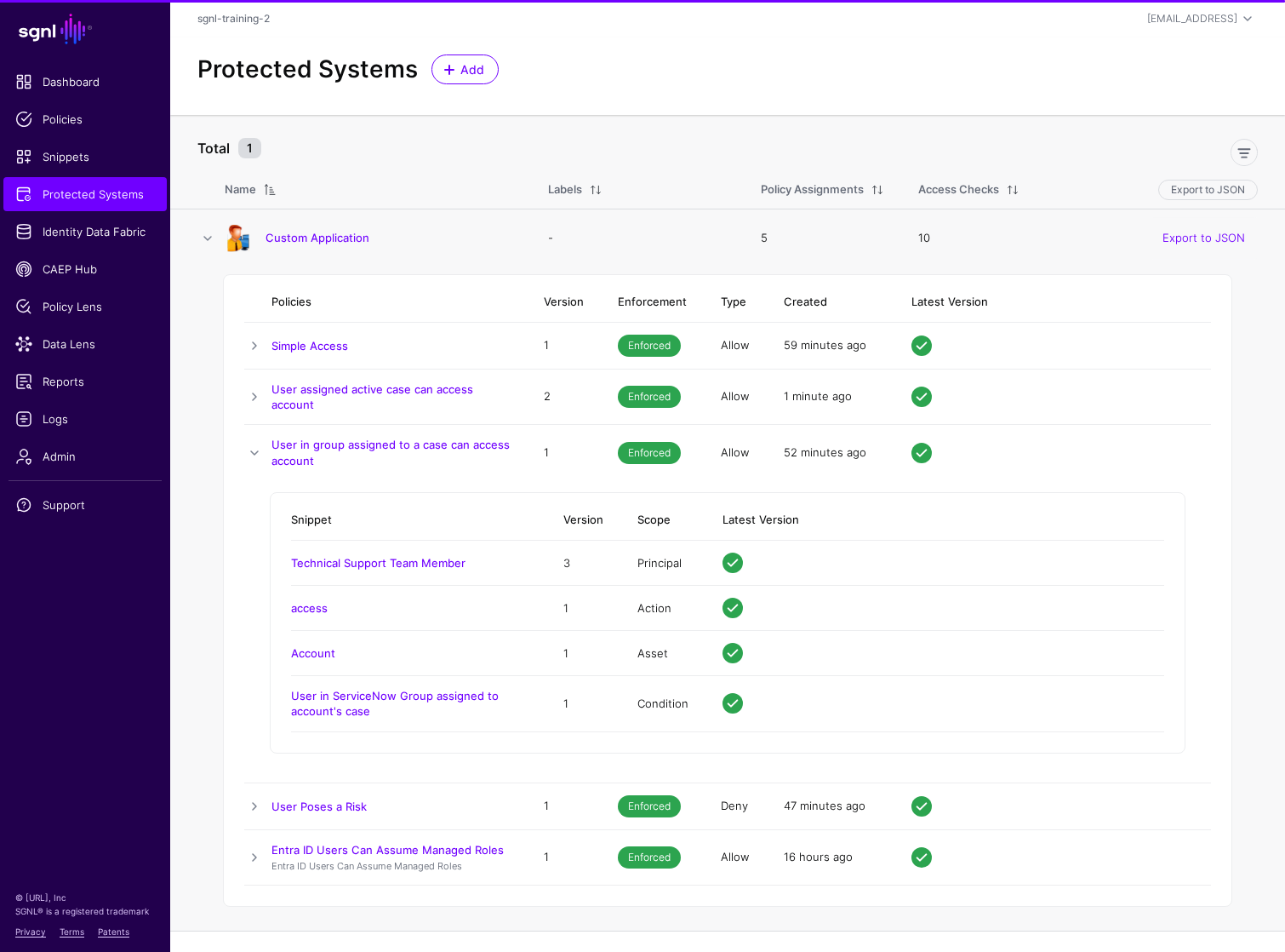
click at [241, 393] on div "Policies Version Enforcement Type Created Latest Version Simple Access 1 Enforc…" at bounding box center [727, 591] width 1010 height 634
click at [249, 400] on link at bounding box center [255, 397] width 21 height 21
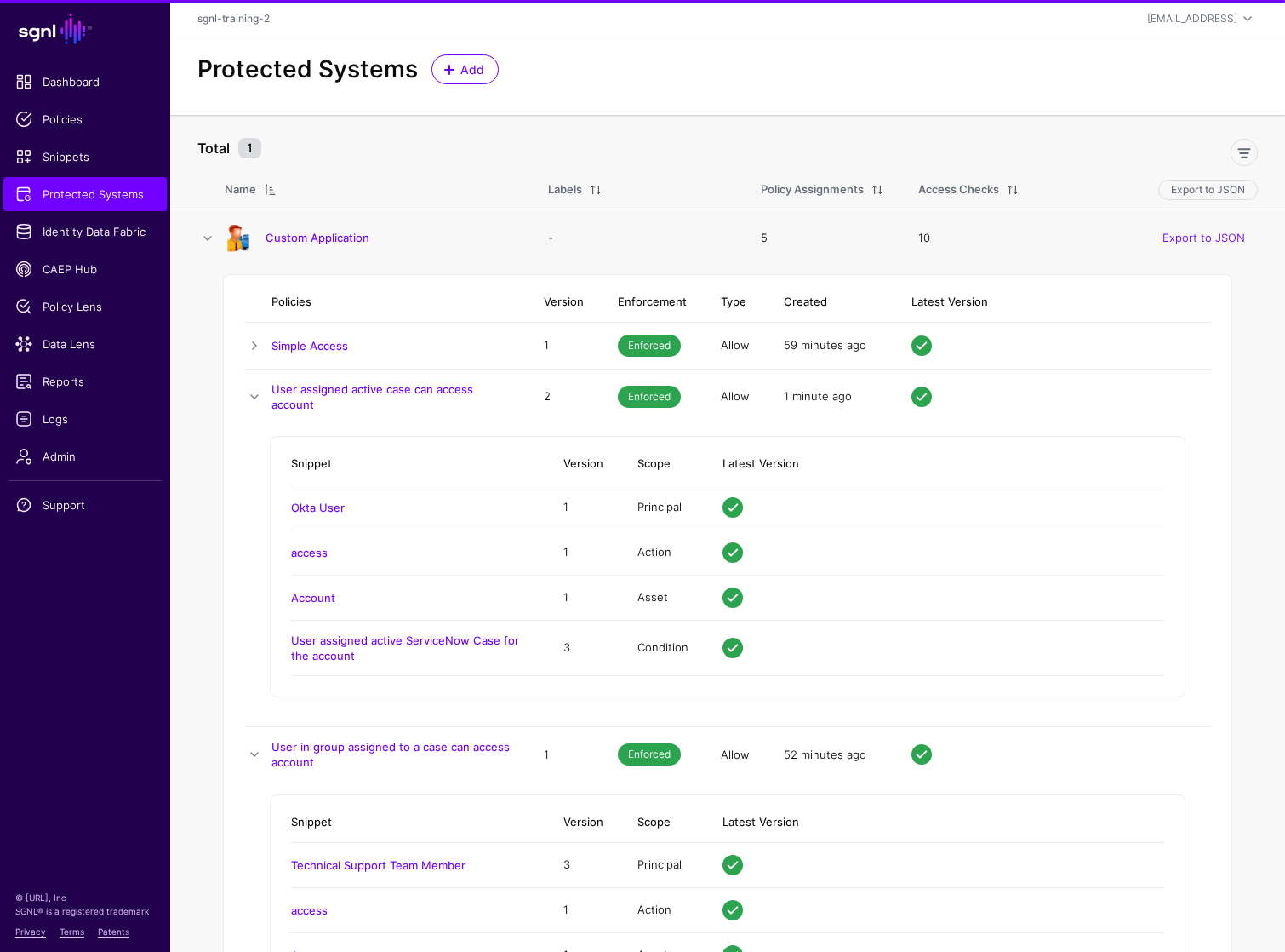
scroll to position [282, 0]
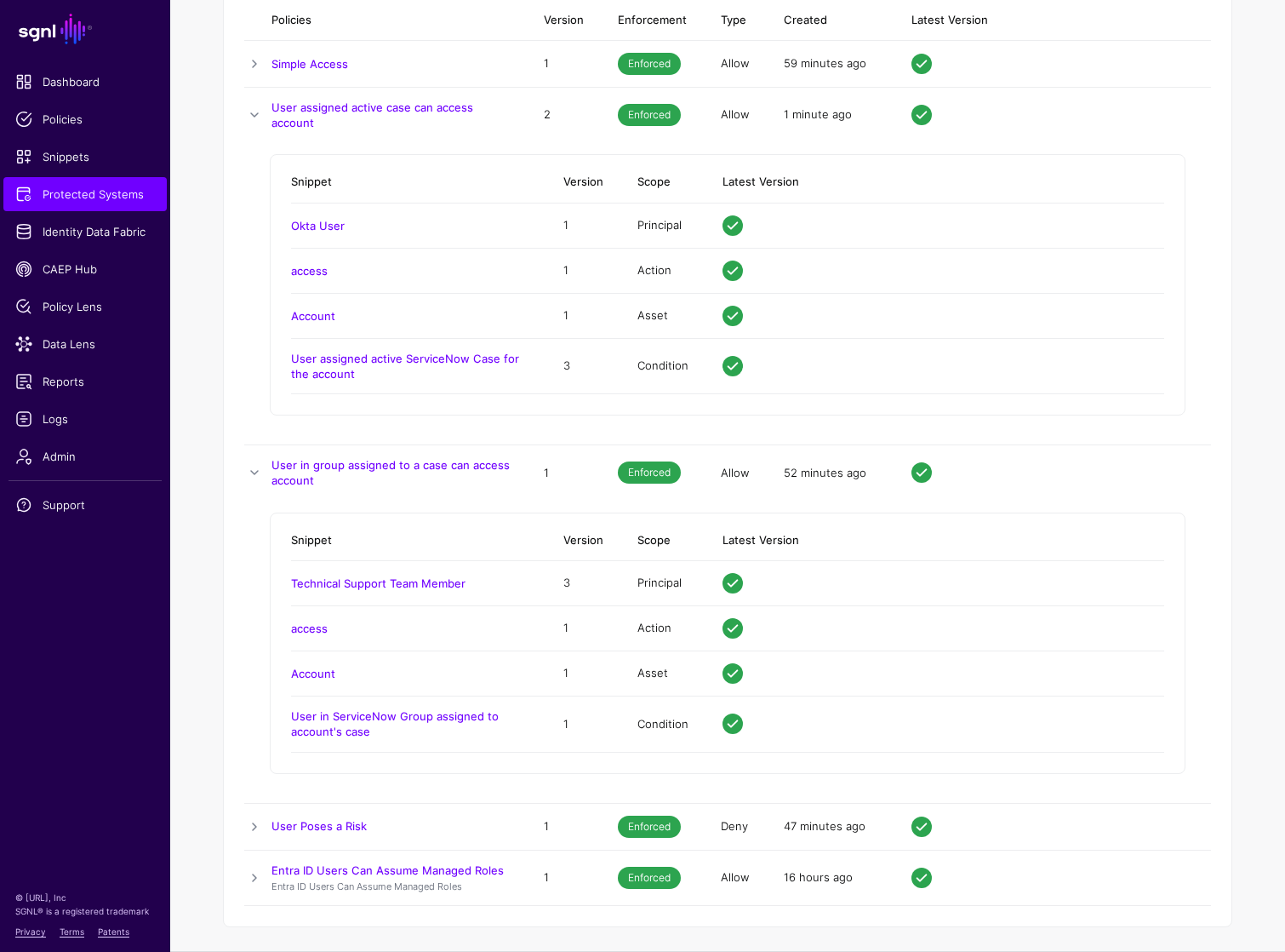
click at [263, 881] on td at bounding box center [257, 878] width 27 height 56
click at [263, 881] on link at bounding box center [255, 878] width 21 height 21
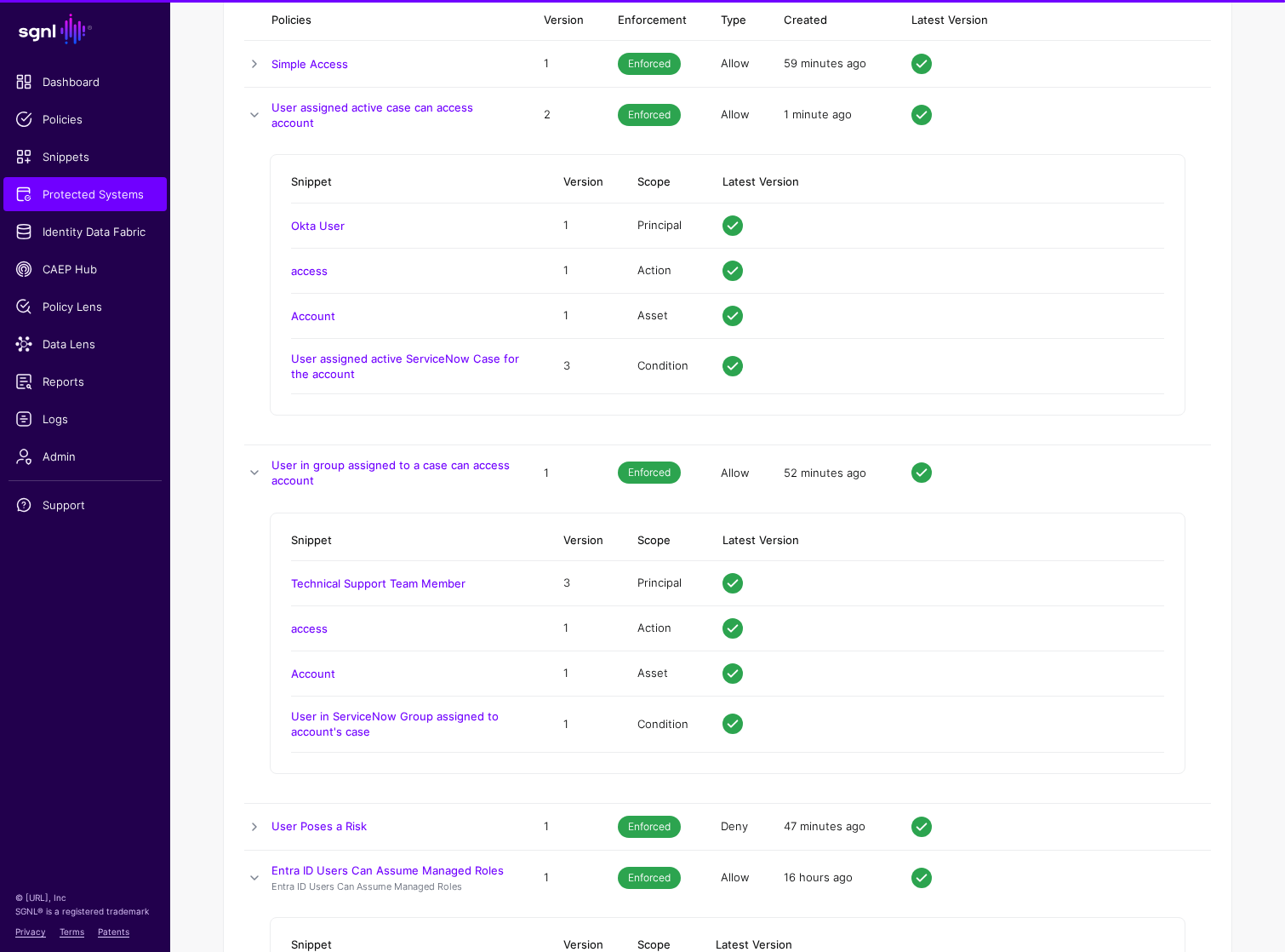
scroll to position [561, 0]
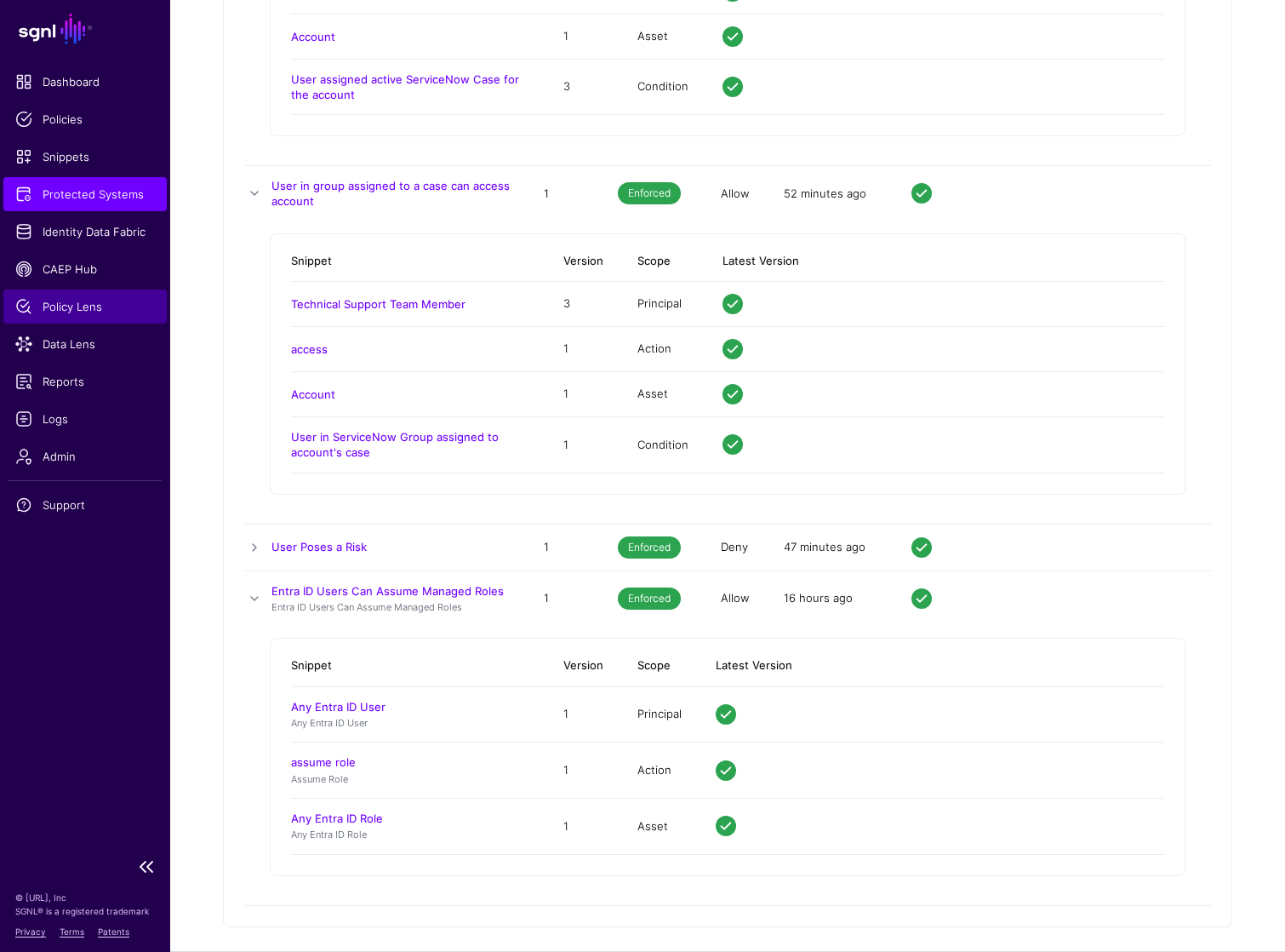
click at [70, 321] on link "Policy Lens" at bounding box center [85, 306] width 164 height 34
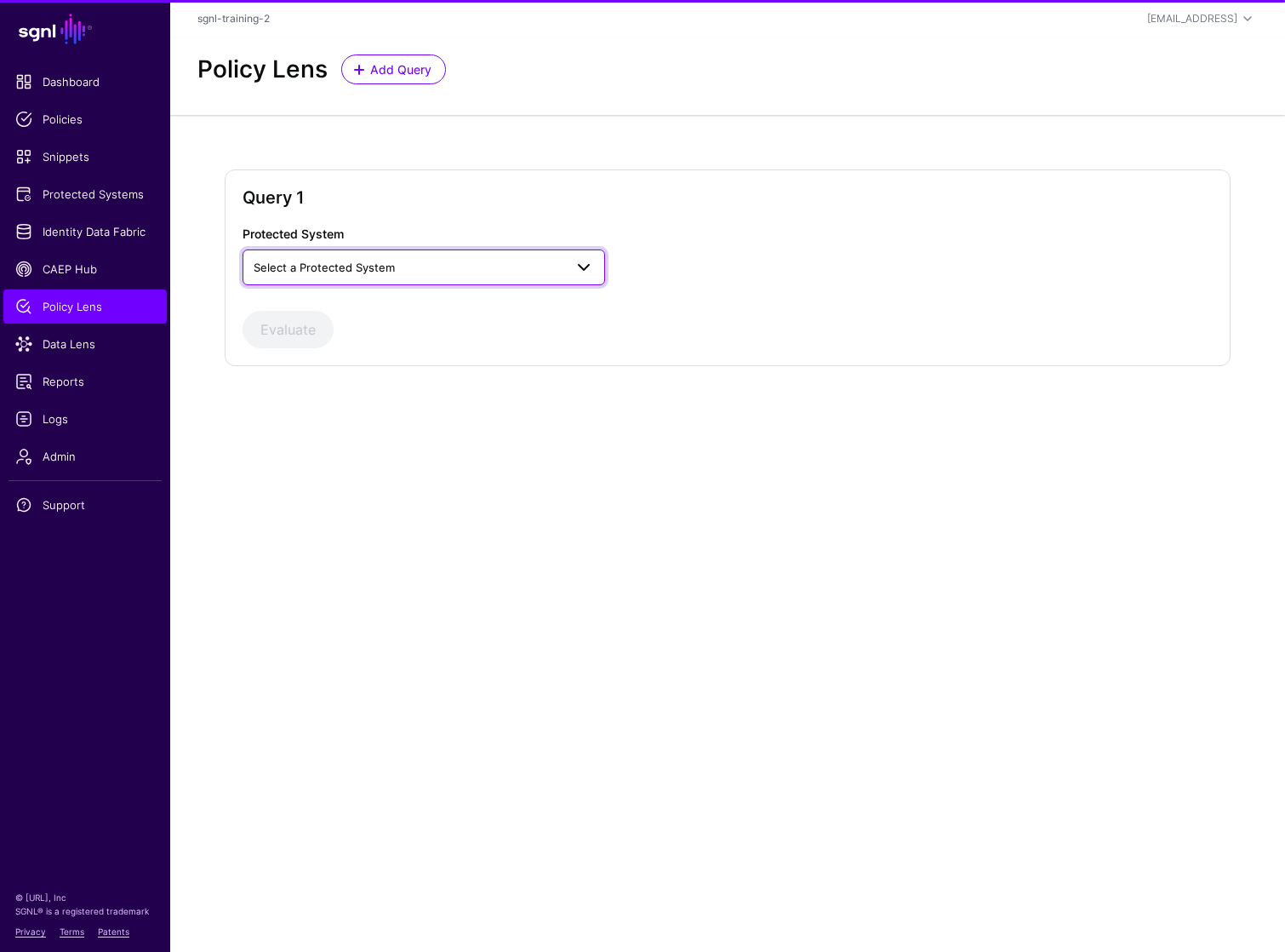
click at [511, 256] on link "Select a Protected System" at bounding box center [423, 267] width 362 height 36
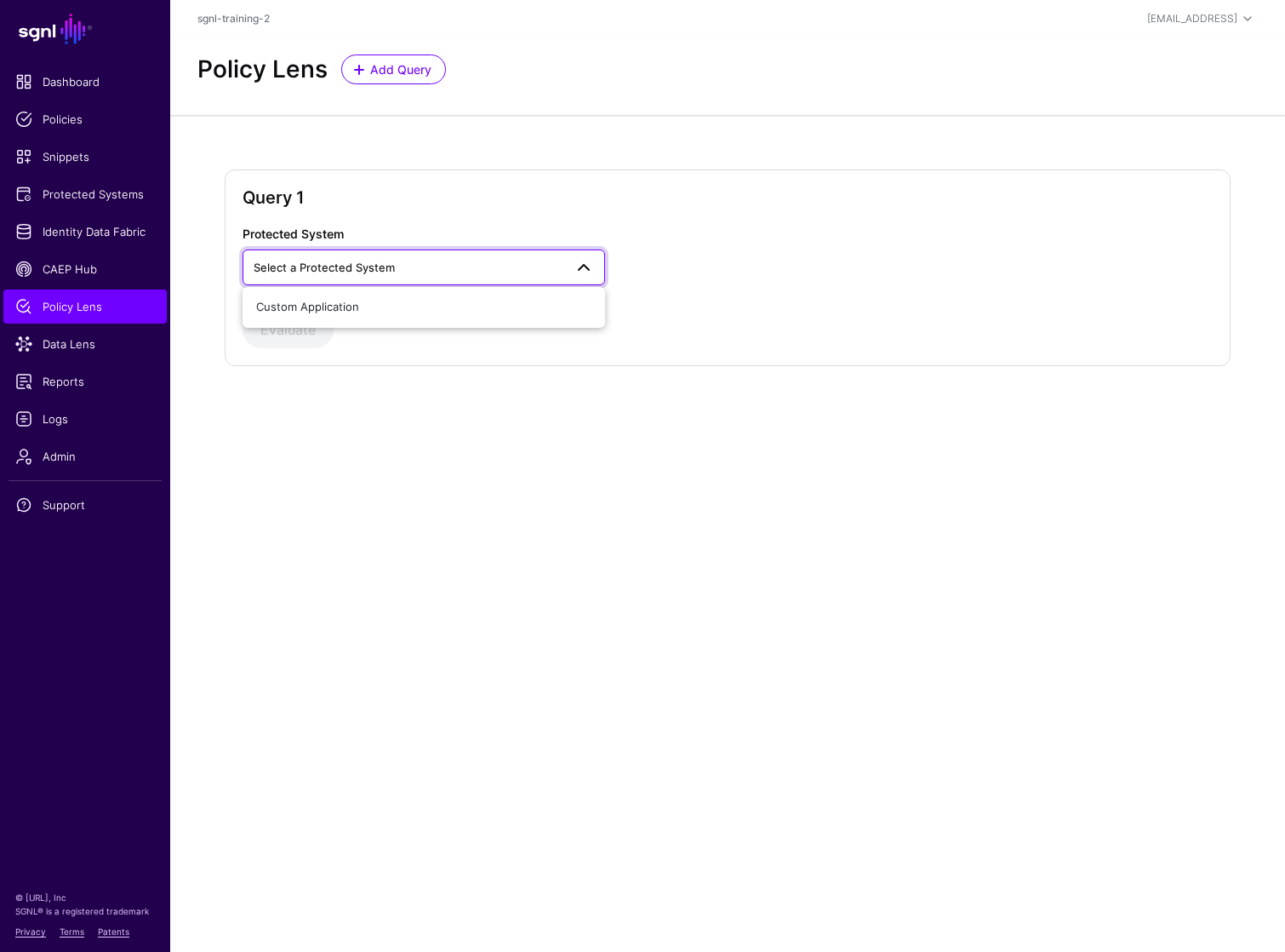
click at [419, 326] on div "Protected System Select a Protected System Custom Application Evaluate" at bounding box center [727, 286] width 971 height 124
click at [434, 284] on link "Select a Protected System" at bounding box center [423, 267] width 362 height 36
click at [423, 323] on div "Custom Application" at bounding box center [423, 308] width 362 height 41
click at [424, 315] on button "Custom Application" at bounding box center [423, 307] width 362 height 27
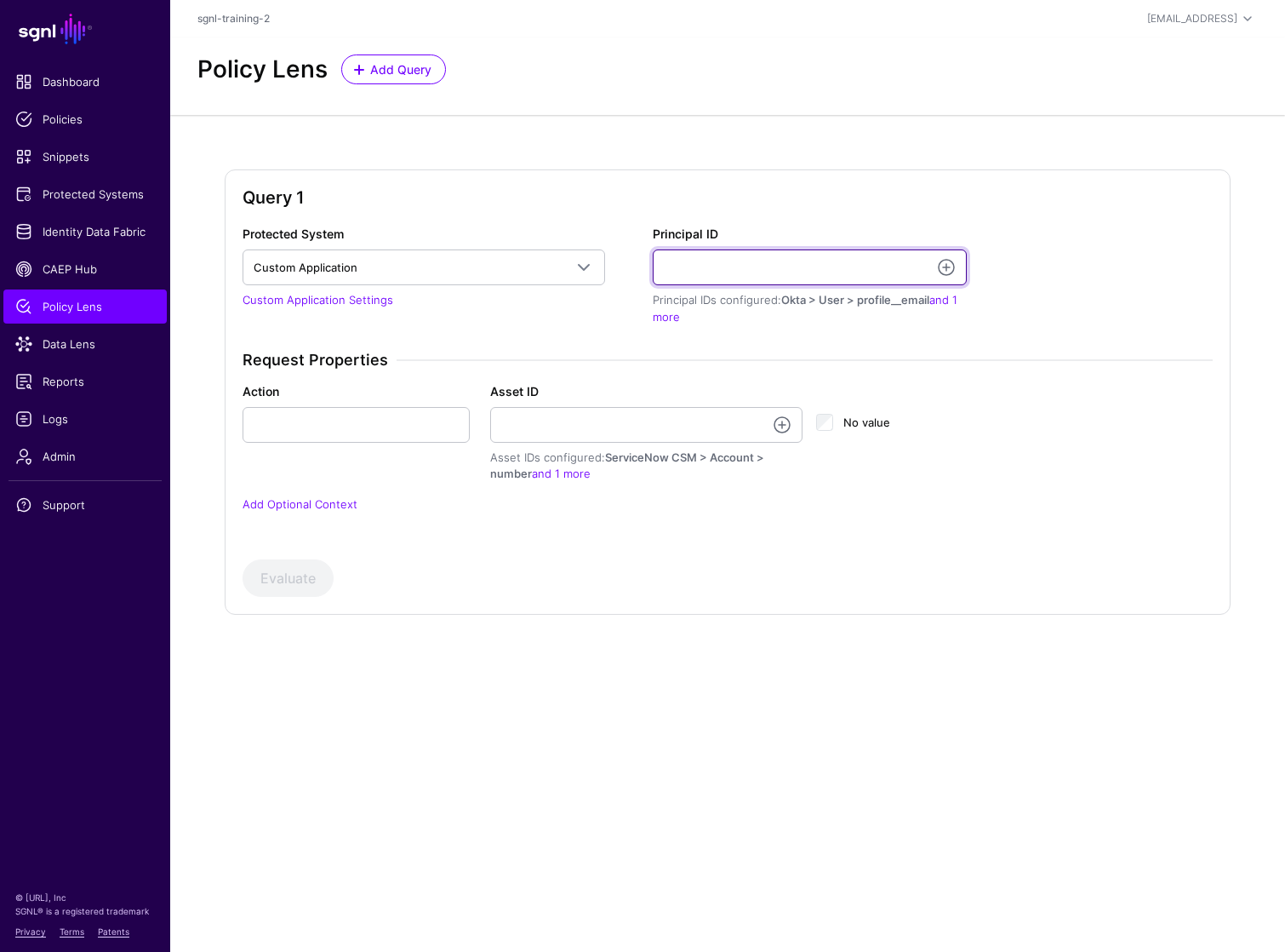
click at [772, 274] on input "Principal ID" at bounding box center [810, 267] width 314 height 36
type input "**********"
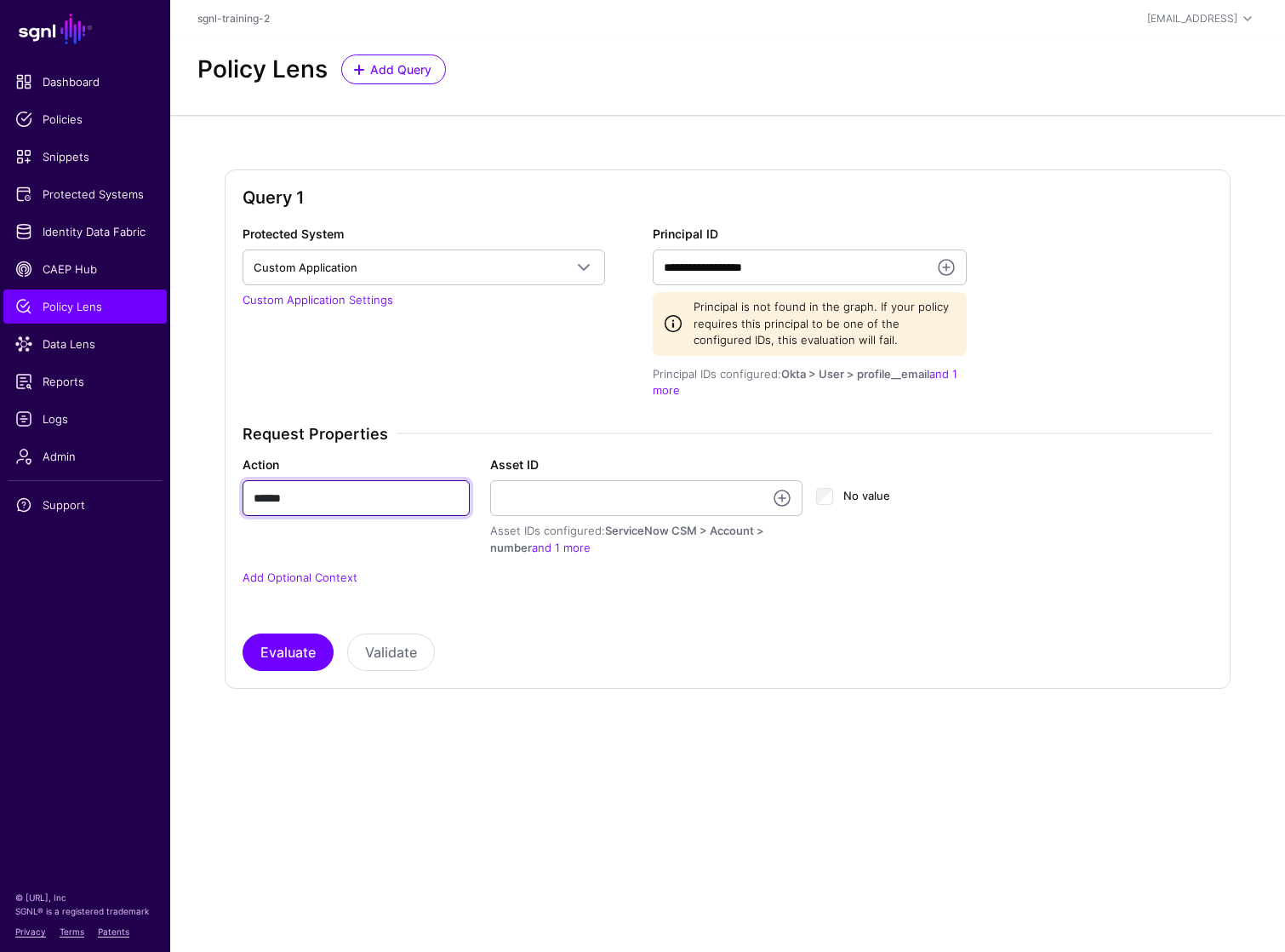
type input "******"
drag, startPoint x: 741, startPoint y: 265, endPoint x: 840, endPoint y: 270, distance: 99.1
click at [840, 270] on input "**********" at bounding box center [810, 267] width 314 height 36
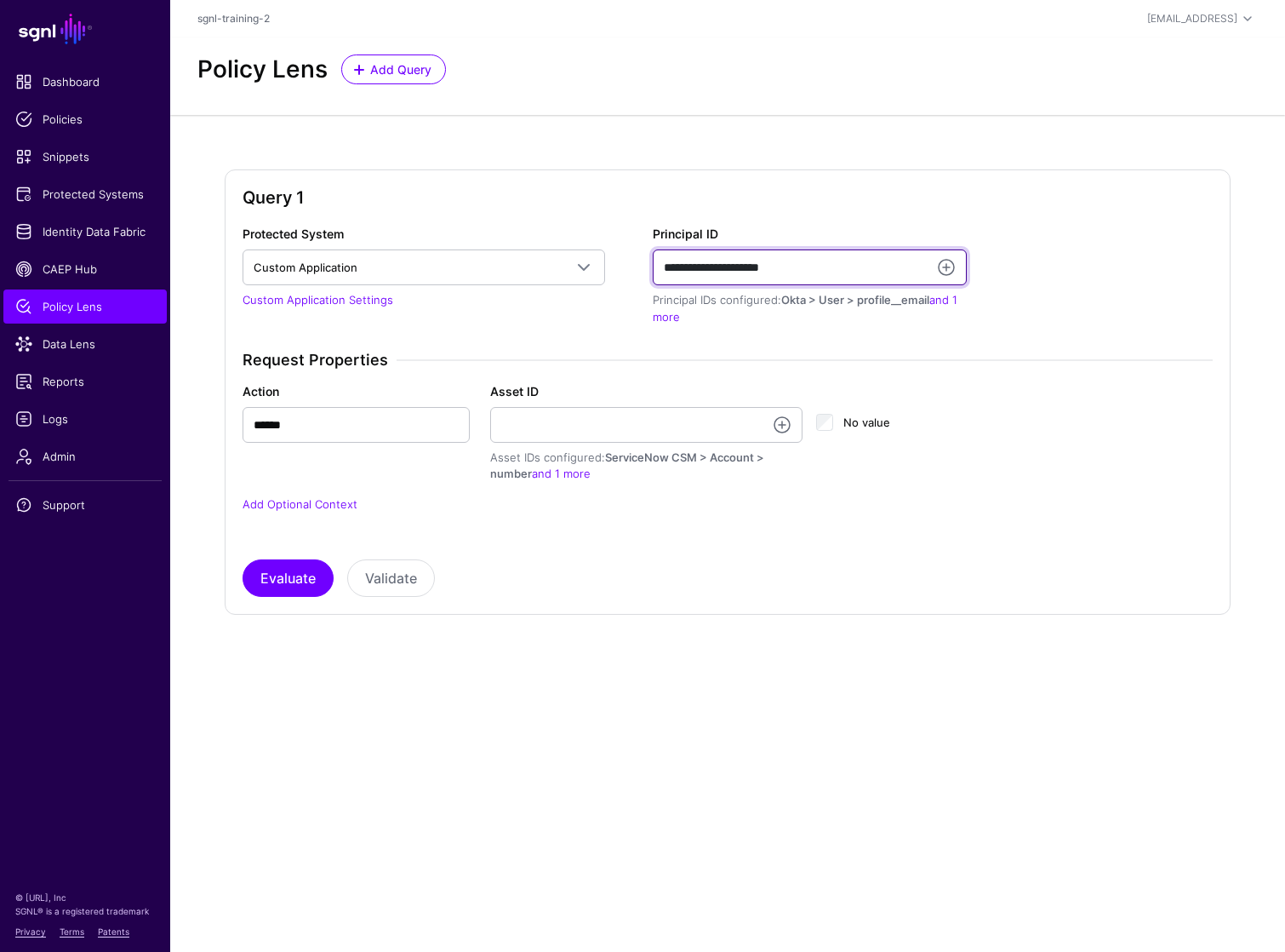
type input "**********"
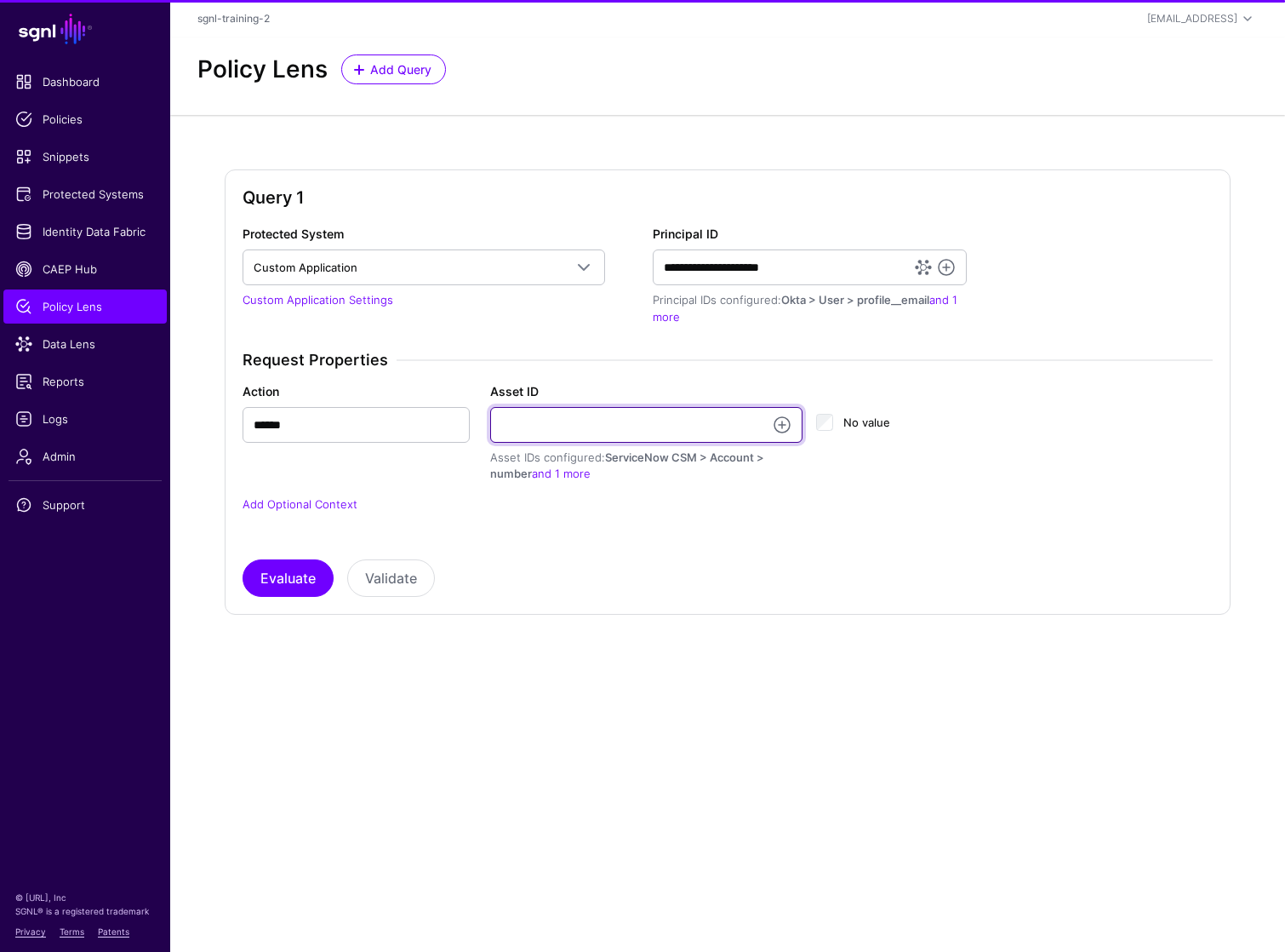
click at [699, 409] on input "Asset ID" at bounding box center [647, 425] width 313 height 36
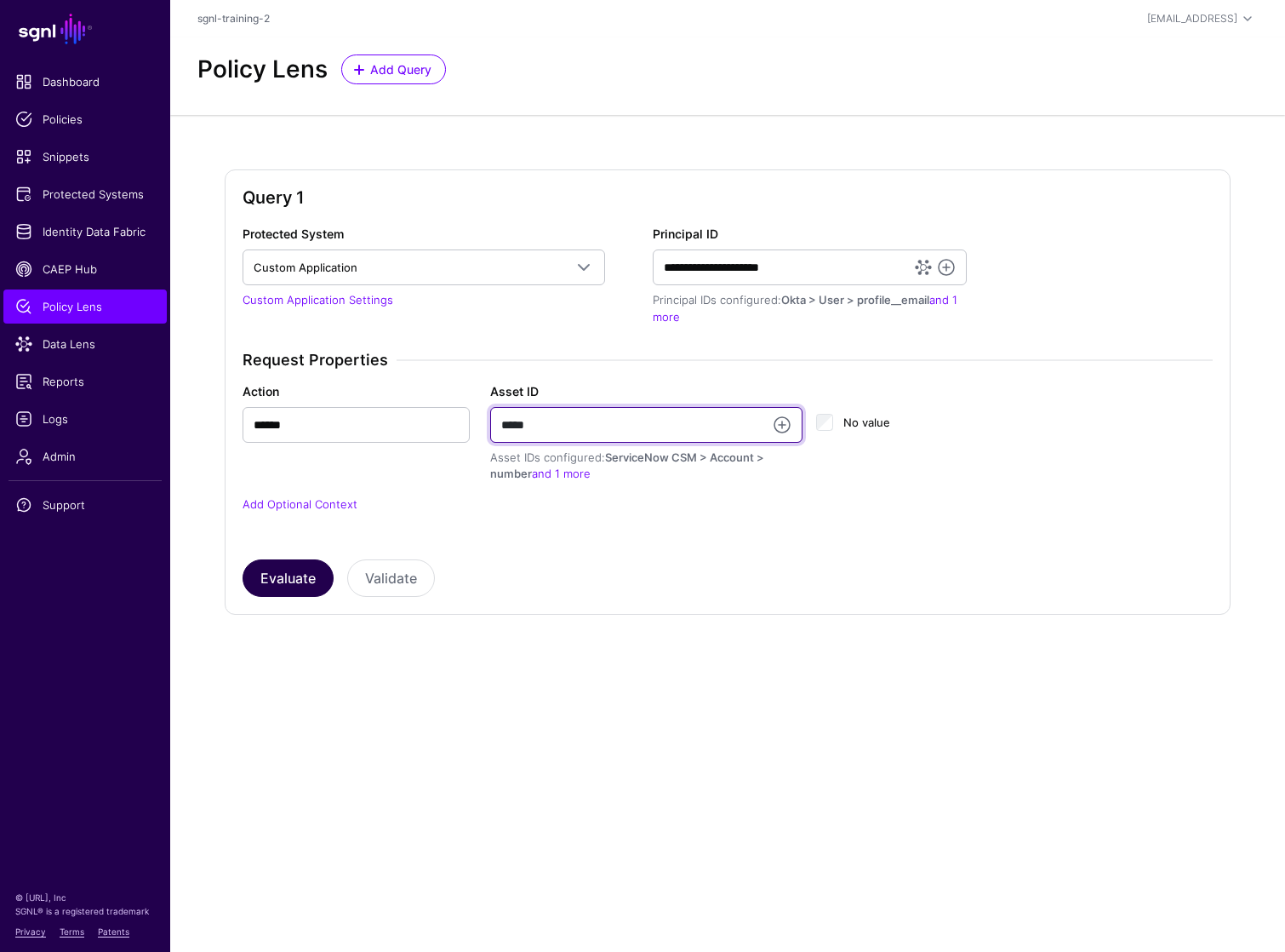
type input "*****"
click at [288, 576] on button "Evaluate" at bounding box center [287, 579] width 91 height 37
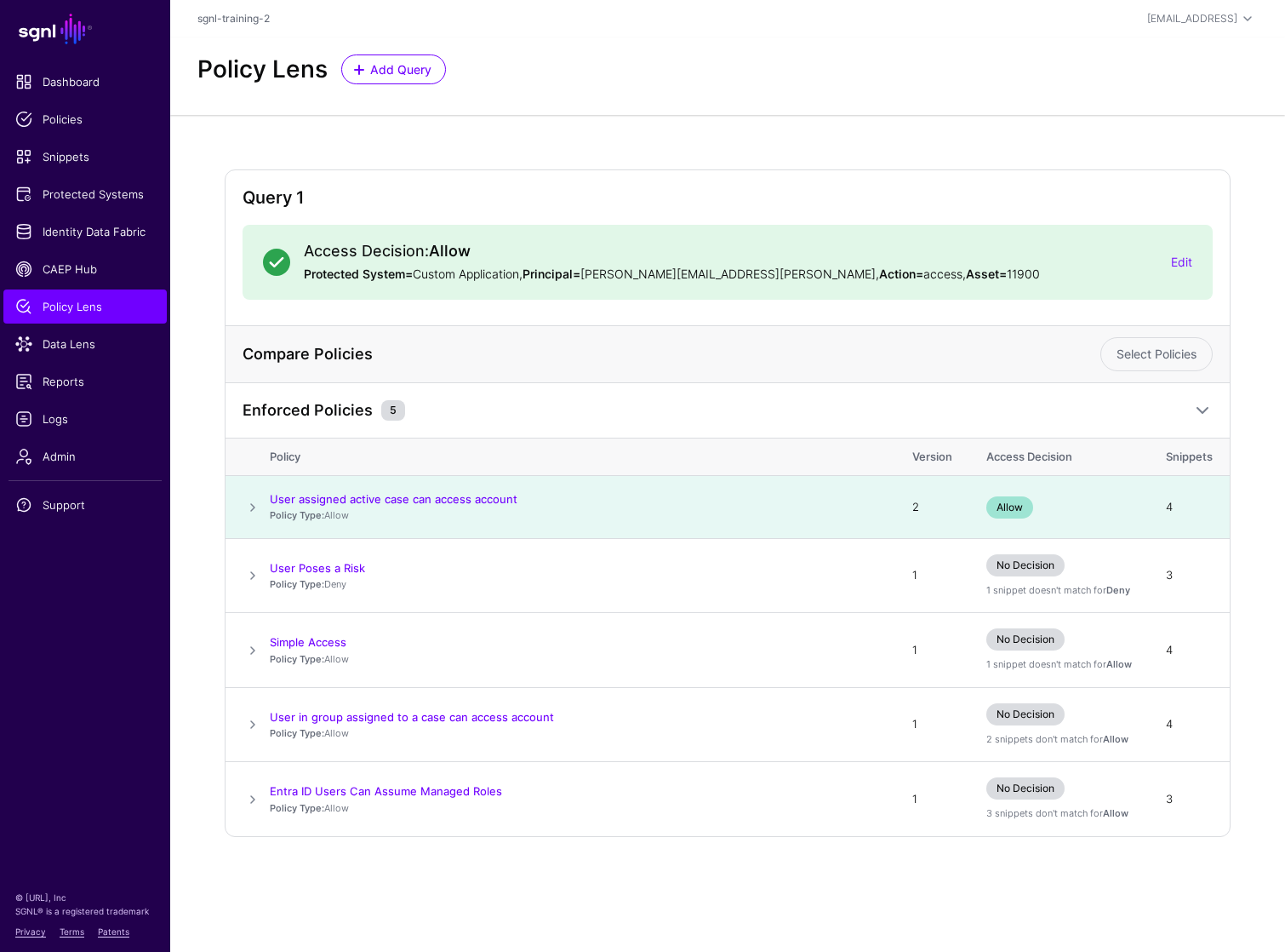
click at [1172, 269] on div "Edit" at bounding box center [1182, 261] width 22 height 18
click at [1176, 265] on link "Edit" at bounding box center [1182, 261] width 22 height 14
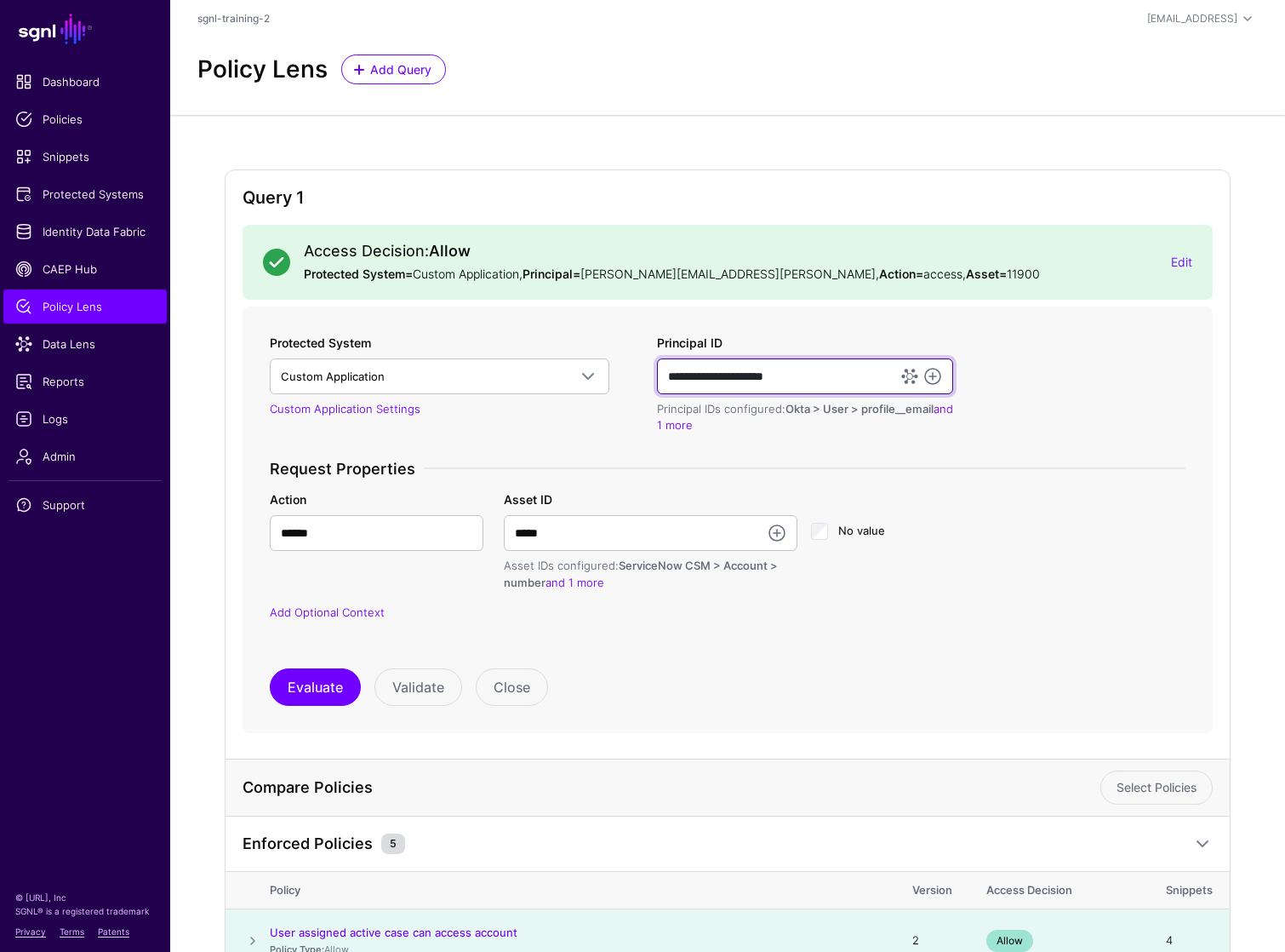
click at [776, 390] on input "**********" at bounding box center [805, 376] width 297 height 36
drag, startPoint x: 725, startPoint y: 373, endPoint x: 597, endPoint y: 374, distance: 128.0
click at [597, 374] on div "**********" at bounding box center [727, 489] width 929 height 309
type input "**********"
click at [317, 690] on button "Evaluate" at bounding box center [314, 687] width 91 height 37
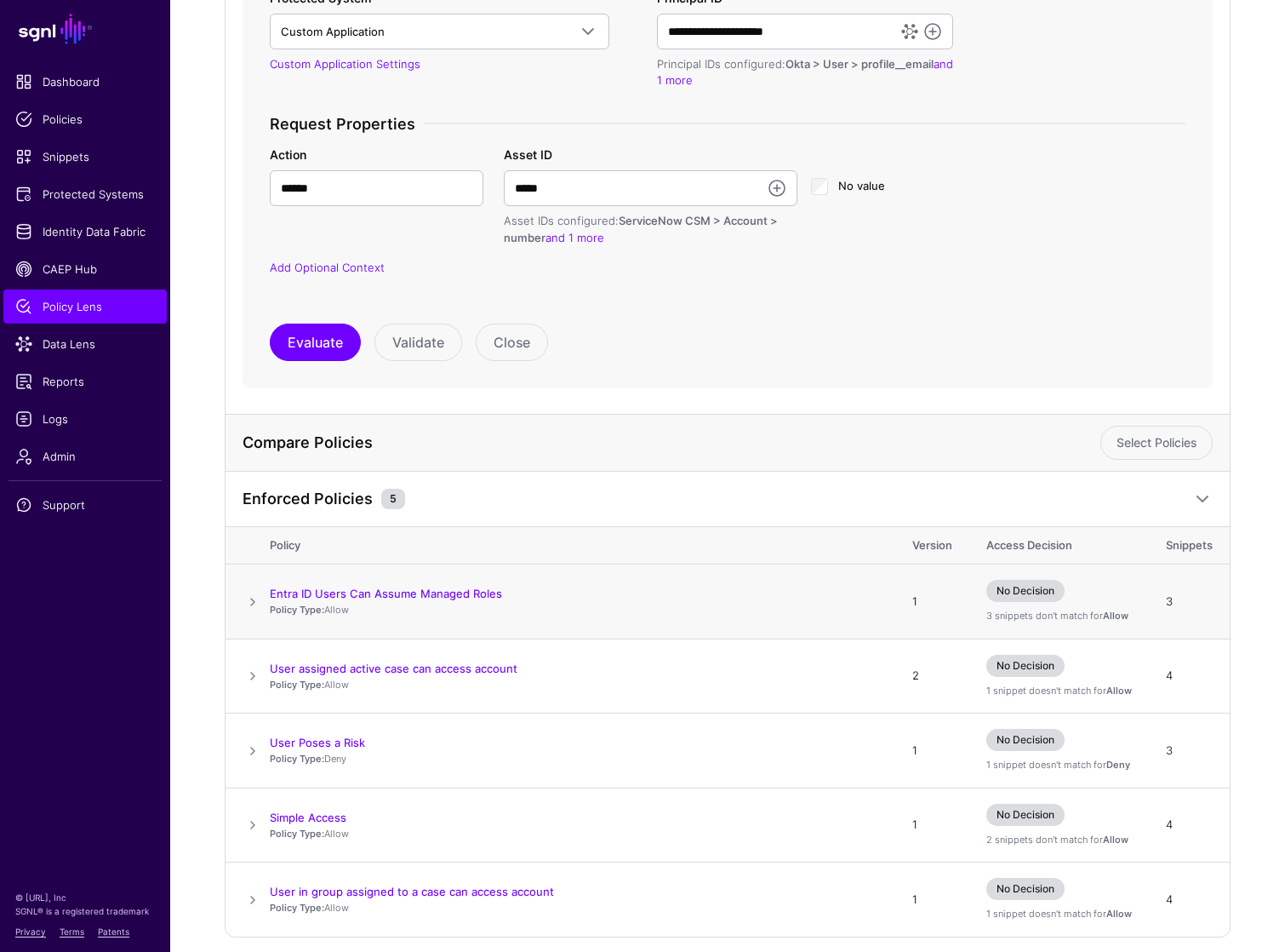
scroll to position [412, 0]
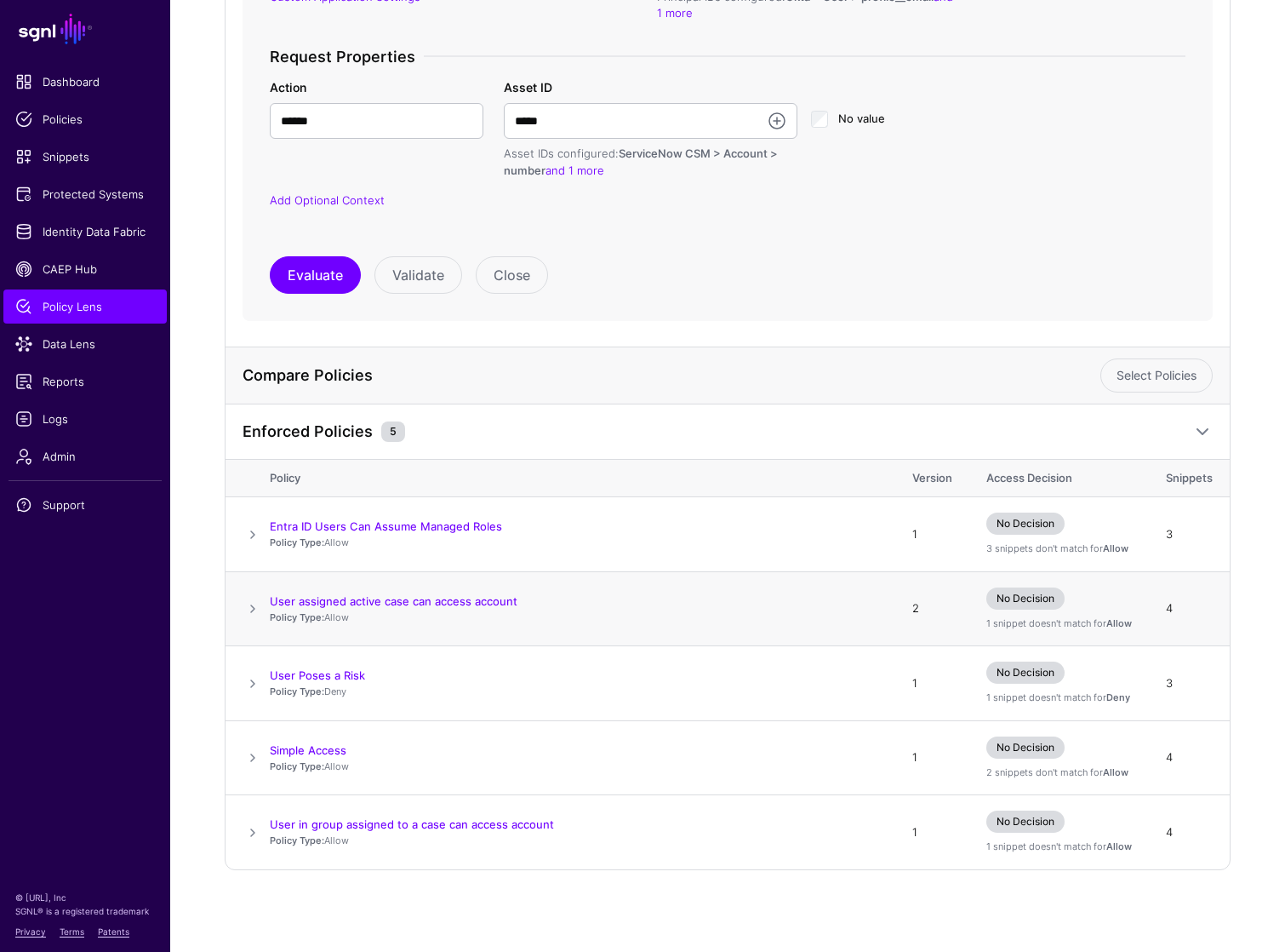
click at [250, 606] on span at bounding box center [253, 608] width 21 height 21
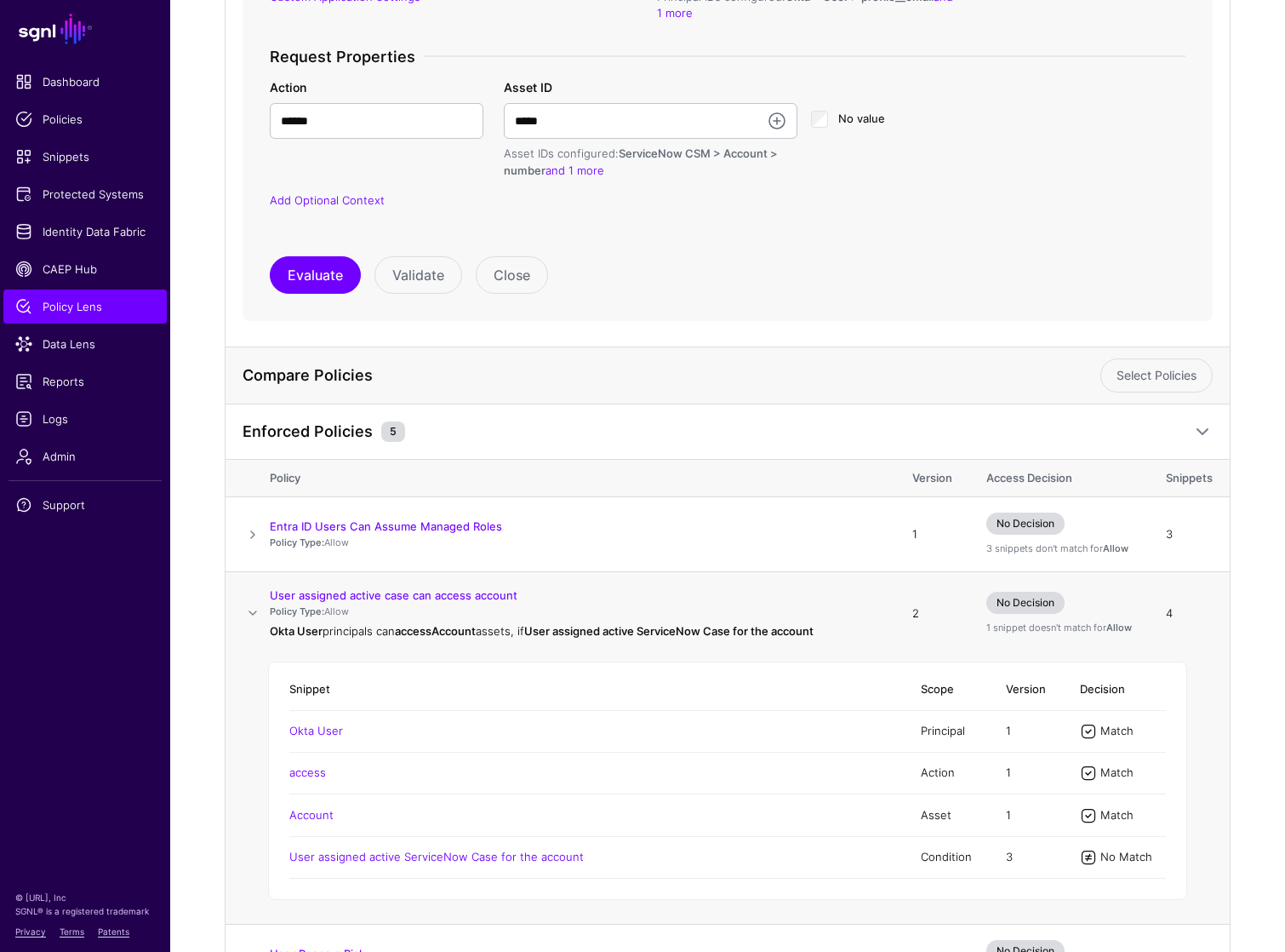
click at [250, 608] on span at bounding box center [253, 613] width 21 height 21
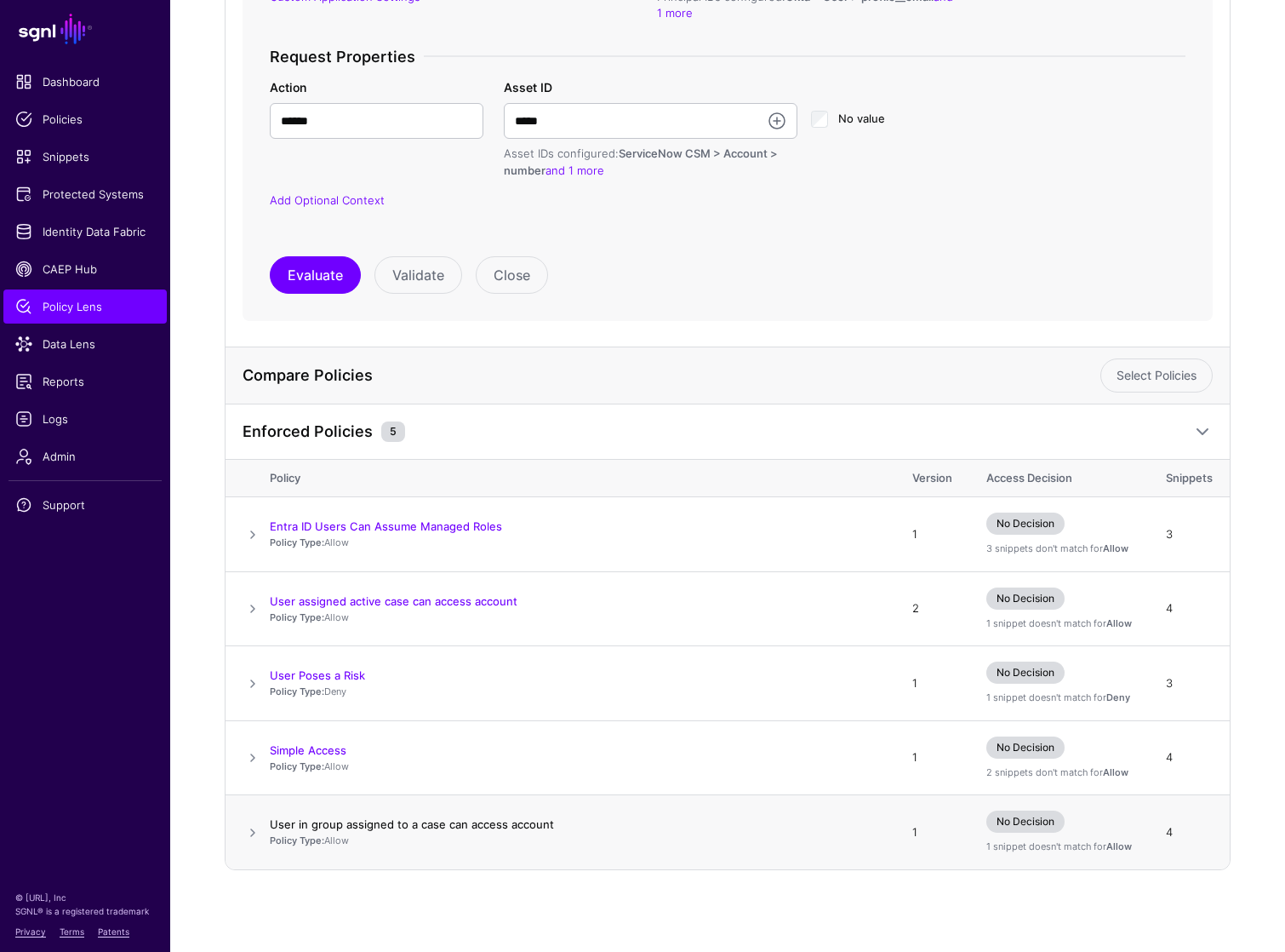
drag, startPoint x: 566, startPoint y: 824, endPoint x: 271, endPoint y: 822, distance: 295.0
click at [271, 822] on div "User in group assigned to a case can access account" at bounding box center [574, 824] width 608 height 15
copy link "User in group assigned to a case can access account"
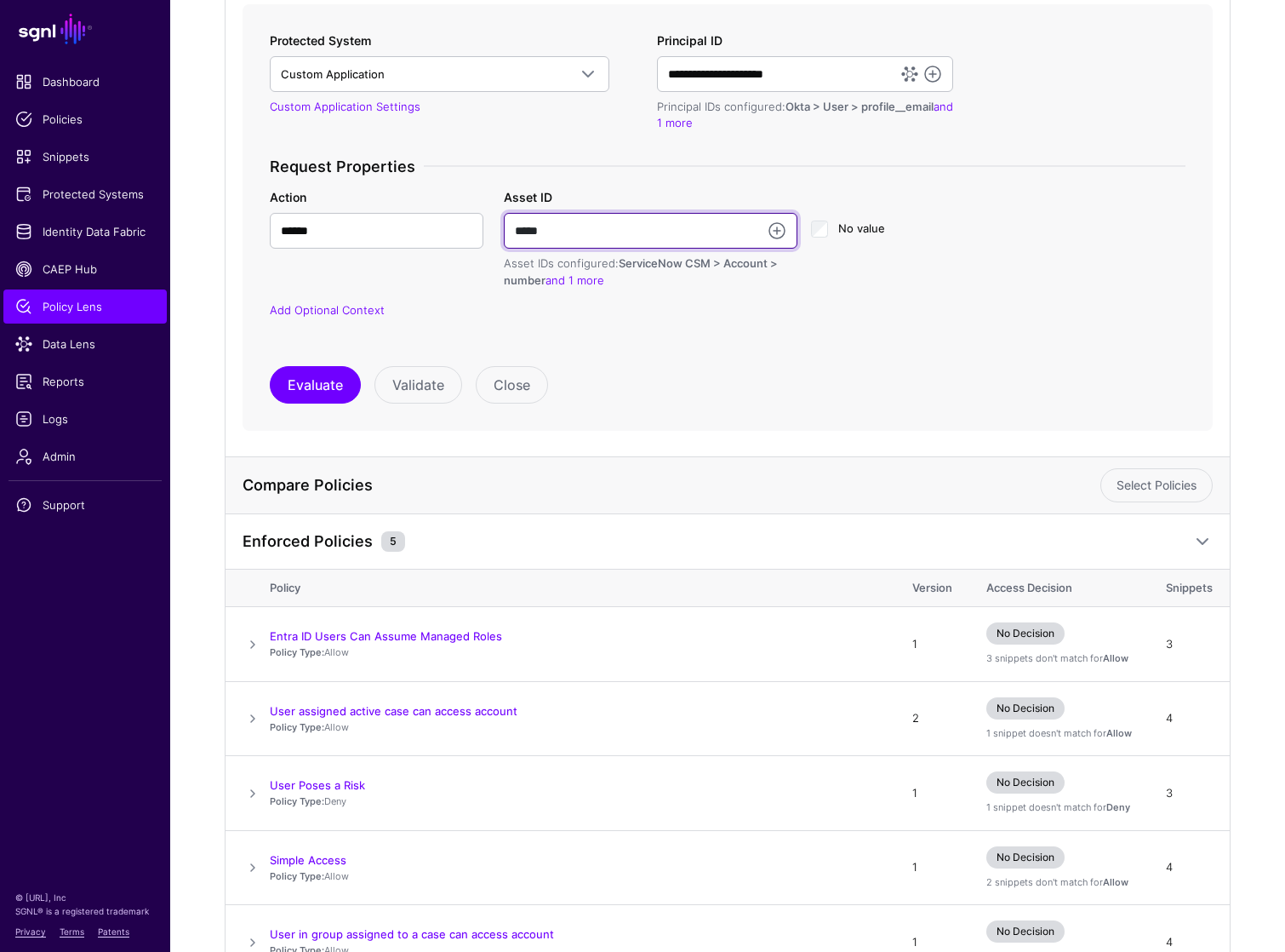
click at [613, 232] on input "*****" at bounding box center [650, 230] width 294 height 36
type input "*****"
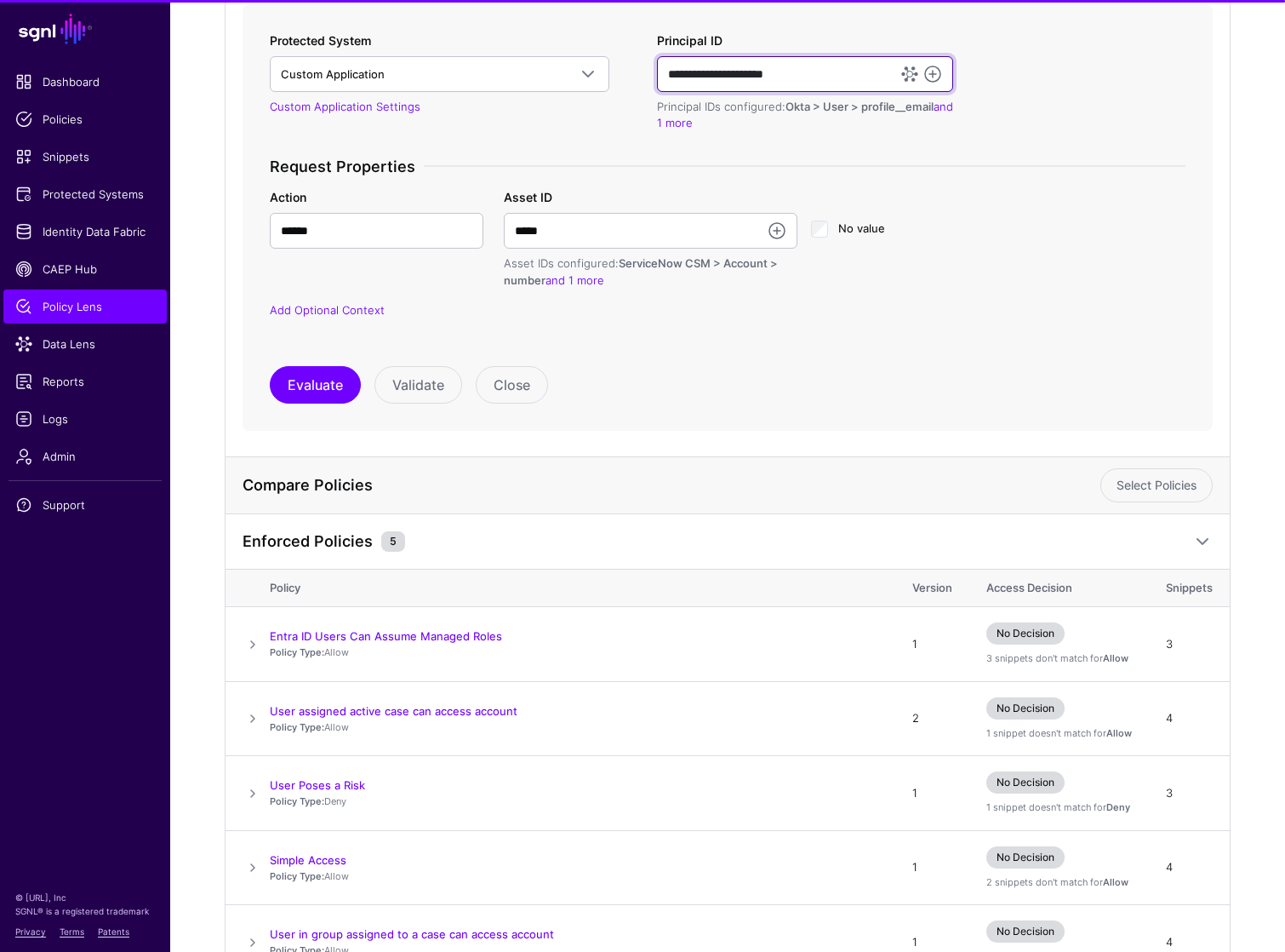
click at [737, 84] on input "**********" at bounding box center [805, 74] width 297 height 36
click at [720, 72] on input "**********" at bounding box center [805, 74] width 297 height 36
drag, startPoint x: 715, startPoint y: 72, endPoint x: 644, endPoint y: 70, distance: 71.0
click at [644, 70] on div "**********" at bounding box center [727, 186] width 929 height 309
type input "**********"
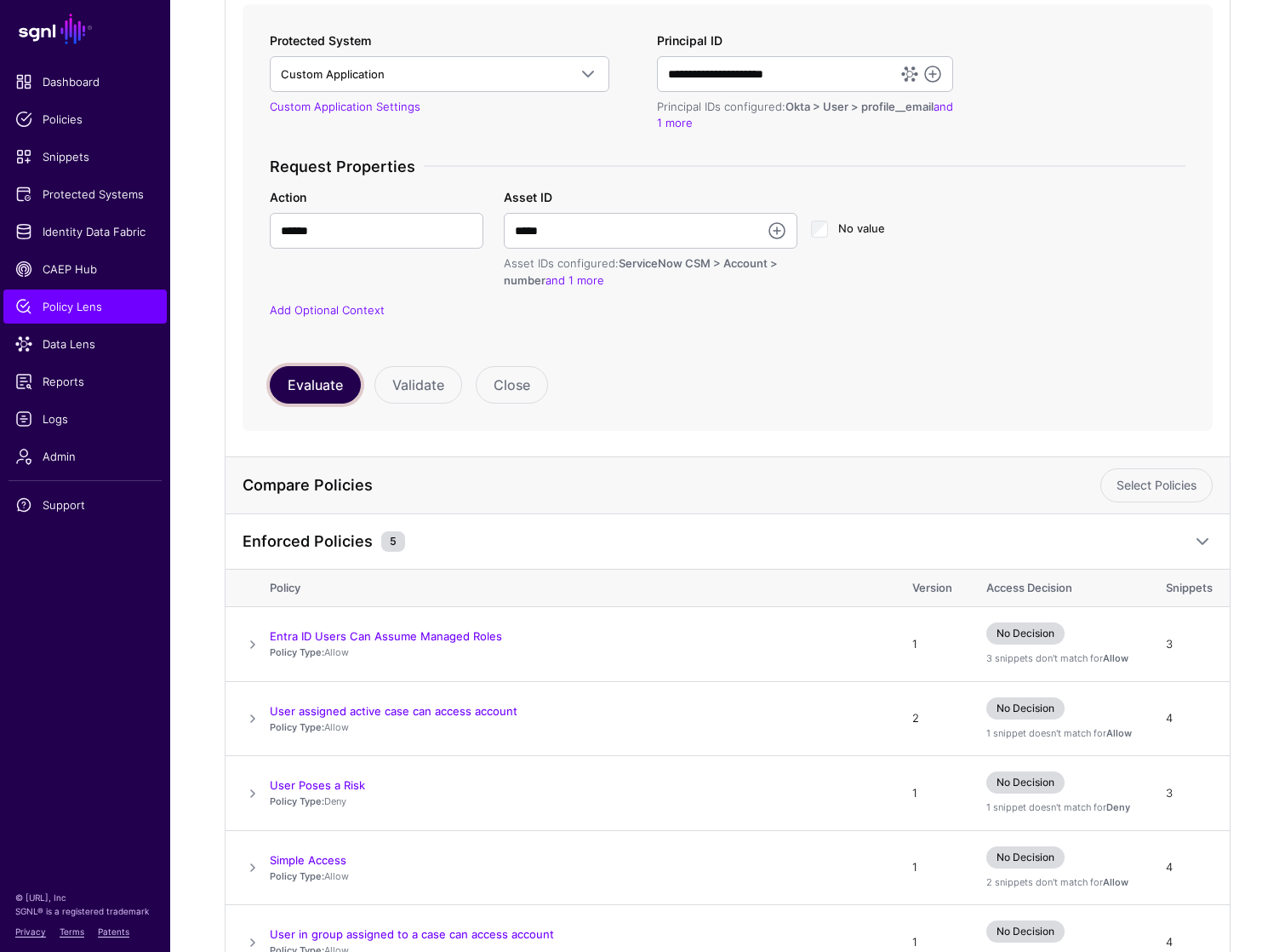
click at [323, 383] on button "Evaluate" at bounding box center [314, 385] width 91 height 37
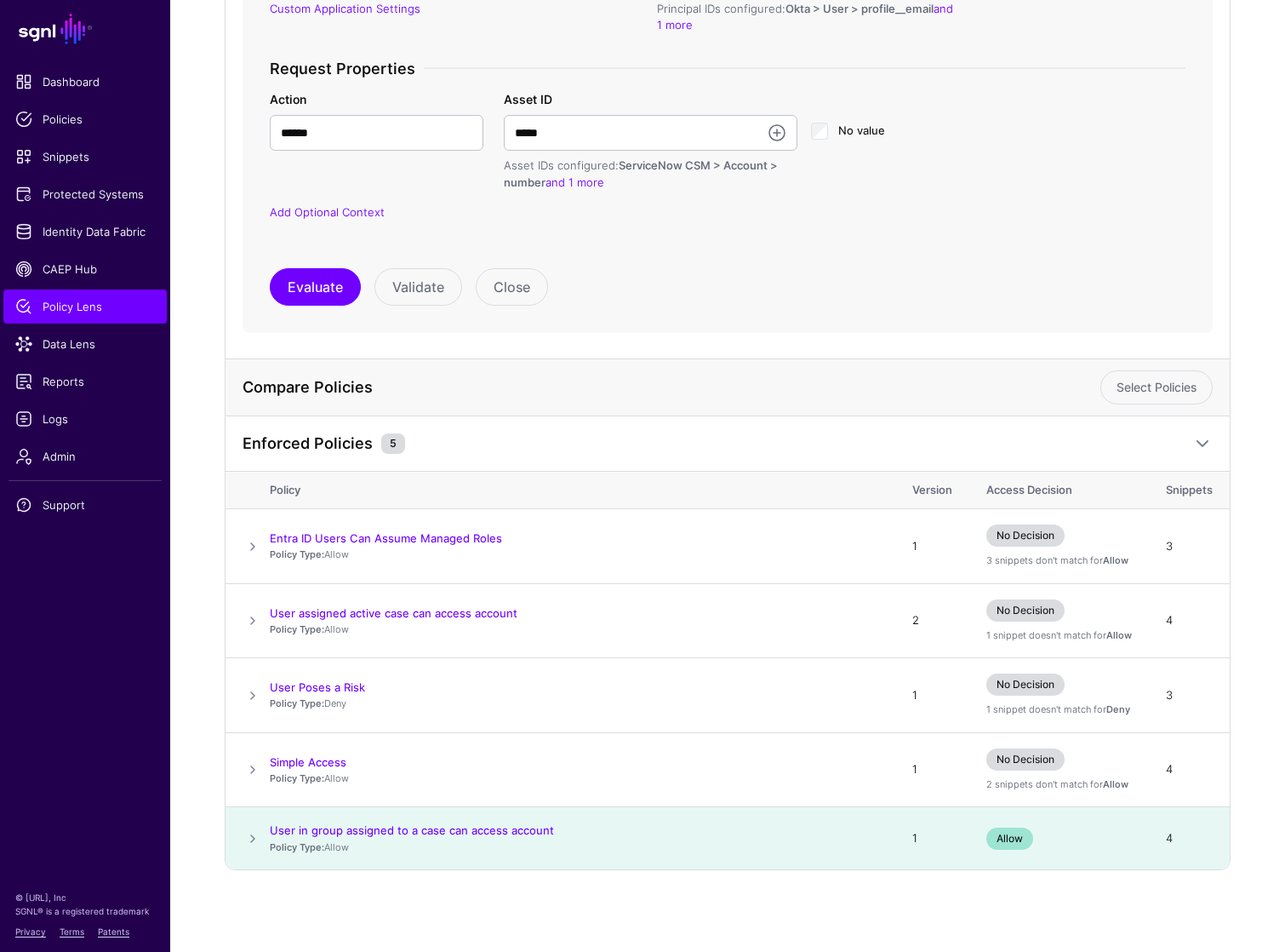
scroll to position [273, 0]
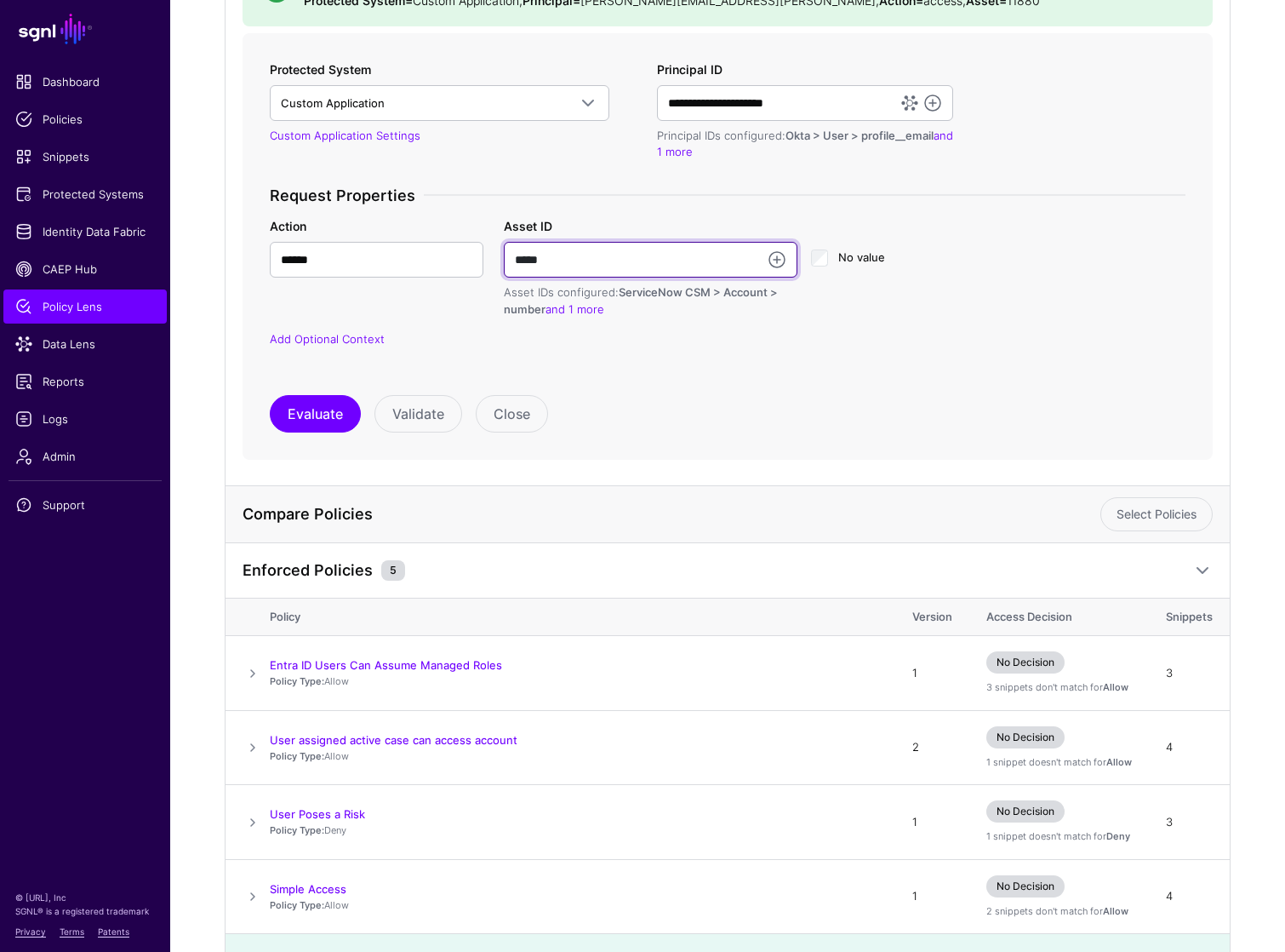
click at [575, 243] on input "*****" at bounding box center [650, 259] width 294 height 36
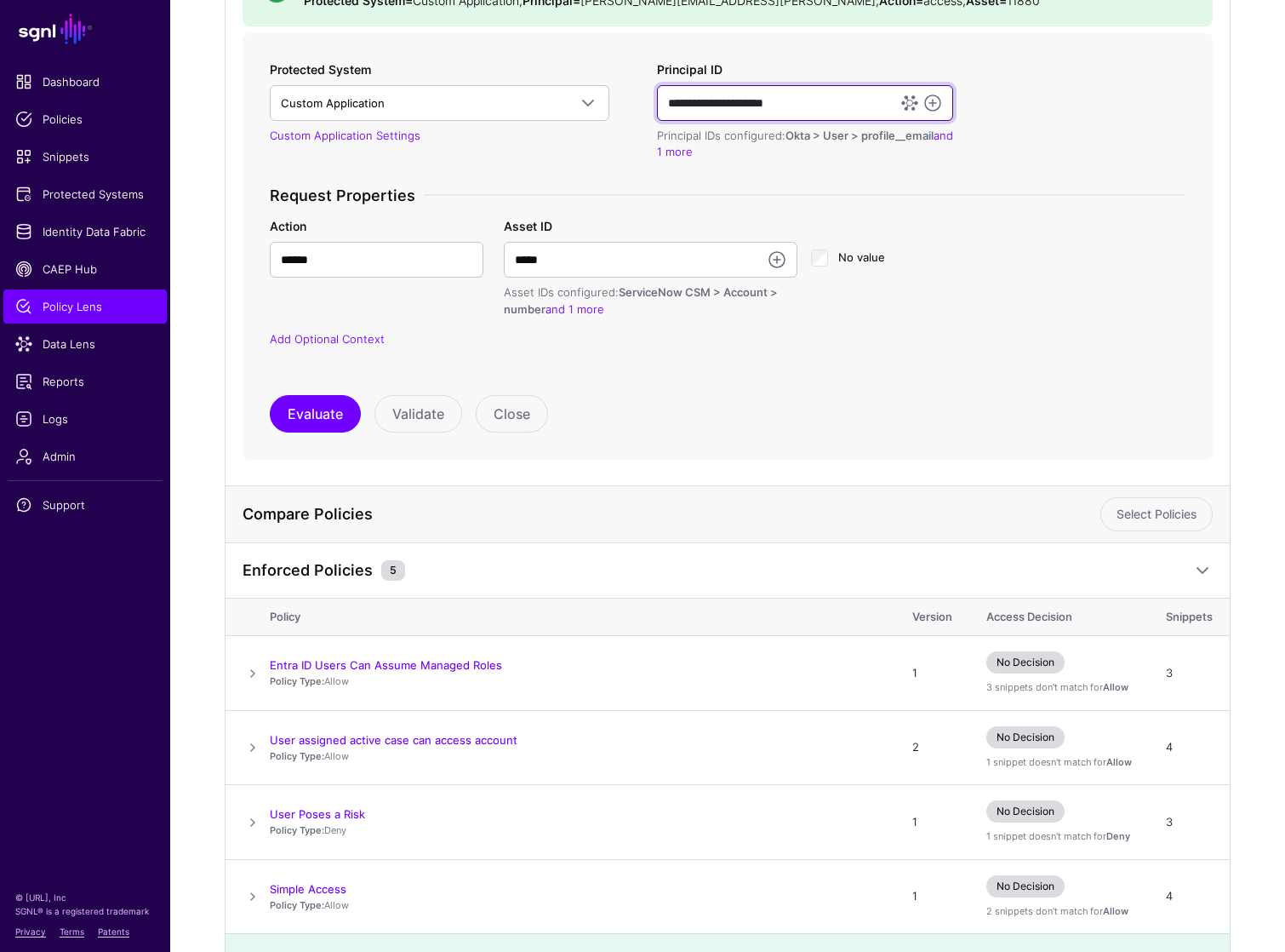
click at [729, 100] on input "**********" at bounding box center [805, 103] width 297 height 36
drag, startPoint x: 708, startPoint y: 106, endPoint x: 640, endPoint y: 115, distance: 68.6
click at [639, 111] on div "**********" at bounding box center [727, 215] width 929 height 309
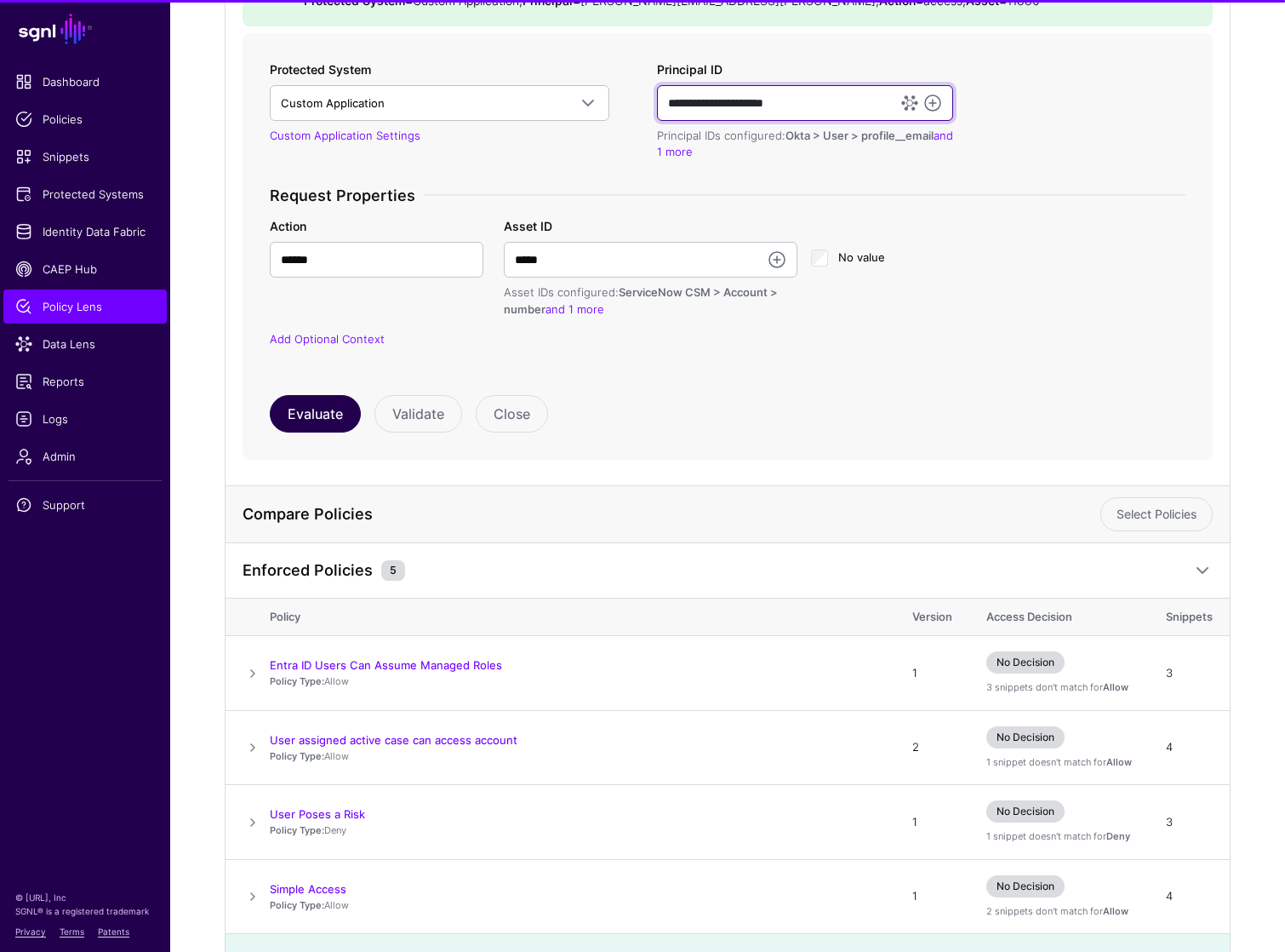
type input "**********"
click at [306, 403] on button "Evaluate" at bounding box center [314, 414] width 91 height 37
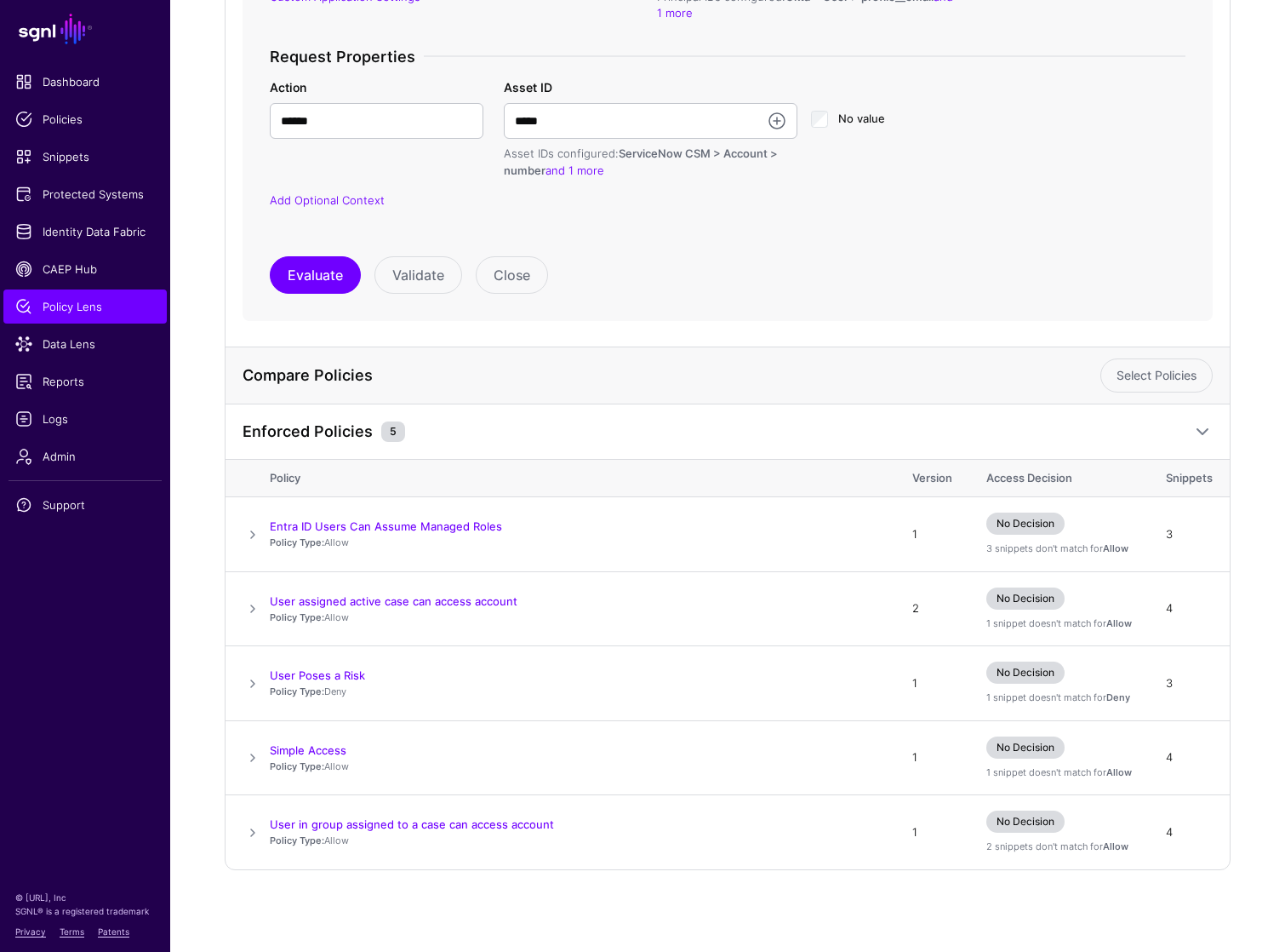
scroll to position [141, 0]
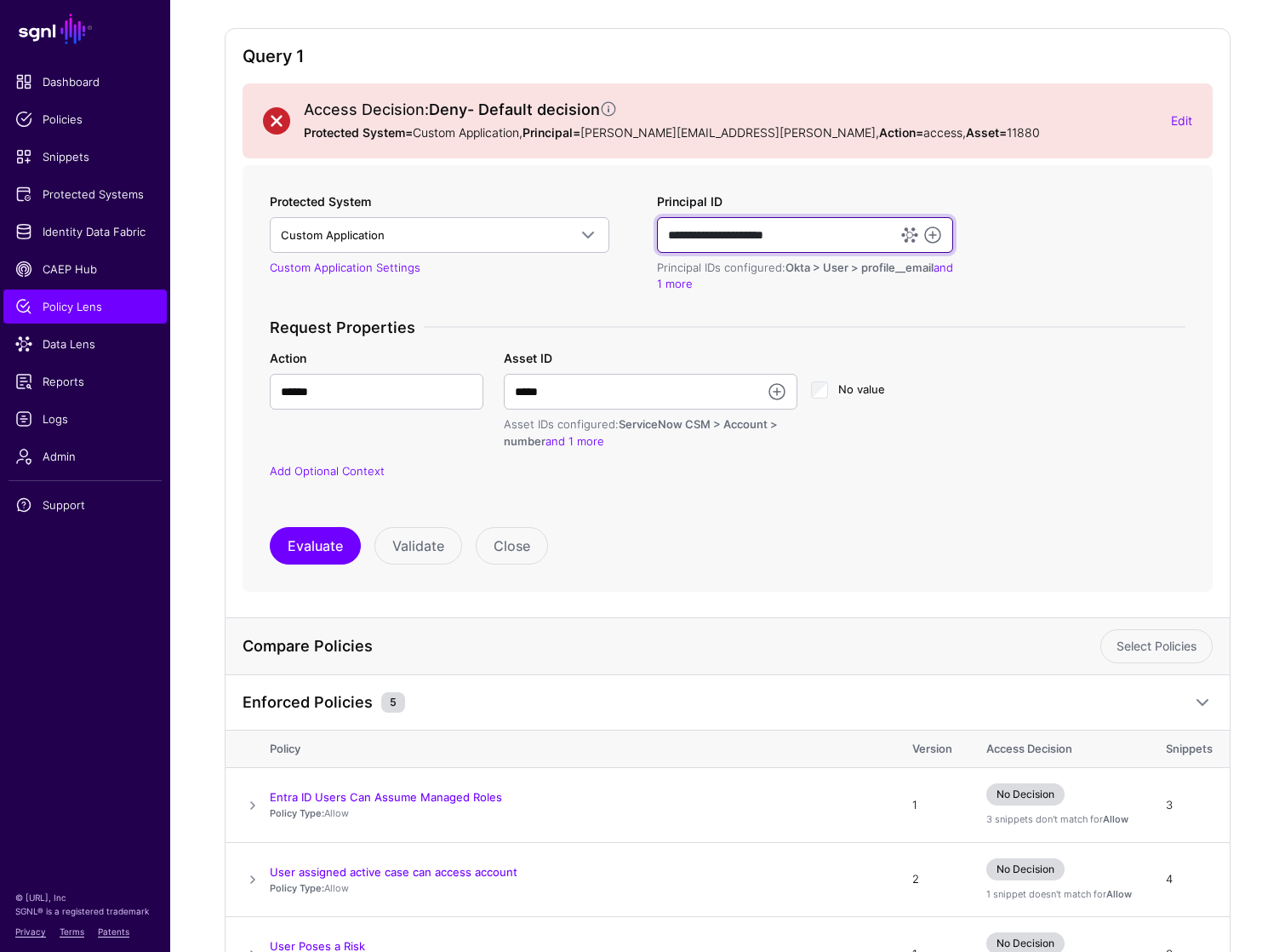
drag, startPoint x: 723, startPoint y: 233, endPoint x: 662, endPoint y: 237, distance: 61.1
click at [662, 237] on input "**********" at bounding box center [805, 235] width 297 height 36
type input "**********"
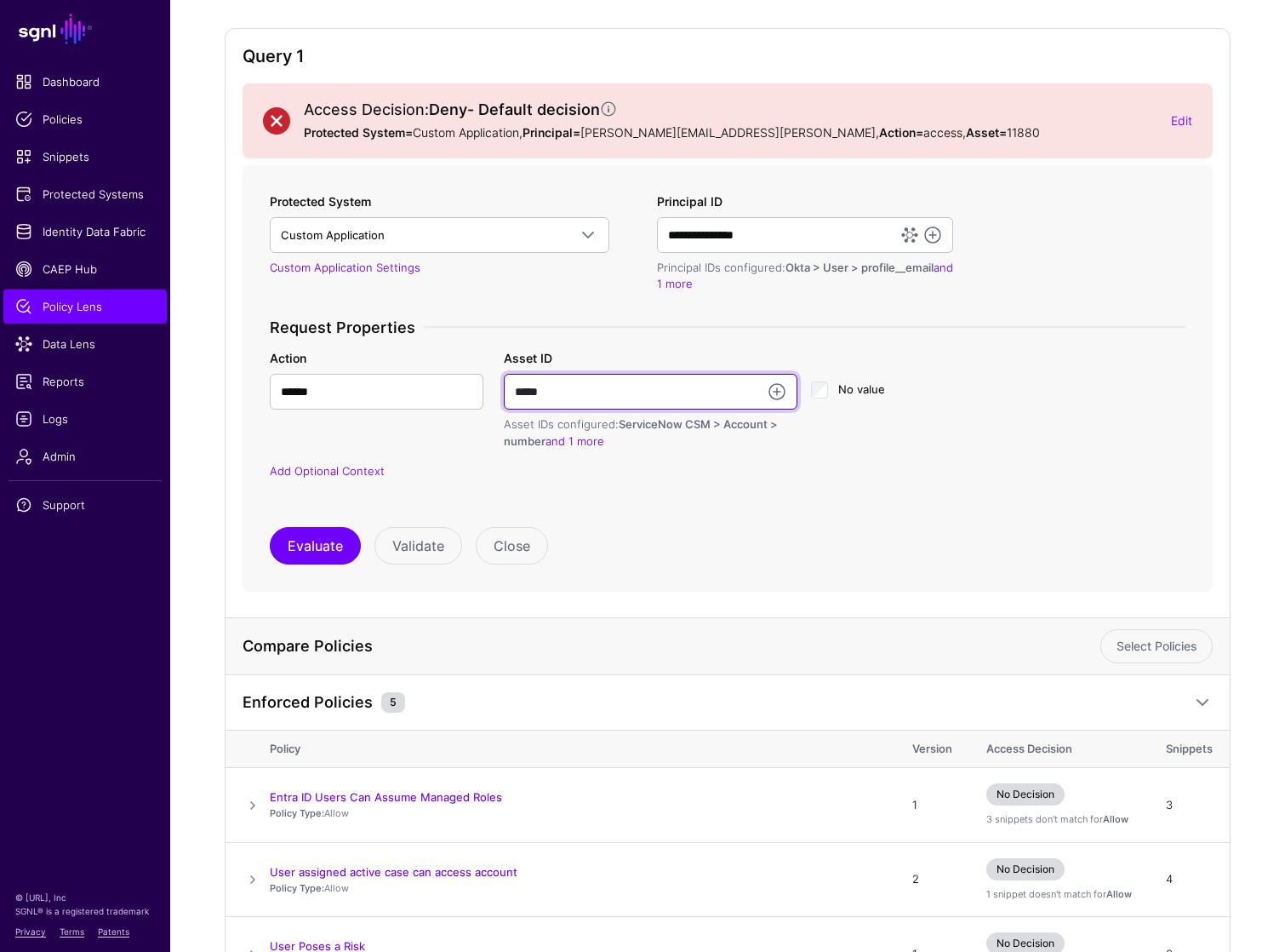
click at [587, 384] on input "*****" at bounding box center [650, 391] width 294 height 36
click at [586, 384] on input "*****" at bounding box center [650, 391] width 294 height 36
paste input "**********"
type input "**********"
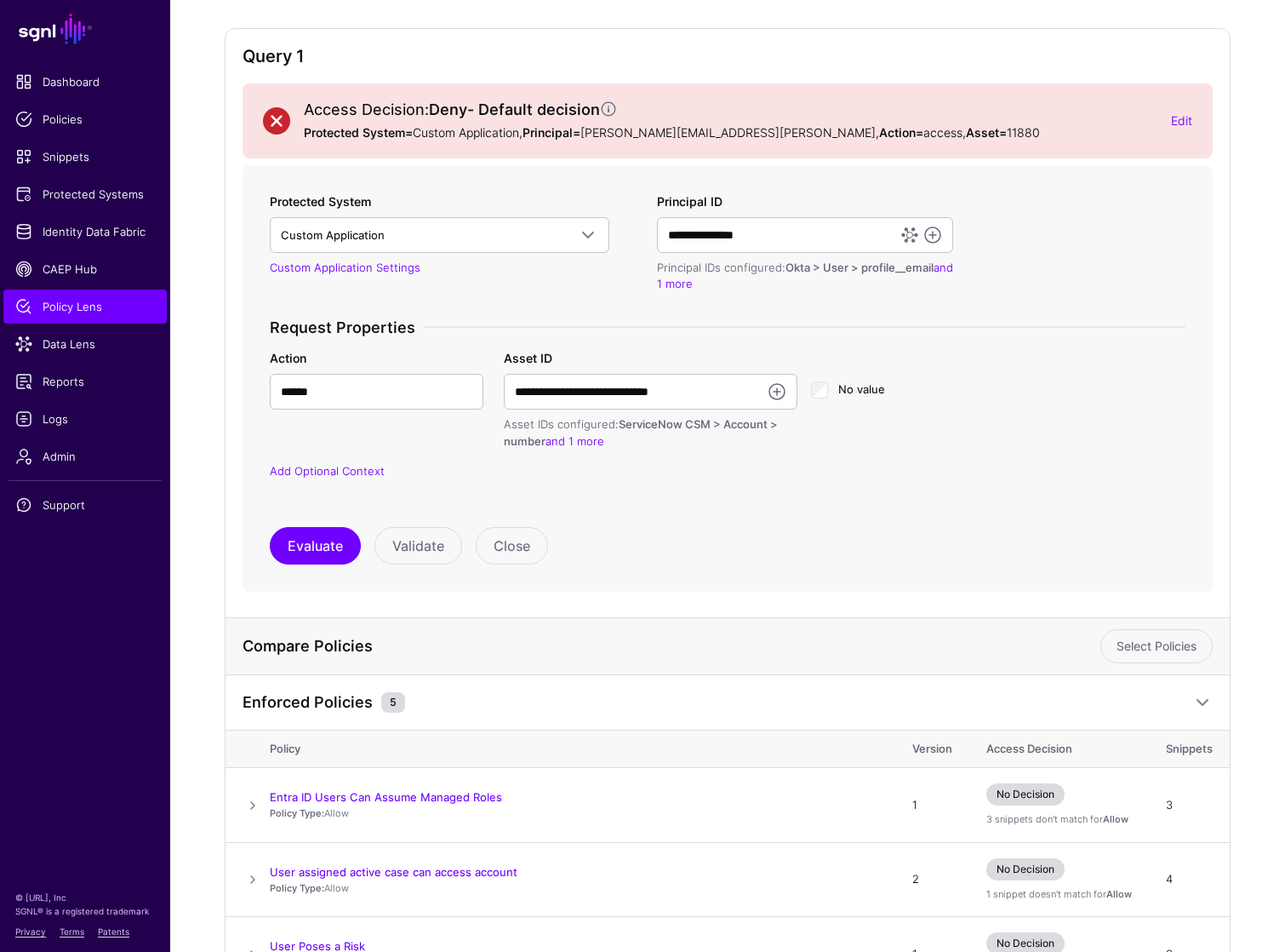
click at [668, 492] on div "**********" at bounding box center [727, 410] width 929 height 183
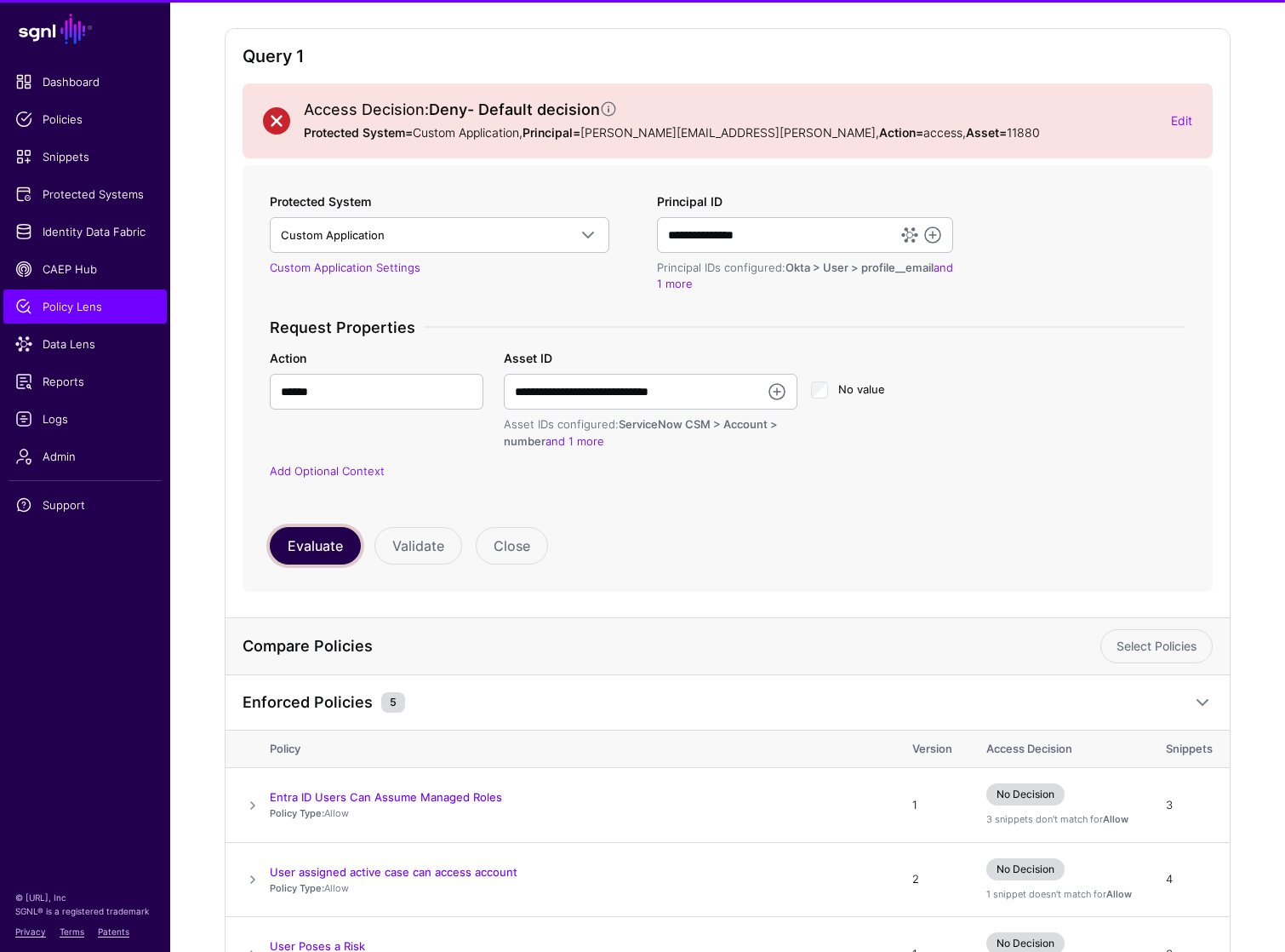
click at [285, 557] on button "Evaluate" at bounding box center [314, 546] width 91 height 37
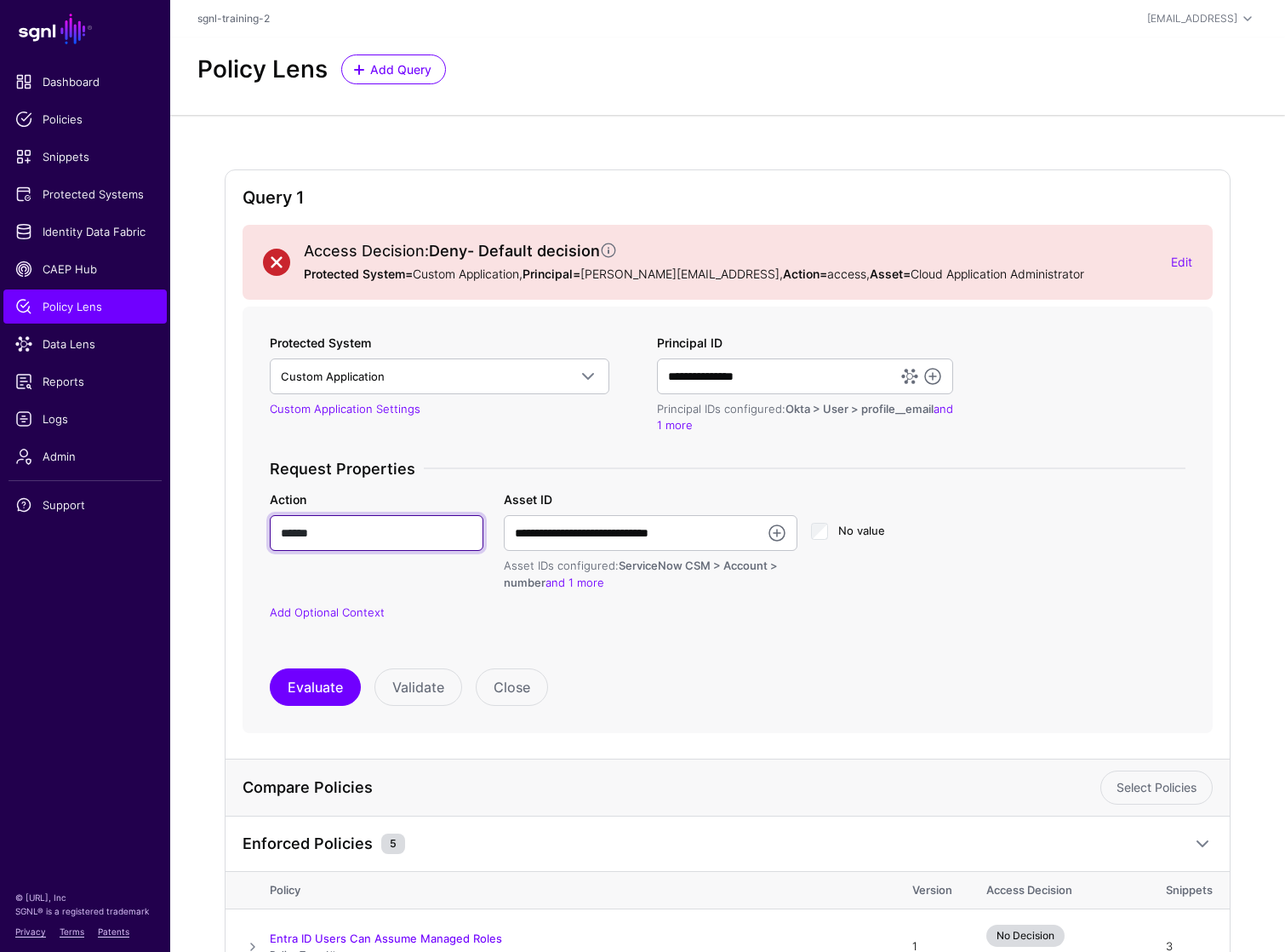
click at [355, 523] on input "******" at bounding box center [376, 533] width 213 height 36
type input "**********"
click at [334, 681] on button "Evaluate" at bounding box center [314, 687] width 91 height 37
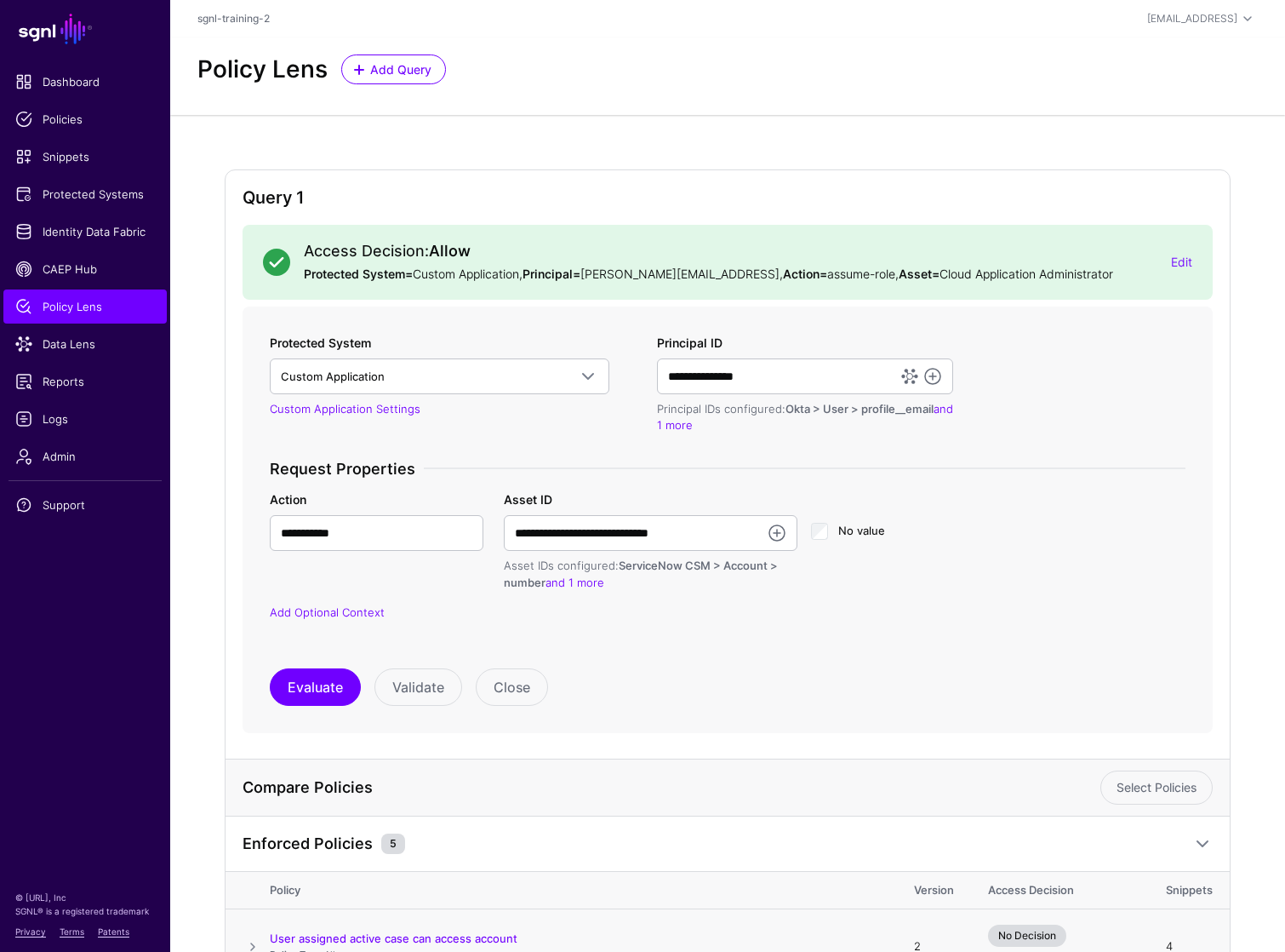
scroll to position [400, 0]
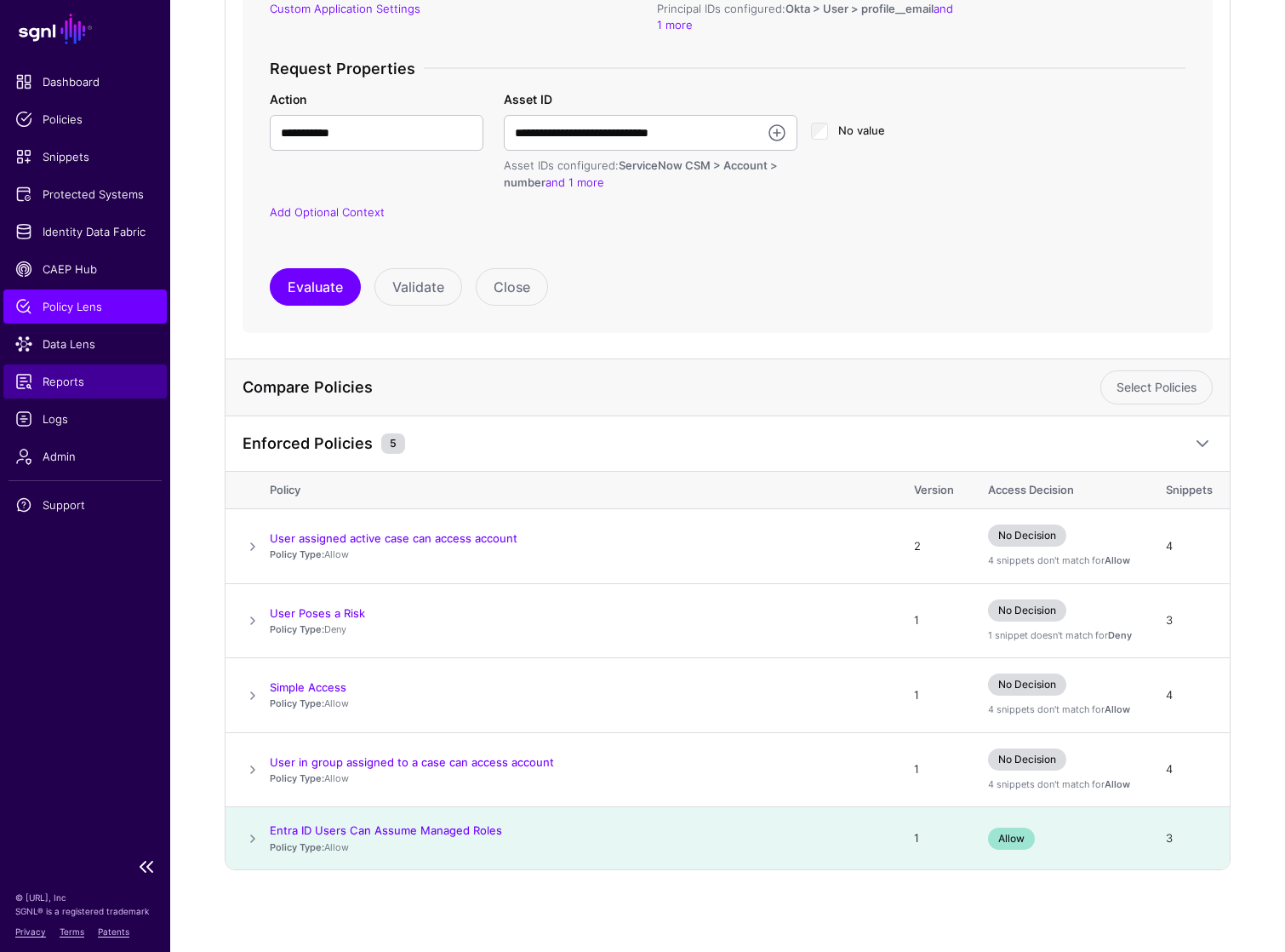
click at [80, 383] on span "Reports" at bounding box center [84, 381] width 139 height 17
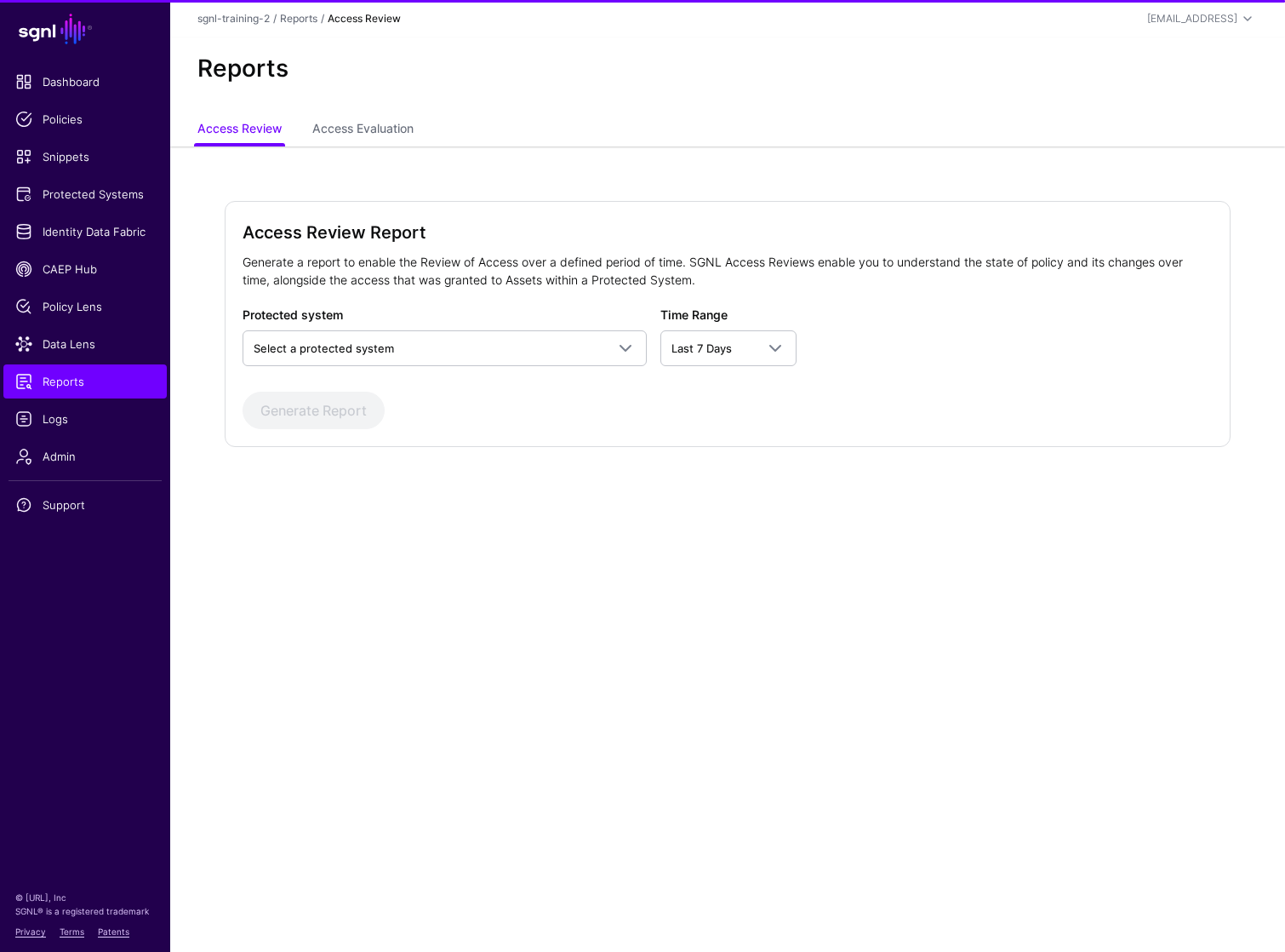
click at [372, 108] on div "Reports" at bounding box center [727, 76] width 1115 height 77
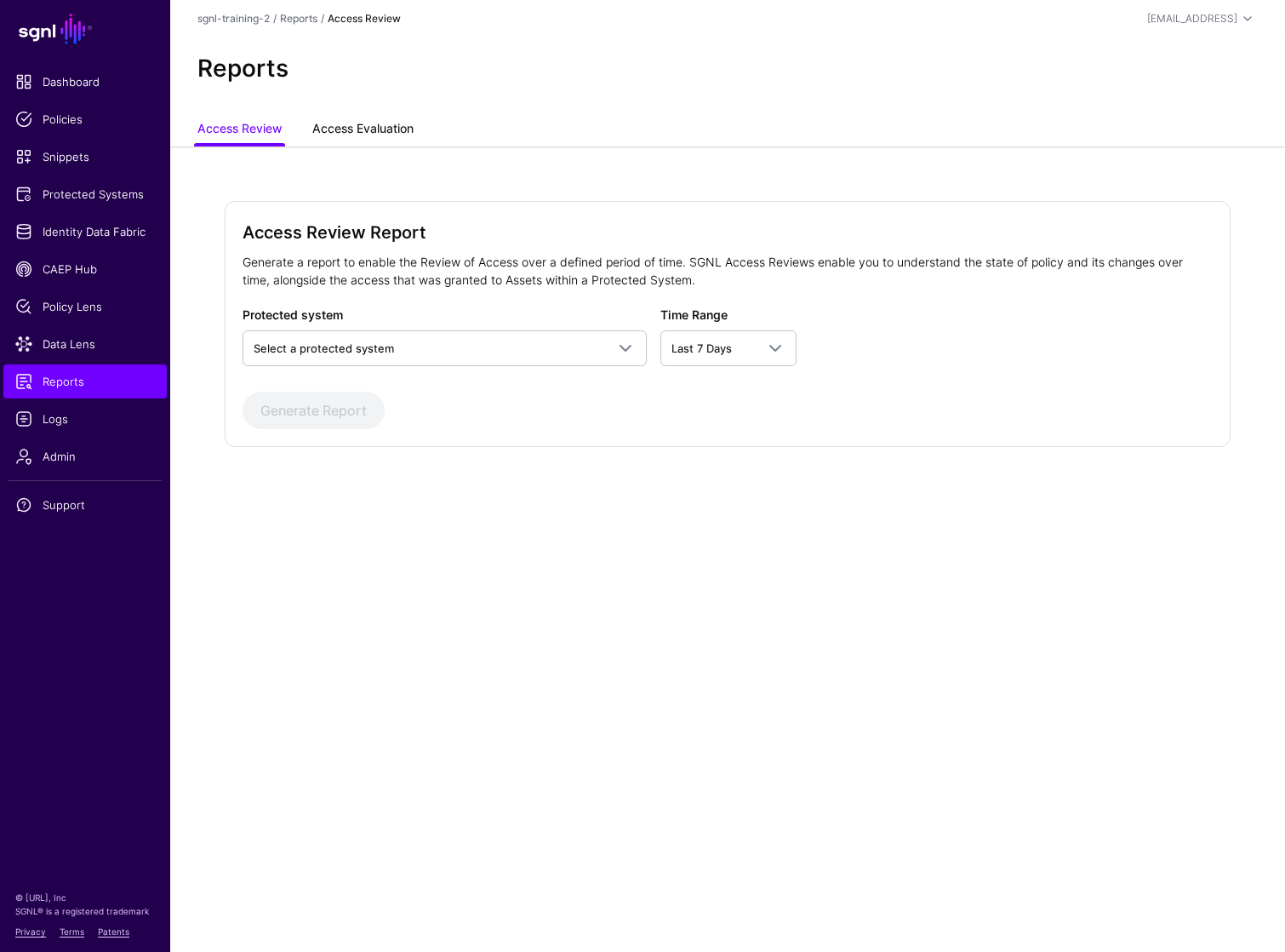
click at [373, 120] on link "Access Evaluation" at bounding box center [363, 130] width 101 height 33
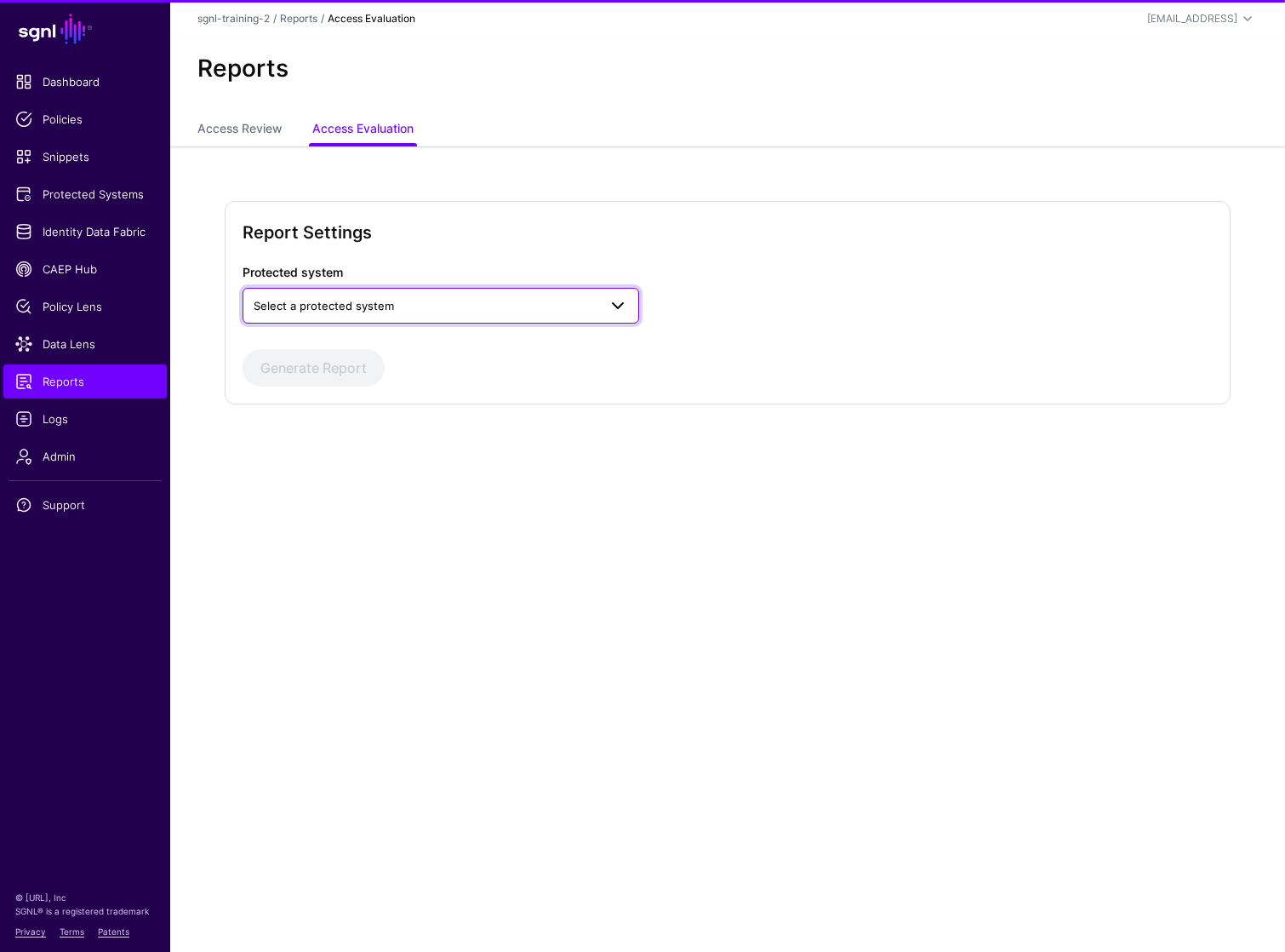
click at [419, 293] on link "Select a protected system" at bounding box center [441, 305] width 397 height 36
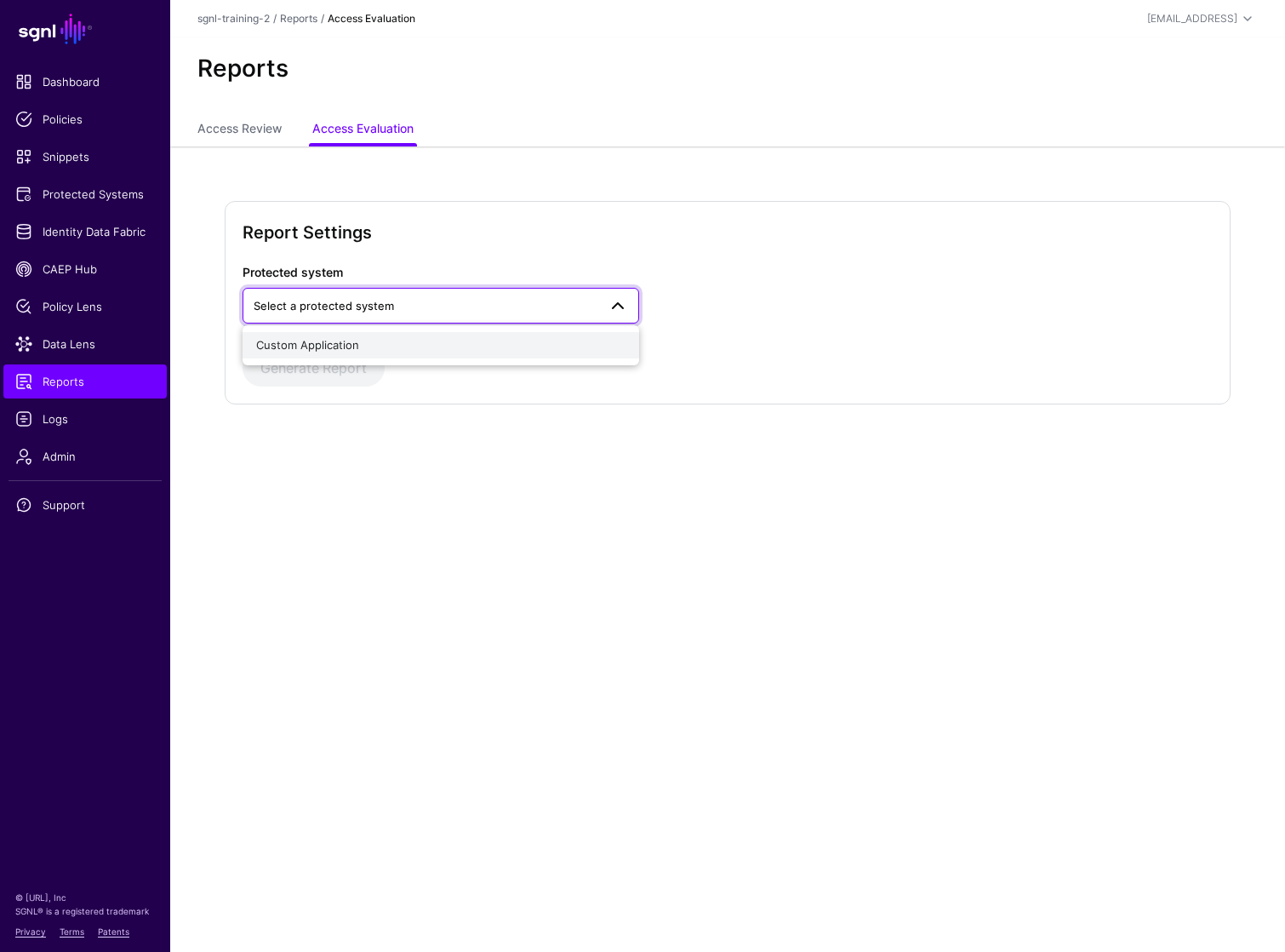
click at [333, 348] on span "Custom Application" at bounding box center [308, 344] width 103 height 14
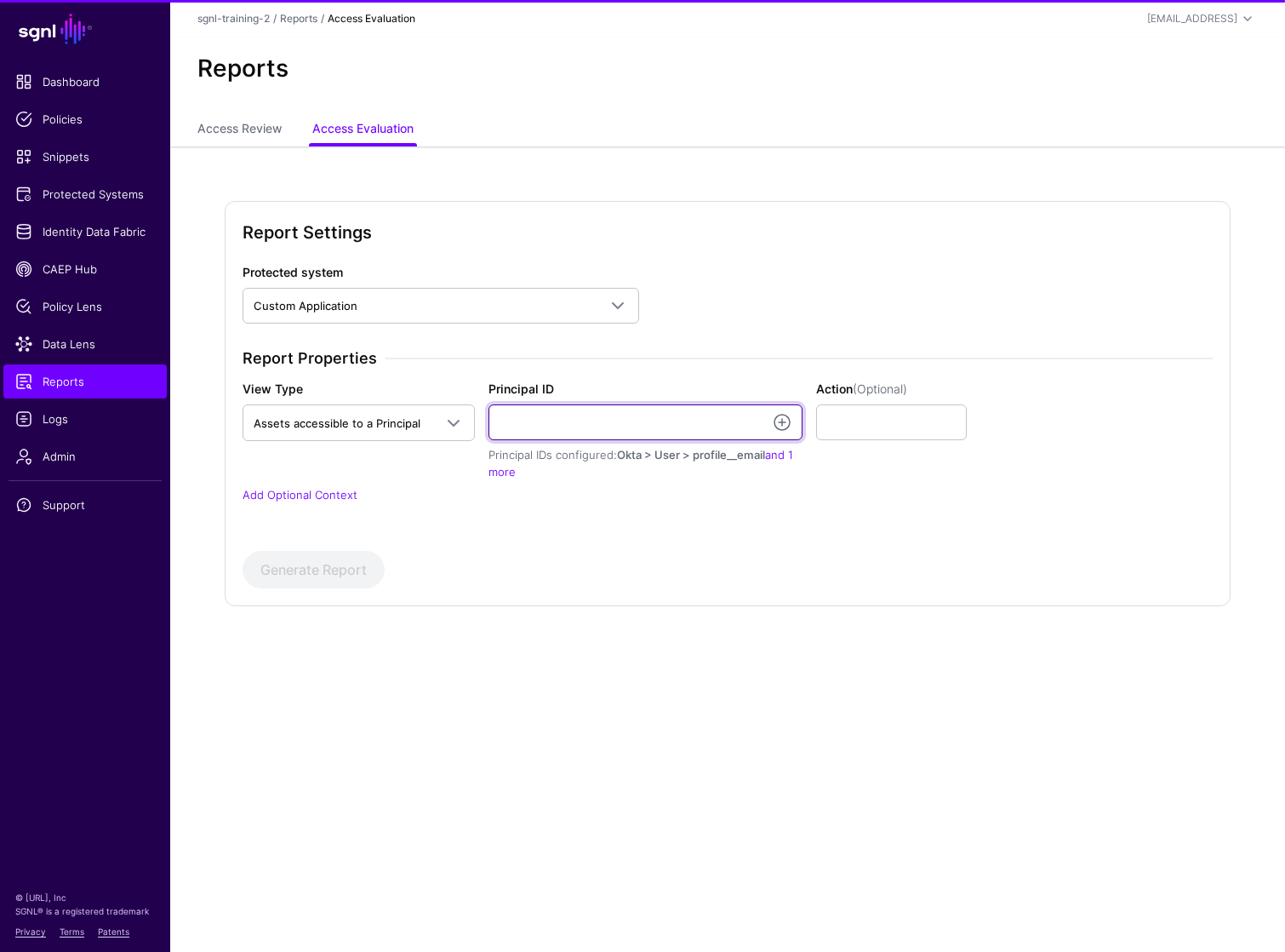
click at [609, 437] on input "Principal ID" at bounding box center [646, 422] width 314 height 36
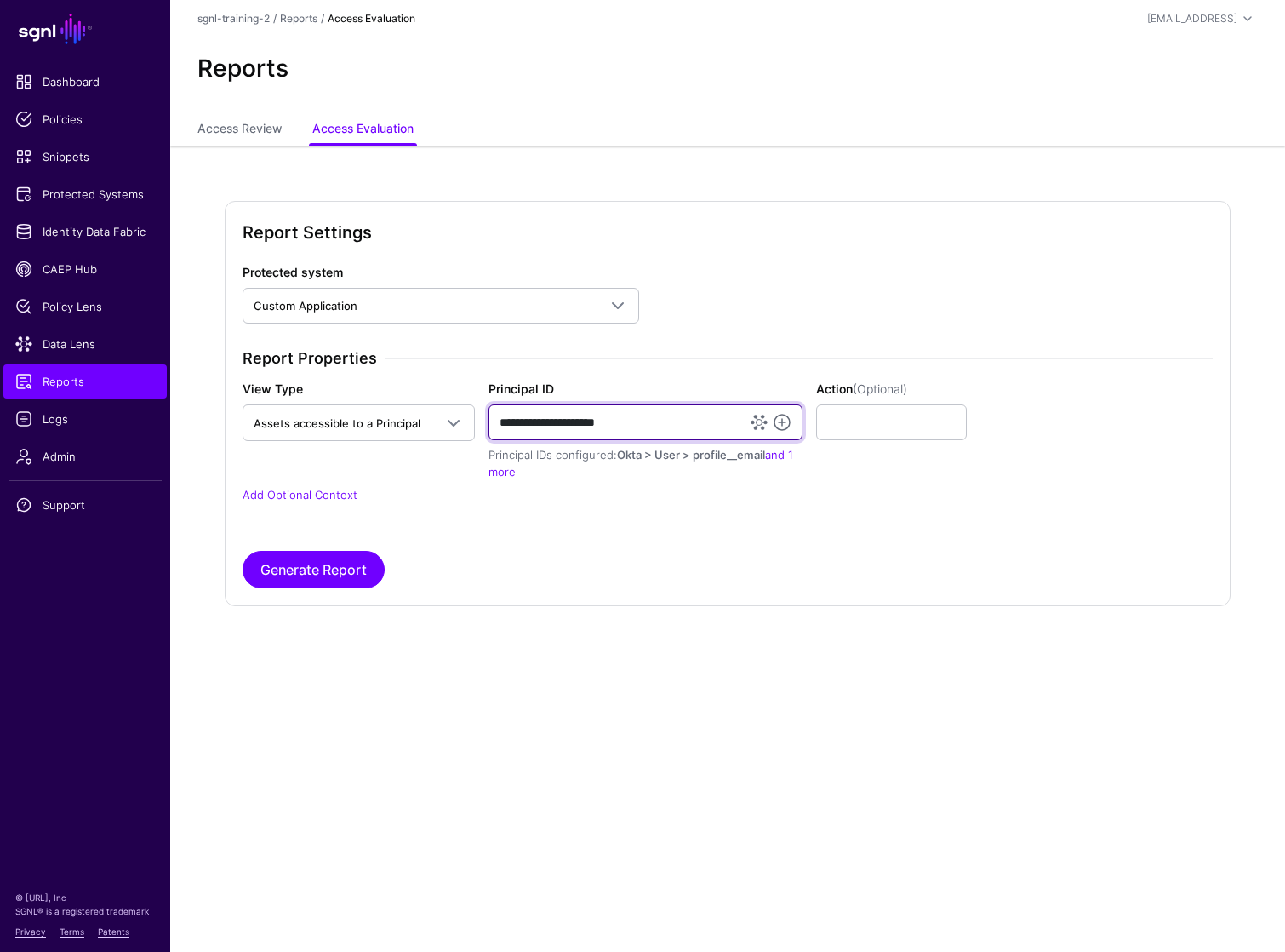
type input "**********"
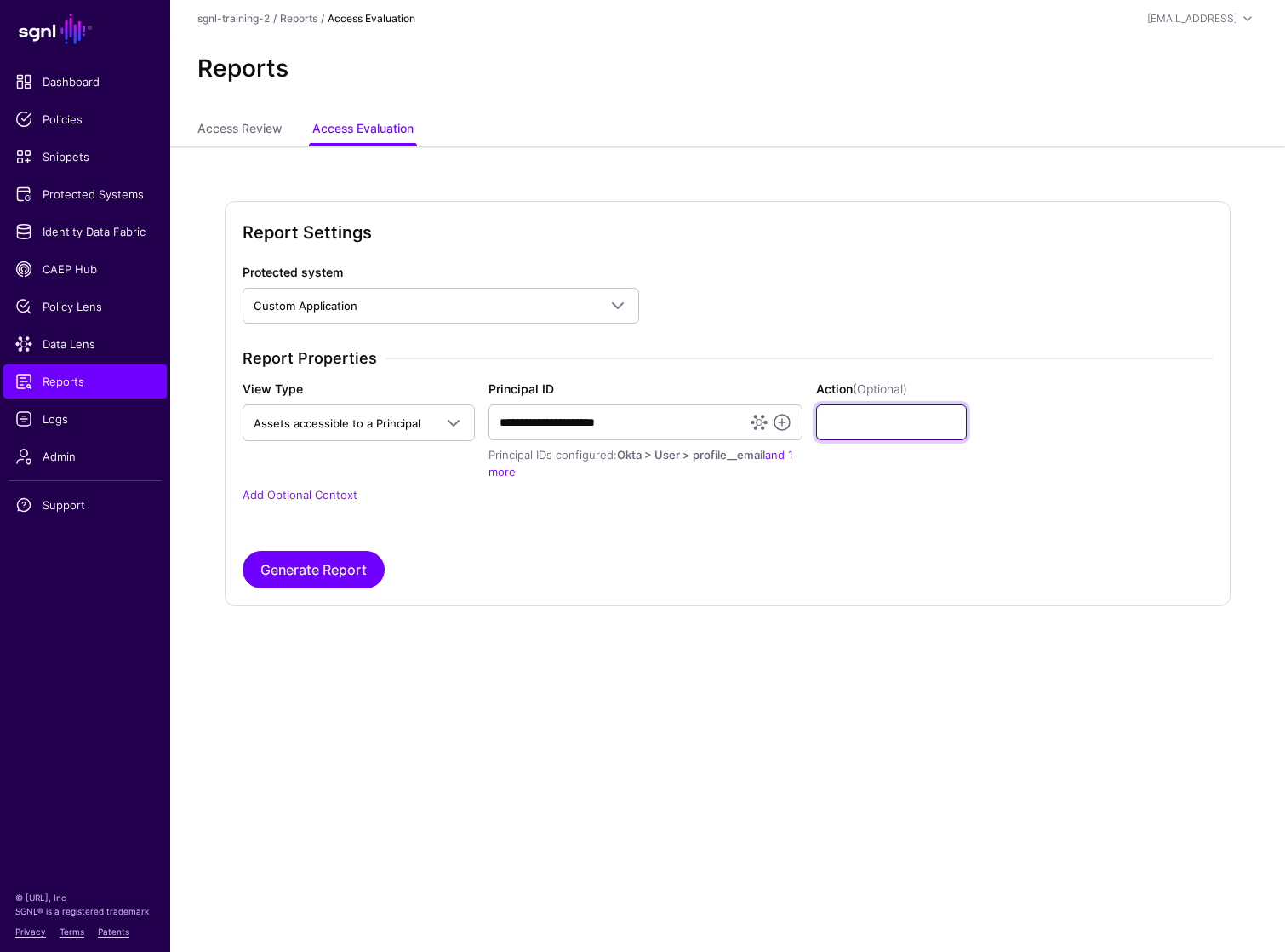
click at [935, 419] on input "Action (Optional)" at bounding box center [891, 422] width 151 height 36
type input "******"
click at [287, 558] on button "Generate Report" at bounding box center [314, 569] width 142 height 37
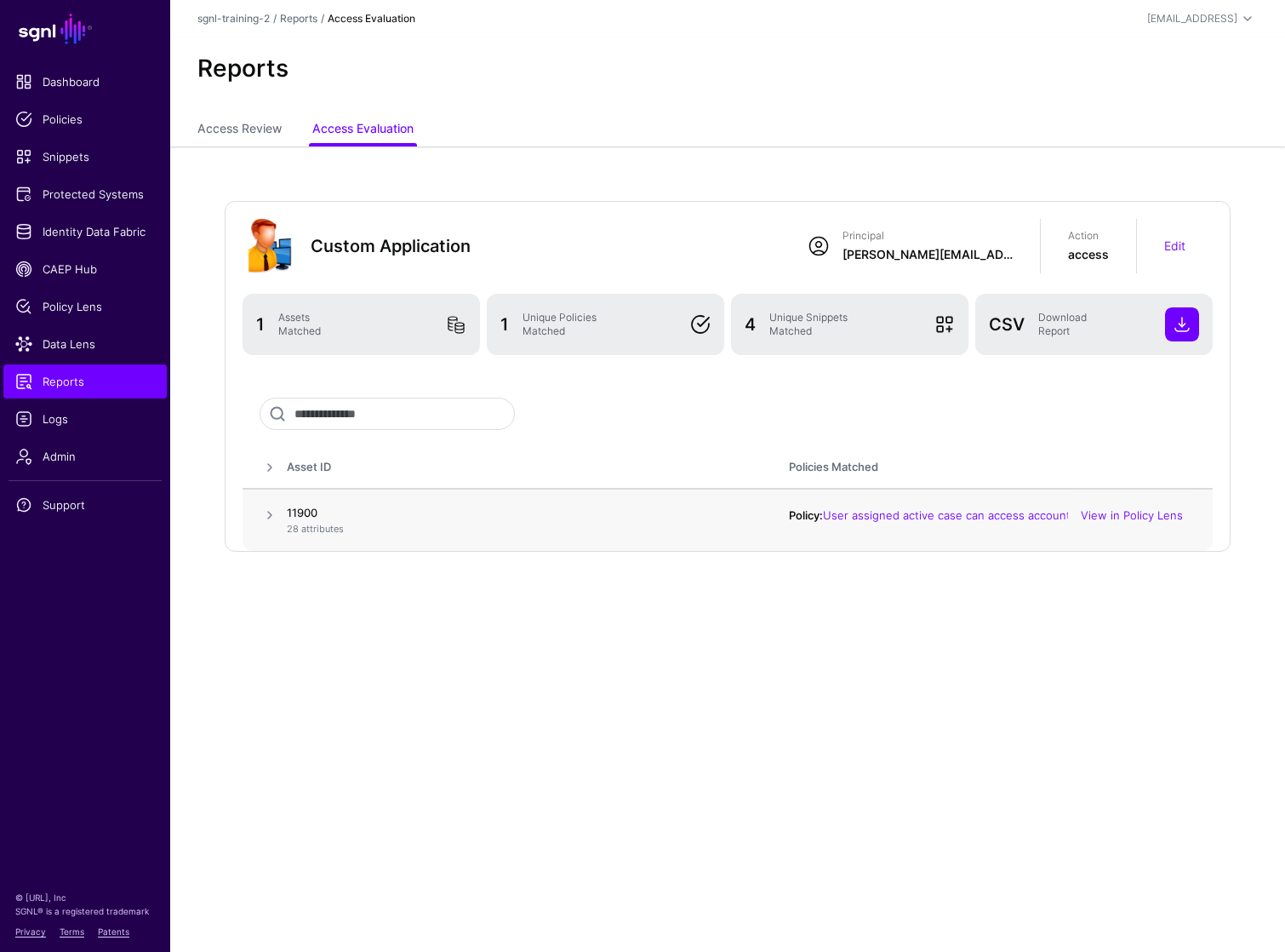
click at [251, 508] on td at bounding box center [264, 520] width 44 height 63
click at [267, 510] on span at bounding box center [270, 515] width 21 height 21
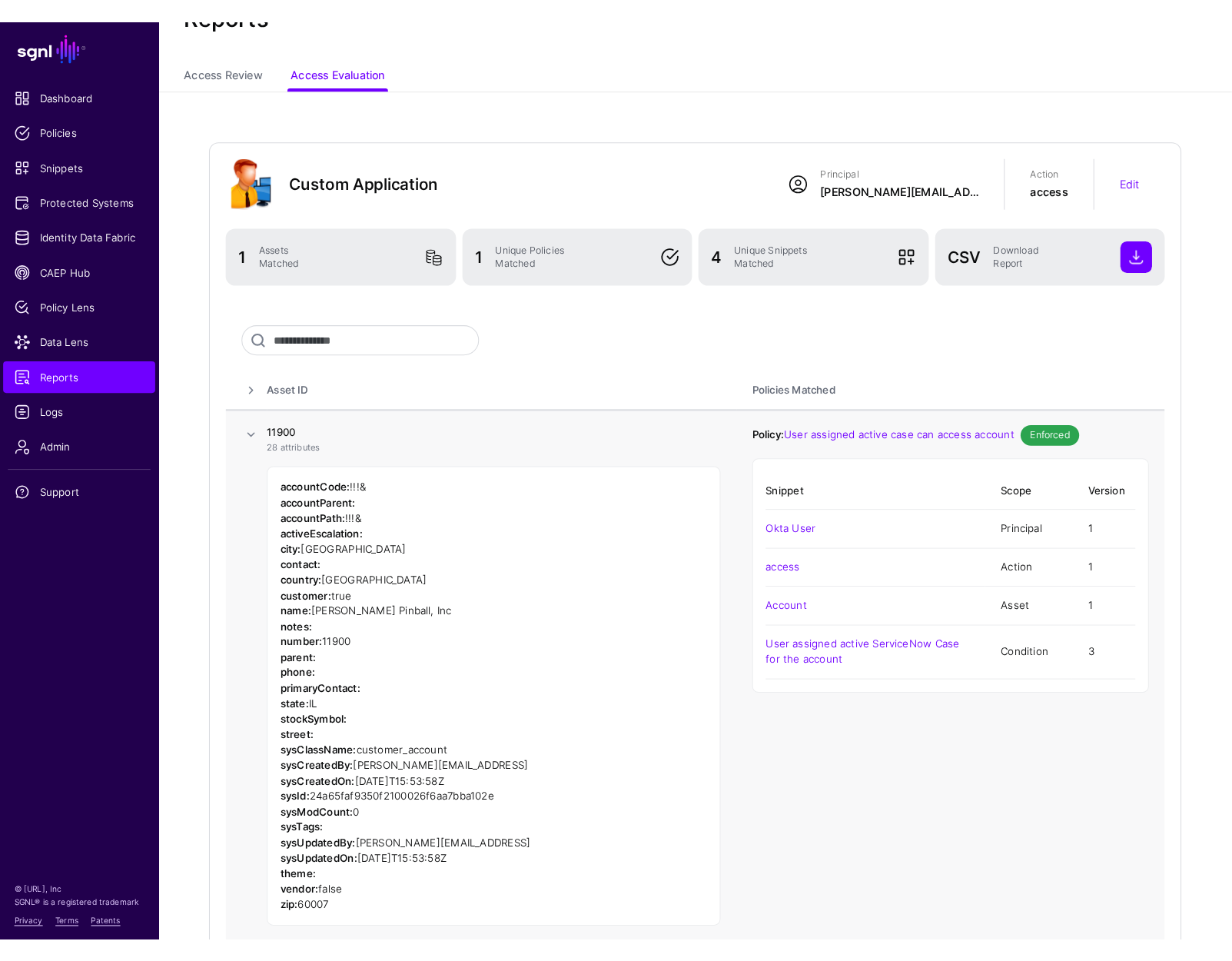
scroll to position [36, 0]
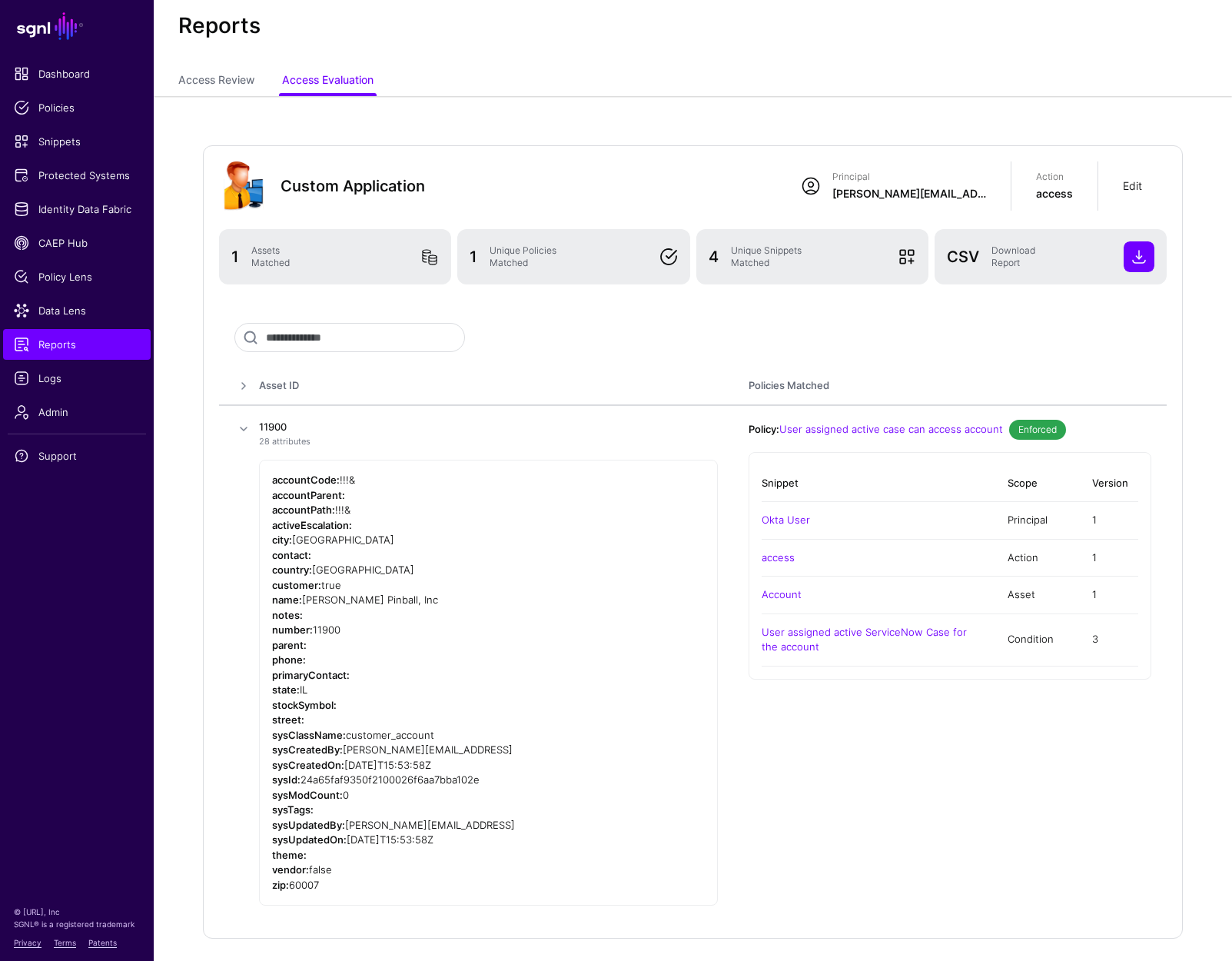
click at [1138, 185] on link "Edit" at bounding box center [1132, 185] width 19 height 13
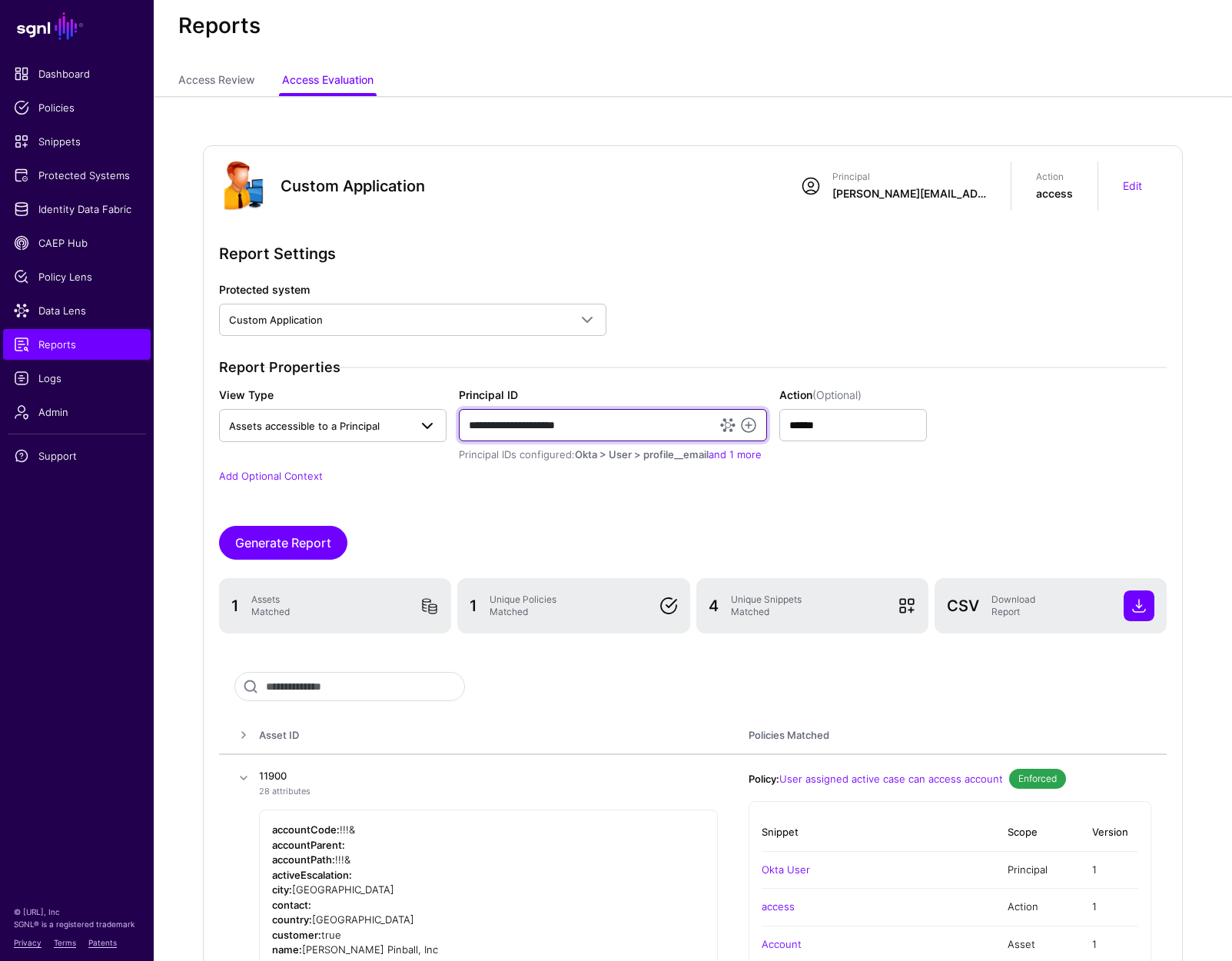
drag, startPoint x: 518, startPoint y: 426, endPoint x: 421, endPoint y: 429, distance: 97.0
click at [421, 429] on div "**********" at bounding box center [693, 424] width 960 height 76
type input "**********"
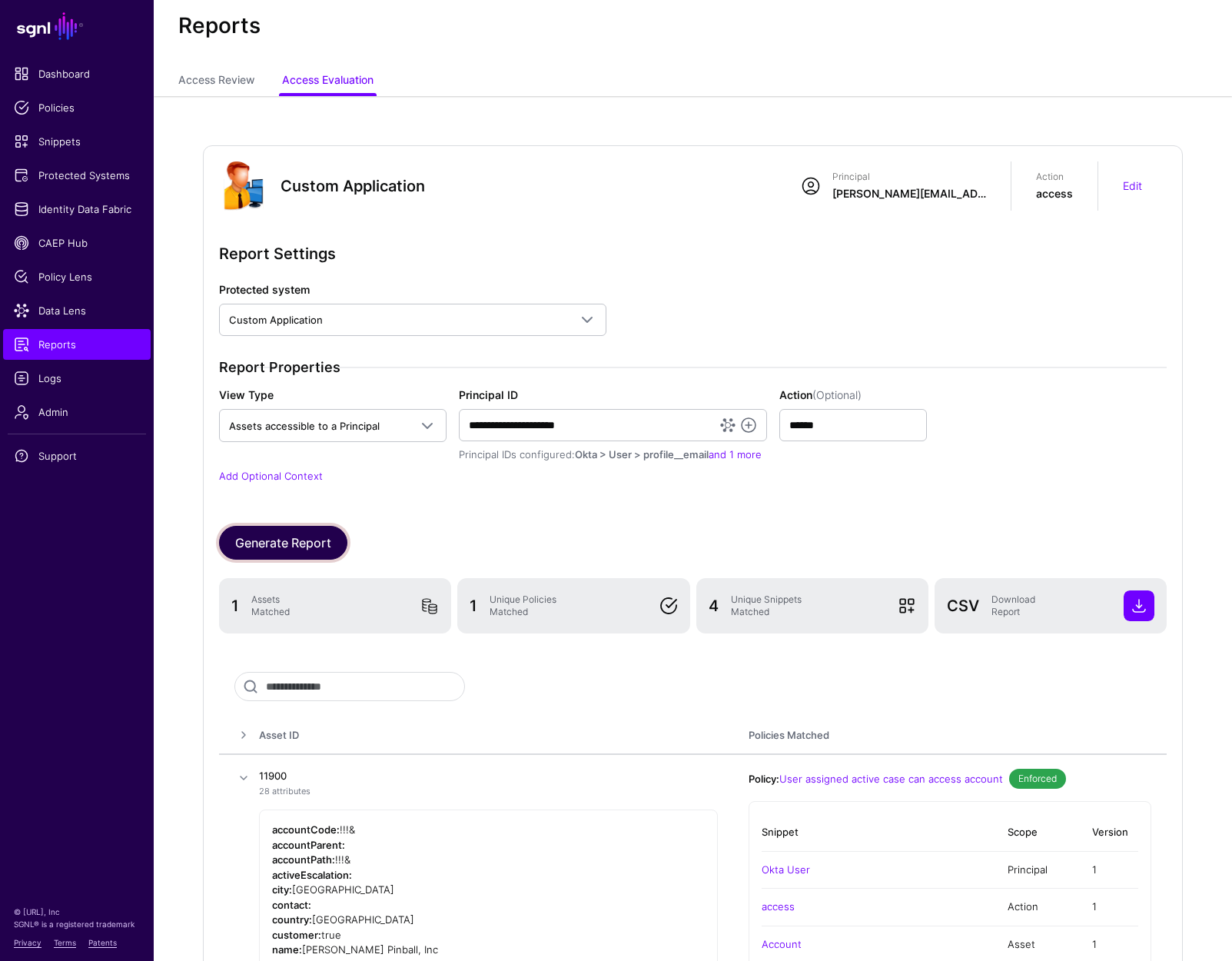
click at [289, 530] on button "Generate Report" at bounding box center [283, 543] width 128 height 34
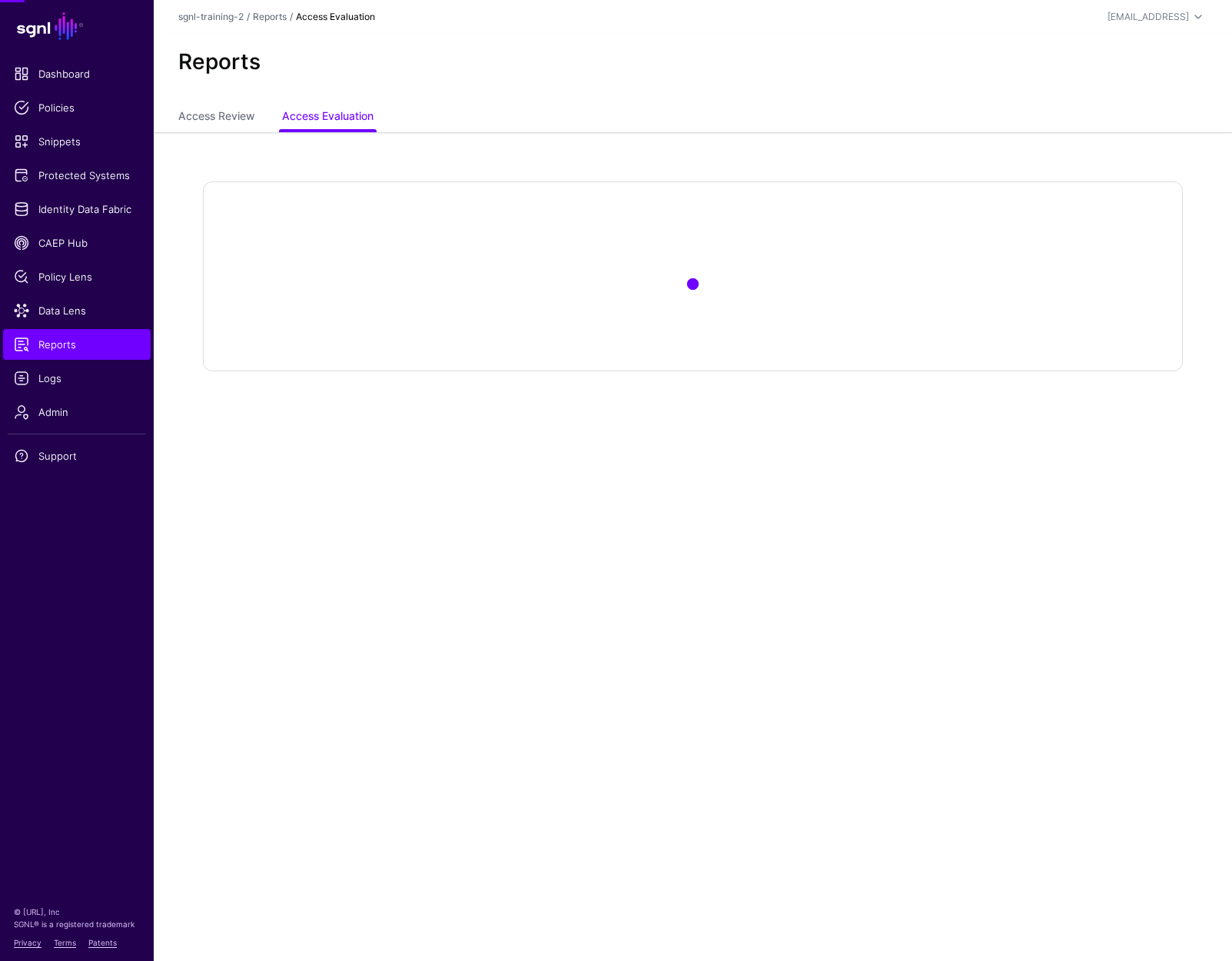
scroll to position [0, 0]
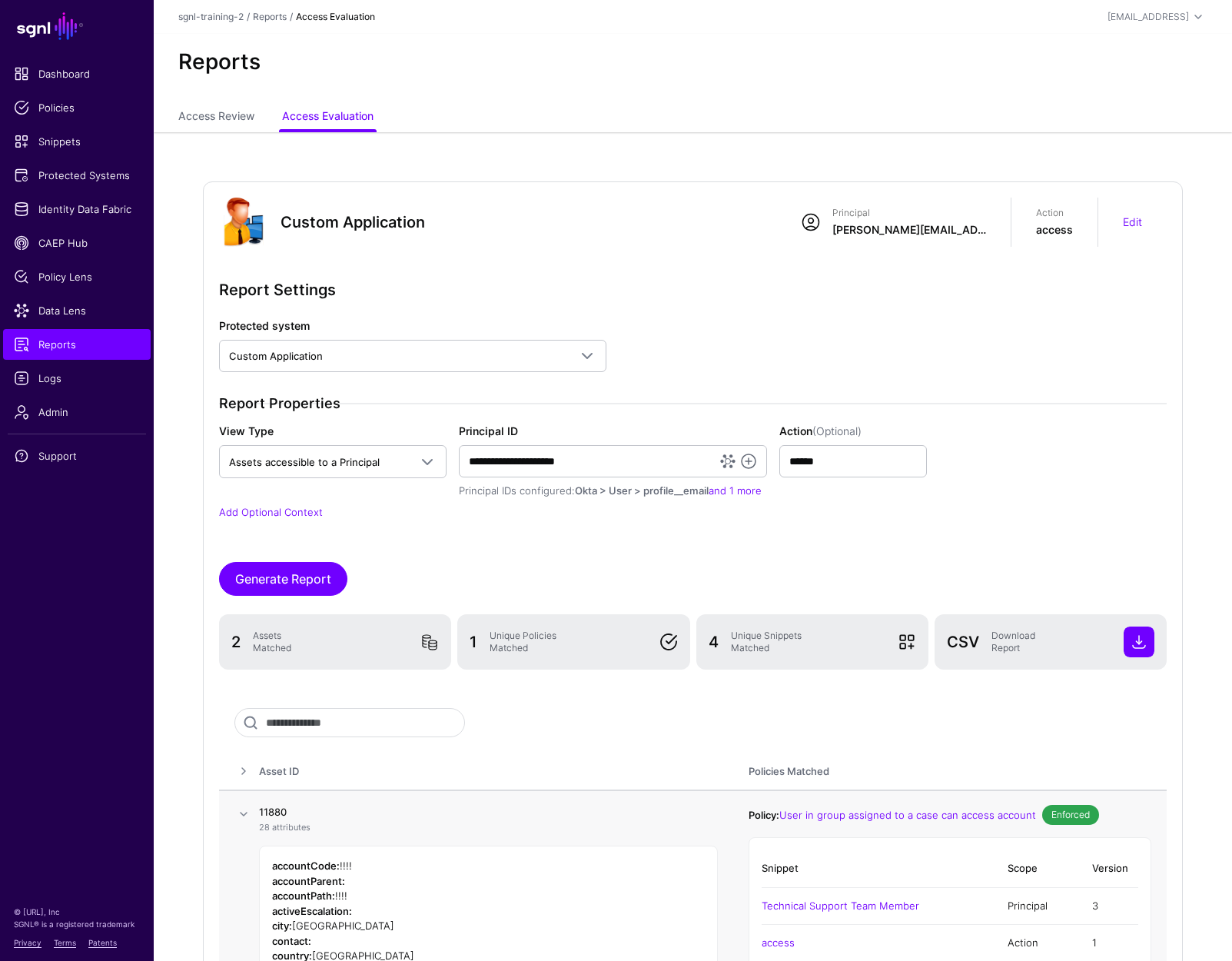
click at [248, 795] on span at bounding box center [243, 814] width 19 height 19
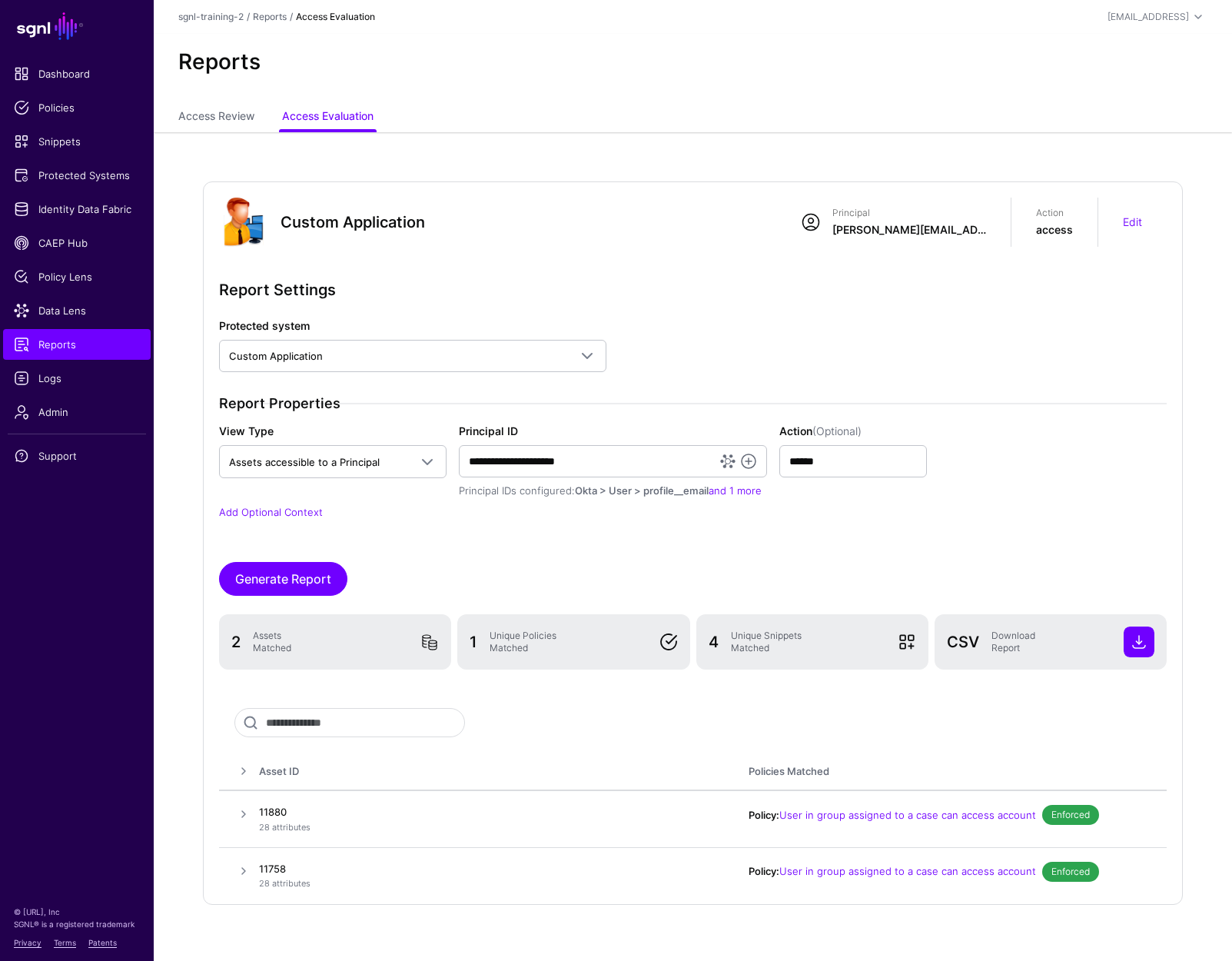
scroll to position [39, 0]
